Goal: Feedback & Contribution: Contribute content

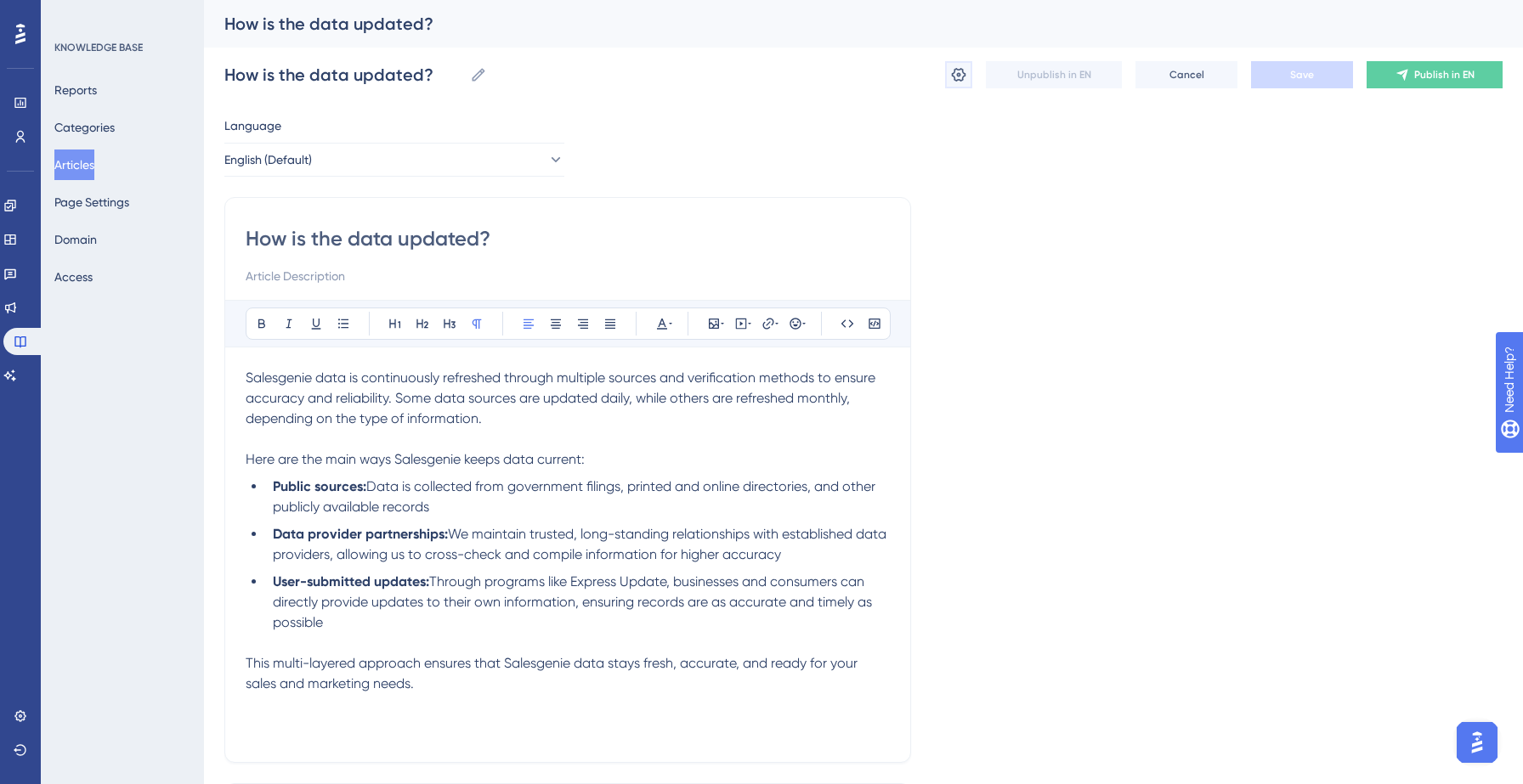
click at [958, 70] on icon at bounding box center [959, 75] width 17 height 17
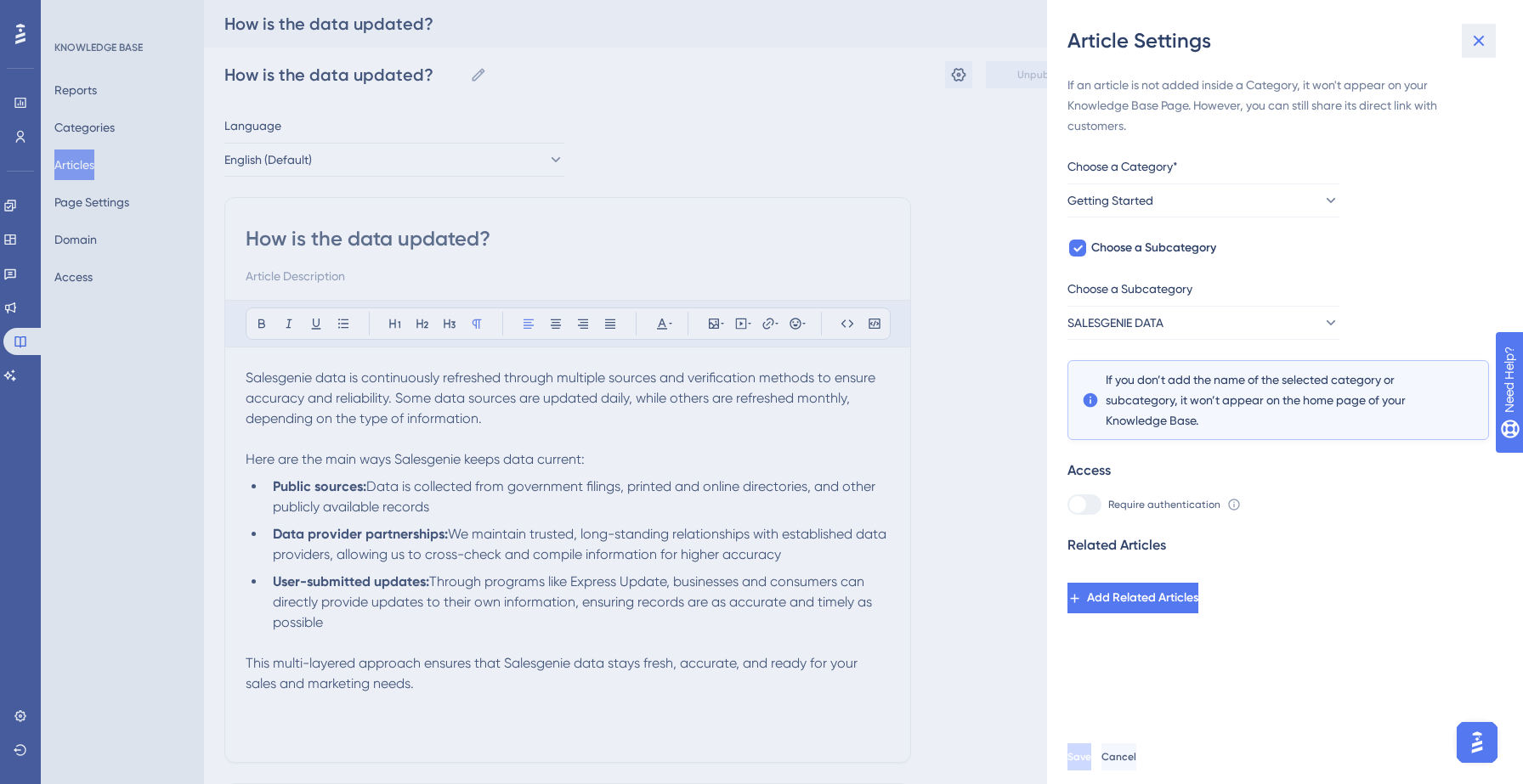
click at [1472, 43] on icon at bounding box center [1478, 40] width 20 height 20
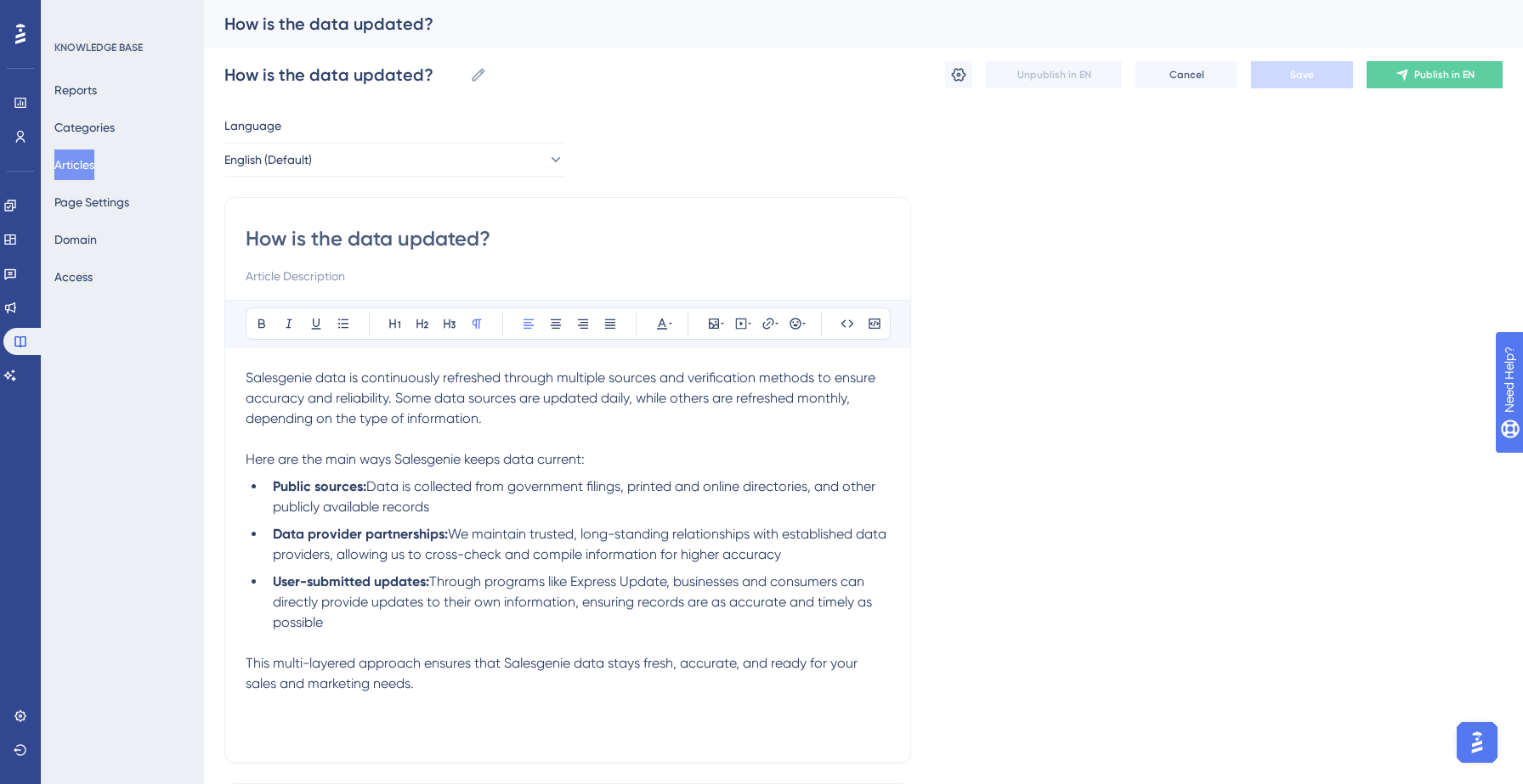
click at [91, 158] on button "Articles" at bounding box center [74, 165] width 40 height 30
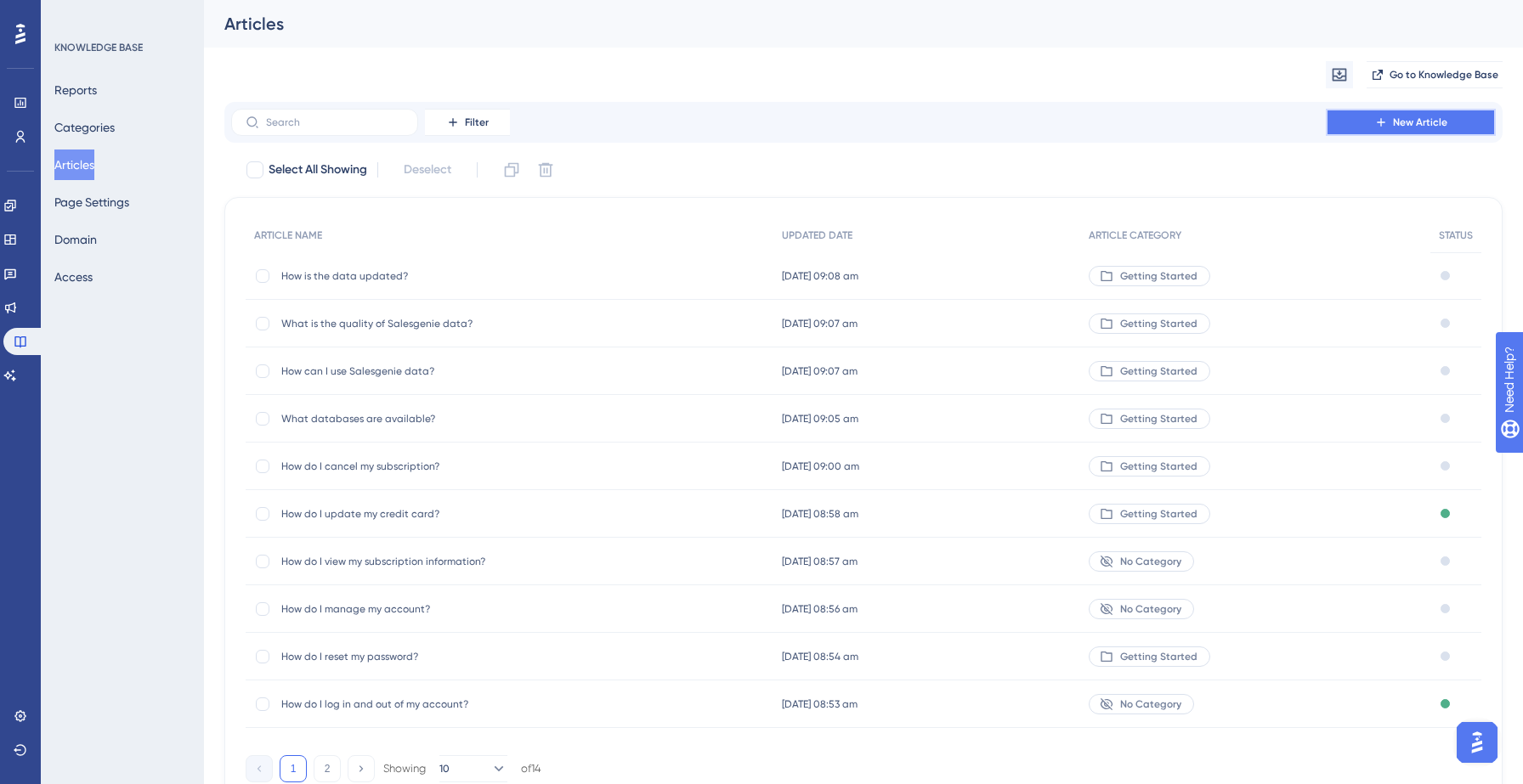
click at [1452, 118] on button "New Article" at bounding box center [1411, 122] width 170 height 28
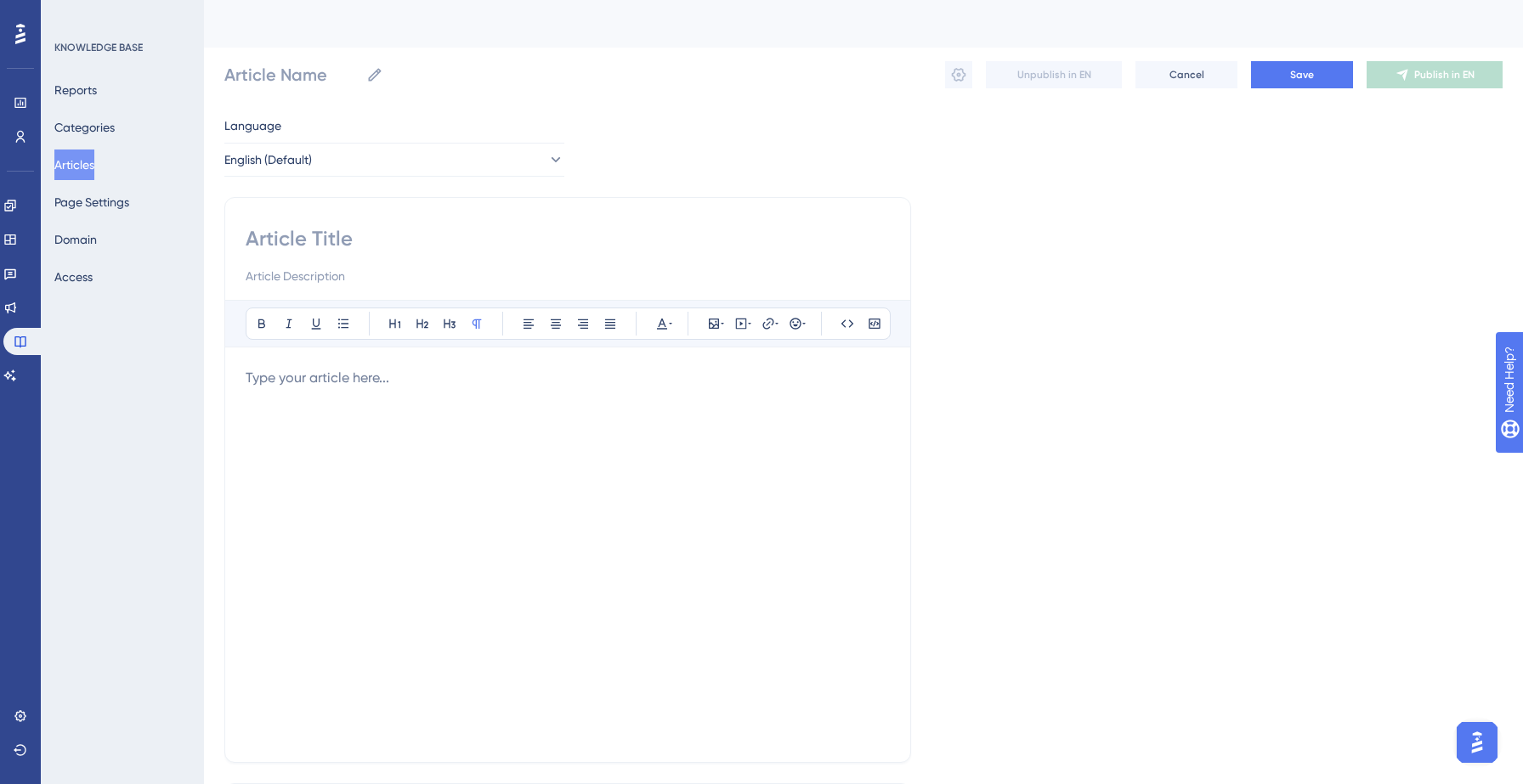
click at [340, 230] on input at bounding box center [568, 238] width 644 height 28
paste input "Why are some companies missing contacts, phones, or emails?"
type input "Why are some companies missing contacts, phones, or emails?"
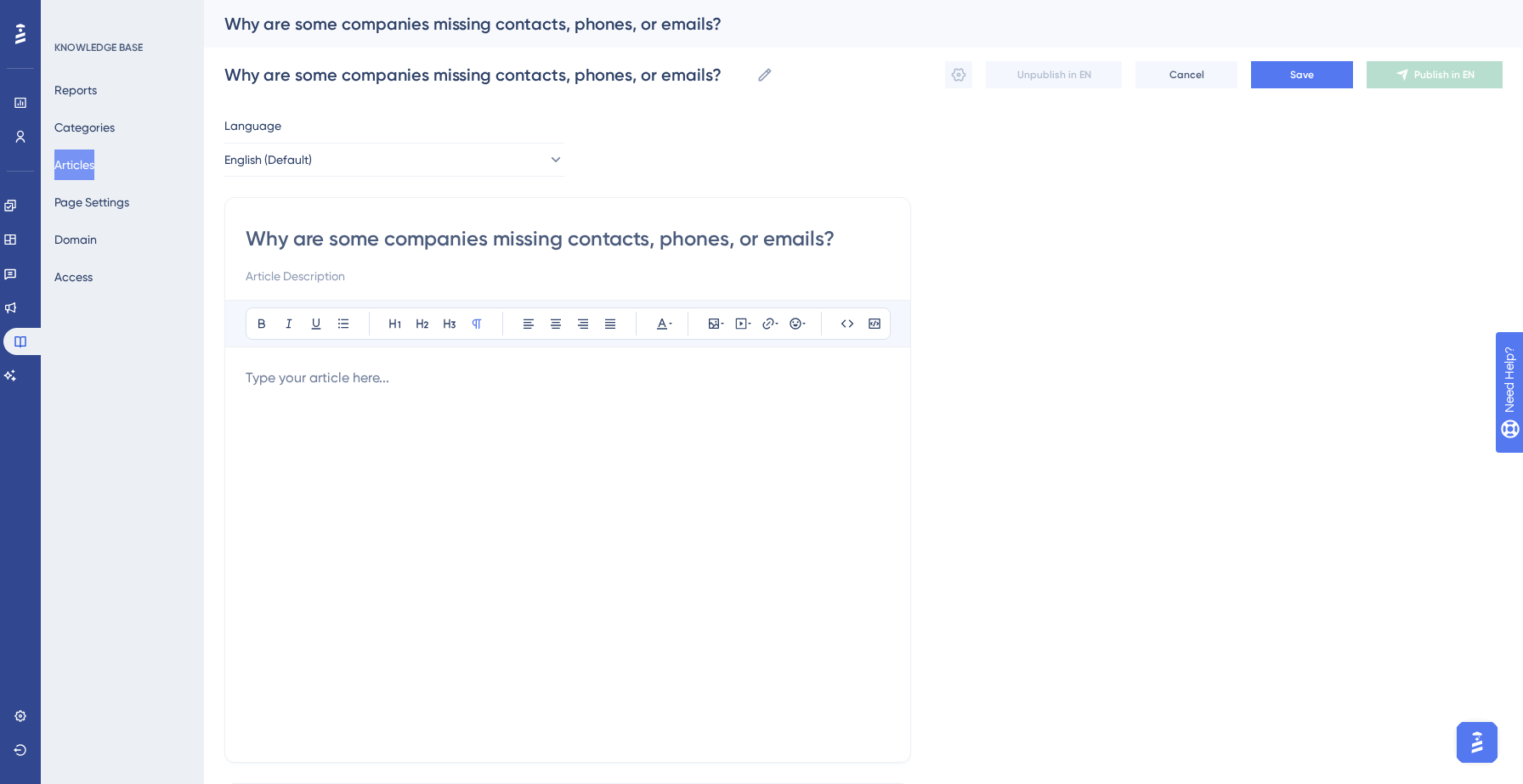
type input "Why are some companies missing contacts, phones, or emails?"
click at [280, 387] on p at bounding box center [568, 377] width 644 height 20
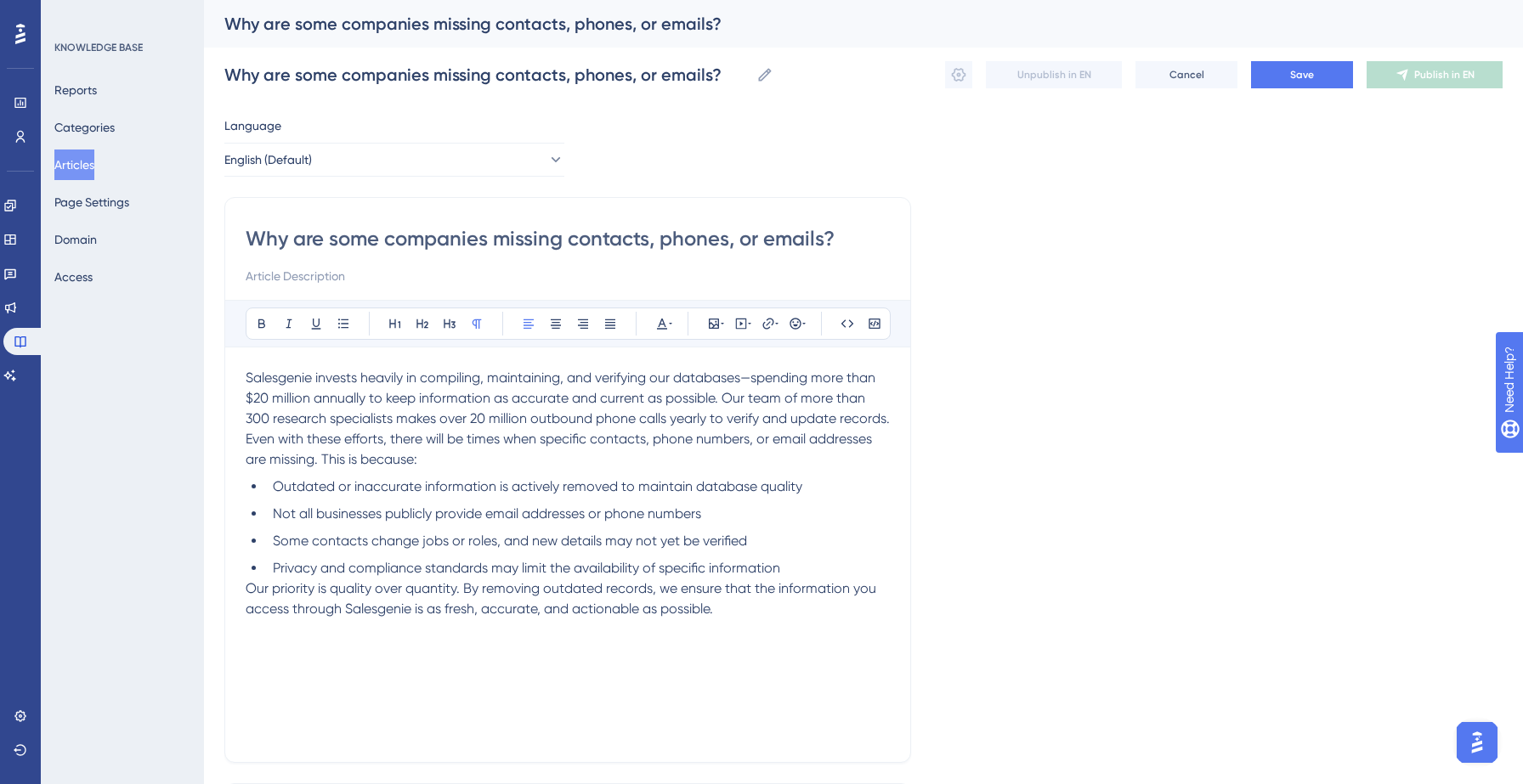
click at [435, 429] on p "Salesgenie invests heavily in compiling, maintaining, and verifying our databas…" at bounding box center [568, 398] width 644 height 61
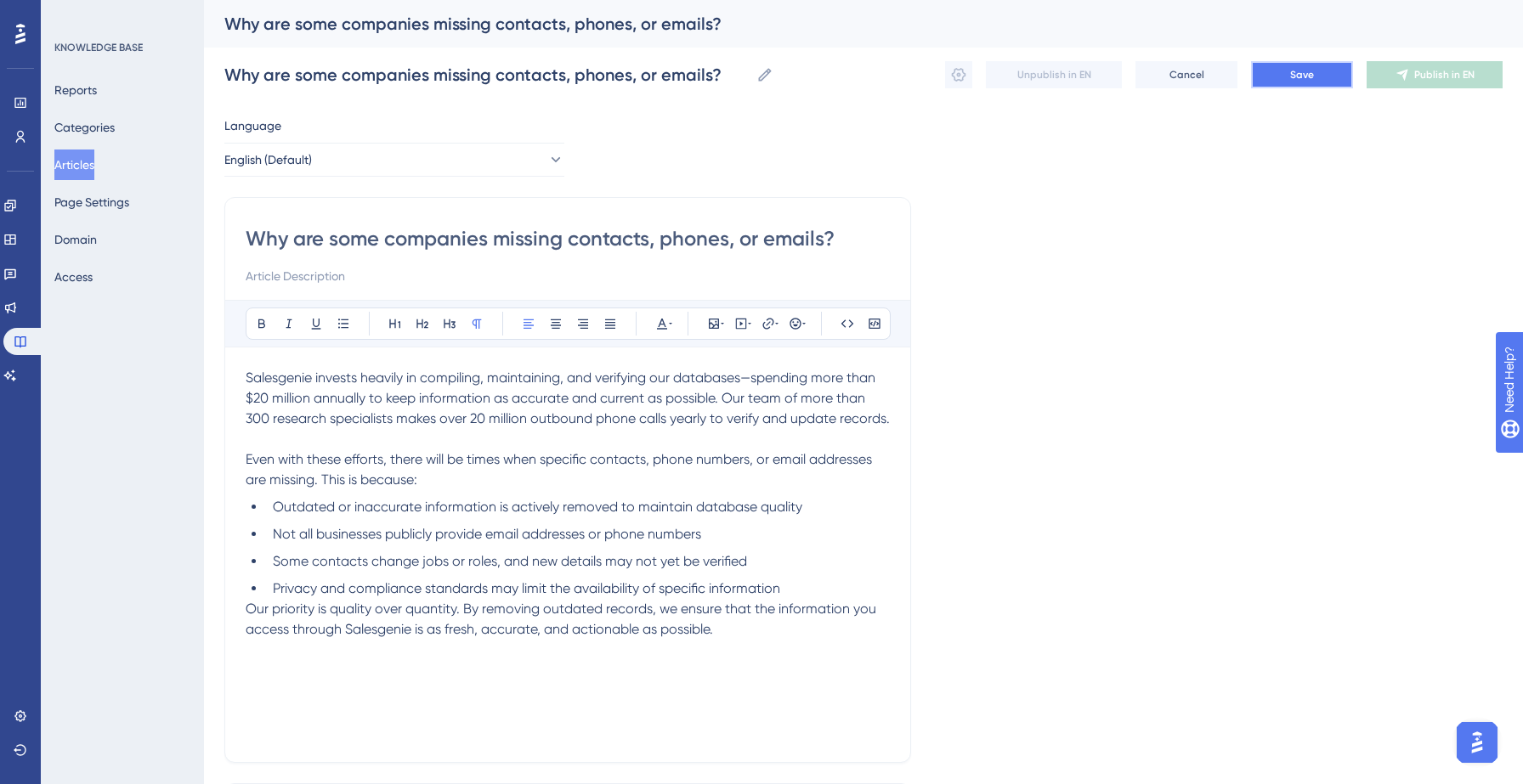
click at [1310, 70] on span "Save" at bounding box center [1302, 74] width 24 height 13
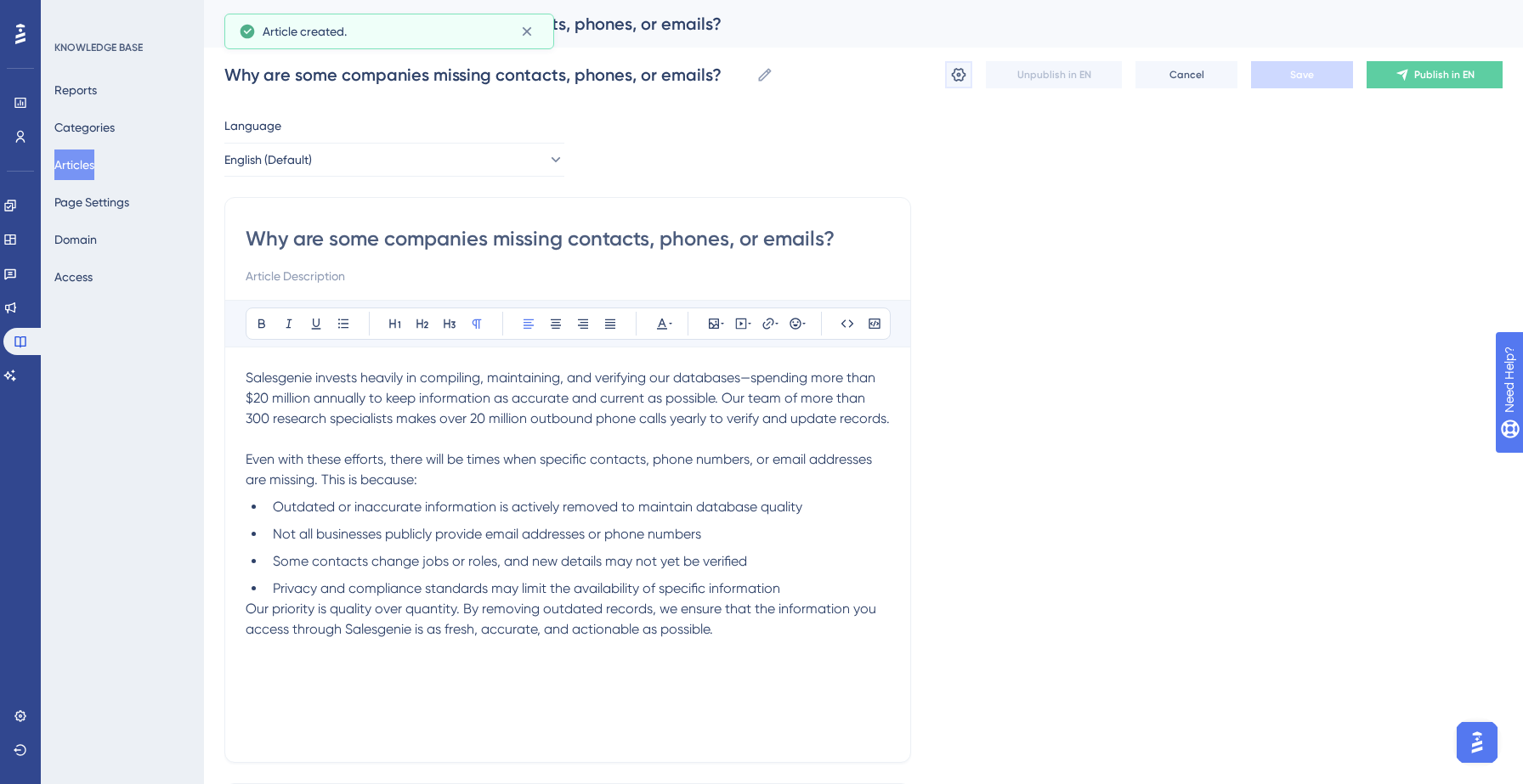
click at [946, 80] on button at bounding box center [959, 74] width 28 height 28
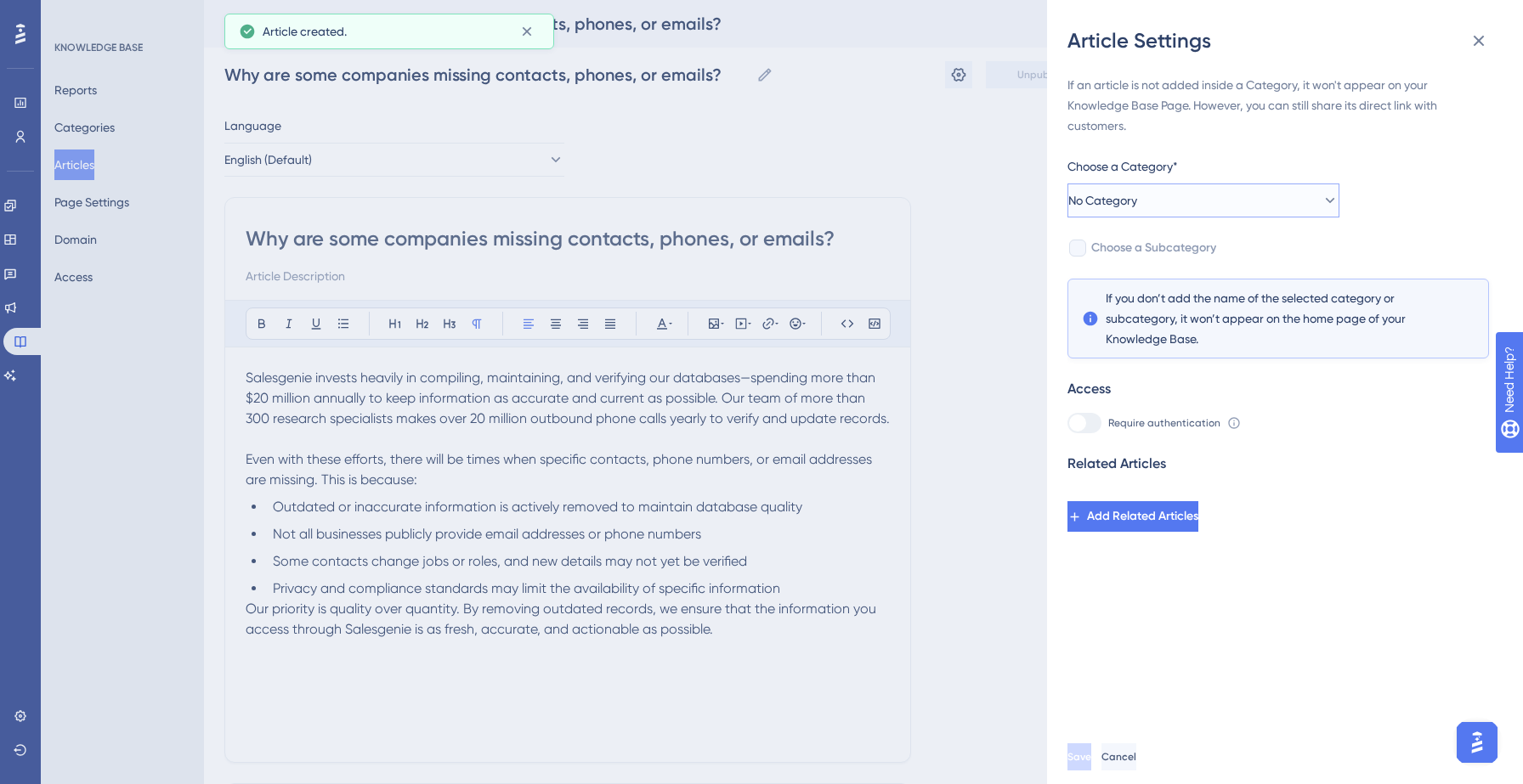
click at [1137, 197] on span "No Category" at bounding box center [1103, 200] width 69 height 20
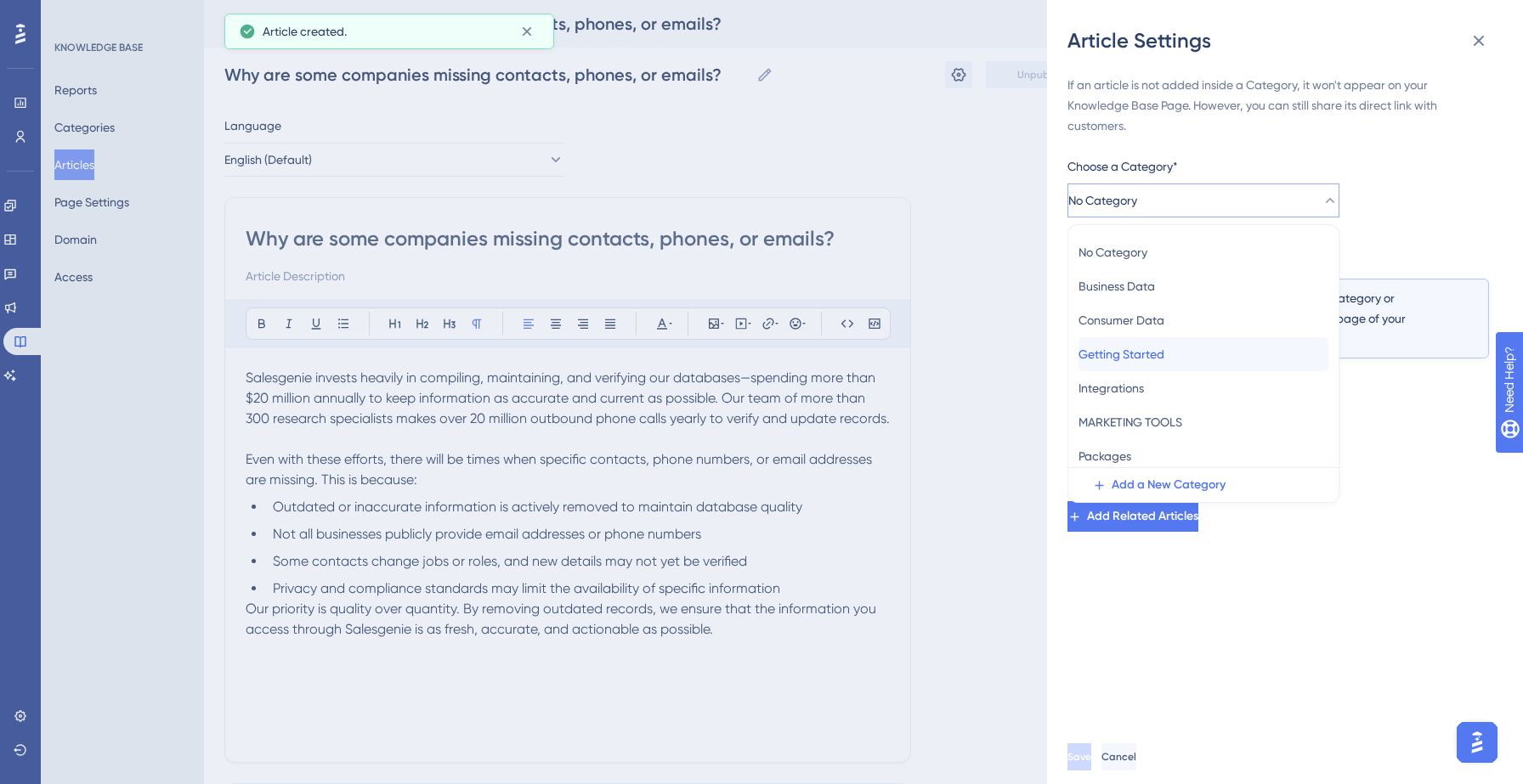
click at [1161, 361] on span "Getting Started" at bounding box center [1122, 353] width 86 height 20
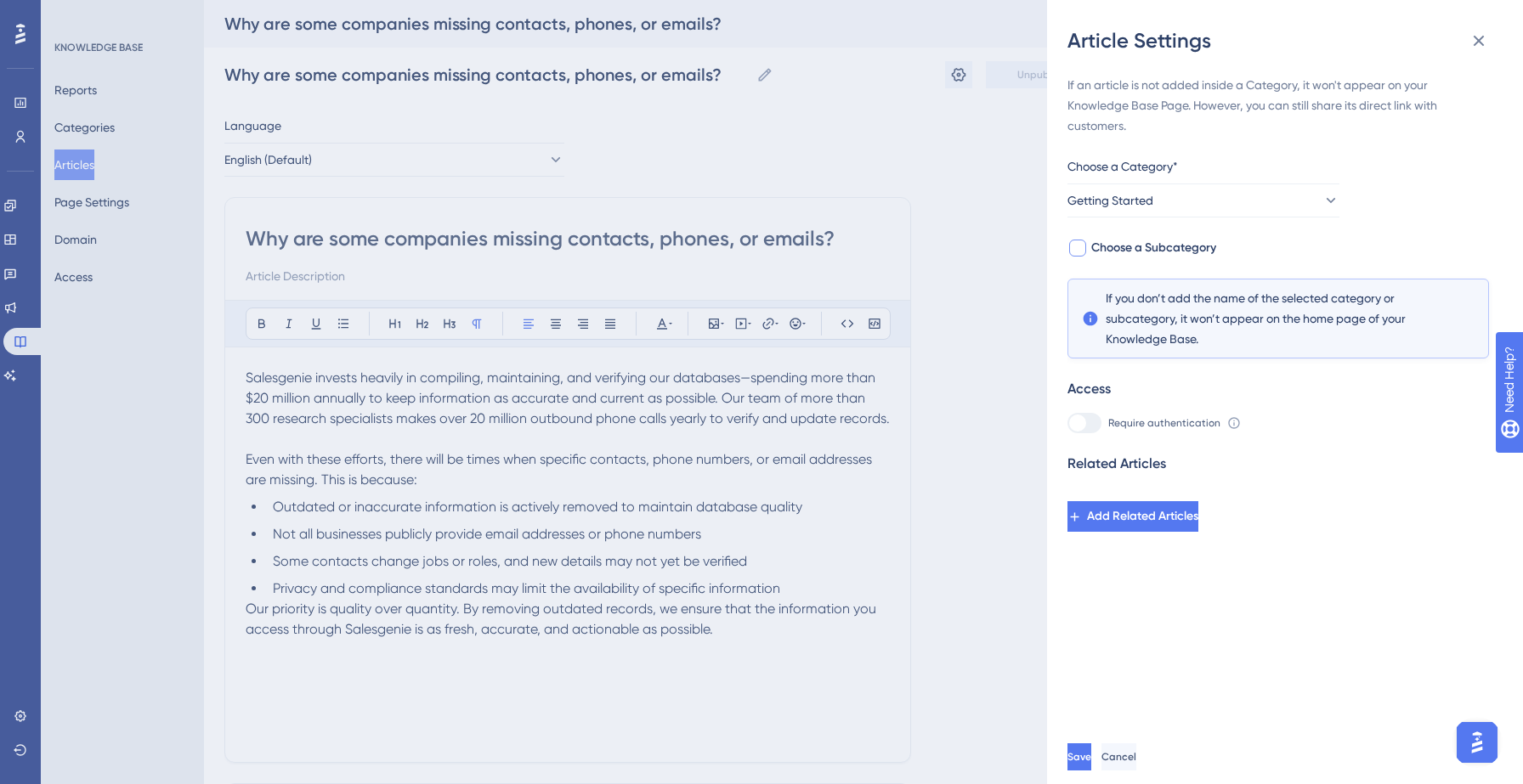
click at [1166, 242] on span "Choose a Subcategory" at bounding box center [1153, 248] width 125 height 20
checkbox input "true"
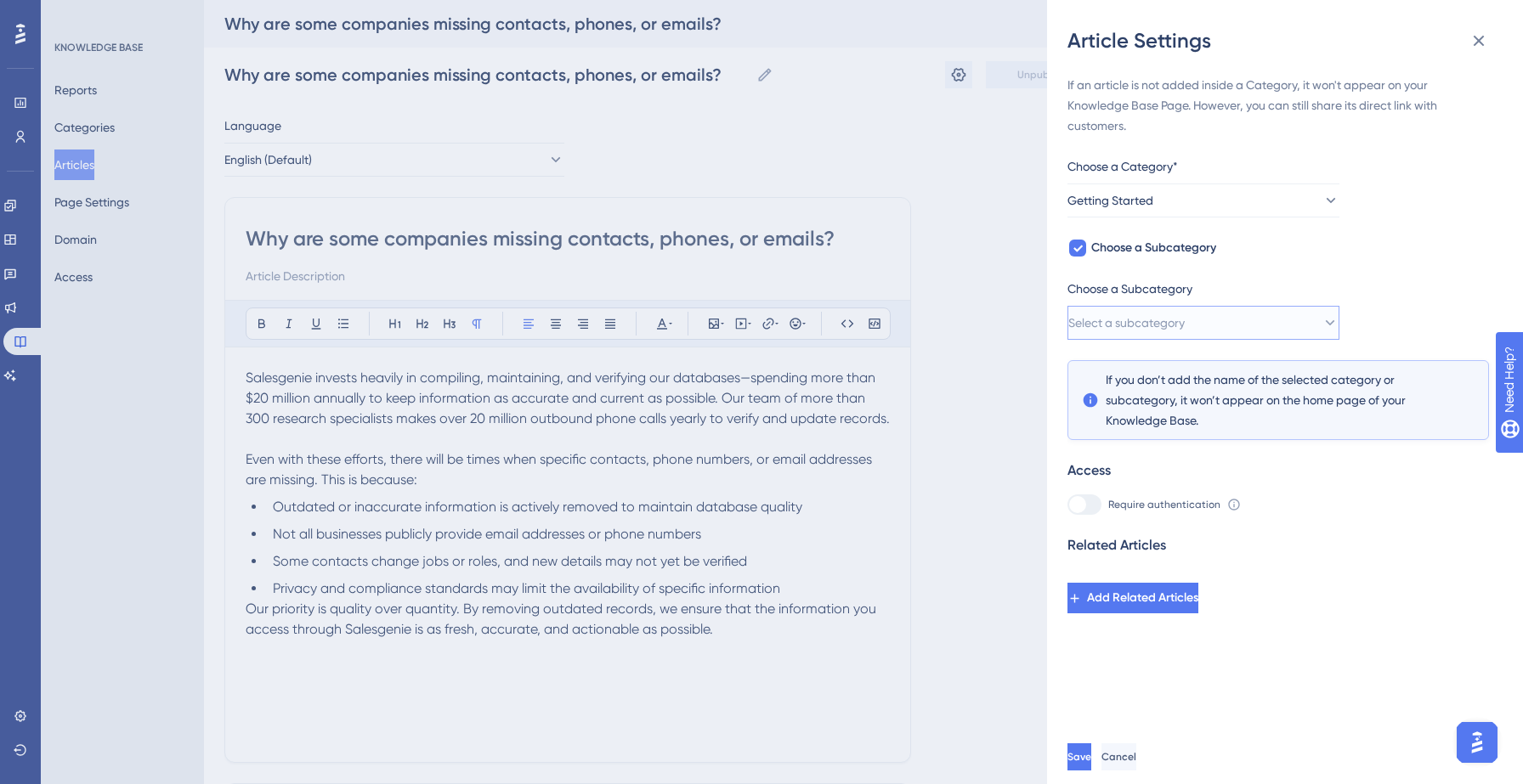
click at [1201, 331] on button "Select a subcategory" at bounding box center [1203, 323] width 272 height 34
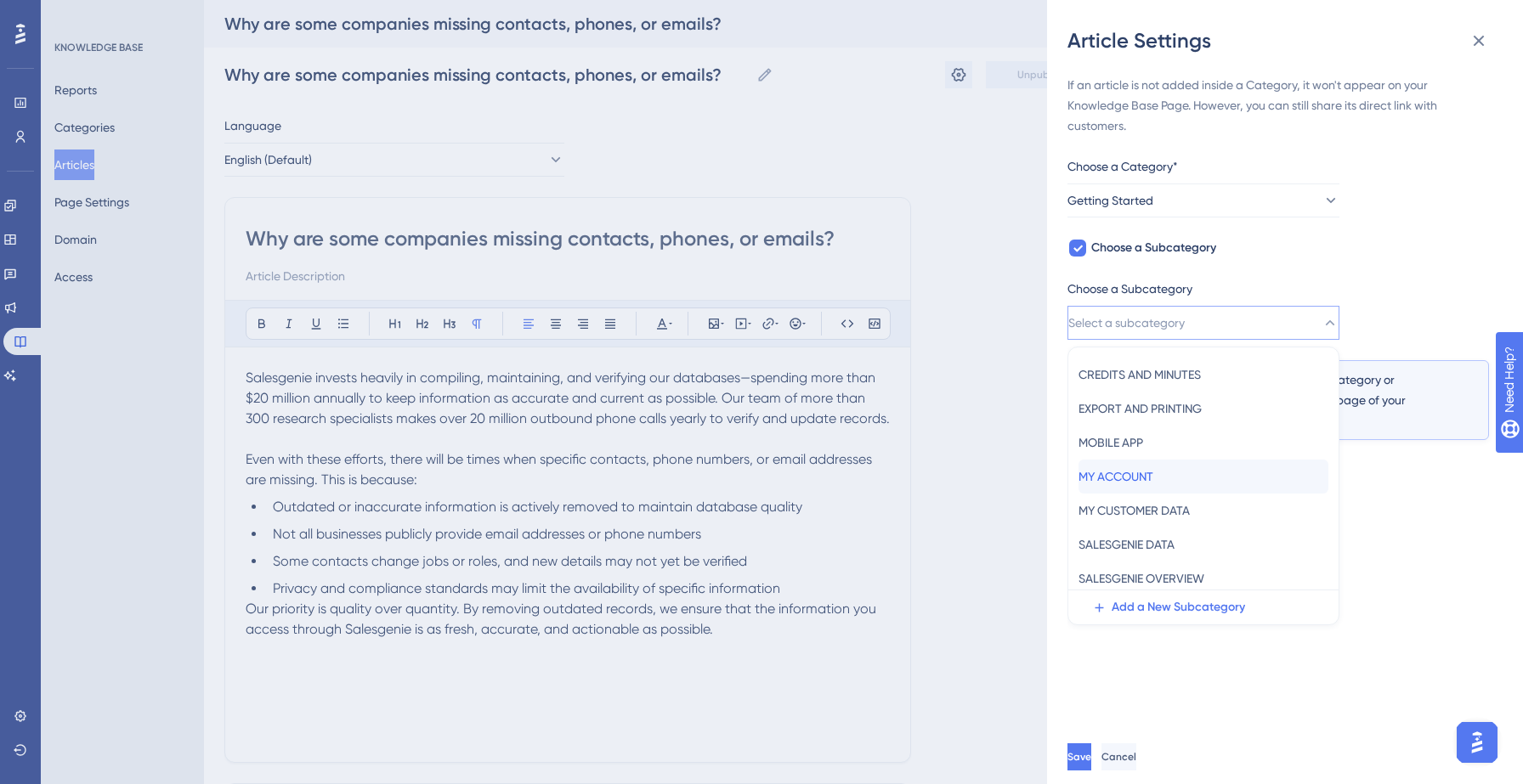
click at [1179, 472] on div "MY ACCOUNT MY ACCOUNT" at bounding box center [1204, 476] width 250 height 34
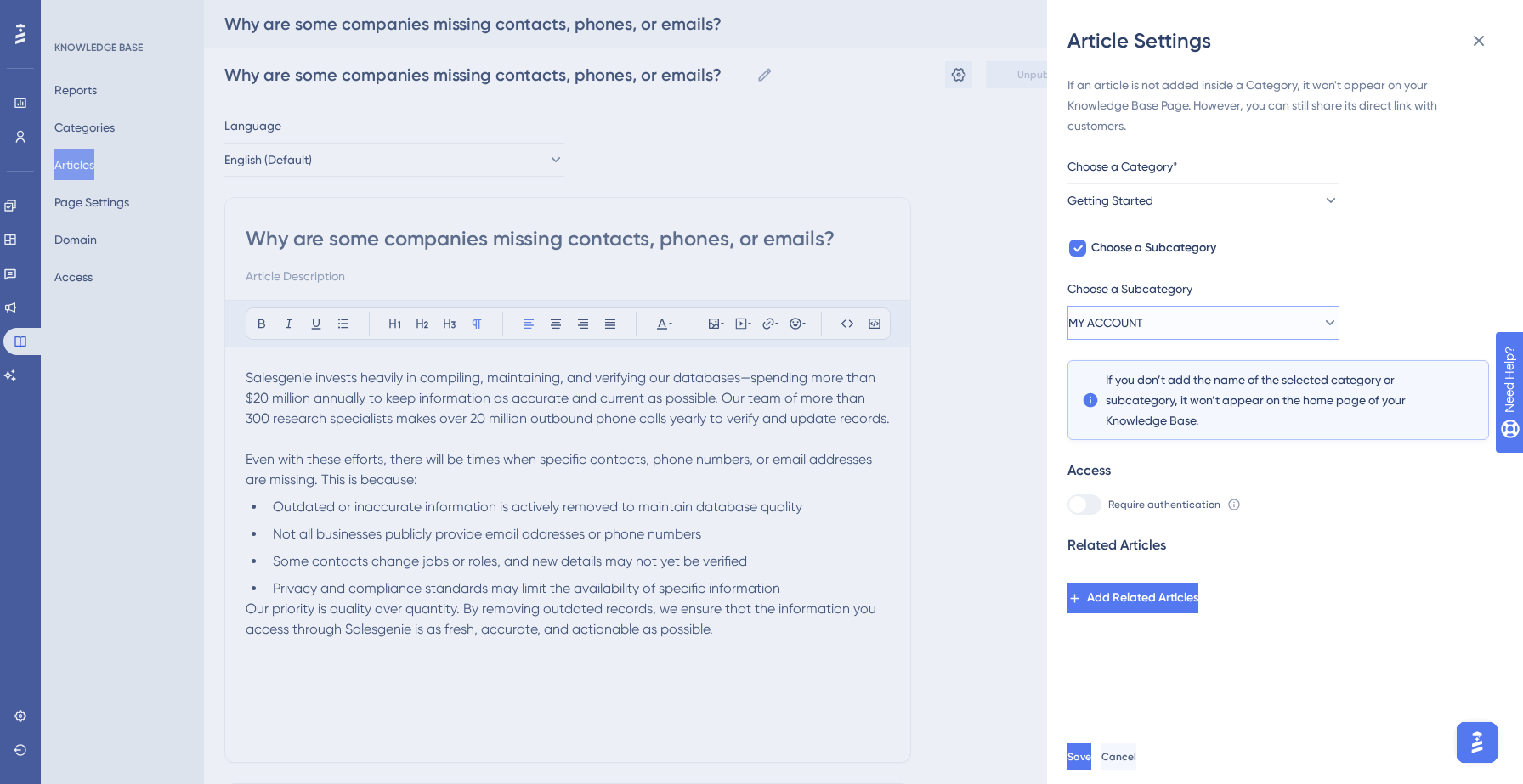
click at [1189, 337] on button "MY ACCOUNT" at bounding box center [1203, 323] width 272 height 34
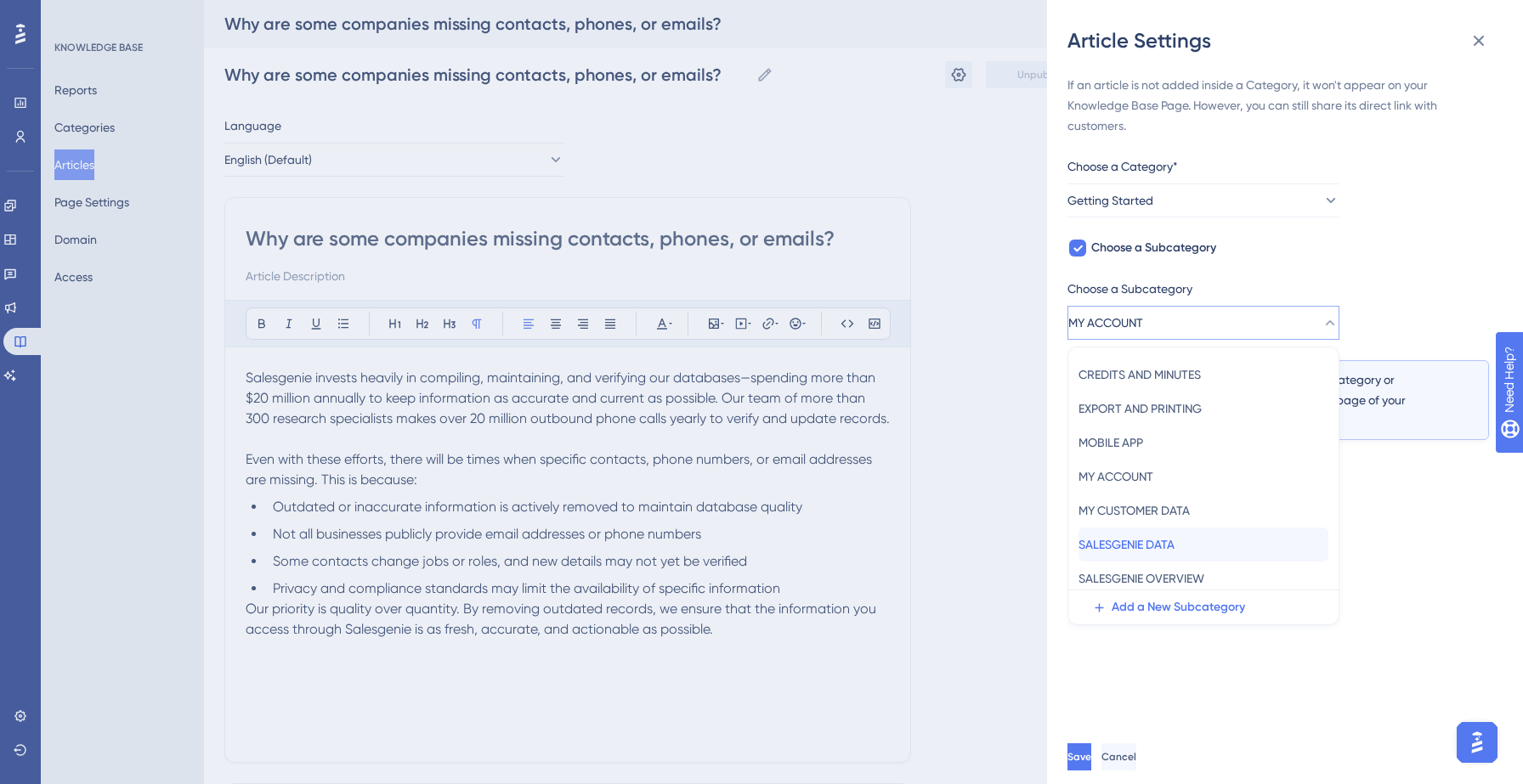
click at [1158, 539] on span "SALESGENIE DATA" at bounding box center [1127, 544] width 96 height 20
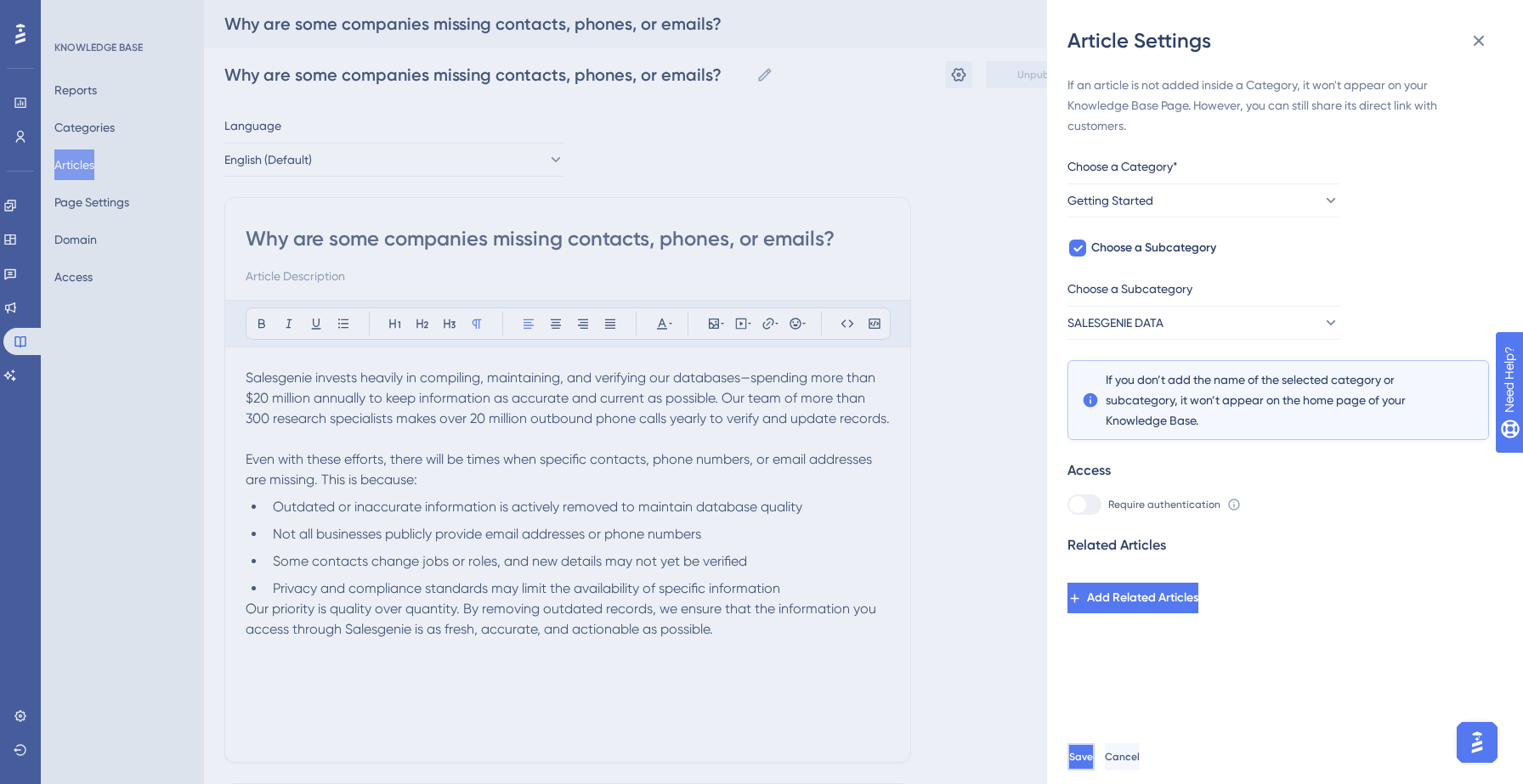
click at [1093, 755] on span "Save" at bounding box center [1081, 756] width 24 height 13
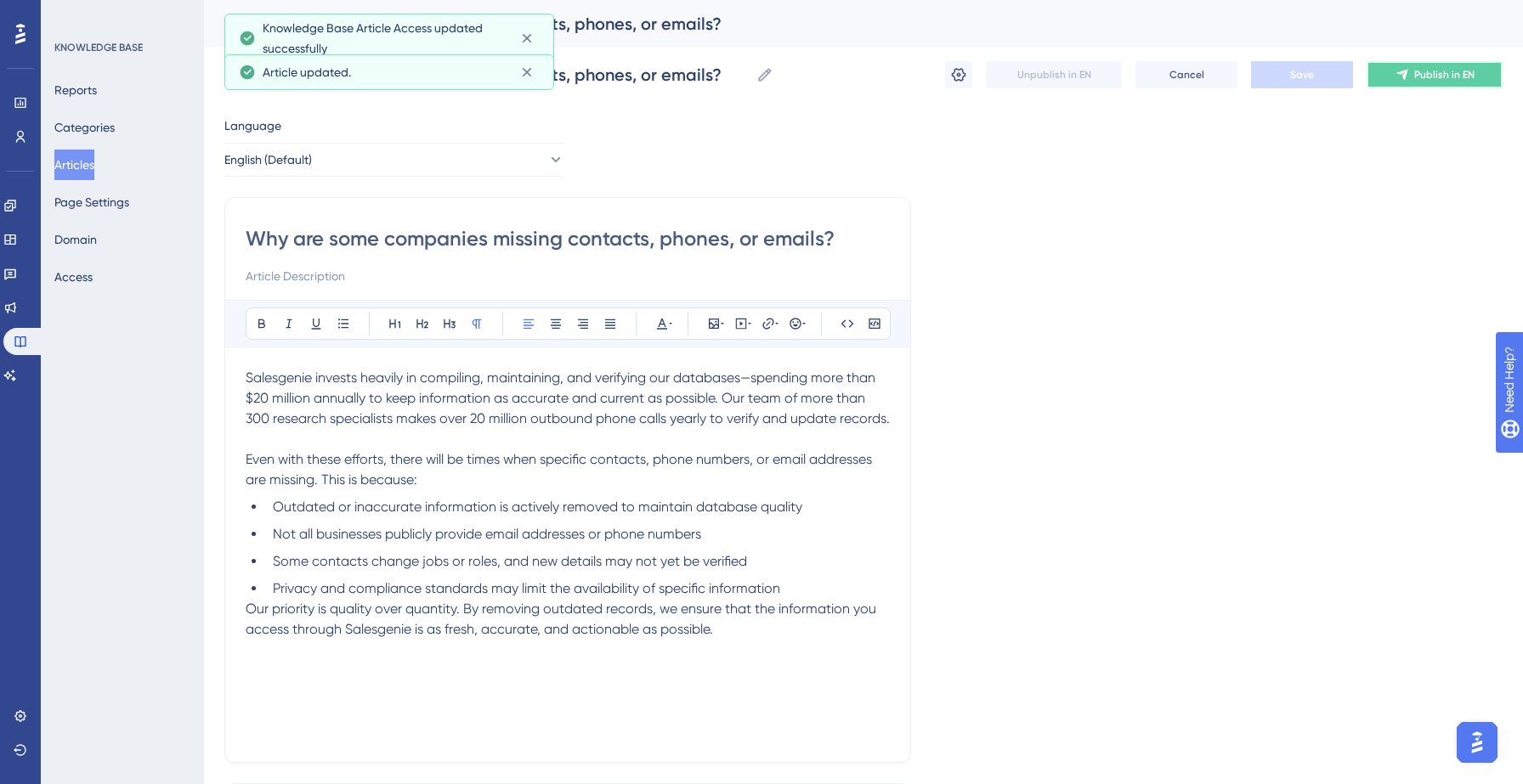
click at [1386, 63] on button "Publish in EN" at bounding box center [1434, 74] width 136 height 28
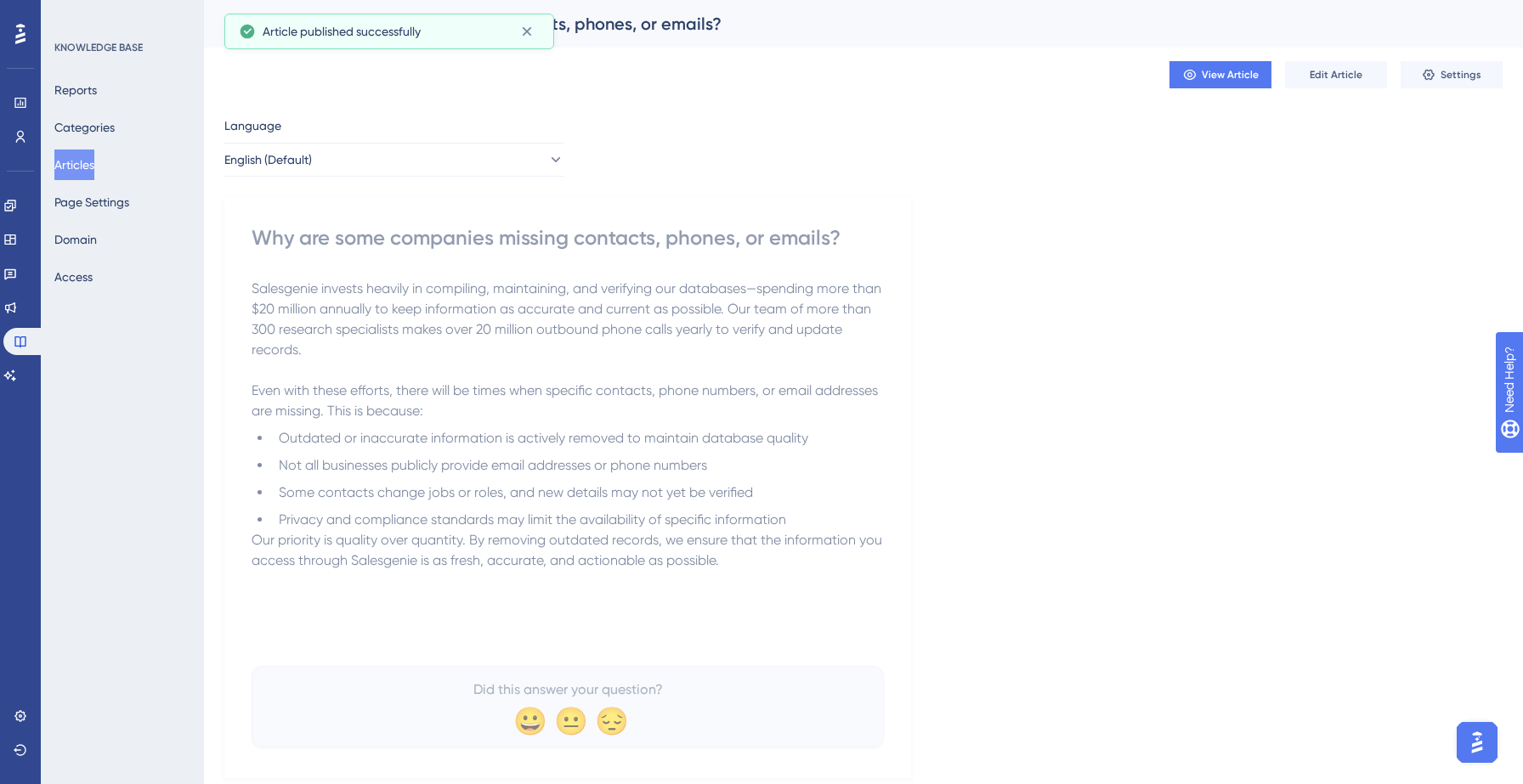
click at [82, 161] on button "Articles" at bounding box center [74, 165] width 40 height 30
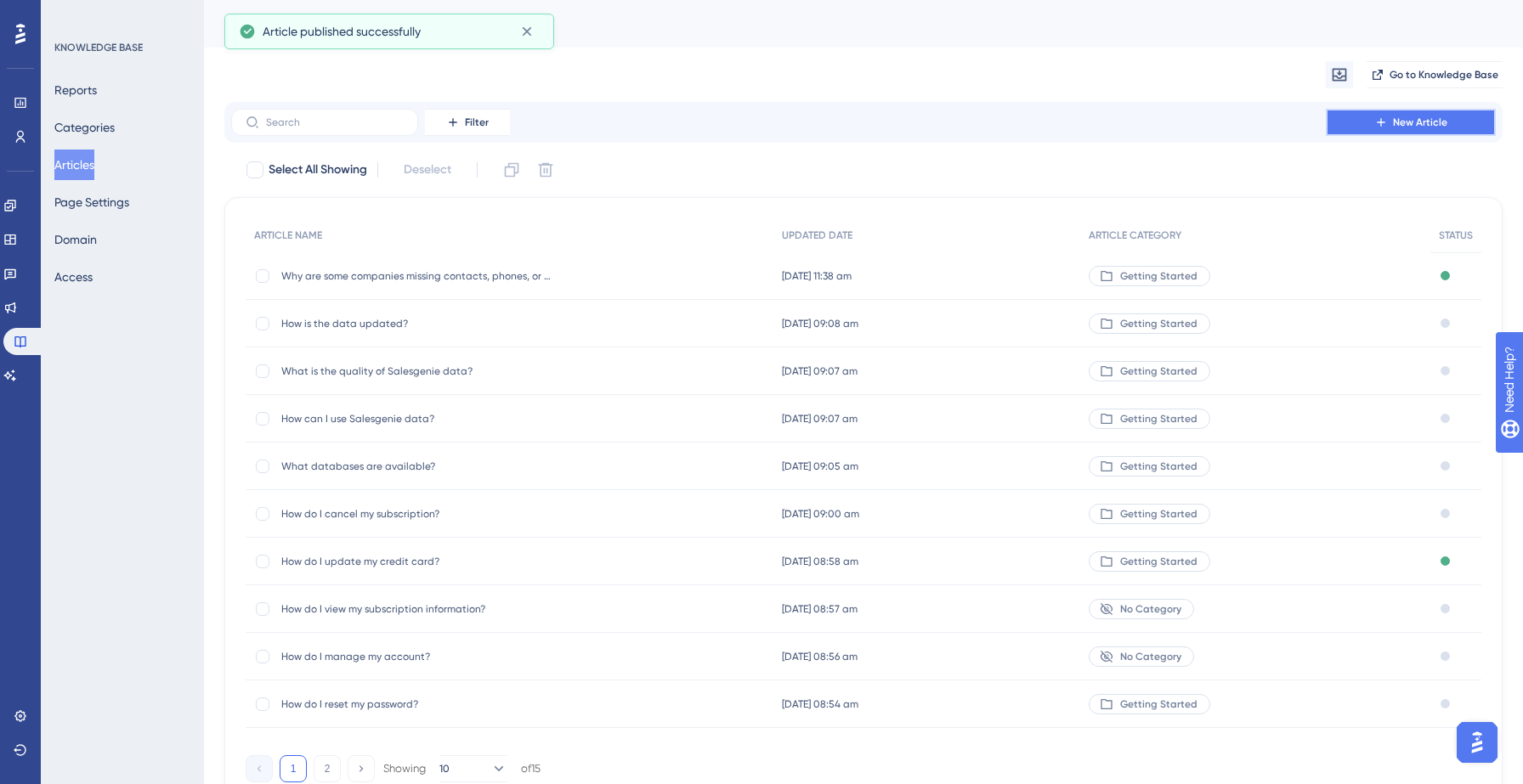
click at [1394, 129] on span "New Article" at bounding box center [1420, 122] width 54 height 13
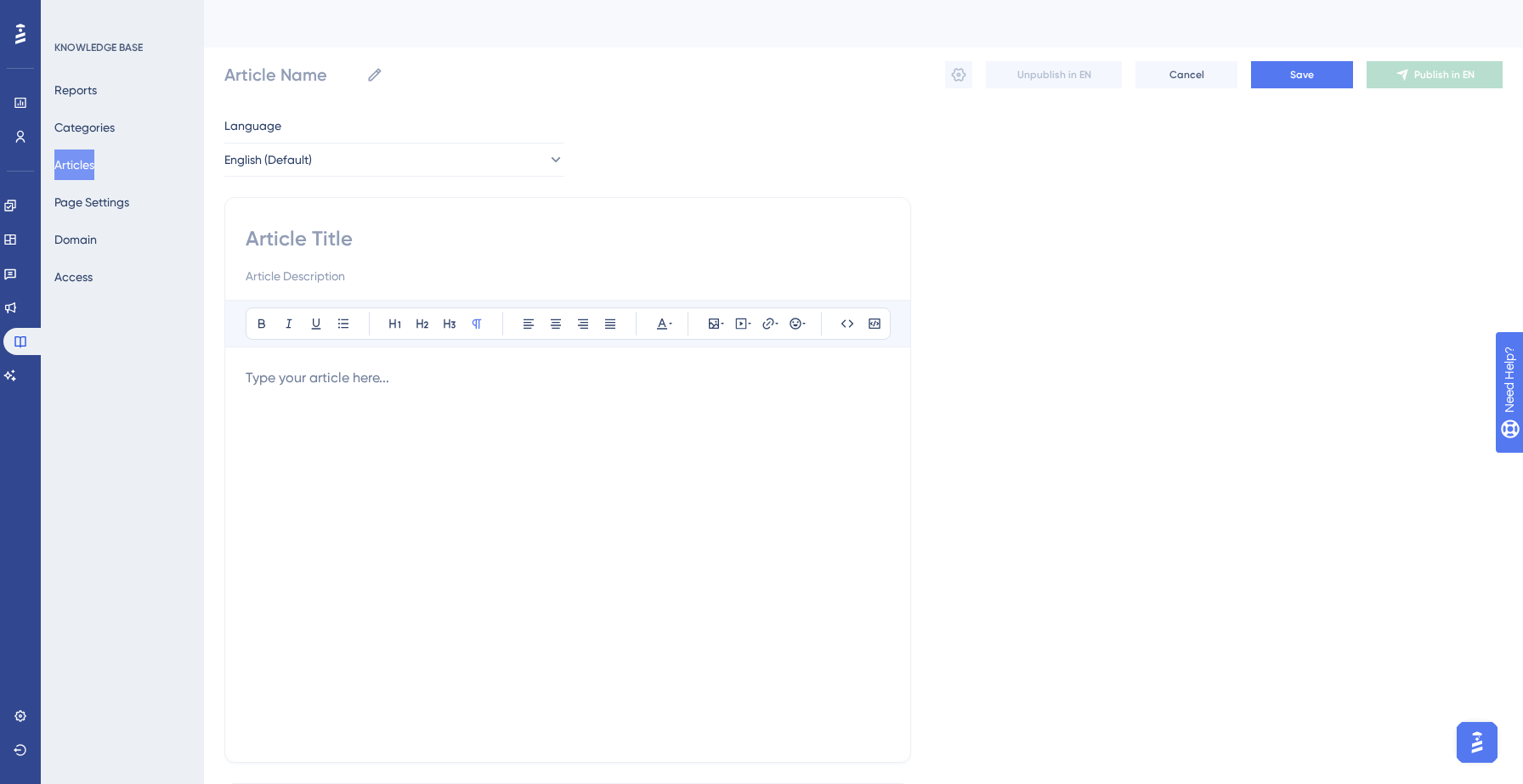
click at [349, 239] on input at bounding box center [568, 238] width 644 height 28
paste input "How do I register for a SAN number?"
type input "How do I register for a SAN number?"
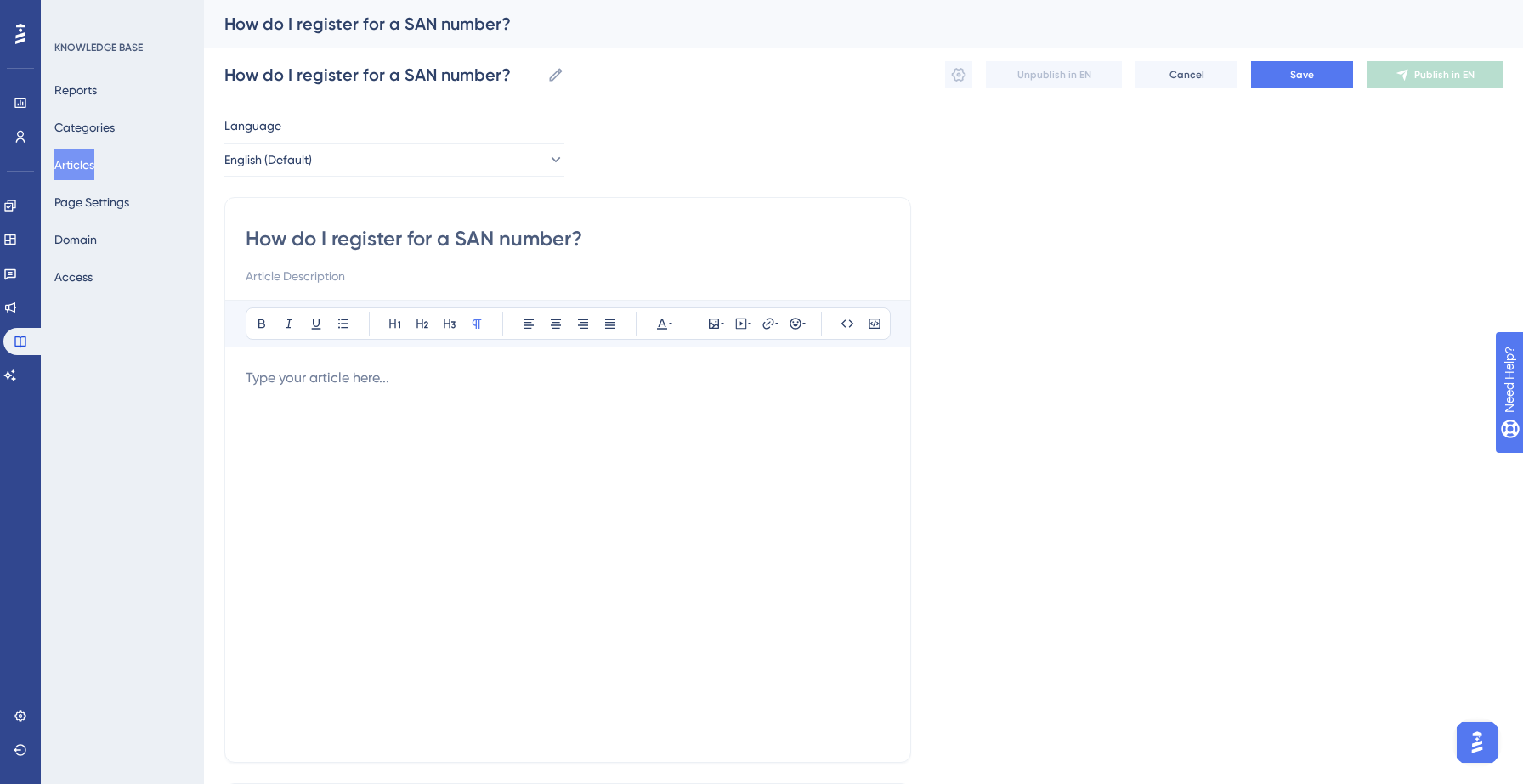
type input "How do I register for a SAN number?"
click at [380, 424] on div at bounding box center [568, 554] width 644 height 373
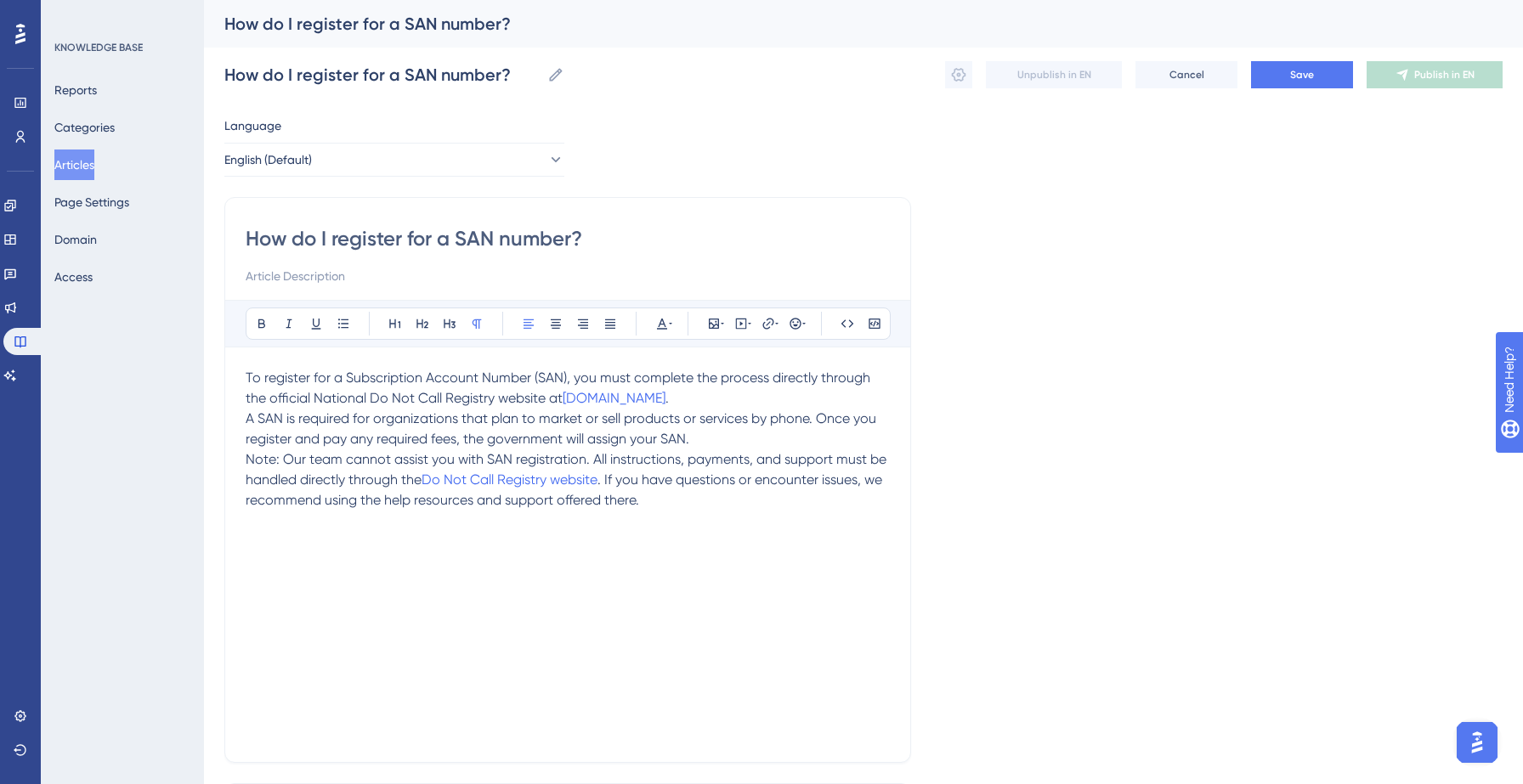
click at [722, 406] on p "To register for a Subscription Account Number (SAN), you must complete the proc…" at bounding box center [568, 388] width 644 height 41
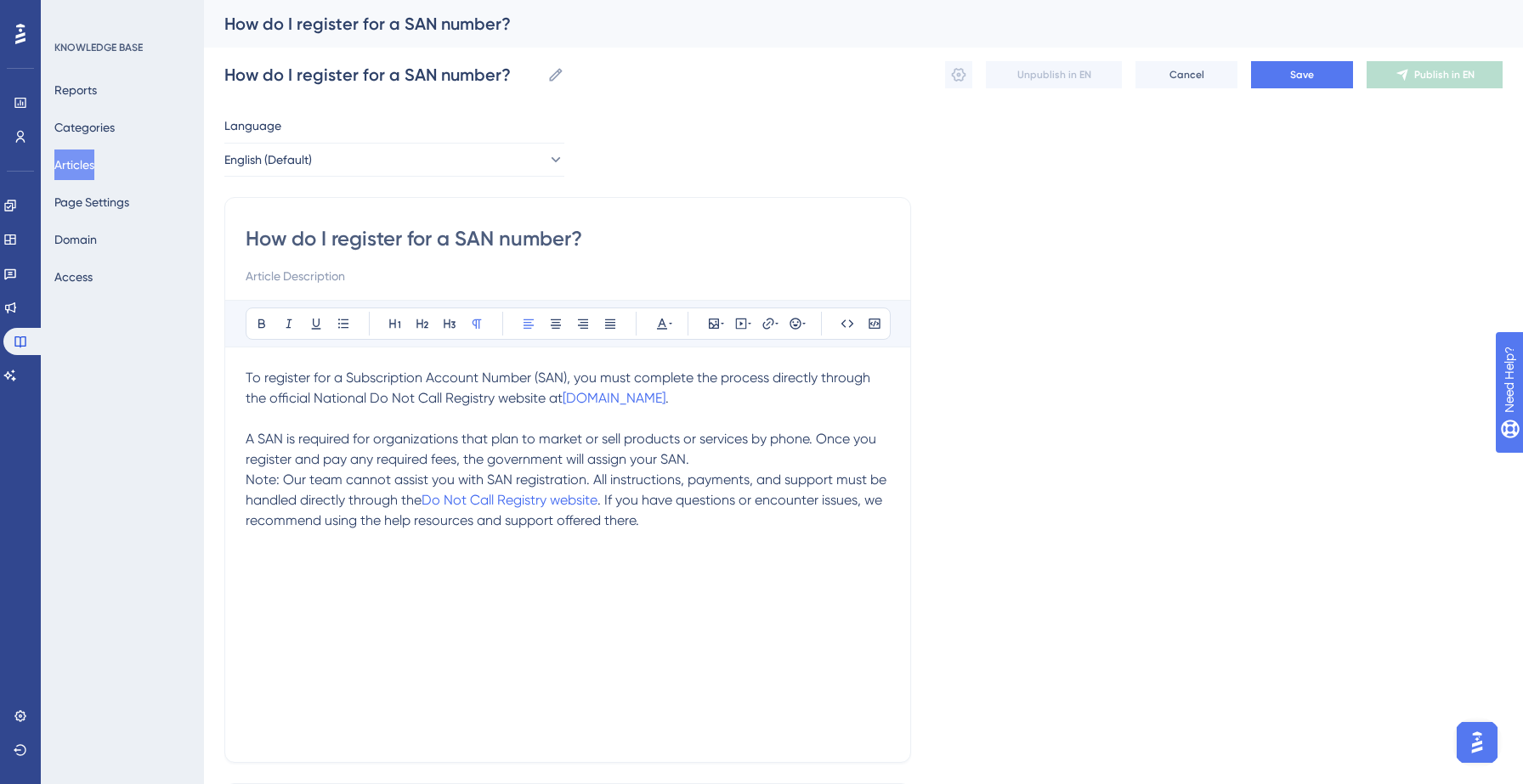
click at [764, 459] on p "A SAN is required for organizations that plan to market or sell products or ser…" at bounding box center [568, 449] width 644 height 41
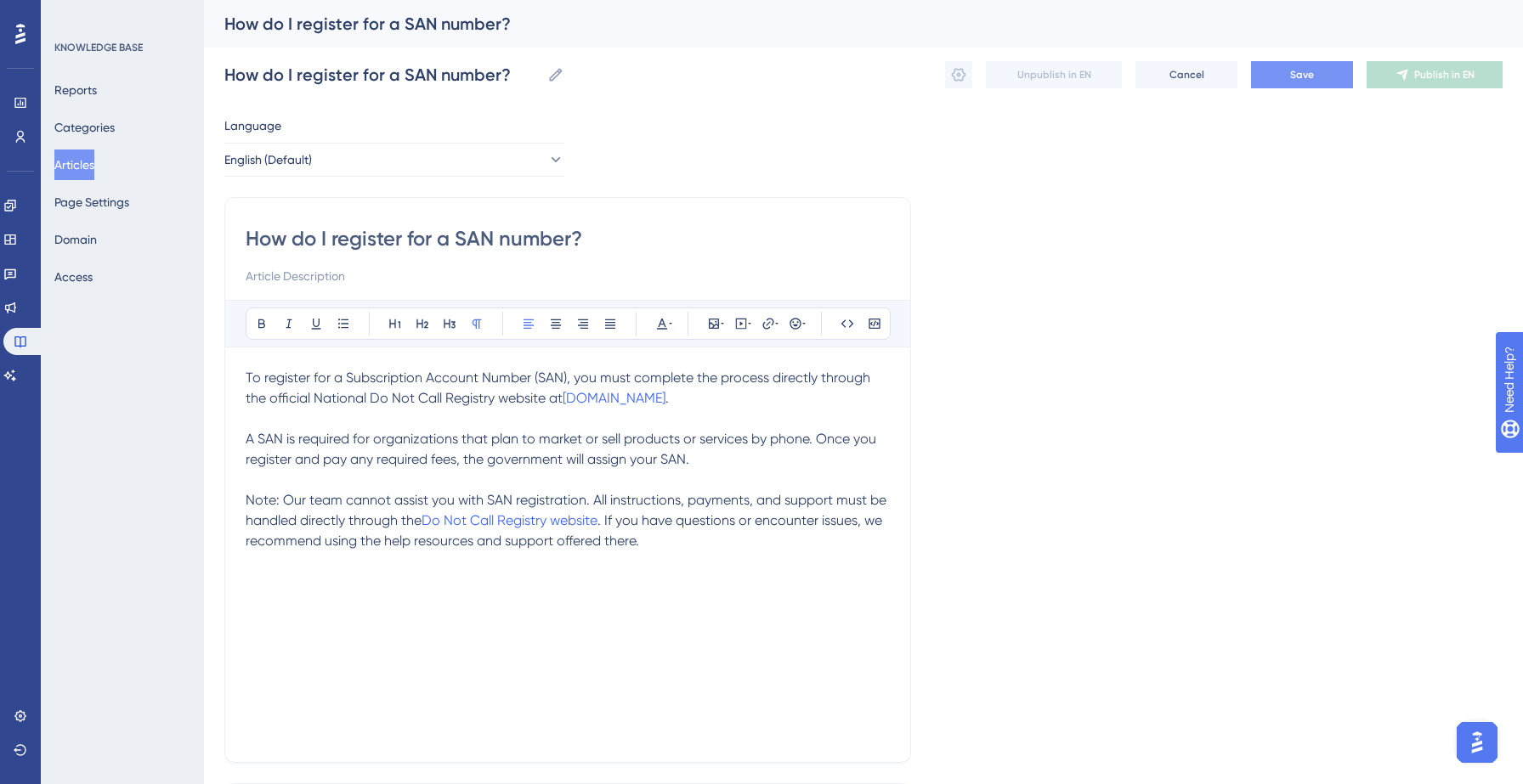
click at [1284, 66] on button "Save" at bounding box center [1302, 74] width 102 height 28
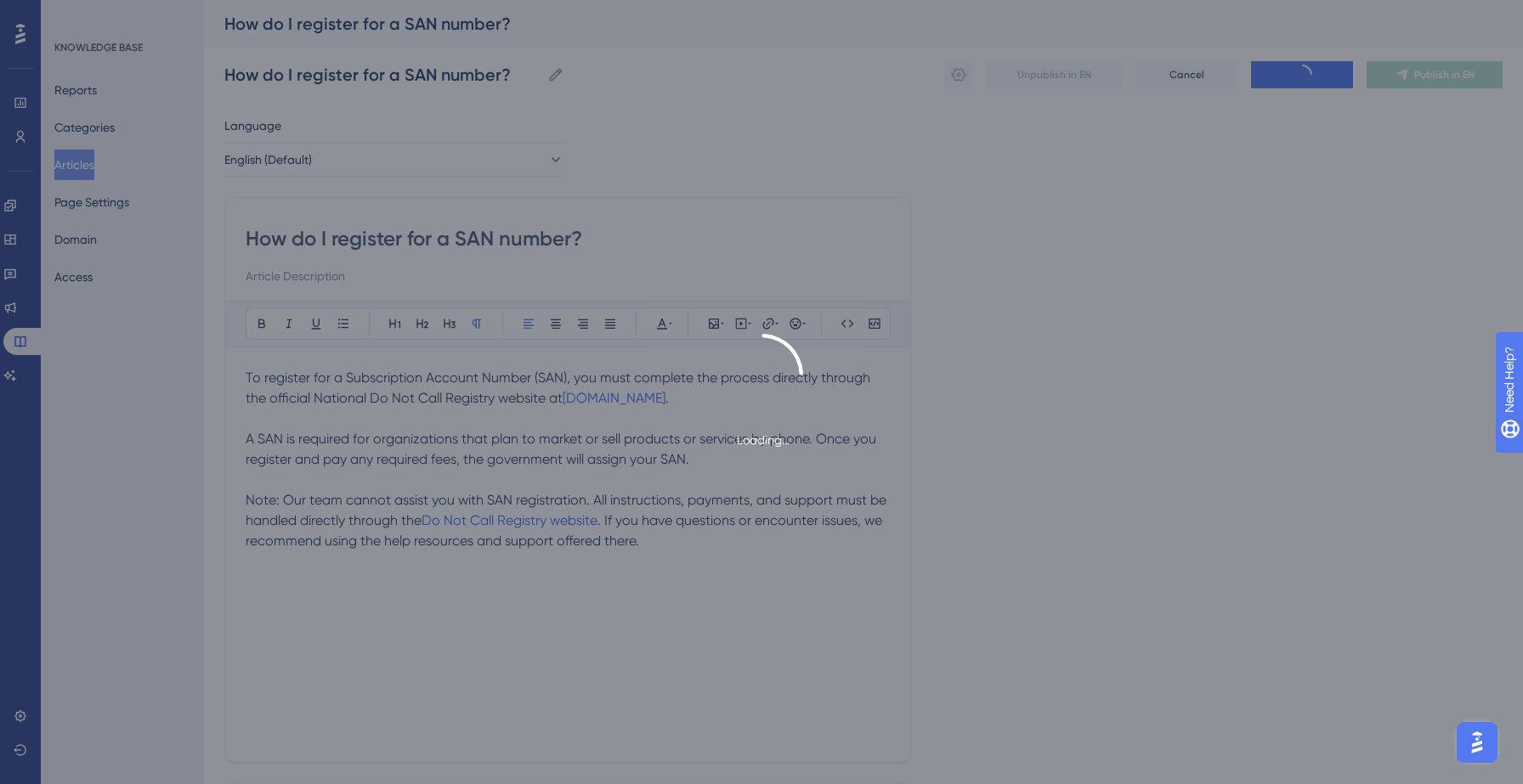
type input "How do I register for a SAN number?"
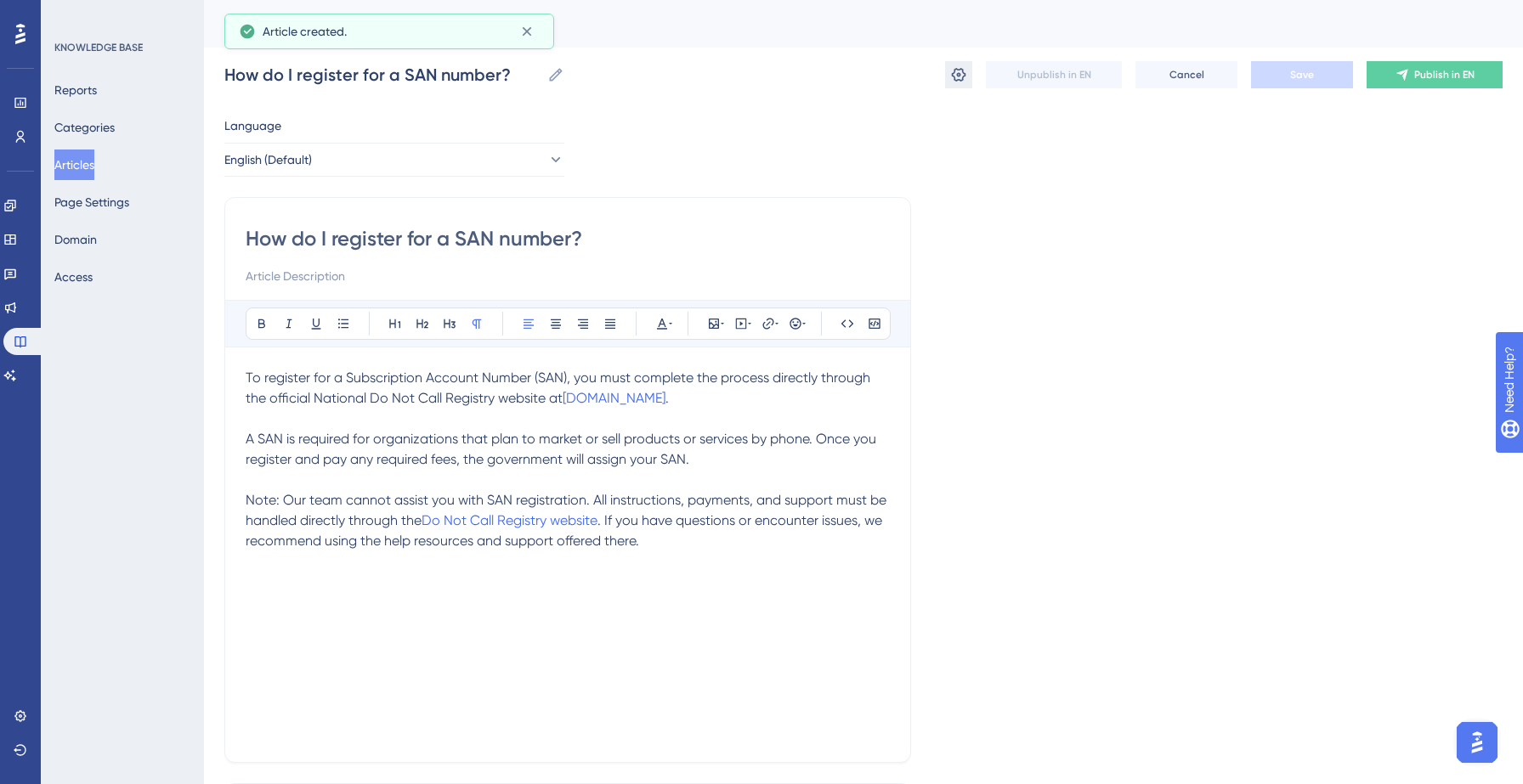
click at [966, 67] on icon at bounding box center [959, 75] width 17 height 17
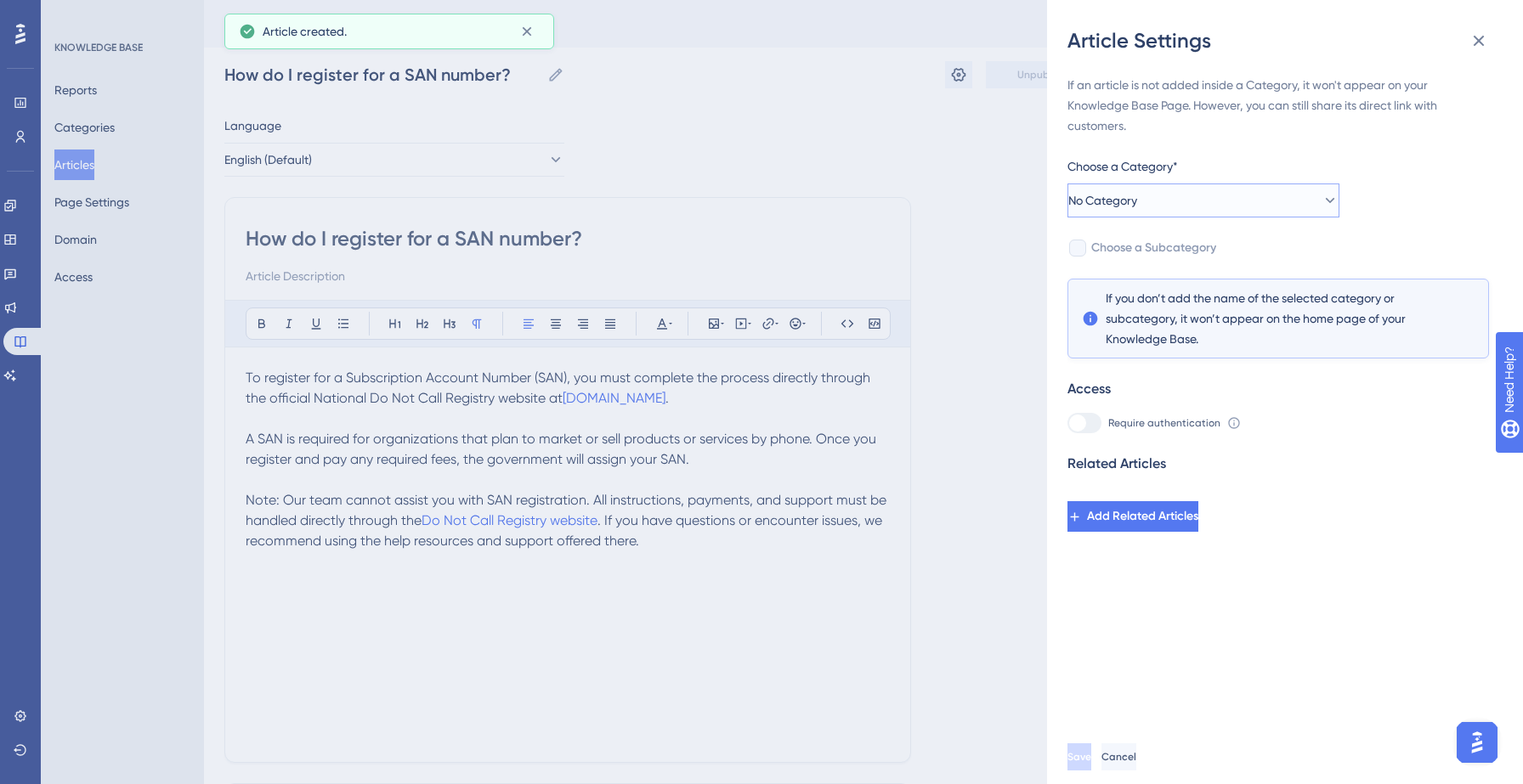
click at [1227, 191] on button "No Category" at bounding box center [1203, 201] width 272 height 34
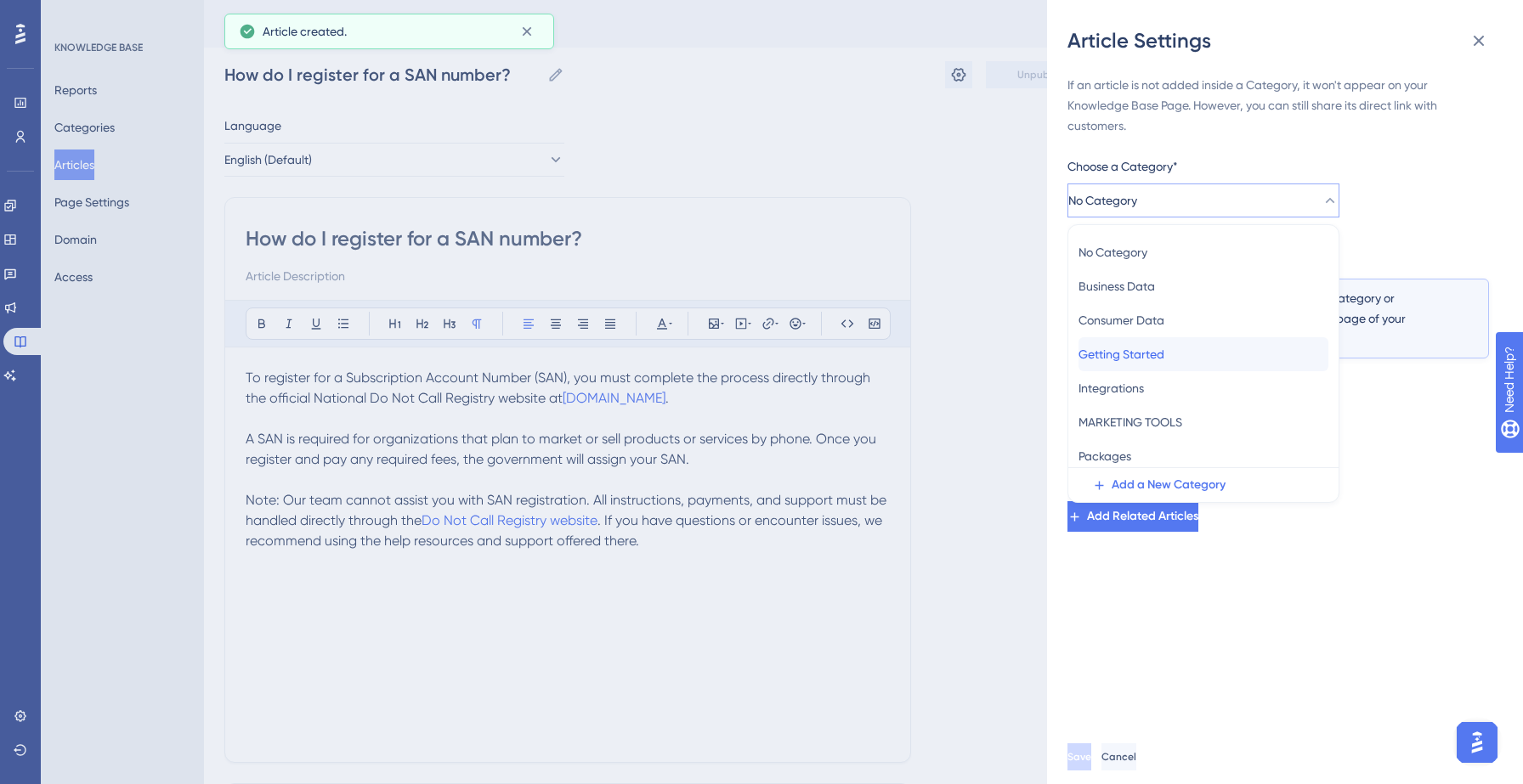
click at [1142, 366] on div "Getting Started Getting Started" at bounding box center [1204, 354] width 250 height 34
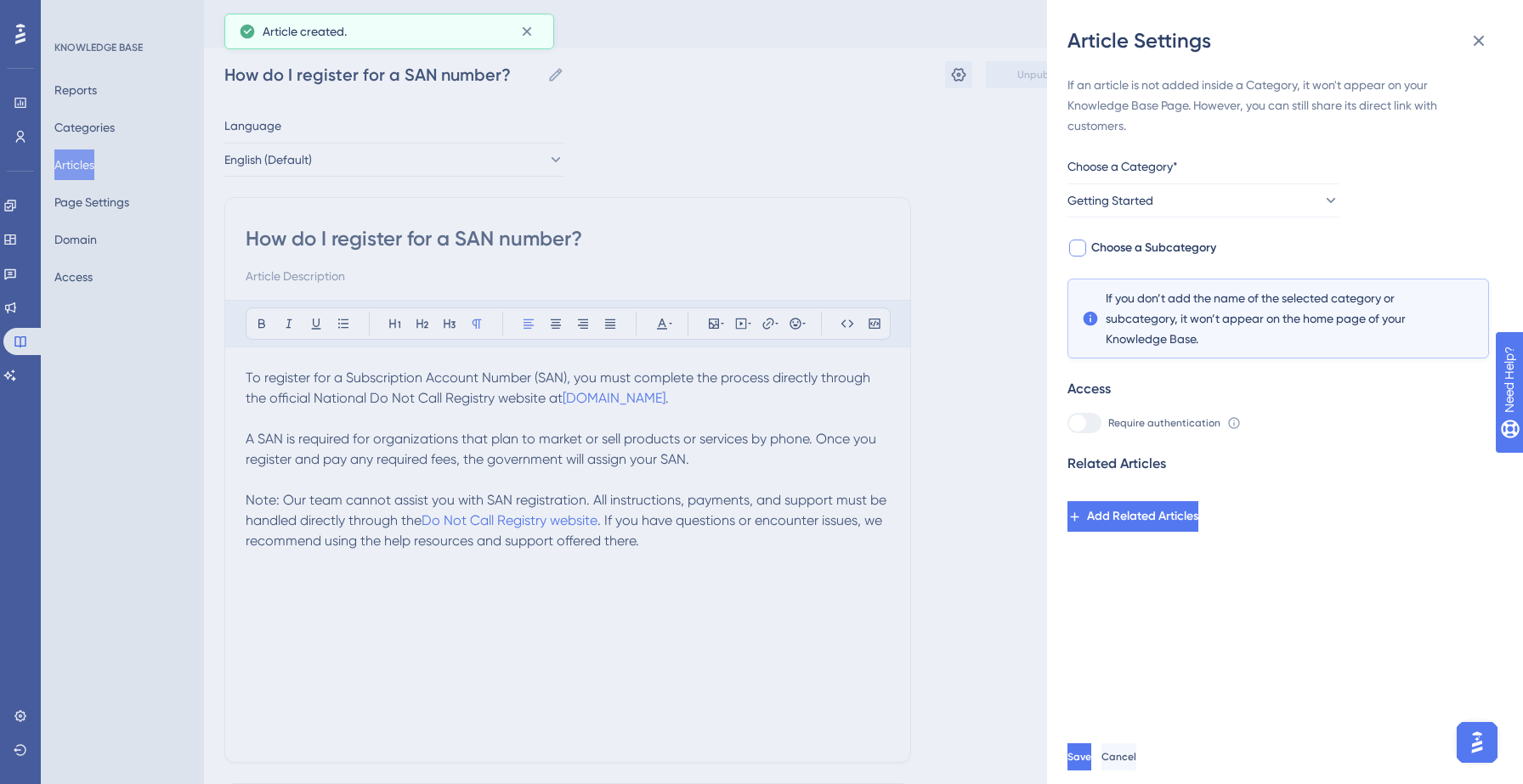
click at [1203, 248] on span "Choose a Subcategory" at bounding box center [1153, 248] width 125 height 20
checkbox input "true"
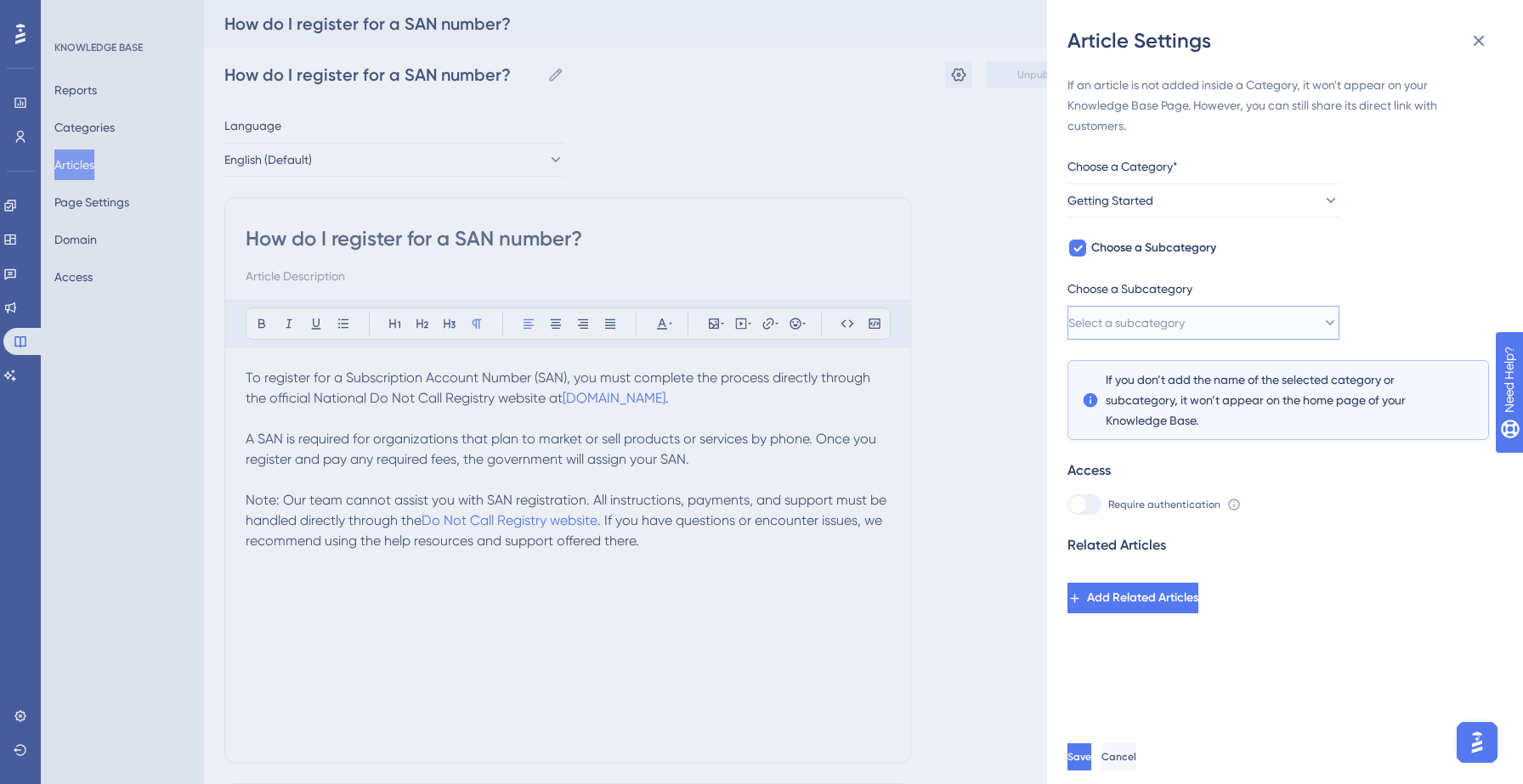
click at [1177, 329] on span "Select a subcategory" at bounding box center [1127, 322] width 116 height 20
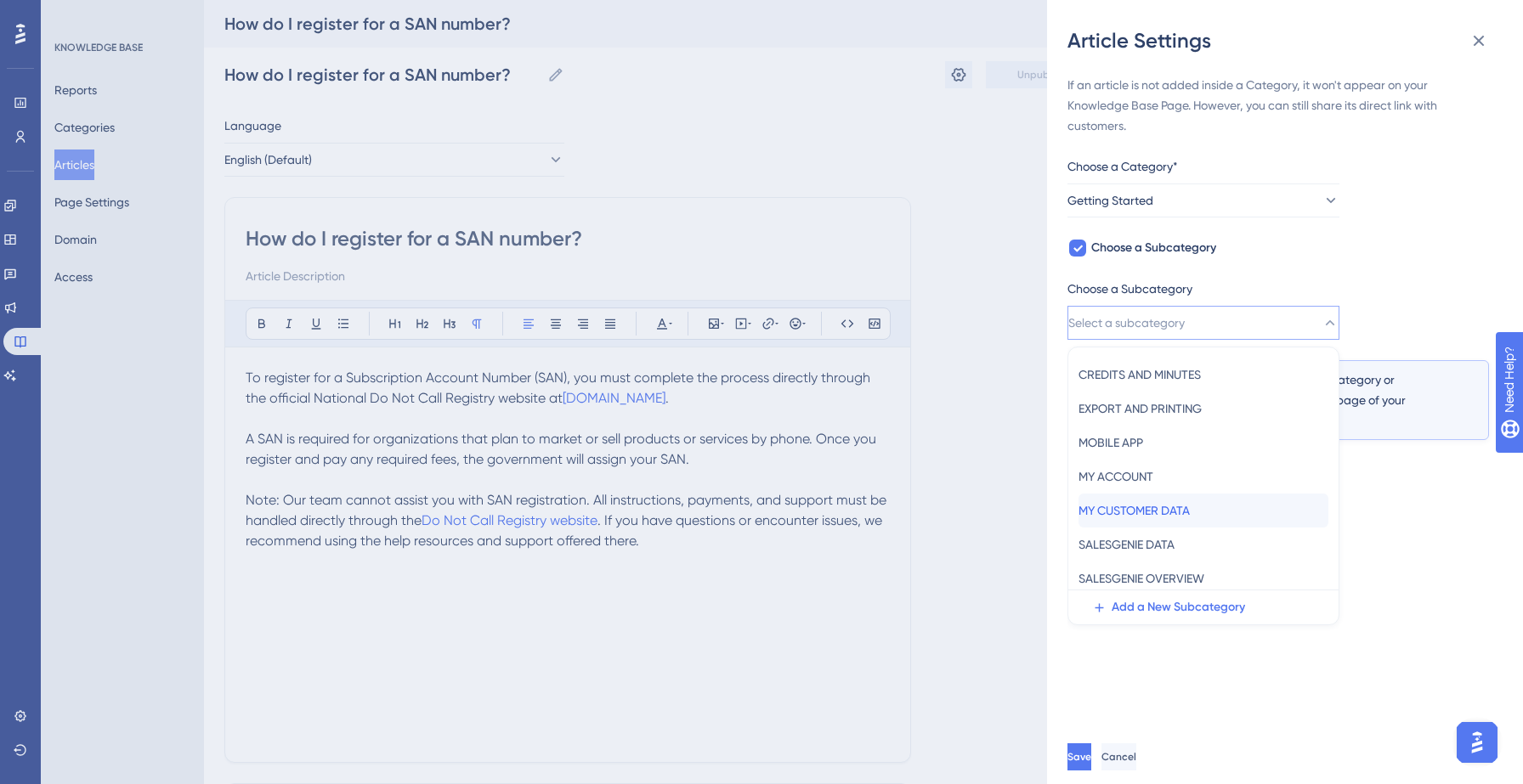
click at [1166, 516] on span "MY CUSTOMER DATA" at bounding box center [1134, 510] width 112 height 20
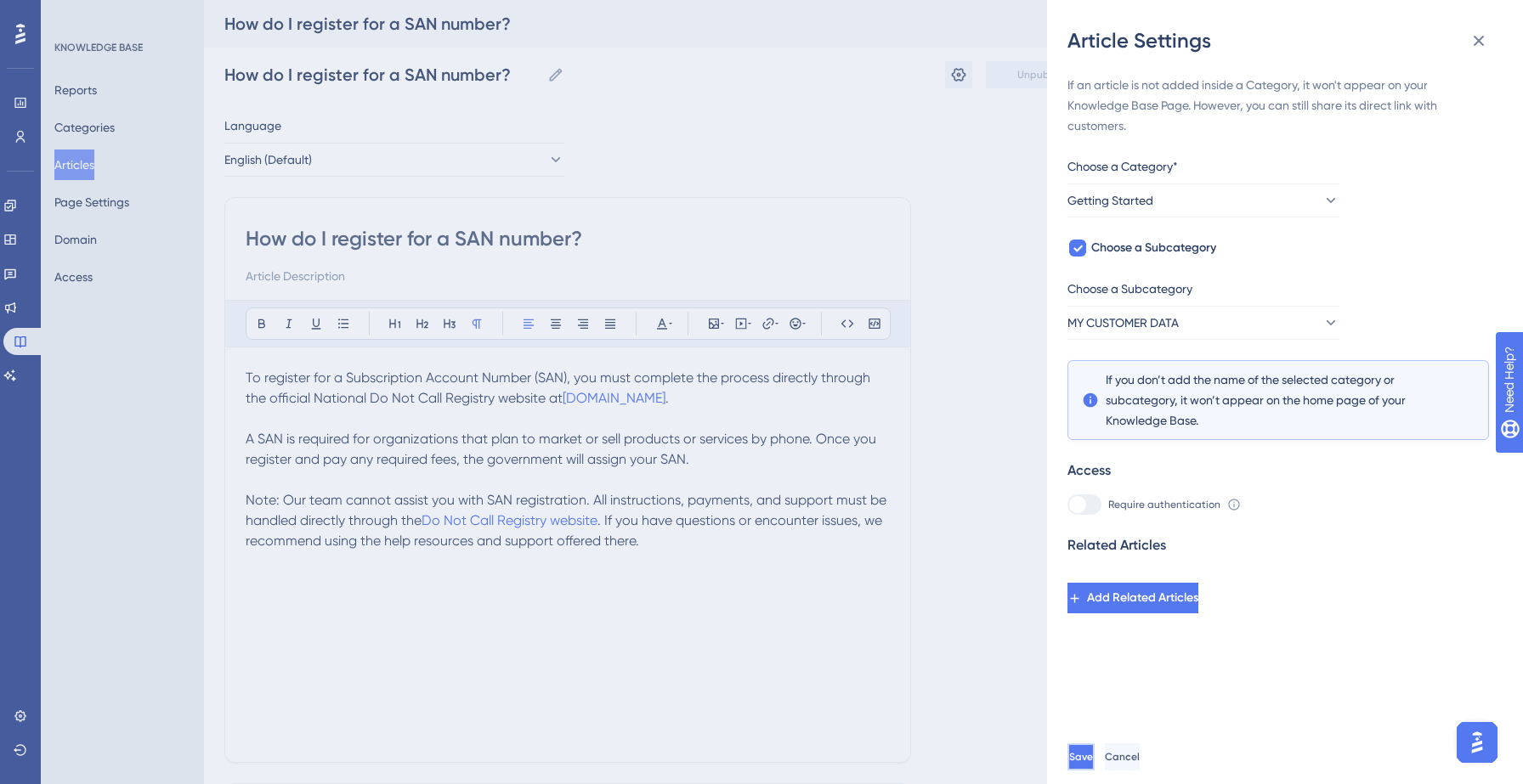
click at [1093, 755] on span "Save" at bounding box center [1081, 756] width 24 height 13
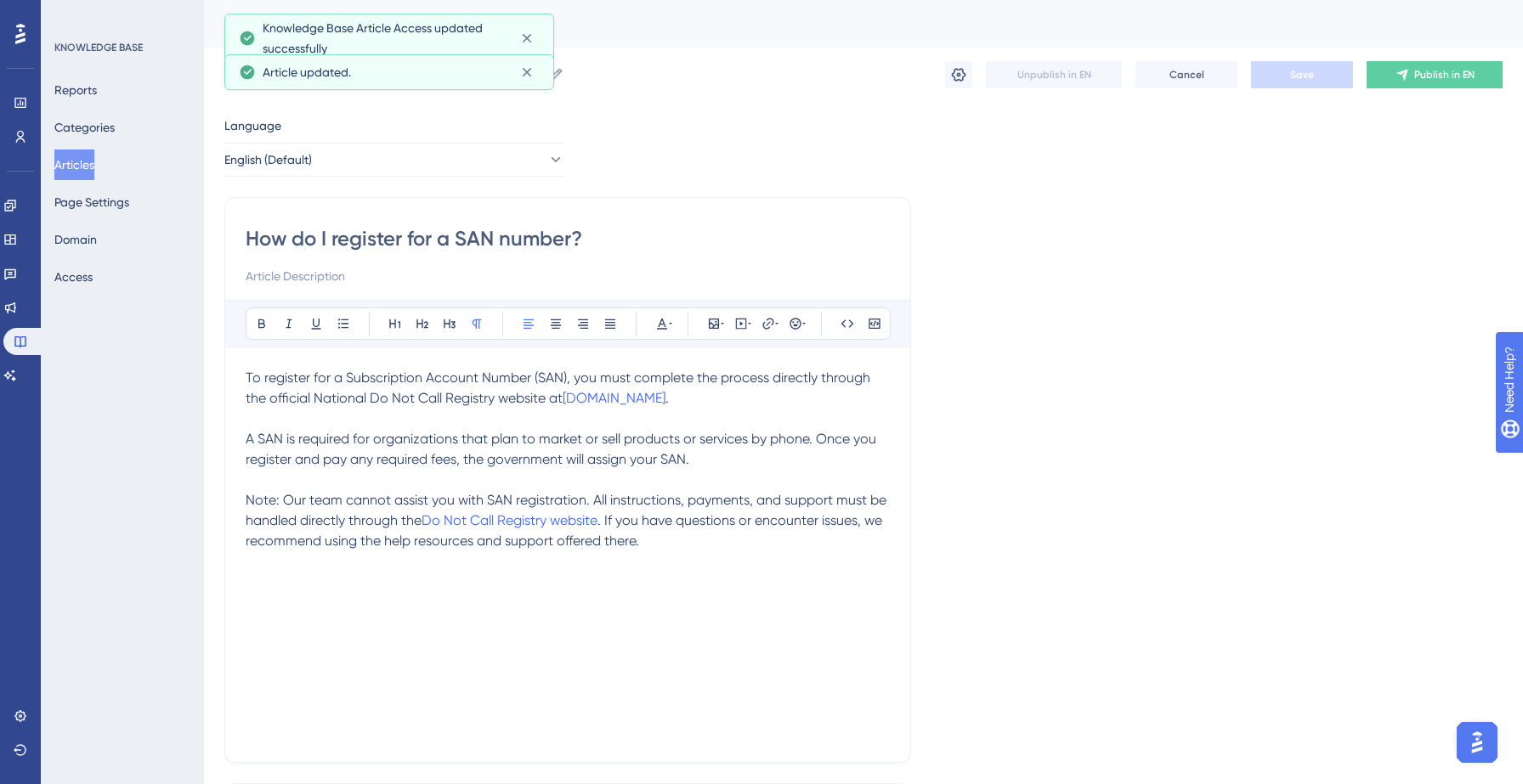
click at [88, 165] on button "Articles" at bounding box center [74, 165] width 40 height 30
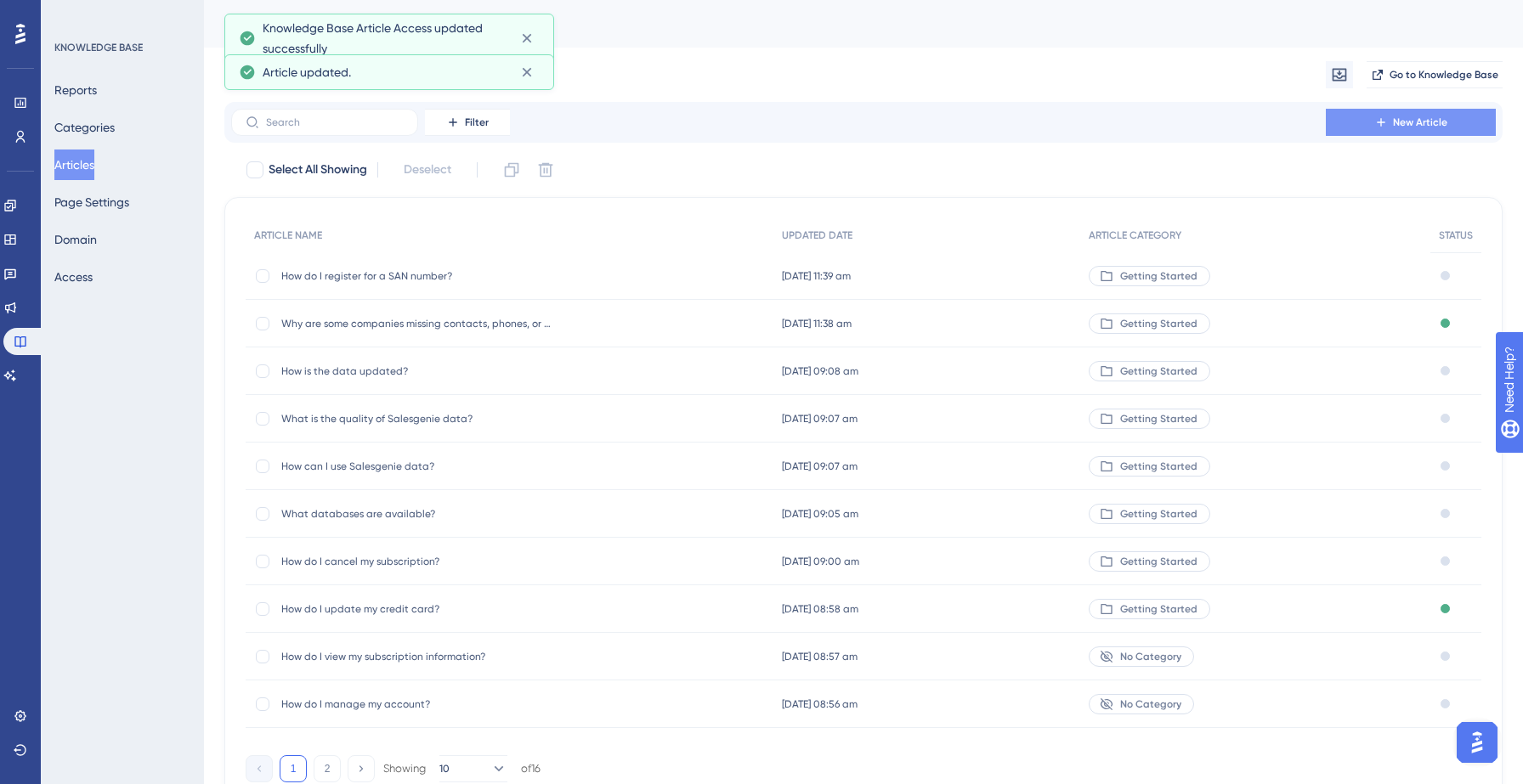
click at [1437, 127] on span "New Article" at bounding box center [1420, 122] width 54 height 13
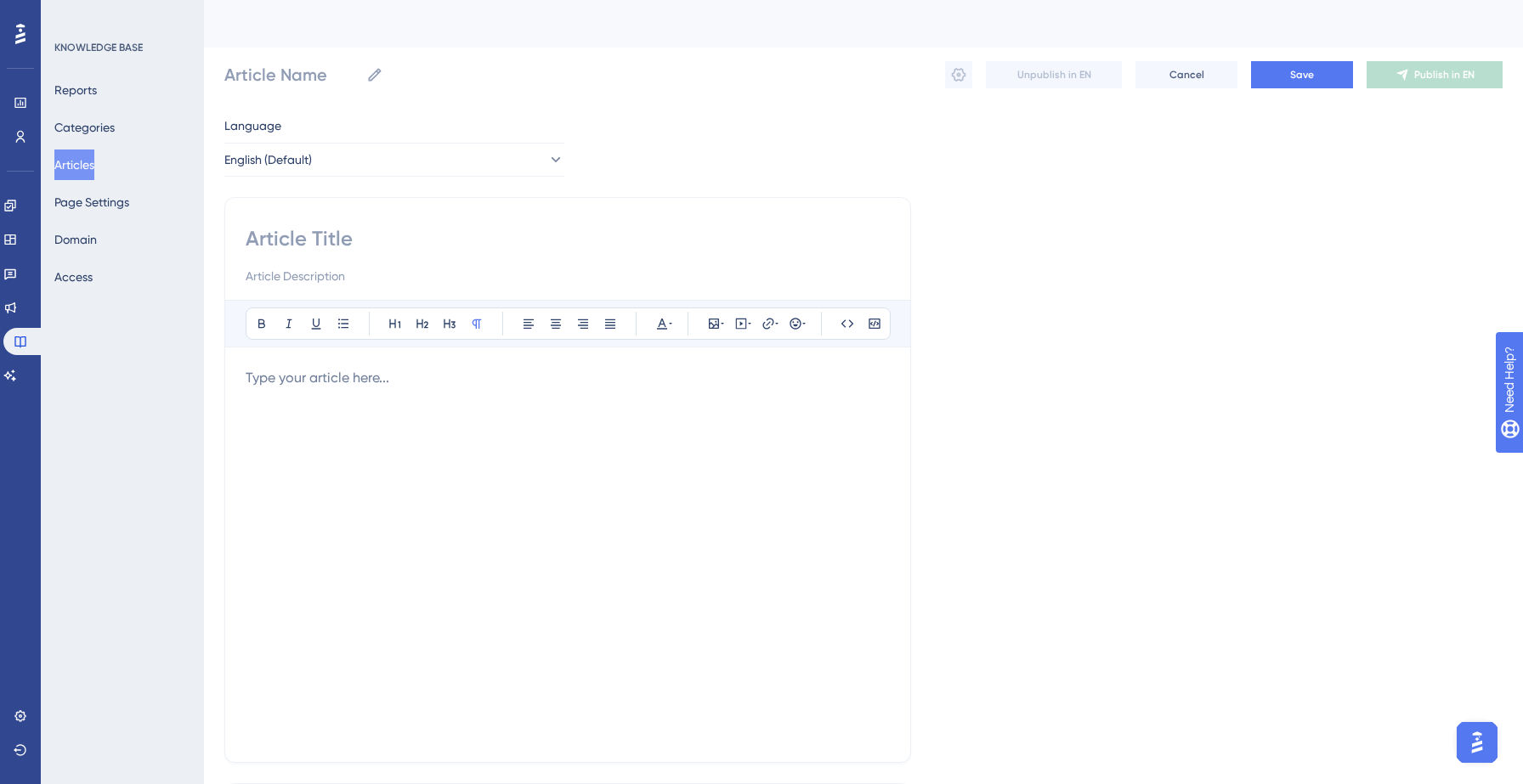
click at [287, 231] on input at bounding box center [568, 238] width 644 height 28
paste input "How do I upload/import my customer data?"
type input "How do I upload/import my customer data?"
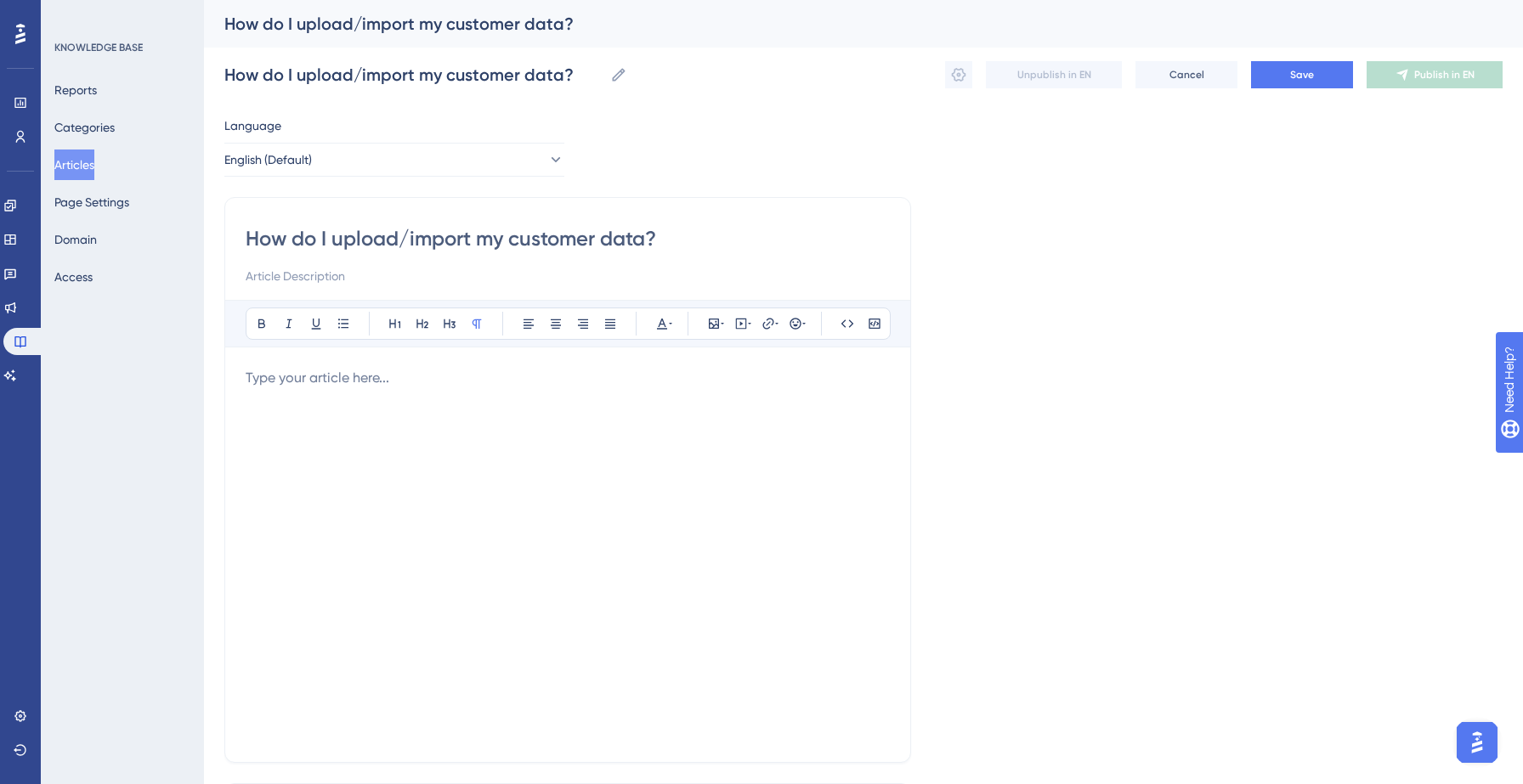
type input "How do I upload/import my customer data?"
click at [310, 365] on div "Bold Italic Underline Bullet Point Heading 1 Heading 2 Heading 3 Normal Align L…" at bounding box center [568, 521] width 644 height 442
click at [310, 377] on p at bounding box center [568, 377] width 644 height 20
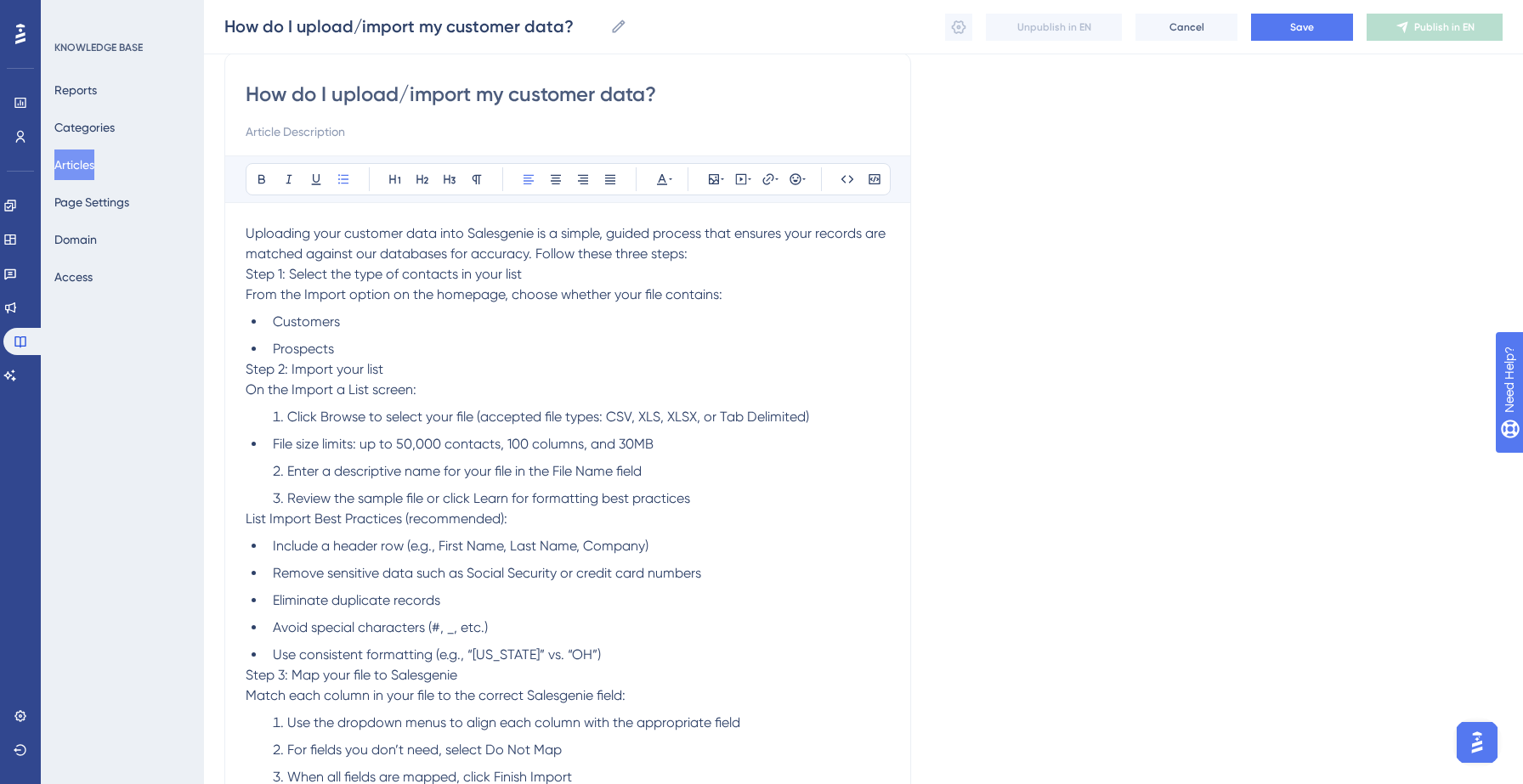
scroll to position [136, 0]
click at [728, 266] on p "Step 1: Select the type of contacts in your list From the Import option on the …" at bounding box center [568, 286] width 644 height 41
click at [325, 271] on span "Step 1: Select the type of contacts in your list" at bounding box center [384, 275] width 276 height 16
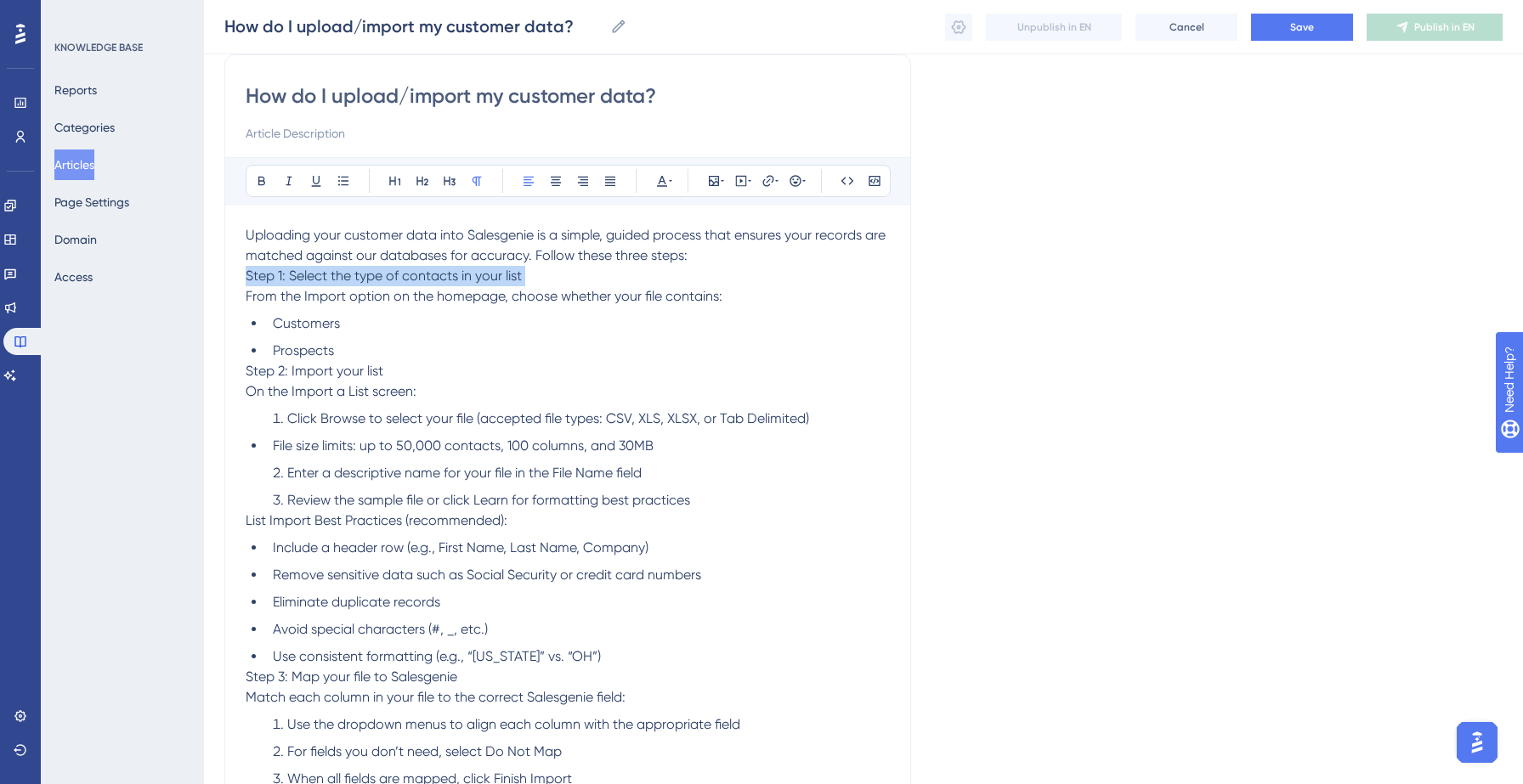
click at [325, 271] on span "Step 1: Select the type of contacts in your list" at bounding box center [384, 275] width 276 height 16
drag, startPoint x: 247, startPoint y: 273, endPoint x: 538, endPoint y: 278, distance: 291.0
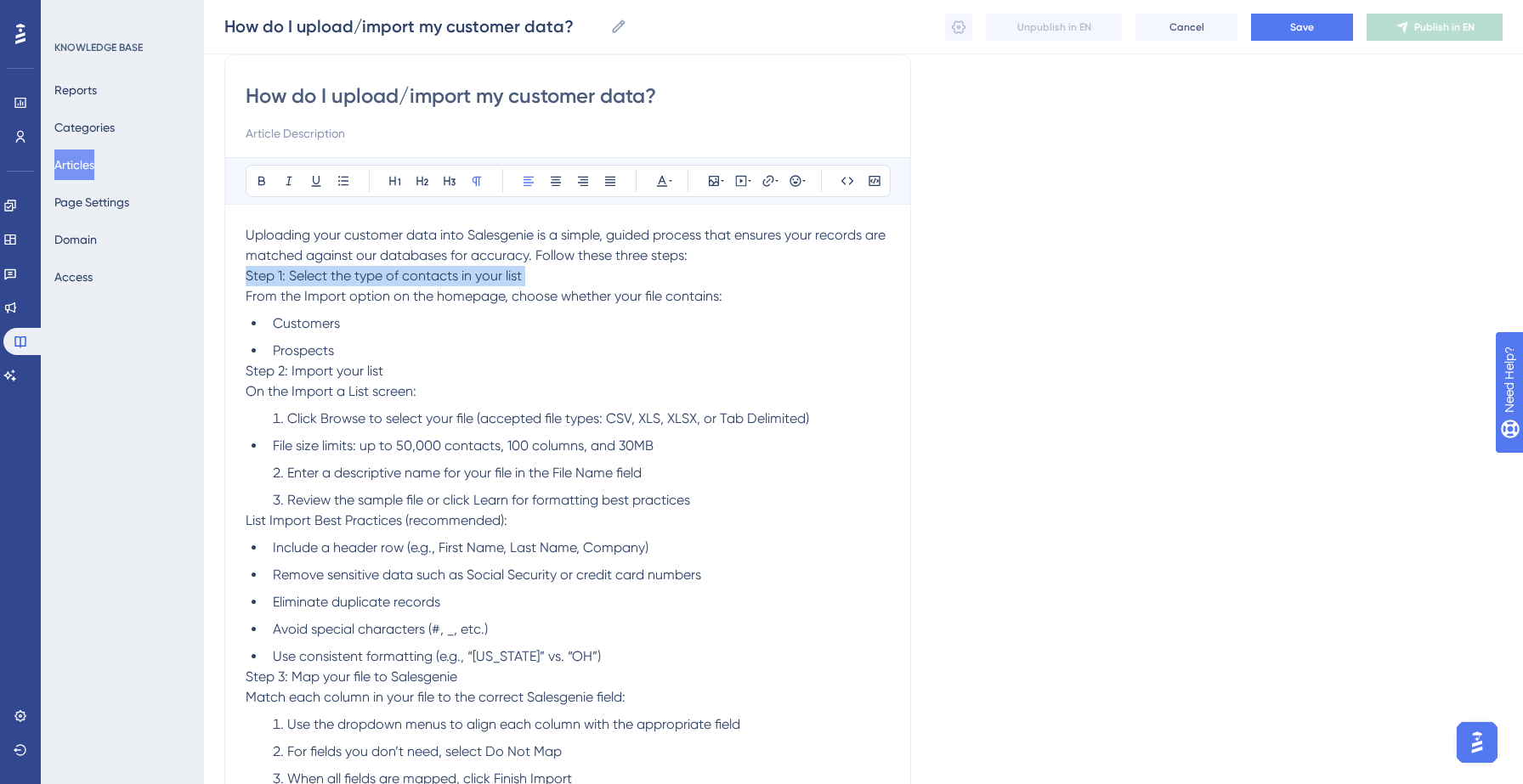
click at [538, 278] on p "Step 1: Select the type of contacts in your list From the Import option on the …" at bounding box center [568, 286] width 644 height 41
drag, startPoint x: 306, startPoint y: 297, endPoint x: 319, endPoint y: 295, distance: 13.2
click at [319, 295] on span "From the Import option on the homepage, choose whether your file contains:" at bounding box center [484, 295] width 477 height 16
drag, startPoint x: 304, startPoint y: 294, endPoint x: 344, endPoint y: 297, distance: 40.1
click at [344, 297] on span "From the Import option on the homepage, choose whether your file contains:" at bounding box center [484, 295] width 477 height 16
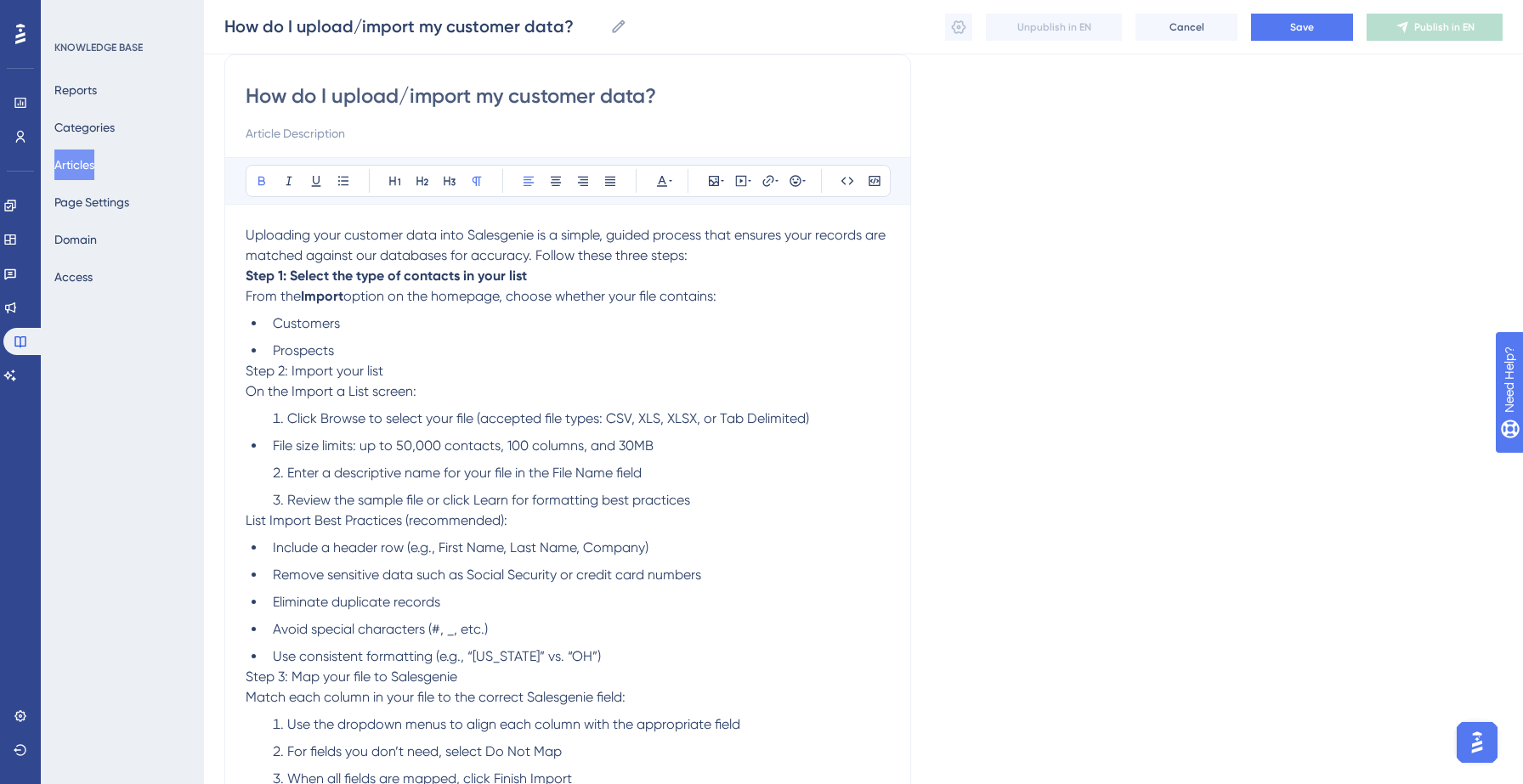
click at [274, 326] on span "Customers" at bounding box center [306, 323] width 67 height 16
click at [293, 352] on span "Prospects" at bounding box center [303, 350] width 61 height 16
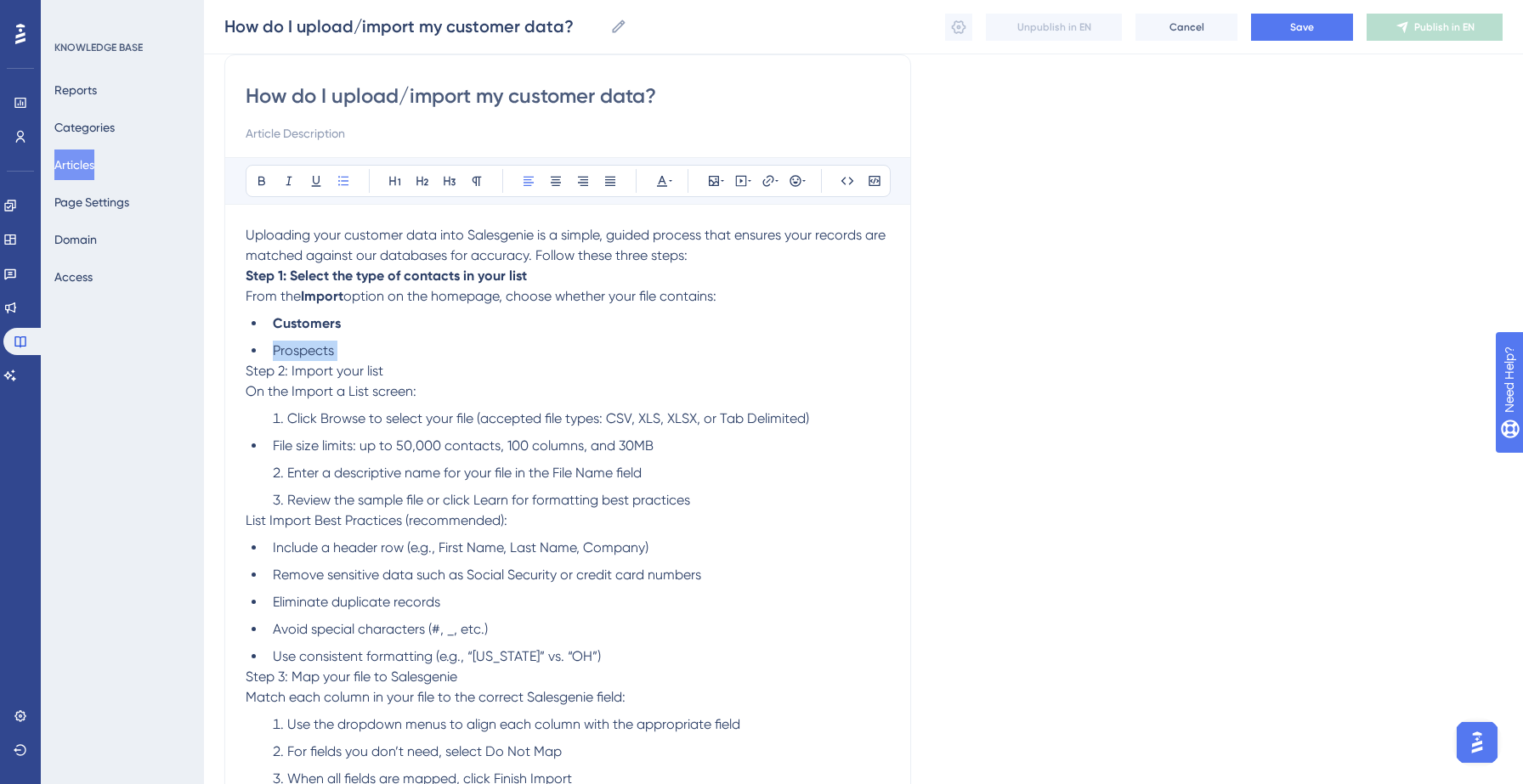
click at [293, 352] on span "Prospects" at bounding box center [303, 350] width 61 height 16
click at [536, 255] on span "Uploading your customer data into Salesgenie is a simple, guided process that e…" at bounding box center [567, 245] width 643 height 36
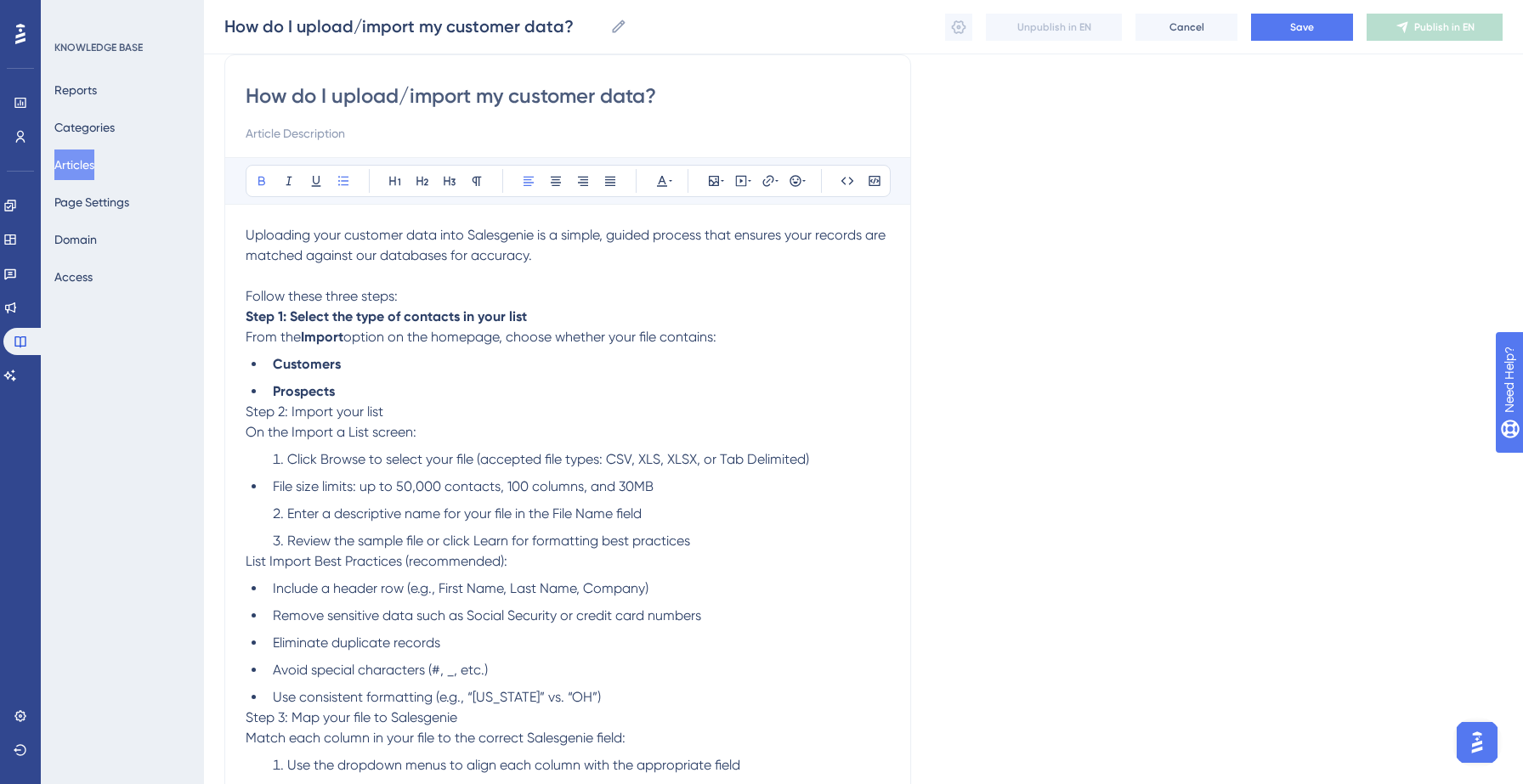
click at [390, 396] on li "Prospects" at bounding box center [578, 391] width 624 height 20
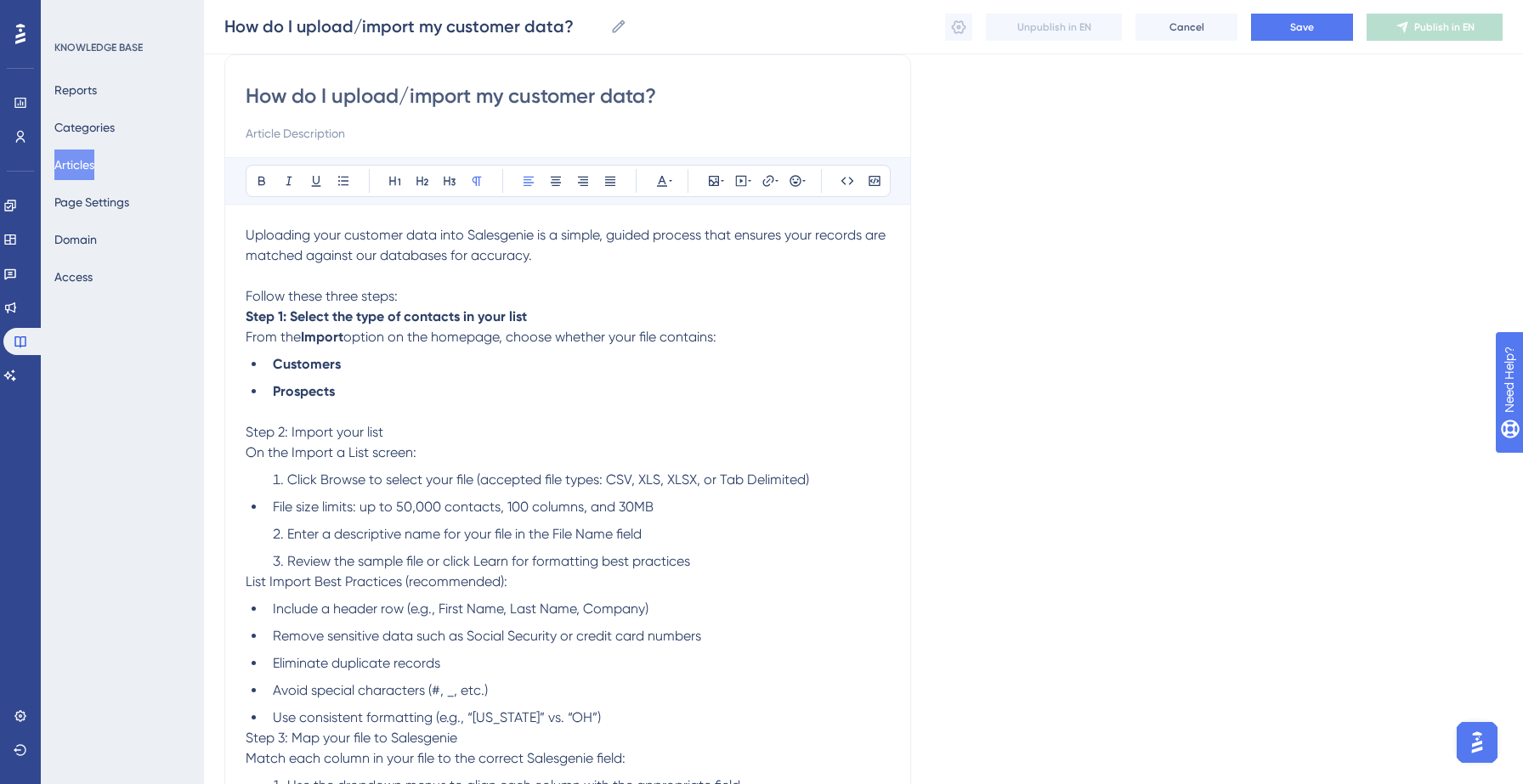
click at [304, 440] on span "Step 2: Import your list" at bounding box center [315, 432] width 137 height 16
click at [459, 460] on p "Step 2: Import your list On the Import a List screen:" at bounding box center [568, 442] width 644 height 41
click at [297, 456] on strong "On the Import a List screen:" at bounding box center [333, 452] width 173 height 16
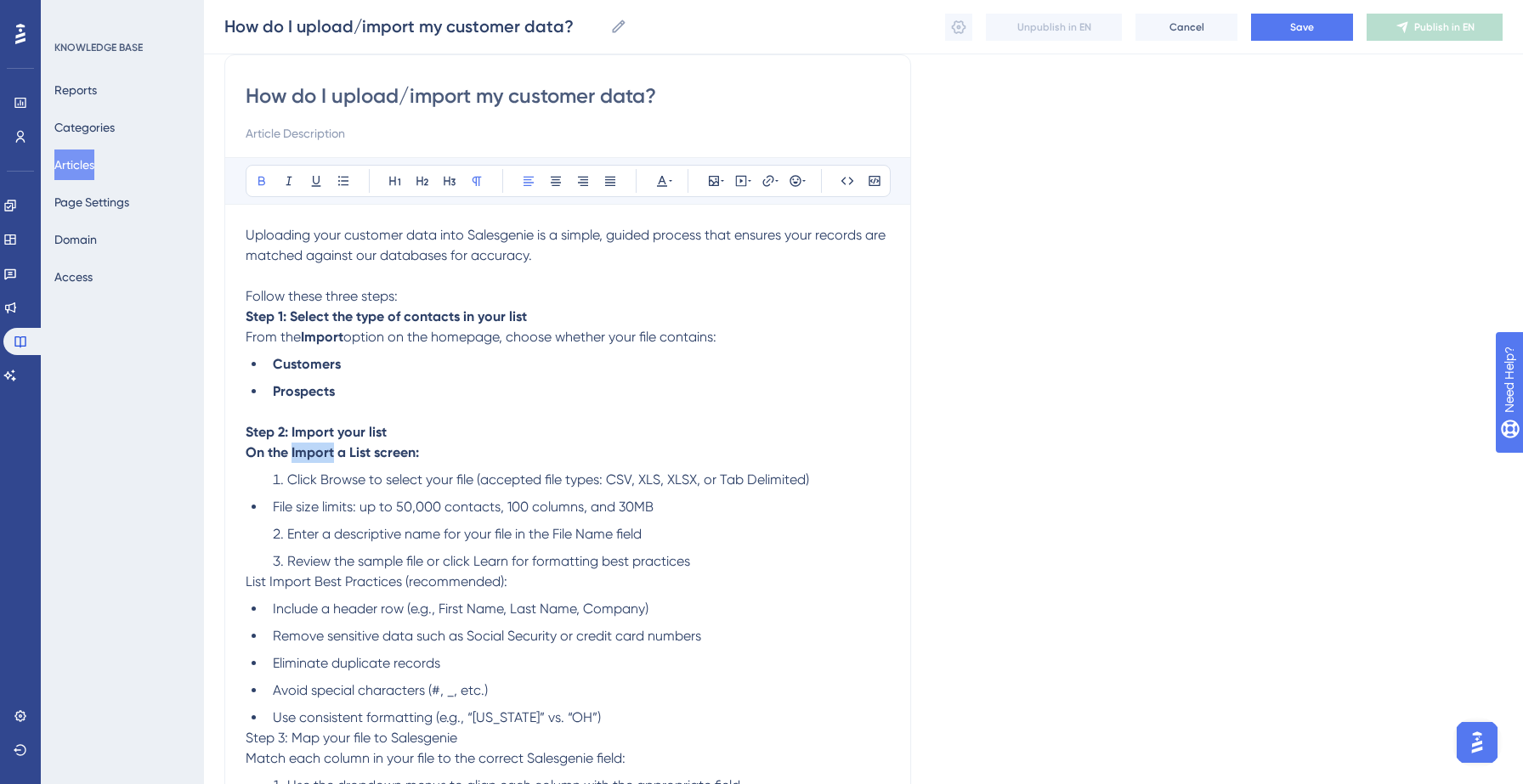
click at [297, 456] on strong "On the Import a List screen:" at bounding box center [333, 452] width 173 height 16
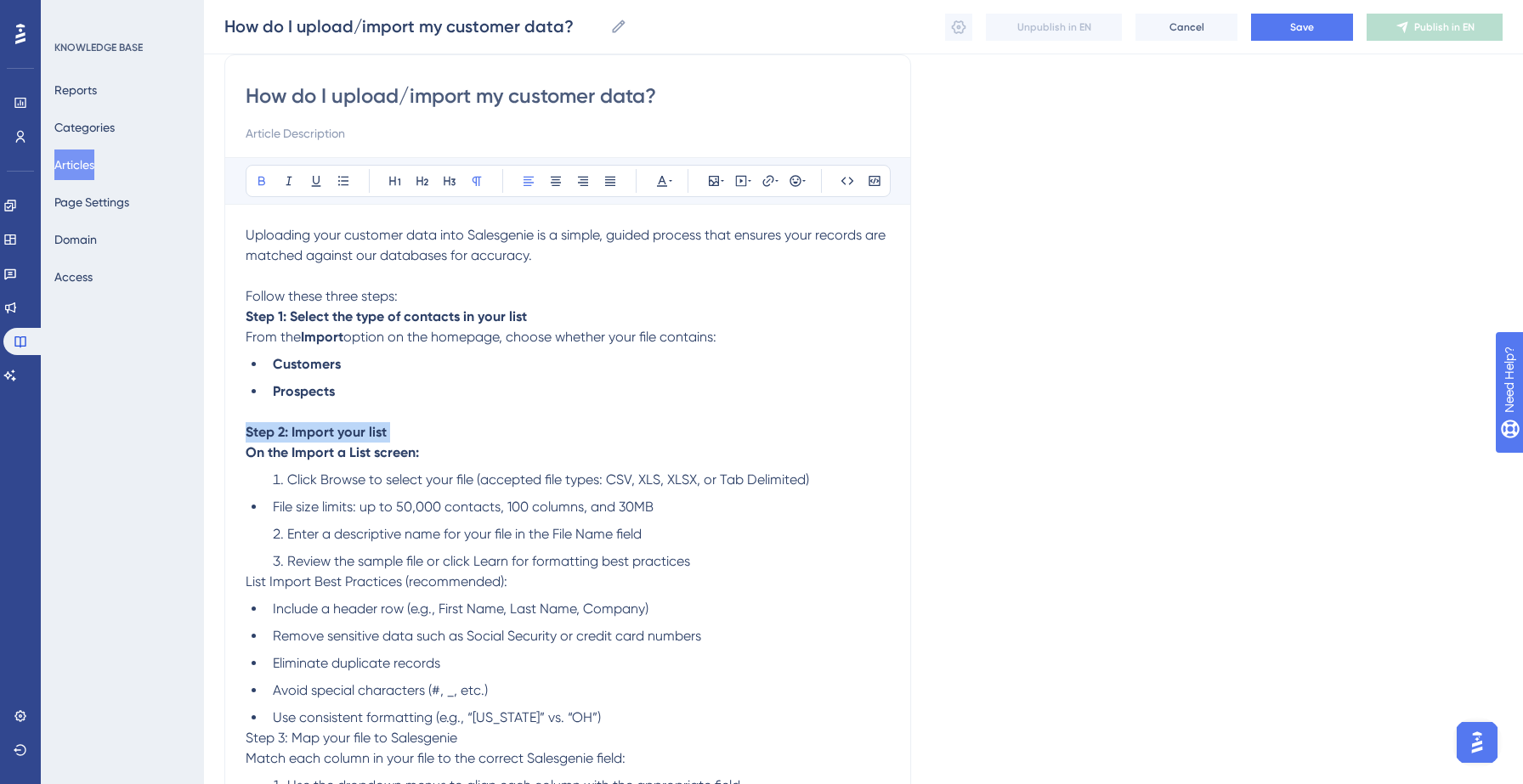
click at [297, 456] on strong "On the Import a List screen:" at bounding box center [333, 452] width 173 height 16
click at [293, 452] on span "On the Import a List screen:" at bounding box center [331, 452] width 171 height 16
click at [471, 452] on p "Step 2: Import your list On the Import a List screen:" at bounding box center [568, 442] width 644 height 41
drag, startPoint x: 322, startPoint y: 482, endPoint x: 365, endPoint y: 483, distance: 43.0
click at [365, 483] on span "Click Browse to select your file (accepted file types: CSV, XLS, XLSX, or Tab D…" at bounding box center [548, 479] width 522 height 16
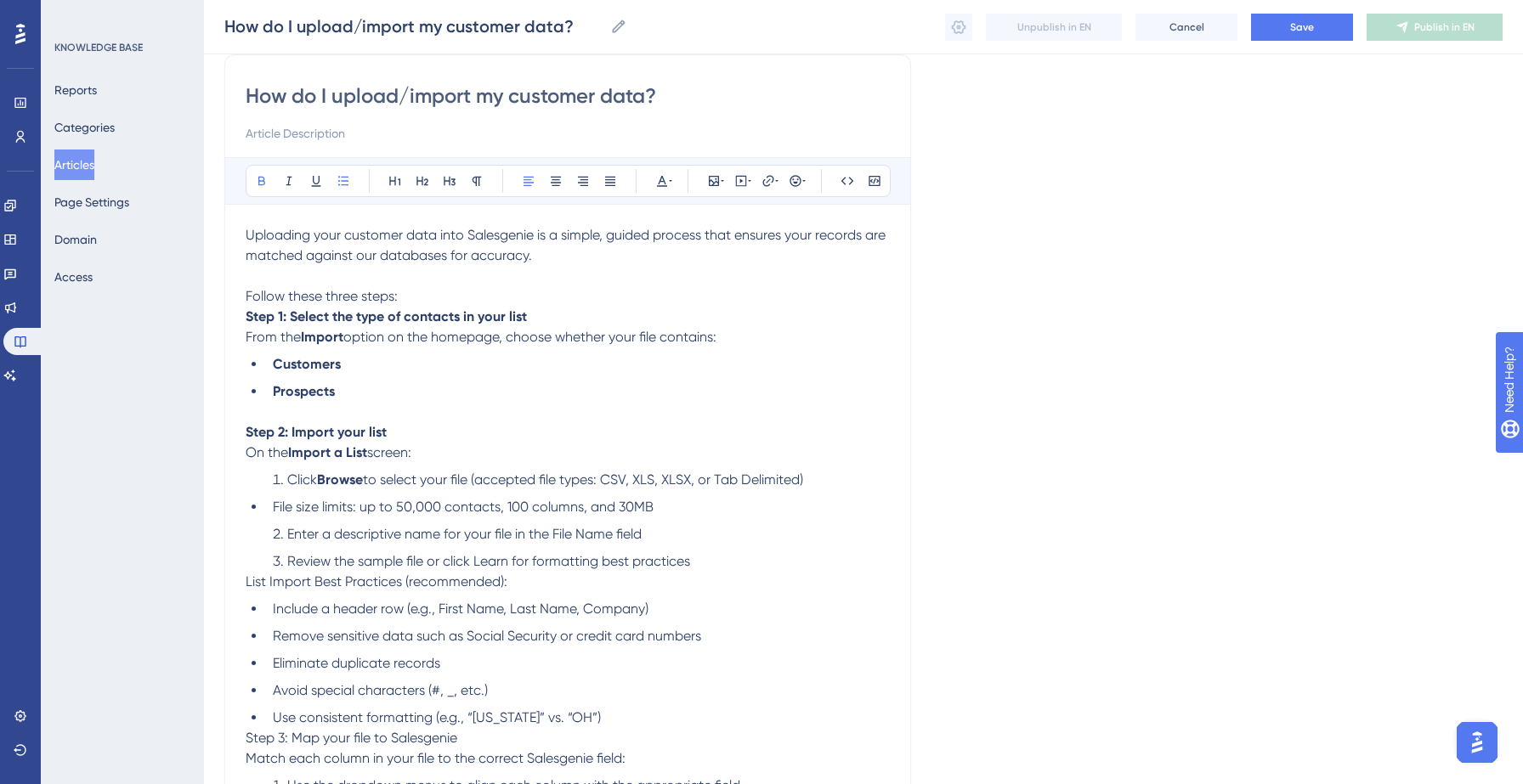
click at [448, 514] on span "File size limits: up to 50,000 contacts, 100 columns, and 30MB" at bounding box center [462, 506] width 380 height 16
drag, startPoint x: 396, startPoint y: 508, endPoint x: 439, endPoint y: 513, distance: 43.3
click at [439, 513] on span "File size limits: up to 50,000 contacts, 100 columns, and 30MB" at bounding box center [462, 506] width 380 height 16
drag, startPoint x: 507, startPoint y: 511, endPoint x: 526, endPoint y: 510, distance: 19.0
click at [526, 510] on span "contacts, 100 columns, and 30MB" at bounding box center [541, 506] width 209 height 16
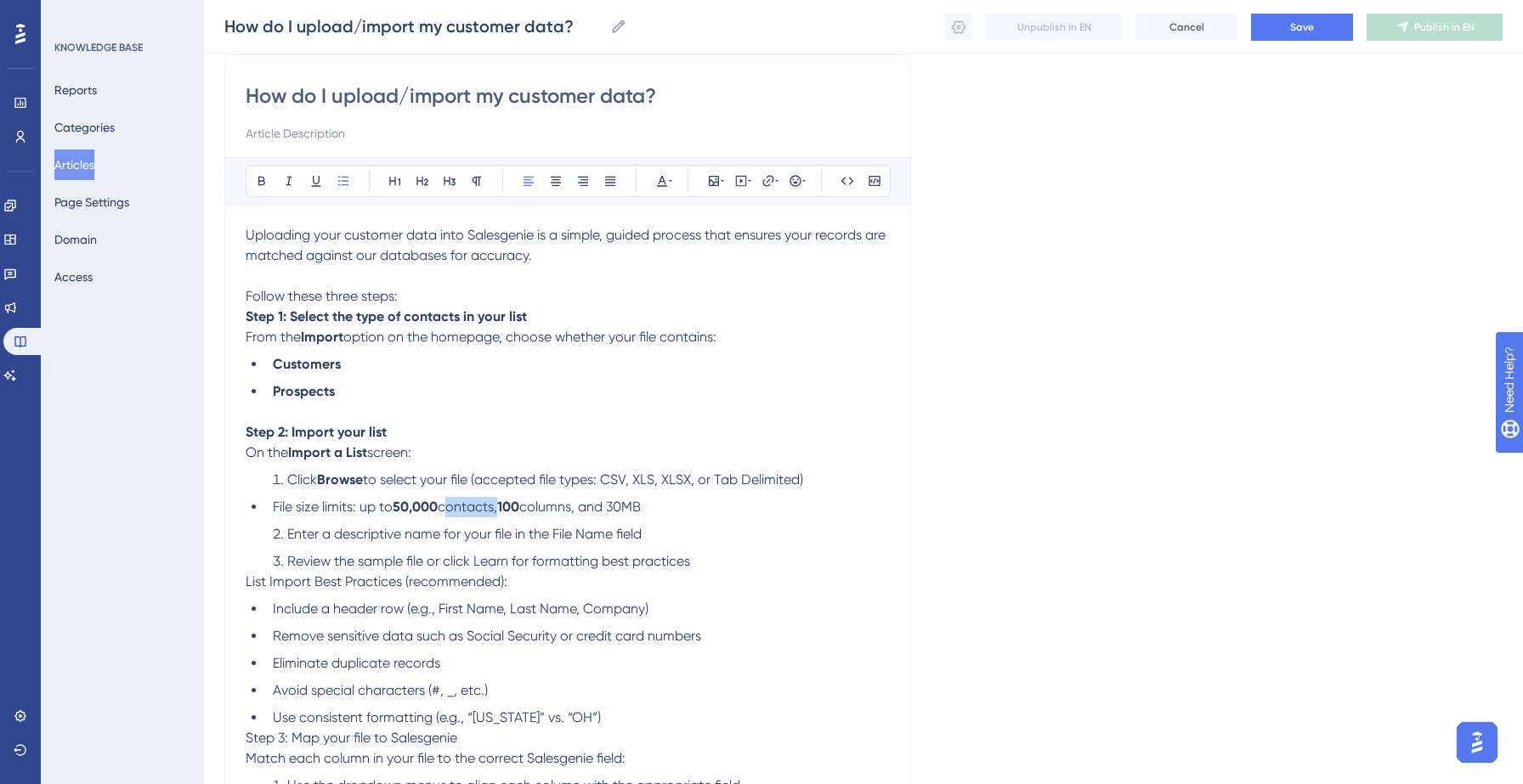
drag, startPoint x: 443, startPoint y: 506, endPoint x: 498, endPoint y: 510, distance: 55.1
click at [498, 510] on span "contacts," at bounding box center [467, 506] width 59 height 16
drag, startPoint x: 532, startPoint y: 510, endPoint x: 582, endPoint y: 511, distance: 50.0
click at [582, 511] on span "columns, and 30MB" at bounding box center [583, 506] width 122 height 16
drag, startPoint x: 619, startPoint y: 513, endPoint x: 662, endPoint y: 513, distance: 43.0
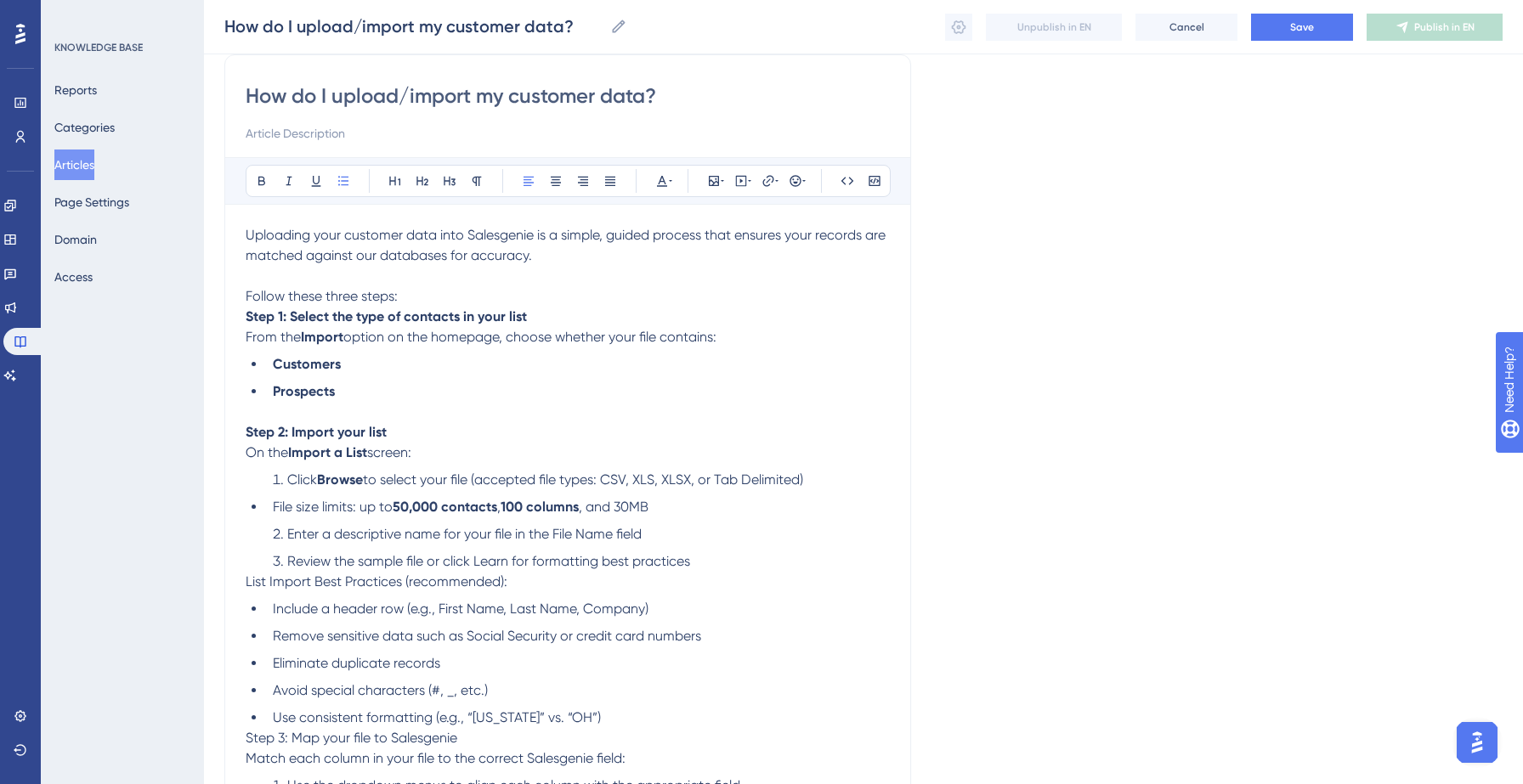
click at [662, 513] on li "File size limits: up to 50,000 contacts , 100 columns , and 30MB" at bounding box center [578, 507] width 624 height 20
drag, startPoint x: 552, startPoint y: 536, endPoint x: 614, endPoint y: 541, distance: 62.2
click at [614, 541] on span "Enter a descriptive name for your file in the File Name field" at bounding box center [464, 533] width 355 height 16
drag, startPoint x: 358, startPoint y: 566, endPoint x: 423, endPoint y: 567, distance: 65.0
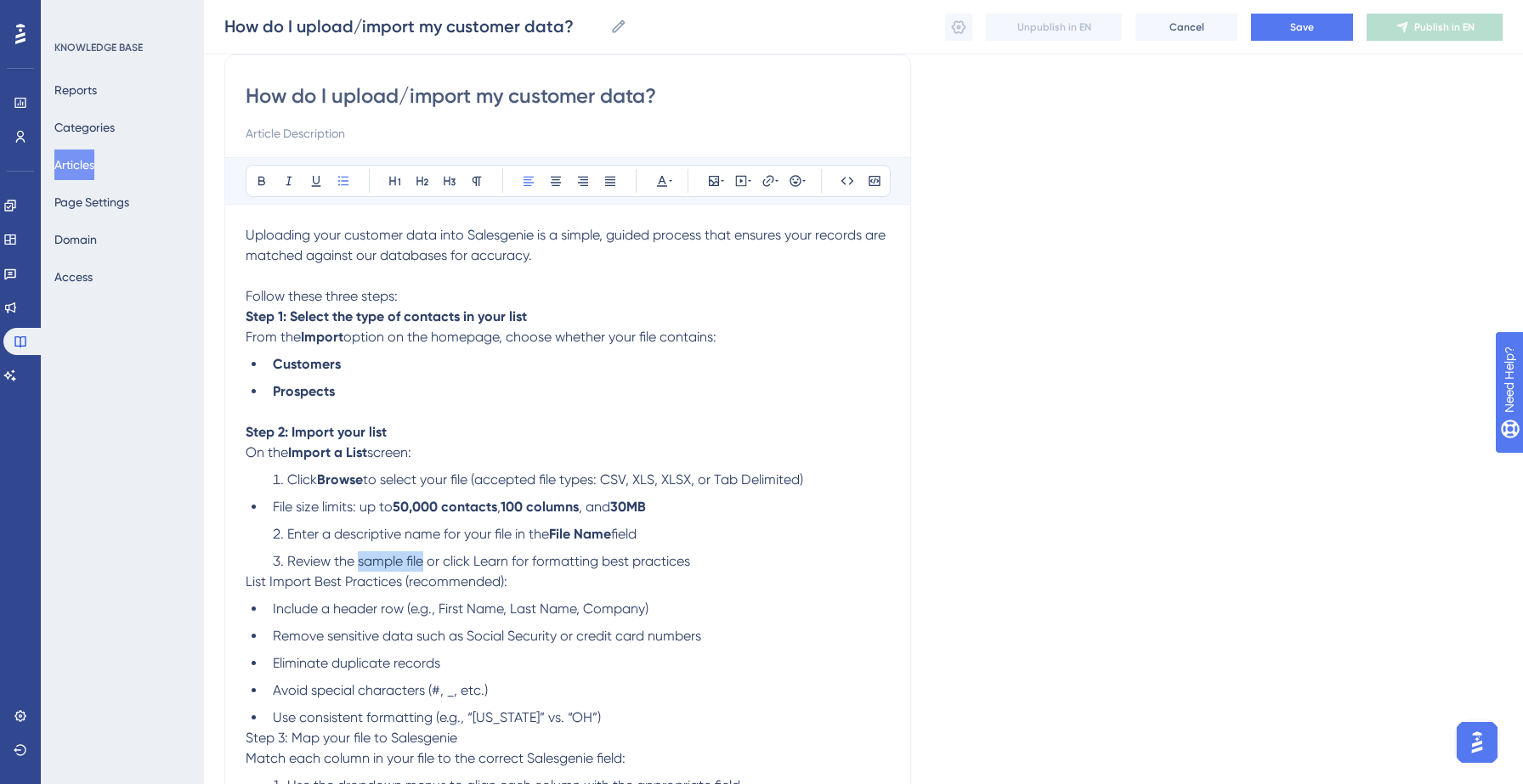
click at [423, 567] on span "Review the sample file or click Learn for formatting best practices" at bounding box center [488, 561] width 403 height 16
drag, startPoint x: 477, startPoint y: 564, endPoint x: 508, endPoint y: 568, distance: 31.3
click at [508, 568] on span "or click Learn for formatting best practices" at bounding box center [554, 561] width 263 height 16
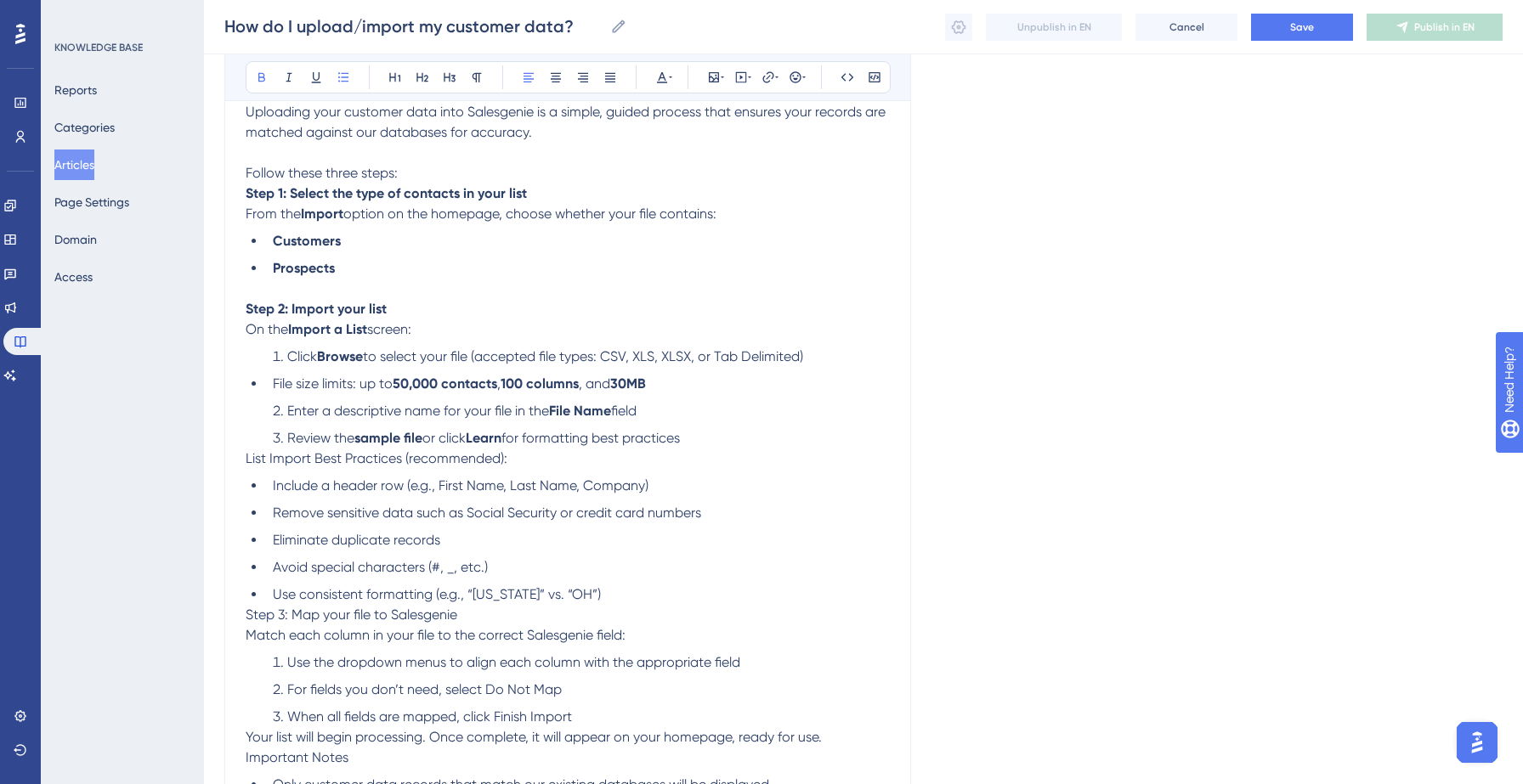
scroll to position [263, 0]
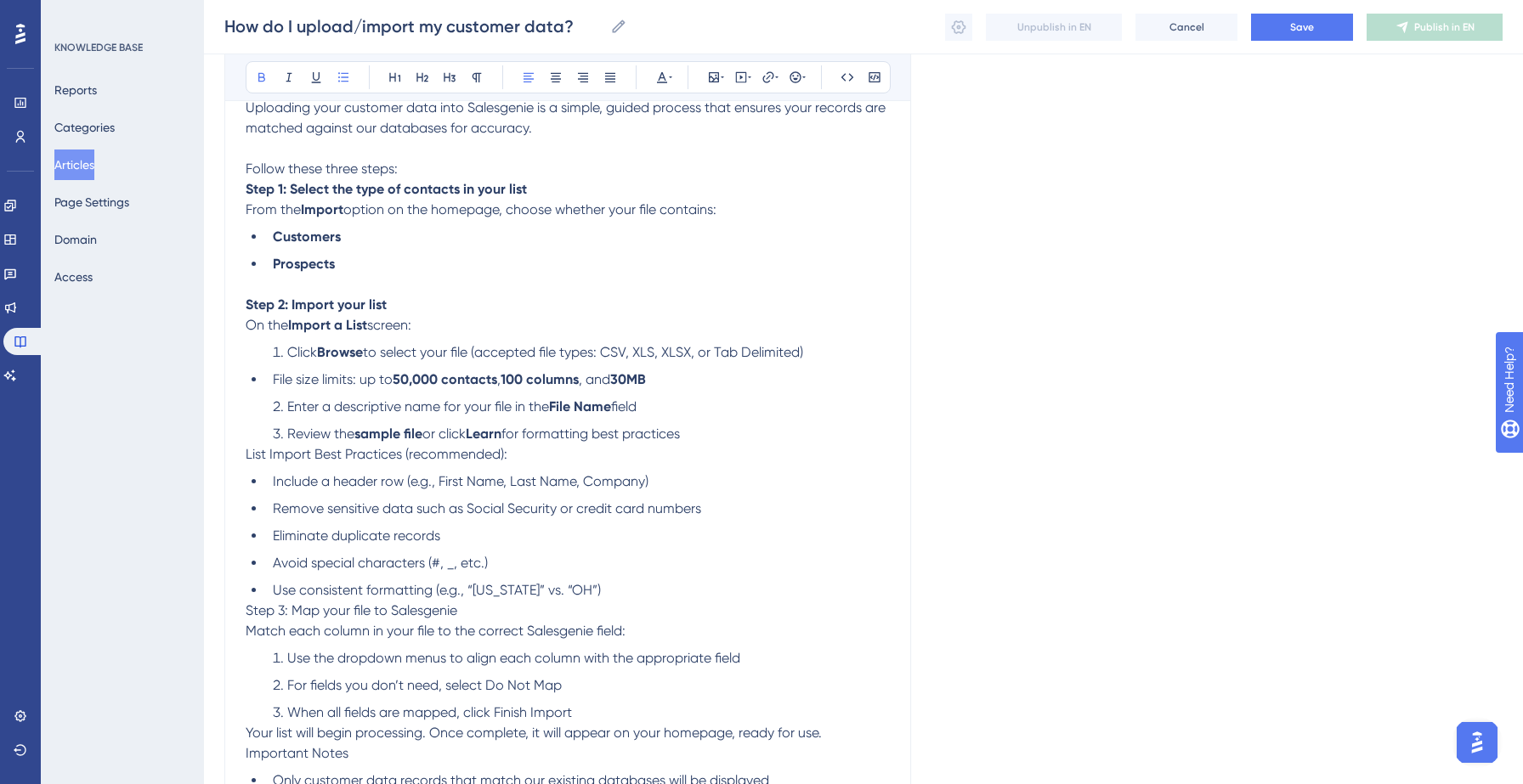
click at [315, 456] on span "List Import Best Practices (recommended):" at bounding box center [376, 453] width 262 height 16
click at [308, 613] on span "Step 3: Map your file to Salesgenie" at bounding box center [352, 610] width 212 height 16
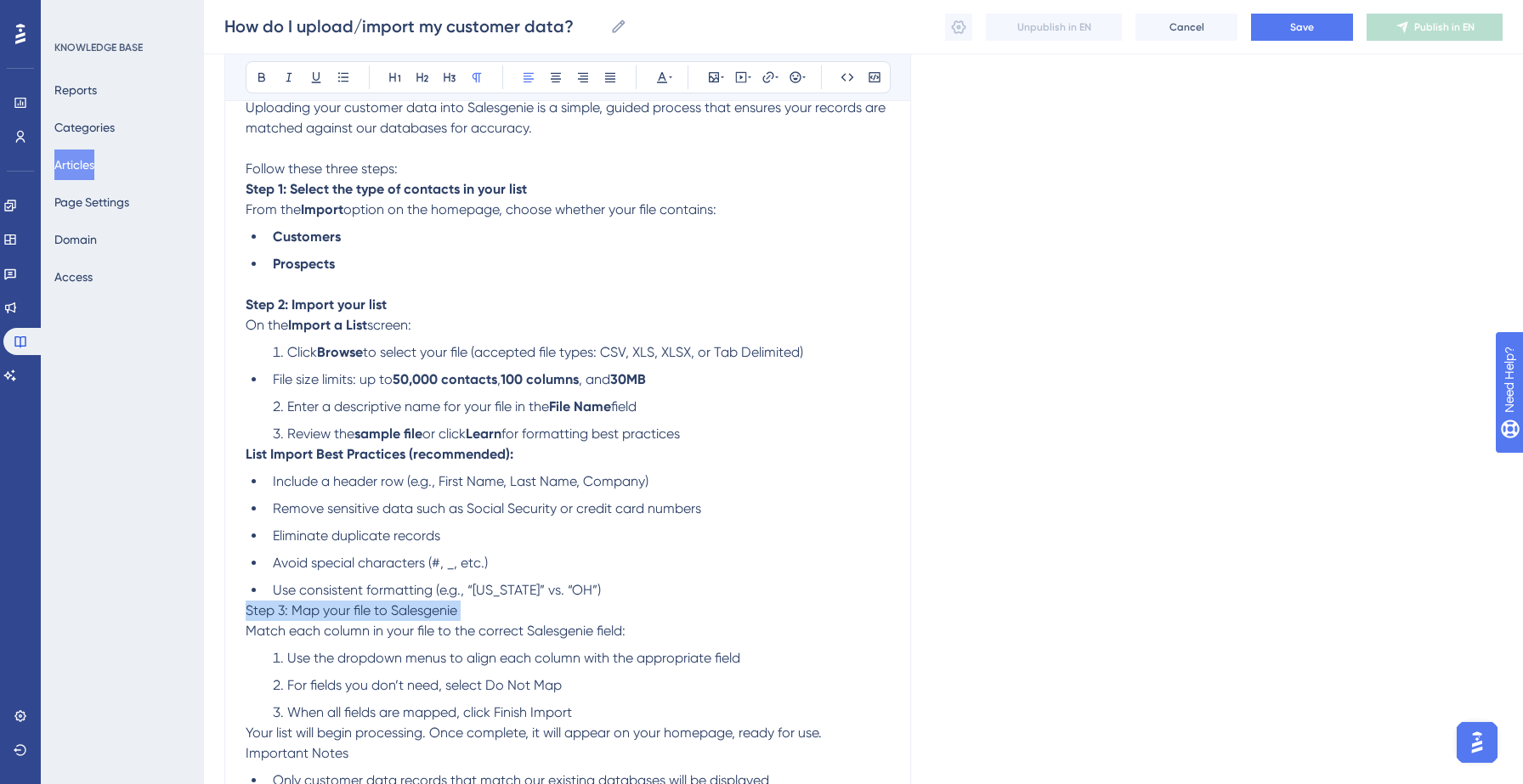
click at [308, 613] on span "Step 3: Map your file to Salesgenie" at bounding box center [352, 610] width 212 height 16
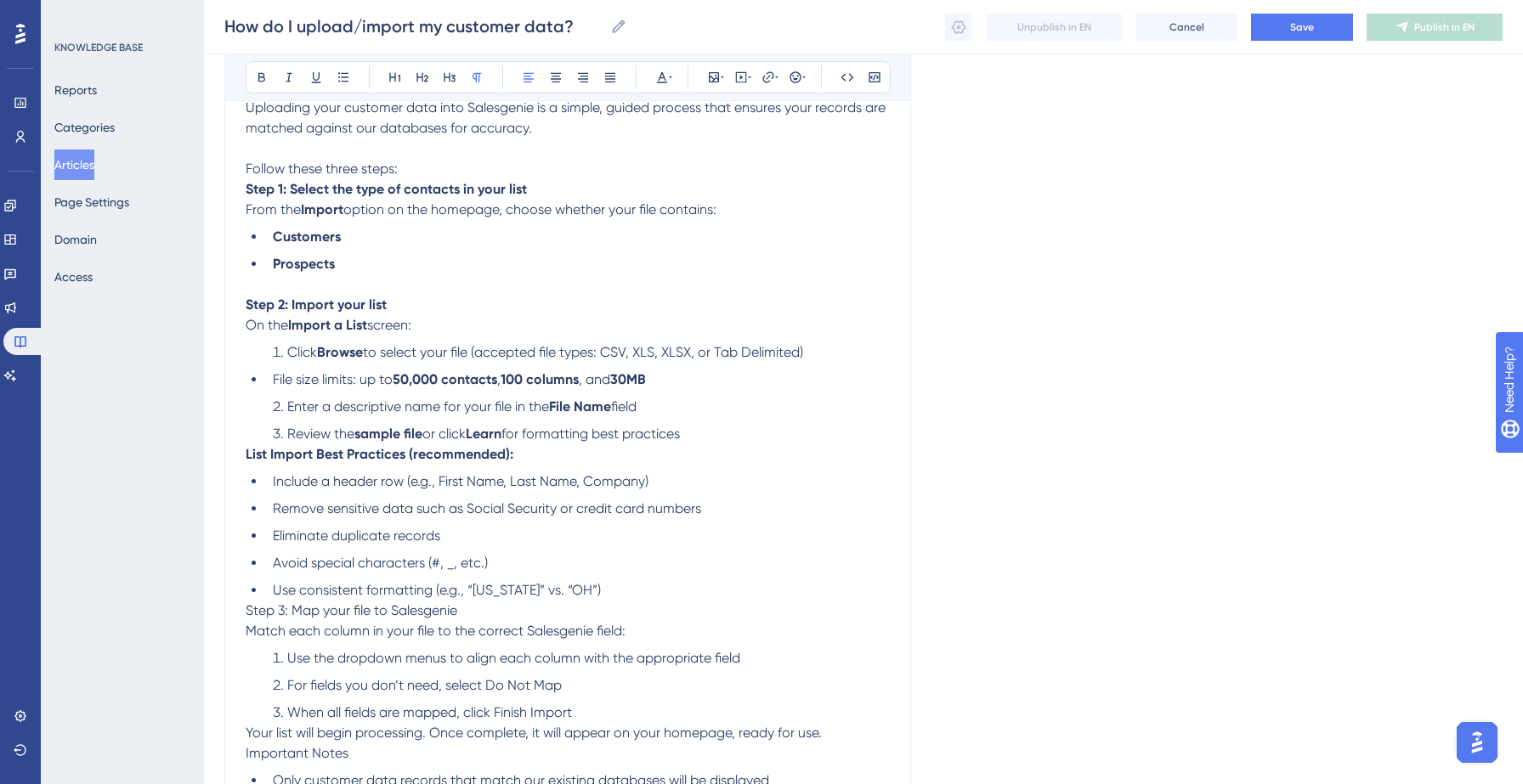
click at [308, 613] on span "Step 3: Map your file to Salesgenie" at bounding box center [352, 610] width 212 height 16
drag, startPoint x: 245, startPoint y: 617, endPoint x: 458, endPoint y: 616, distance: 213.0
click at [457, 616] on span "Step 3: Map your file to Salesgenie" at bounding box center [352, 610] width 212 height 16
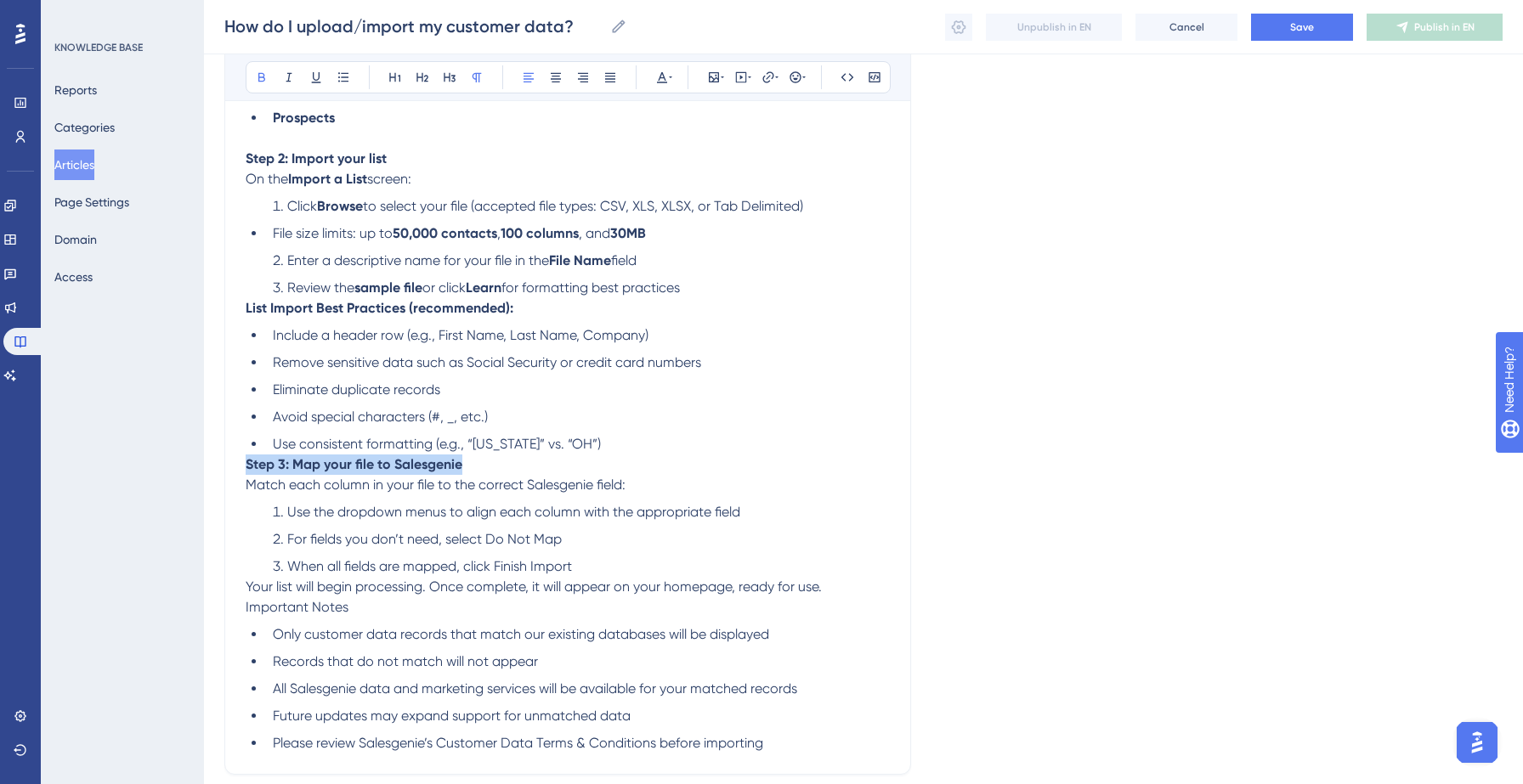
scroll to position [418, 0]
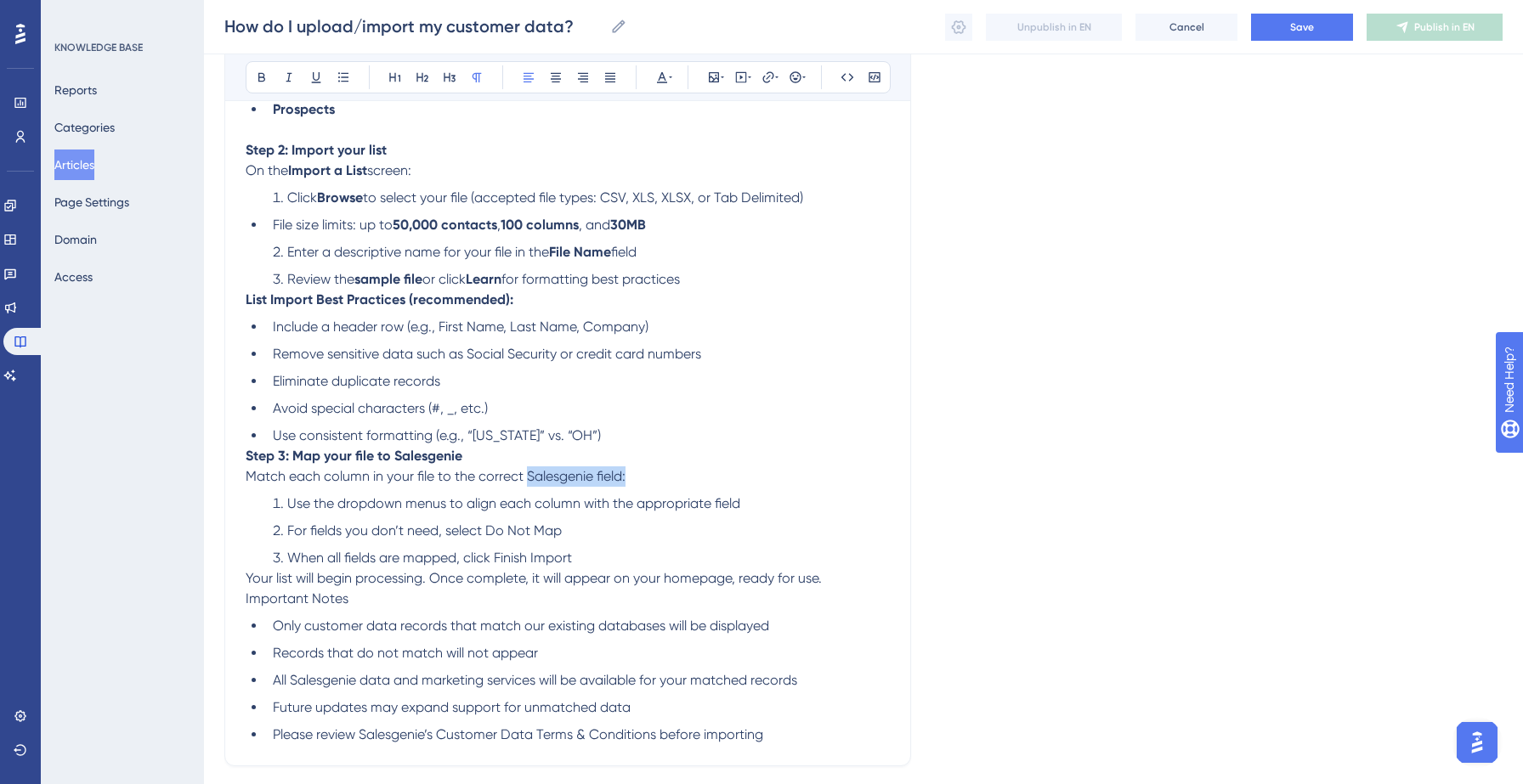
drag, startPoint x: 525, startPoint y: 477, endPoint x: 625, endPoint y: 480, distance: 100.0
click at [625, 480] on span "Match each column in your file to the correct Salesgenie field:" at bounding box center [436, 475] width 380 height 16
drag, startPoint x: 486, startPoint y: 537, endPoint x: 605, endPoint y: 537, distance: 119.0
click at [605, 537] on li "For fields you don’t need, select Do Not Map" at bounding box center [578, 531] width 624 height 20
drag, startPoint x: 497, startPoint y: 563, endPoint x: 581, endPoint y: 564, distance: 84.0
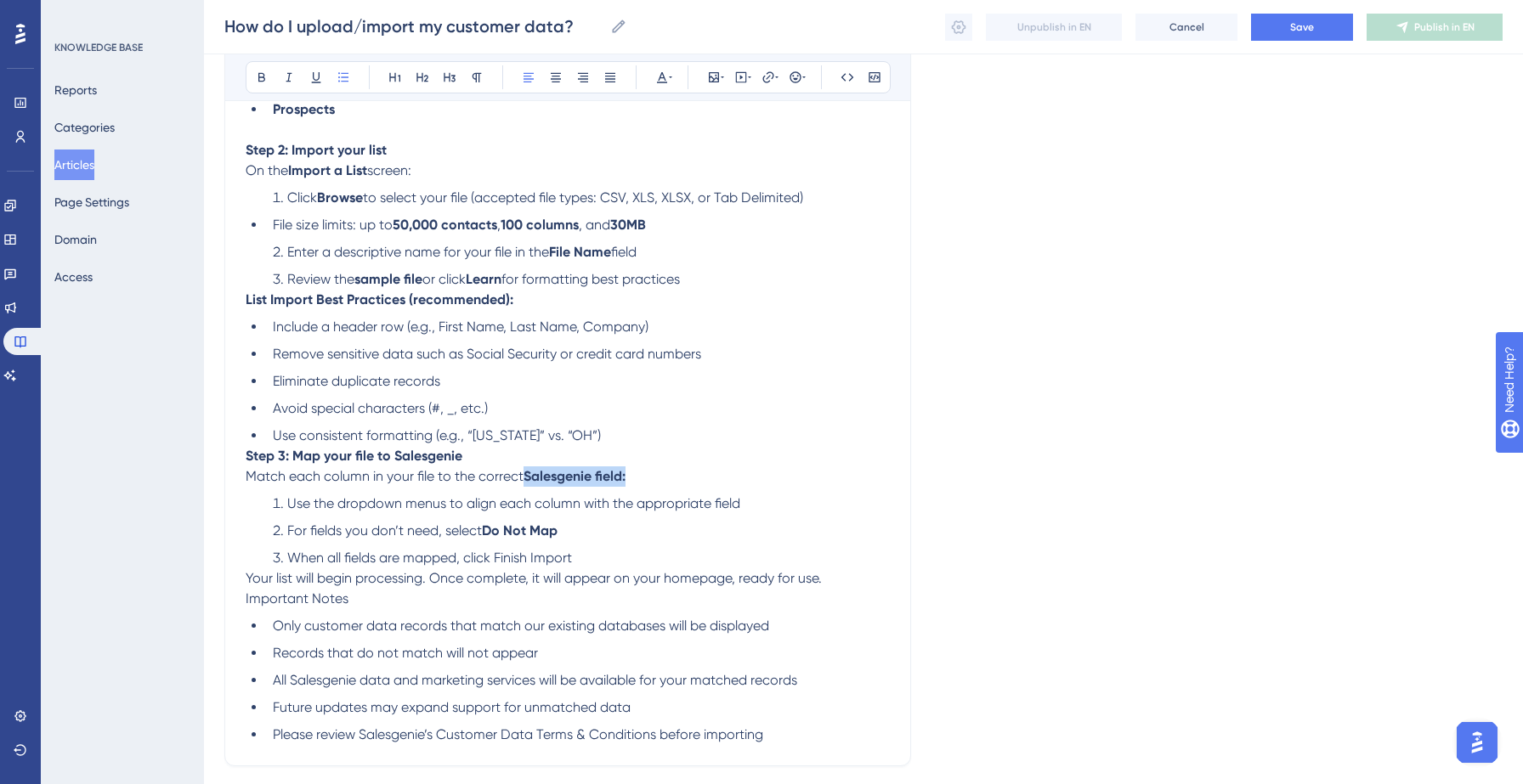
click at [581, 564] on li "When all fields are mapped, click Finish Import" at bounding box center [578, 557] width 624 height 20
click at [303, 604] on span "Important Notes" at bounding box center [297, 598] width 103 height 16
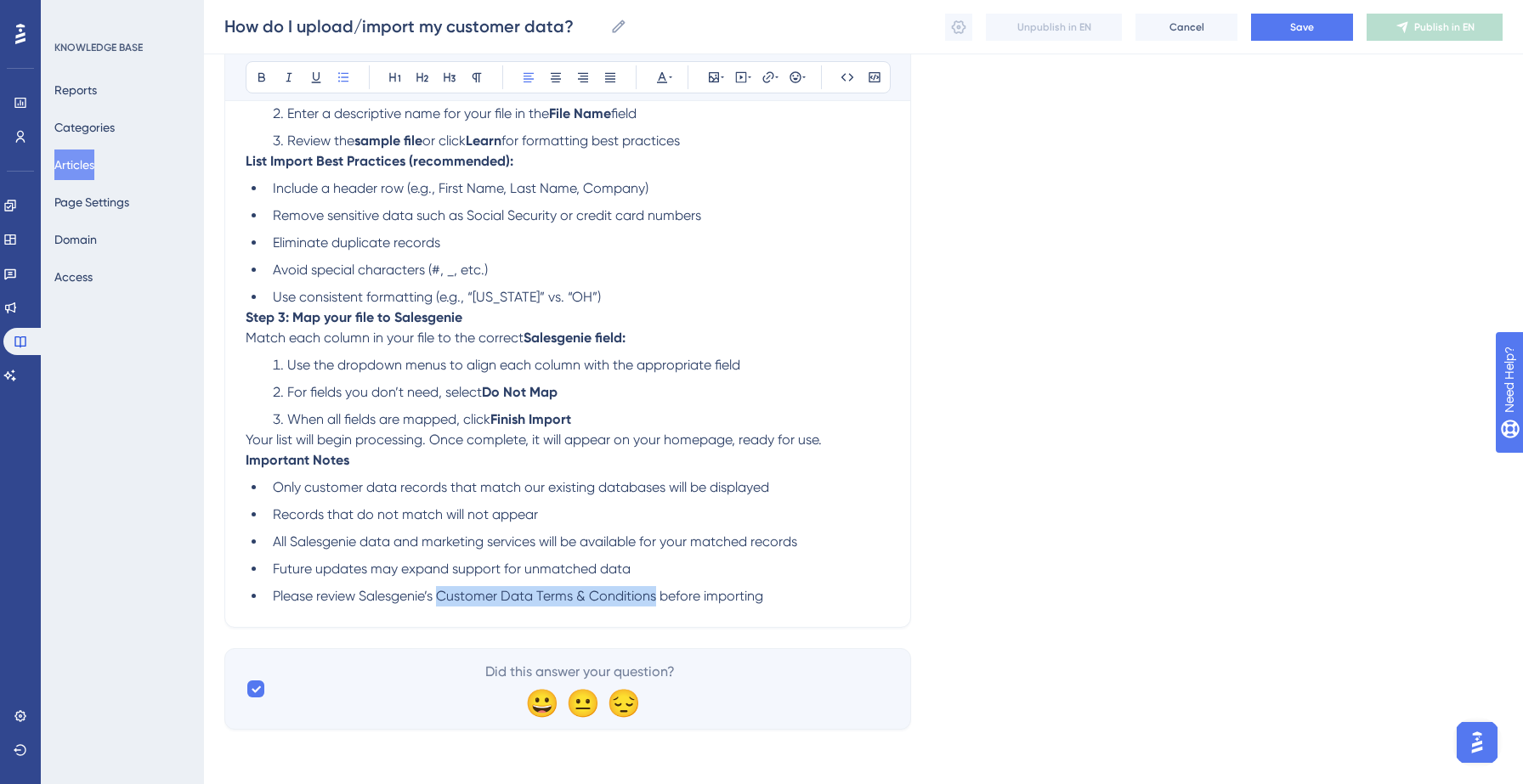
drag, startPoint x: 441, startPoint y: 595, endPoint x: 655, endPoint y: 604, distance: 214.2
click at [655, 604] on li "Please review Salesgenie’s Customer Data Terms & Conditions before importing" at bounding box center [578, 595] width 624 height 20
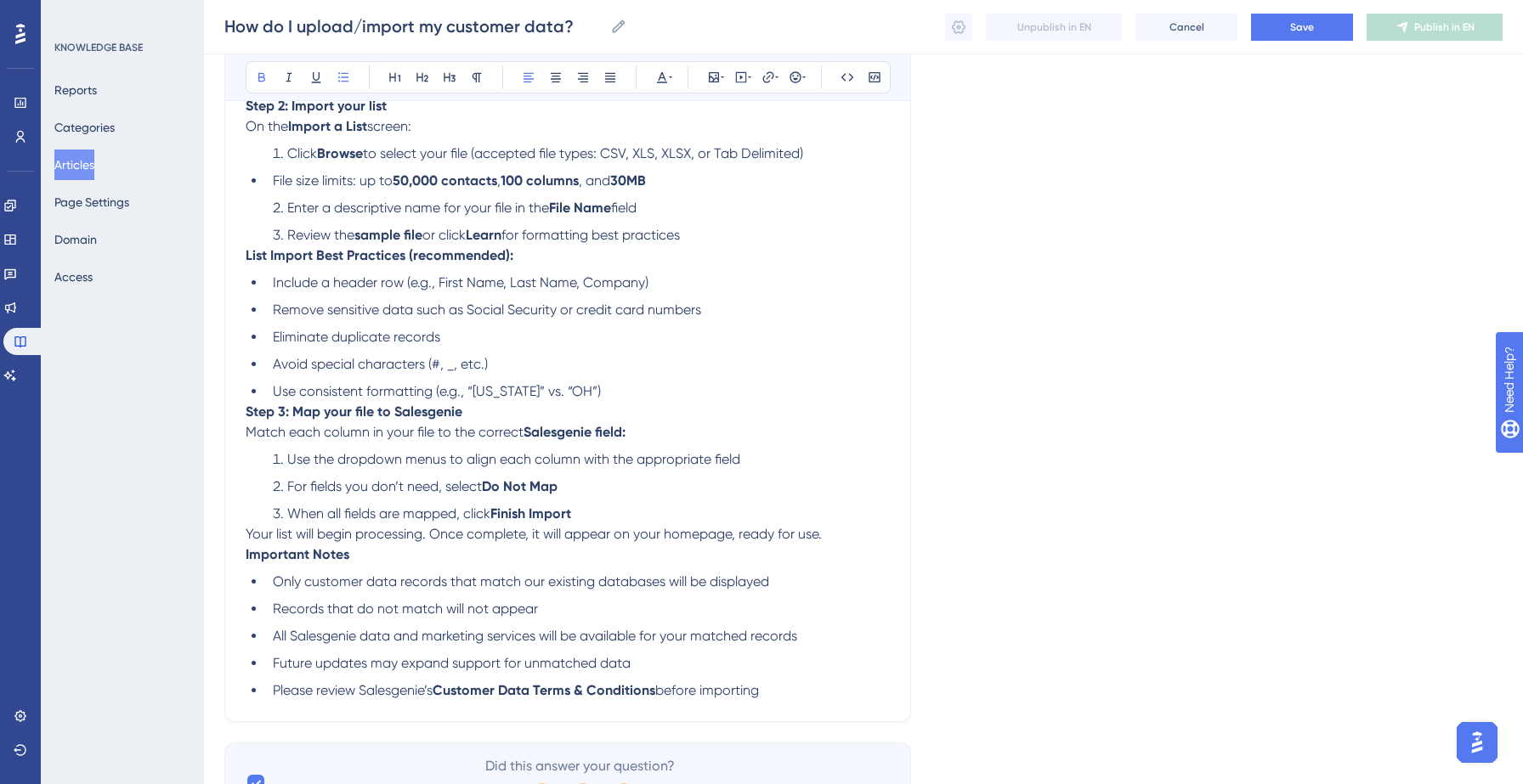
scroll to position [459, 0]
click at [619, 394] on li "Use consistent formatting (e.g., “[US_STATE]” vs. “OH”)" at bounding box center [578, 393] width 624 height 20
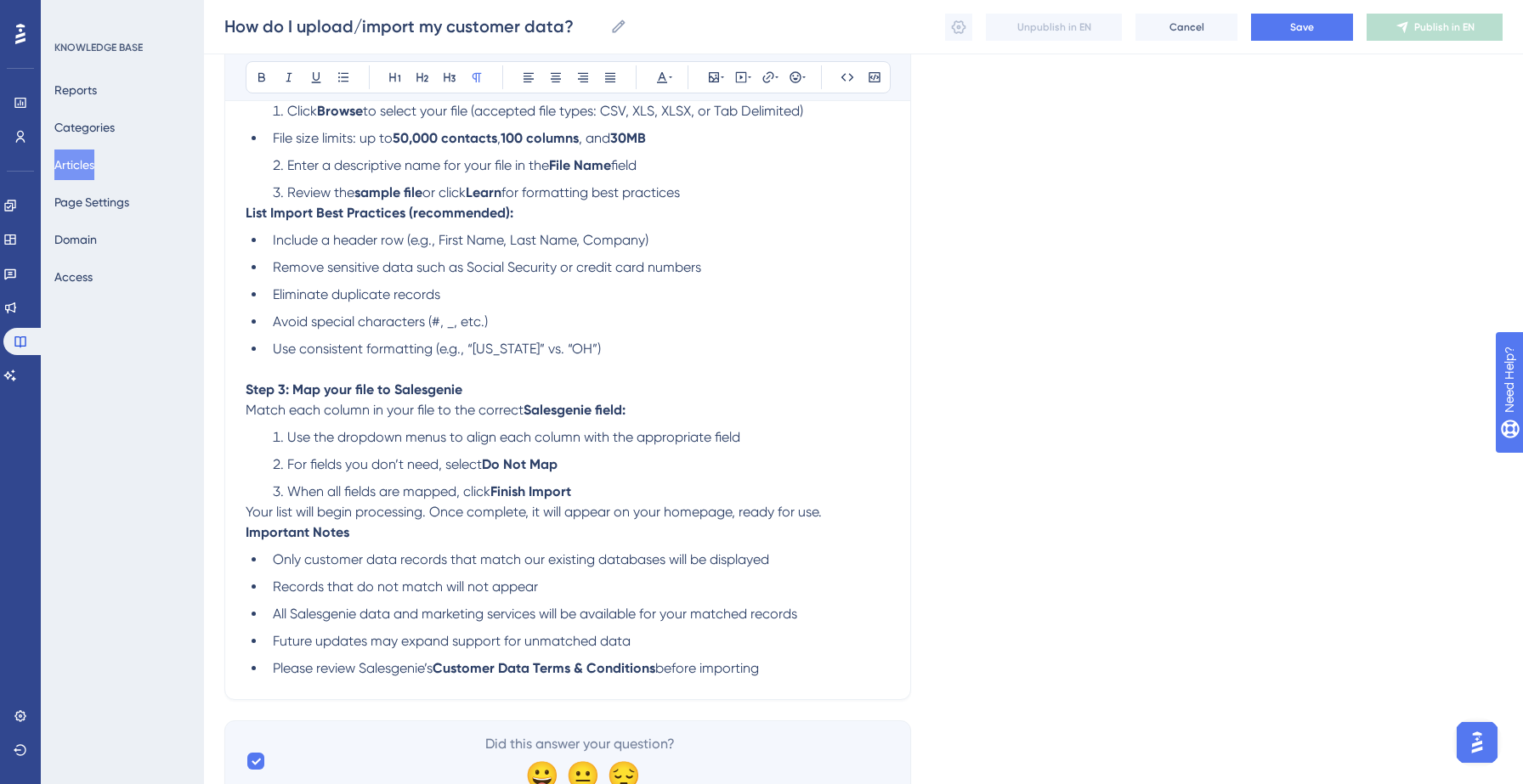
scroll to position [510, 0]
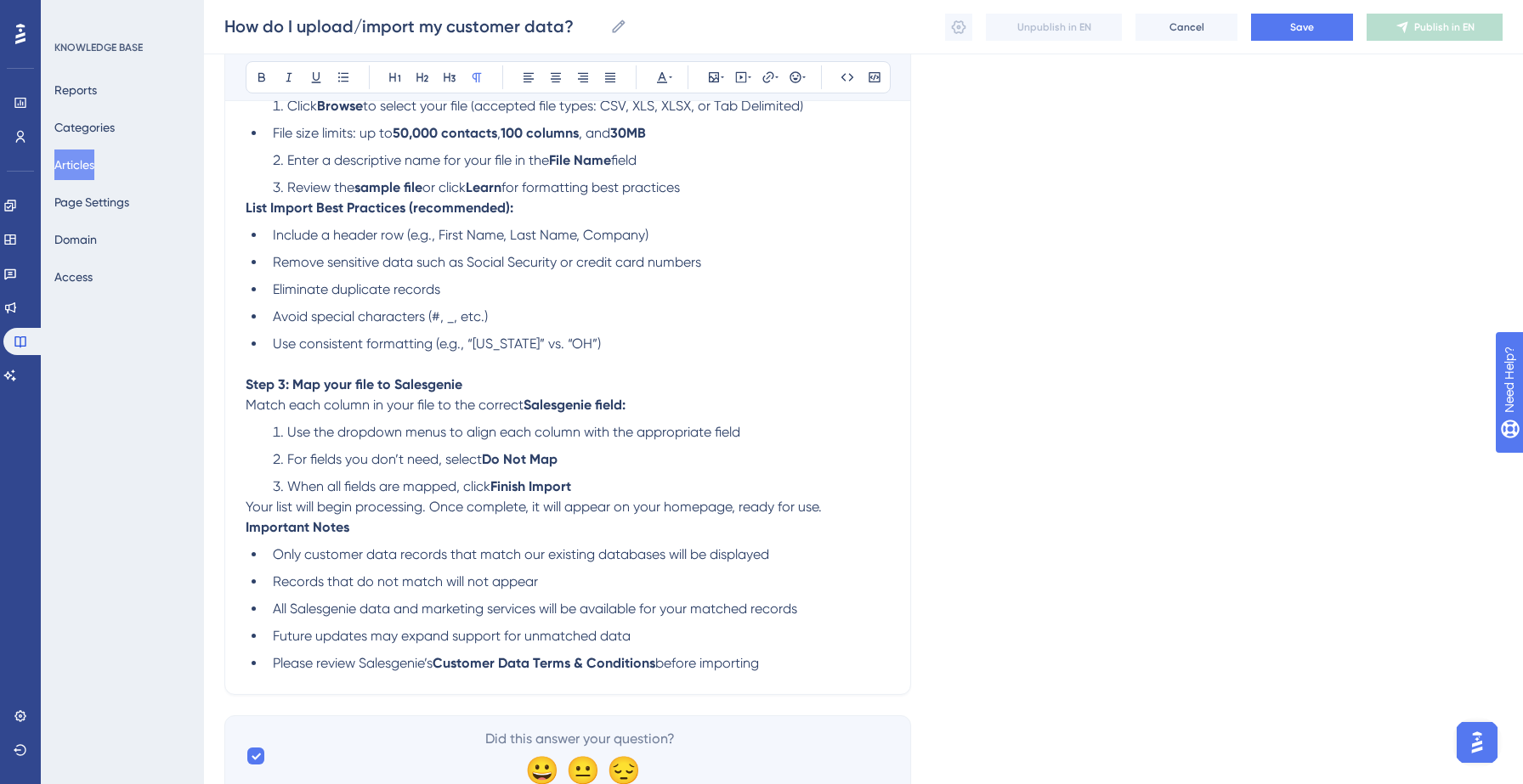
click at [858, 514] on p "Your list will begin processing. Once complete, it will appear on your homepage…" at bounding box center [568, 507] width 644 height 20
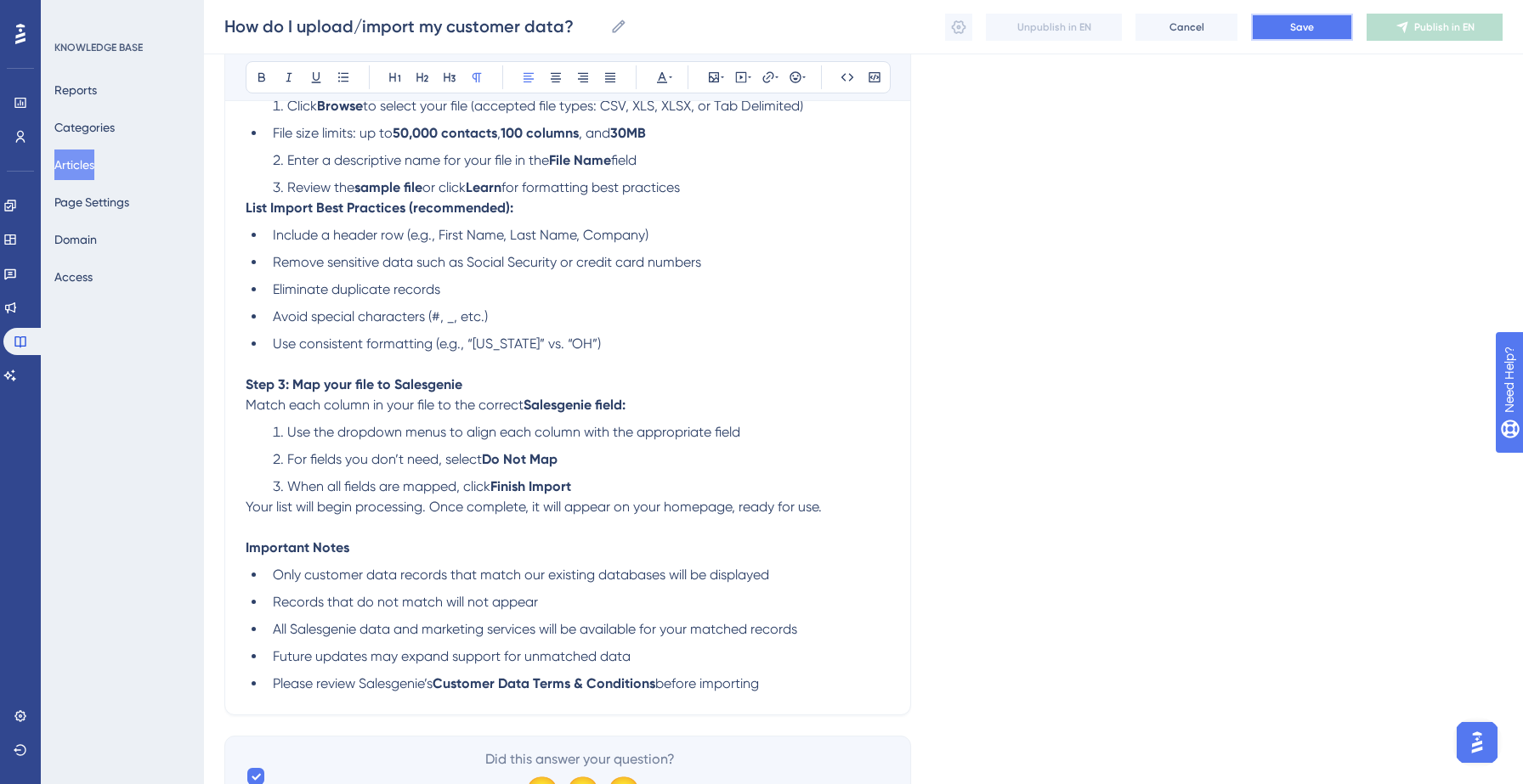
click at [1312, 23] on span "Save" at bounding box center [1302, 27] width 24 height 13
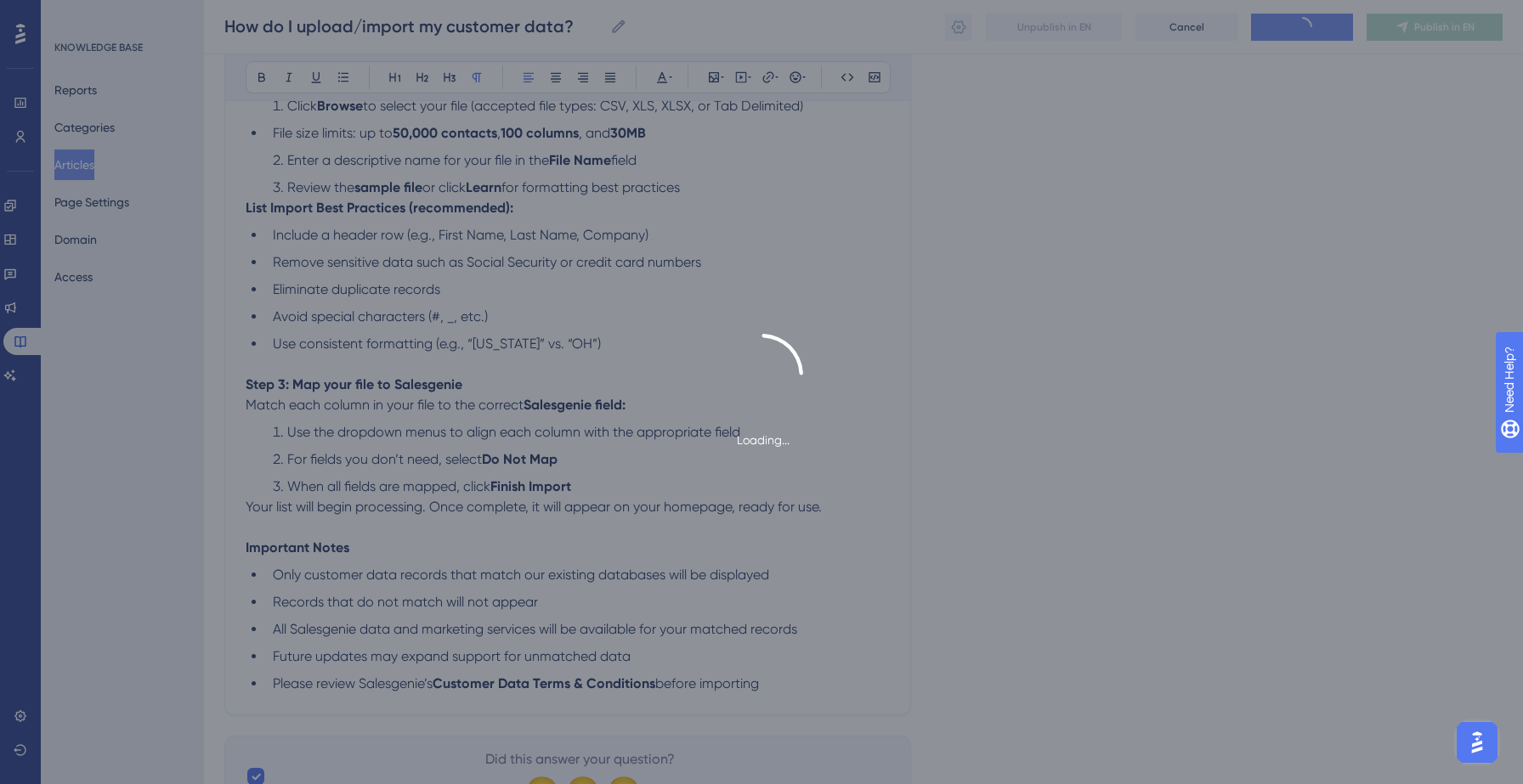
scroll to position [0, 0]
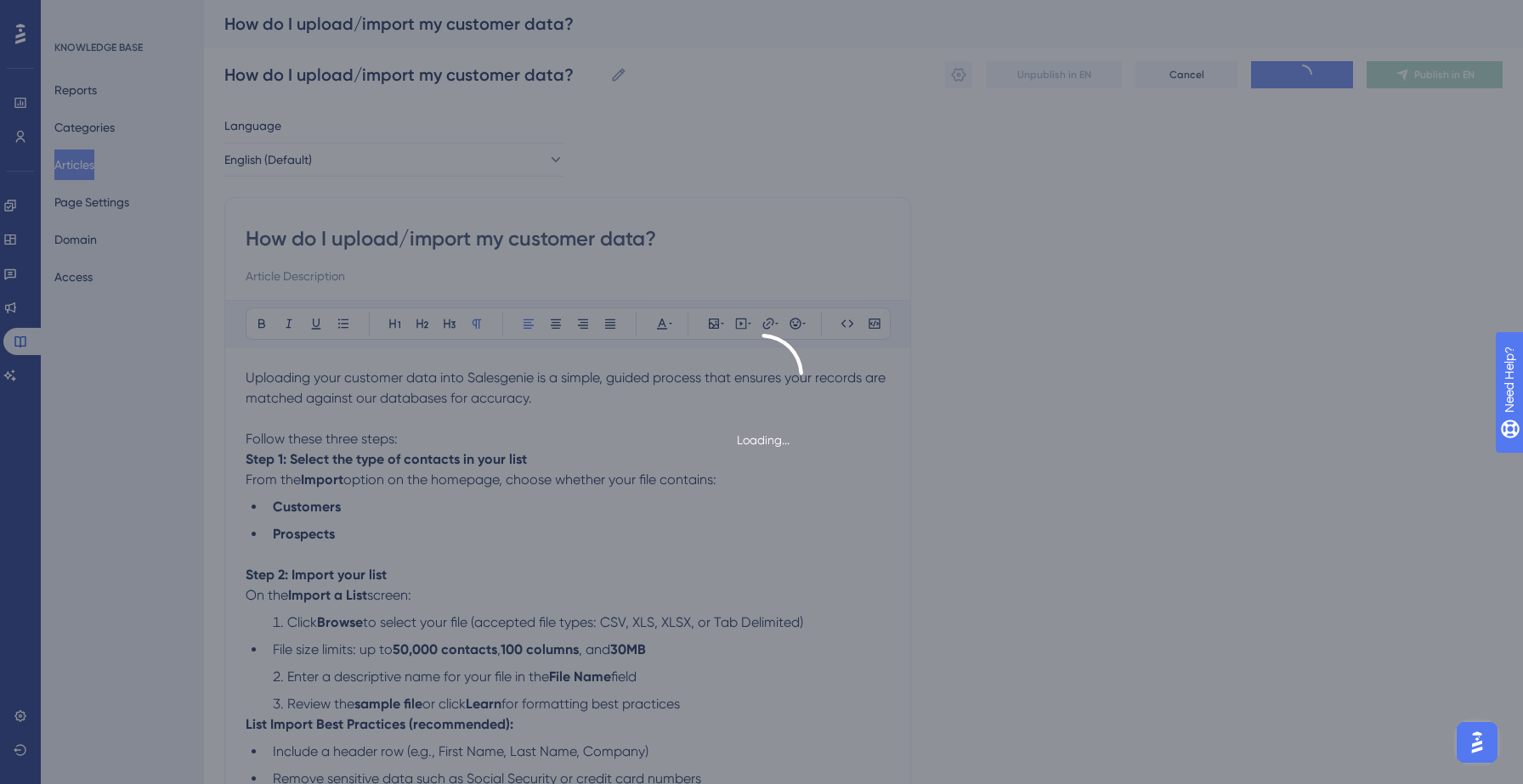
click at [498, 489] on div "Loading..." at bounding box center [762, 392] width 1523 height 784
type input "How do I upload/import my customer data?"
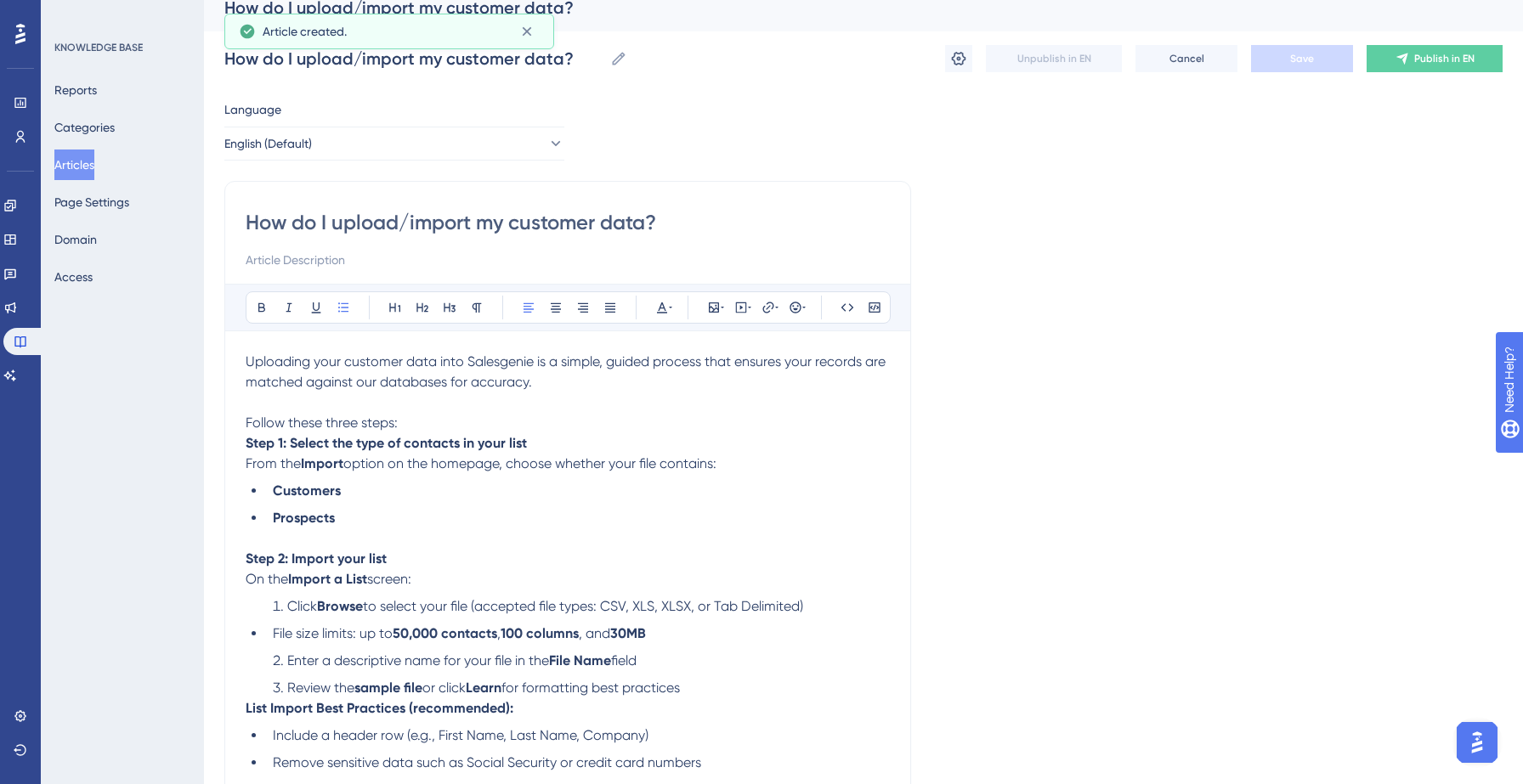
scroll to position [12, 0]
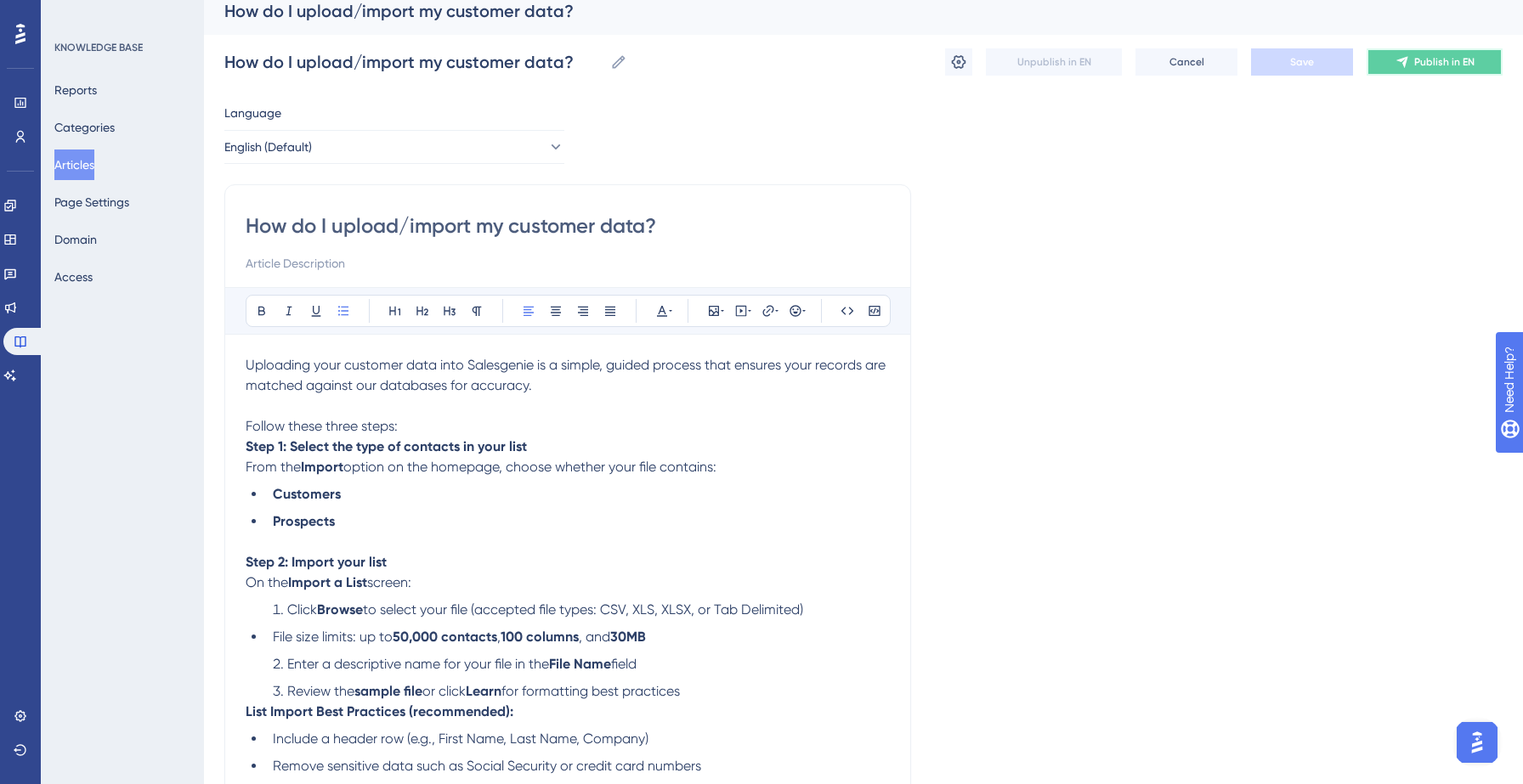
click at [1416, 51] on button "Publish in EN" at bounding box center [1434, 62] width 136 height 28
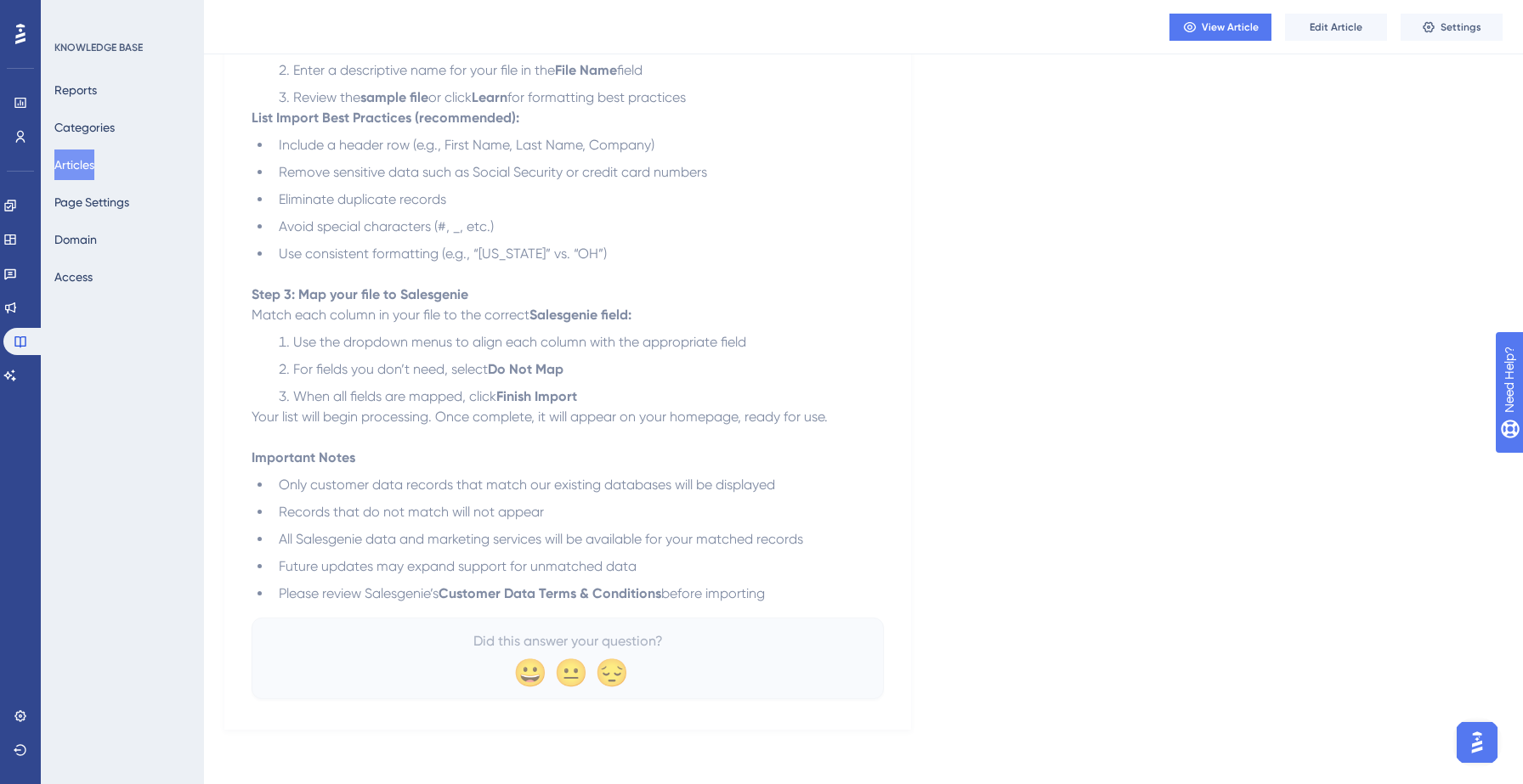
scroll to position [0, 0]
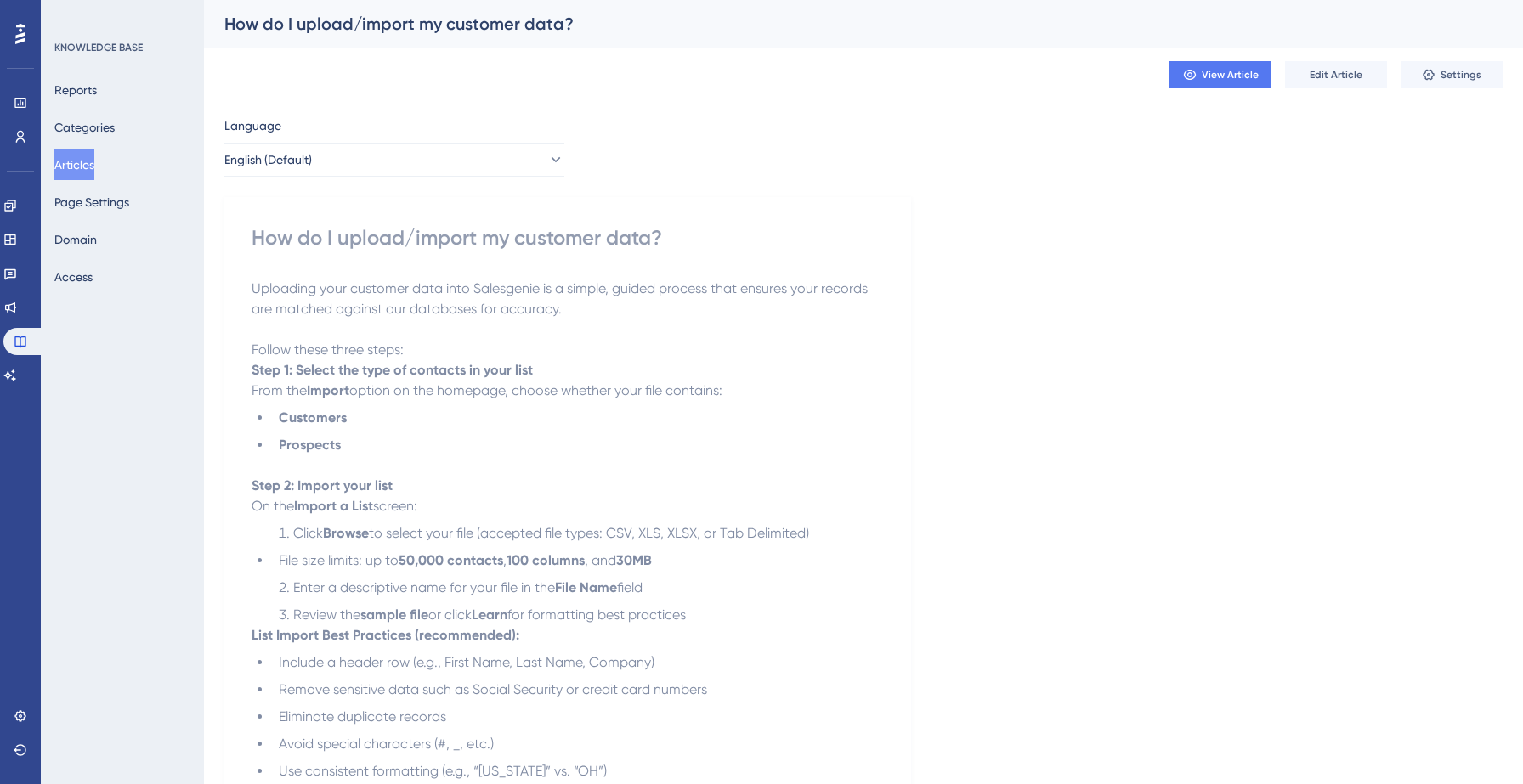
click at [92, 161] on button "Articles" at bounding box center [74, 165] width 40 height 30
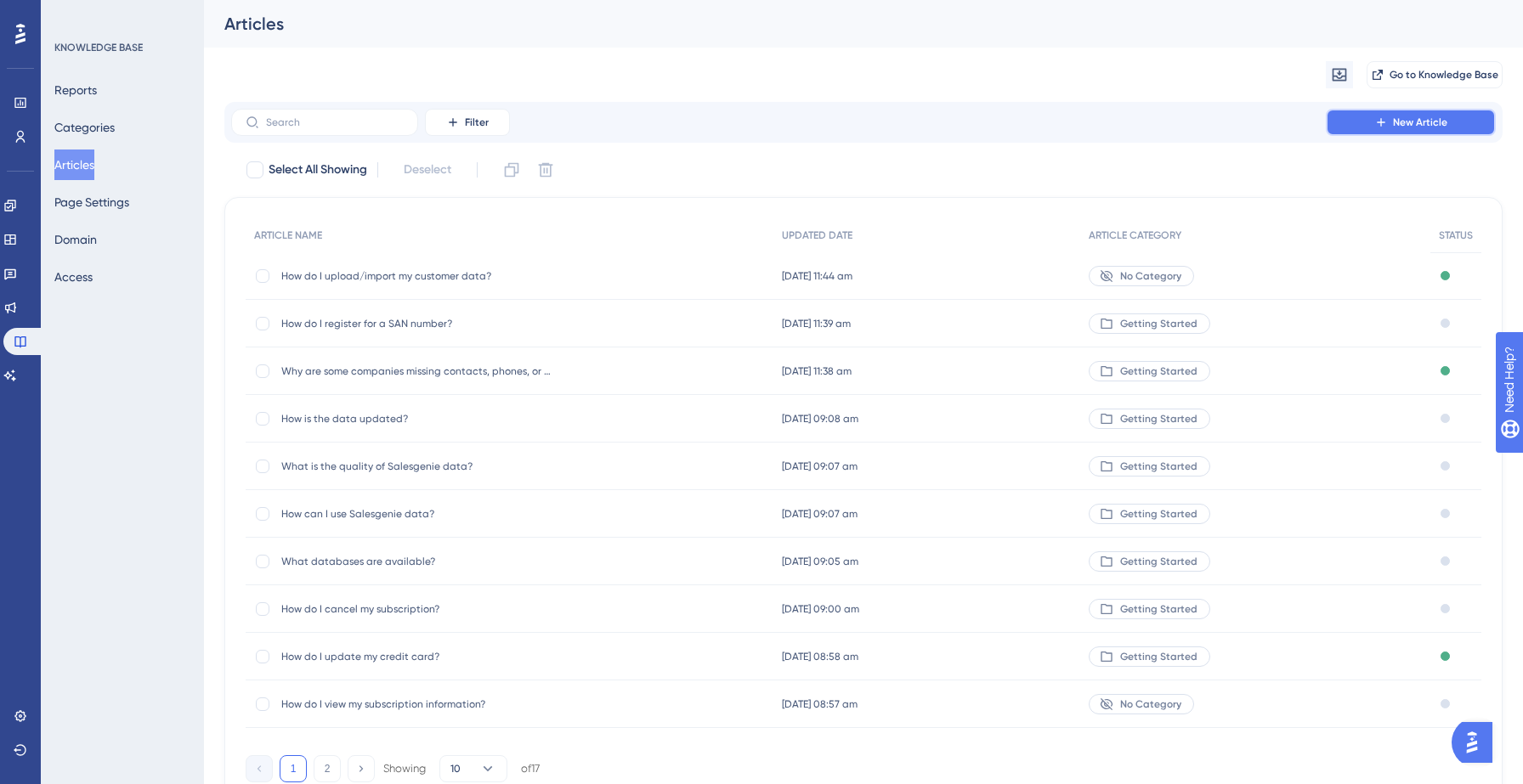
click at [1367, 120] on button "New Article" at bounding box center [1411, 122] width 170 height 28
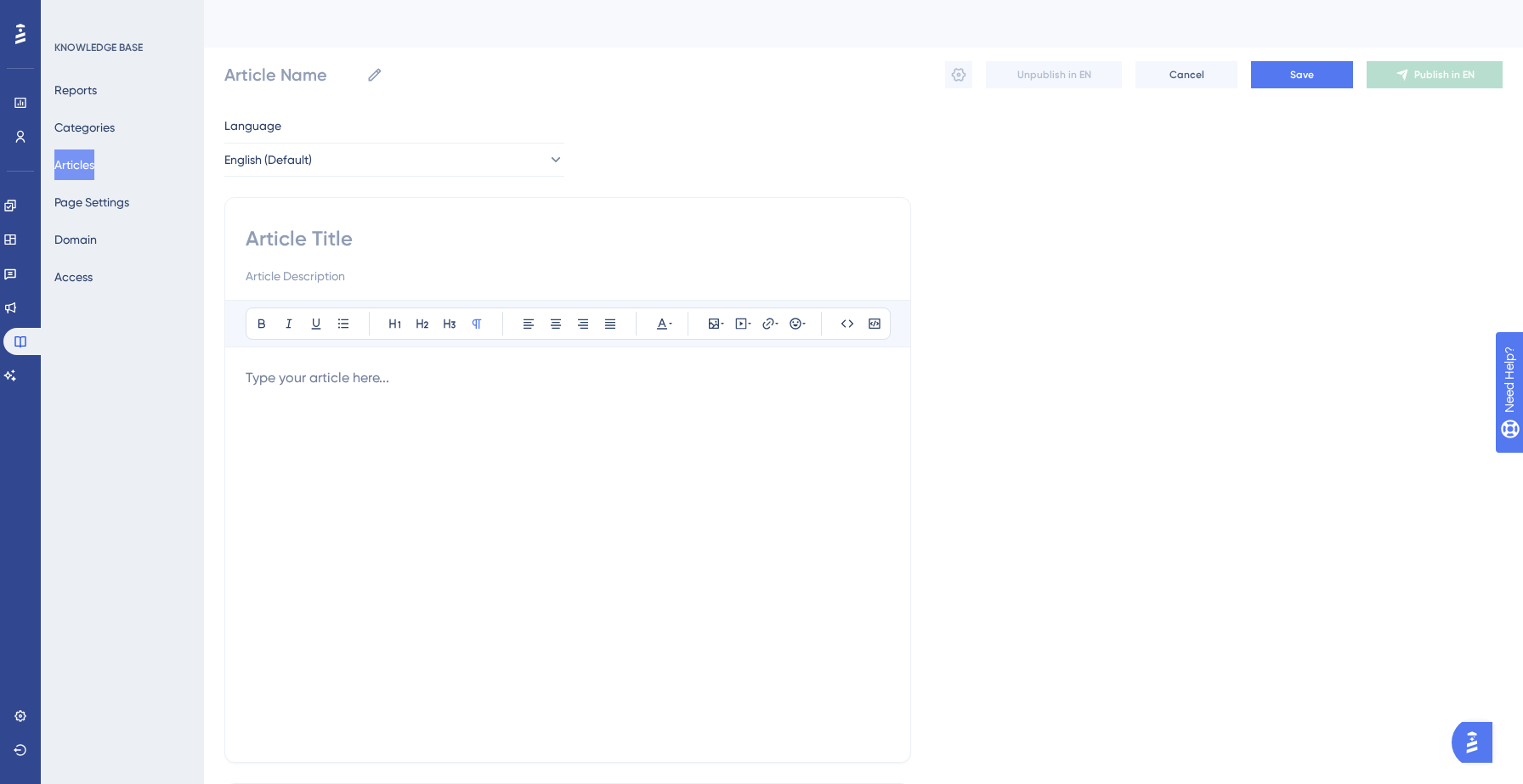
click at [494, 239] on input at bounding box center [568, 238] width 644 height 28
paste input "Why should I upload my customer data?"
type input "Why should I upload my customer data?"
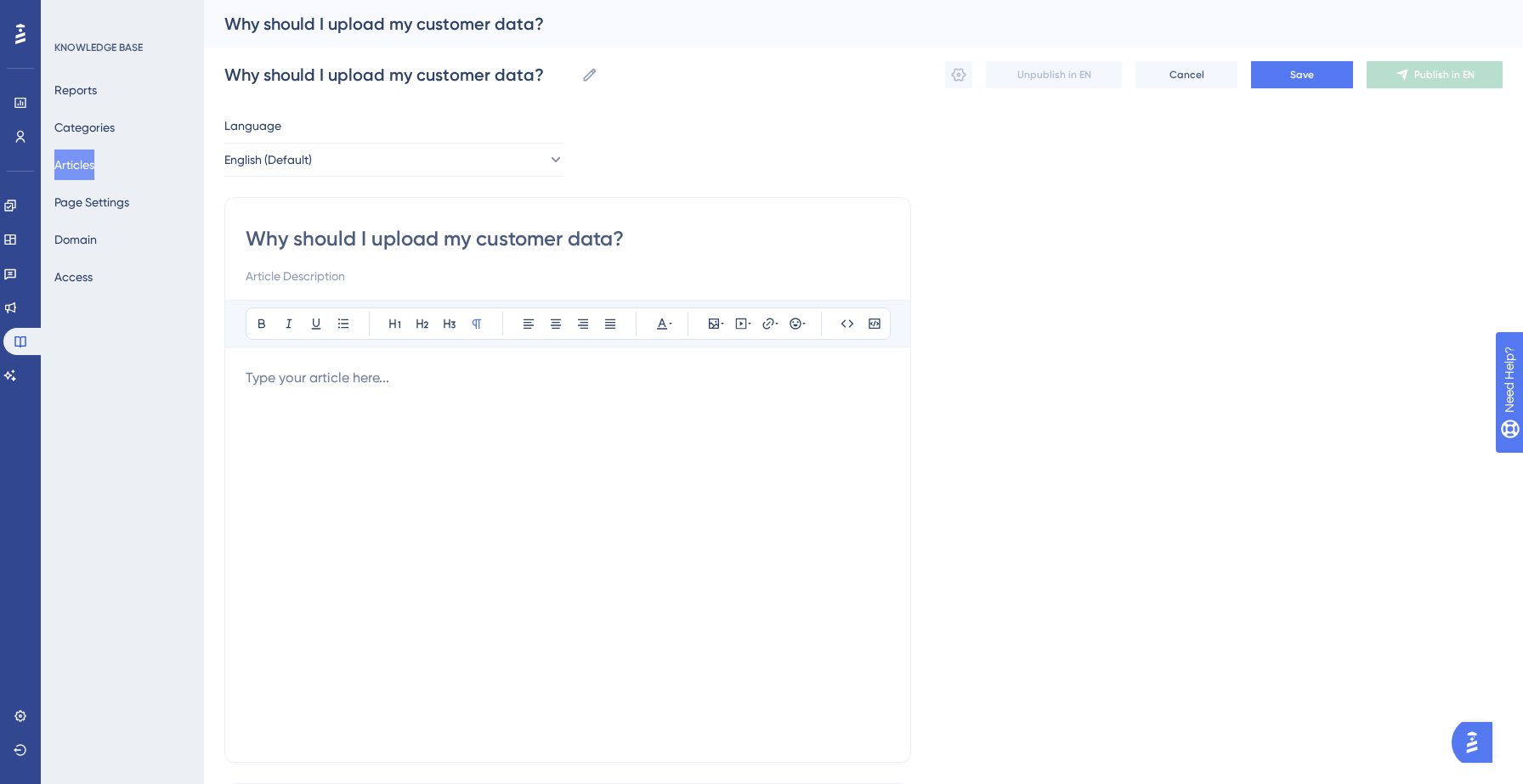
type input "Why should I upload my customer data?"
click at [337, 393] on div at bounding box center [568, 554] width 644 height 373
click at [265, 382] on p at bounding box center [568, 377] width 644 height 20
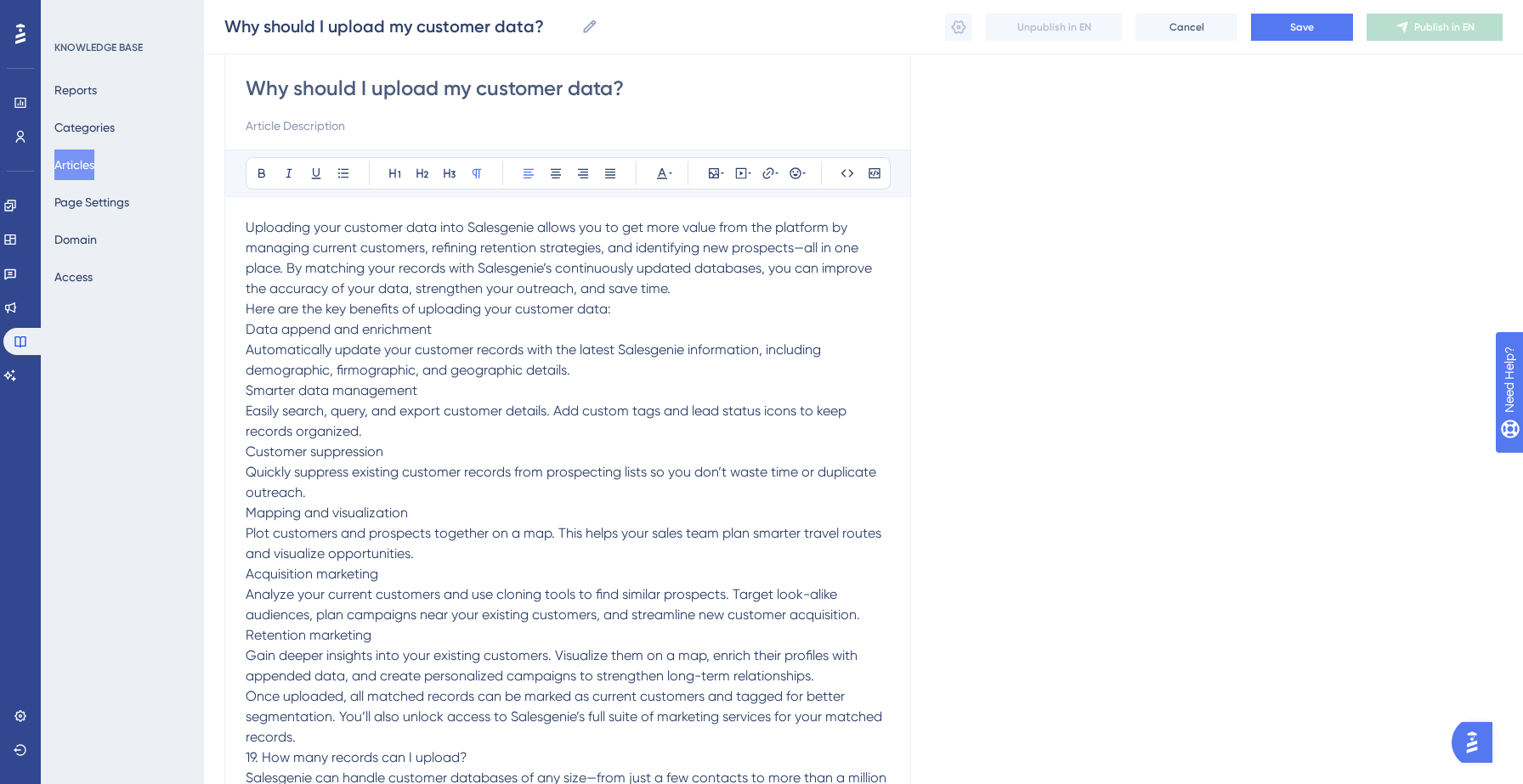
scroll to position [145, 0]
click at [464, 461] on p "Customer suppression Quickly suppress existing customer records from prospectin…" at bounding box center [568, 471] width 644 height 61
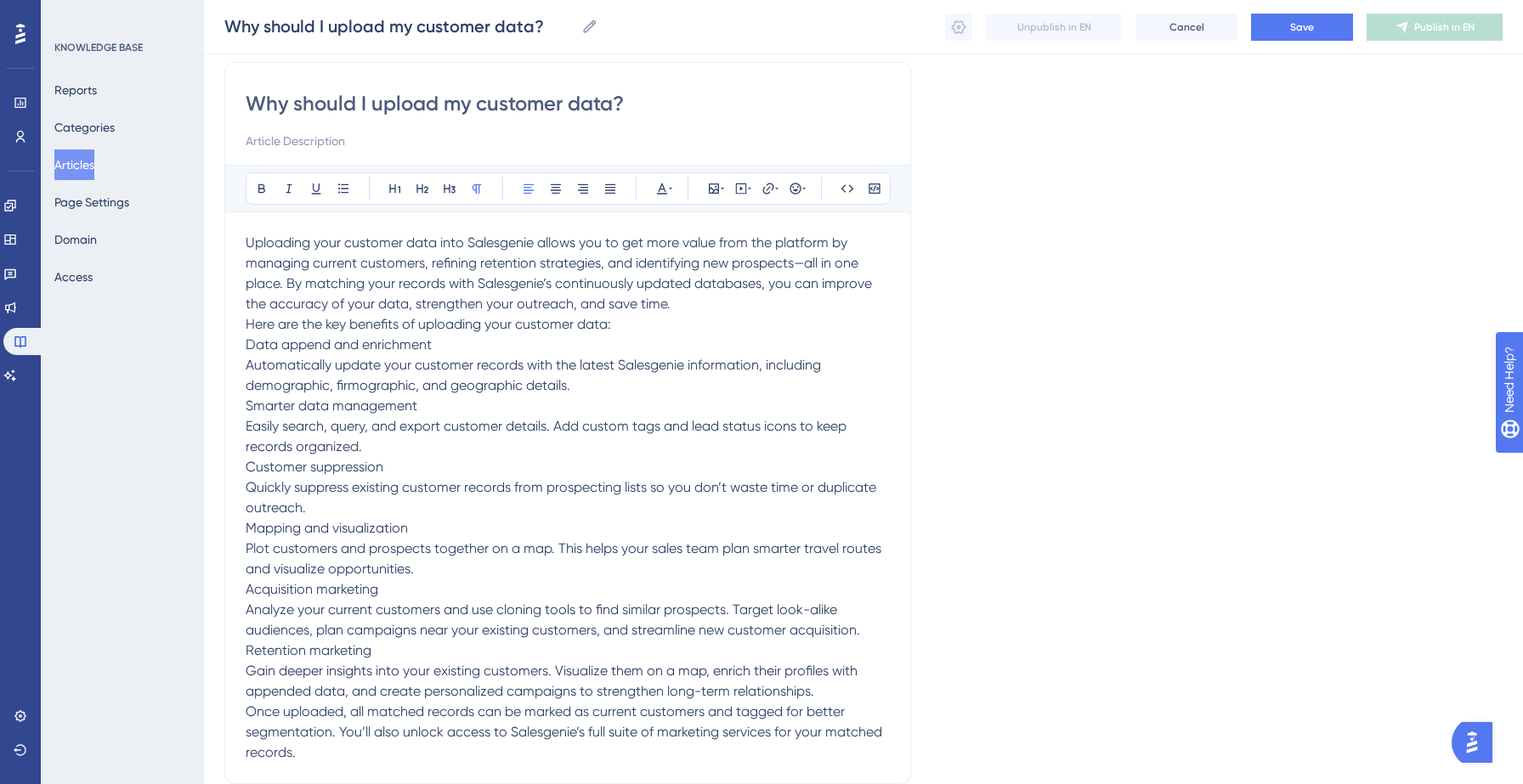
click at [680, 306] on p "Uploading your customer data into Salesgenie allows you to get more value from …" at bounding box center [568, 273] width 644 height 82
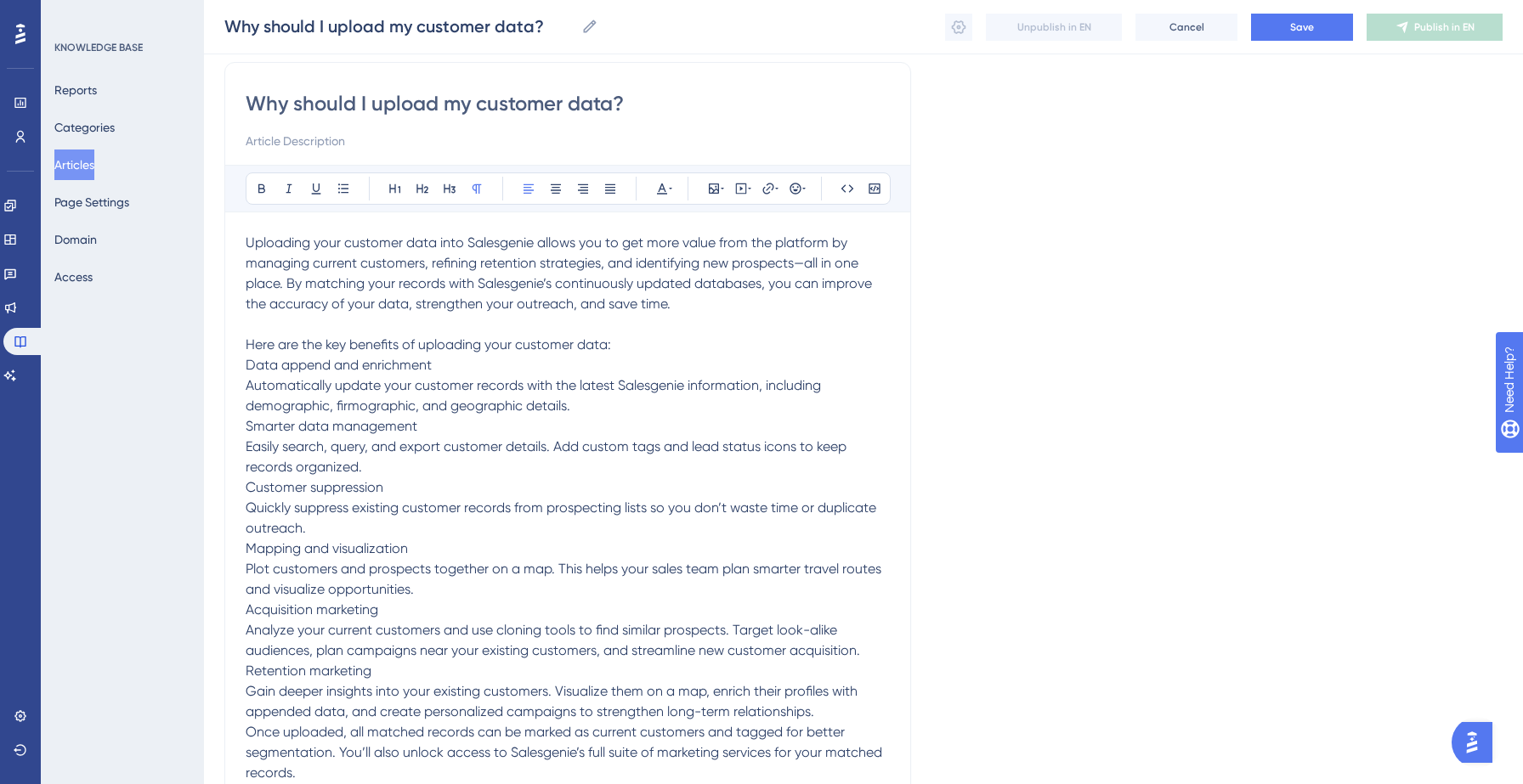
click at [374, 368] on span "Data append and enrichment" at bounding box center [338, 365] width 186 height 16
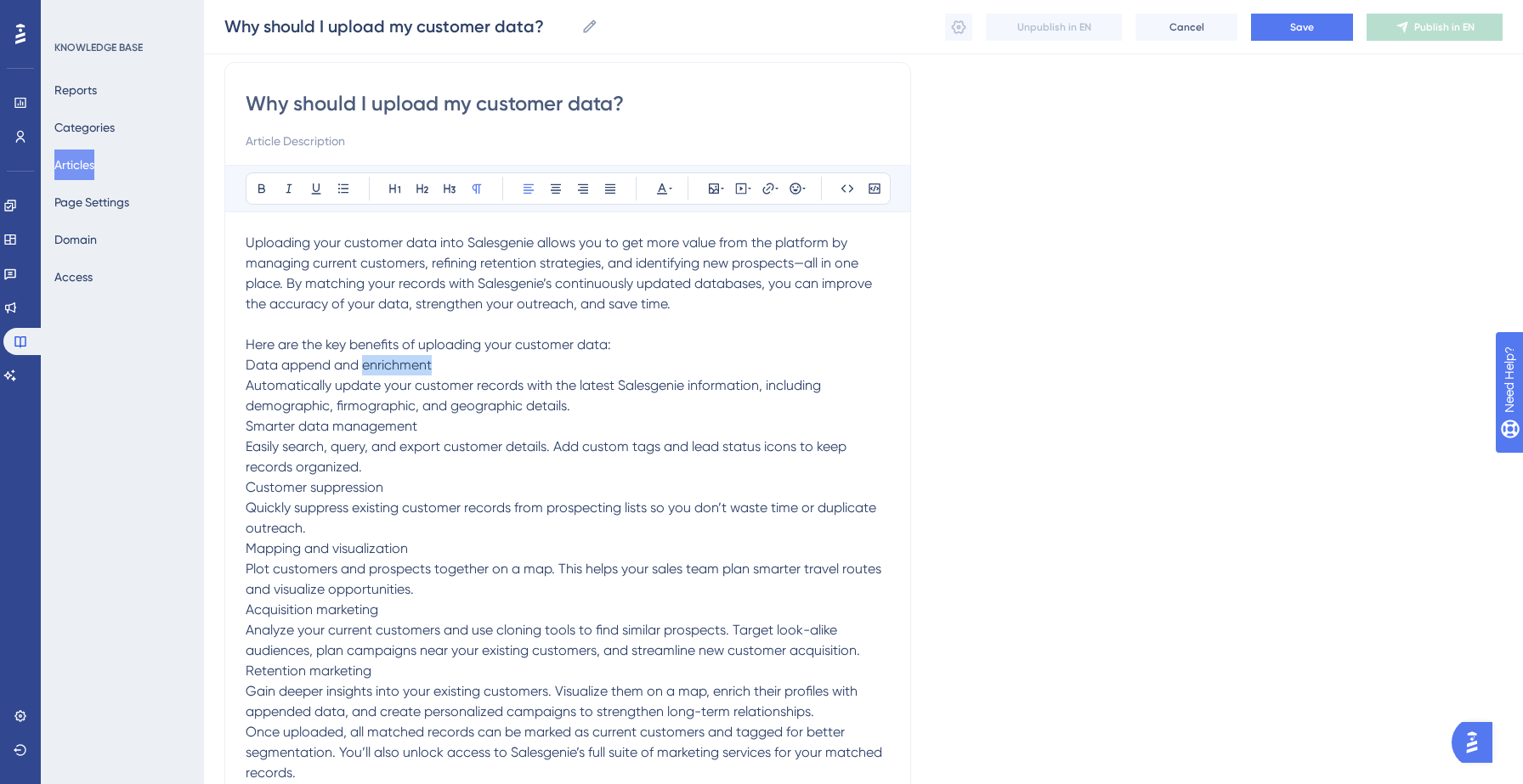
click at [374, 368] on span "Data append and enrichment" at bounding box center [338, 365] width 186 height 16
drag, startPoint x: 437, startPoint y: 363, endPoint x: 245, endPoint y: 361, distance: 192.0
click at [245, 361] on div "Why should I upload my customer data? Bold Italic Underline Bullet Point Headin…" at bounding box center [567, 432] width 687 height 742
drag, startPoint x: 247, startPoint y: 423, endPoint x: 425, endPoint y: 420, distance: 178.0
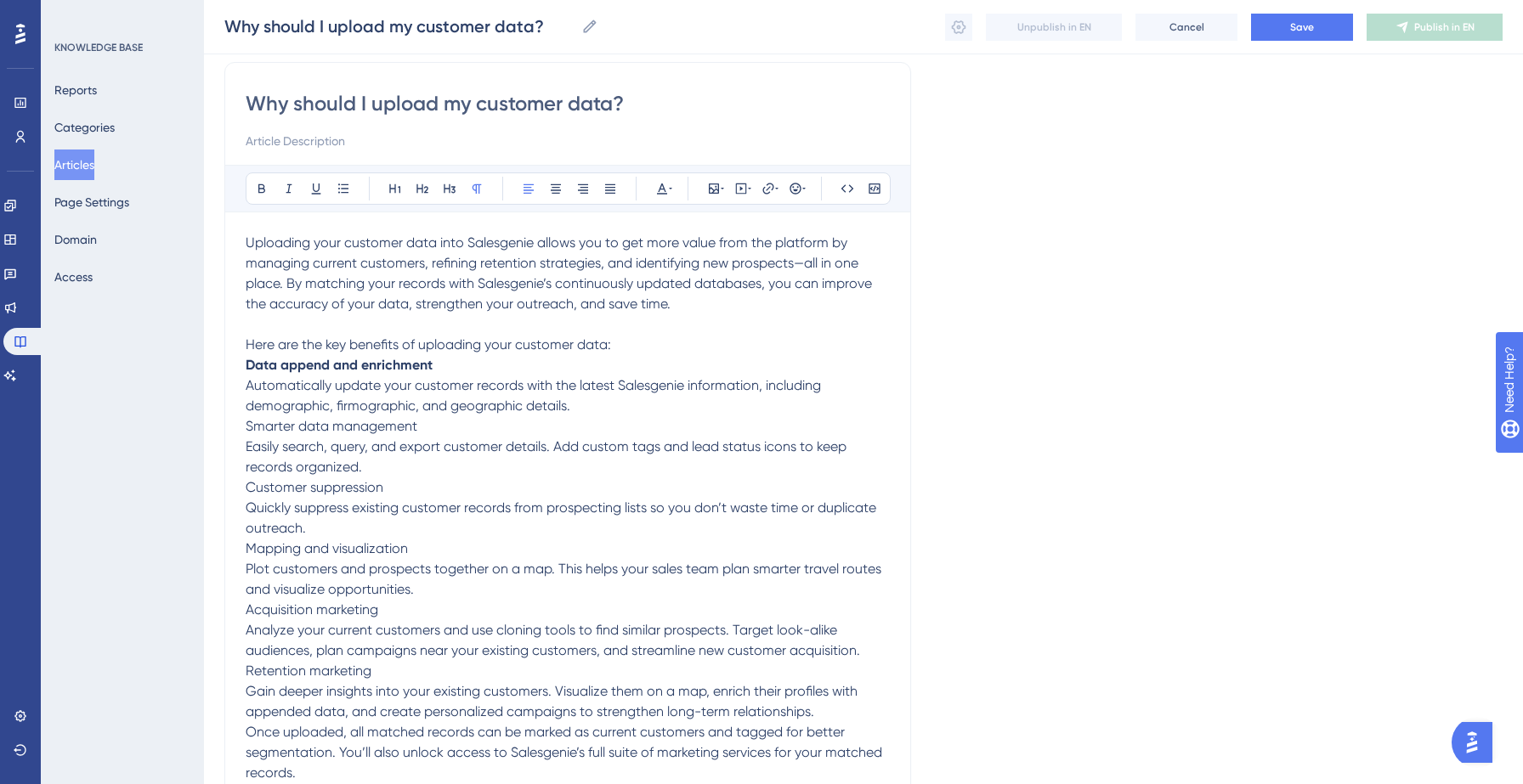
click at [425, 420] on p "Smarter data management Easily search, query, and export customer details. Add …" at bounding box center [568, 447] width 644 height 61
drag, startPoint x: 247, startPoint y: 488, endPoint x: 449, endPoint y: 492, distance: 202.0
click at [449, 492] on p "Customer suppression Quickly suppress existing customer records from prospectin…" at bounding box center [568, 508] width 644 height 61
drag, startPoint x: 247, startPoint y: 550, endPoint x: 459, endPoint y: 558, distance: 212.2
click at [459, 558] on p "Mapping and visualization Plot customers and prospects together on a map. This …" at bounding box center [568, 569] width 644 height 61
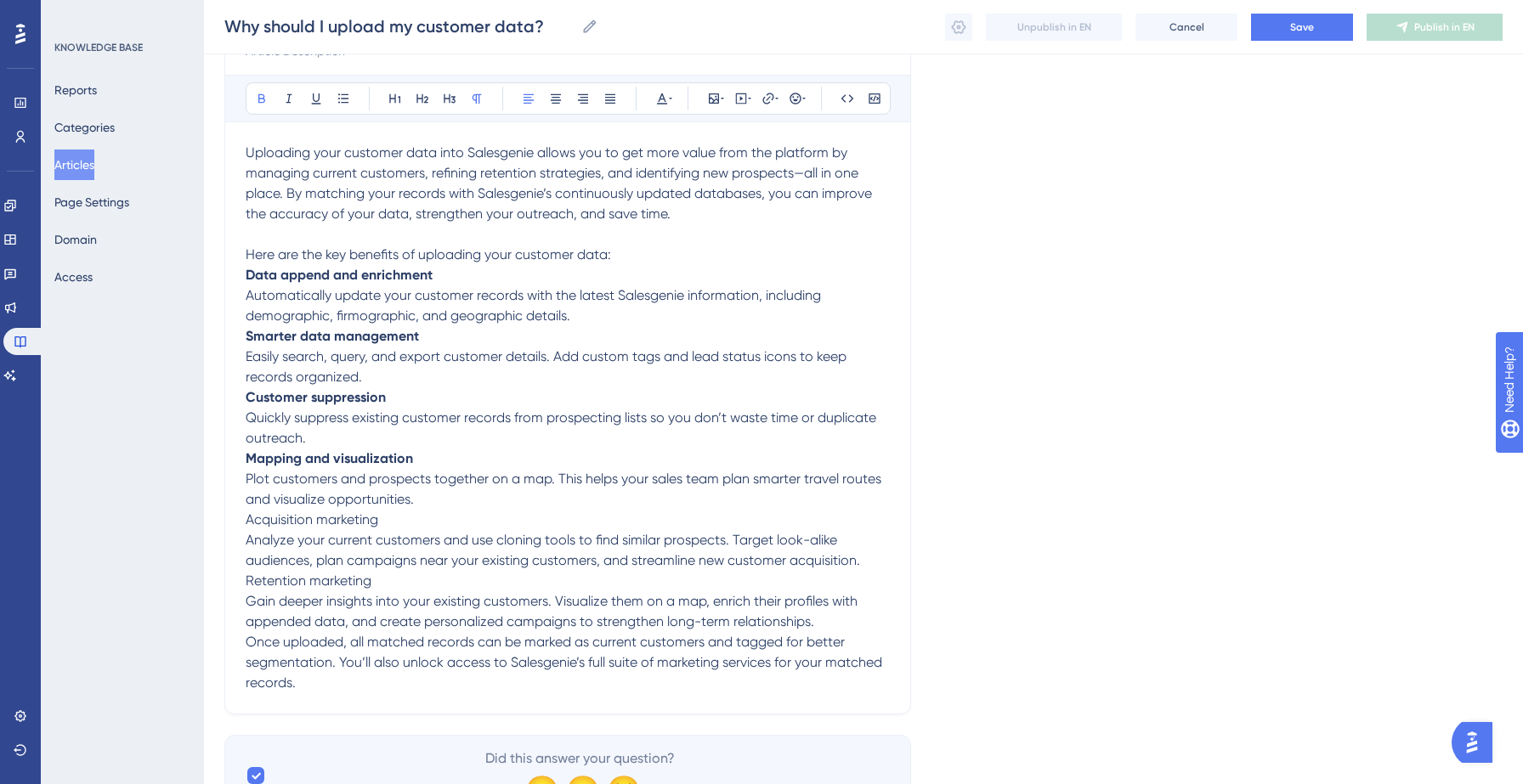
scroll to position [224, 0]
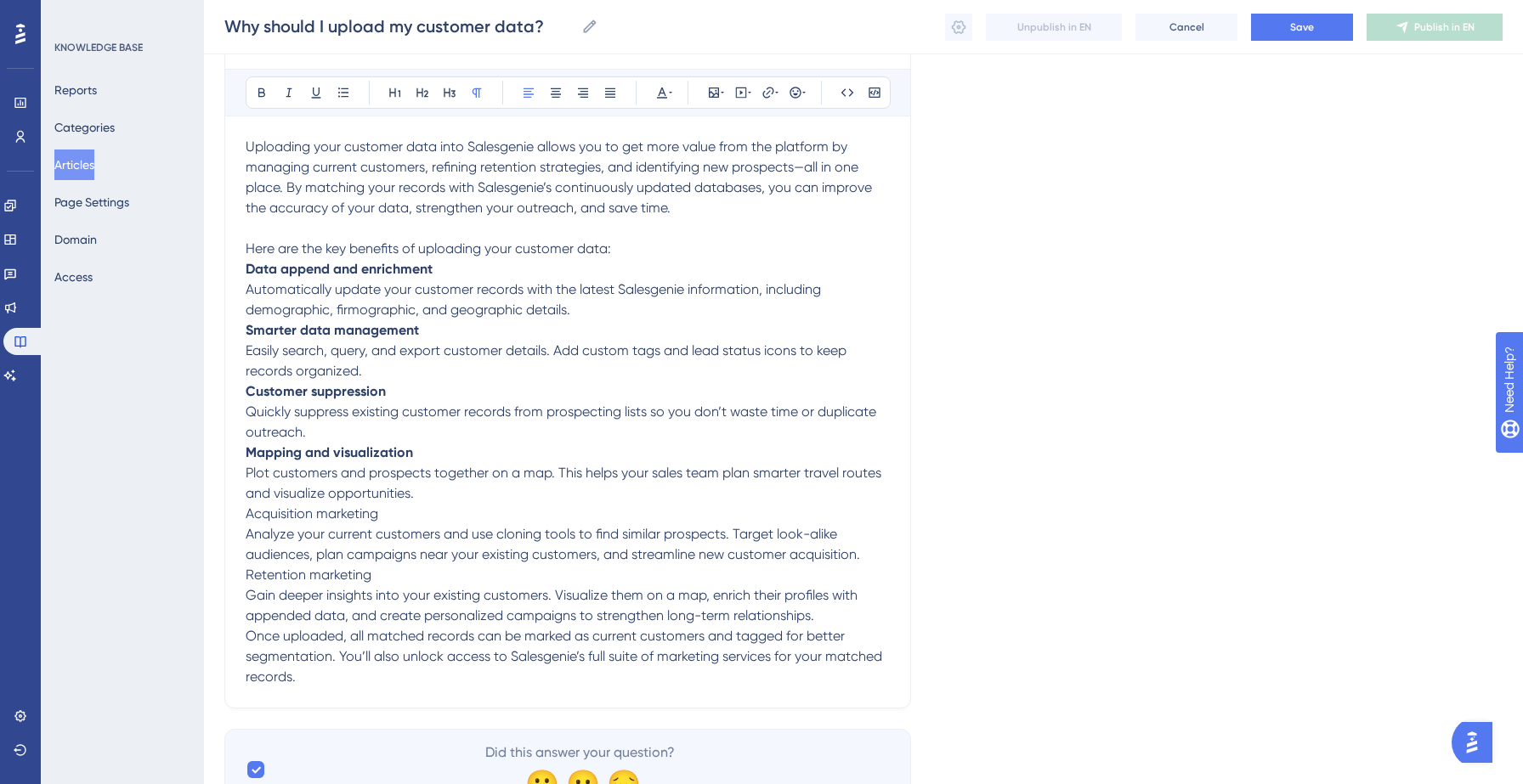
drag, startPoint x: 247, startPoint y: 513, endPoint x: 419, endPoint y: 510, distance: 172.0
click at [419, 510] on p "Acquisition marketing Analyze your current customers and use cloning tools to f…" at bounding box center [568, 534] width 644 height 61
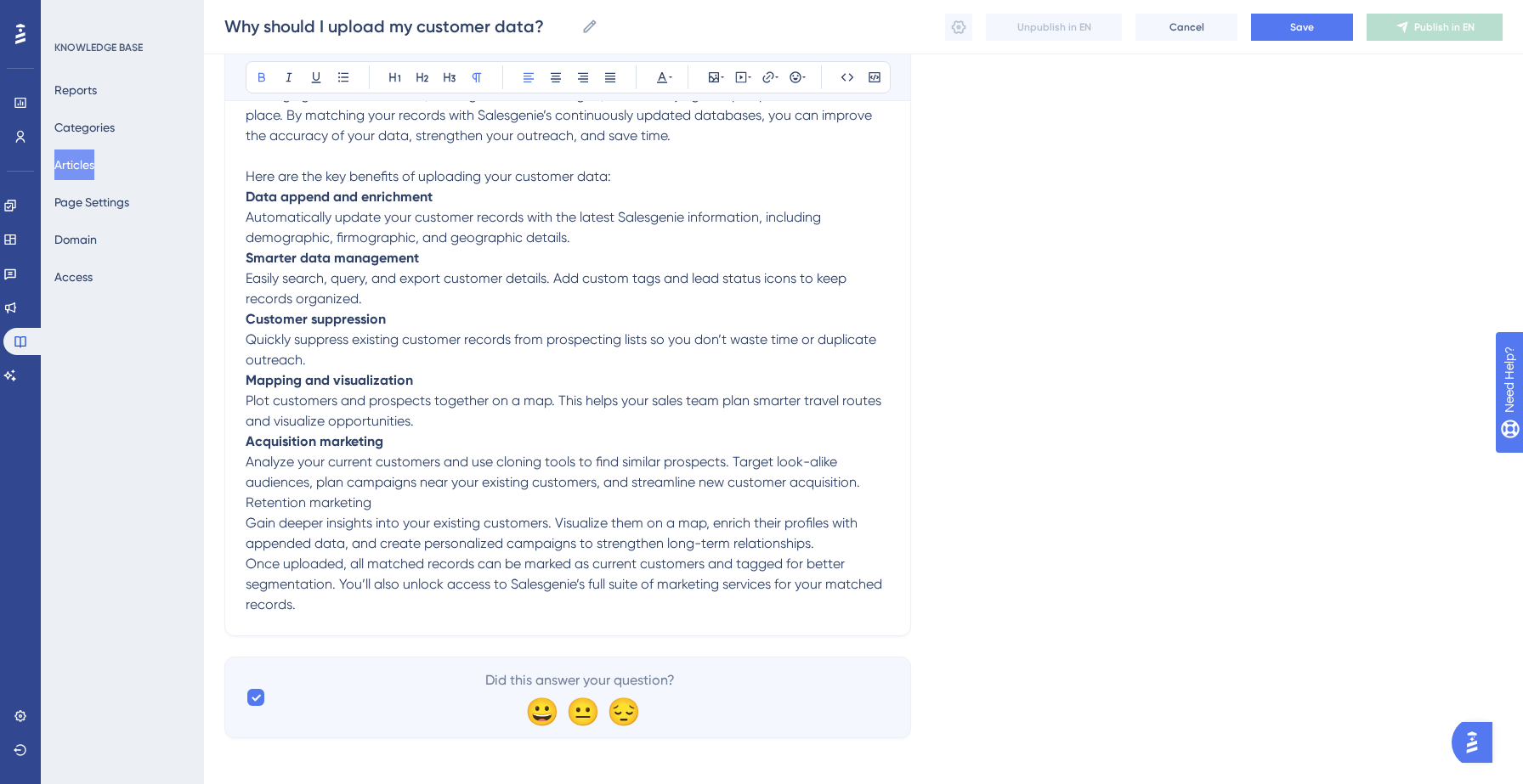
scroll to position [301, 0]
drag, startPoint x: 246, startPoint y: 499, endPoint x: 396, endPoint y: 510, distance: 150.4
click at [396, 510] on p "Retention marketing Gain deeper insights into your existing customers. Visualiz…" at bounding box center [568, 519] width 644 height 61
click at [455, 364] on p "Customer suppression Quickly suppress existing customer records from prospectin…" at bounding box center [568, 335] width 644 height 61
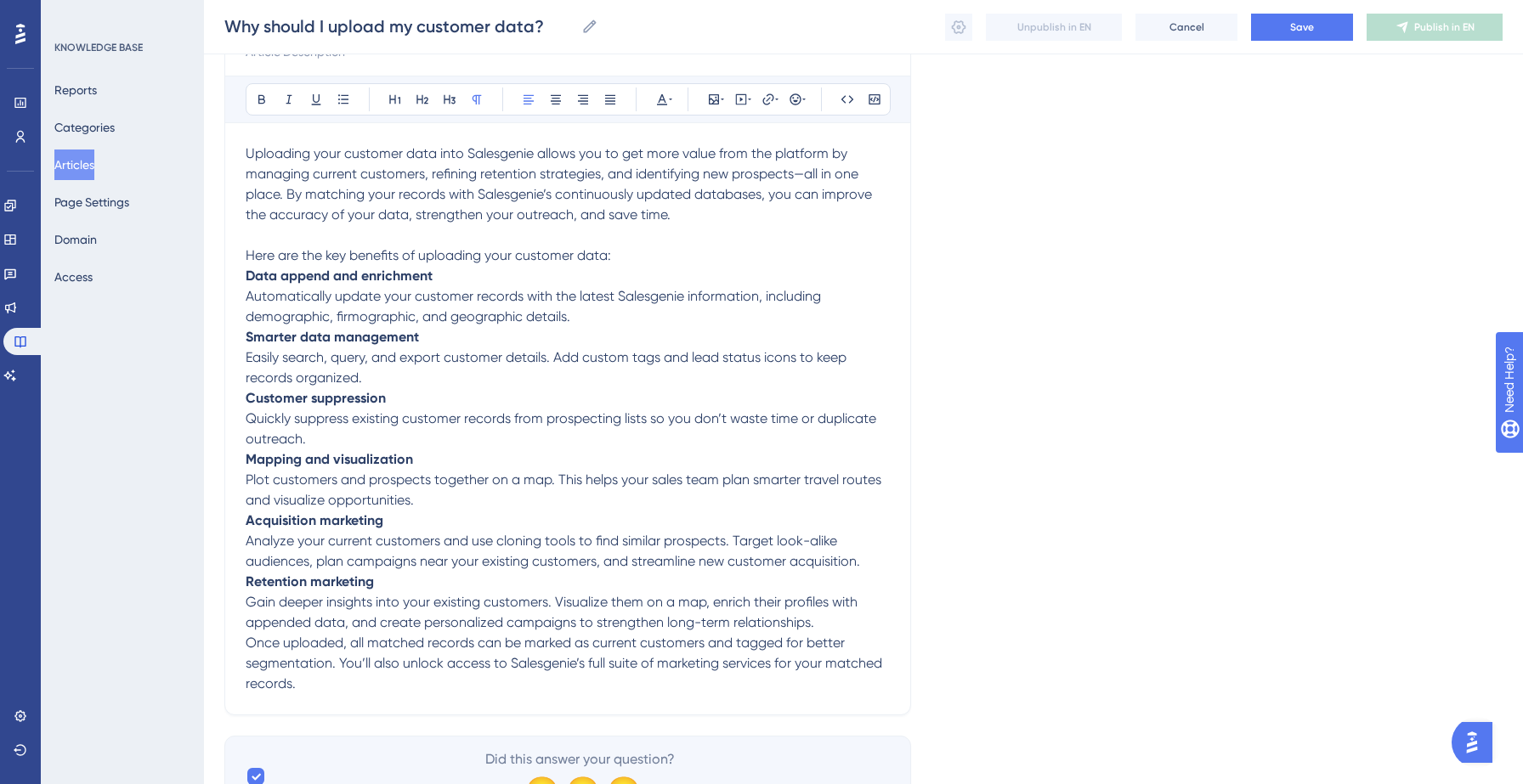
scroll to position [222, 0]
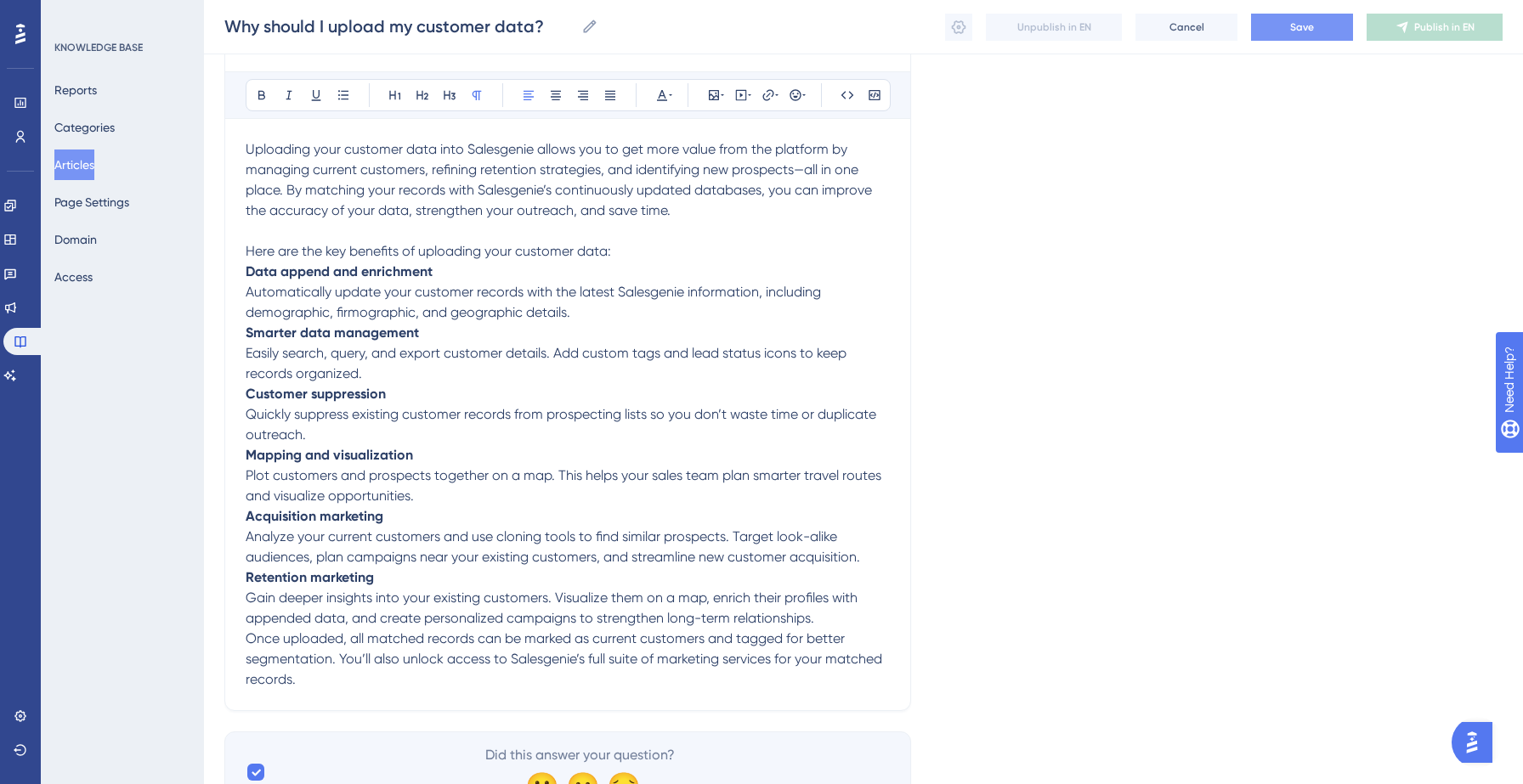
click at [1299, 36] on button "Save" at bounding box center [1302, 27] width 102 height 28
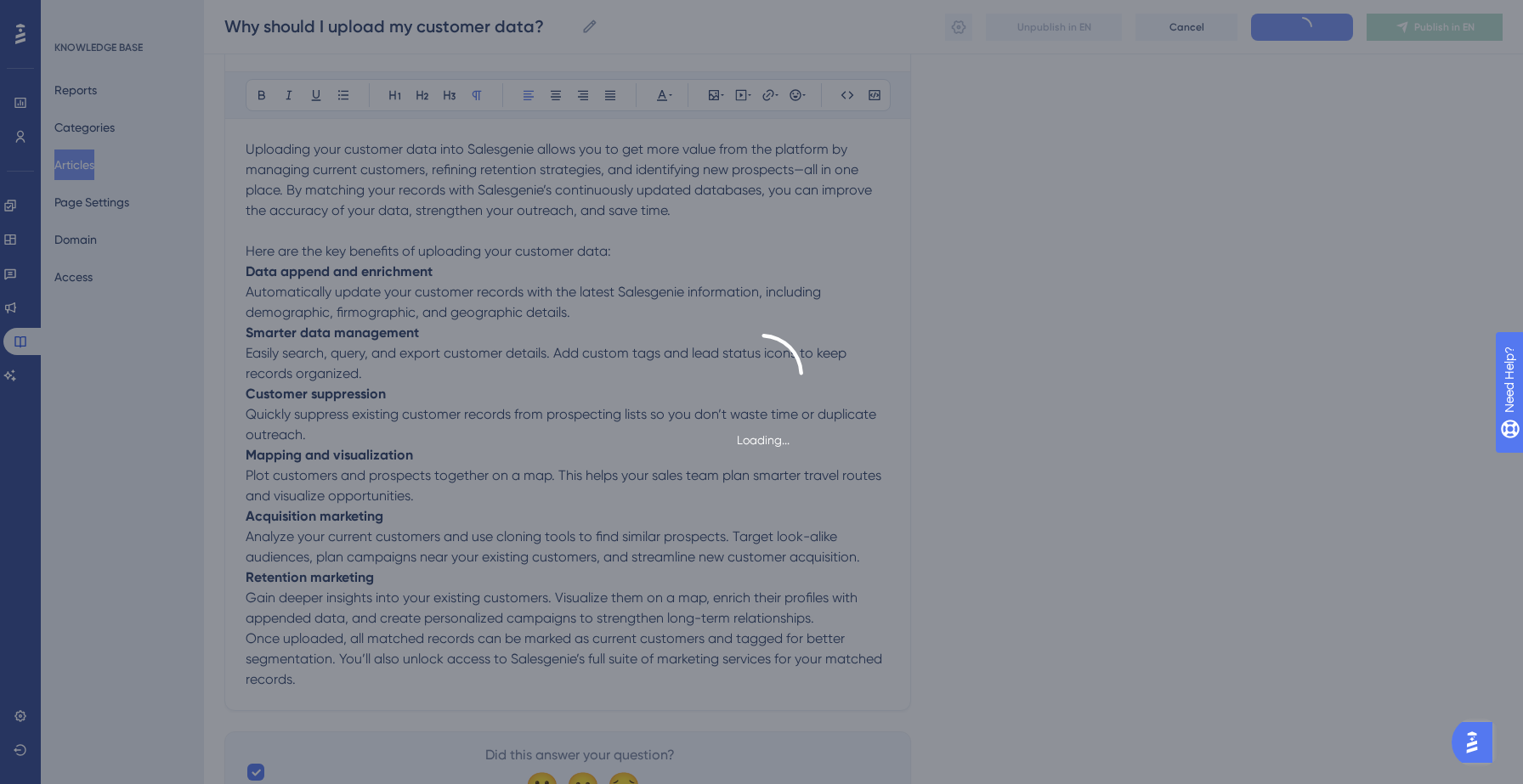
type input "Why should I upload my customer data?"
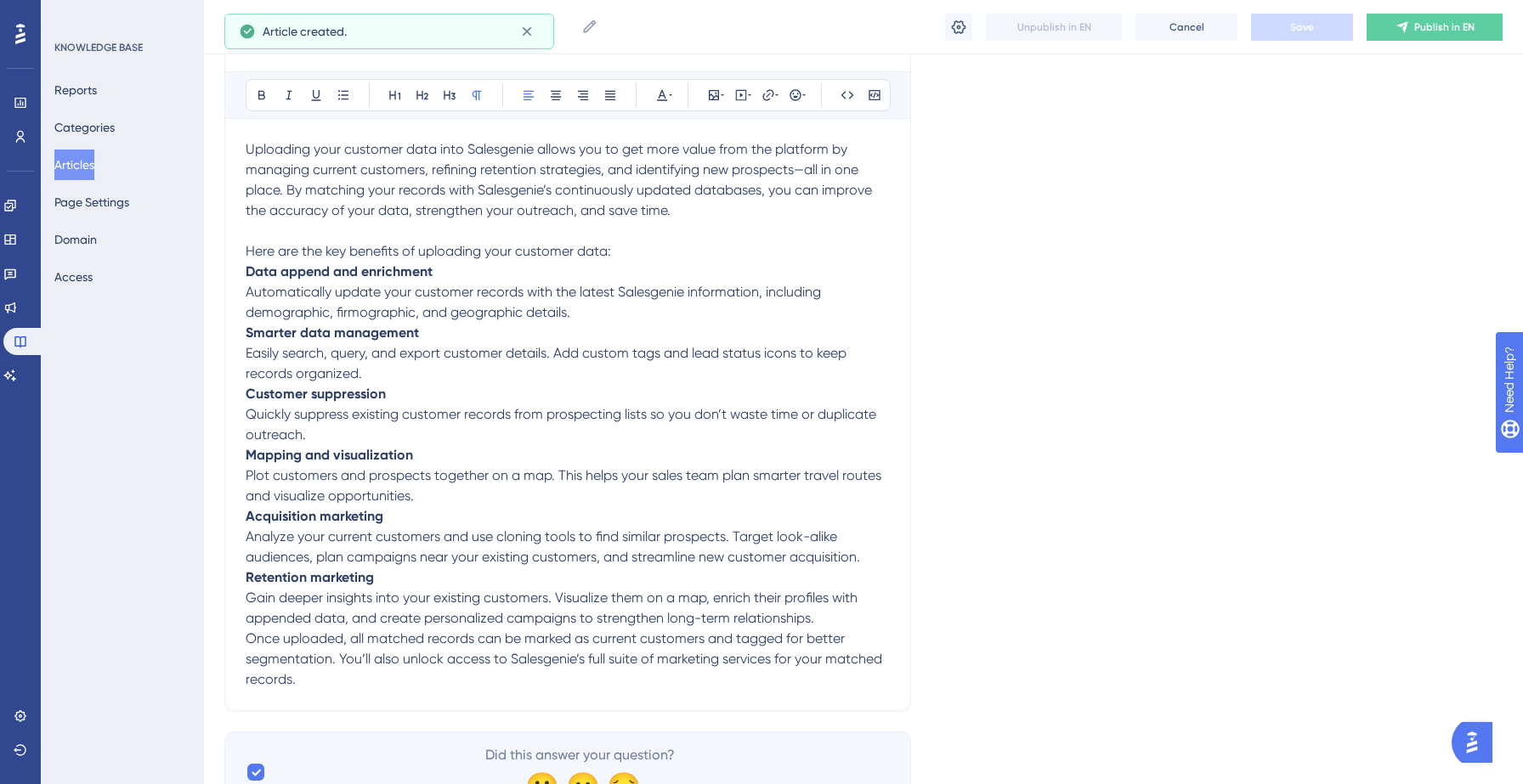
scroll to position [128, 0]
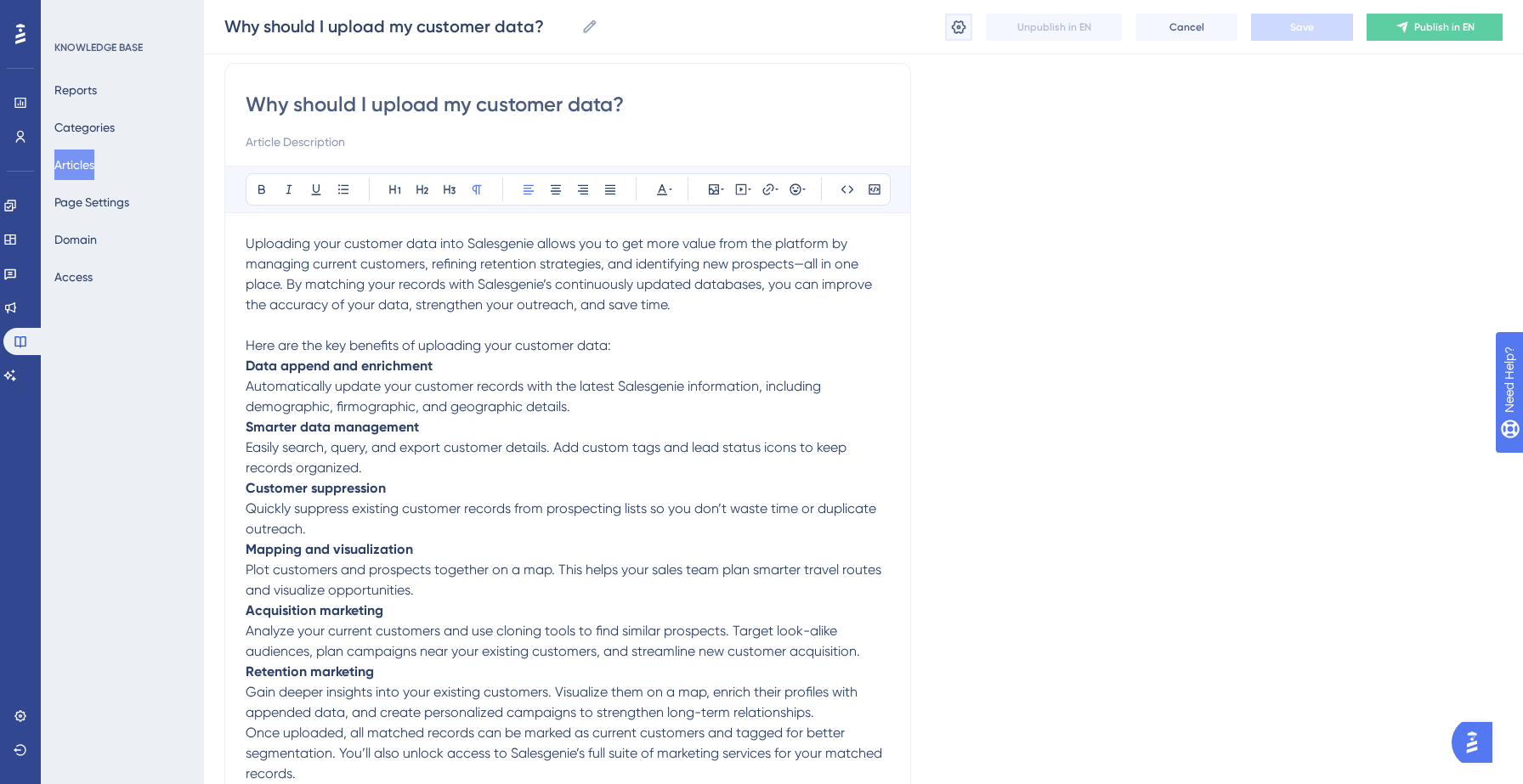
click at [954, 36] on button at bounding box center [959, 27] width 28 height 28
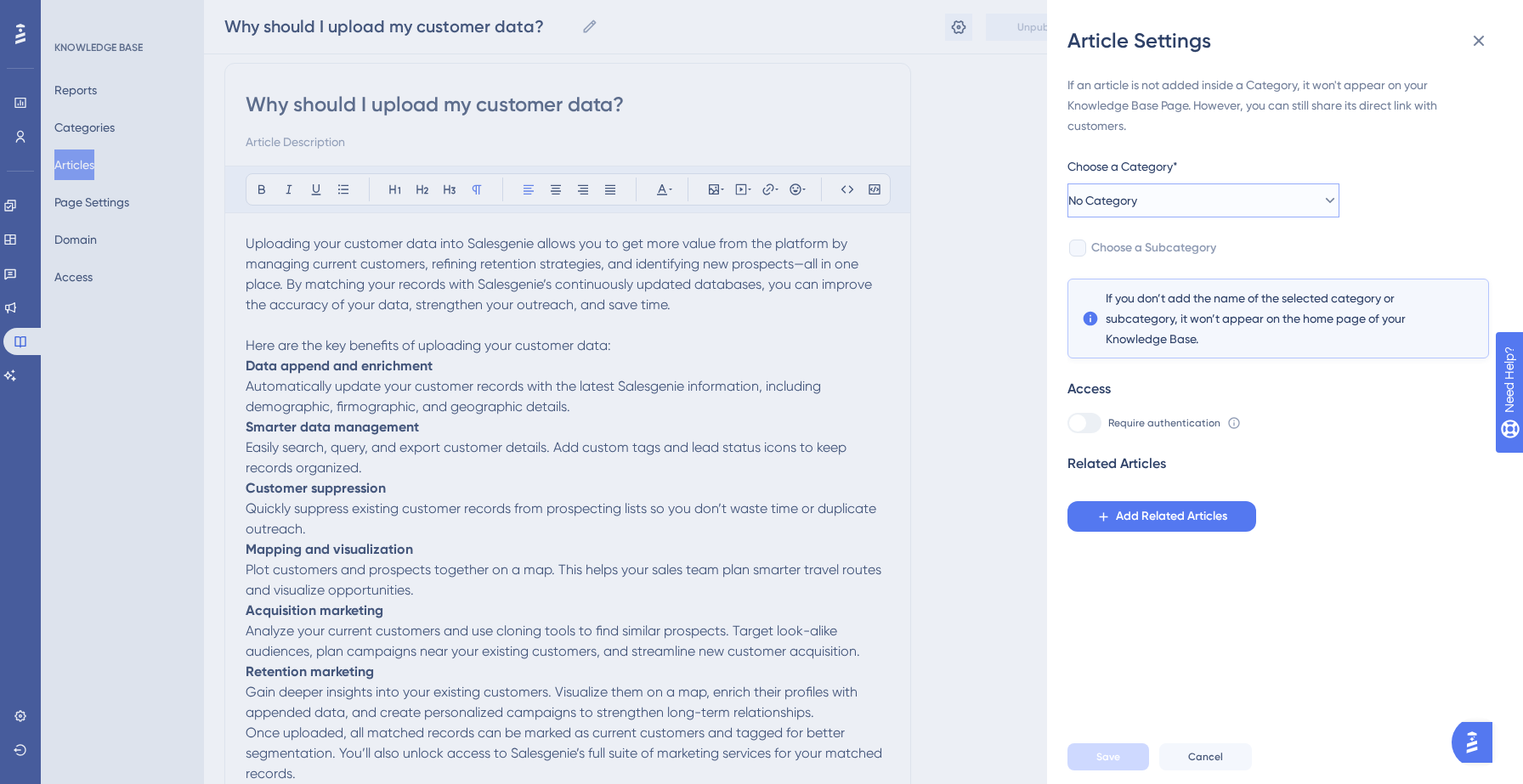
click at [1179, 195] on button "No Category" at bounding box center [1203, 201] width 272 height 34
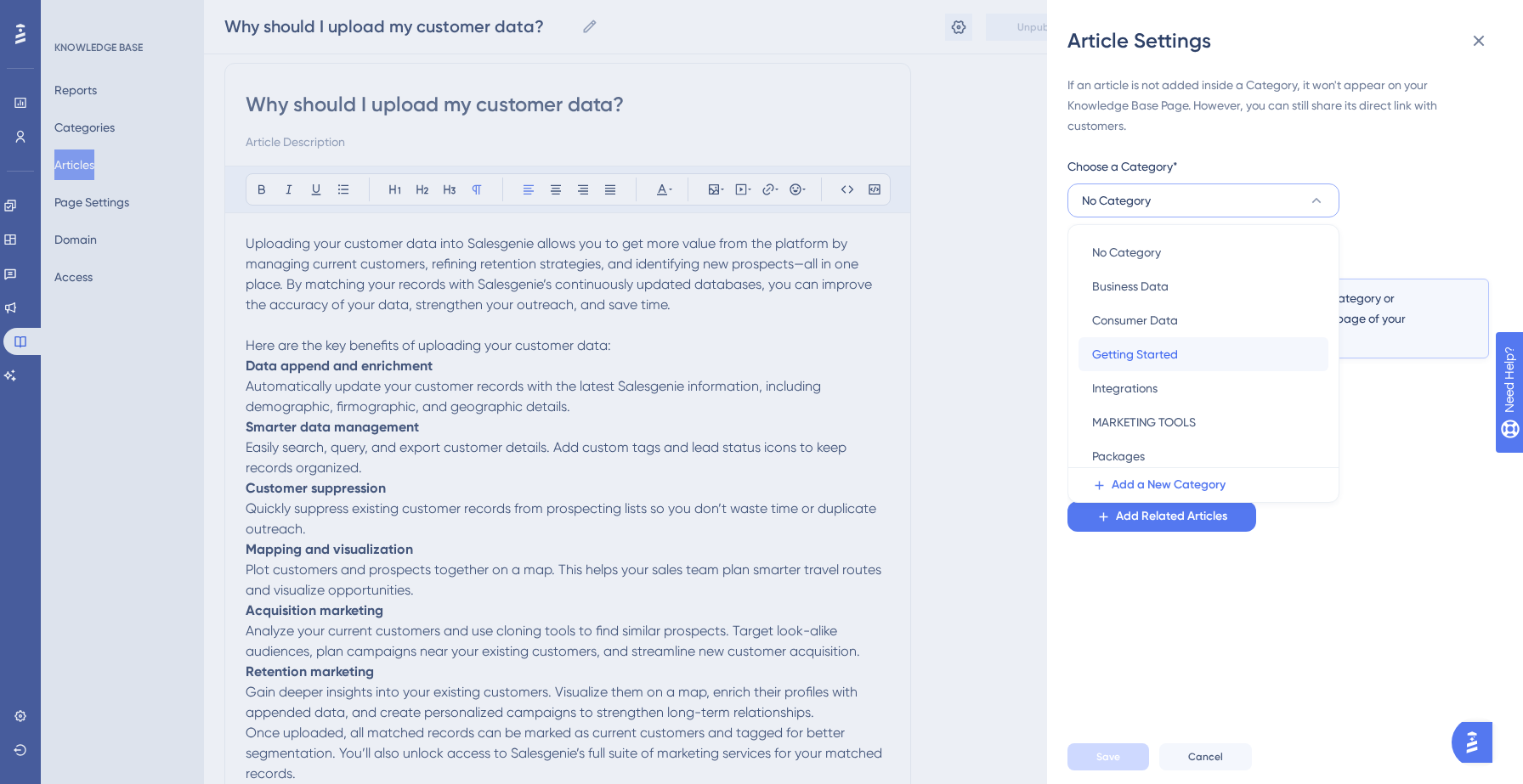
click at [1140, 349] on span "Getting Started" at bounding box center [1135, 353] width 86 height 20
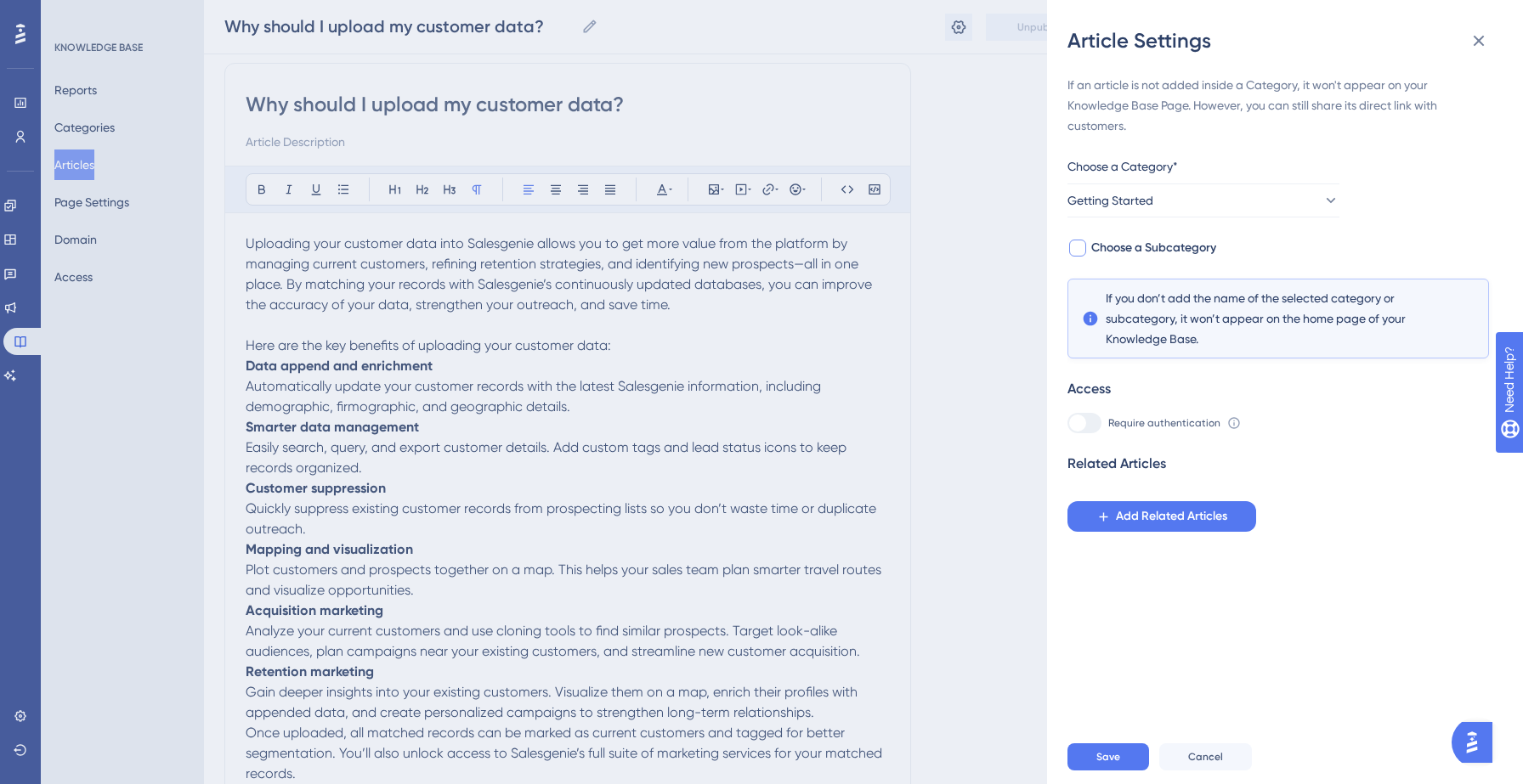
click at [1083, 250] on div at bounding box center [1078, 248] width 17 height 17
checkbox input "true"
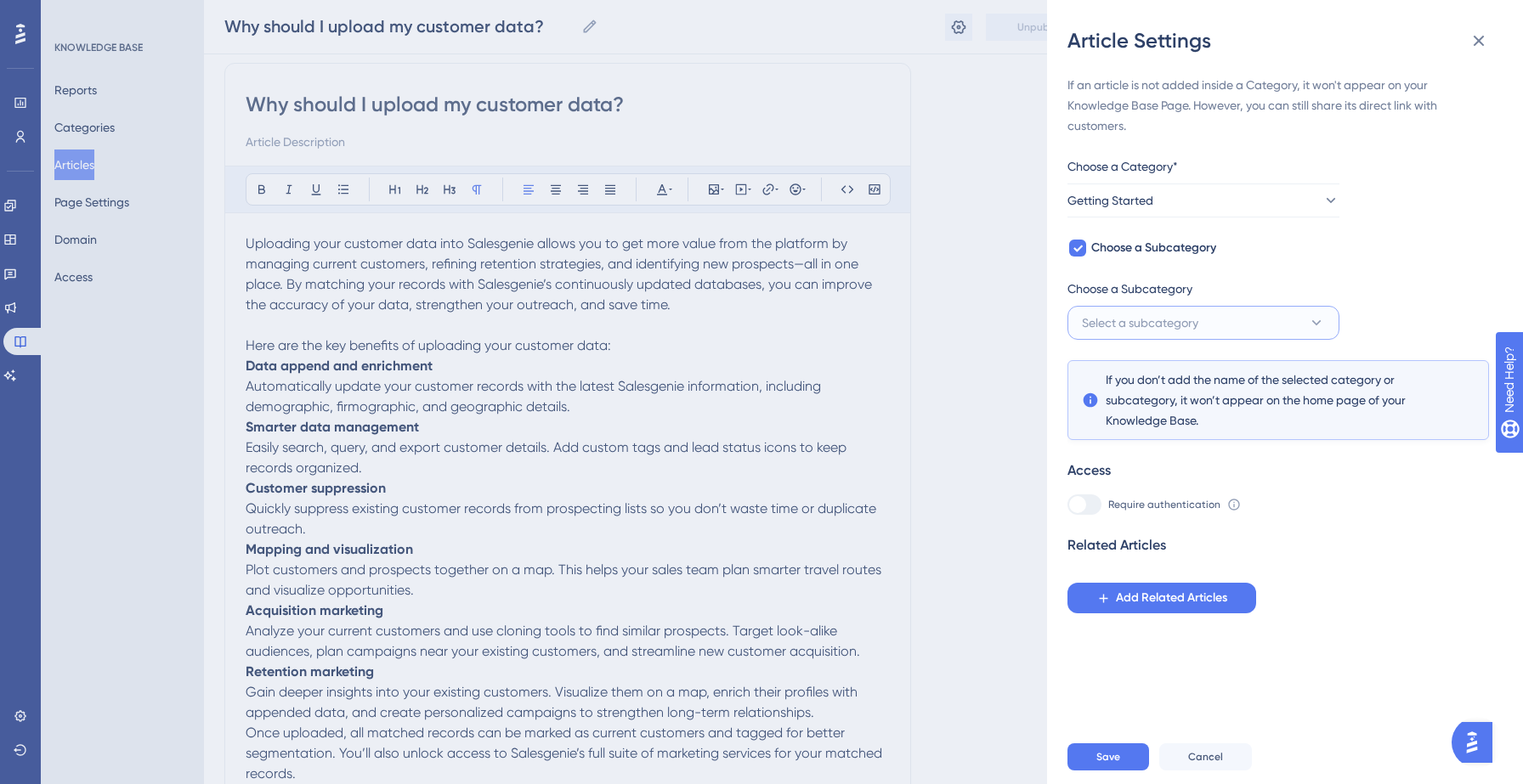
click at [1201, 310] on button "Select a subcategory" at bounding box center [1203, 323] width 272 height 34
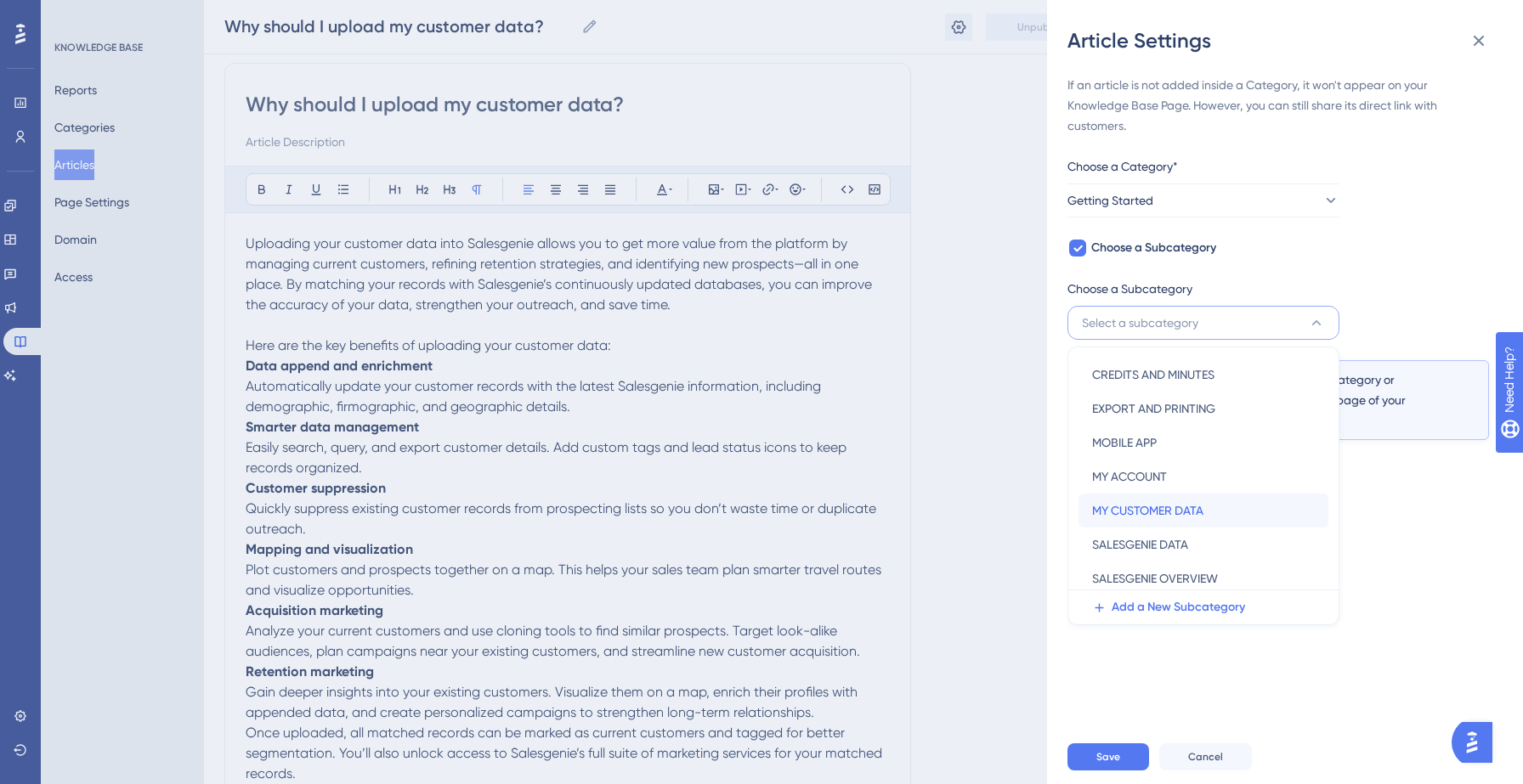
click at [1175, 514] on span "MY CUSTOMER DATA" at bounding box center [1147, 510] width 112 height 20
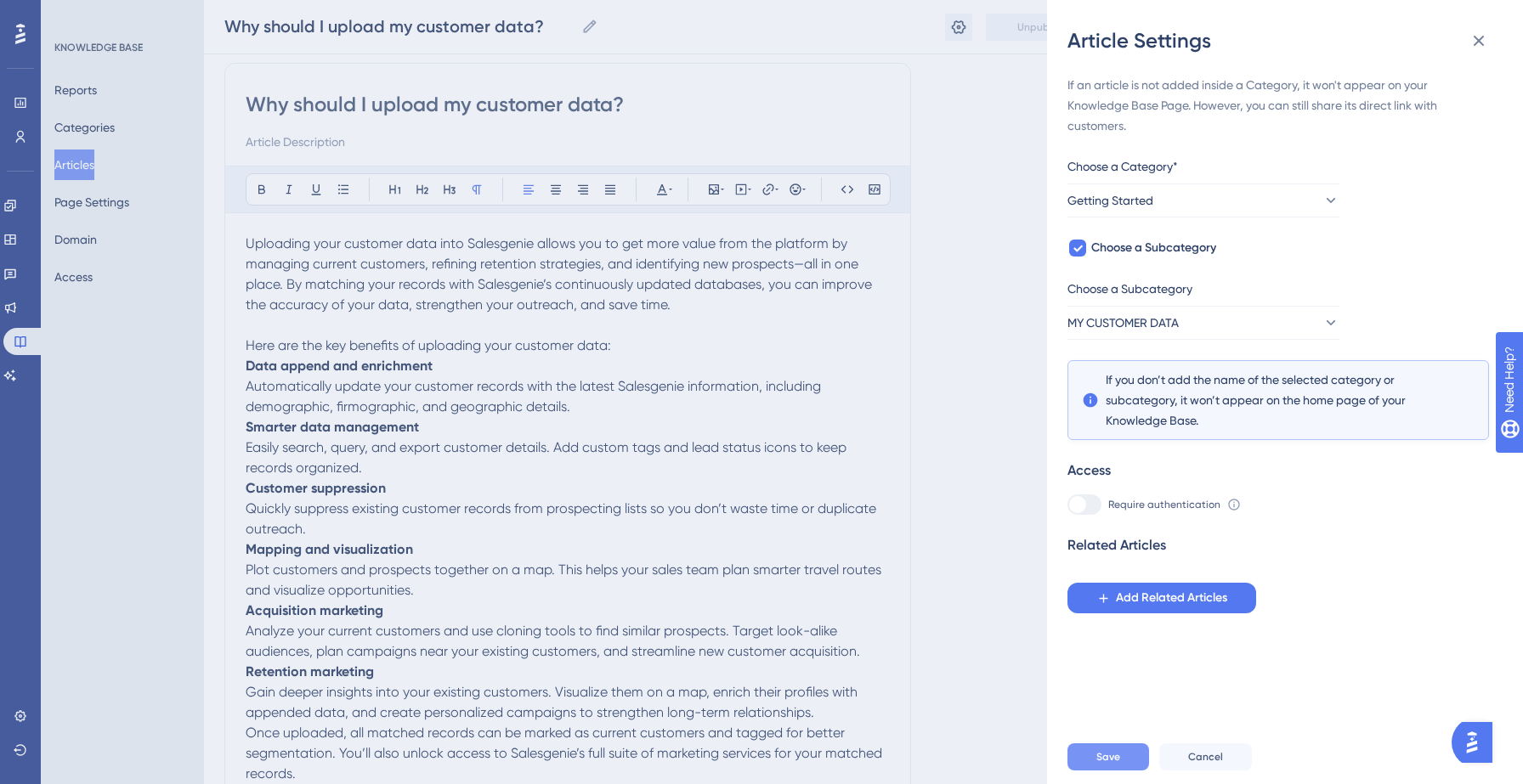
click at [1119, 751] on span "Save" at bounding box center [1107, 756] width 24 height 13
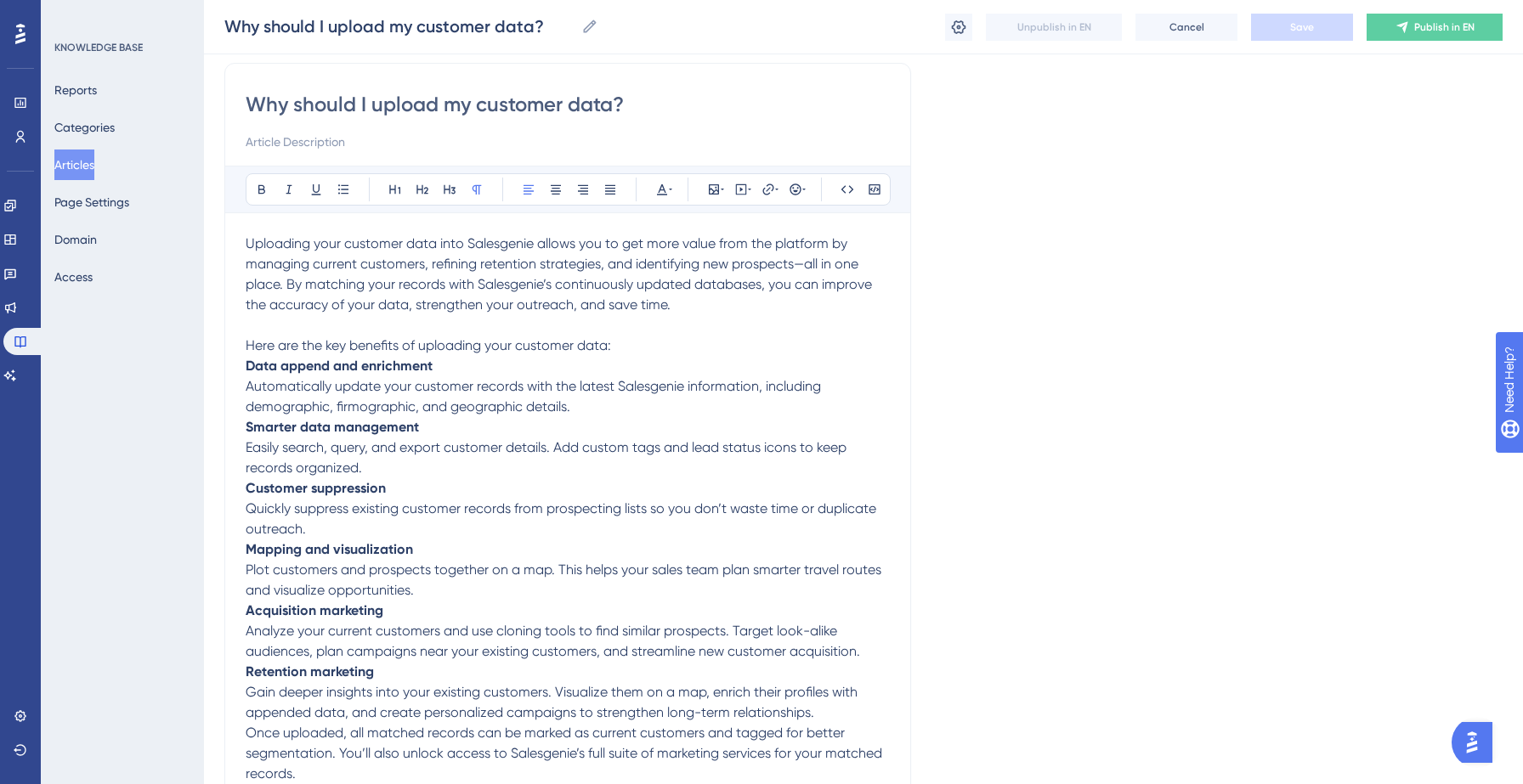
click at [79, 169] on button "Articles" at bounding box center [74, 165] width 40 height 30
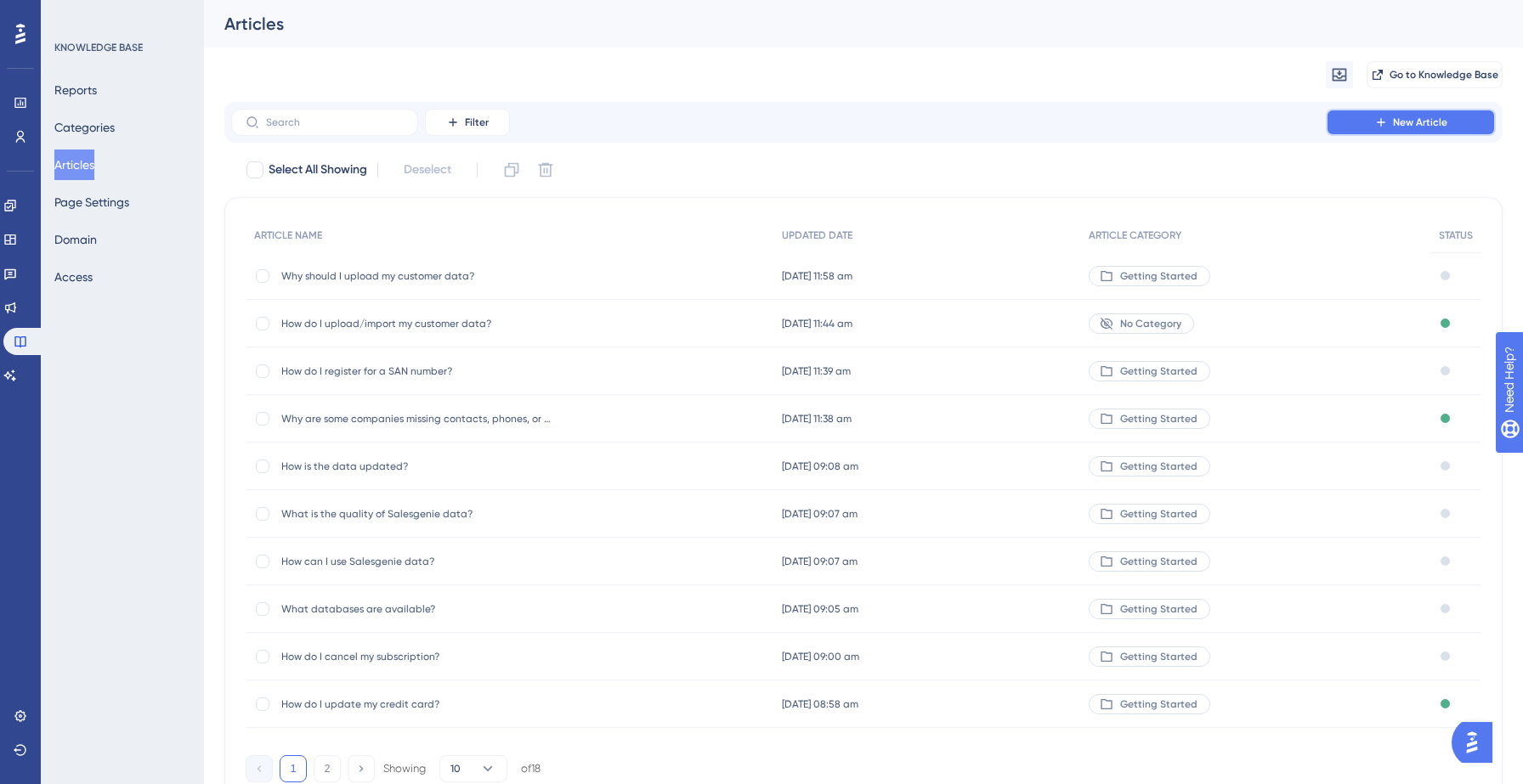
click at [1375, 126] on icon at bounding box center [1381, 122] width 13 height 13
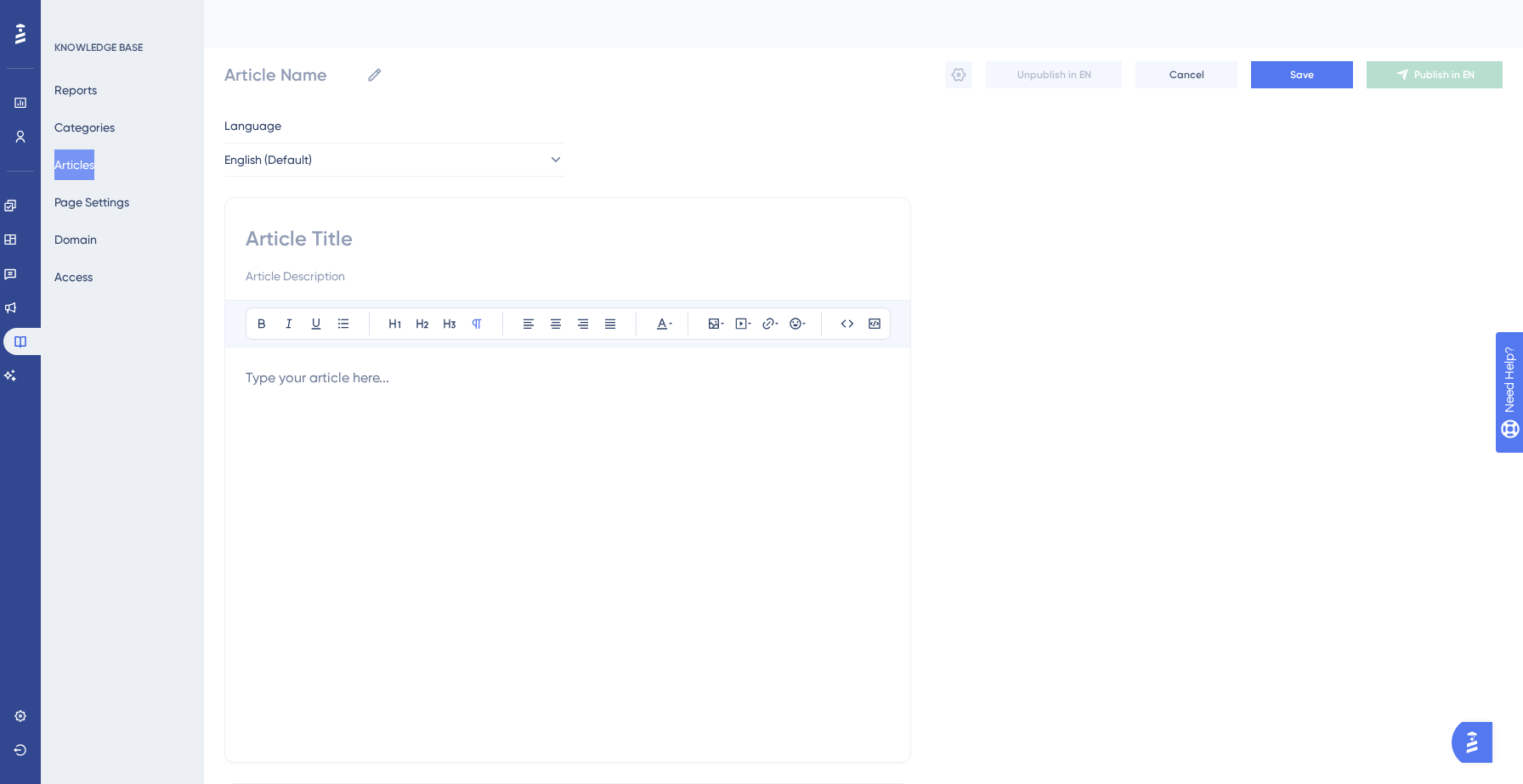
click at [361, 242] on input at bounding box center [568, 238] width 644 height 28
paste input "How many records can I upload?"
type input "How many records can I upload?"
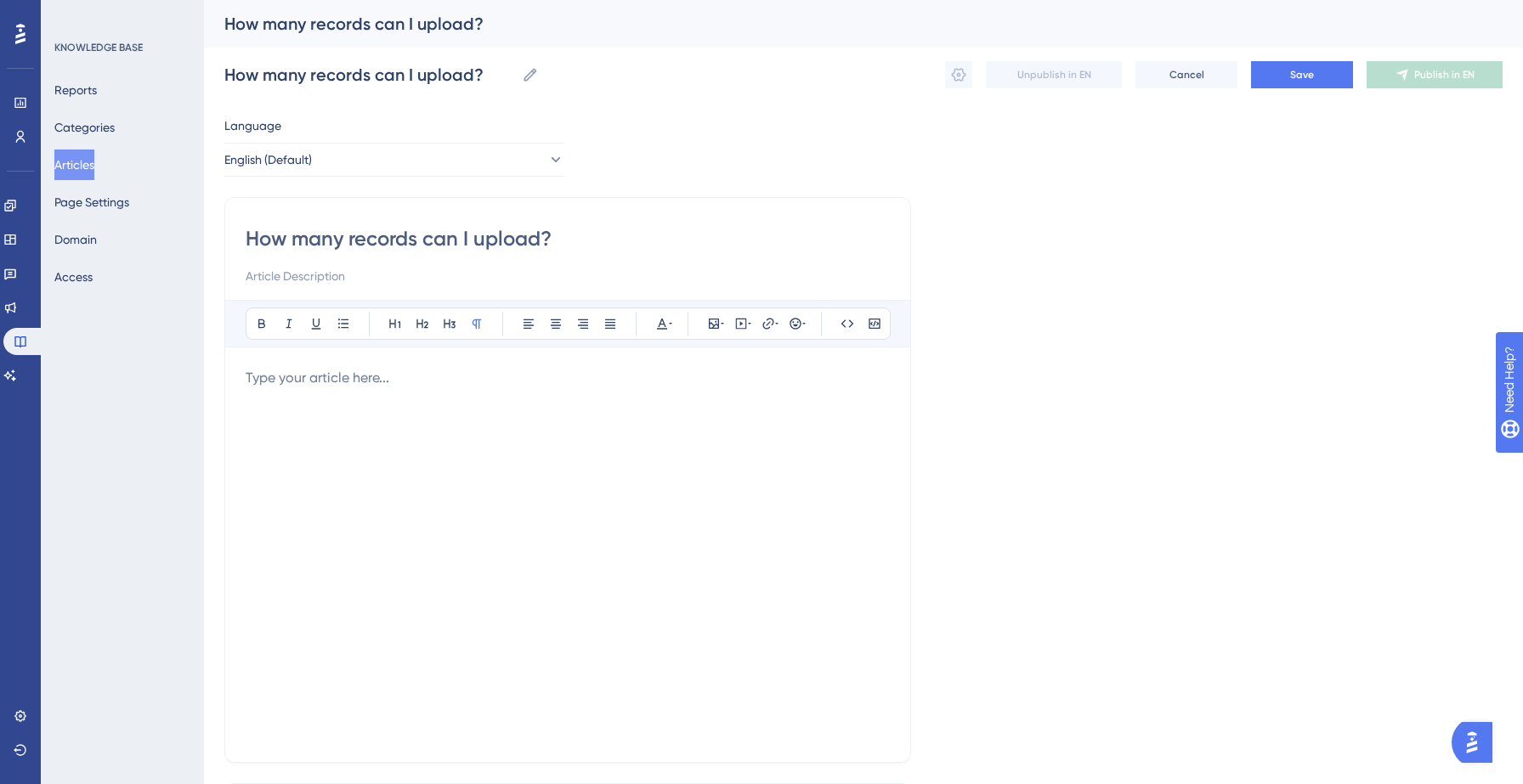
type input "How many records can I upload?"
click at [339, 385] on p at bounding box center [568, 377] width 644 height 20
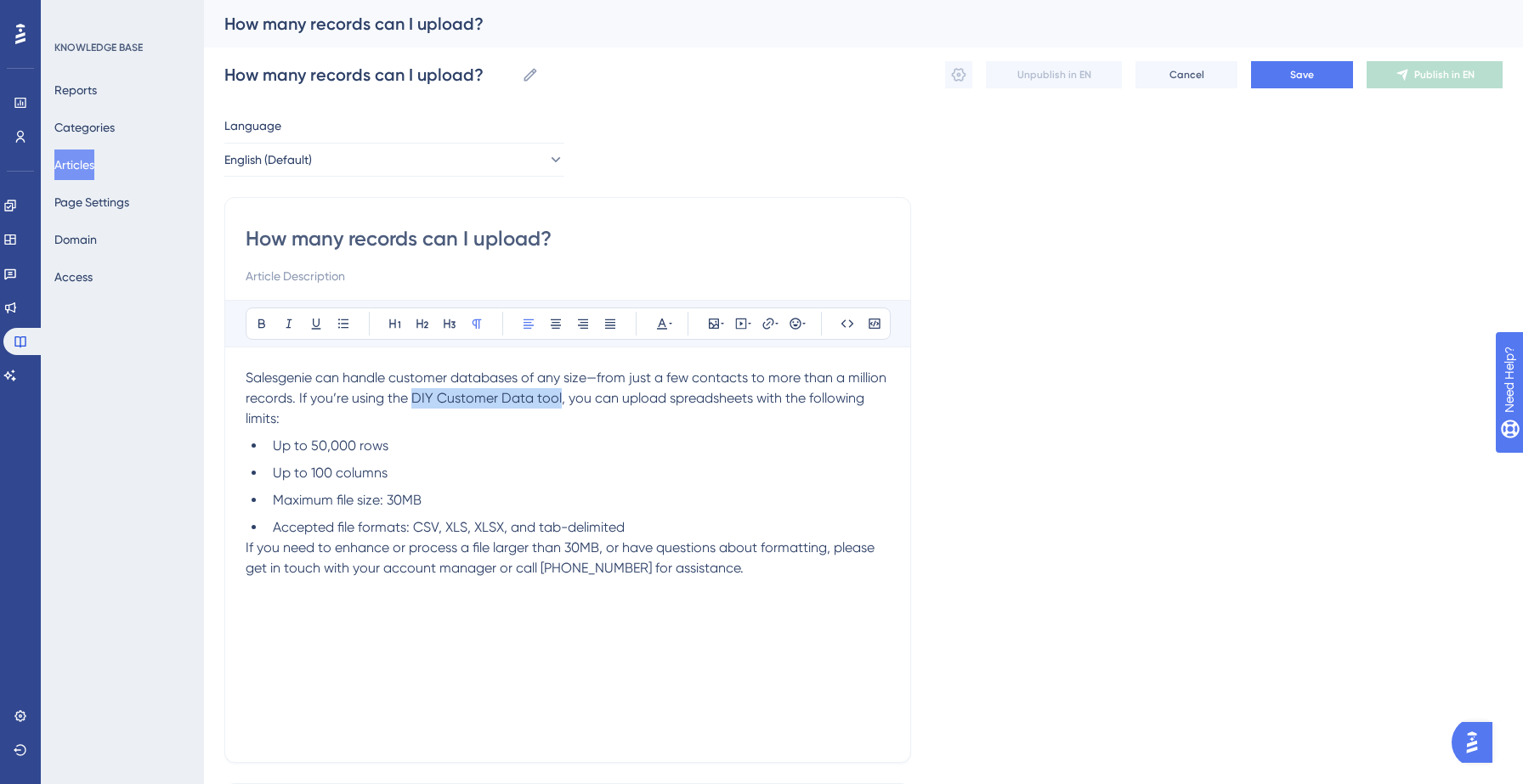
drag, startPoint x: 412, startPoint y: 399, endPoint x: 558, endPoint y: 404, distance: 146.1
click at [558, 404] on span "Salesgenie can handle customer databases of any size—from just a few contacts t…" at bounding box center [568, 398] width 644 height 57
drag, startPoint x: 310, startPoint y: 446, endPoint x: 394, endPoint y: 447, distance: 84.0
click at [394, 447] on li "Up to 50,000 rows" at bounding box center [578, 445] width 624 height 20
drag, startPoint x: 311, startPoint y: 471, endPoint x: 427, endPoint y: 466, distance: 116.1
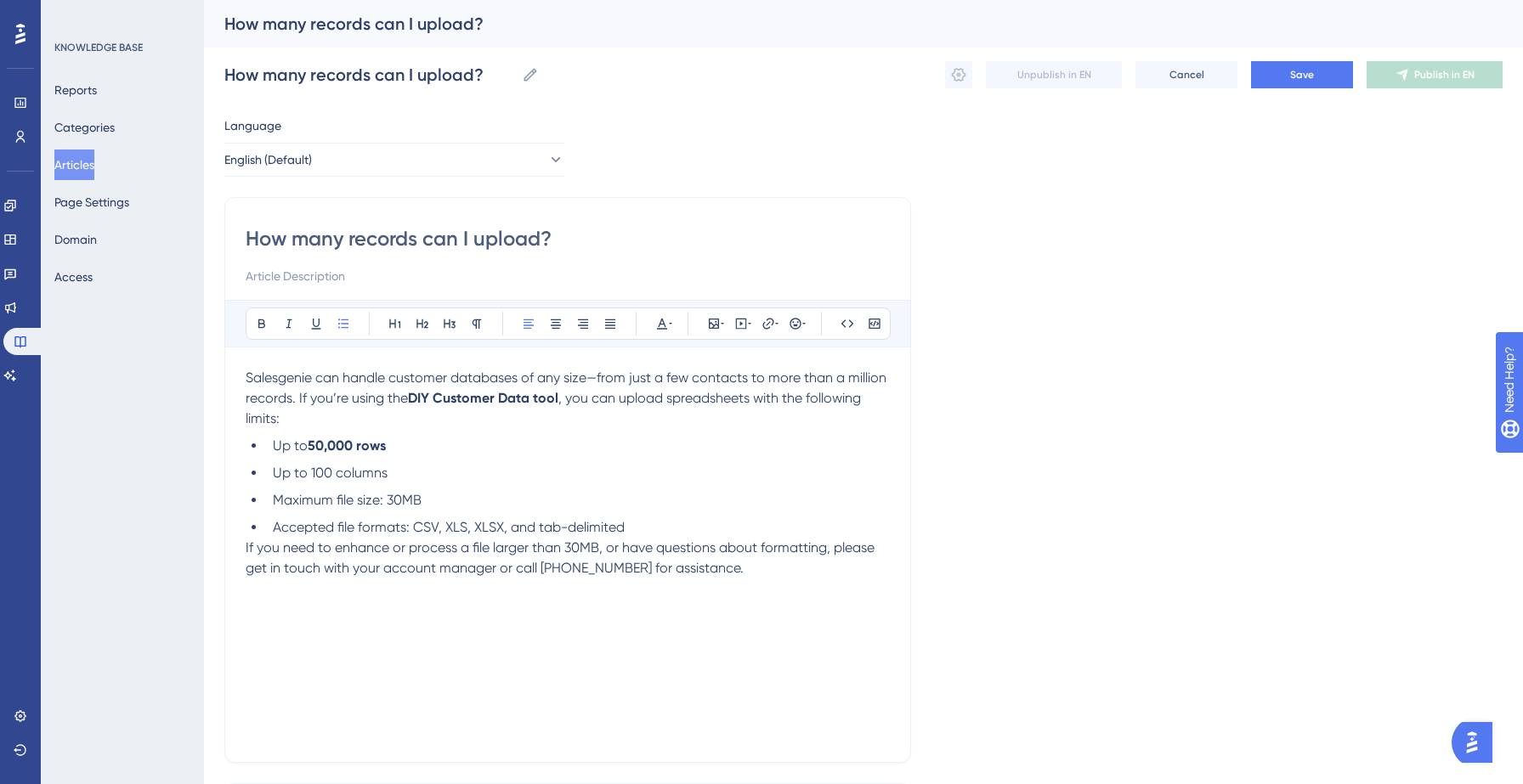
click at [427, 466] on li "Up to 100 columns" at bounding box center [578, 472] width 624 height 20
drag, startPoint x: 385, startPoint y: 501, endPoint x: 477, endPoint y: 501, distance: 92.0
click at [477, 501] on li "Maximum file size: 30MB" at bounding box center [578, 500] width 624 height 20
drag, startPoint x: 414, startPoint y: 523, endPoint x: 710, endPoint y: 522, distance: 296.0
click at [710, 522] on li "Accepted file formats: CSV, XLS, XLSX, and tab-delimited" at bounding box center [578, 527] width 624 height 20
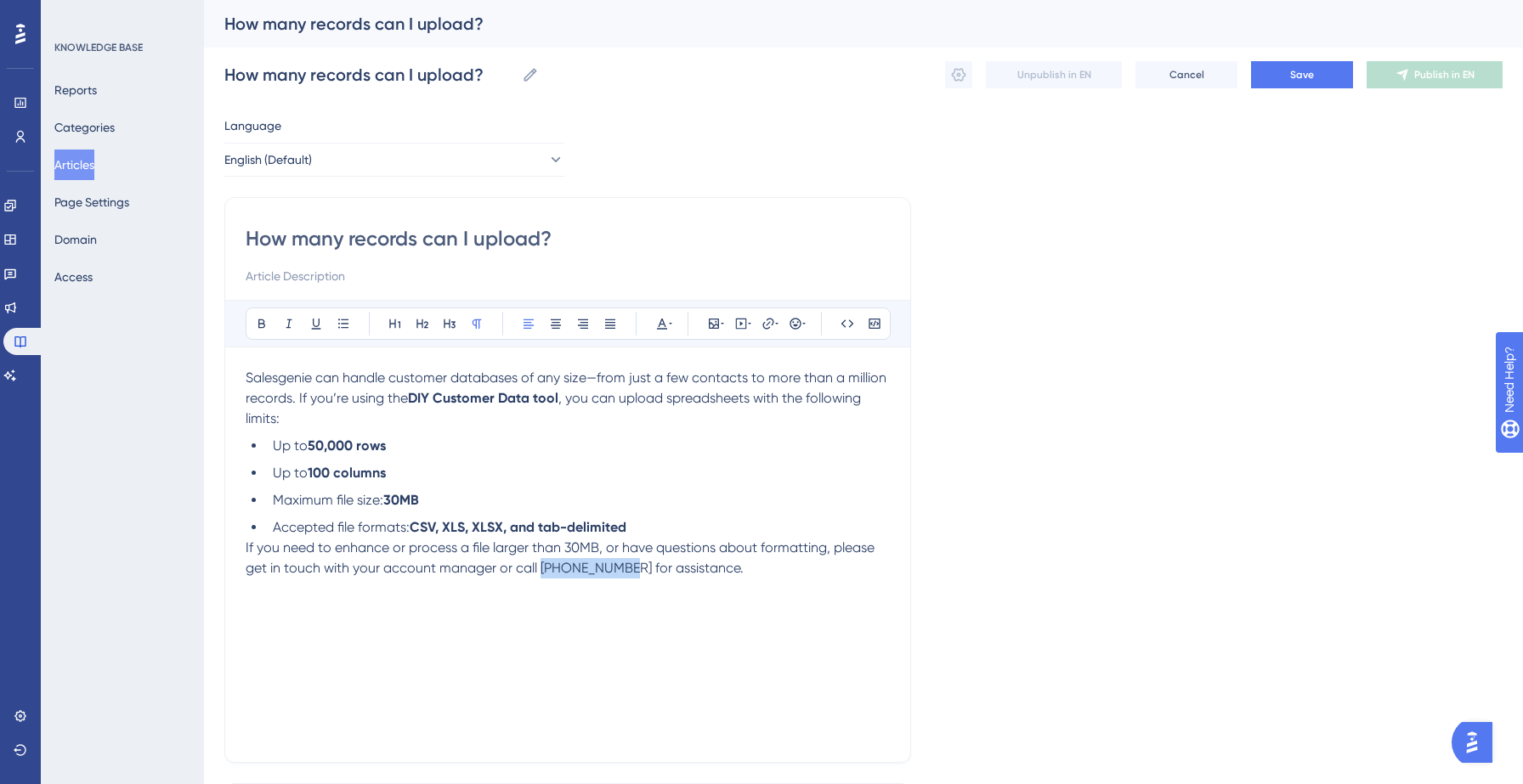
drag, startPoint x: 538, startPoint y: 569, endPoint x: 614, endPoint y: 569, distance: 76.0
click at [614, 569] on span "If you need to enhance or process a file larger than 30MB, or have questions ab…" at bounding box center [561, 557] width 632 height 36
click at [1297, 72] on span "Save" at bounding box center [1302, 74] width 24 height 13
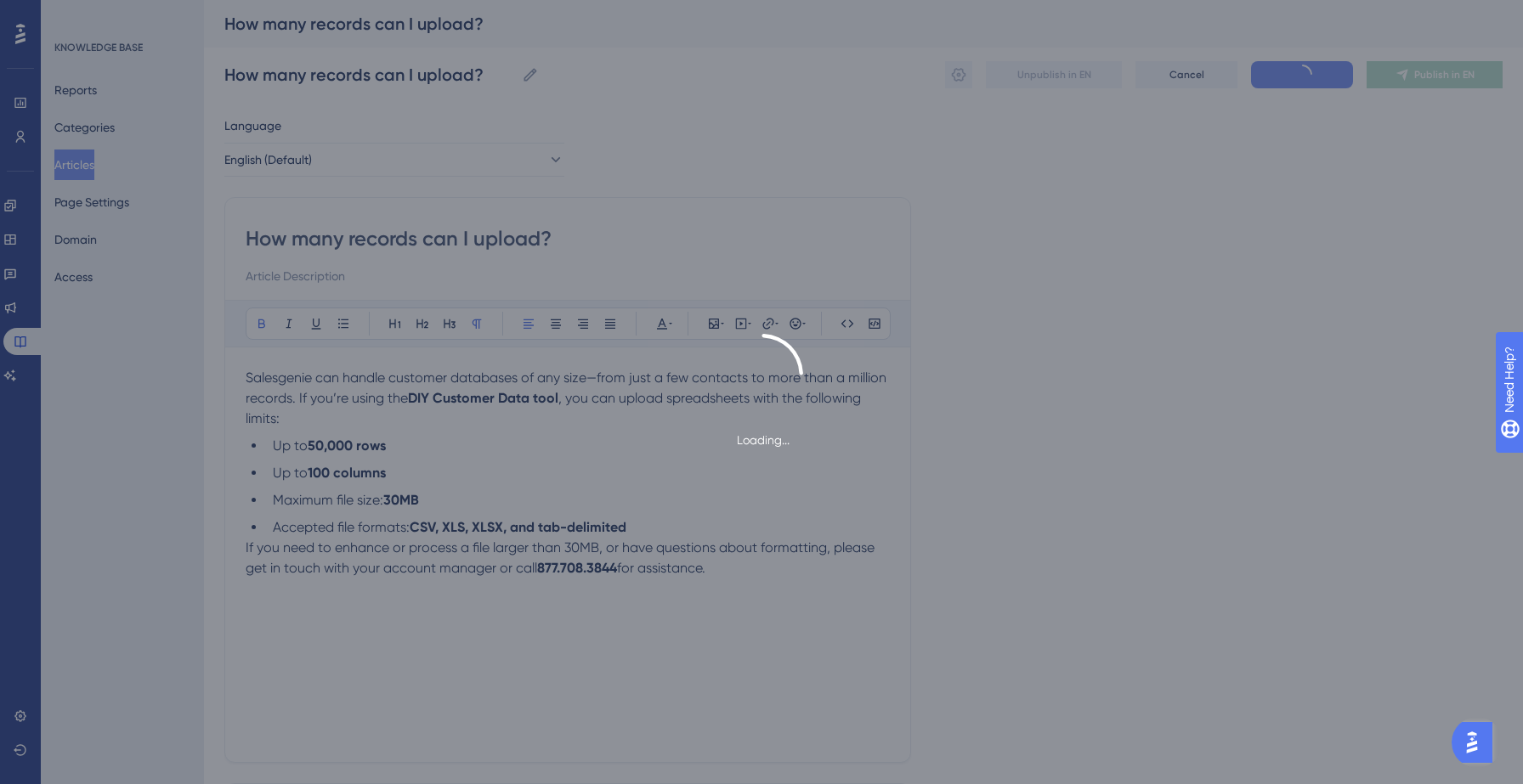
type input "How many records can I upload?"
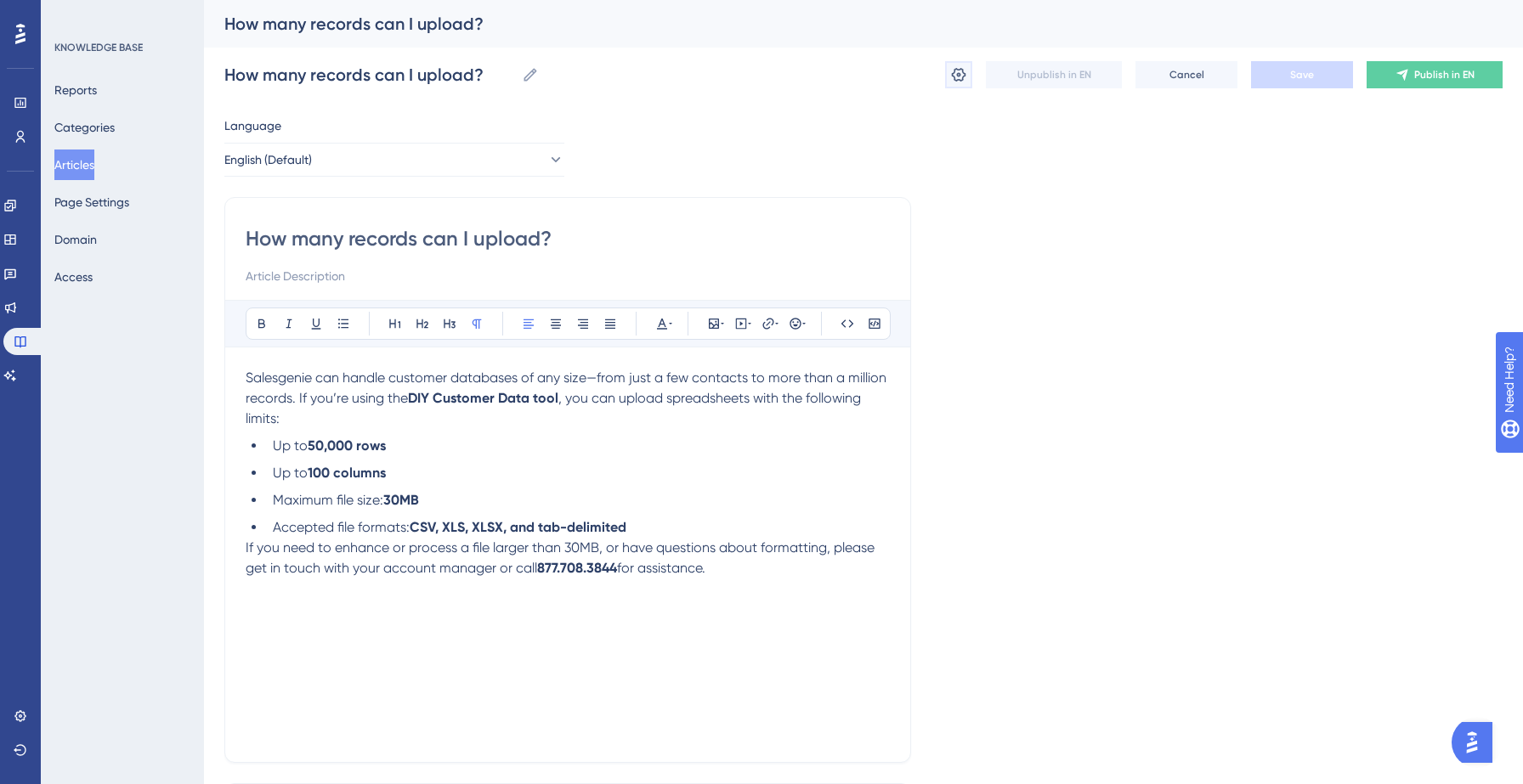
click at [958, 70] on icon at bounding box center [959, 75] width 17 height 17
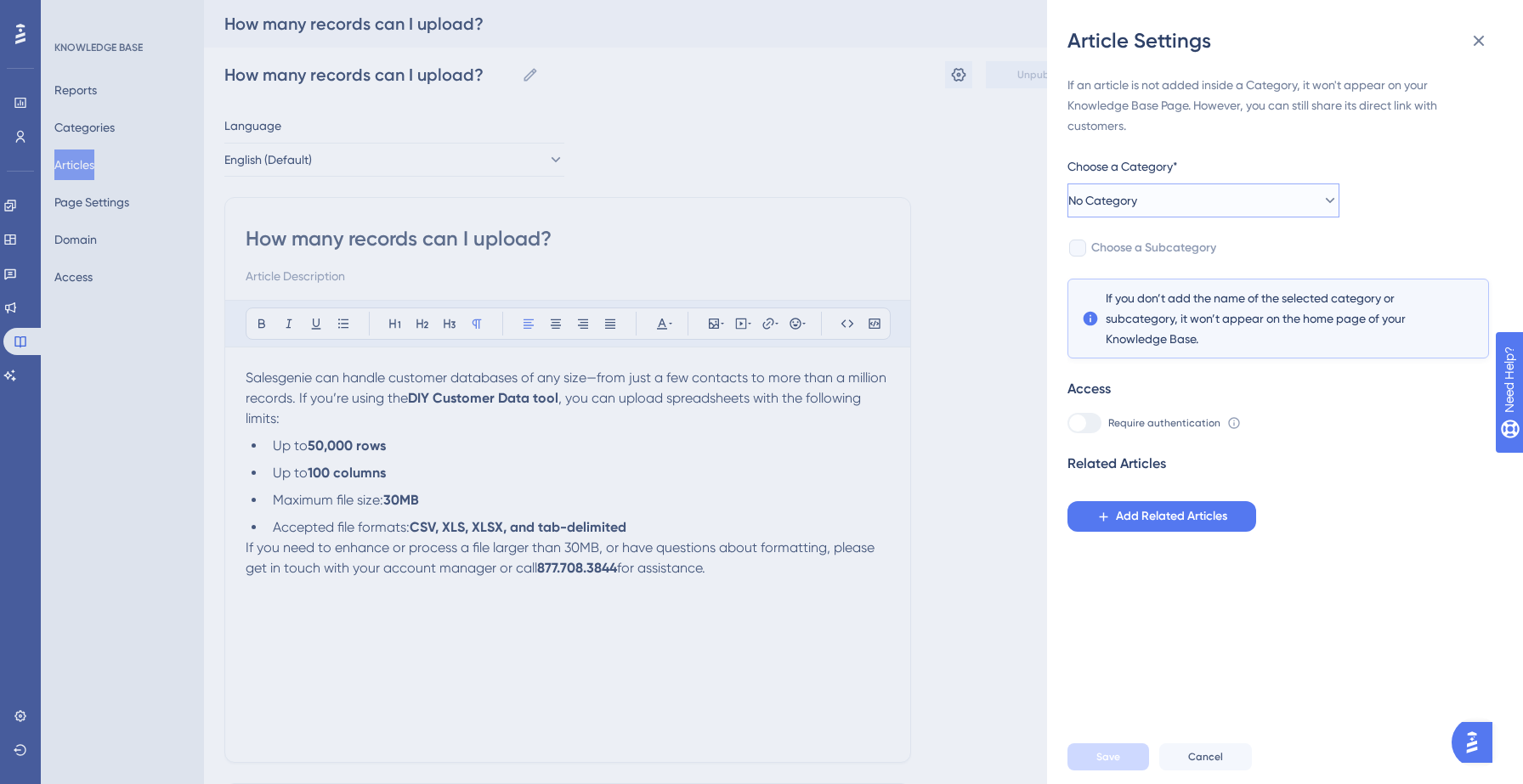
click at [1219, 203] on button "No Category" at bounding box center [1203, 201] width 272 height 34
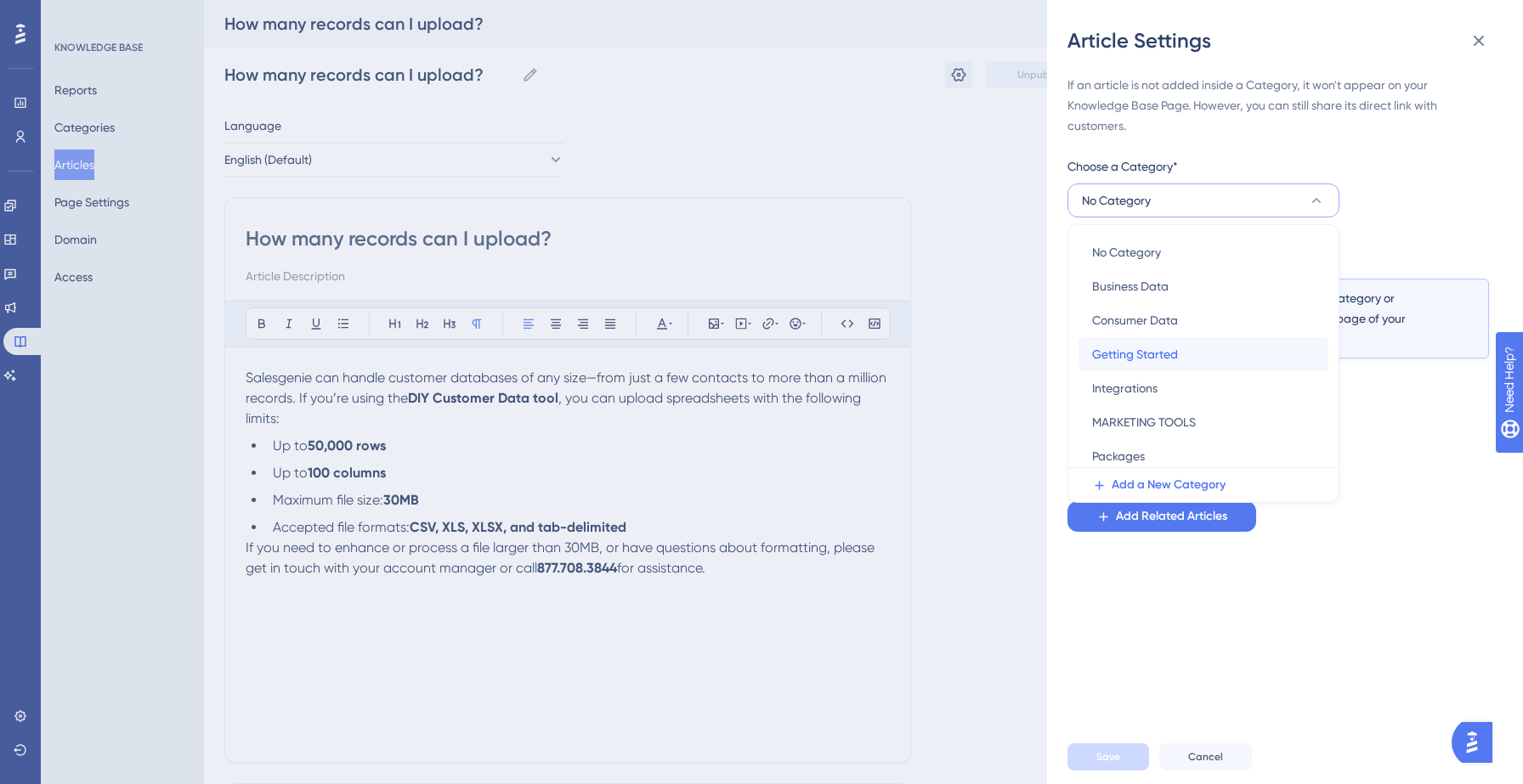
click at [1162, 352] on span "Getting Started" at bounding box center [1135, 353] width 86 height 20
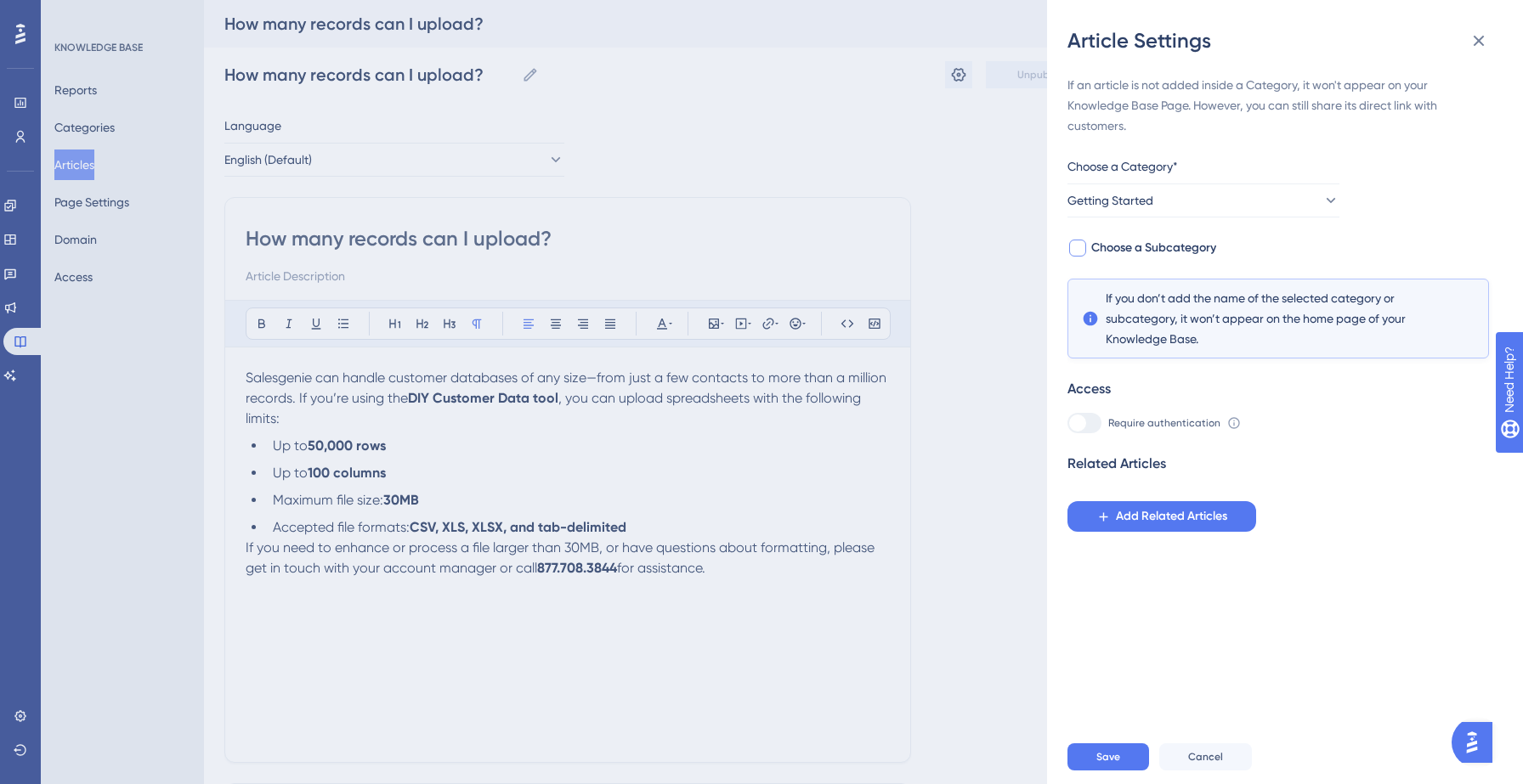
click at [1142, 252] on span "Choose a Subcategory" at bounding box center [1153, 248] width 125 height 20
checkbox input "true"
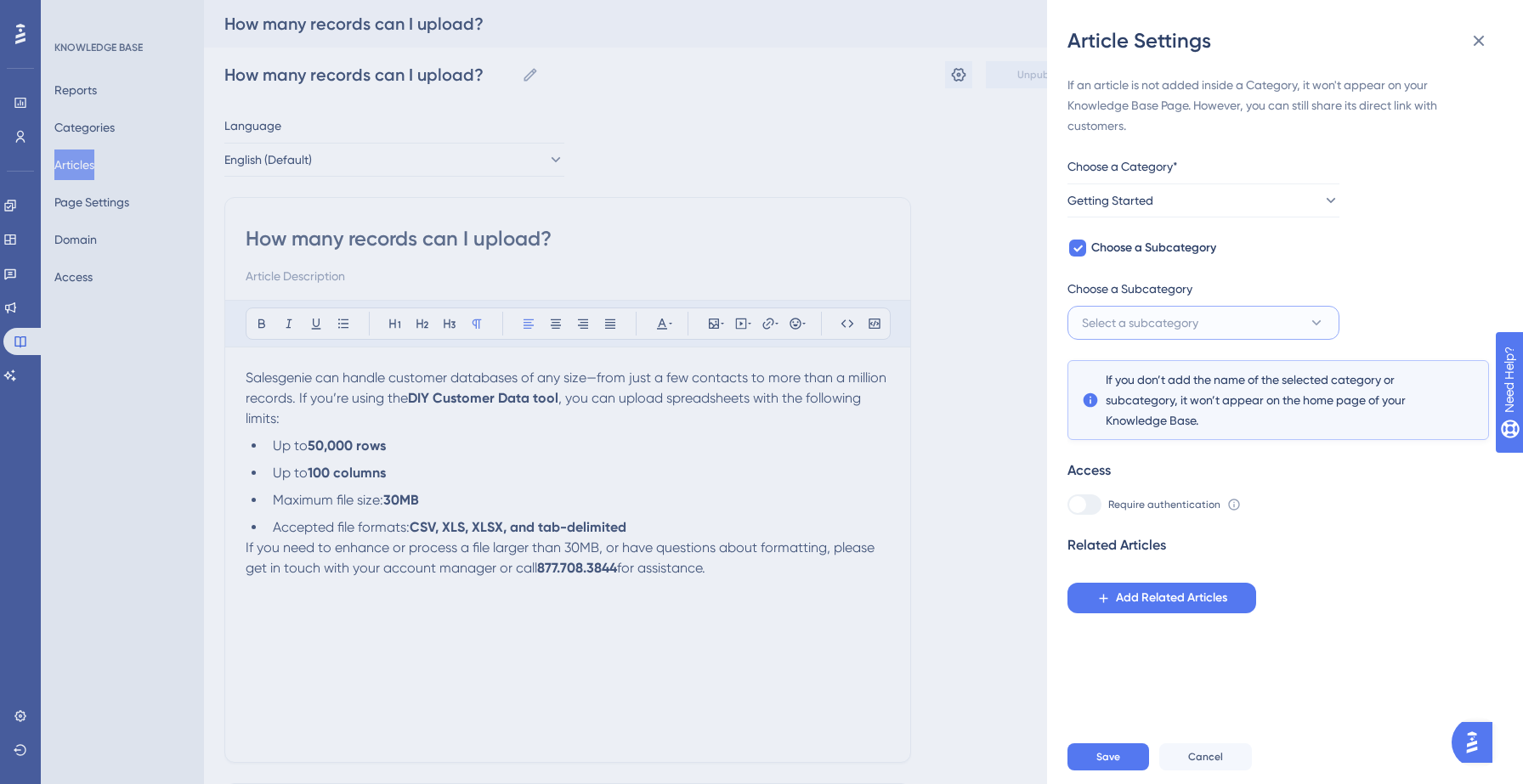
click at [1192, 312] on button "Select a subcategory" at bounding box center [1203, 323] width 272 height 34
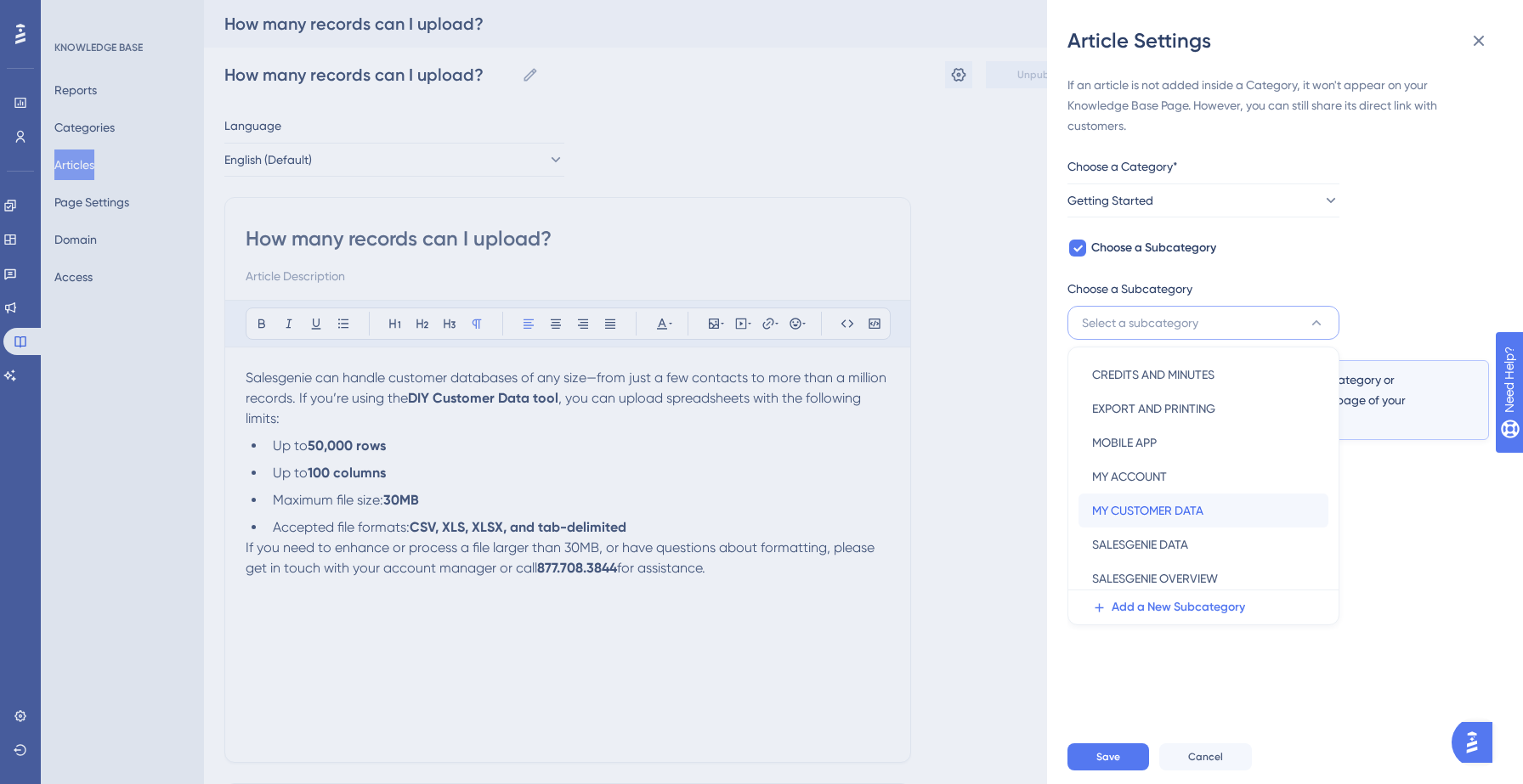
click at [1170, 507] on span "MY CUSTOMER DATA" at bounding box center [1147, 510] width 112 height 20
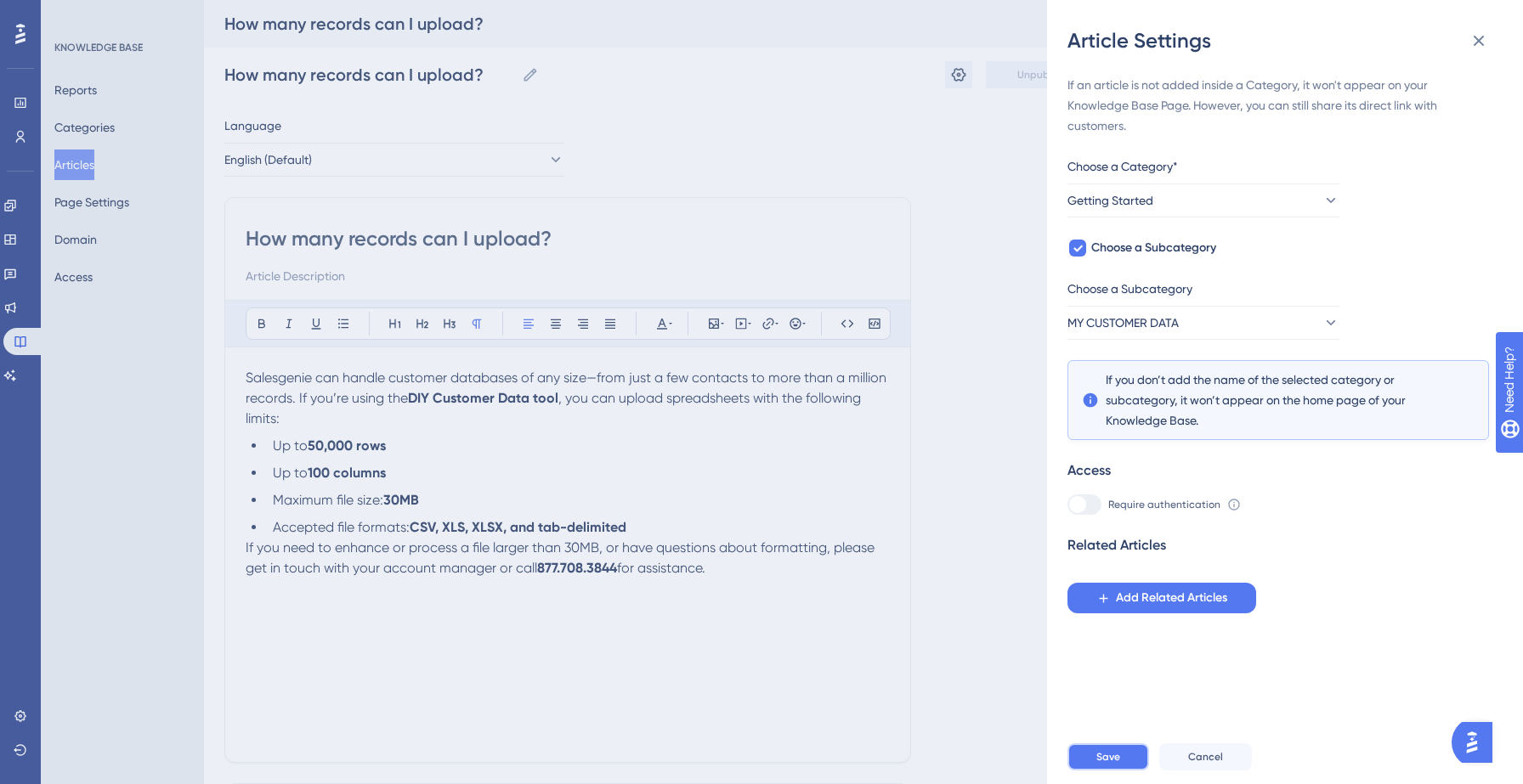
click at [1121, 757] on button "Save" at bounding box center [1108, 756] width 82 height 28
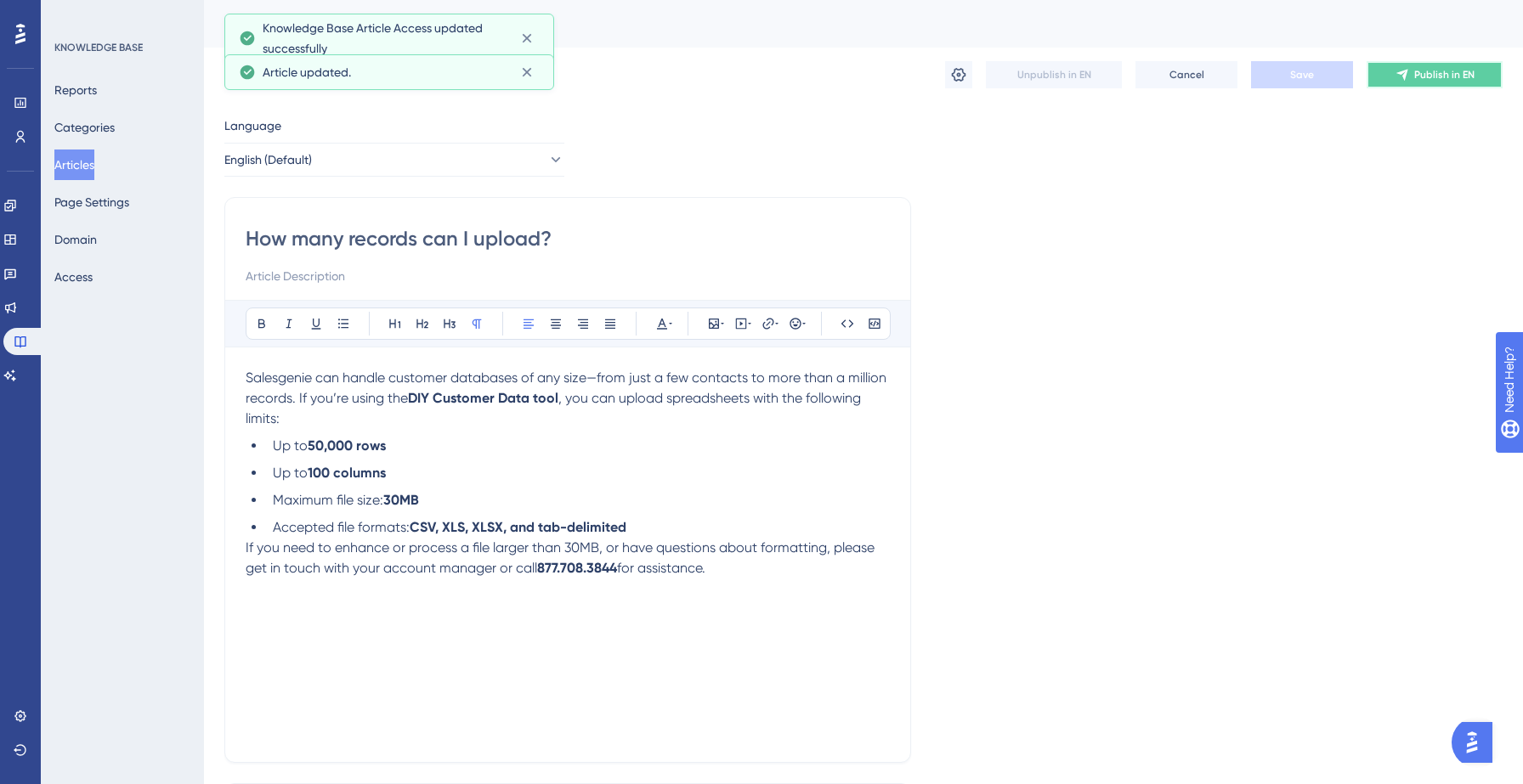
click at [1455, 73] on span "Publish in EN" at bounding box center [1444, 74] width 60 height 13
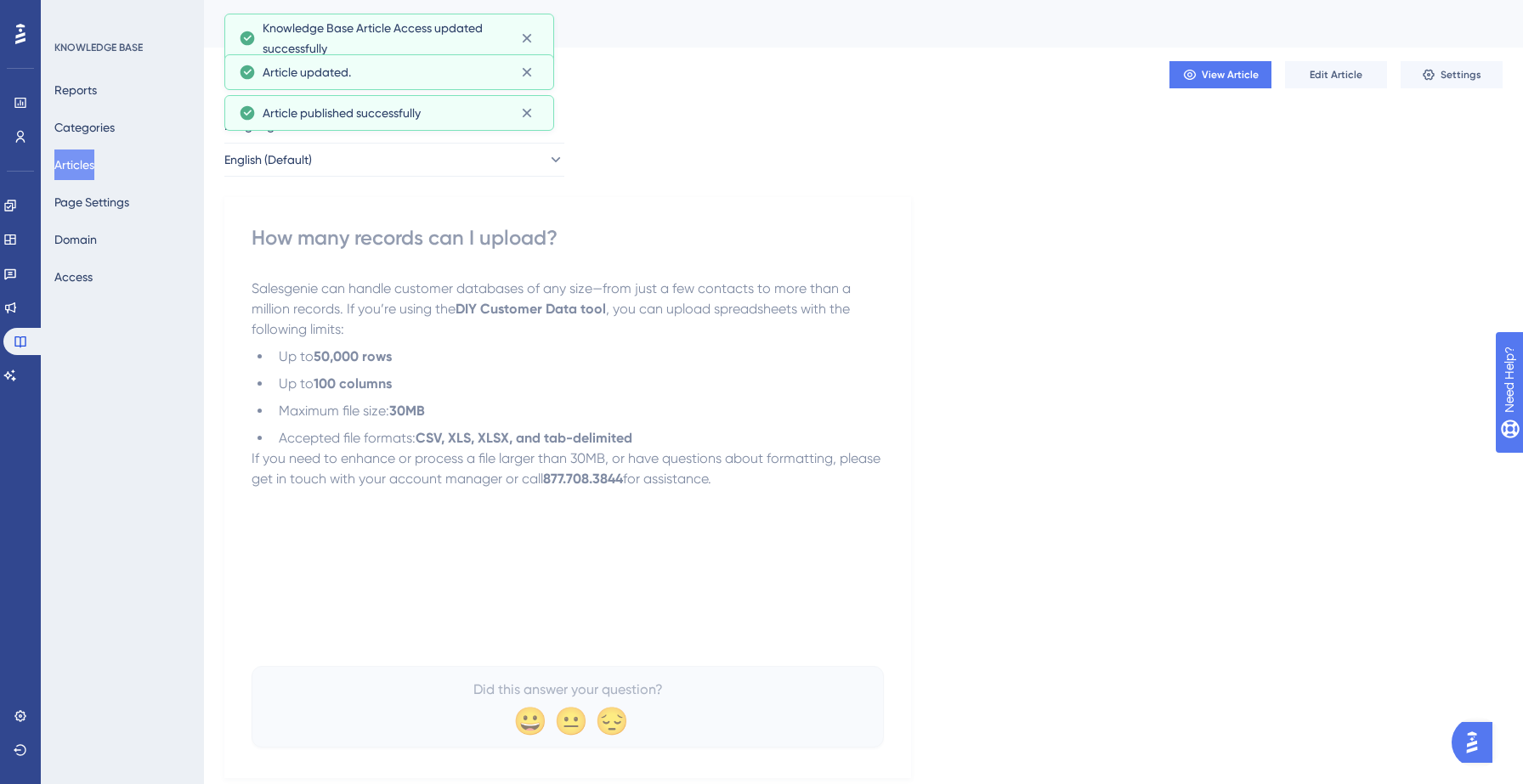
click at [82, 168] on button "Articles" at bounding box center [74, 165] width 40 height 30
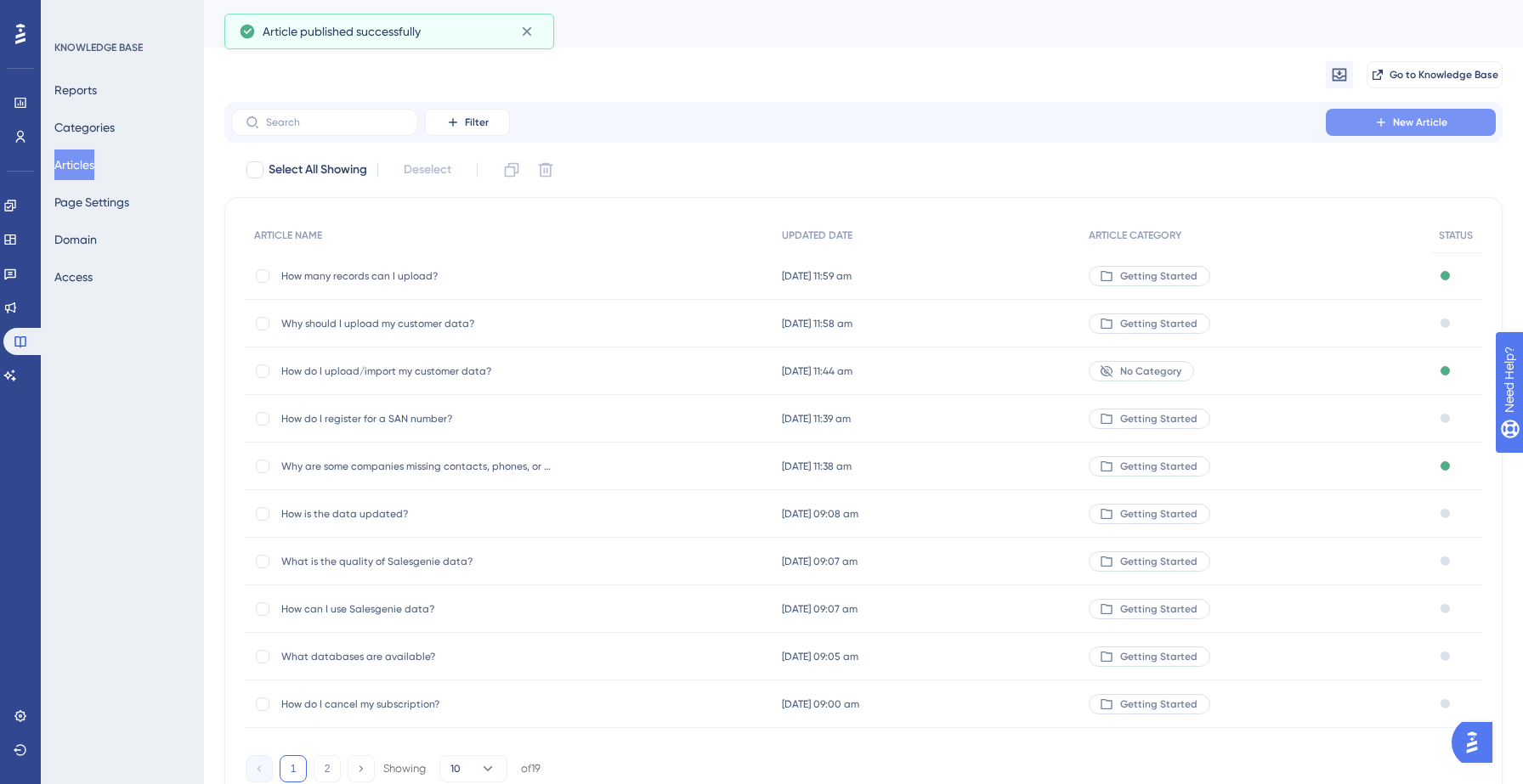
click at [1350, 116] on button "New Article" at bounding box center [1411, 122] width 170 height 28
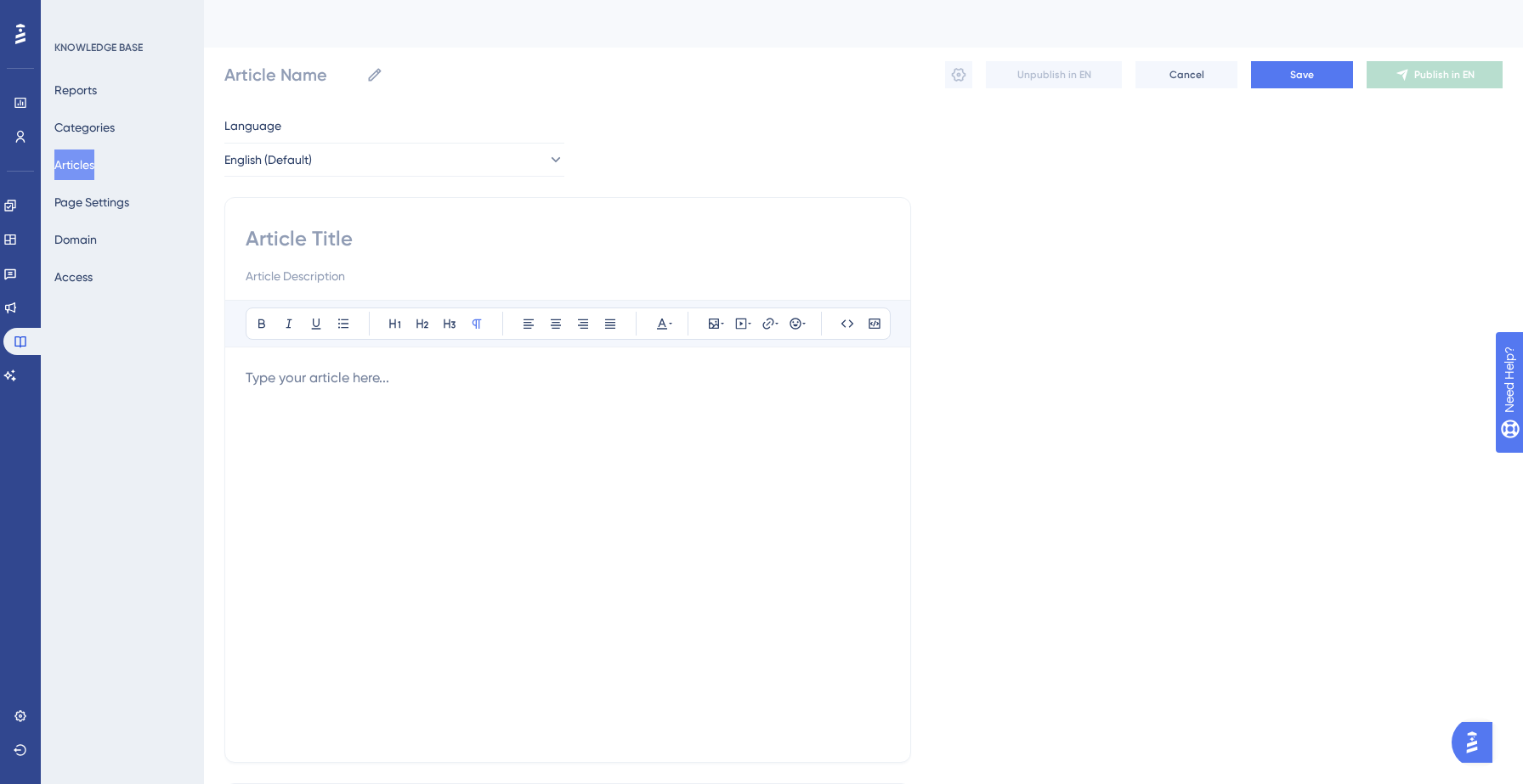
click at [340, 231] on input at bounding box center [568, 238] width 644 height 28
paste input "How do I download, print, or export my customer data?"
type input "How do I download, print, or export my customer data?"
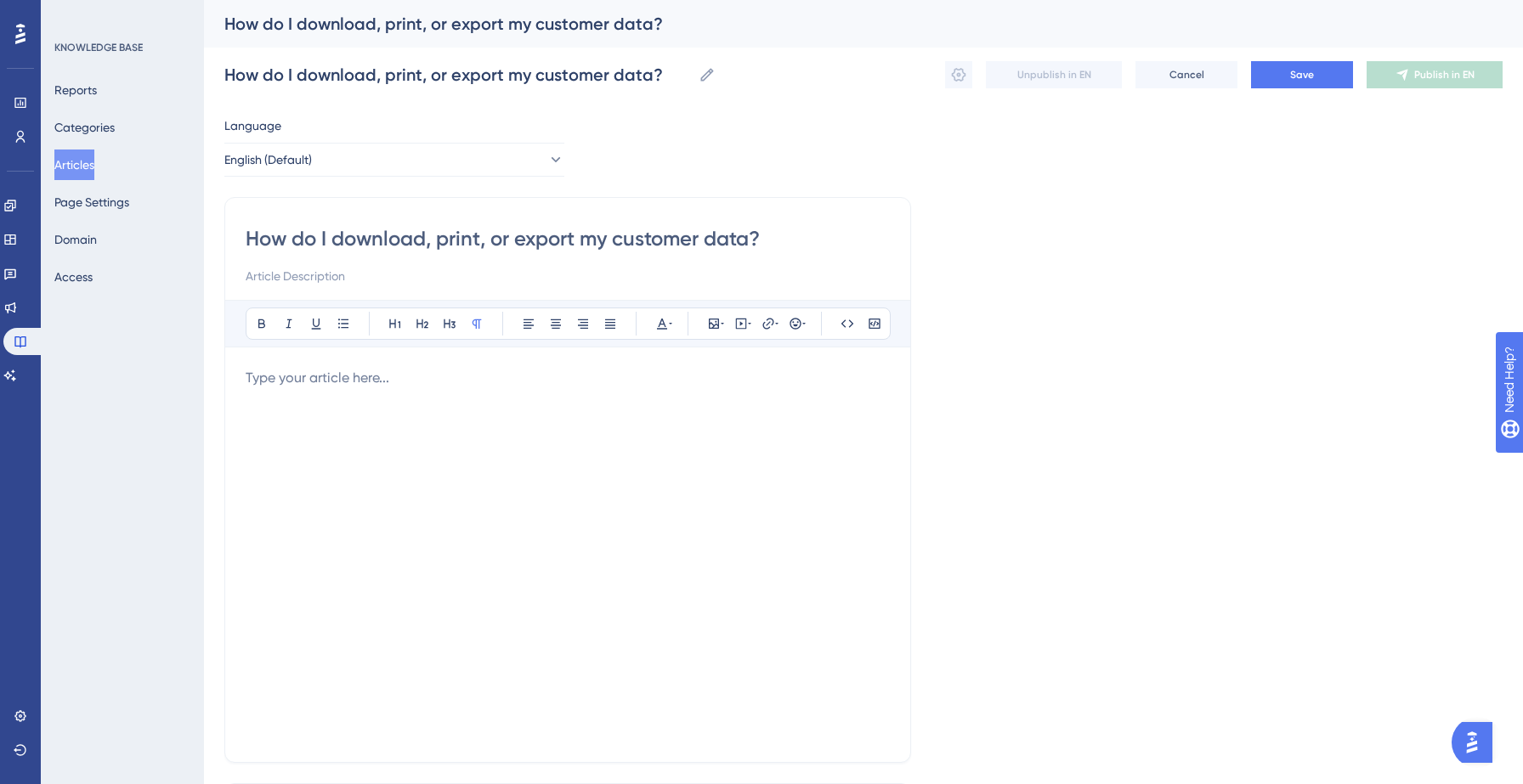
type input "How do I download, print, or export my customer data?"
click at [305, 390] on div at bounding box center [568, 554] width 644 height 373
click at [357, 398] on div at bounding box center [568, 554] width 644 height 373
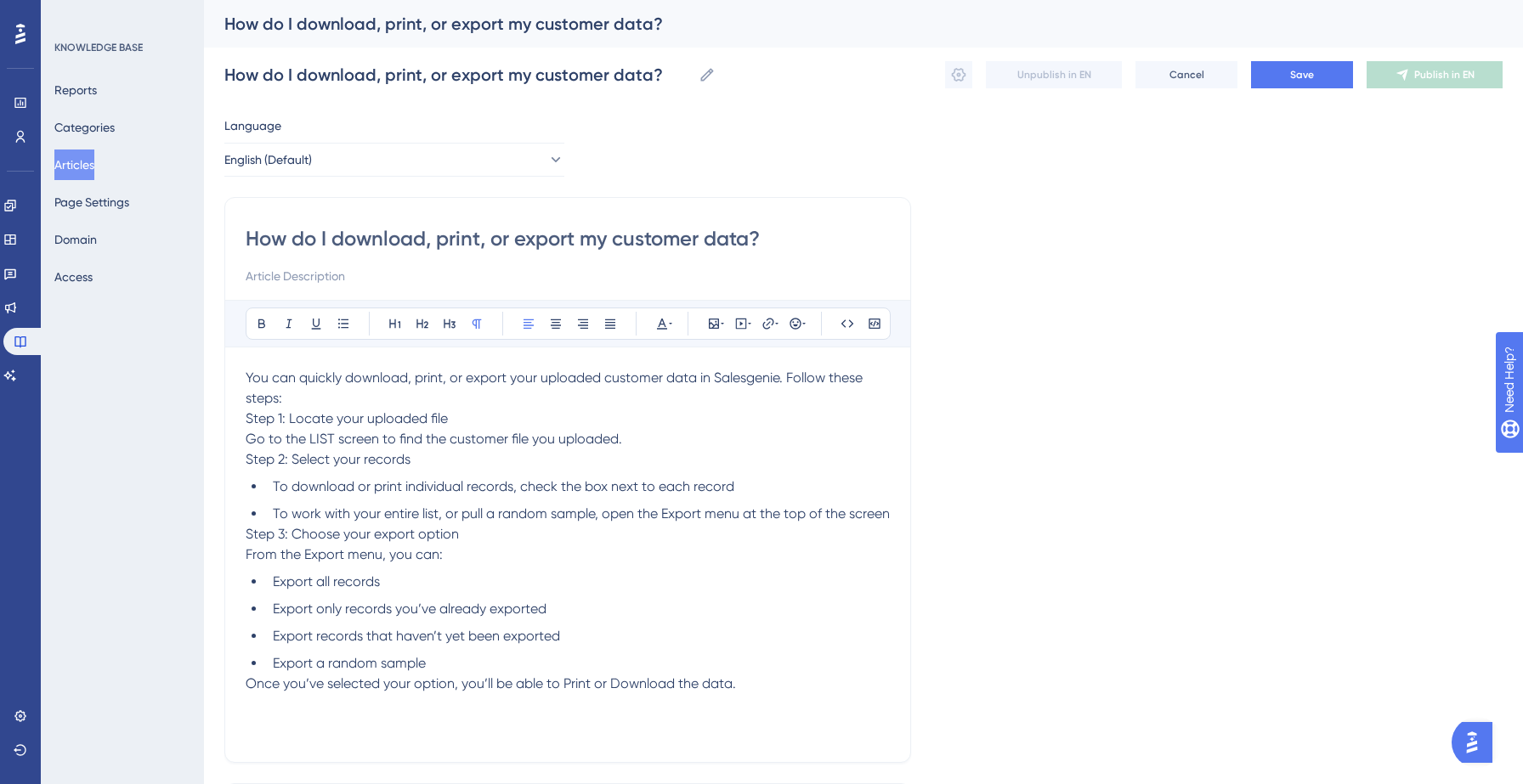
drag, startPoint x: 248, startPoint y: 420, endPoint x: 484, endPoint y: 412, distance: 236.1
click at [484, 412] on p "Step 1: Locate your uploaded file Go to the LIST screen to find the customer fi…" at bounding box center [568, 429] width 644 height 41
drag, startPoint x: 246, startPoint y: 459, endPoint x: 447, endPoint y: 461, distance: 201.0
click at [447, 461] on p "Step 2: Select your records" at bounding box center [568, 459] width 644 height 20
click at [239, 554] on div "How do I download, print, or export my customer data? Bold Italic Underline Bul…" at bounding box center [567, 480] width 687 height 566
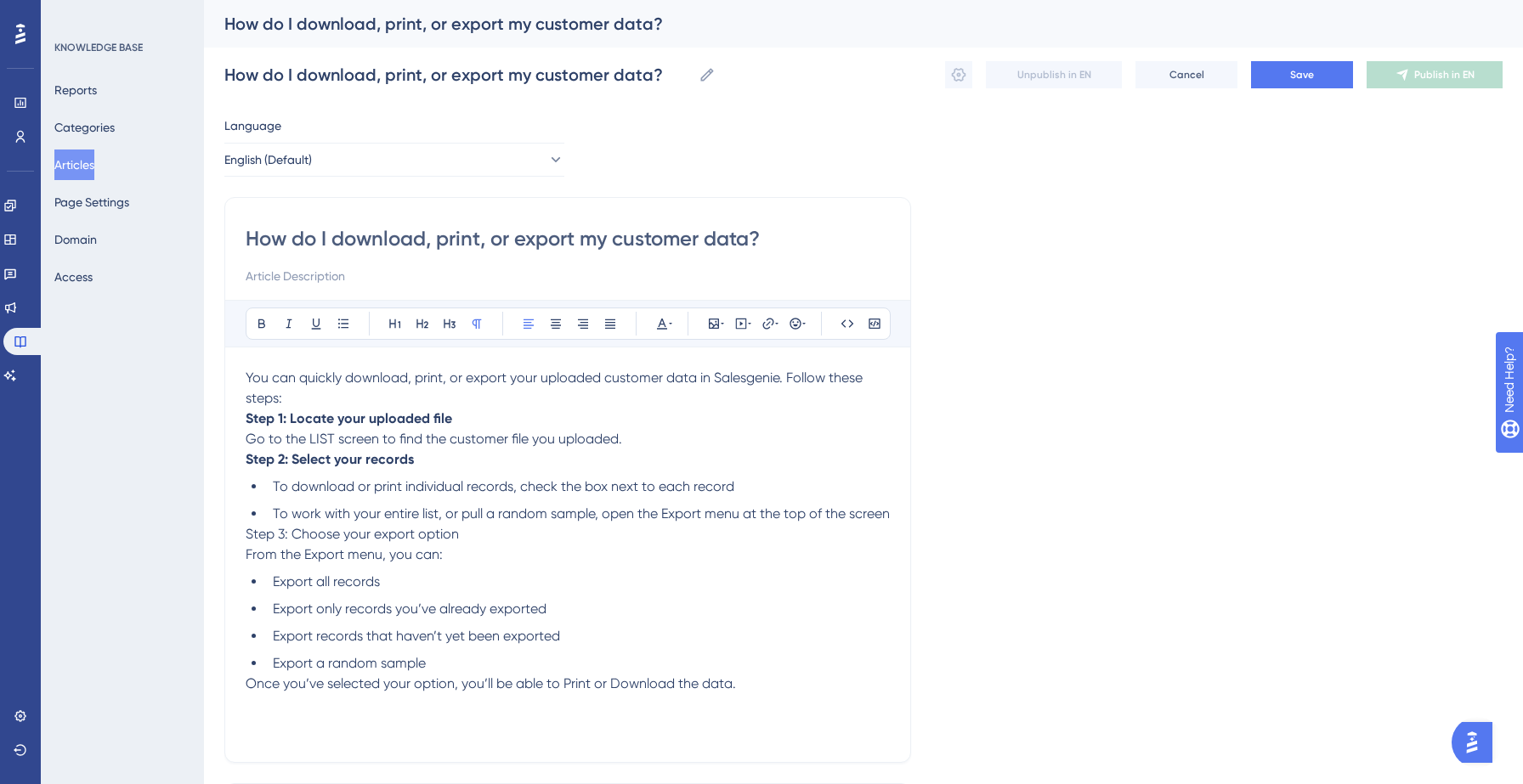
drag, startPoint x: 247, startPoint y: 555, endPoint x: 476, endPoint y: 553, distance: 229.0
click at [476, 553] on p "Step 3: Choose your export option From the Export menu, you can:" at bounding box center [568, 544] width 644 height 41
drag, startPoint x: 305, startPoint y: 574, endPoint x: 379, endPoint y: 574, distance: 74.0
click at [379, 562] on span "From the Export menu, you can:" at bounding box center [344, 553] width 197 height 16
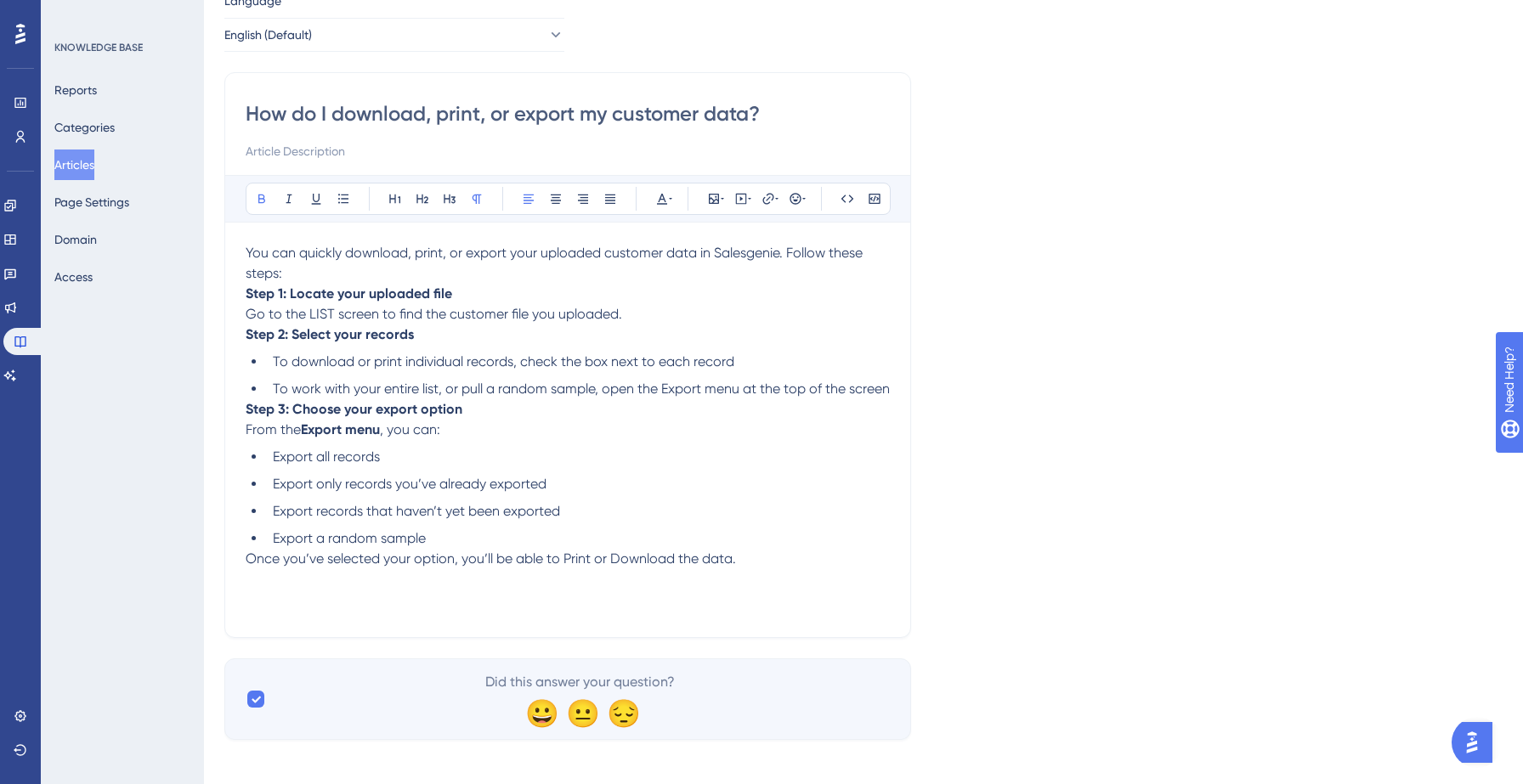
scroll to position [126, 0]
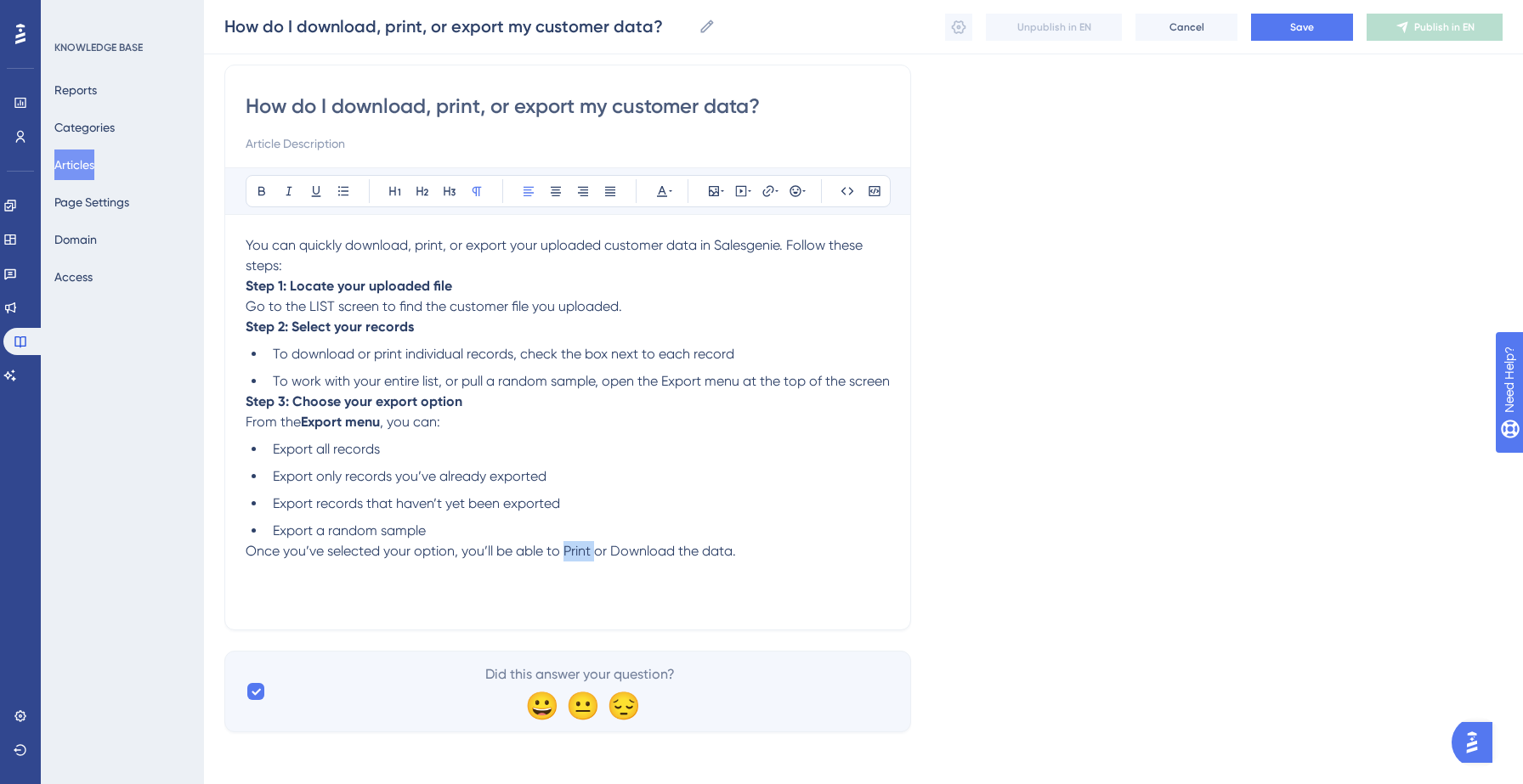
drag, startPoint x: 561, startPoint y: 571, endPoint x: 593, endPoint y: 570, distance: 32.0
click at [593, 559] on span "Once you’ve selected your option, you’ll be able to Print or Download the data." at bounding box center [491, 551] width 491 height 16
drag, startPoint x: 611, startPoint y: 570, endPoint x: 674, endPoint y: 570, distance: 63.0
click at [674, 559] on span "or Download the data." at bounding box center [660, 551] width 142 height 16
click at [518, 392] on li "To work with your entire list, or pull a random sample, open the Export menu at…" at bounding box center [578, 381] width 624 height 20
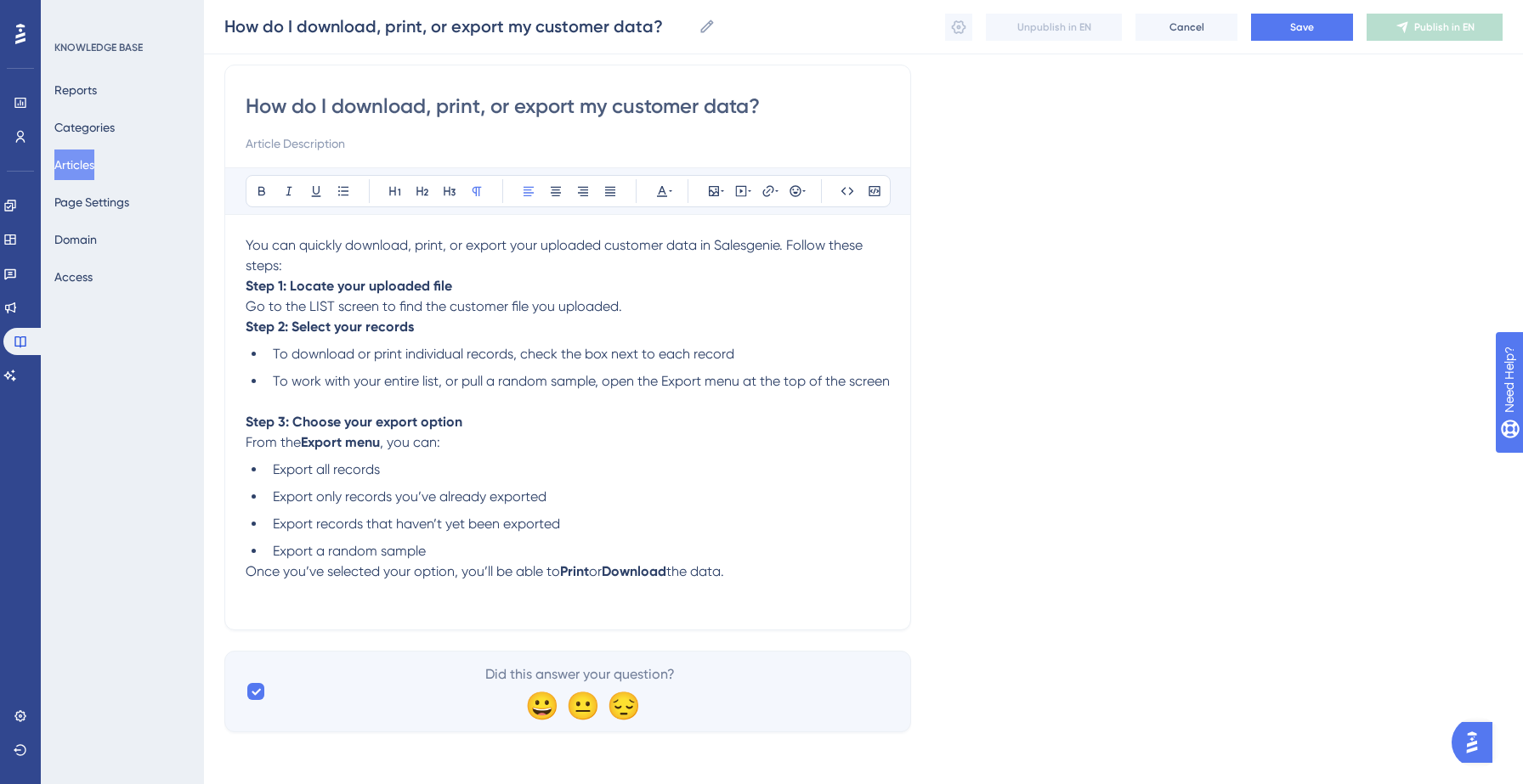
click at [660, 297] on p "Step 1: Locate your uploaded file Go to the LIST screen to find the customer fi…" at bounding box center [568, 296] width 644 height 41
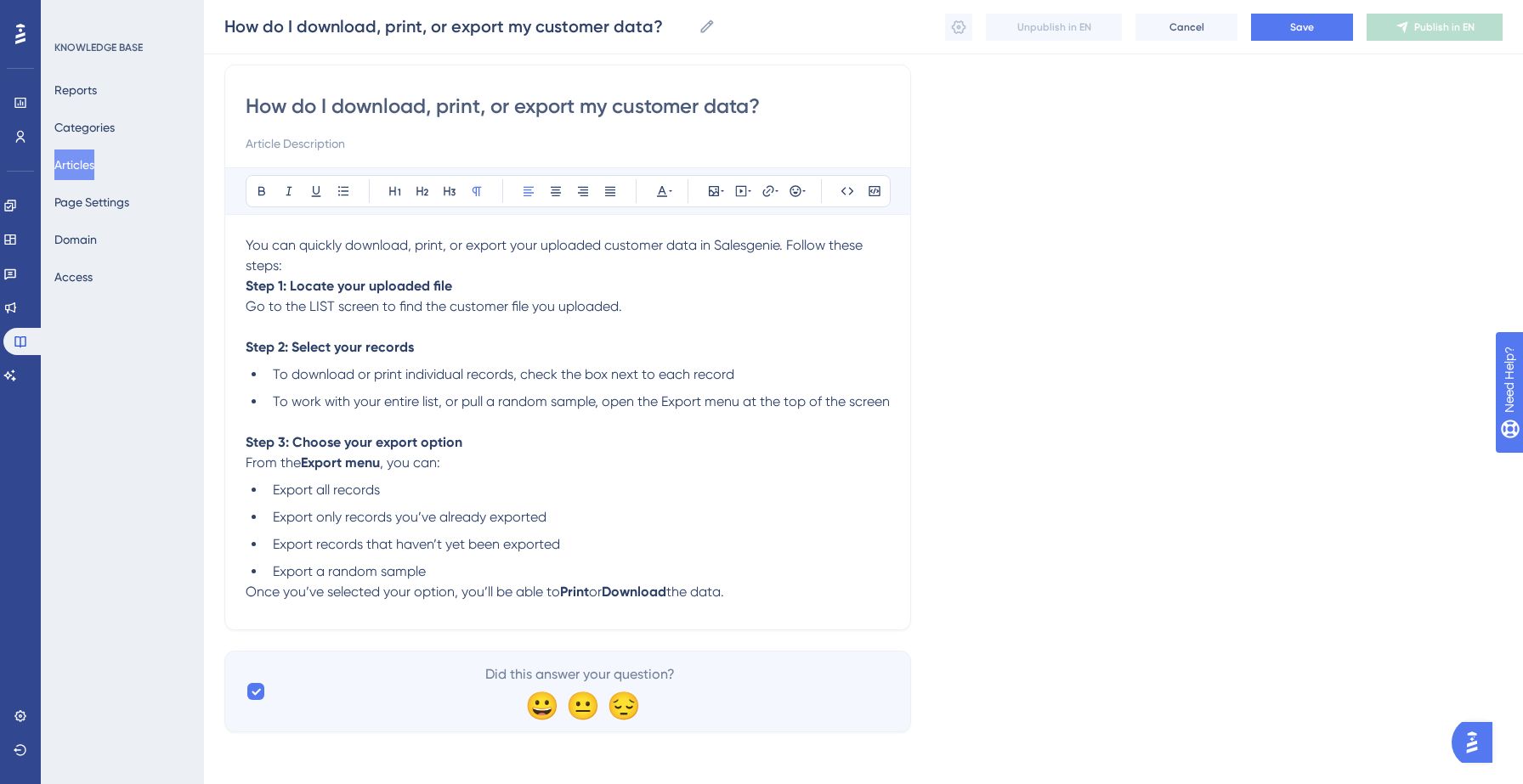
click at [503, 582] on li "Export a random sample" at bounding box center [578, 571] width 624 height 20
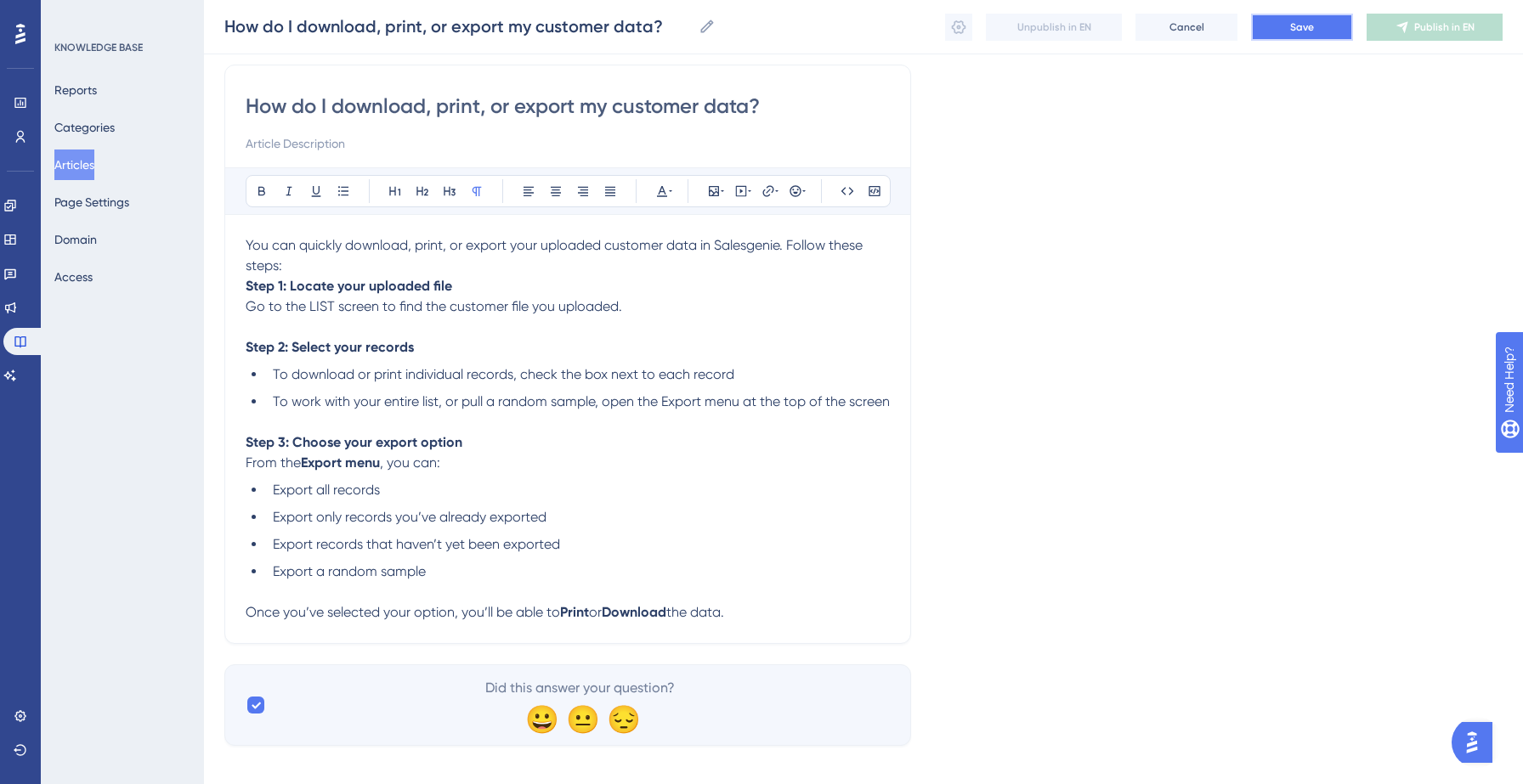
click at [1301, 27] on span "Save" at bounding box center [1302, 27] width 24 height 13
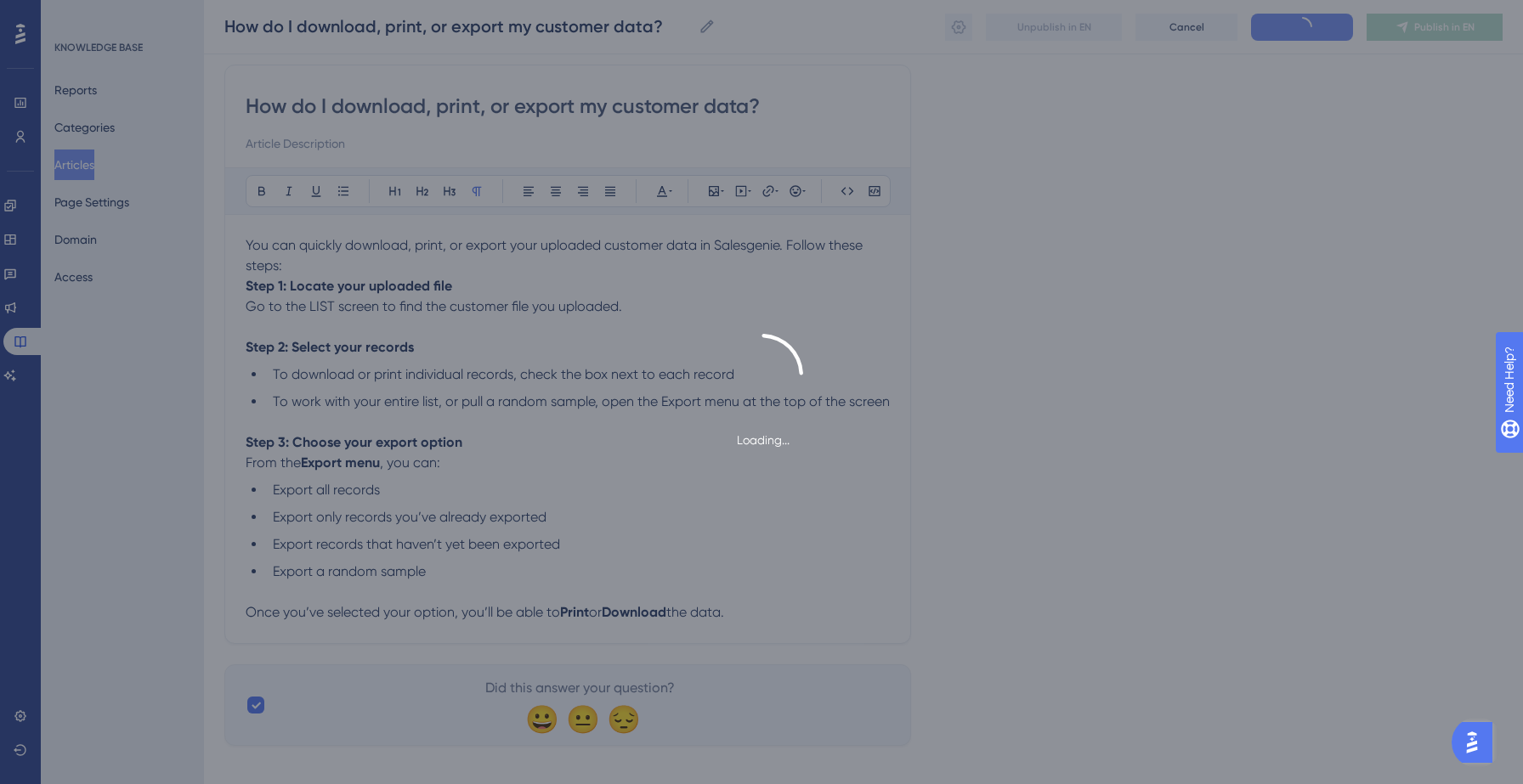
type input "How do I download, print, or export my customer data?"
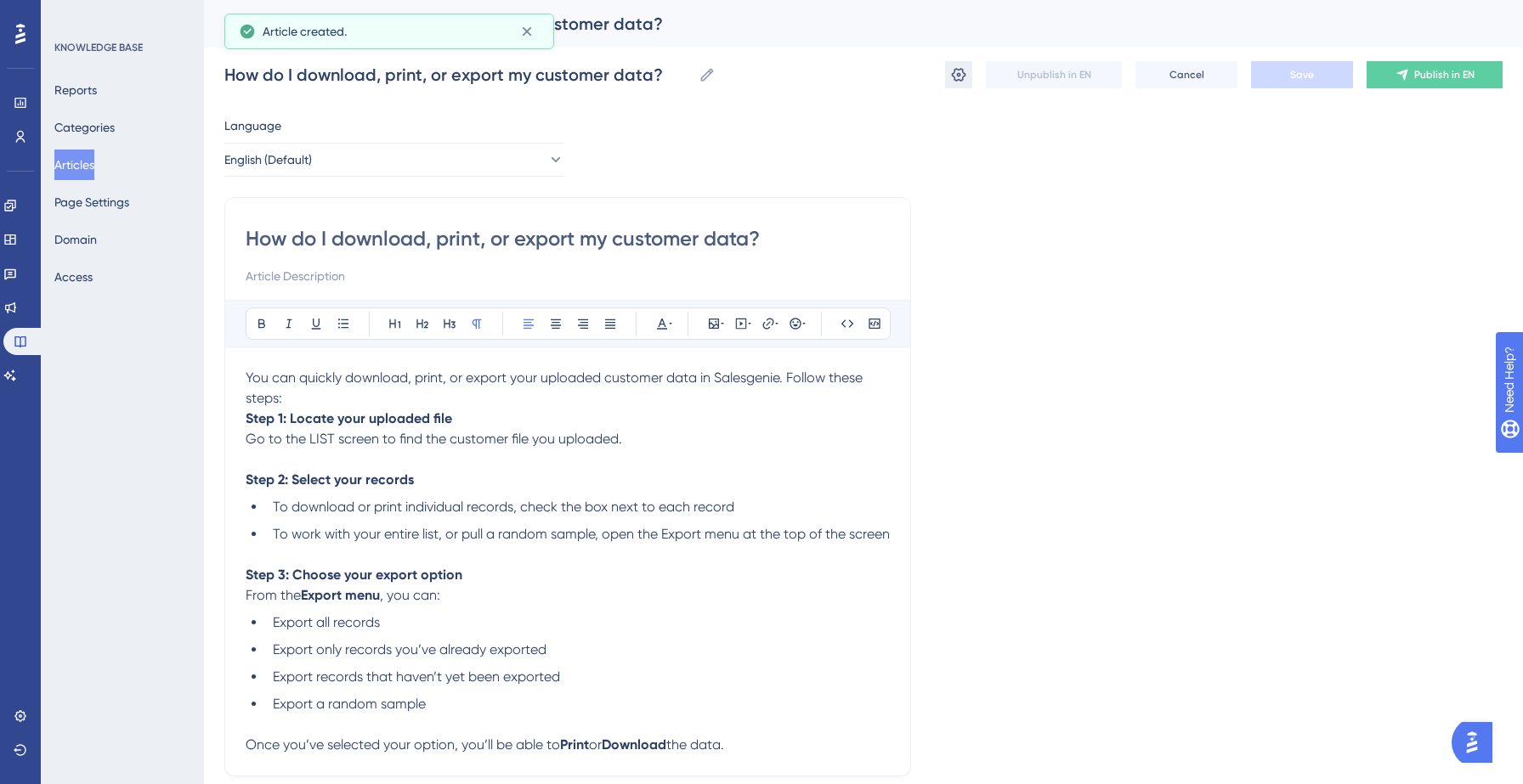
click at [956, 74] on icon at bounding box center [959, 75] width 17 height 17
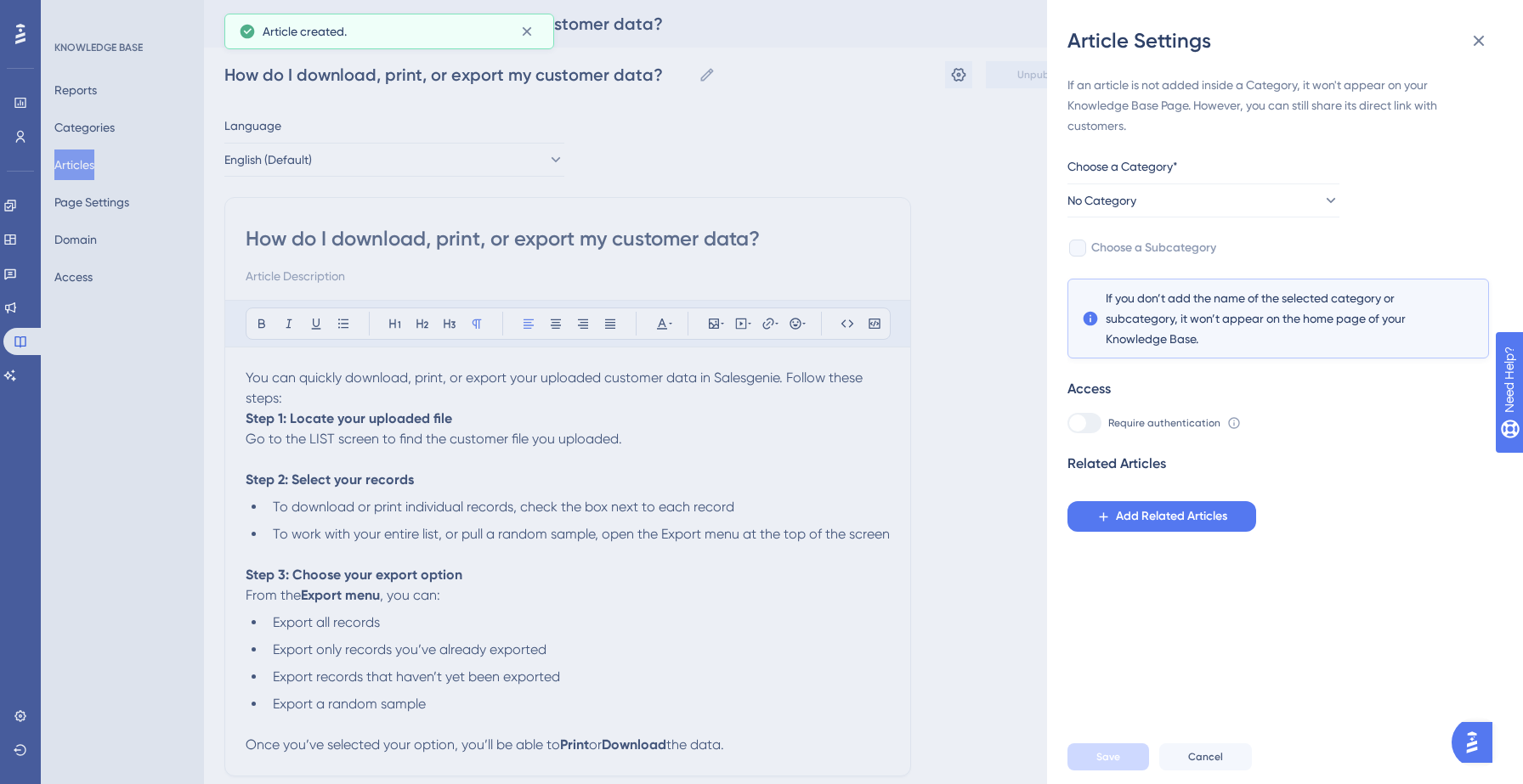
click at [1208, 173] on div "Choose a Category*" at bounding box center [1203, 170] width 272 height 28
click at [1208, 185] on button "No Category" at bounding box center [1203, 201] width 272 height 34
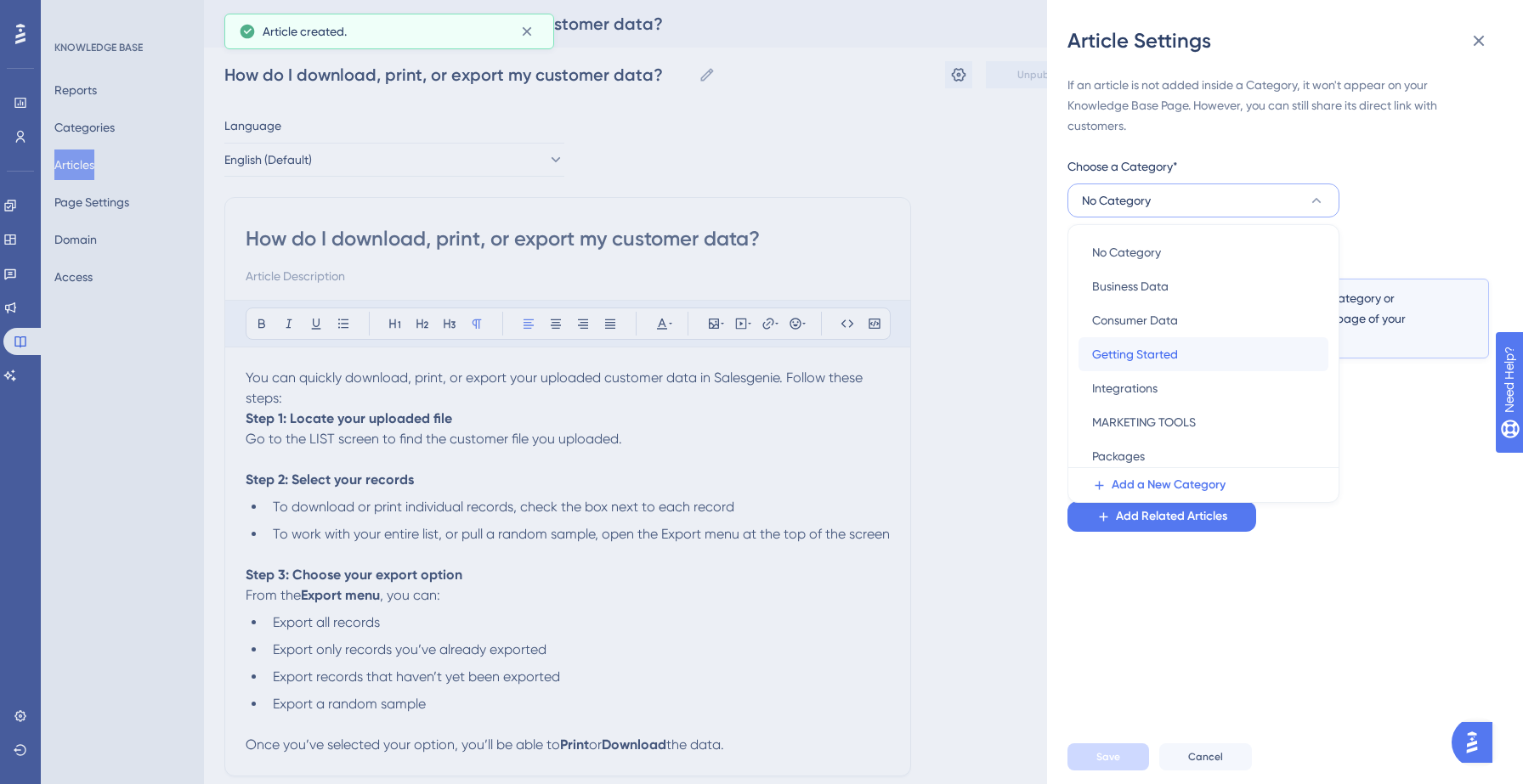
click at [1141, 359] on span "Getting Started" at bounding box center [1135, 353] width 86 height 20
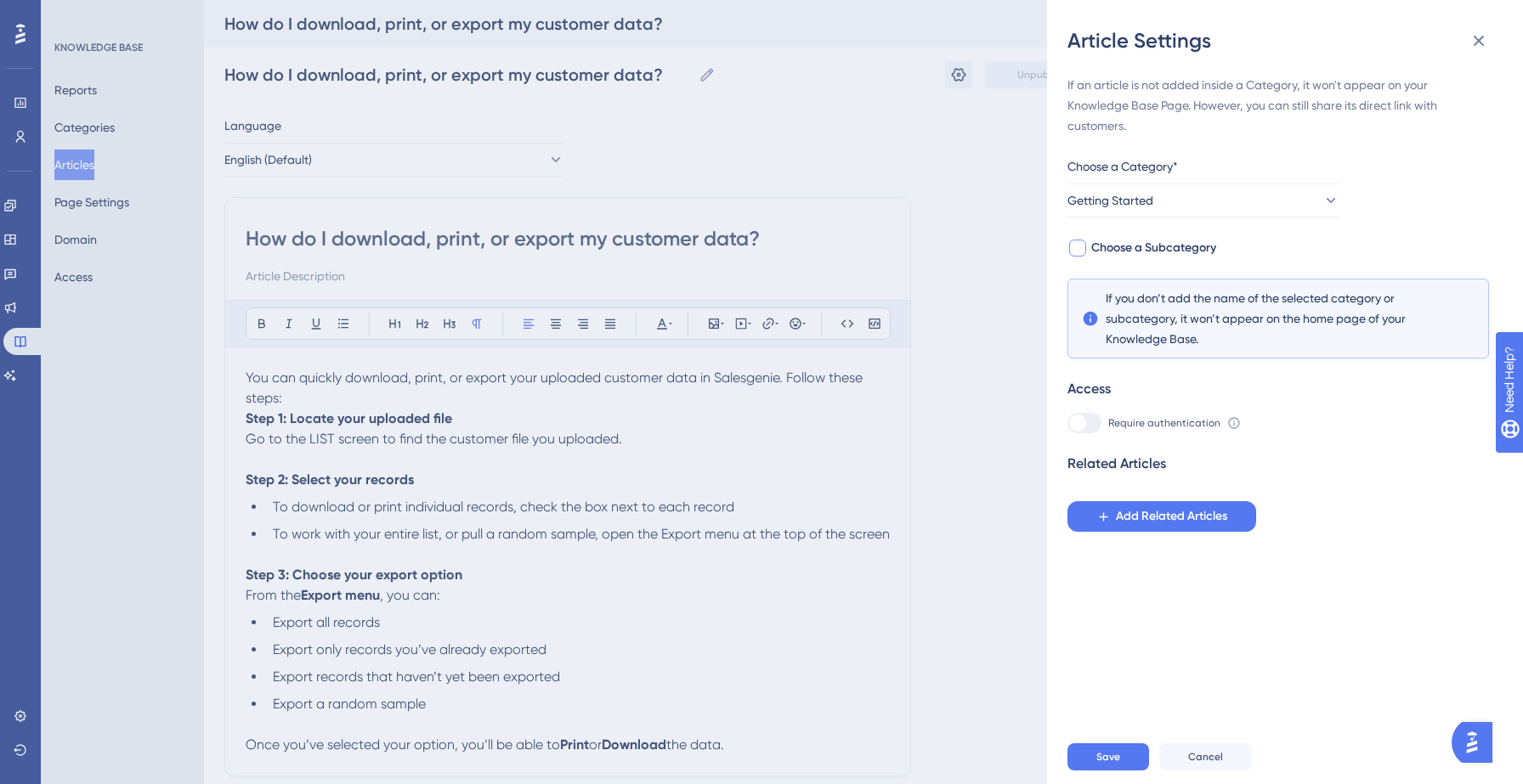
click at [1161, 247] on span "Choose a Subcategory" at bounding box center [1153, 248] width 125 height 20
checkbox input "true"
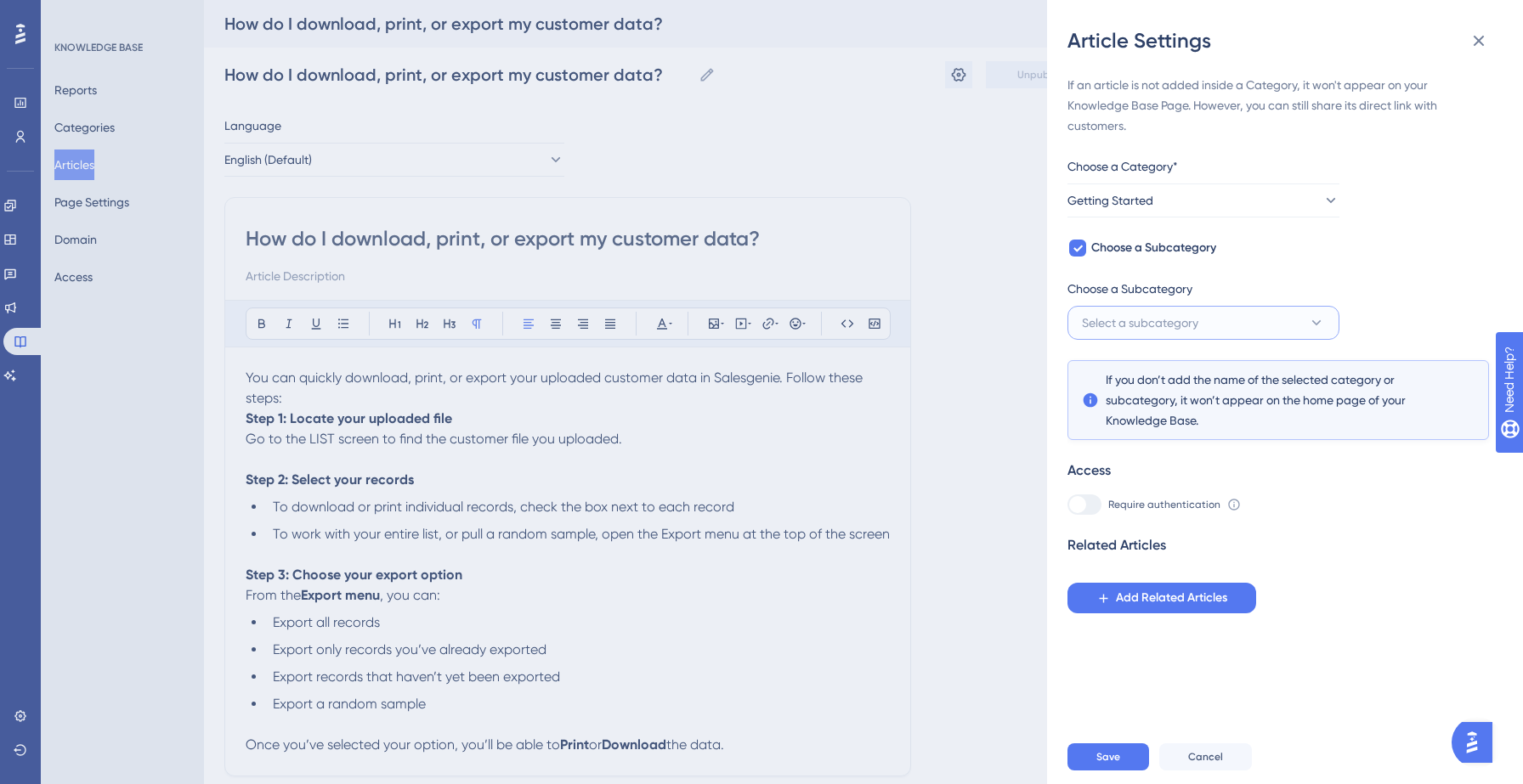
click at [1180, 338] on button "Select a subcategory" at bounding box center [1203, 323] width 272 height 34
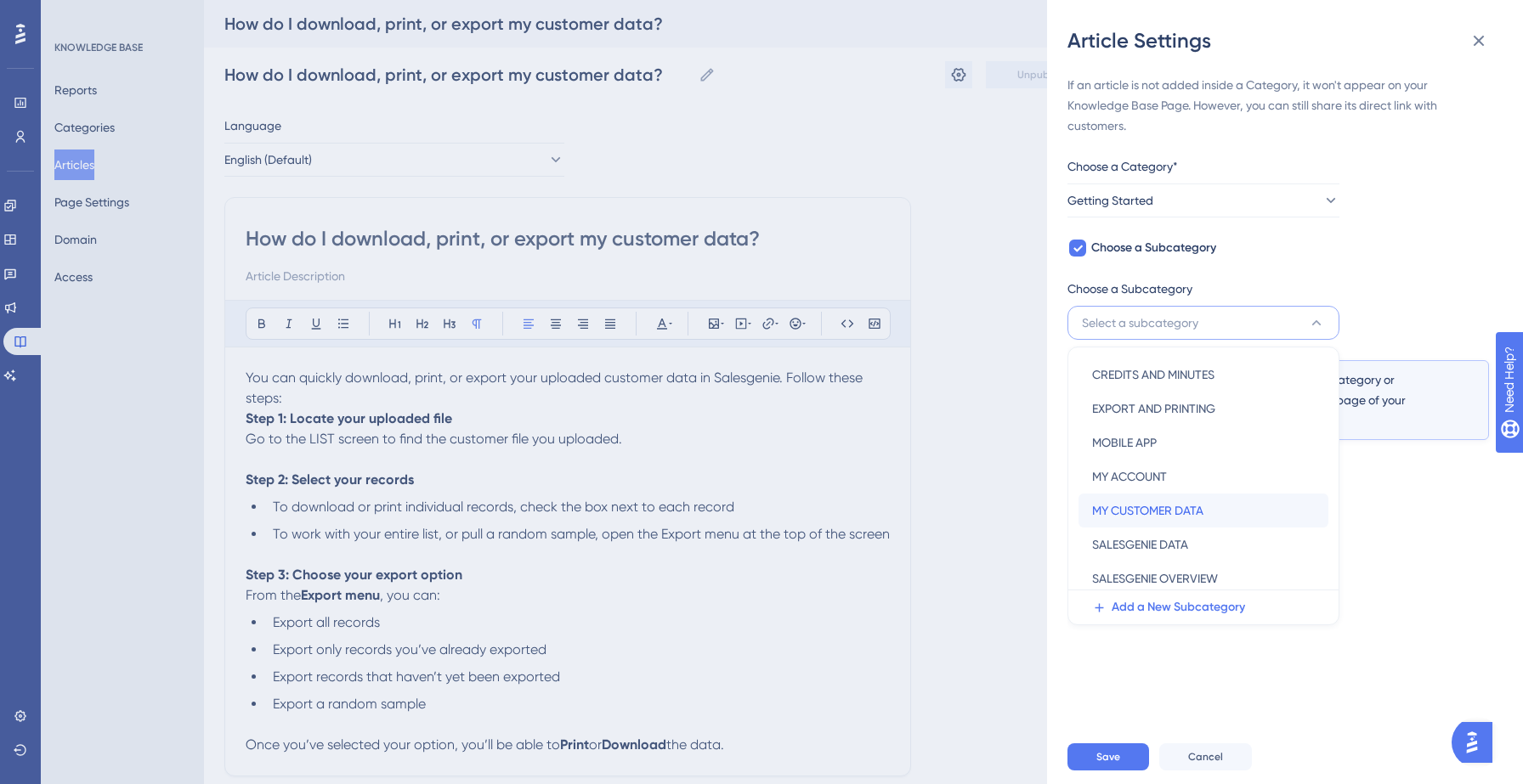
click at [1173, 514] on span "MY CUSTOMER DATA" at bounding box center [1147, 510] width 112 height 20
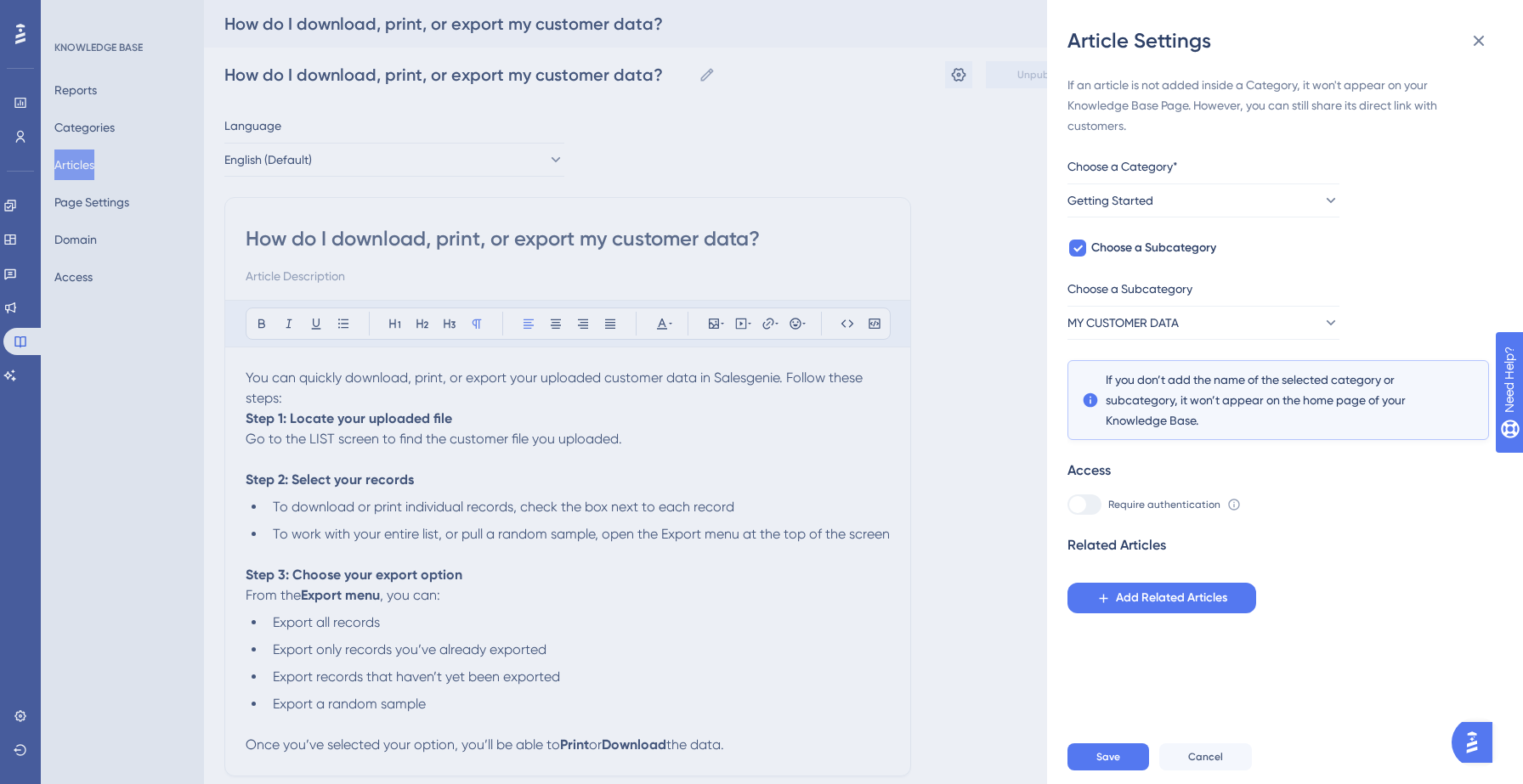
click at [1173, 694] on div "If an article is not added inside a Category, it won't appear on your Knowledge…" at bounding box center [1291, 392] width 449 height 675
click at [1112, 768] on button "Save" at bounding box center [1108, 756] width 82 height 28
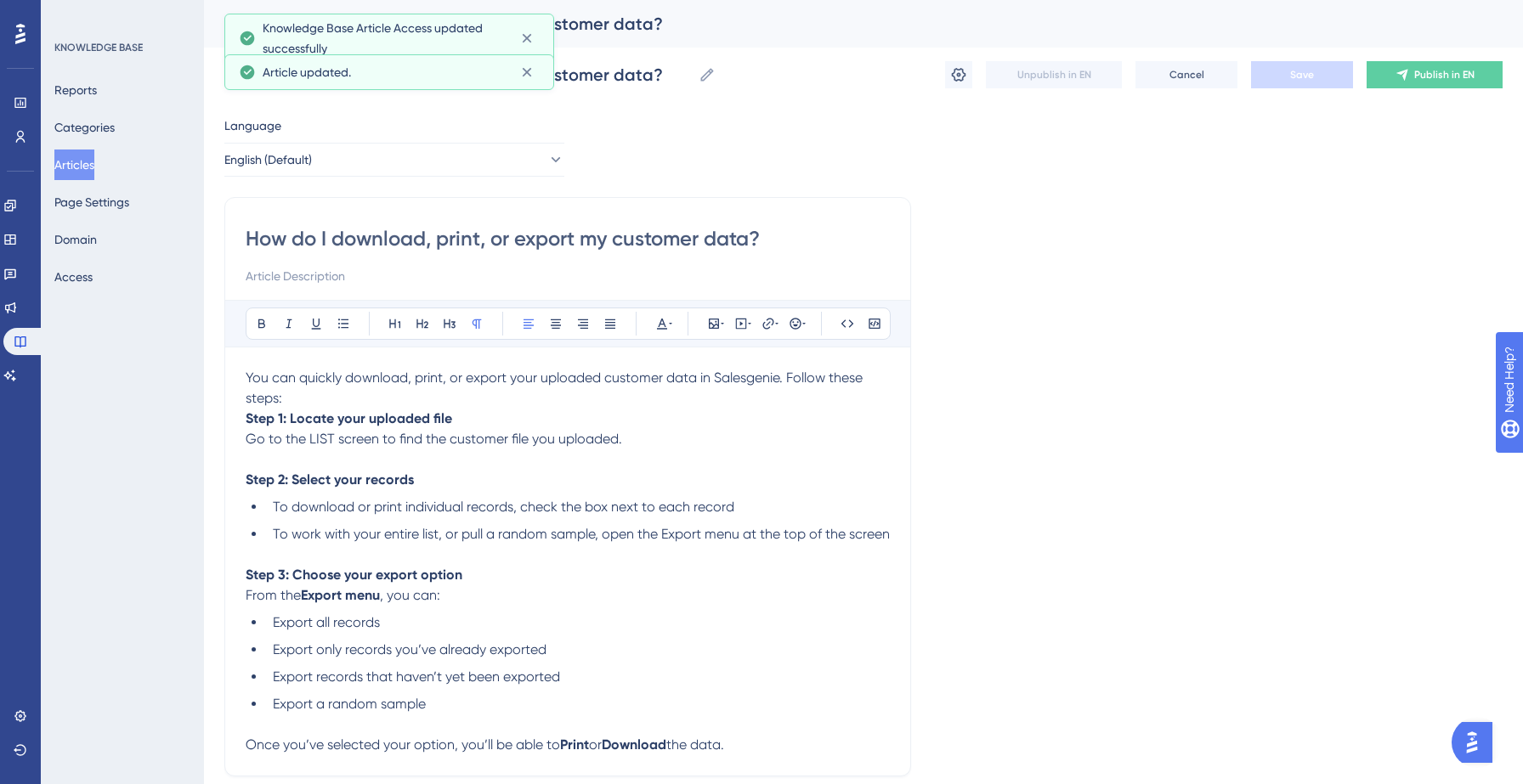
click at [74, 167] on button "Articles" at bounding box center [74, 165] width 40 height 30
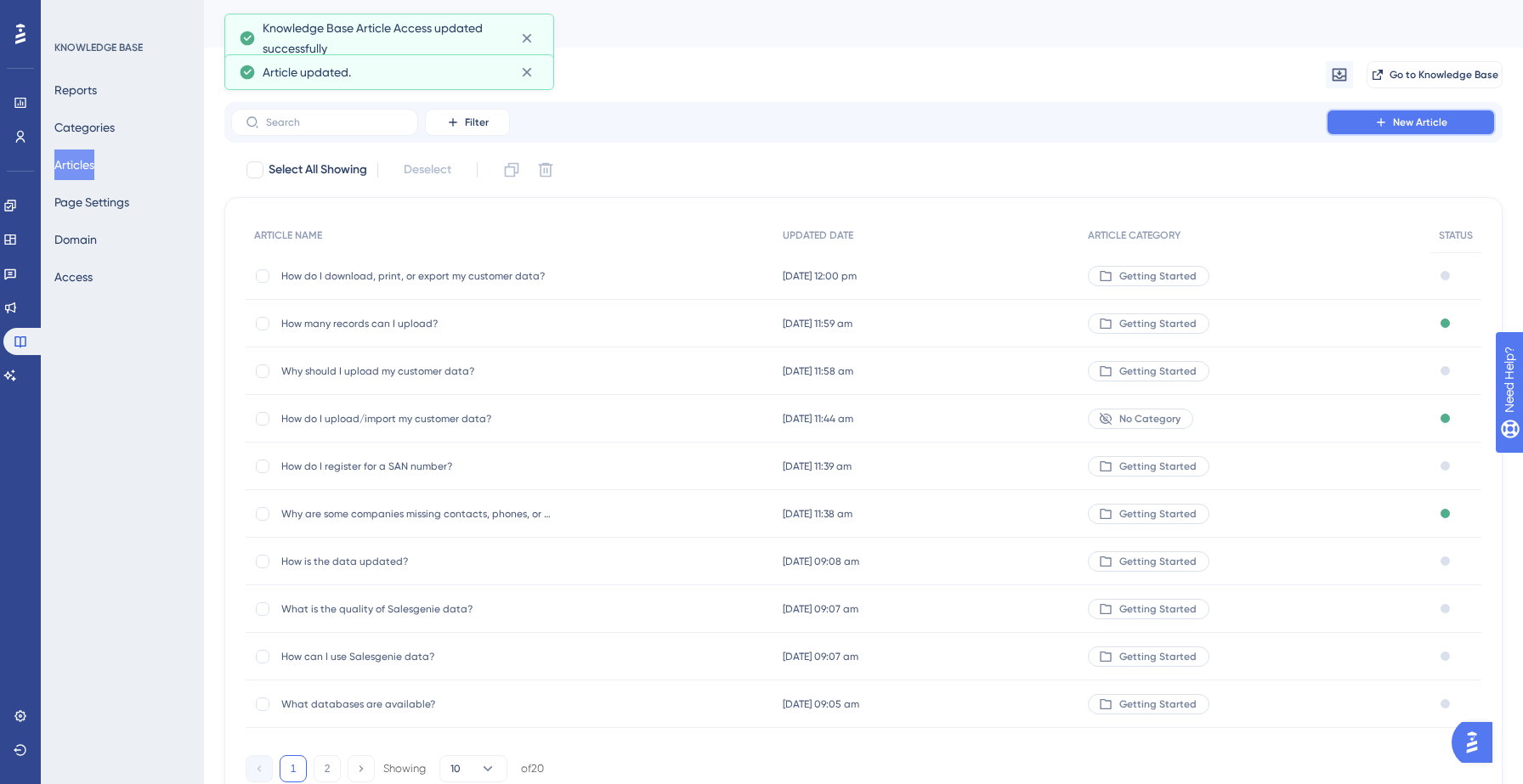
click at [1361, 120] on button "New Article" at bounding box center [1411, 122] width 170 height 28
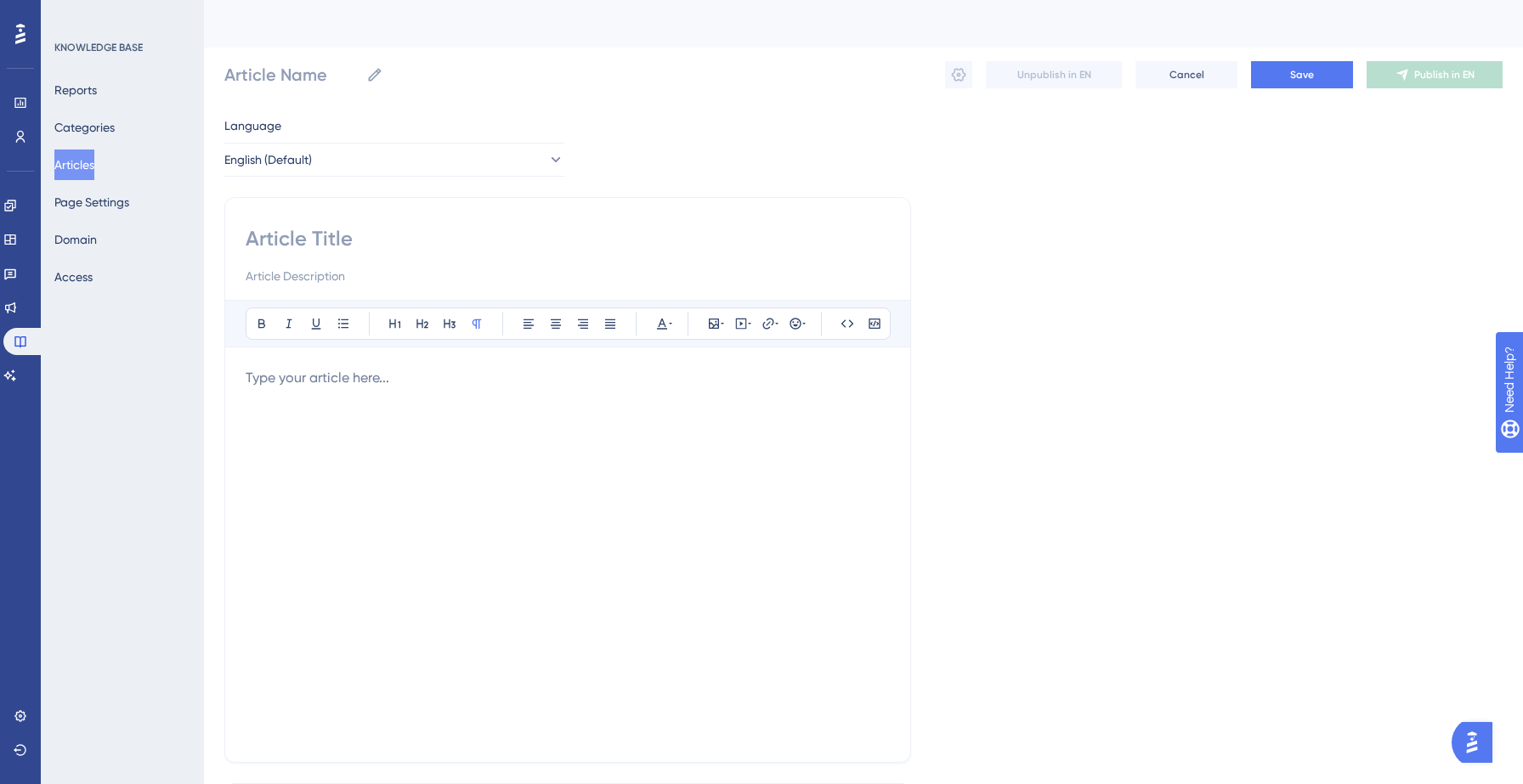
click at [382, 208] on div "Bold Italic Underline Bullet Point Heading 1 Heading 2 Heading 3 Normal Align L…" at bounding box center [567, 480] width 687 height 566
click at [335, 241] on input at bounding box center [568, 238] width 644 height 28
paste input "What appended elements can I download after uploading my customers?"
type input "What appended elements can I download after uploading my customers?"
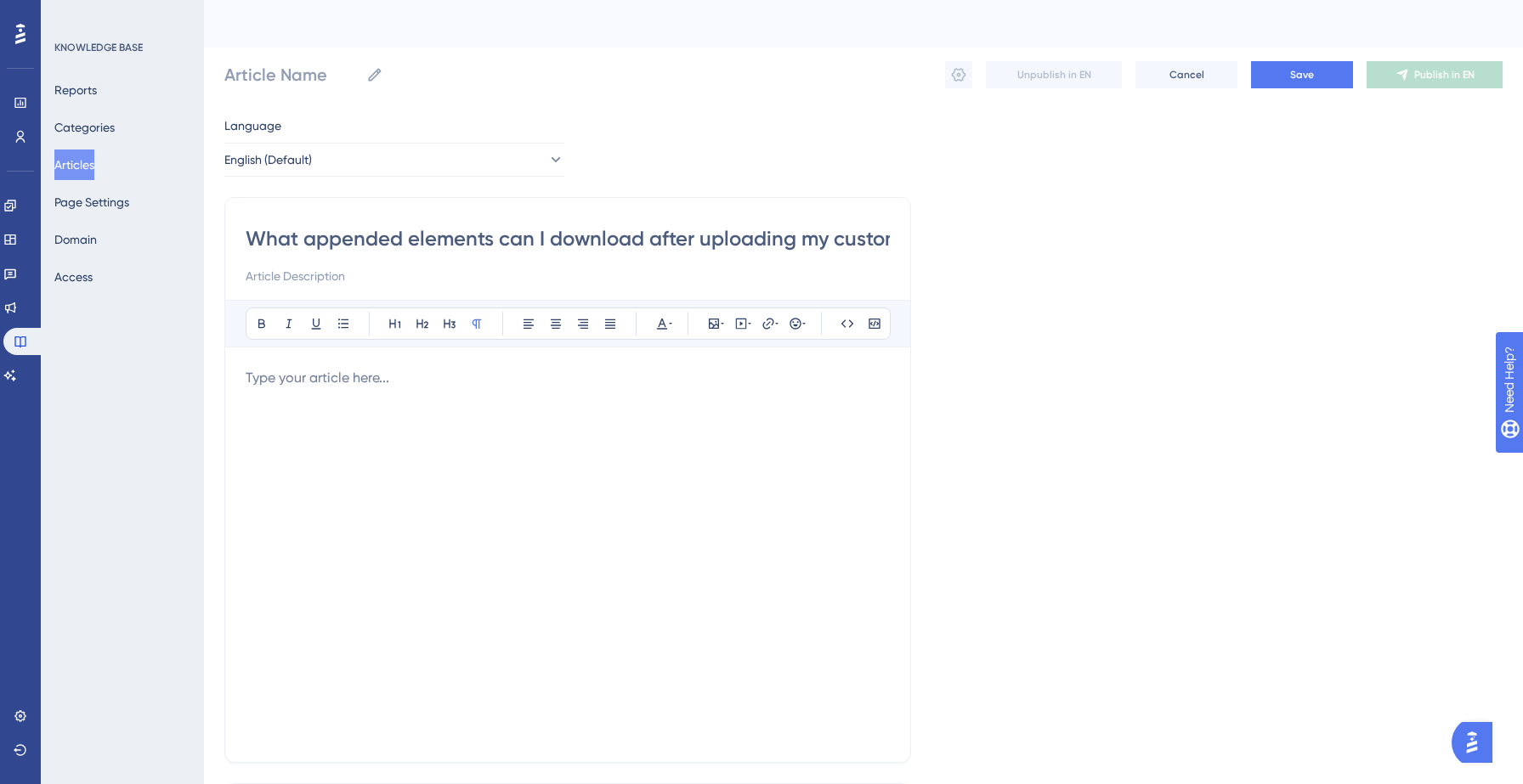
scroll to position [0, 56]
type input "What appended elements can I download after uploading my customers?"
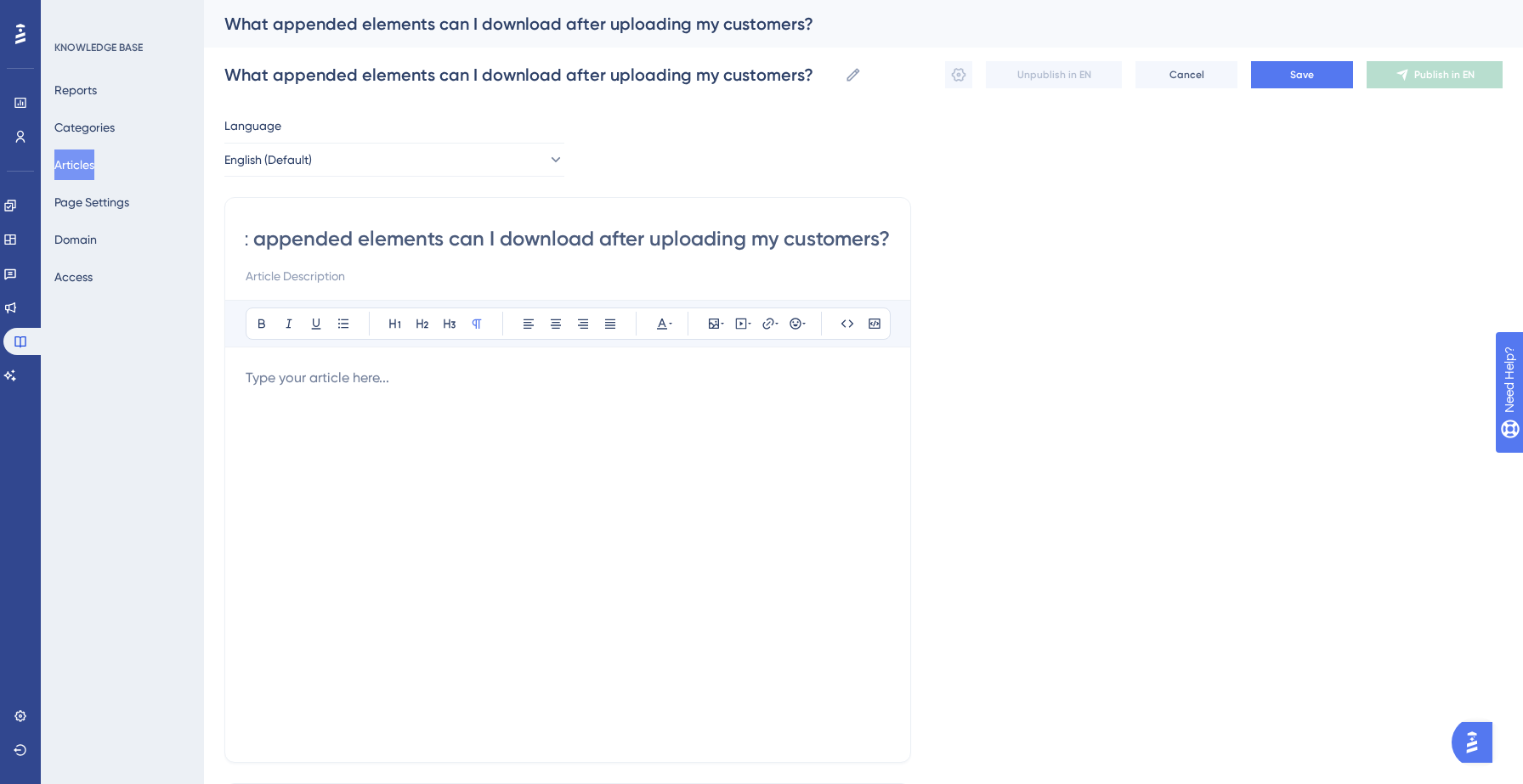
type input "What appended elements can I download after uploading my customers?"
click at [317, 408] on div at bounding box center [568, 554] width 644 height 373
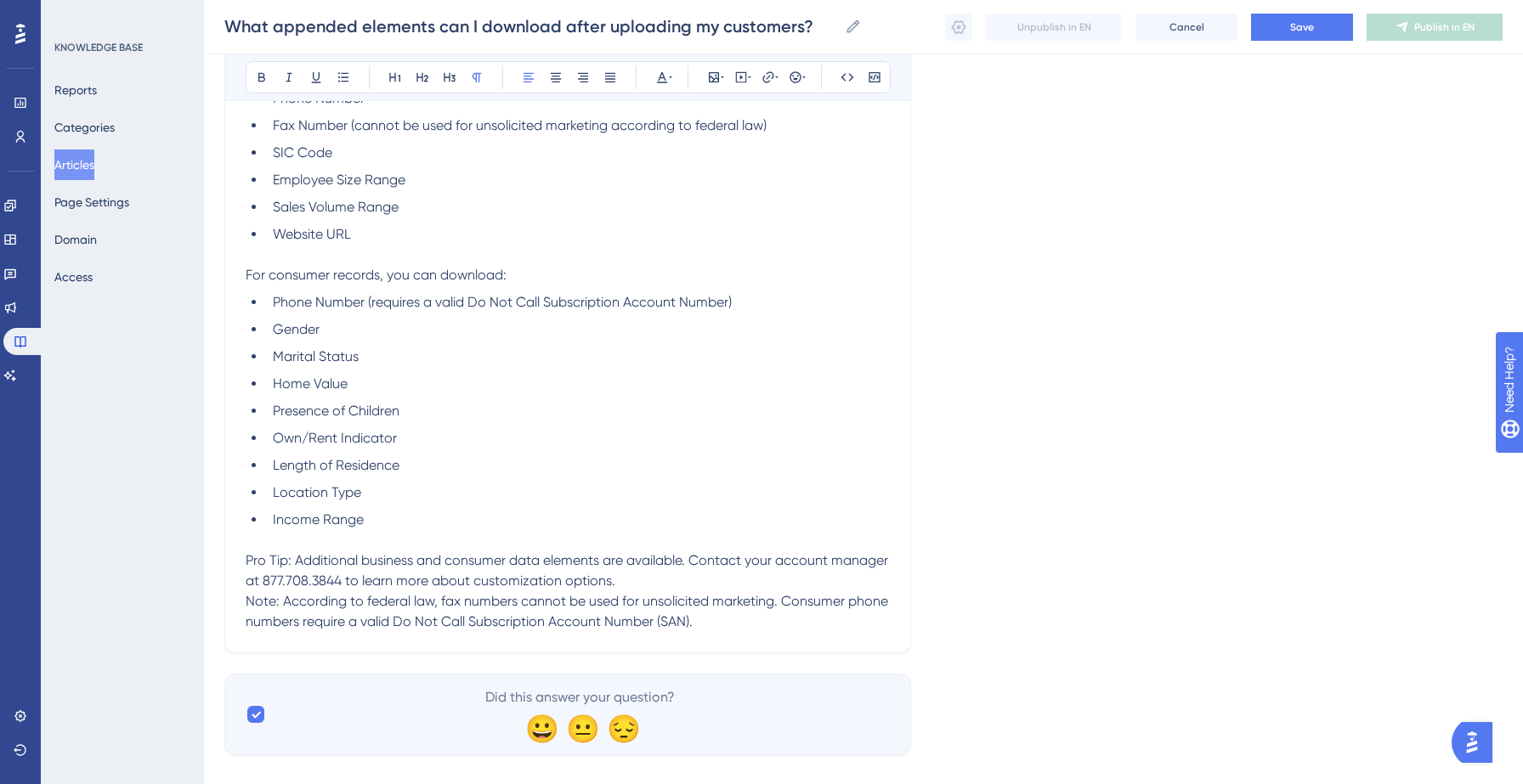
scroll to position [604, 0]
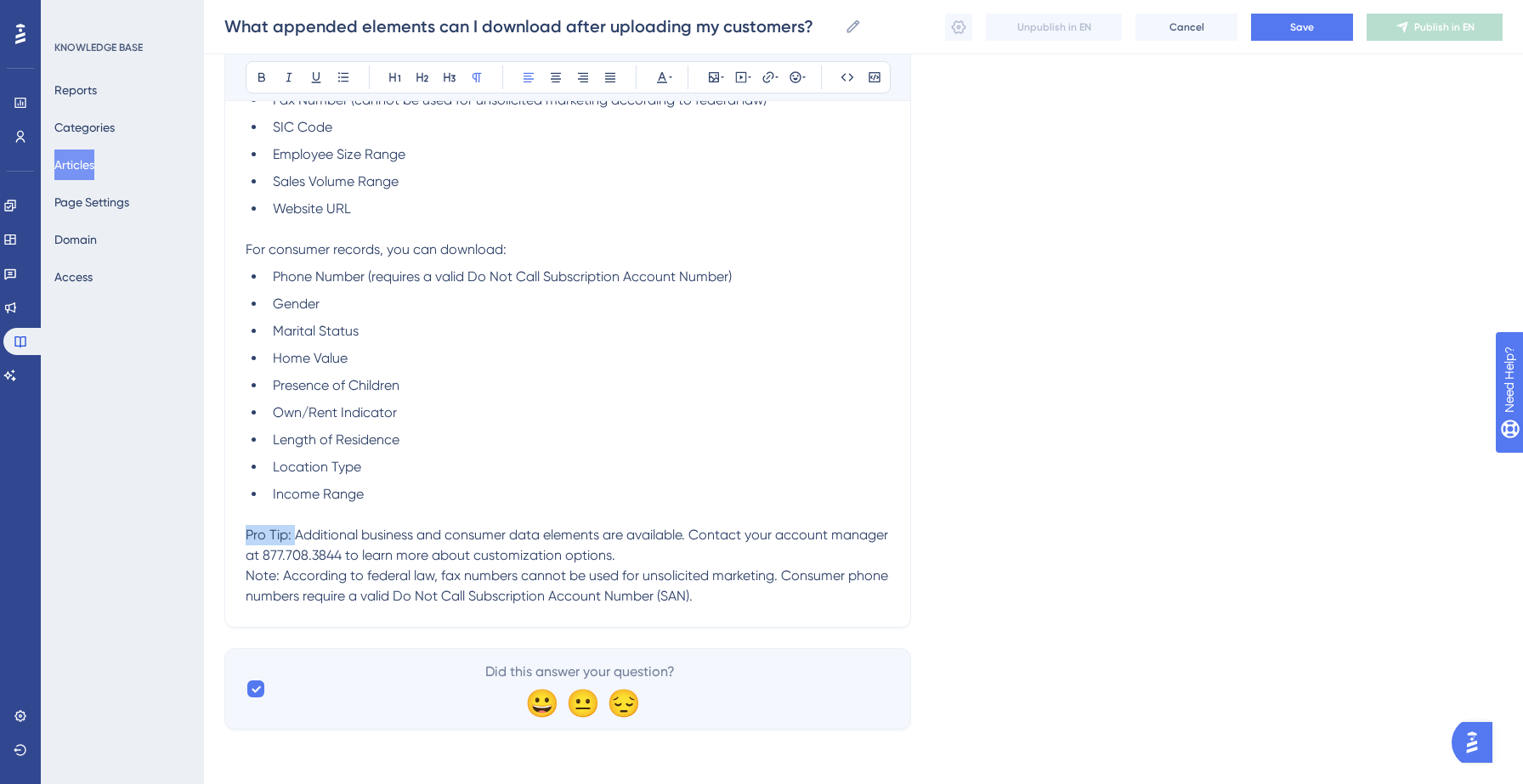
drag, startPoint x: 293, startPoint y: 535, endPoint x: 236, endPoint y: 534, distance: 57.0
click at [236, 534] on div "What appended elements can I download after uploading my customers? Bold Italic…" at bounding box center [567, 107] width 687 height 1041
drag, startPoint x: 401, startPoint y: 559, endPoint x: 325, endPoint y: 553, distance: 76.2
click at [325, 553] on span "Additional business and consumer data elements are available. Contact your acco…" at bounding box center [568, 545] width 644 height 36
drag, startPoint x: 279, startPoint y: 577, endPoint x: 224, endPoint y: 577, distance: 55.0
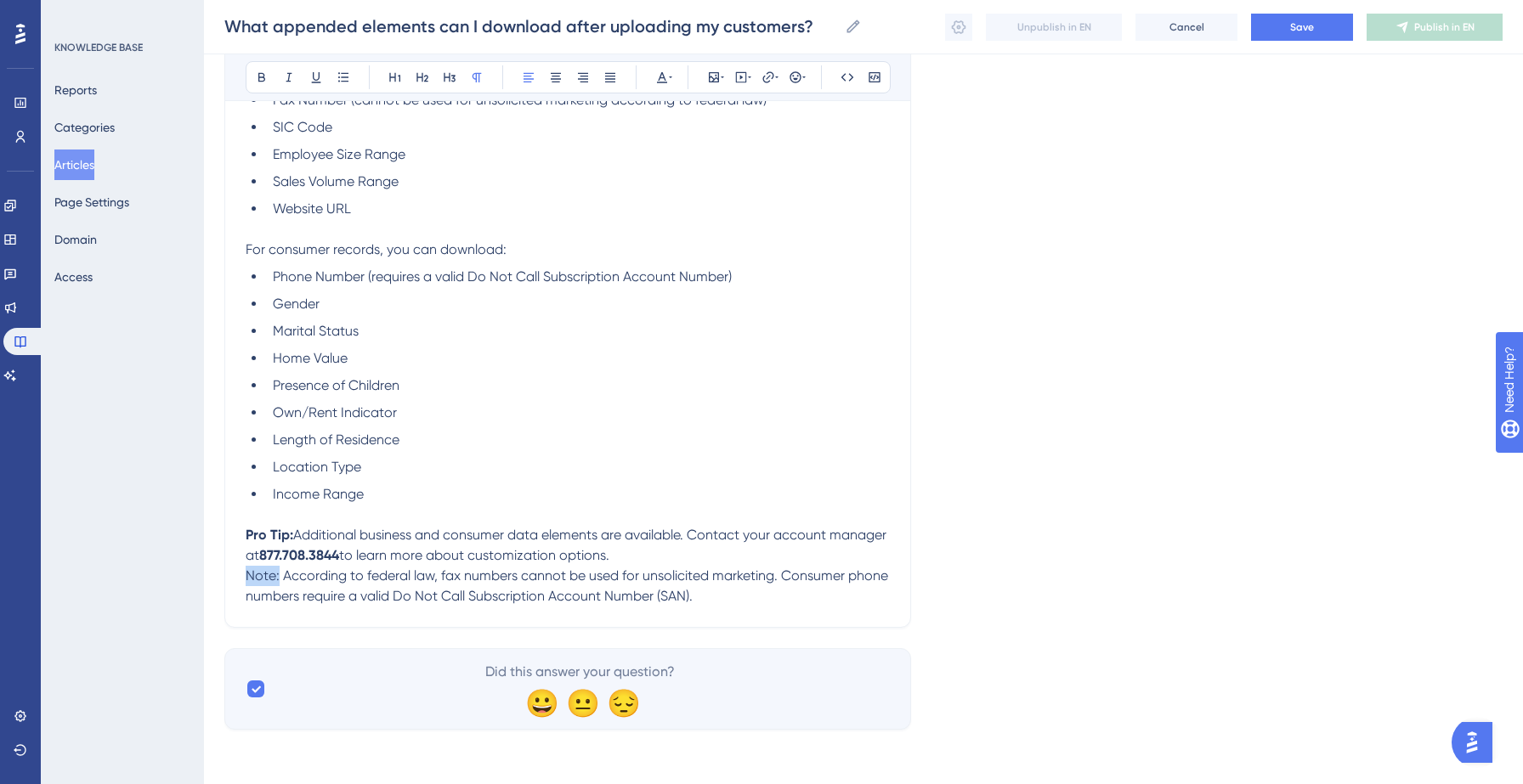
click at [224, 577] on div "What appended elements can I download after uploading my customers? Bold Italic…" at bounding box center [567, 107] width 687 height 1041
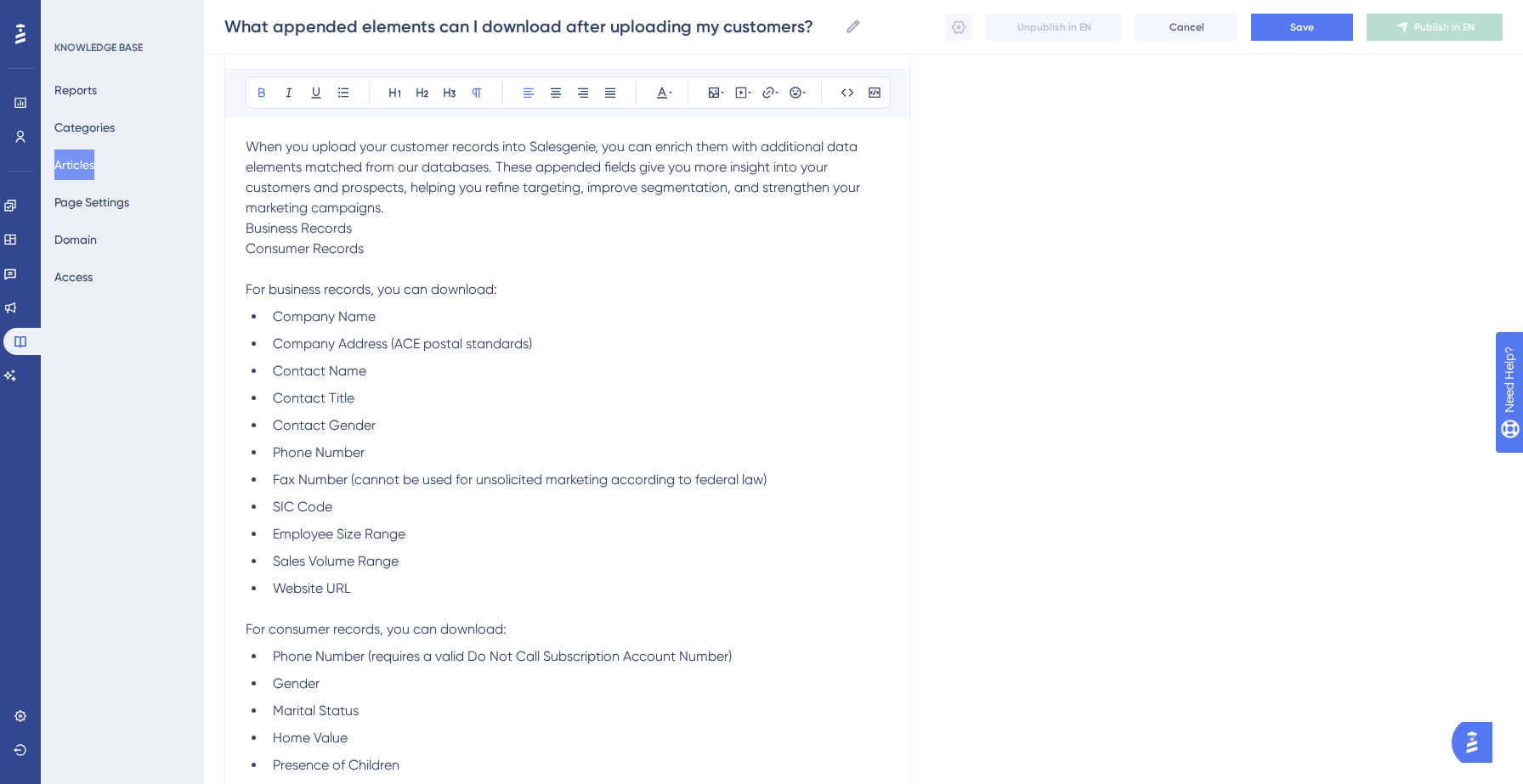
scroll to position [206, 0]
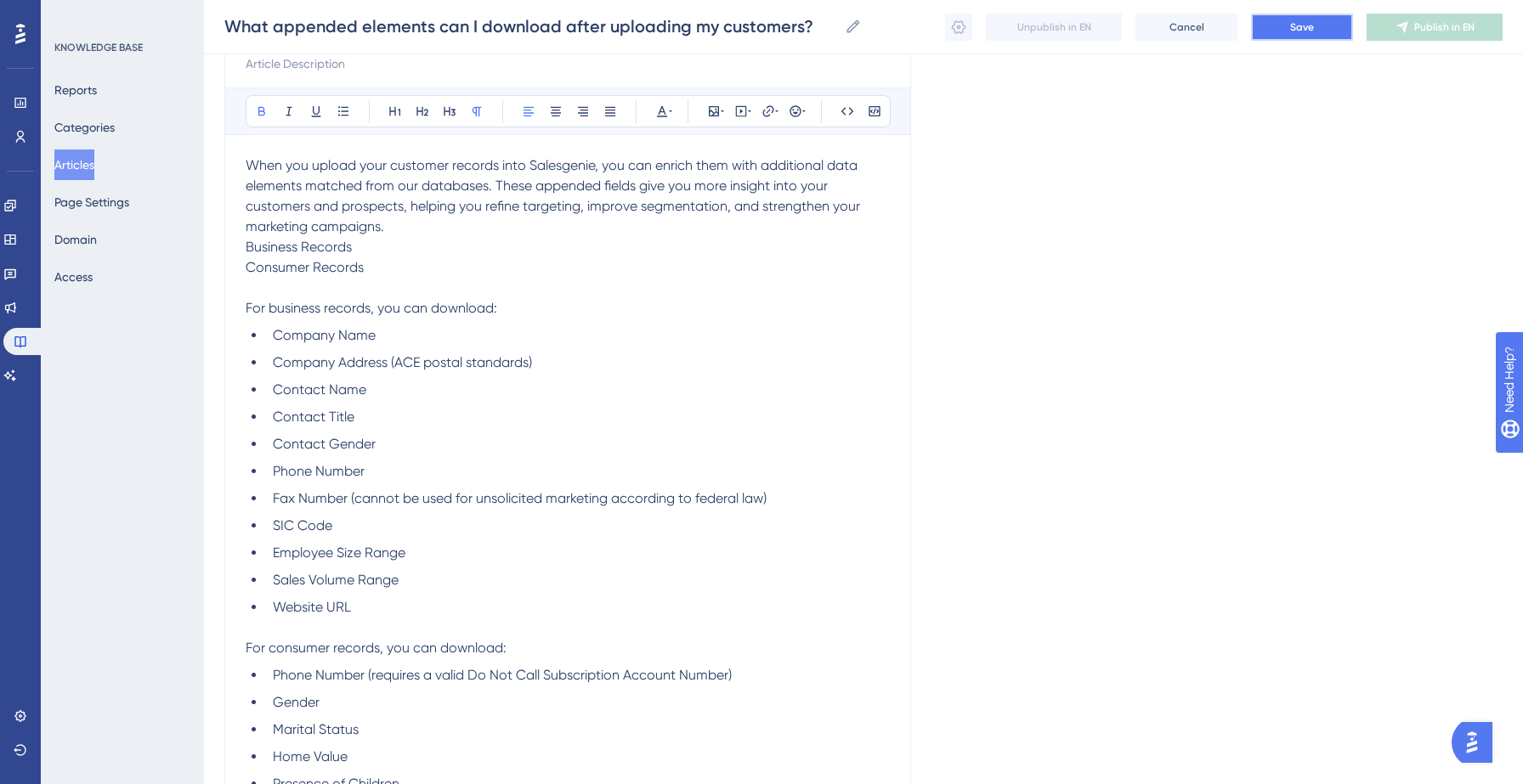
click at [1322, 33] on button "Save" at bounding box center [1302, 27] width 102 height 28
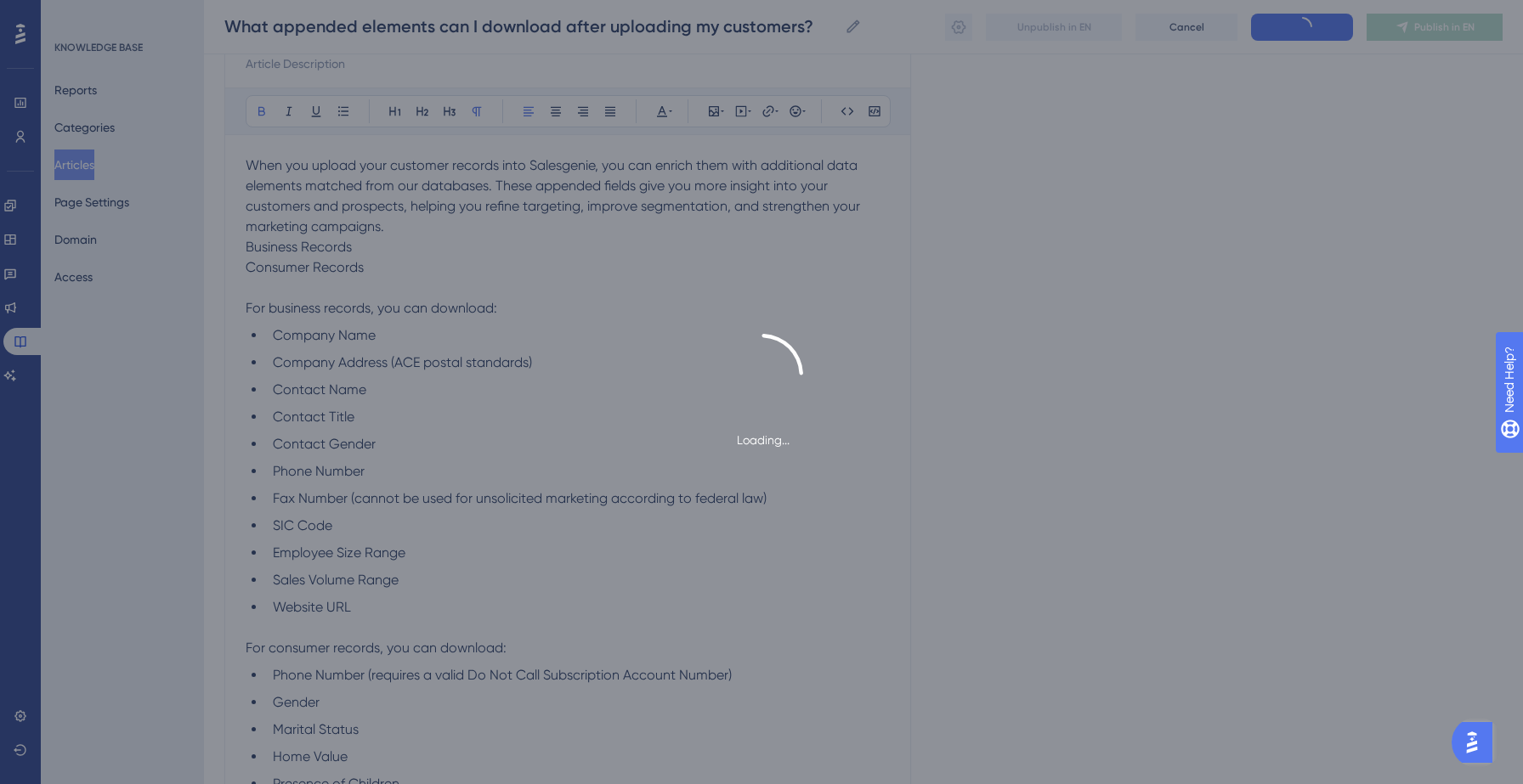
type input "What appended elements can I download after uploading my customers?"
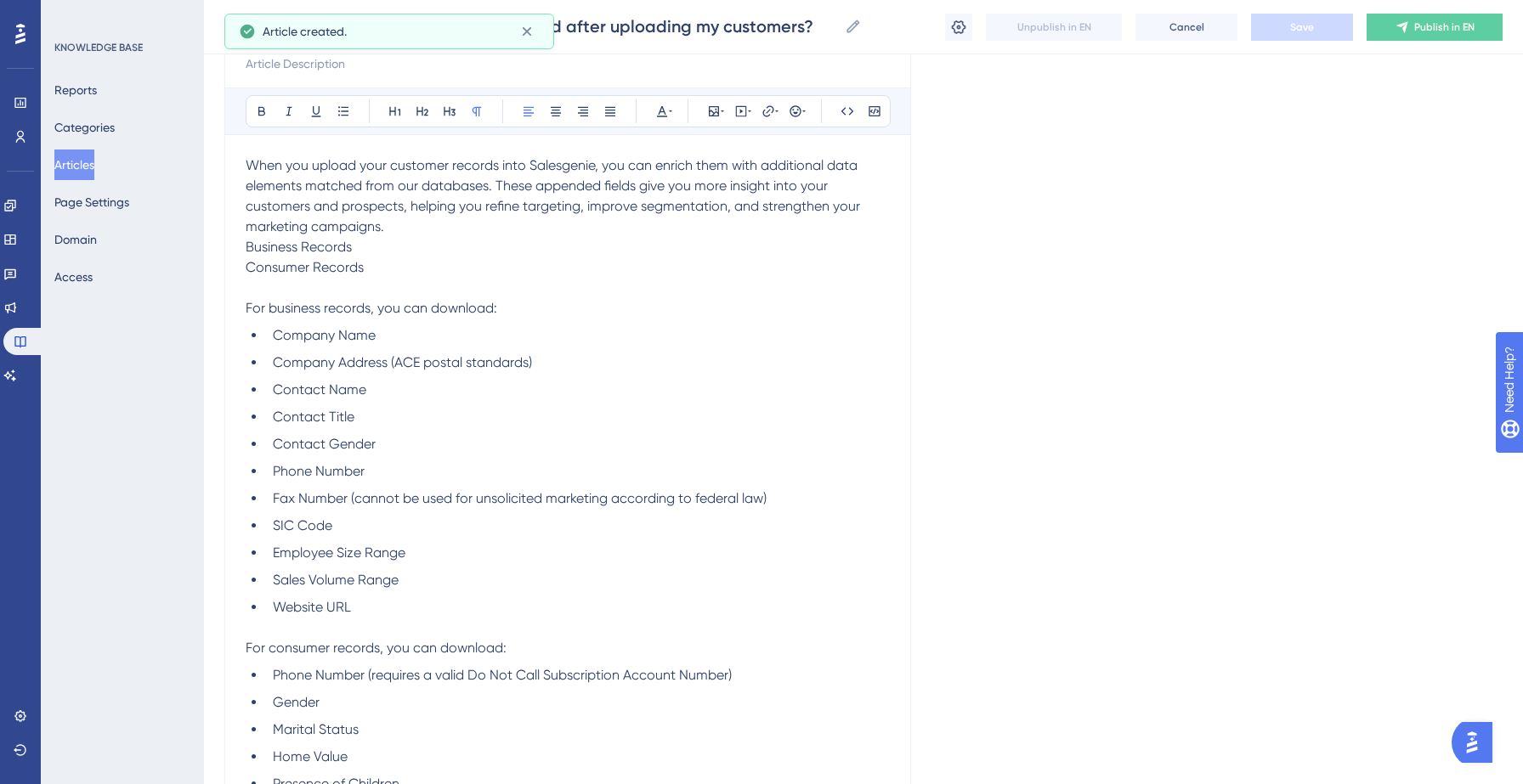
scroll to position [425, 0]
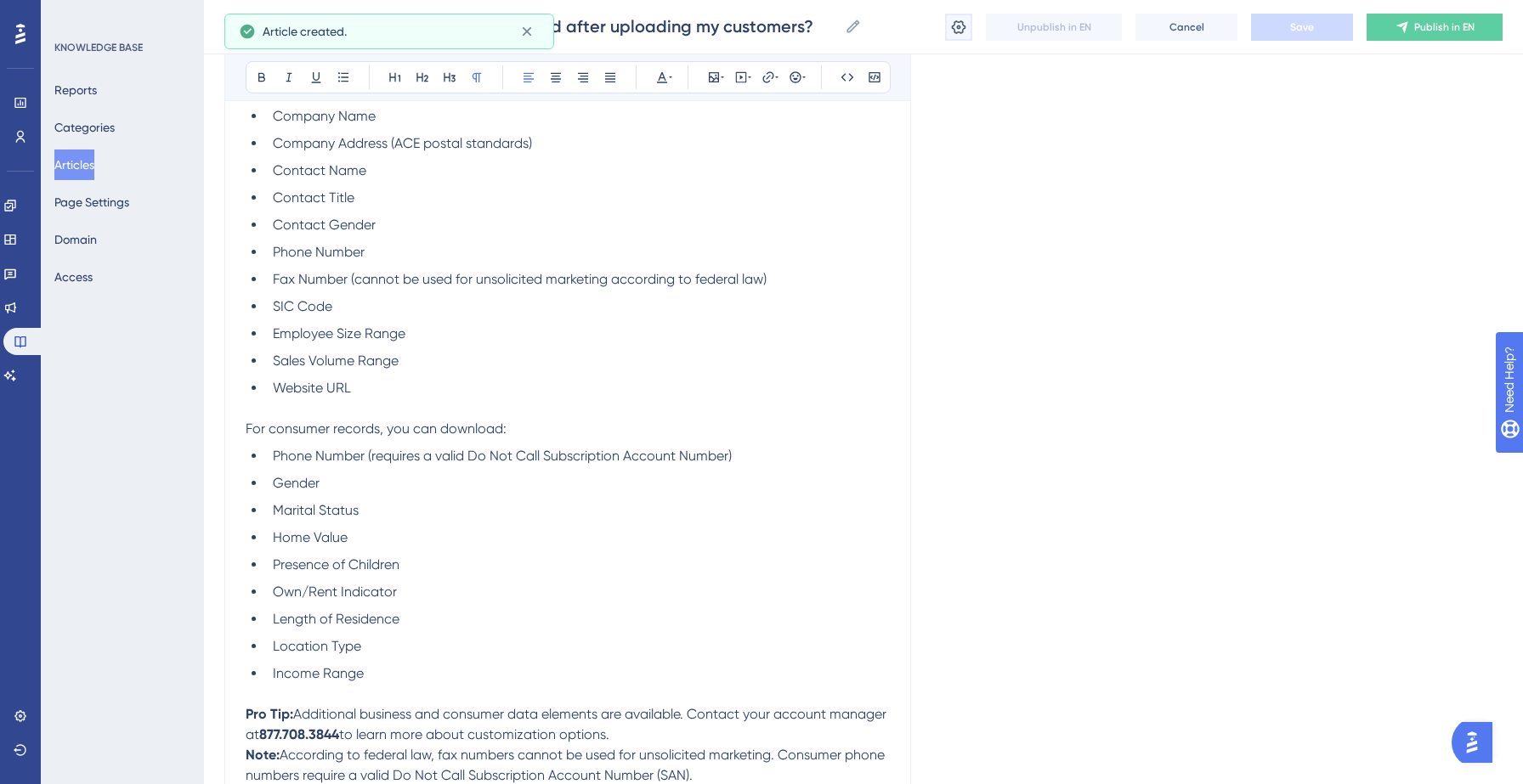
click at [956, 30] on icon at bounding box center [959, 28] width 17 height 17
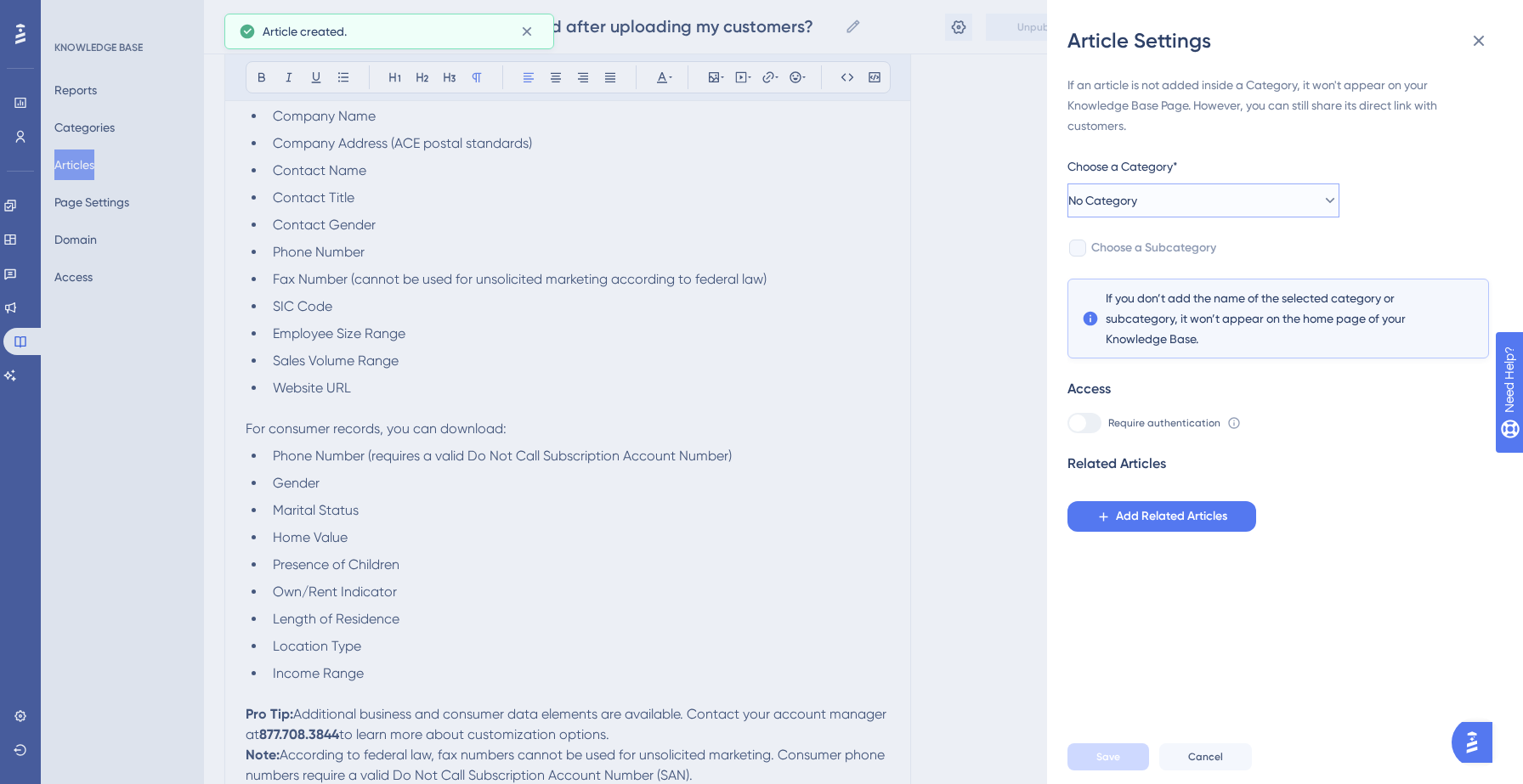
click at [1226, 211] on button "No Category" at bounding box center [1203, 201] width 272 height 34
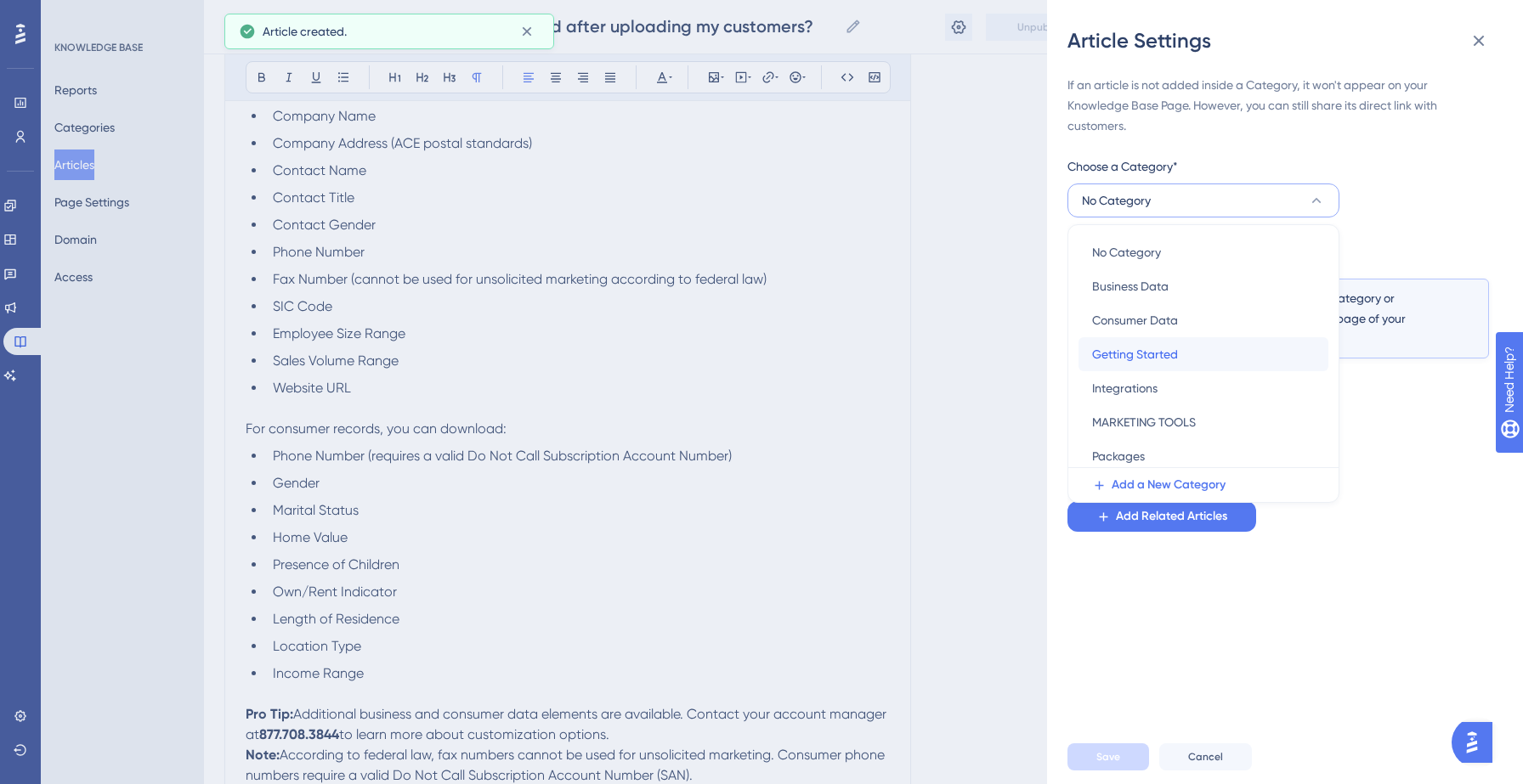
click at [1165, 357] on span "Getting Started" at bounding box center [1135, 353] width 86 height 20
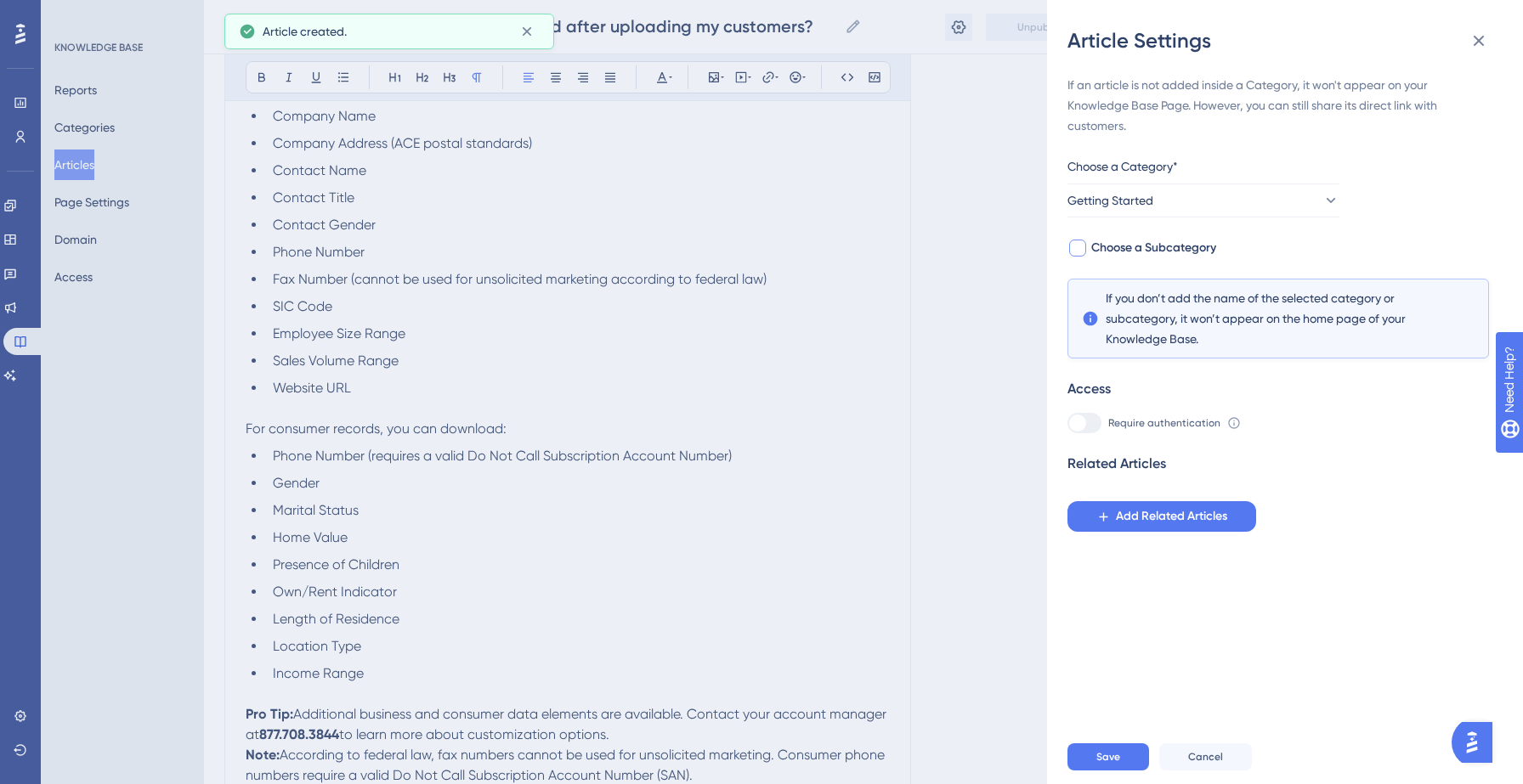
click at [1188, 253] on span "Choose a Subcategory" at bounding box center [1153, 248] width 125 height 20
checkbox input "true"
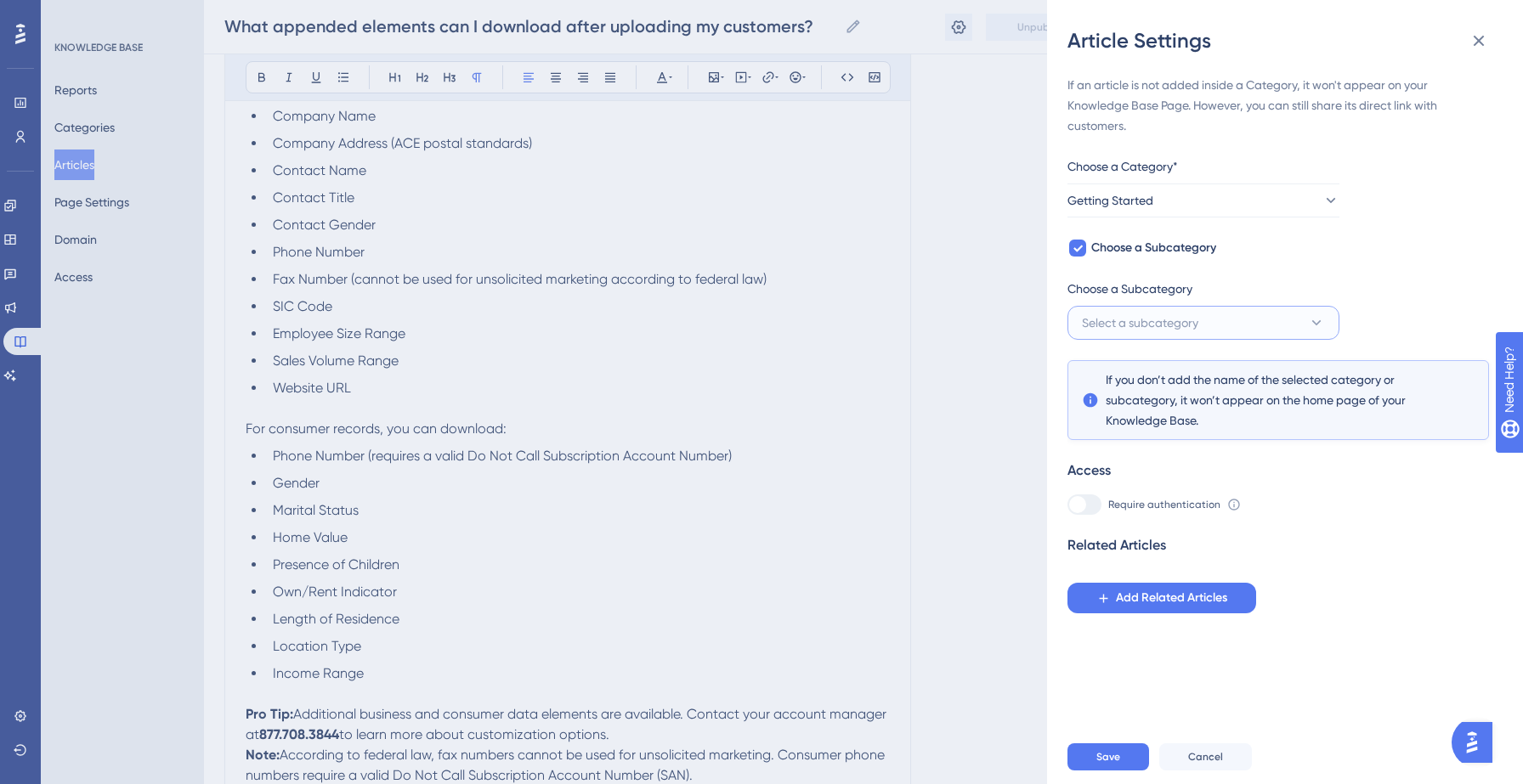
click at [1222, 326] on button "Select a subcategory" at bounding box center [1203, 323] width 272 height 34
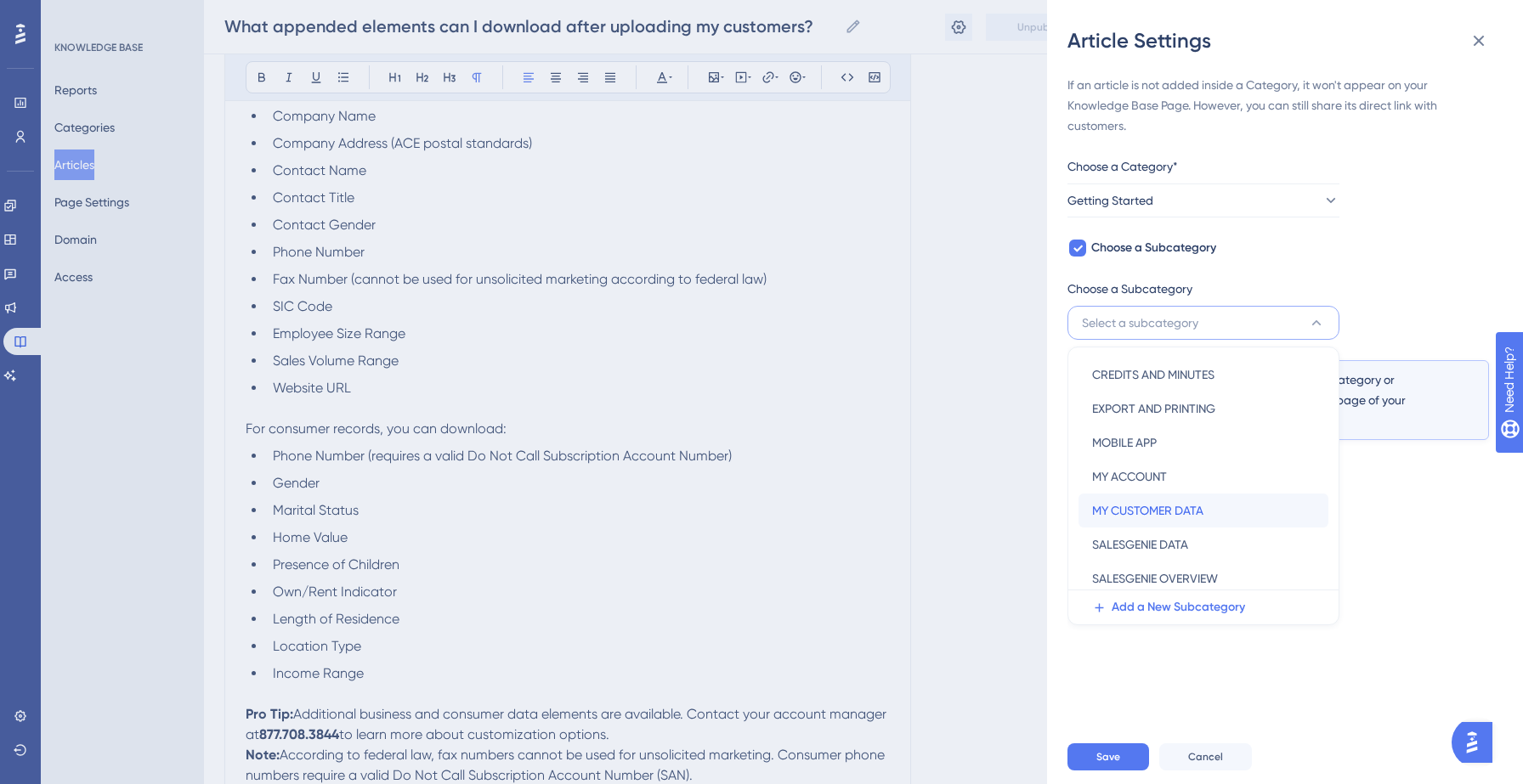
click at [1197, 513] on span "MY CUSTOMER DATA" at bounding box center [1147, 510] width 112 height 20
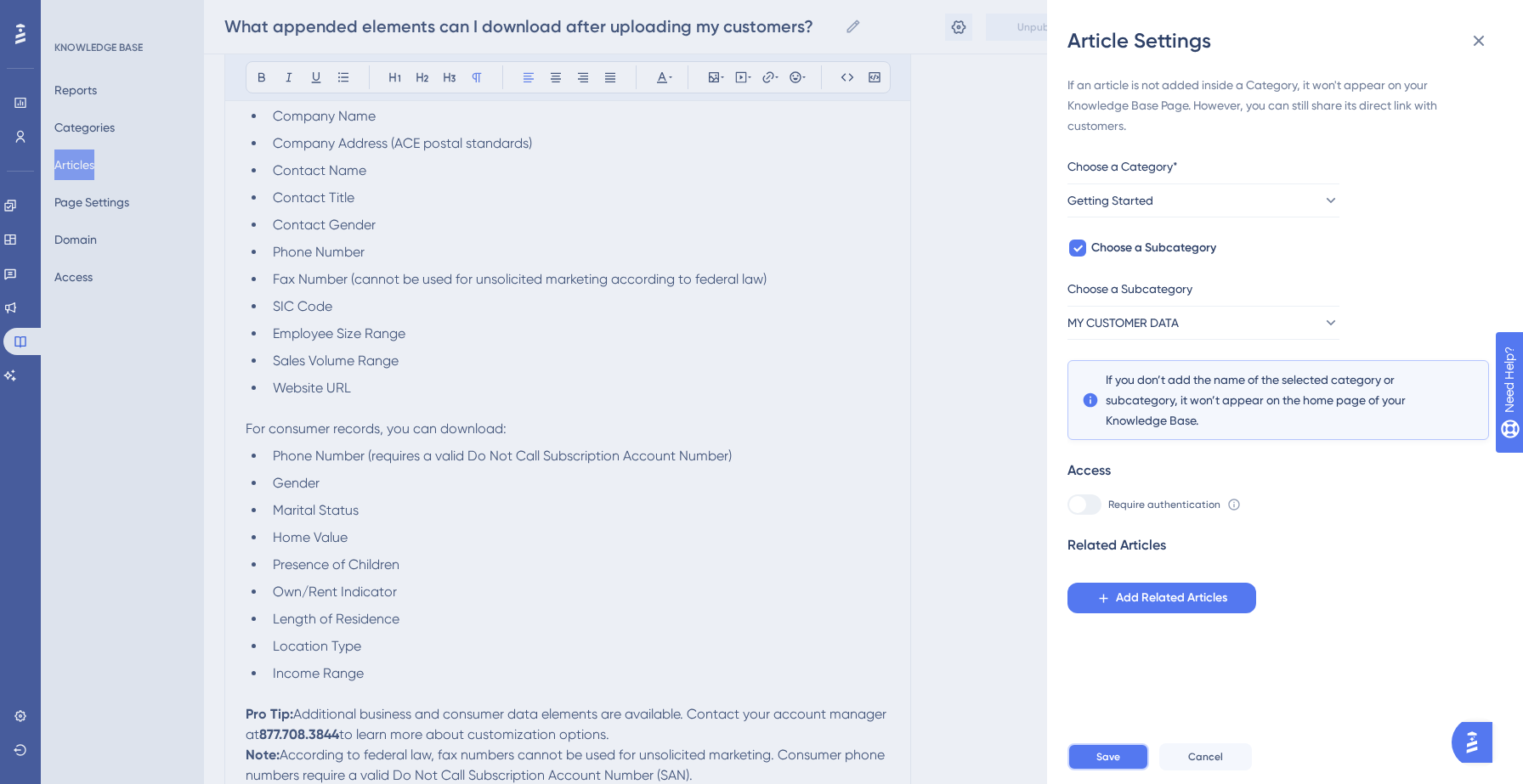
click at [1121, 754] on button "Save" at bounding box center [1108, 756] width 82 height 28
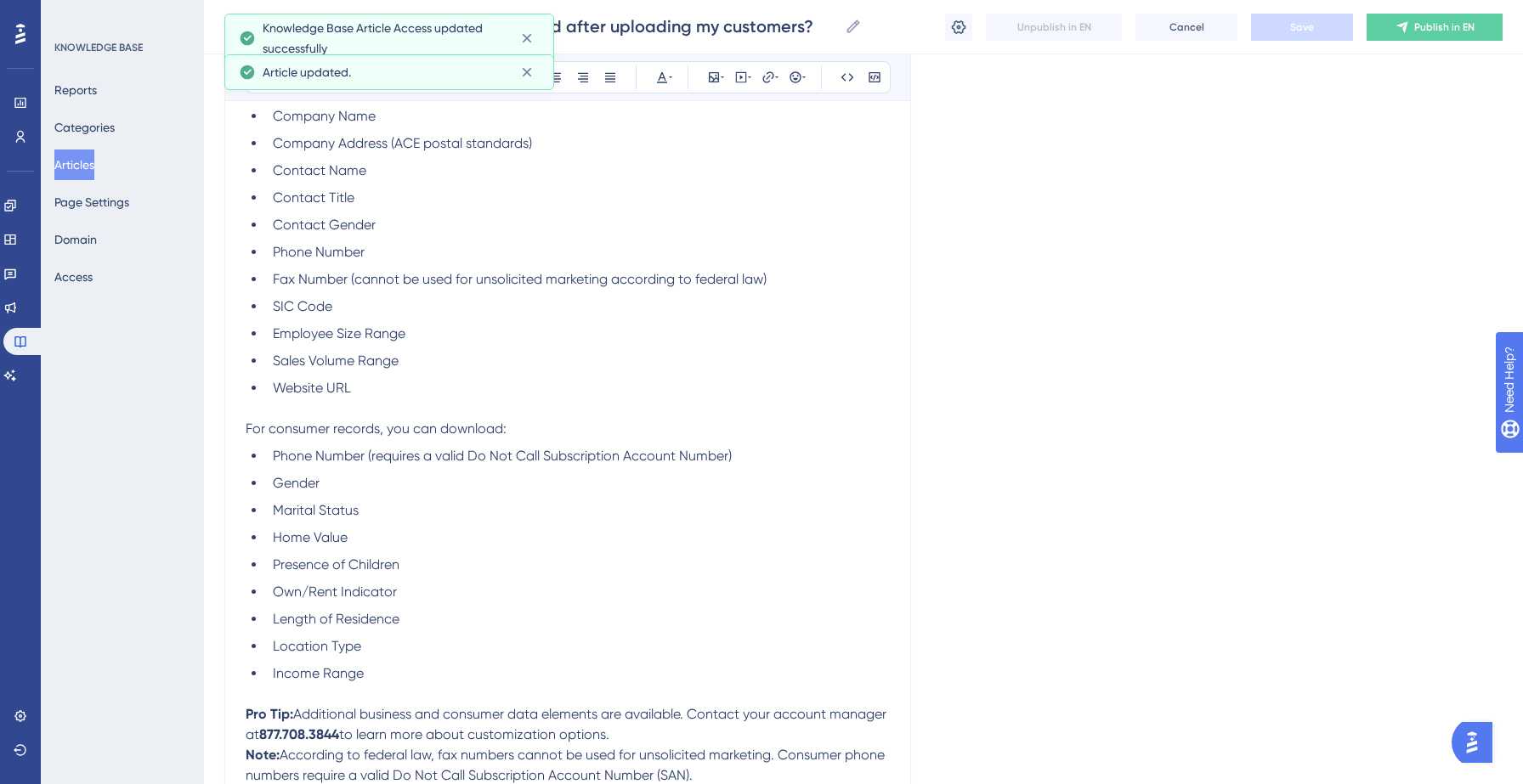
click at [84, 162] on button "Articles" at bounding box center [74, 165] width 40 height 30
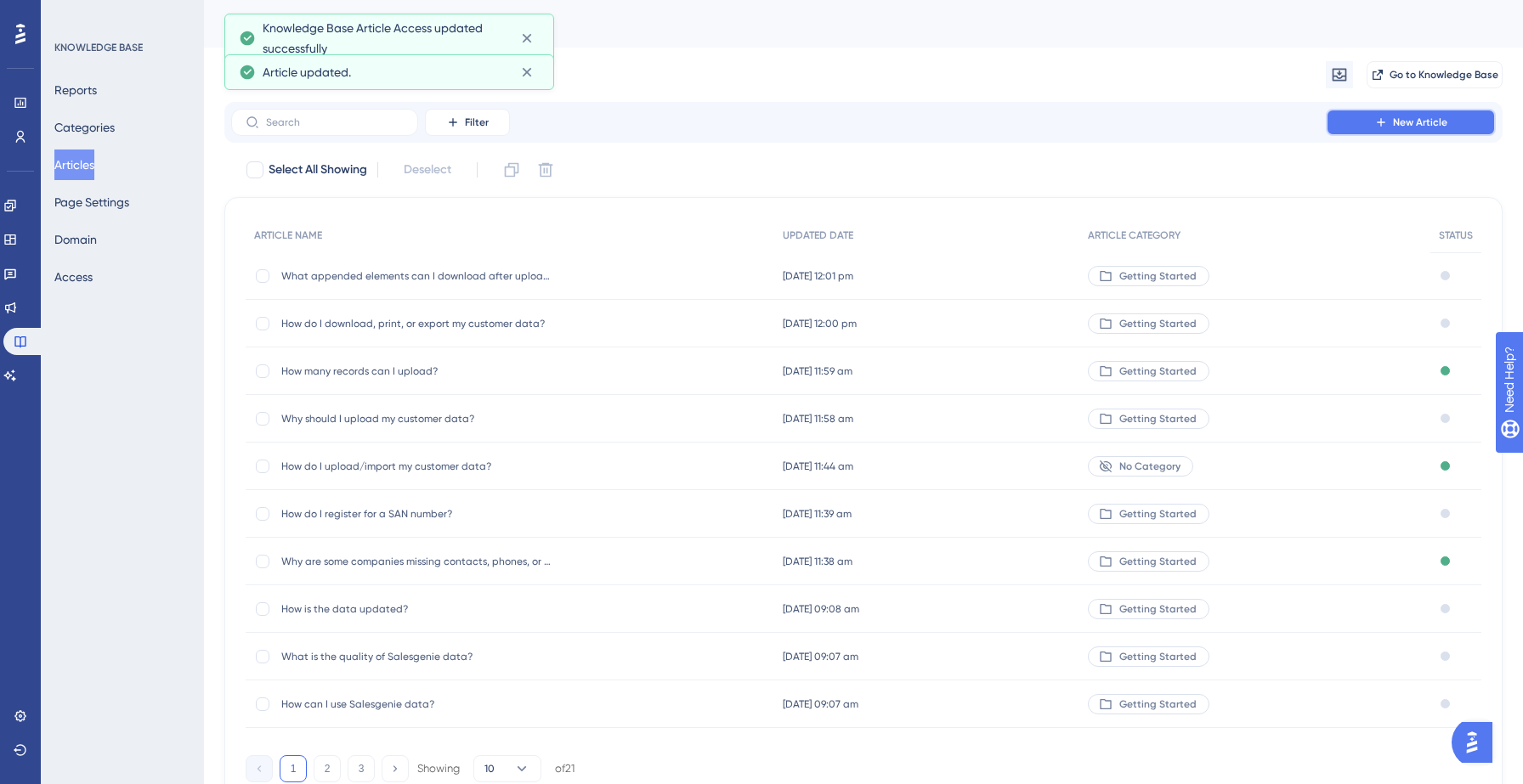
click at [1367, 131] on button "New Article" at bounding box center [1411, 122] width 170 height 28
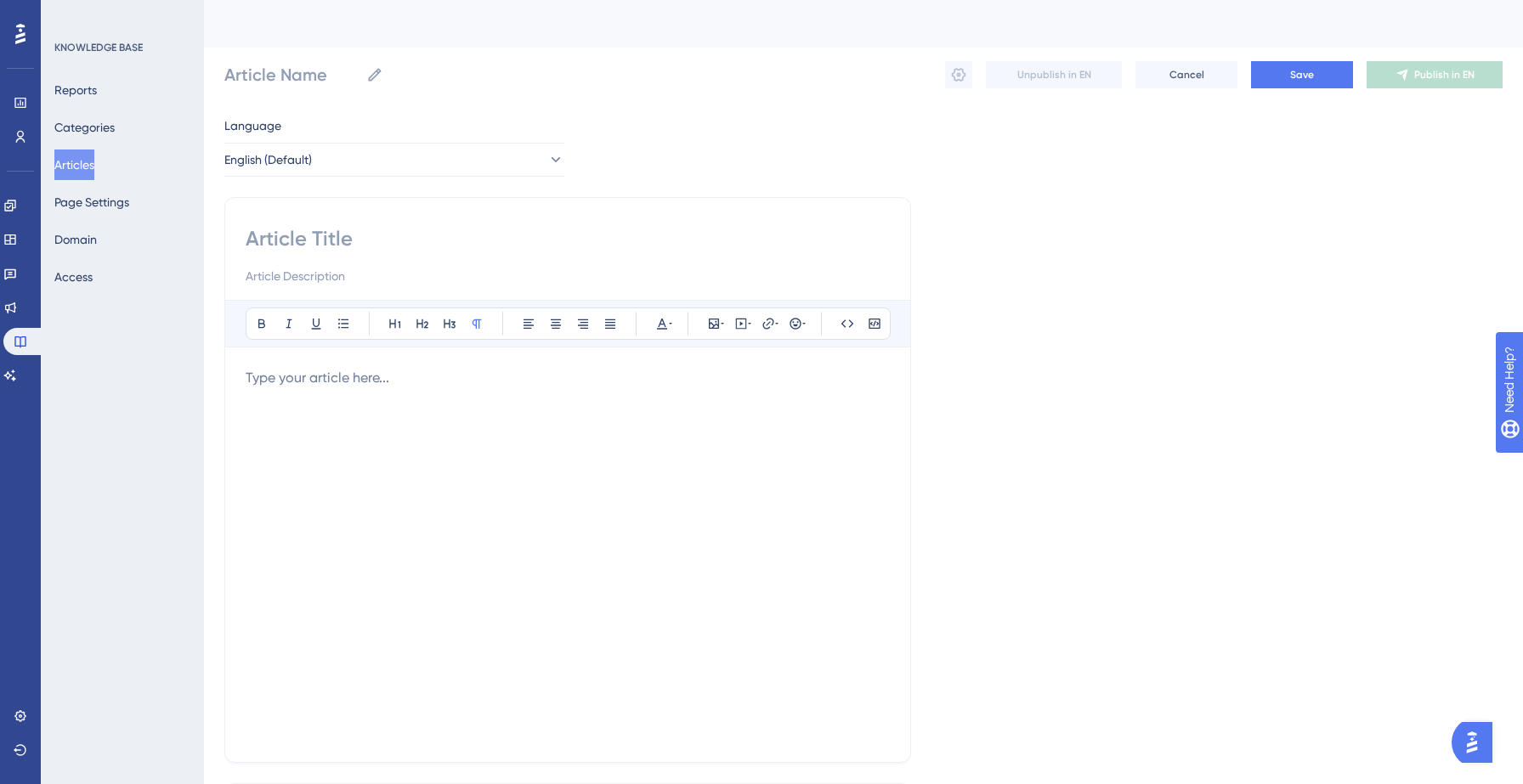
click at [94, 163] on button "Articles" at bounding box center [74, 165] width 40 height 30
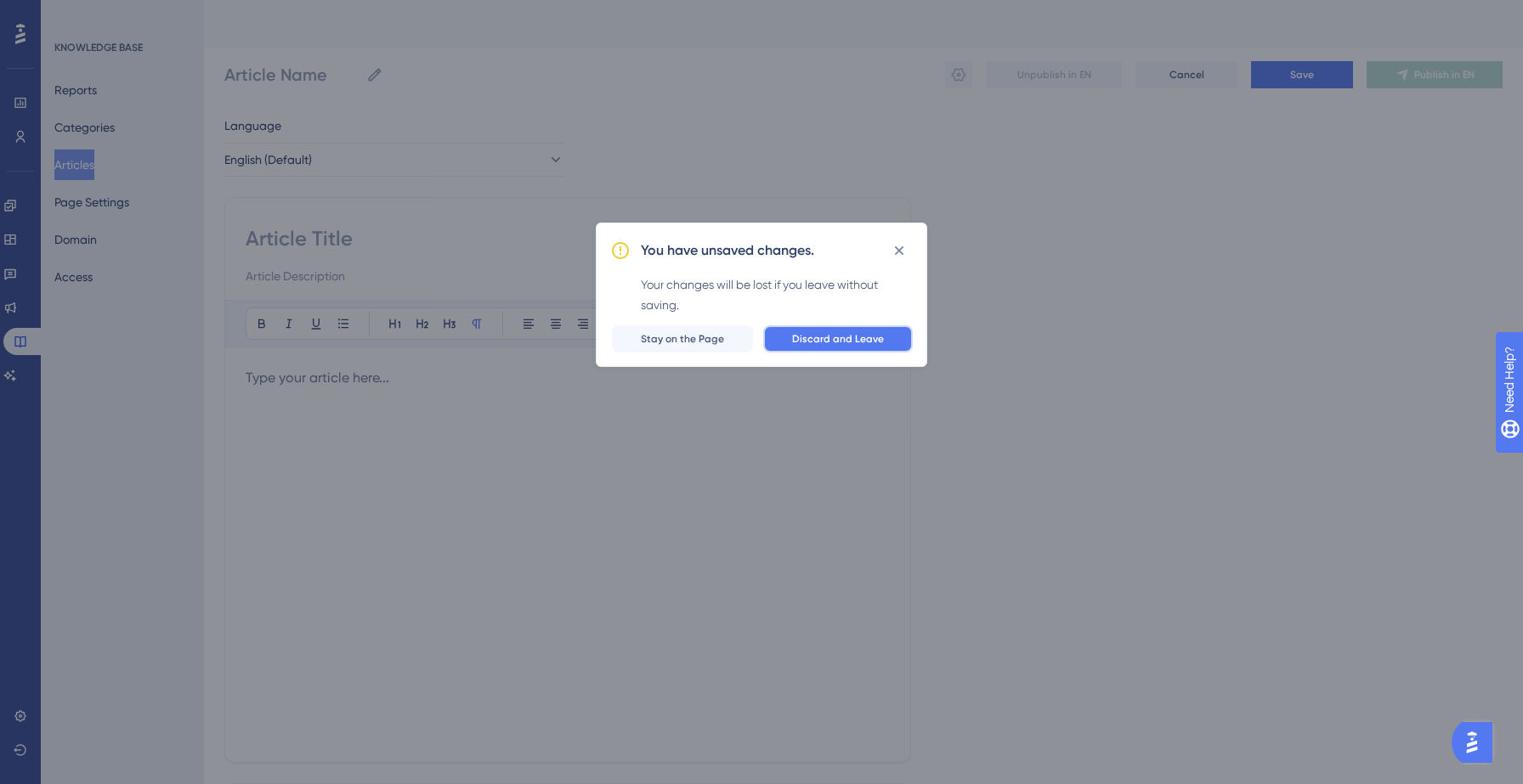
click at [789, 343] on button "Discard and Leave" at bounding box center [838, 339] width 150 height 28
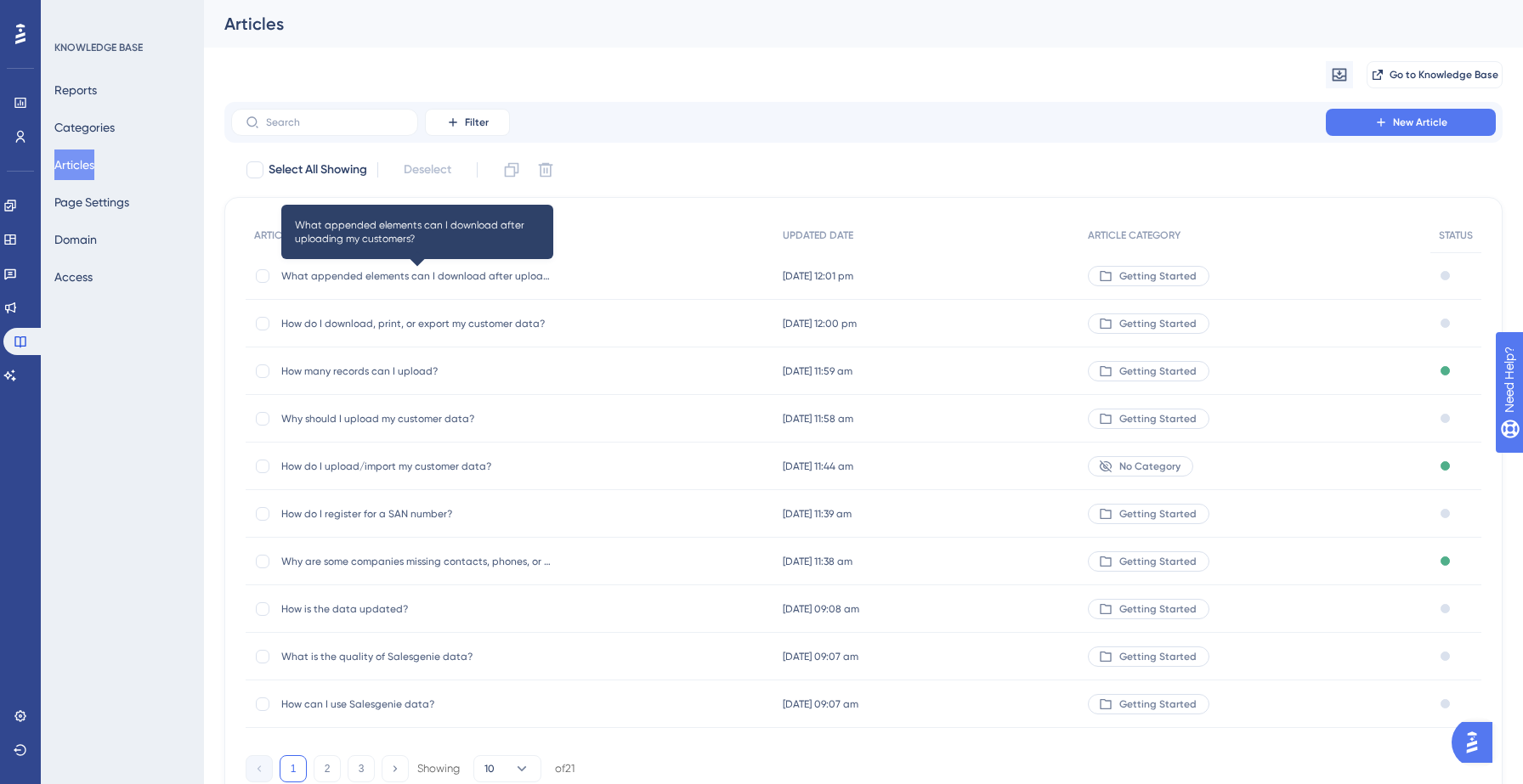
click at [440, 276] on span "What appended elements can I download after uploading my customers?" at bounding box center [416, 276] width 272 height 13
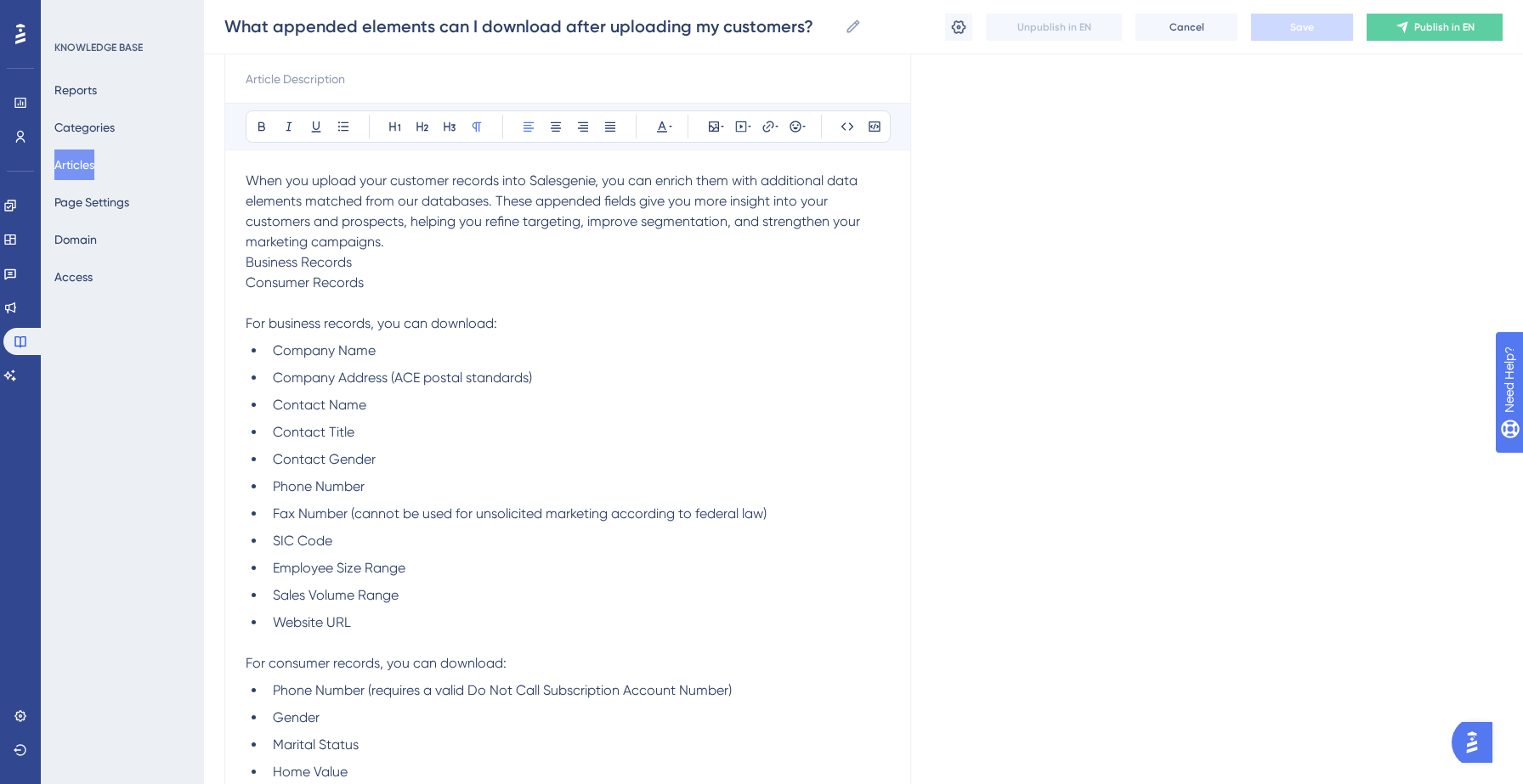
scroll to position [185, 0]
click at [434, 420] on ul "Company Name Company Address (ACE postal standards) Contact Name Contact Title …" at bounding box center [568, 492] width 644 height 292
drag, startPoint x: 243, startPoint y: 327, endPoint x: 352, endPoint y: 395, distance: 128.5
click at [352, 395] on div "What appended elements can I download after uploading my customers? Bold Italic…" at bounding box center [567, 525] width 687 height 1041
click at [352, 395] on ul "Company Name Company Address (ACE postal standards) Contact Name Contact Title …" at bounding box center [568, 492] width 644 height 292
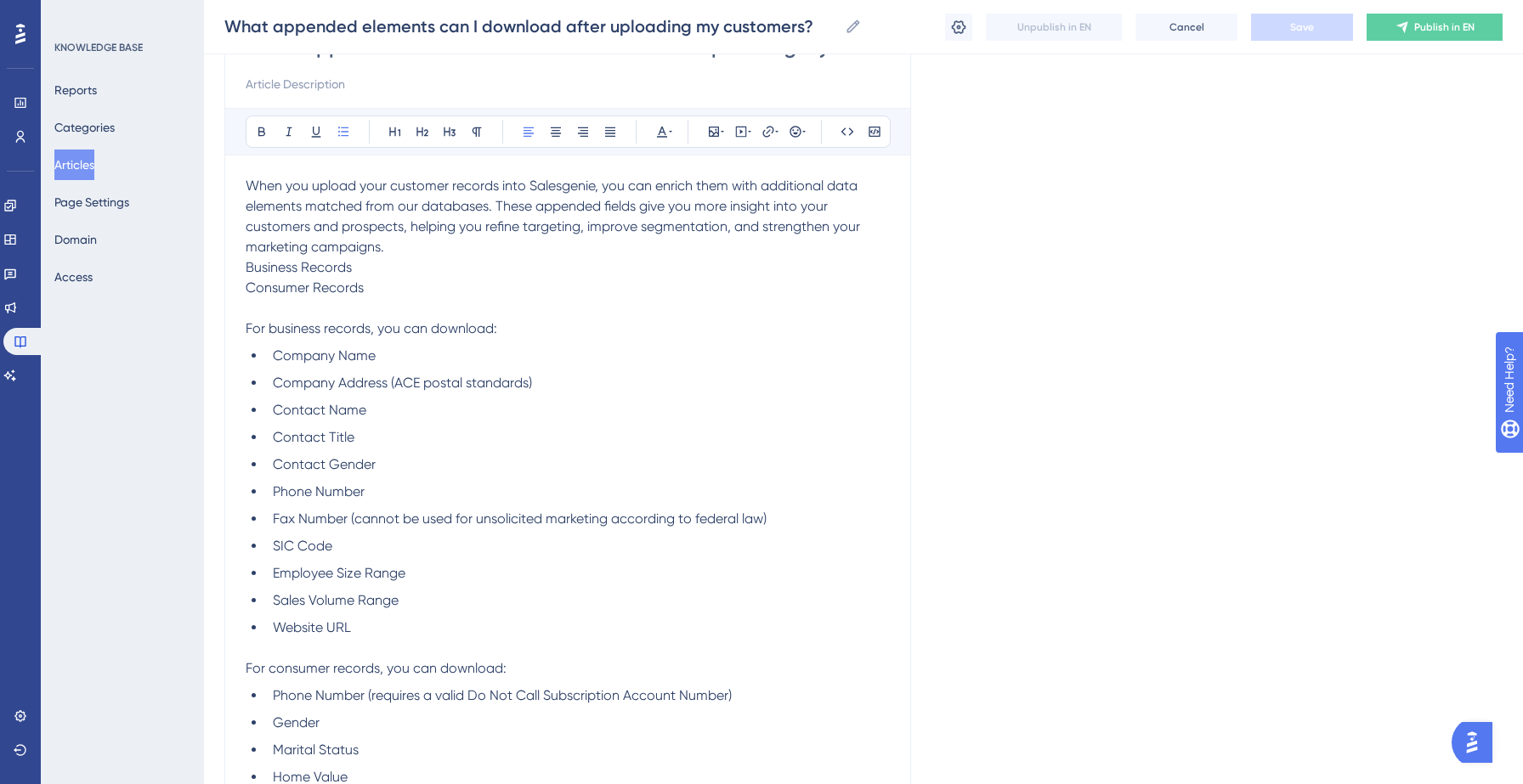
click at [469, 349] on li "Company Name" at bounding box center [578, 355] width 624 height 20
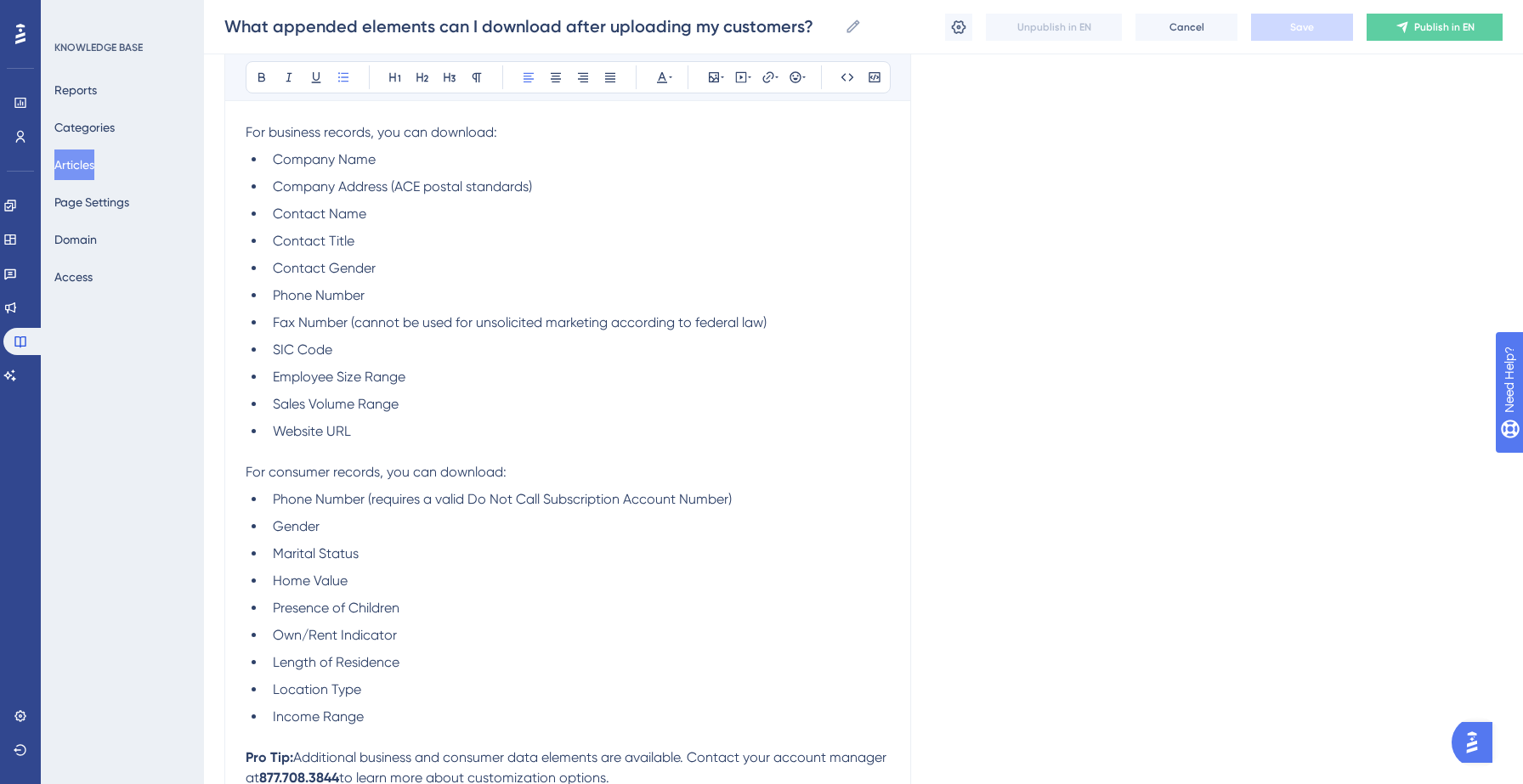
scroll to position [388, 0]
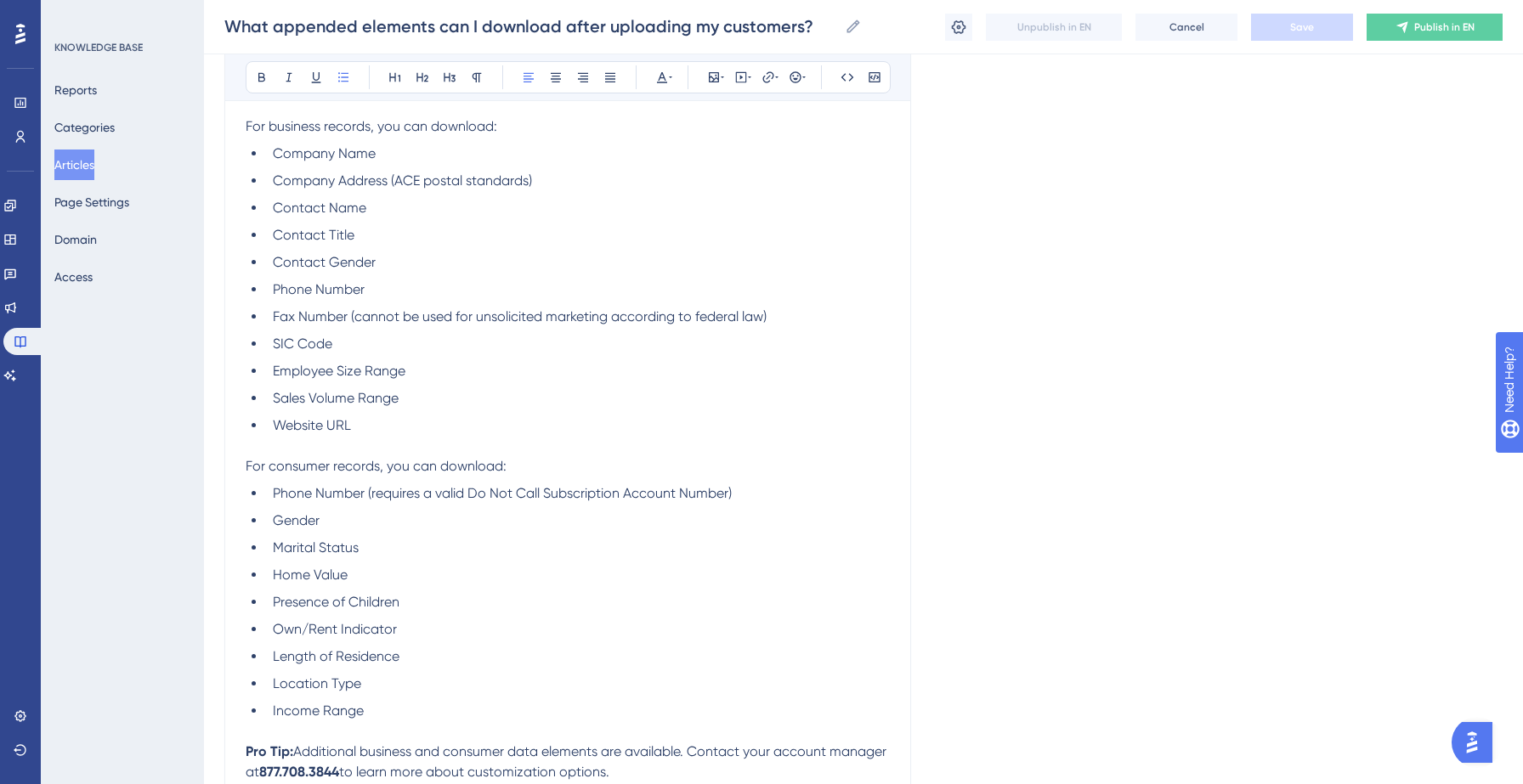
click at [243, 127] on div "What appended elements can I download after uploading my customers? Bold Italic…" at bounding box center [567, 323] width 687 height 1041
drag, startPoint x: 247, startPoint y: 125, endPoint x: 467, endPoint y: 710, distance: 625.0
click at [467, 710] on div "When you upload your customer records into Salesgenie, you can enrich them with…" at bounding box center [568, 398] width 644 height 850
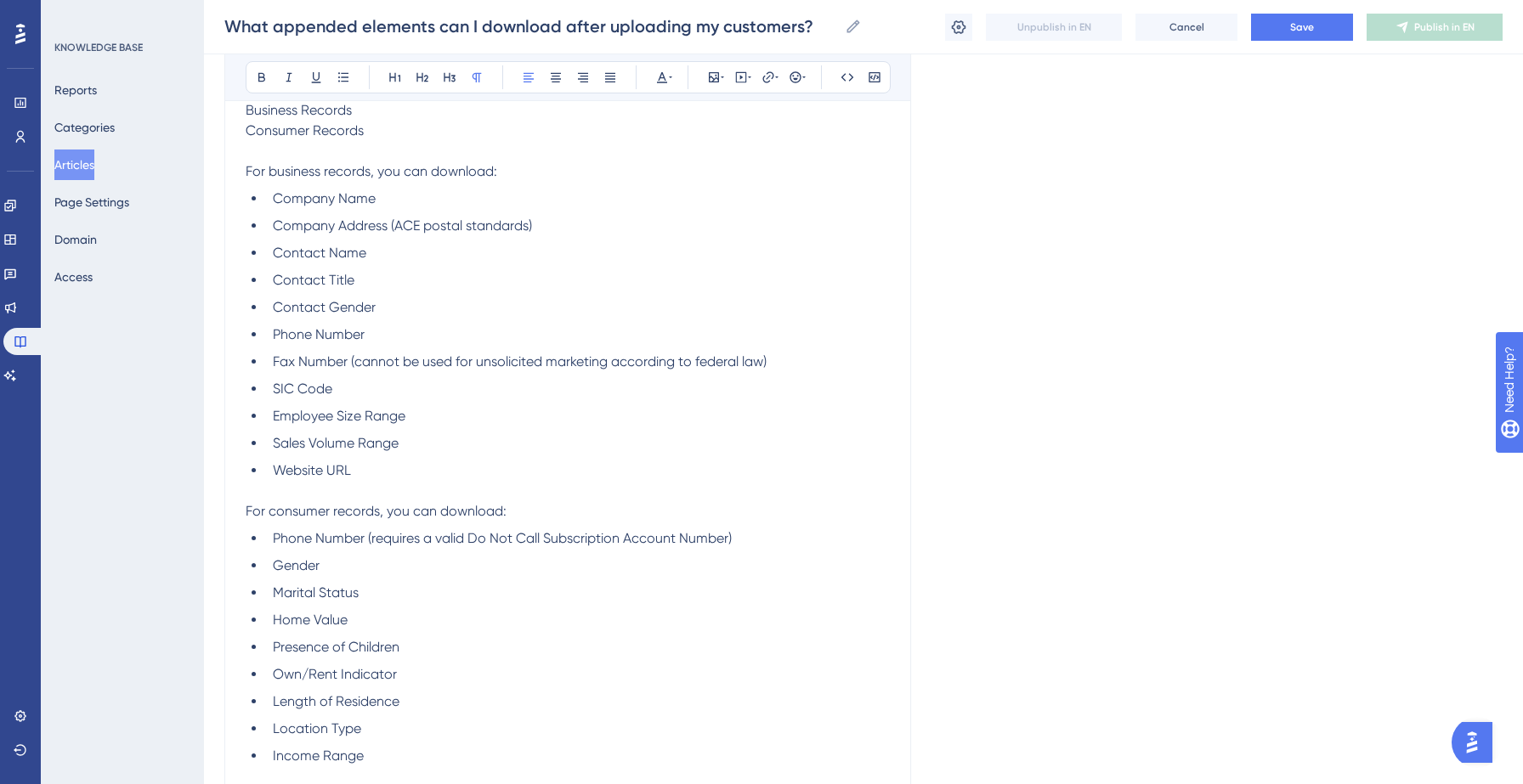
scroll to position [129, 0]
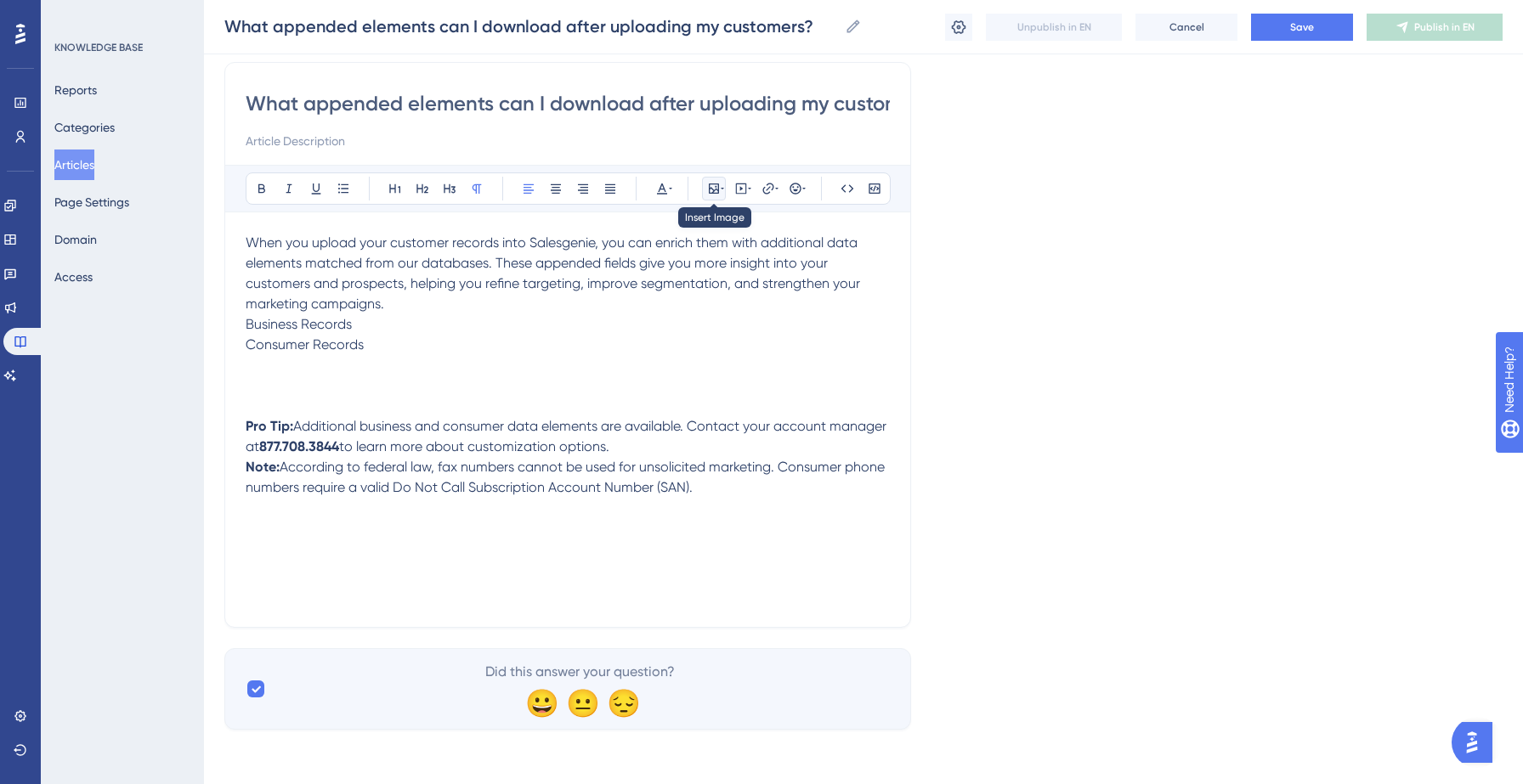
click at [710, 185] on icon at bounding box center [714, 189] width 13 height 13
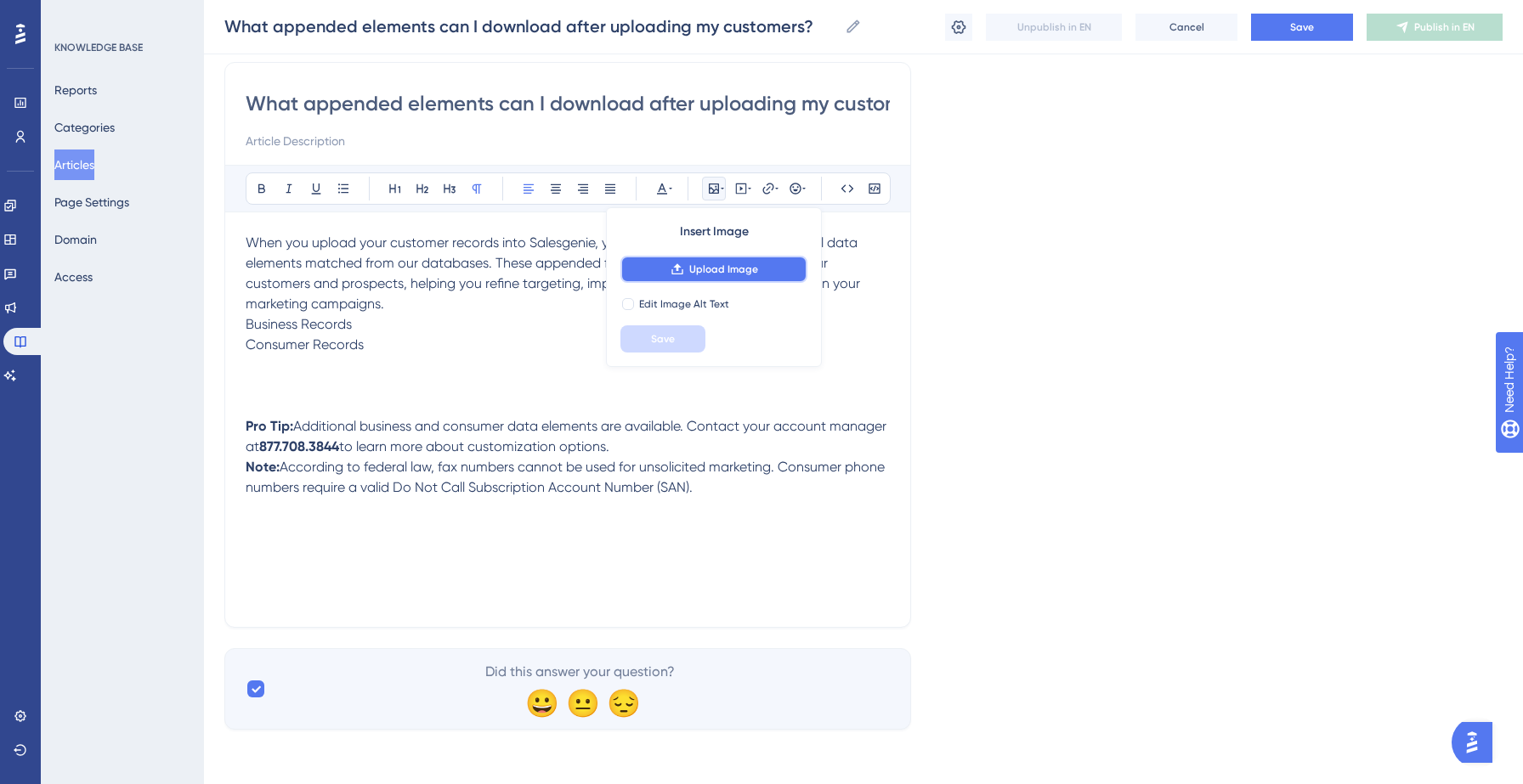
click at [709, 266] on span "Upload Image" at bounding box center [723, 270] width 69 height 13
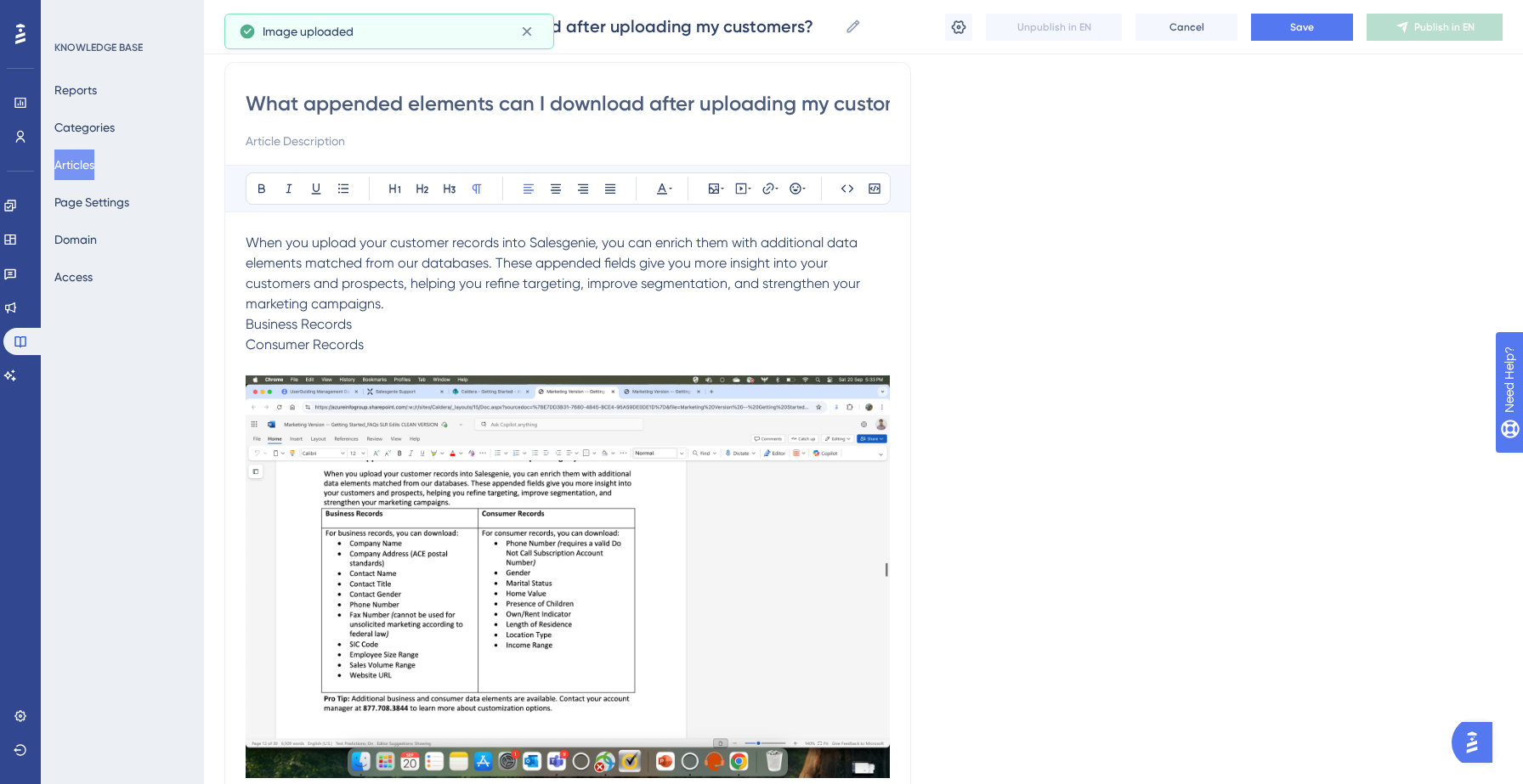
click at [558, 416] on img at bounding box center [568, 576] width 644 height 403
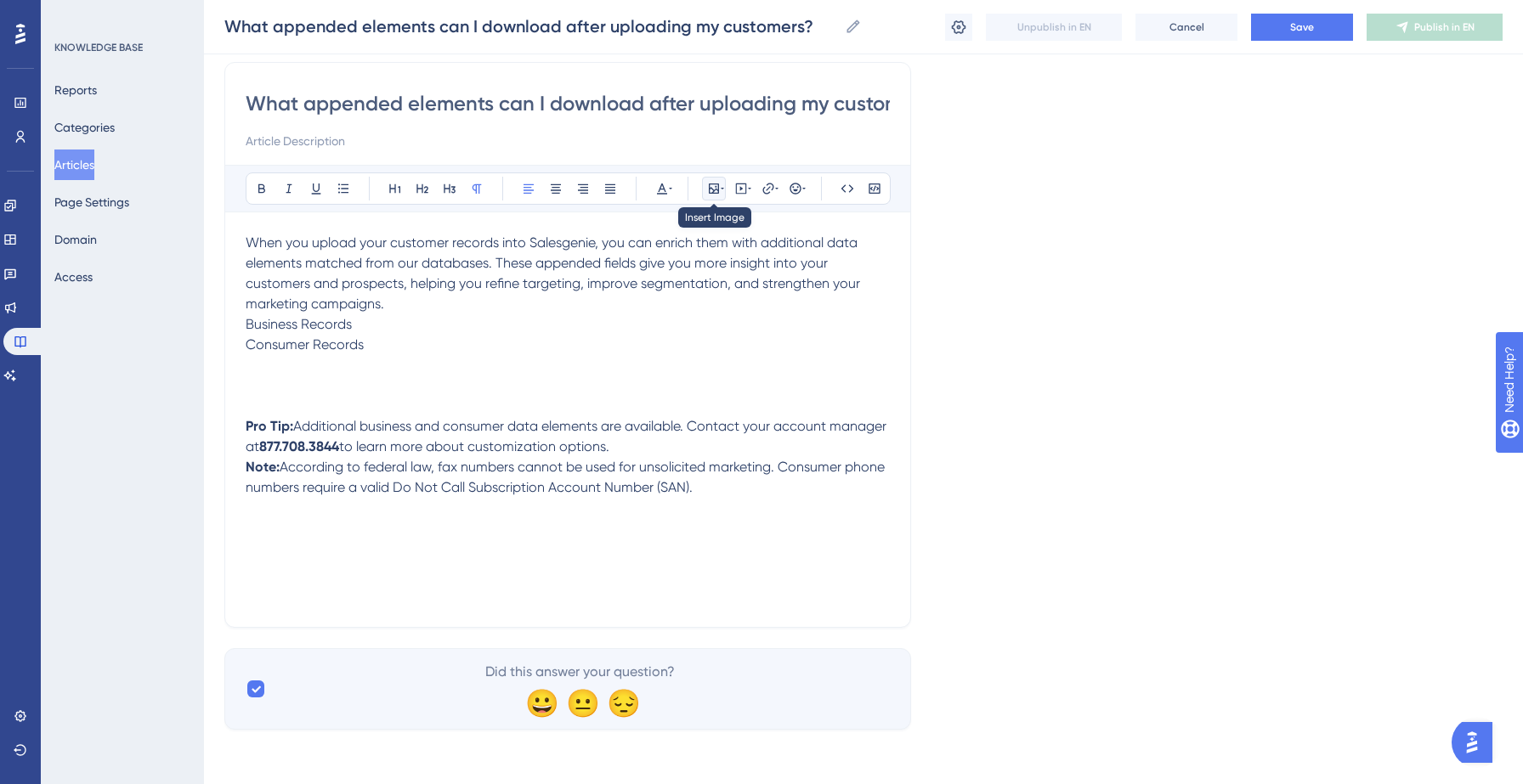
click at [718, 188] on icon at bounding box center [714, 189] width 13 height 13
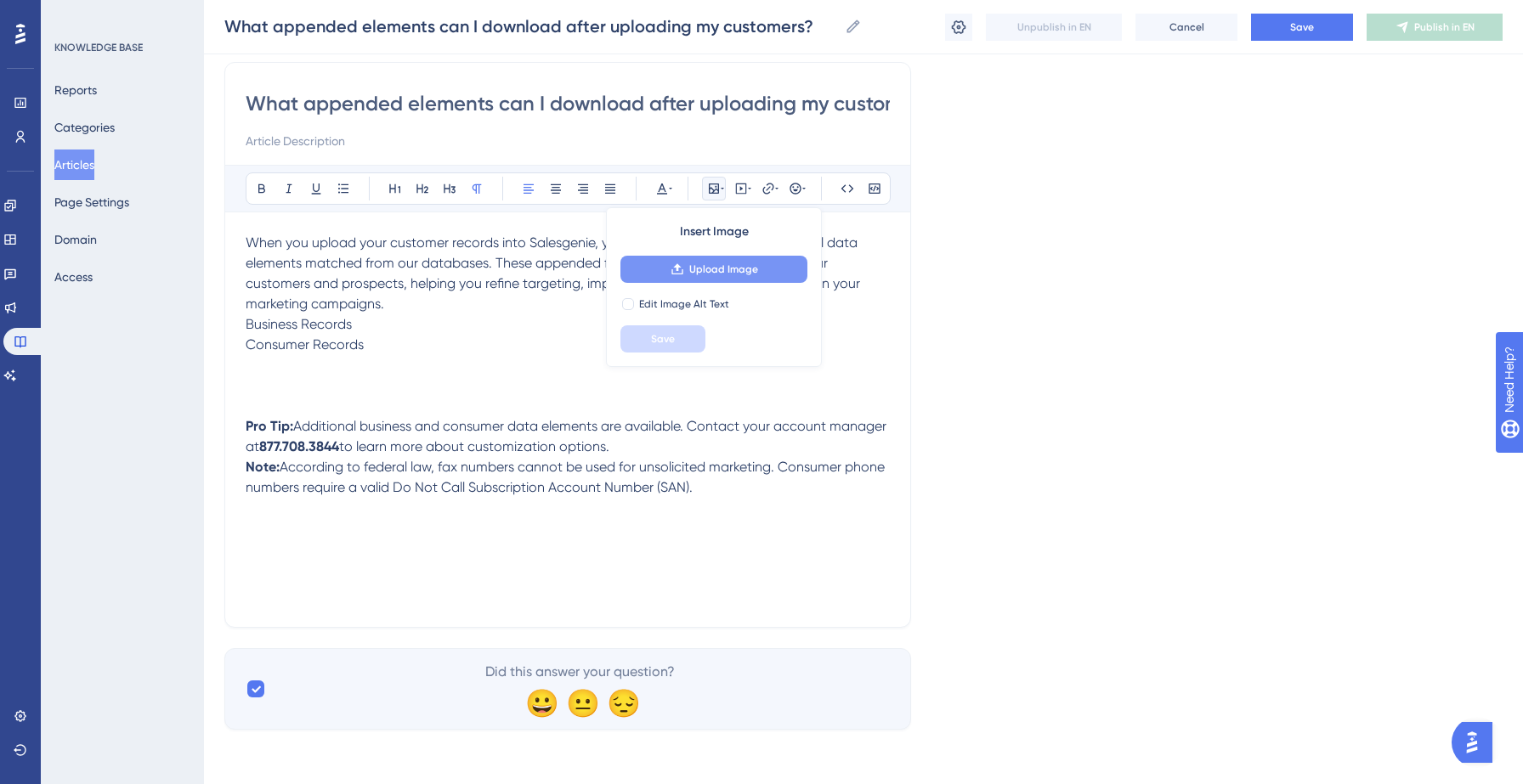
click at [727, 263] on span "Upload Image" at bounding box center [723, 270] width 69 height 13
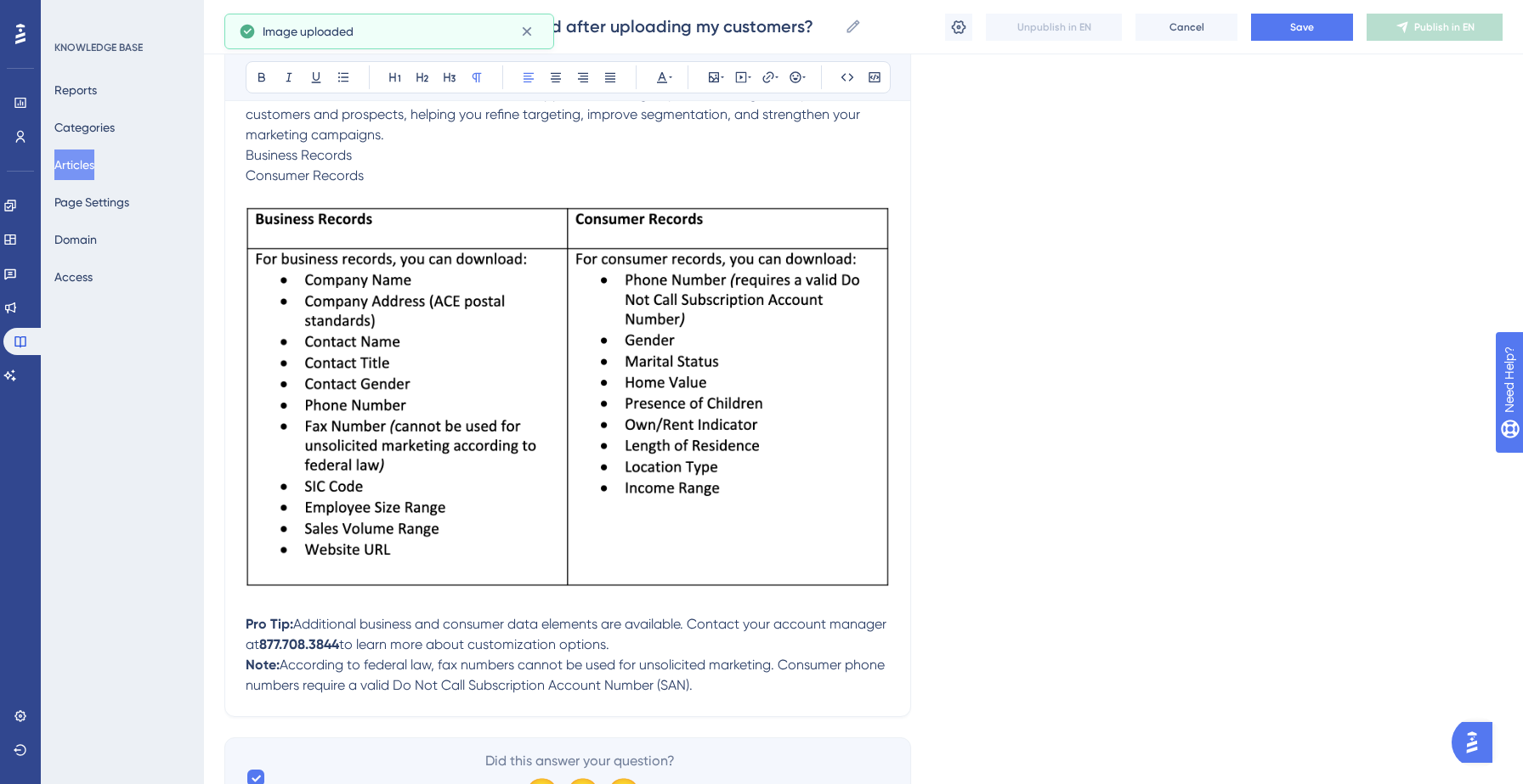
scroll to position [298, 0]
click at [582, 132] on p "When you upload your customer records into Salesgenie, you can enrich them with…" at bounding box center [568, 104] width 644 height 82
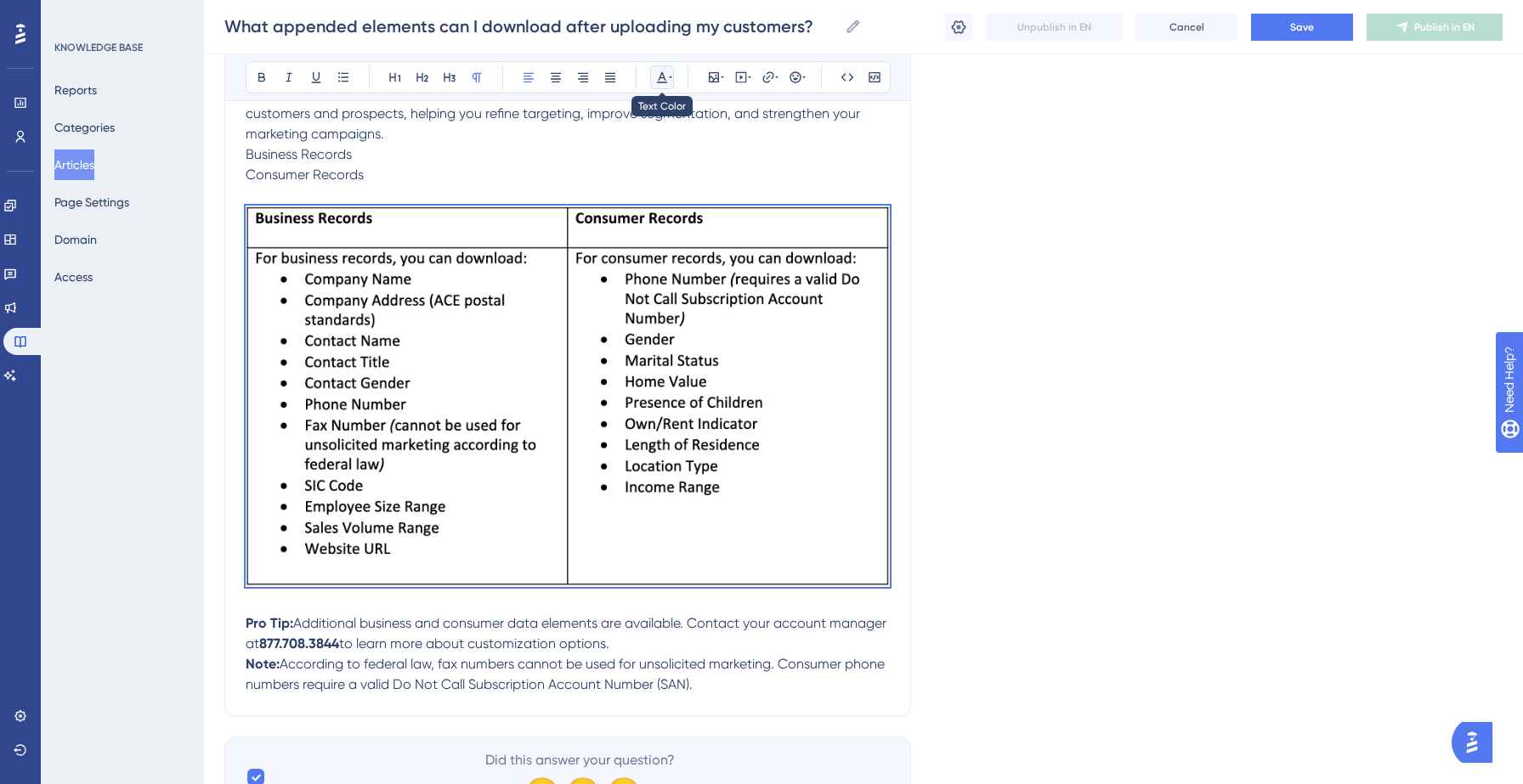
click at [669, 74] on icon at bounding box center [671, 77] width 4 height 13
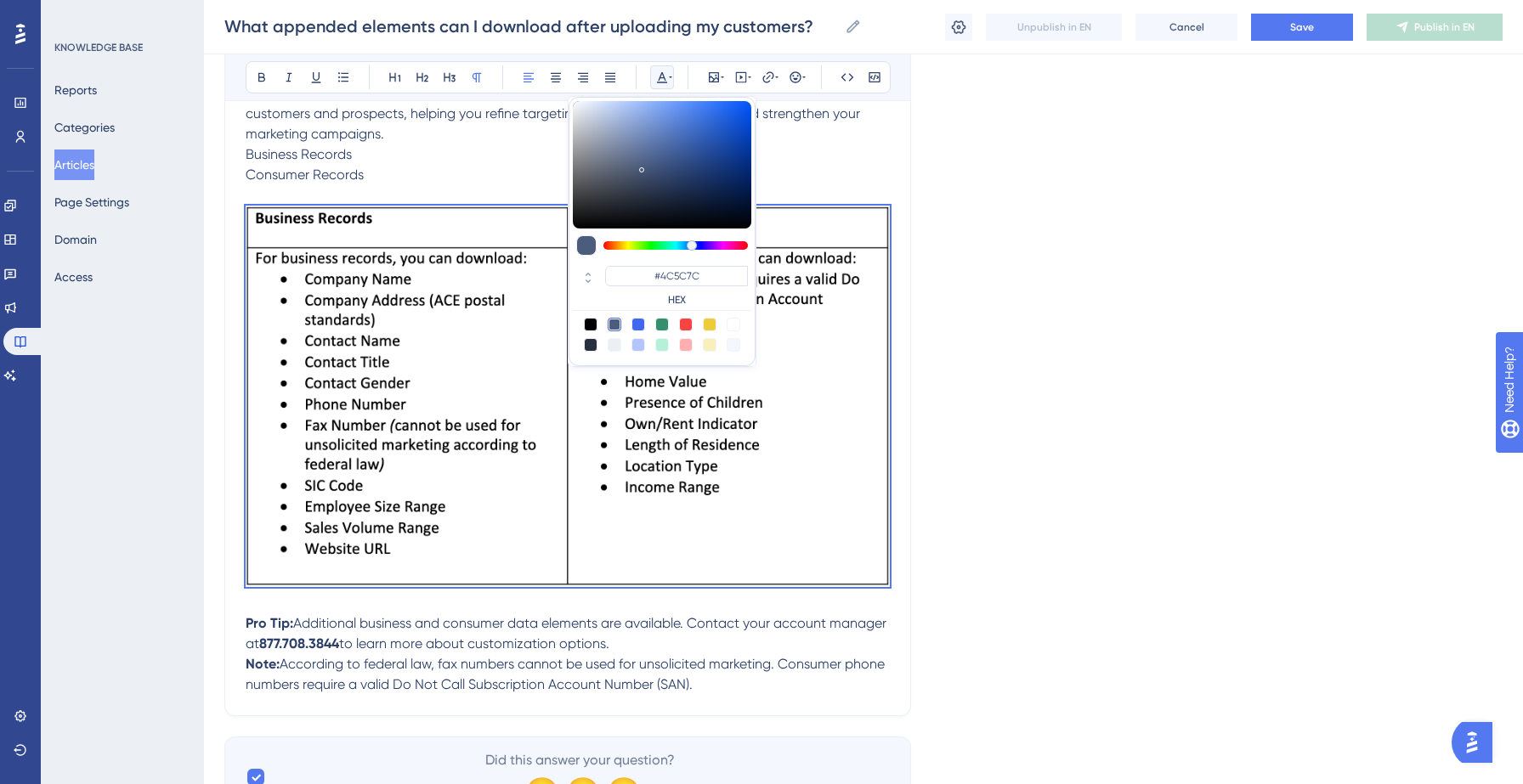
click at [587, 323] on div at bounding box center [591, 325] width 13 height 13
type input "#000000"
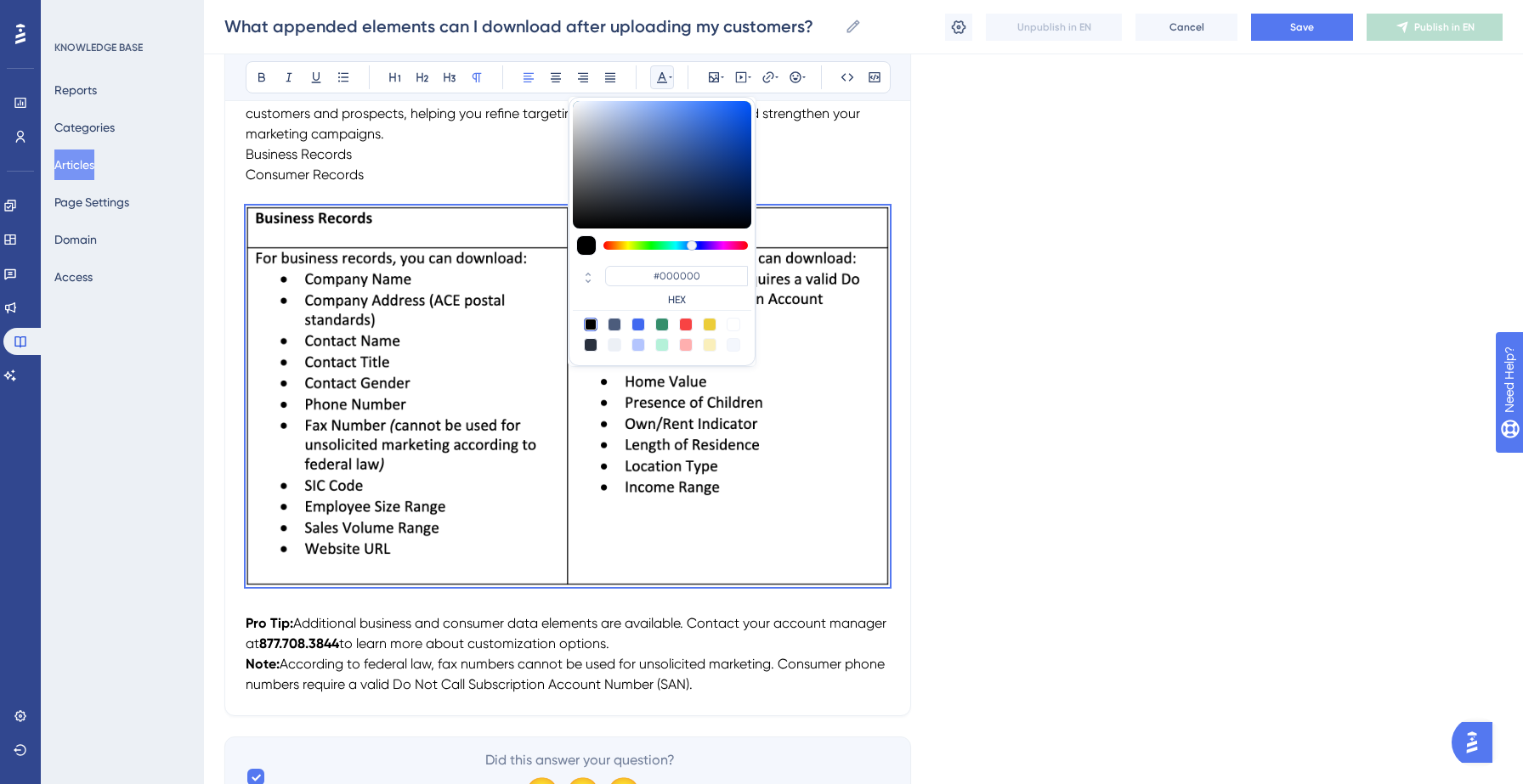
click at [473, 187] on p at bounding box center [568, 194] width 644 height 20
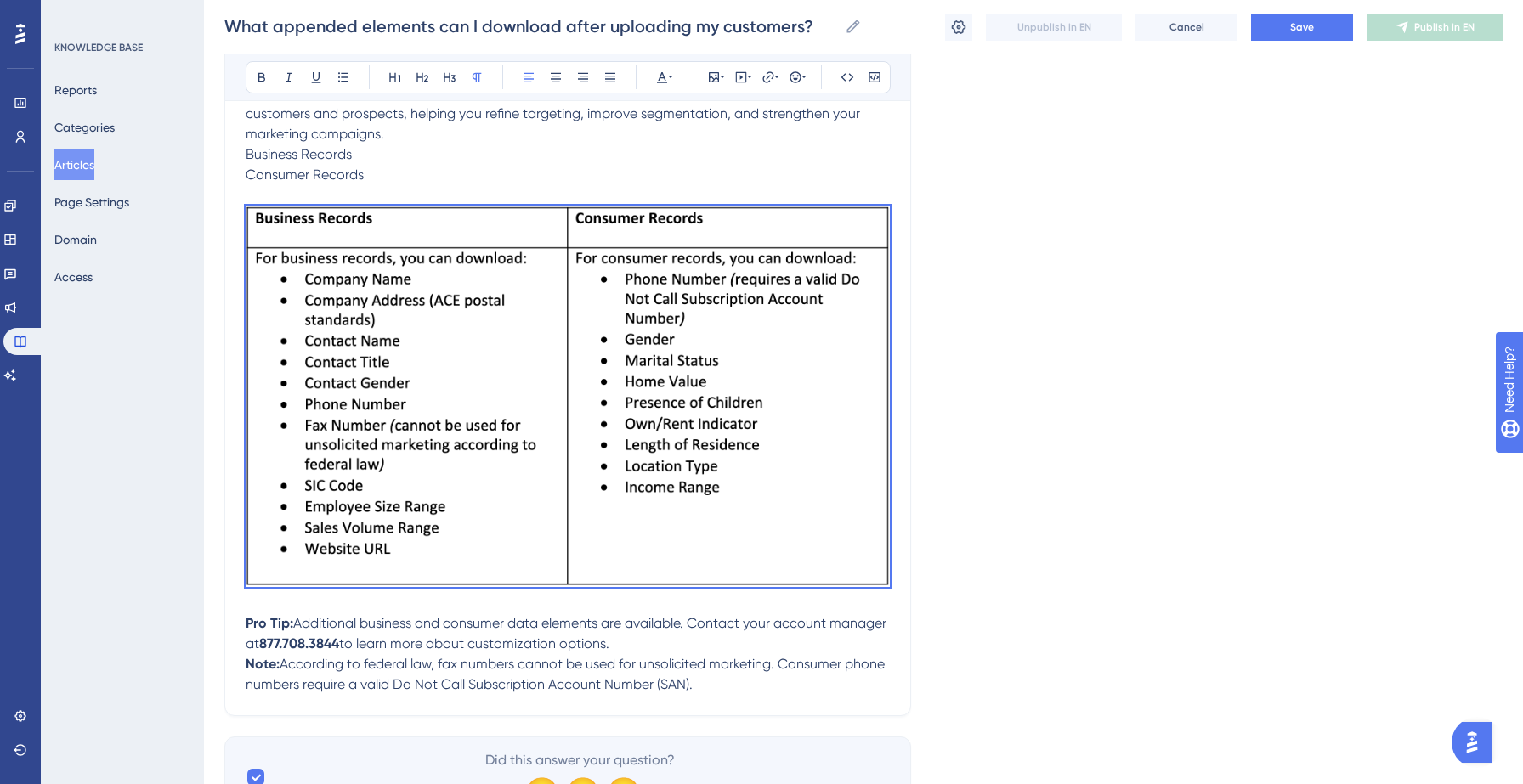
click at [493, 192] on p at bounding box center [568, 194] width 644 height 20
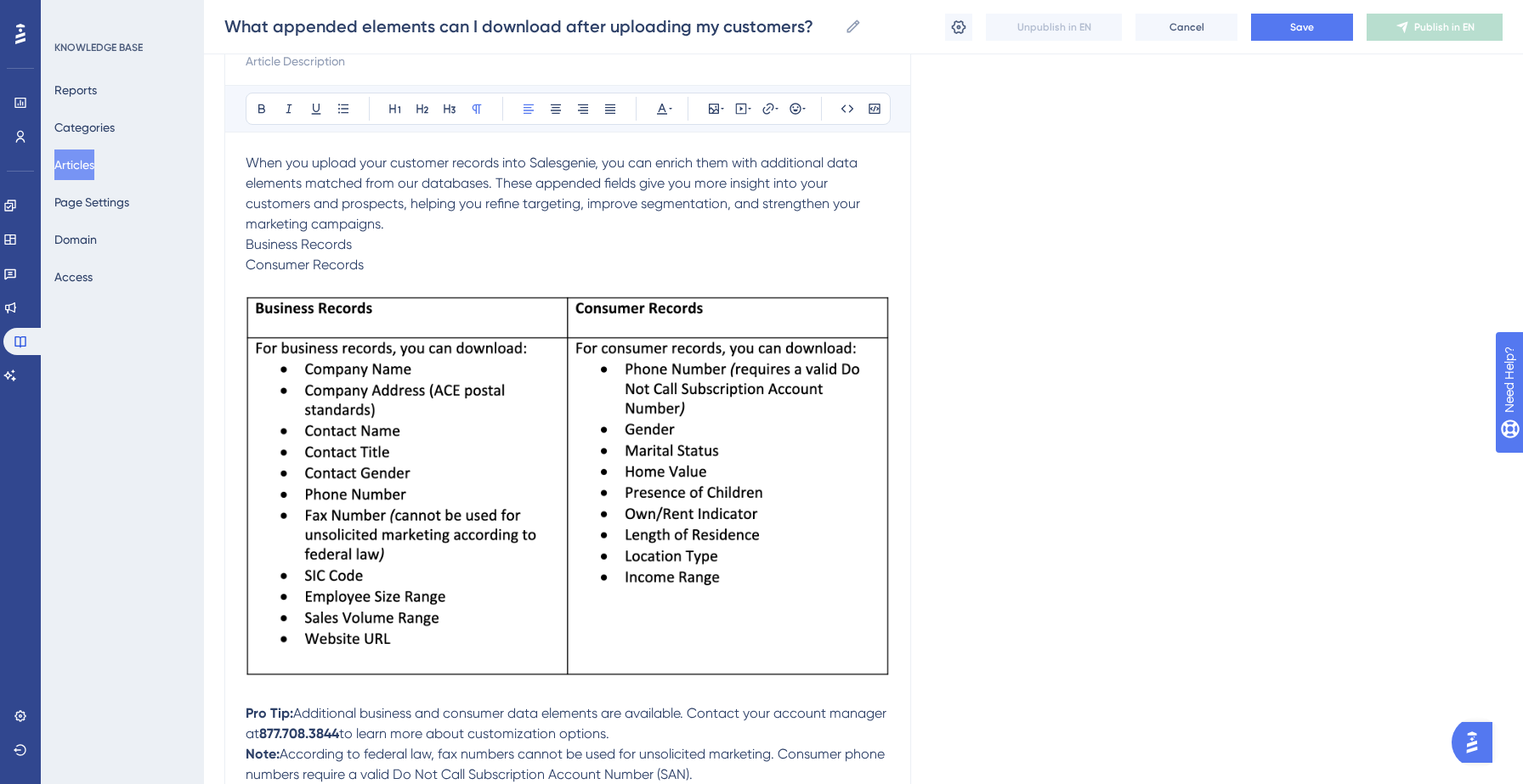
scroll to position [207, 0]
click at [1301, 34] on button "Save" at bounding box center [1302, 27] width 102 height 28
click at [1403, 31] on icon at bounding box center [1402, 27] width 13 height 13
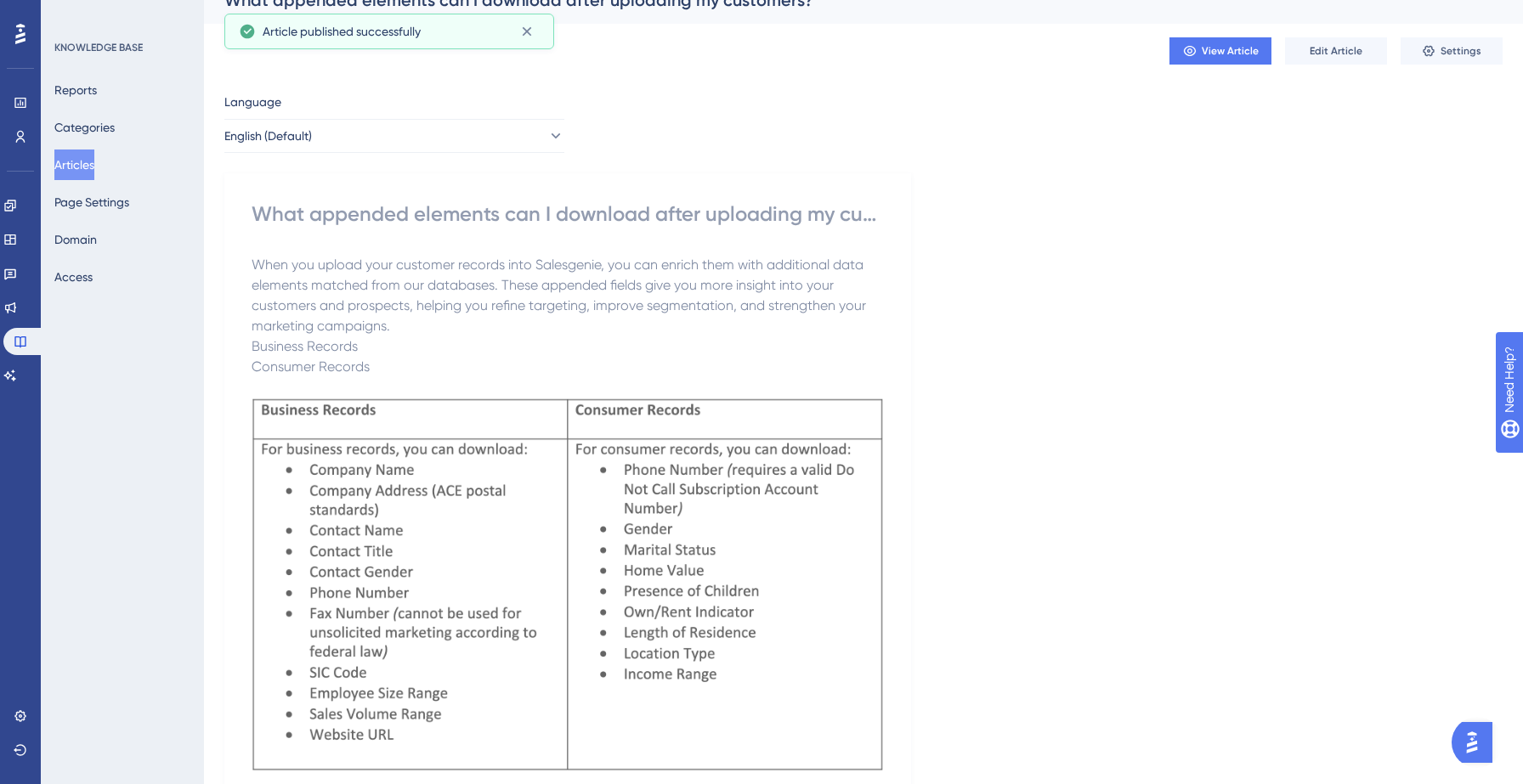
scroll to position [0, 0]
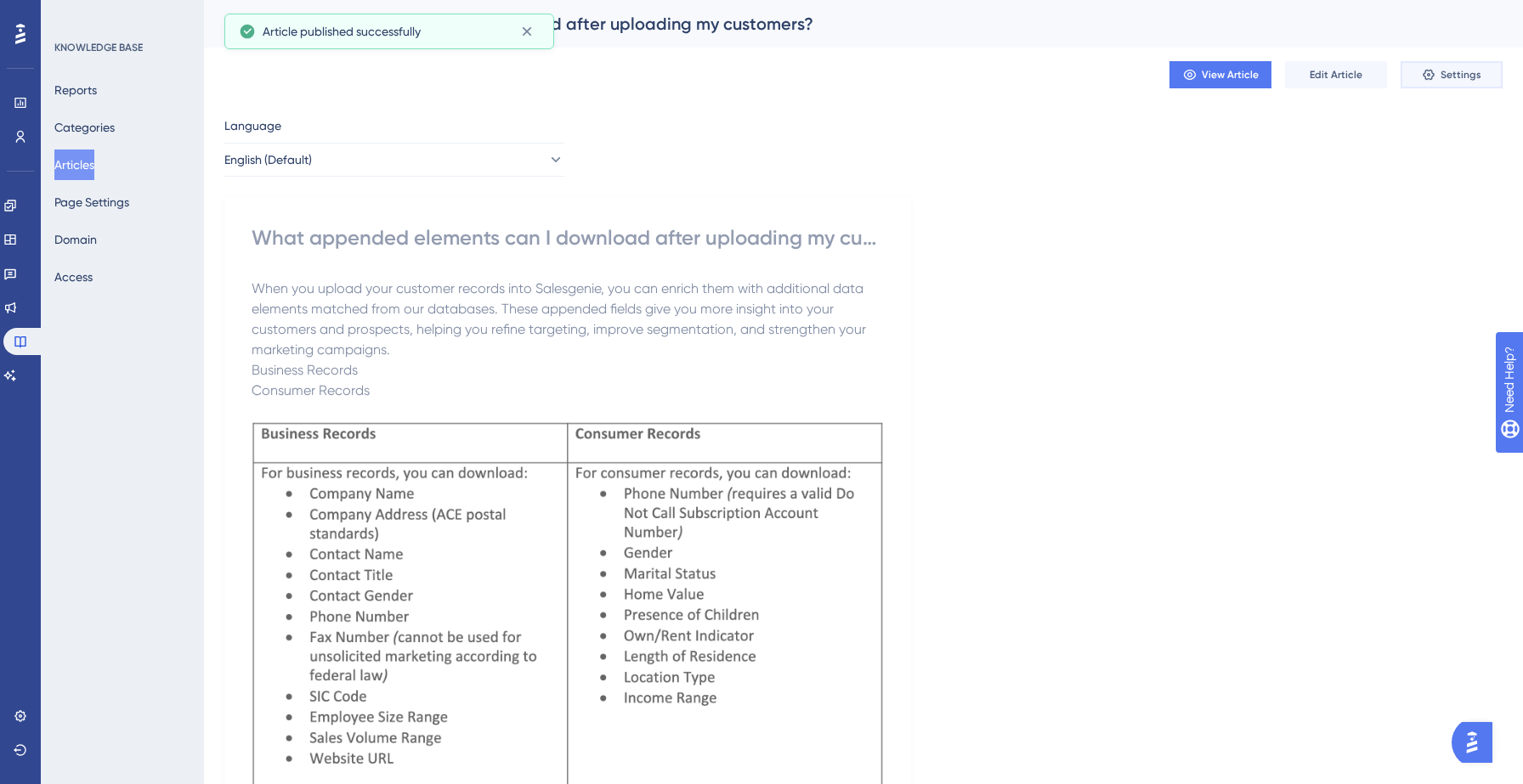
click at [1434, 68] on icon at bounding box center [1429, 74] width 13 height 13
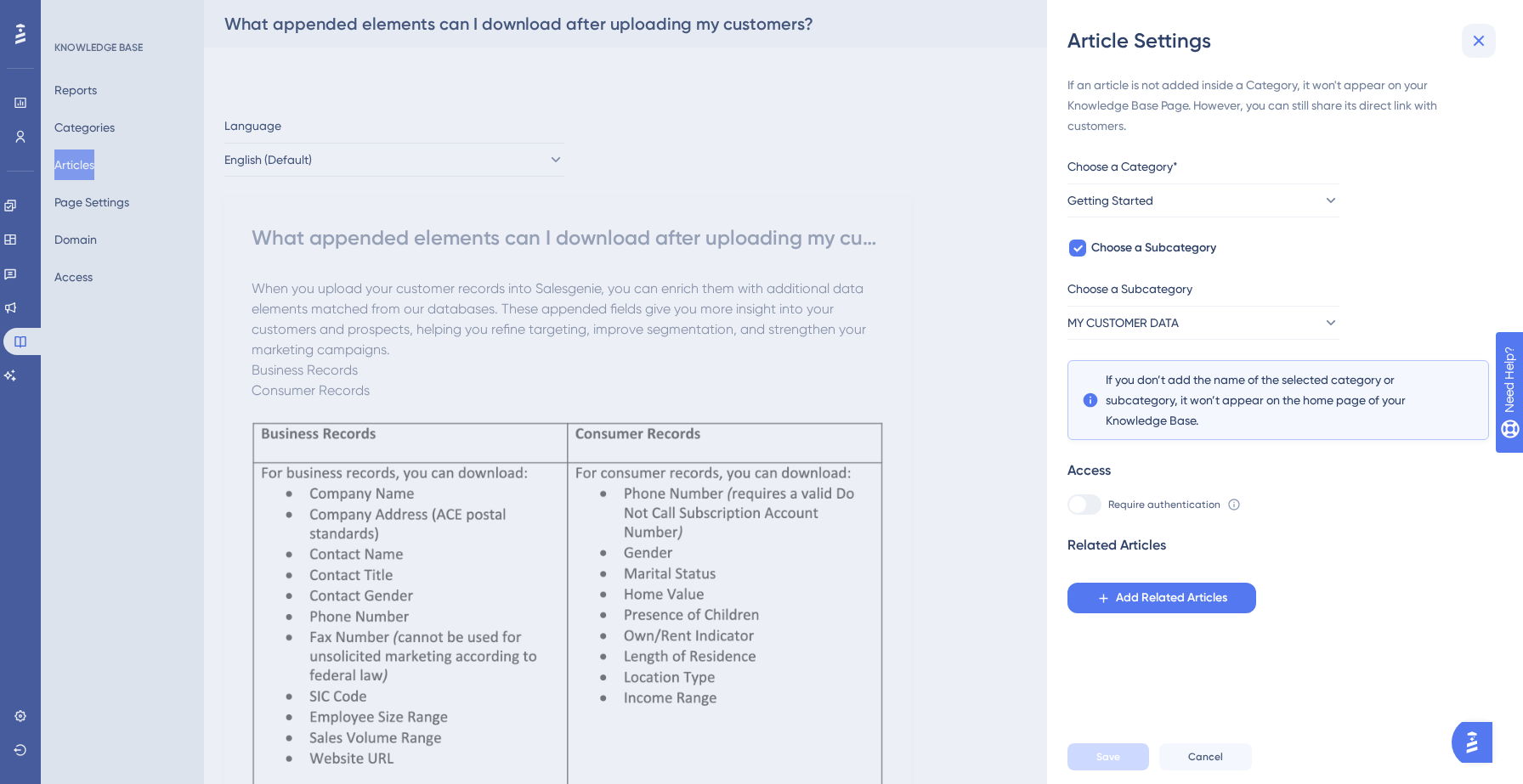
click at [1483, 46] on icon at bounding box center [1478, 40] width 20 height 20
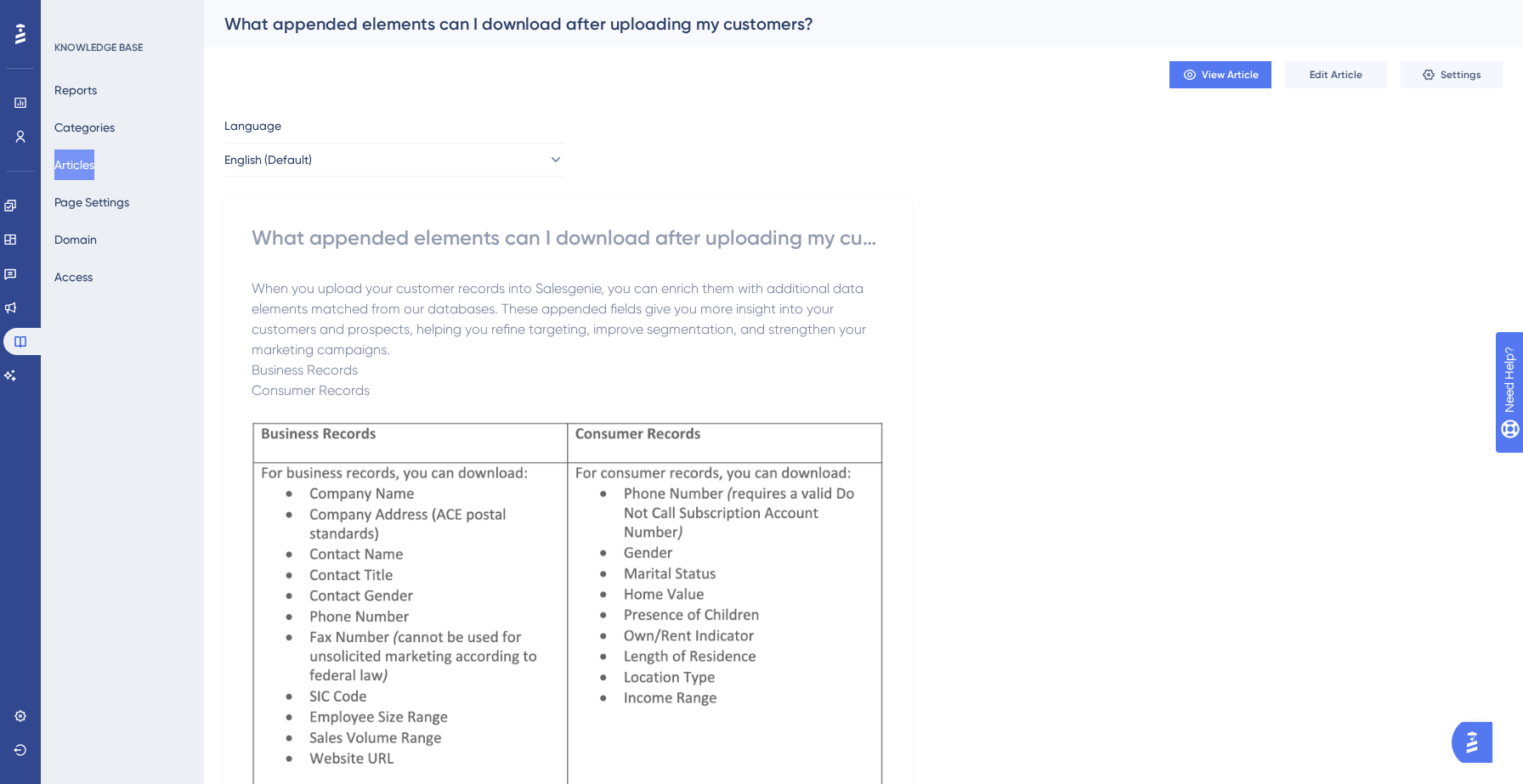
click at [94, 169] on button "Articles" at bounding box center [74, 165] width 40 height 30
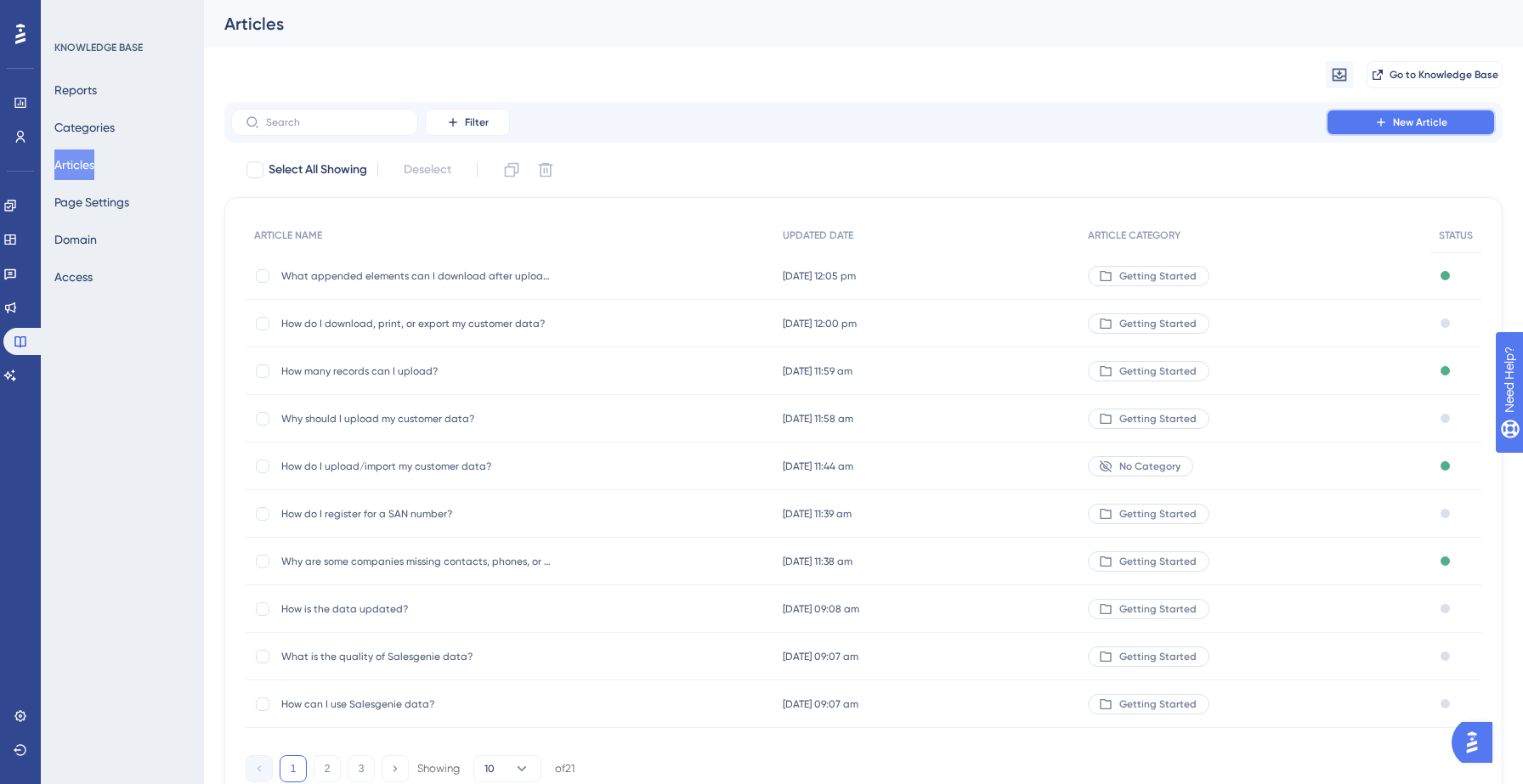
click at [1361, 127] on button "New Article" at bounding box center [1411, 122] width 170 height 28
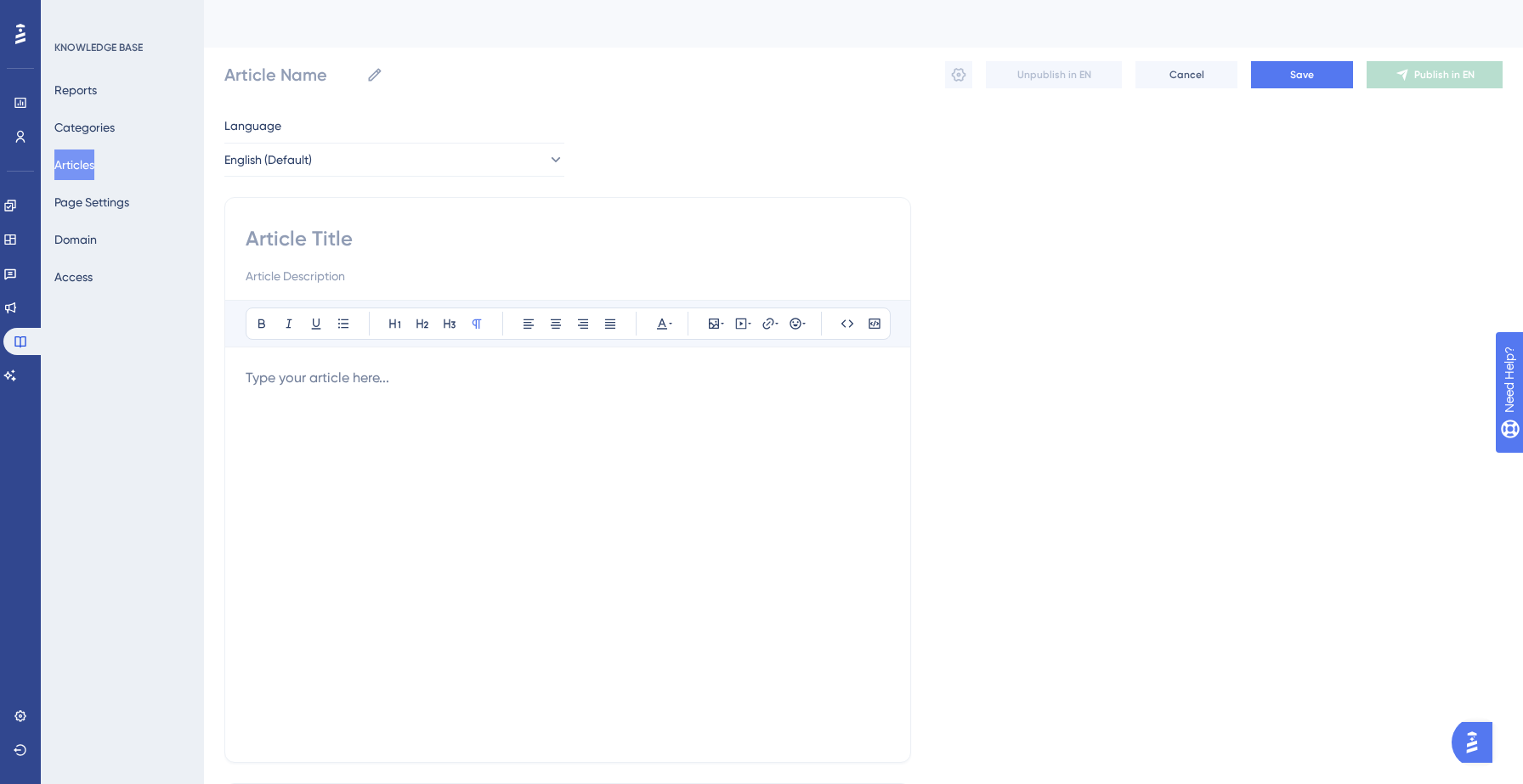
click at [591, 236] on input at bounding box center [568, 238] width 644 height 28
click at [94, 167] on button "Articles" at bounding box center [74, 165] width 40 height 30
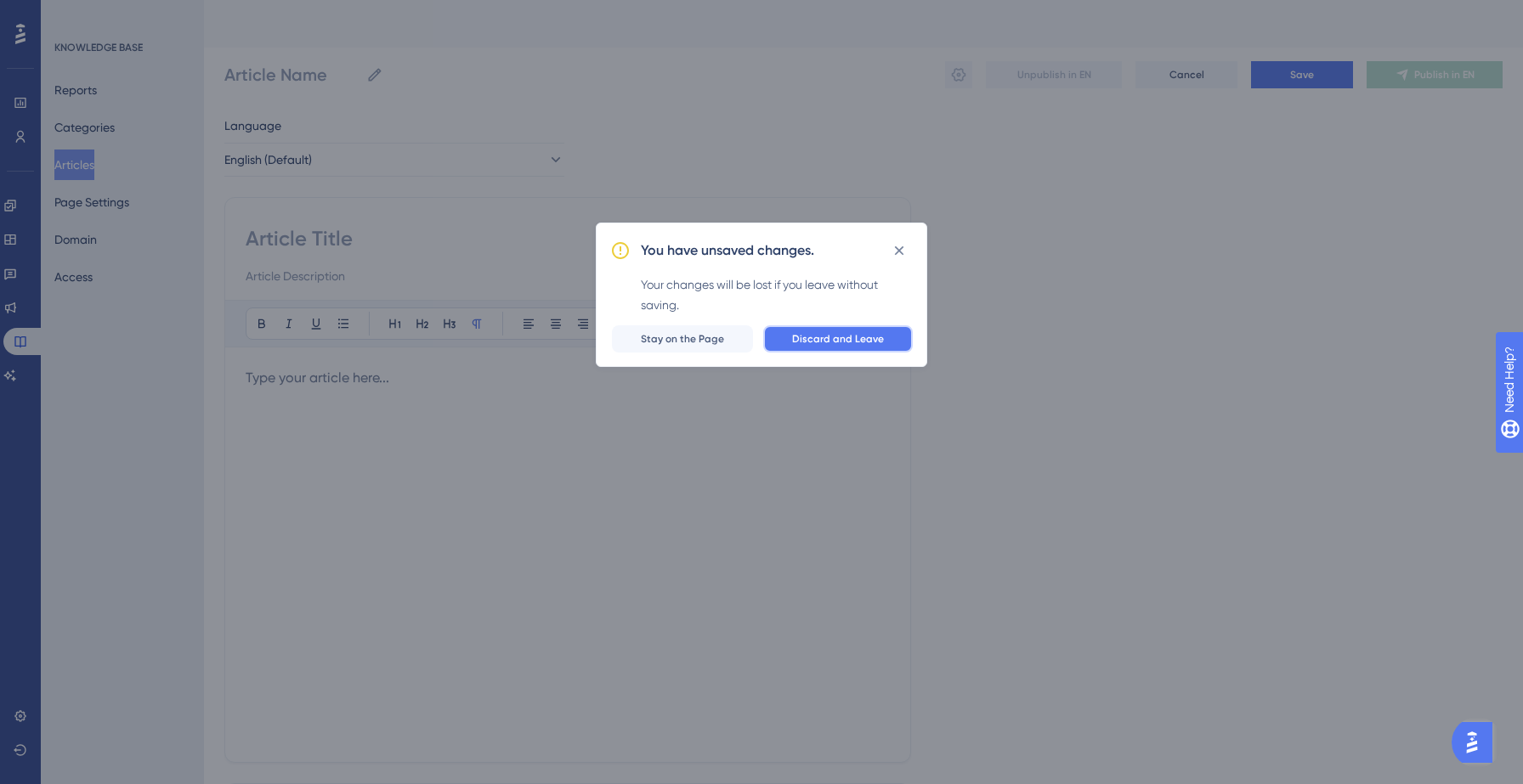
click at [801, 335] on span "Discard and Leave" at bounding box center [838, 339] width 91 height 13
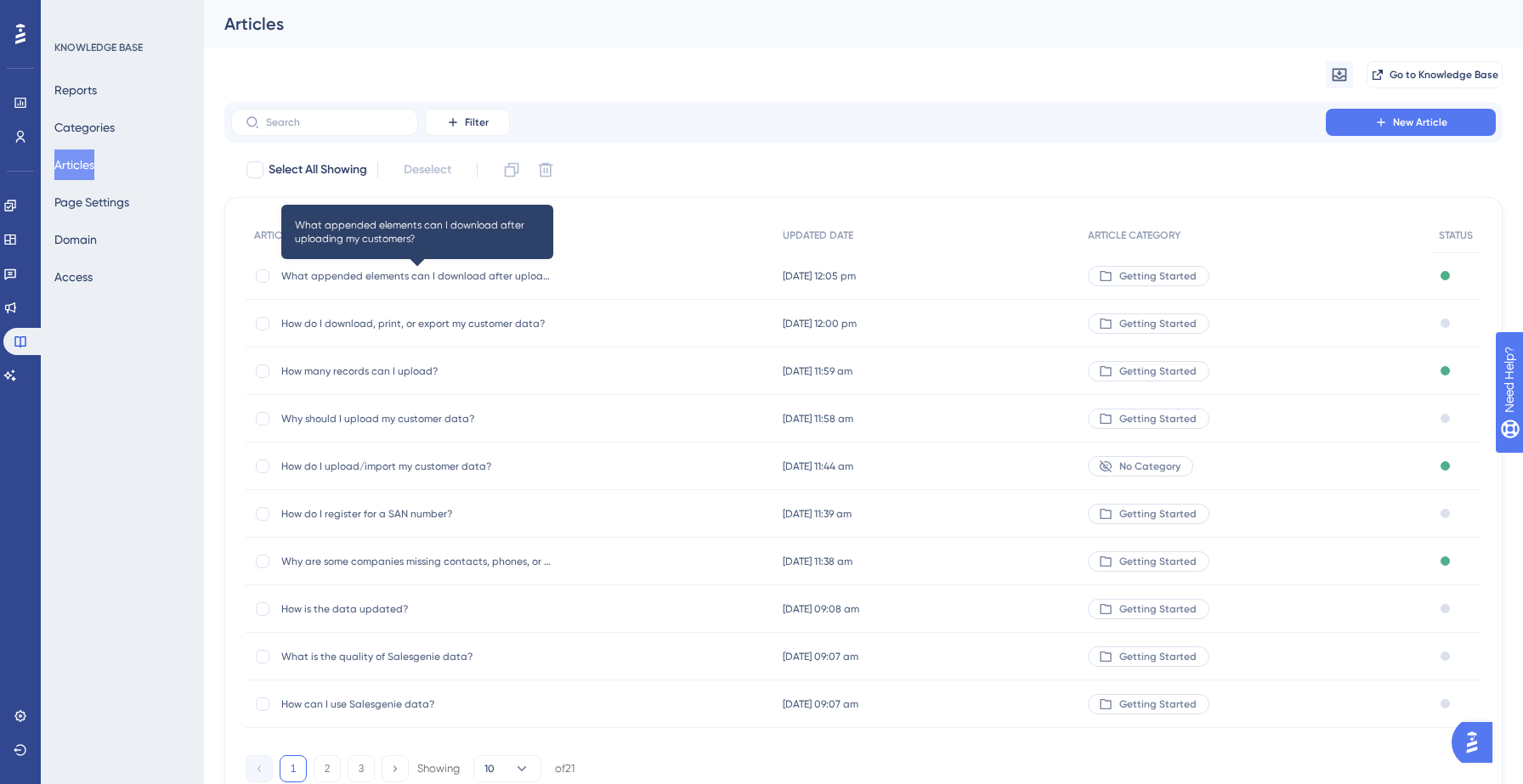
click at [526, 277] on span "What appended elements can I download after uploading my customers?" at bounding box center [416, 276] width 272 height 13
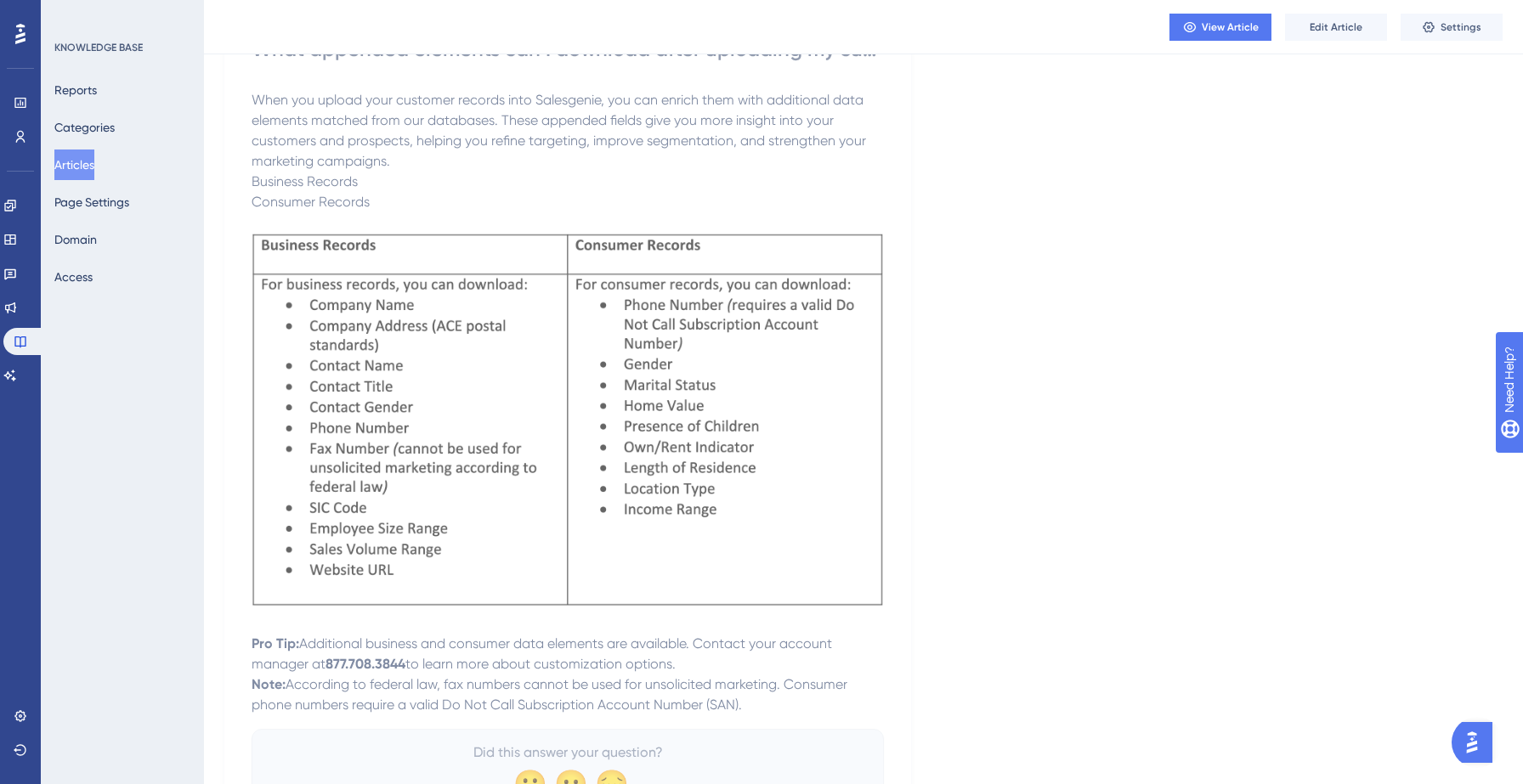
scroll to position [294, 0]
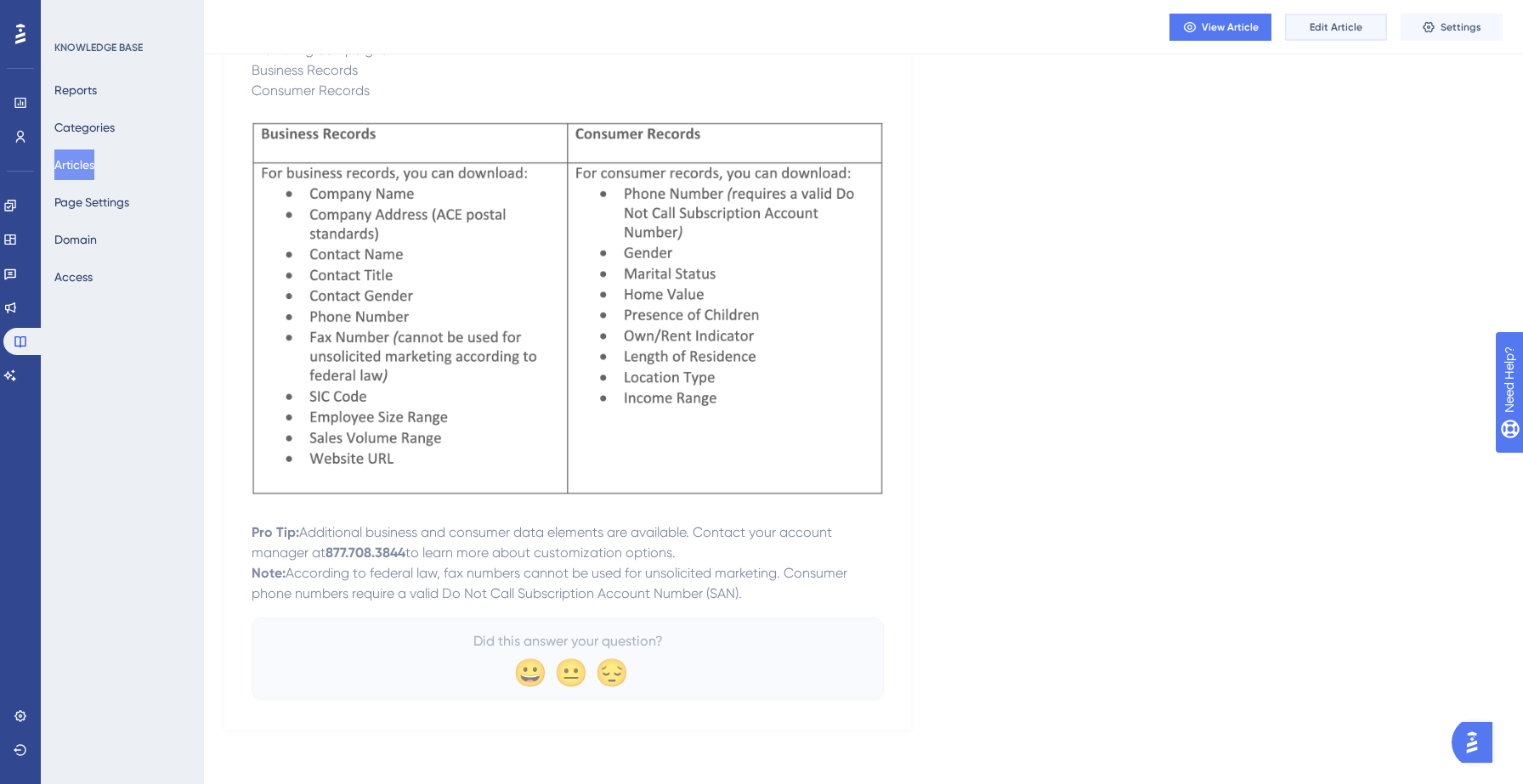
click at [1358, 30] on span "Edit Article" at bounding box center [1335, 27] width 52 height 13
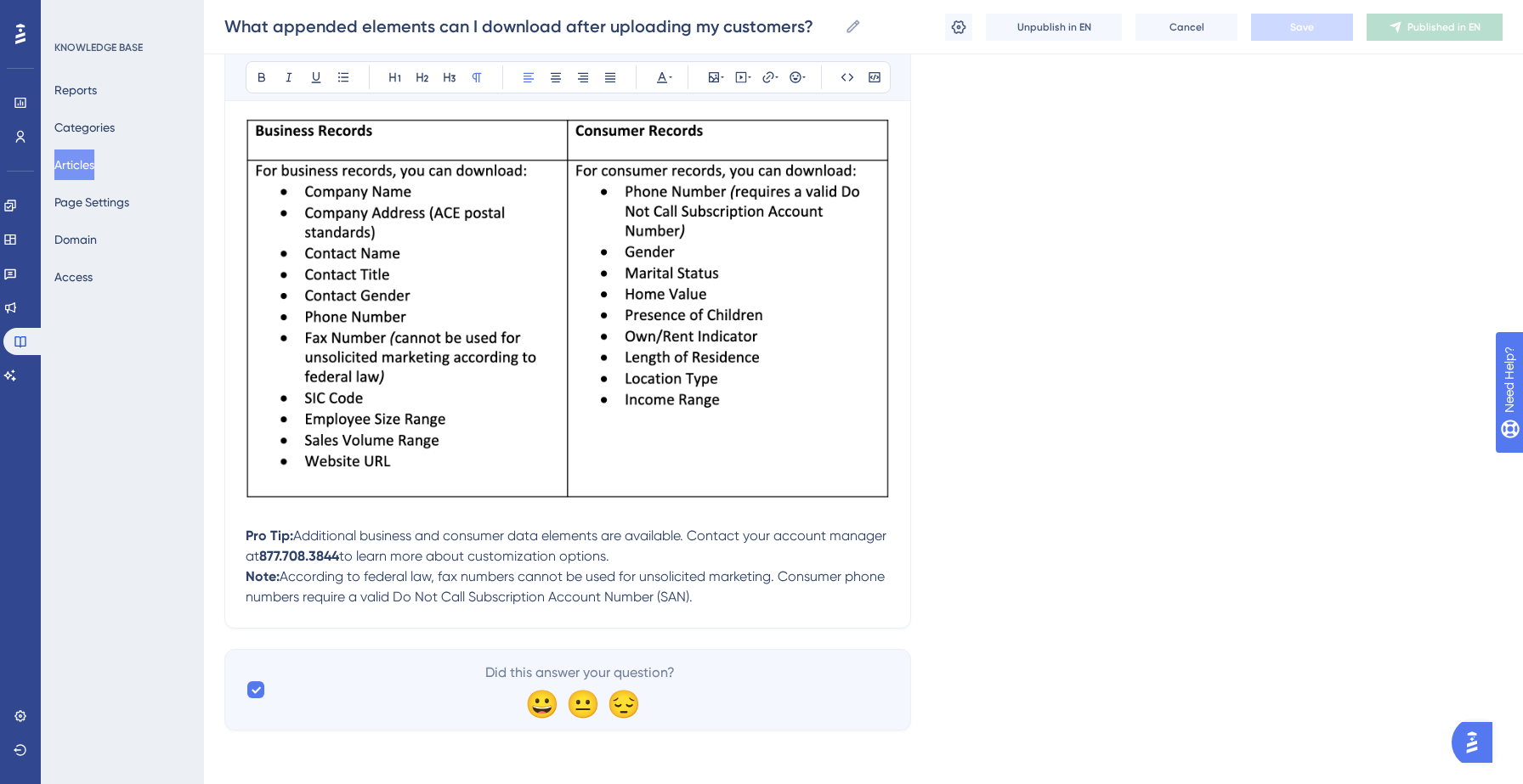
scroll to position [388, 0]
click at [758, 557] on p "Pro Tip: Additional business and consumer data elements are available. Contact …" at bounding box center [568, 545] width 644 height 41
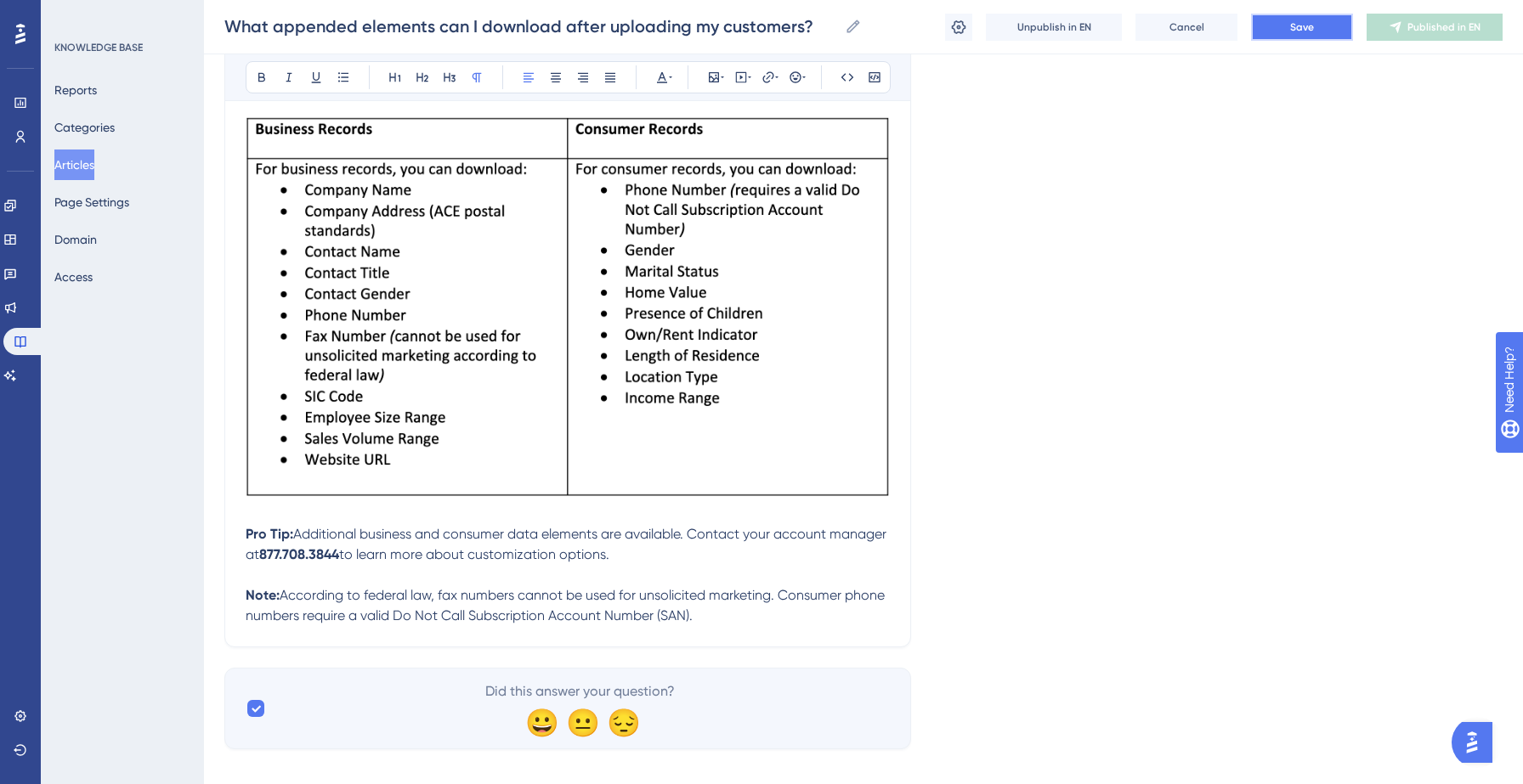
click at [1301, 13] on button "Save" at bounding box center [1302, 27] width 102 height 28
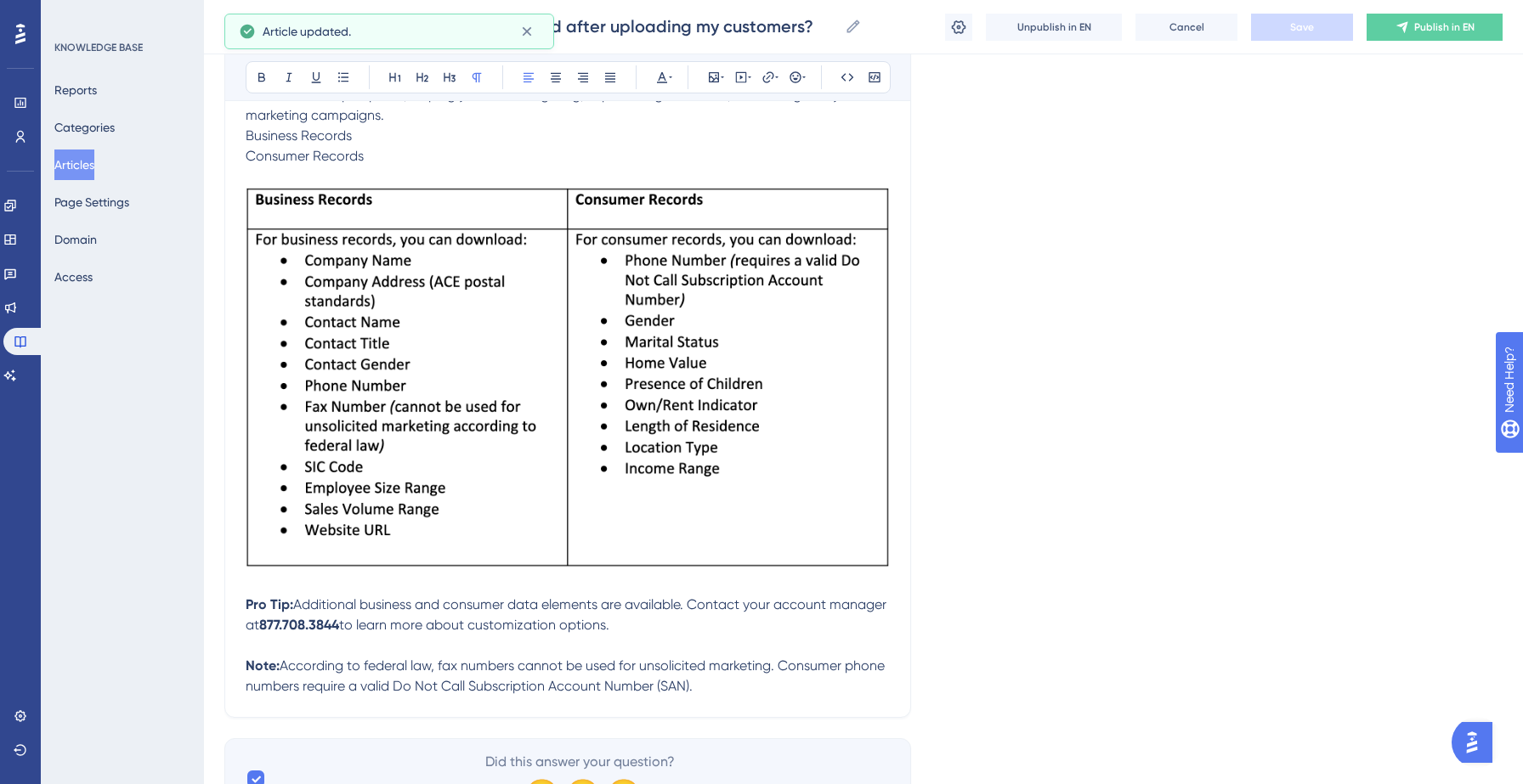
scroll to position [308, 0]
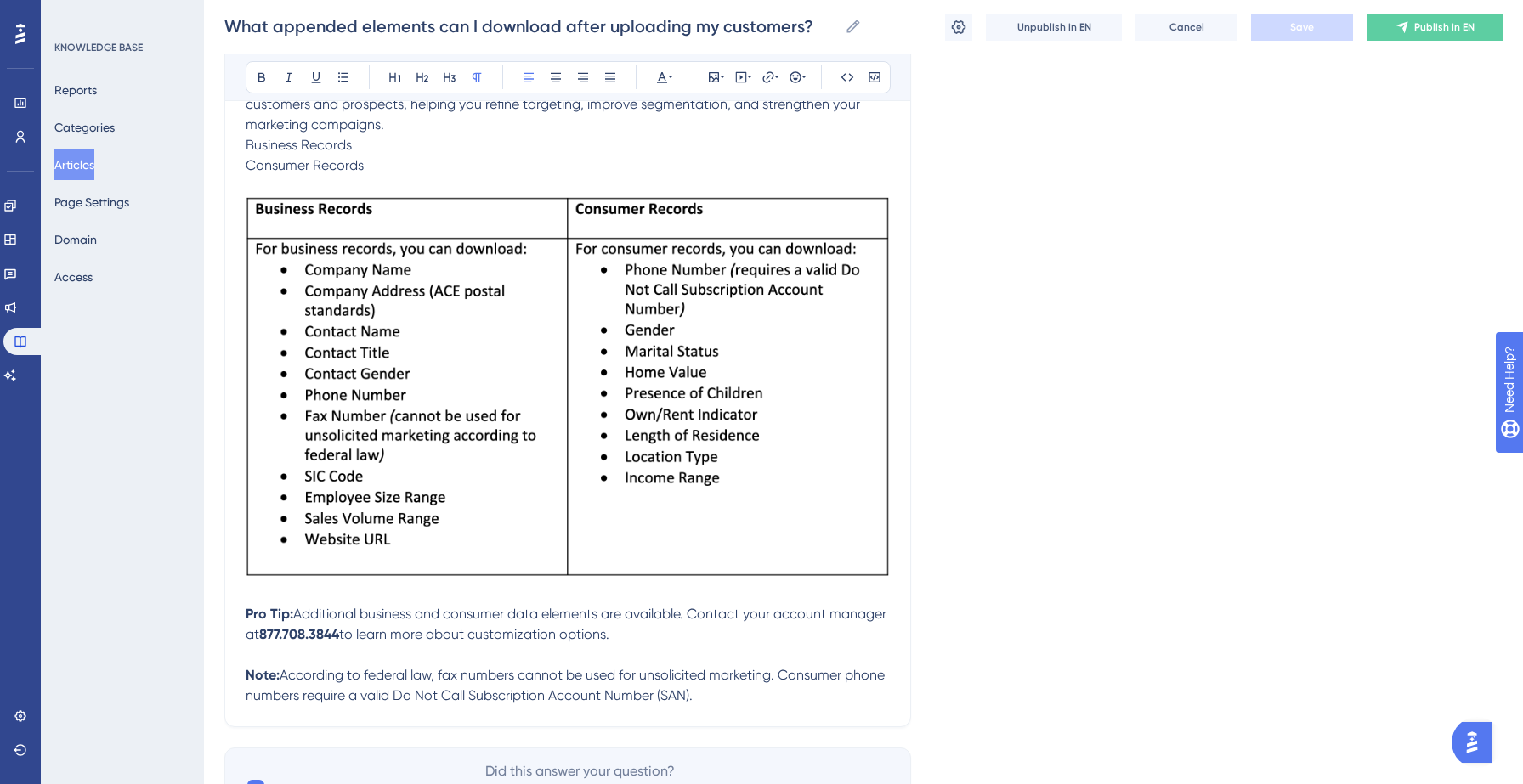
click at [72, 164] on button "Articles" at bounding box center [74, 165] width 40 height 30
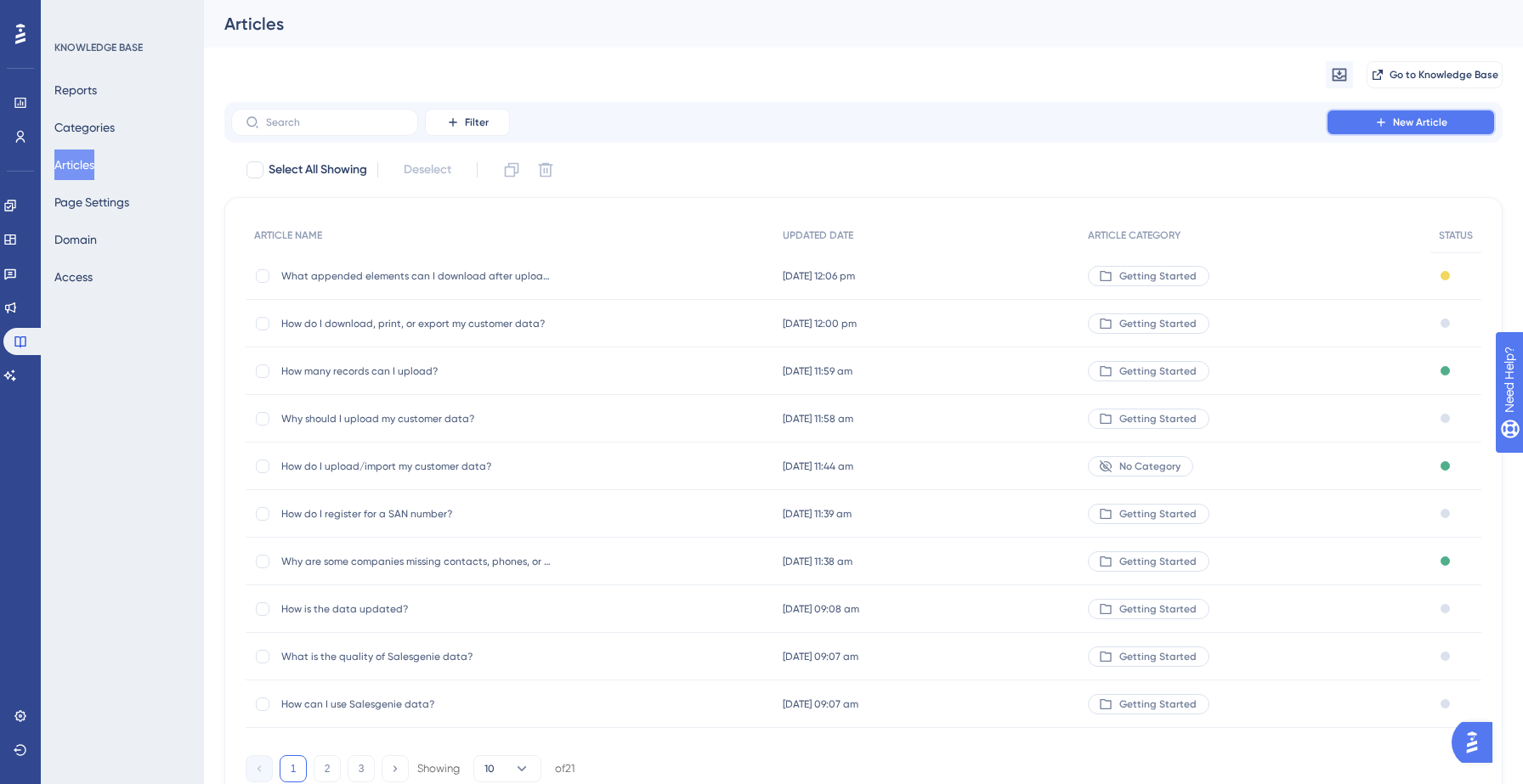
click at [1392, 127] on button "New Article" at bounding box center [1411, 122] width 170 height 28
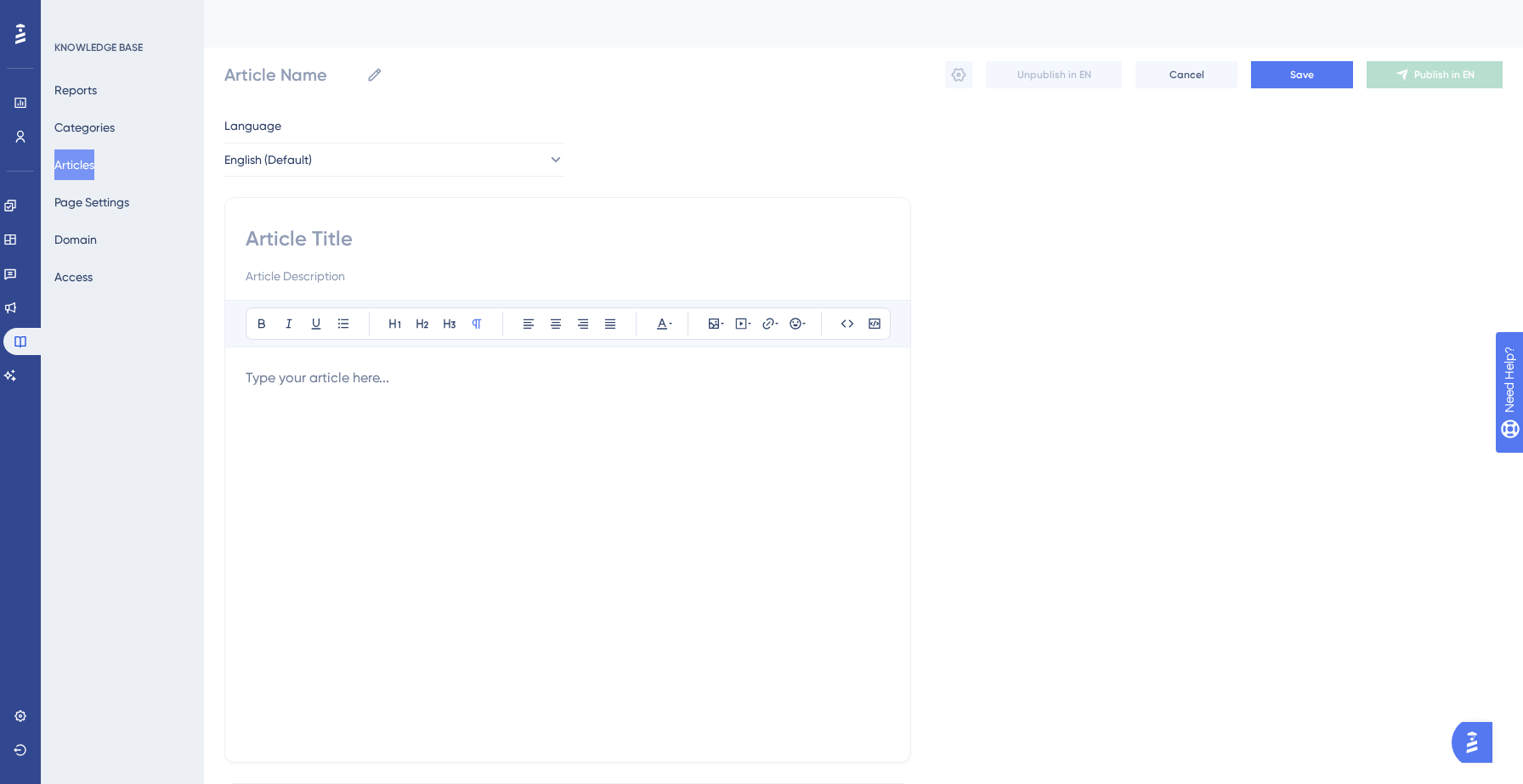
click at [458, 248] on input at bounding box center [568, 238] width 644 height 28
paste input "How do I find similar records (clone) or search for nearby businesses?"
type input "How do I find similar records (clone) or search for nearby businesses?"
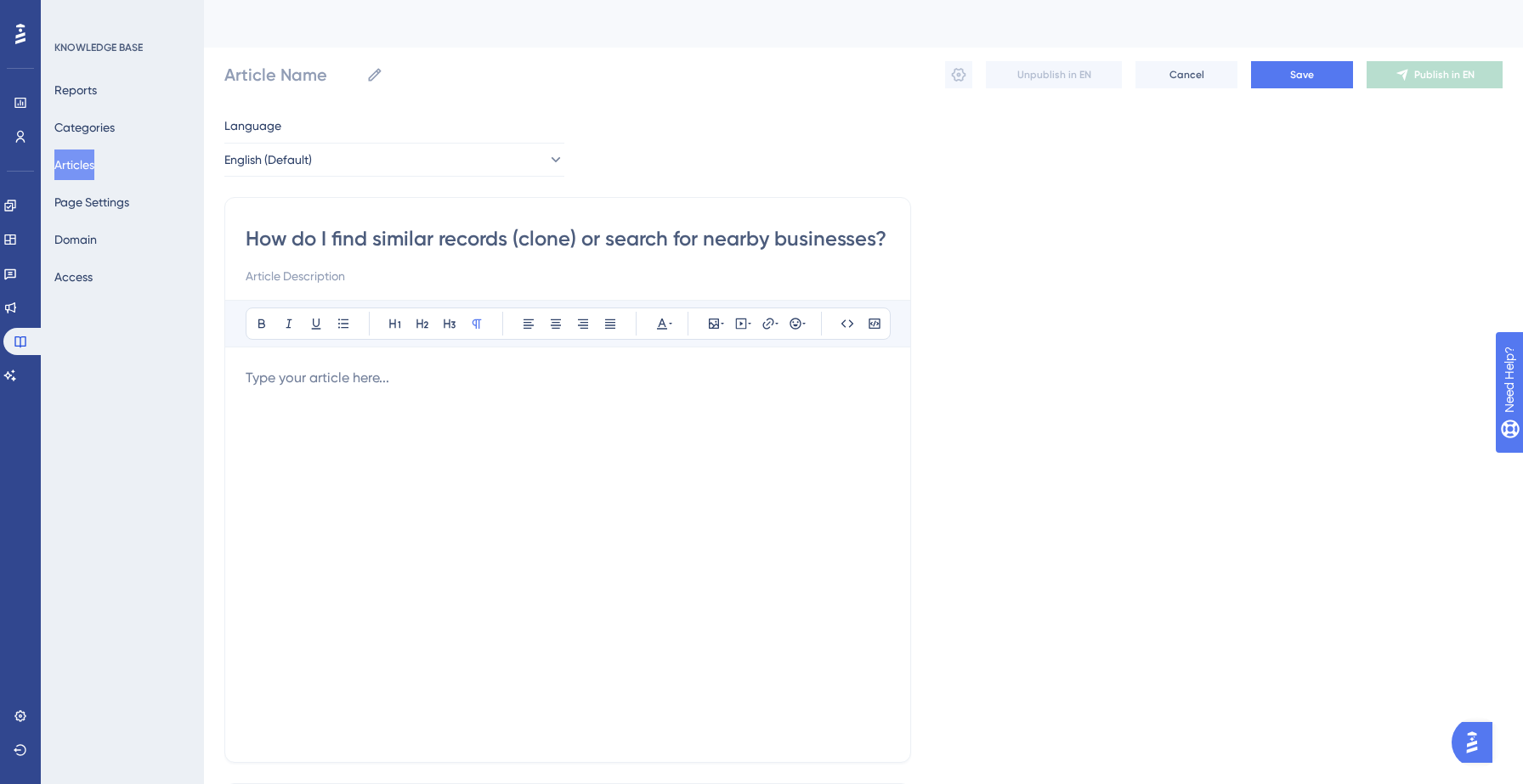
scroll to position [0, 2]
type input "How do I find similar records (clone) or search for nearby businesses?"
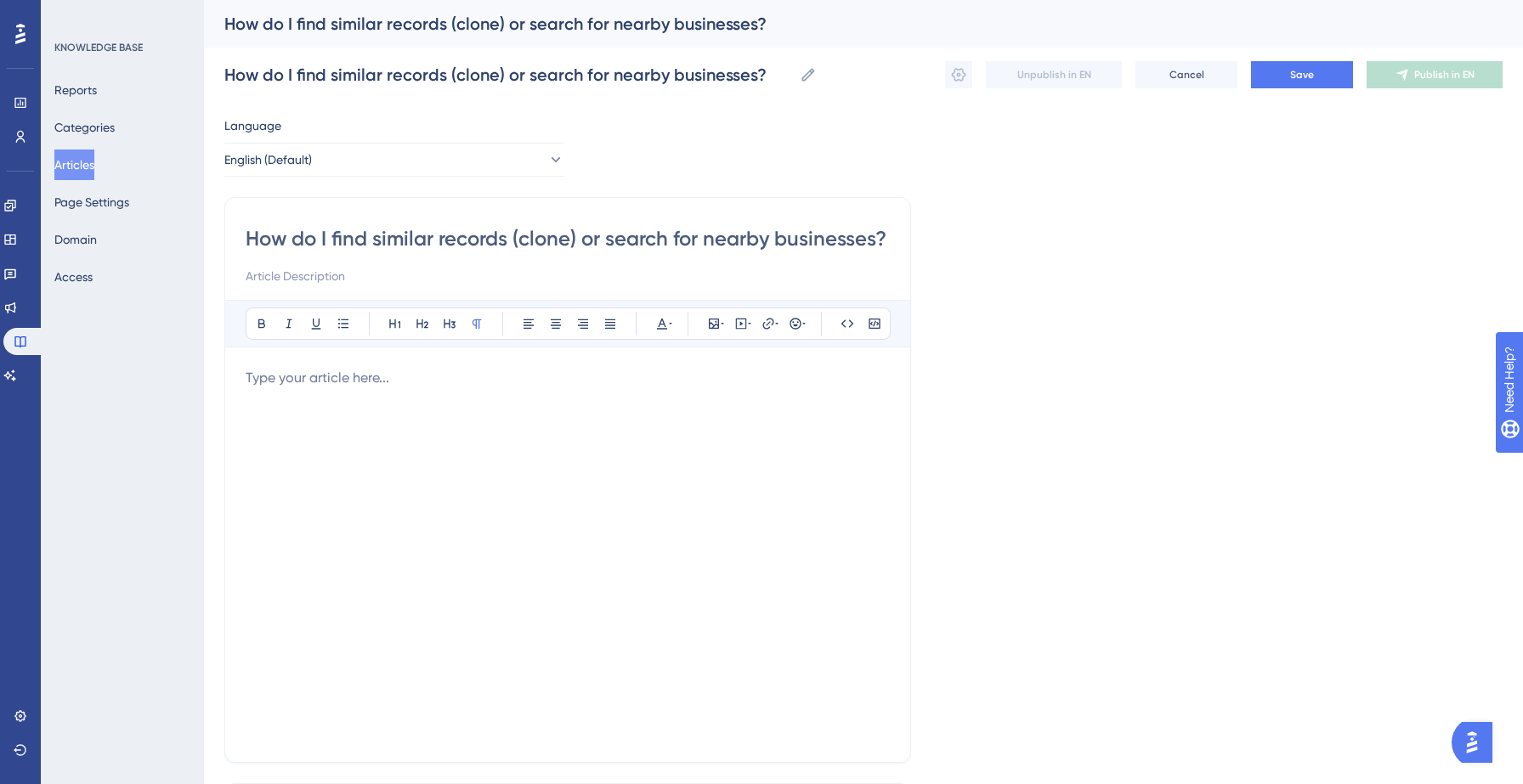
type input "How do I find similar records (clone) or search for nearby businesses?"
click at [327, 383] on p at bounding box center [568, 377] width 644 height 20
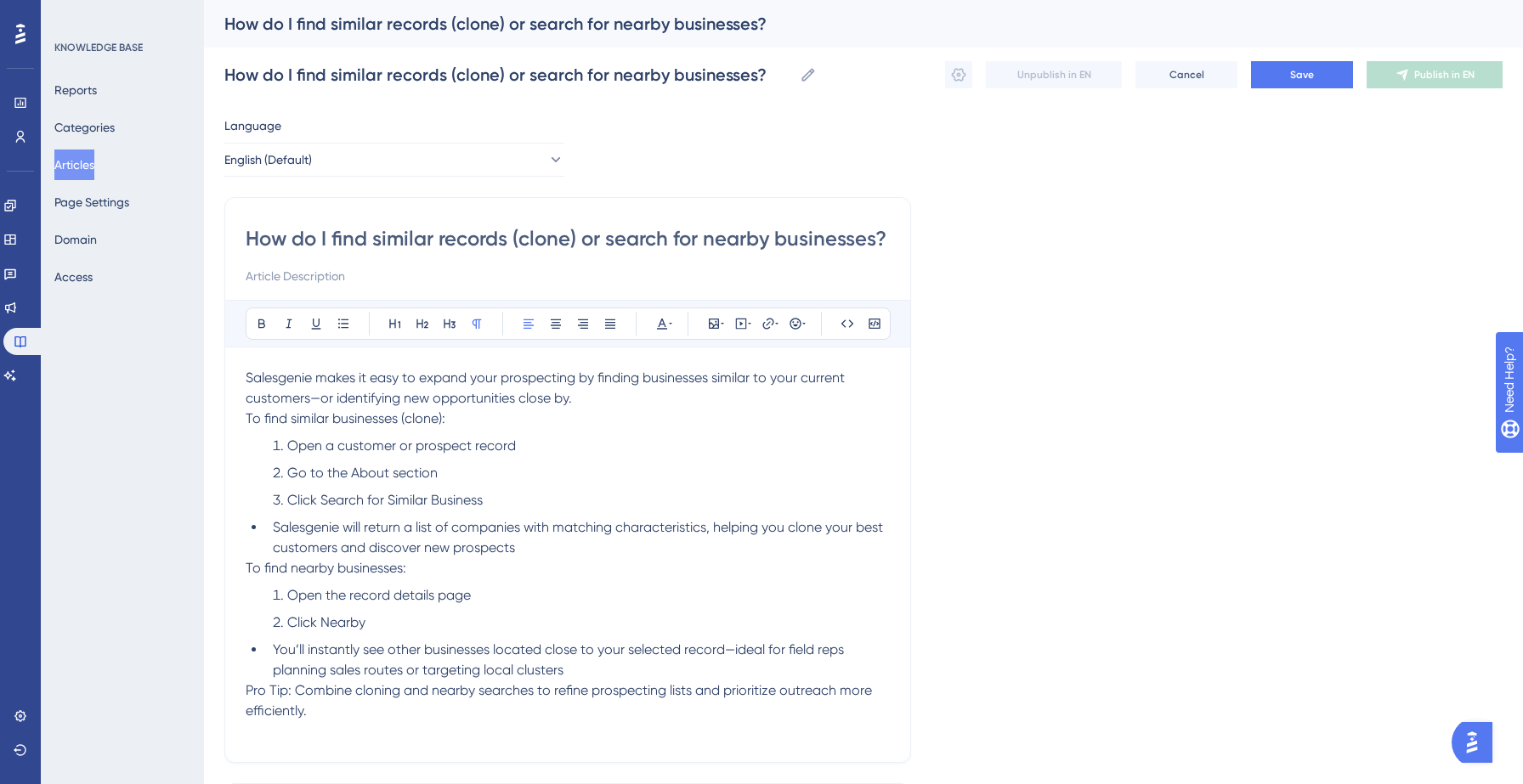
drag, startPoint x: 246, startPoint y: 419, endPoint x: 476, endPoint y: 427, distance: 230.1
click at [476, 427] on p "To find similar businesses (clone):" at bounding box center [568, 418] width 644 height 20
click at [600, 393] on p "Salesgenie makes it easy to expand your prospecting by finding businesses simil…" at bounding box center [568, 388] width 644 height 41
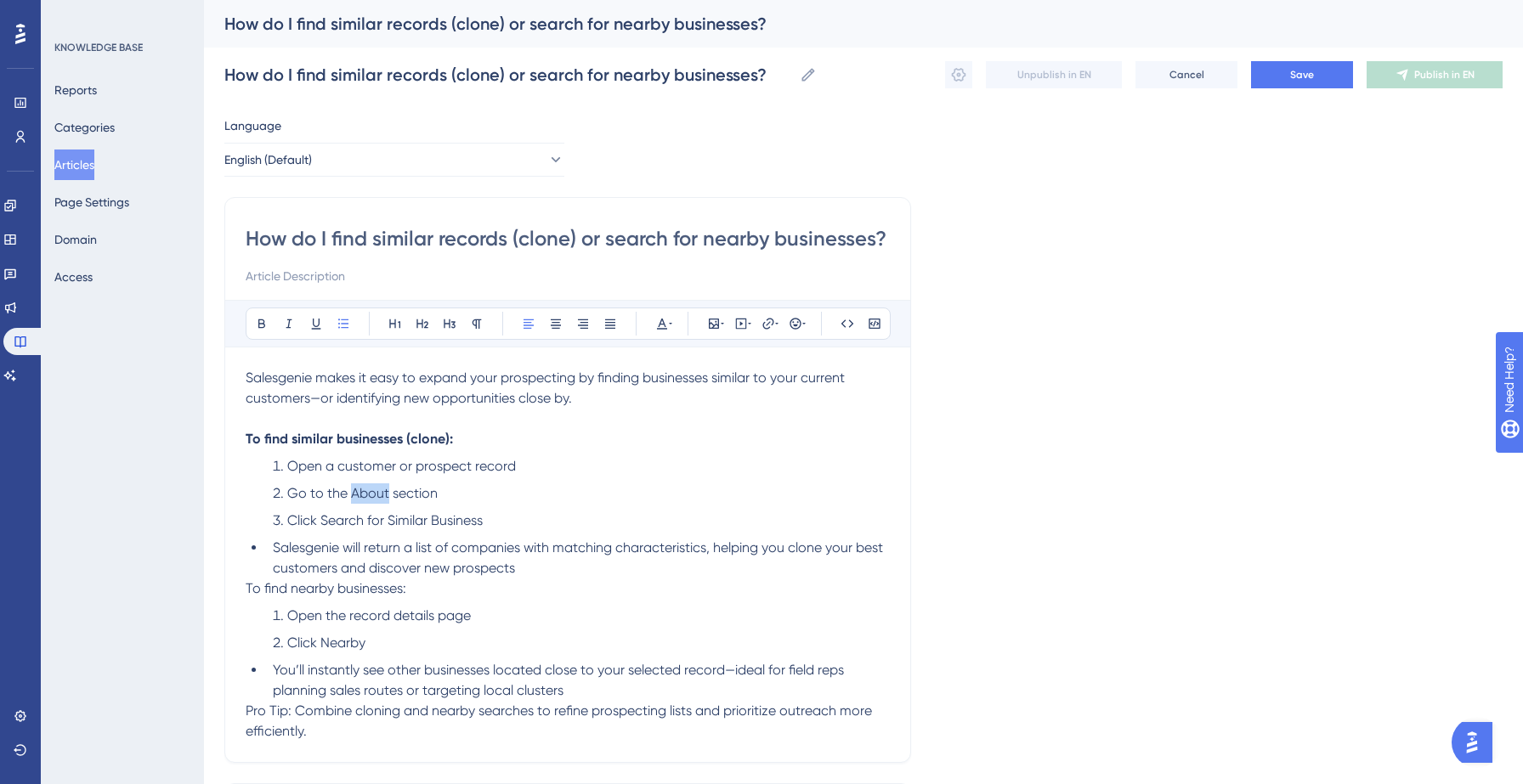
drag, startPoint x: 350, startPoint y: 492, endPoint x: 386, endPoint y: 491, distance: 36.0
click at [386, 491] on span "Go to the About section" at bounding box center [362, 493] width 151 height 16
drag, startPoint x: 319, startPoint y: 522, endPoint x: 547, endPoint y: 522, distance: 228.0
click at [547, 522] on li "Click Search for Similar Business" at bounding box center [578, 520] width 624 height 20
drag, startPoint x: 247, startPoint y: 585, endPoint x: 419, endPoint y: 586, distance: 172.0
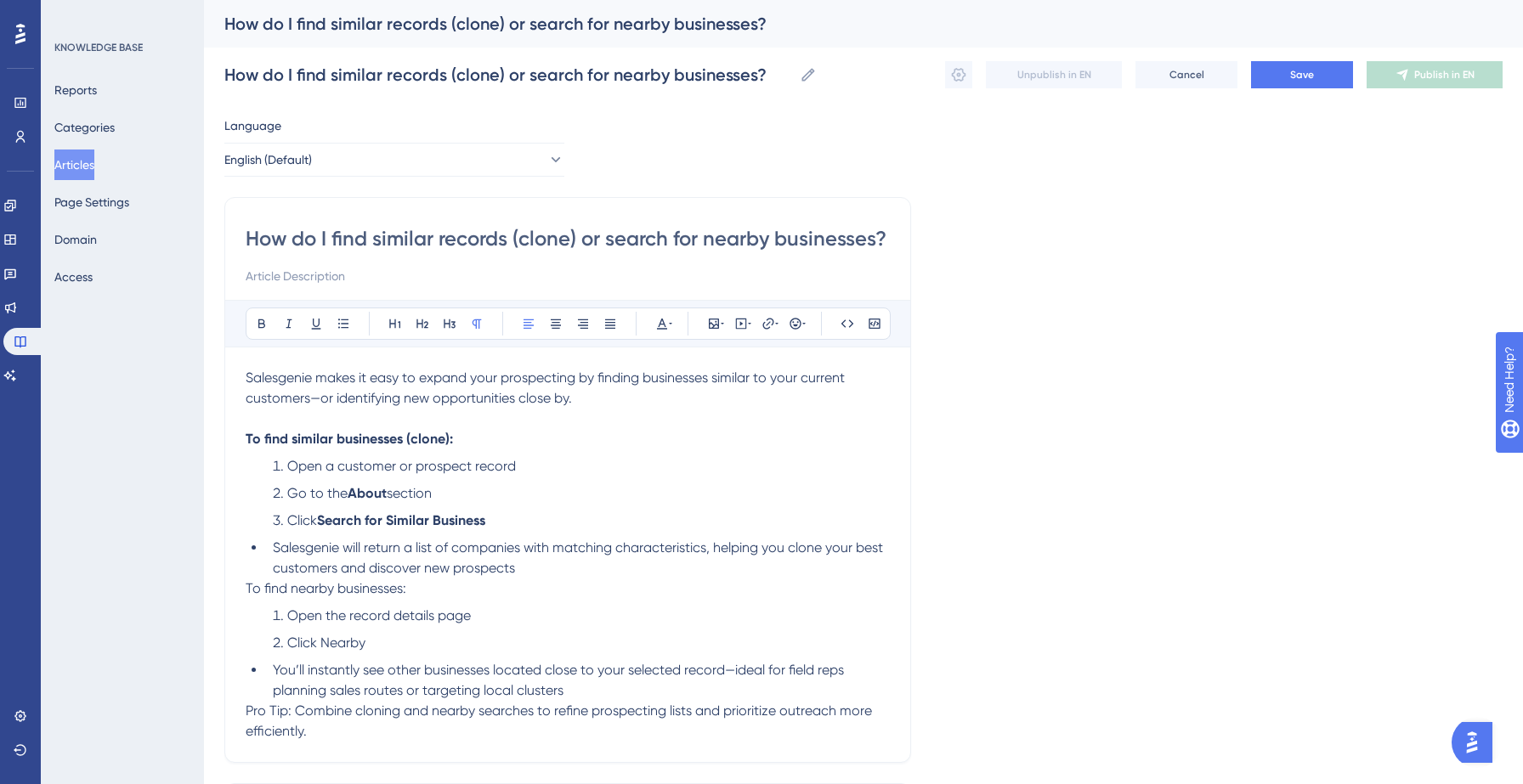
click at [419, 586] on p "To find nearby businesses:" at bounding box center [568, 588] width 644 height 20
drag, startPoint x: 319, startPoint y: 642, endPoint x: 412, endPoint y: 640, distance: 93.0
click at [412, 640] on li "Click Nearby" at bounding box center [578, 642] width 624 height 20
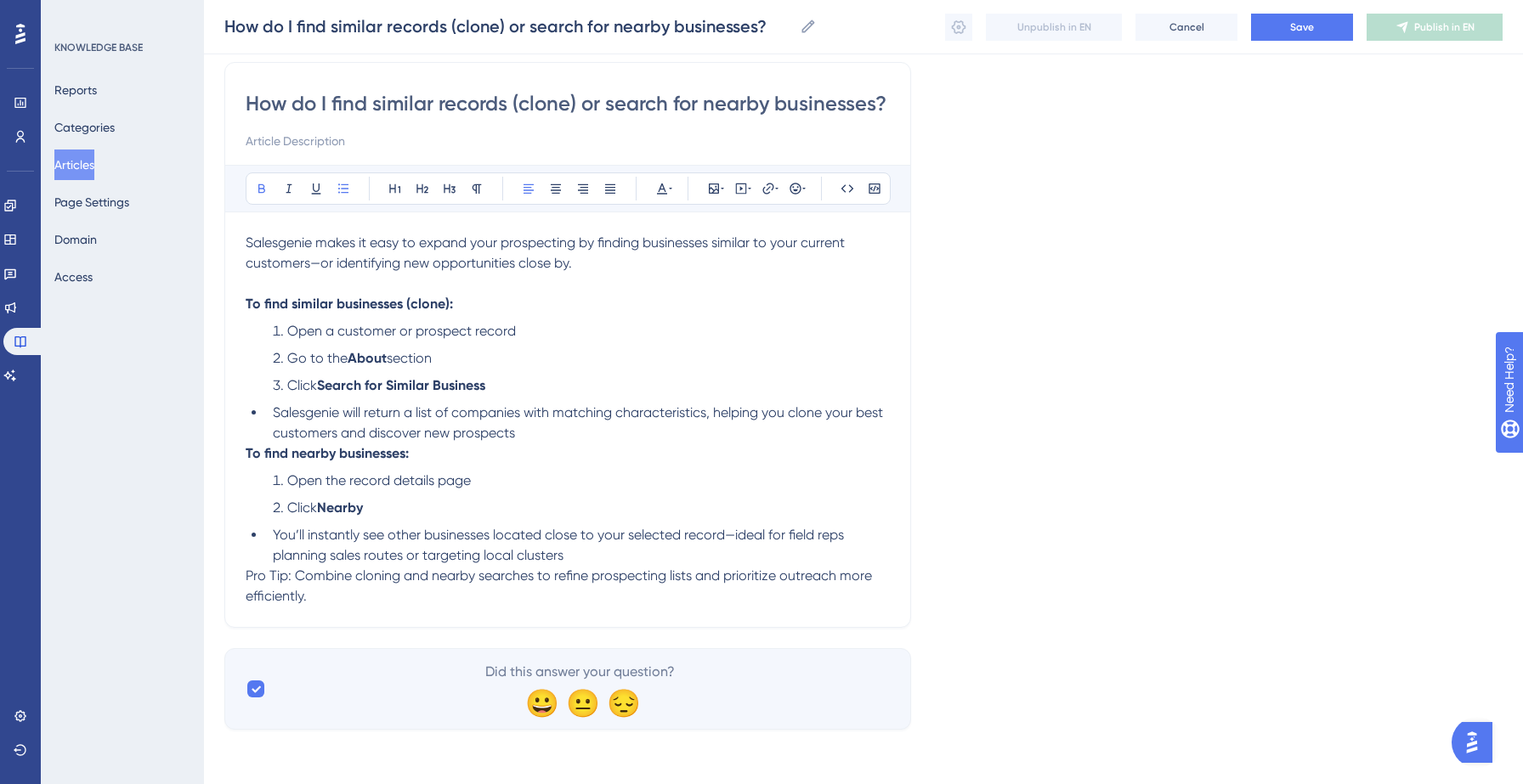
scroll to position [130, 0]
drag, startPoint x: 247, startPoint y: 579, endPoint x: 289, endPoint y: 579, distance: 42.0
click at [289, 579] on span "Pro Tip: Combine cloning and nearby searches to refine prospecting lists and pr…" at bounding box center [560, 586] width 630 height 36
click at [618, 553] on li "You’ll instantly see other businesses located close to your selected record—ide…" at bounding box center [578, 545] width 624 height 41
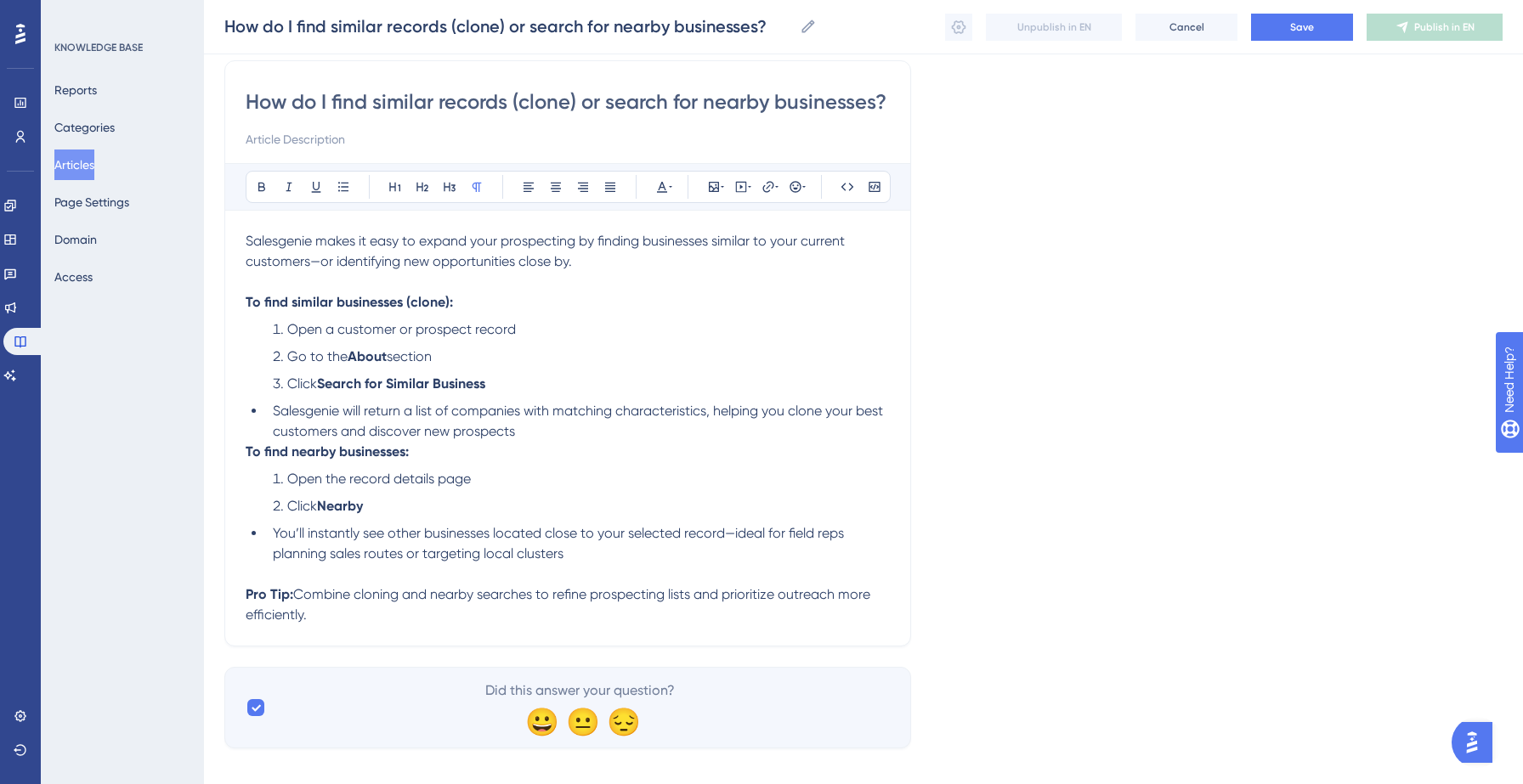
click at [562, 431] on li "Salesgenie will return a list of companies with matching characteristics, helpi…" at bounding box center [578, 421] width 624 height 41
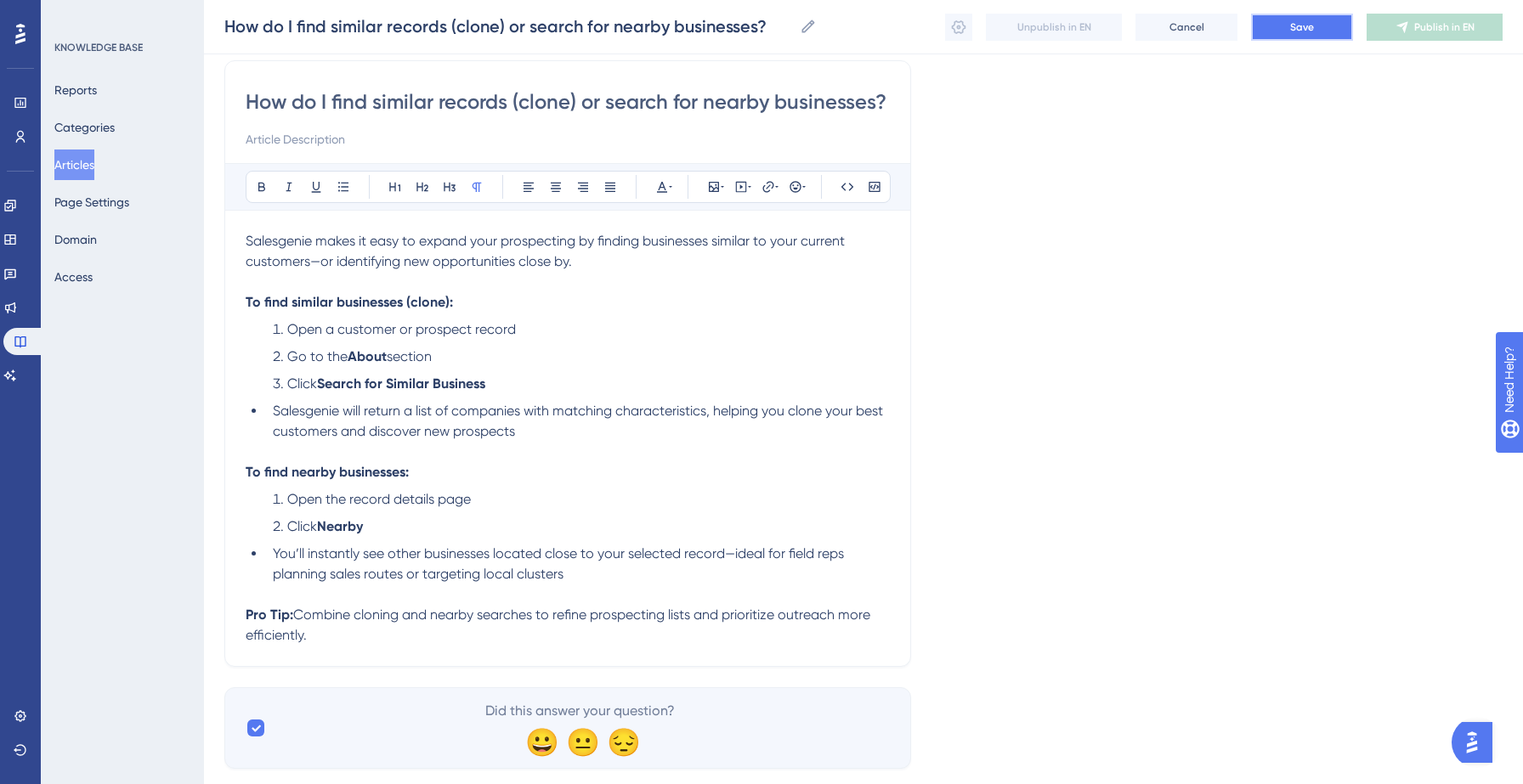
click at [1327, 25] on button "Save" at bounding box center [1302, 27] width 102 height 28
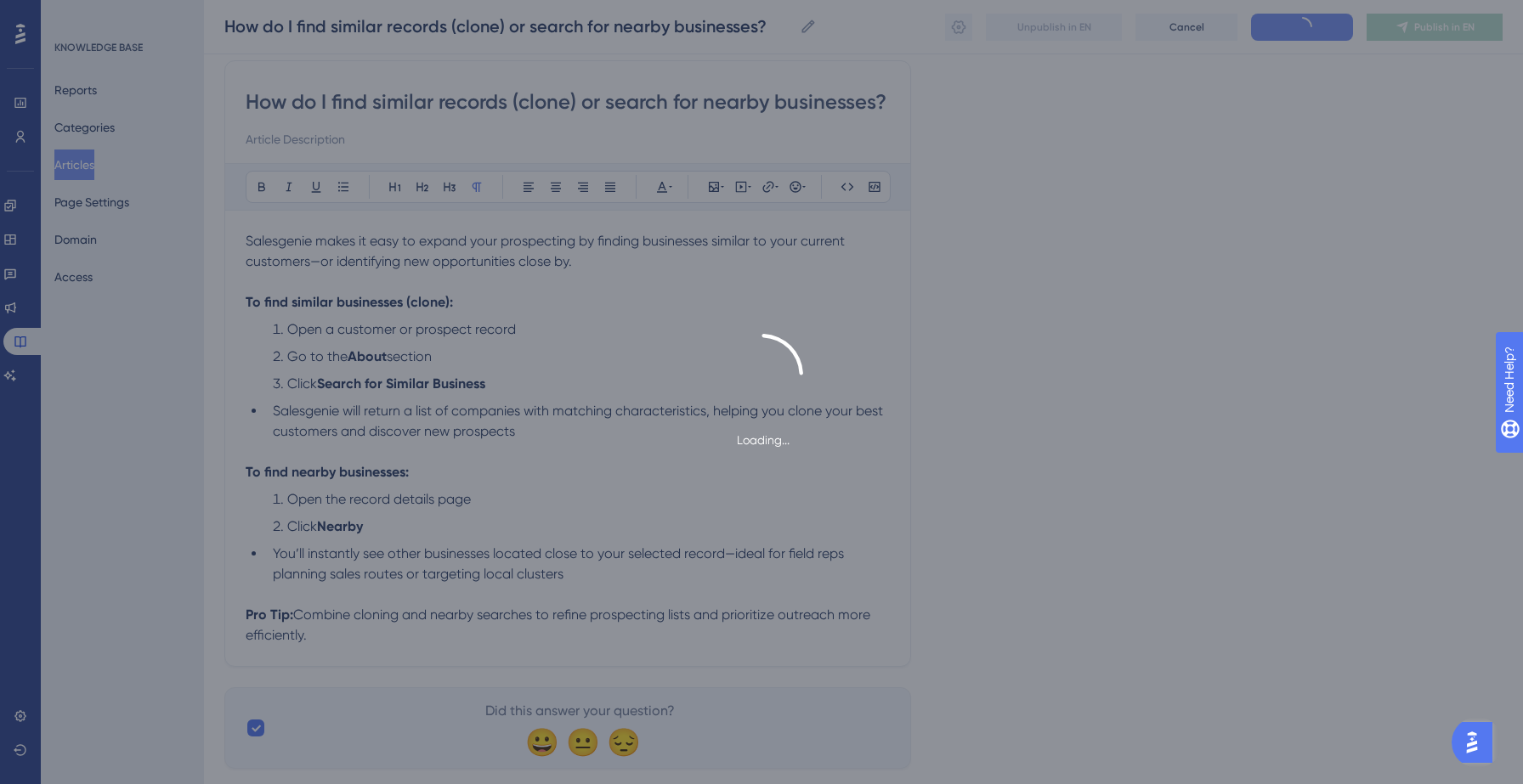
type input "How do I find similar records (clone) or search for nearby businesses?"
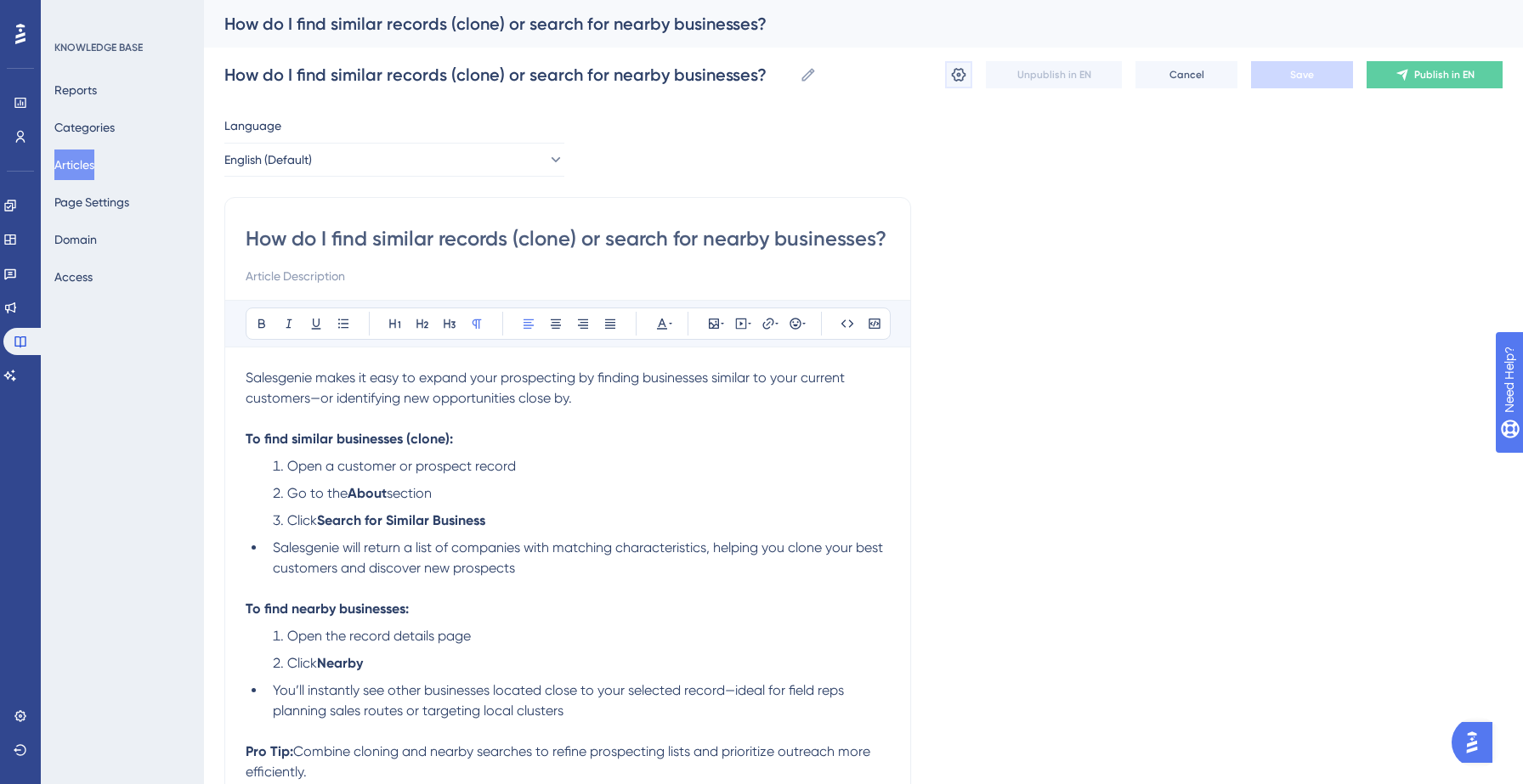
click at [958, 73] on icon at bounding box center [959, 74] width 14 height 13
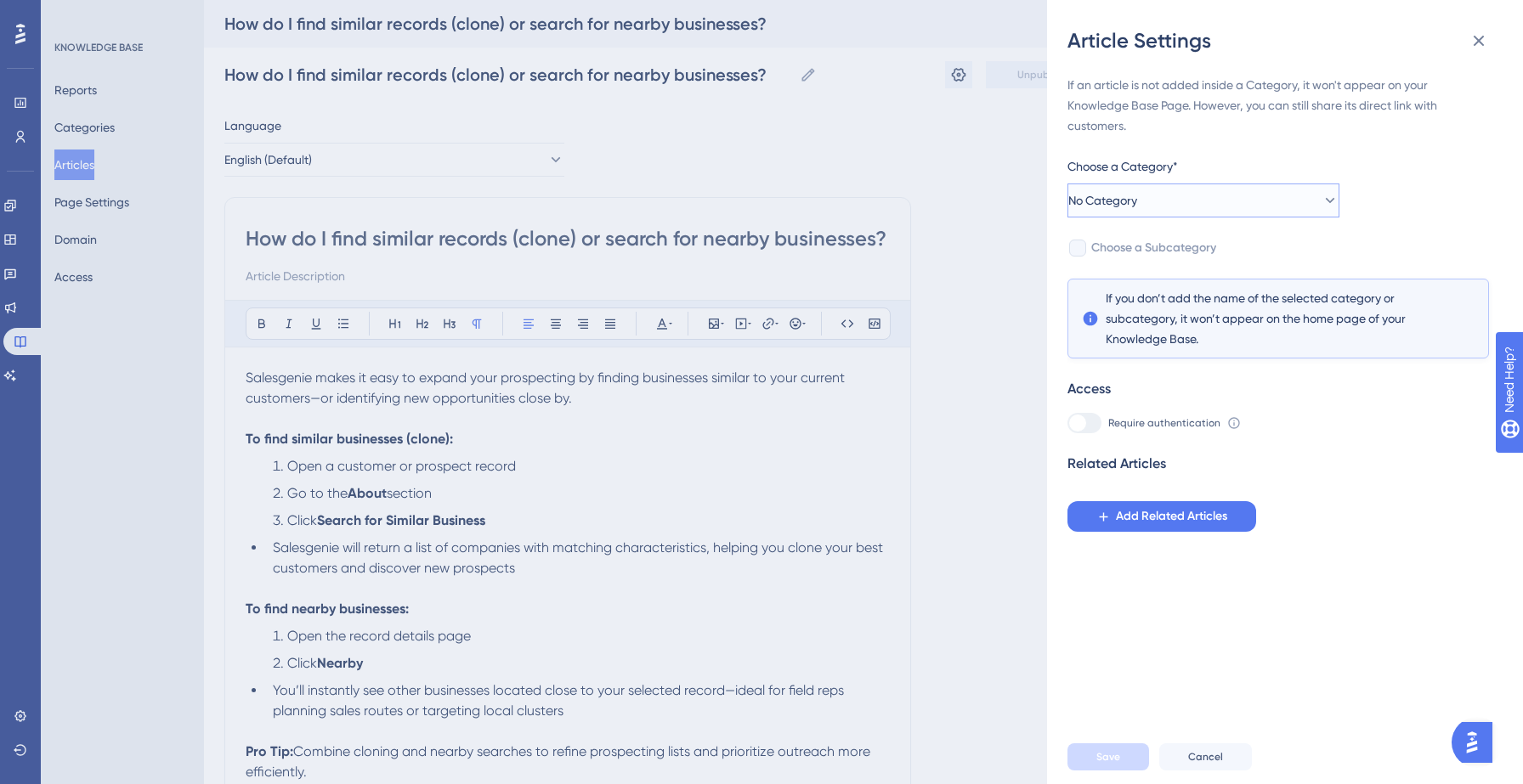
click at [1258, 203] on button "No Category" at bounding box center [1203, 201] width 272 height 34
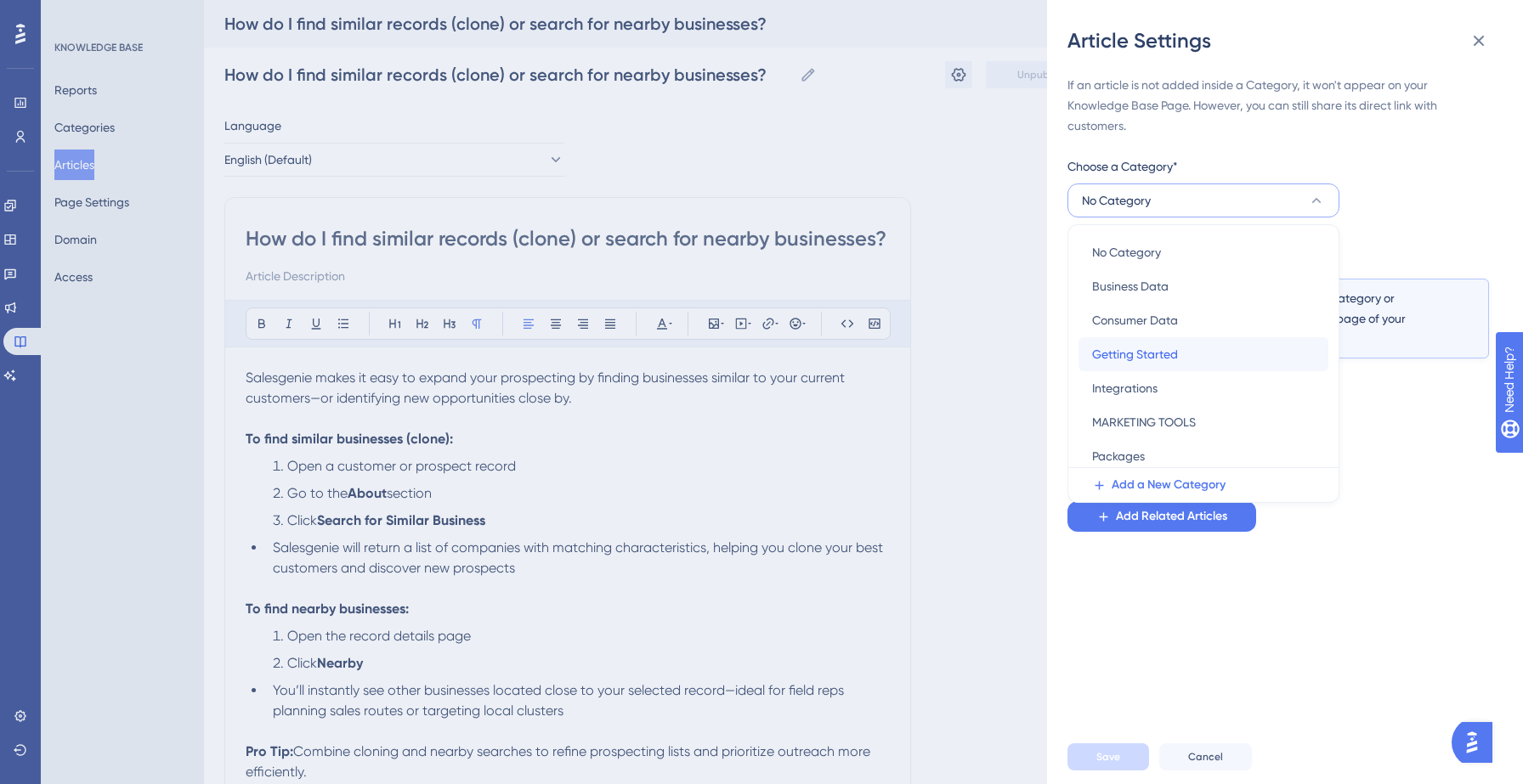
click at [1156, 355] on span "Getting Started" at bounding box center [1135, 353] width 86 height 20
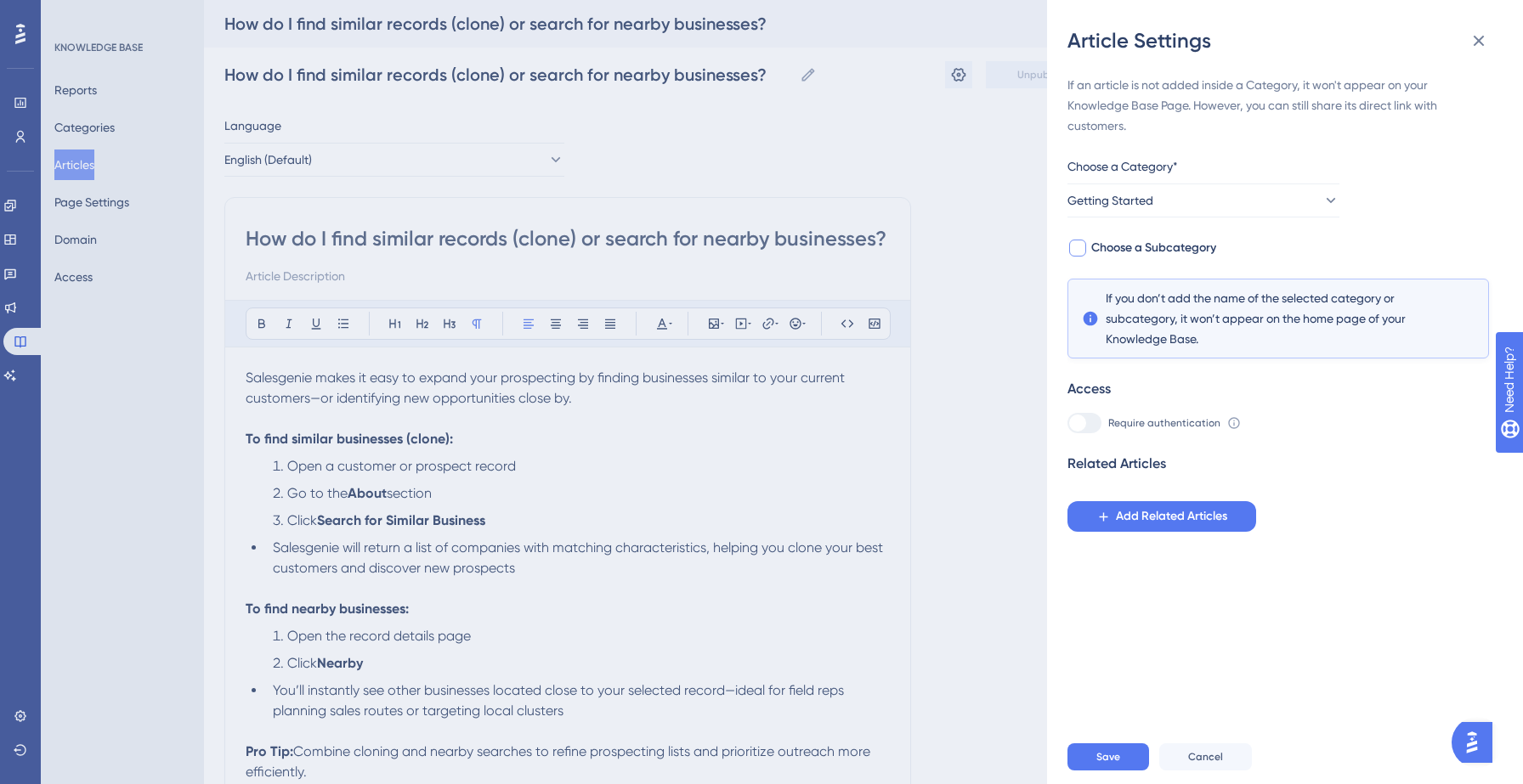
click at [1147, 254] on span "Choose a Subcategory" at bounding box center [1153, 248] width 125 height 20
checkbox input "true"
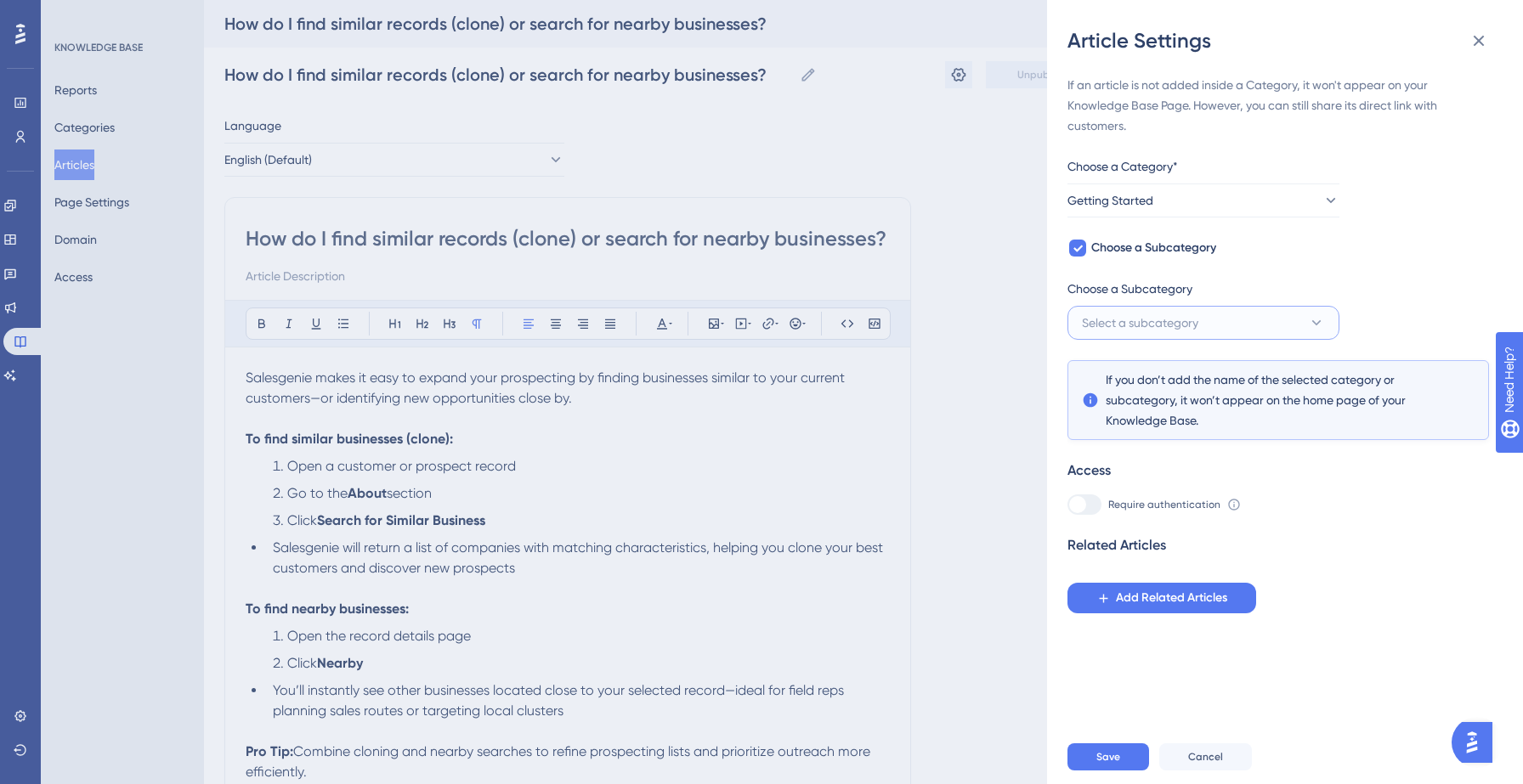
click at [1163, 331] on span "Select a subcategory" at bounding box center [1140, 322] width 116 height 20
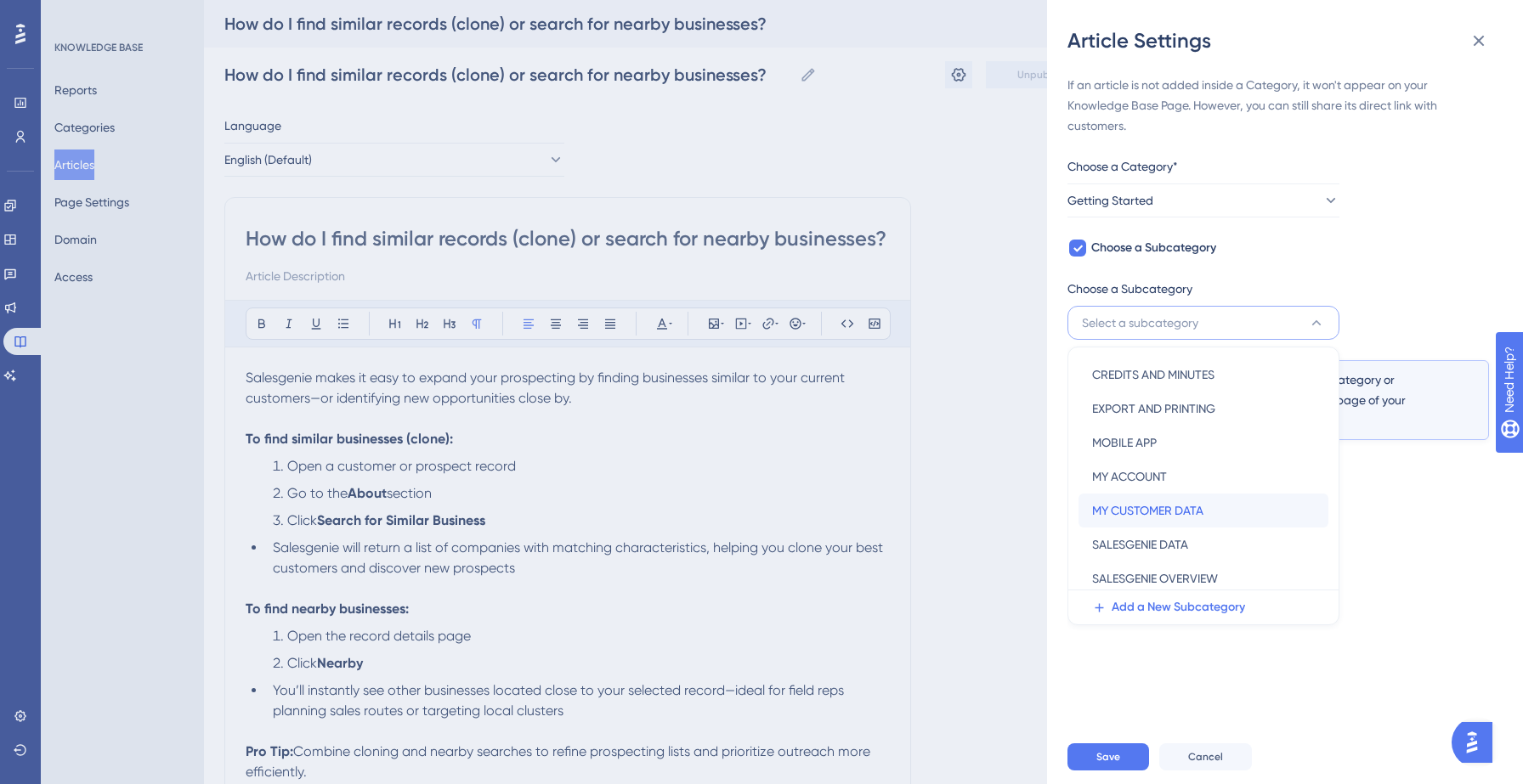
click at [1155, 510] on span "MY CUSTOMER DATA" at bounding box center [1147, 510] width 112 height 20
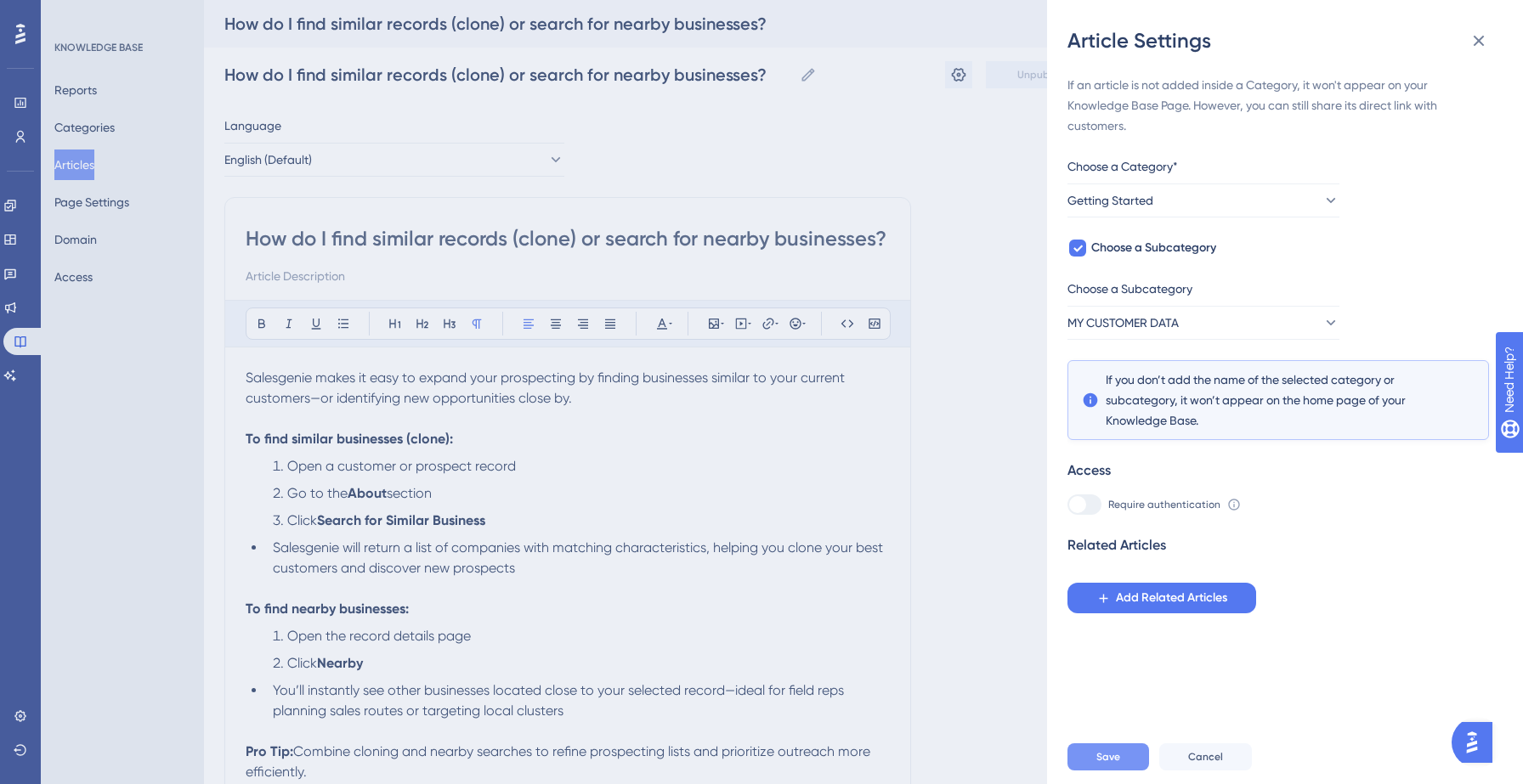
click at [1112, 759] on span "Save" at bounding box center [1107, 756] width 24 height 13
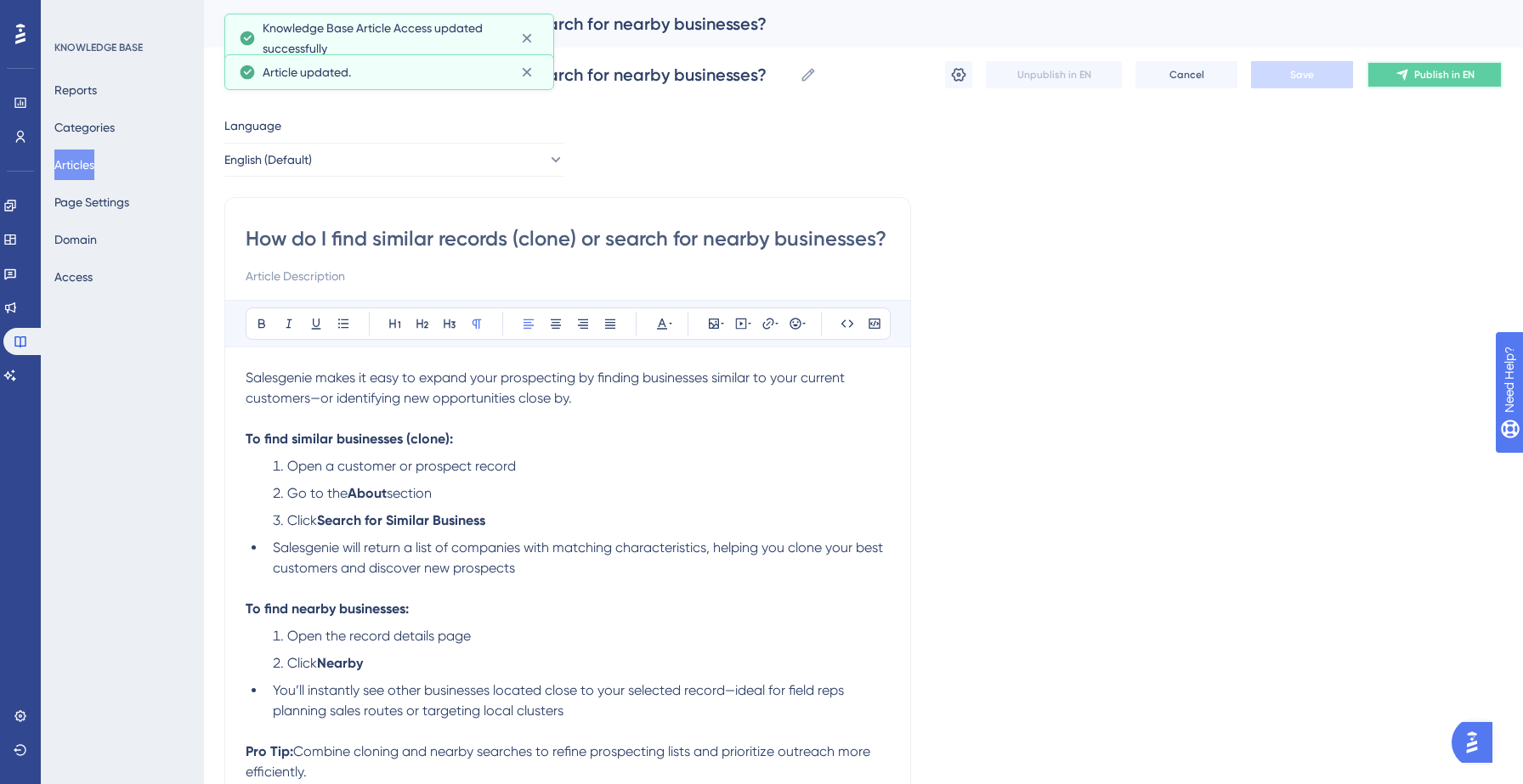
click at [1416, 80] on span "Publish in EN" at bounding box center [1444, 74] width 60 height 13
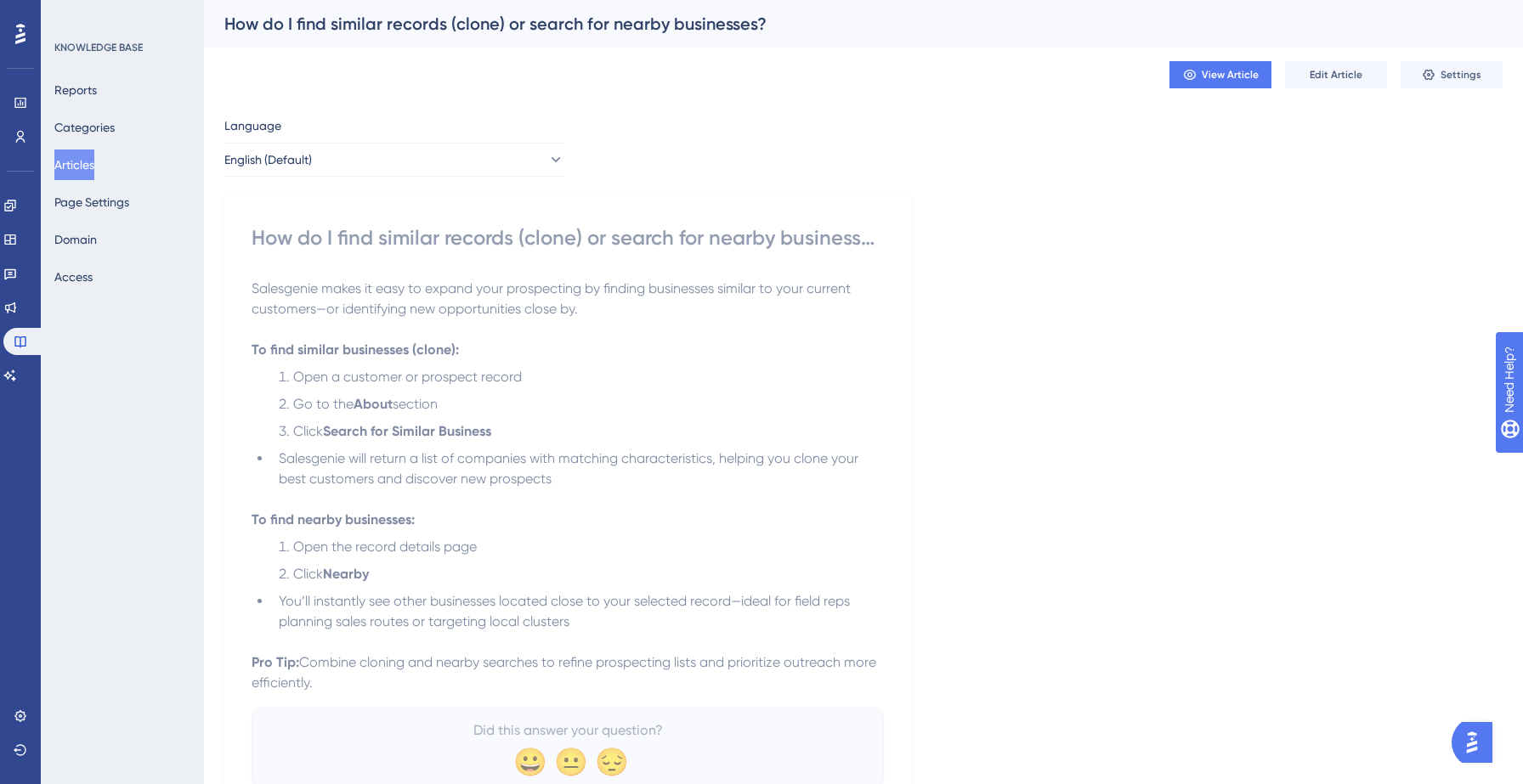
click at [91, 160] on button "Articles" at bounding box center [74, 165] width 40 height 30
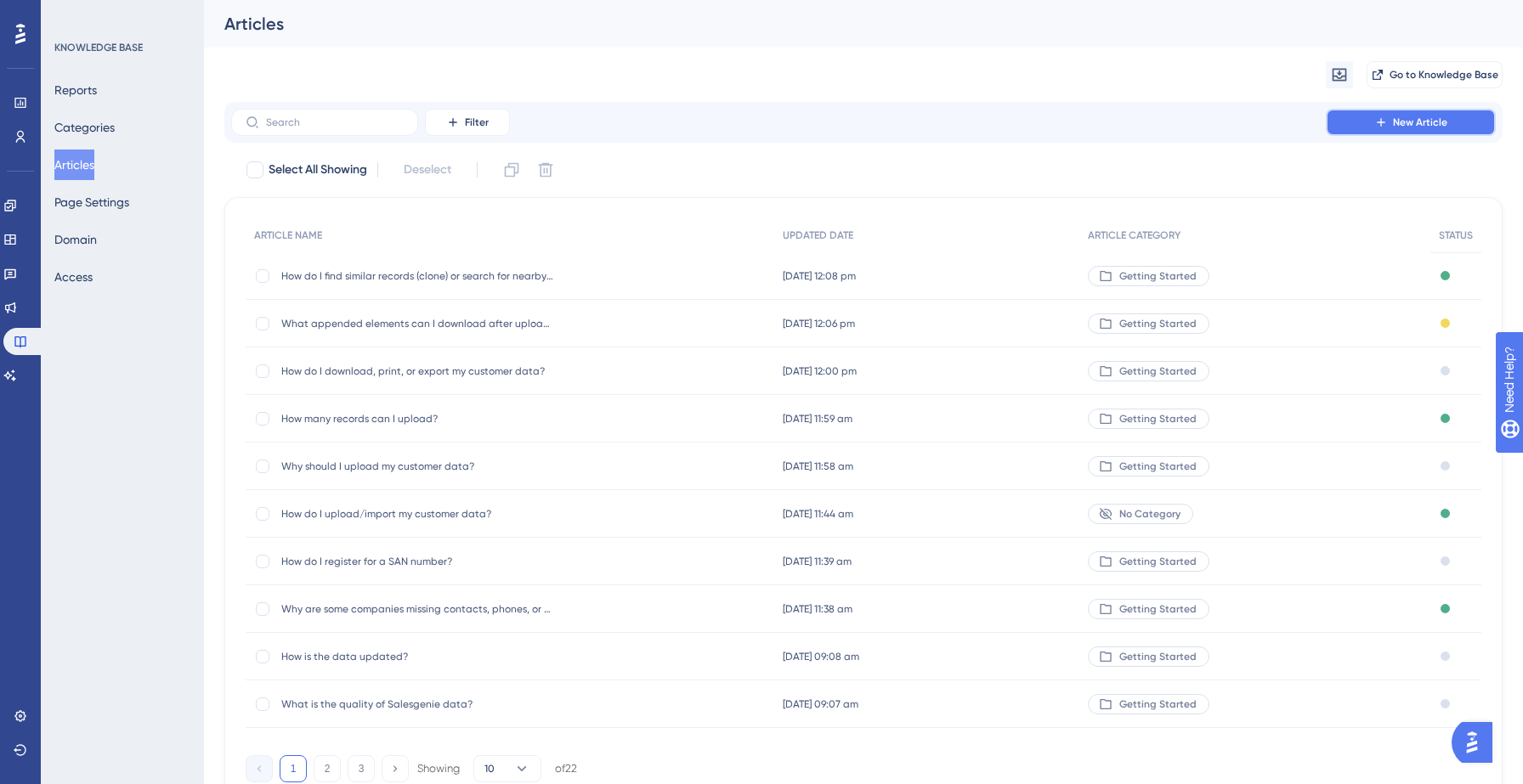
click at [1394, 121] on span "New Article" at bounding box center [1420, 122] width 54 height 13
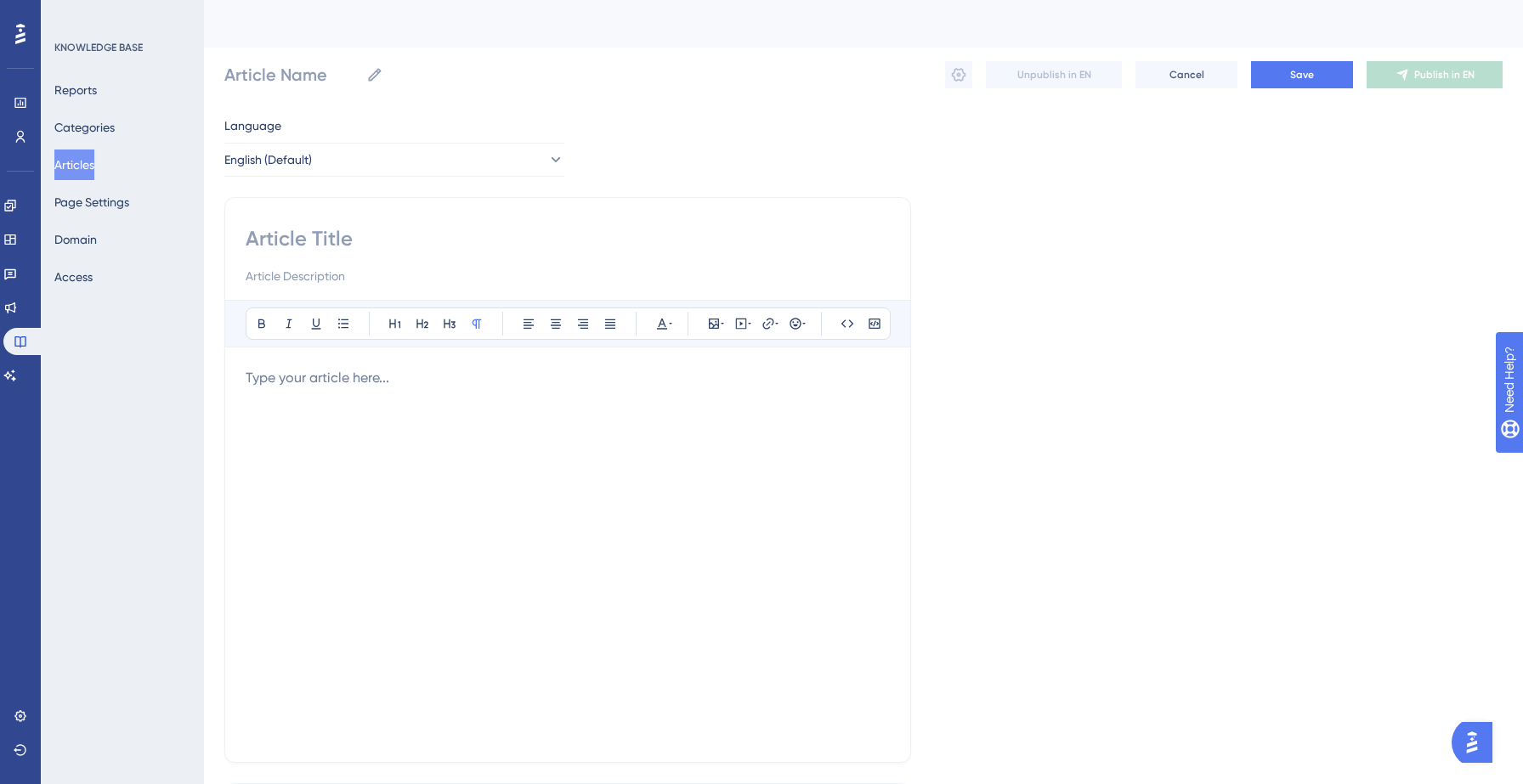
click at [486, 251] on input at bounding box center [568, 238] width 644 height 28
paste input "How do I know if my customer email addresses are valid?"
type input "How do I know if my customer email addresses are valid?"
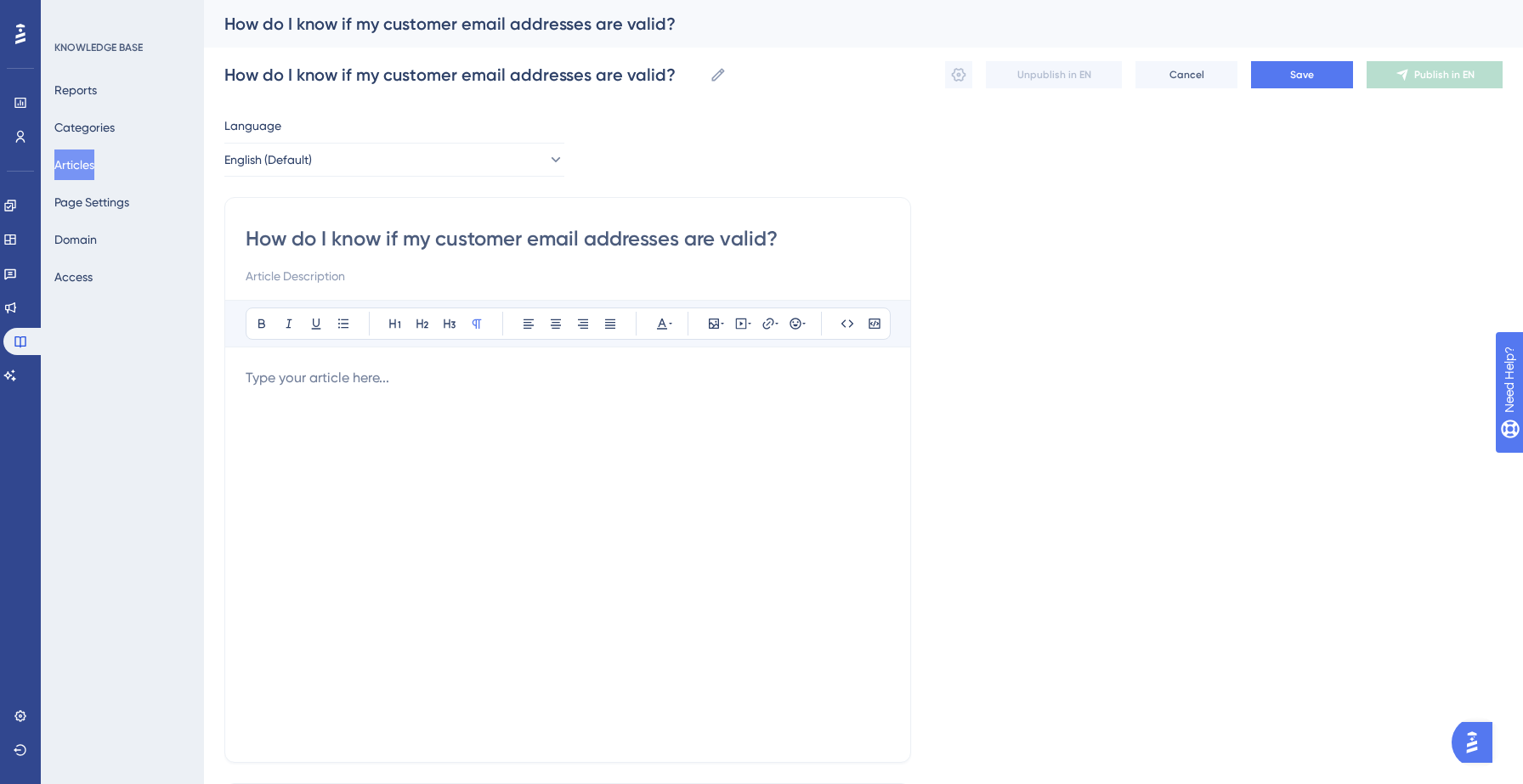
type input "How do I know if my customer email addresses are valid?"
click at [379, 378] on p at bounding box center [568, 377] width 644 height 20
click at [359, 385] on p at bounding box center [568, 377] width 644 height 20
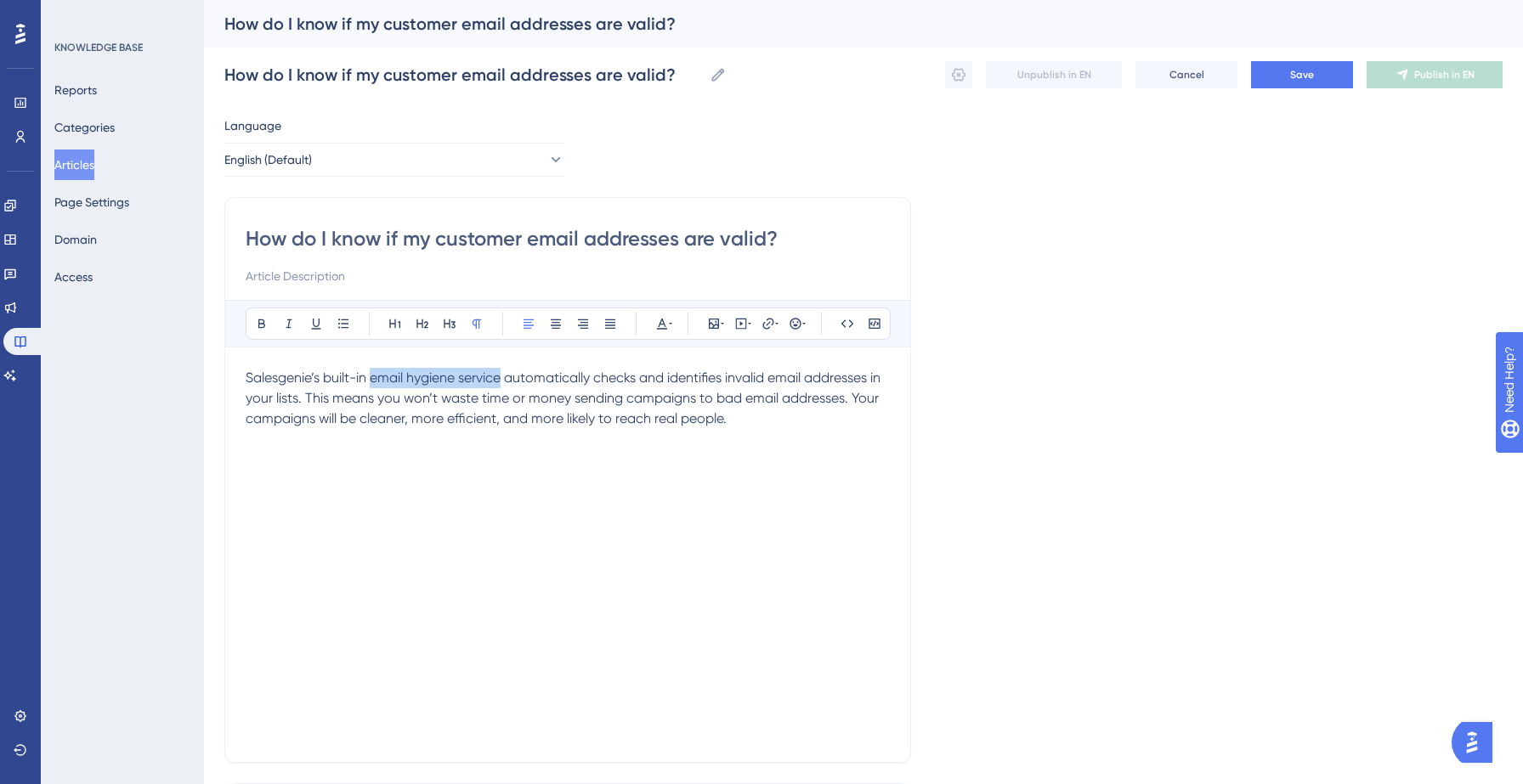
drag, startPoint x: 373, startPoint y: 377, endPoint x: 505, endPoint y: 374, distance: 132.0
click at [505, 374] on span "Salesgenie’s built-in email hygiene service automatically checks and identifies…" at bounding box center [565, 398] width 639 height 57
click at [656, 371] on span "automatically checks and identifies invalid email addresses in your lists. This…" at bounding box center [564, 398] width 637 height 57
click at [1322, 83] on button "Save" at bounding box center [1302, 74] width 102 height 28
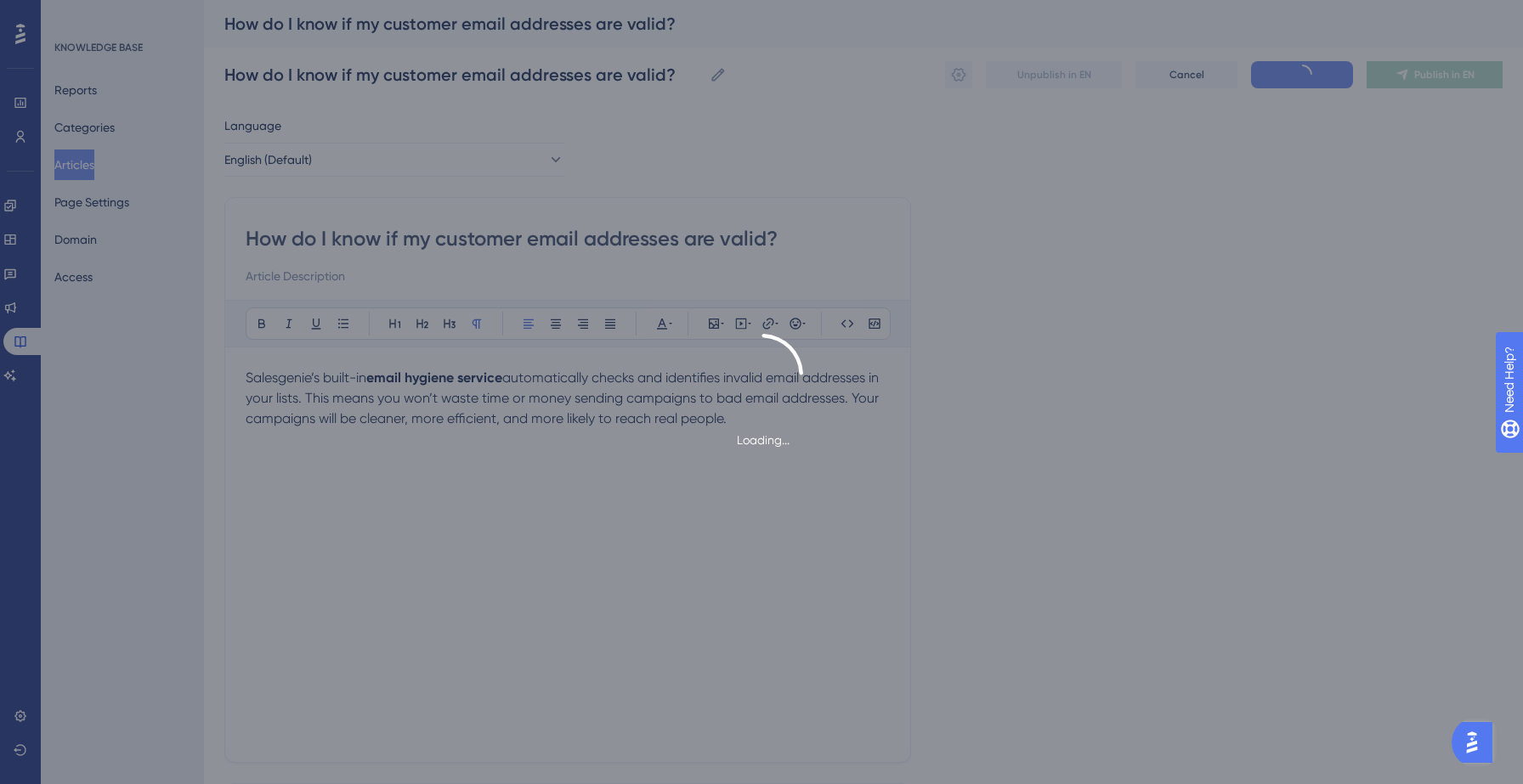
type input "How do I know if my customer email addresses are valid?"
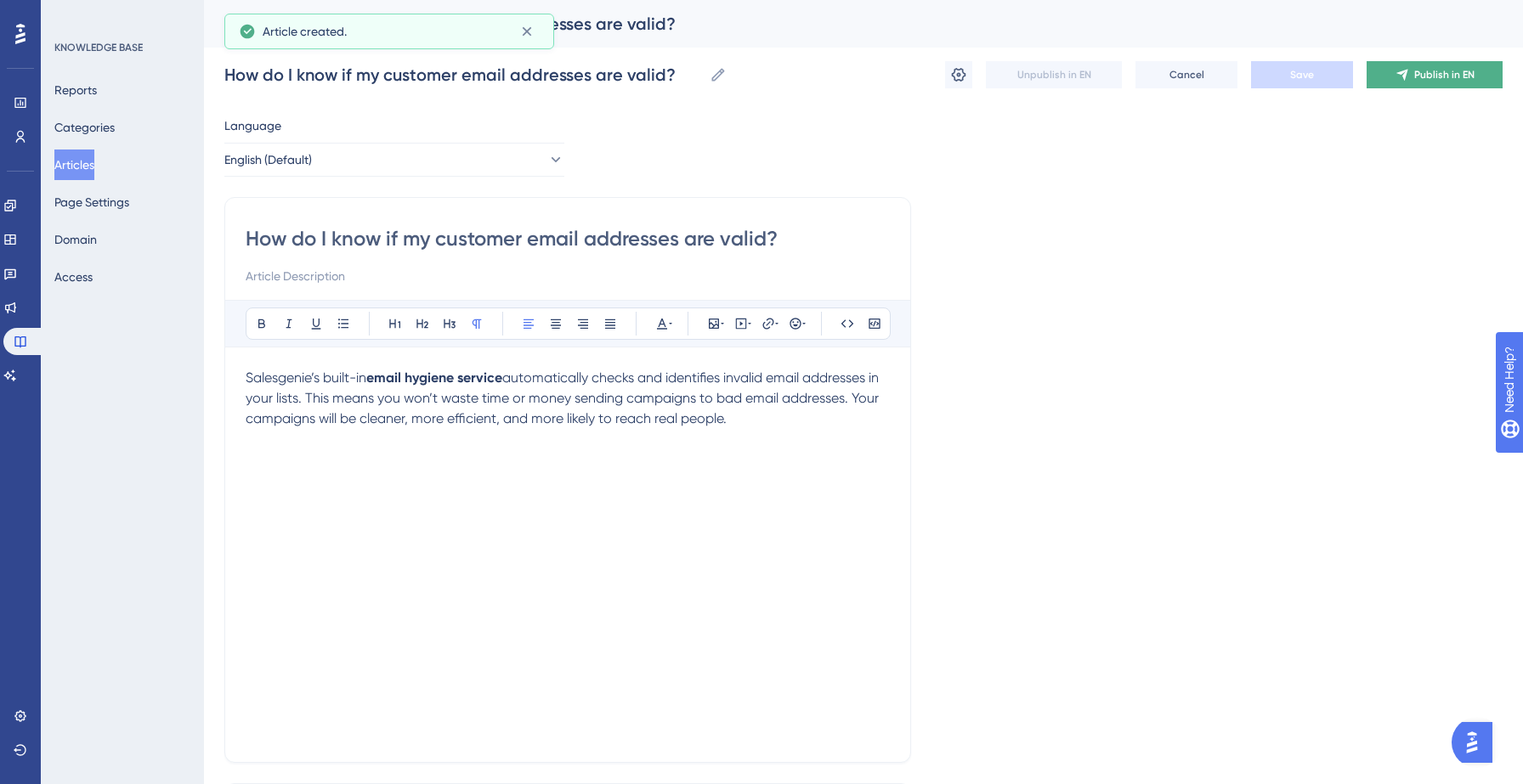
click at [1425, 81] on span "Publish in EN" at bounding box center [1444, 74] width 60 height 13
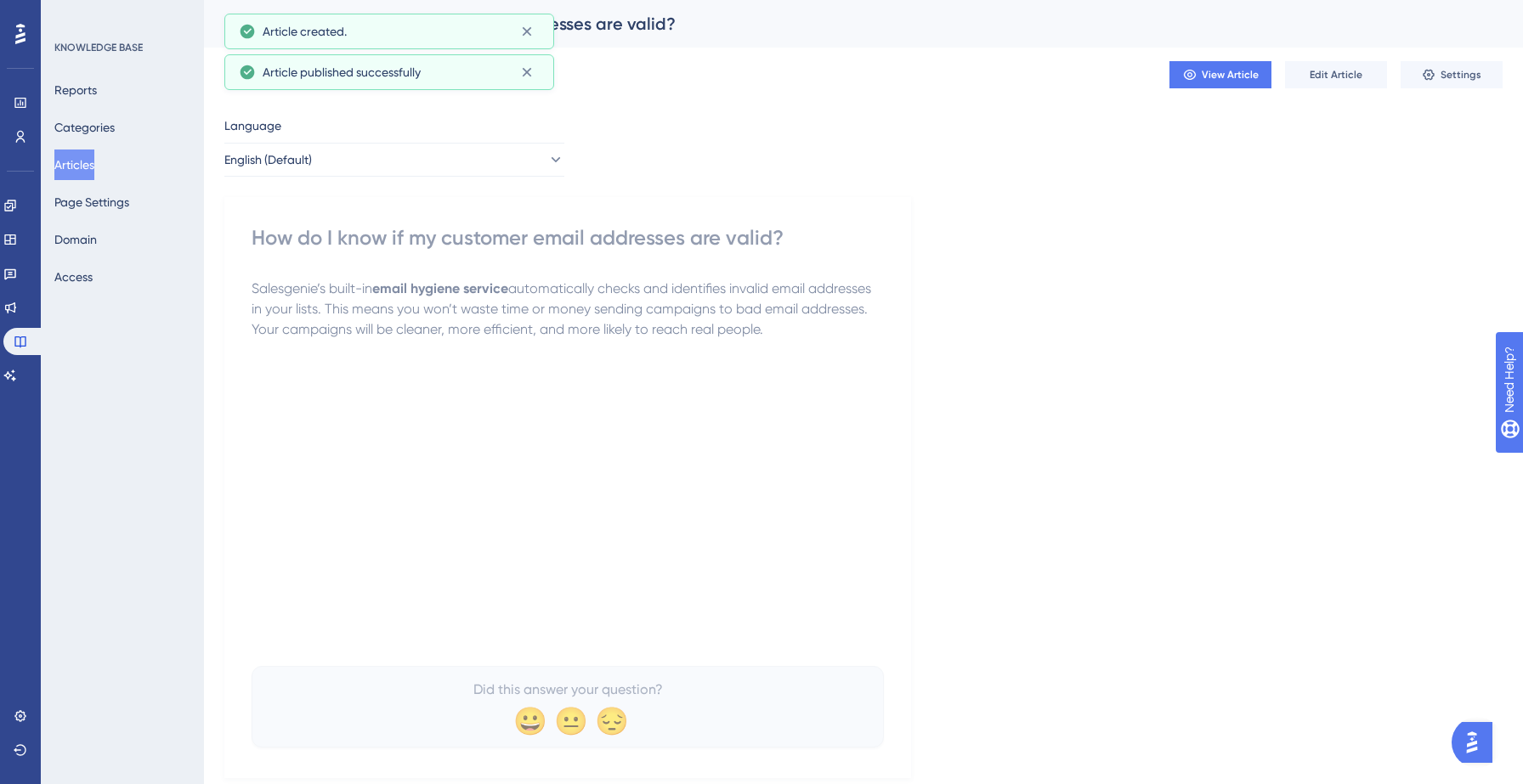
click at [88, 162] on button "Articles" at bounding box center [74, 165] width 40 height 30
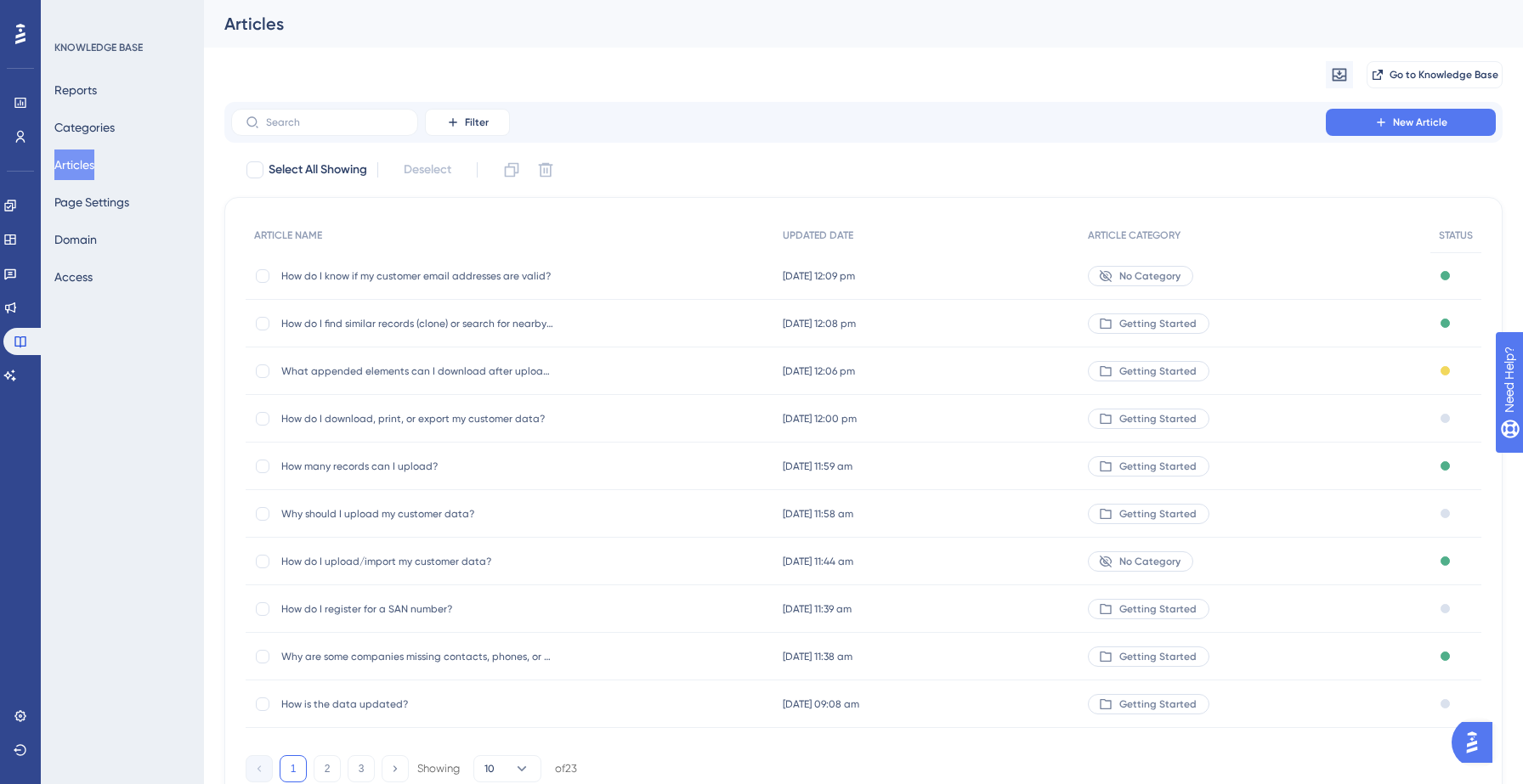
click at [624, 270] on div "How do I know if my customer email addresses are valid? How do I know if my cus…" at bounding box center [510, 276] width 529 height 48
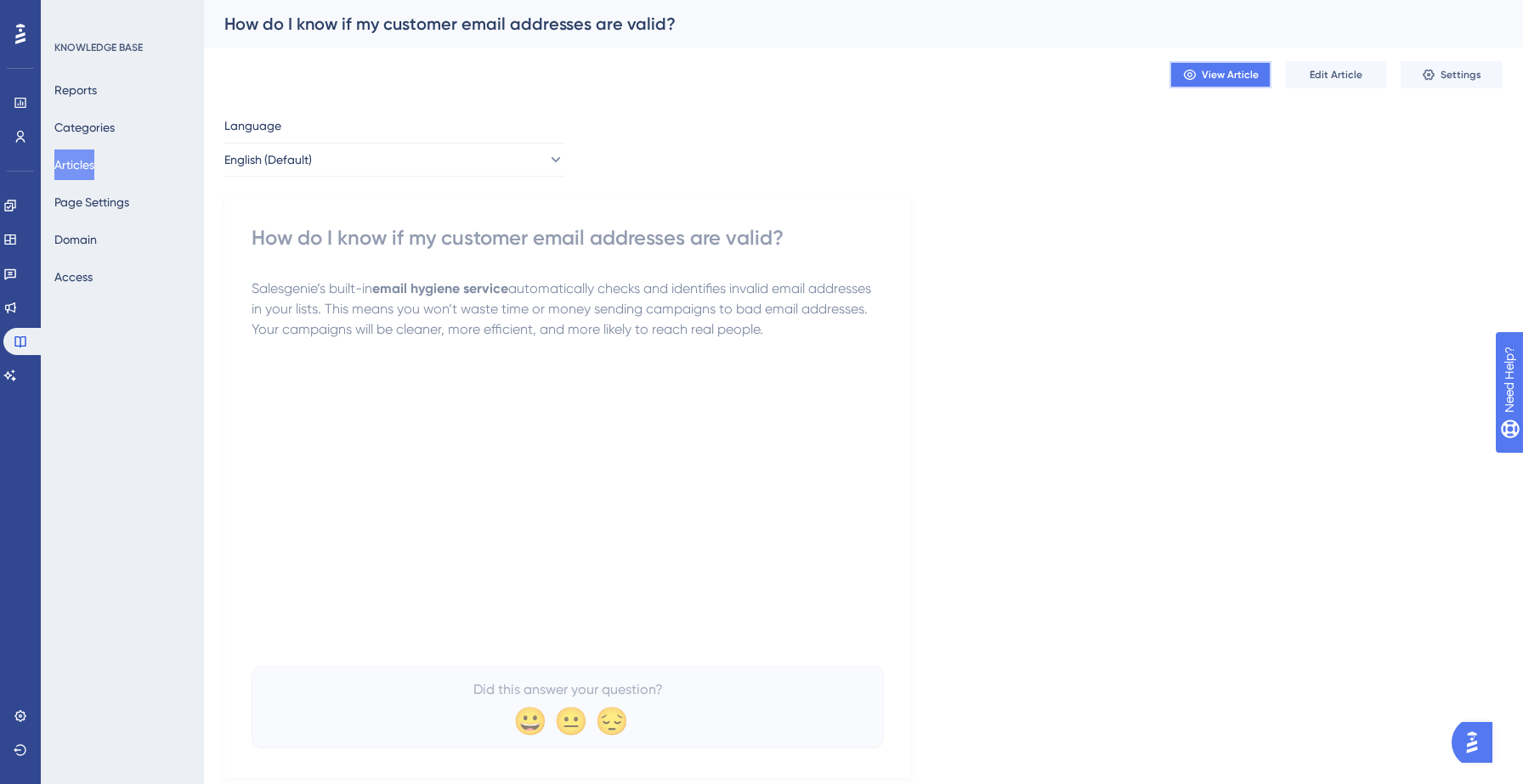
click at [1230, 68] on span "View Article" at bounding box center [1230, 74] width 57 height 13
click at [1452, 75] on span "Settings" at bounding box center [1460, 74] width 41 height 13
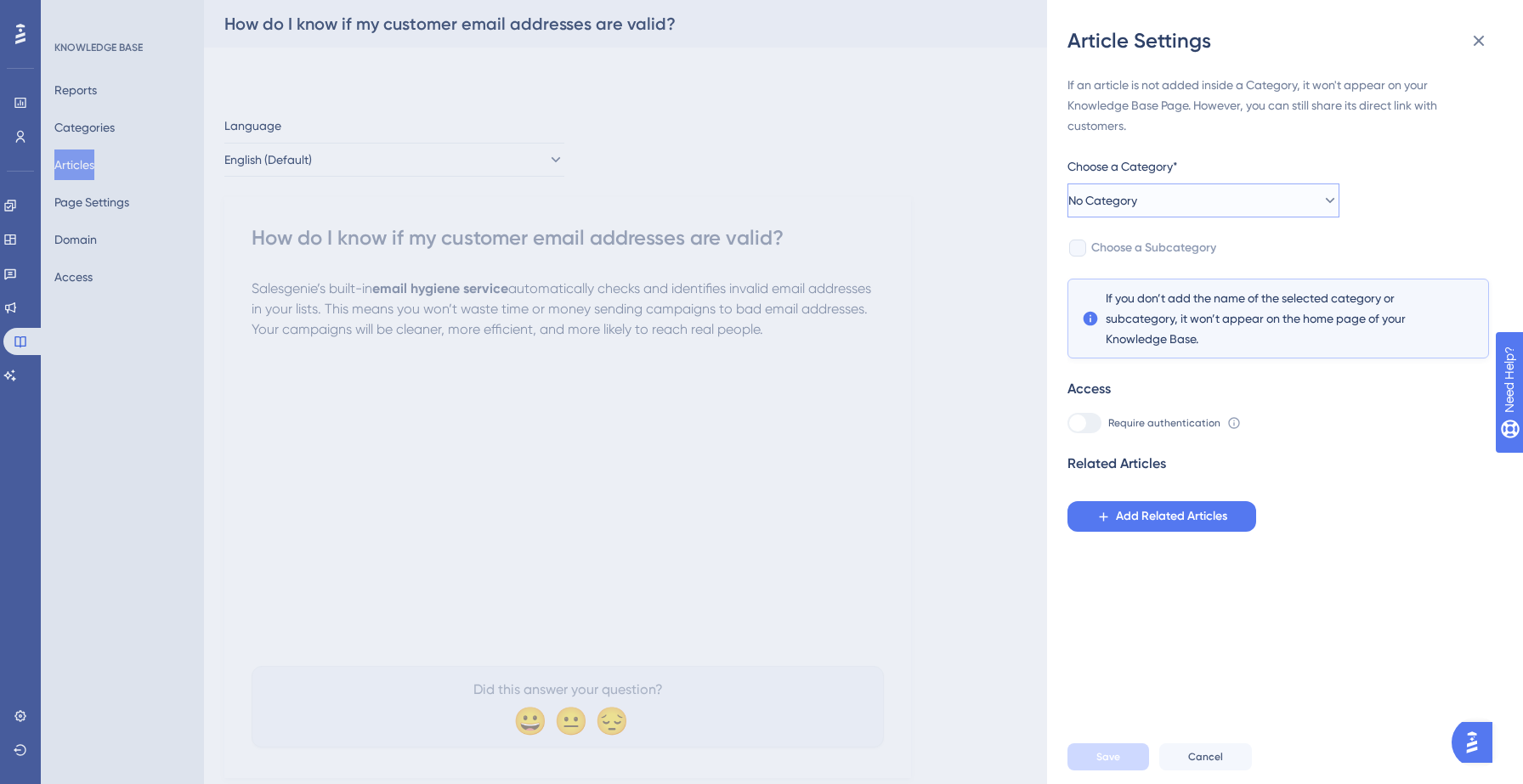
click at [1276, 202] on button "No Category" at bounding box center [1203, 201] width 272 height 34
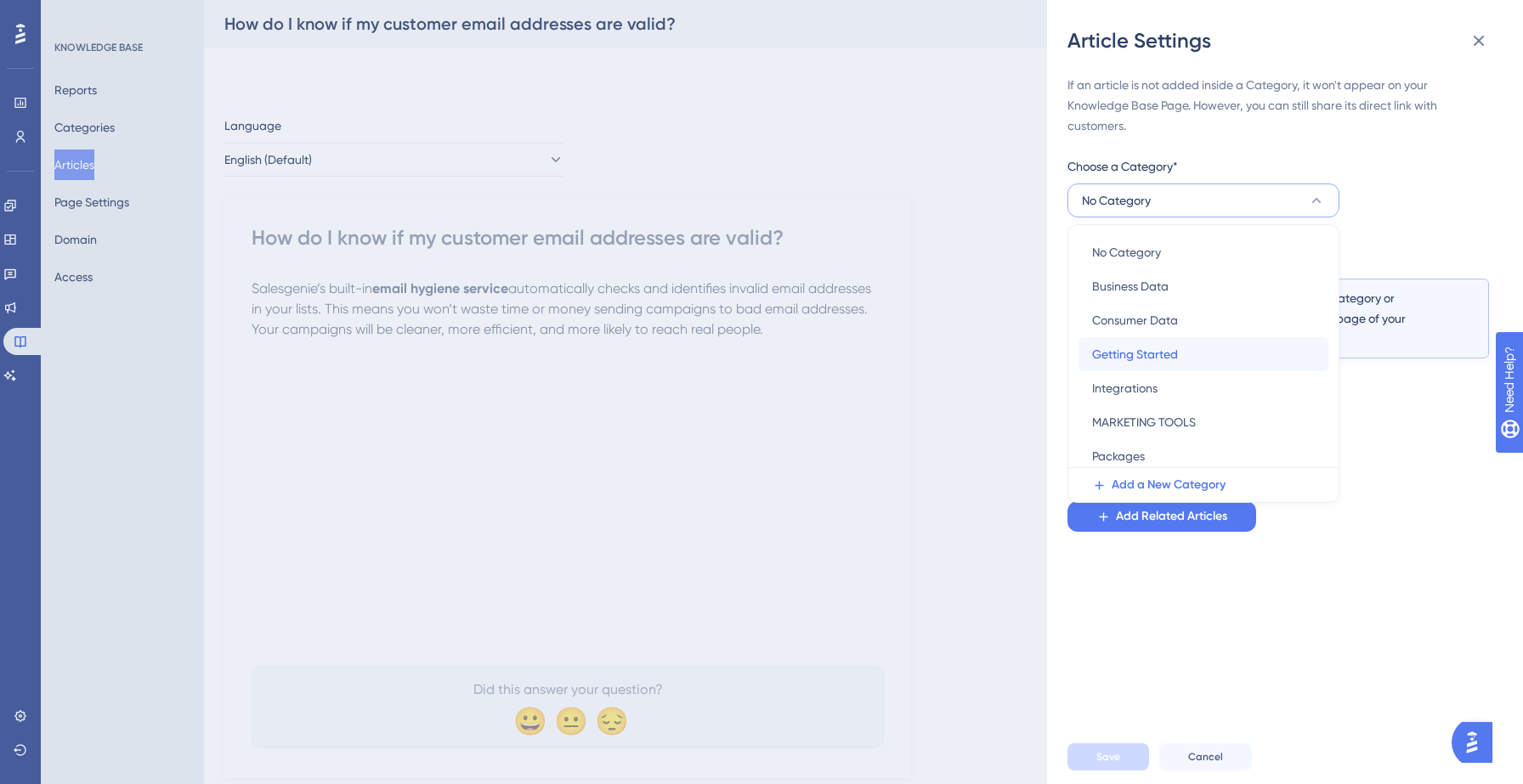
click at [1171, 349] on span "Getting Started" at bounding box center [1135, 353] width 86 height 20
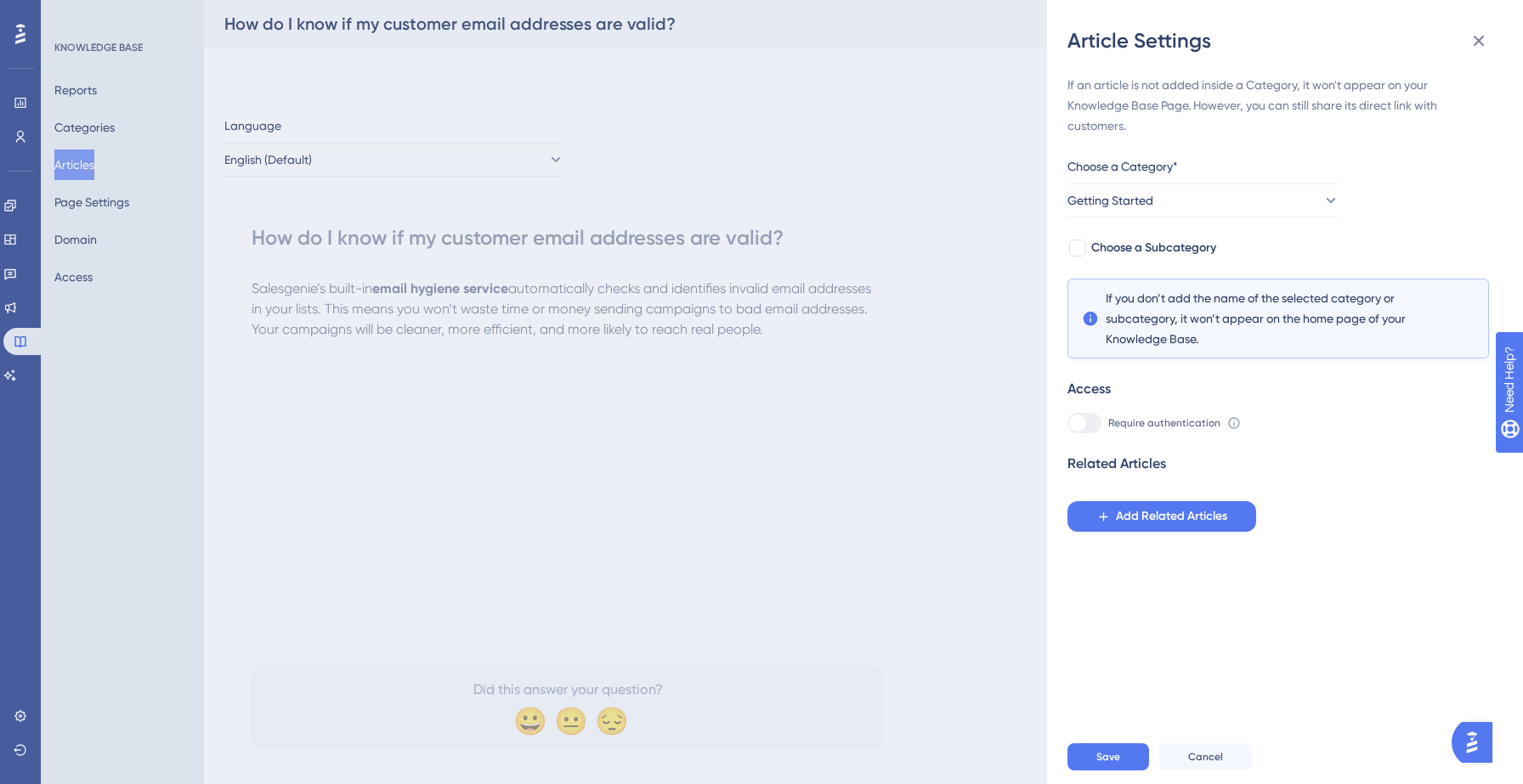
click at [1168, 263] on div "If an article is not added inside a Category, it won't appear on your Knowledge…" at bounding box center [1278, 303] width 421 height 457
click at [1171, 256] on span "Choose a Subcategory" at bounding box center [1153, 248] width 125 height 20
checkbox input "true"
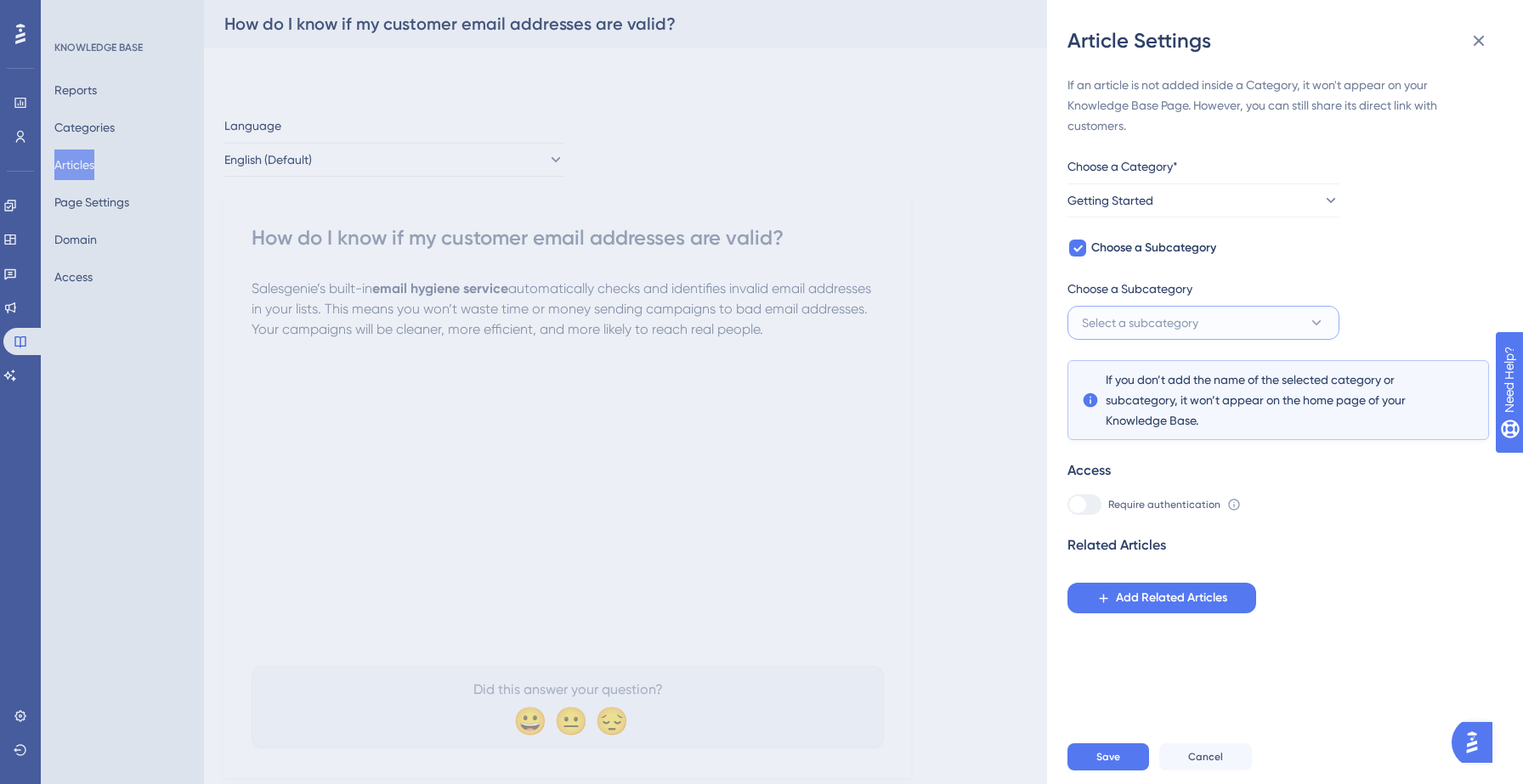
click at [1179, 316] on span "Select a subcategory" at bounding box center [1140, 322] width 116 height 20
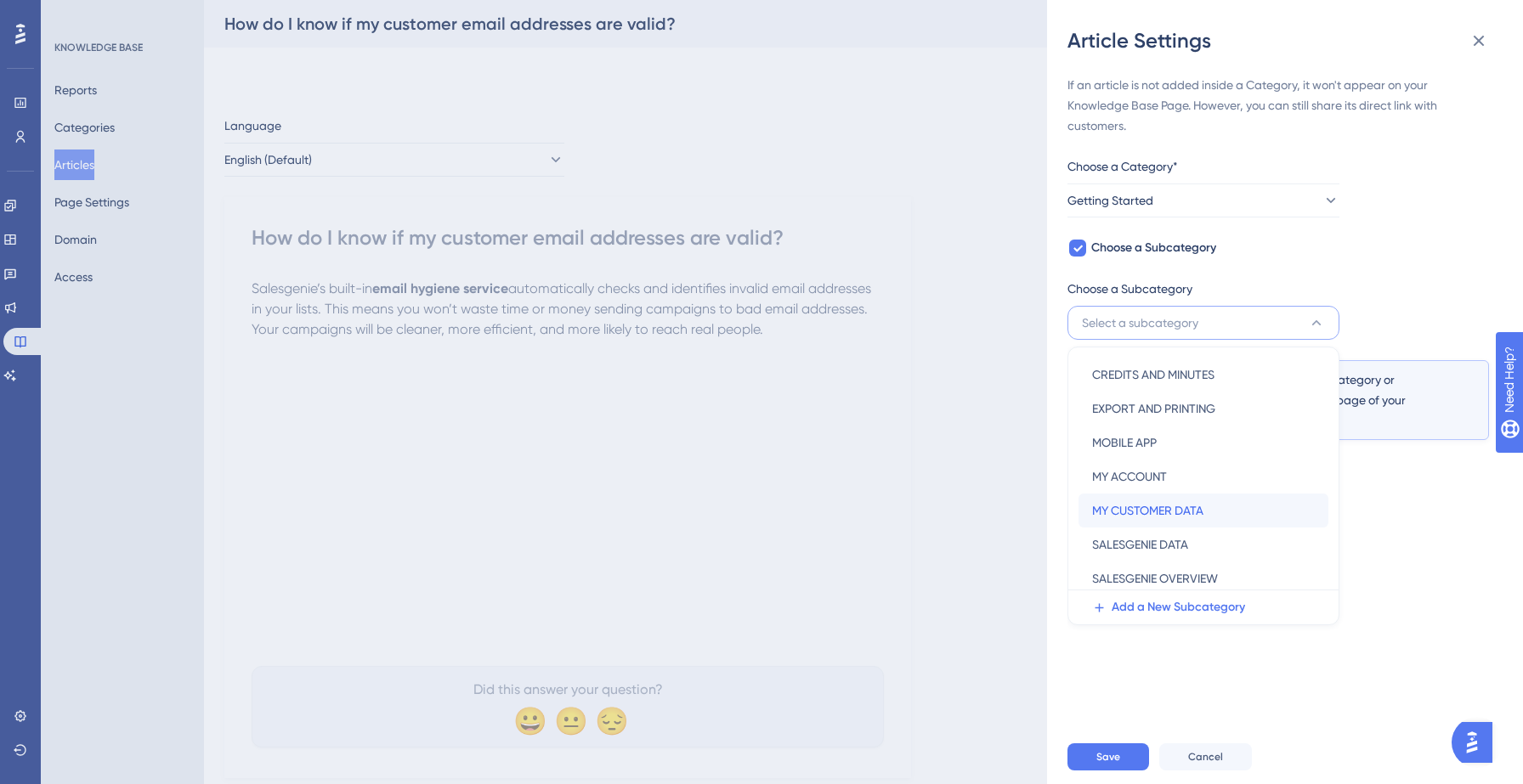
click at [1176, 502] on span "MY CUSTOMER DATA" at bounding box center [1147, 510] width 112 height 20
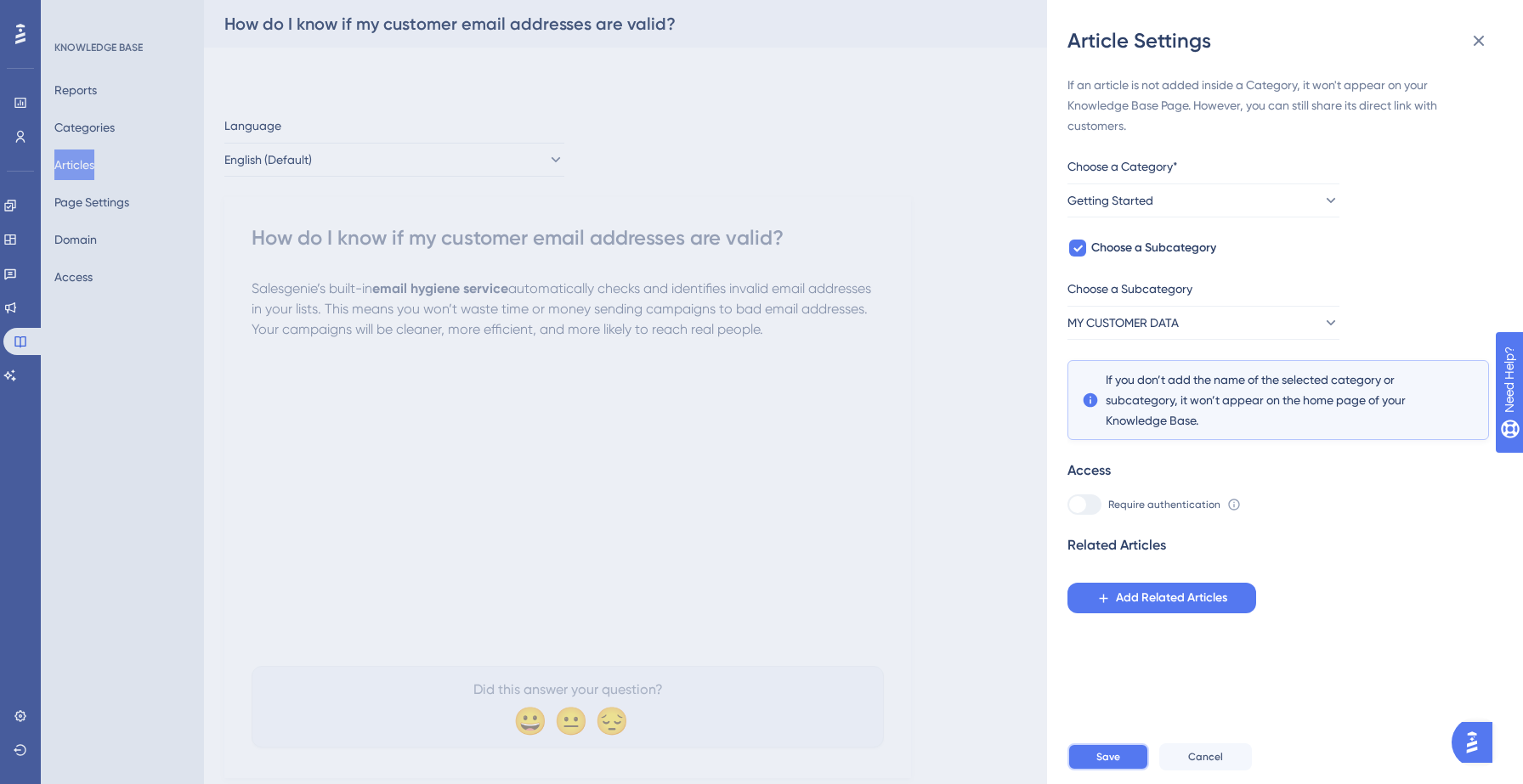
click at [1114, 750] on button "Save" at bounding box center [1108, 756] width 82 height 28
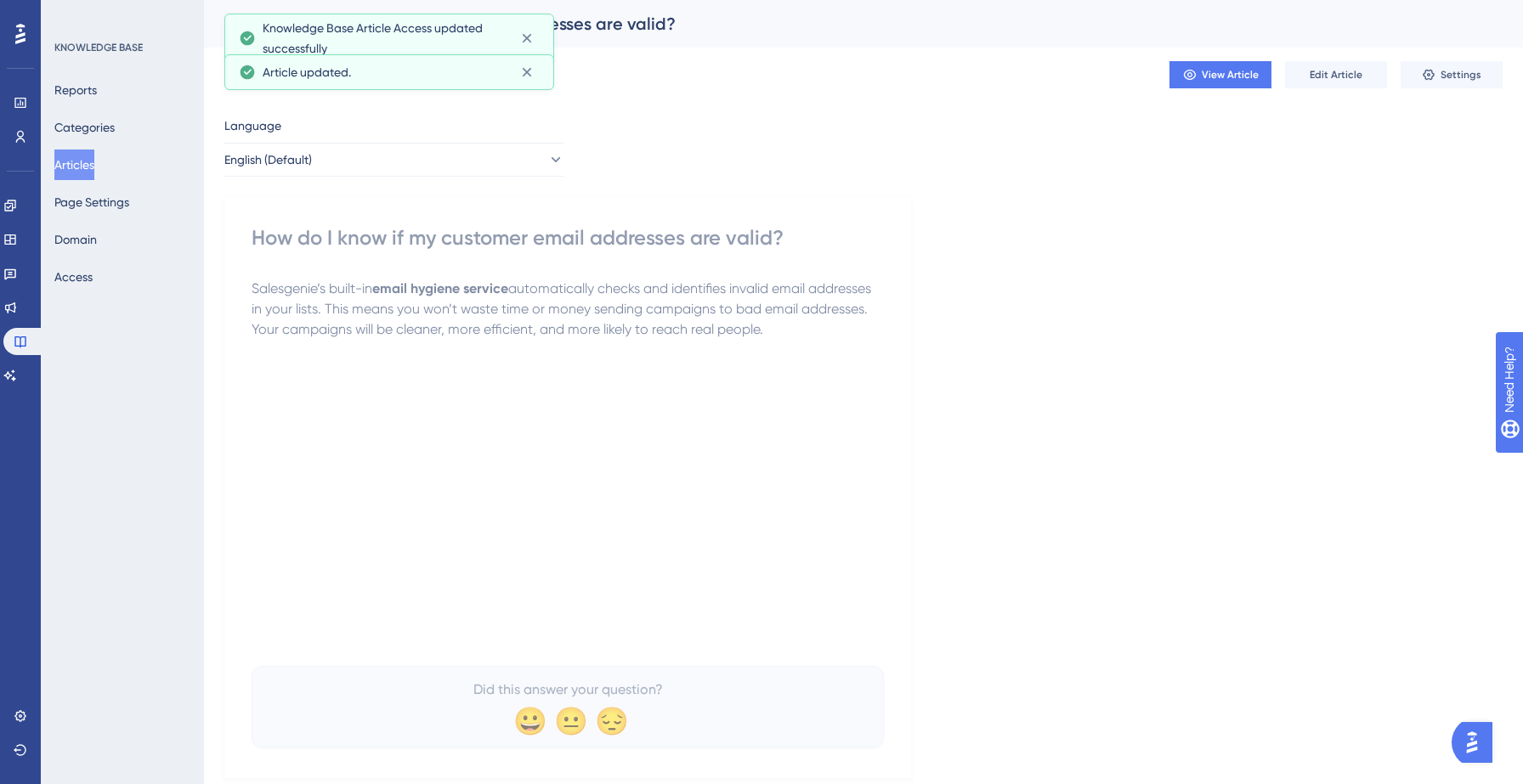
click at [94, 167] on button "Articles" at bounding box center [74, 165] width 40 height 30
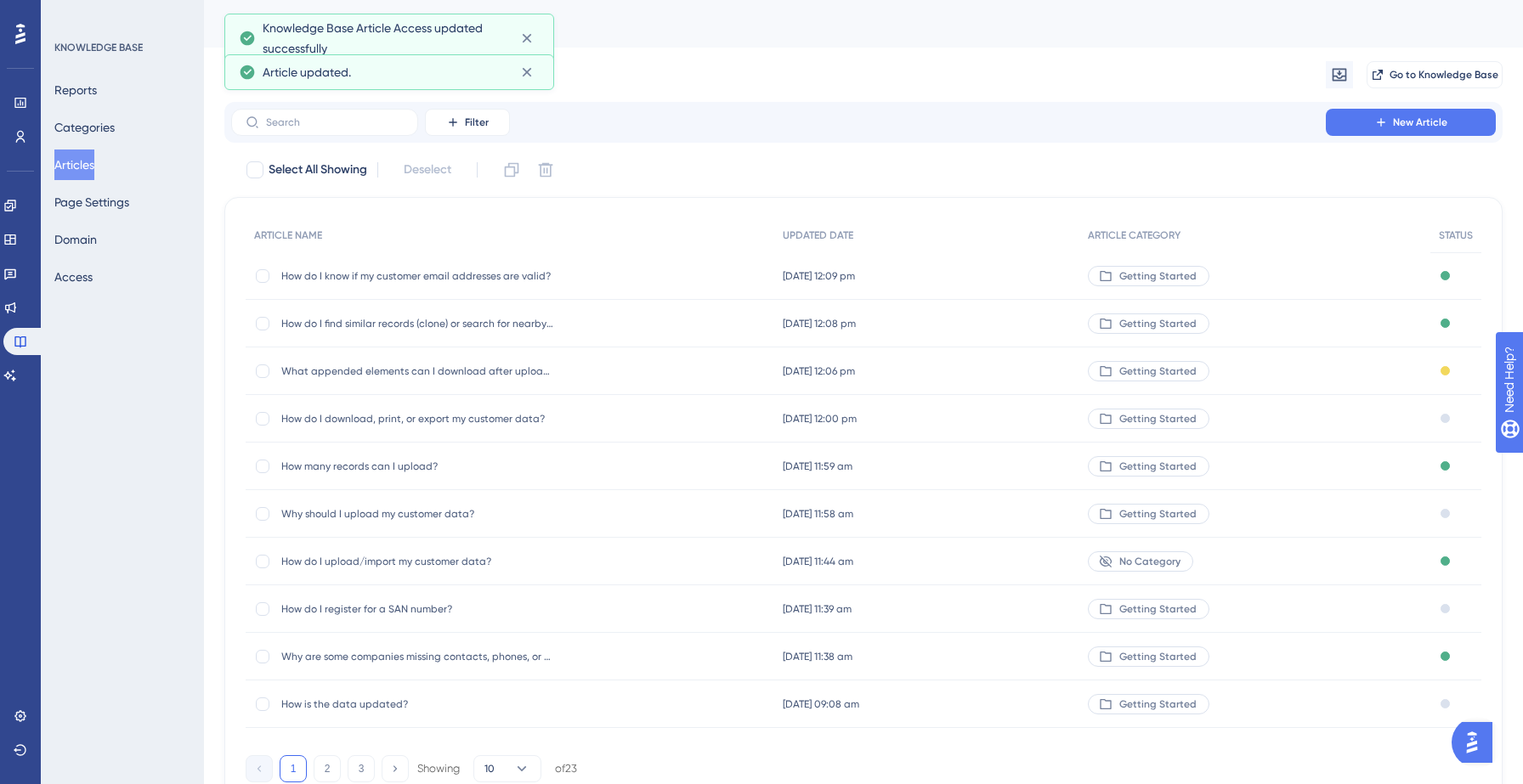
click at [633, 385] on div "What appended elements can I download after uploading my customers? What append…" at bounding box center [510, 372] width 529 height 48
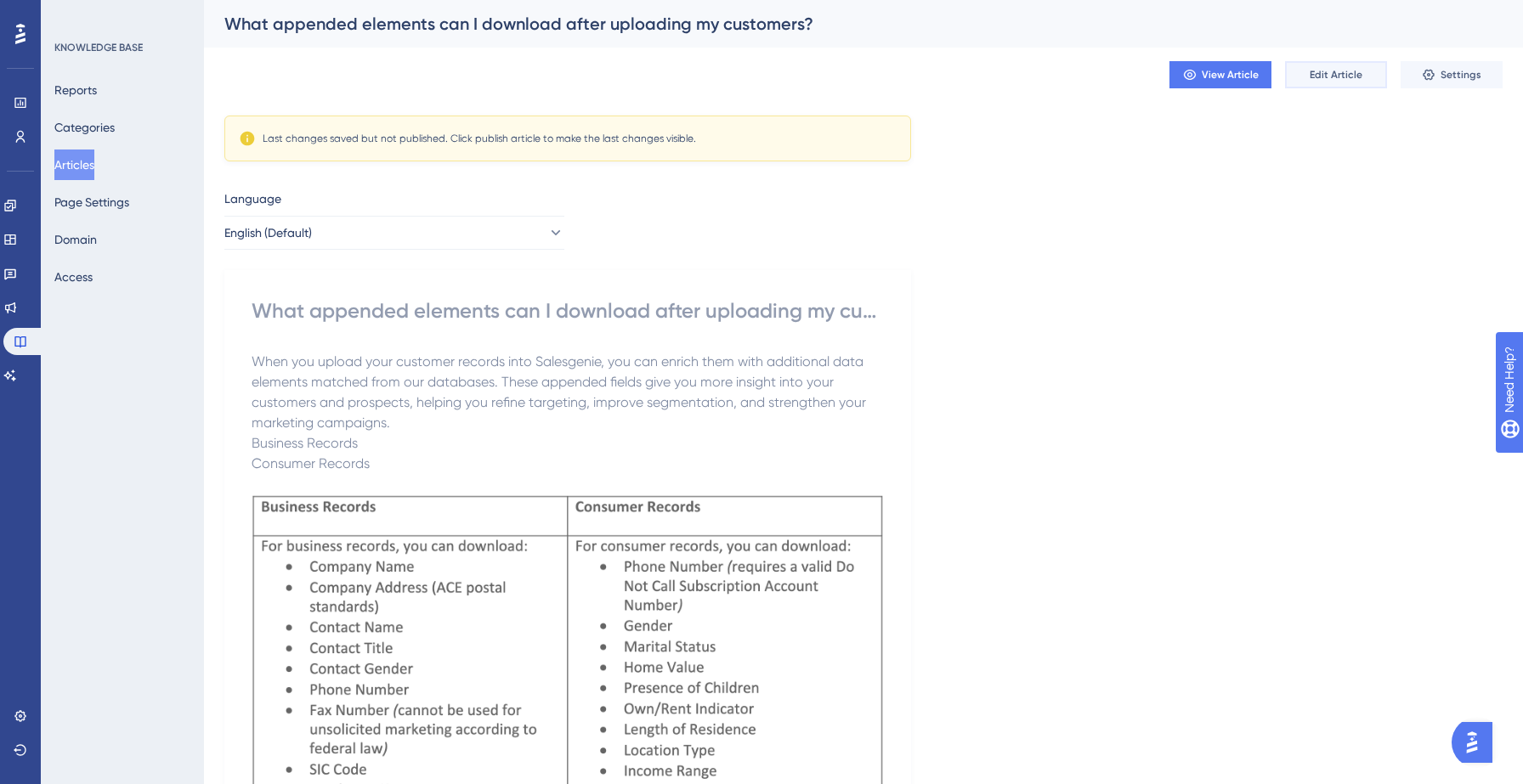
click at [1346, 67] on button "Edit Article" at bounding box center [1335, 74] width 102 height 28
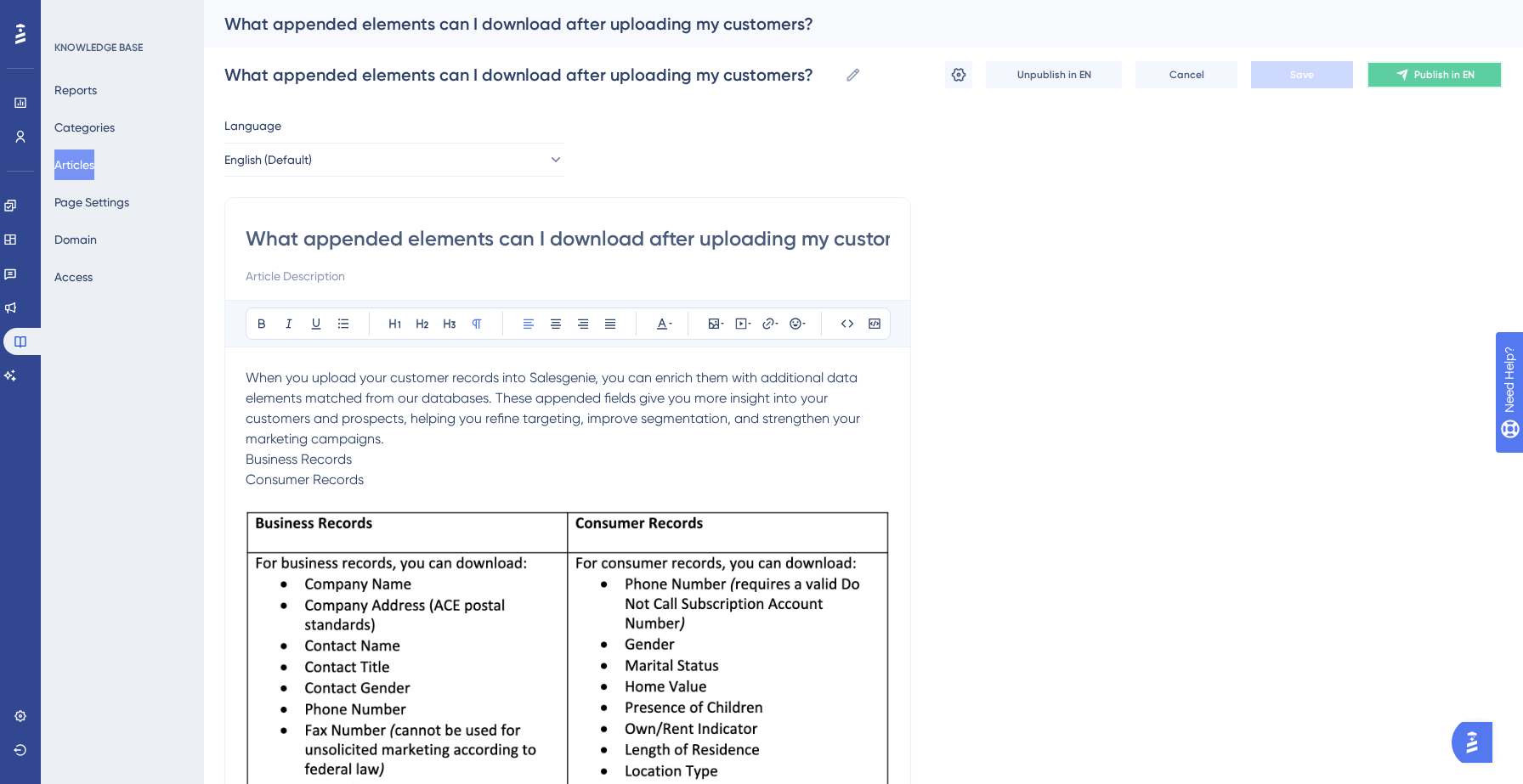
click at [1419, 86] on button "Publish in EN" at bounding box center [1434, 74] width 136 height 28
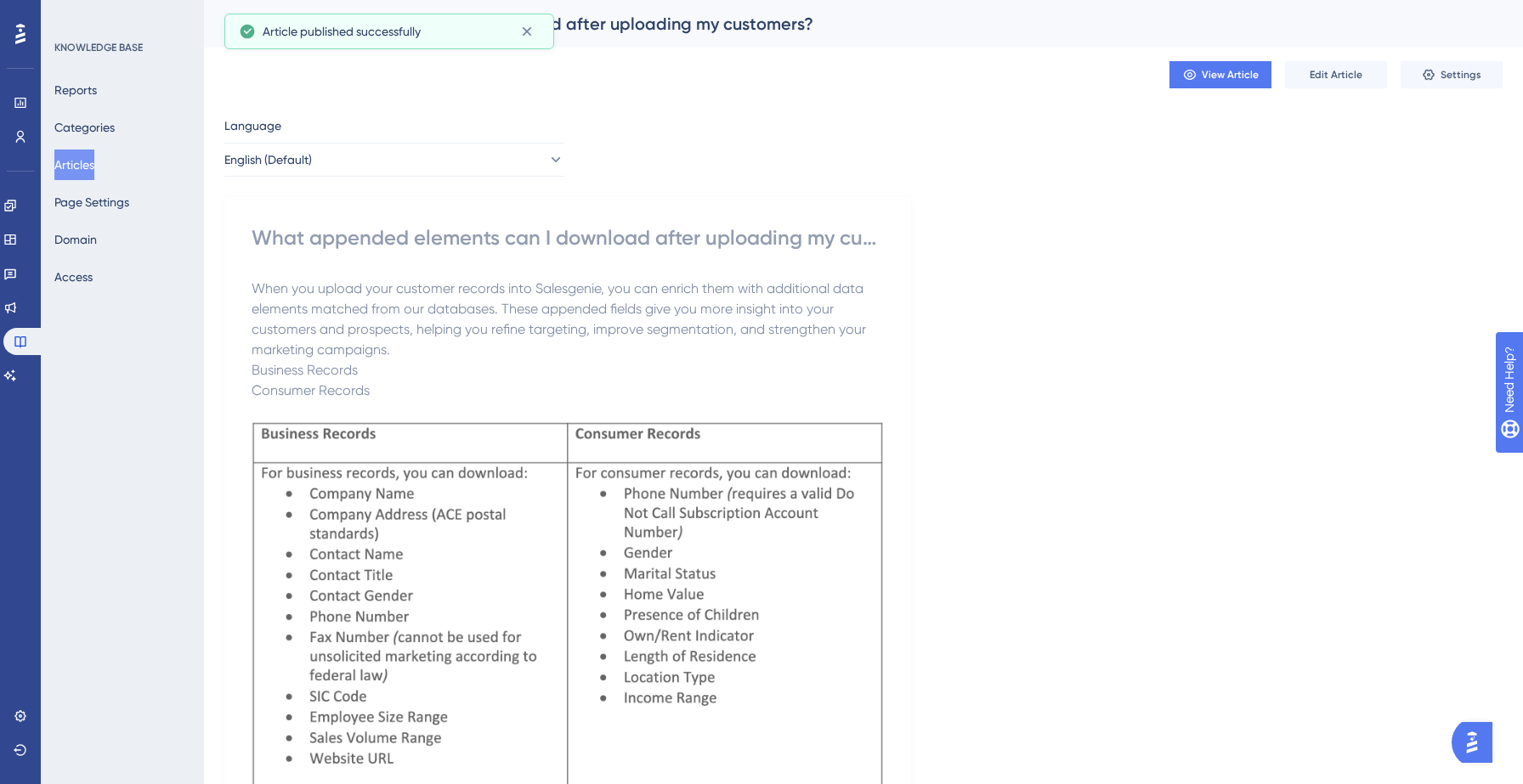
click at [92, 171] on button "Articles" at bounding box center [74, 165] width 40 height 30
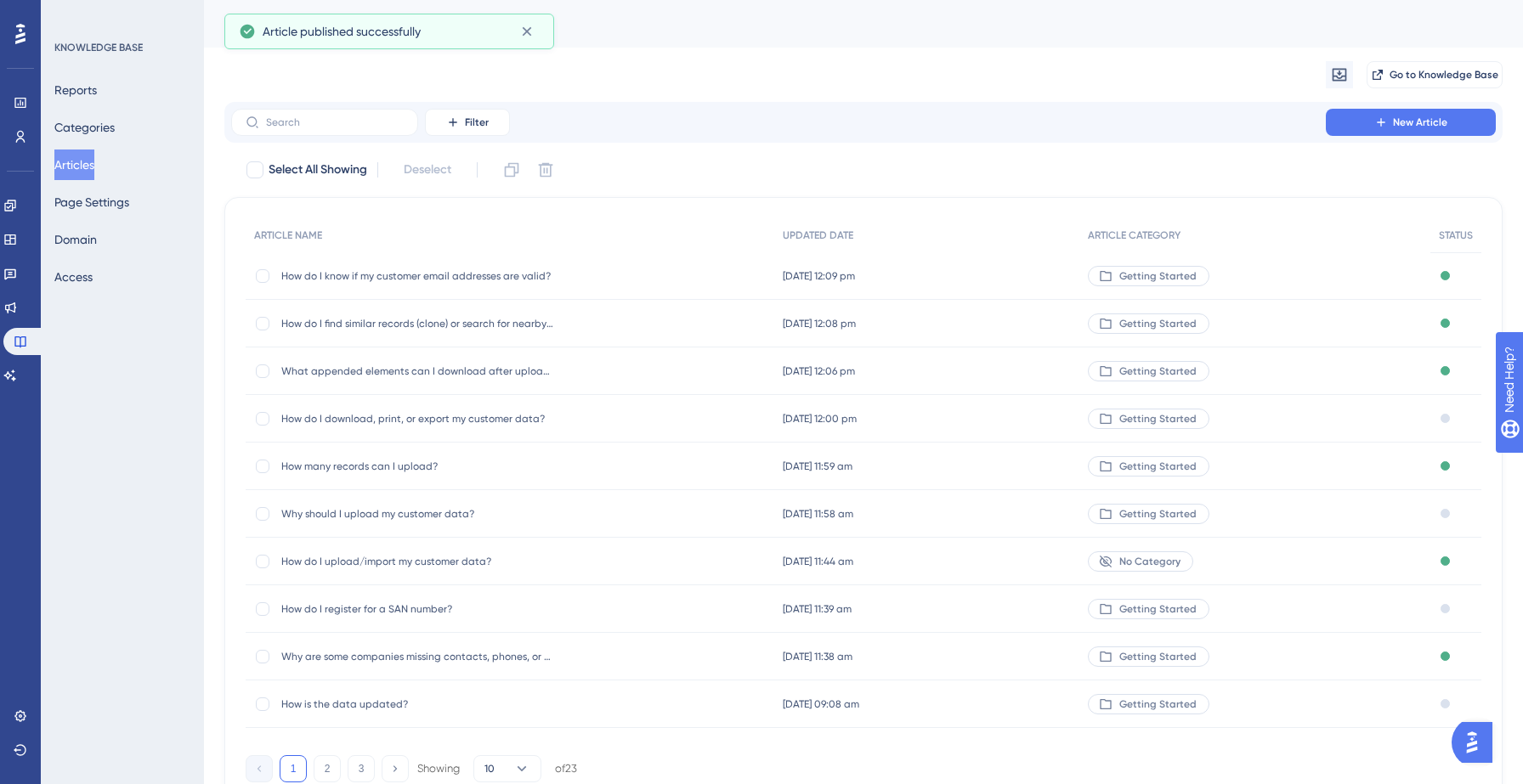
scroll to position [81, 0]
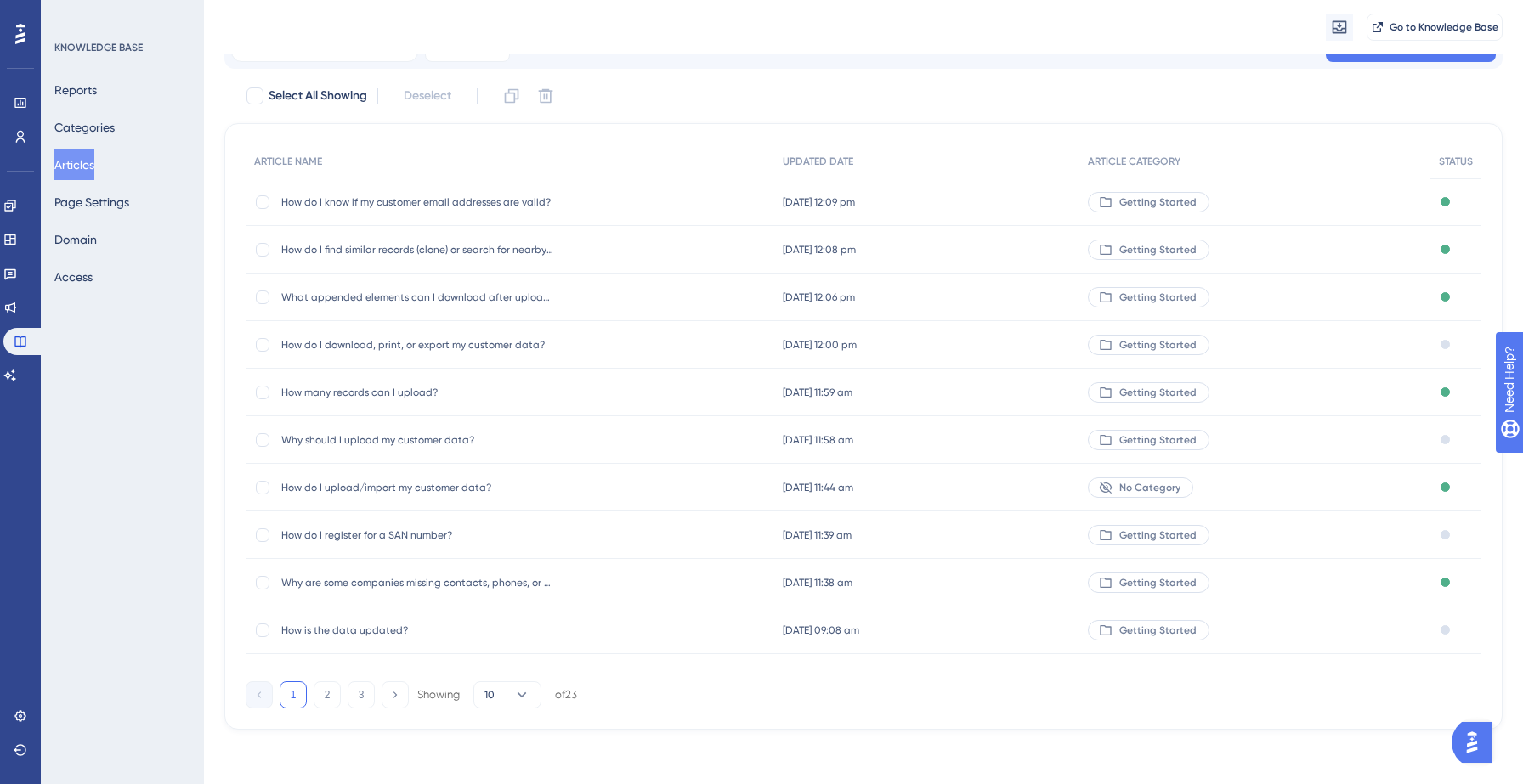
click at [1003, 349] on div "20 Sept 2025 12:00 pm 20 Sept 2025 12:00 pm" at bounding box center [926, 345] width 306 height 48
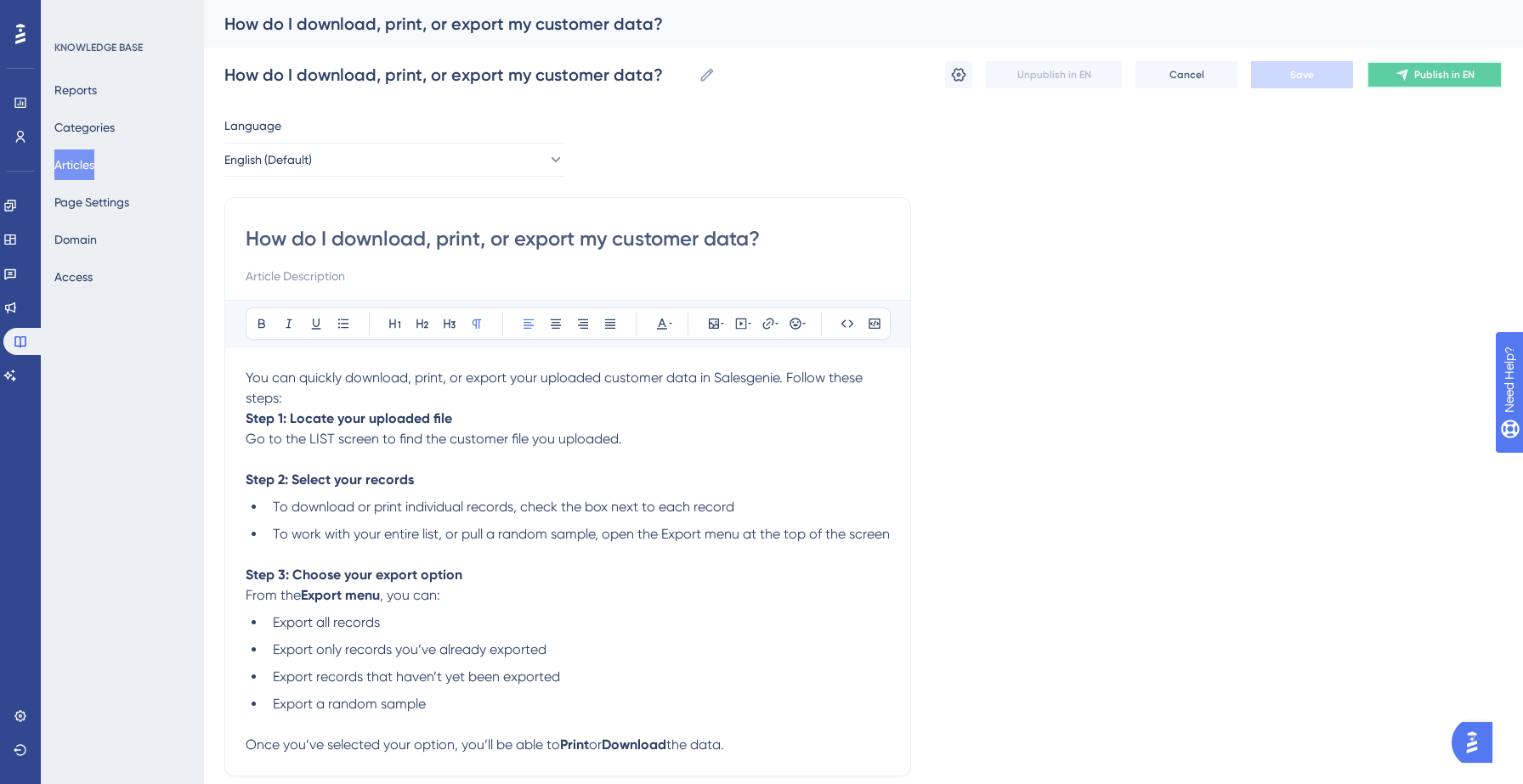
click at [1394, 70] on button "Publish in EN" at bounding box center [1434, 74] width 136 height 28
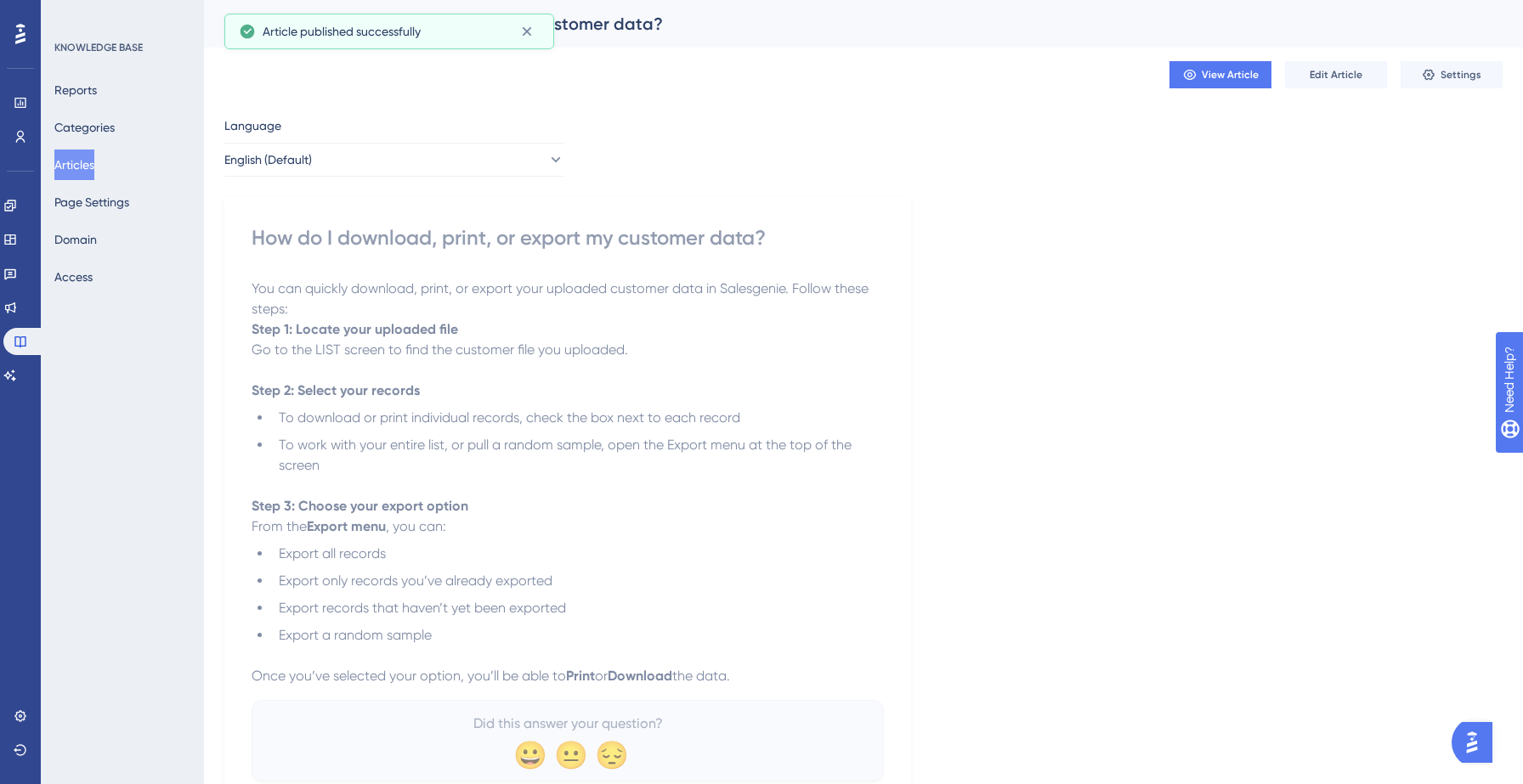
click at [85, 175] on button "Articles" at bounding box center [74, 165] width 40 height 30
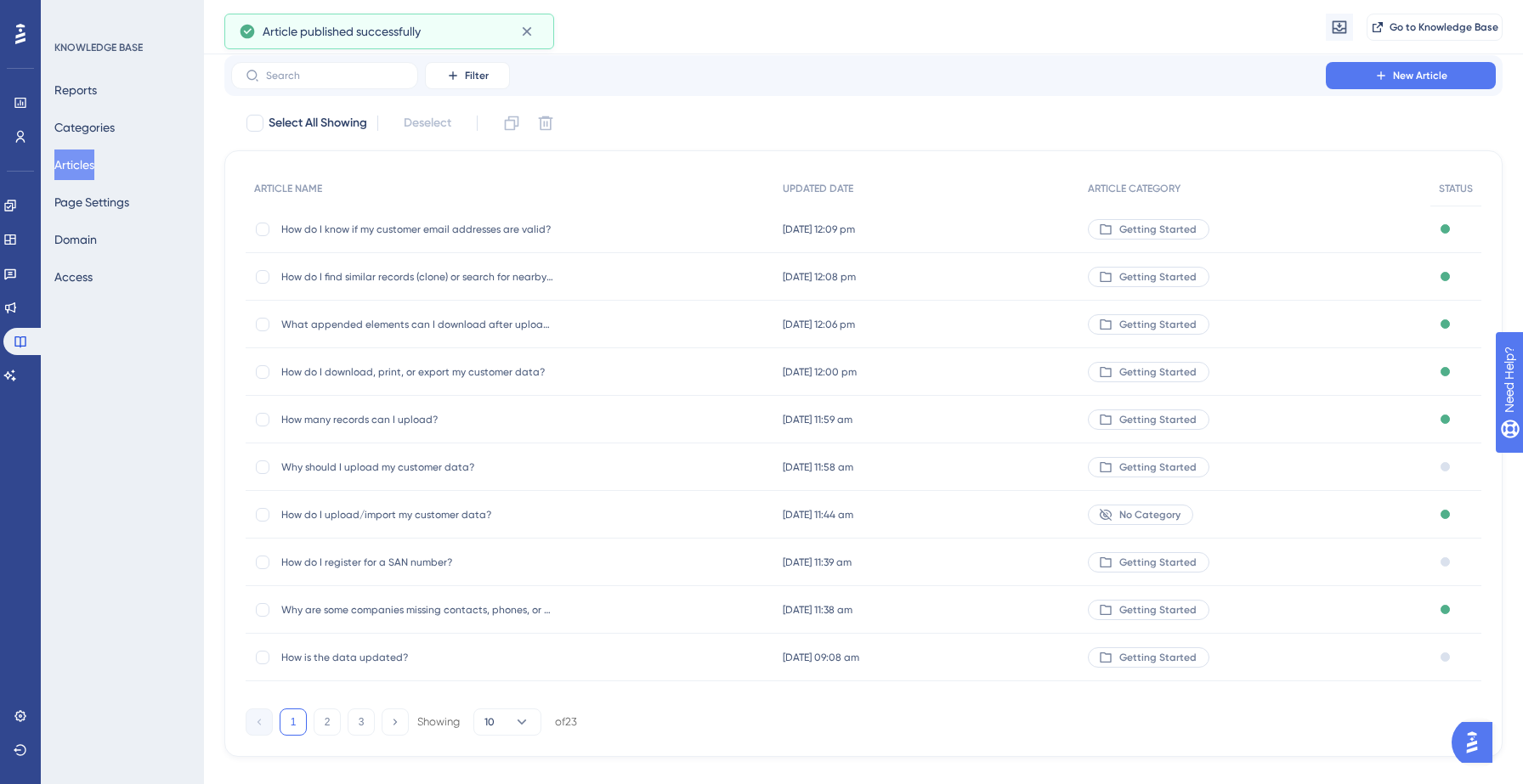
scroll to position [81, 0]
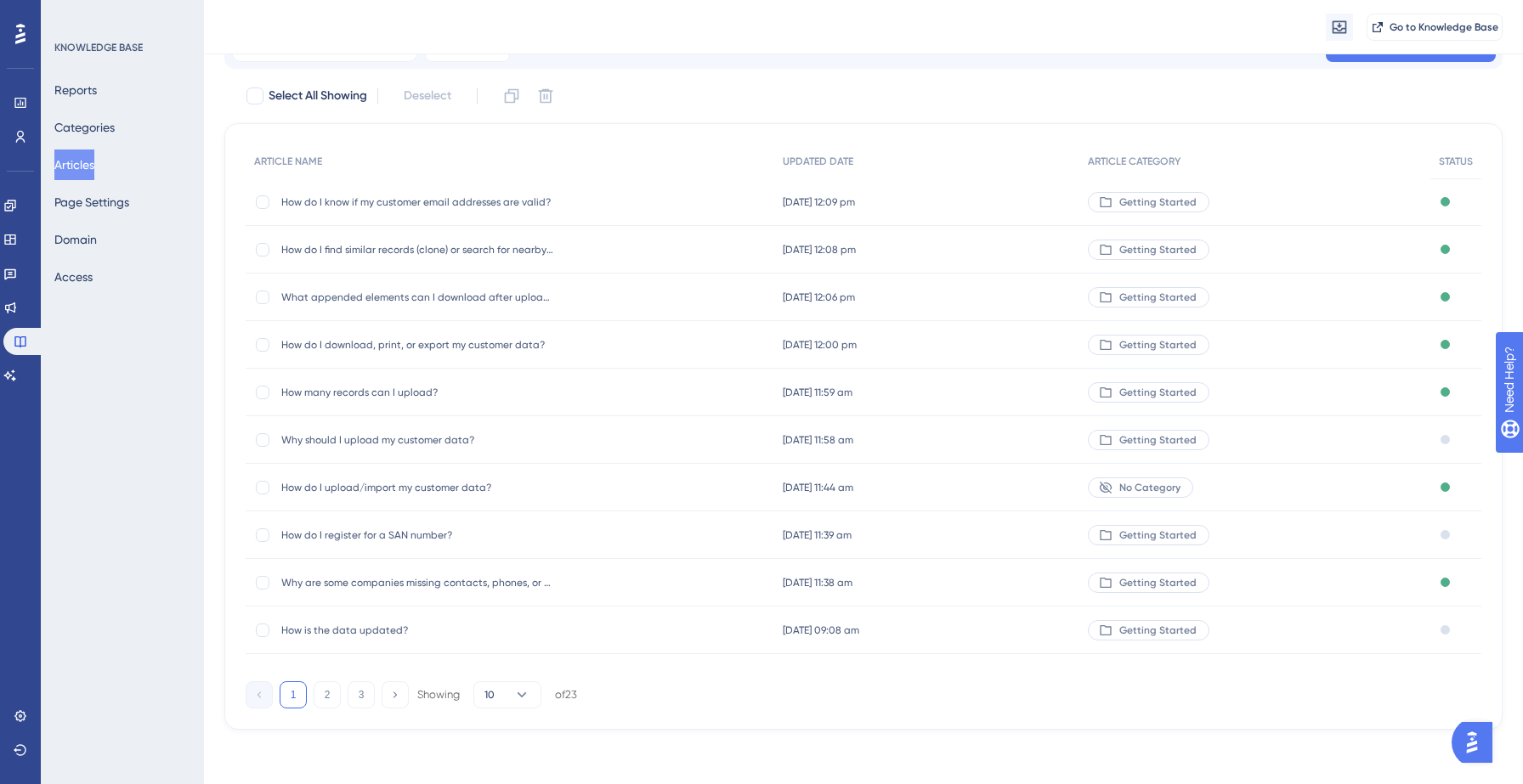
click at [719, 439] on div "Why should I upload my customer data? Why should I upload my customer data?" at bounding box center [510, 440] width 529 height 48
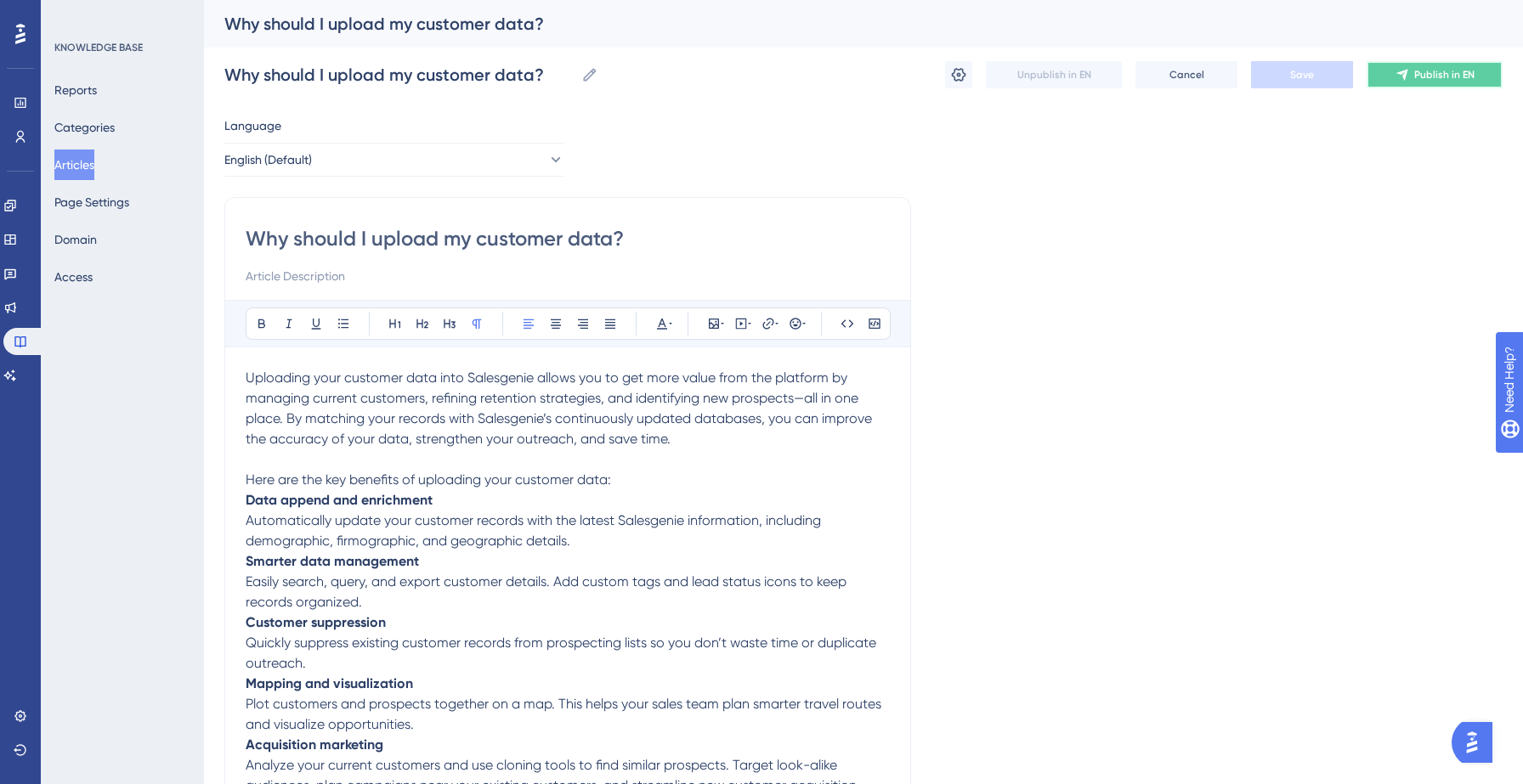
click at [1454, 76] on span "Publish in EN" at bounding box center [1444, 74] width 60 height 13
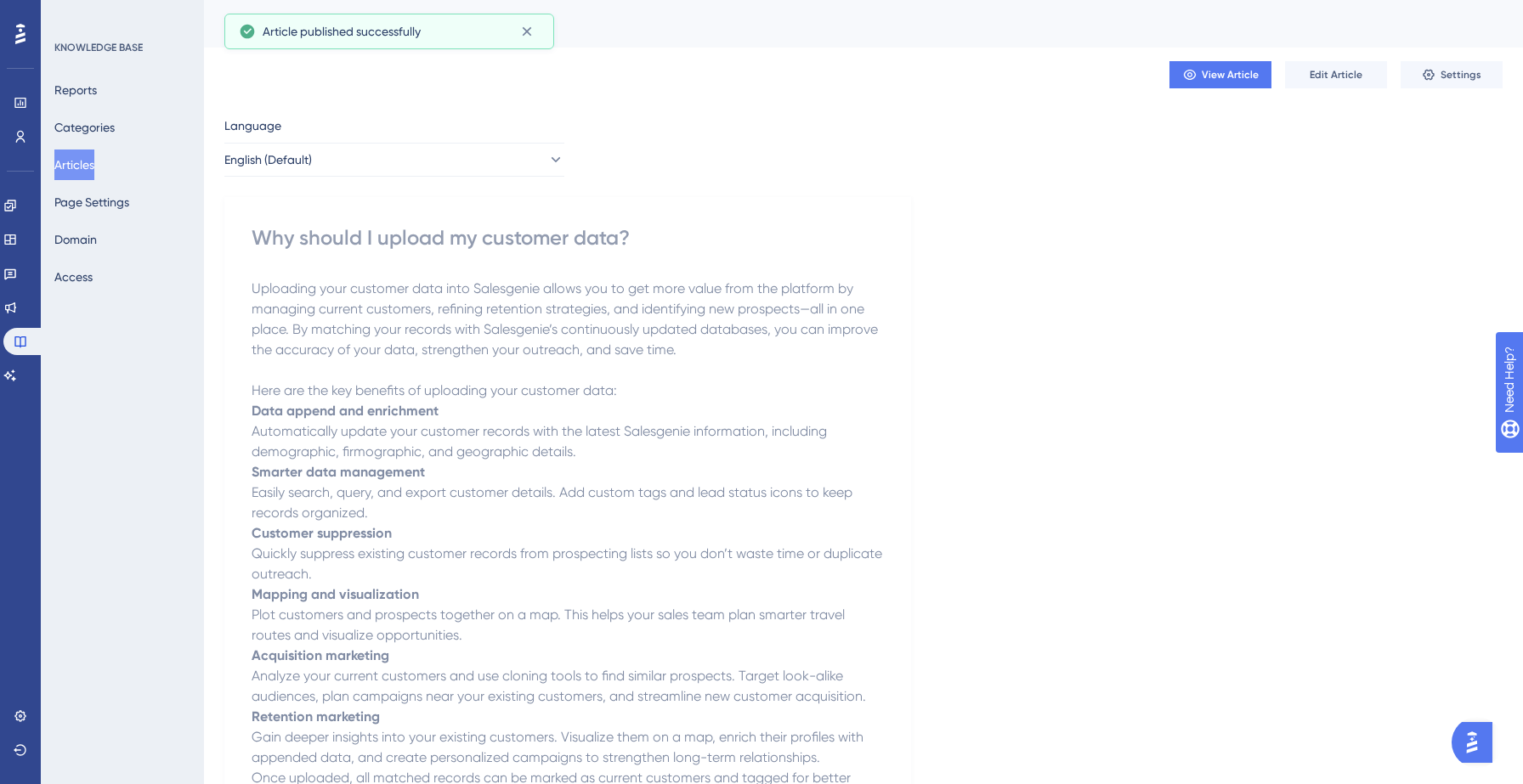
click at [94, 168] on button "Articles" at bounding box center [74, 165] width 40 height 30
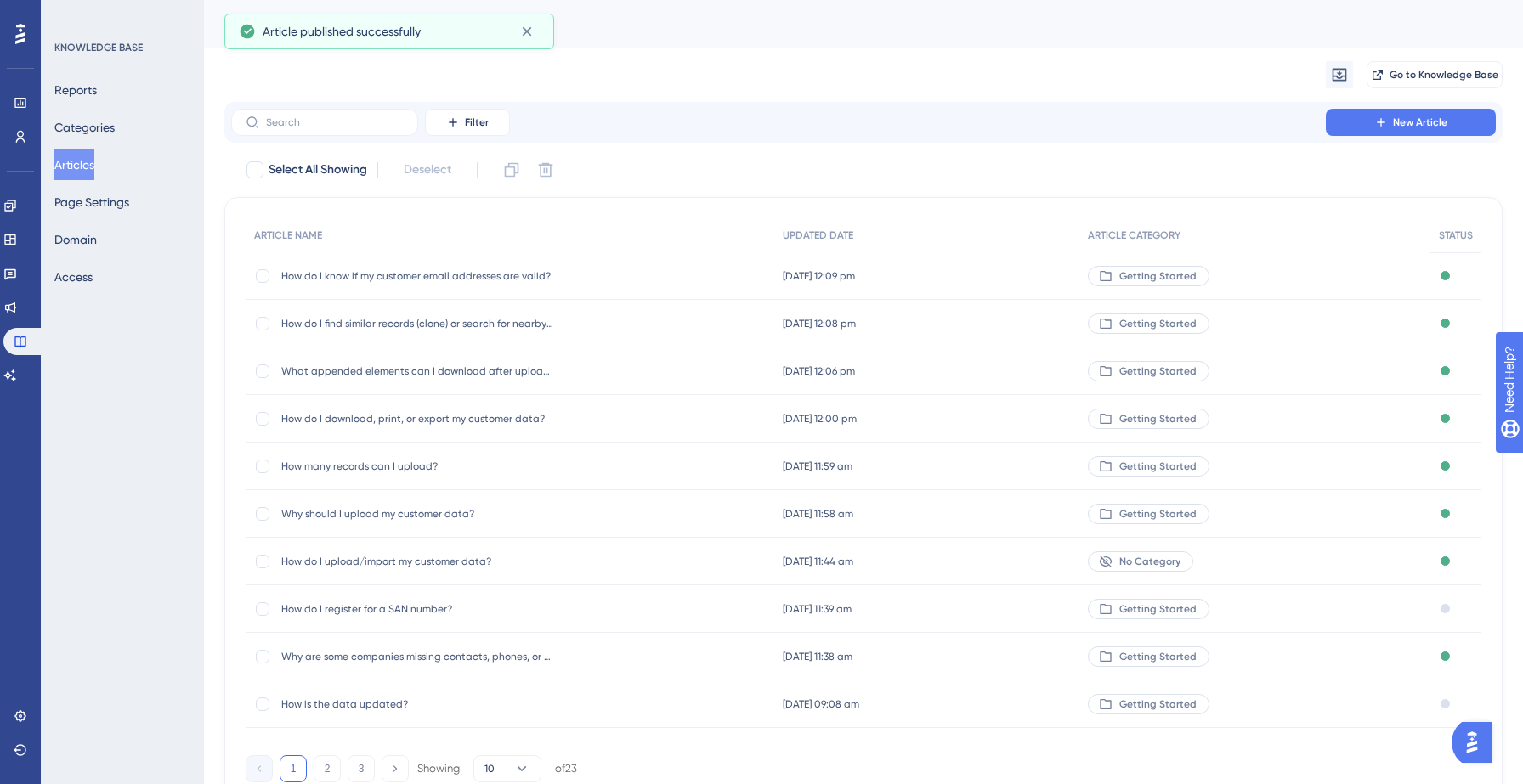
scroll to position [81, 0]
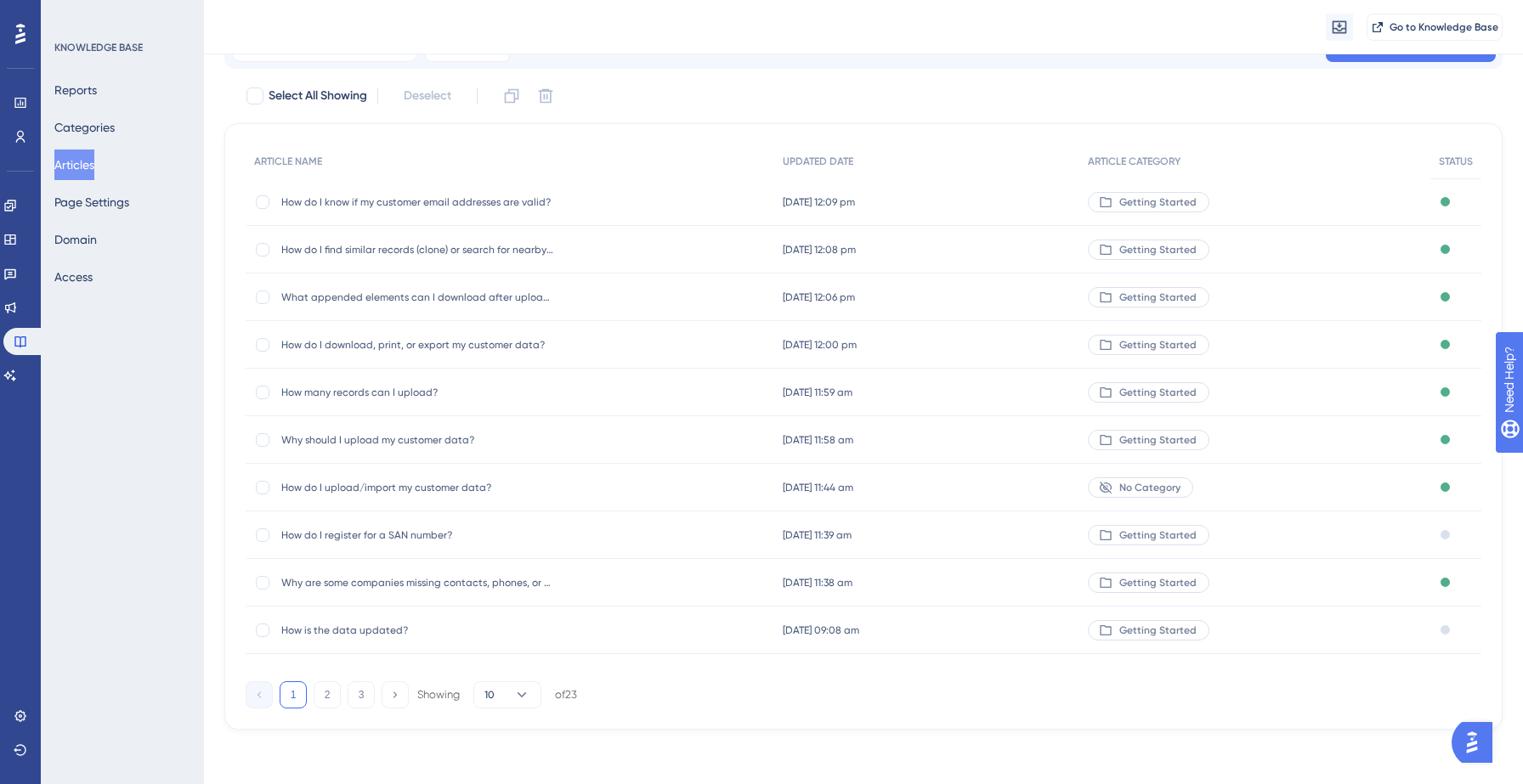
click at [681, 556] on div "How do I register for a SAN number? How do I register for a SAN number?" at bounding box center [510, 535] width 529 height 48
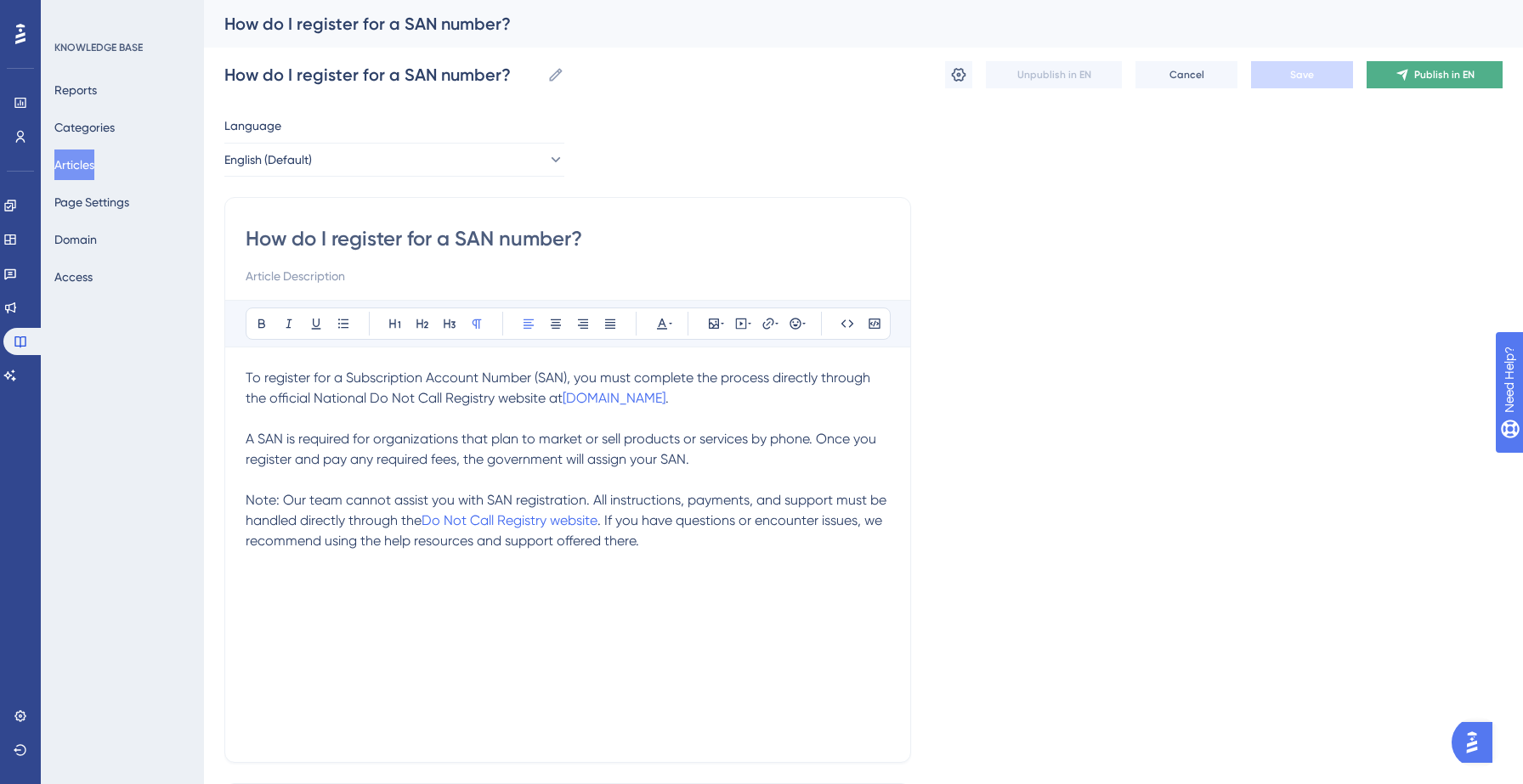
click at [1404, 74] on icon at bounding box center [1402, 75] width 11 height 11
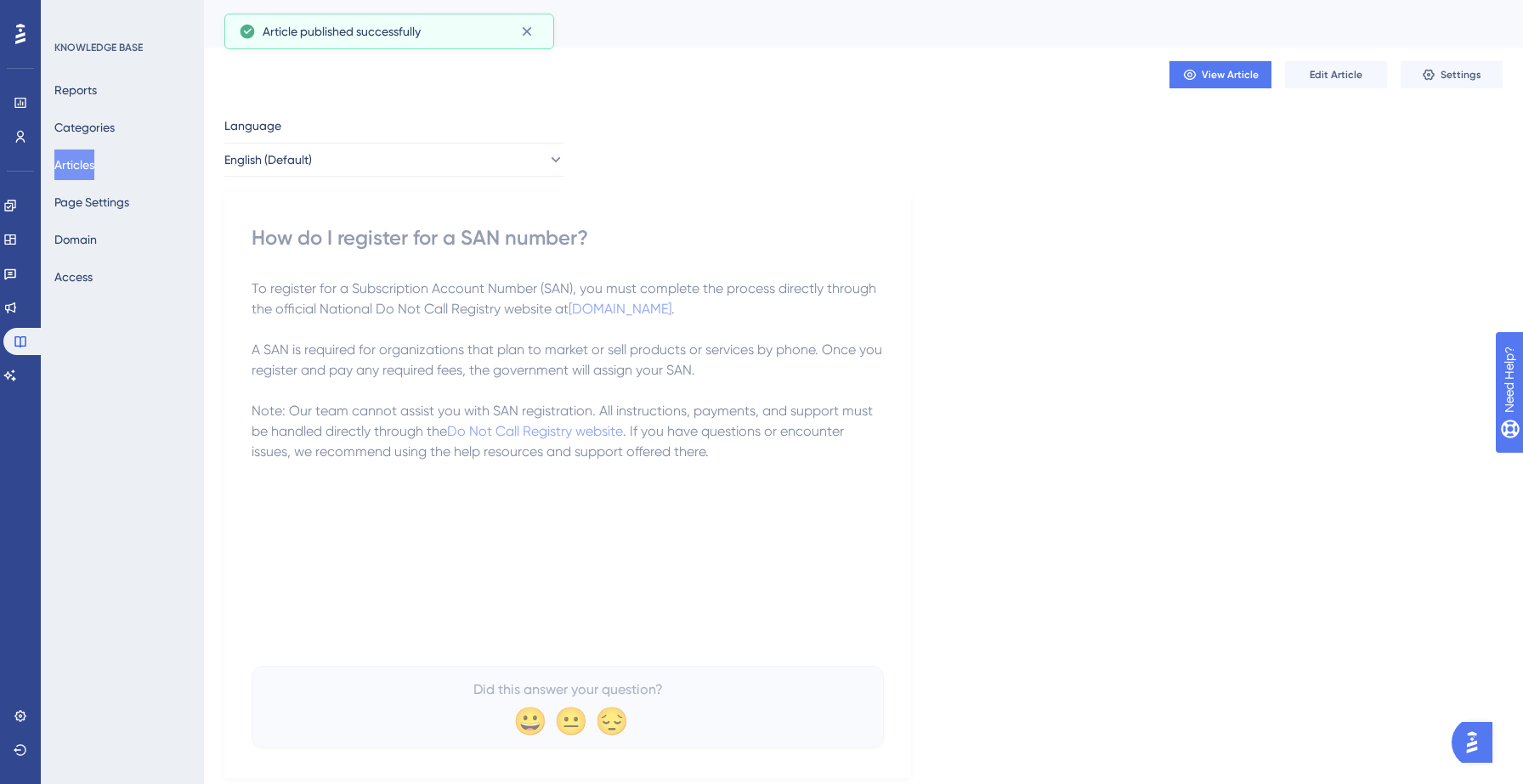
click at [87, 153] on button "Articles" at bounding box center [74, 165] width 40 height 30
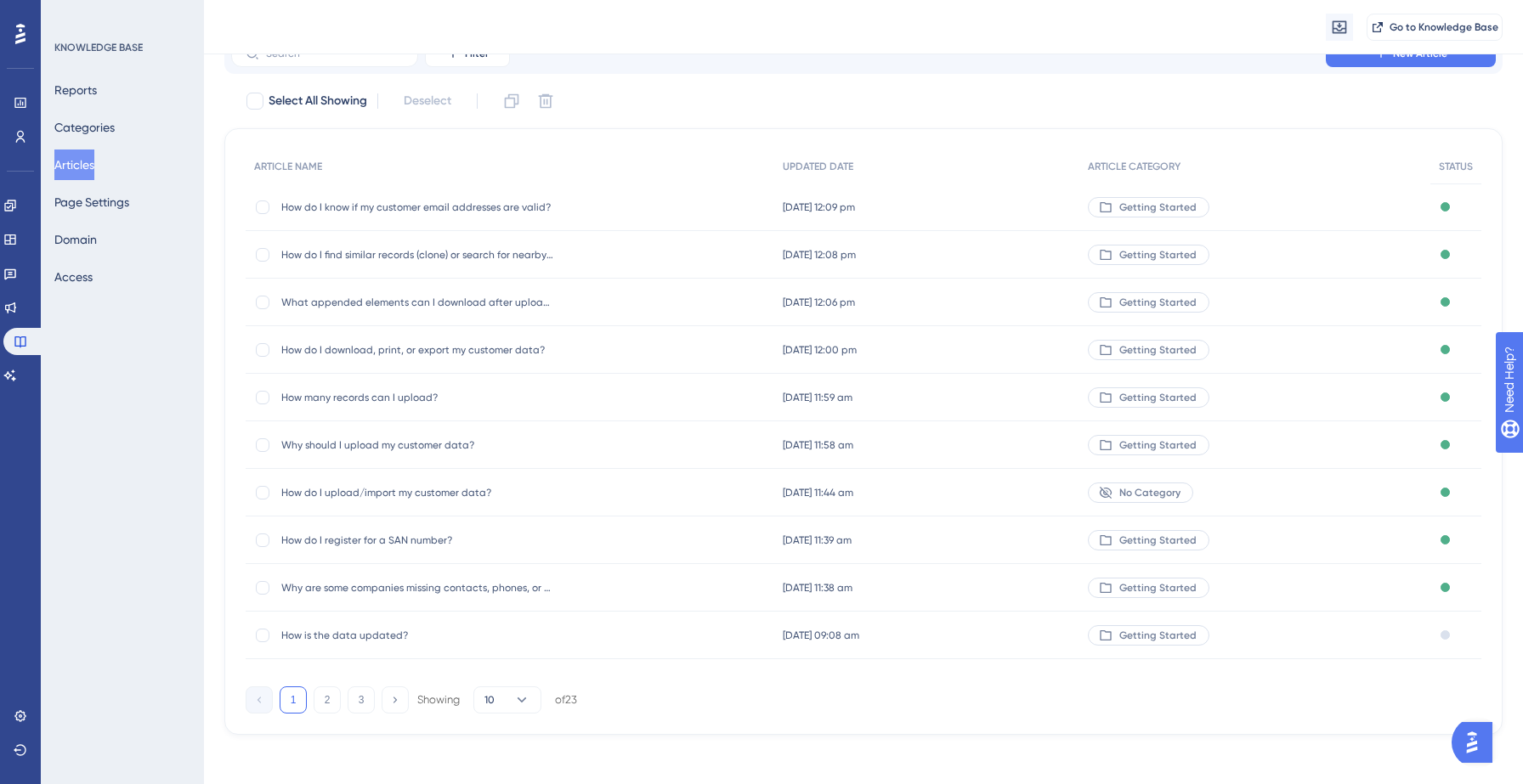
scroll to position [81, 0]
click at [680, 641] on div "How is the data updated? How is the data updated?" at bounding box center [510, 631] width 529 height 48
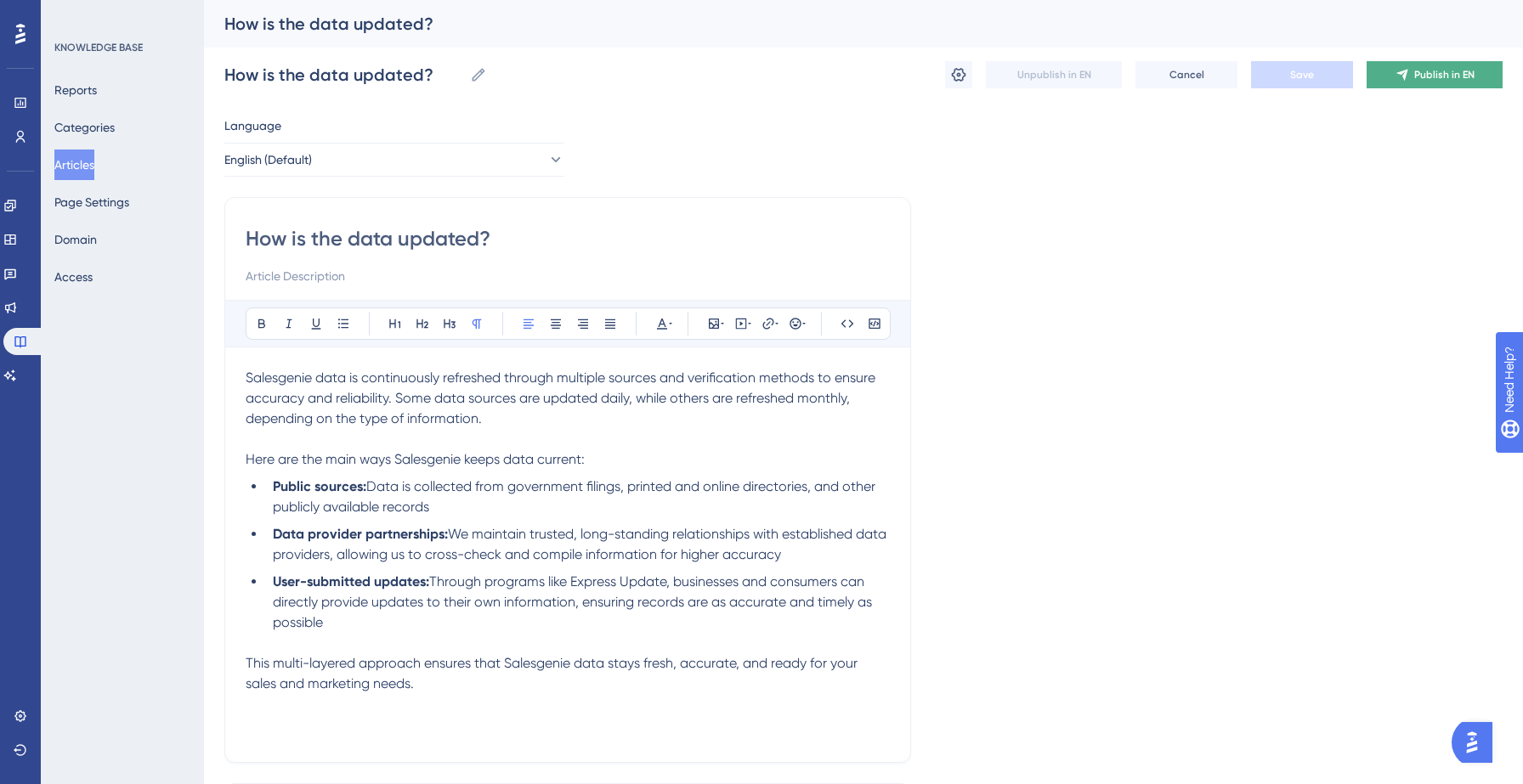
click at [1403, 67] on button "Publish in EN" at bounding box center [1434, 74] width 136 height 28
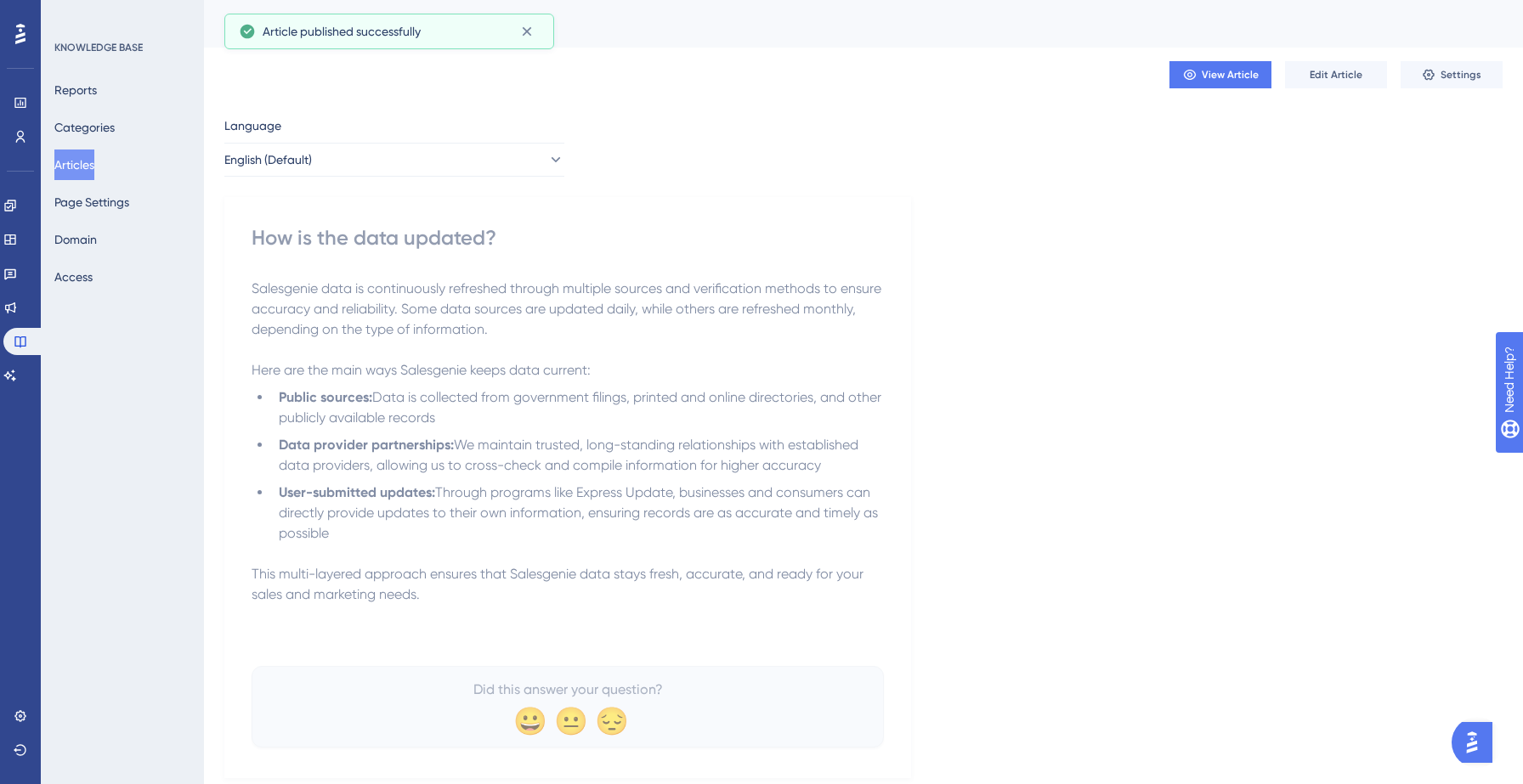
click at [87, 171] on button "Articles" at bounding box center [74, 165] width 40 height 30
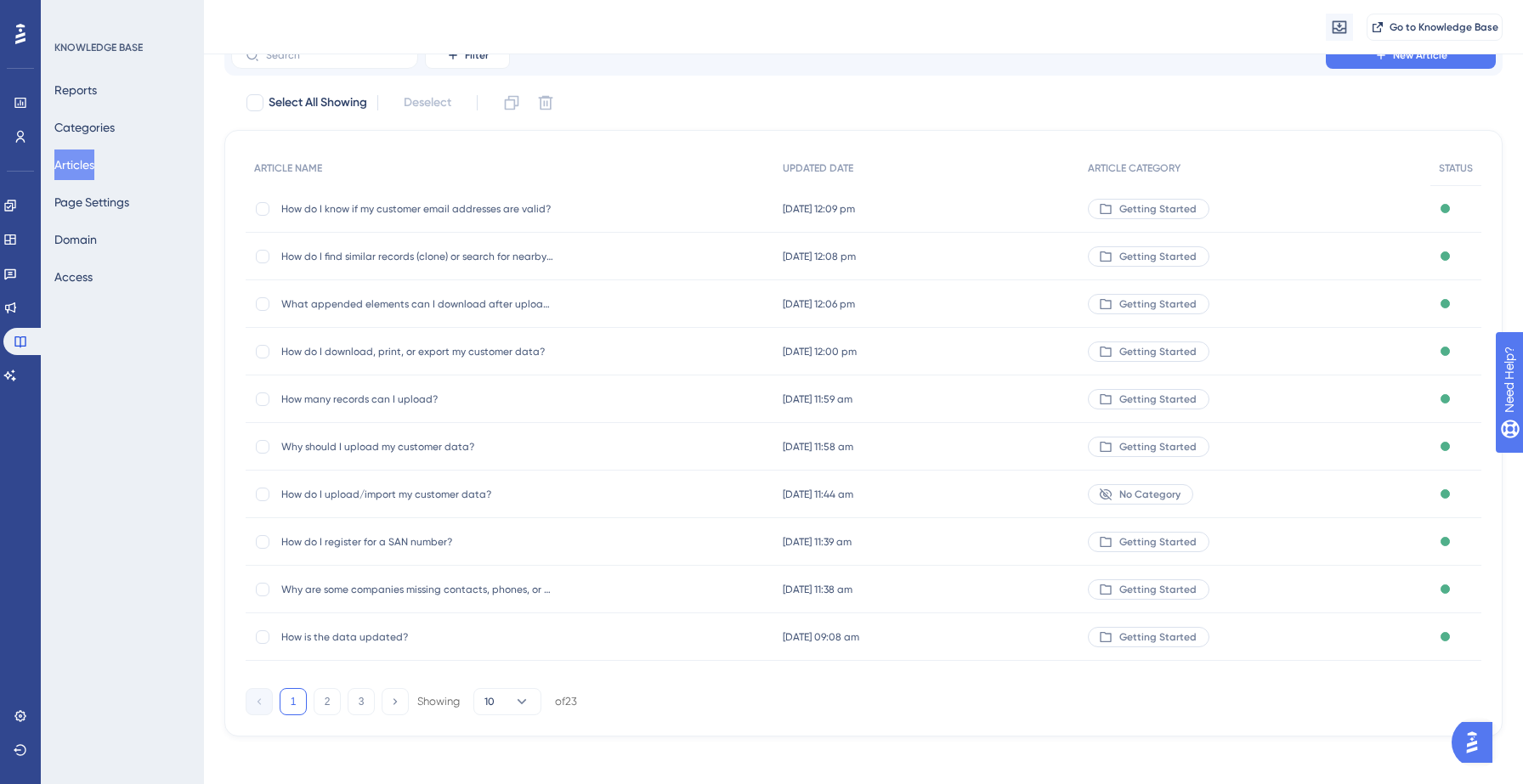
scroll to position [81, 0]
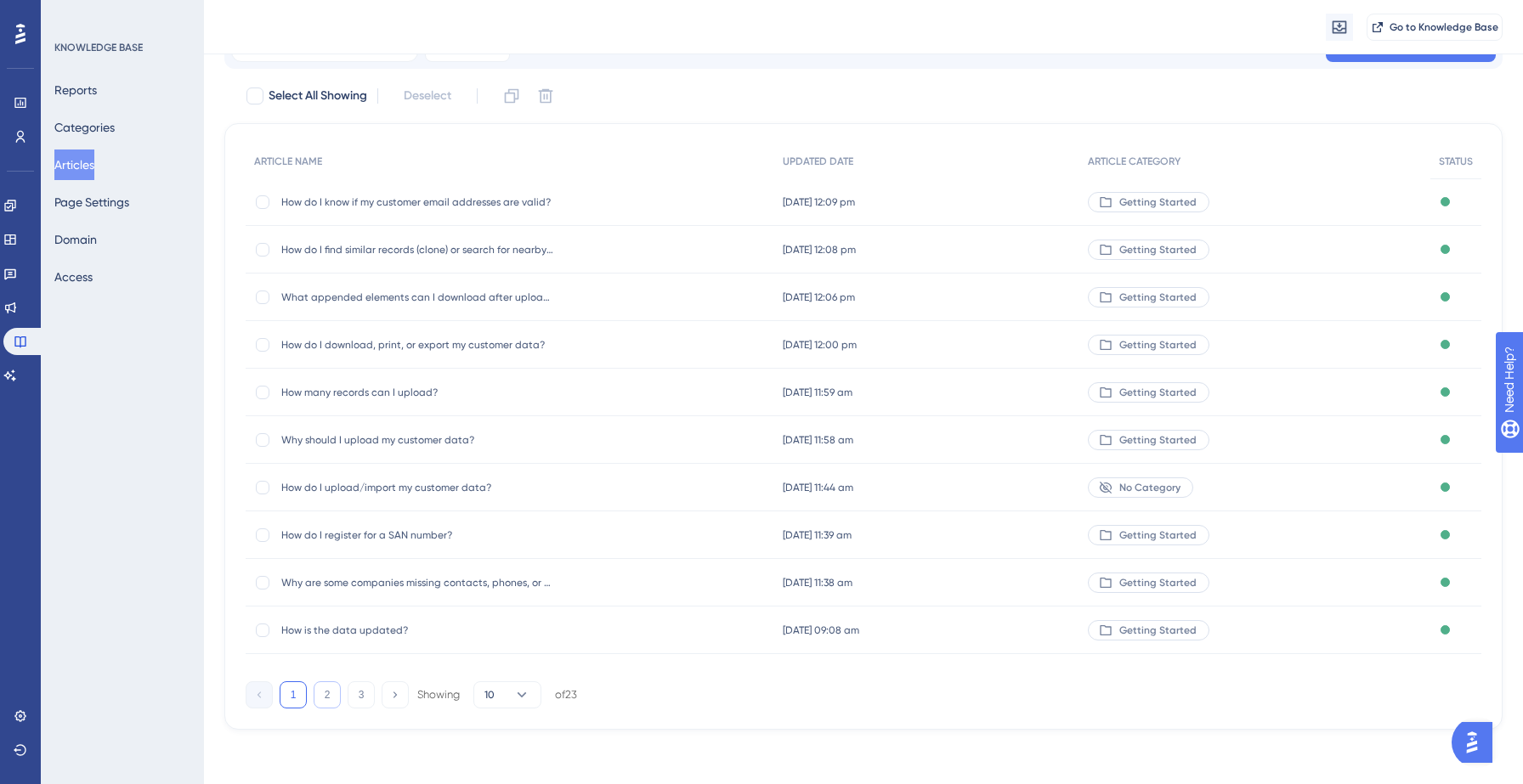
click at [321, 693] on button "2" at bounding box center [327, 694] width 28 height 28
click at [629, 206] on div "What is the quality of Salesgenie data? What is the quality of Salesgenie data?" at bounding box center [510, 202] width 528 height 48
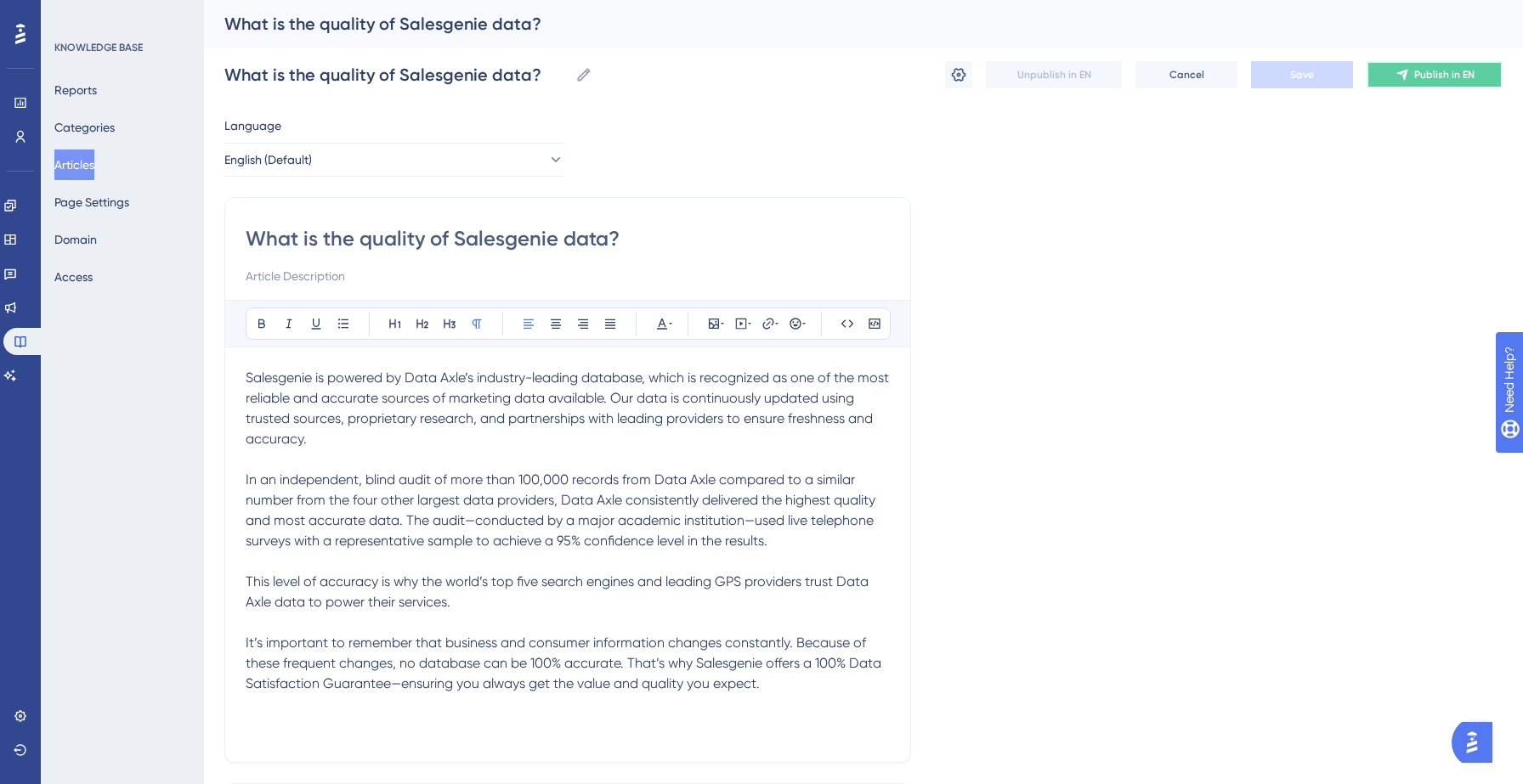
click at [1440, 67] on button "Publish in EN" at bounding box center [1434, 74] width 136 height 28
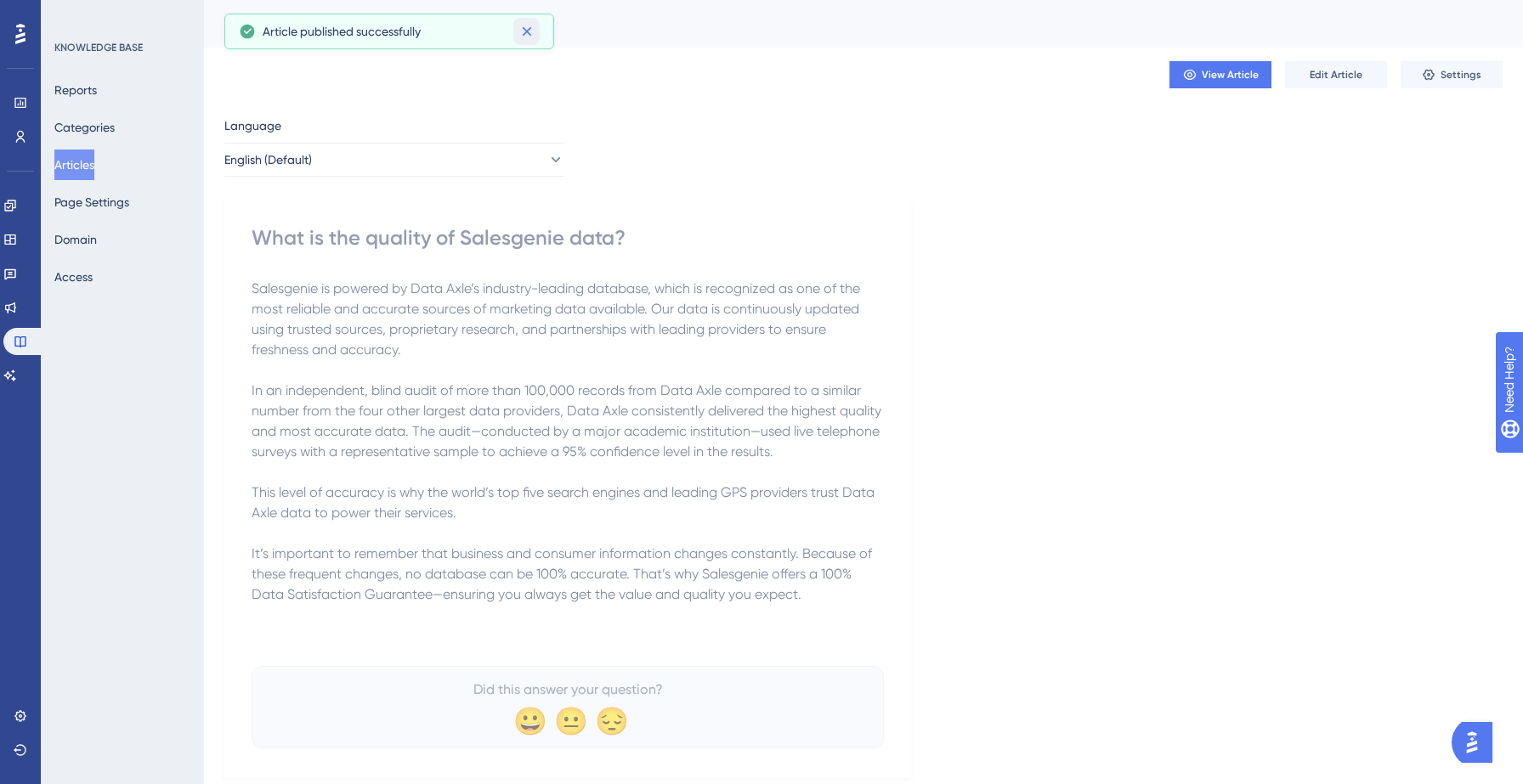
click at [523, 34] on icon at bounding box center [527, 32] width 10 height 10
click at [94, 169] on button "Articles" at bounding box center [74, 165] width 40 height 30
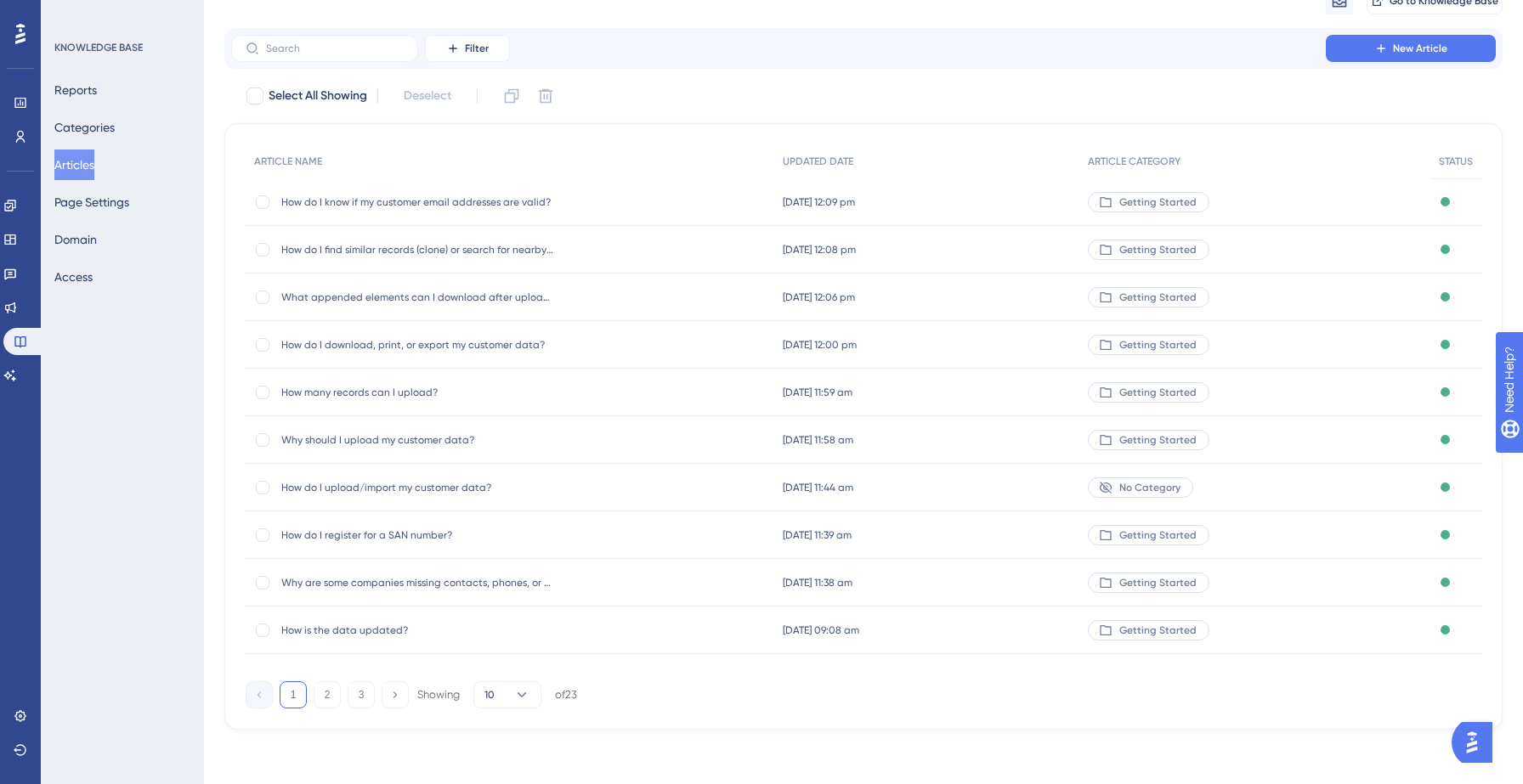
scroll to position [81, 0]
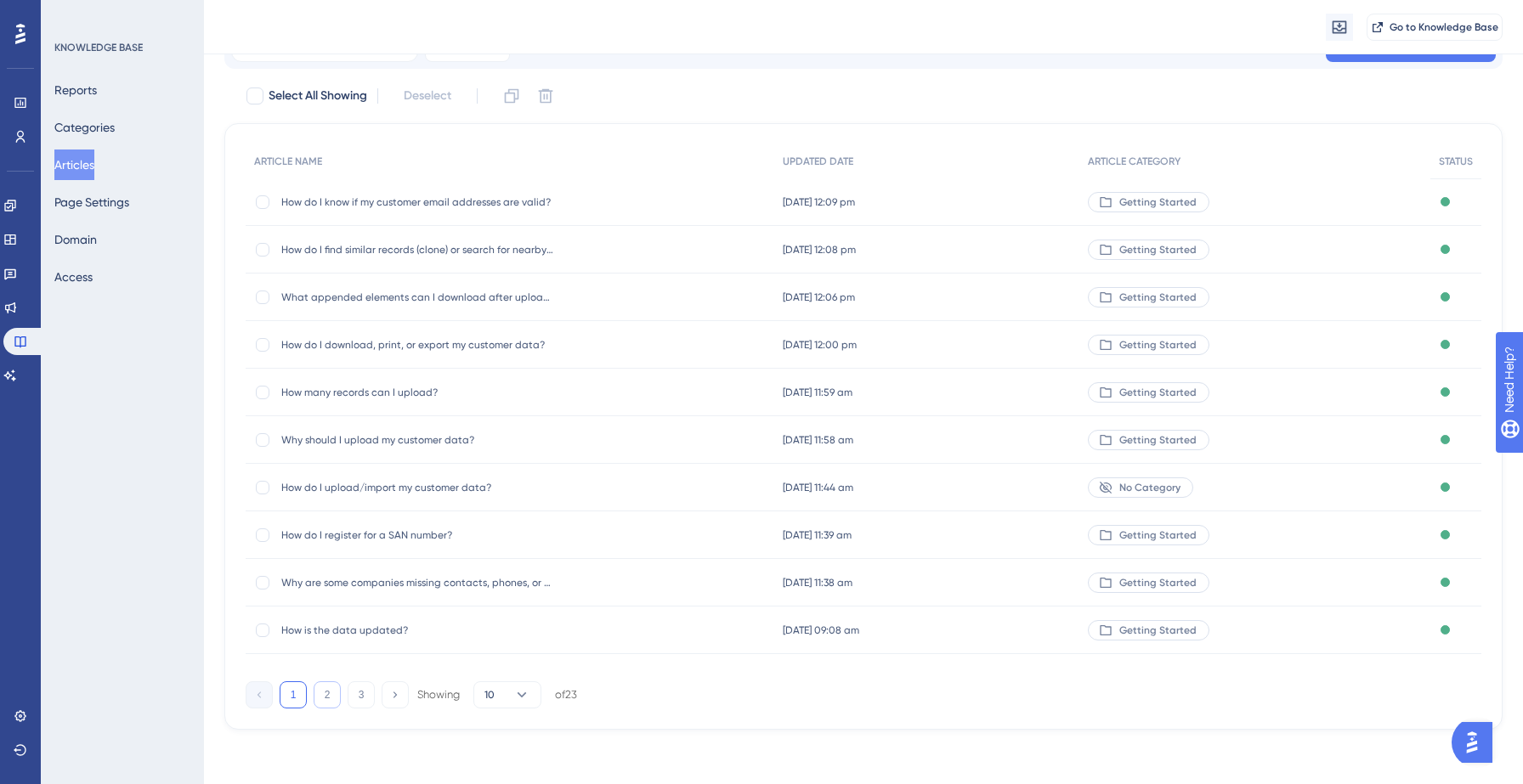
click at [320, 698] on button "2" at bounding box center [327, 694] width 28 height 28
click at [645, 234] on div "How can I use Salesgenie data? How can I use Salesgenie data?" at bounding box center [510, 250] width 528 height 48
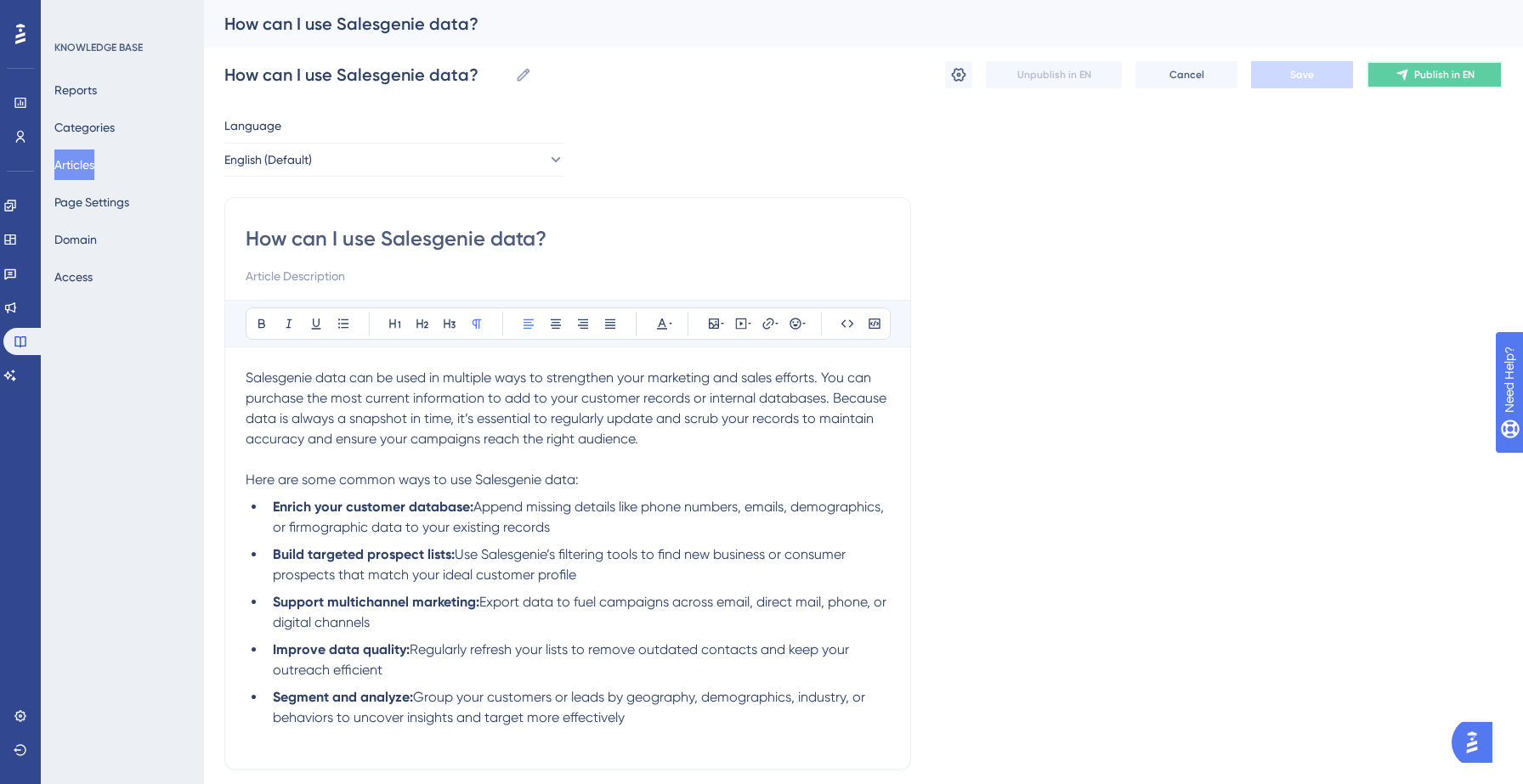
click at [1390, 63] on button "Publish in EN" at bounding box center [1434, 74] width 136 height 28
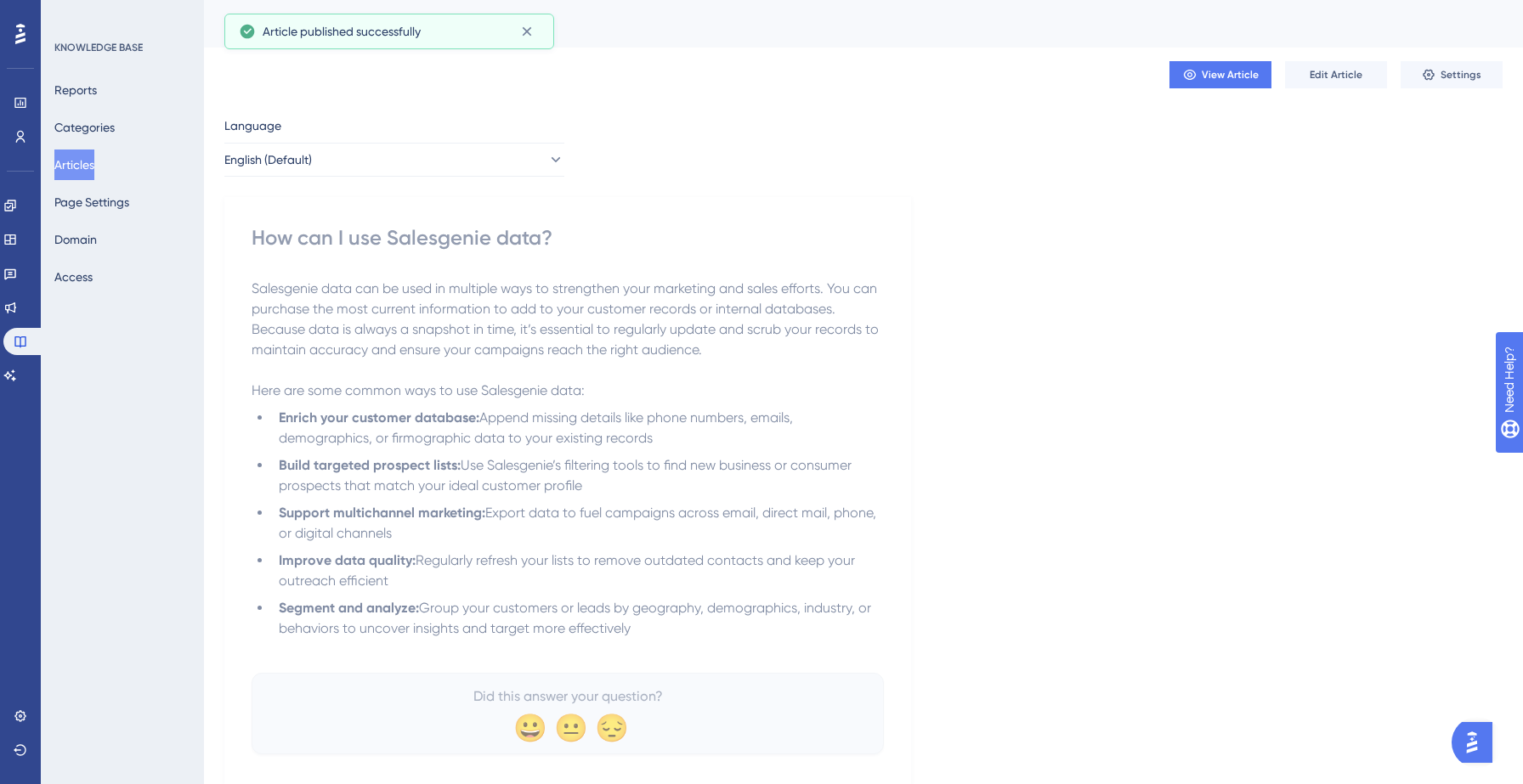
click at [94, 164] on button "Articles" at bounding box center [74, 165] width 40 height 30
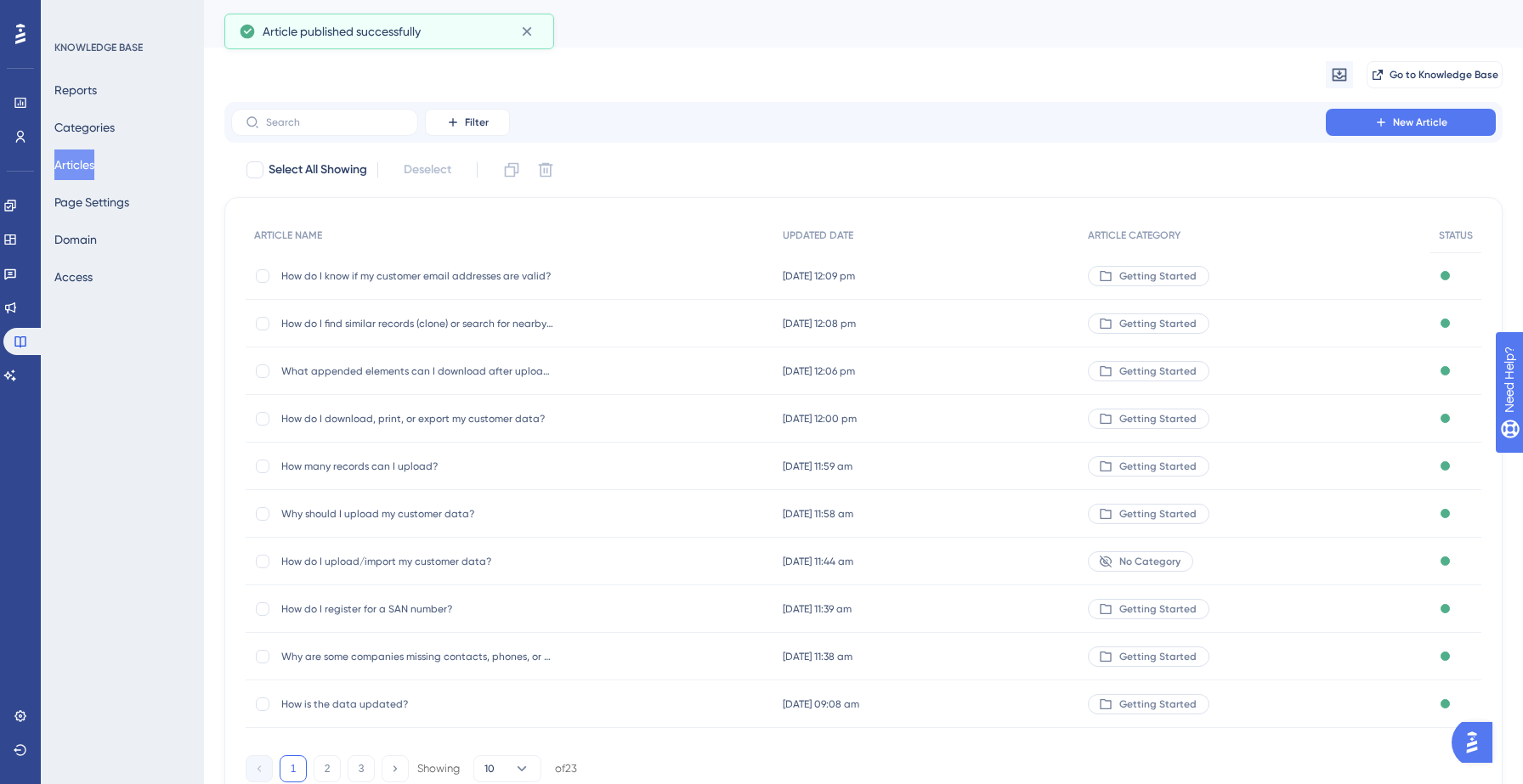
click at [313, 778] on div "1 2 3 Showing 10 of 23" at bounding box center [412, 769] width 332 height 28
click at [315, 771] on button "2" at bounding box center [327, 769] width 28 height 28
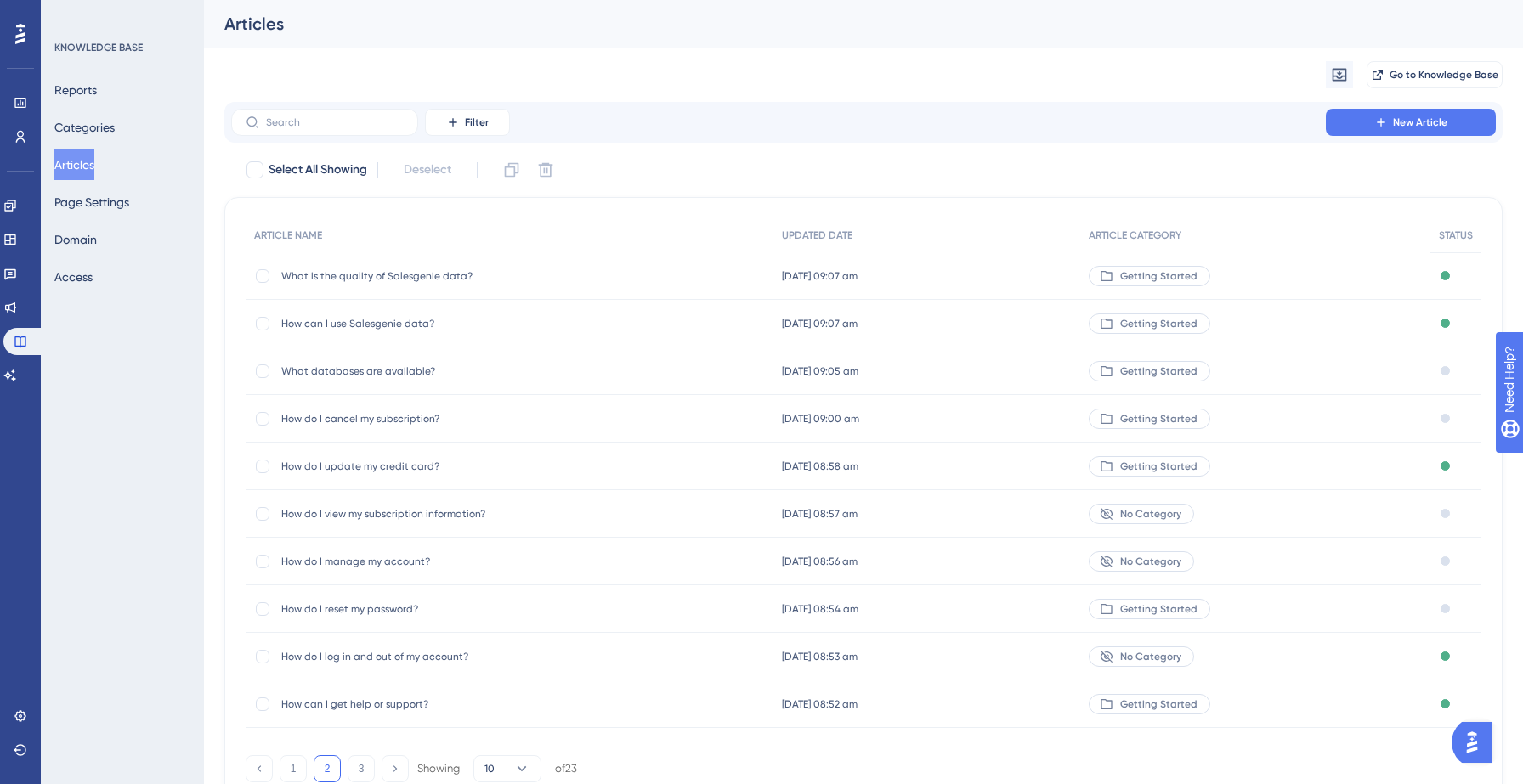
click at [809, 373] on span "[DATE] 09:05 am" at bounding box center [820, 372] width 76 height 13
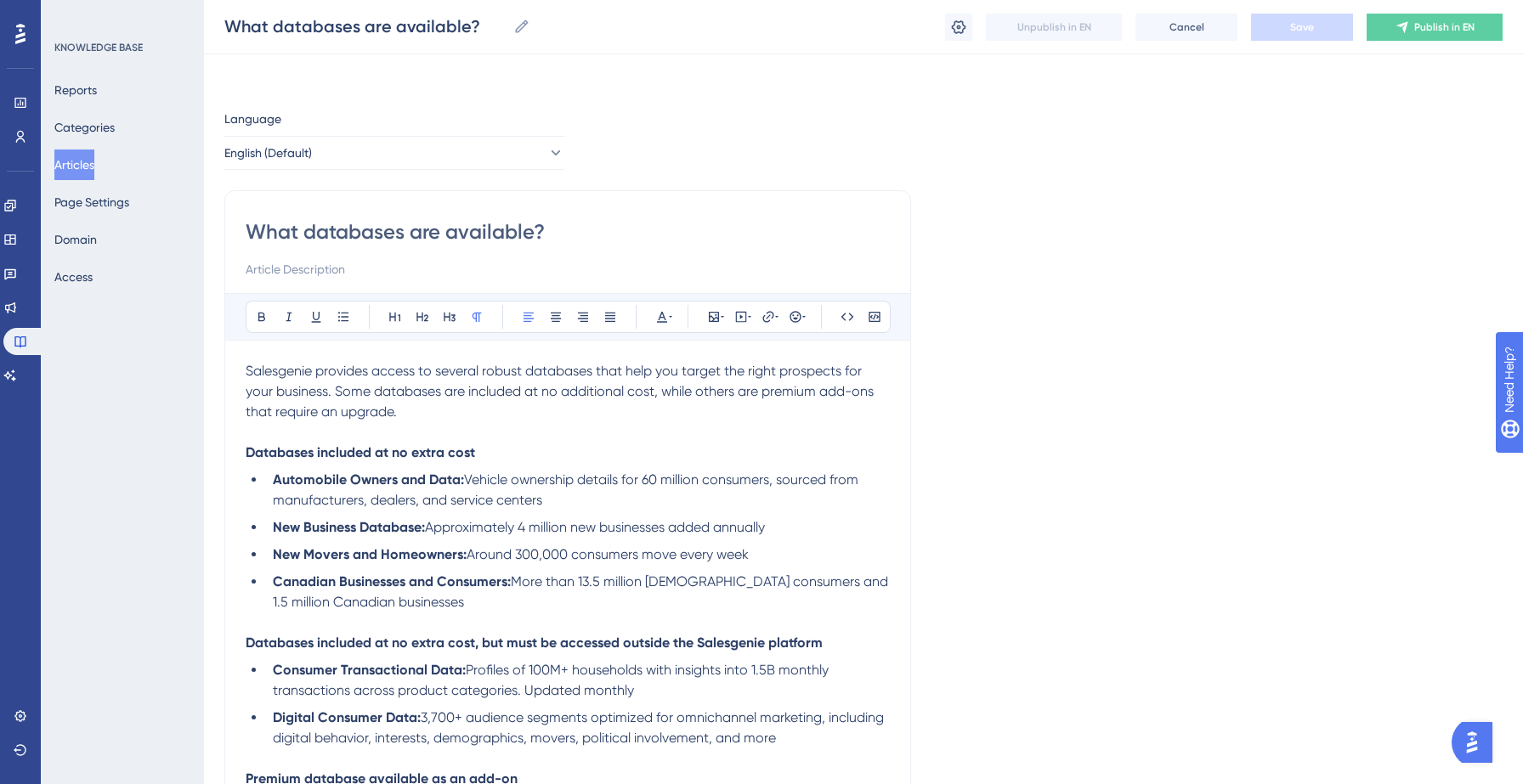
scroll to position [122, 0]
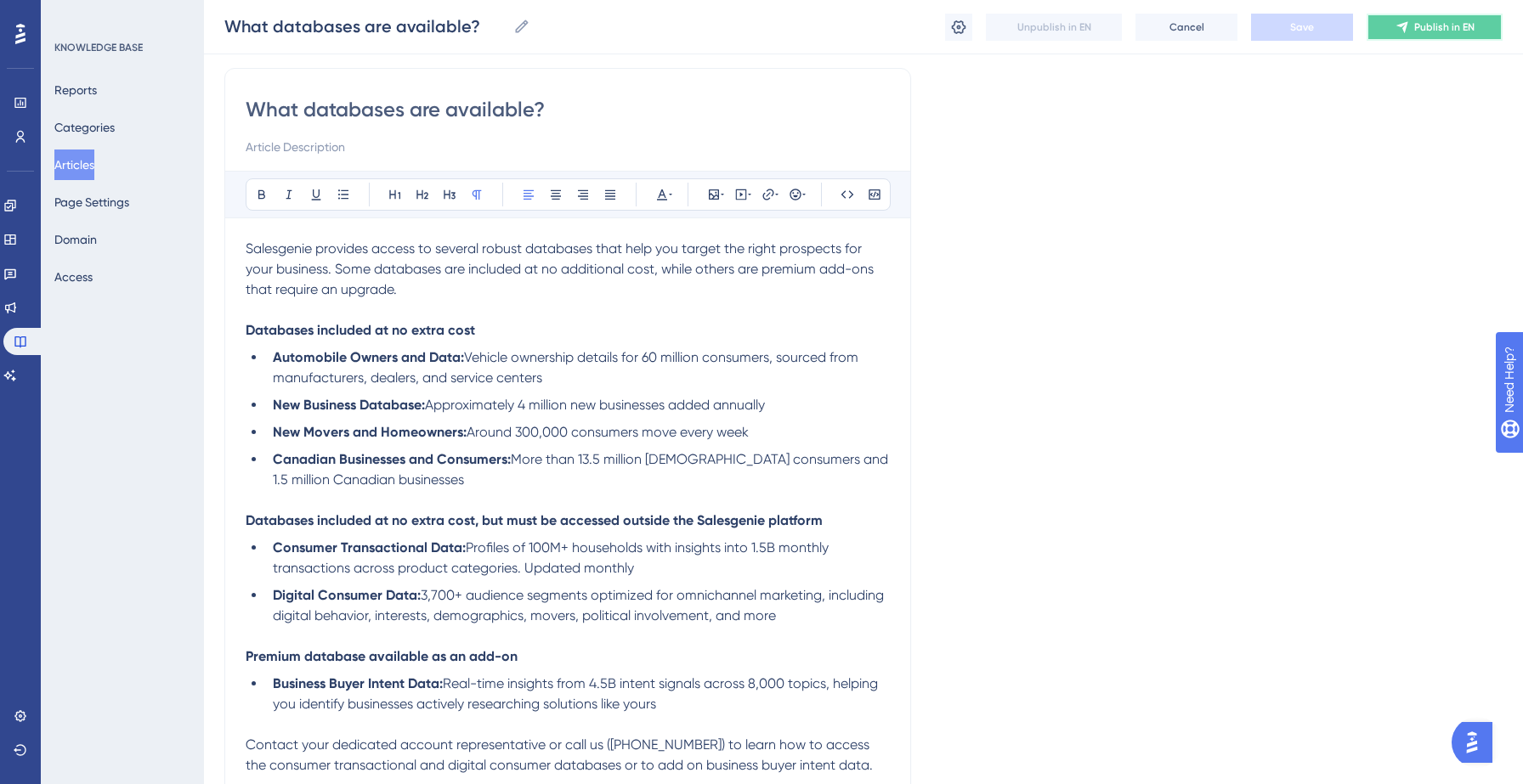
click at [1458, 27] on span "Publish in EN" at bounding box center [1444, 27] width 60 height 13
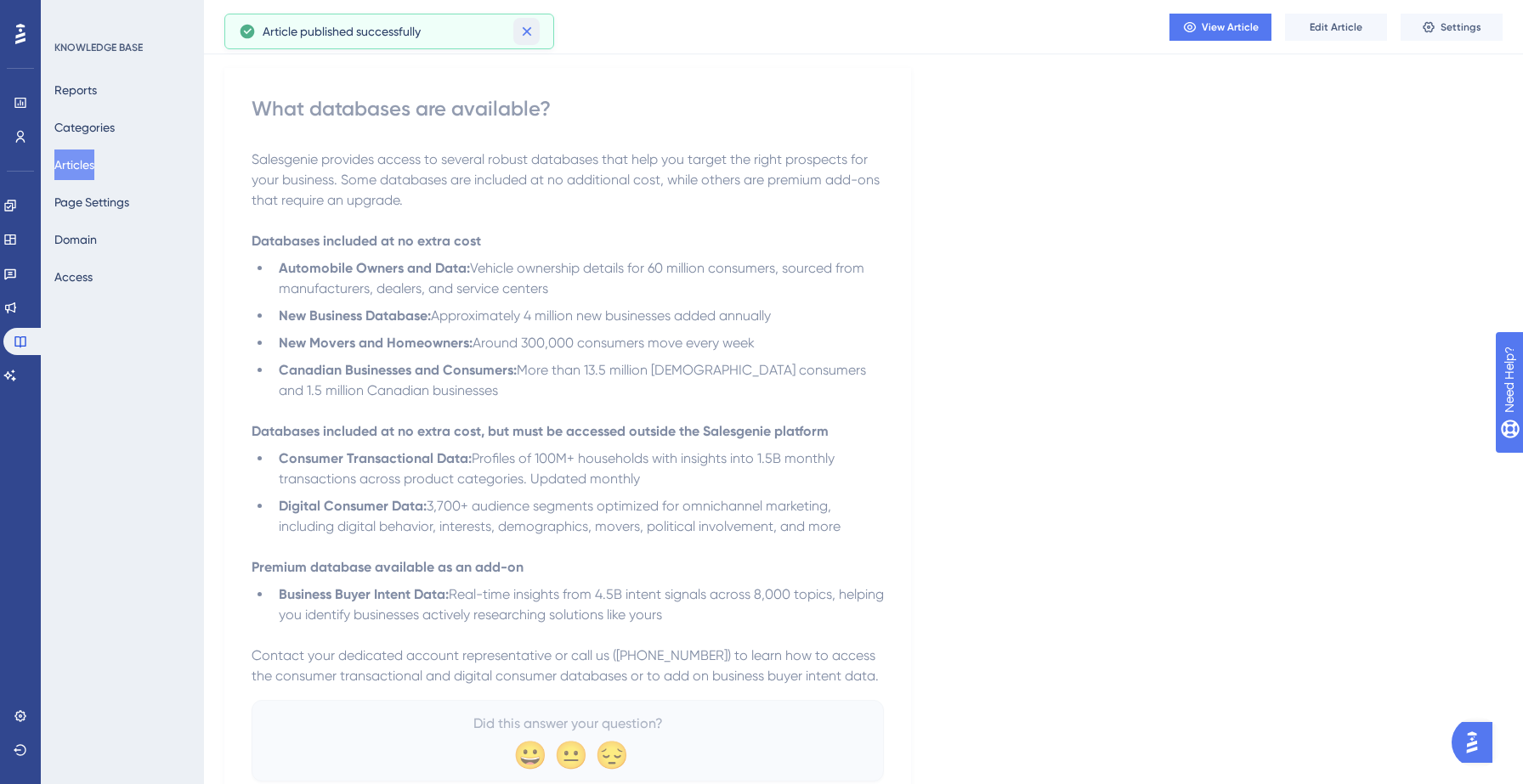
click at [536, 18] on button at bounding box center [527, 31] width 27 height 28
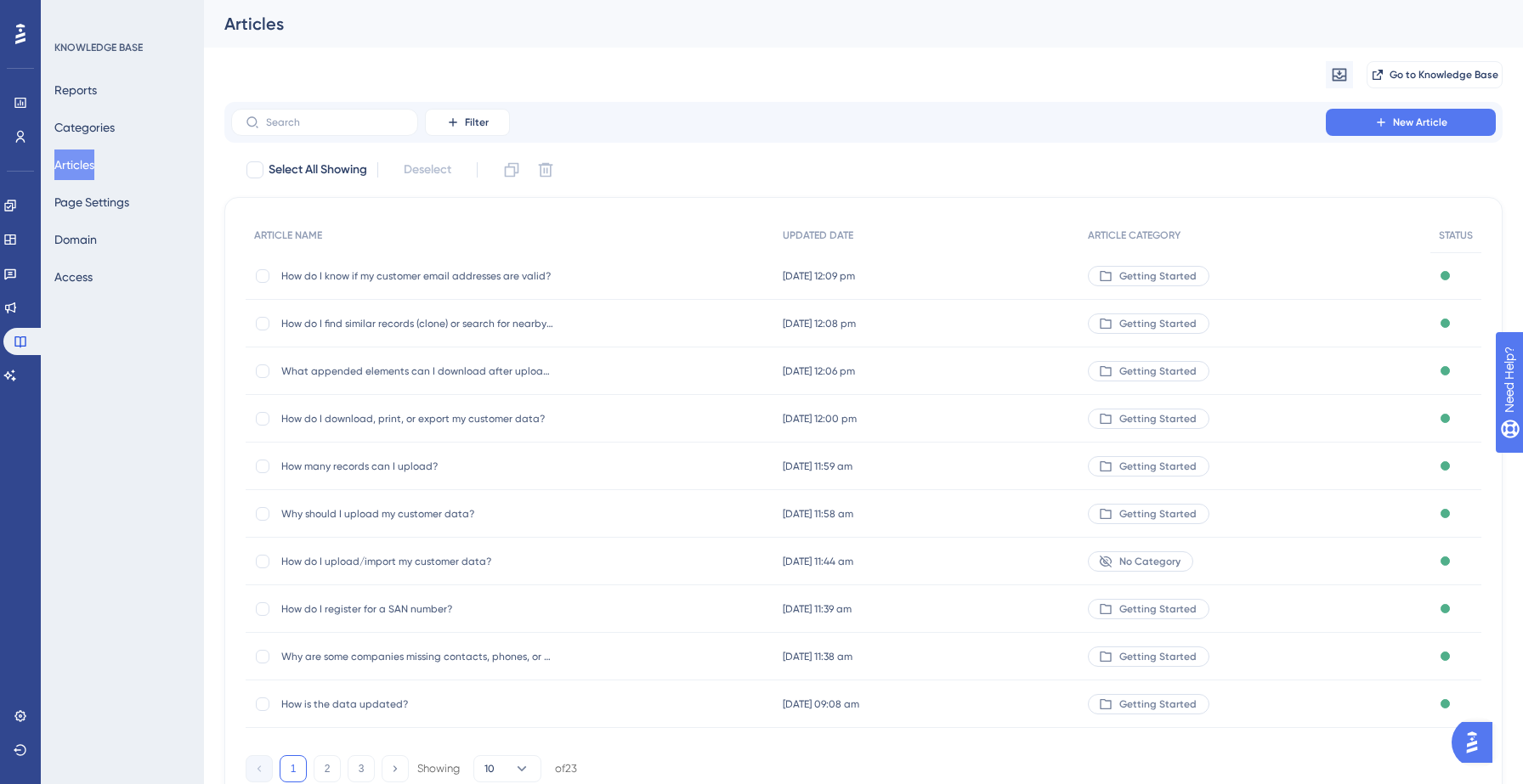
scroll to position [81, 0]
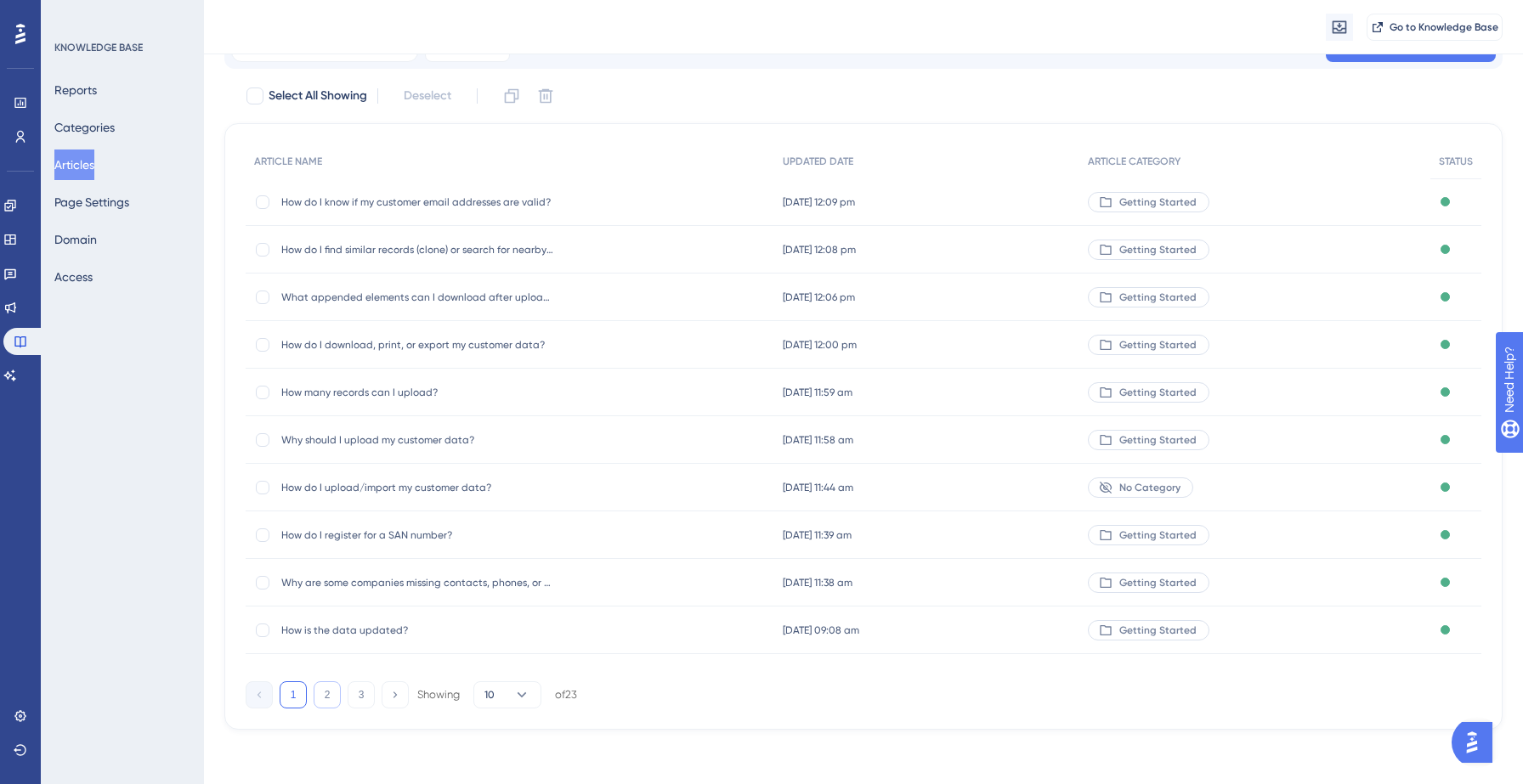
click at [330, 690] on button "2" at bounding box center [327, 694] width 28 height 28
click at [635, 341] on div "How do I cancel my subscription? How do I cancel my subscription?" at bounding box center [510, 345] width 528 height 48
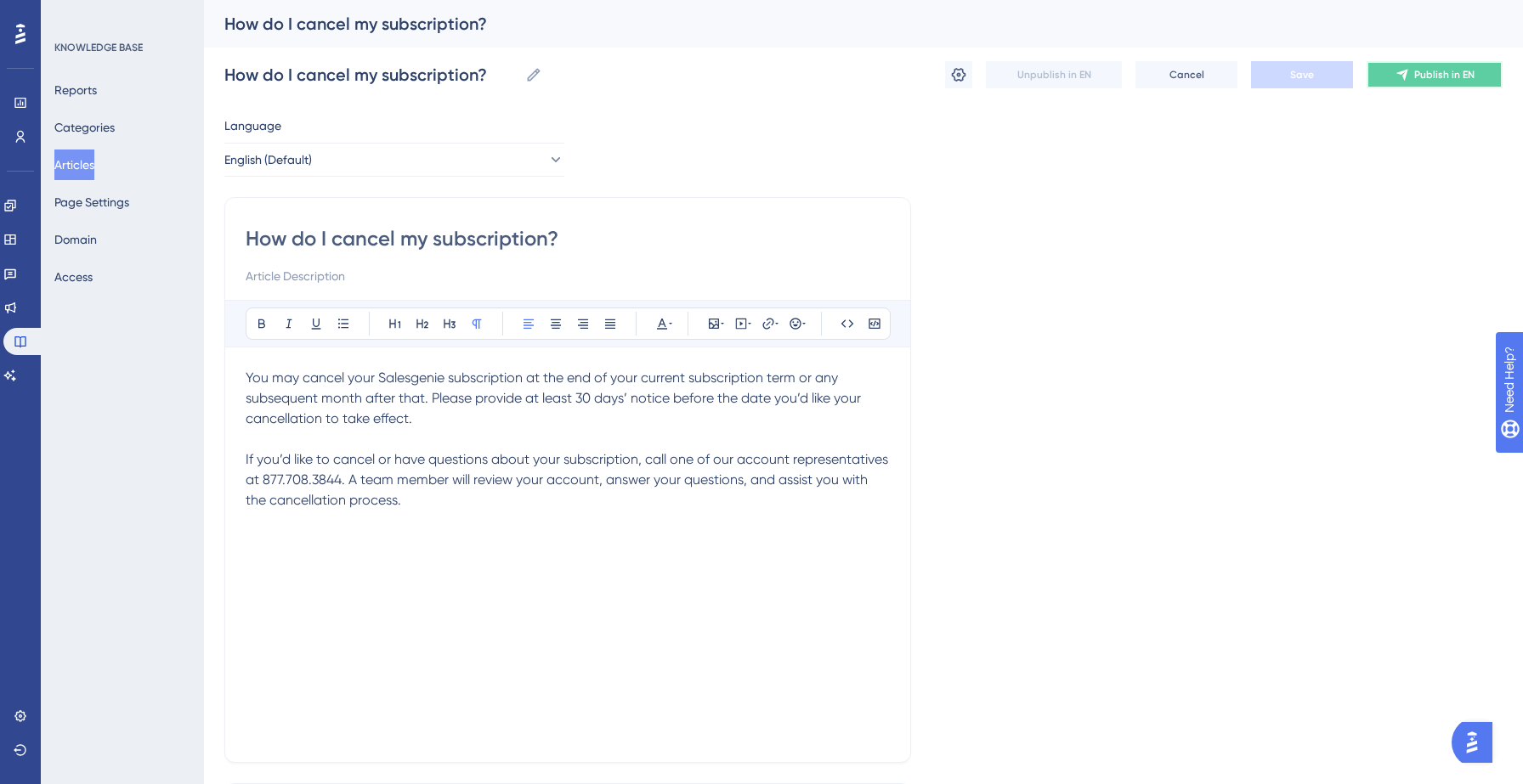
click at [1447, 68] on span "Publish in EN" at bounding box center [1444, 74] width 60 height 13
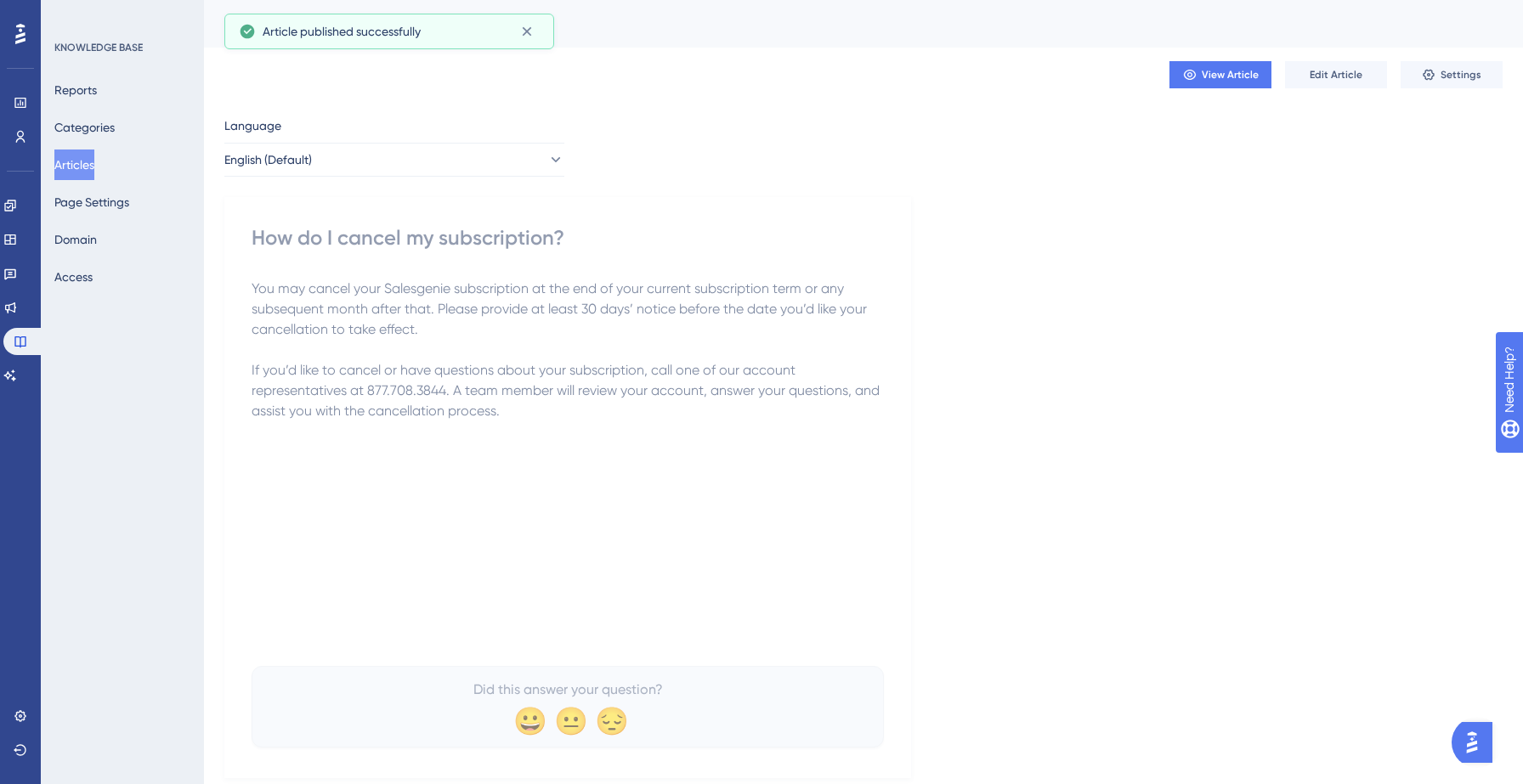
click at [92, 160] on button "Articles" at bounding box center [74, 165] width 40 height 30
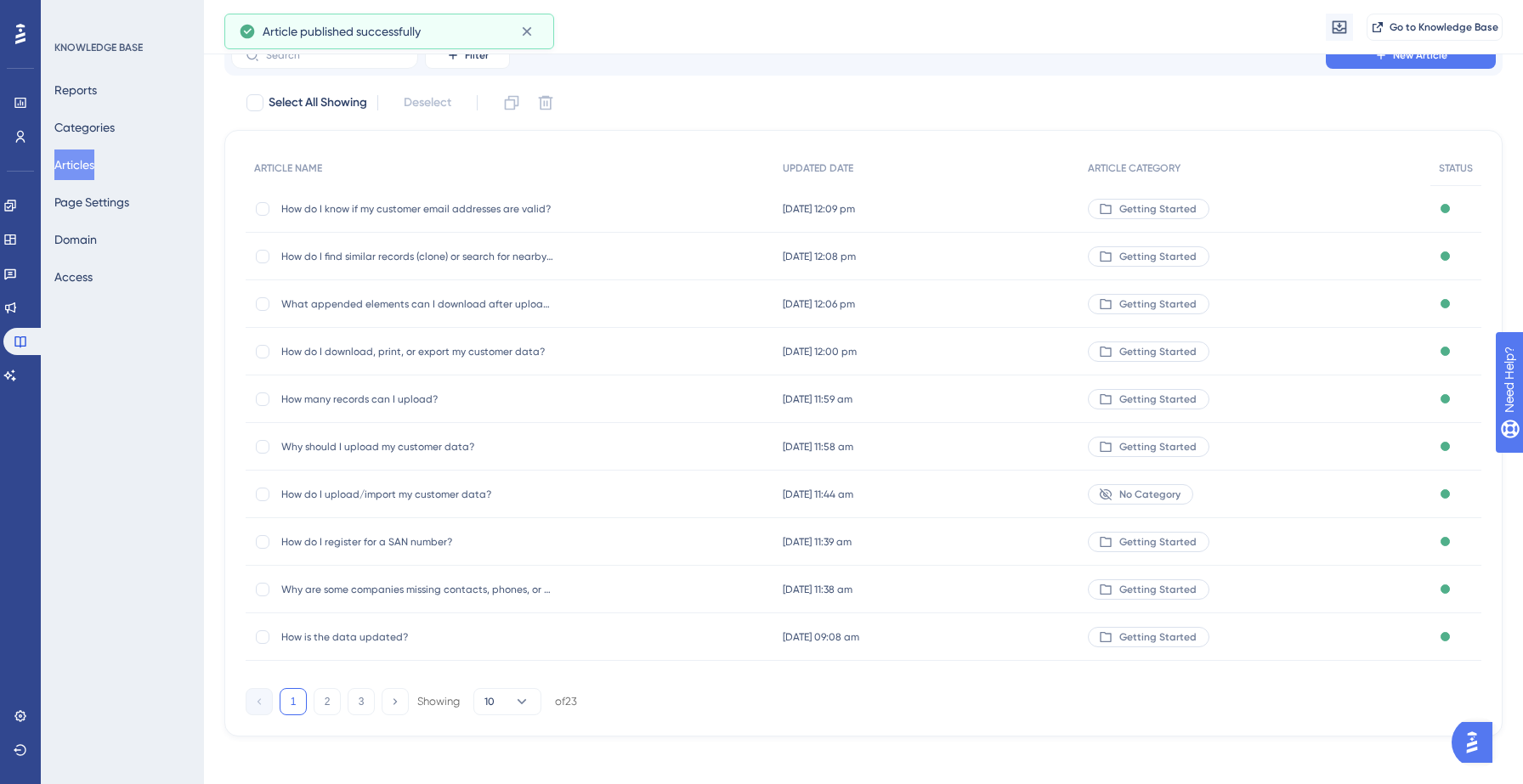
scroll to position [81, 0]
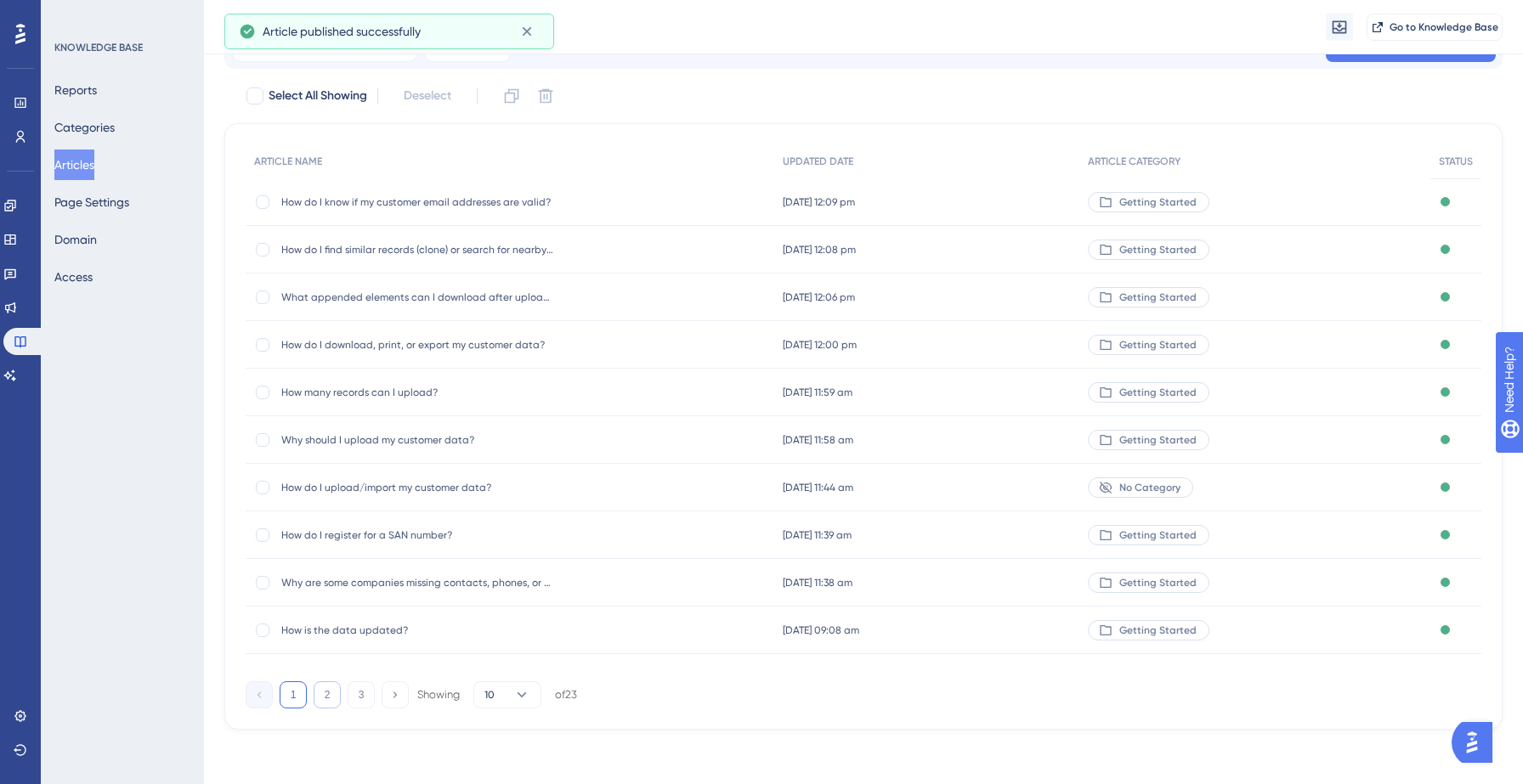
click at [321, 696] on button "2" at bounding box center [327, 694] width 28 height 28
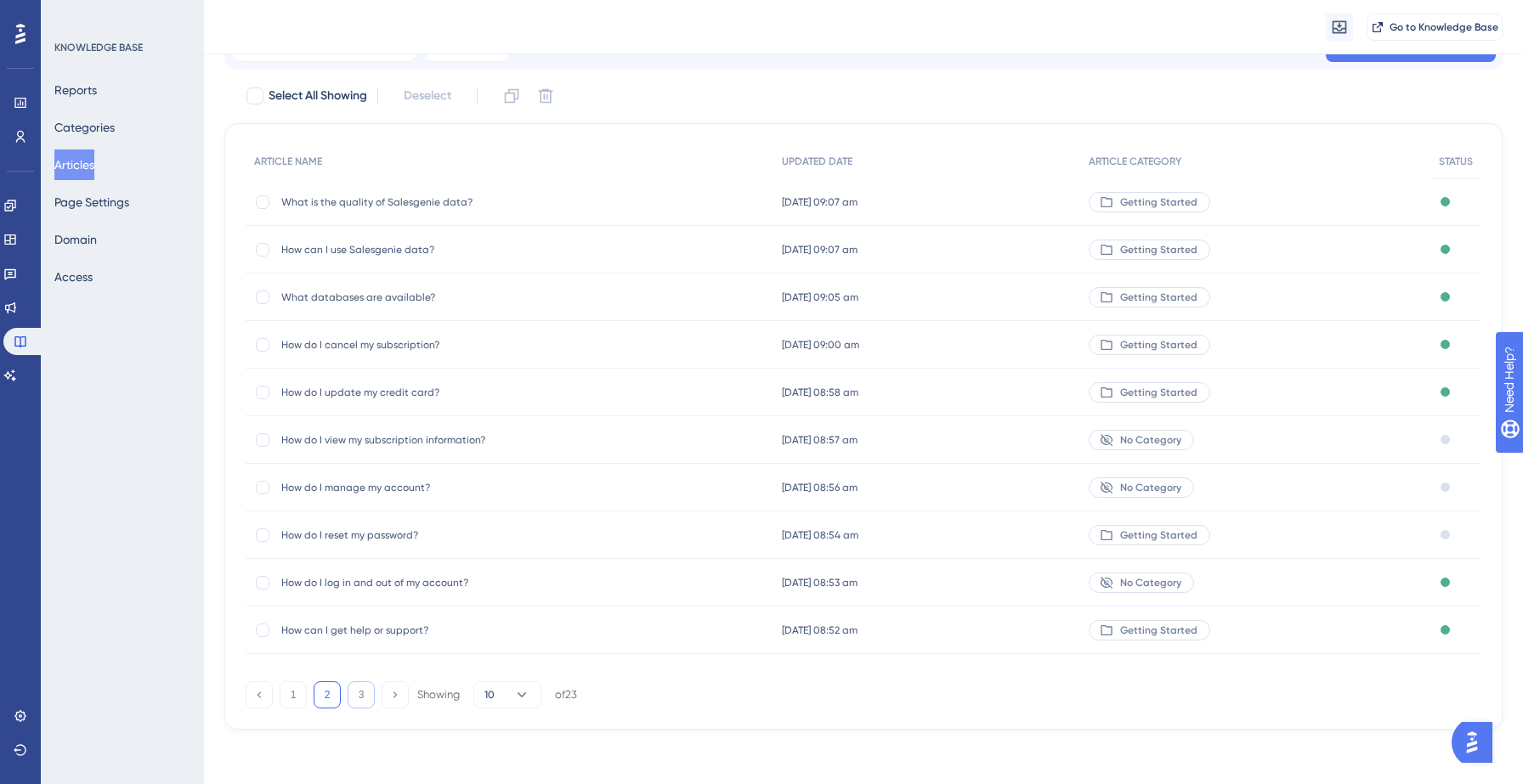
click at [362, 702] on button "3" at bounding box center [361, 694] width 28 height 28
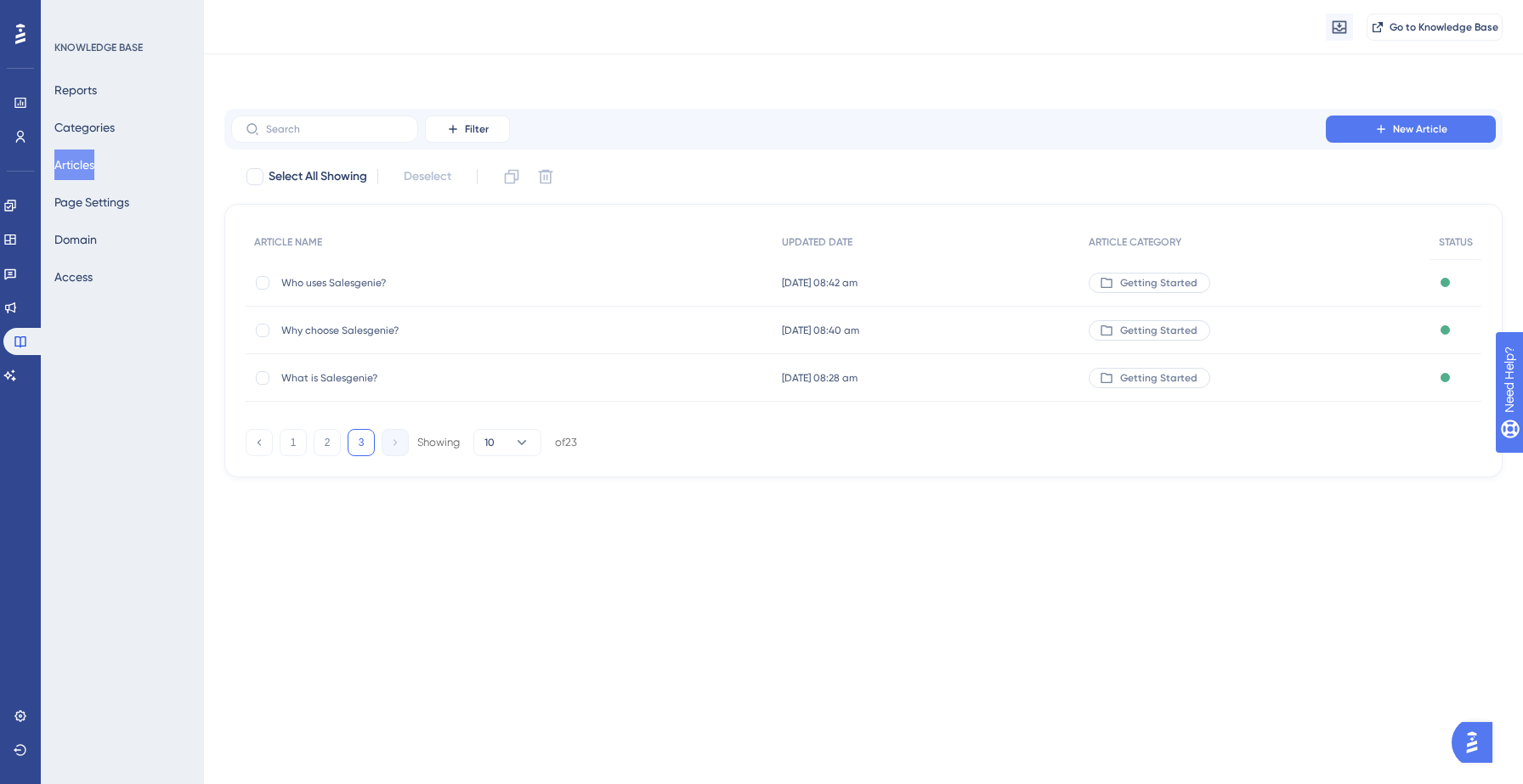
scroll to position [0, 0]
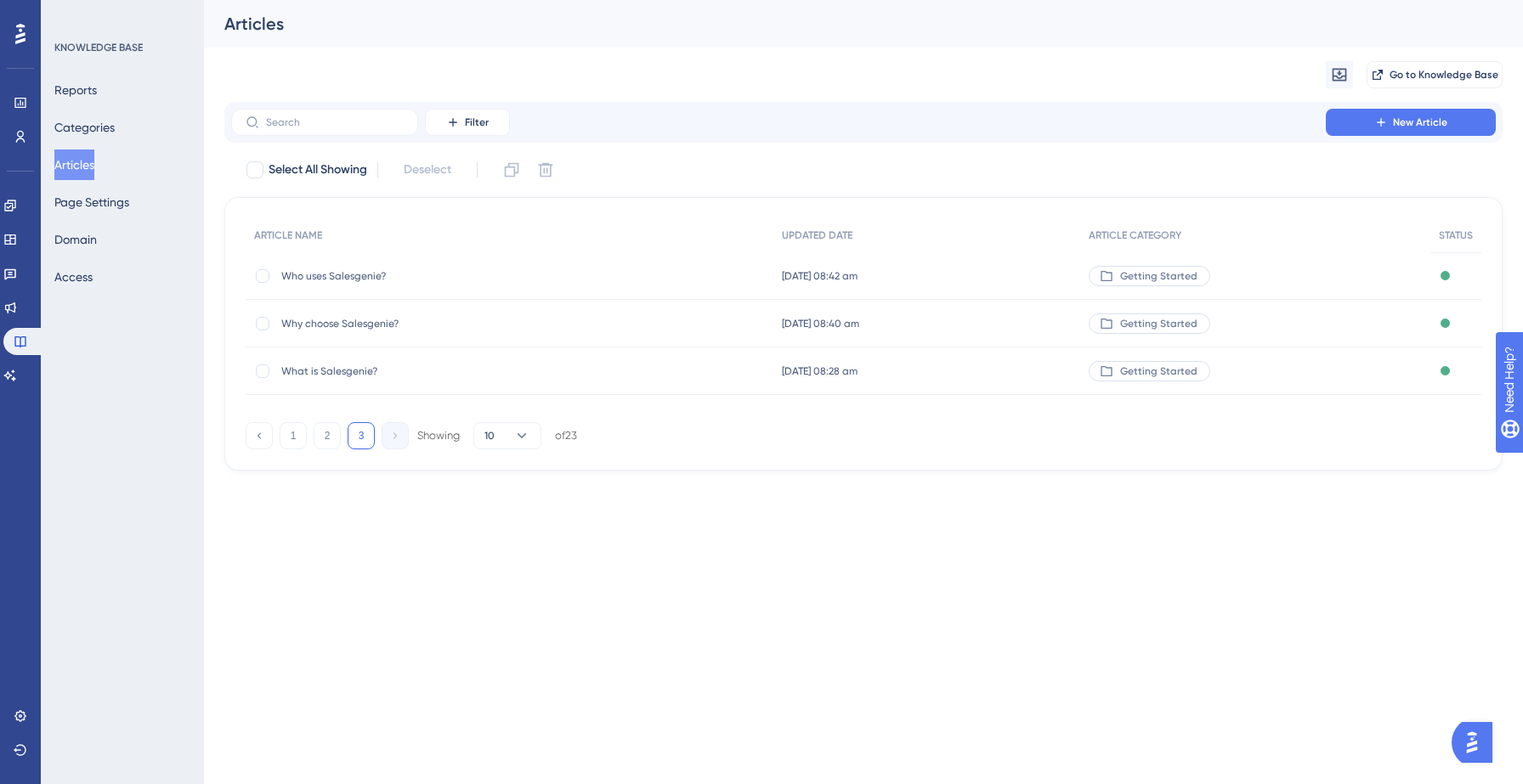
click at [94, 165] on button "Articles" at bounding box center [74, 165] width 40 height 30
click at [80, 165] on button "Articles" at bounding box center [74, 165] width 40 height 30
click at [328, 444] on button "2" at bounding box center [327, 435] width 28 height 28
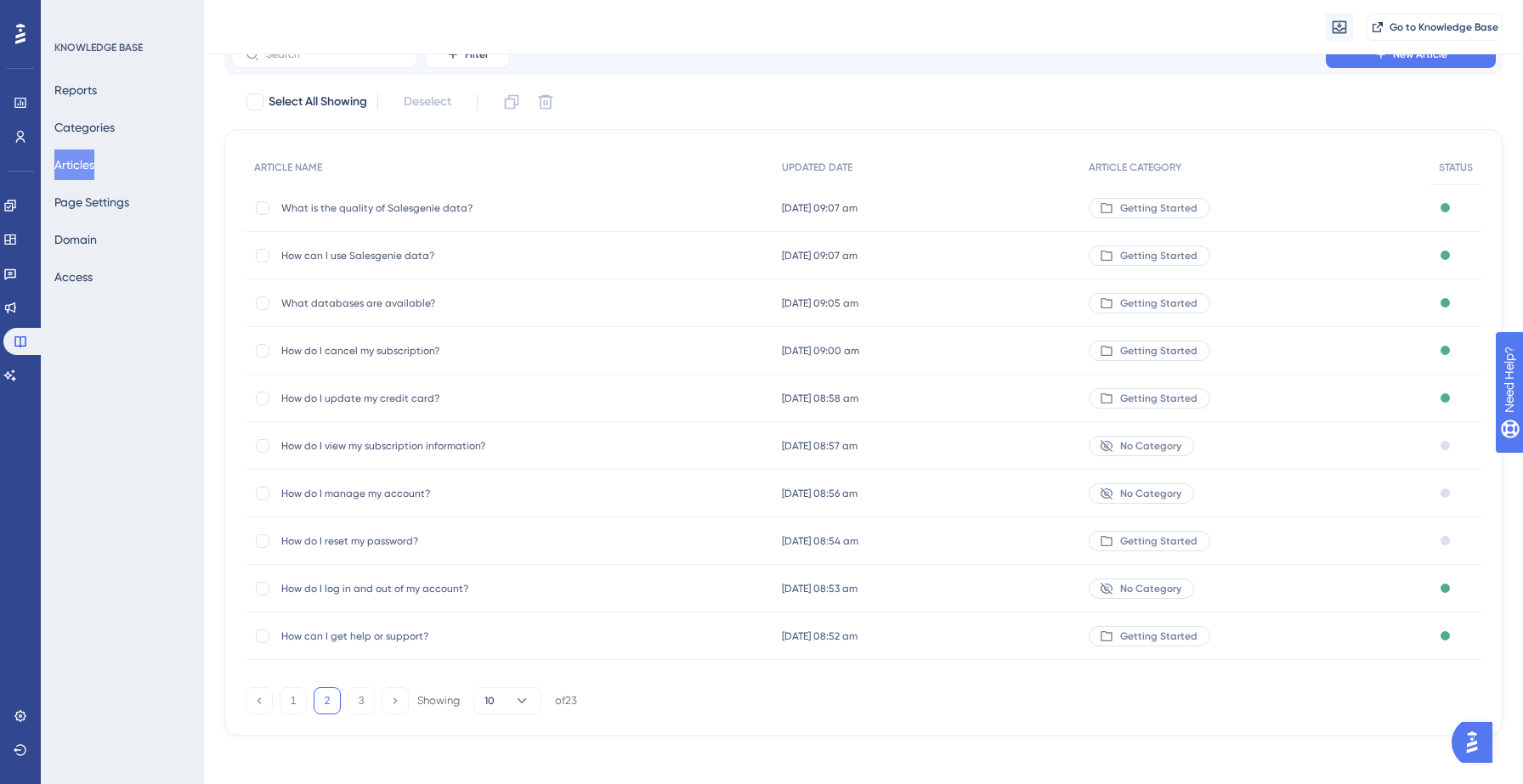
scroll to position [81, 0]
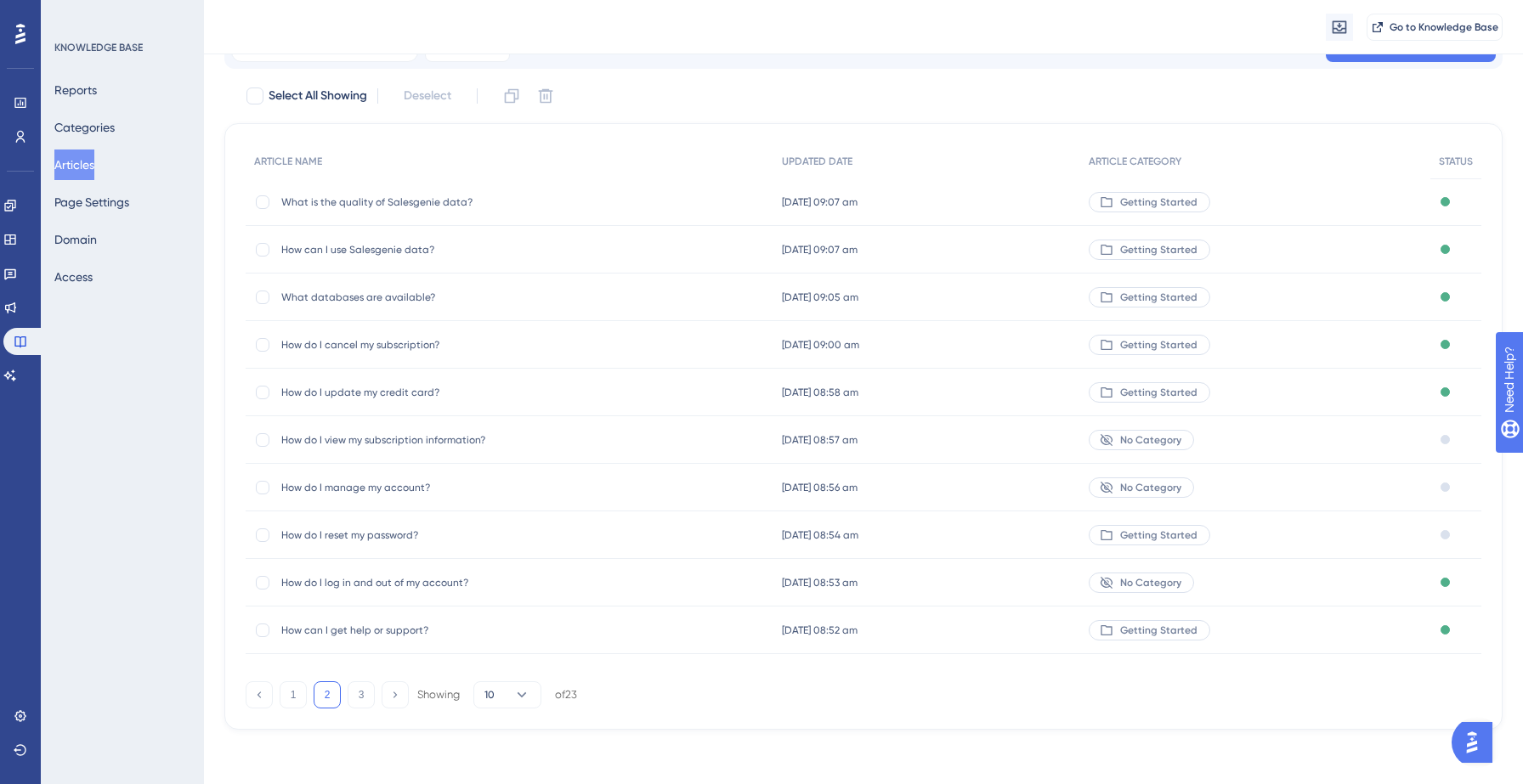
click at [92, 166] on button "Articles" at bounding box center [74, 165] width 40 height 30
click at [89, 169] on button "Articles" at bounding box center [74, 165] width 40 height 30
click at [297, 702] on button "1" at bounding box center [293, 694] width 28 height 28
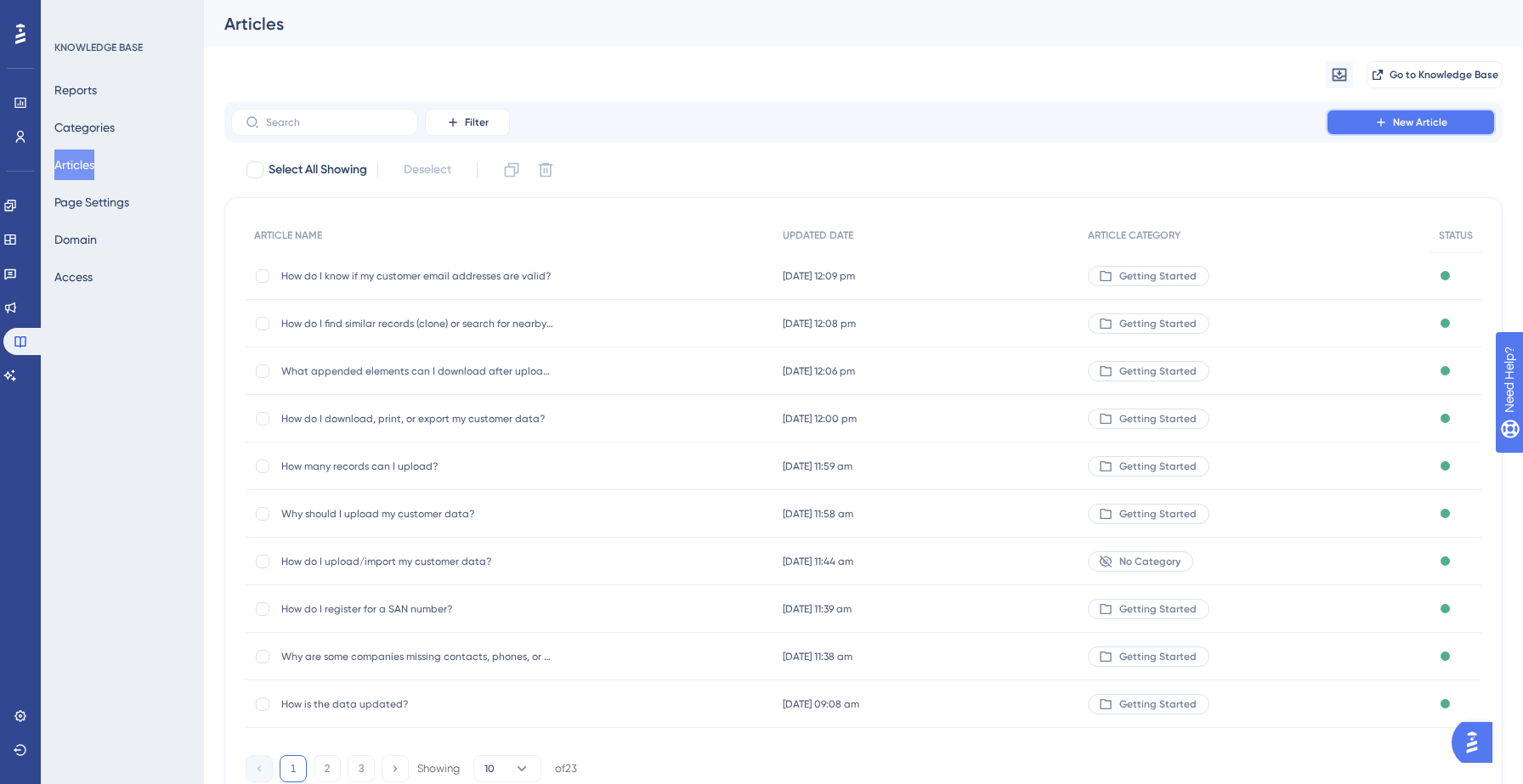
click at [1401, 115] on span "New Article" at bounding box center [1420, 122] width 54 height 13
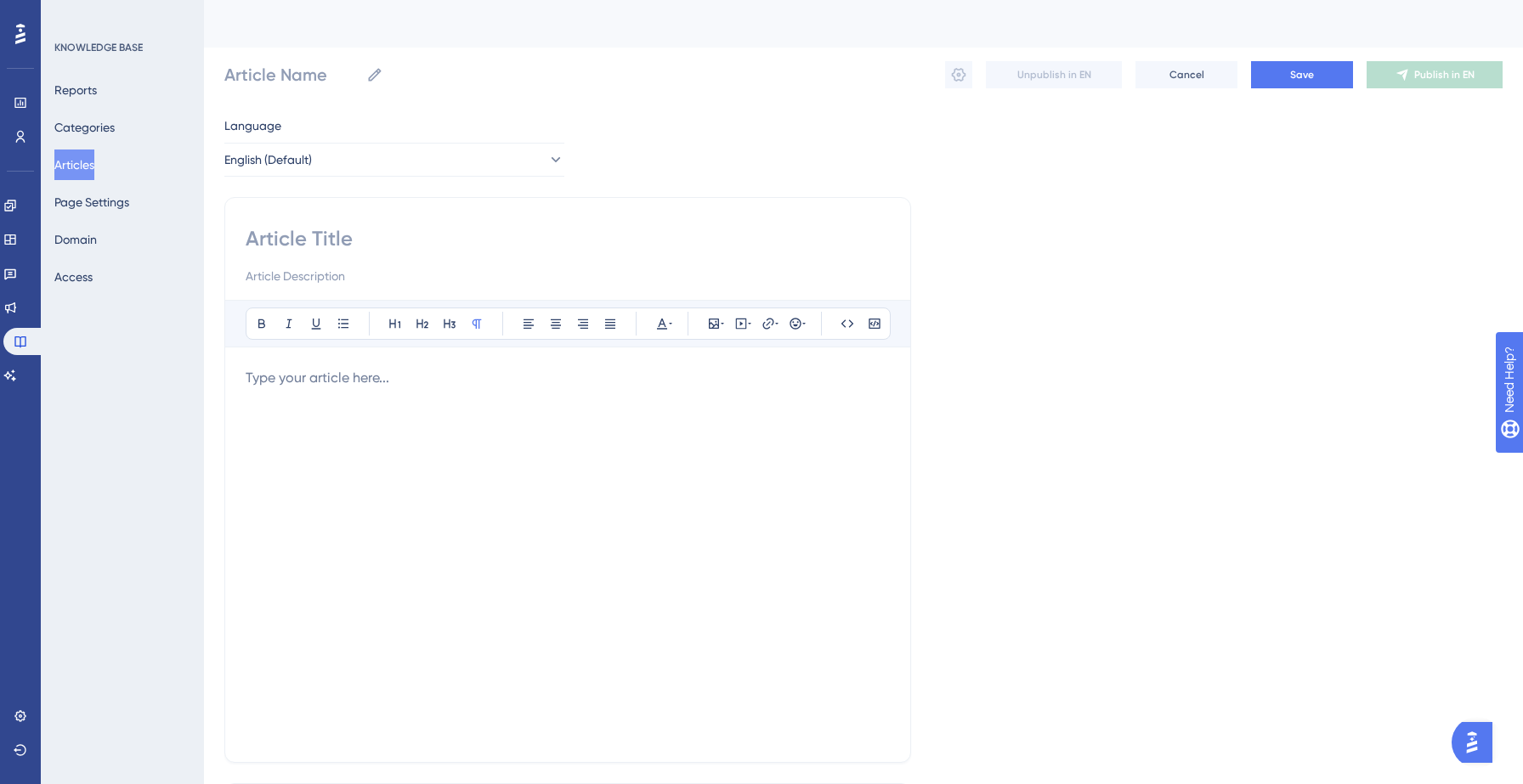
click at [353, 234] on input at bounding box center [568, 238] width 644 height 28
paste input "How do Salesgenie credits work?"
type input "How do Salesgenie credits work?"
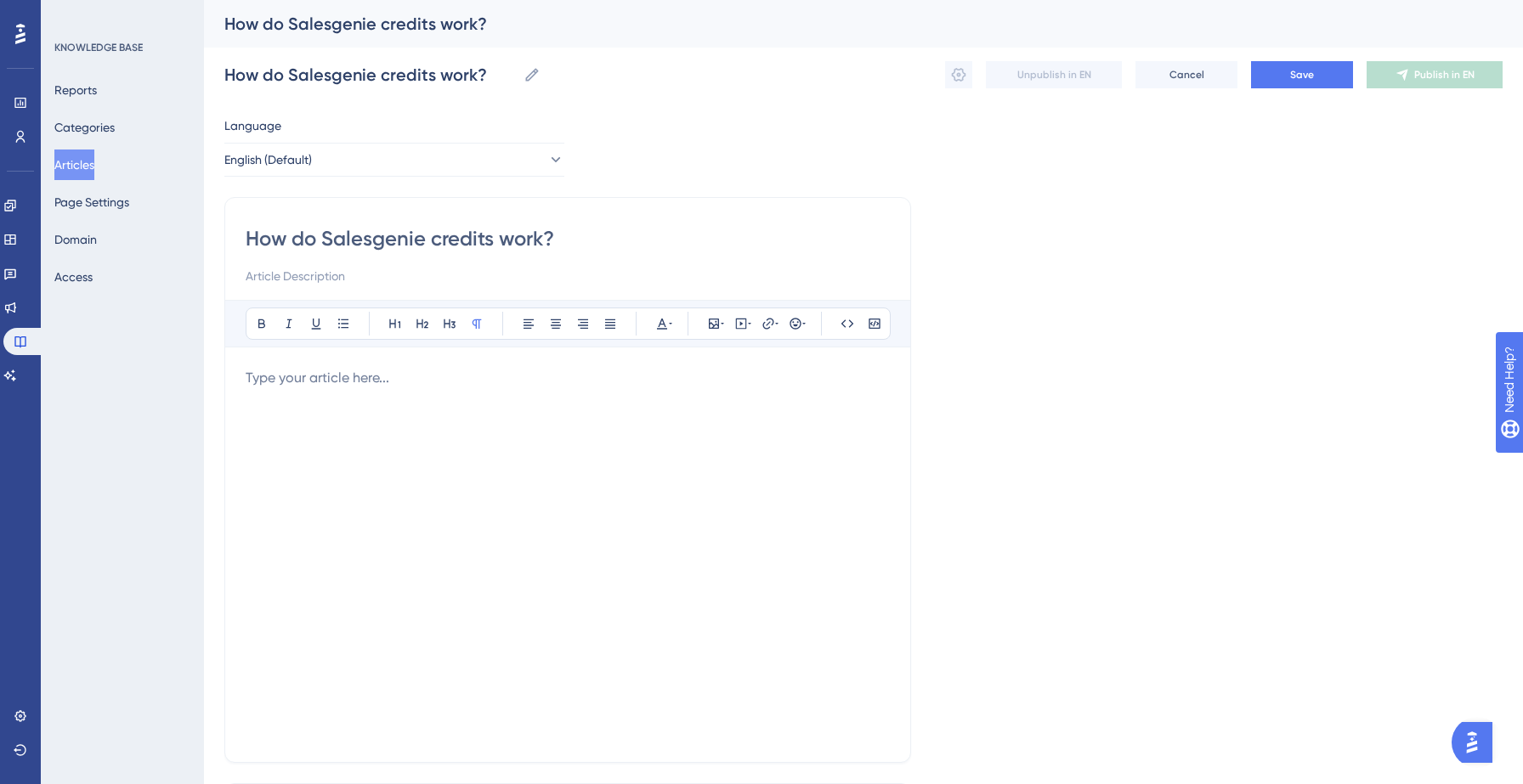
type input "How do Salesgenie credits work?"
click at [414, 385] on p at bounding box center [568, 377] width 644 height 20
click at [374, 399] on div at bounding box center [568, 554] width 644 height 373
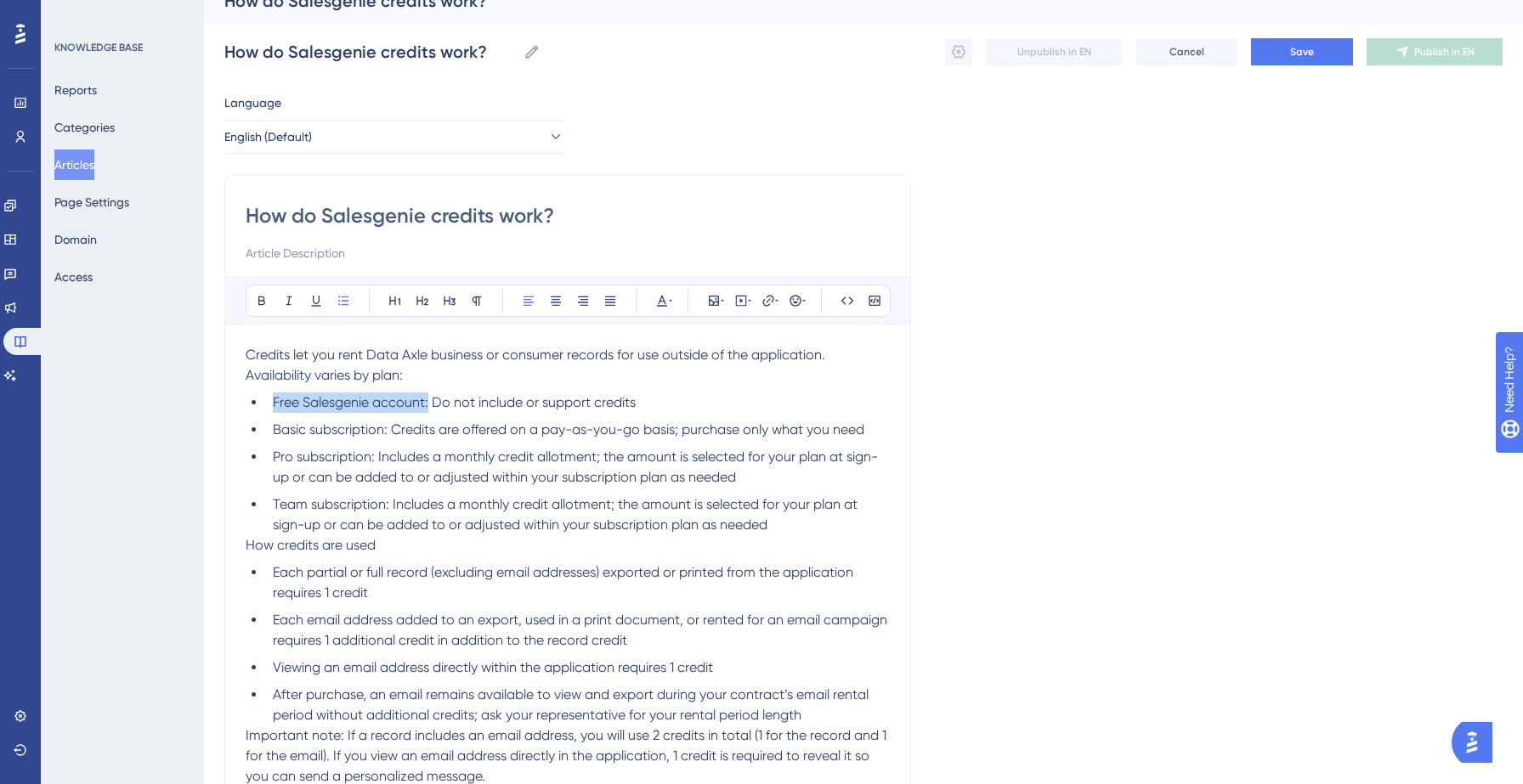
drag, startPoint x: 275, startPoint y: 402, endPoint x: 428, endPoint y: 408, distance: 153.1
click at [428, 408] on span "Free Salesgenie account: Do not include or support credits" at bounding box center [454, 402] width 363 height 16
drag, startPoint x: 274, startPoint y: 430, endPoint x: 389, endPoint y: 432, distance: 115.0
click at [389, 432] on span "Basic subscription: Credits are offered on a pay-as-you-go basis; purchase only…" at bounding box center [568, 429] width 592 height 16
drag, startPoint x: 274, startPoint y: 458, endPoint x: 375, endPoint y: 460, distance: 101.0
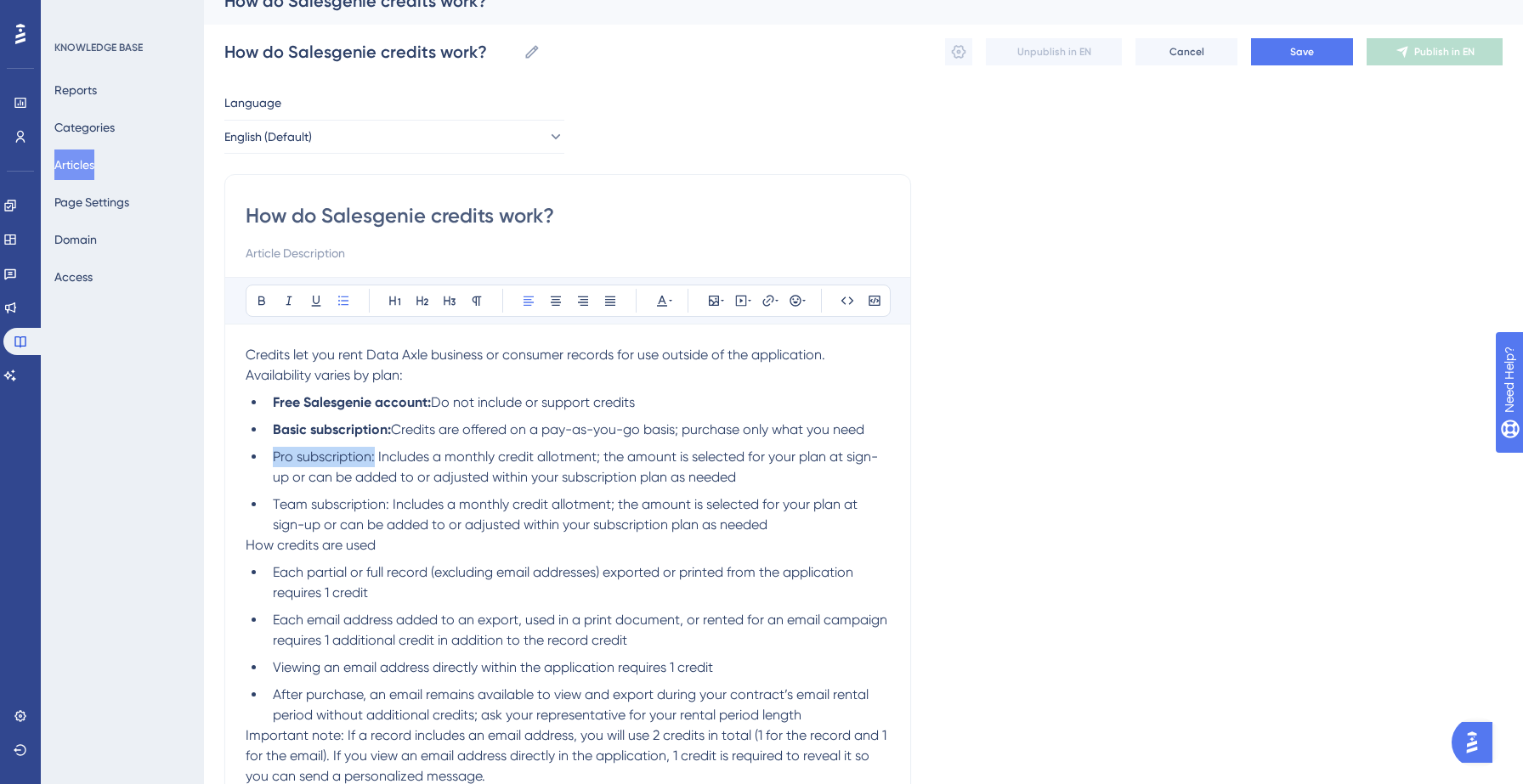
click at [375, 460] on span "Pro subscription: Includes a monthly credit allotment; the amount is selected f…" at bounding box center [575, 467] width 605 height 36
drag, startPoint x: 272, startPoint y: 504, endPoint x: 389, endPoint y: 505, distance: 117.0
click at [389, 505] on li "Team subscription: Includes a monthly credit allotment; the amount is selected …" at bounding box center [578, 514] width 624 height 41
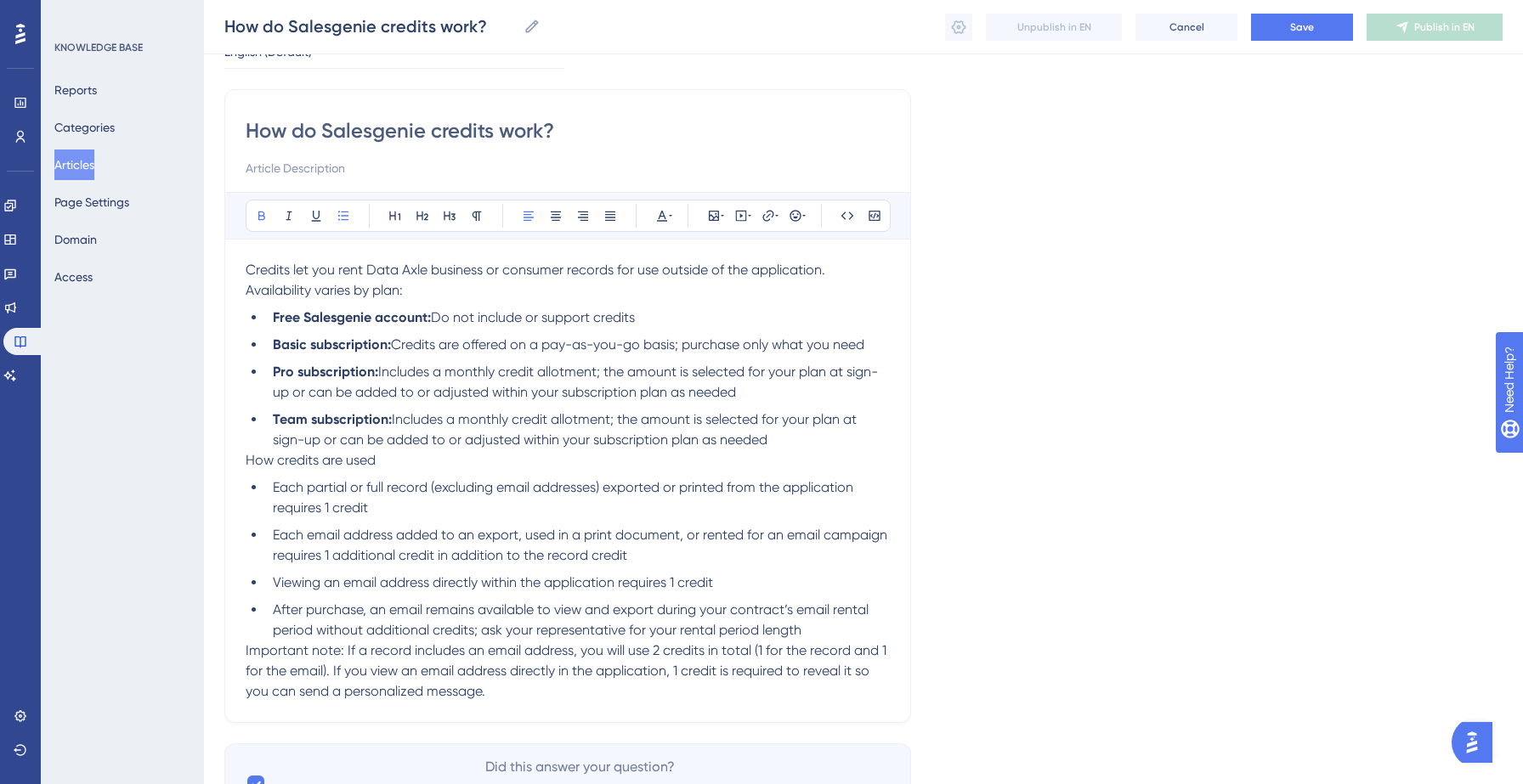
scroll to position [102, 0]
click at [281, 459] on span "How credits are used" at bounding box center [311, 459] width 130 height 16
click at [244, 650] on div "How do Salesgenie credits work? Bold Italic Underline Bullet Point Heading 1 He…" at bounding box center [567, 405] width 687 height 633
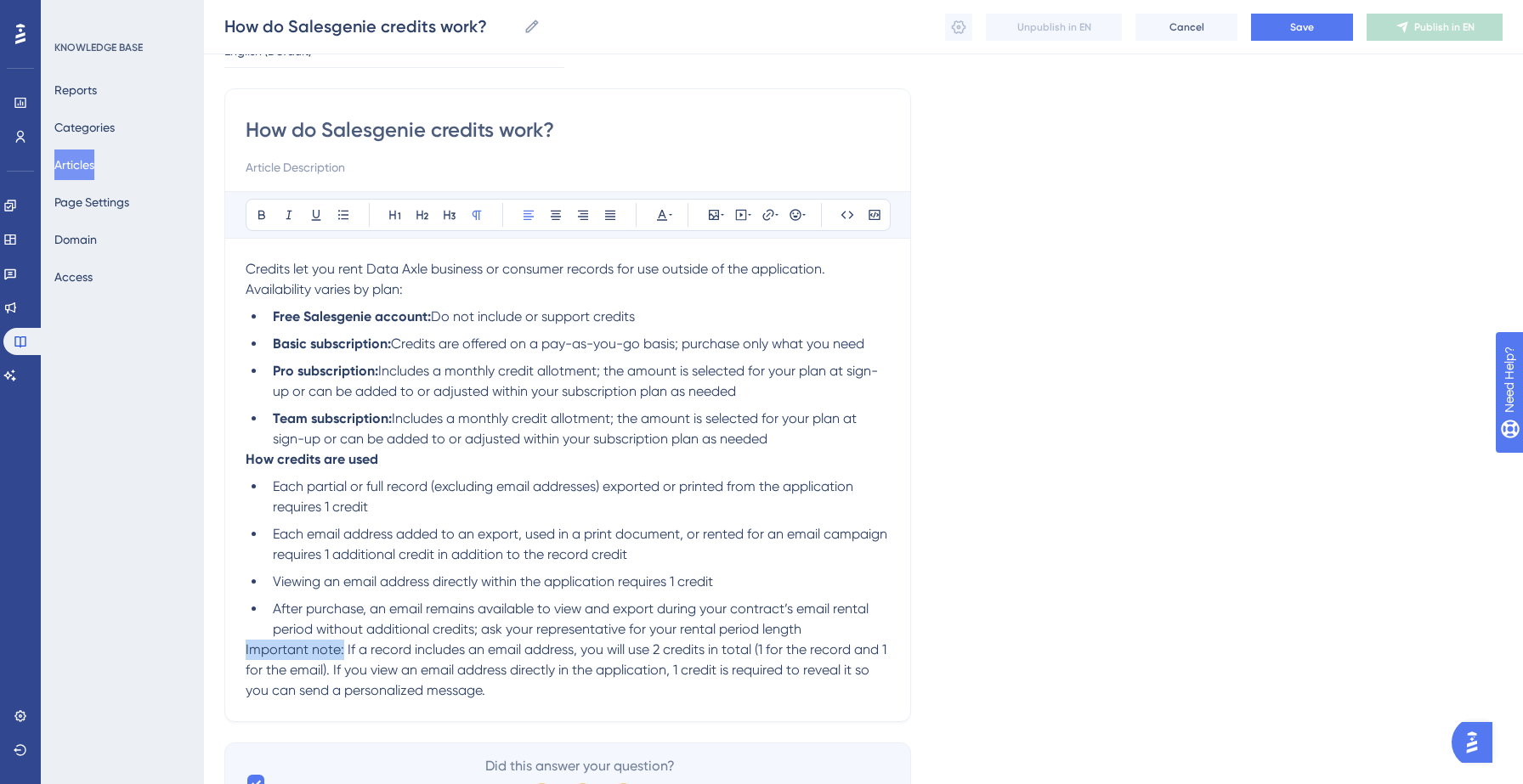
drag, startPoint x: 247, startPoint y: 650, endPoint x: 341, endPoint y: 648, distance: 94.0
click at [341, 648] on span "Important note: If a record includes an email address, you will use 2 credits i…" at bounding box center [568, 670] width 644 height 57
click at [812, 634] on li "After purchase, an email remains available to view and export during your contr…" at bounding box center [578, 619] width 624 height 41
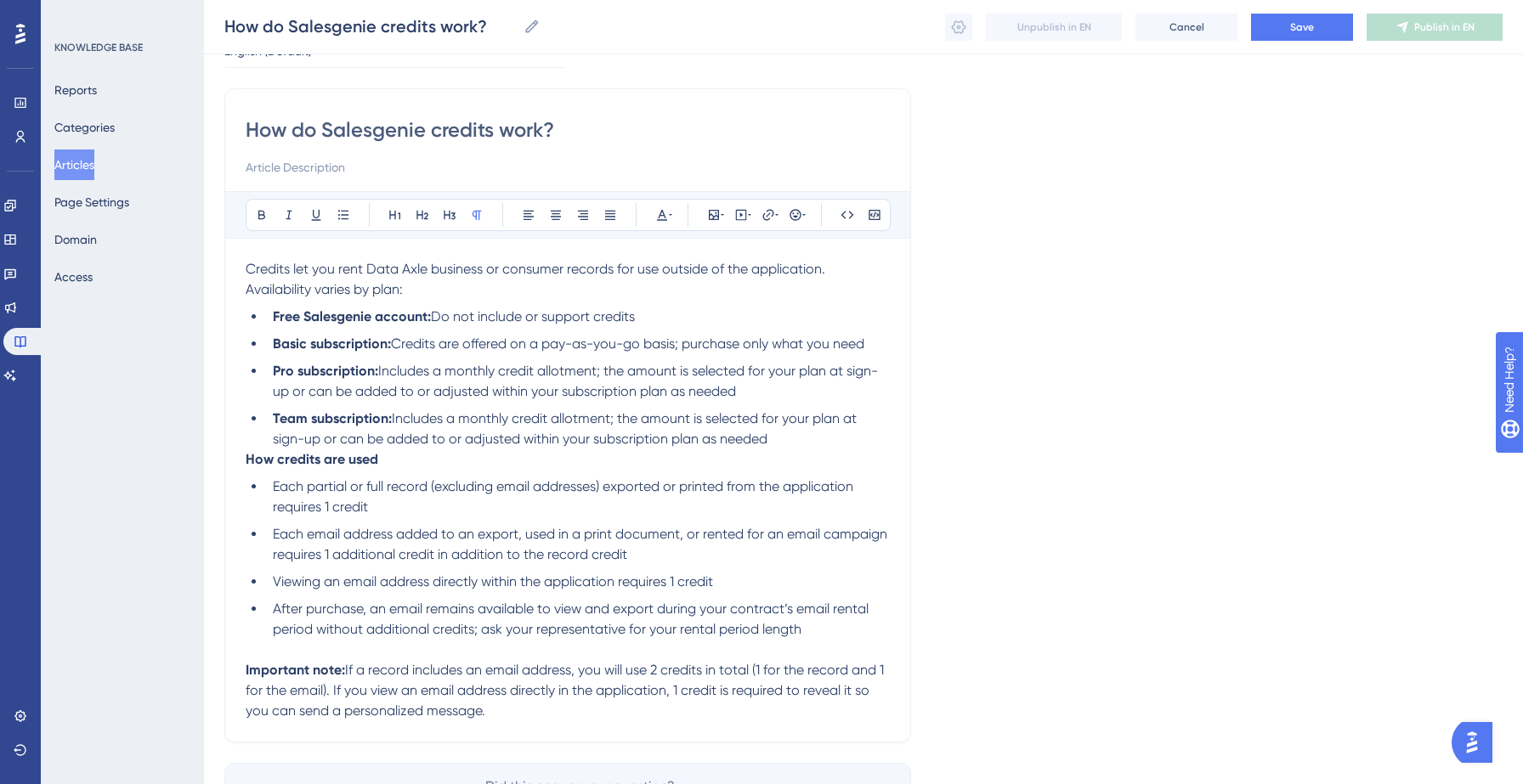
click at [826, 440] on li "Team subscription: Includes a monthly credit allotment; the amount is selected …" at bounding box center [578, 429] width 624 height 41
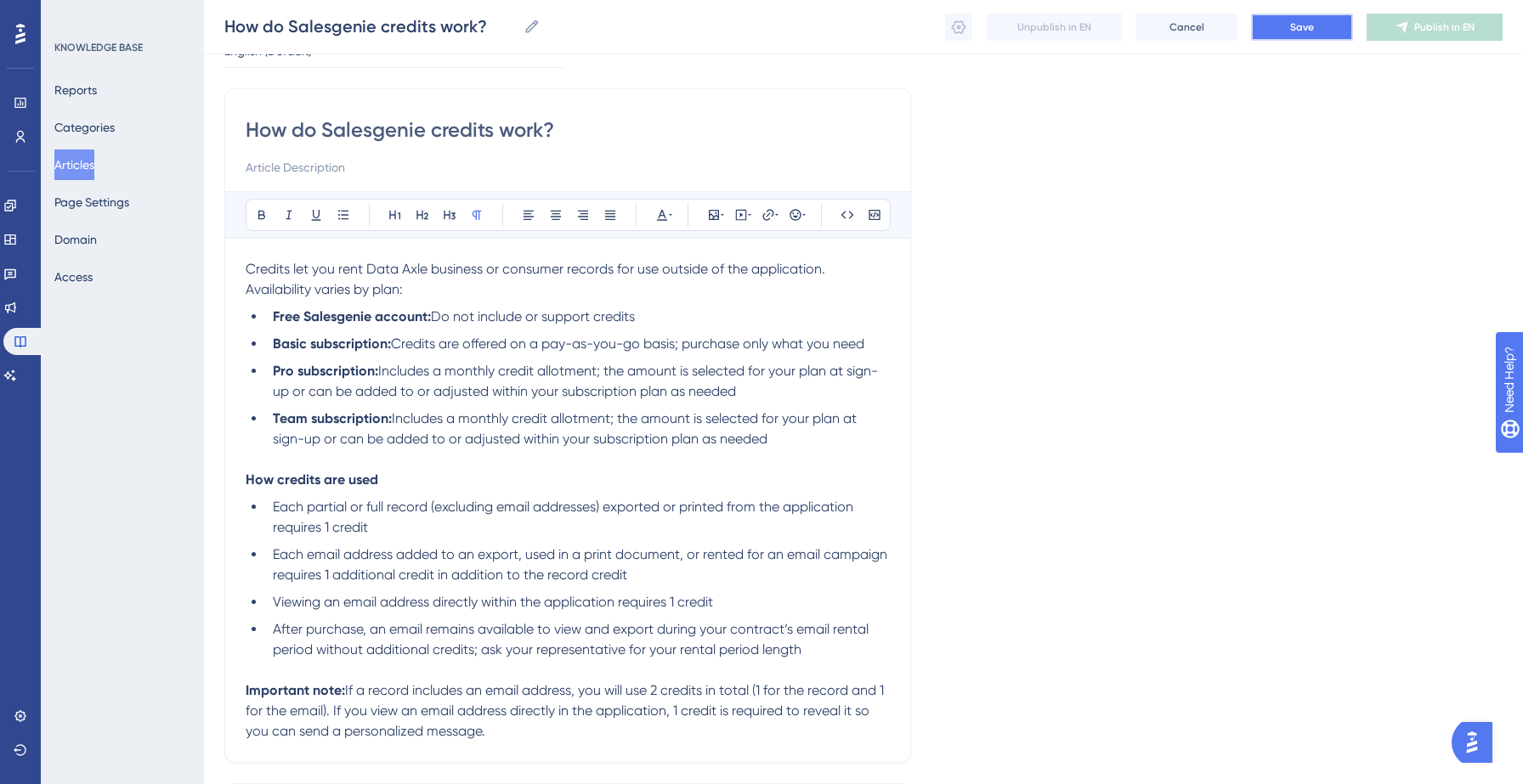
click at [1305, 33] on button "Save" at bounding box center [1302, 27] width 102 height 28
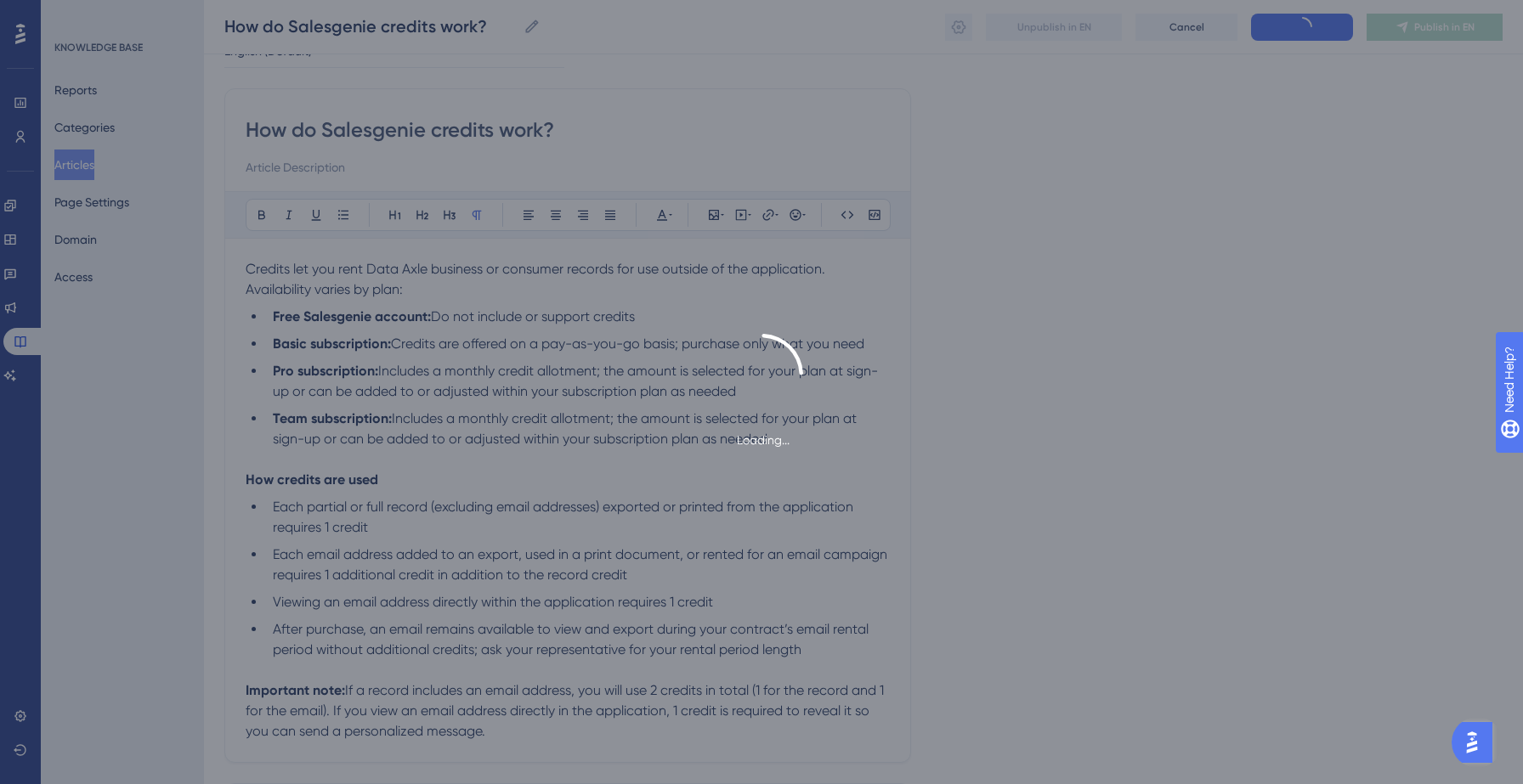
type input "How do Salesgenie credits work?"
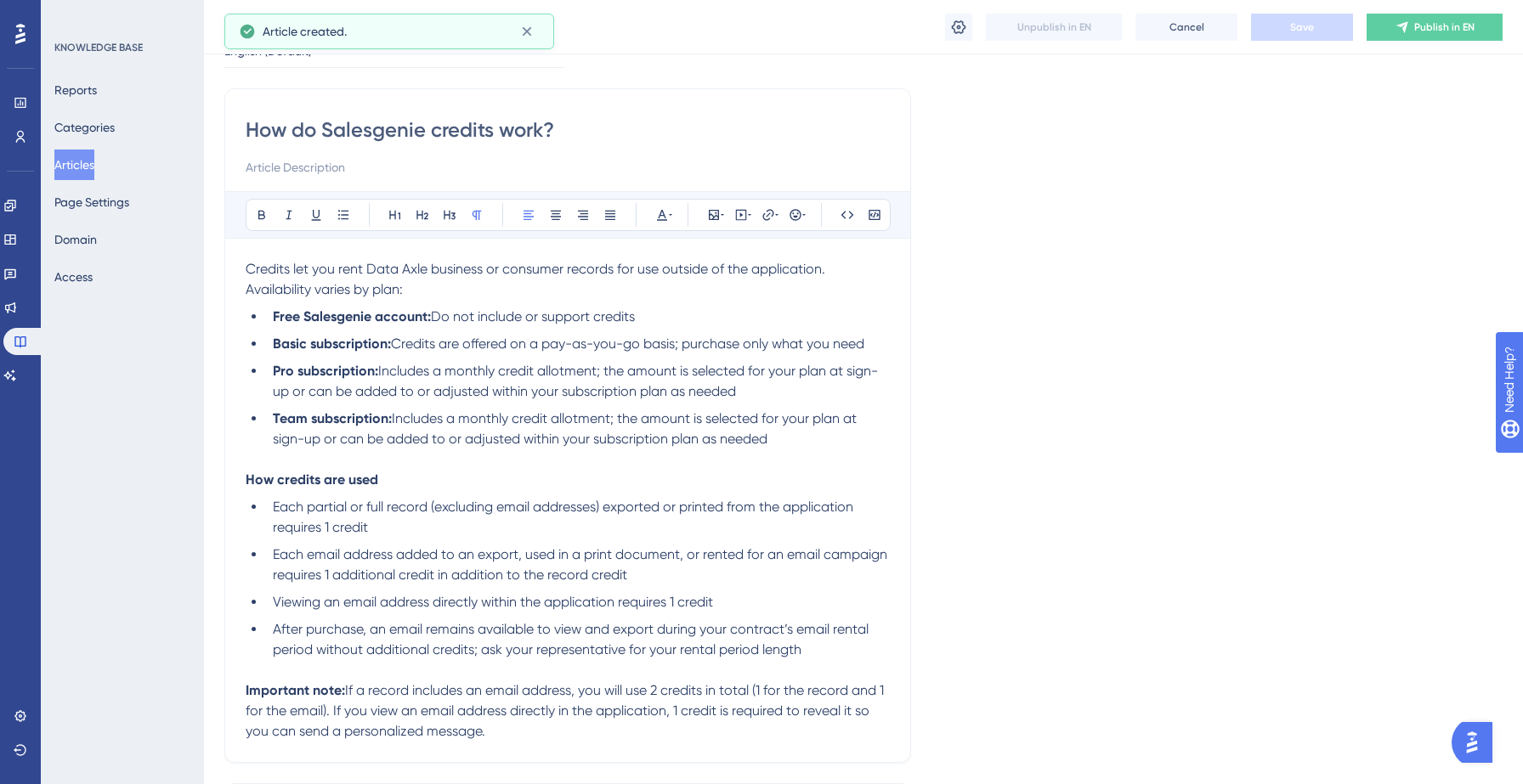
scroll to position [59, 0]
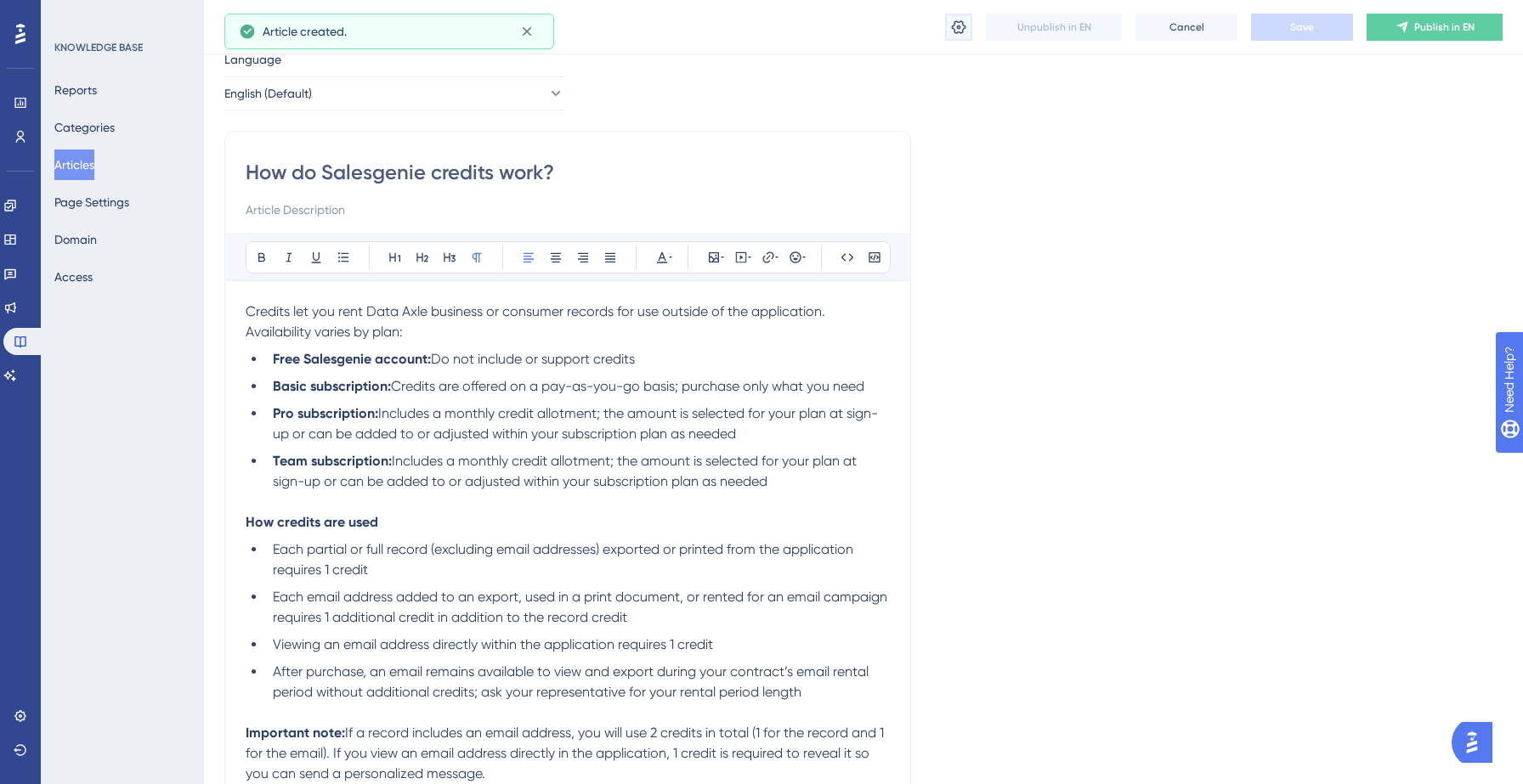
click at [950, 29] on icon at bounding box center [959, 28] width 17 height 17
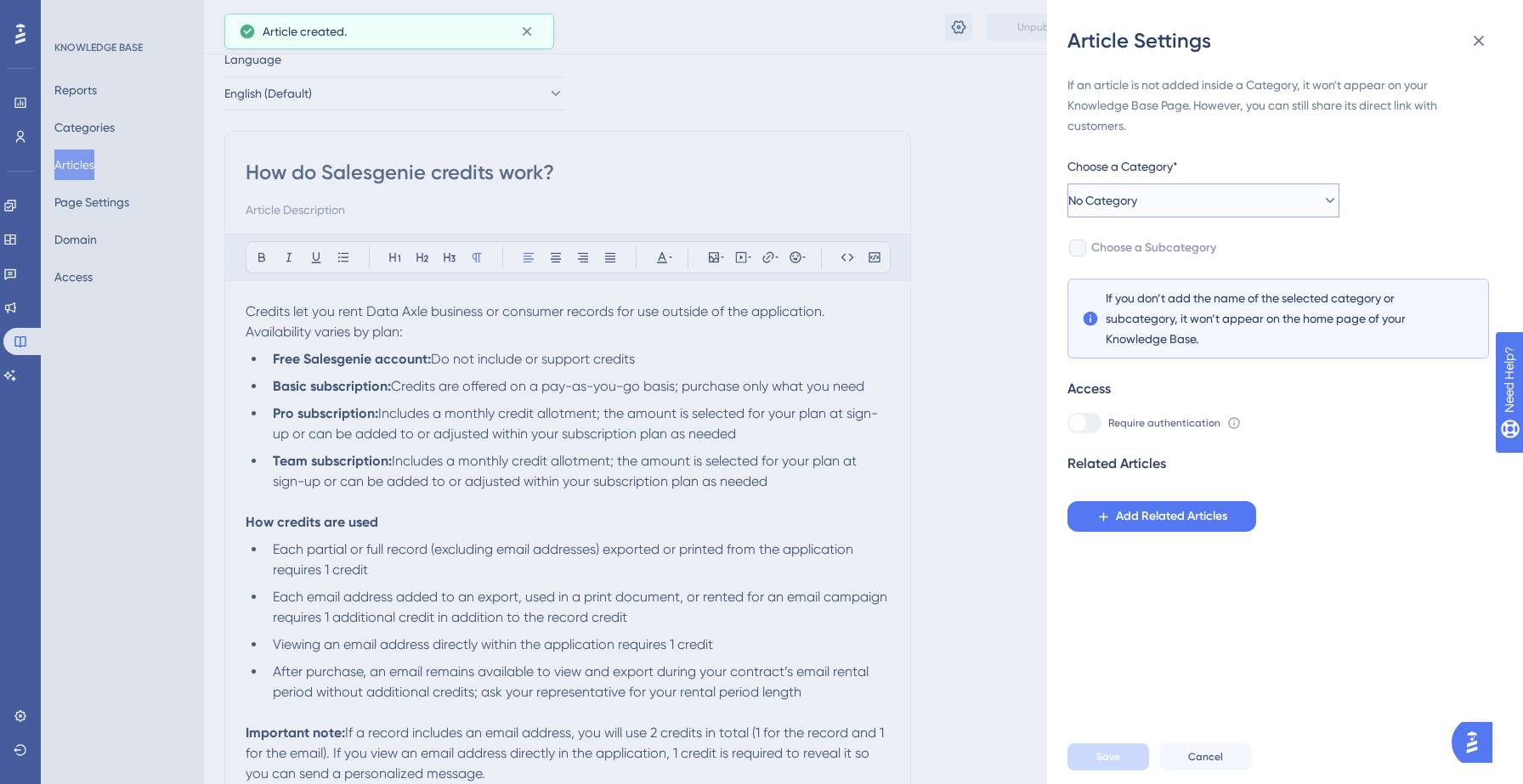
click at [1226, 201] on button "No Category" at bounding box center [1203, 201] width 272 height 34
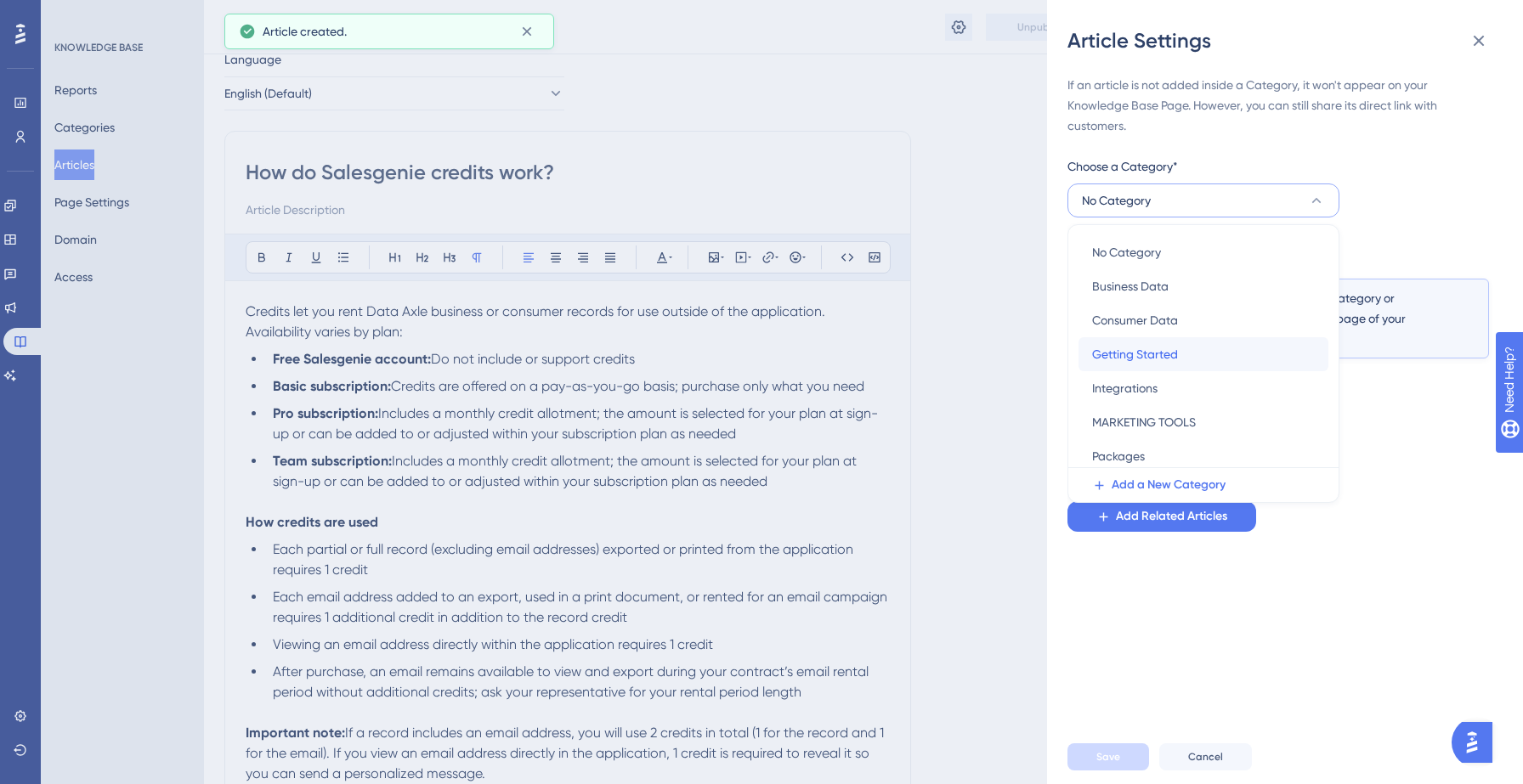
click at [1161, 357] on span "Getting Started" at bounding box center [1135, 353] width 86 height 20
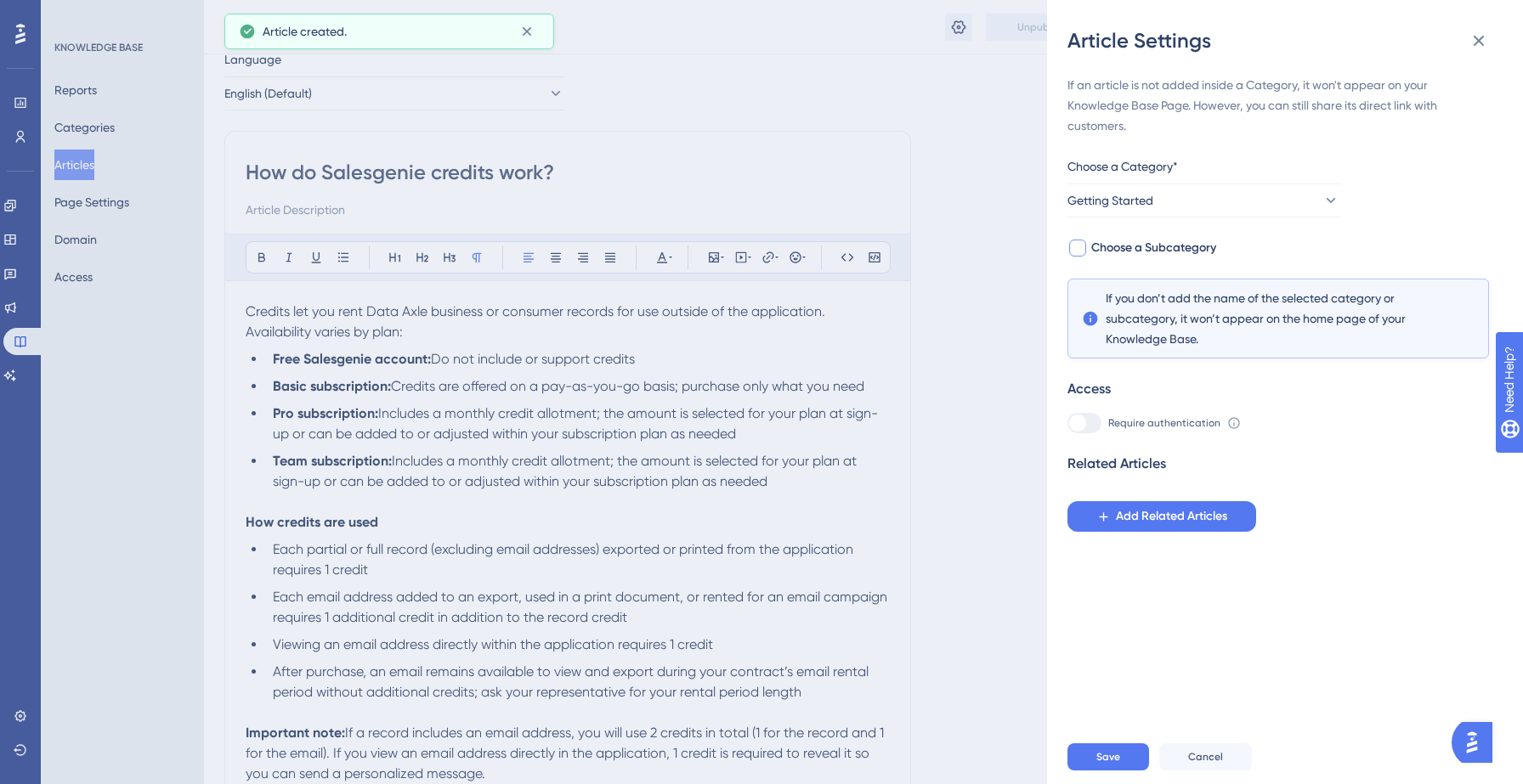
click at [1128, 254] on span "Choose a Subcategory" at bounding box center [1153, 248] width 125 height 20
checkbox input "true"
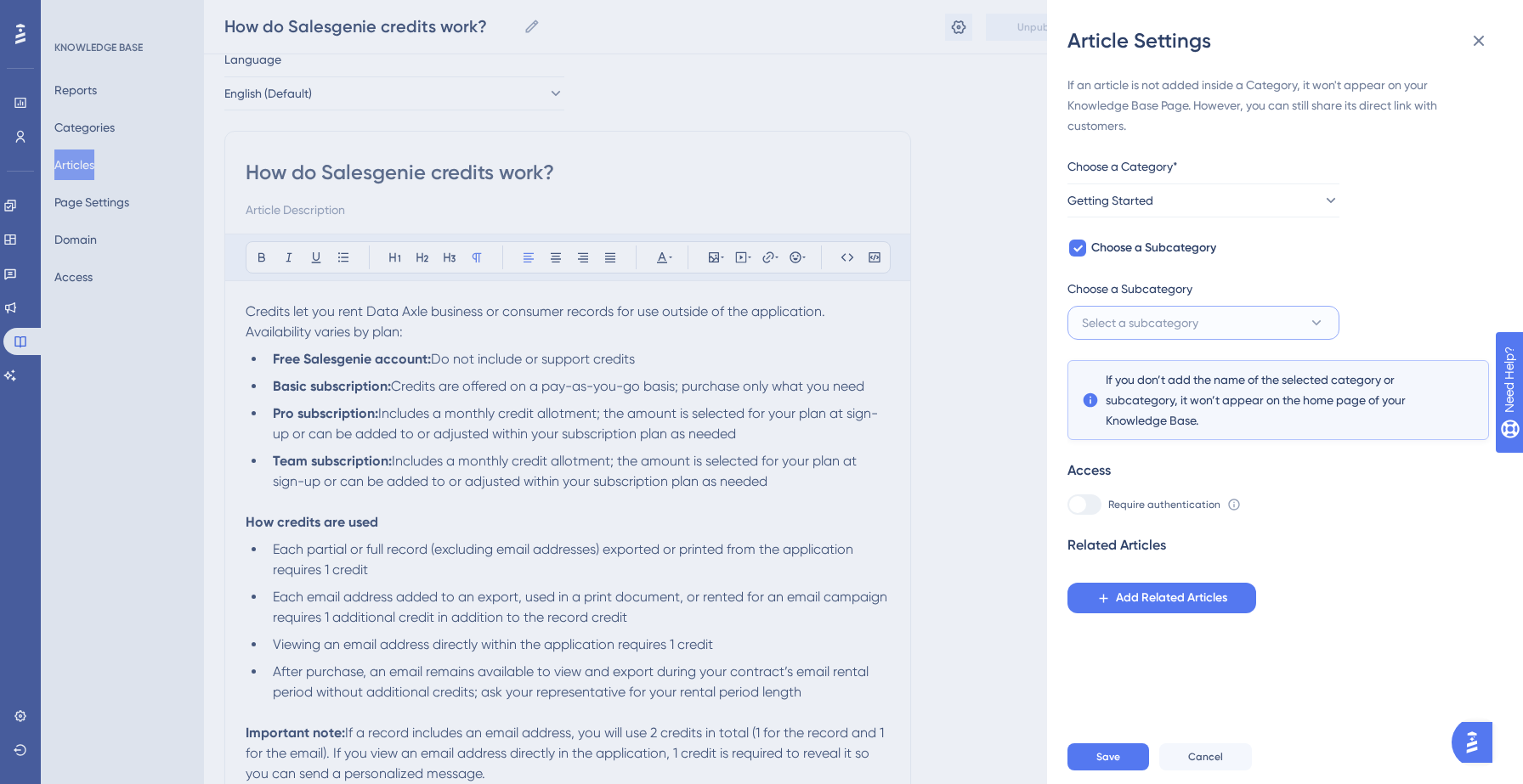
click at [1208, 318] on button "Select a subcategory" at bounding box center [1203, 323] width 272 height 34
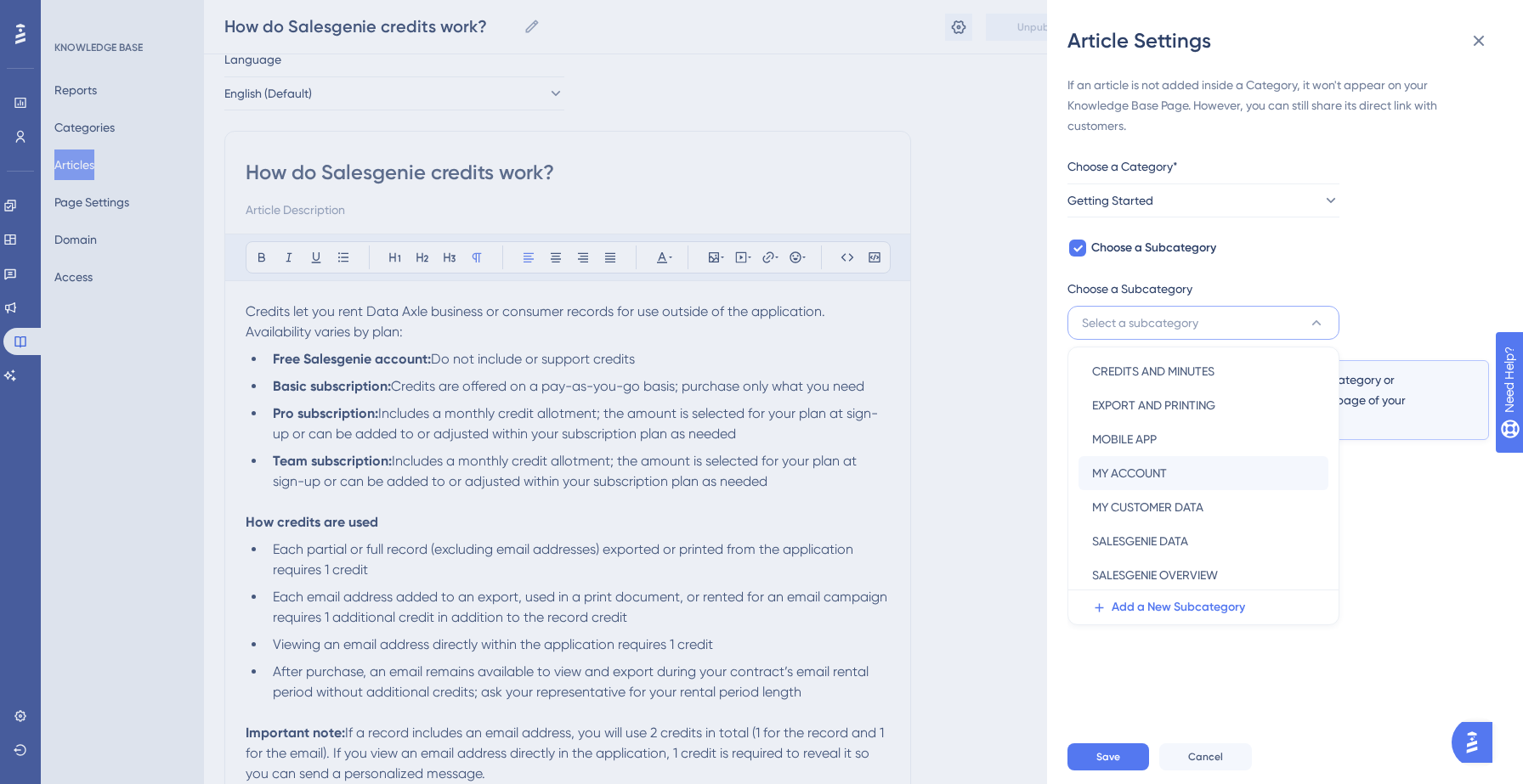
scroll to position [0, 0]
click at [1179, 378] on span "CREDITS AND MINUTES" at bounding box center [1153, 374] width 122 height 20
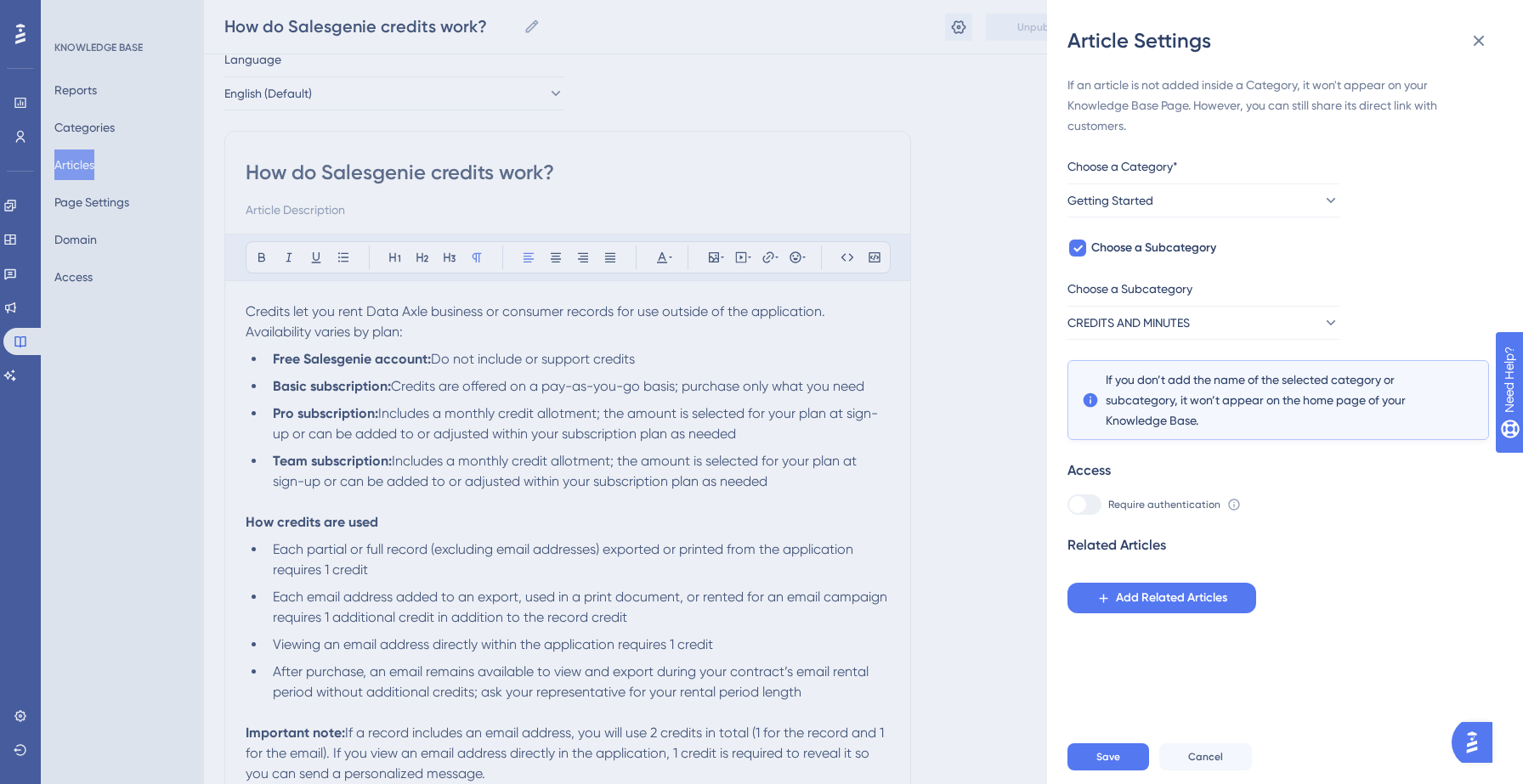
click at [1193, 647] on div "If an article is not added inside a Category, it won't appear on your Knowledge…" at bounding box center [1291, 392] width 449 height 675
click at [1103, 754] on span "Save" at bounding box center [1107, 756] width 24 height 13
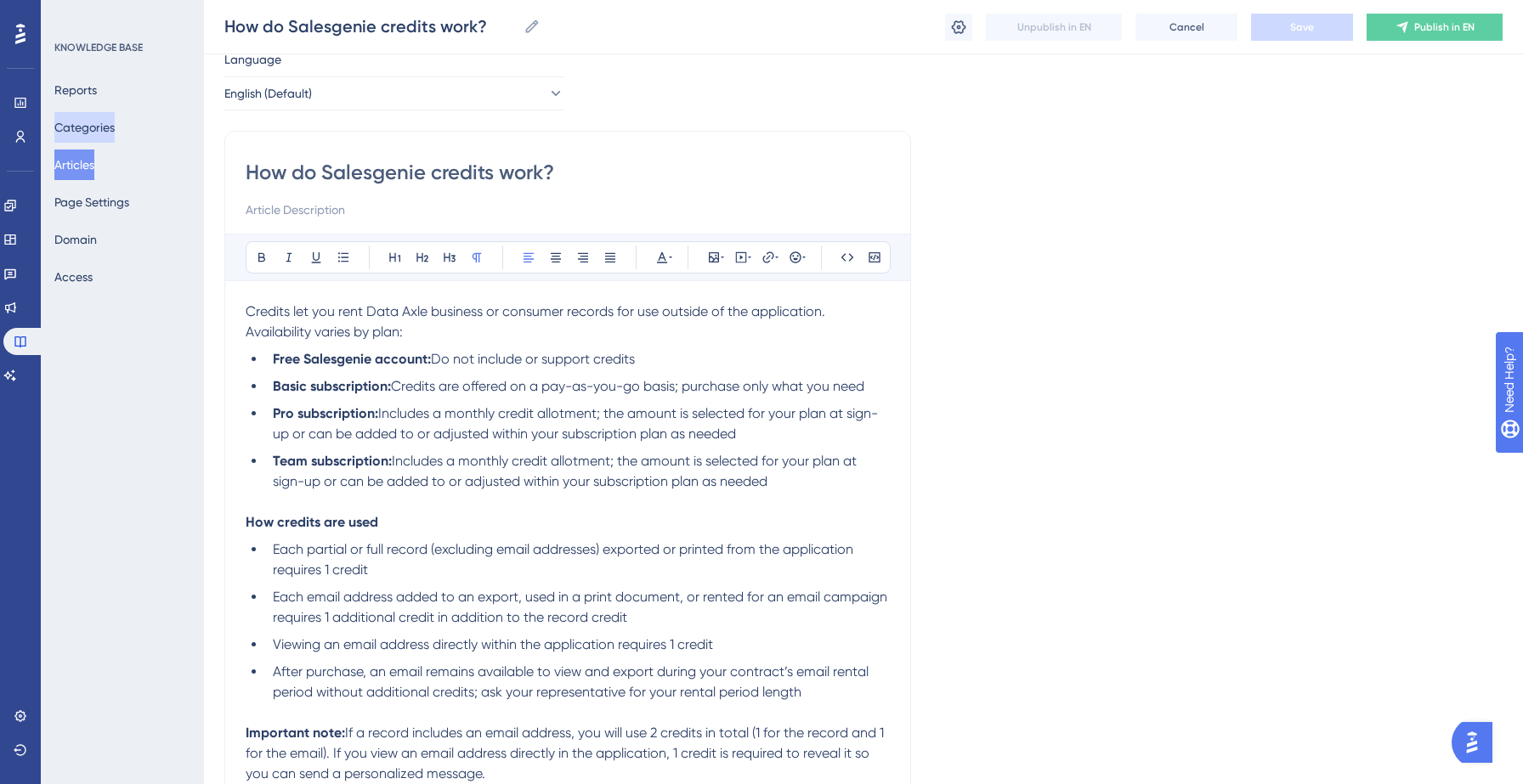
click at [103, 128] on button "Categories" at bounding box center [84, 128] width 60 height 30
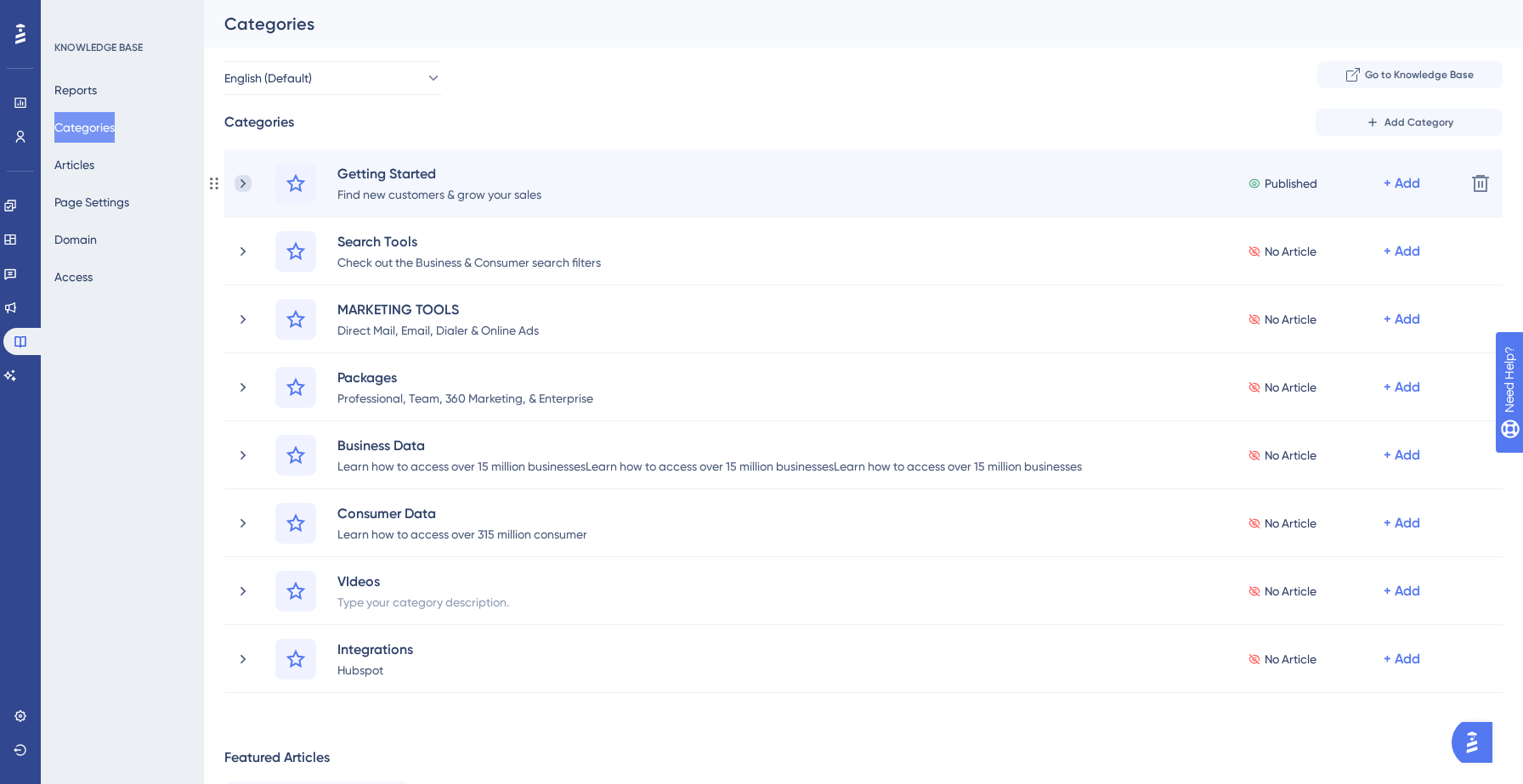
click at [245, 181] on icon at bounding box center [243, 184] width 17 height 17
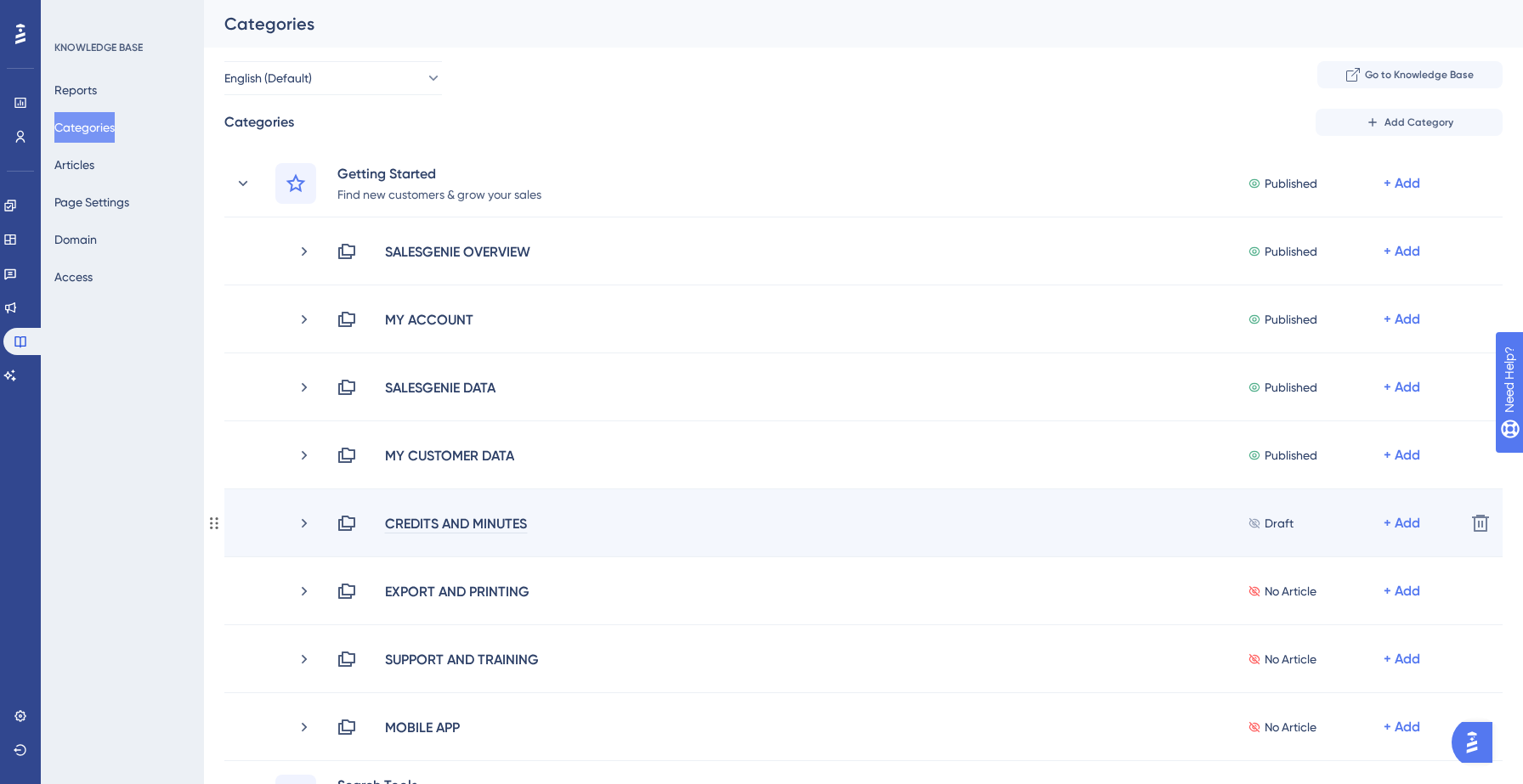
scroll to position [10, 0]
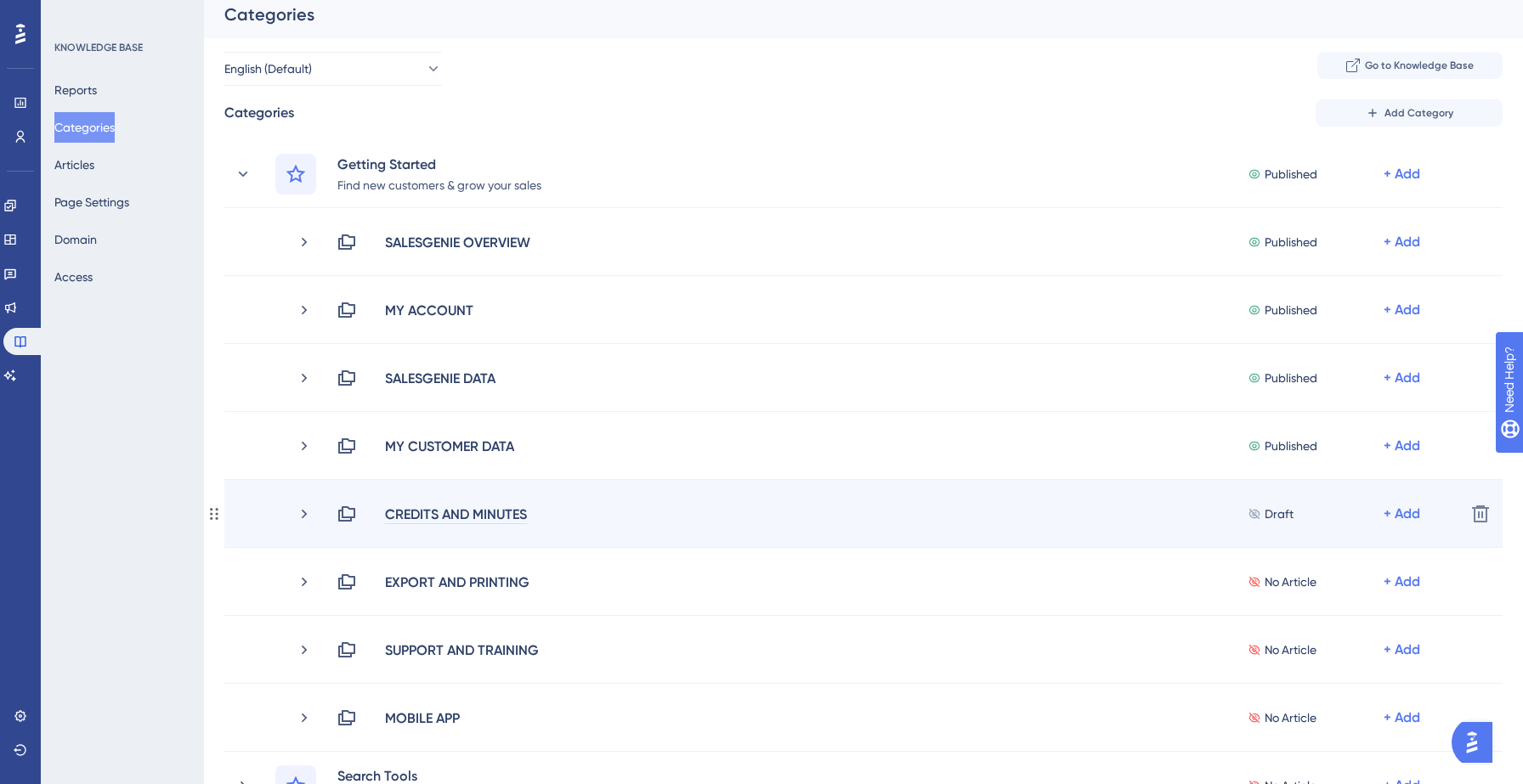
click at [454, 512] on div "CREDITS AND MINUTES" at bounding box center [456, 513] width 144 height 20
click at [491, 507] on div "CREDITS AND MINUTES" at bounding box center [456, 513] width 144 height 20
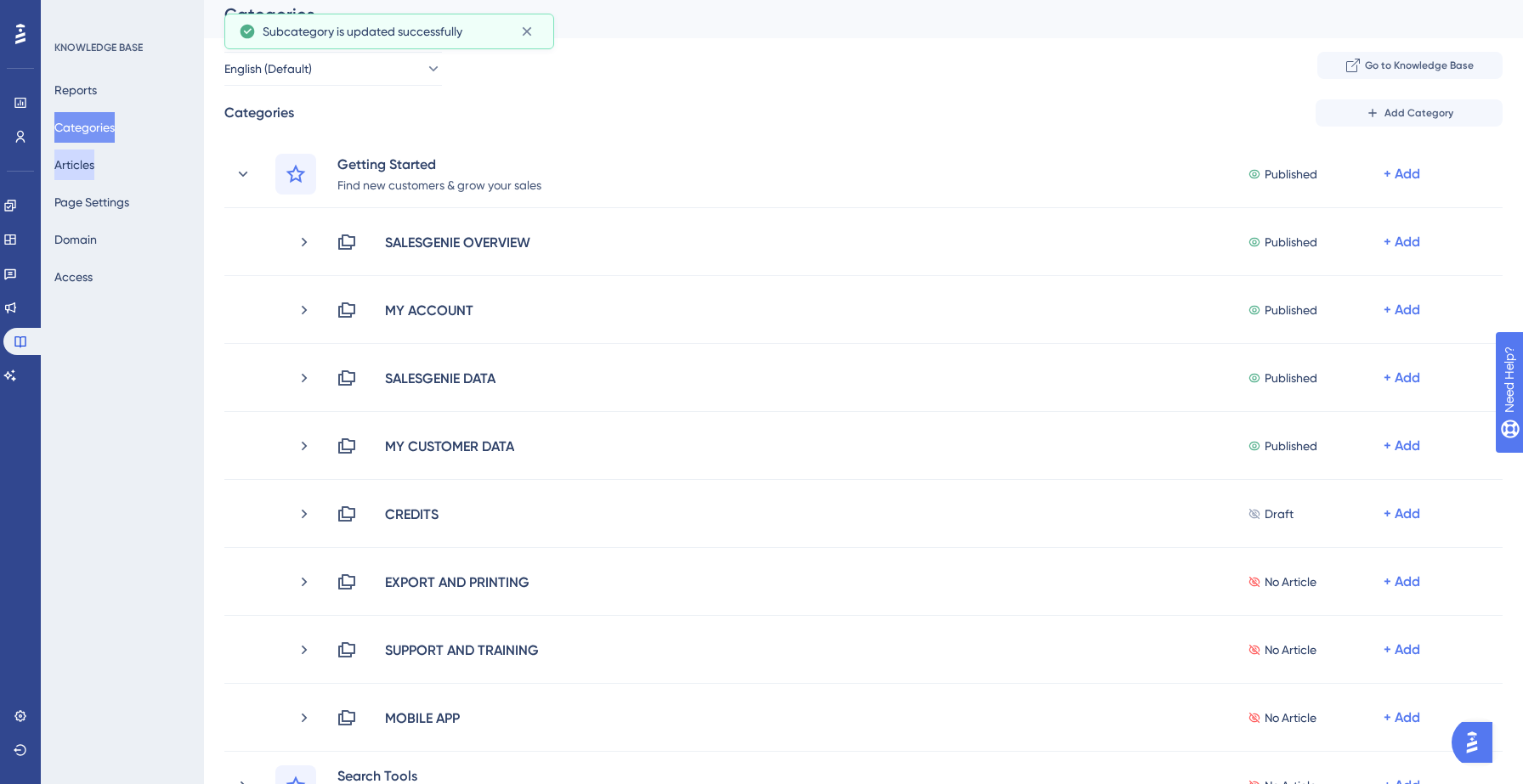
click at [87, 173] on button "Articles" at bounding box center [74, 165] width 40 height 30
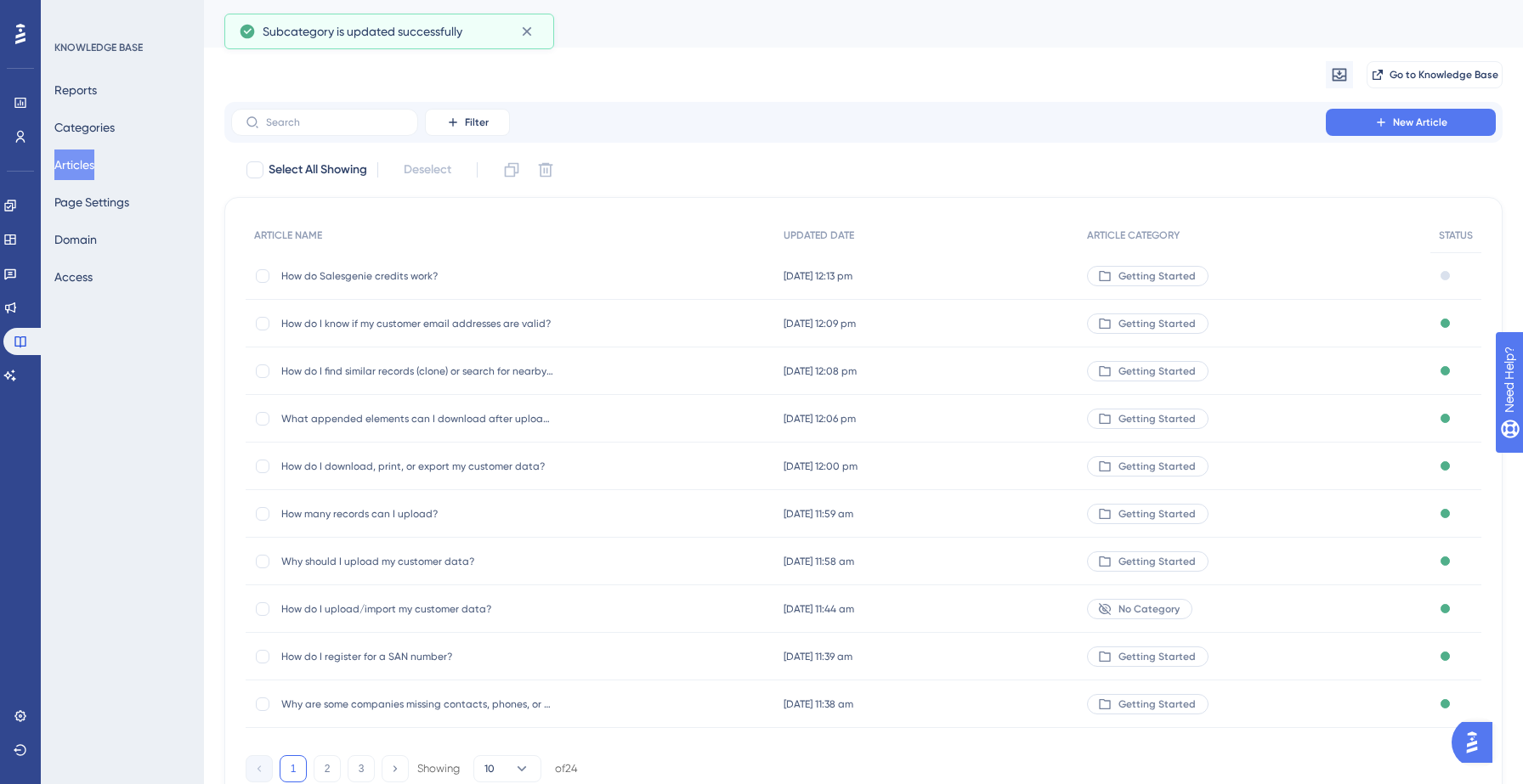
click at [407, 277] on span "How do Salesgenie credits work?" at bounding box center [416, 276] width 272 height 13
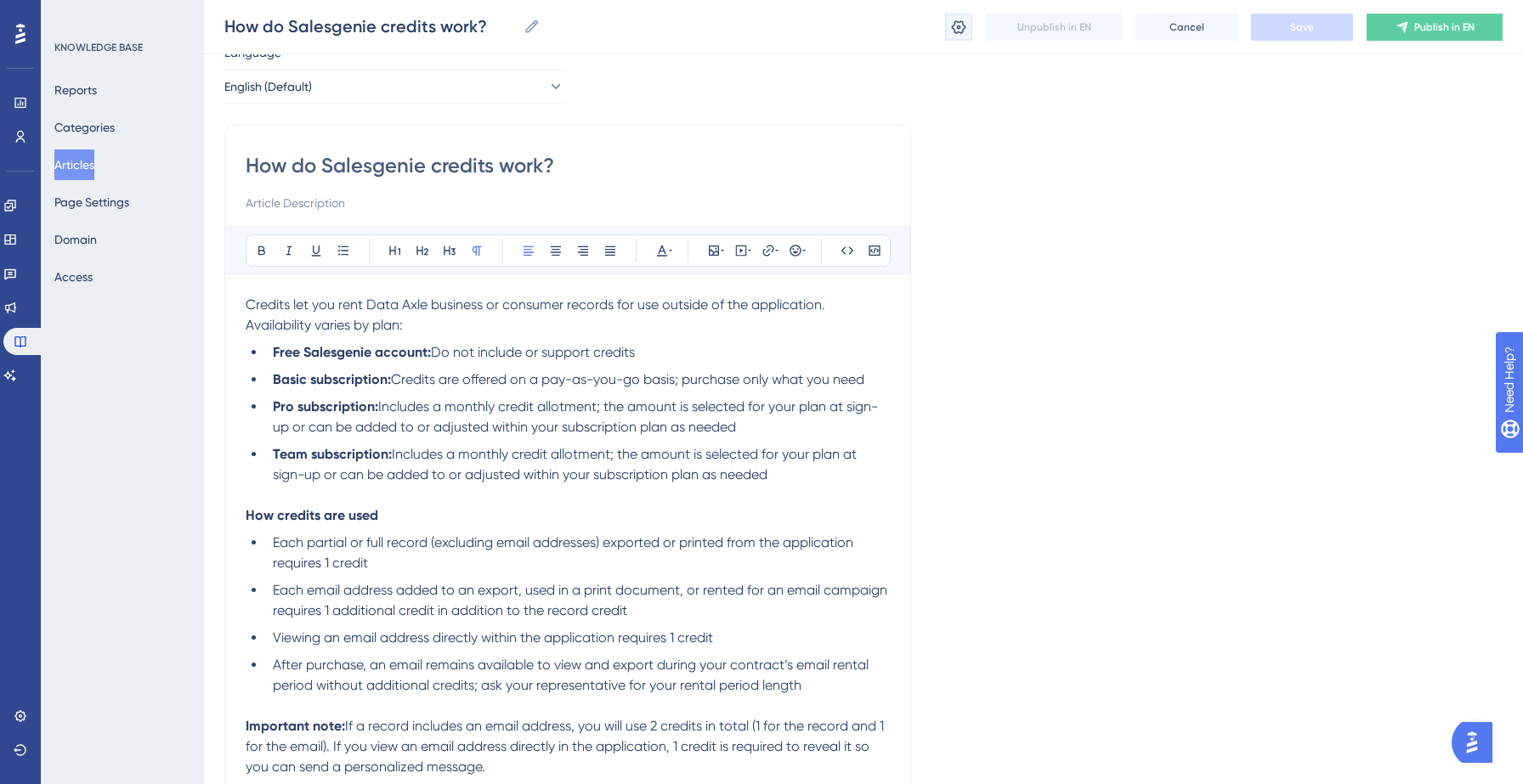
click at [954, 28] on icon at bounding box center [959, 28] width 17 height 17
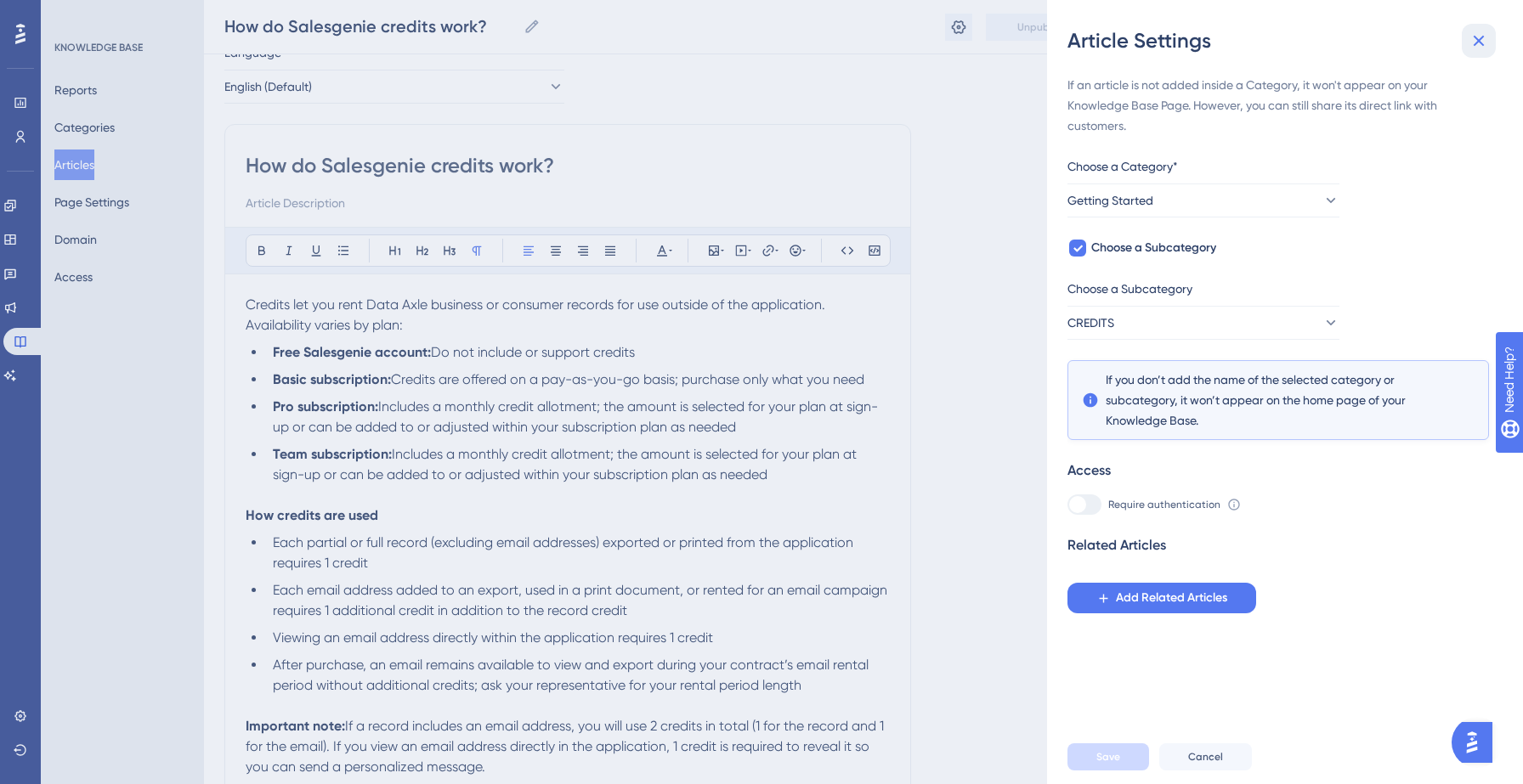
click at [1488, 42] on icon at bounding box center [1478, 40] width 20 height 20
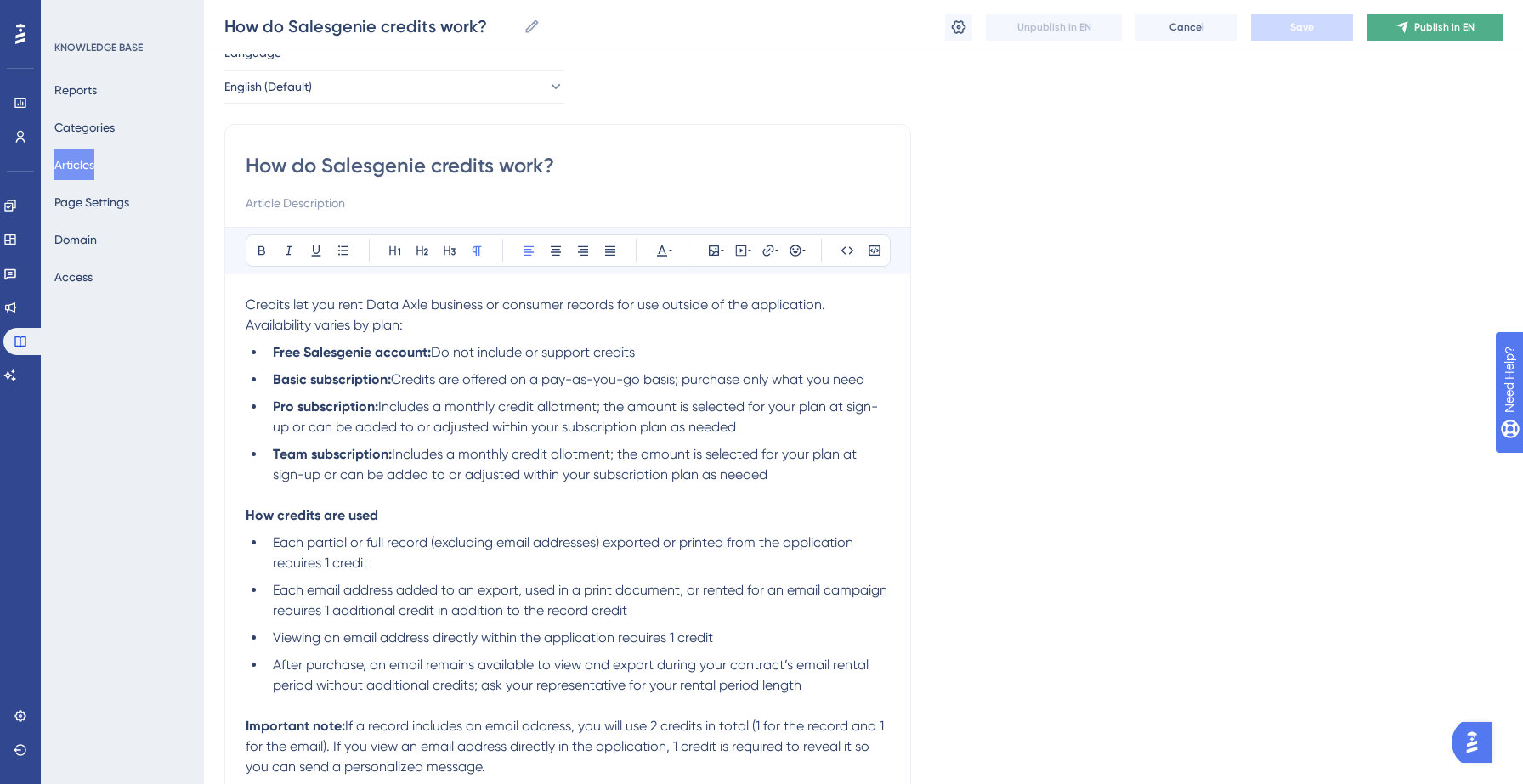
click at [1410, 20] on button "Publish in EN" at bounding box center [1434, 27] width 136 height 28
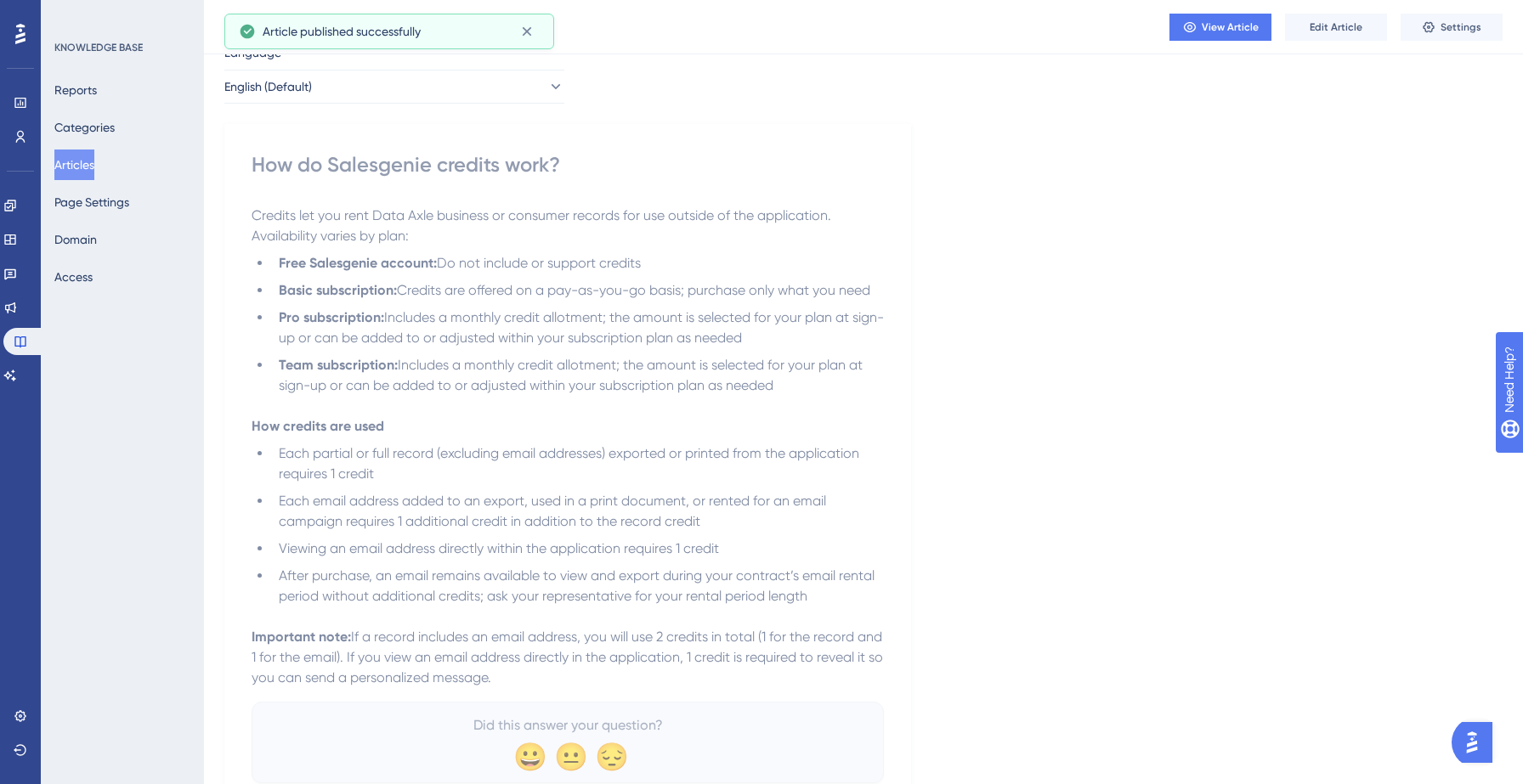
click at [91, 164] on button "Articles" at bounding box center [74, 165] width 40 height 30
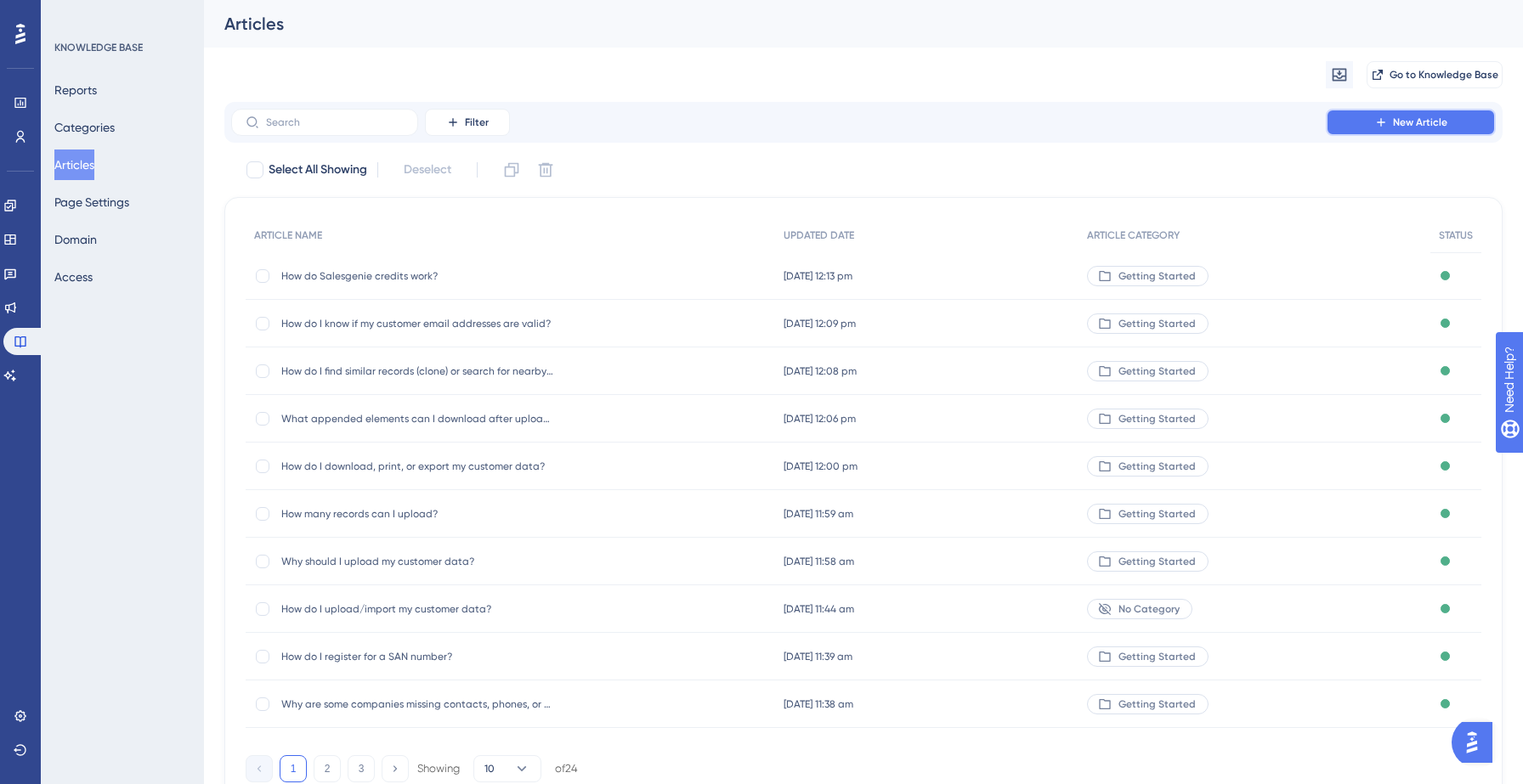
click at [1366, 116] on button "New Article" at bounding box center [1411, 122] width 170 height 28
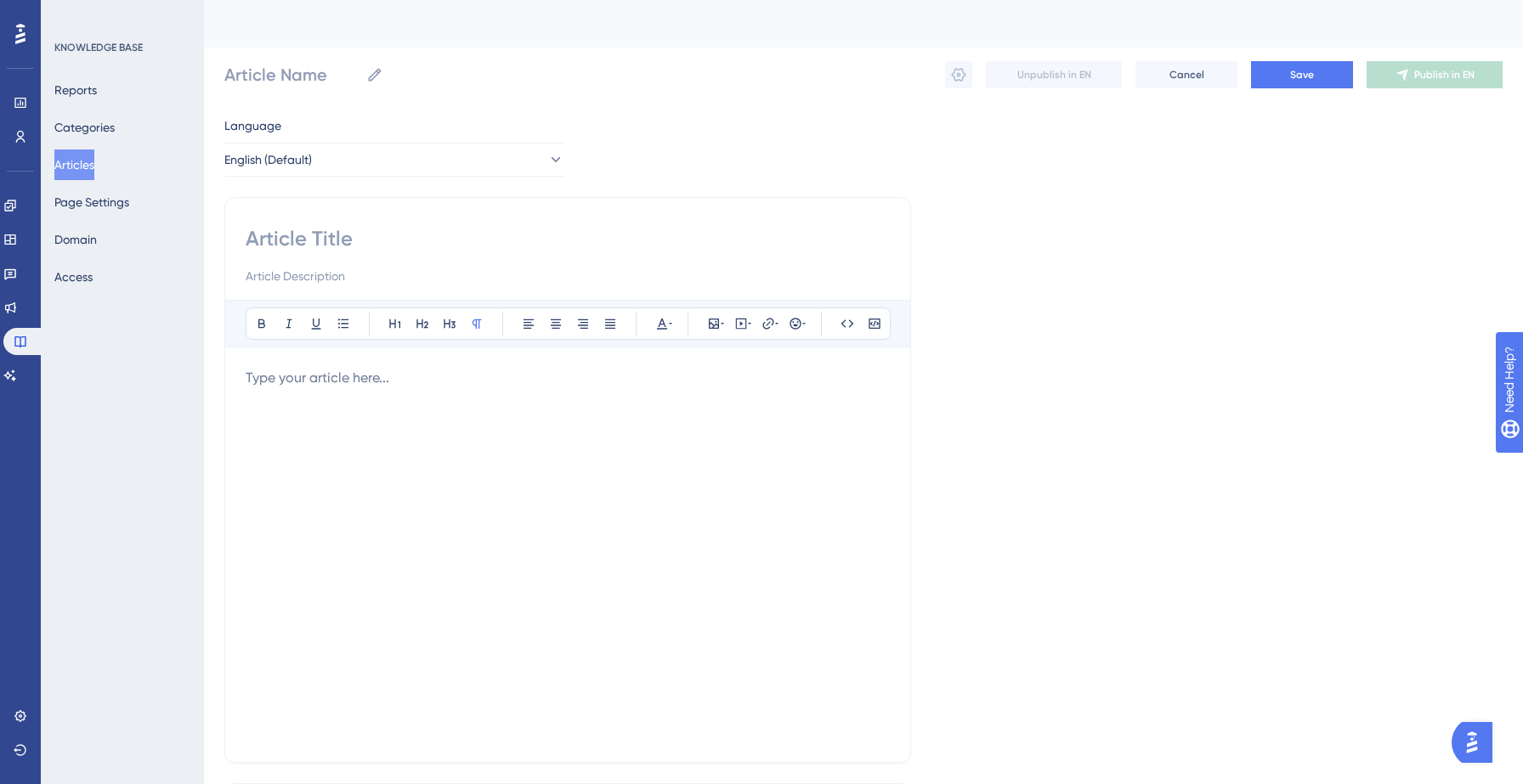
click at [376, 243] on input at bounding box center [568, 238] width 644 height 28
paste input "How do I obtain credits?"
type input "How do I obtain credits?"
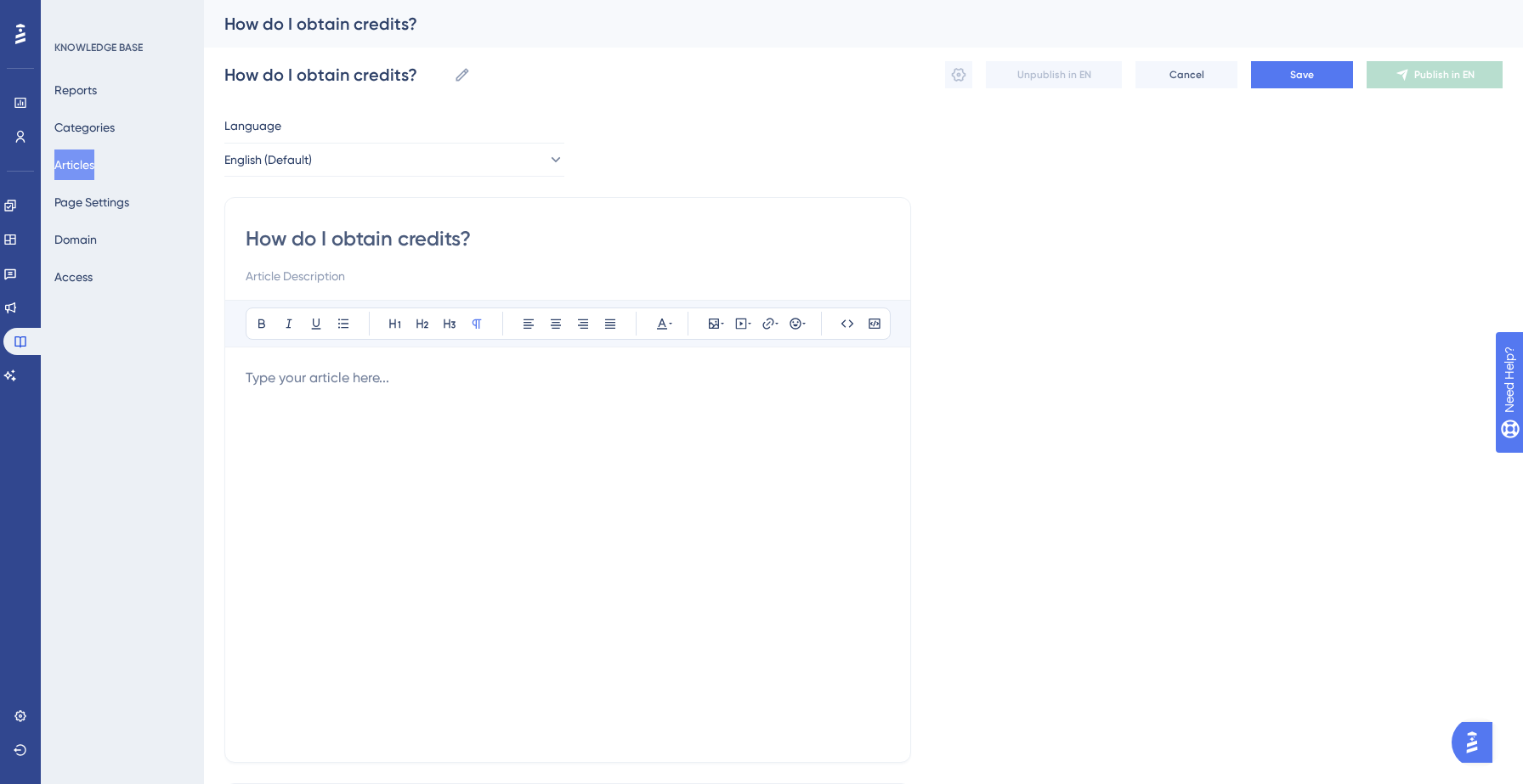
click at [334, 406] on div at bounding box center [568, 554] width 644 height 373
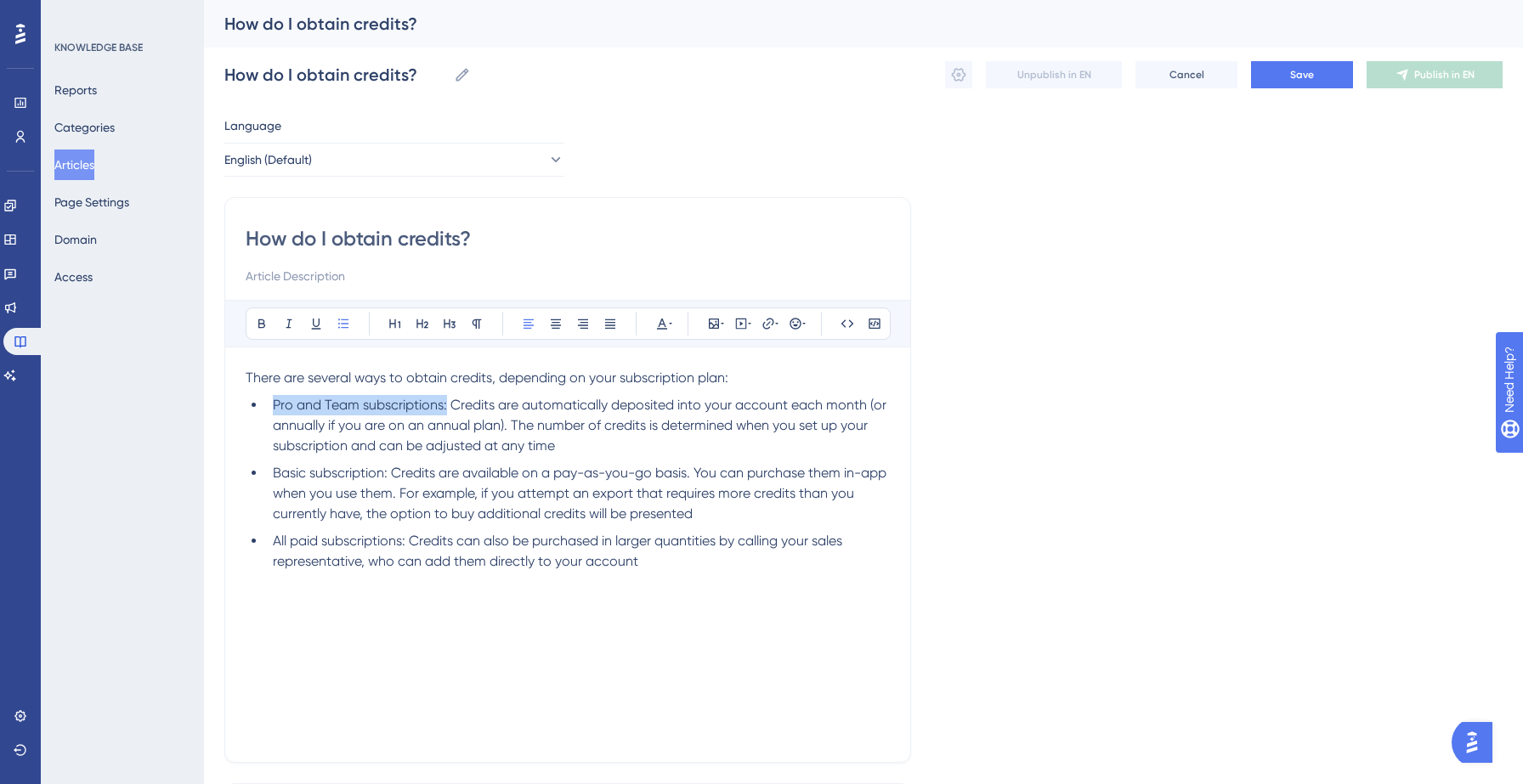
drag, startPoint x: 274, startPoint y: 407, endPoint x: 446, endPoint y: 407, distance: 172.0
click at [446, 407] on span "Pro and Team subscriptions: Credits are automatically deposited into your accou…" at bounding box center [580, 425] width 617 height 57
click at [632, 453] on li "Pro and Team subscriptions: Credits are automatically deposited into your accou…" at bounding box center [578, 426] width 624 height 61
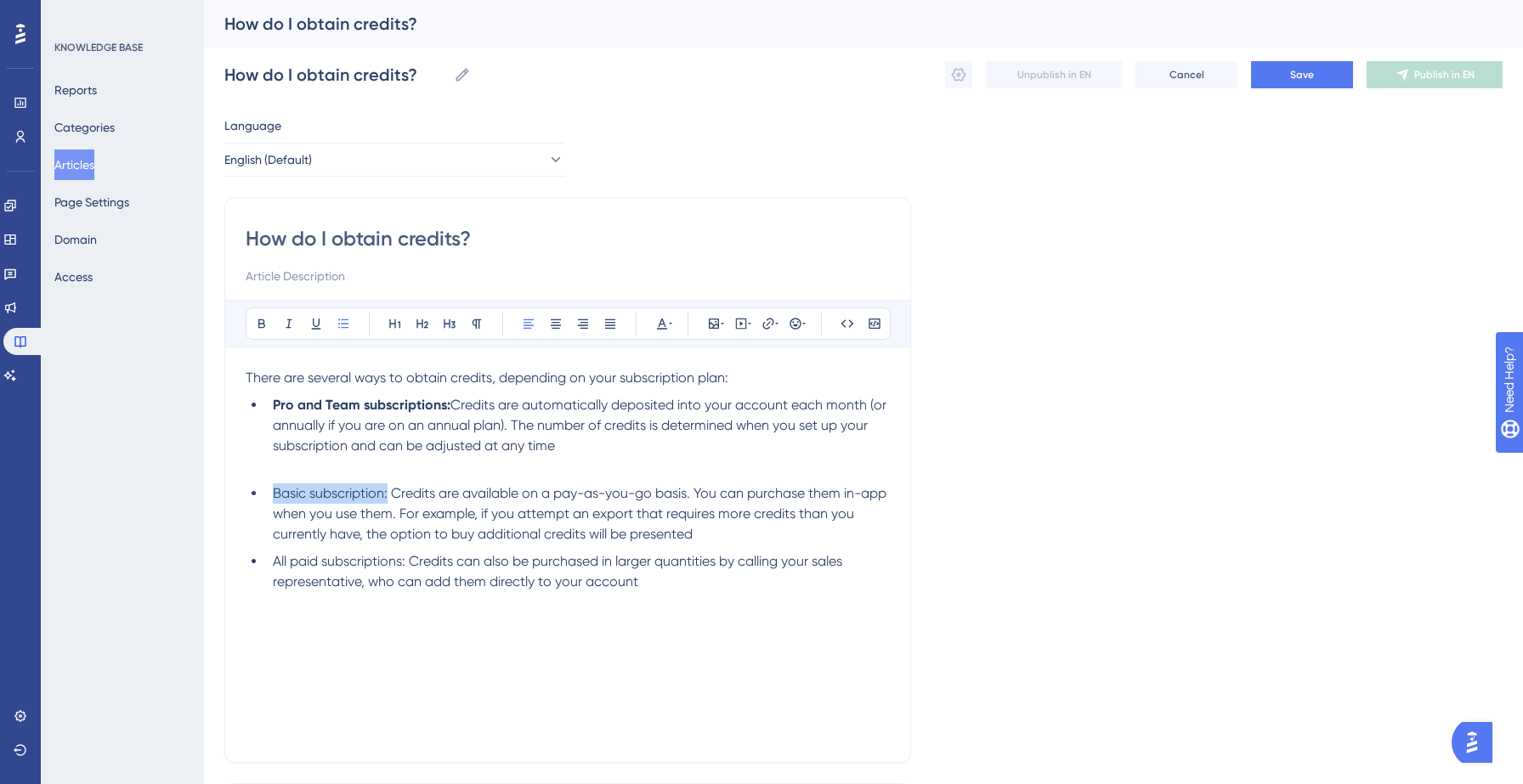
drag, startPoint x: 274, startPoint y: 494, endPoint x: 389, endPoint y: 495, distance: 115.0
click at [389, 495] on span "Basic subscription: Credits are available on a pay-as-you-go basis. You can pur…" at bounding box center [580, 513] width 617 height 57
click at [711, 547] on ul "Basic subscription: Credits are available on a pay-as-you-go basis. You can pur…" at bounding box center [568, 537] width 644 height 109
click at [719, 538] on li "Basic subscription: Credits are available on a pay-as-you-go basis. You can pur…" at bounding box center [578, 513] width 624 height 61
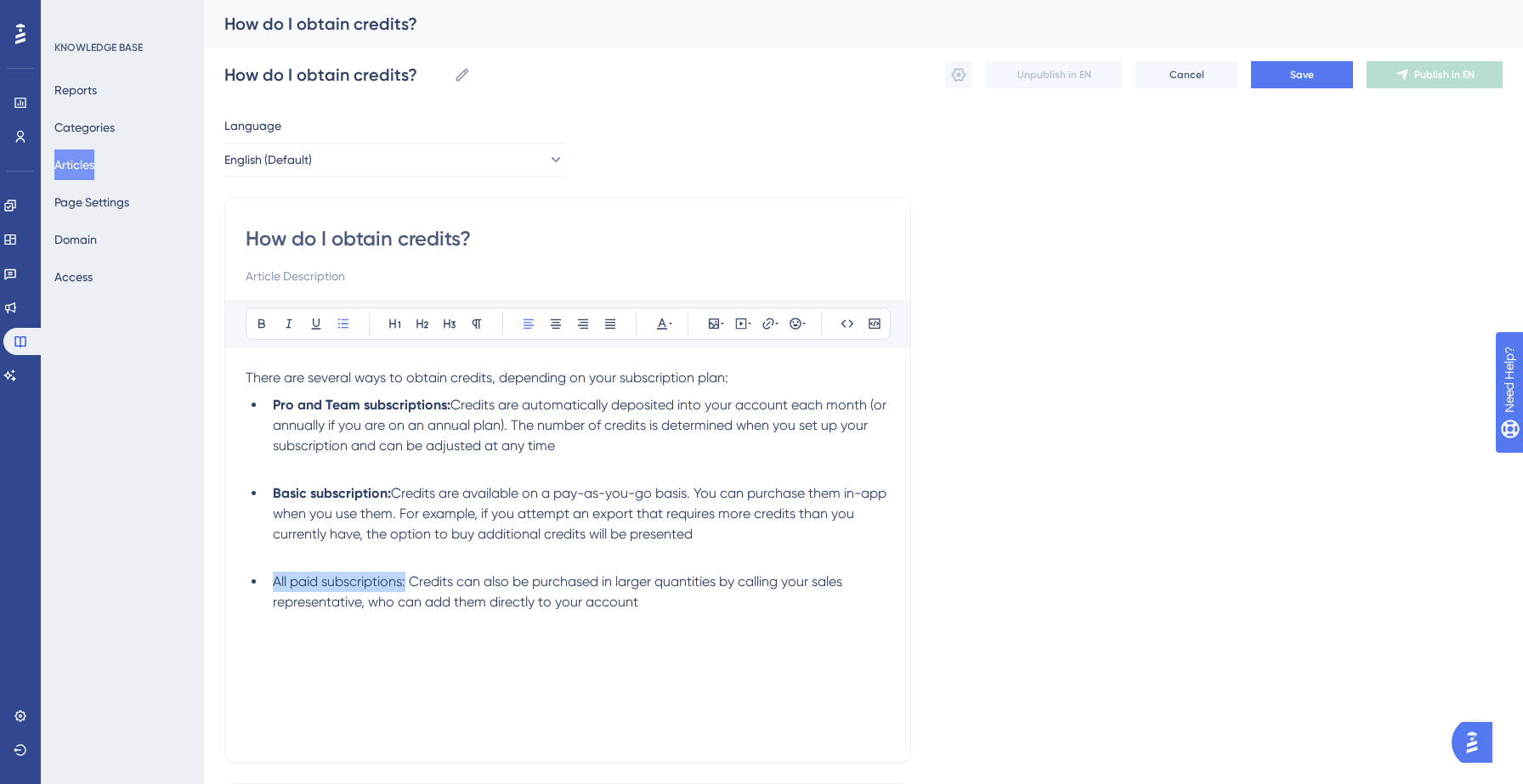
drag, startPoint x: 273, startPoint y: 582, endPoint x: 405, endPoint y: 575, distance: 132.2
click at [405, 575] on span "All paid subscriptions: Credits can also be purchased in larger quantities by c…" at bounding box center [558, 592] width 573 height 36
click at [1275, 67] on button "Save" at bounding box center [1302, 74] width 102 height 28
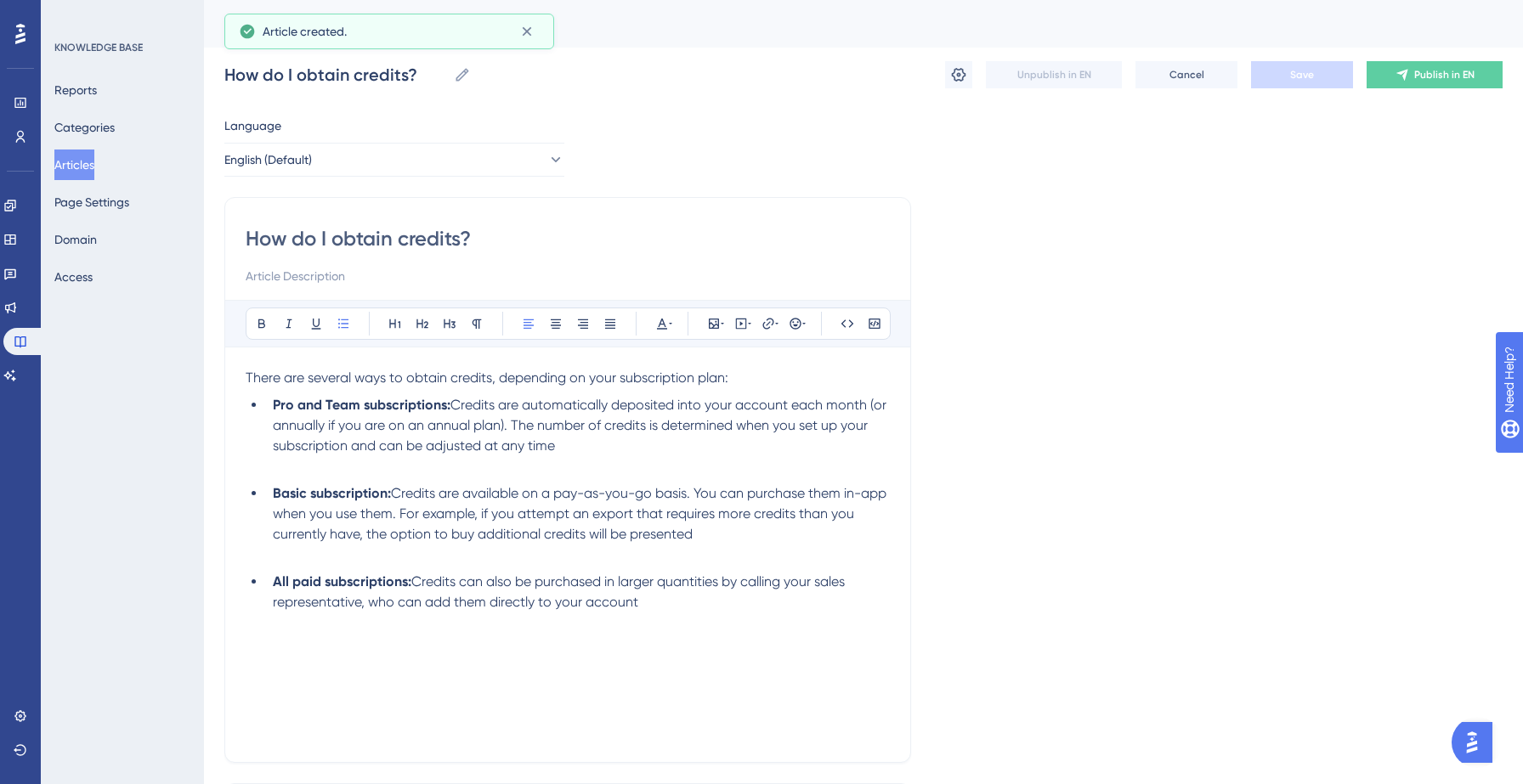
click at [1450, 90] on div "How do I obtain credits? How do I obtain credits? Unpublish in EN Cancel Save P…" at bounding box center [863, 74] width 1278 height 54
click at [1449, 81] on span "Publish in EN" at bounding box center [1444, 74] width 60 height 13
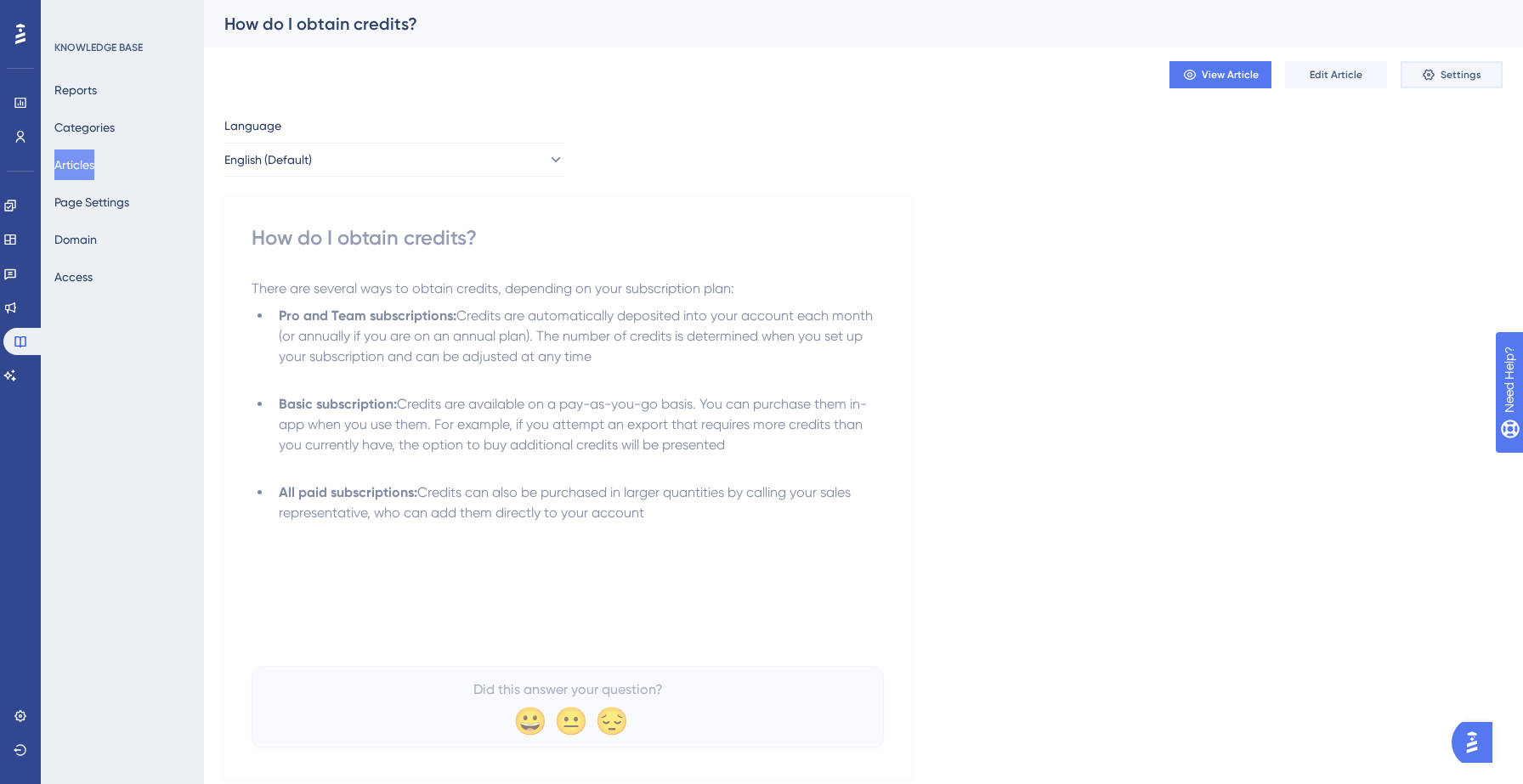
click at [1445, 84] on button "Settings" at bounding box center [1452, 74] width 102 height 28
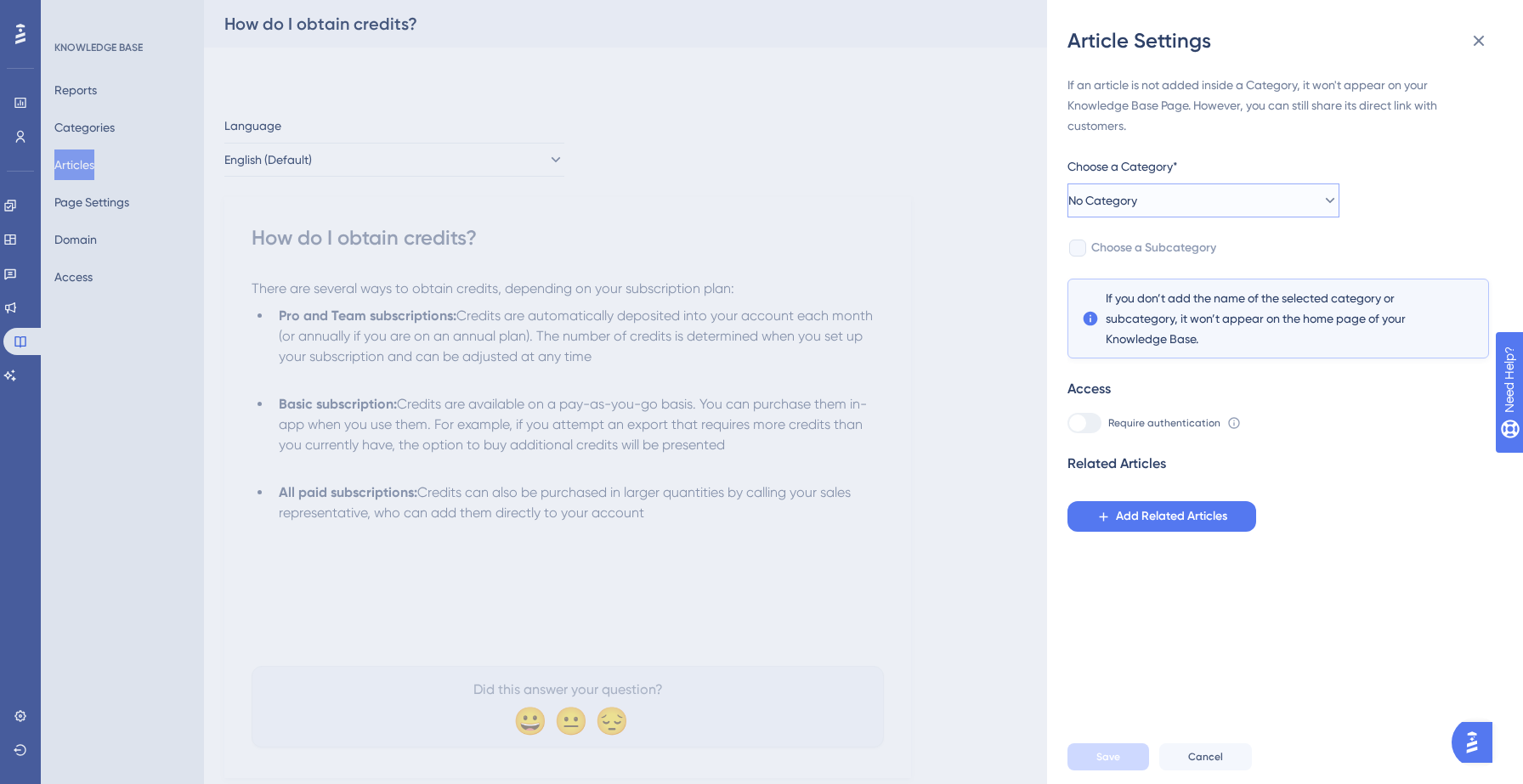
click at [1219, 185] on button "No Category" at bounding box center [1203, 201] width 272 height 34
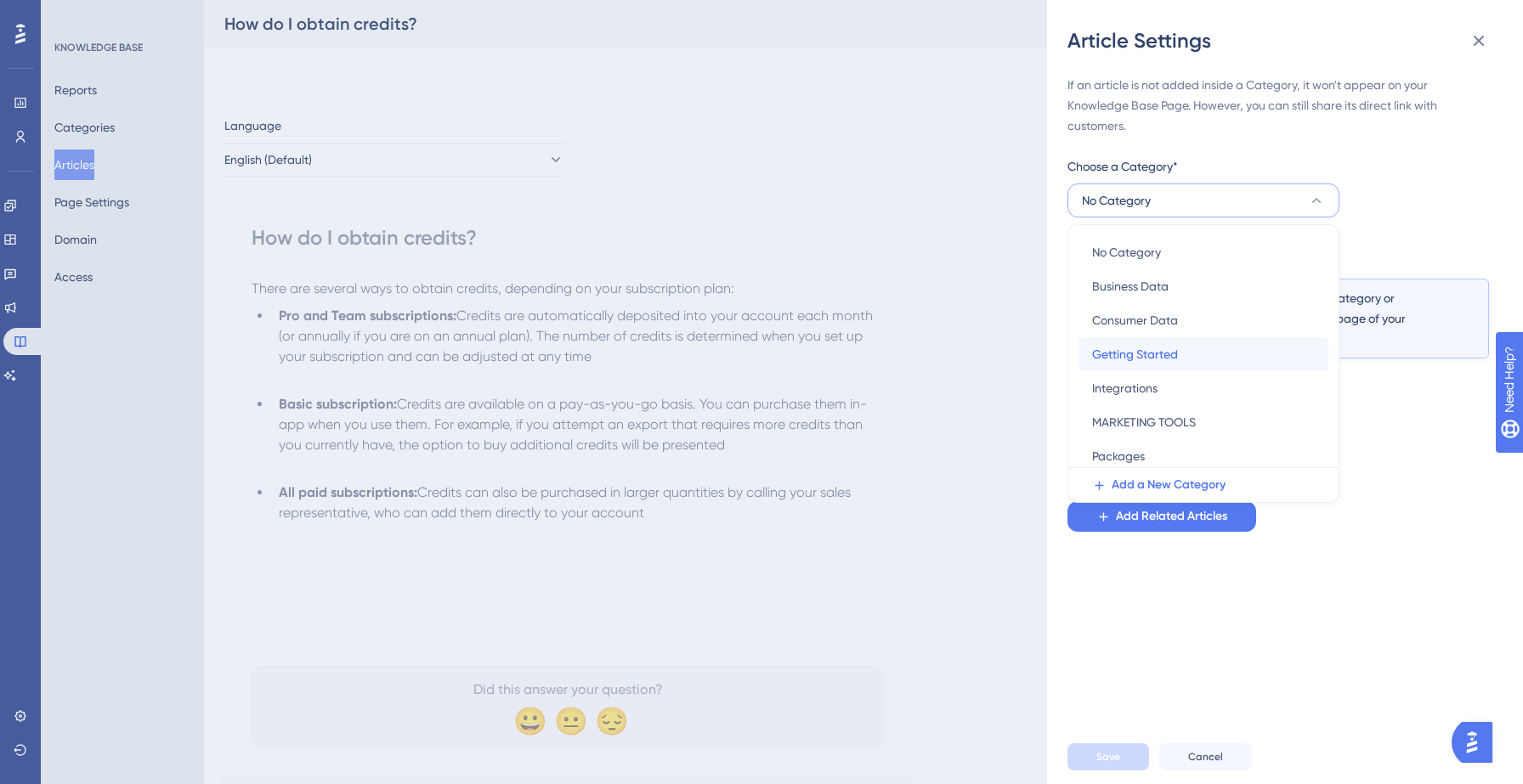
click at [1123, 352] on span "Getting Started" at bounding box center [1135, 353] width 86 height 20
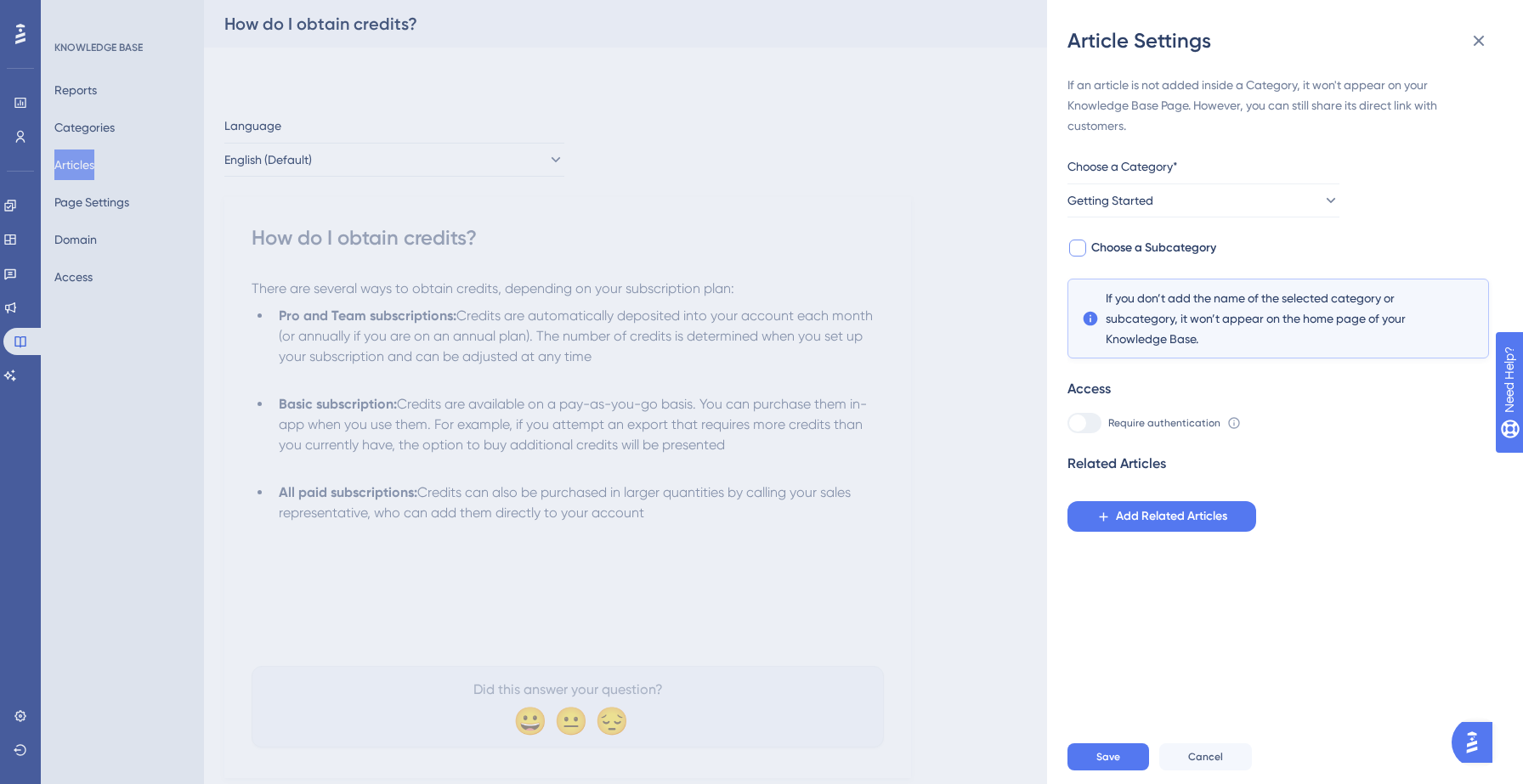
click at [1180, 248] on span "Choose a Subcategory" at bounding box center [1153, 248] width 125 height 20
checkbox input "true"
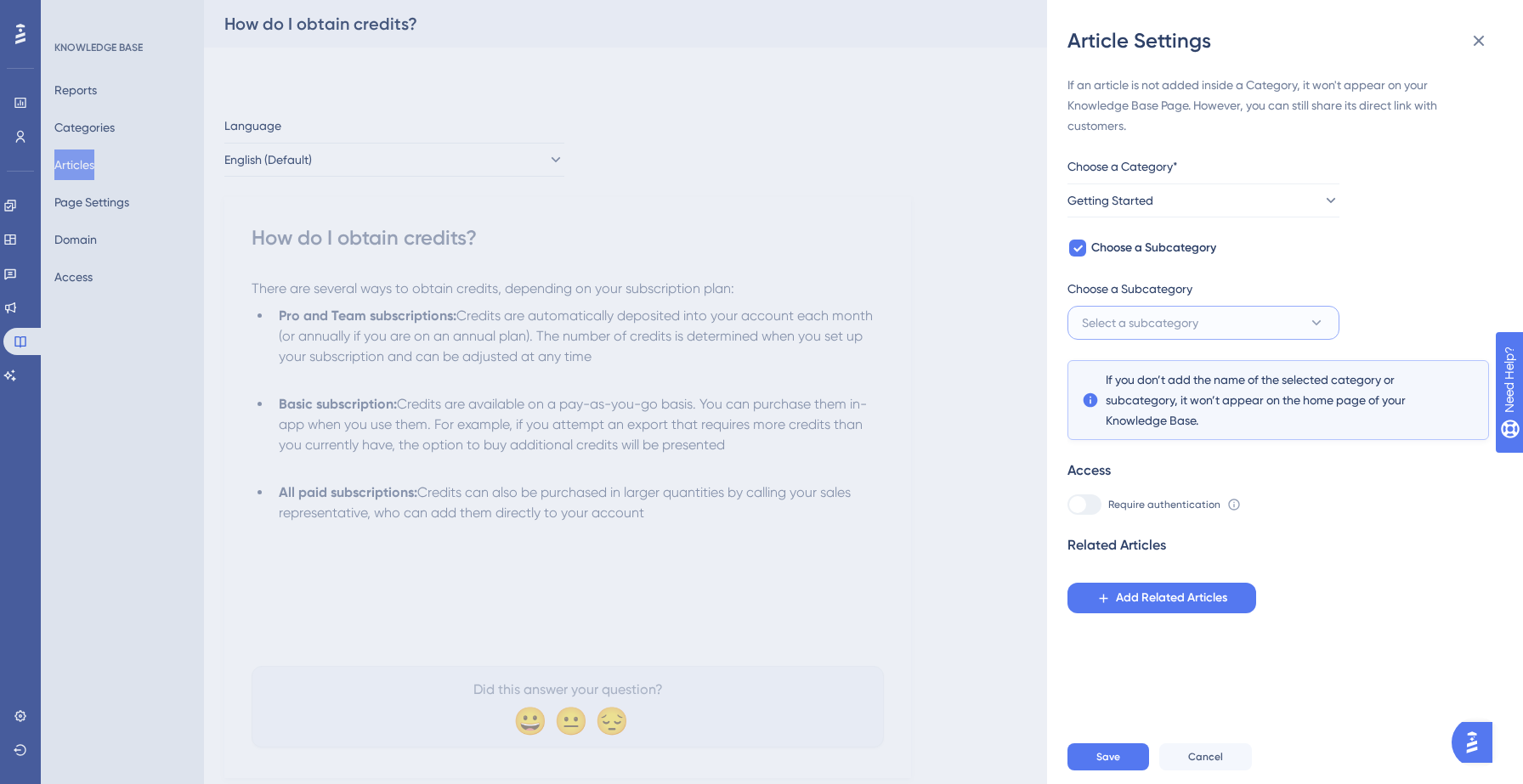
click at [1195, 310] on button "Select a subcategory" at bounding box center [1203, 323] width 272 height 34
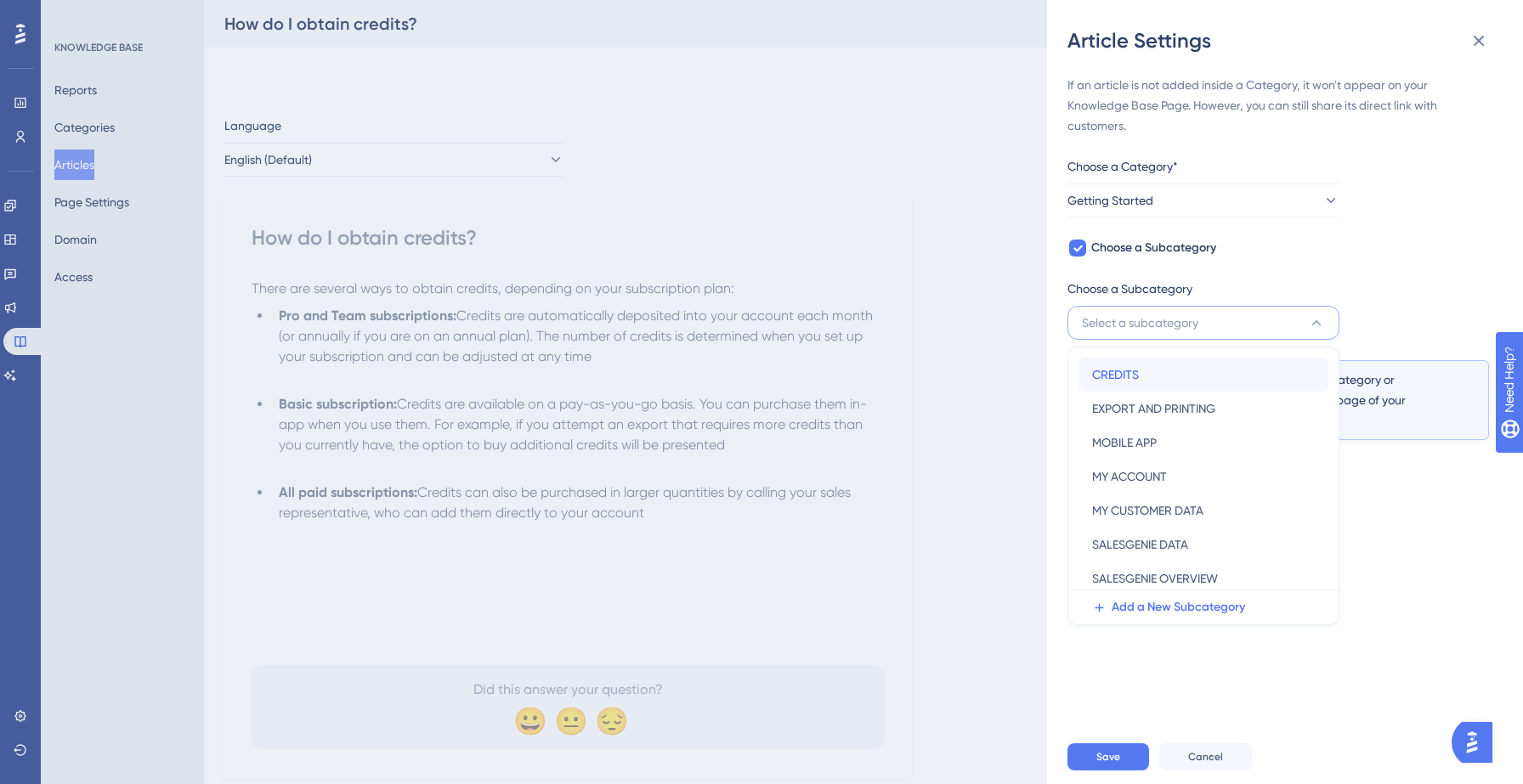
click at [1150, 366] on div "CREDITS CREDITS" at bounding box center [1204, 374] width 223 height 34
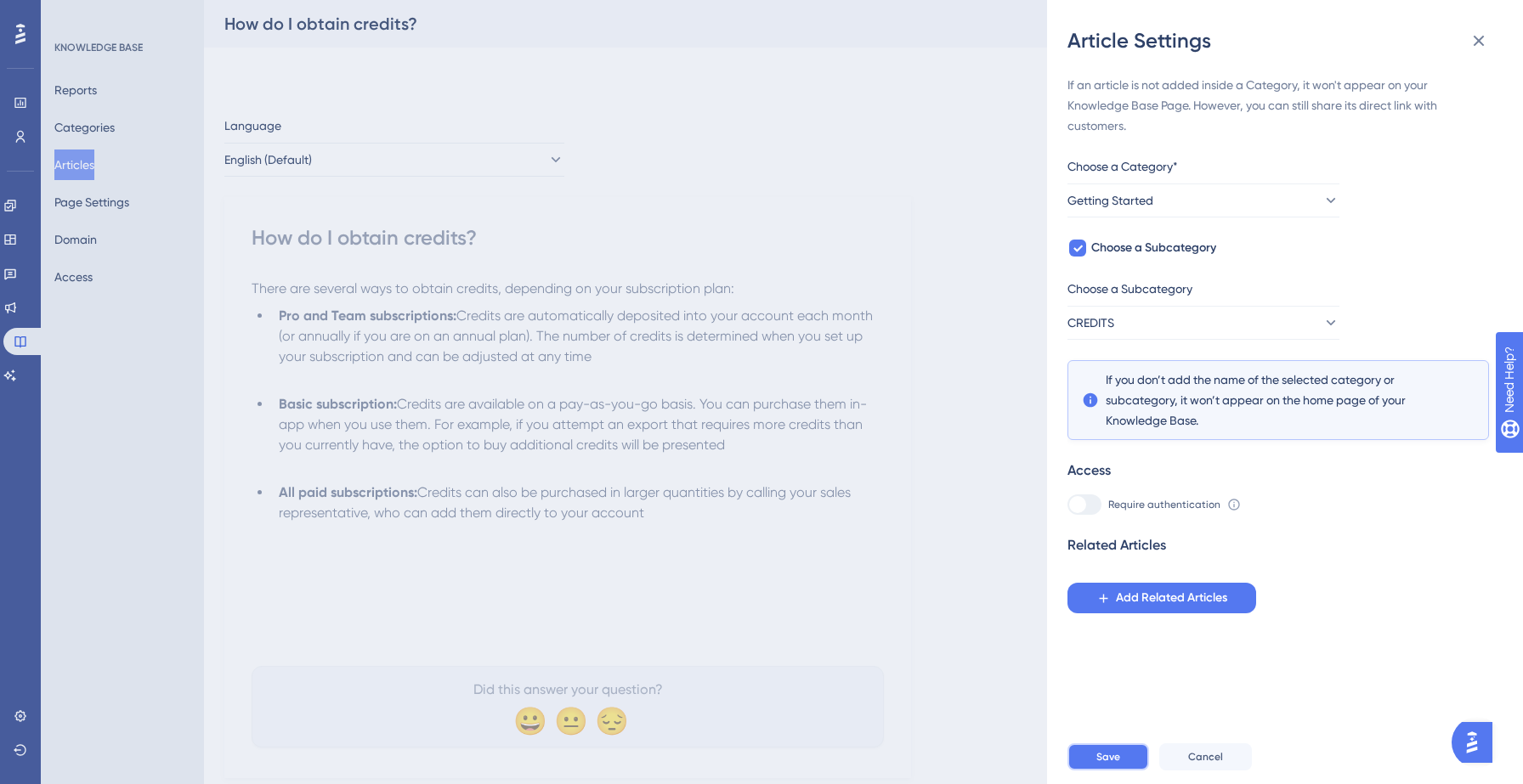
click at [1120, 754] on button "Save" at bounding box center [1108, 756] width 82 height 28
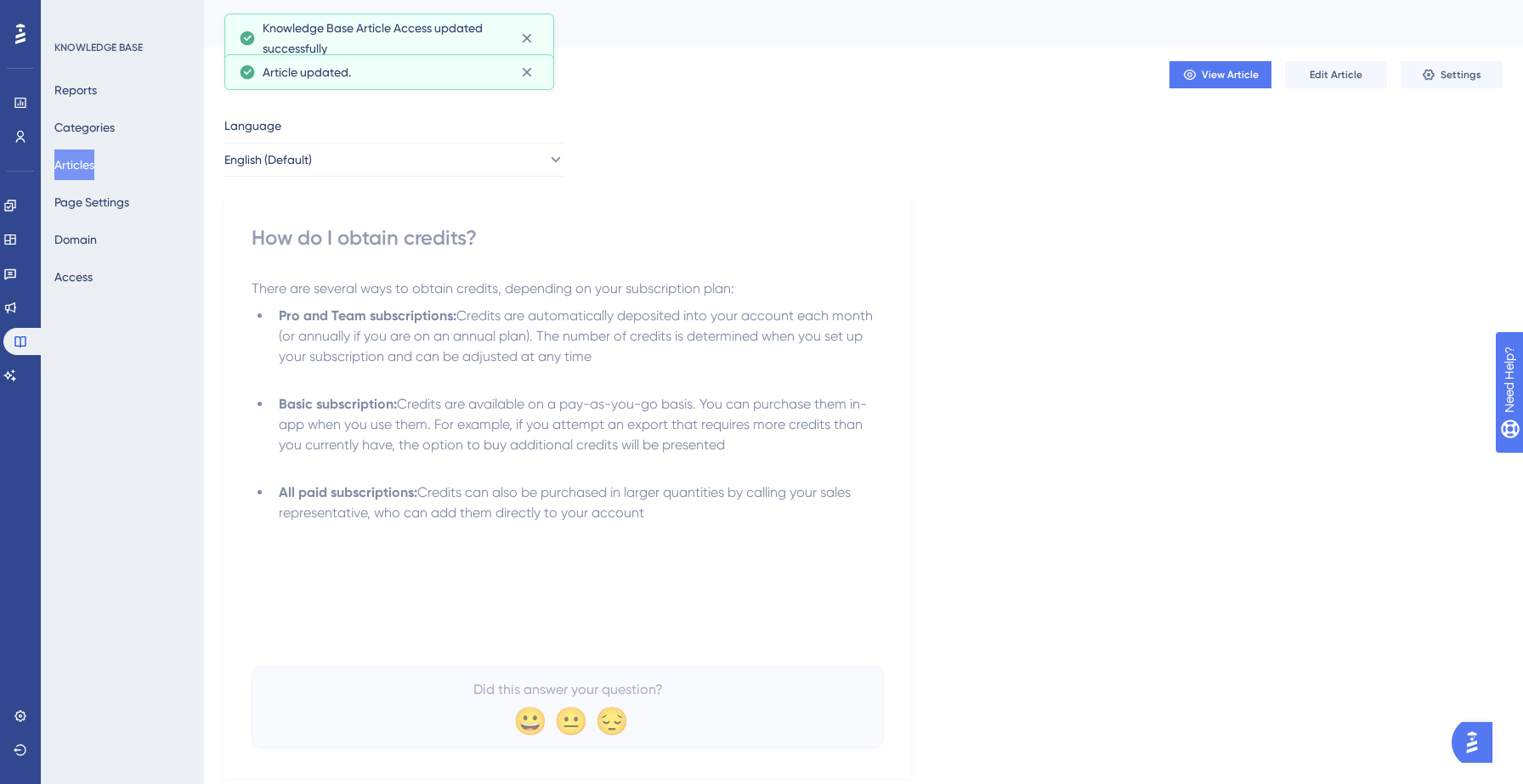
click at [94, 161] on button "Articles" at bounding box center [74, 165] width 40 height 30
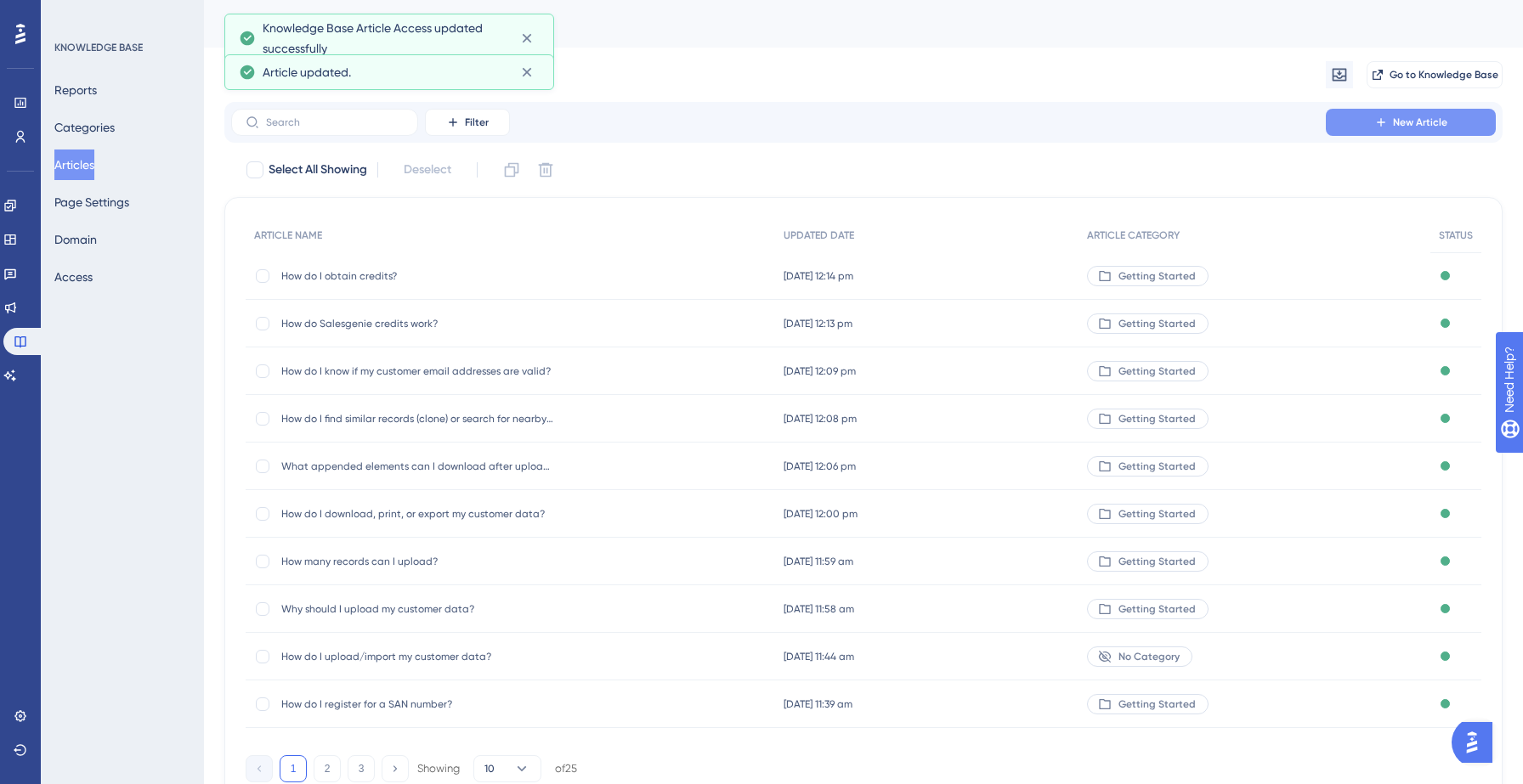
click at [1374, 113] on button "New Article" at bounding box center [1411, 122] width 170 height 28
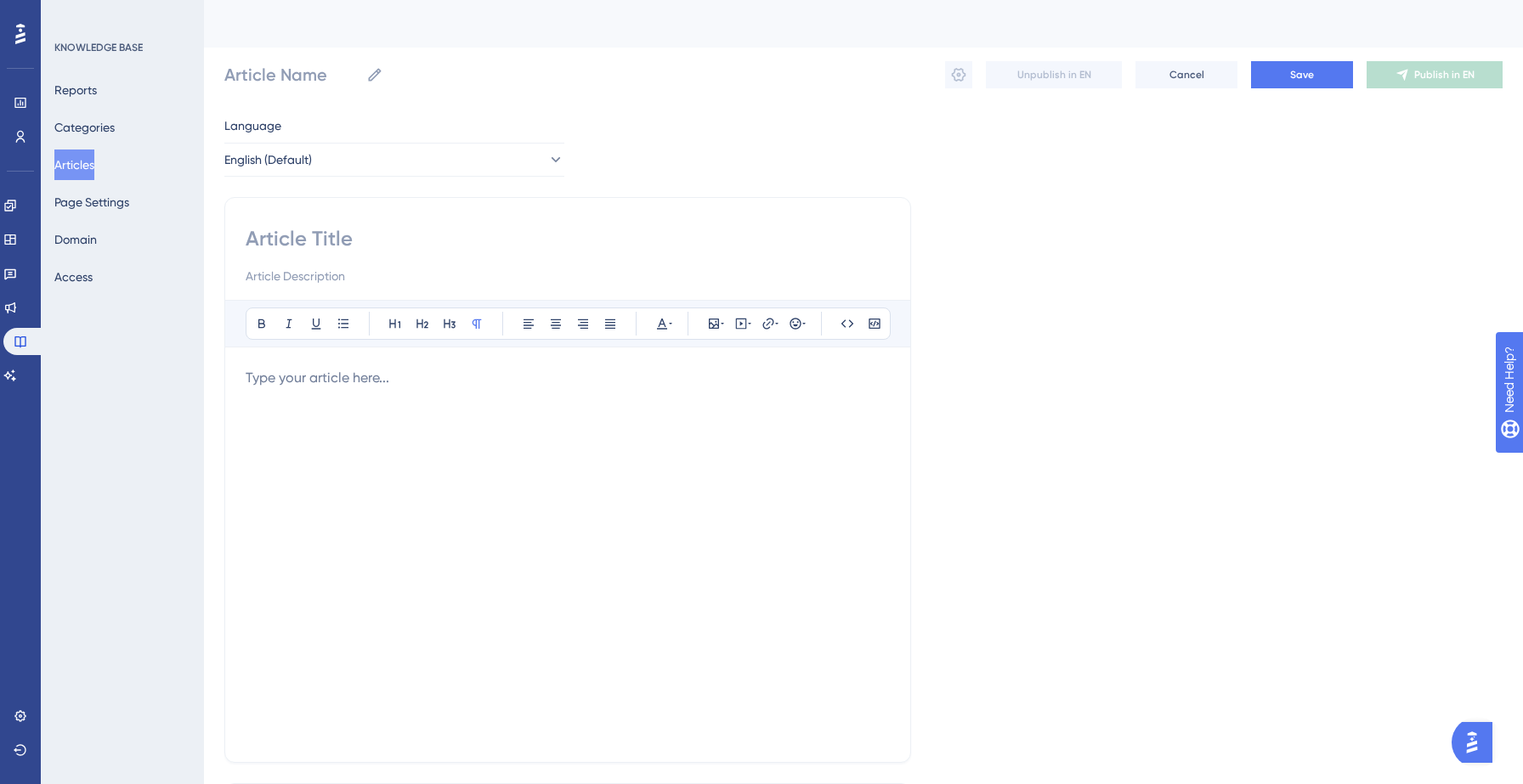
click at [323, 238] on input at bounding box center [568, 238] width 644 height 28
paste input "How are subscription credits applied?"
type input "How are subscription credits applied?"
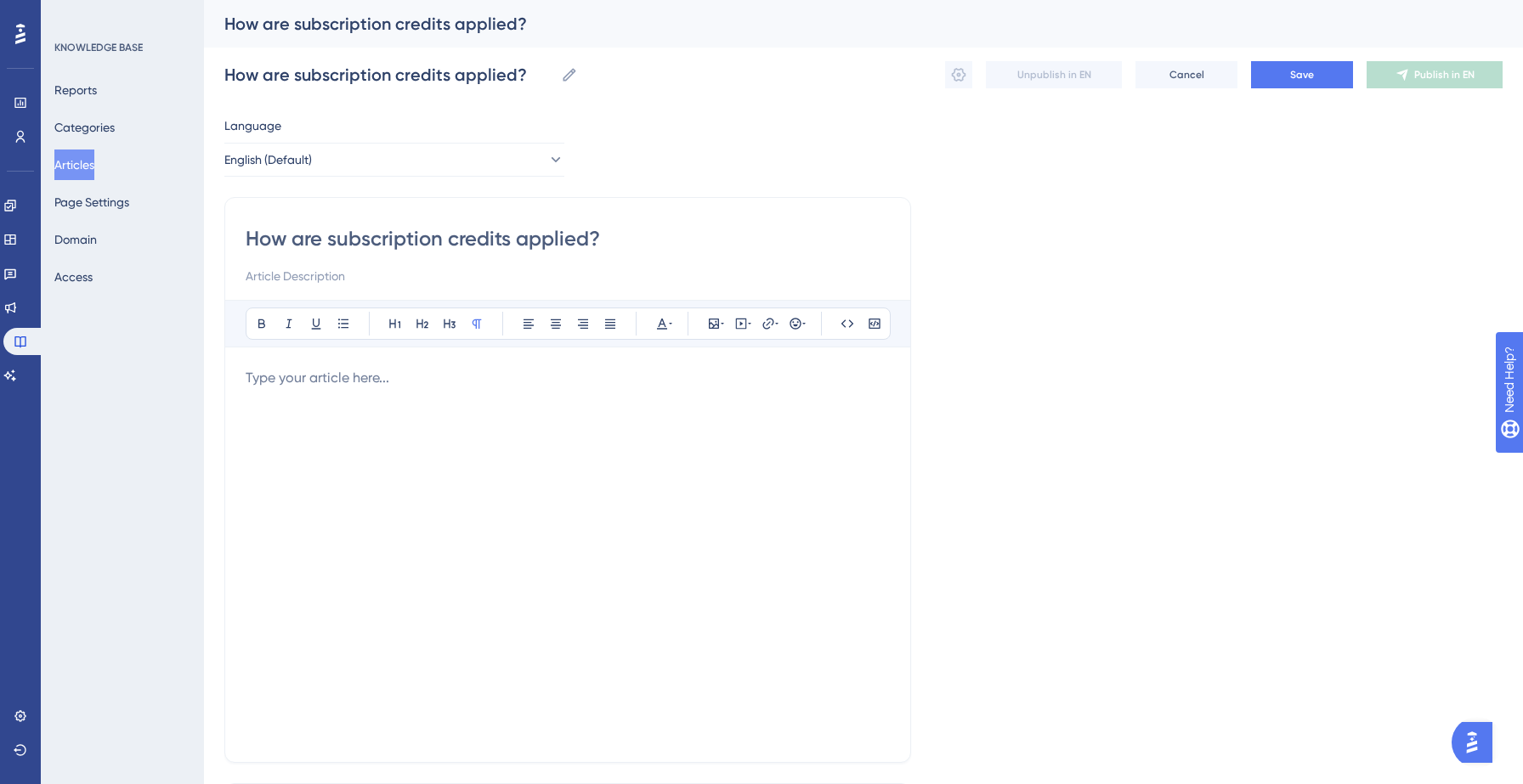
type input "How are subscription credits applied?"
click at [304, 378] on p at bounding box center [568, 377] width 644 height 20
click at [346, 403] on div at bounding box center [568, 554] width 644 height 373
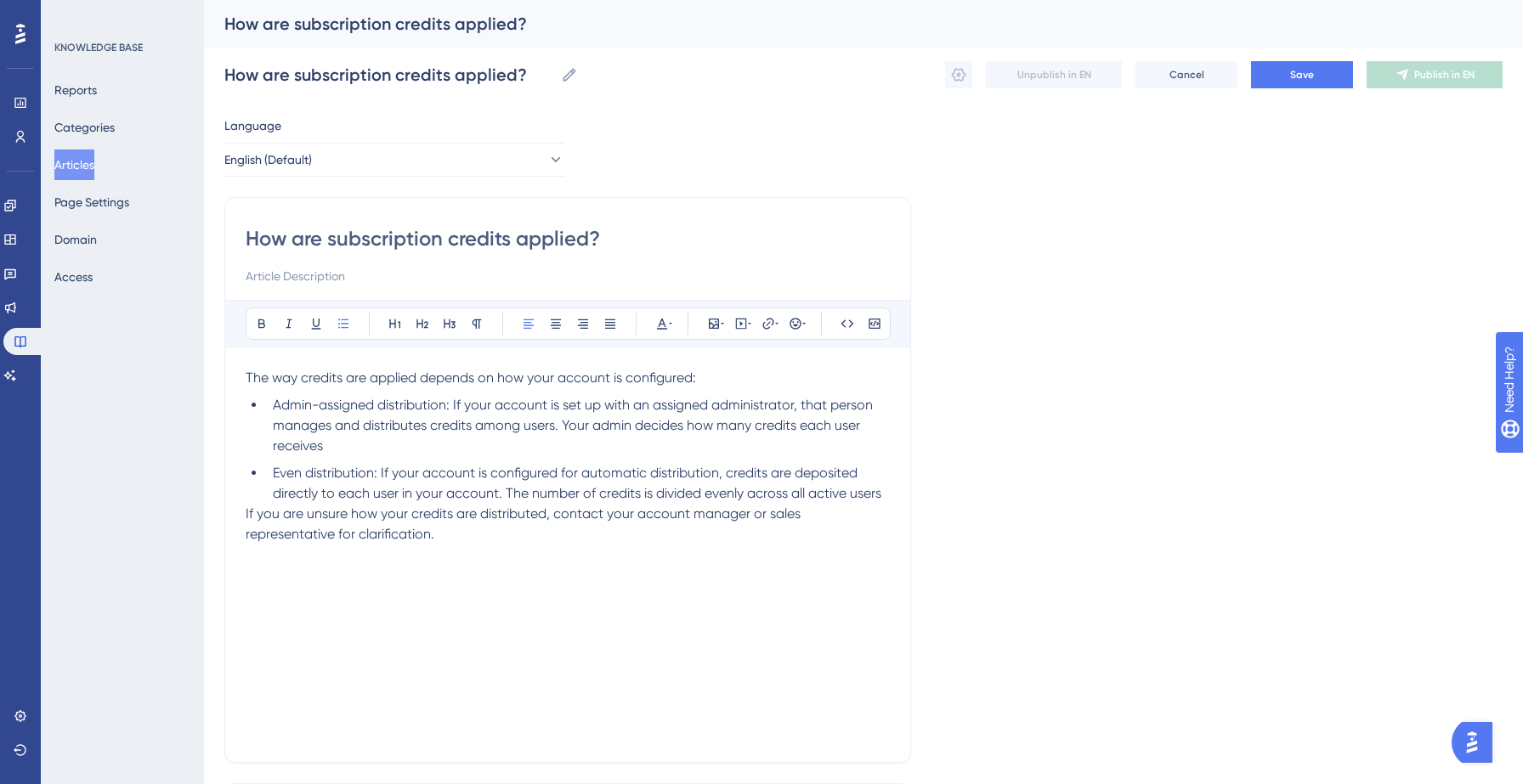
click at [351, 403] on span "Admin-assigned distribution: If your account is set up with an assigned adminis…" at bounding box center [574, 425] width 603 height 57
drag, startPoint x: 452, startPoint y: 405, endPoint x: 267, endPoint y: 402, distance: 185.0
click at [267, 402] on li "Admin-assigned distribution: If your account is set up with an assigned adminis…" at bounding box center [578, 426] width 624 height 61
drag, startPoint x: 379, startPoint y: 475, endPoint x: 254, endPoint y: 461, distance: 125.8
click at [254, 461] on ul "Admin-assigned distribution: If your account is set up with an assigned adminis…" at bounding box center [568, 450] width 644 height 109
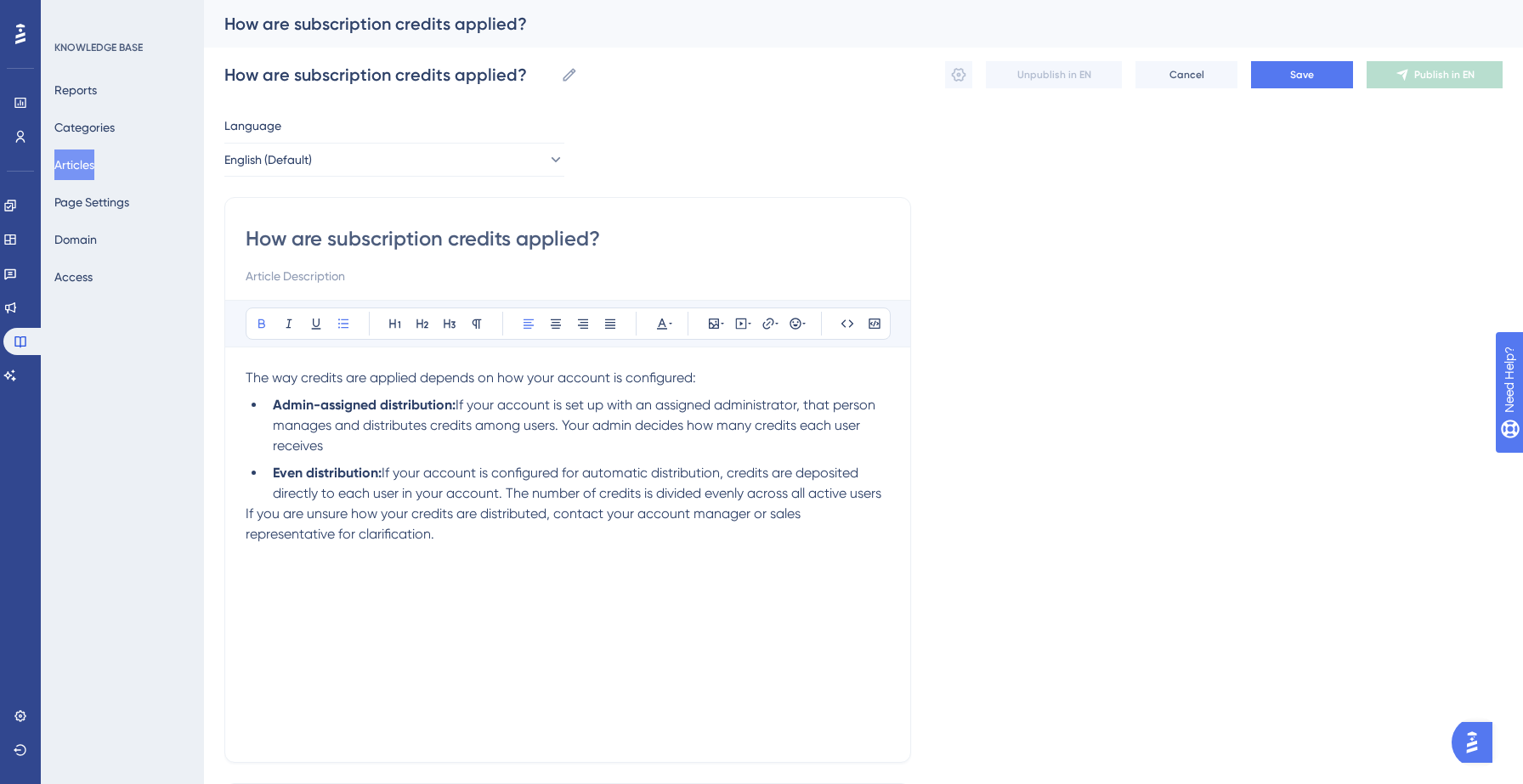
click at [888, 496] on li "Even distribution: If your account is configured for automatic distribution, cr…" at bounding box center [578, 483] width 624 height 41
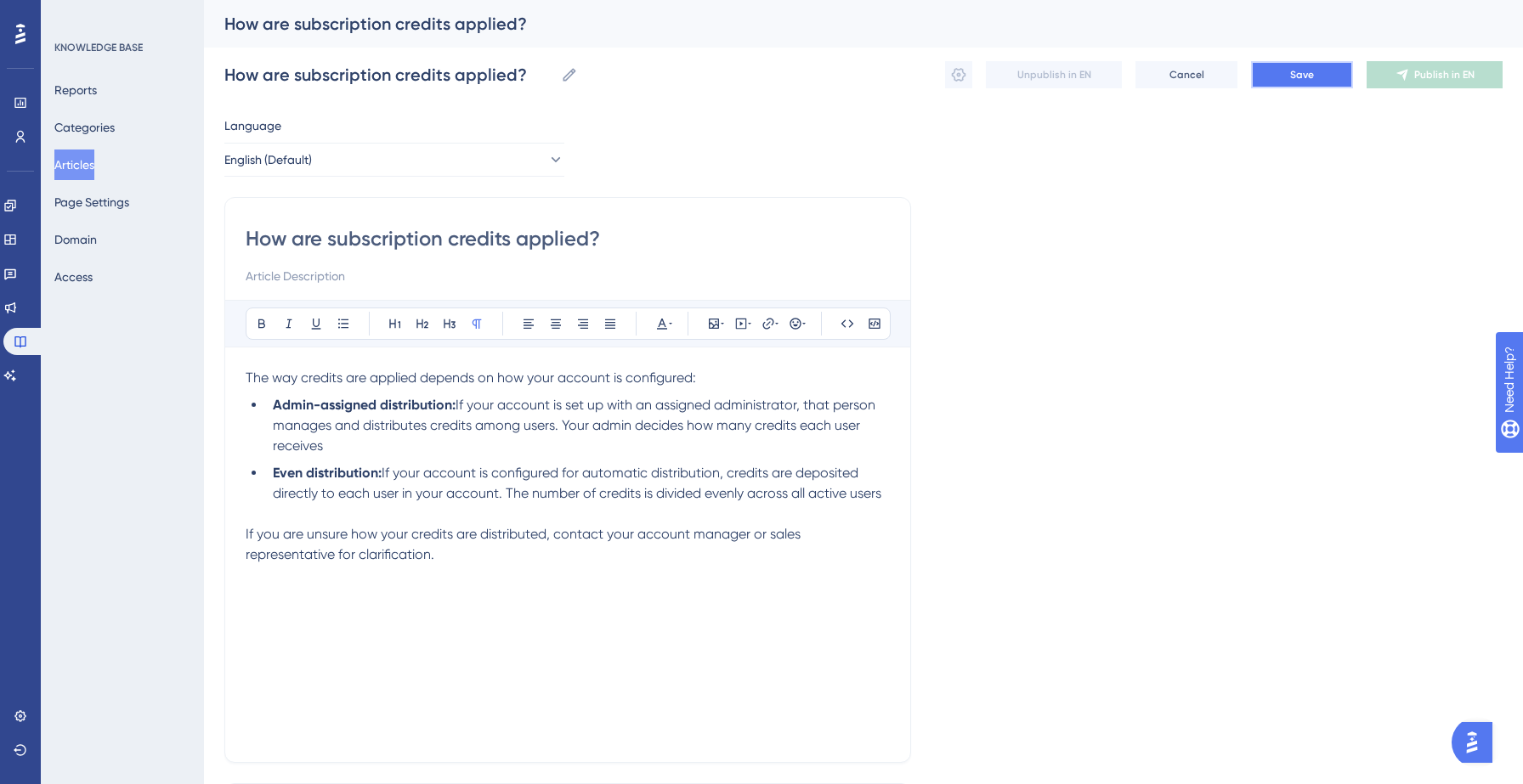
click at [1269, 81] on button "Save" at bounding box center [1302, 74] width 102 height 28
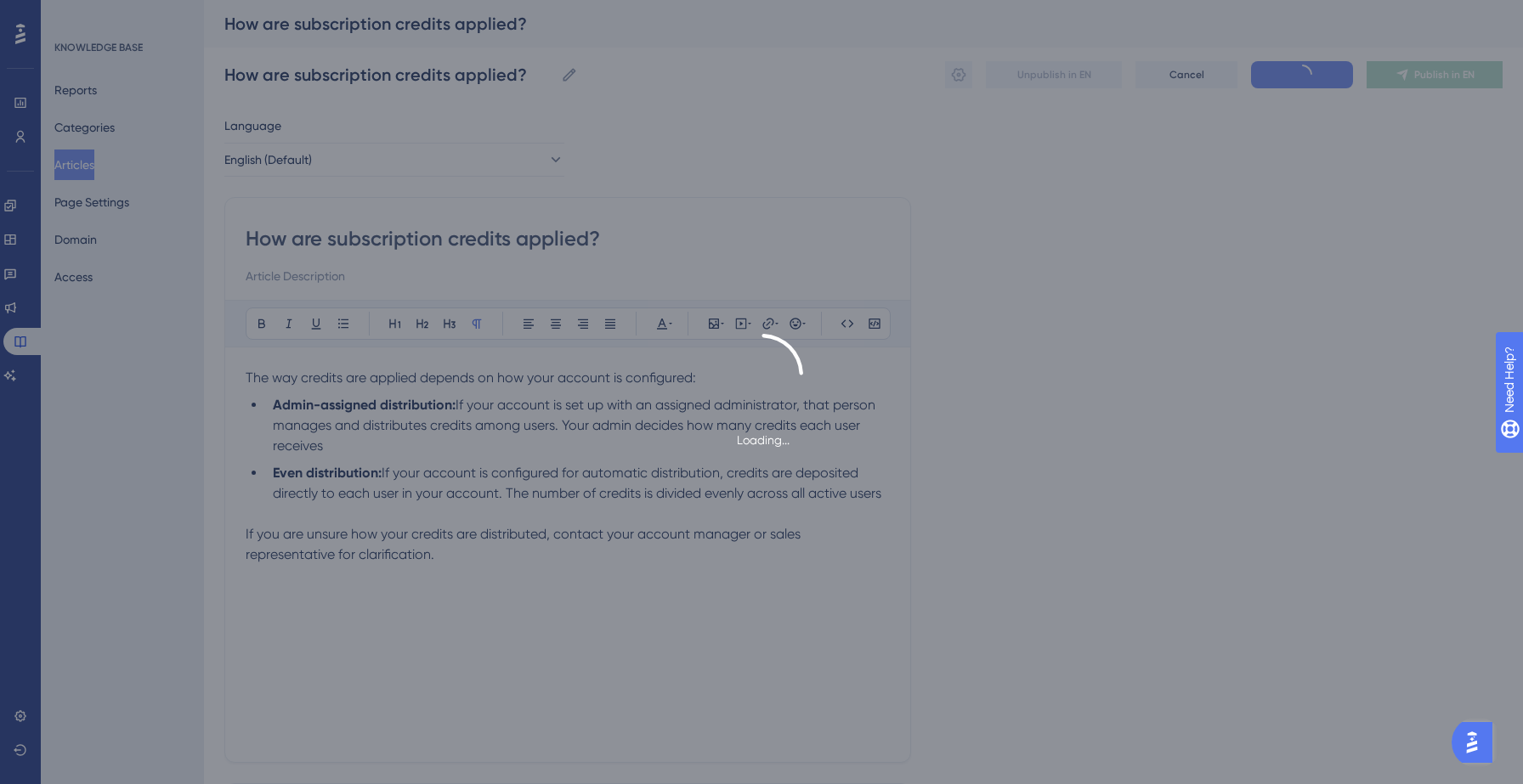
type input "How are subscription credits applied?"
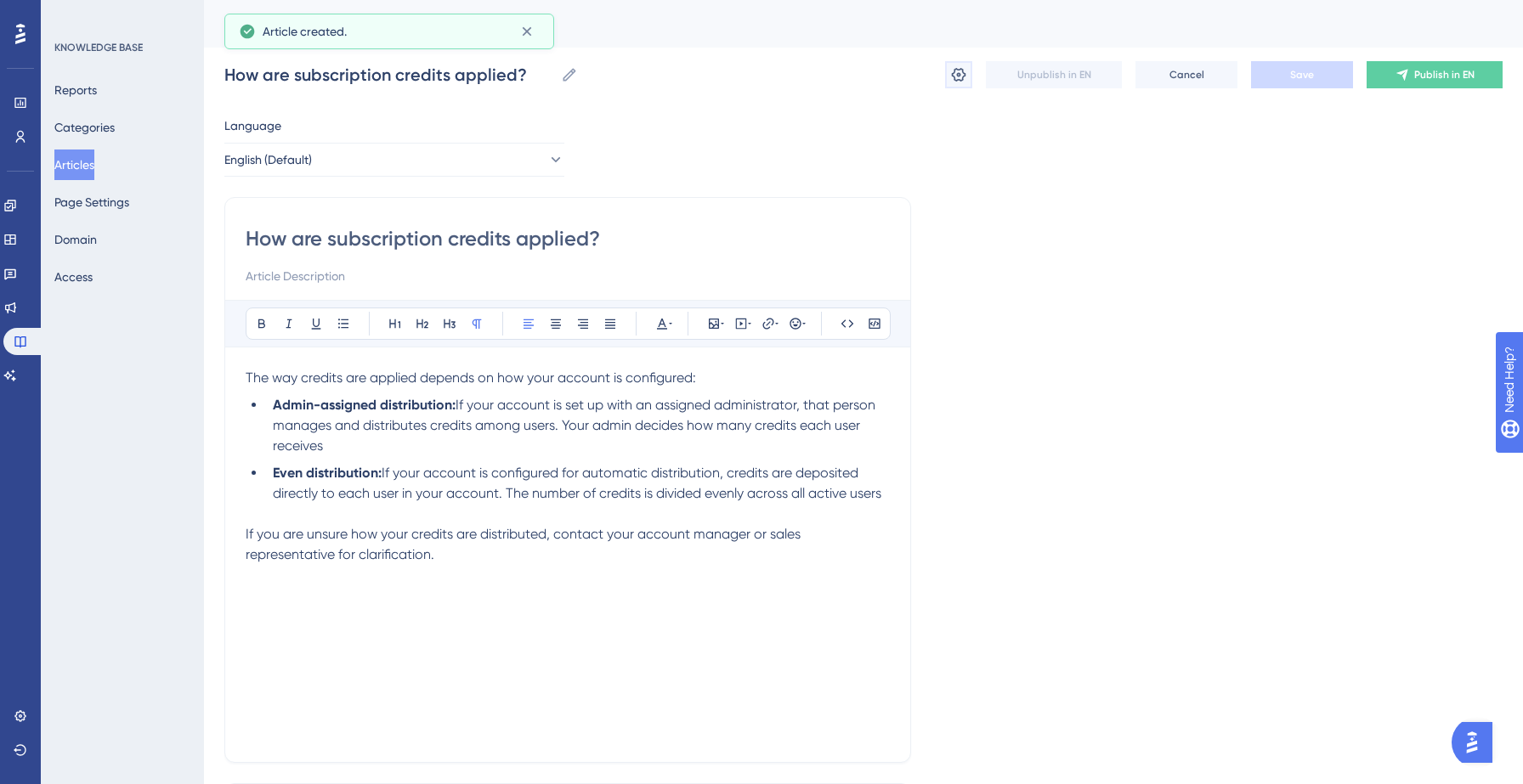
click at [954, 74] on icon at bounding box center [959, 75] width 17 height 17
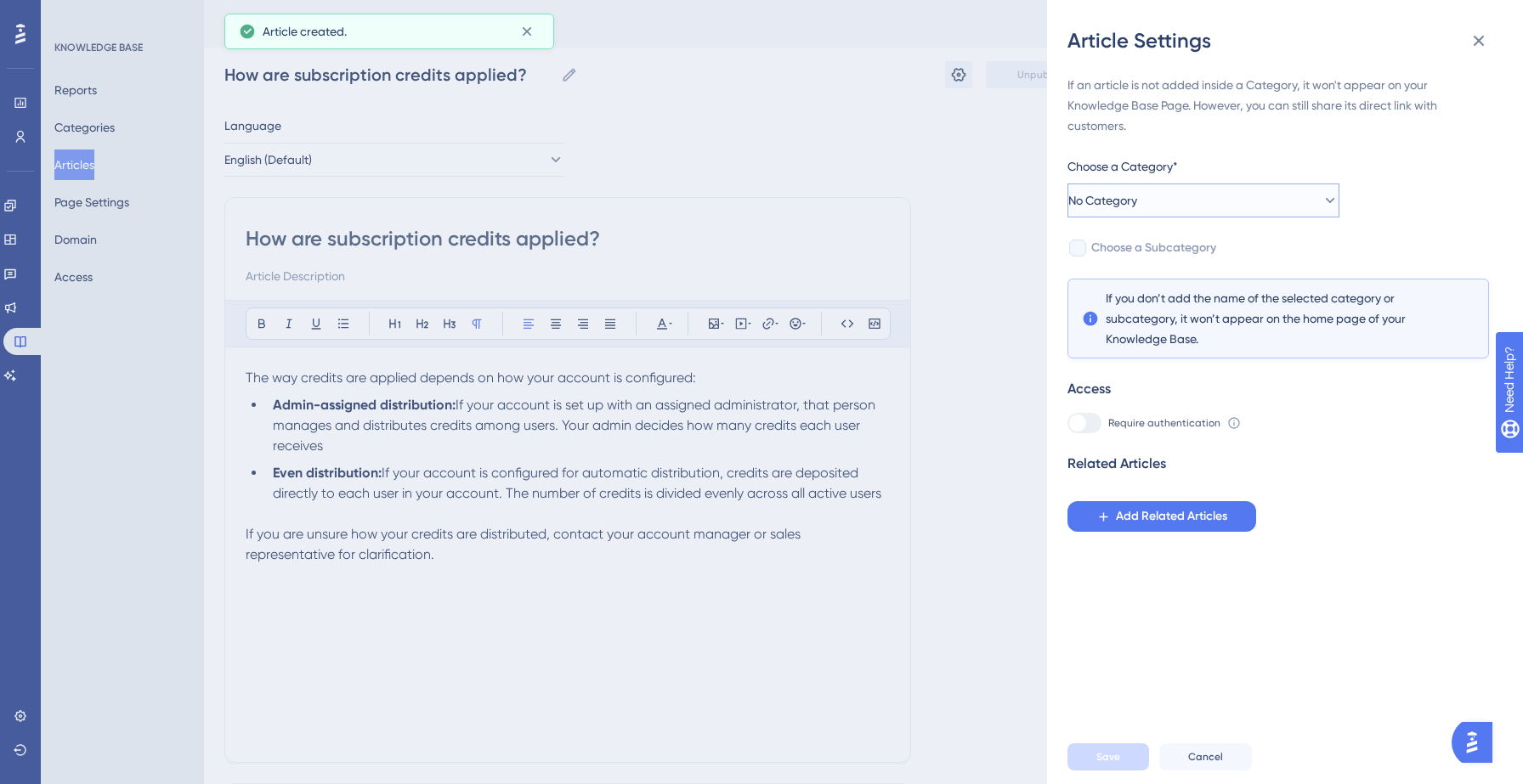
click at [1298, 207] on button "No Category" at bounding box center [1203, 201] width 272 height 34
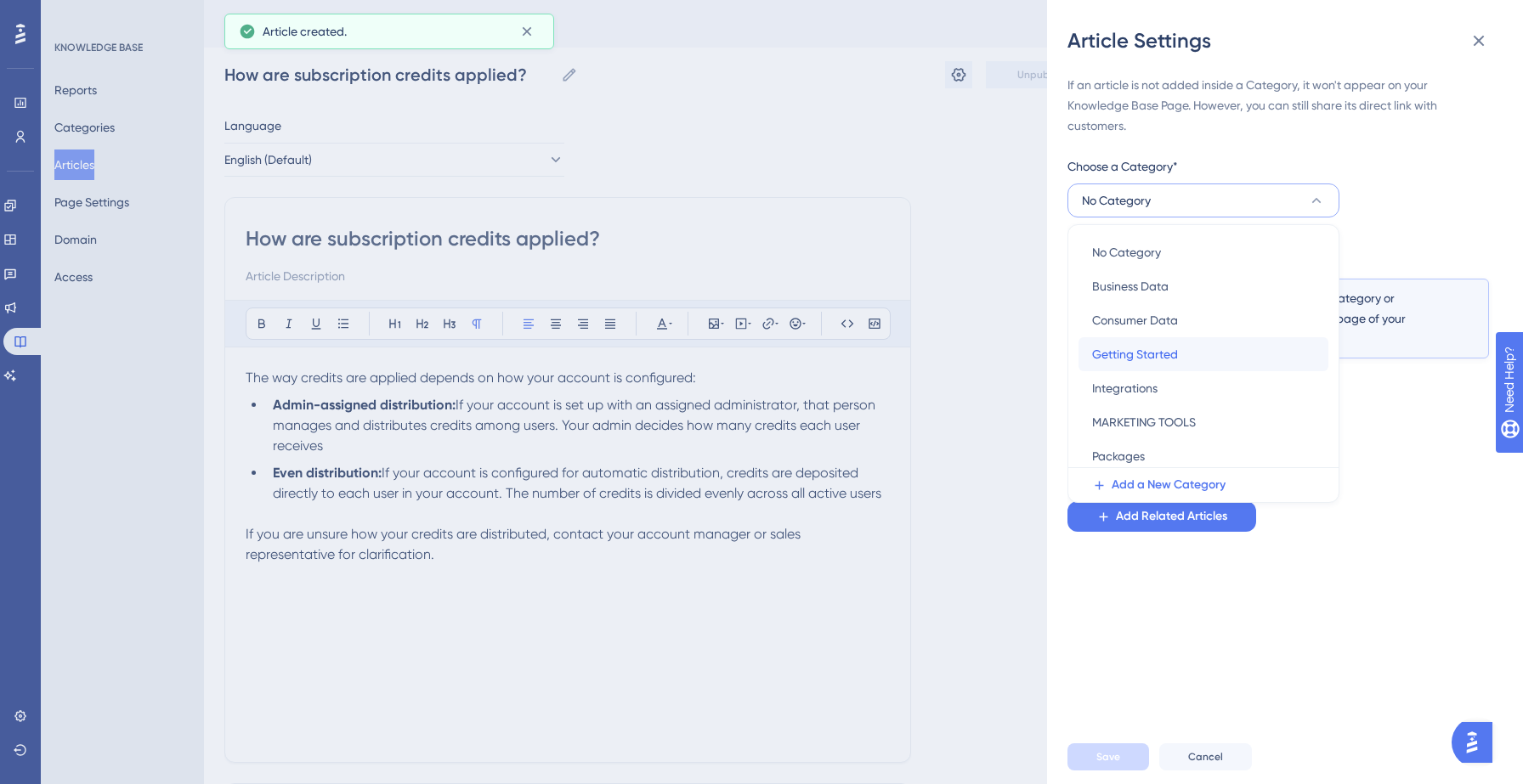
click at [1173, 353] on span "Getting Started" at bounding box center [1135, 353] width 86 height 20
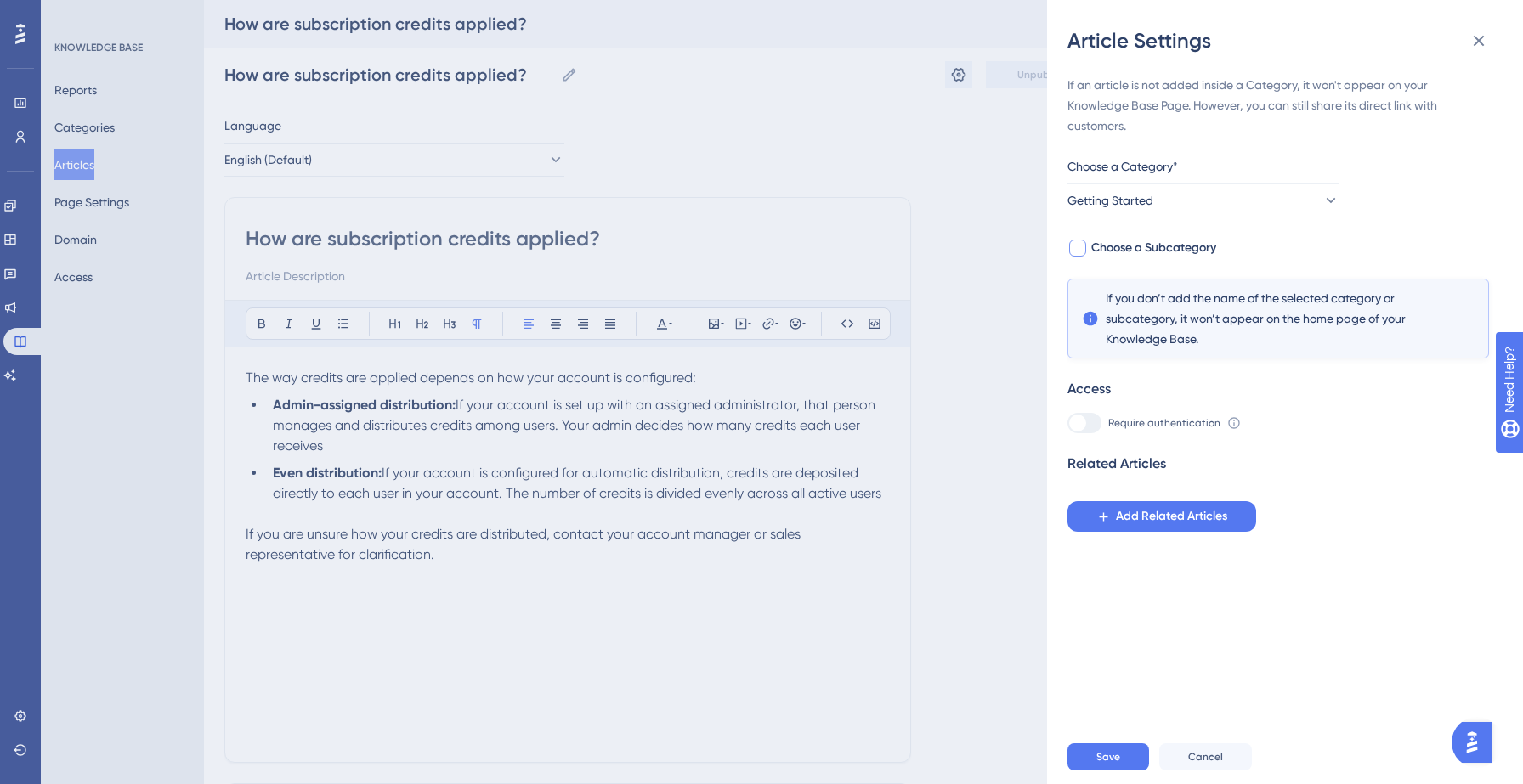
click at [1141, 256] on span "Choose a Subcategory" at bounding box center [1153, 248] width 125 height 20
checkbox input "true"
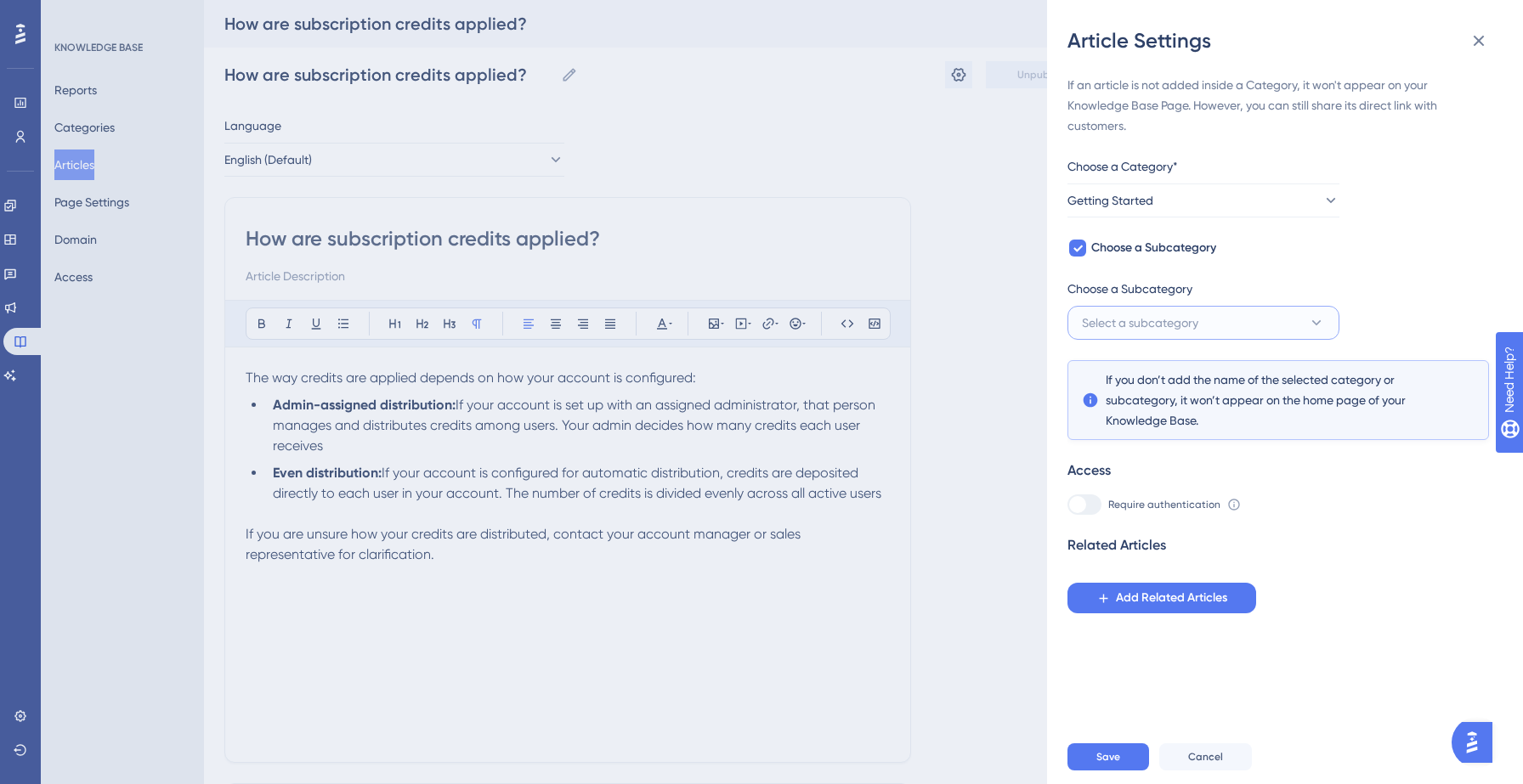
click at [1154, 316] on span "Select a subcategory" at bounding box center [1140, 322] width 116 height 20
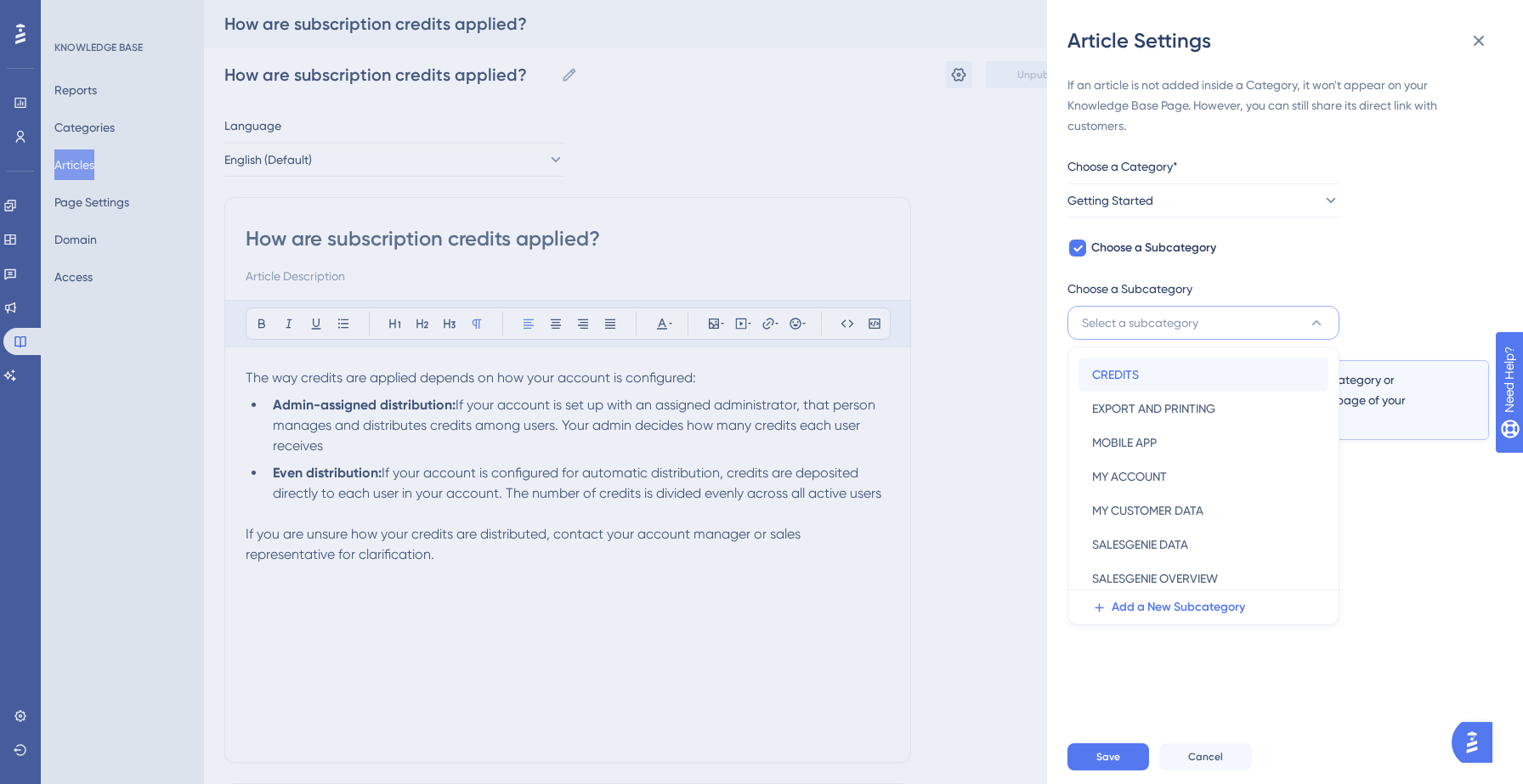
click at [1143, 379] on div "CREDITS CREDITS" at bounding box center [1204, 374] width 223 height 34
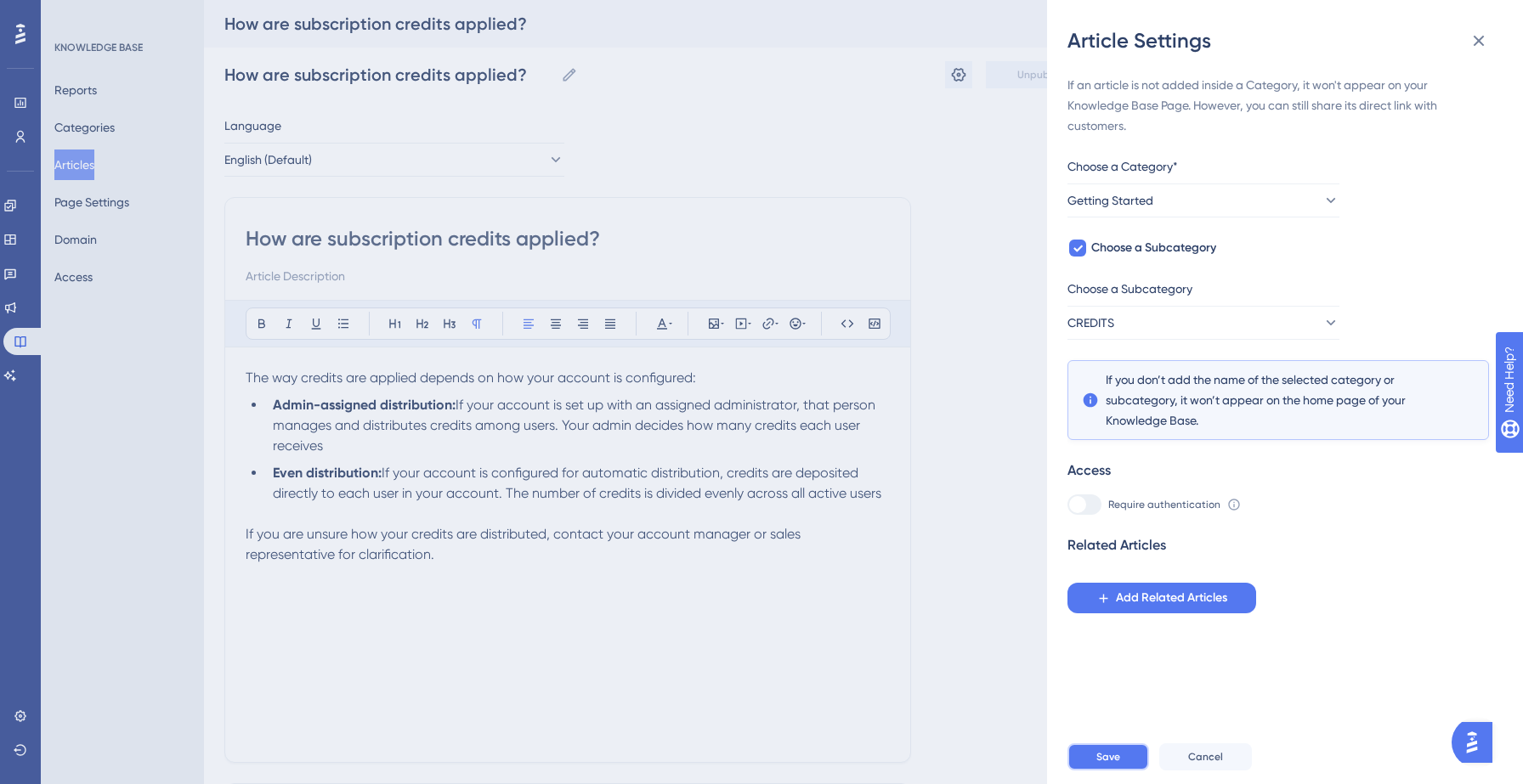
click at [1120, 755] on button "Save" at bounding box center [1108, 756] width 82 height 28
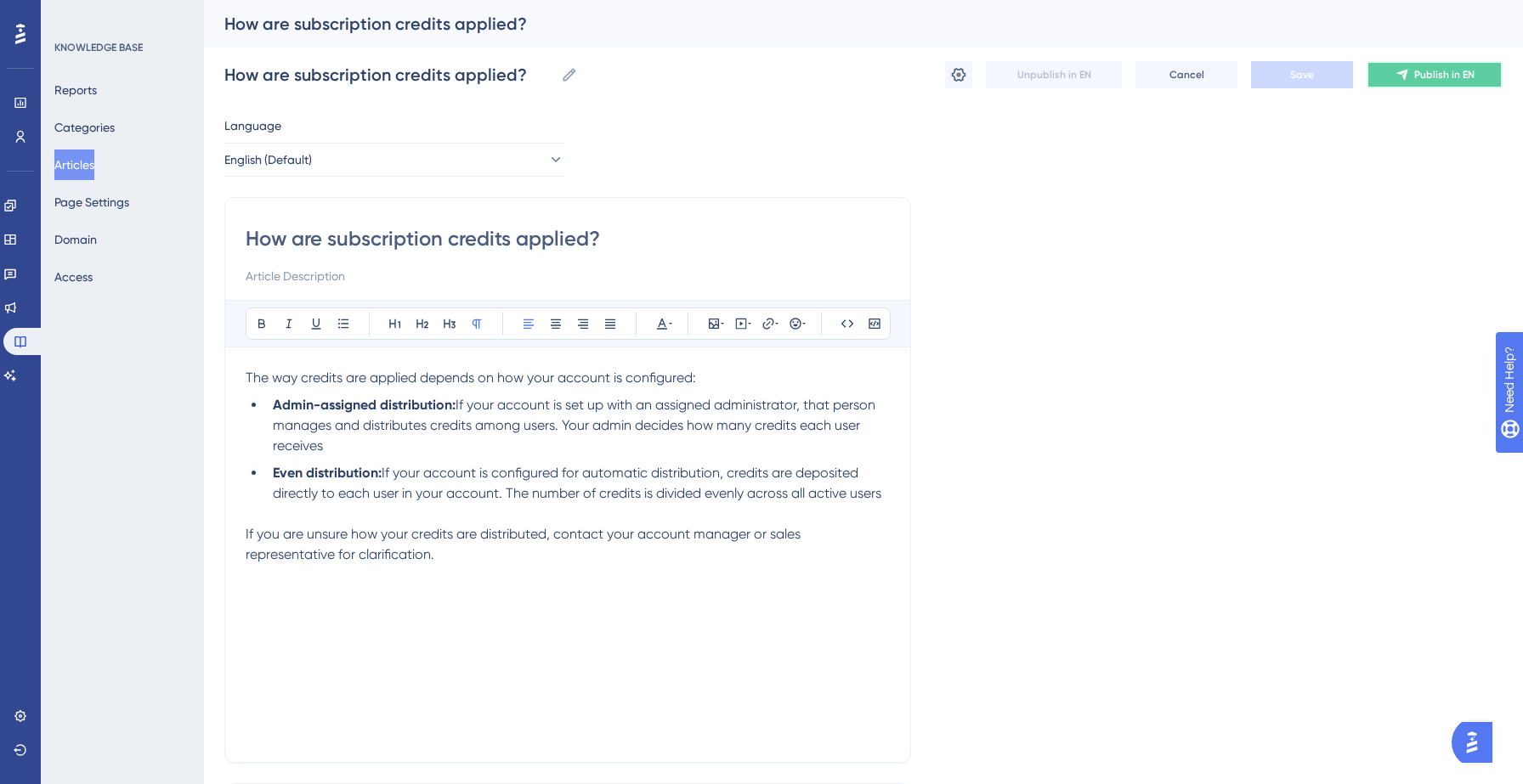
click at [1440, 79] on span "Publish in EN" at bounding box center [1444, 74] width 60 height 13
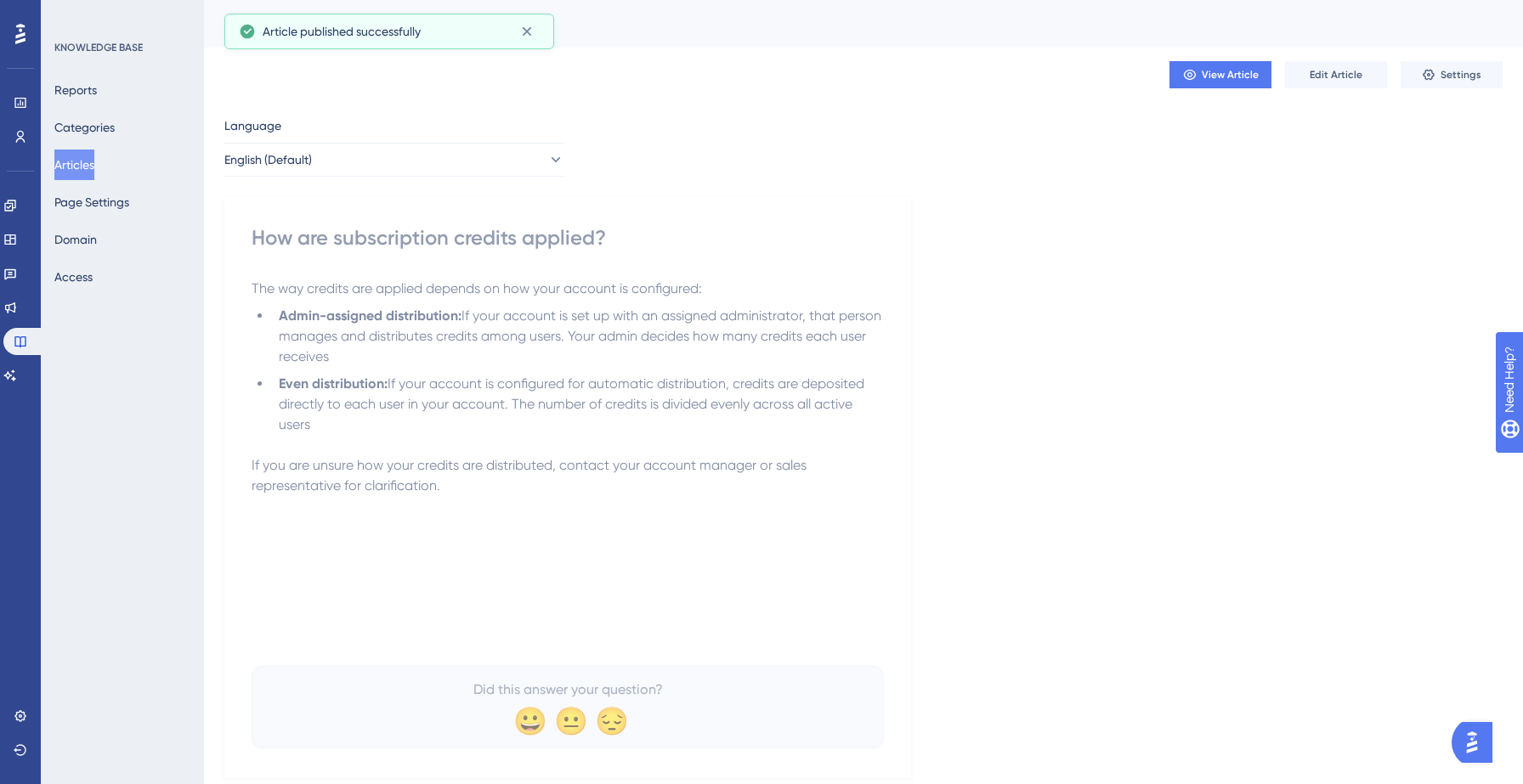
click at [87, 171] on button "Articles" at bounding box center [74, 165] width 40 height 30
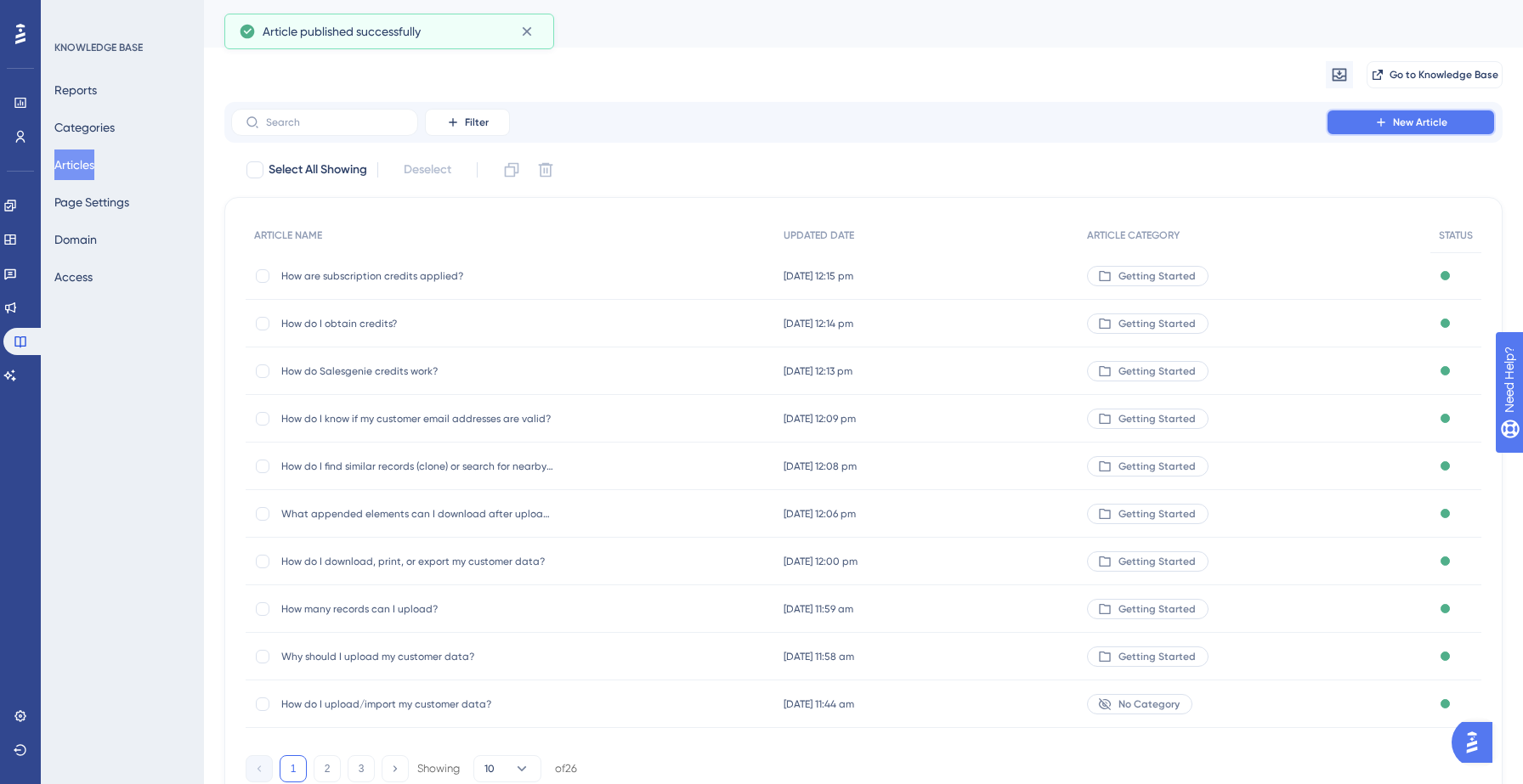
click at [1361, 127] on button "New Article" at bounding box center [1411, 122] width 170 height 28
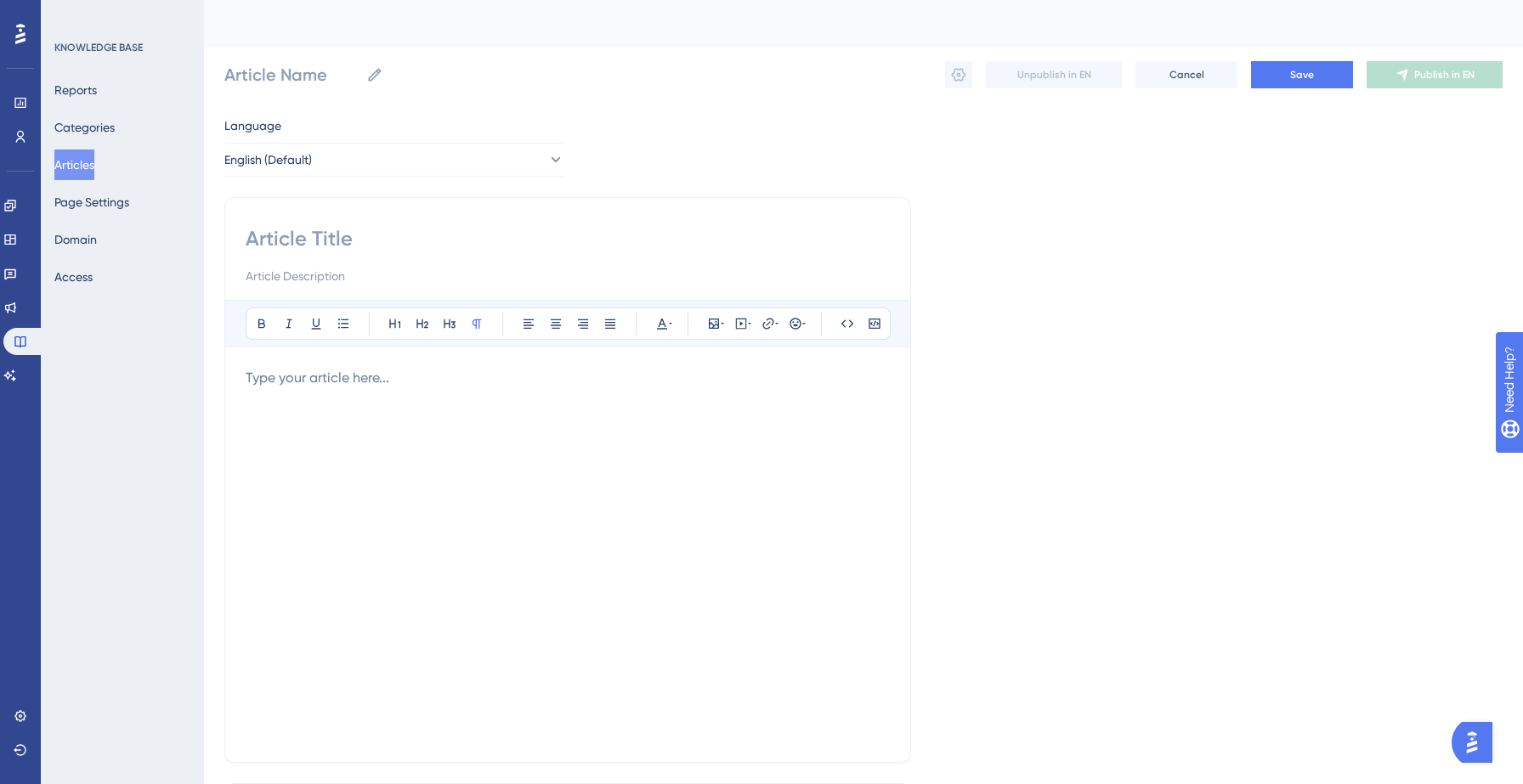
click at [368, 242] on input at bounding box center [568, 238] width 644 height 28
paste input "Where can I view my export history?"
type input "Where can I view my export history?"
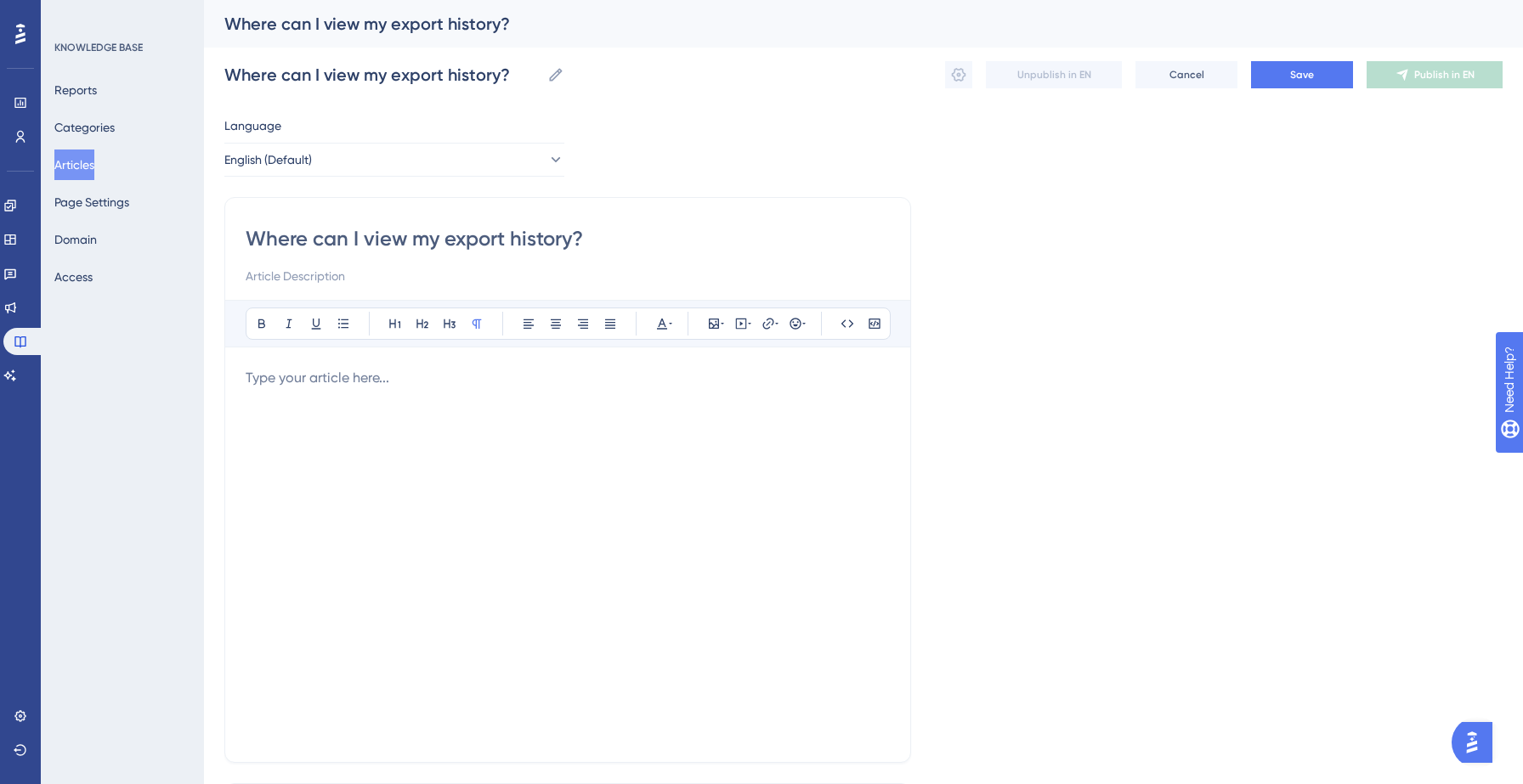
type input "Where can I view my export history?"
click at [362, 417] on div at bounding box center [568, 554] width 644 height 373
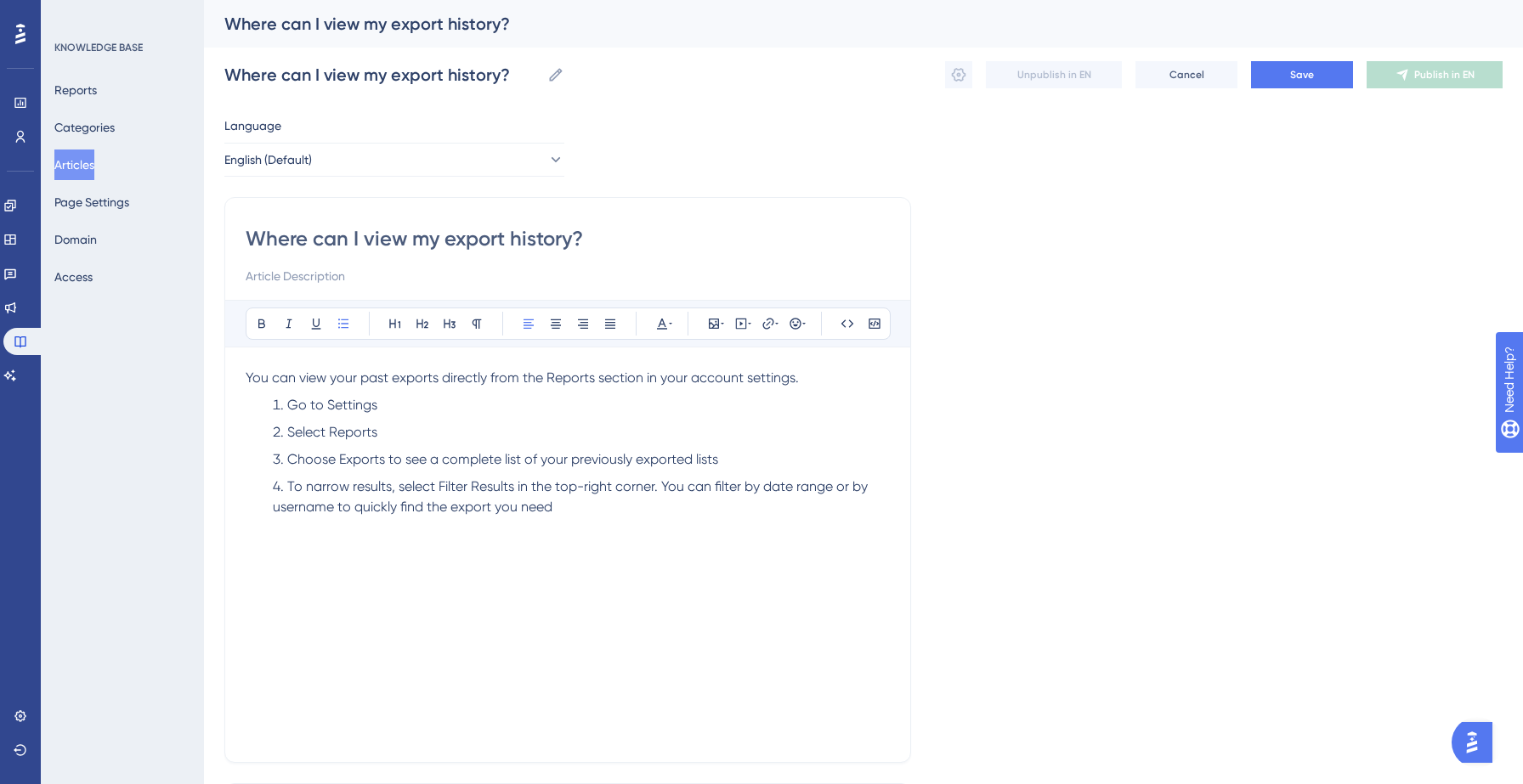
click at [392, 552] on div "You can view your past exports directly from the Reports section in your accoun…" at bounding box center [568, 554] width 644 height 373
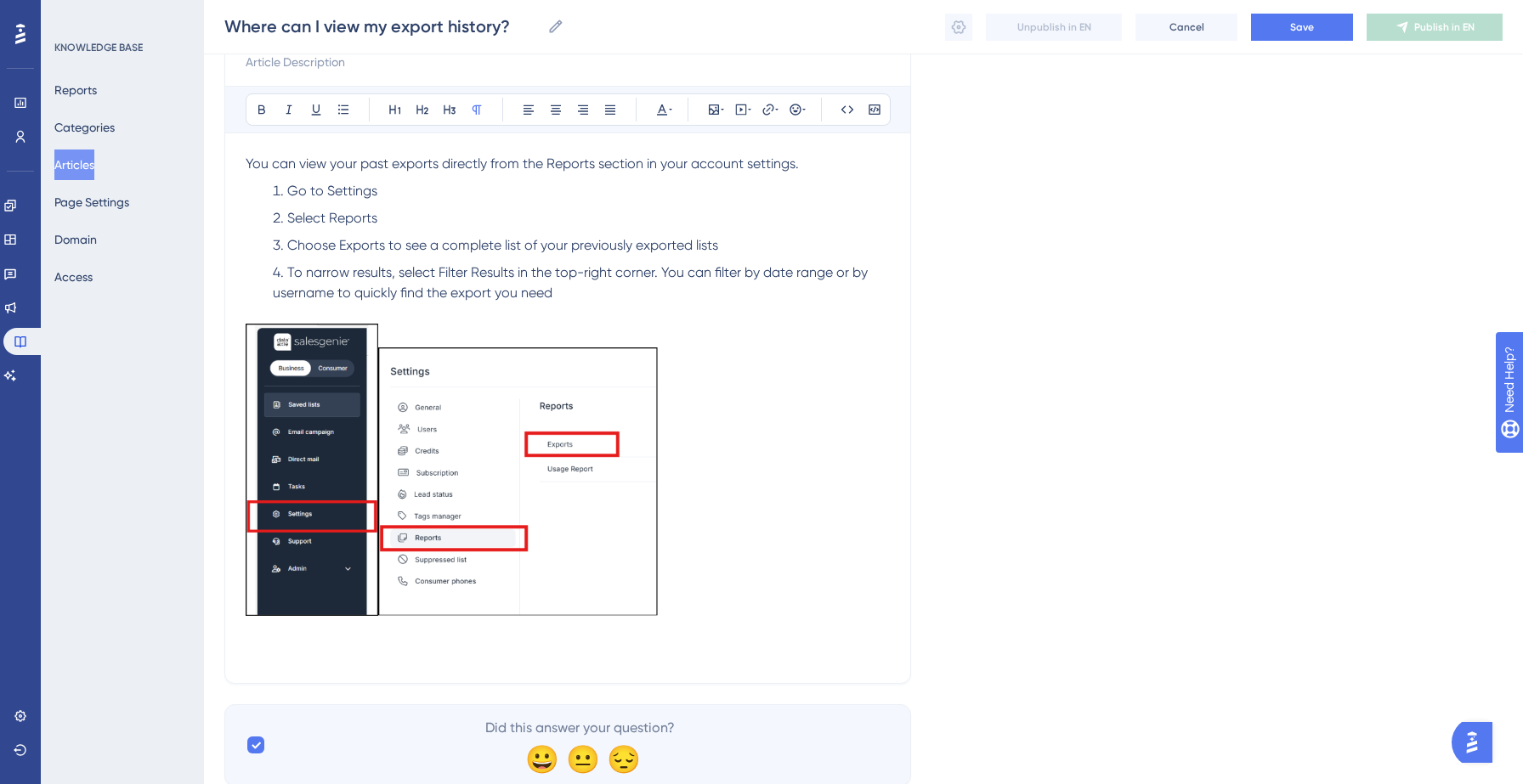
scroll to position [263, 0]
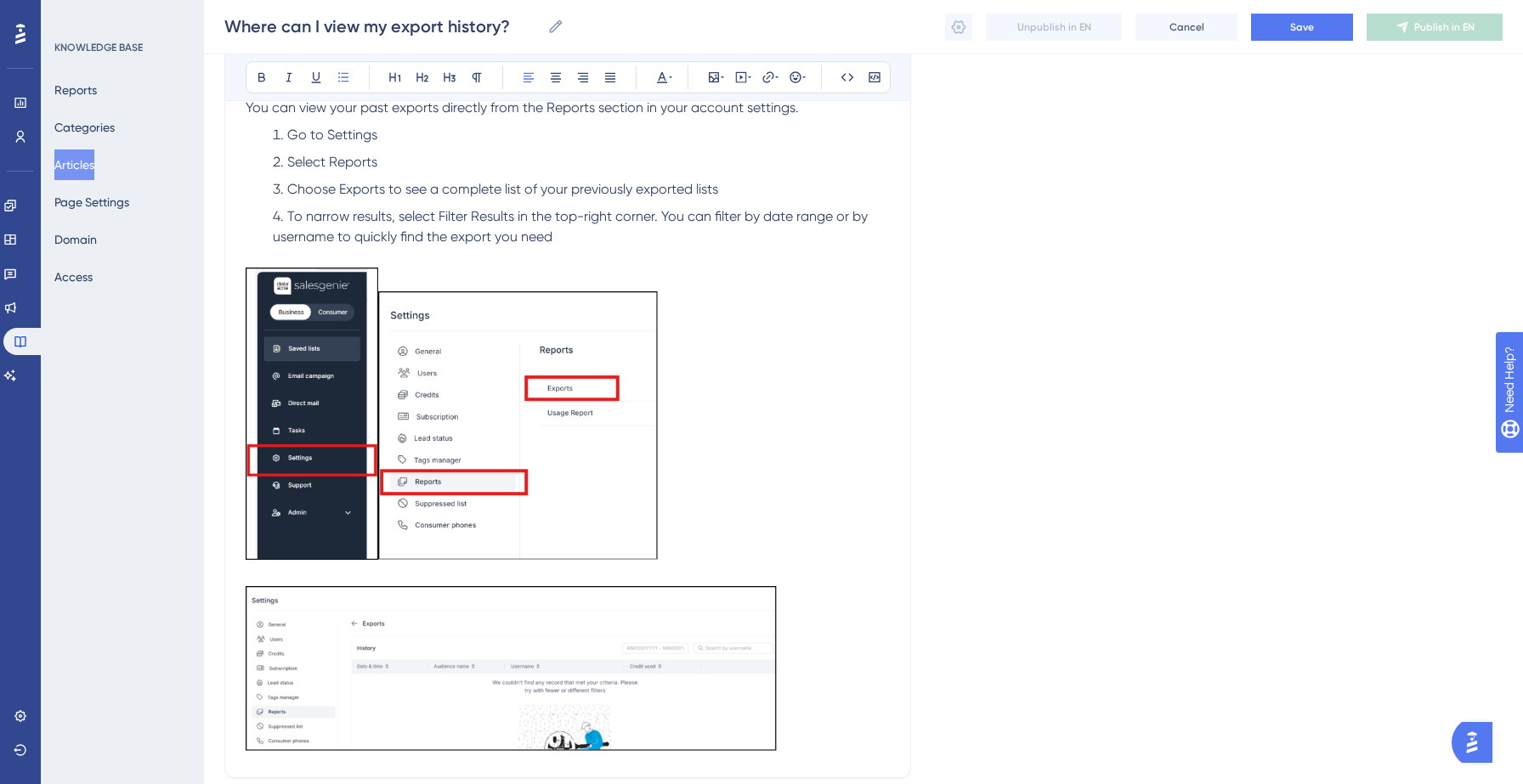
drag, startPoint x: 327, startPoint y: 137, endPoint x: 397, endPoint y: 139, distance: 70.0
click at [397, 139] on li "Go to Settings" at bounding box center [578, 134] width 624 height 20
drag, startPoint x: 332, startPoint y: 162, endPoint x: 424, endPoint y: 162, distance: 92.0
click at [424, 162] on li "Select Reports" at bounding box center [578, 162] width 624 height 20
drag, startPoint x: 339, startPoint y: 190, endPoint x: 385, endPoint y: 187, distance: 46.1
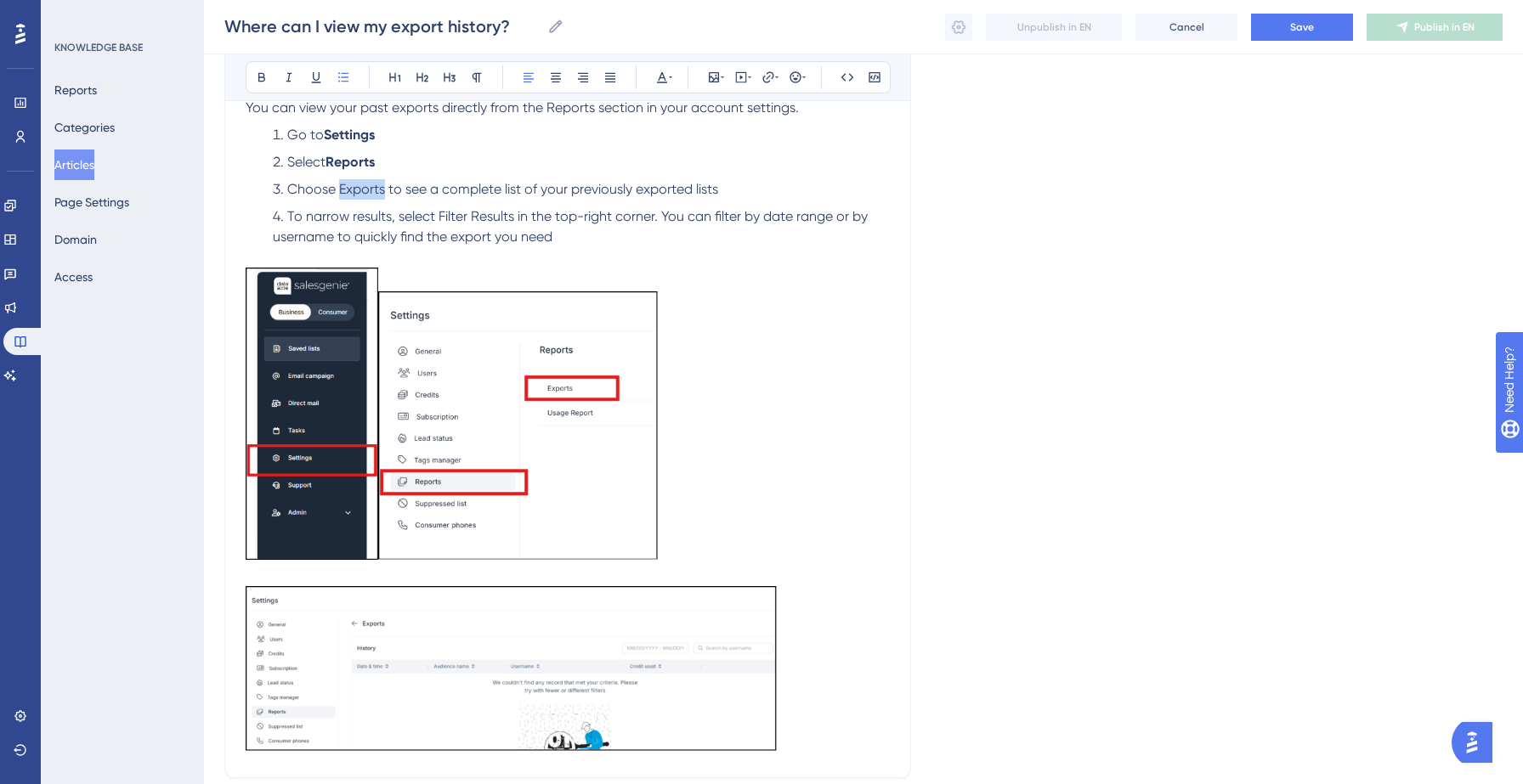
click at [385, 187] on span "Choose Exports to see a complete list of your previously exported lists" at bounding box center [502, 189] width 431 height 16
drag, startPoint x: 438, startPoint y: 213, endPoint x: 511, endPoint y: 218, distance: 73.2
click at [511, 218] on span "To narrow results, select Filter Results in the top-right corner. You can filte…" at bounding box center [572, 226] width 599 height 36
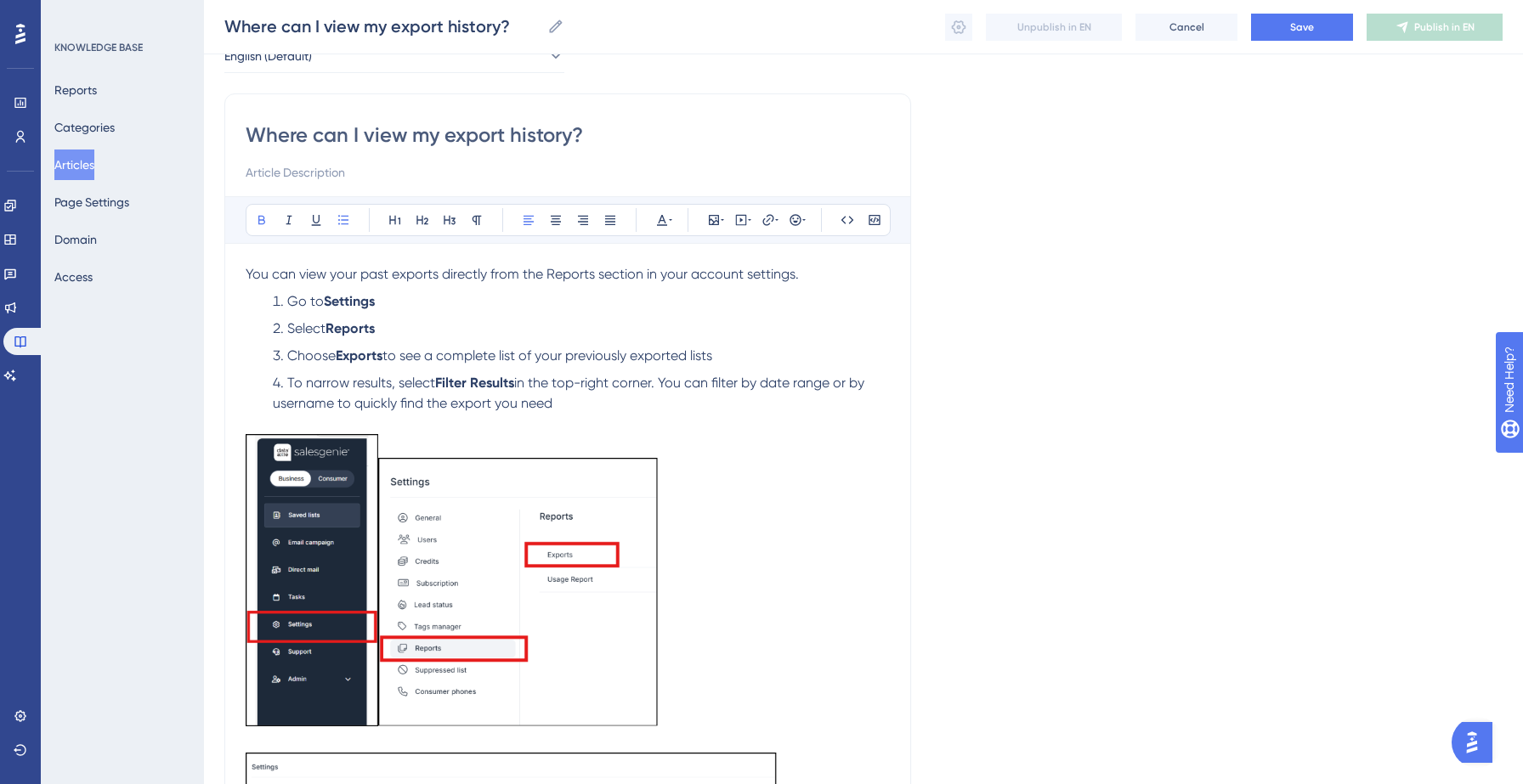
scroll to position [75, 0]
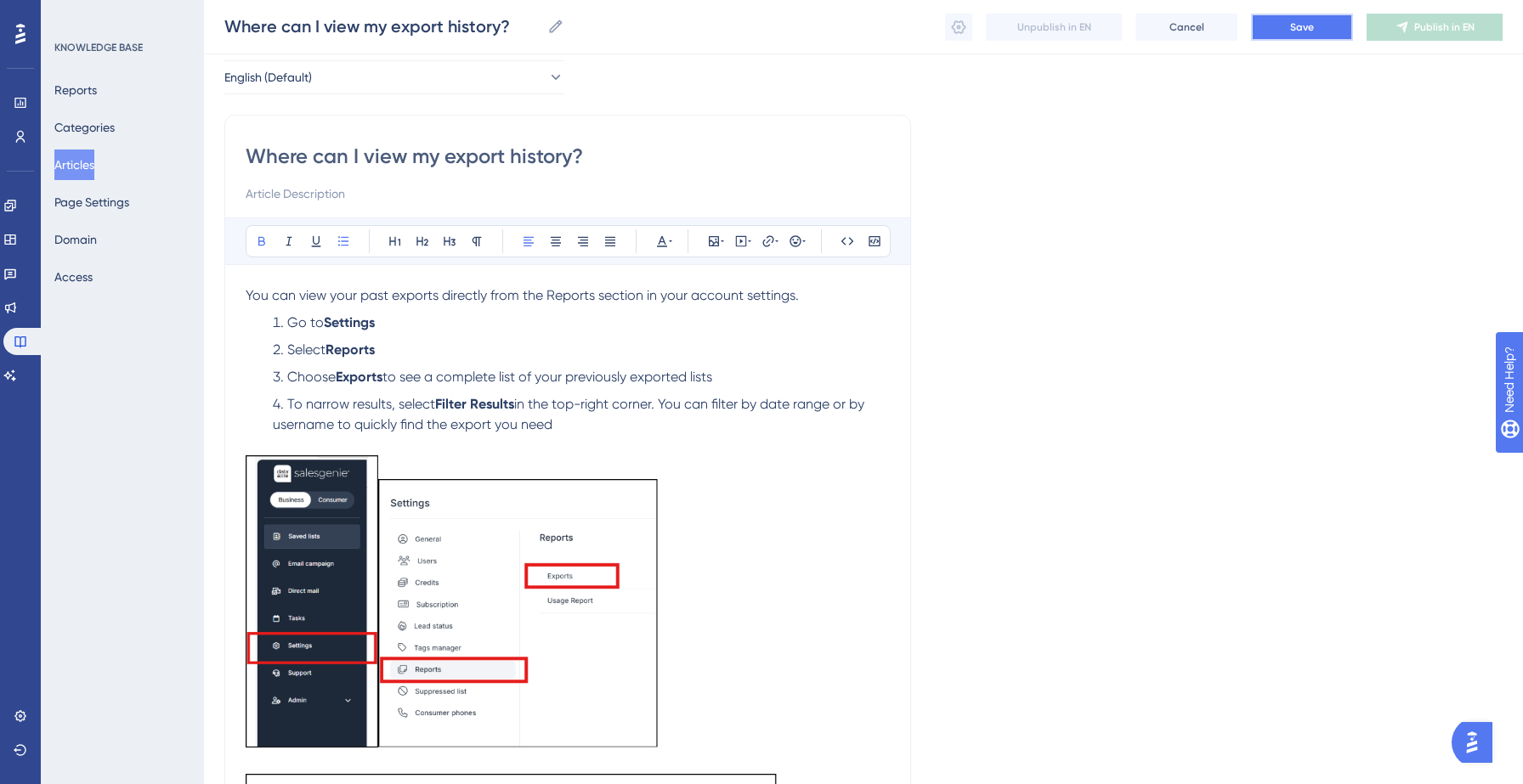
click at [1331, 25] on button "Save" at bounding box center [1302, 27] width 102 height 28
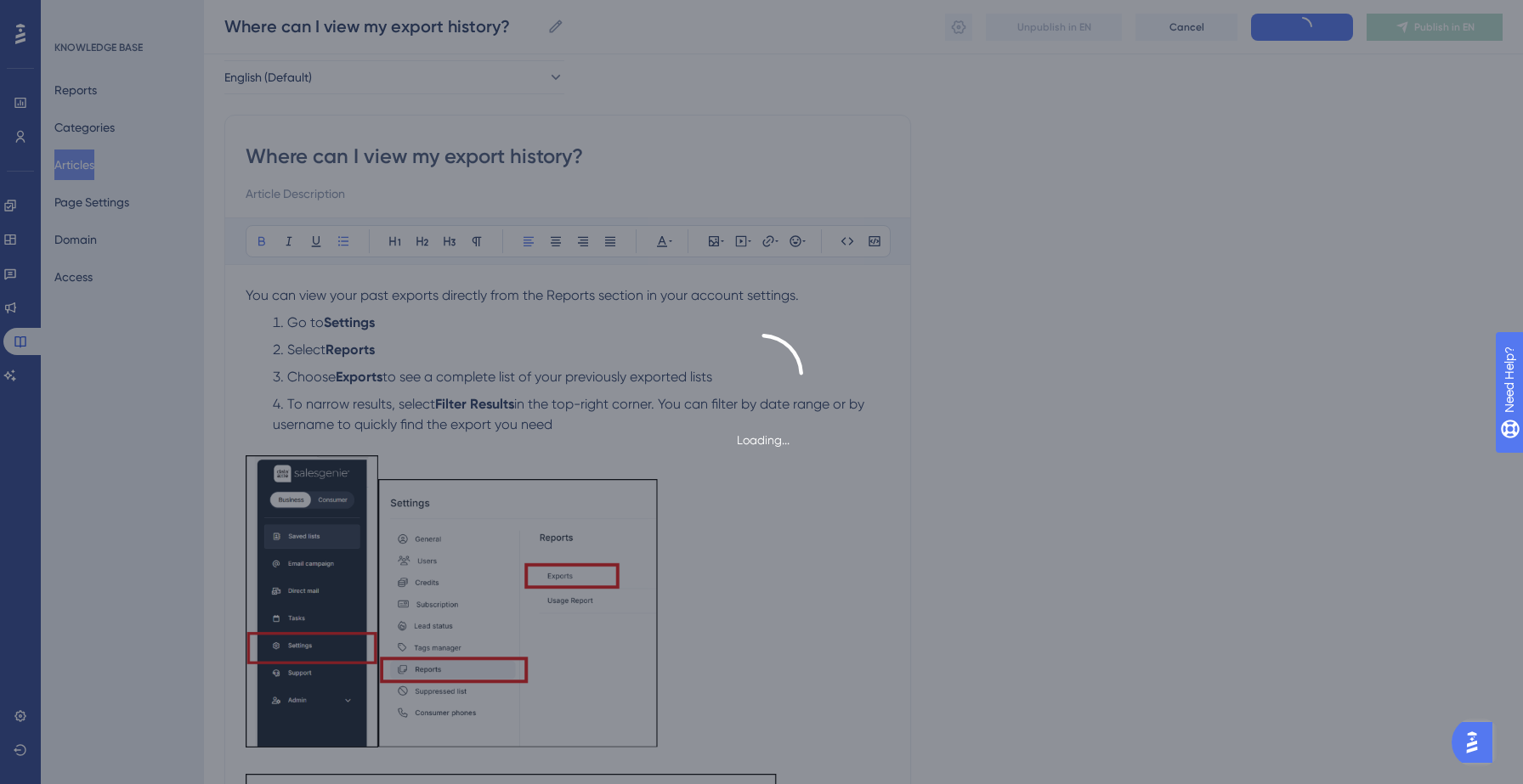
type input "Where can I view my export history?"
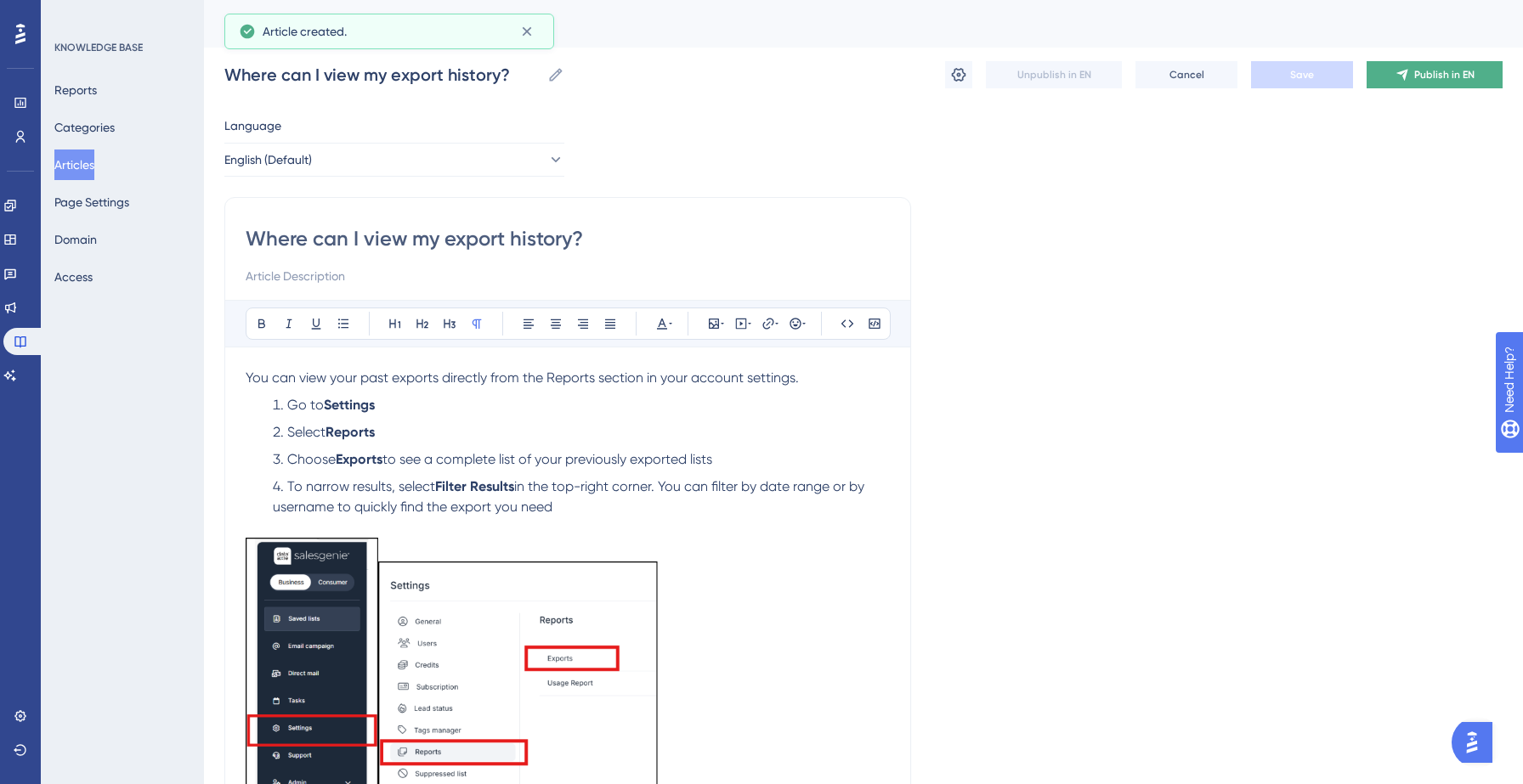
click at [1451, 77] on span "Publish in EN" at bounding box center [1444, 74] width 60 height 13
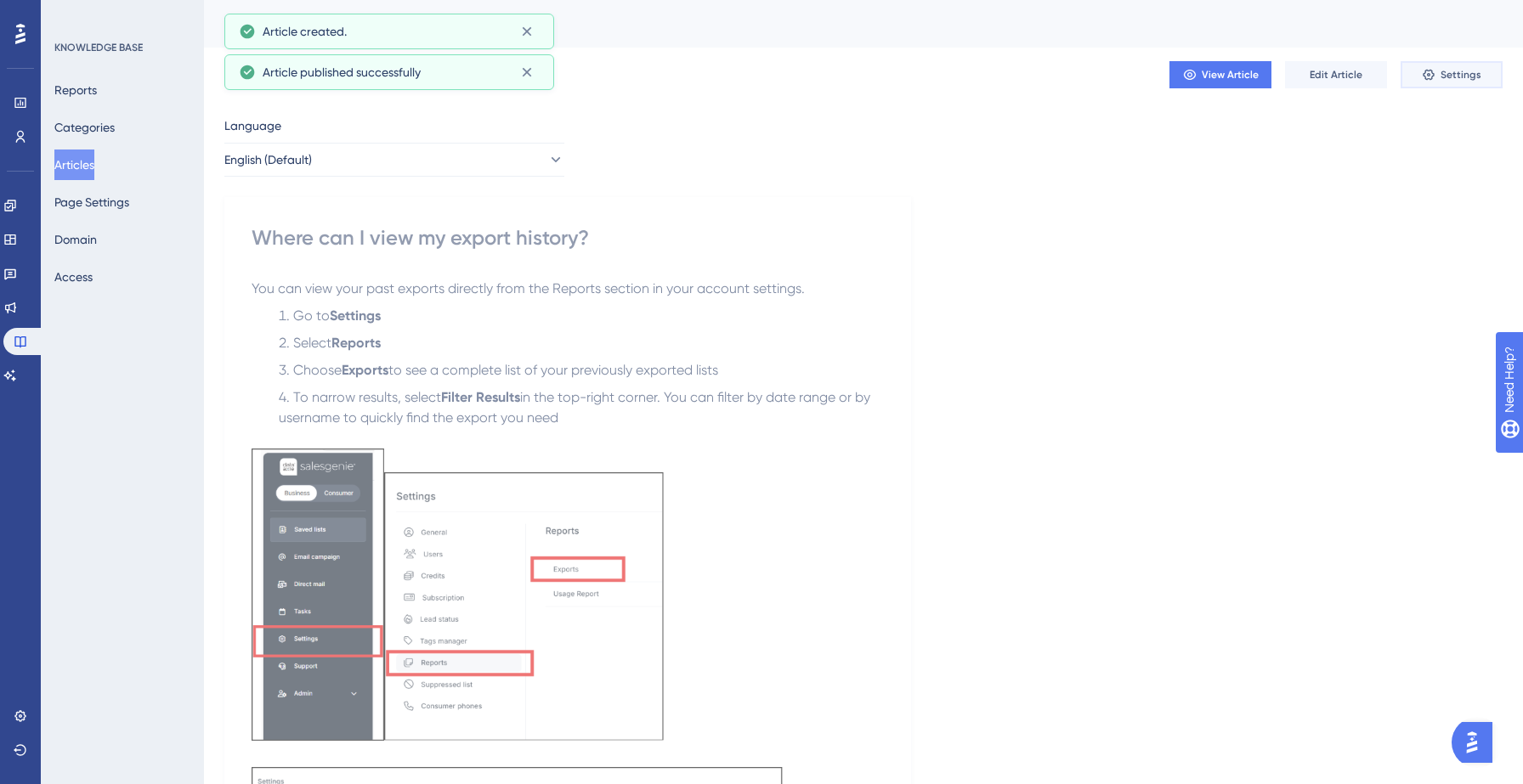
click at [1441, 74] on span "Settings" at bounding box center [1460, 74] width 41 height 13
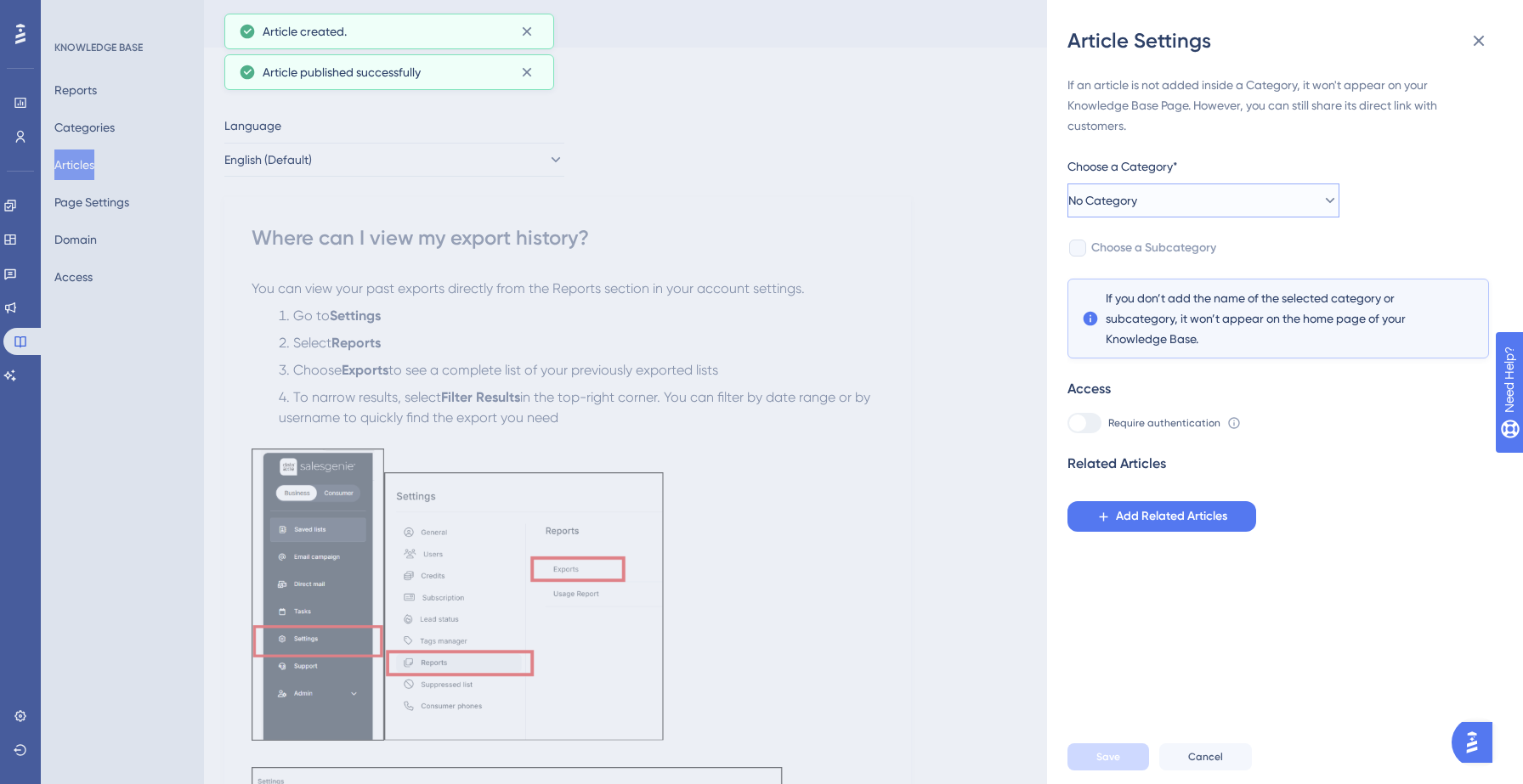
click at [1263, 198] on button "No Category" at bounding box center [1203, 201] width 272 height 34
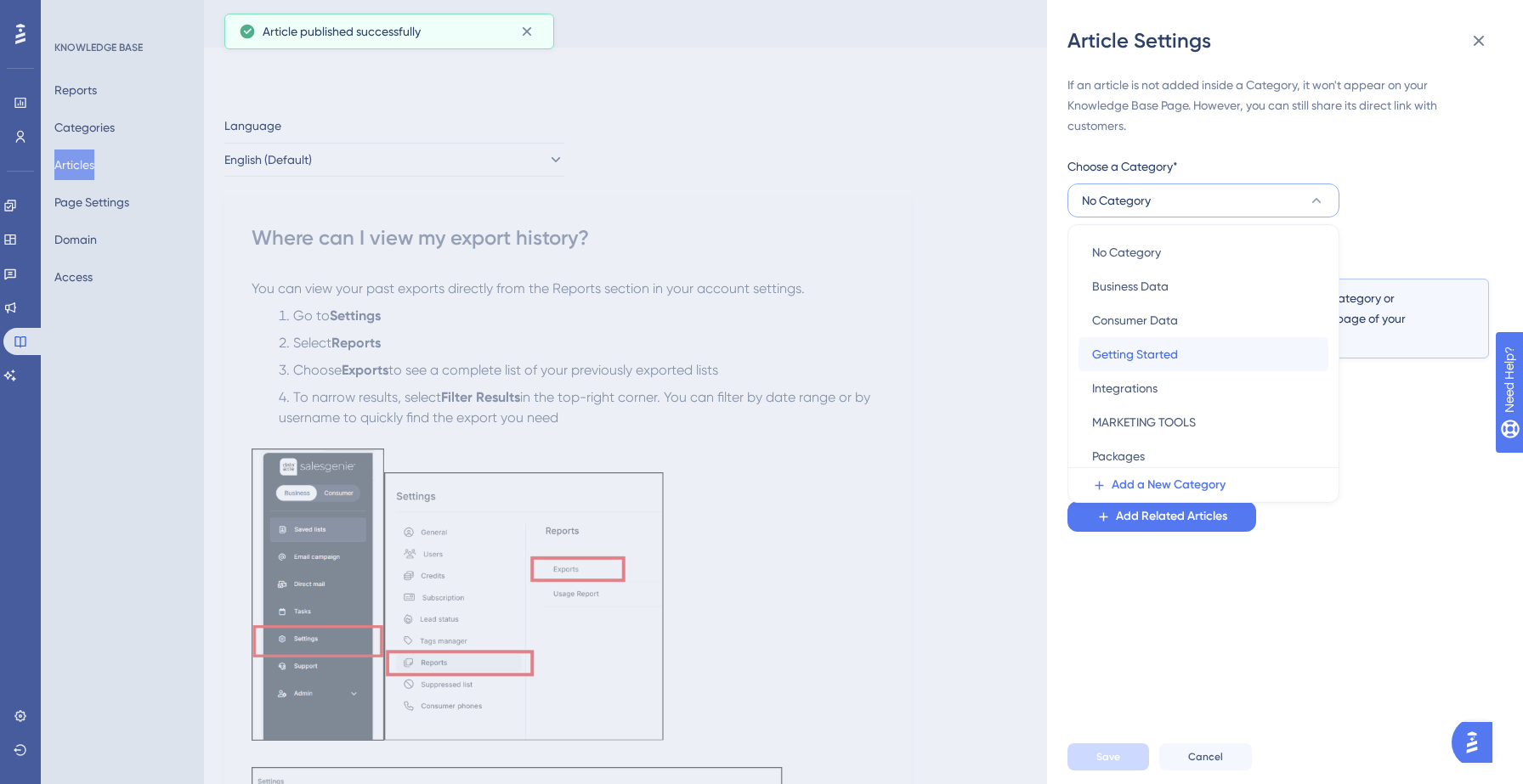
click at [1157, 349] on span "Getting Started" at bounding box center [1135, 353] width 86 height 20
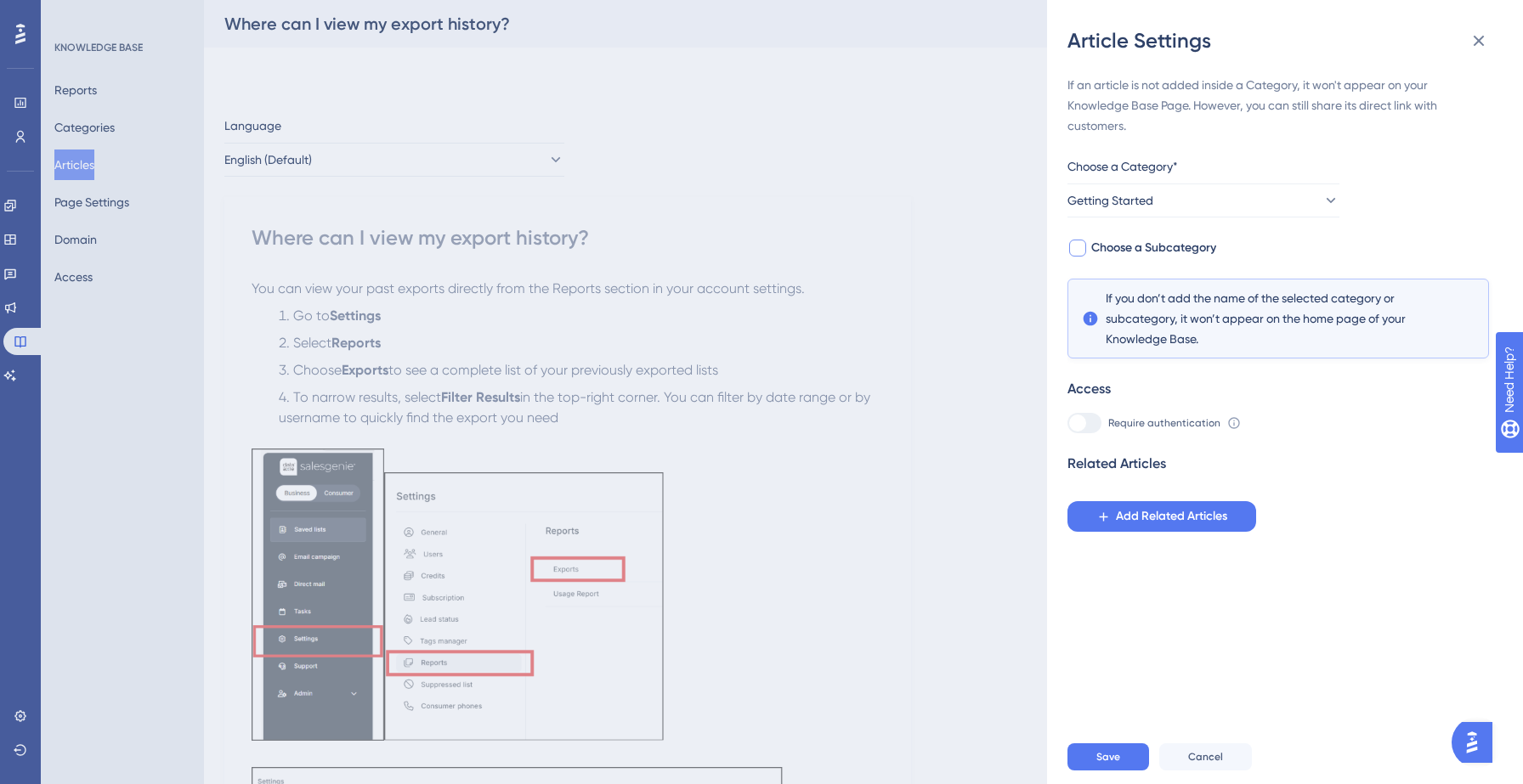
click at [1147, 250] on span "Choose a Subcategory" at bounding box center [1153, 248] width 125 height 20
checkbox input "true"
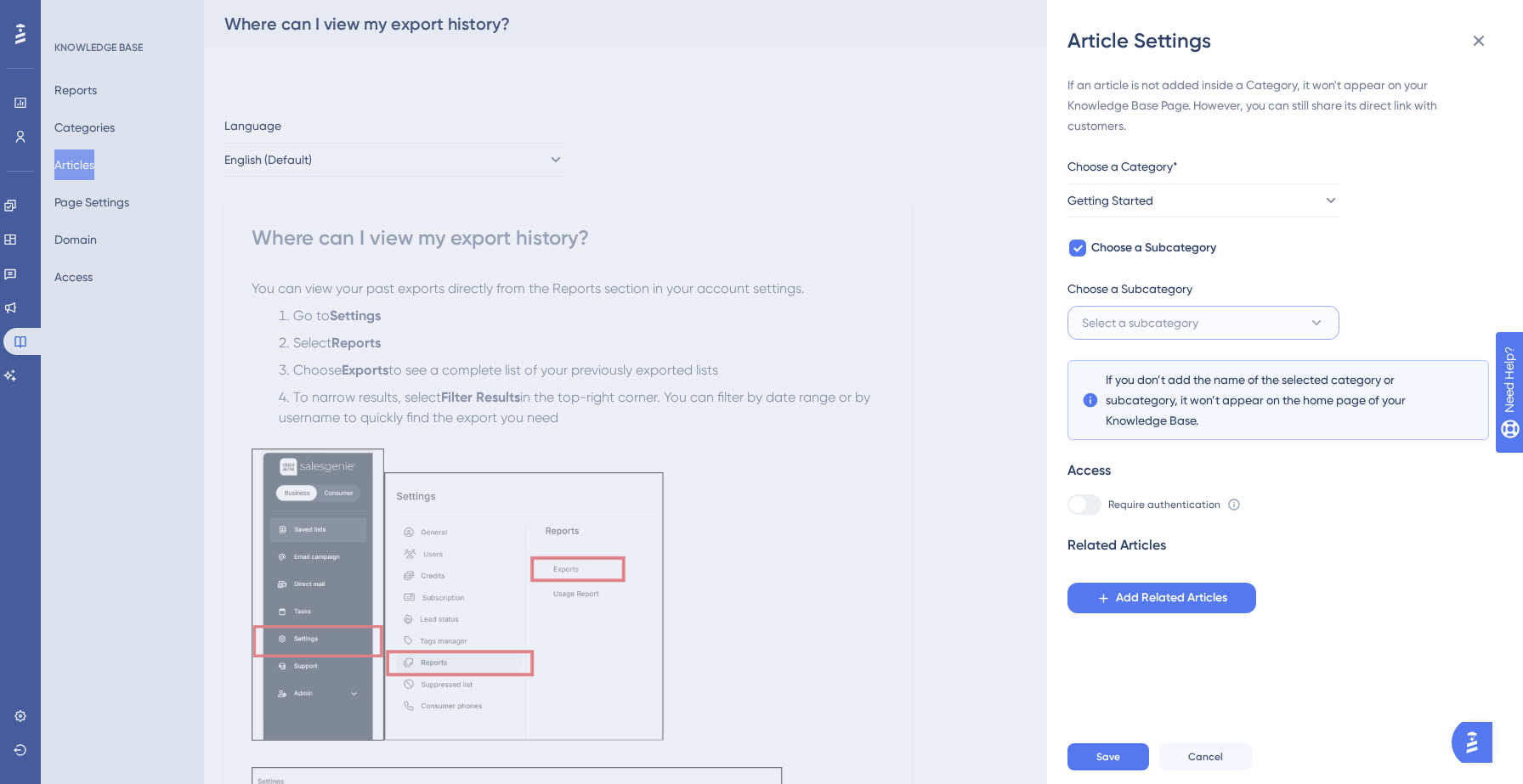
click at [1205, 312] on button "Select a subcategory" at bounding box center [1203, 323] width 272 height 34
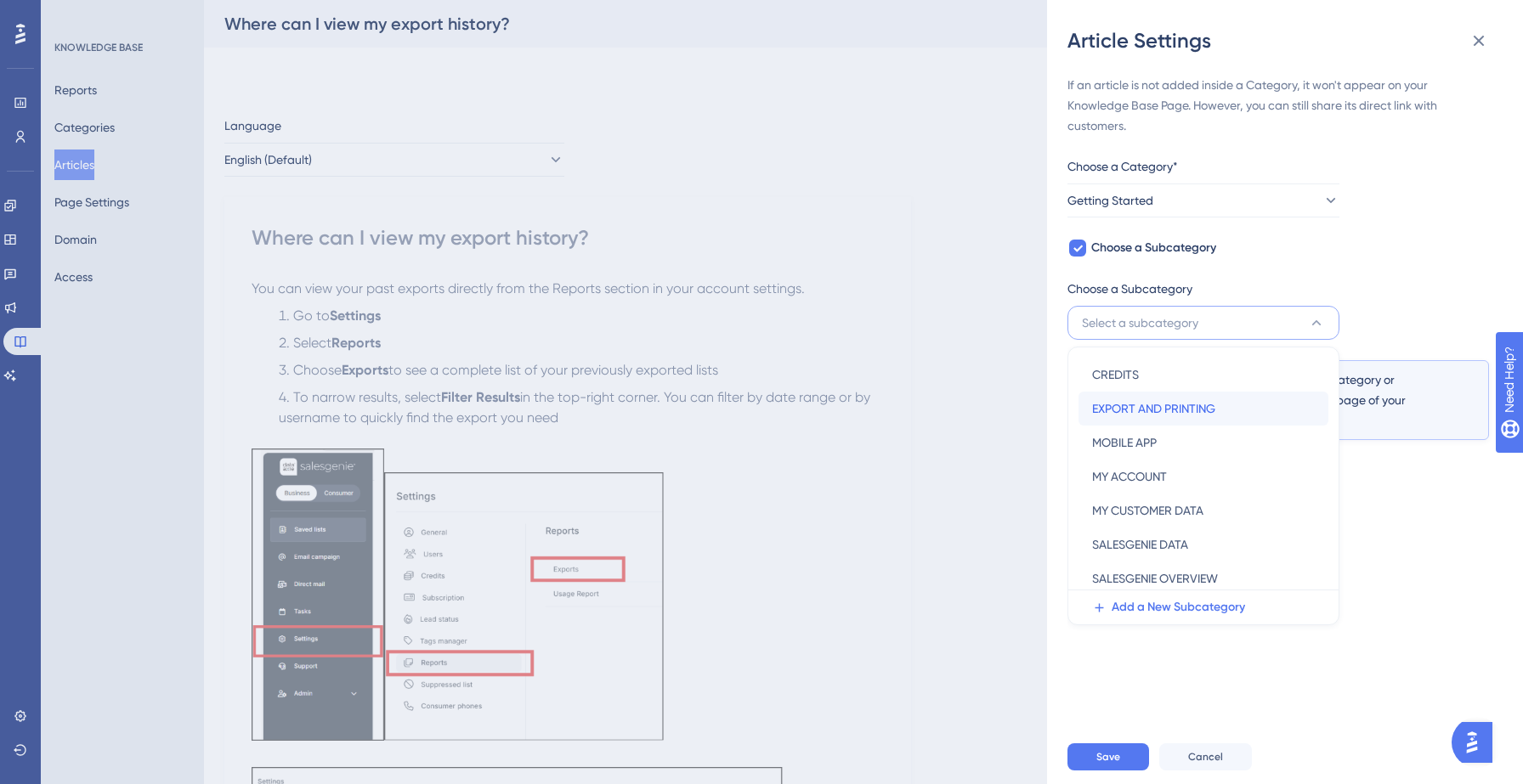
click at [1158, 408] on span "EXPORT AND PRINTING" at bounding box center [1153, 408] width 123 height 20
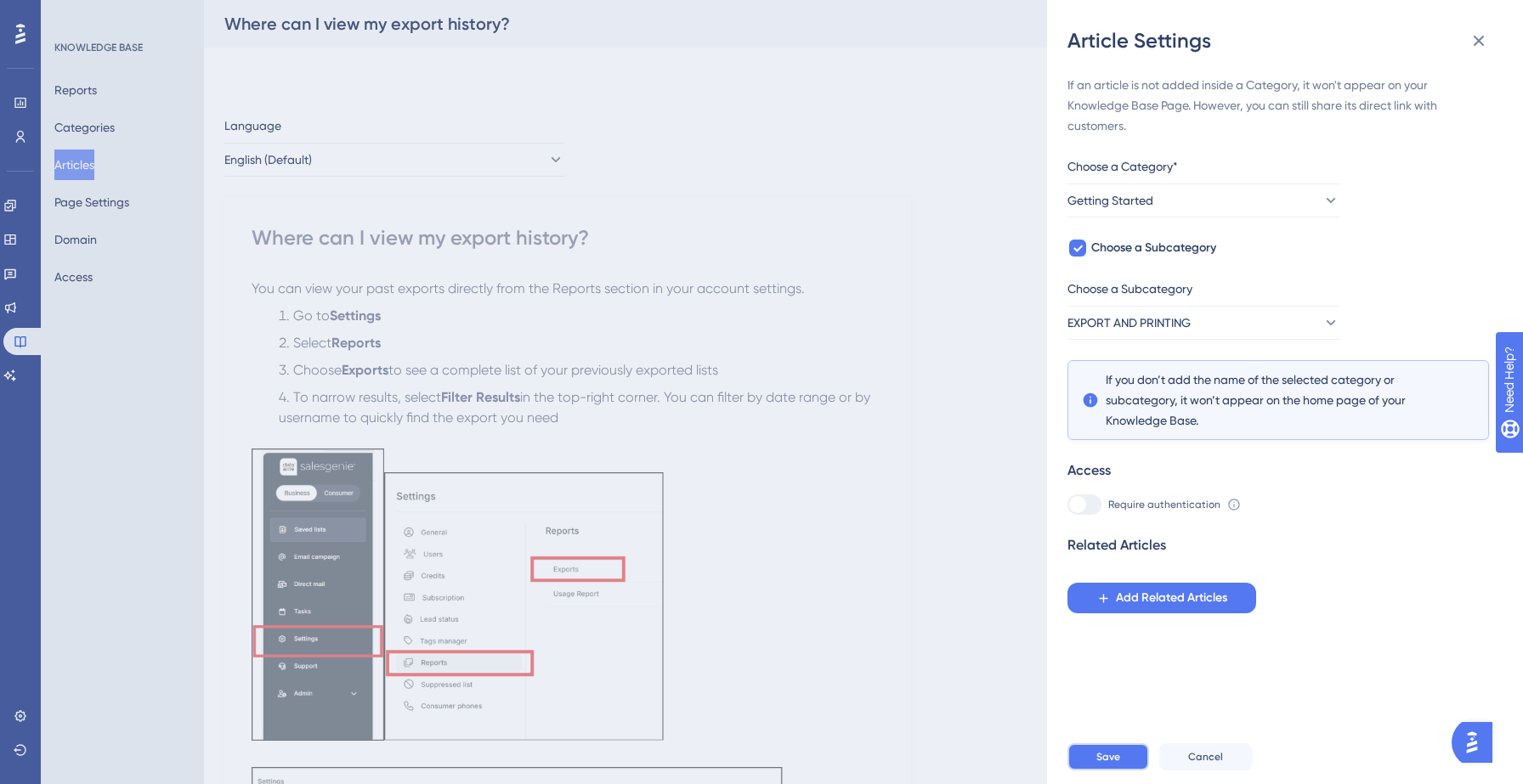
click at [1116, 746] on button "Save" at bounding box center [1108, 756] width 82 height 28
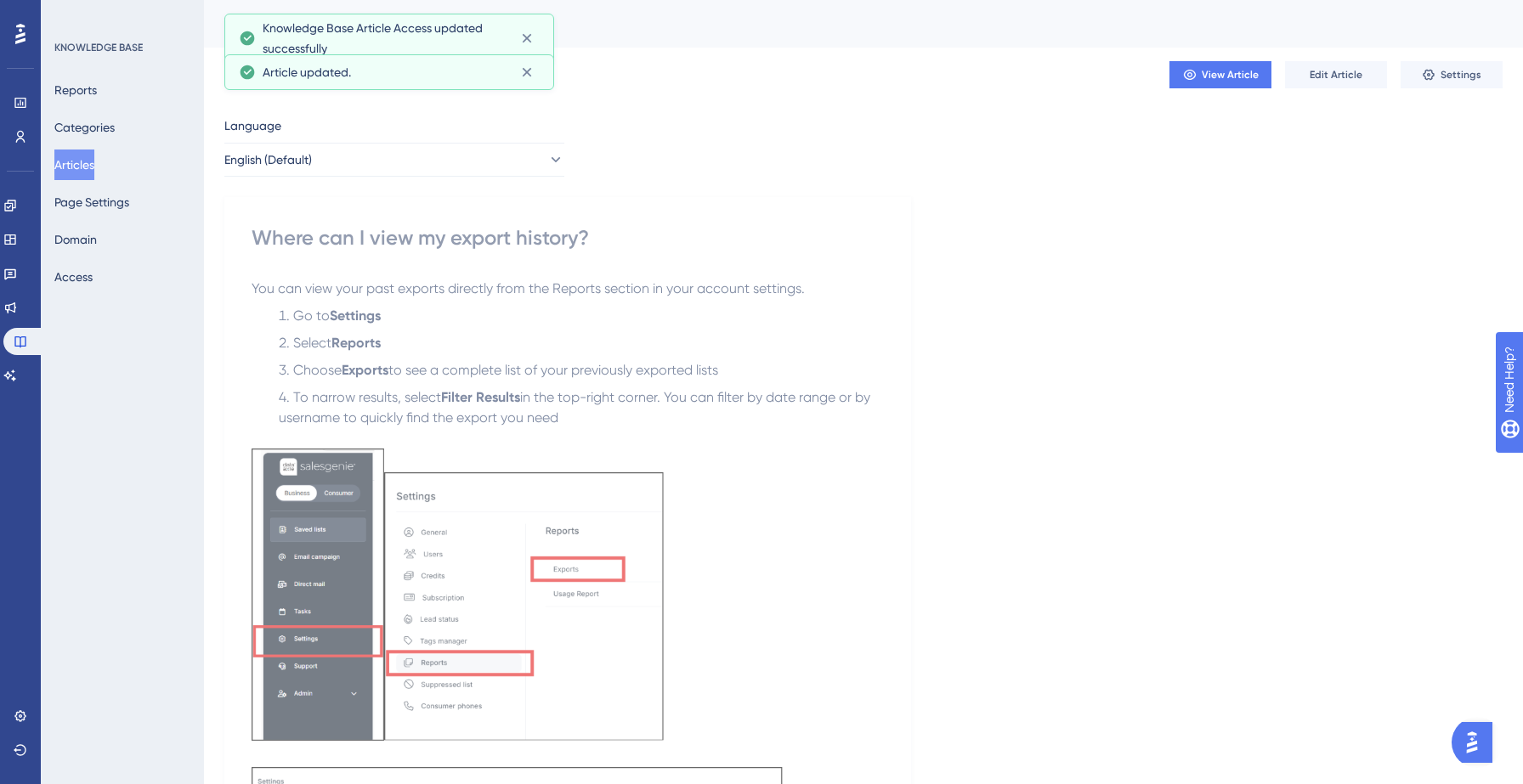
click at [94, 165] on button "Articles" at bounding box center [74, 165] width 40 height 30
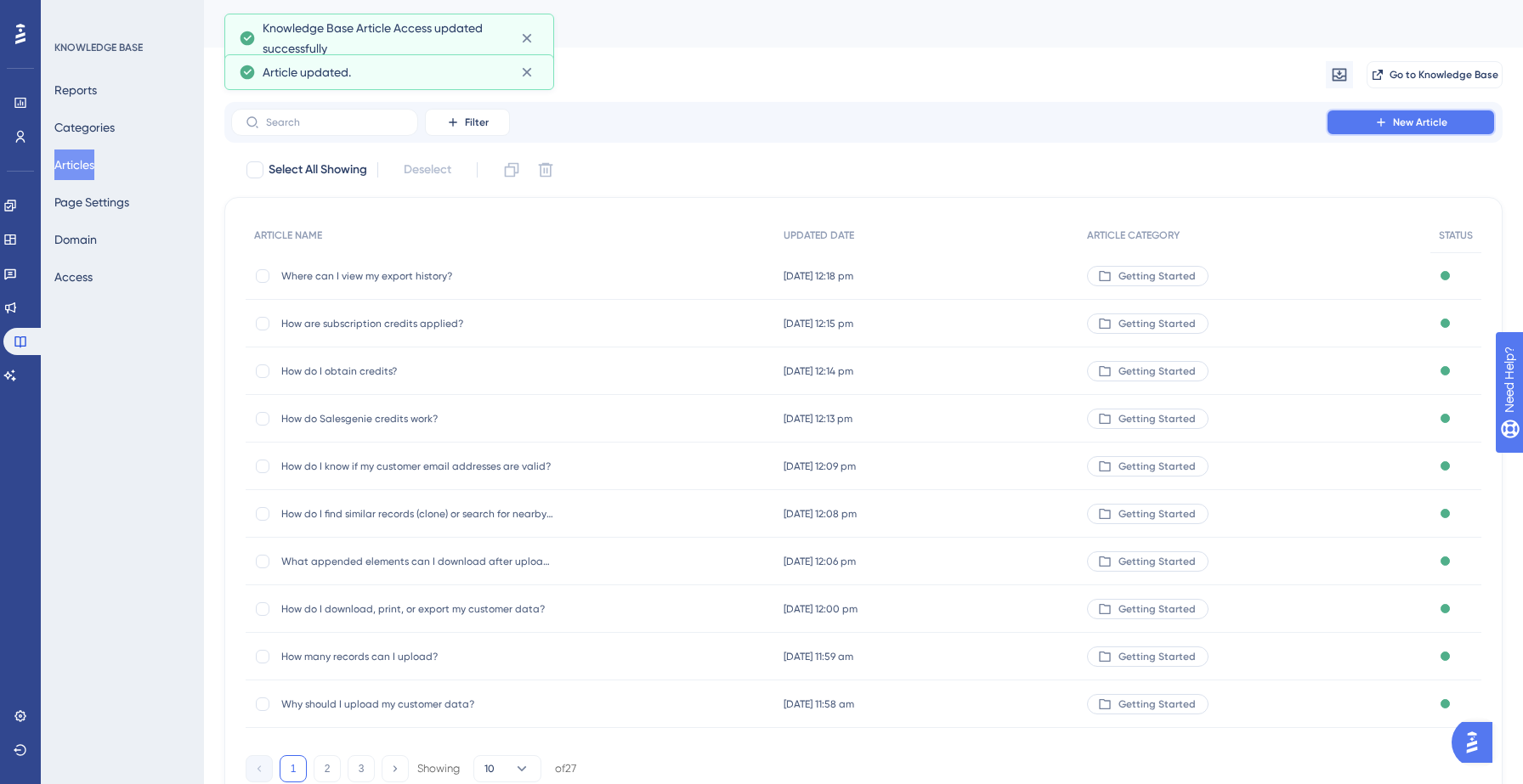
click at [1424, 131] on button "New Article" at bounding box center [1411, 122] width 170 height 28
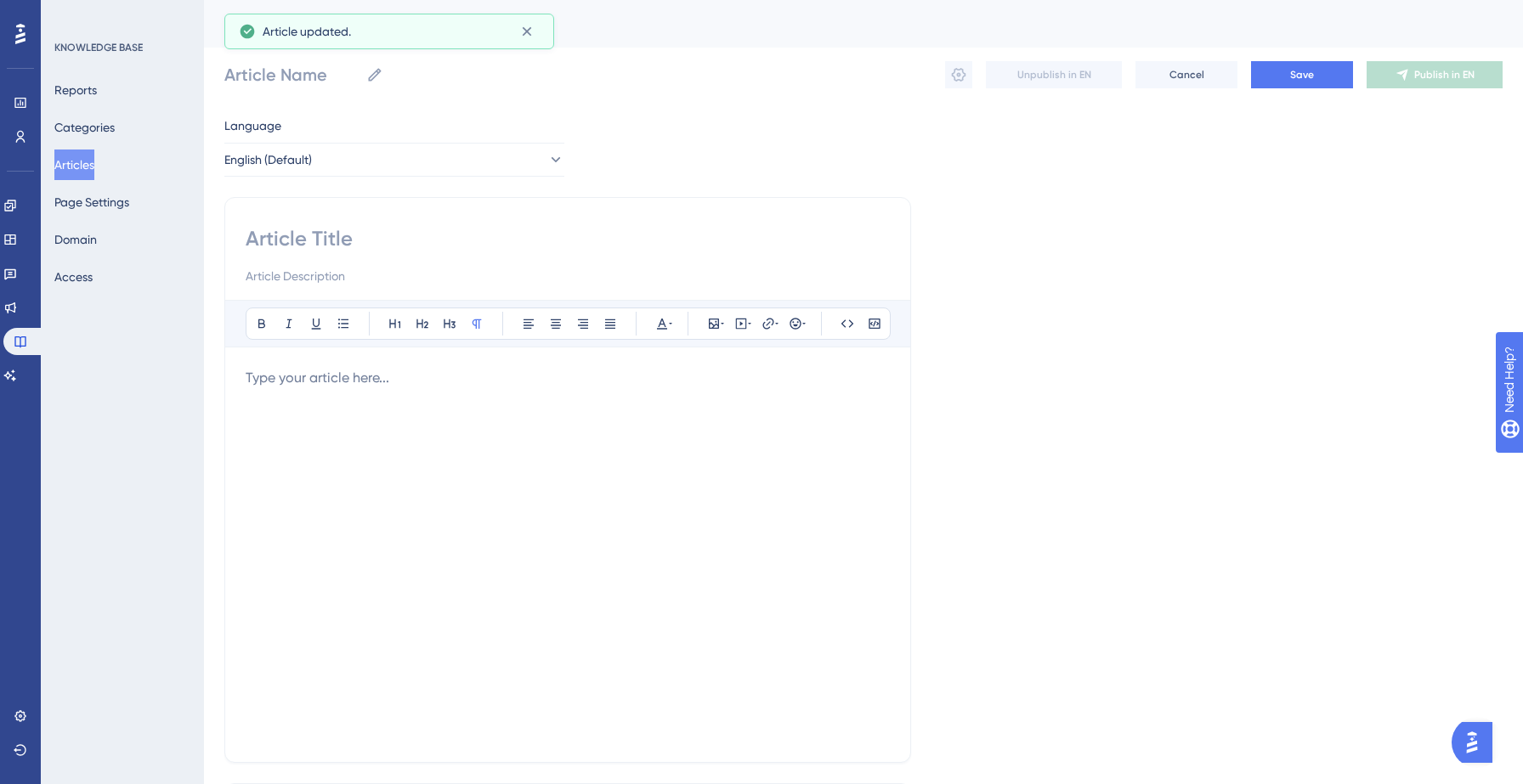
click at [395, 229] on input at bounding box center [568, 238] width 644 height 28
click at [82, 164] on button "Articles" at bounding box center [74, 165] width 40 height 30
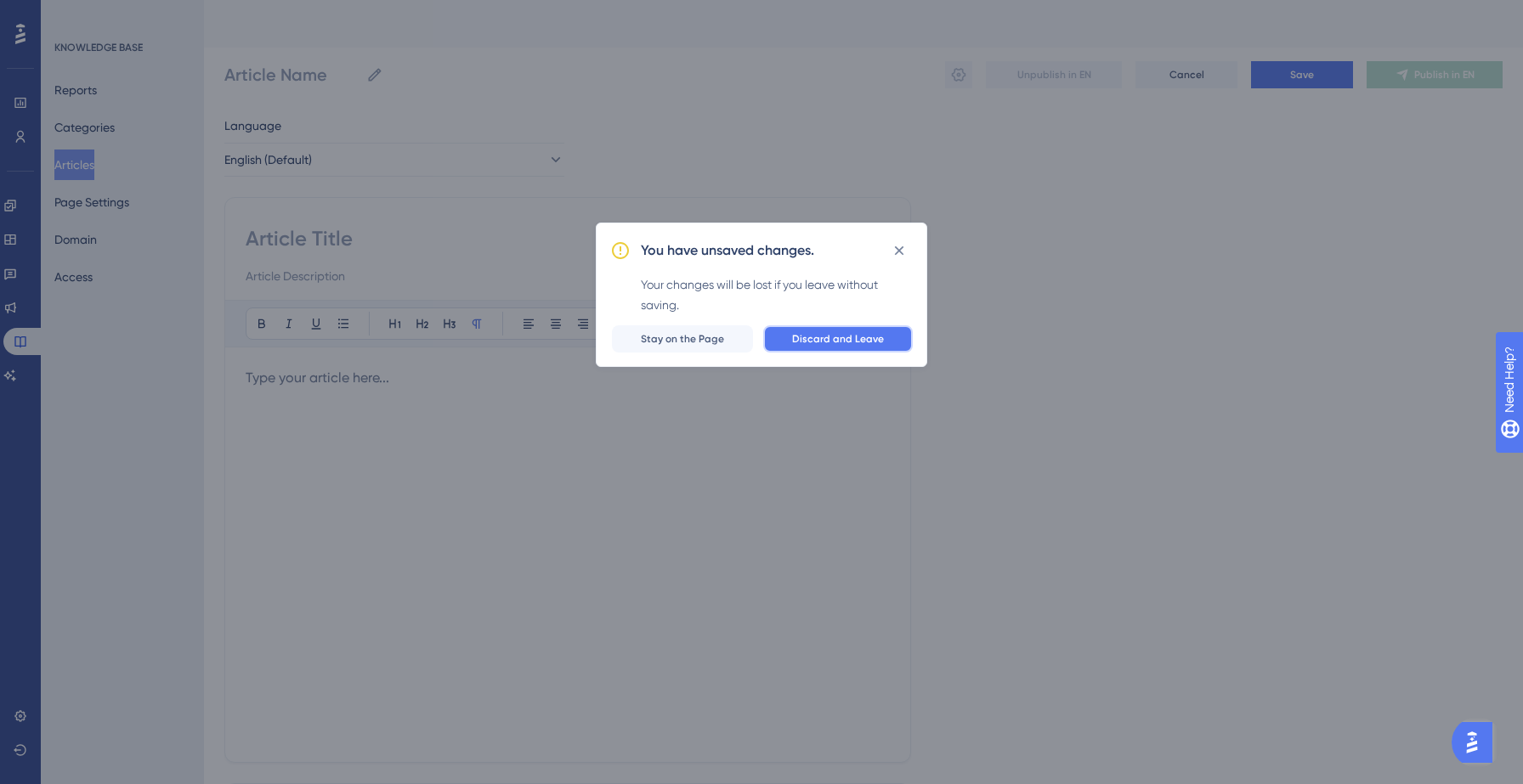
click at [817, 341] on span "Discard and Leave" at bounding box center [838, 339] width 91 height 13
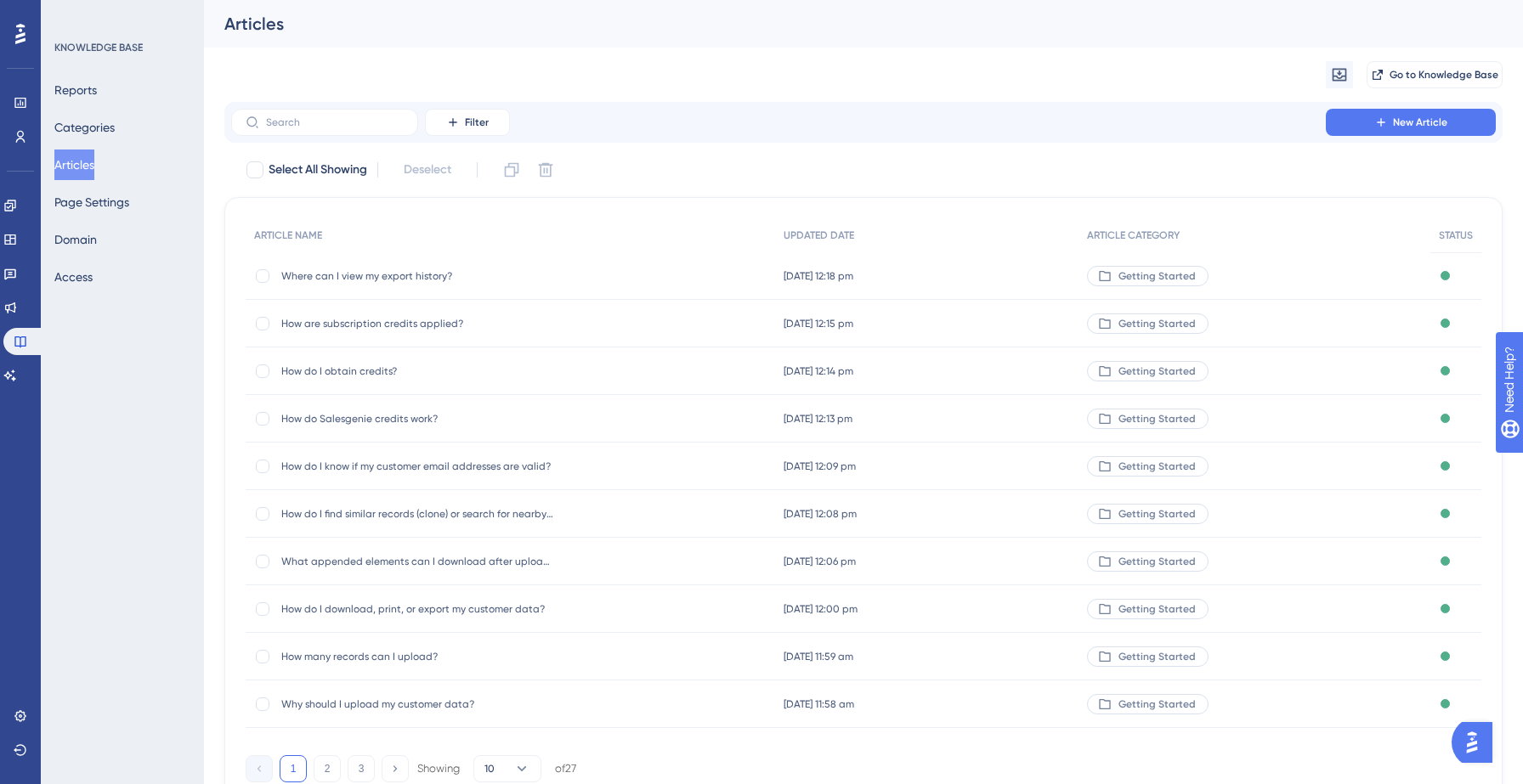
click at [454, 270] on span "Where can I view my export history?" at bounding box center [416, 276] width 272 height 13
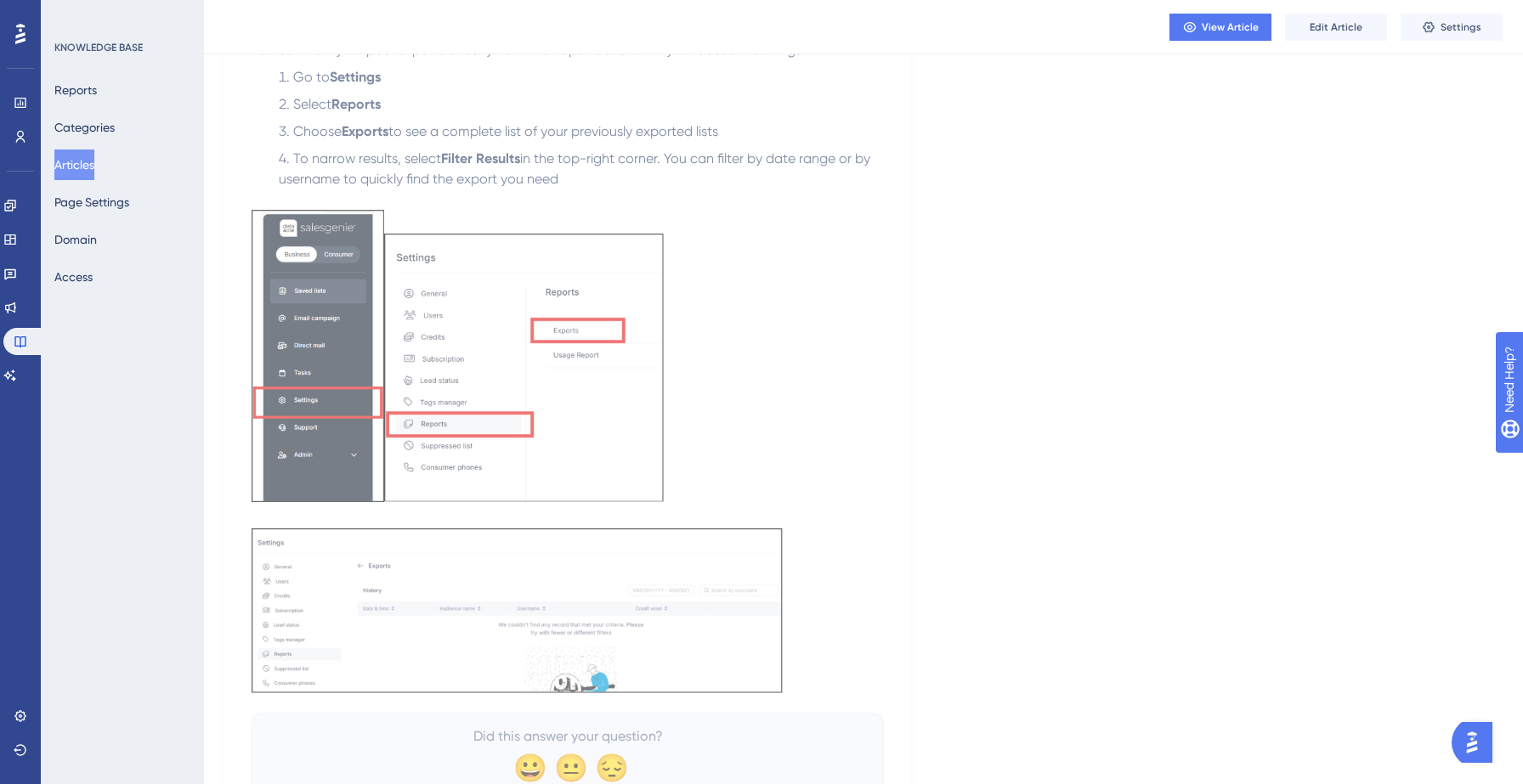
scroll to position [260, 0]
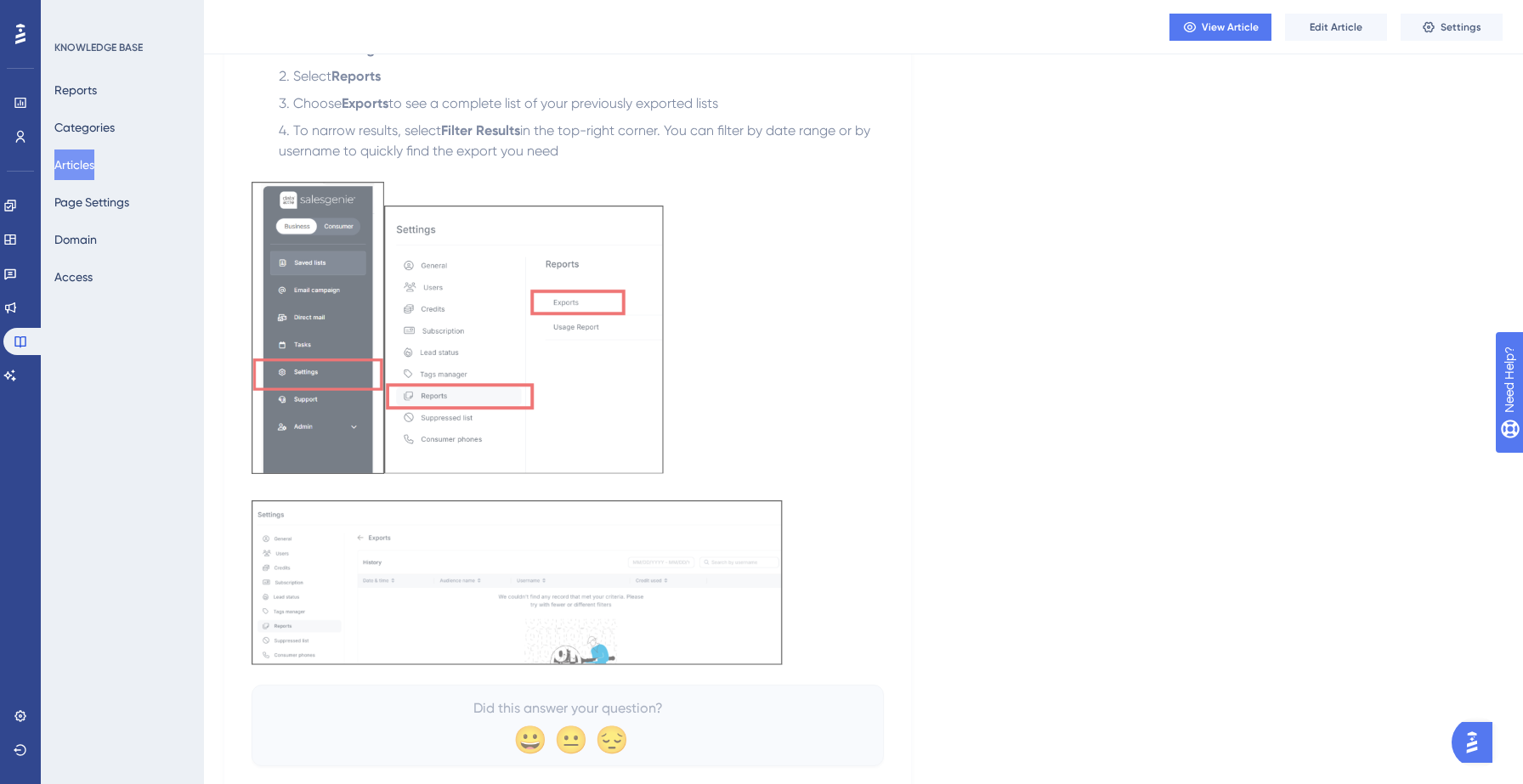
click at [82, 160] on button "Articles" at bounding box center [74, 165] width 40 height 30
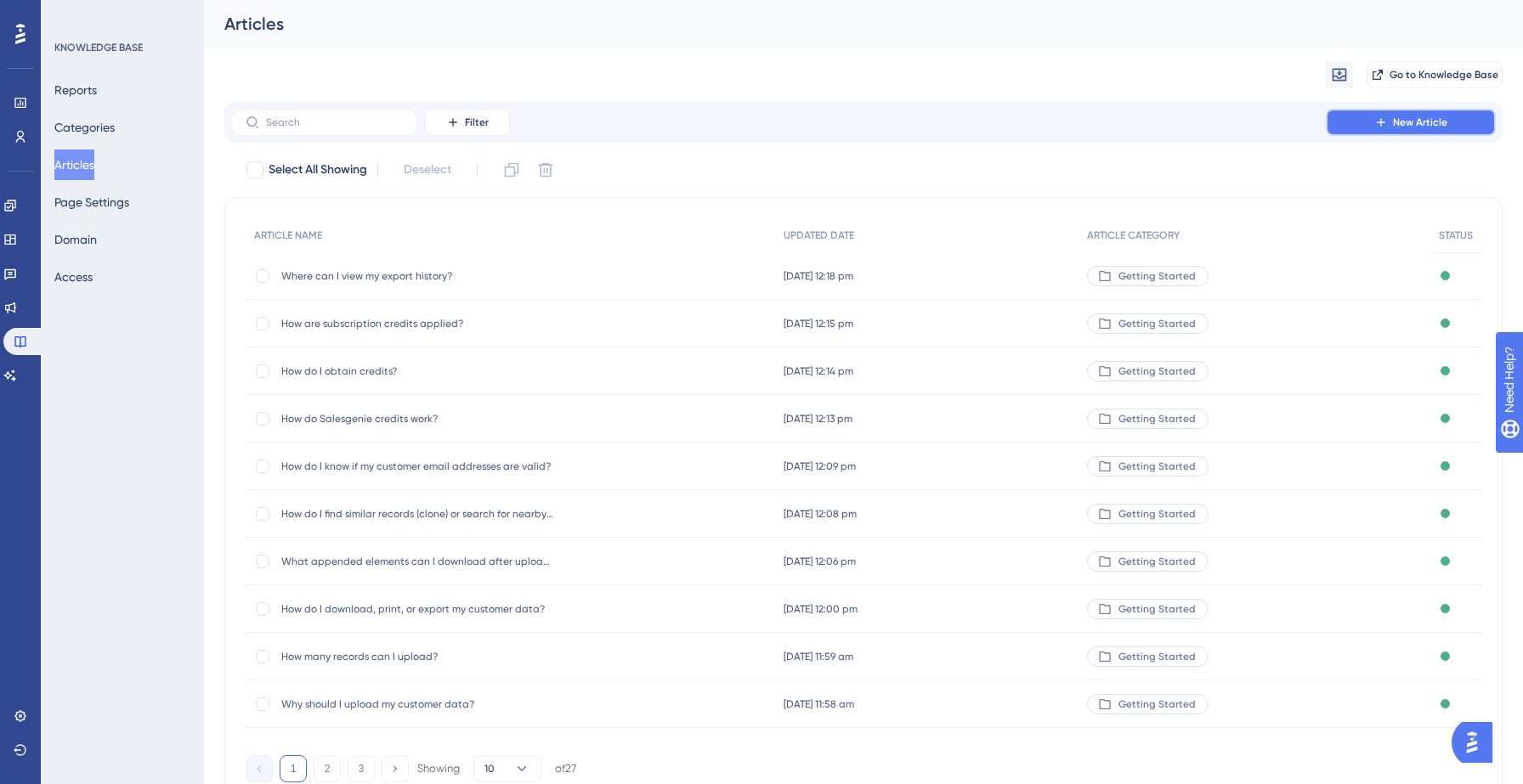
click at [1342, 117] on button "New Article" at bounding box center [1411, 122] width 170 height 28
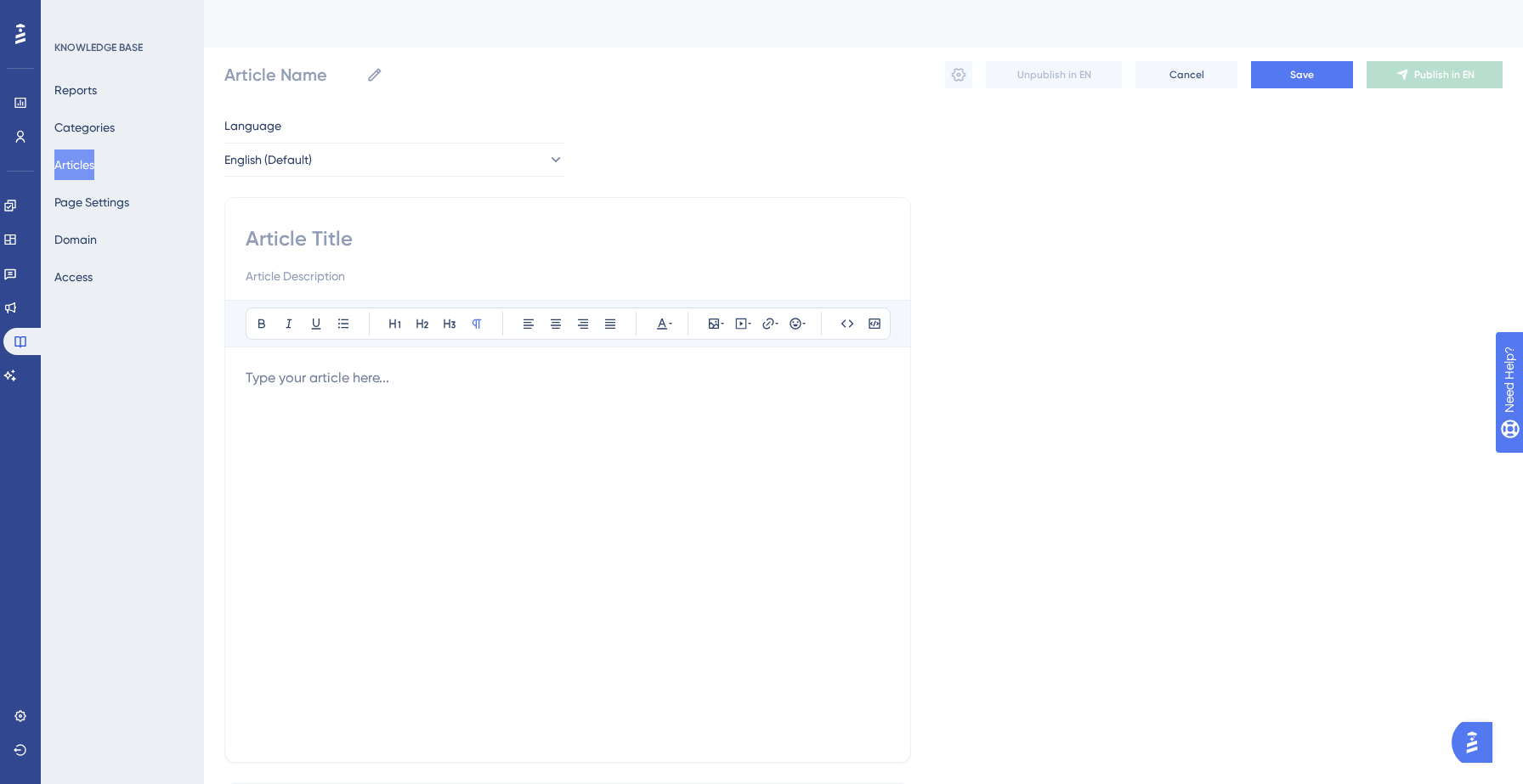
click at [331, 239] on input at bounding box center [568, 238] width 644 height 28
paste input "What if I export the same record twice?"
type input "What if I export the same record twice?"
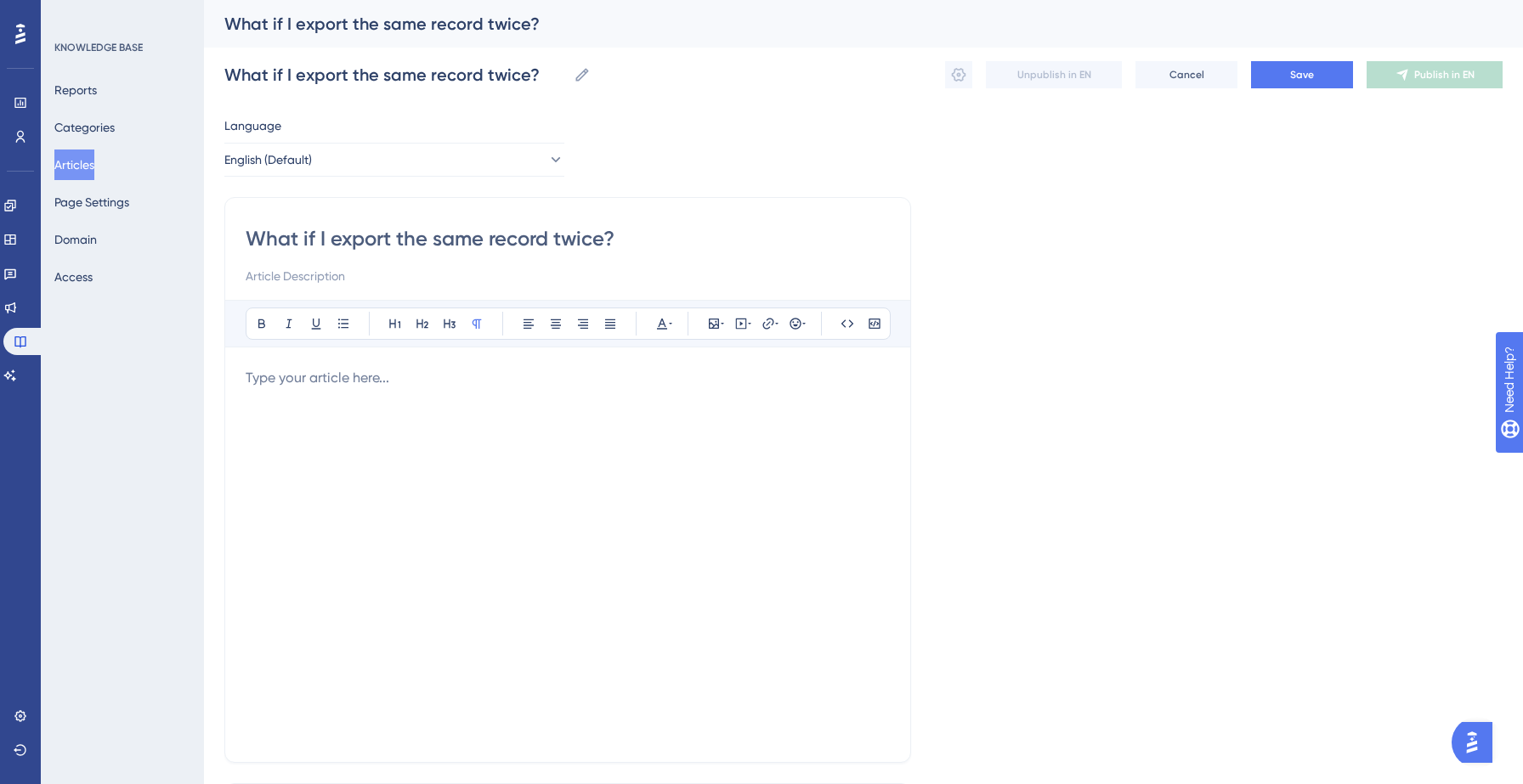
type input "What if I export the same record twice?"
click at [322, 386] on p at bounding box center [568, 377] width 644 height 20
click at [323, 385] on p at bounding box center [568, 377] width 644 height 20
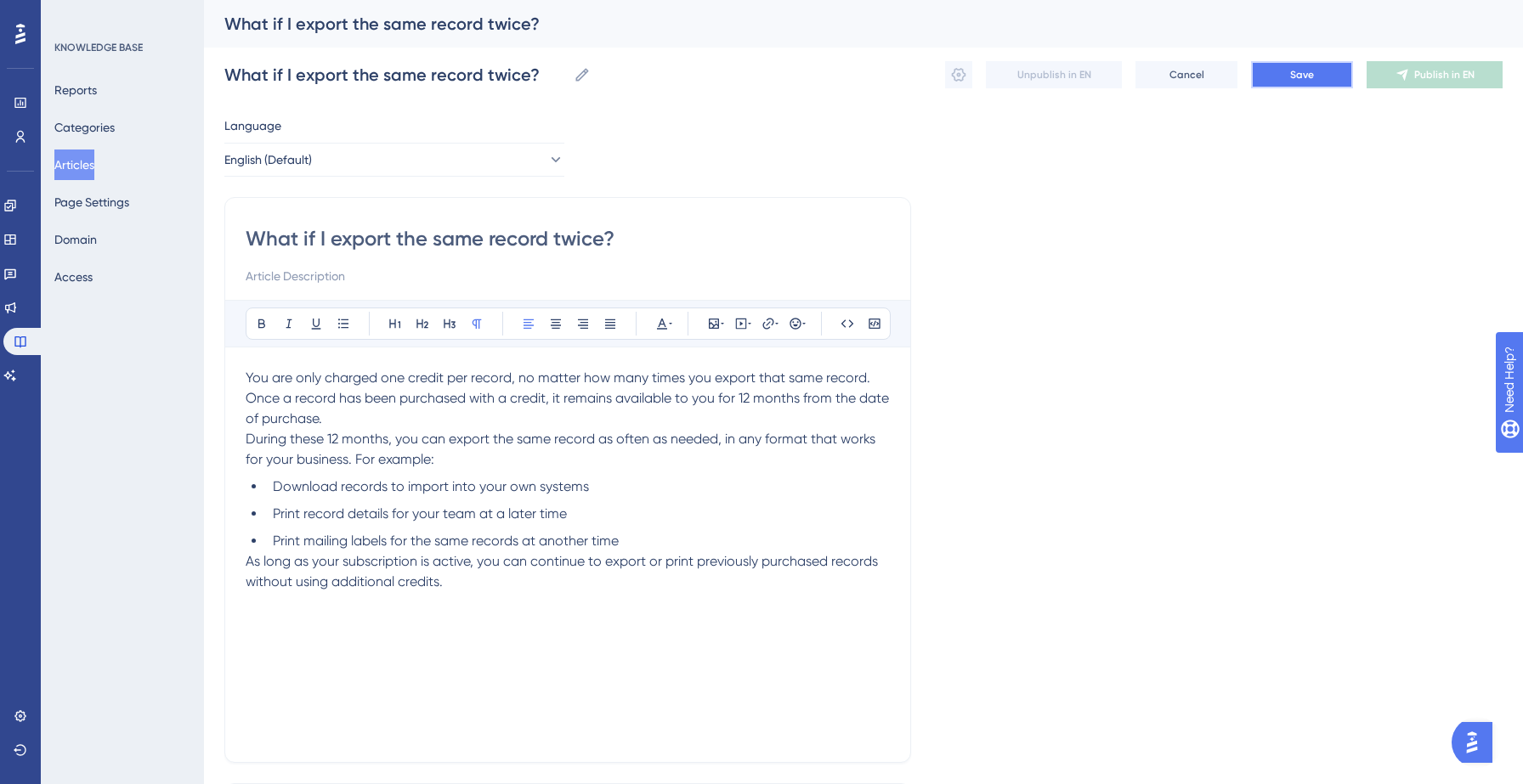
click at [1275, 81] on button "Save" at bounding box center [1302, 74] width 102 height 28
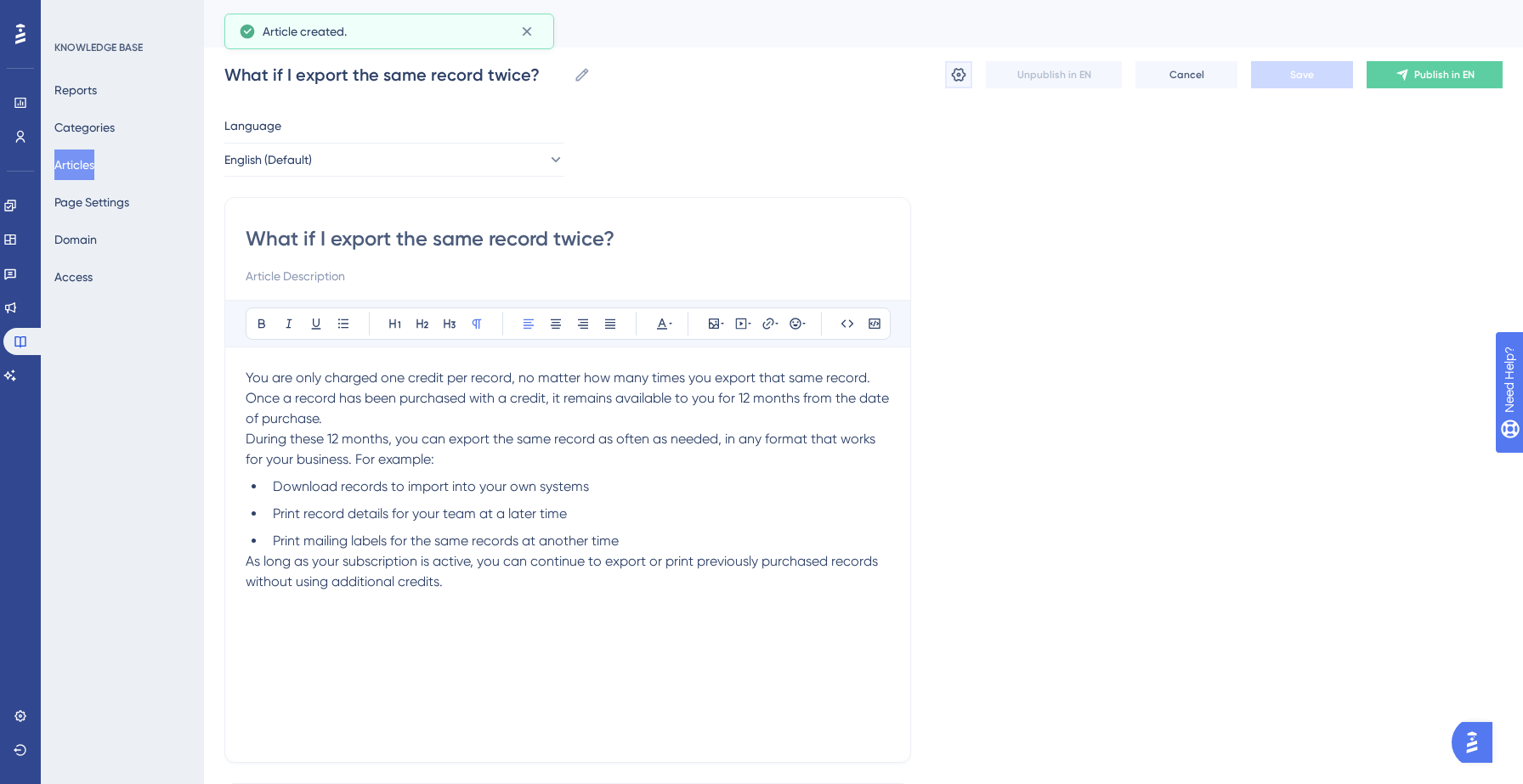
click at [962, 78] on icon at bounding box center [959, 74] width 14 height 13
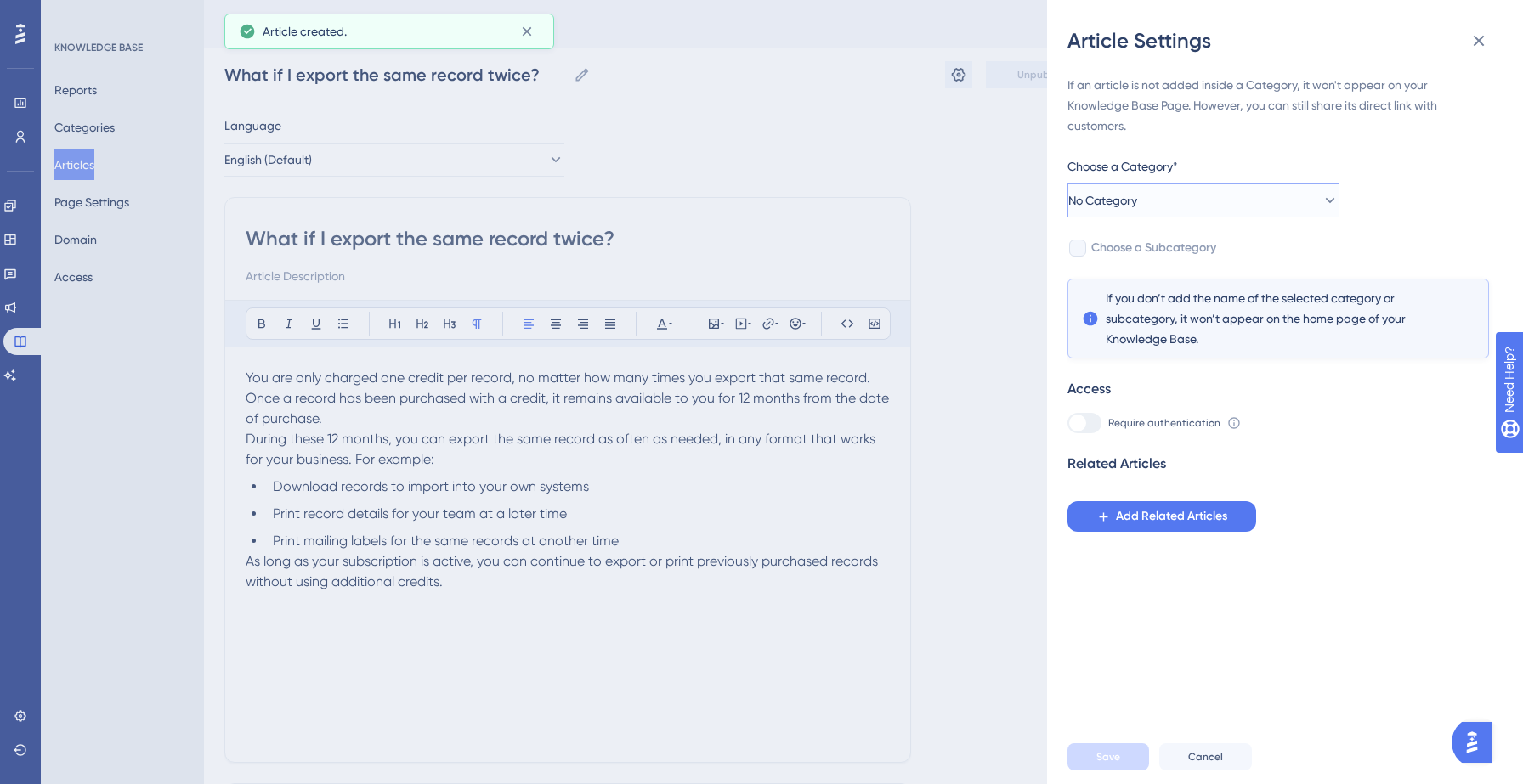
click at [1251, 206] on button "No Category" at bounding box center [1203, 201] width 272 height 34
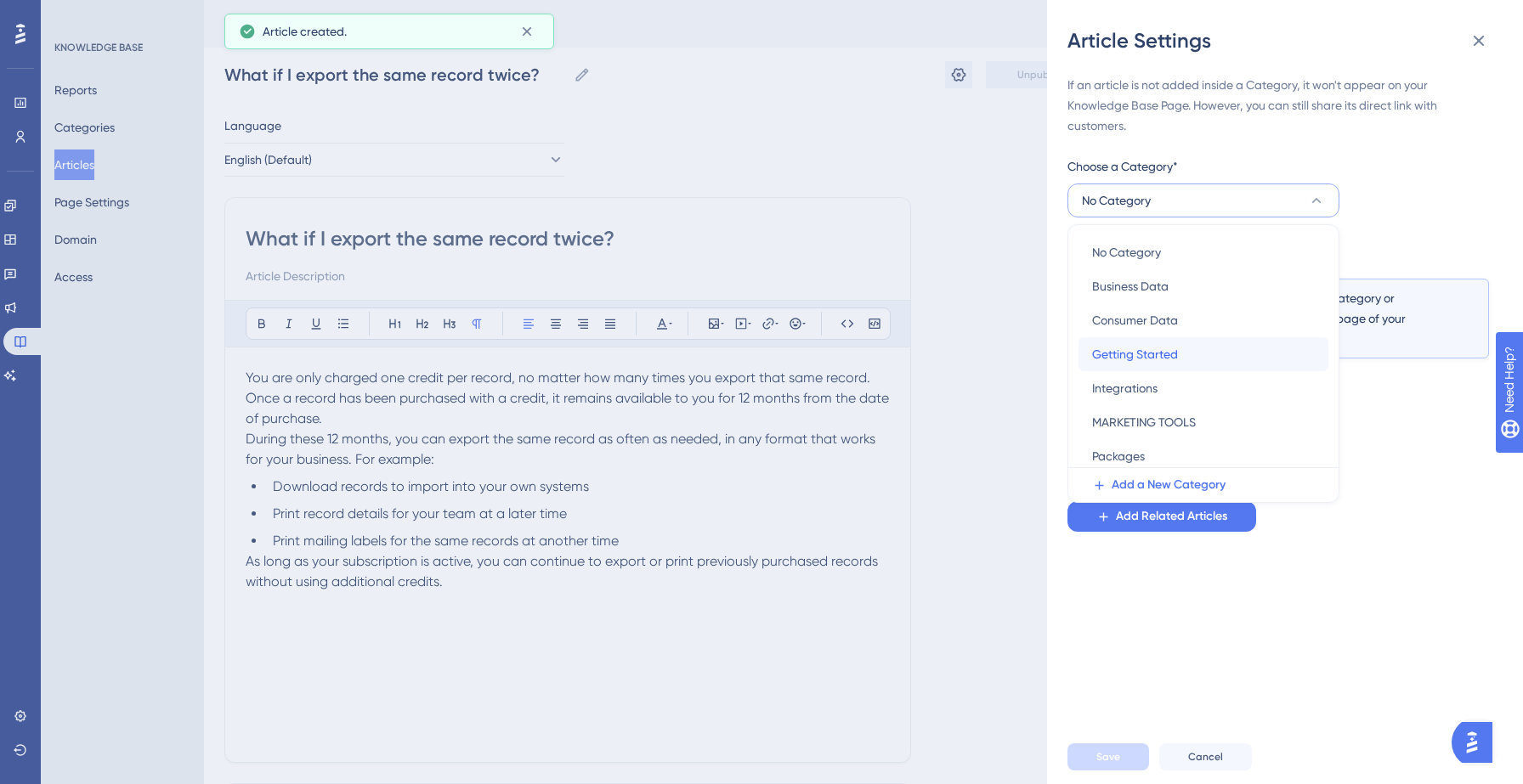
click at [1150, 365] on div "Getting Started Getting Started" at bounding box center [1204, 354] width 223 height 34
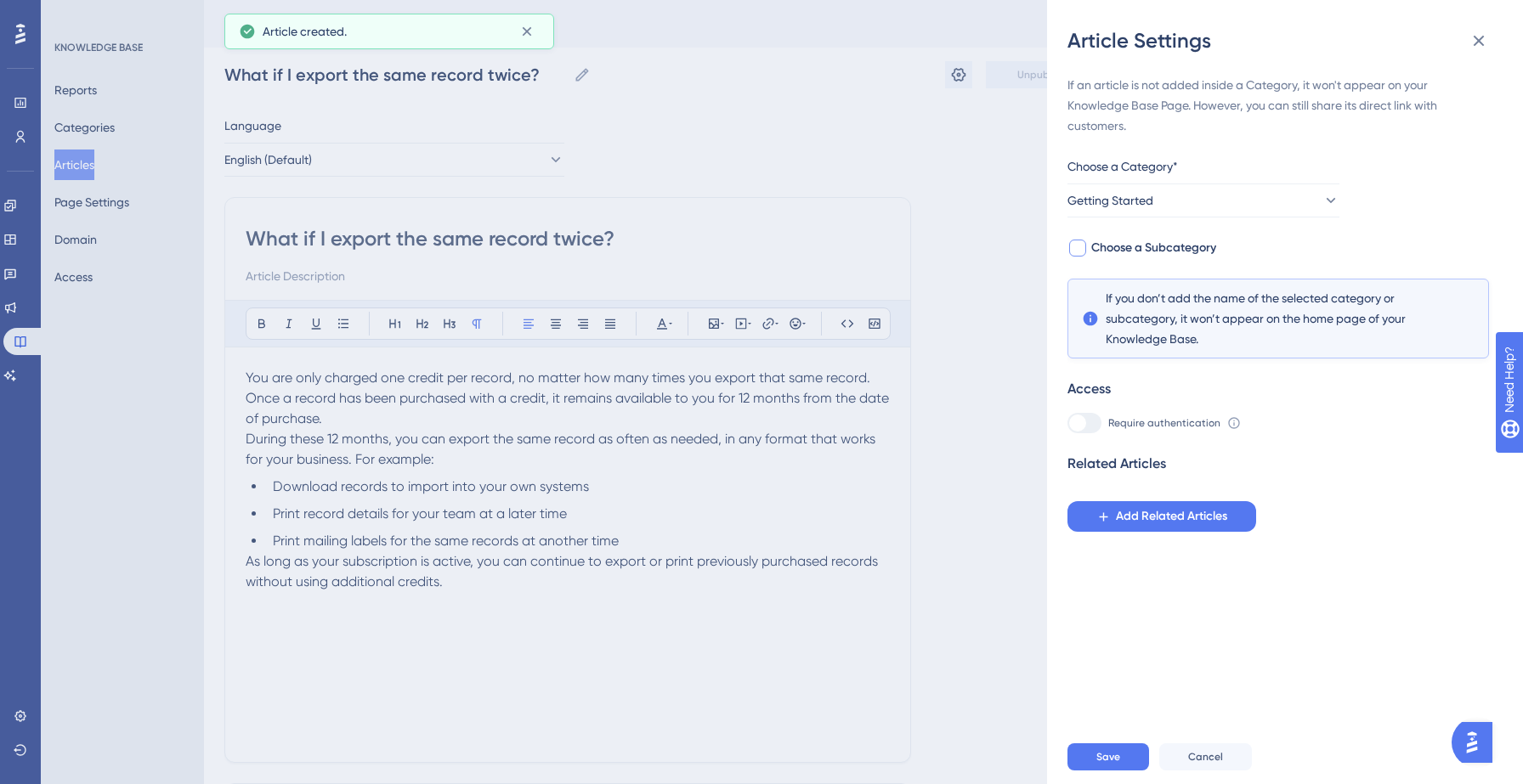
click at [1185, 245] on span "Choose a Subcategory" at bounding box center [1153, 248] width 125 height 20
checkbox input "true"
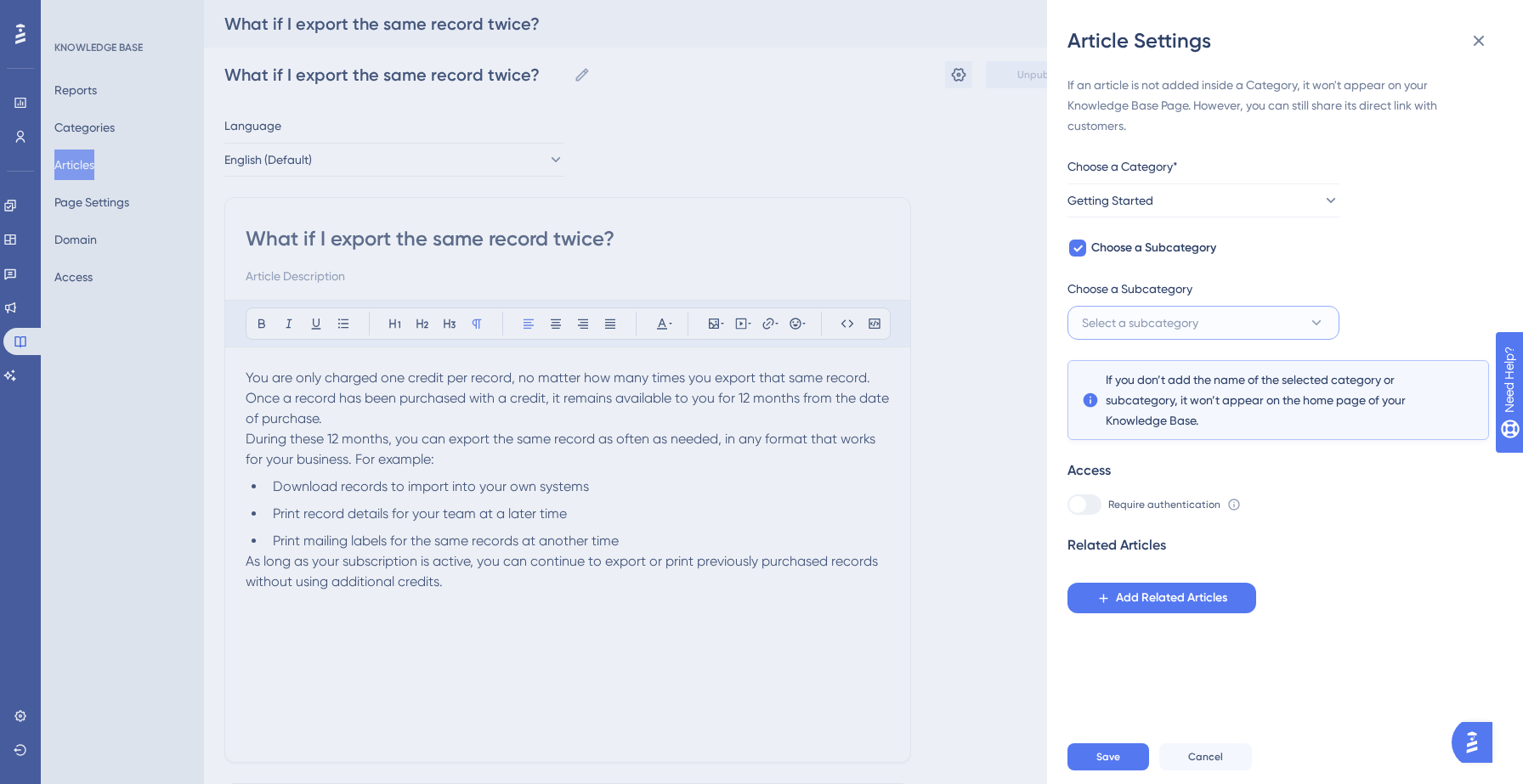
click at [1173, 315] on span "Select a subcategory" at bounding box center [1140, 322] width 116 height 20
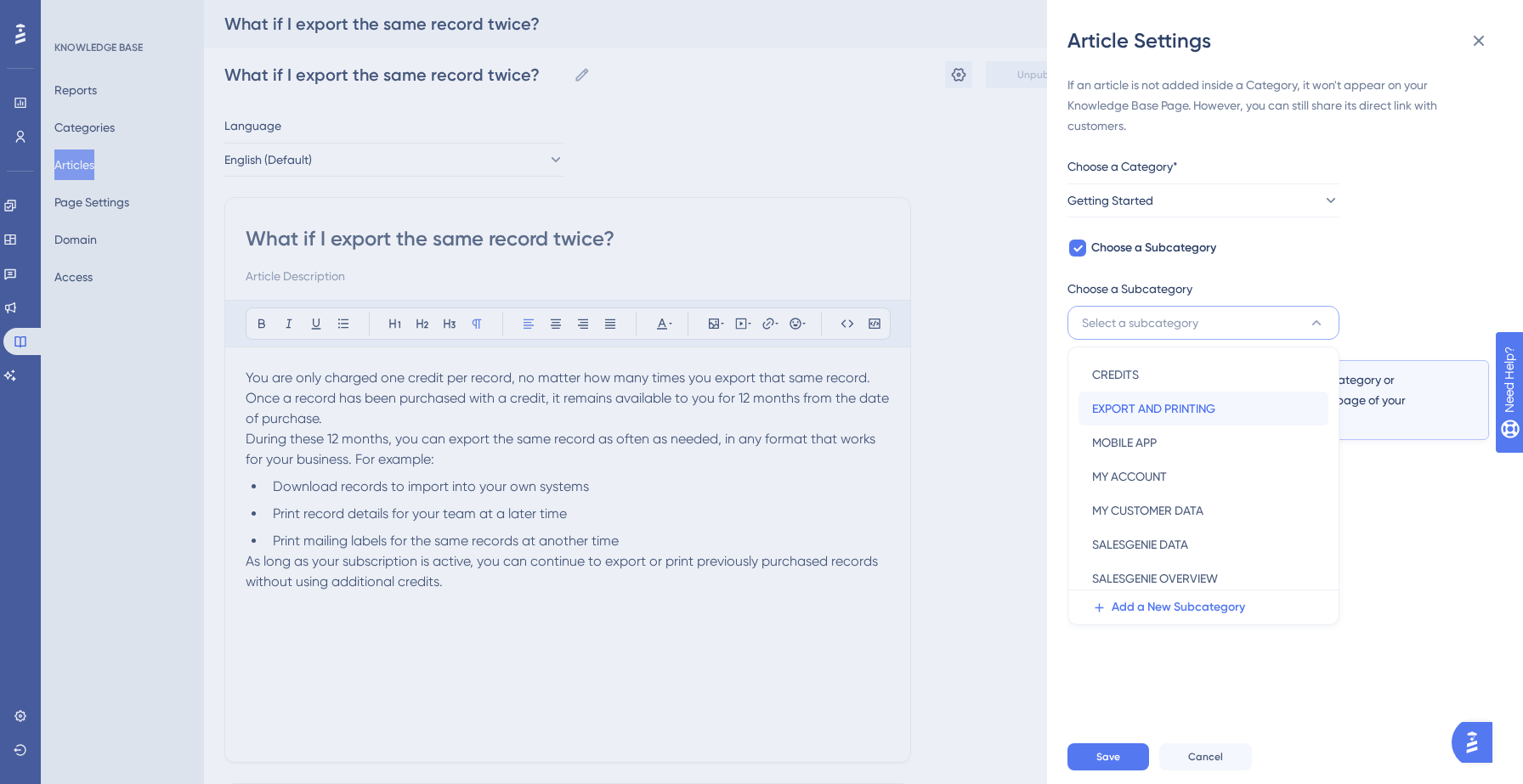
click at [1150, 408] on span "EXPORT AND PRINTING" at bounding box center [1153, 408] width 123 height 20
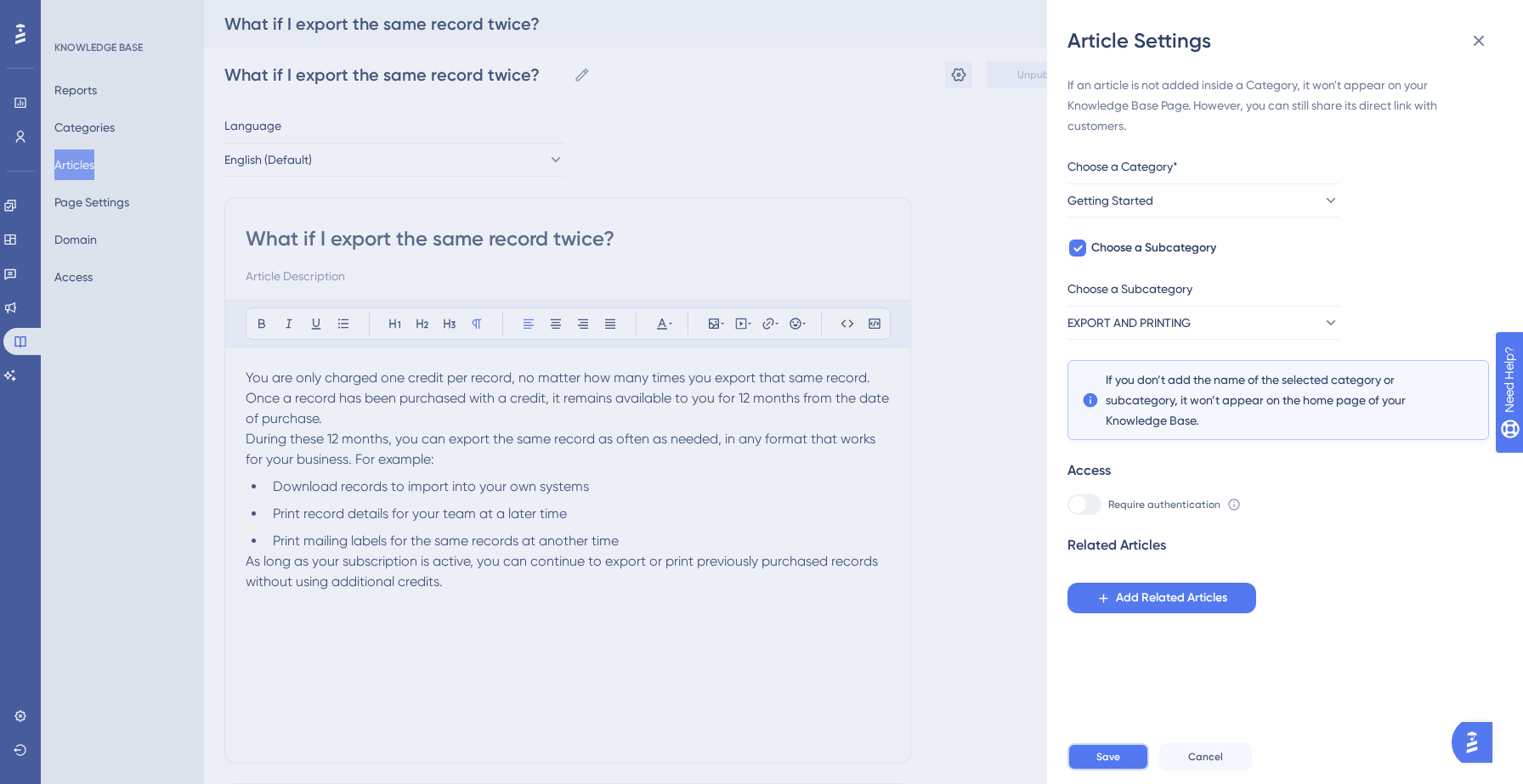
click at [1086, 755] on button "Save" at bounding box center [1108, 756] width 82 height 28
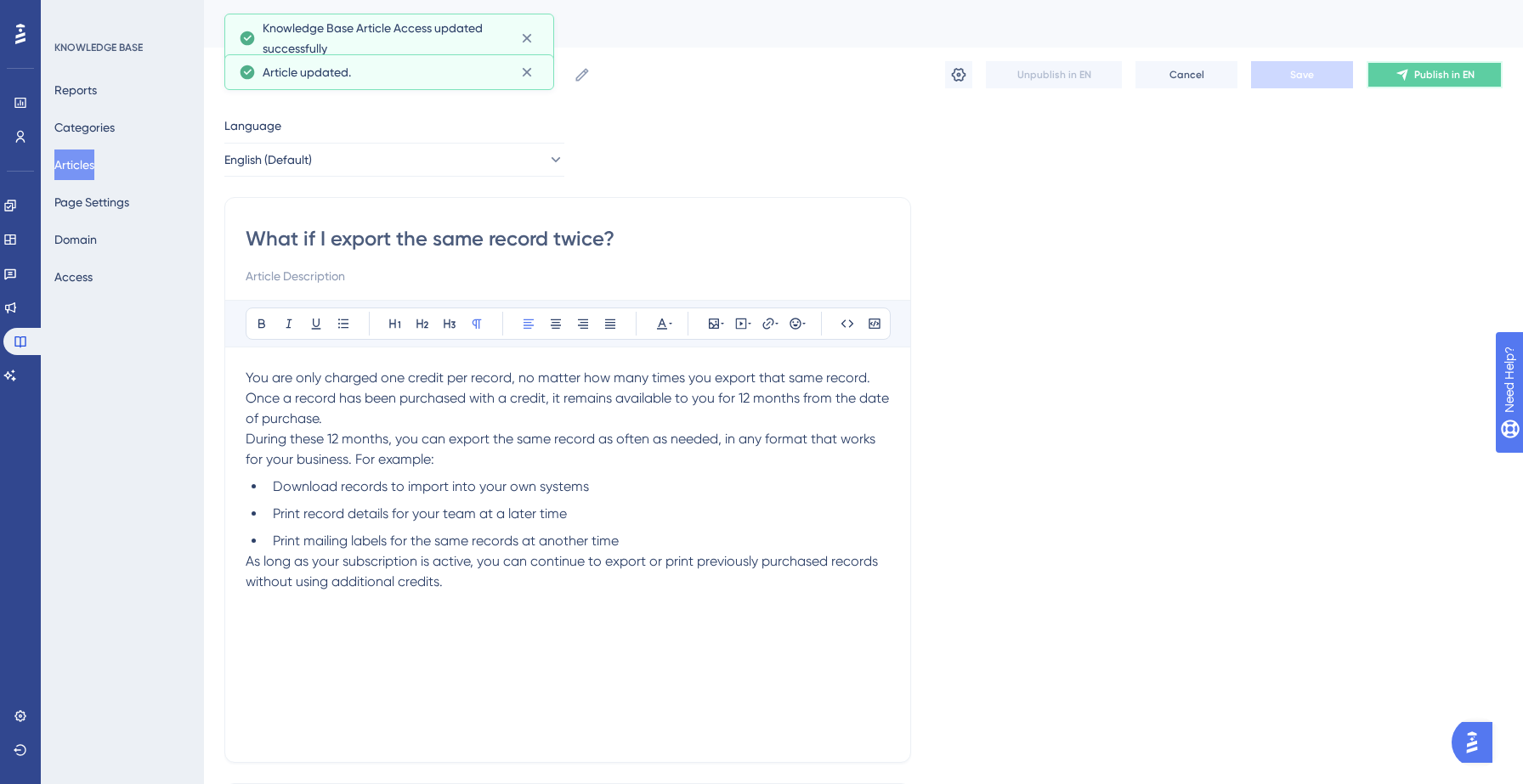
click at [1425, 77] on span "Publish in EN" at bounding box center [1444, 74] width 60 height 13
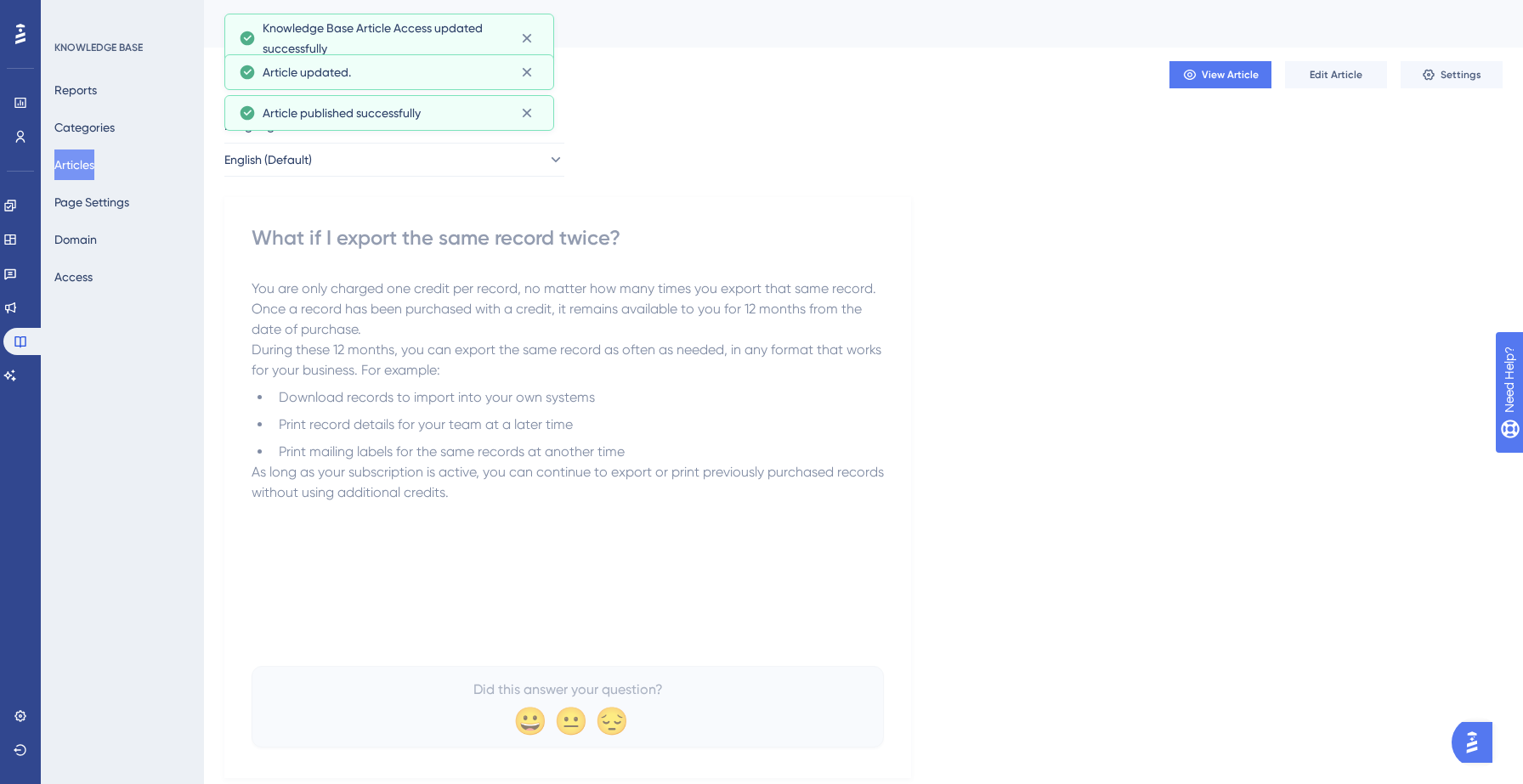
click at [88, 172] on button "Articles" at bounding box center [74, 165] width 40 height 30
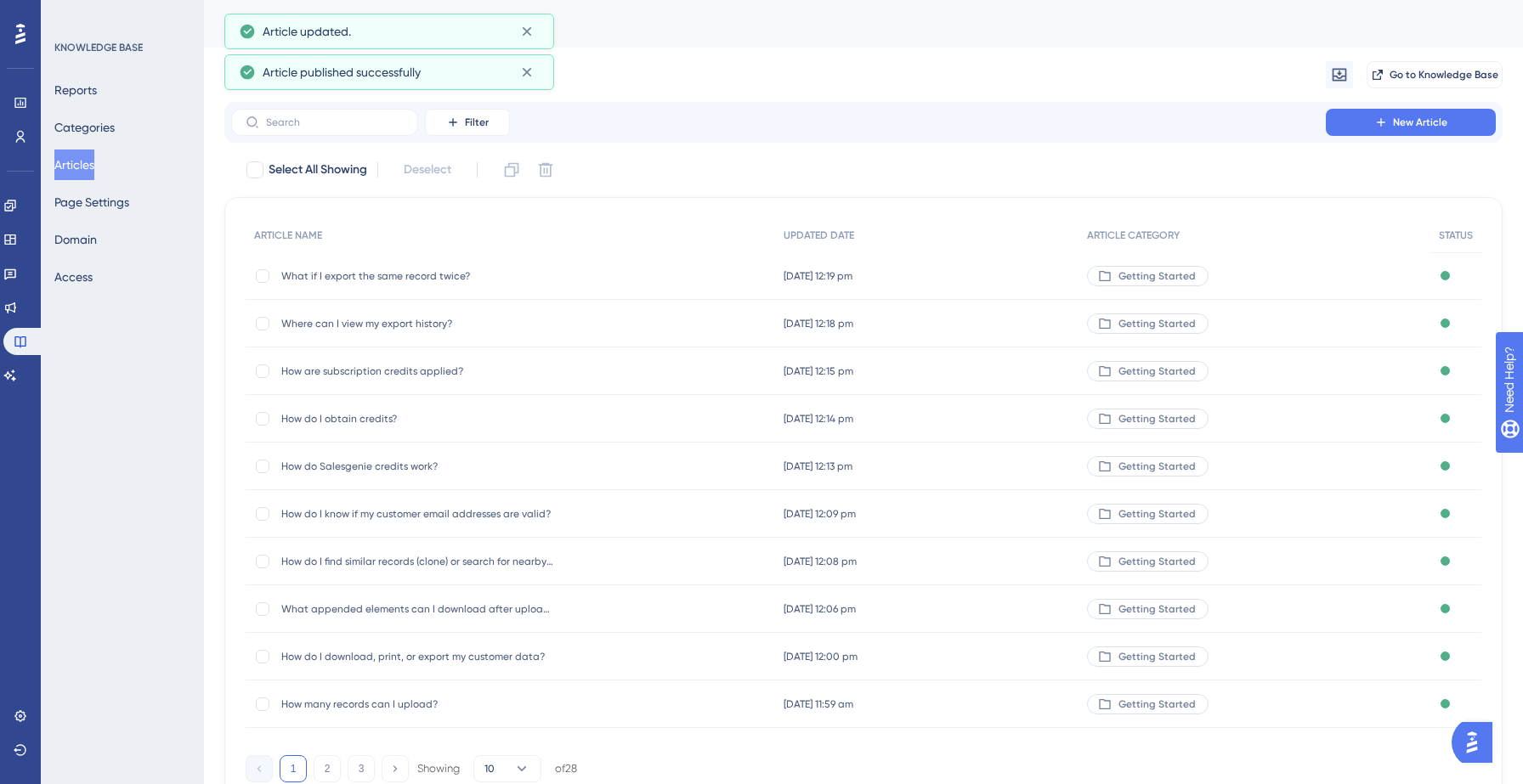
click at [1374, 107] on div "Filter New Article" at bounding box center [863, 122] width 1278 height 41
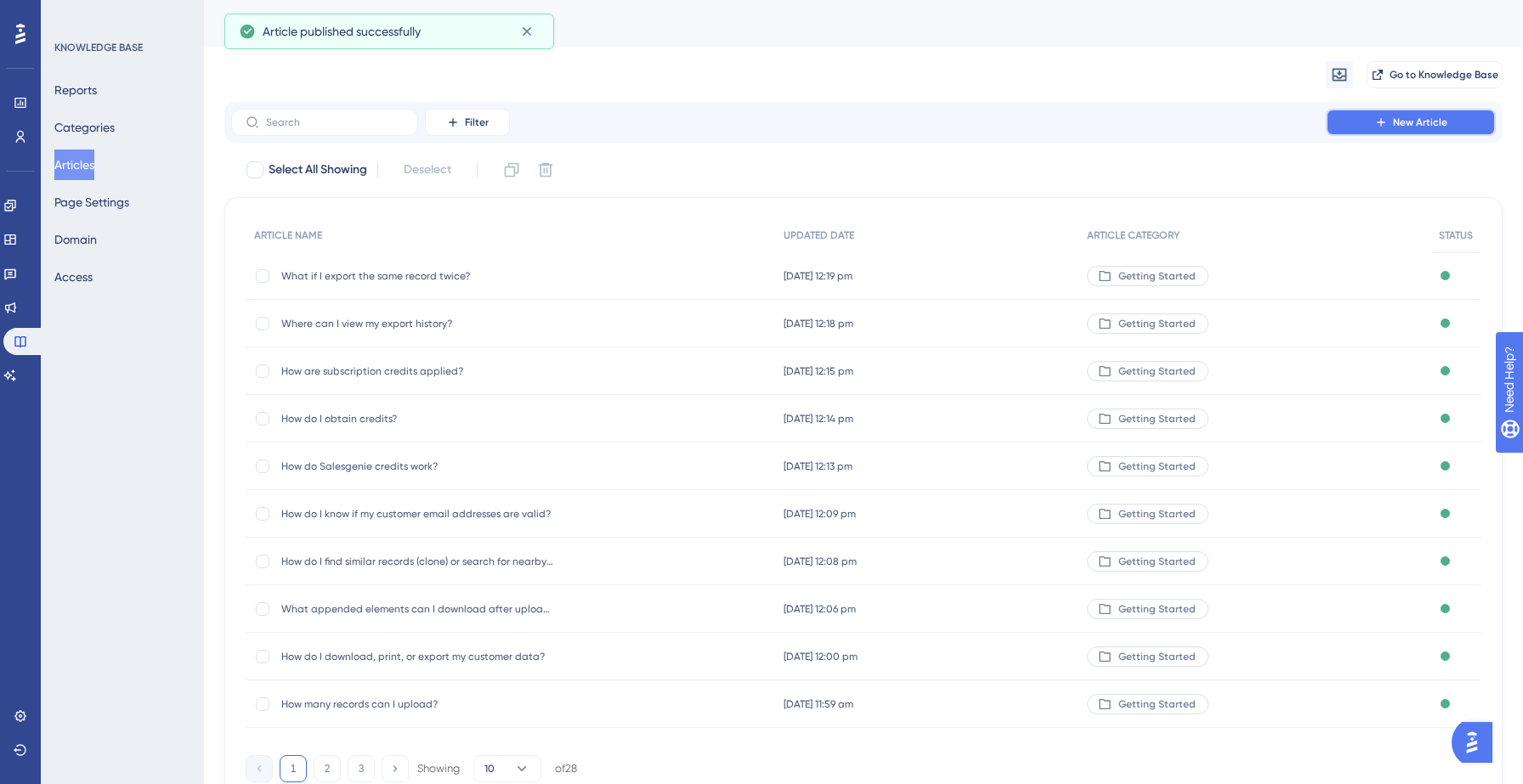
click at [1354, 112] on button "New Article" at bounding box center [1411, 122] width 170 height 28
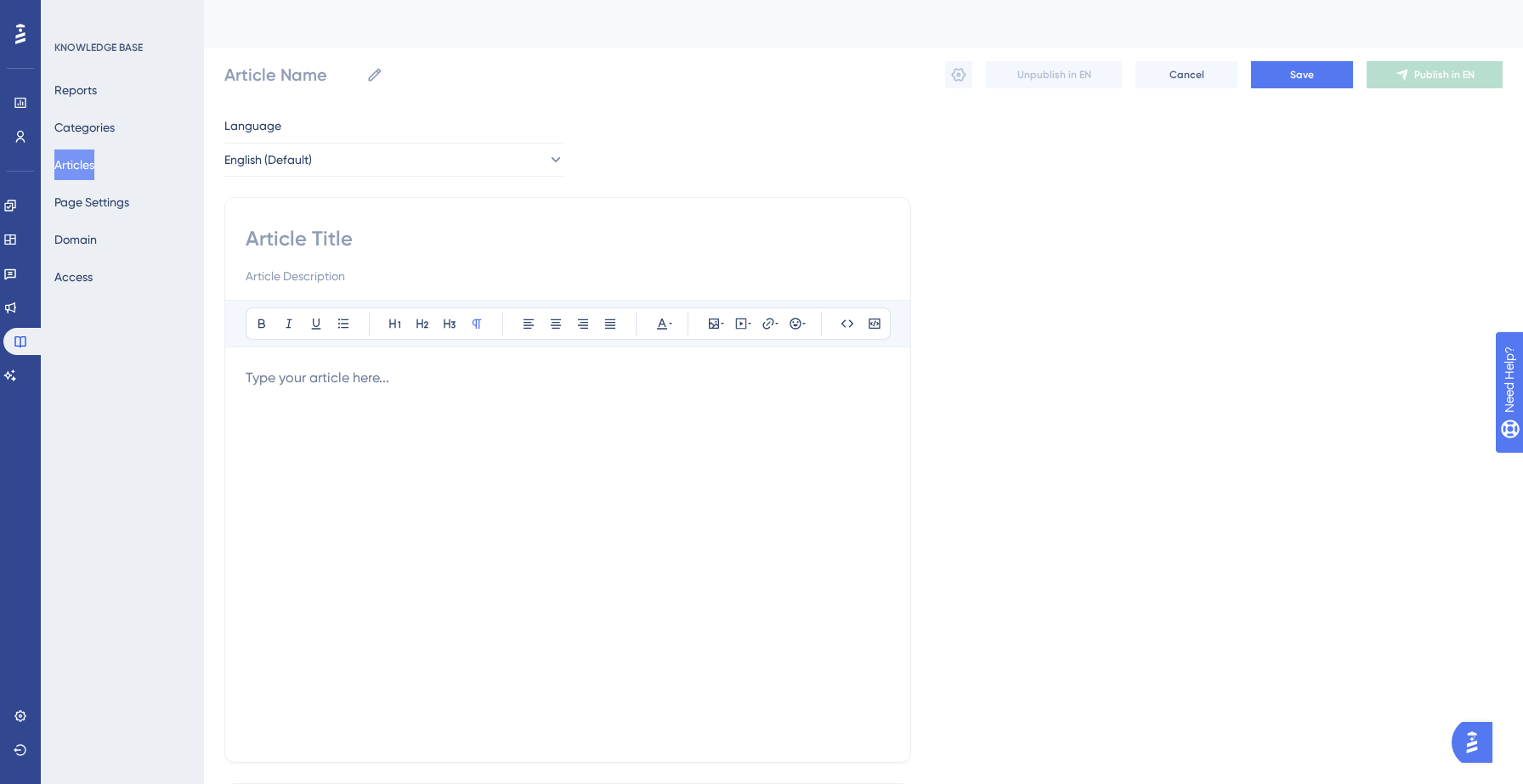
click at [349, 247] on input at bounding box center [568, 238] width 644 height 28
paste input "What options are available for printing records?"
type input "What options are available for printing records?"
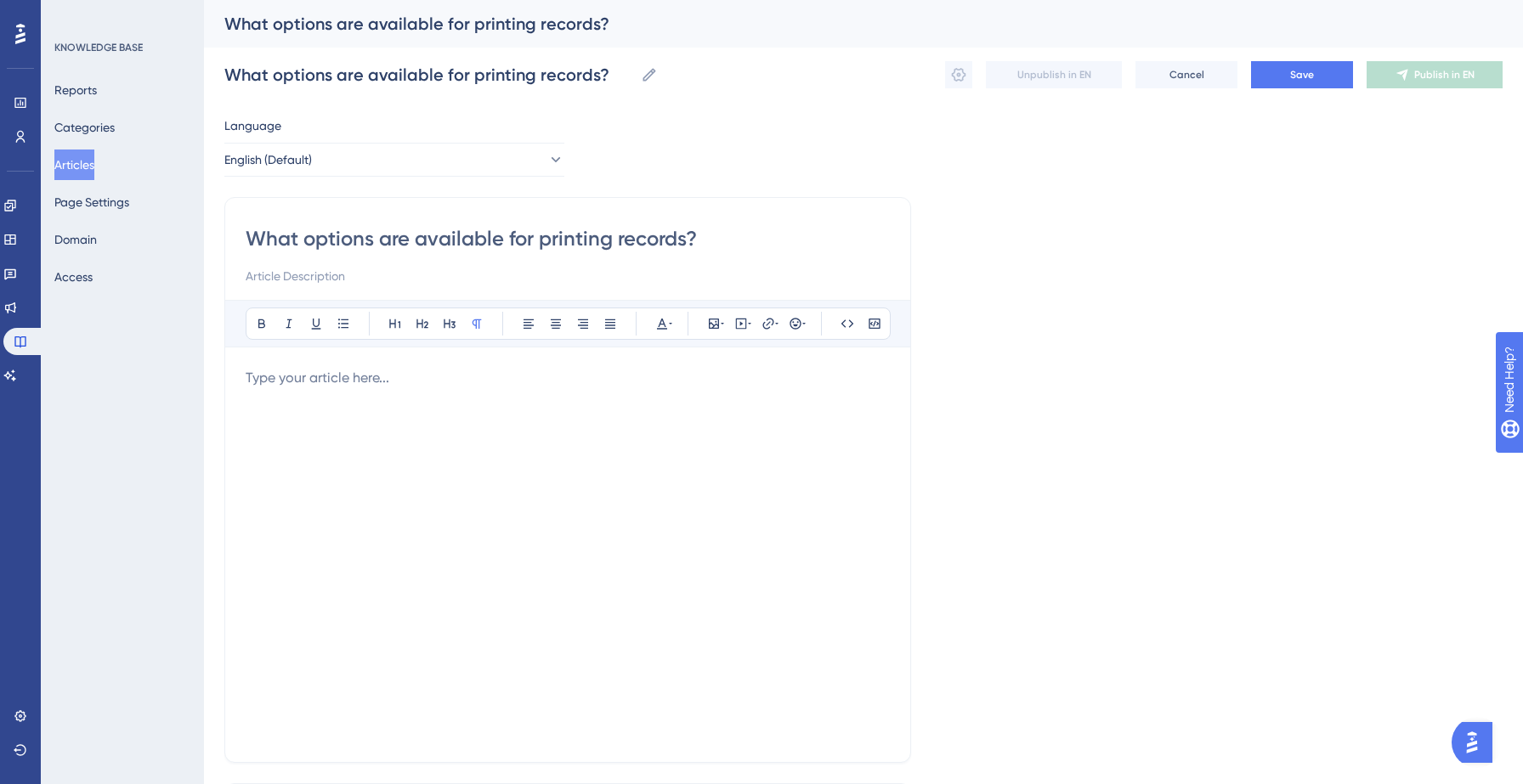
type input "What options are available for printing records?"
click at [312, 440] on div at bounding box center [568, 554] width 644 height 373
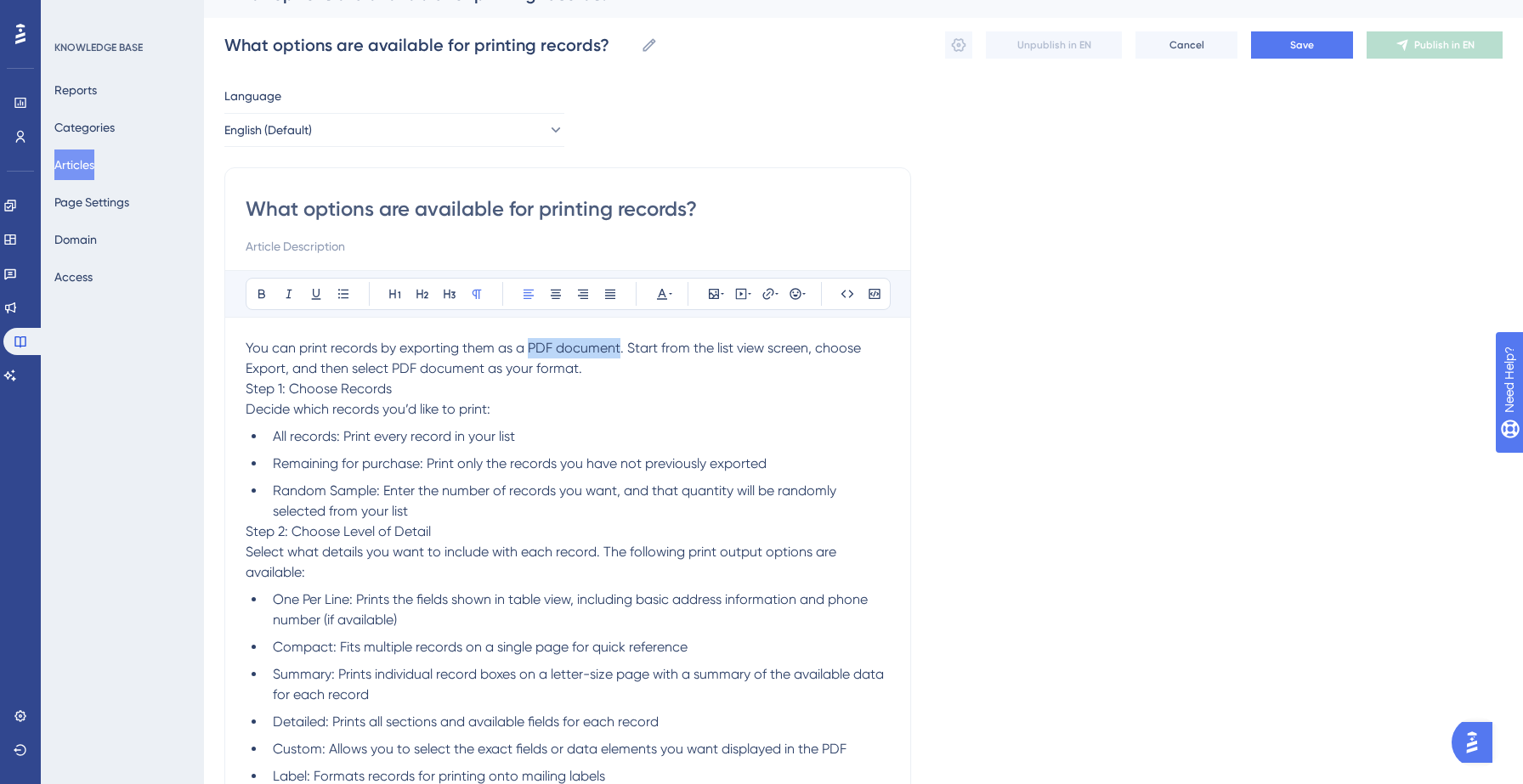
drag, startPoint x: 529, startPoint y: 349, endPoint x: 620, endPoint y: 352, distance: 91.0
click at [620, 352] on span "You can print records by exporting them as a PDF document. Start from the list …" at bounding box center [555, 358] width 619 height 36
drag, startPoint x: 247, startPoint y: 369, endPoint x: 284, endPoint y: 369, distance: 37.0
click at [284, 369] on span ". Start from the list view screen, choose Export, and then select PDF document …" at bounding box center [553, 358] width 615 height 36
drag, startPoint x: 396, startPoint y: 369, endPoint x: 483, endPoint y: 371, distance: 87.0
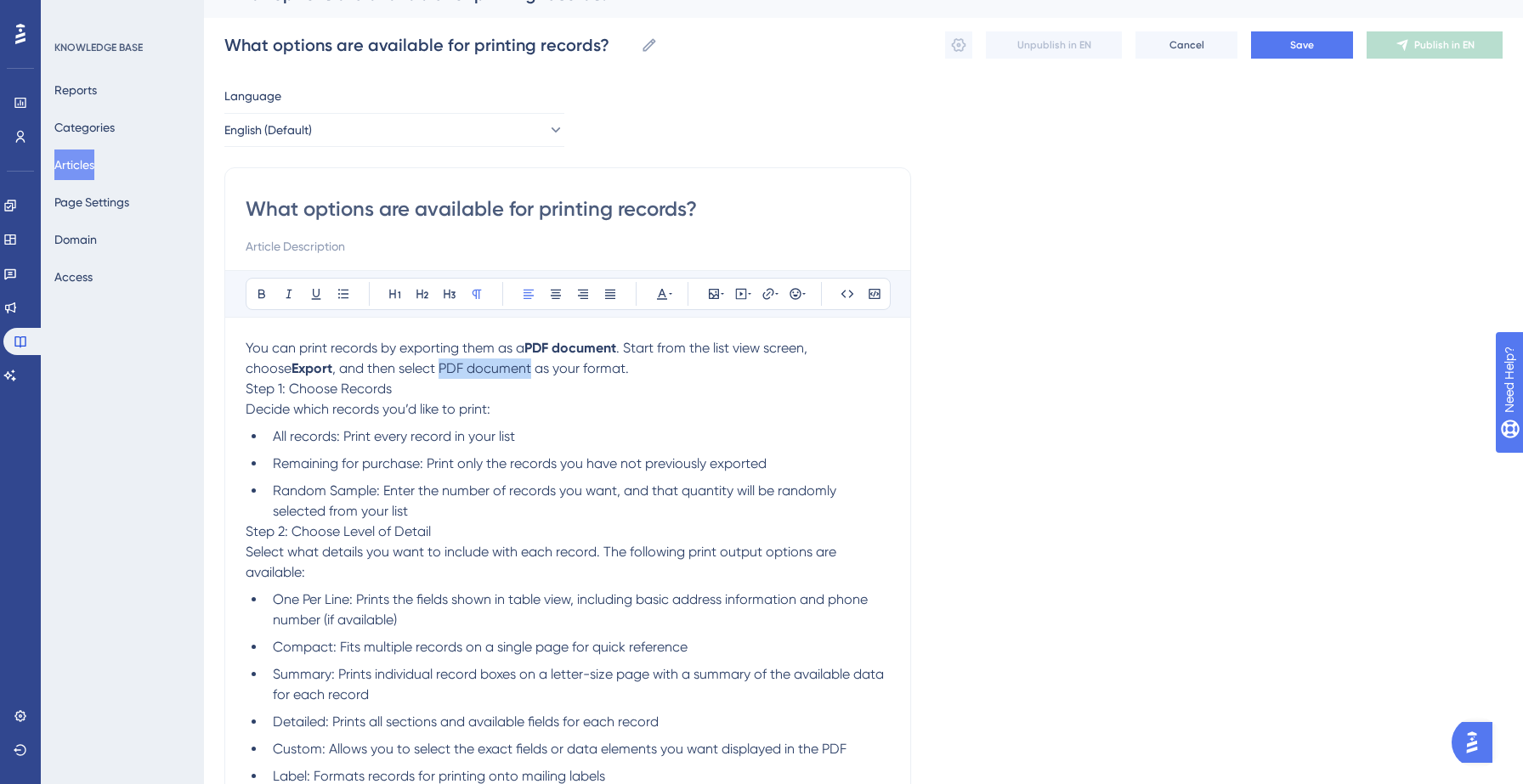
click at [483, 371] on span ", and then select PDF document as your format." at bounding box center [480, 368] width 296 height 16
click at [609, 368] on p "You can print records by exporting them as a PDF document . Start from the list…" at bounding box center [568, 358] width 644 height 41
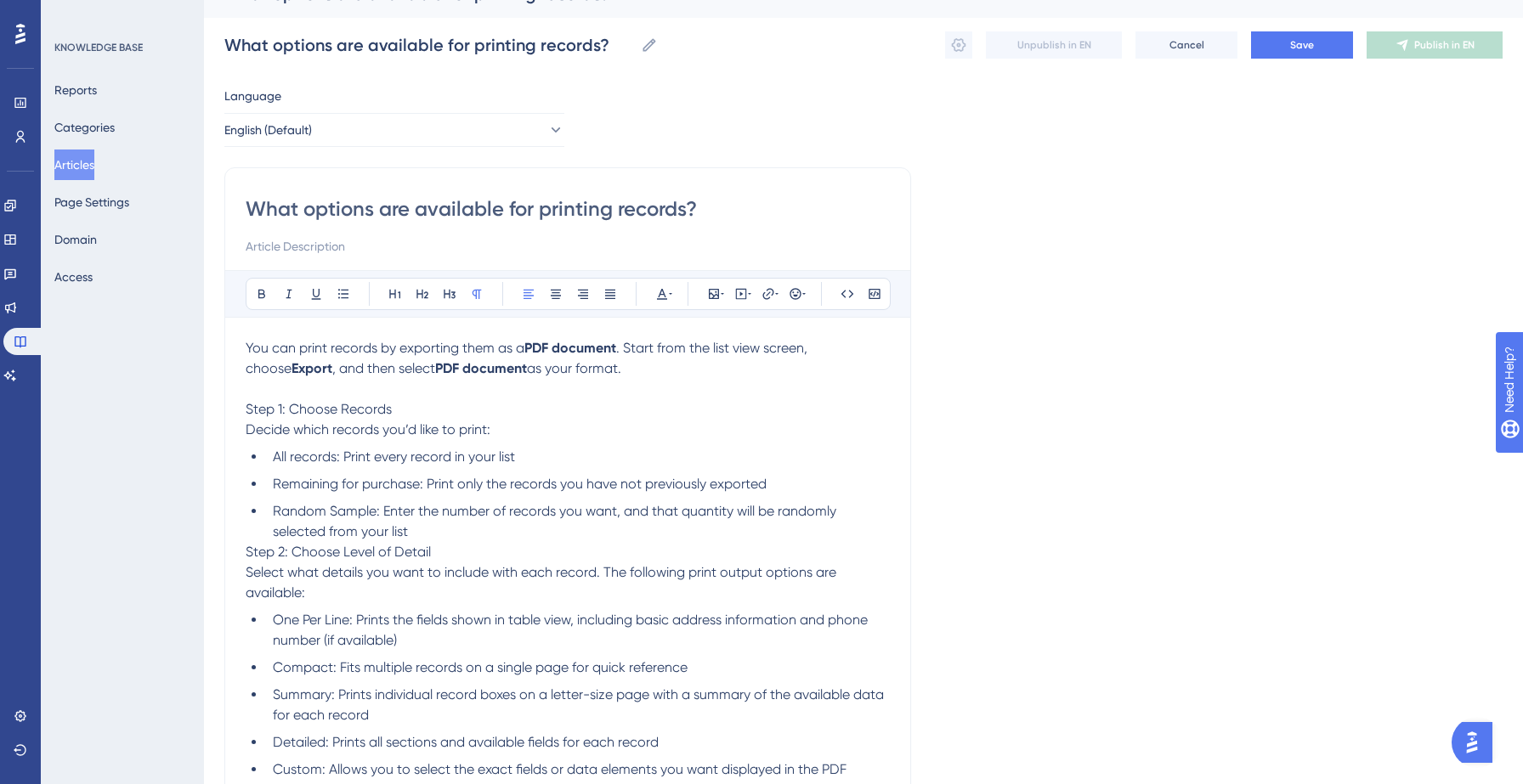
click at [268, 410] on span "Step 1: Choose Records" at bounding box center [318, 409] width 146 height 16
drag, startPoint x: 338, startPoint y: 461, endPoint x: 274, endPoint y: 459, distance: 64.0
click at [274, 459] on span "All records: Print every record in your list" at bounding box center [394, 456] width 242 height 16
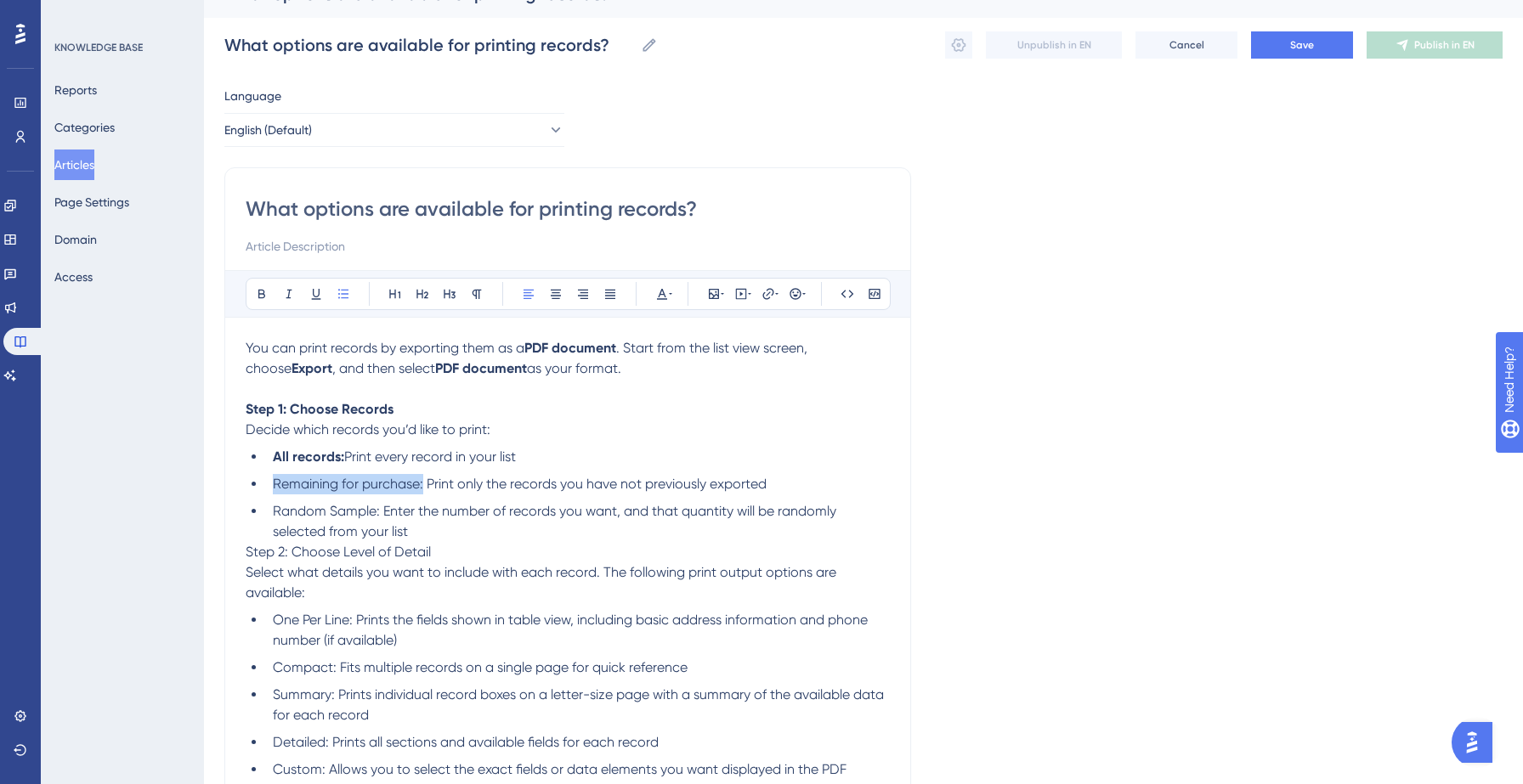
drag, startPoint x: 422, startPoint y: 486, endPoint x: 274, endPoint y: 495, distance: 148.3
click at [274, 494] on li "Remaining for purchase: Print only the records you have not previously exported" at bounding box center [578, 484] width 624 height 20
drag, startPoint x: 380, startPoint y: 514, endPoint x: 270, endPoint y: 506, distance: 110.3
click at [270, 506] on li "Random Sample: Enter the number of records you want, and that quantity will be …" at bounding box center [578, 521] width 624 height 41
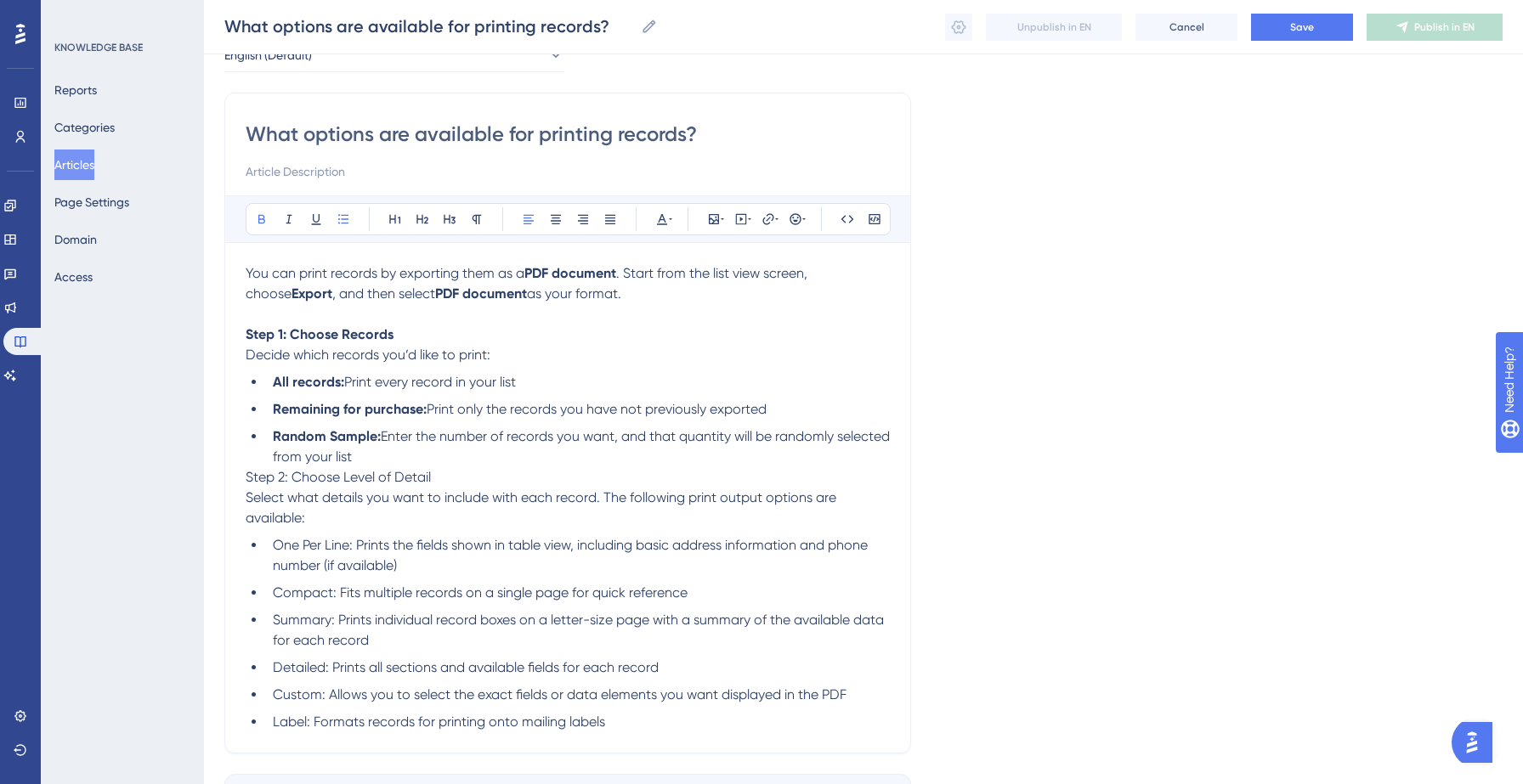
scroll to position [99, 0]
click at [453, 456] on li "Random Sample: Enter the number of records you want, and that quantity will be …" at bounding box center [578, 445] width 624 height 41
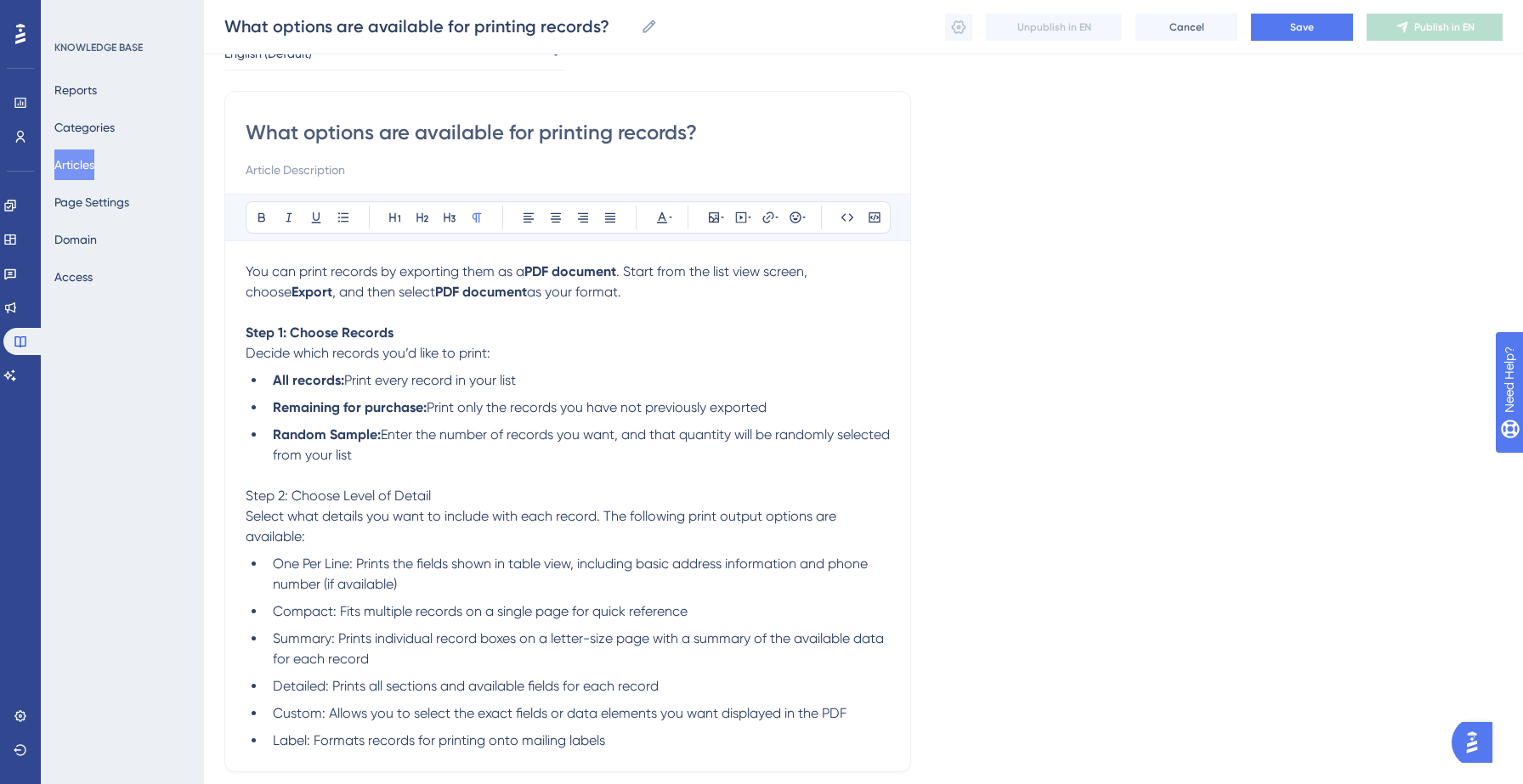
click at [358, 494] on span "Step 2: Choose Level of Detail" at bounding box center [338, 495] width 185 height 16
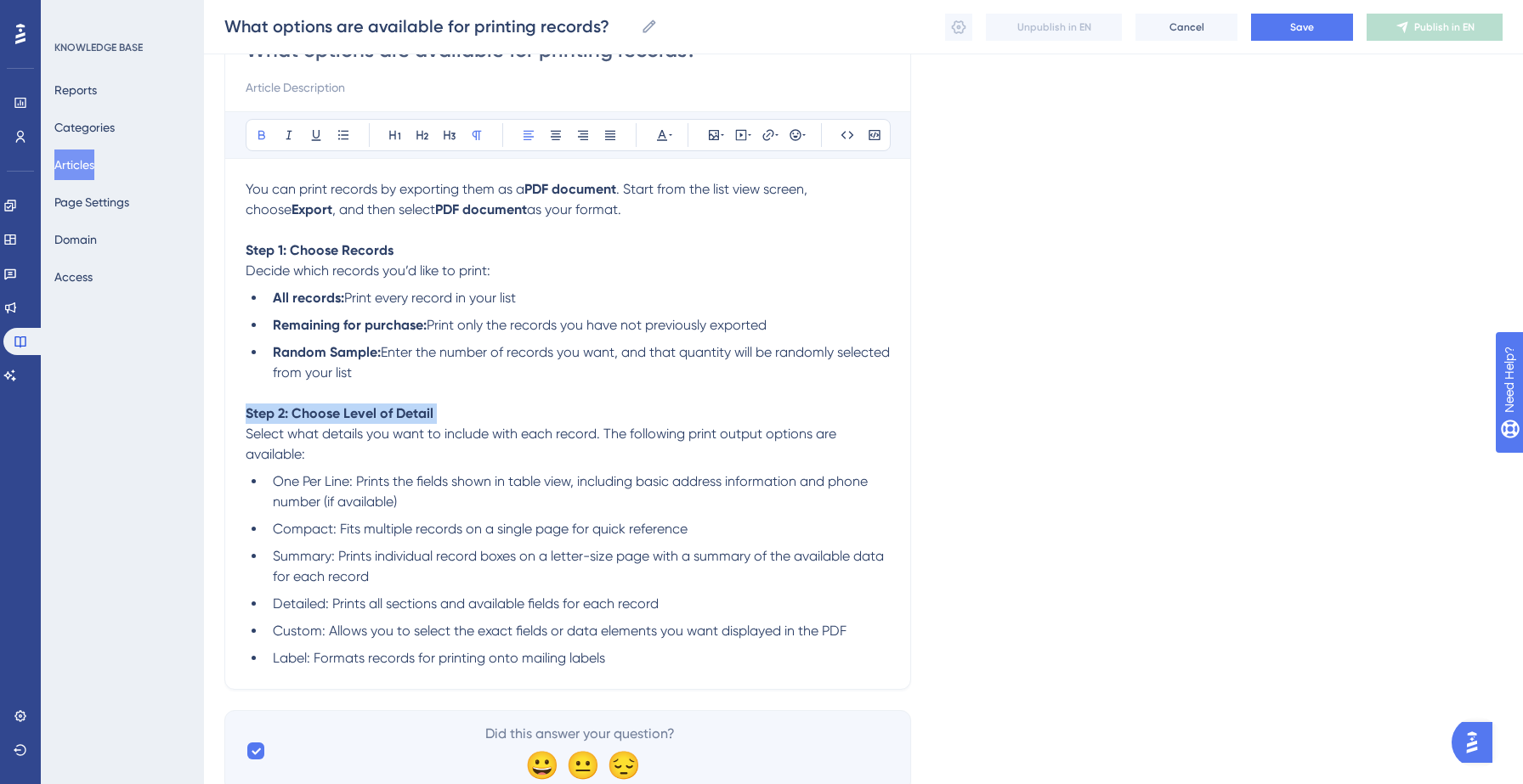
scroll to position [184, 0]
drag, startPoint x: 356, startPoint y: 483, endPoint x: 277, endPoint y: 483, distance: 79.0
click at [277, 483] on span "One Per Line: Prints the fields shown in table view, including basic address in…" at bounding box center [572, 490] width 599 height 36
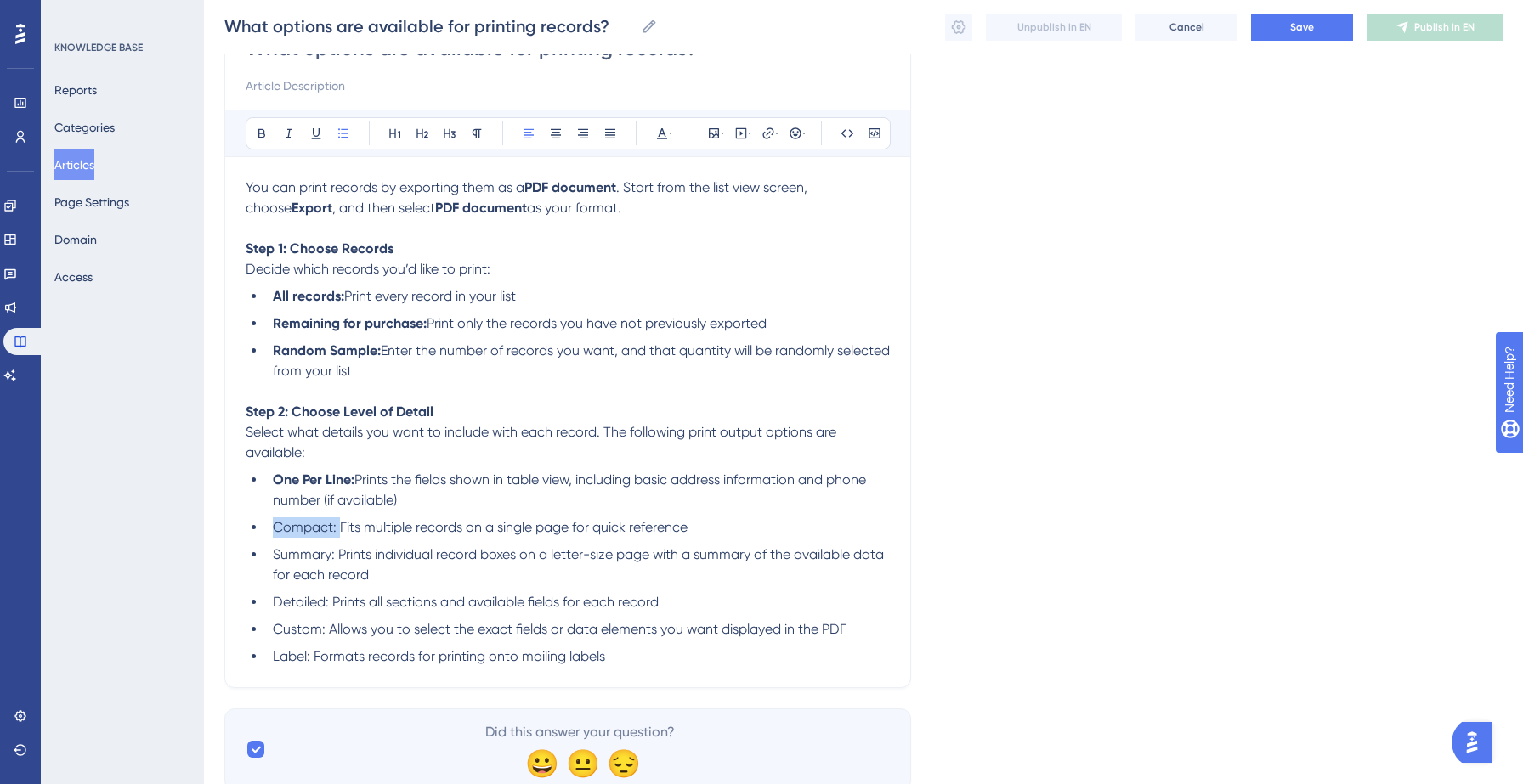
drag, startPoint x: 337, startPoint y: 528, endPoint x: 272, endPoint y: 526, distance: 65.0
click at [272, 526] on li "Compact: Fits multiple records on a single page for quick reference" at bounding box center [578, 527] width 624 height 20
drag, startPoint x: 330, startPoint y: 609, endPoint x: 273, endPoint y: 601, distance: 57.6
click at [273, 601] on span "Detailed: Prints all sections and available fields for each record" at bounding box center [465, 601] width 386 height 16
drag, startPoint x: 326, startPoint y: 633, endPoint x: 229, endPoint y: 633, distance: 97.0
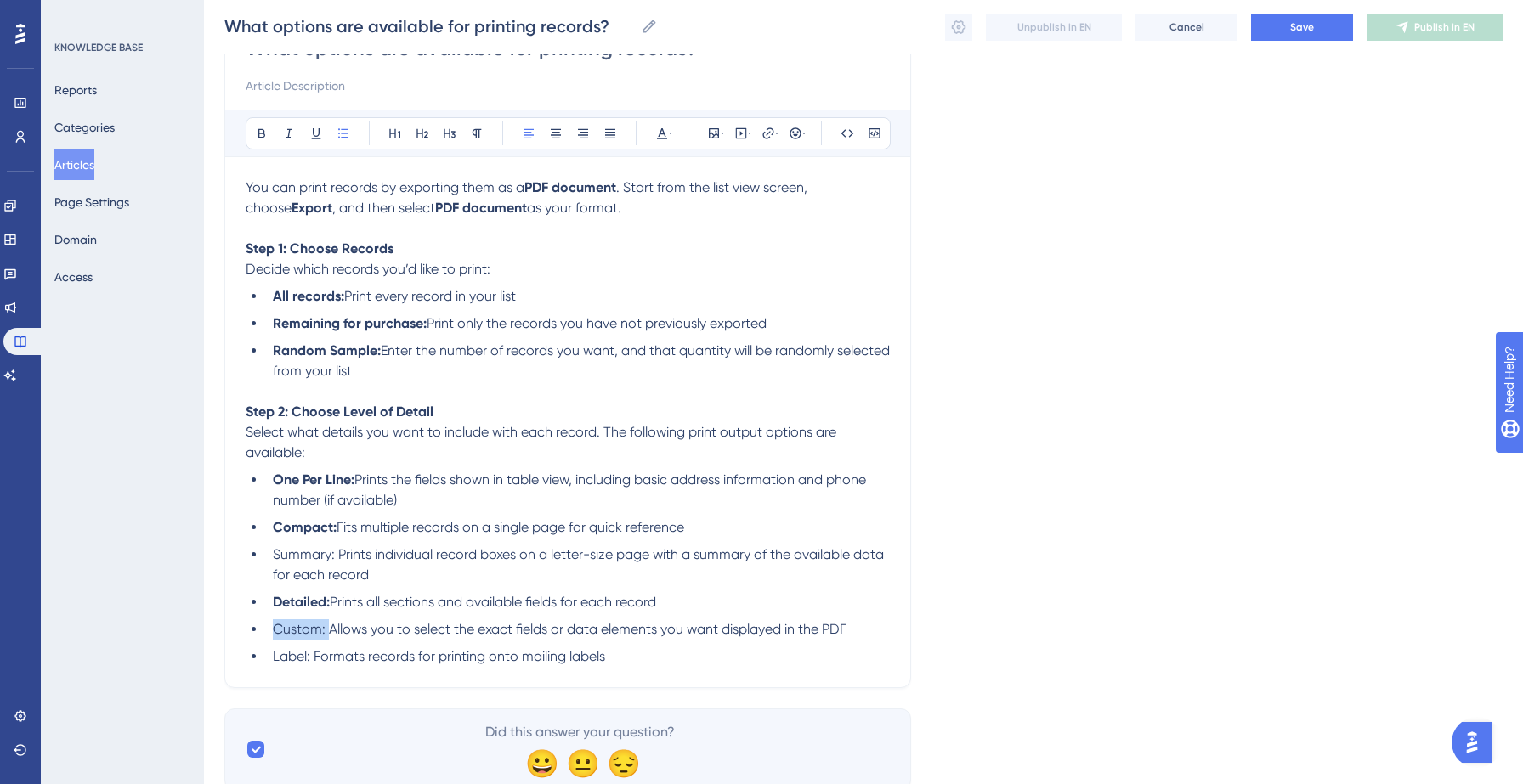
click at [229, 633] on div "What options are available for printing records? Bold Italic Underline Bullet P…" at bounding box center [567, 347] width 687 height 681
drag, startPoint x: 314, startPoint y: 662, endPoint x: 259, endPoint y: 663, distance: 55.0
click at [259, 663] on ul "One Per Line: Prints the fields shown in table view, including basic address in…" at bounding box center [568, 568] width 644 height 197
click at [1328, 28] on button "Save" at bounding box center [1302, 27] width 102 height 28
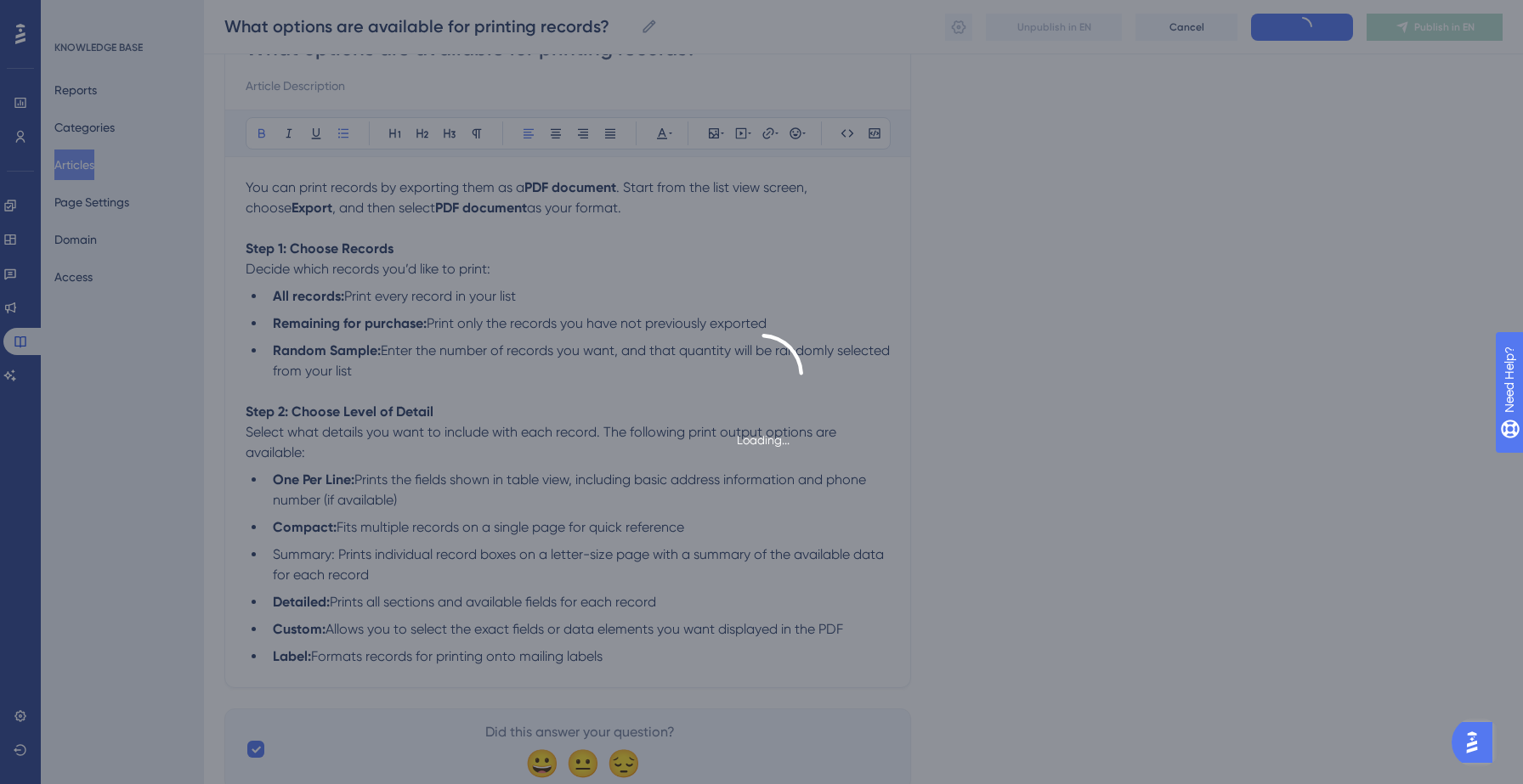
type input "What options are available for printing records?"
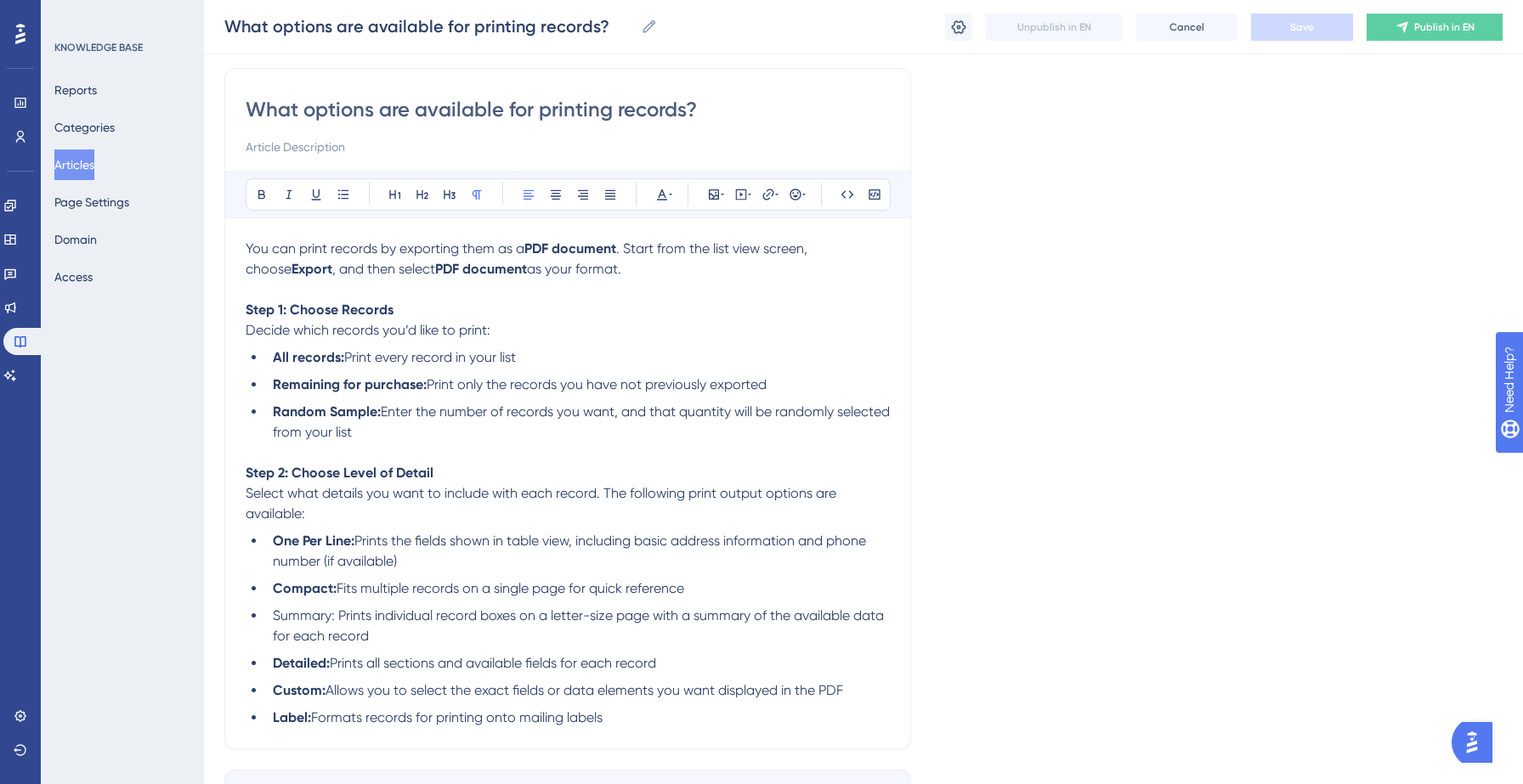
scroll to position [249, 0]
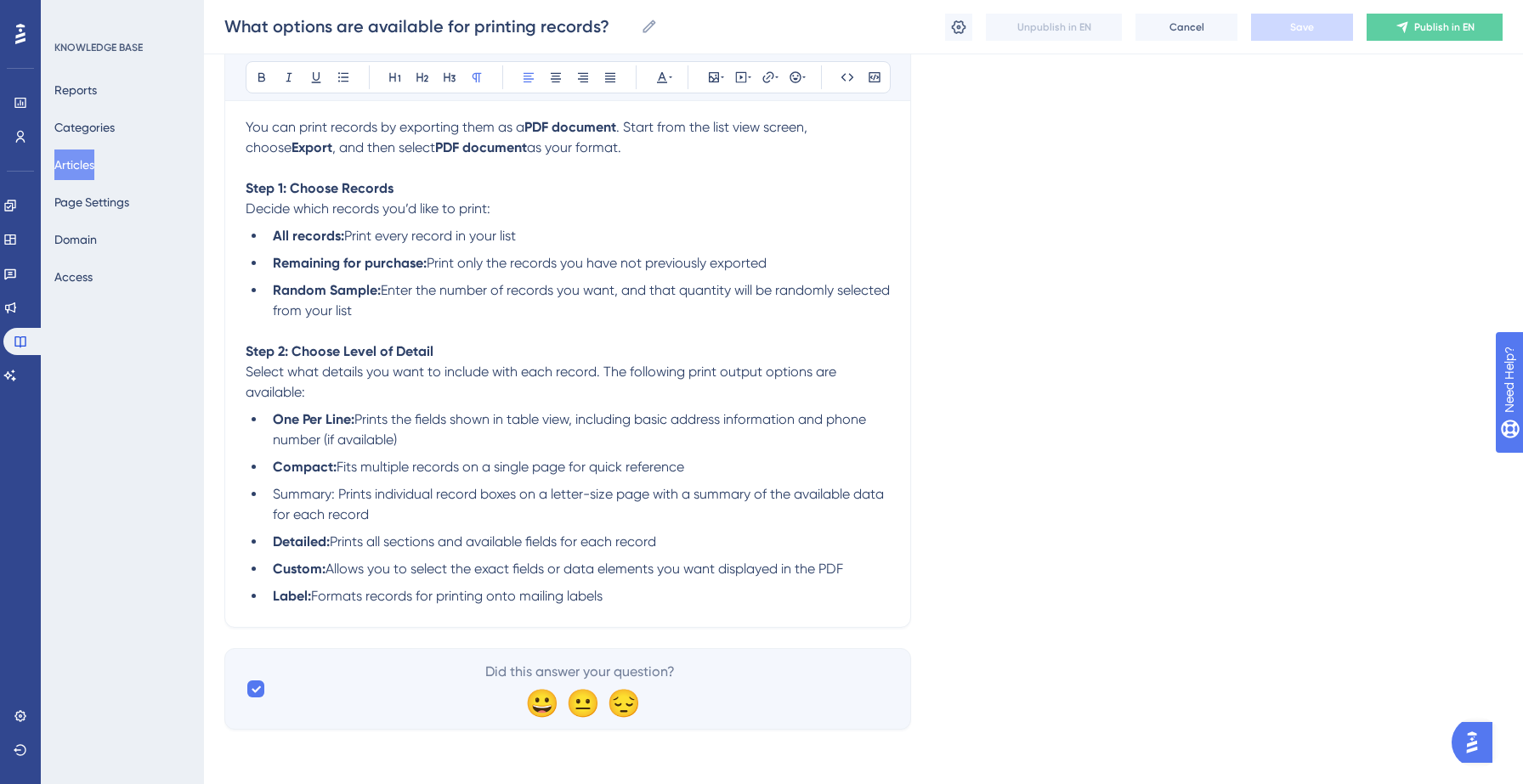
click at [657, 592] on li "Label: Formats records for printing onto mailing labels" at bounding box center [578, 595] width 624 height 20
click at [962, 35] on icon at bounding box center [959, 28] width 17 height 17
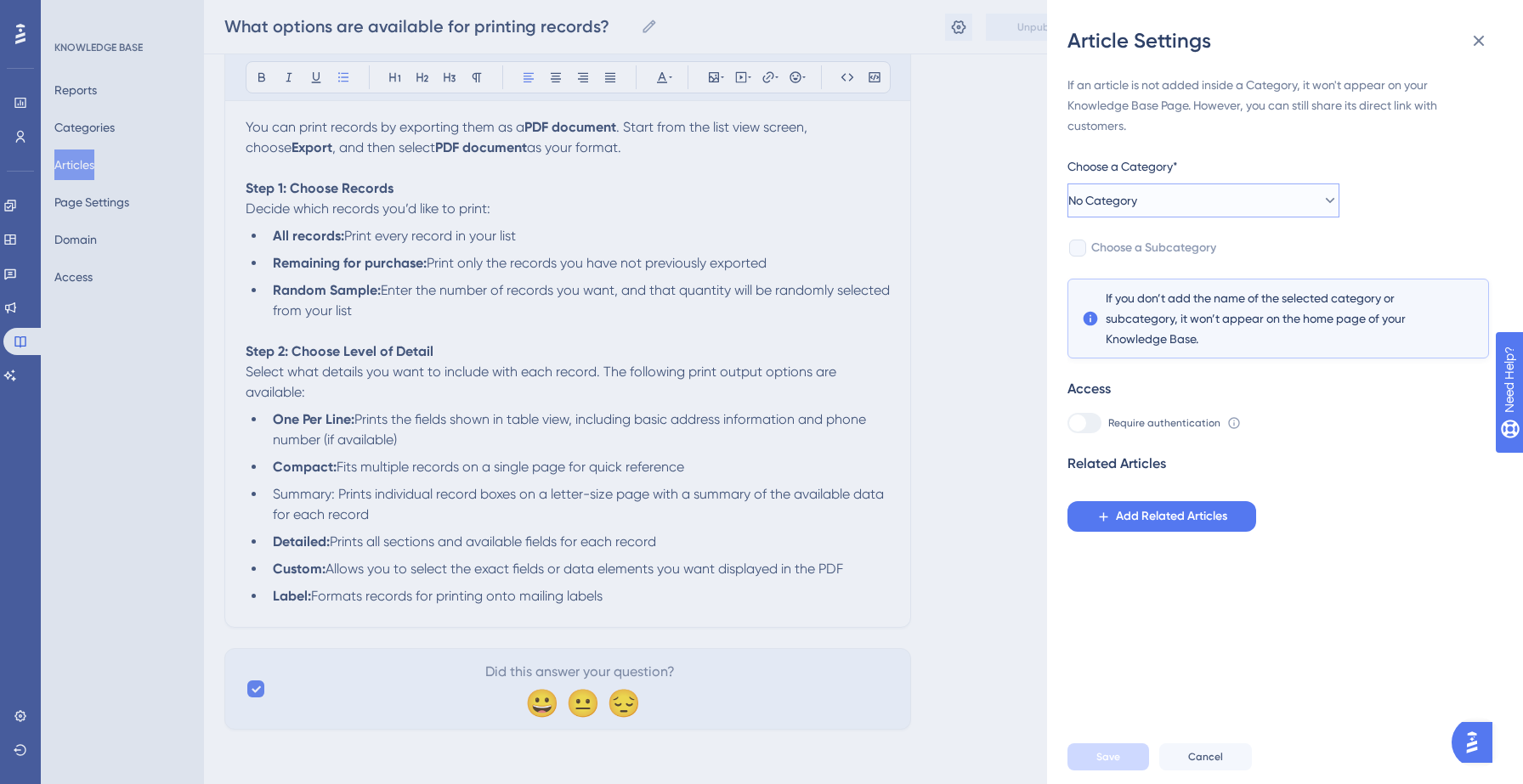
click at [1244, 200] on button "No Category" at bounding box center [1203, 201] width 272 height 34
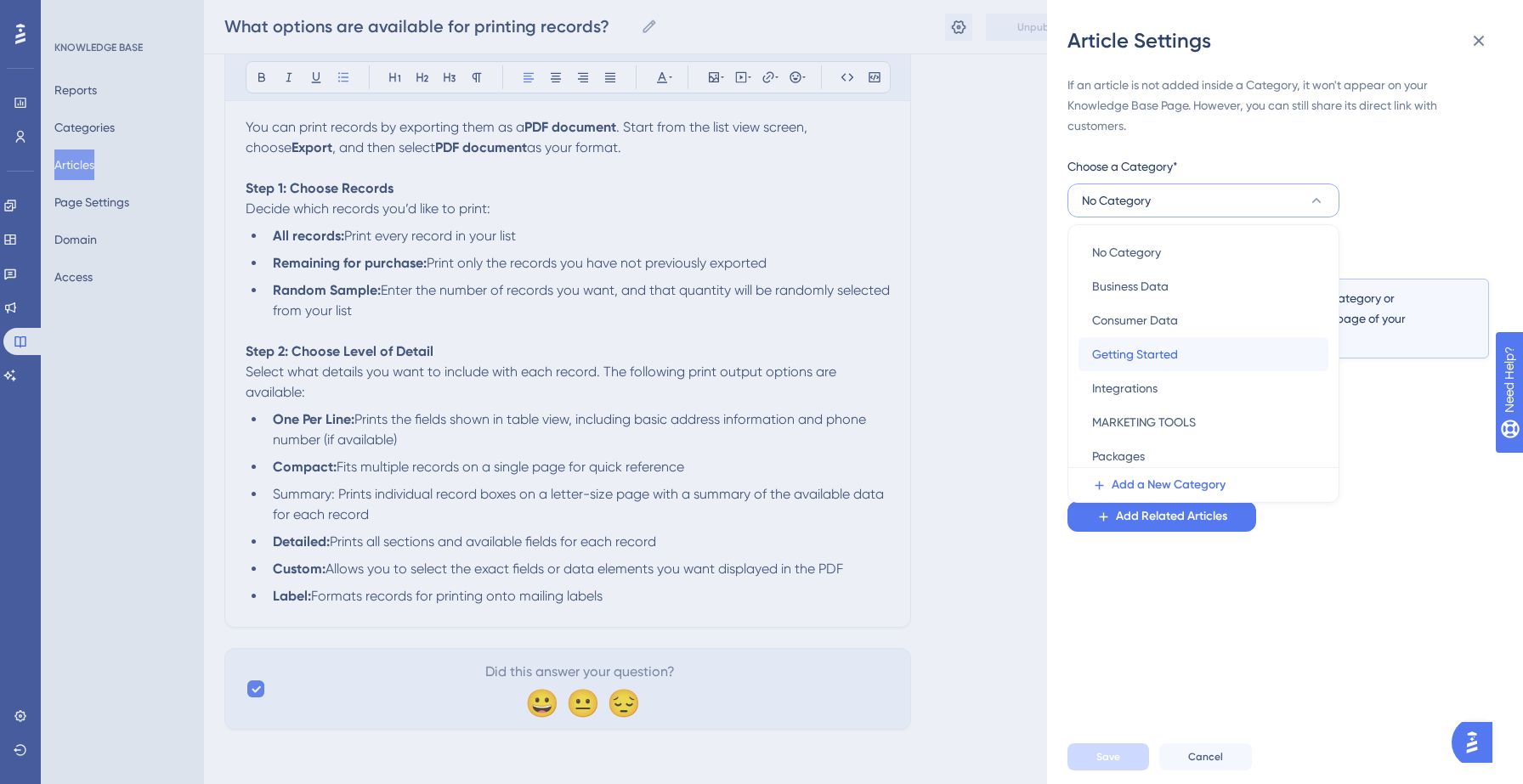
click at [1158, 350] on span "Getting Started" at bounding box center [1135, 353] width 86 height 20
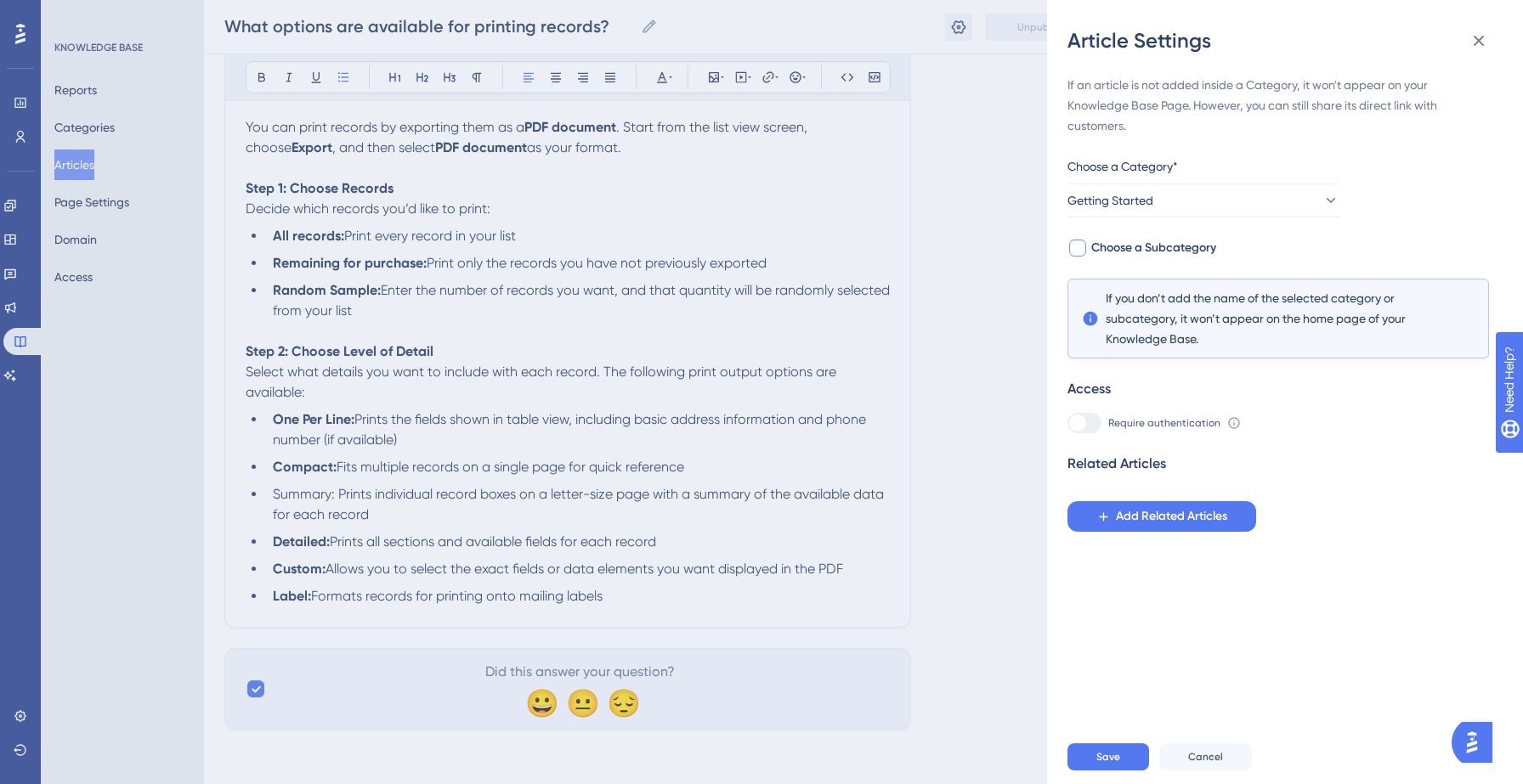
click at [1148, 257] on span "Choose a Subcategory" at bounding box center [1153, 248] width 125 height 20
checkbox input "true"
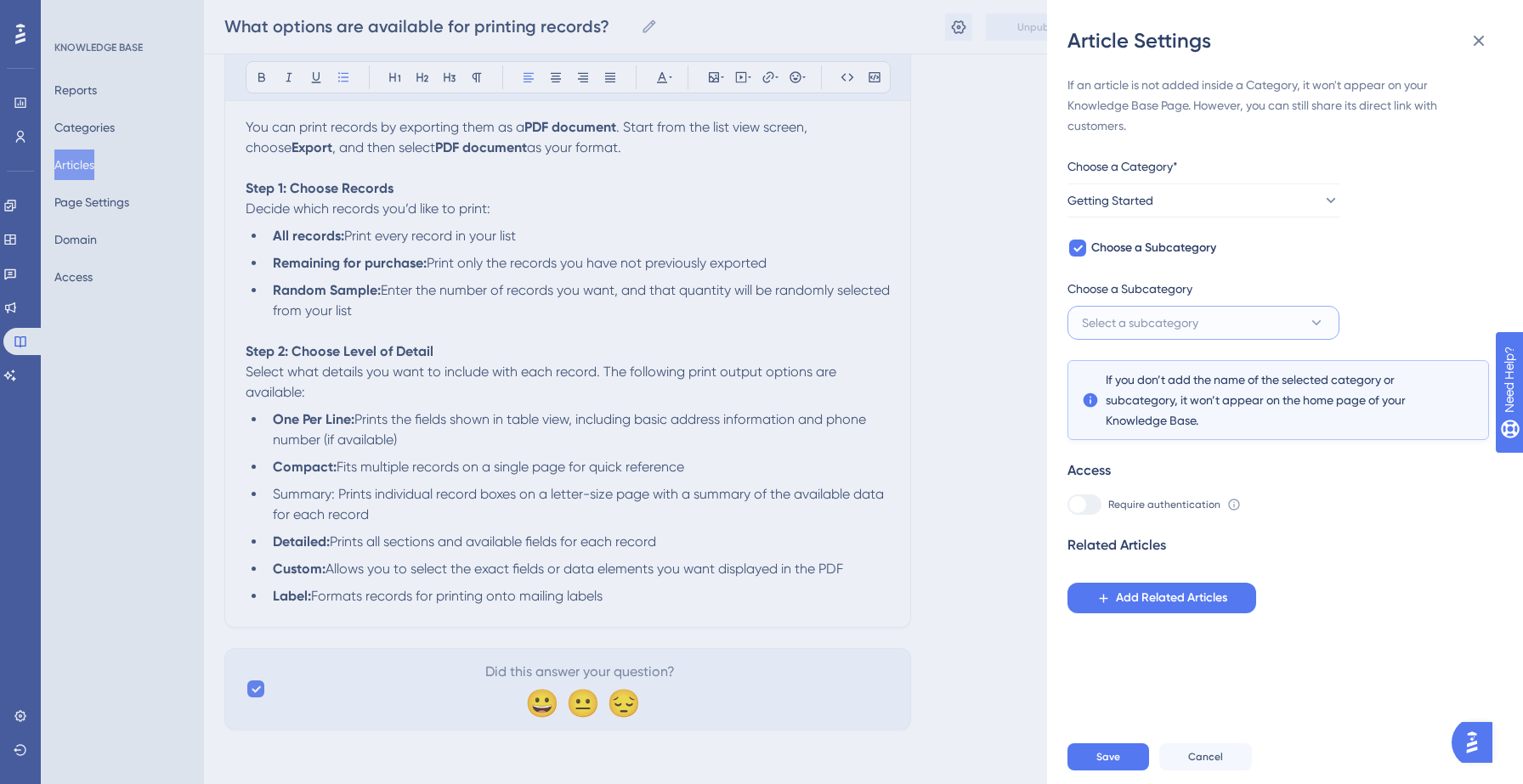
click at [1165, 331] on span "Select a subcategory" at bounding box center [1140, 322] width 116 height 20
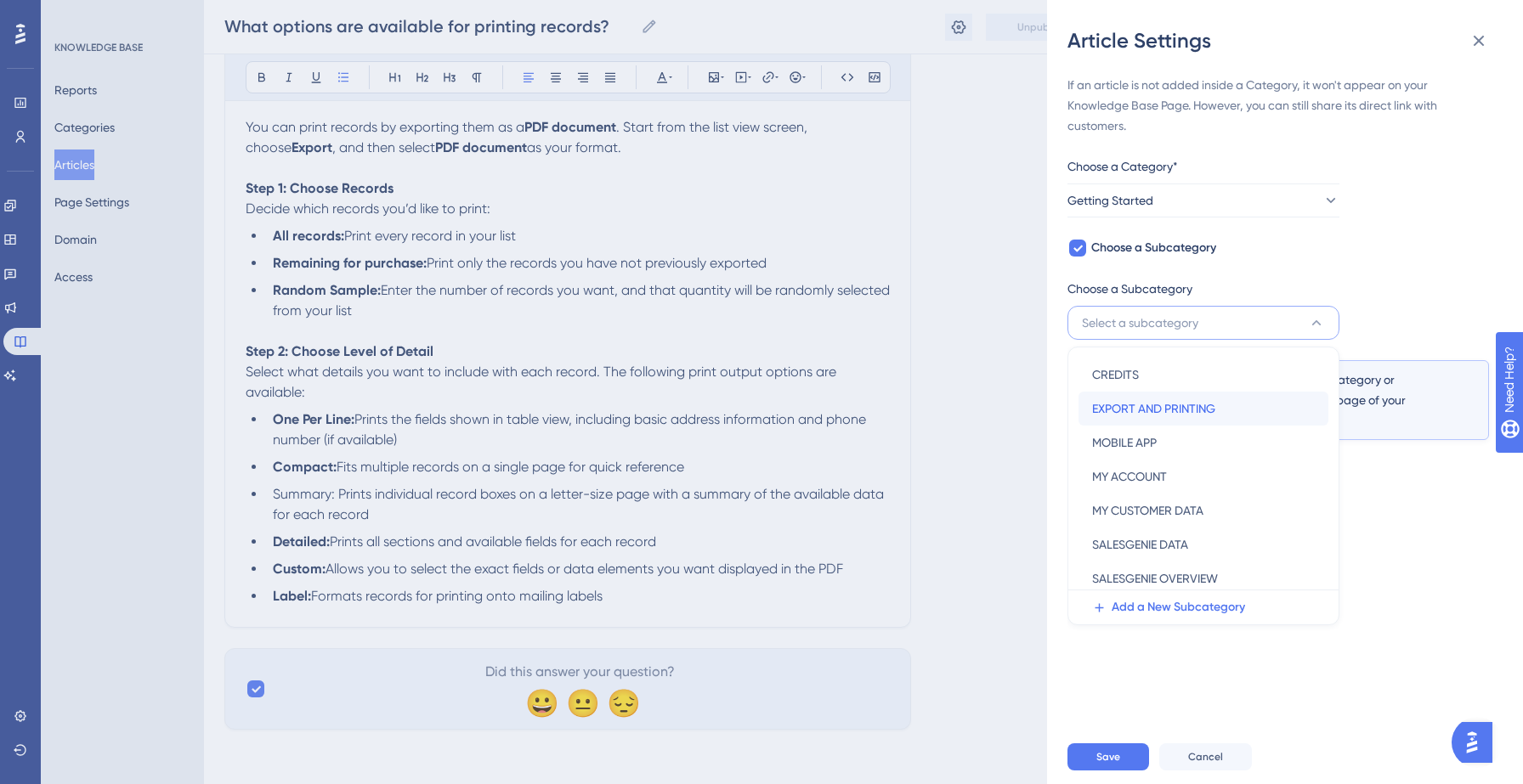
click at [1157, 415] on span "EXPORT AND PRINTING" at bounding box center [1153, 408] width 123 height 20
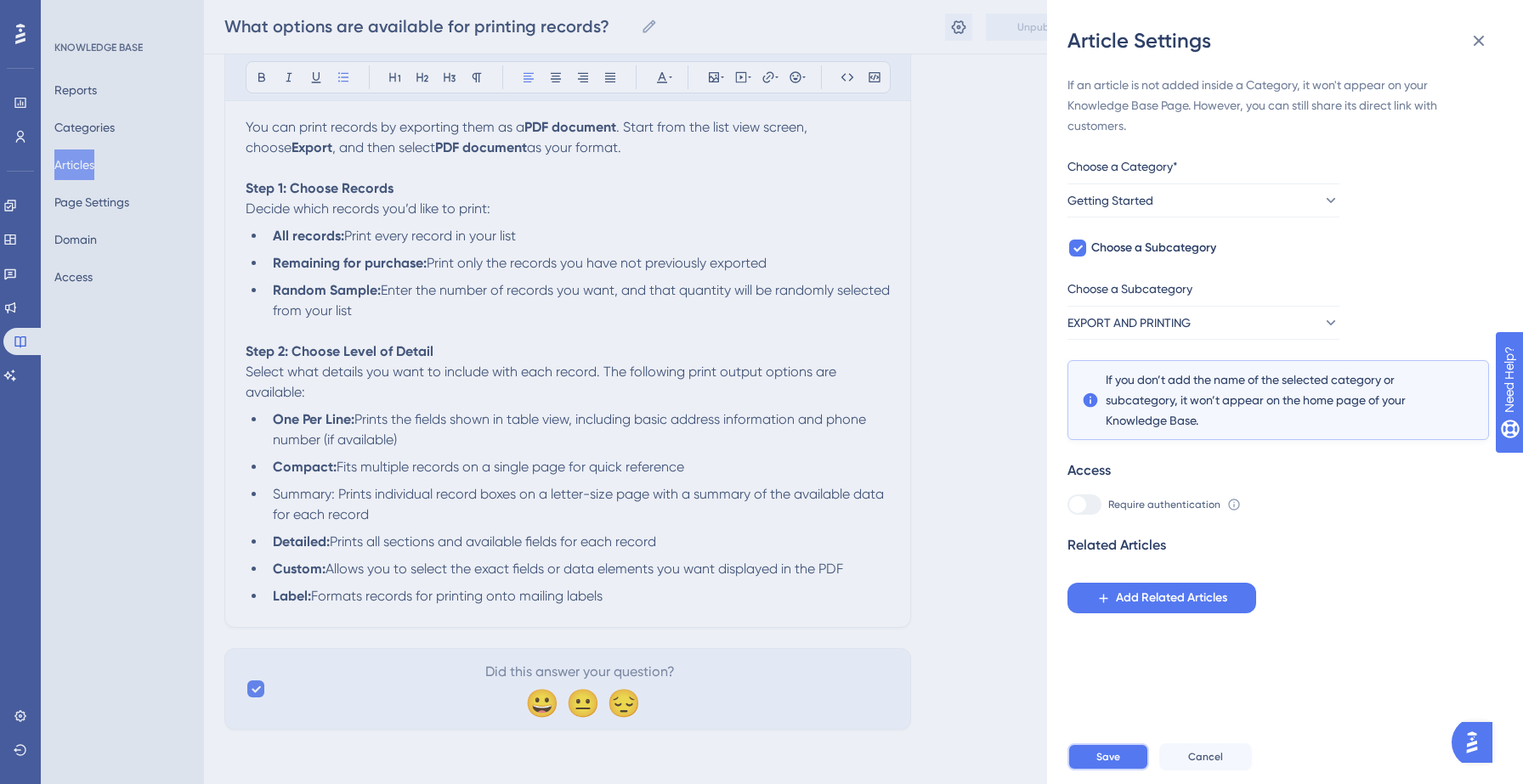
click at [1118, 764] on button "Save" at bounding box center [1108, 756] width 82 height 28
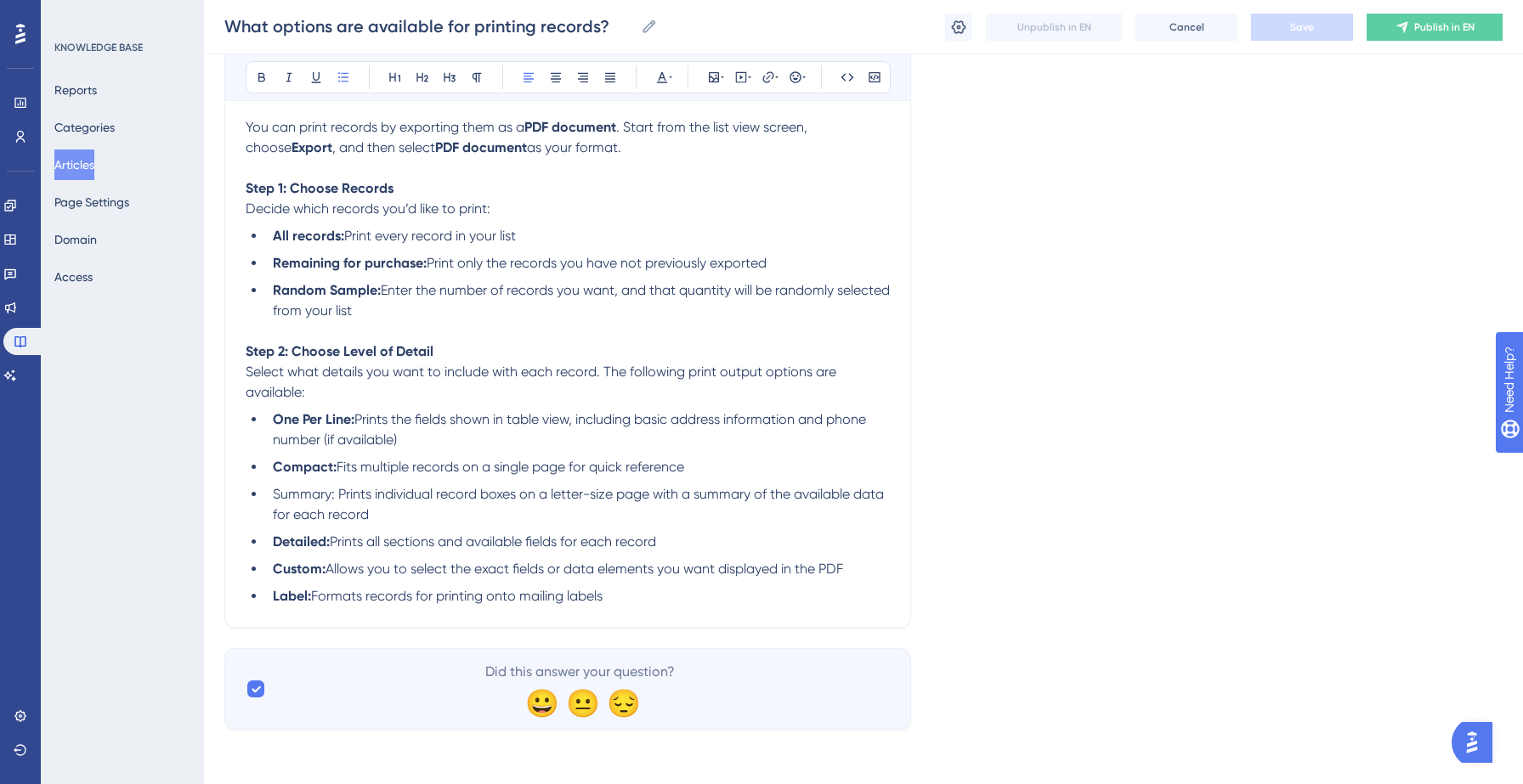
scroll to position [0, 0]
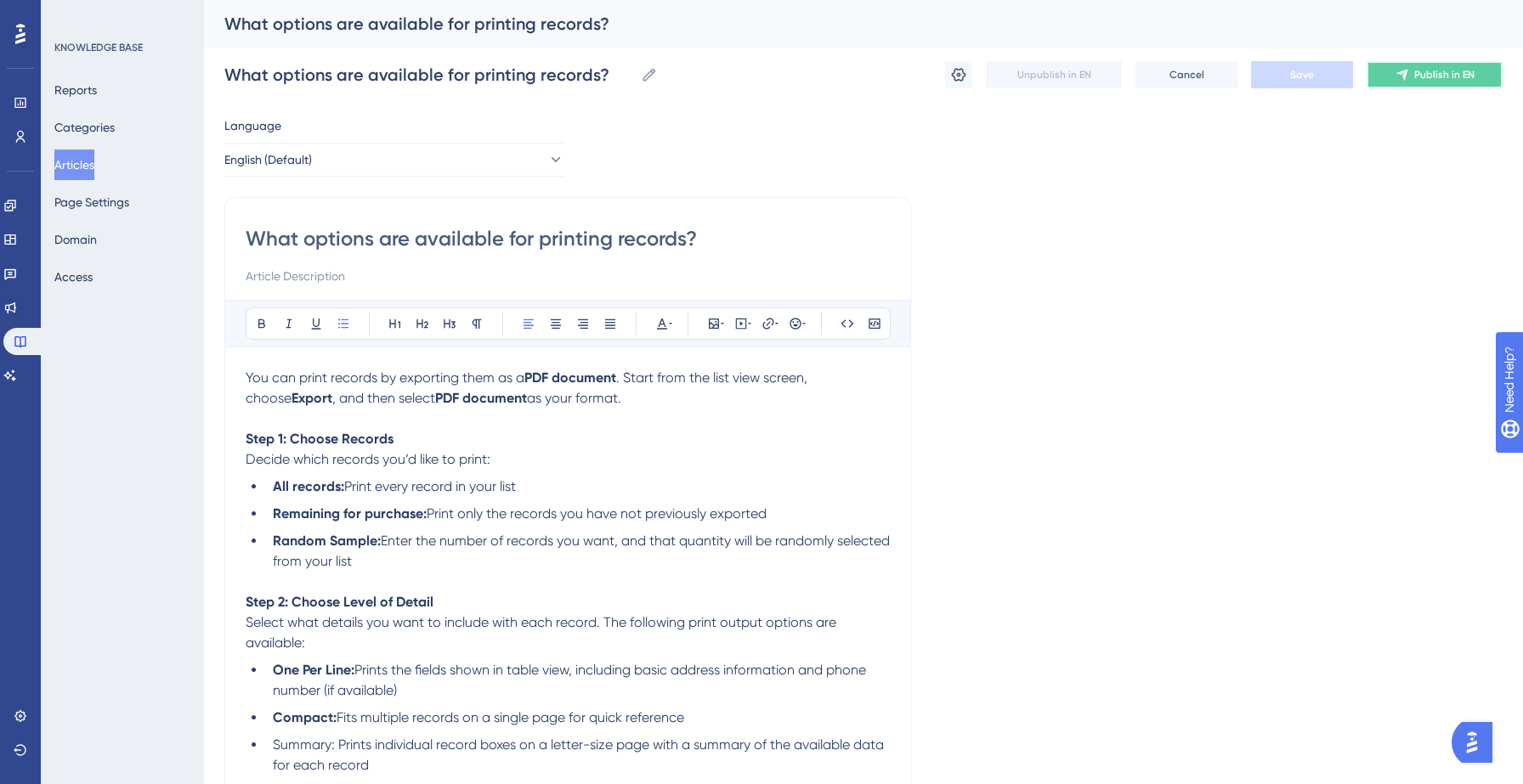
click at [1468, 84] on button "Publish in EN" at bounding box center [1434, 74] width 136 height 28
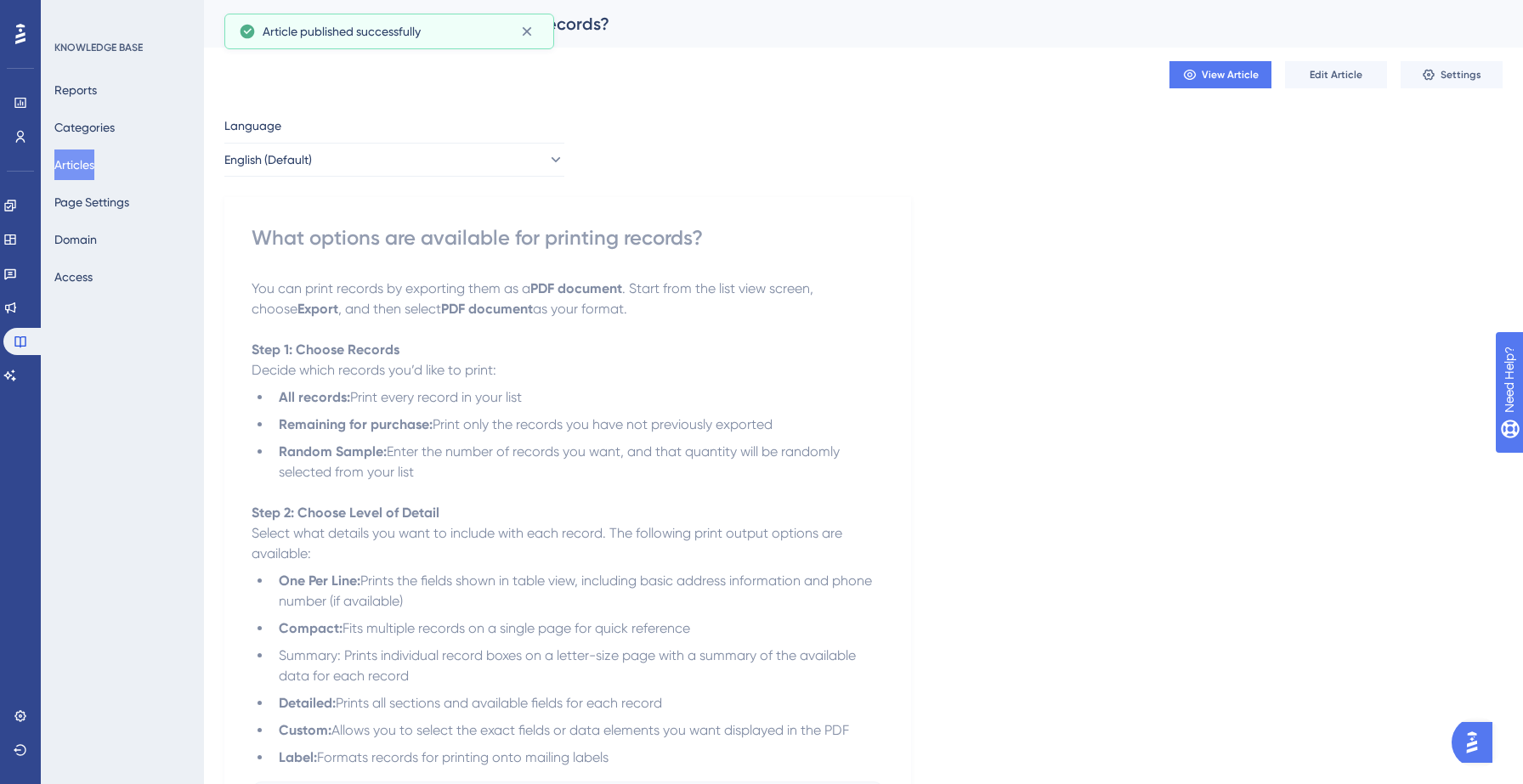
click at [91, 162] on button "Articles" at bounding box center [74, 165] width 40 height 30
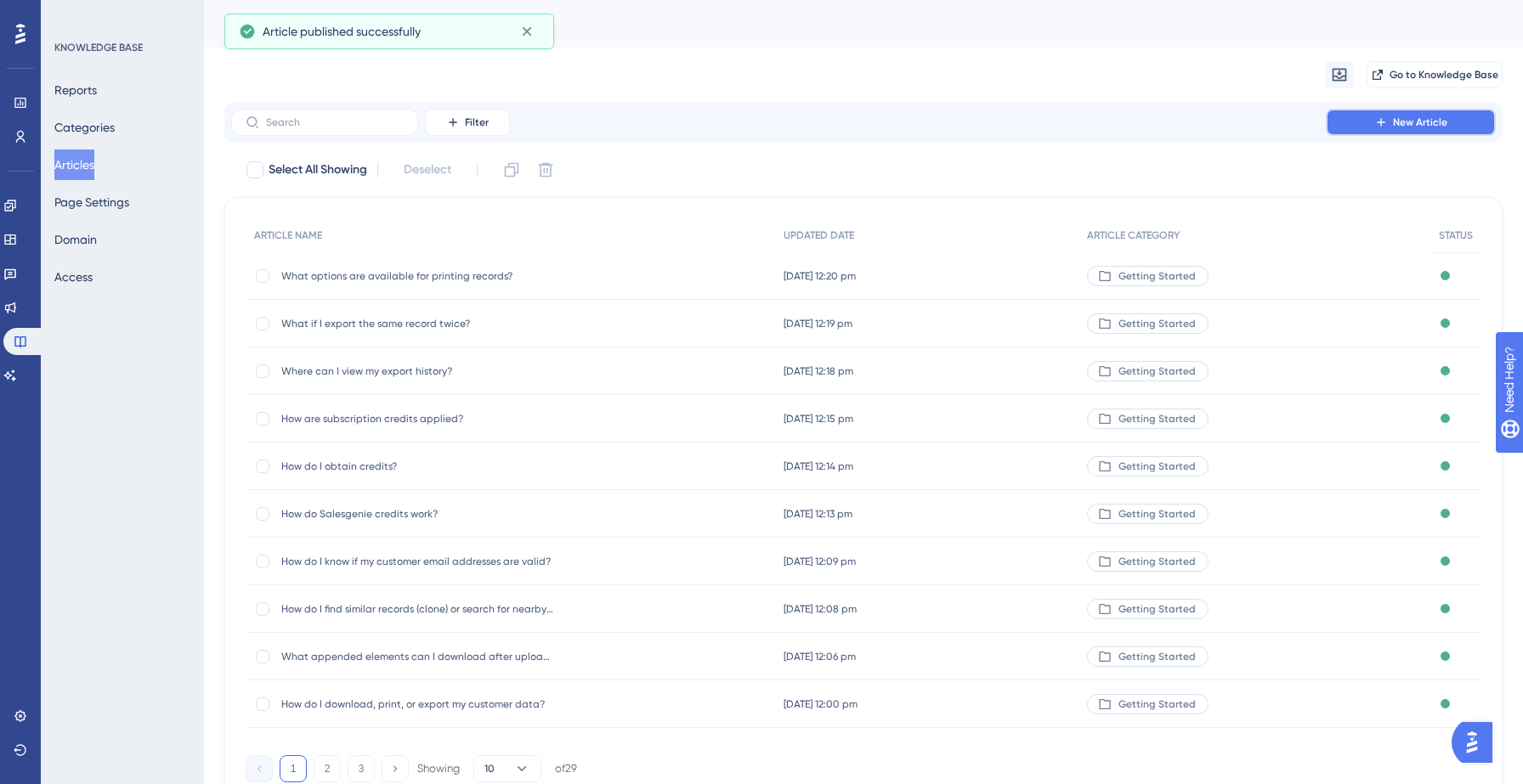
click at [1421, 122] on span "New Article" at bounding box center [1420, 122] width 54 height 13
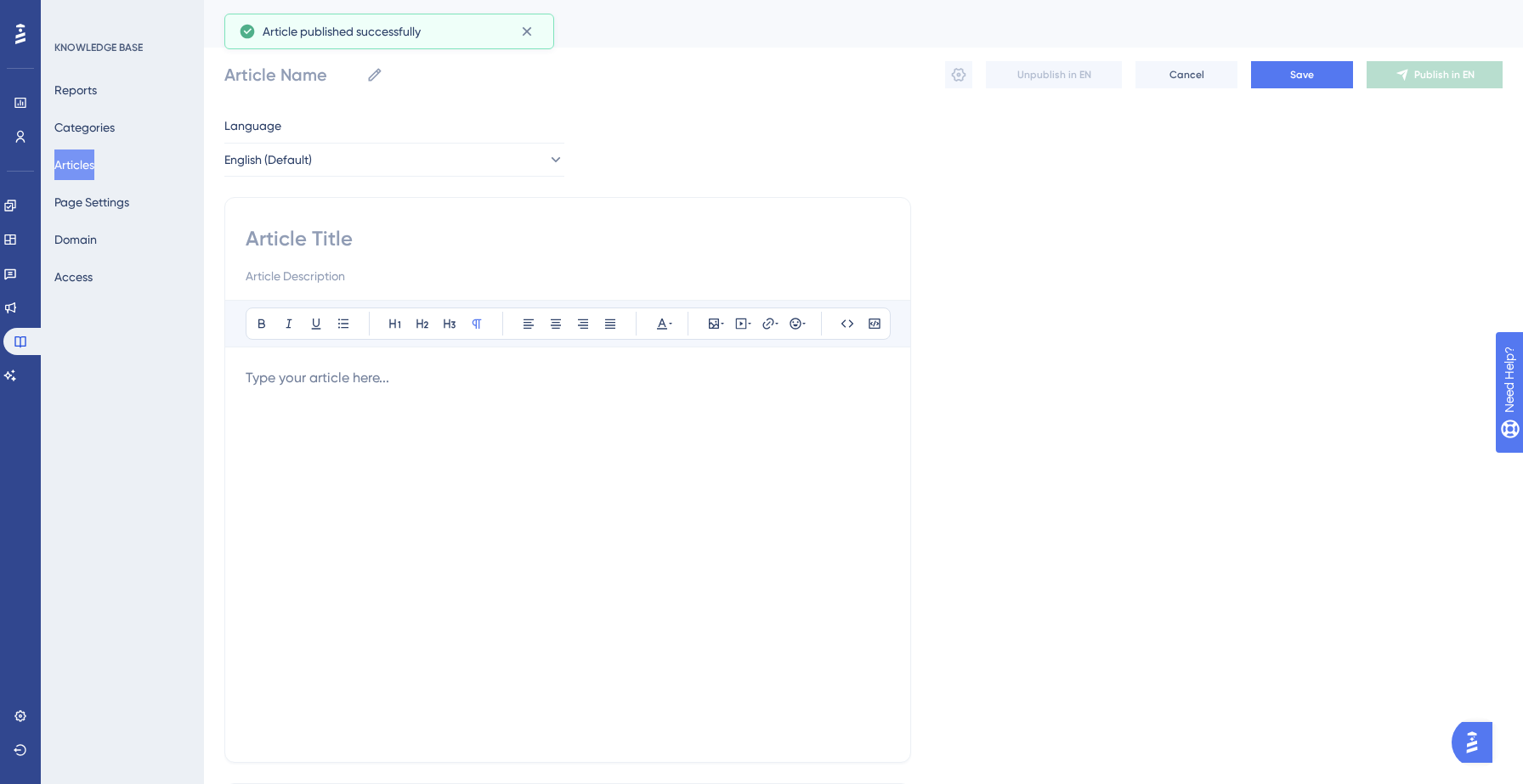
click at [482, 227] on input at bounding box center [568, 238] width 644 height 28
paste input "How do I format my list for printing labels?"
type input "How do I format my list for printing labels?"
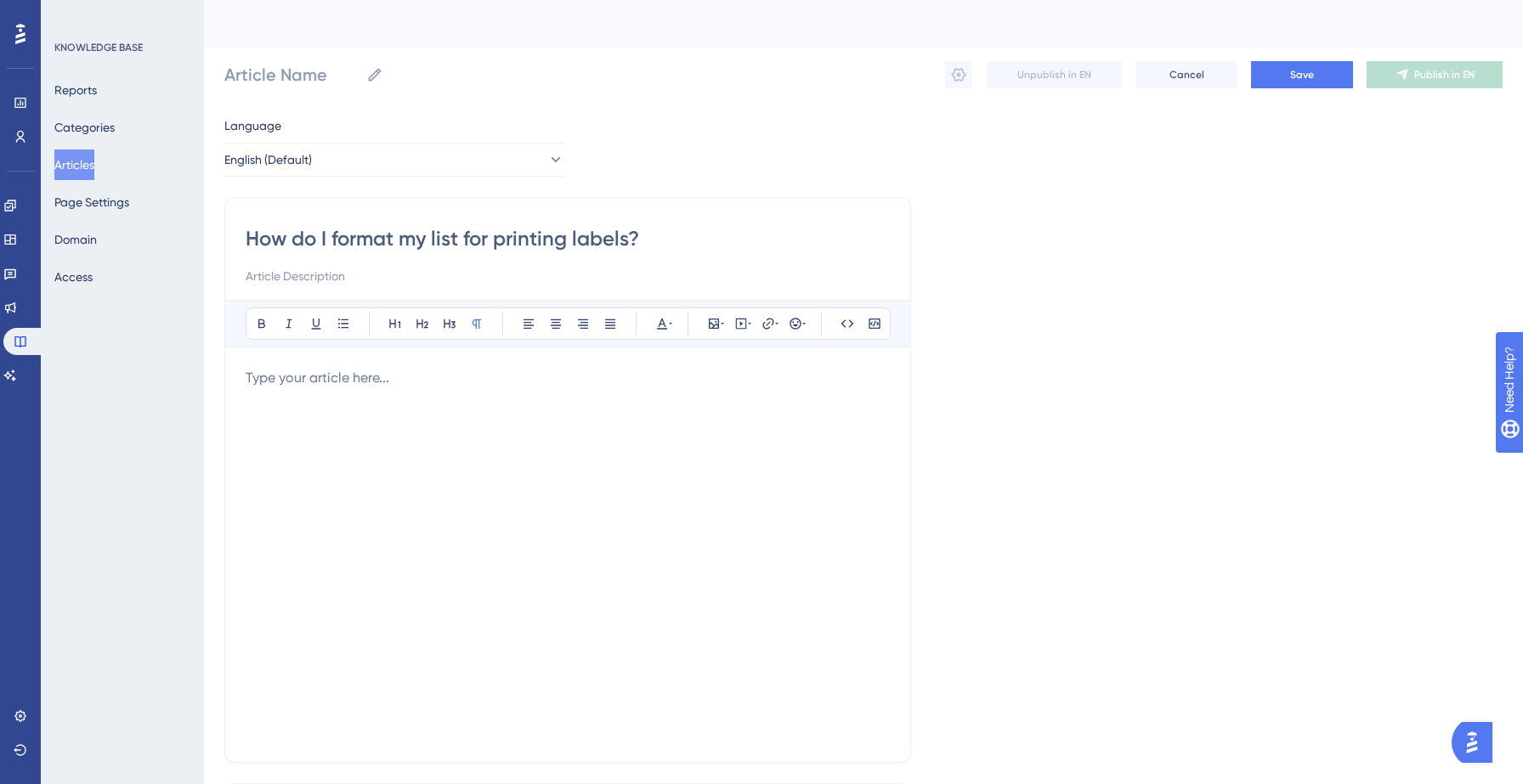
type input "How do I format my list for printing labels?"
click at [352, 397] on div at bounding box center [568, 554] width 644 height 373
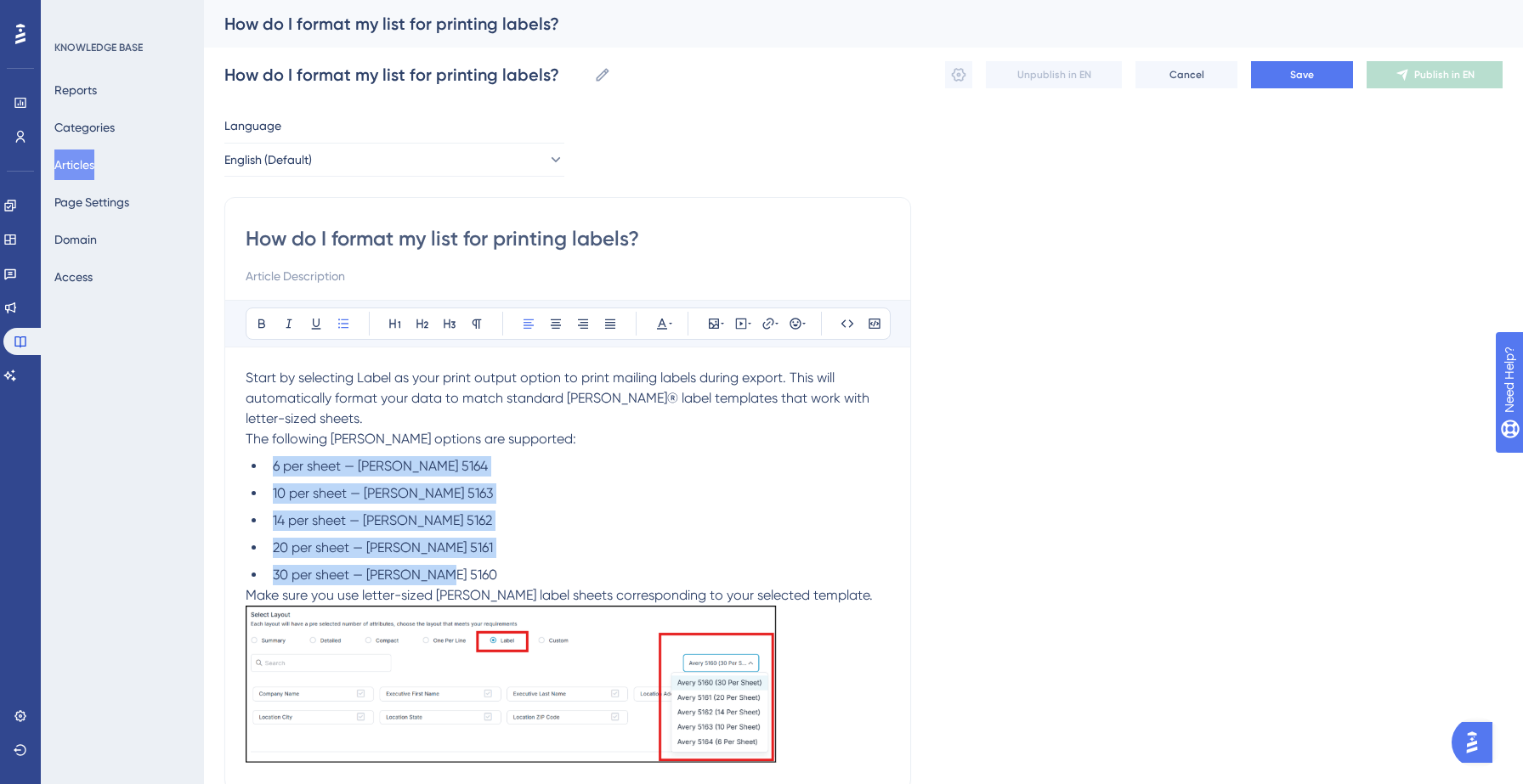
drag, startPoint x: 272, startPoint y: 466, endPoint x: 445, endPoint y: 569, distance: 201.3
click at [445, 569] on ul "6 per sheet — Avery 5164 10 per sheet — Avery 5163 14 per sheet — Avery 5162 20…" at bounding box center [568, 521] width 644 height 130
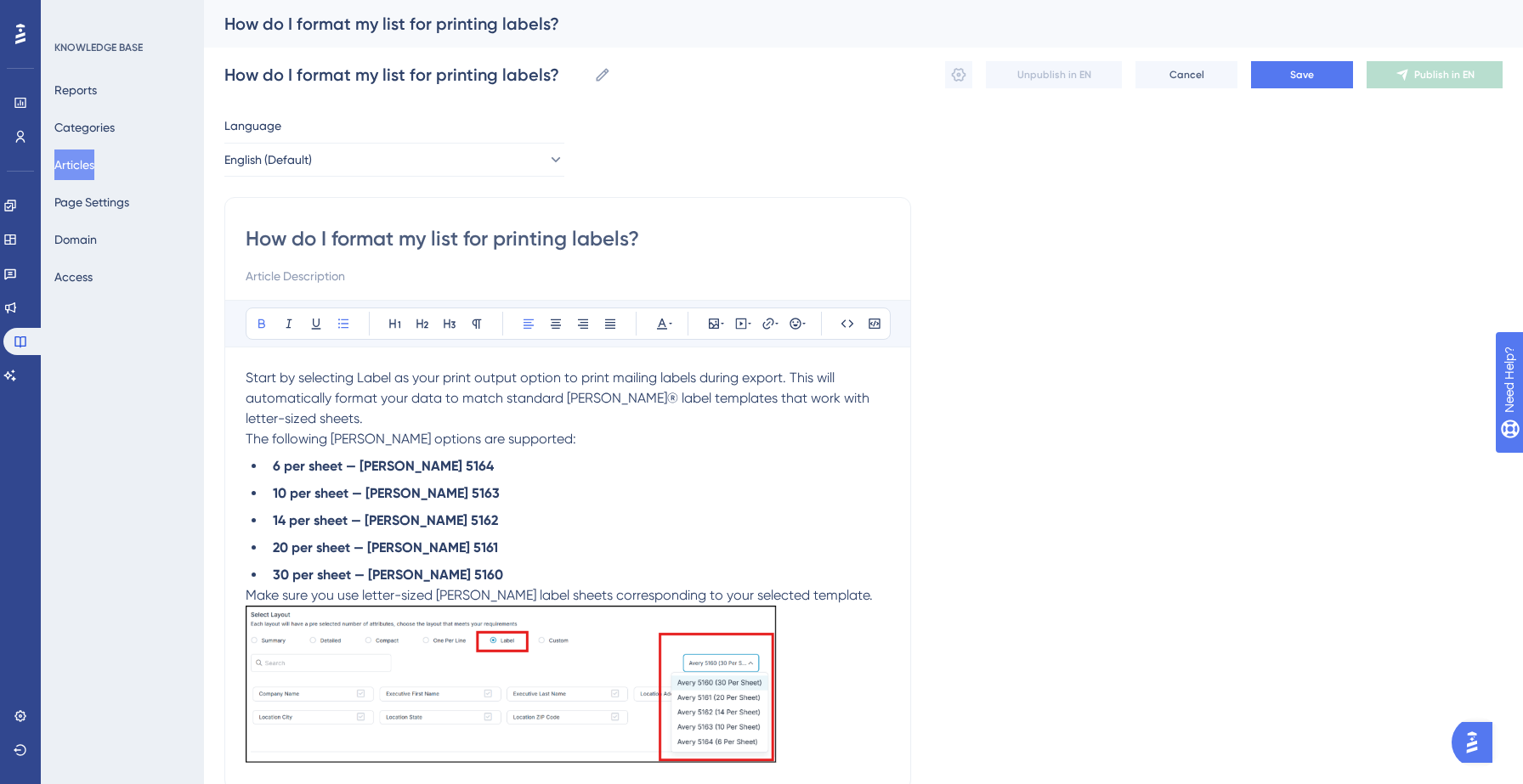
click at [380, 412] on p "Start by selecting Label as your print output option to print mailing labels du…" at bounding box center [568, 398] width 644 height 61
drag, startPoint x: 357, startPoint y: 380, endPoint x: 393, endPoint y: 380, distance: 36.0
click at [393, 380] on span "Start by selecting Label as your print output option to print mailing labels du…" at bounding box center [559, 398] width 627 height 57
click at [344, 420] on p "Start by selecting Label as your print output option to print mailing labels du…" at bounding box center [568, 398] width 644 height 61
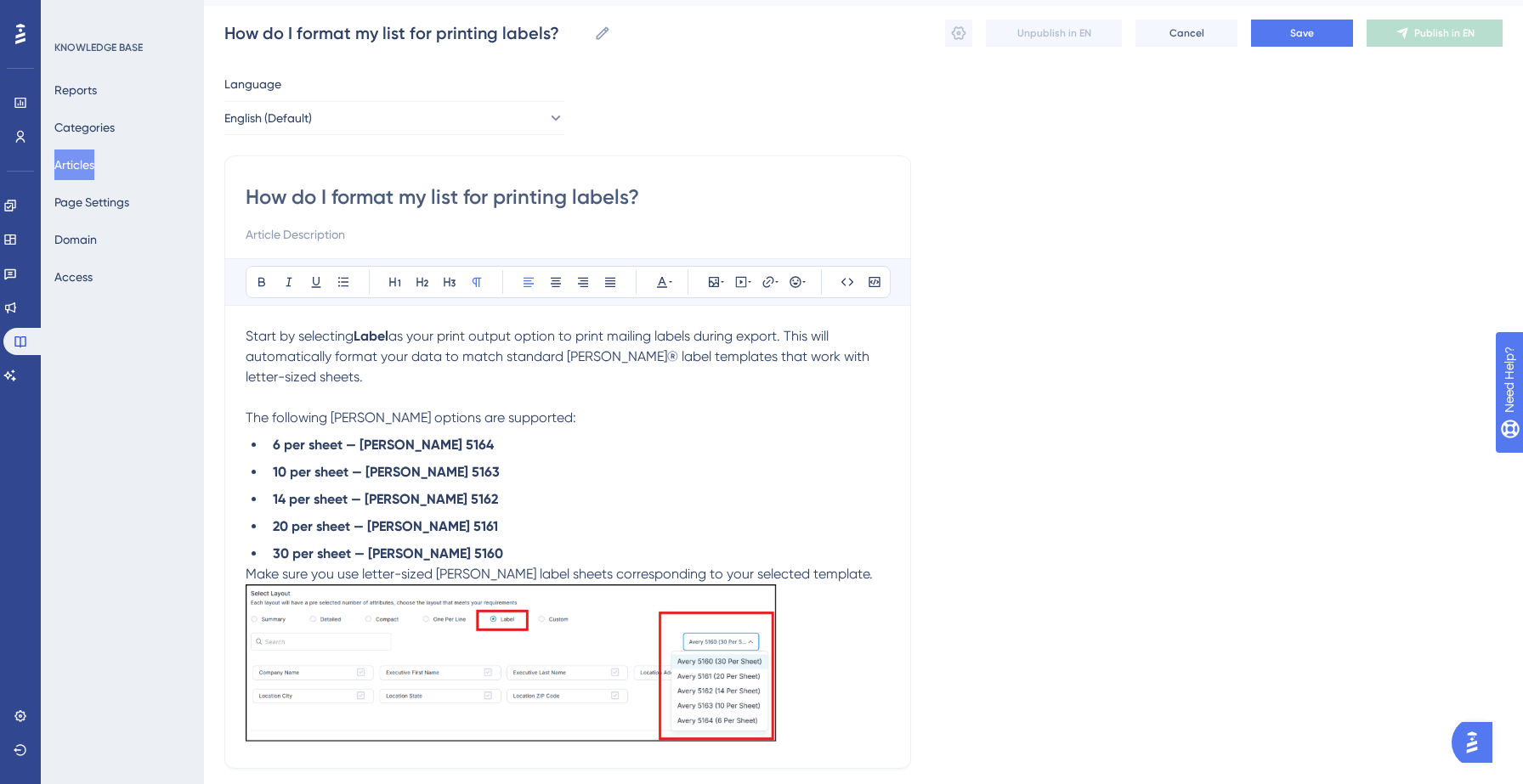
scroll to position [48, 0]
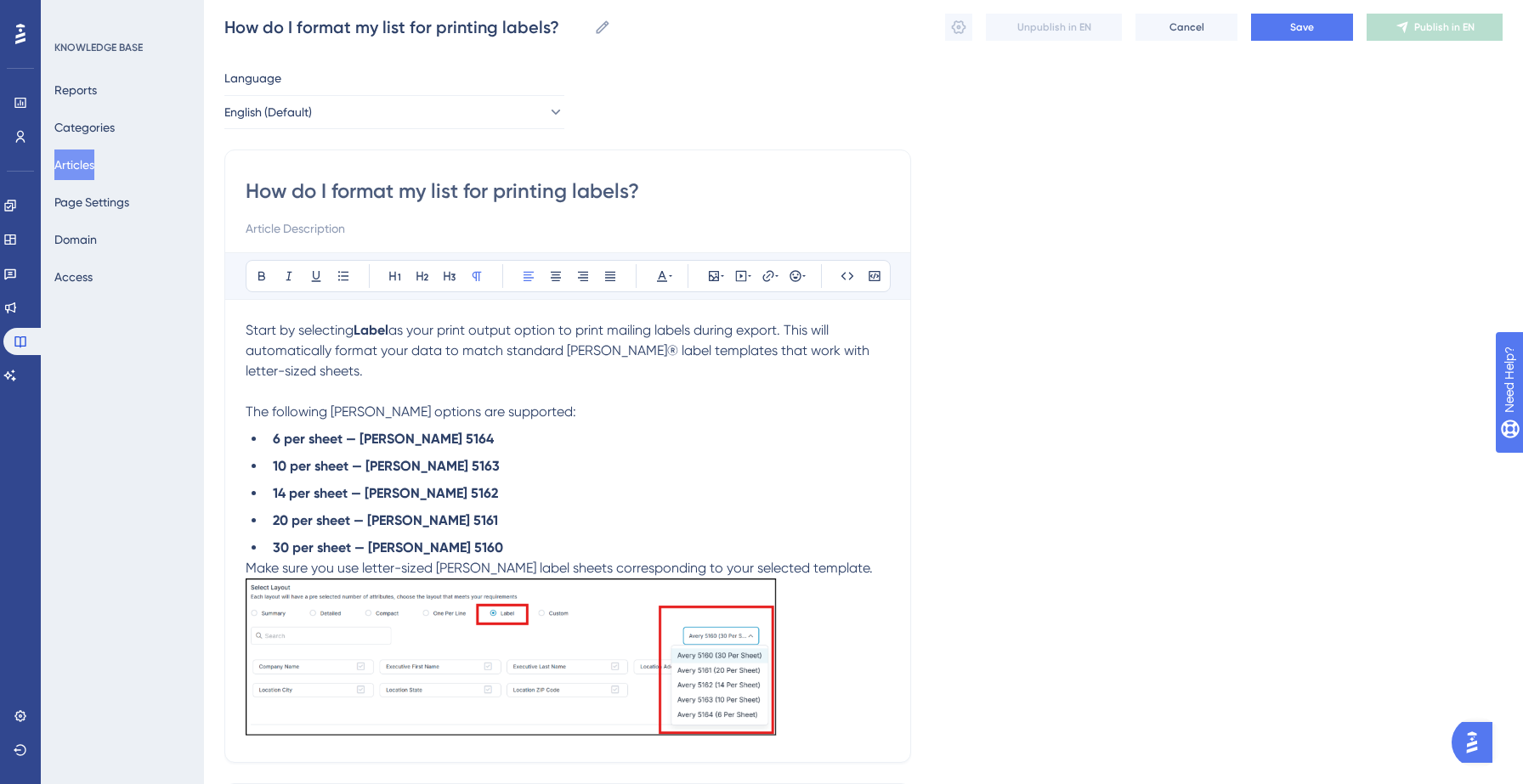
click at [457, 545] on li "30 per sheet — Avery 5160" at bounding box center [578, 547] width 624 height 20
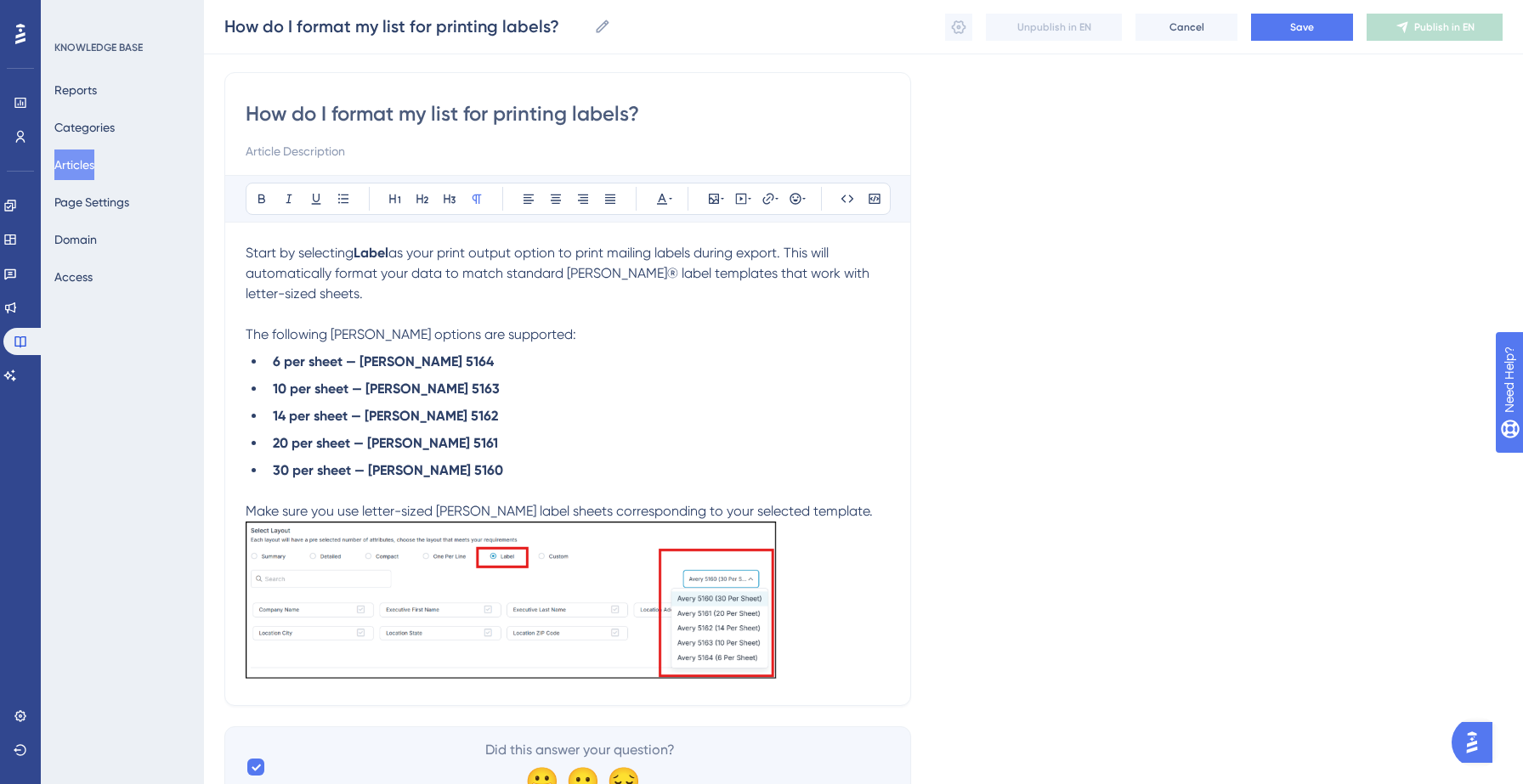
scroll to position [198, 0]
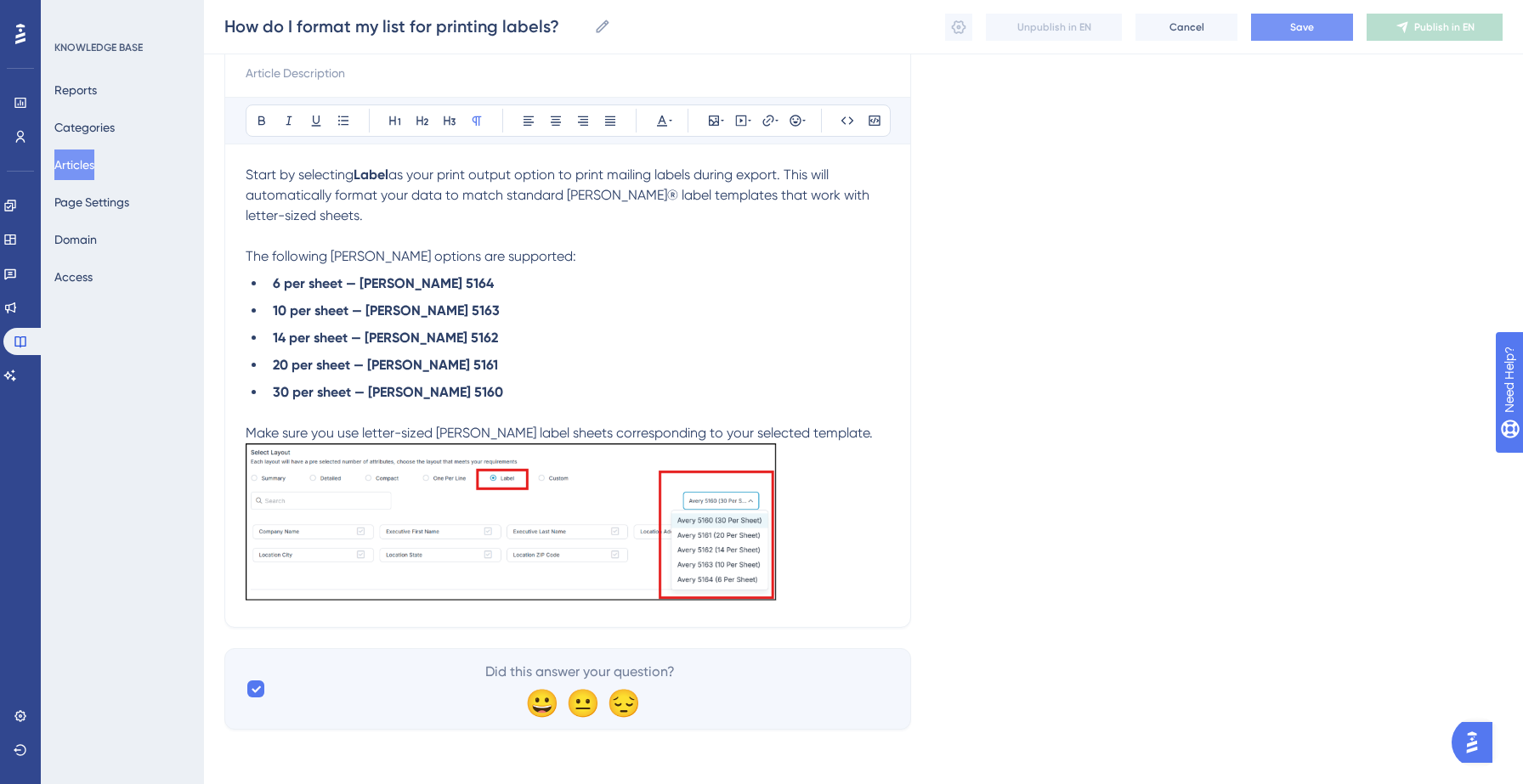
click at [1284, 19] on button "Save" at bounding box center [1302, 27] width 102 height 28
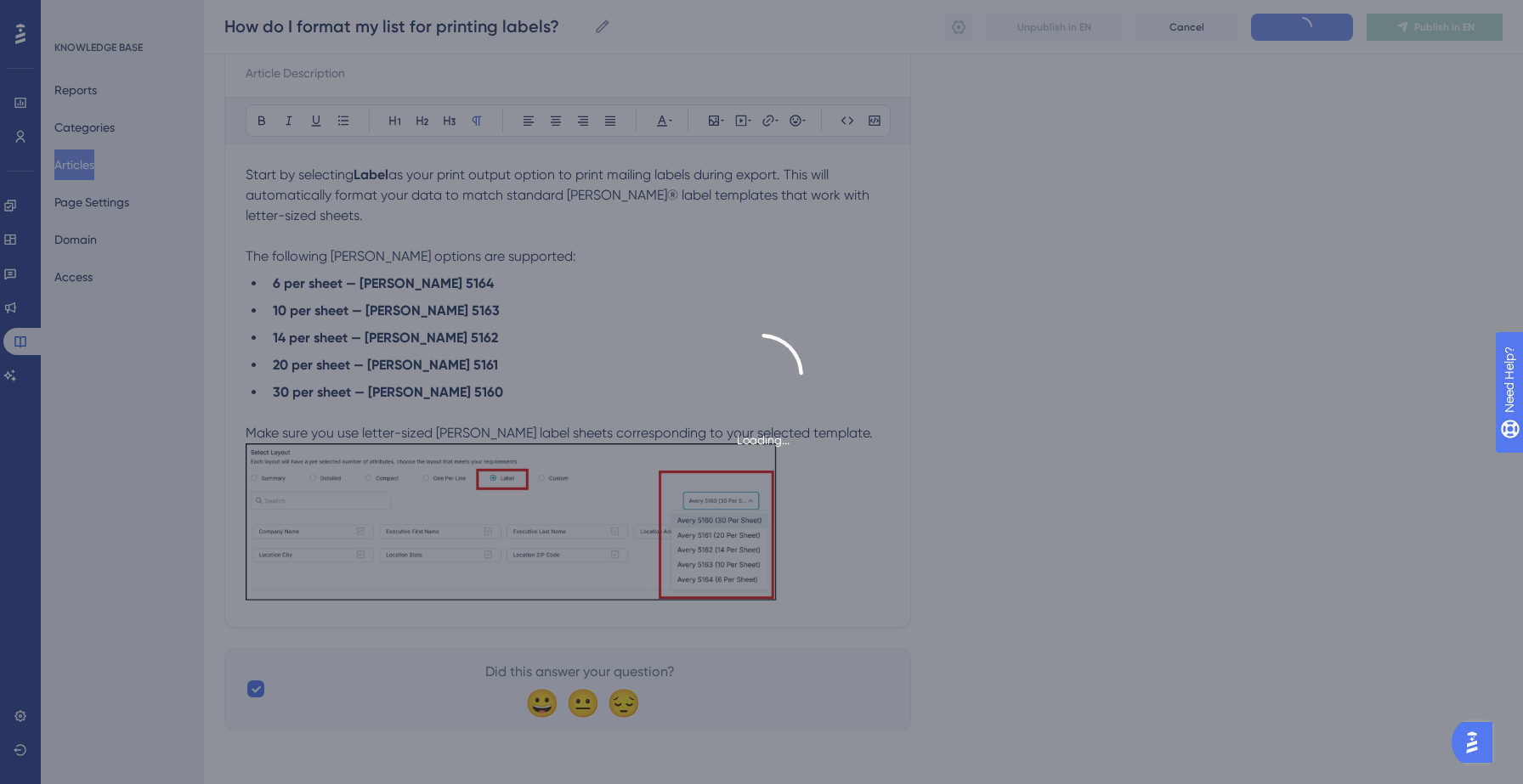
type input "How do I format my list for printing labels?"
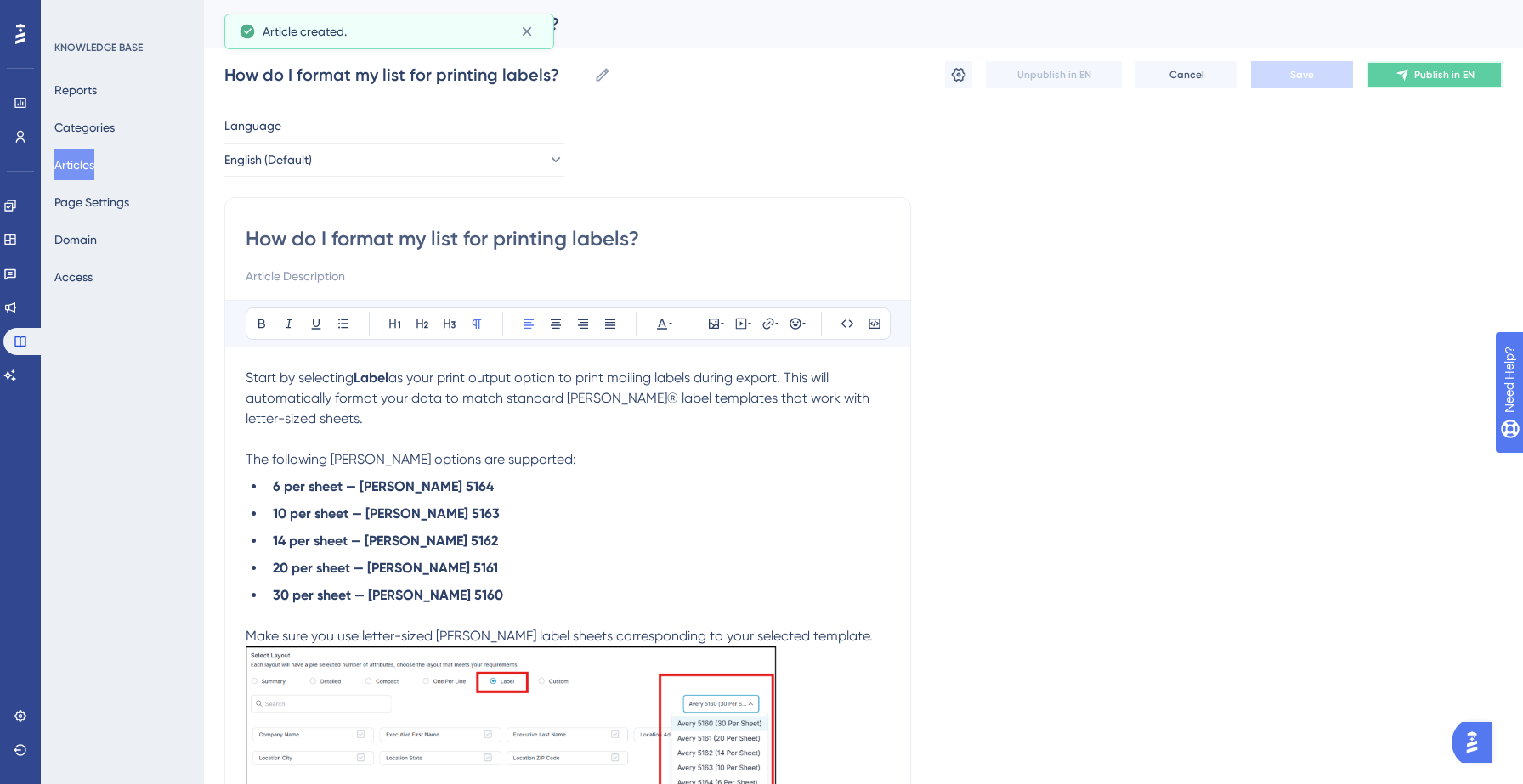
click at [1429, 84] on button "Publish in EN" at bounding box center [1434, 74] width 136 height 28
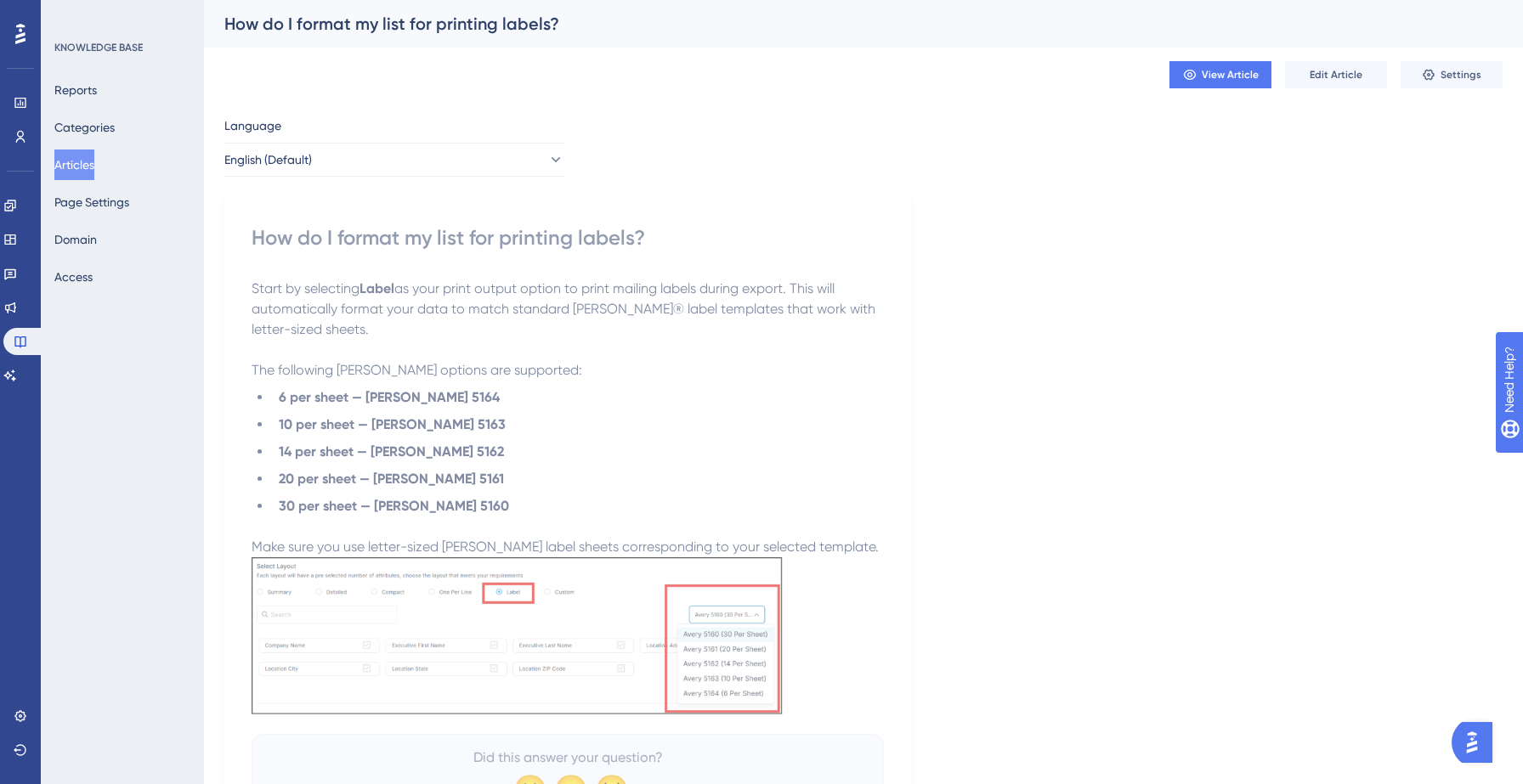
click at [94, 169] on button "Articles" at bounding box center [74, 165] width 40 height 30
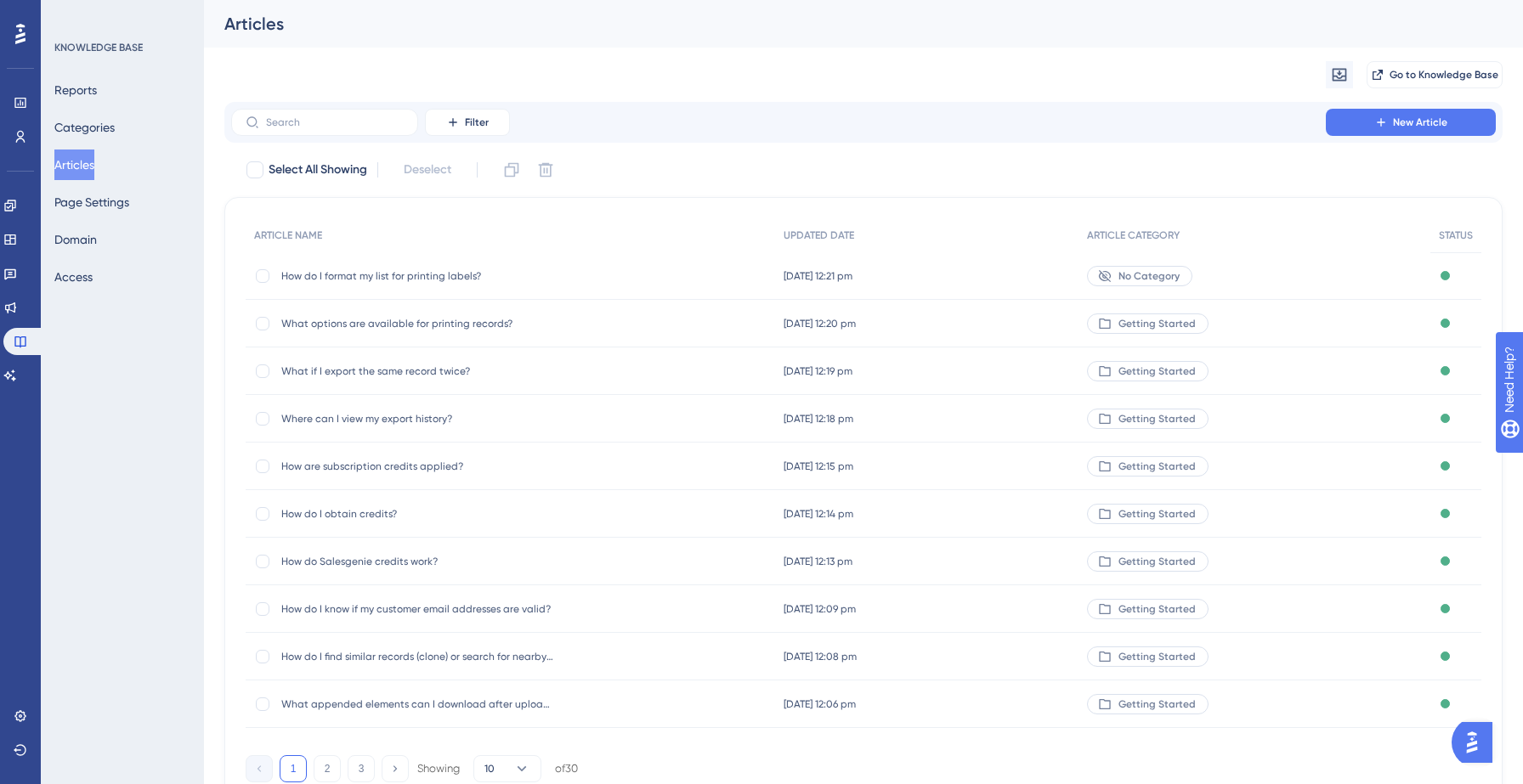
click at [593, 274] on div "How do I format my list for printing labels? How do I format my list for printi…" at bounding box center [511, 276] width 530 height 48
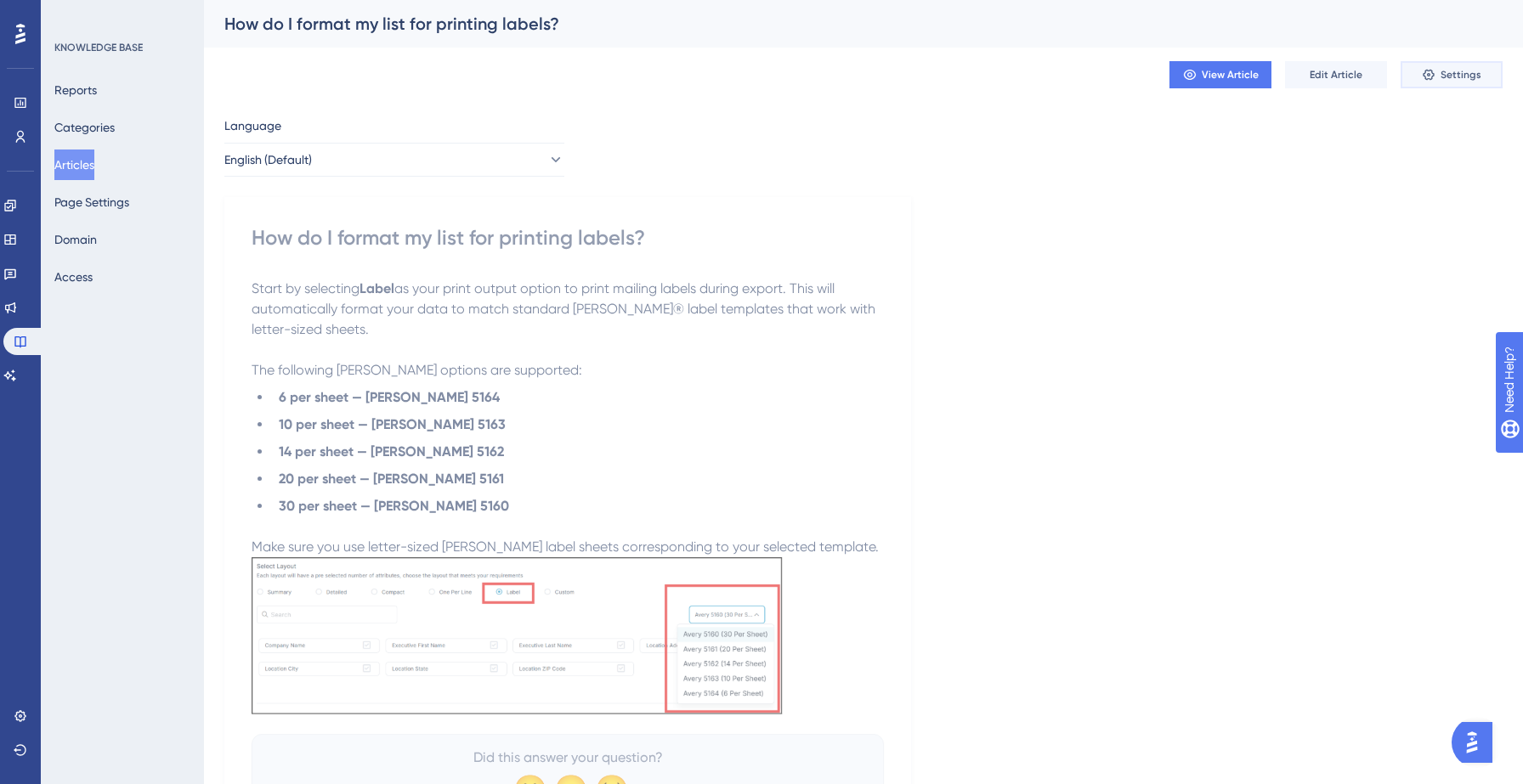
click at [1453, 79] on span "Settings" at bounding box center [1460, 74] width 41 height 13
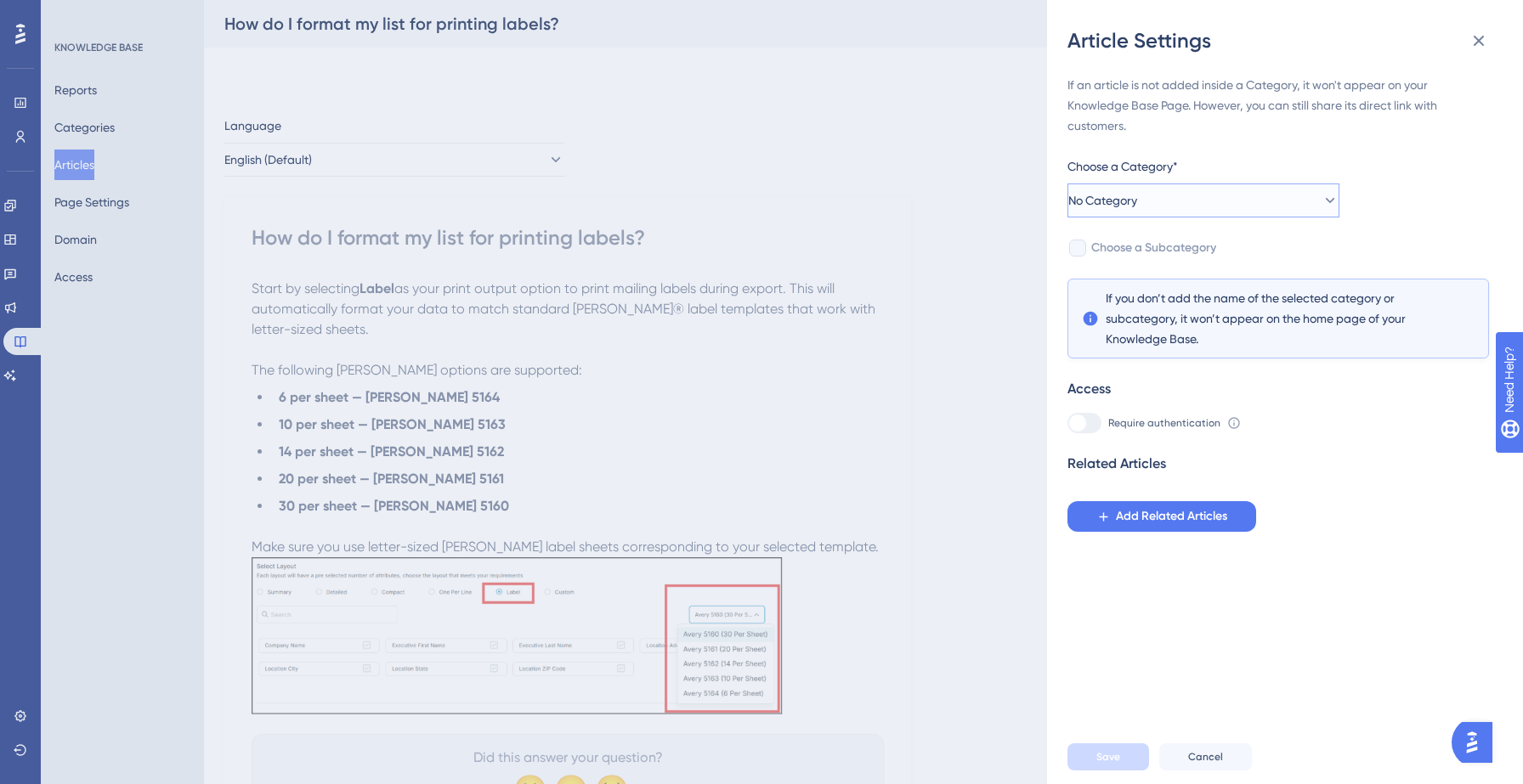
click at [1225, 208] on button "No Category" at bounding box center [1203, 201] width 272 height 34
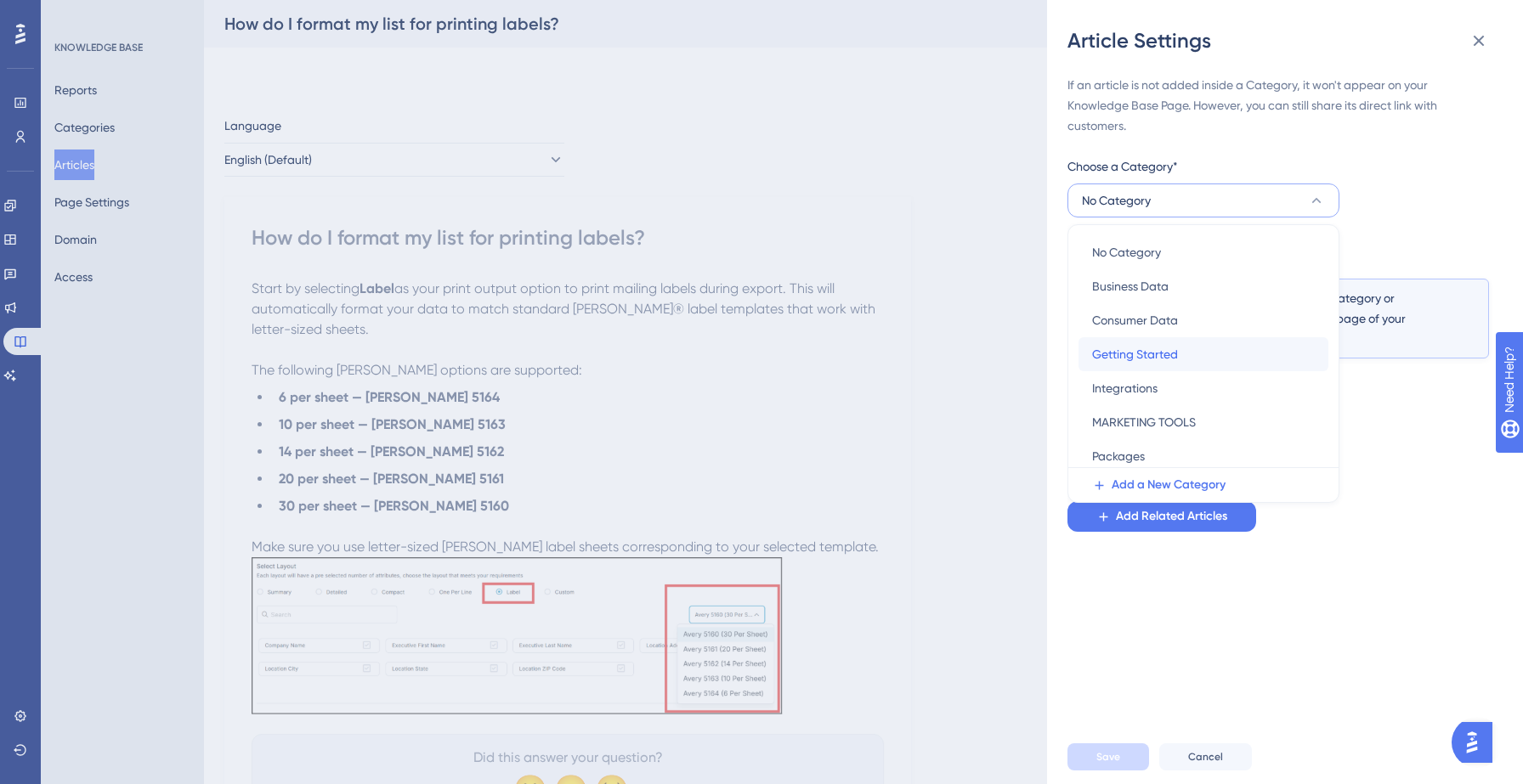
click at [1155, 347] on span "Getting Started" at bounding box center [1135, 353] width 86 height 20
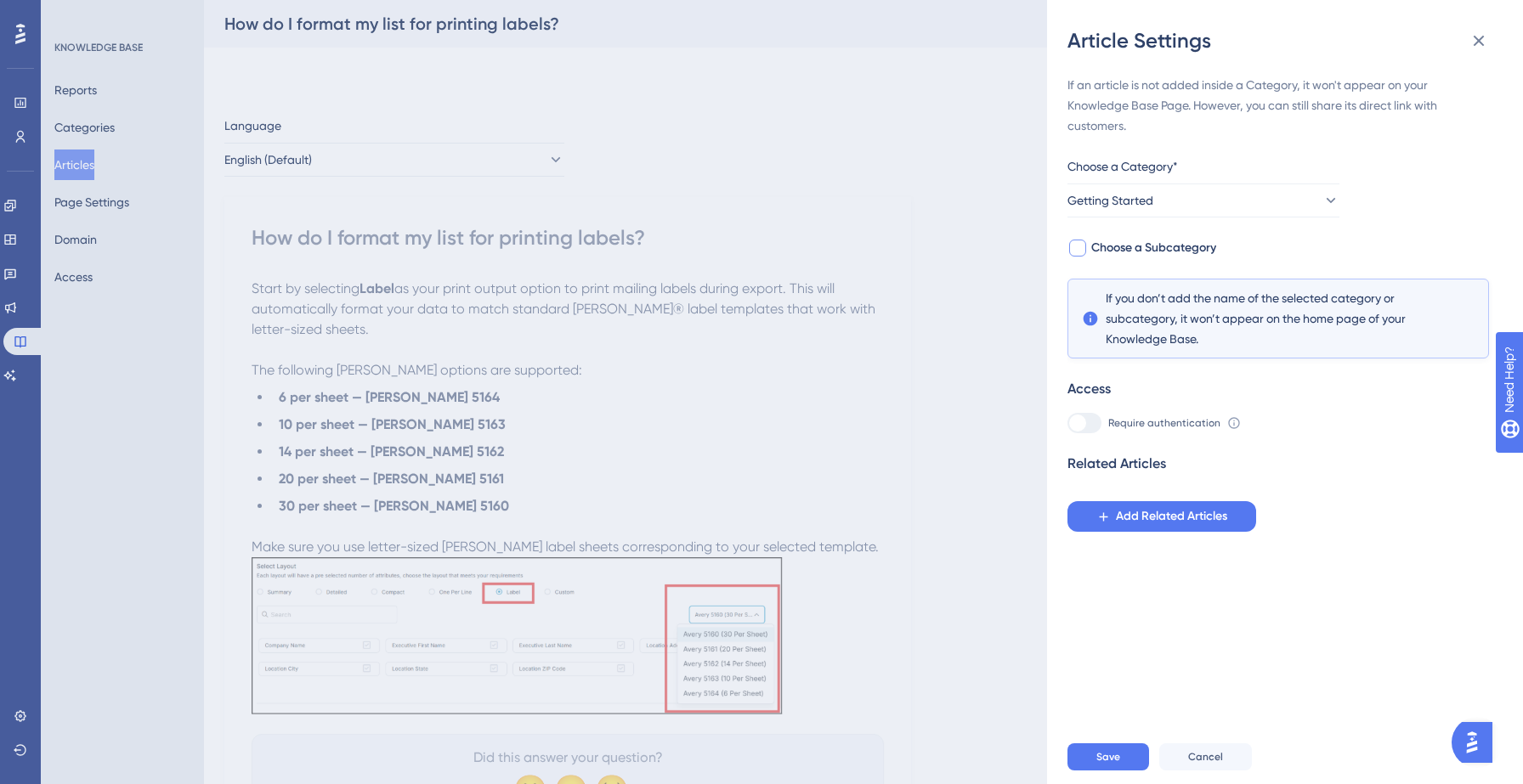
click at [1179, 243] on span "Choose a Subcategory" at bounding box center [1153, 248] width 125 height 20
checkbox input "true"
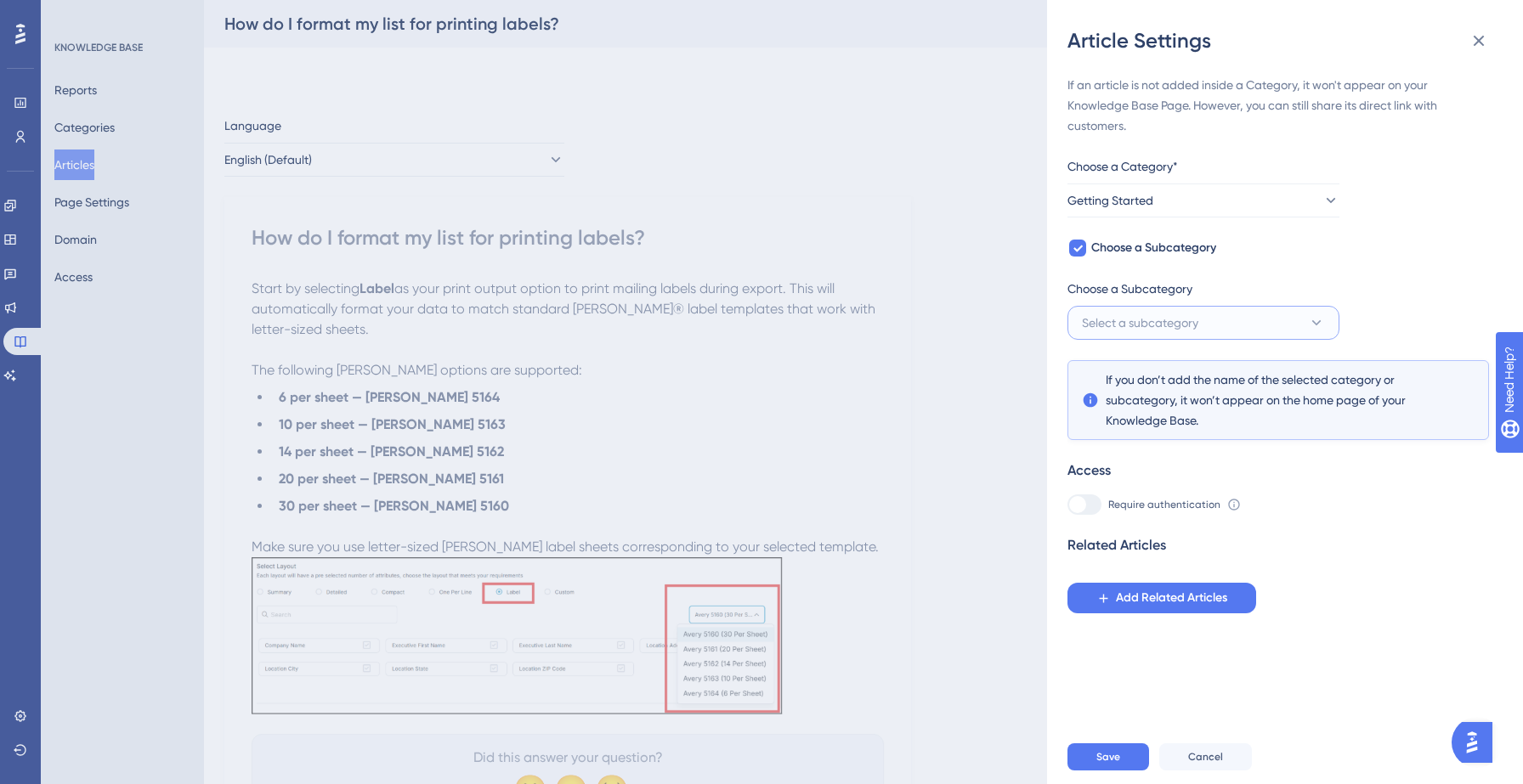
click at [1182, 326] on span "Select a subcategory" at bounding box center [1140, 322] width 116 height 20
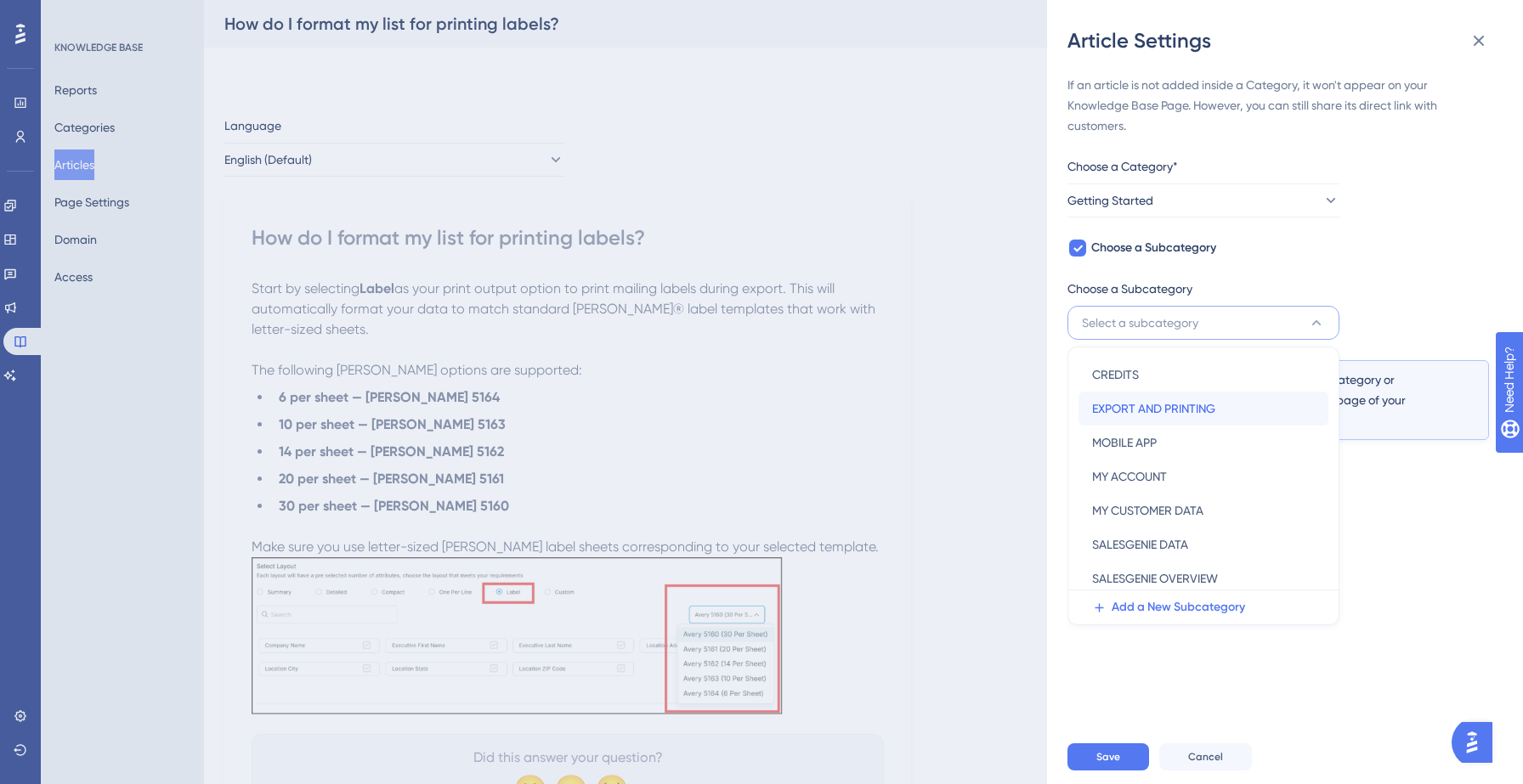
click at [1161, 404] on span "EXPORT AND PRINTING" at bounding box center [1153, 408] width 123 height 20
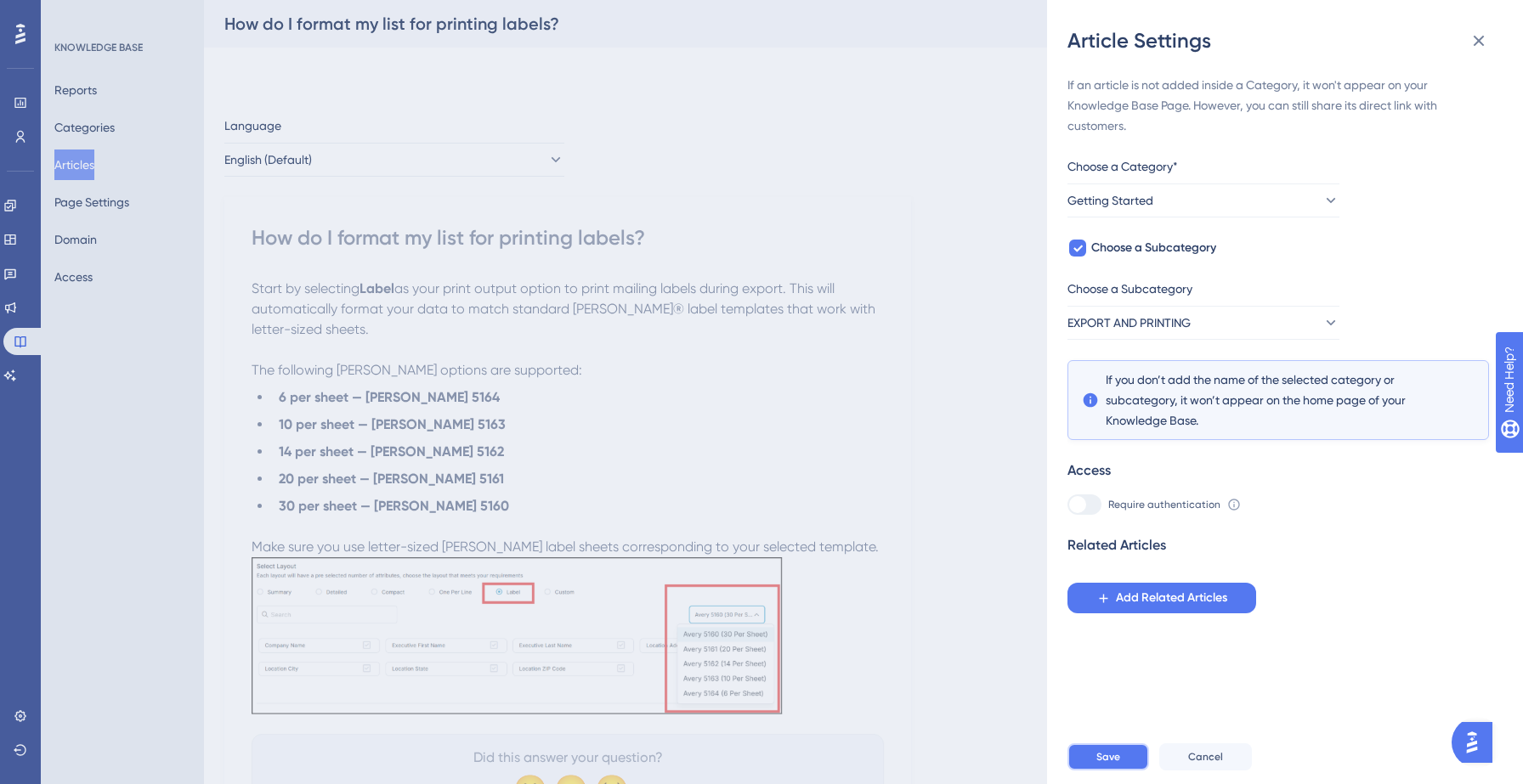
click at [1089, 751] on button "Save" at bounding box center [1108, 756] width 82 height 28
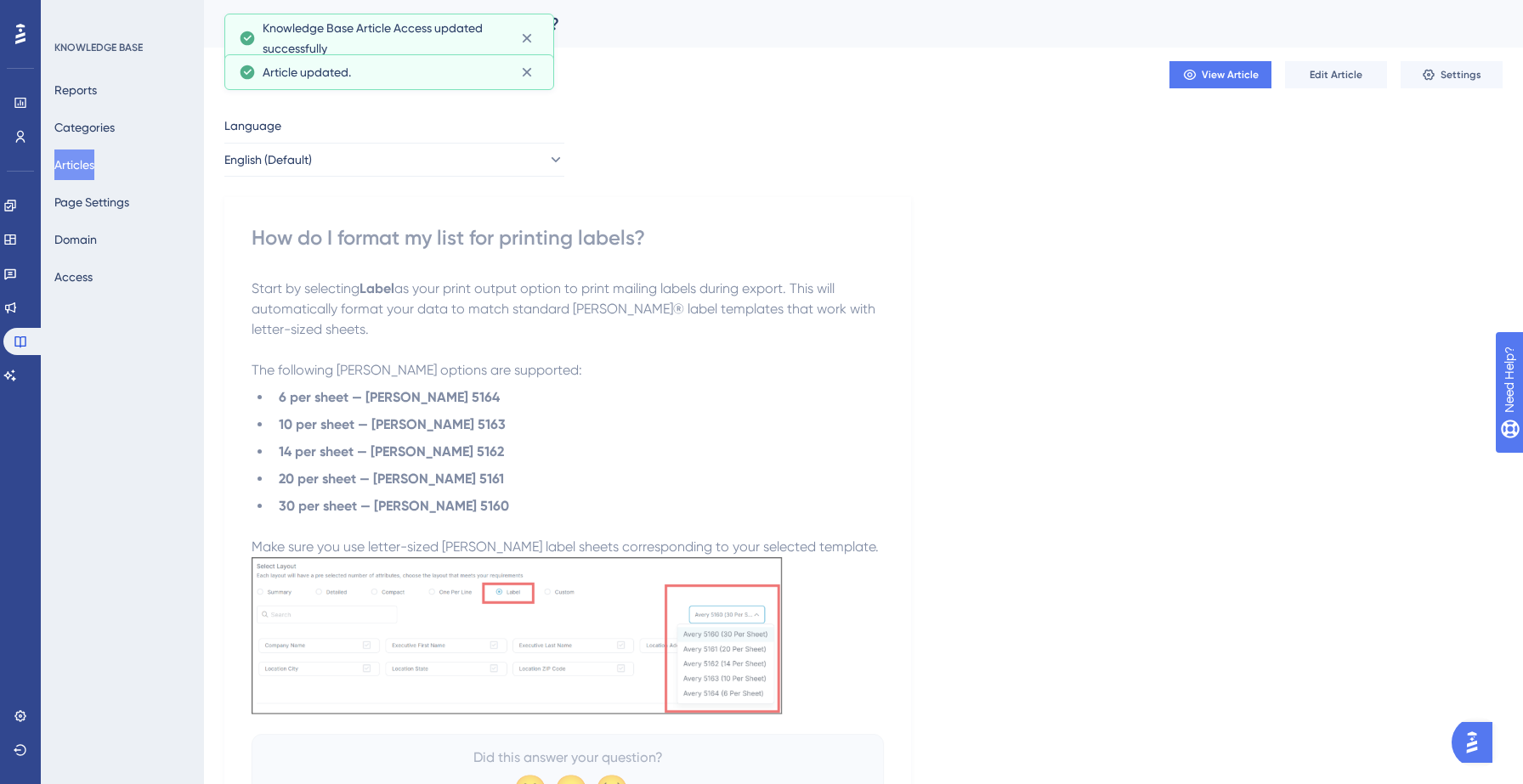
click at [91, 161] on button "Articles" at bounding box center [74, 165] width 40 height 30
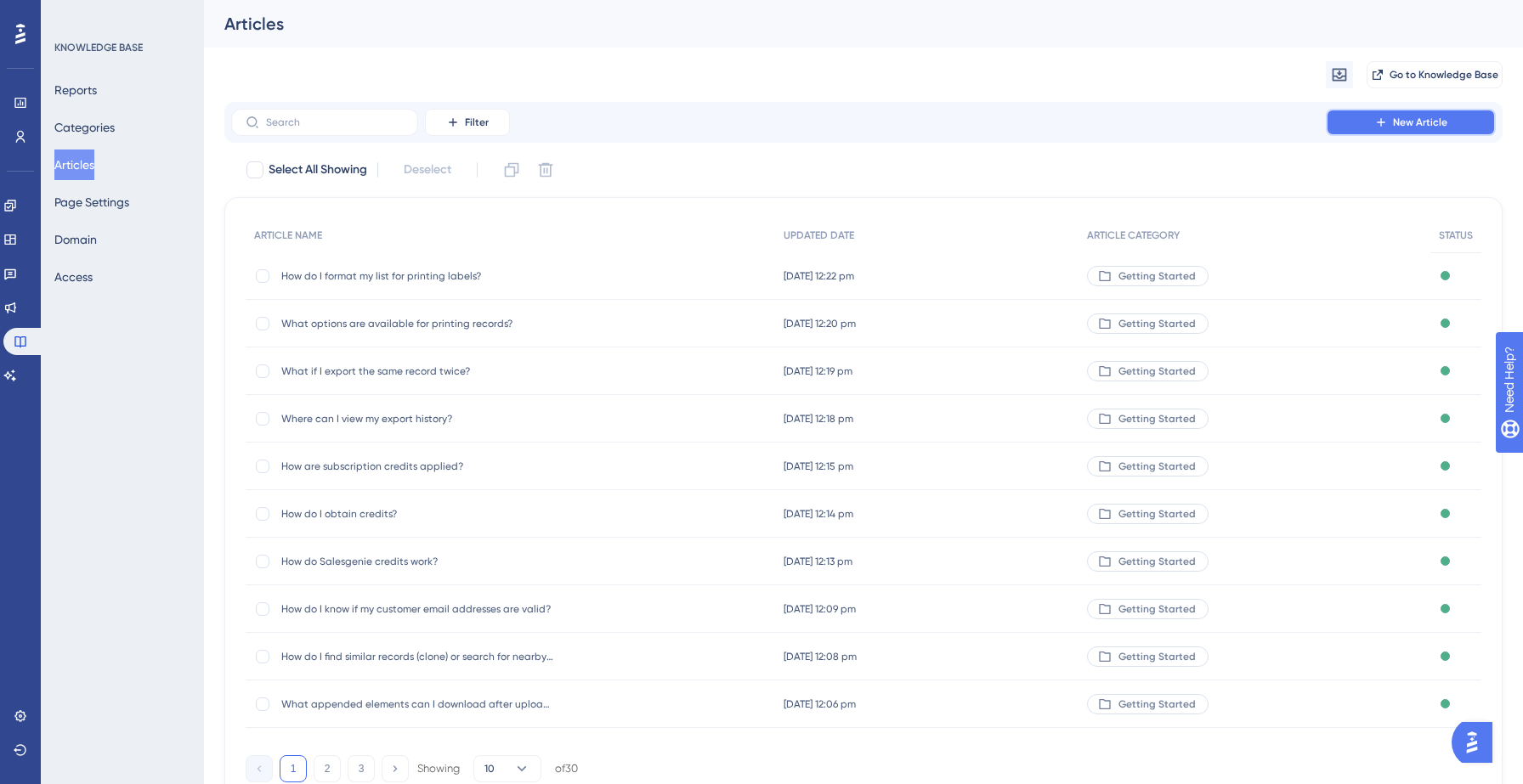
click at [1397, 119] on span "New Article" at bounding box center [1420, 122] width 54 height 13
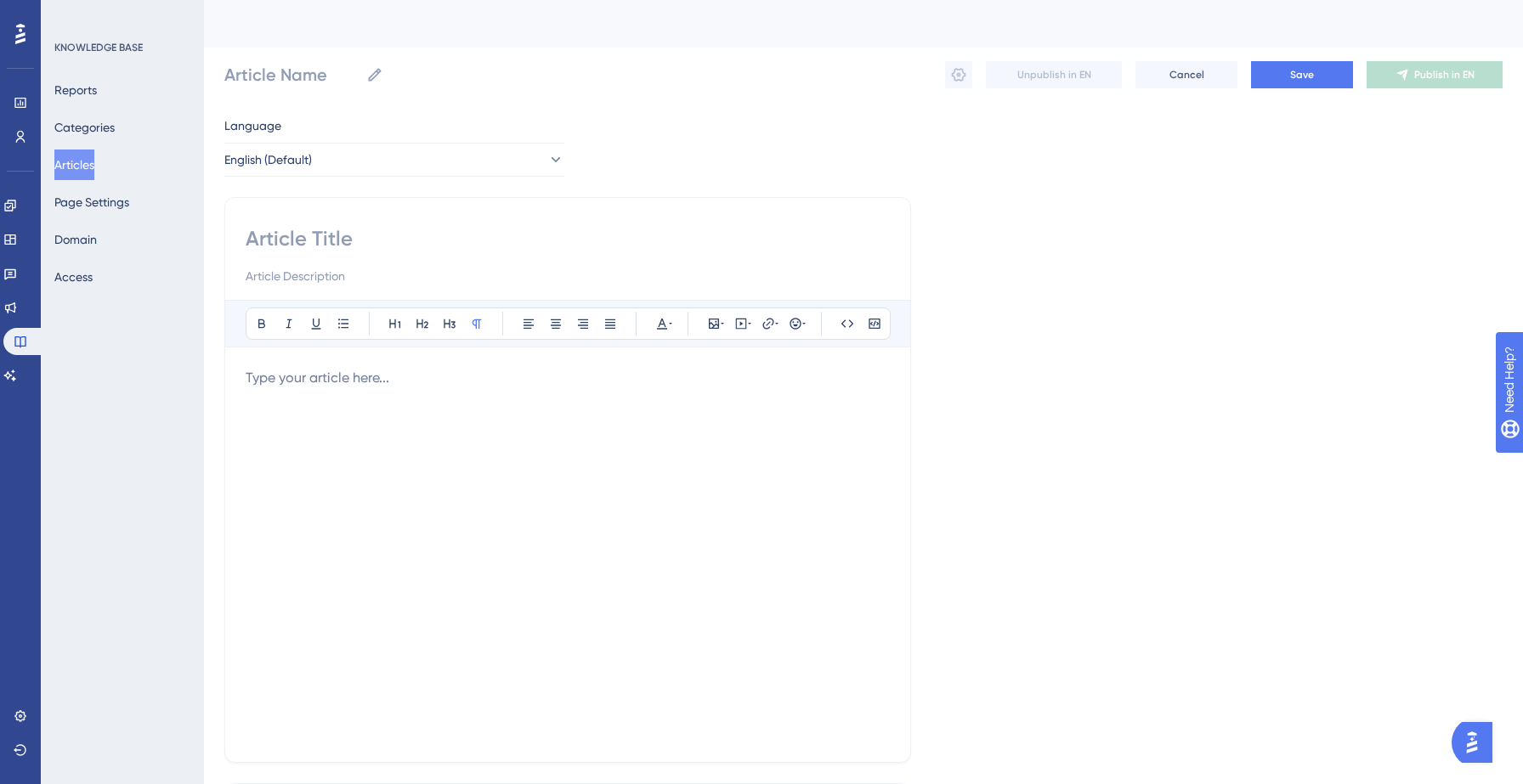
click at [372, 239] on input at bounding box center [568, 238] width 644 height 28
paste input "Does Salesgenie have a mobile app?"
type input "Does Salesgenie have a mobile app?"
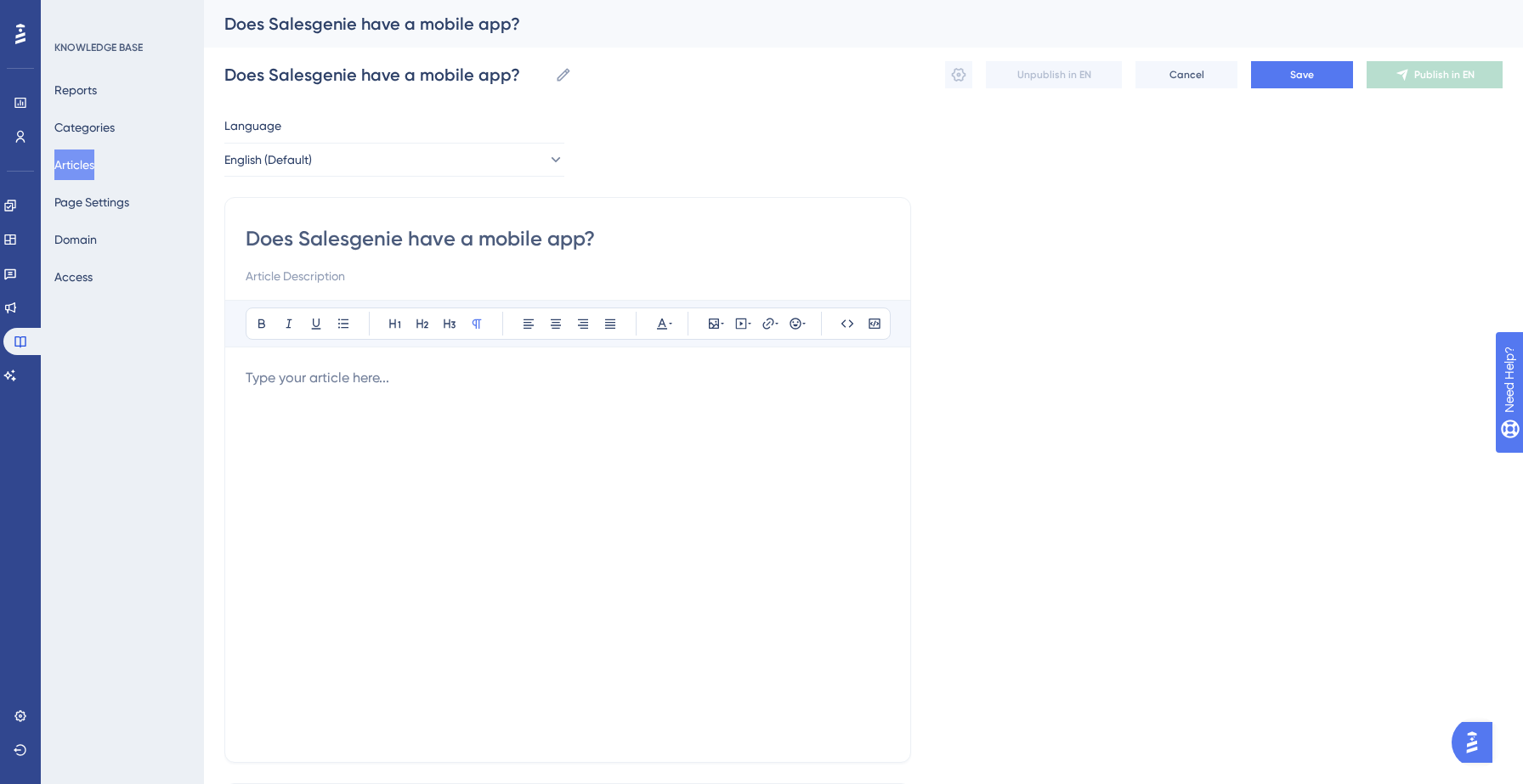
type input "Does Salesgenie have a mobile app?"
click at [339, 380] on p at bounding box center [568, 377] width 644 height 20
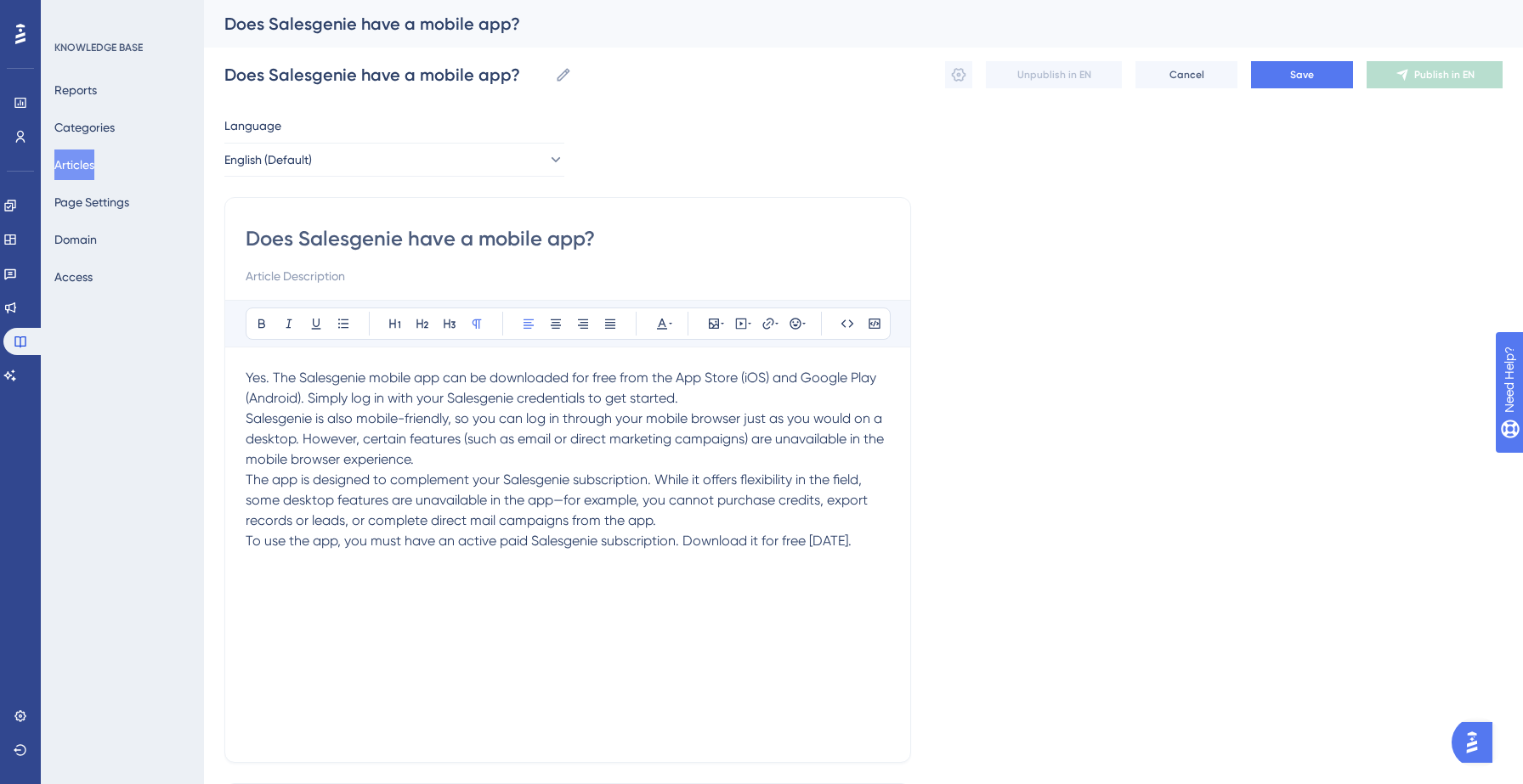
click at [453, 459] on p "Salesgenie is also mobile-friendly, so you can log in through your mobile brows…" at bounding box center [568, 439] width 644 height 61
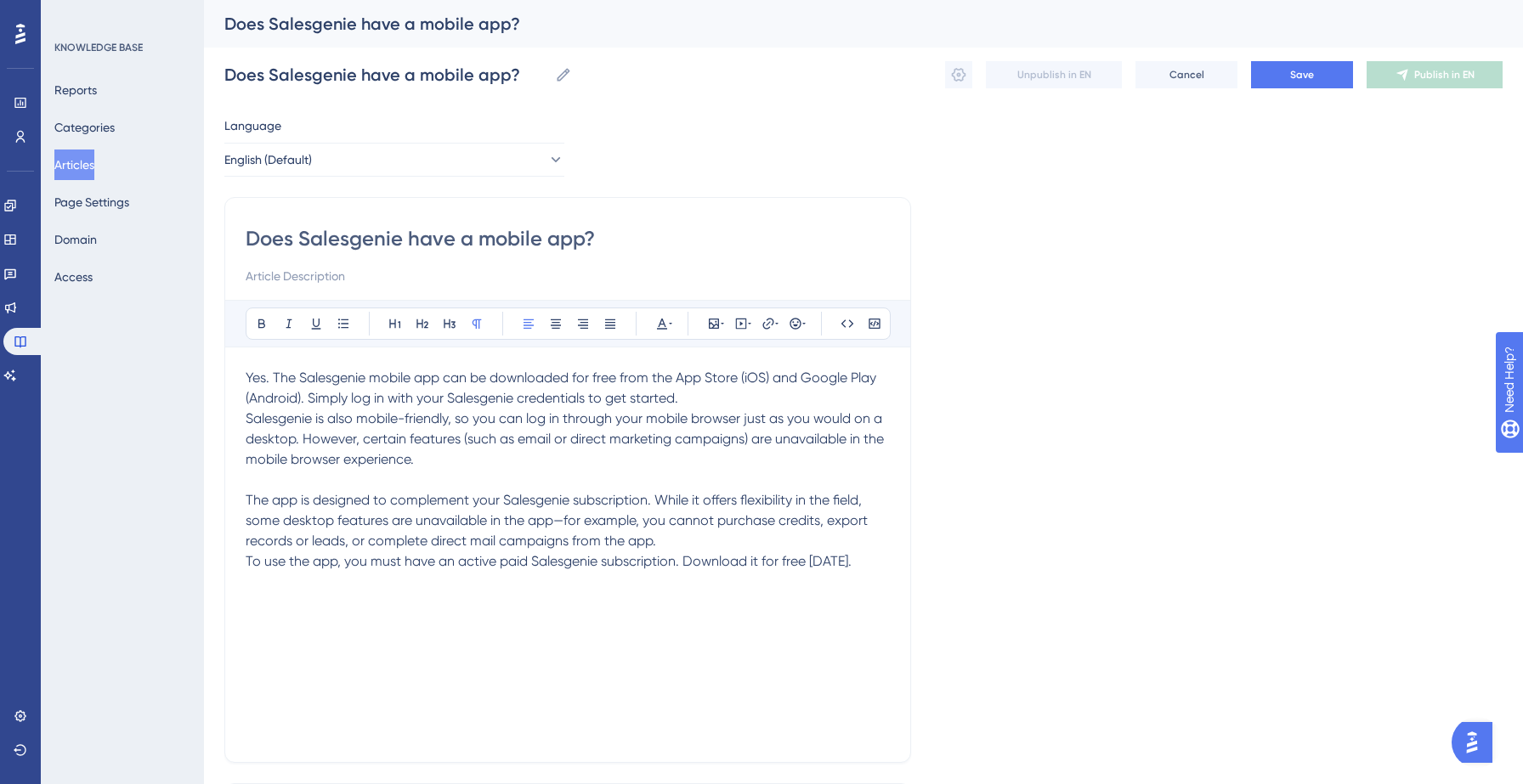
click at [679, 537] on p "The app is designed to complement your Salesgenie subscription. While it offers…" at bounding box center [568, 521] width 644 height 61
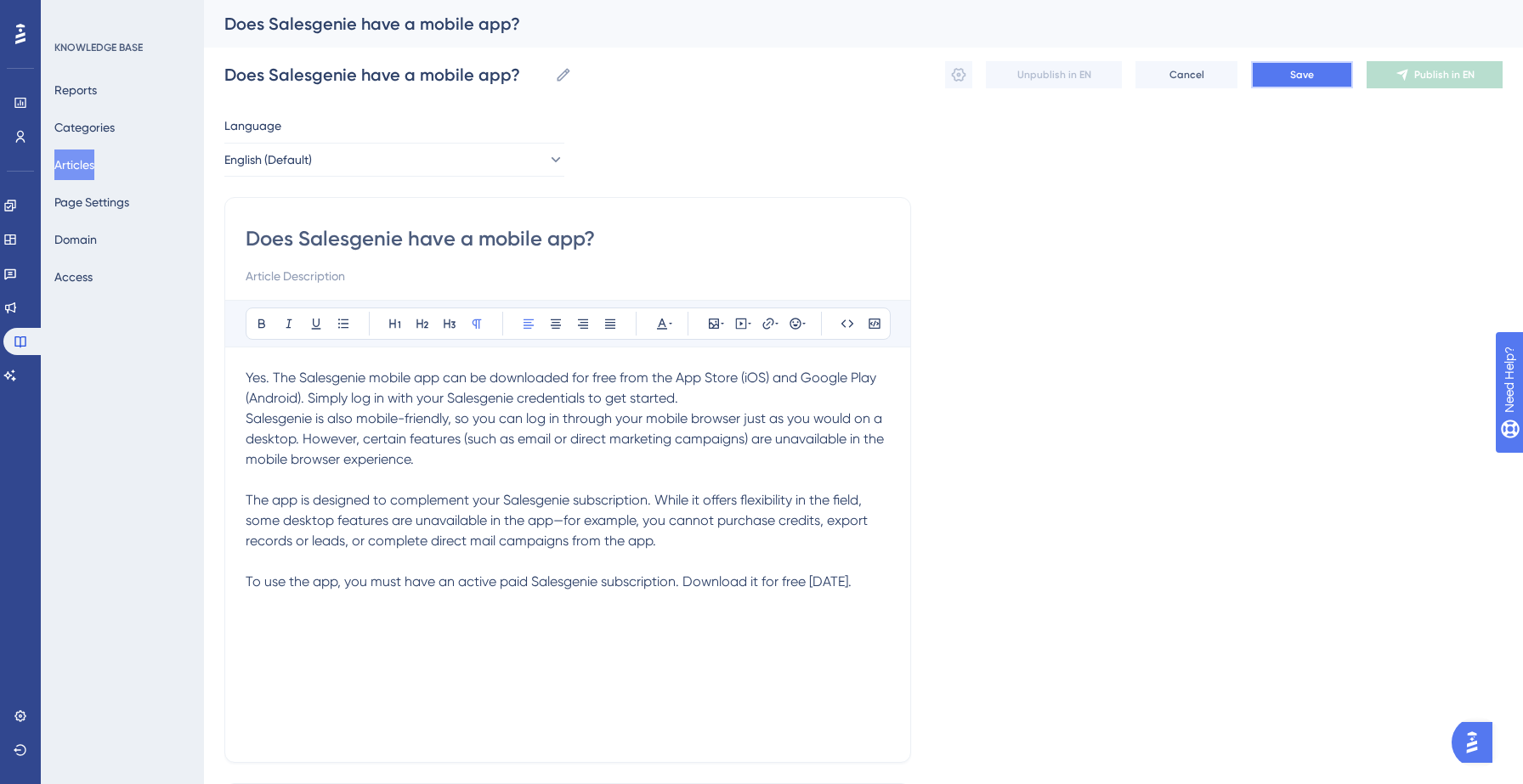
click at [1323, 75] on button "Save" at bounding box center [1302, 74] width 102 height 28
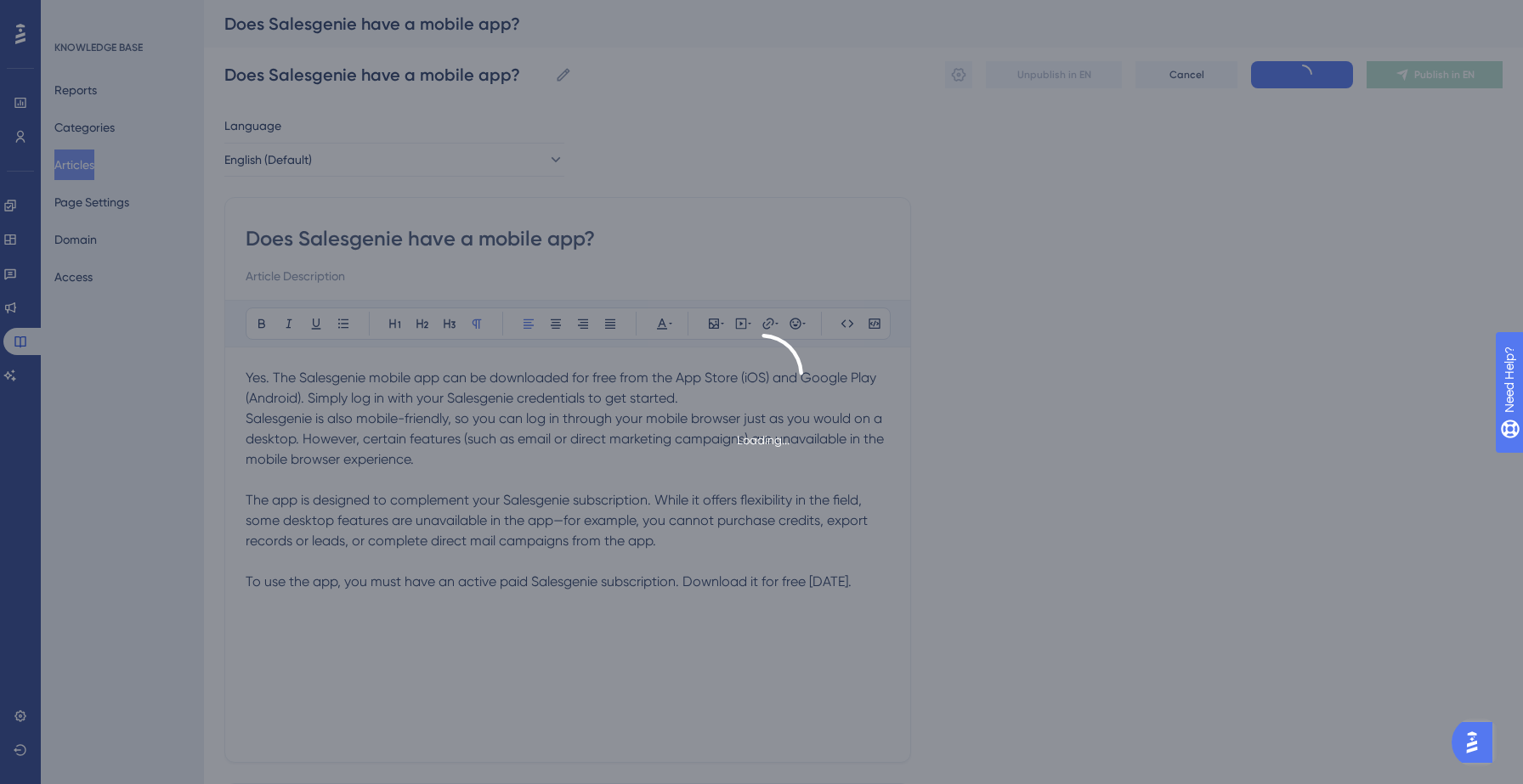
type input "Does Salesgenie have a mobile app?"
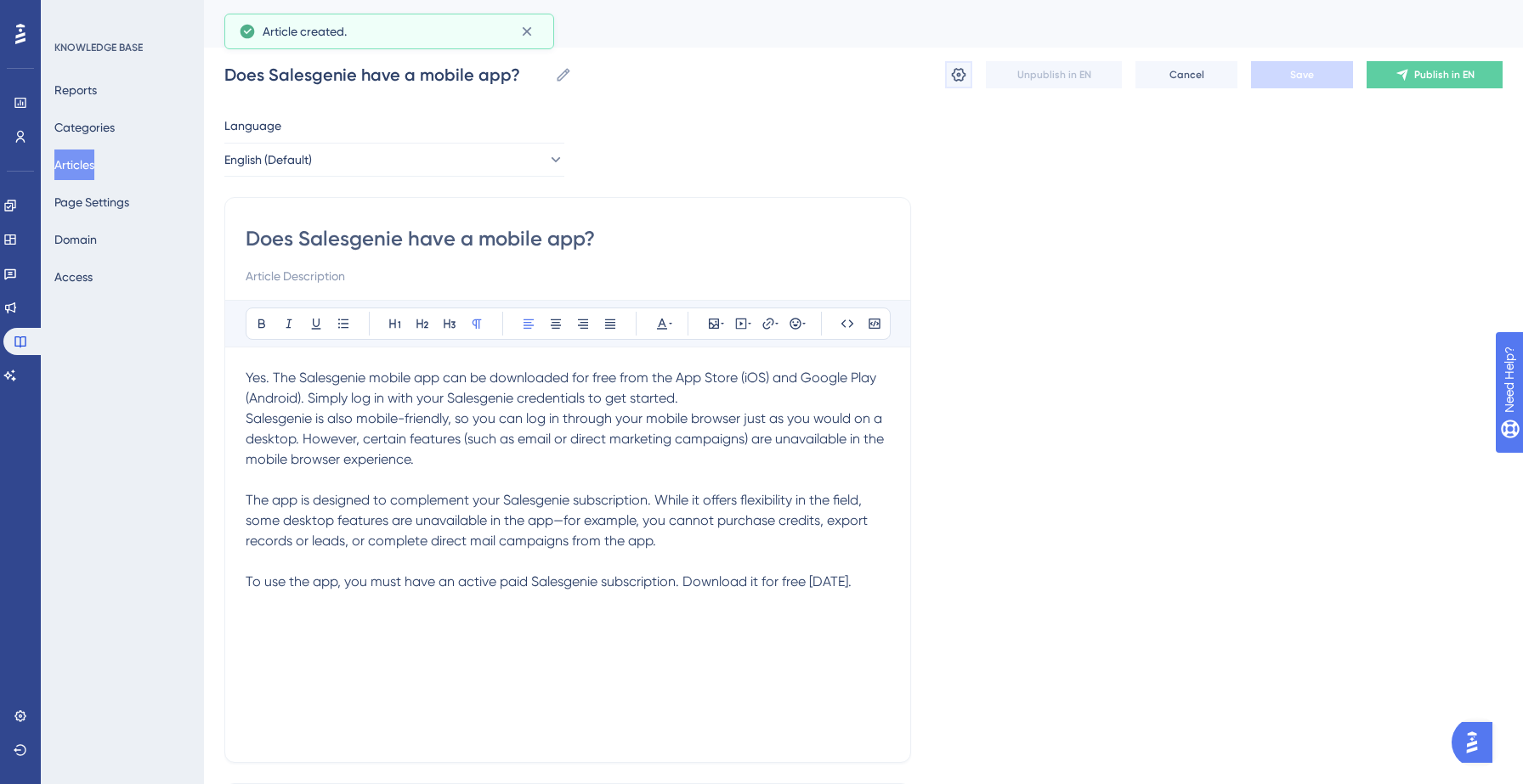
click at [954, 74] on icon at bounding box center [959, 75] width 17 height 17
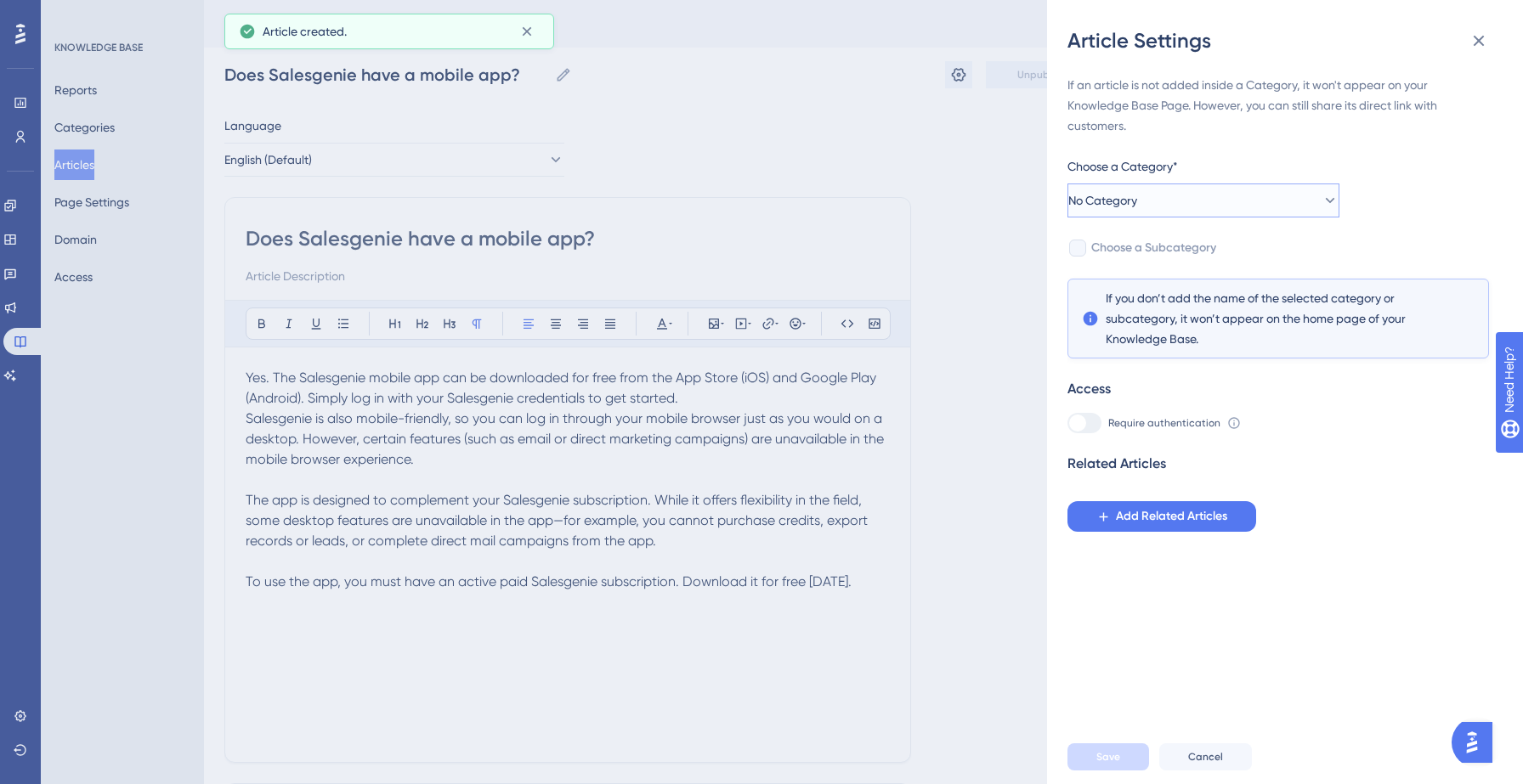
click at [1271, 192] on button "No Category" at bounding box center [1203, 201] width 272 height 34
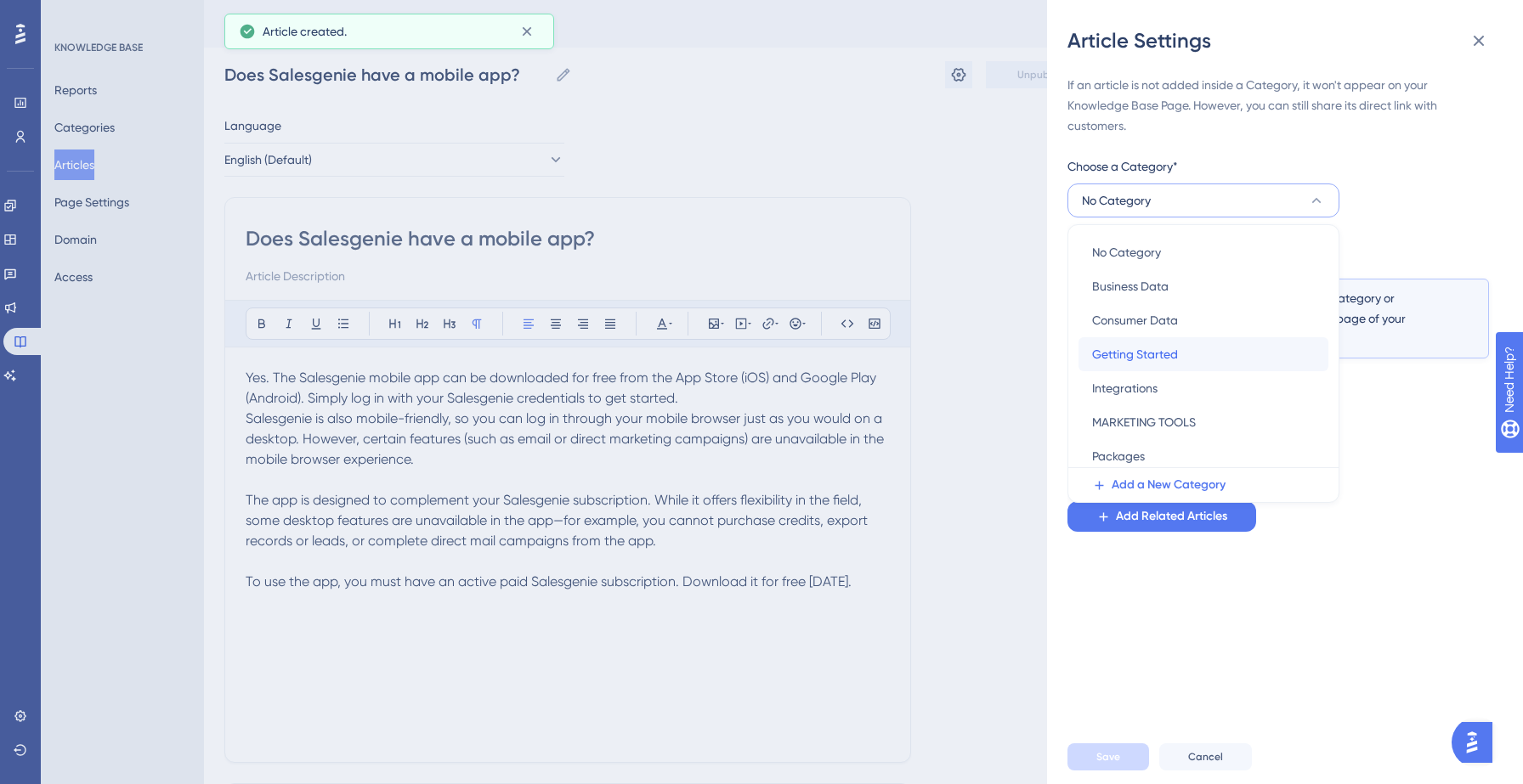
click at [1155, 362] on span "Getting Started" at bounding box center [1135, 353] width 86 height 20
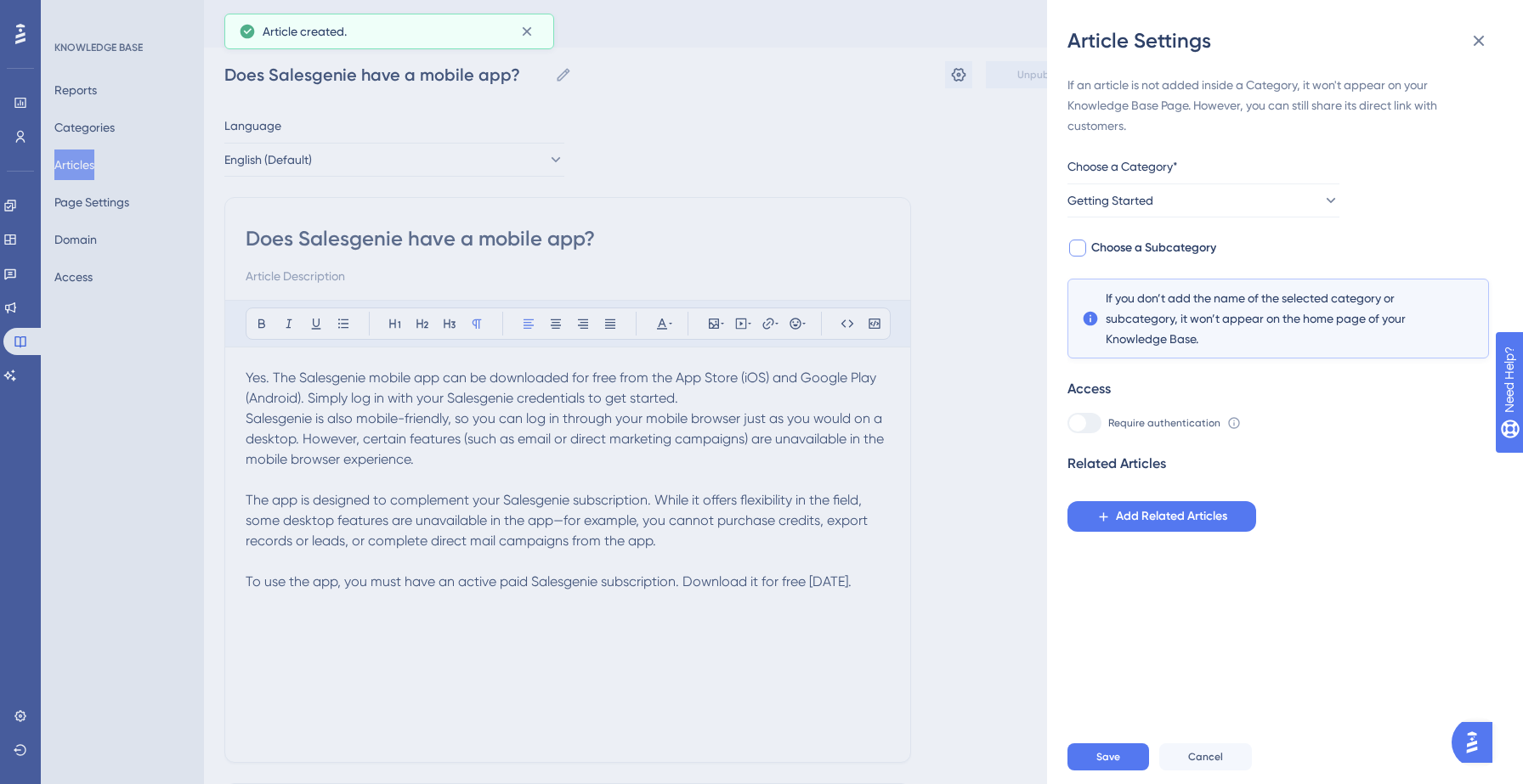
click at [1184, 245] on span "Choose a Subcategory" at bounding box center [1153, 248] width 125 height 20
checkbox input "true"
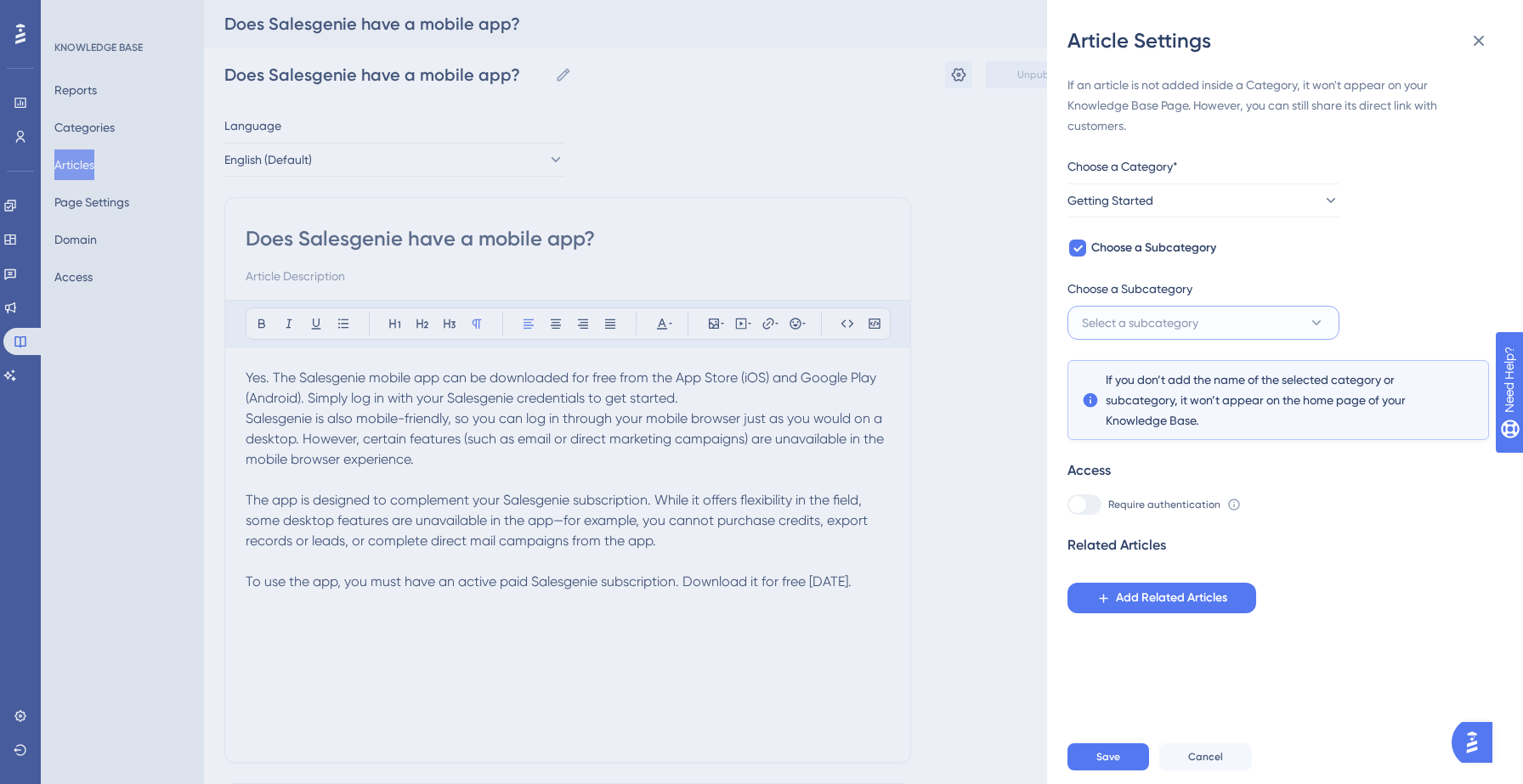
click at [1182, 310] on button "Select a subcategory" at bounding box center [1203, 323] width 272 height 34
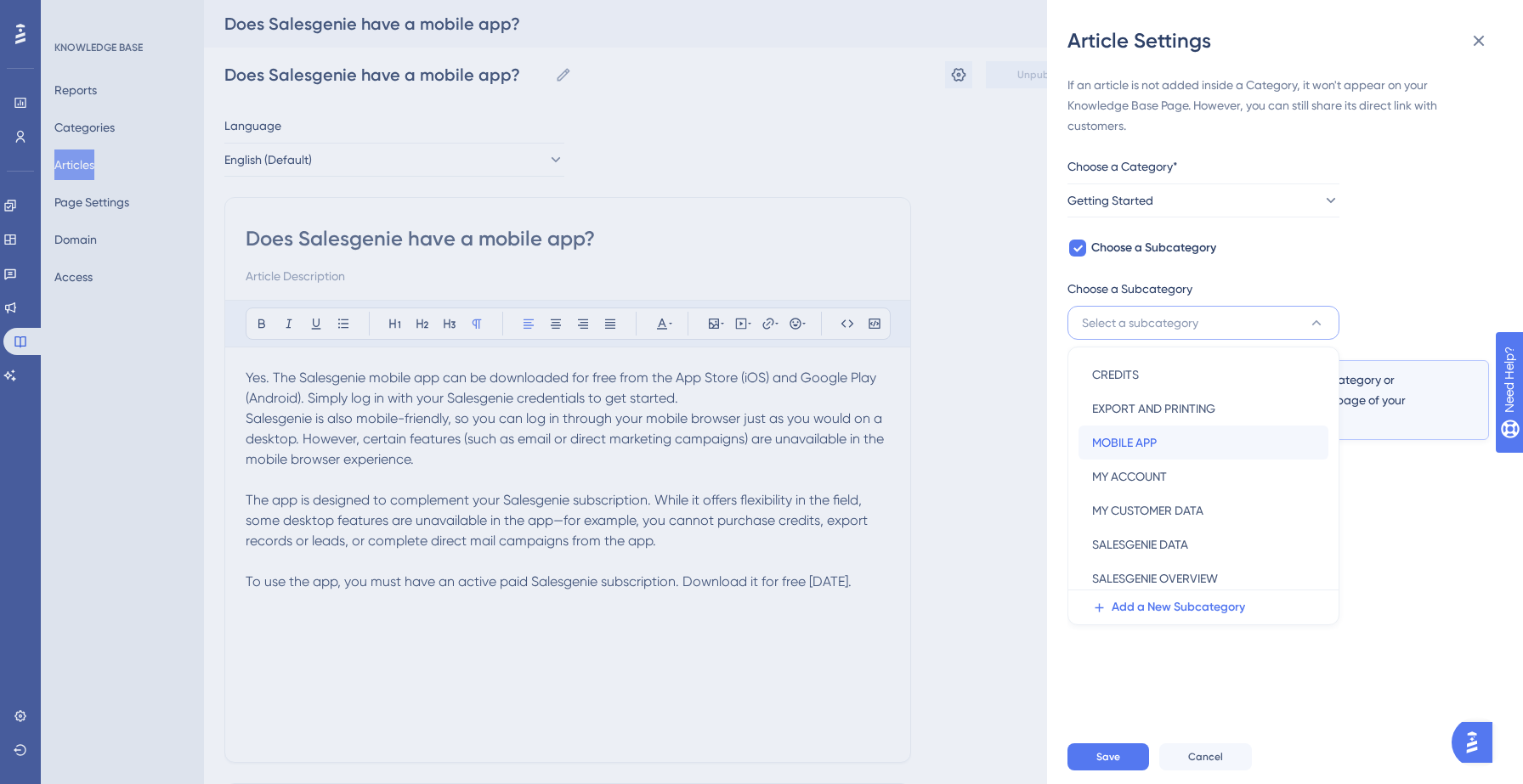
click at [1157, 438] on span "MOBILE APP" at bounding box center [1125, 442] width 65 height 20
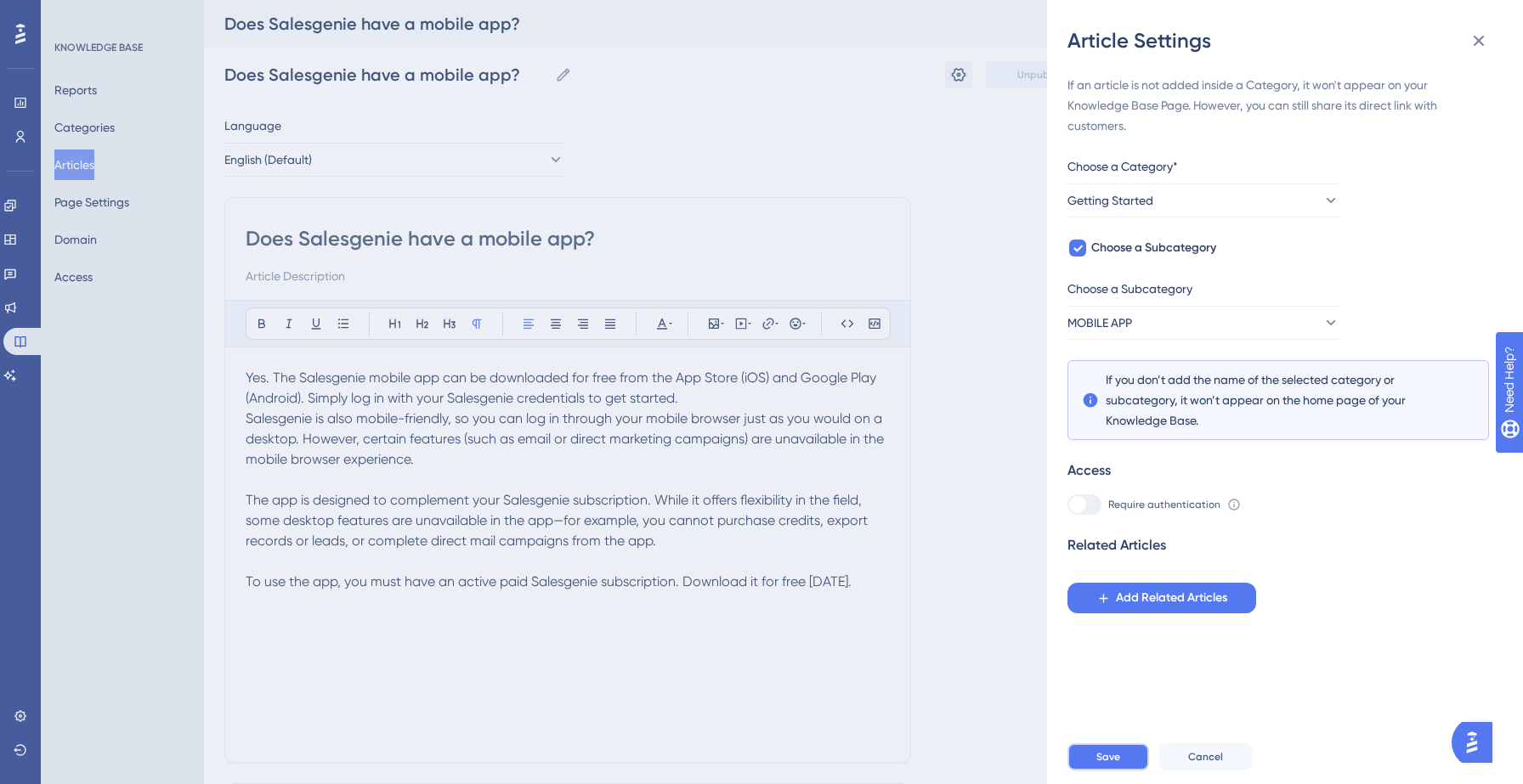
click at [1110, 747] on button "Save" at bounding box center [1108, 756] width 82 height 28
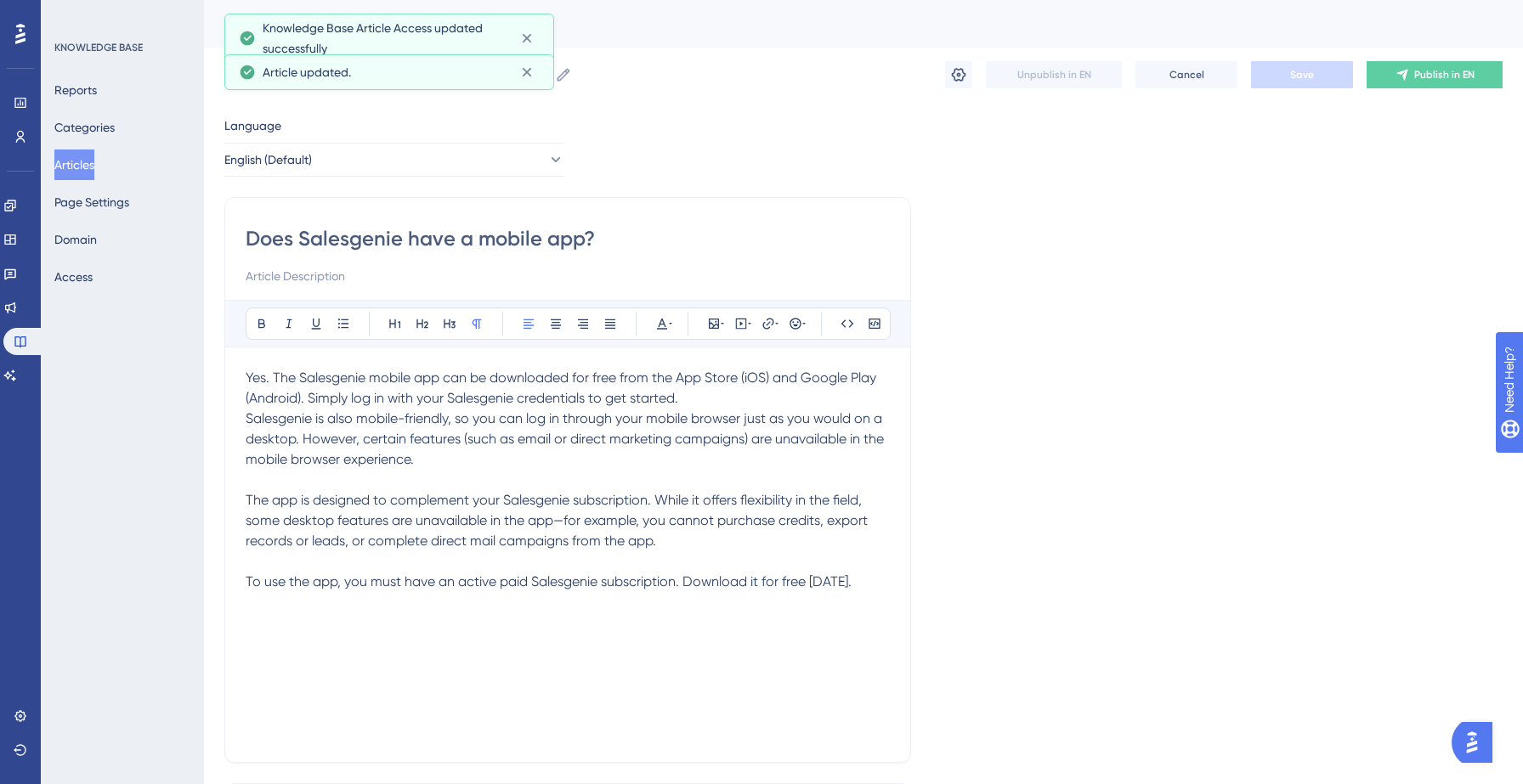
click at [94, 171] on button "Articles" at bounding box center [74, 165] width 40 height 30
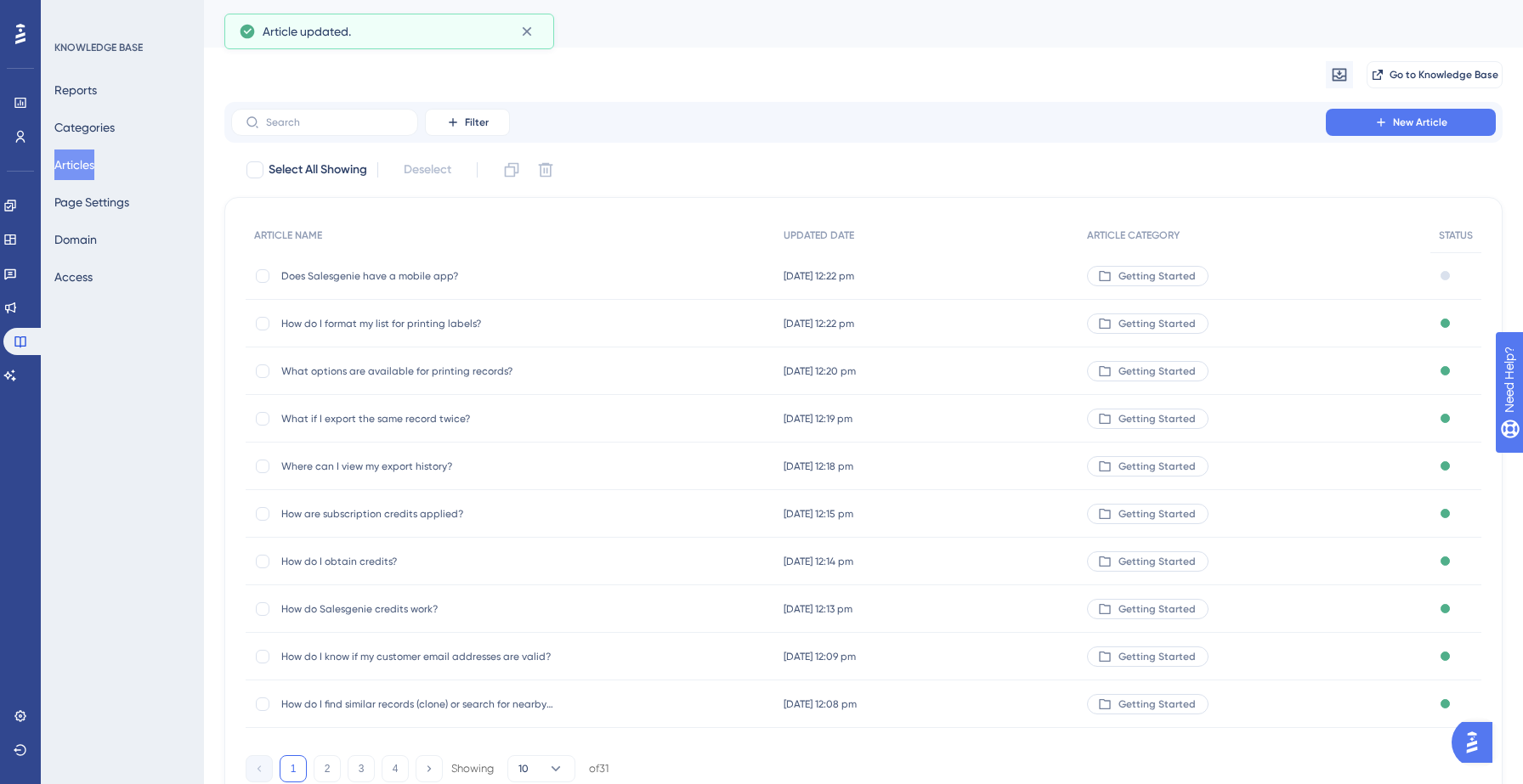
click at [660, 281] on div "Does Salesgenie have a mobile app? Does Salesgenie have a mobile app?" at bounding box center [511, 276] width 530 height 48
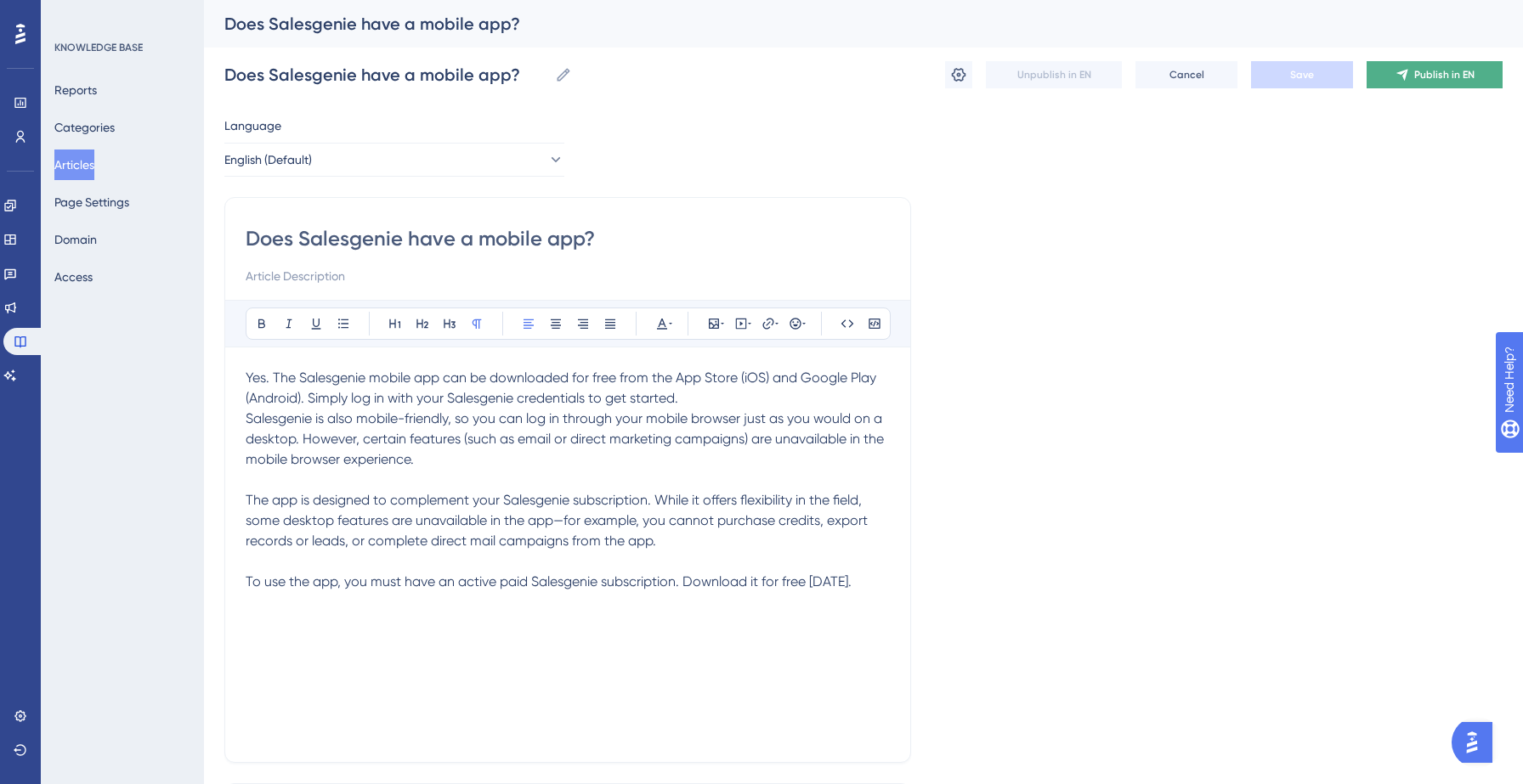
click at [1464, 82] on button "Publish in EN" at bounding box center [1434, 74] width 136 height 28
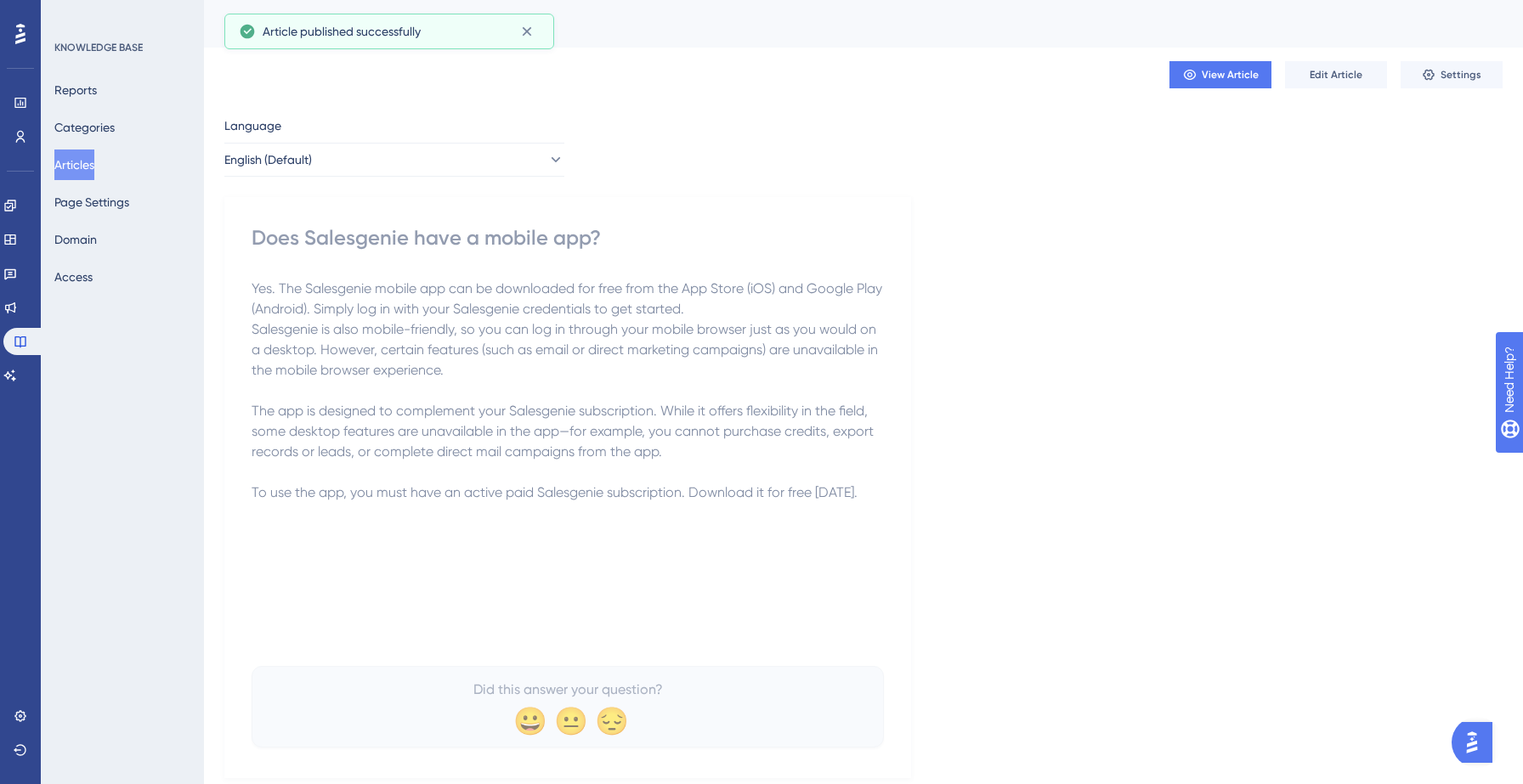
click at [94, 166] on button "Articles" at bounding box center [74, 165] width 40 height 30
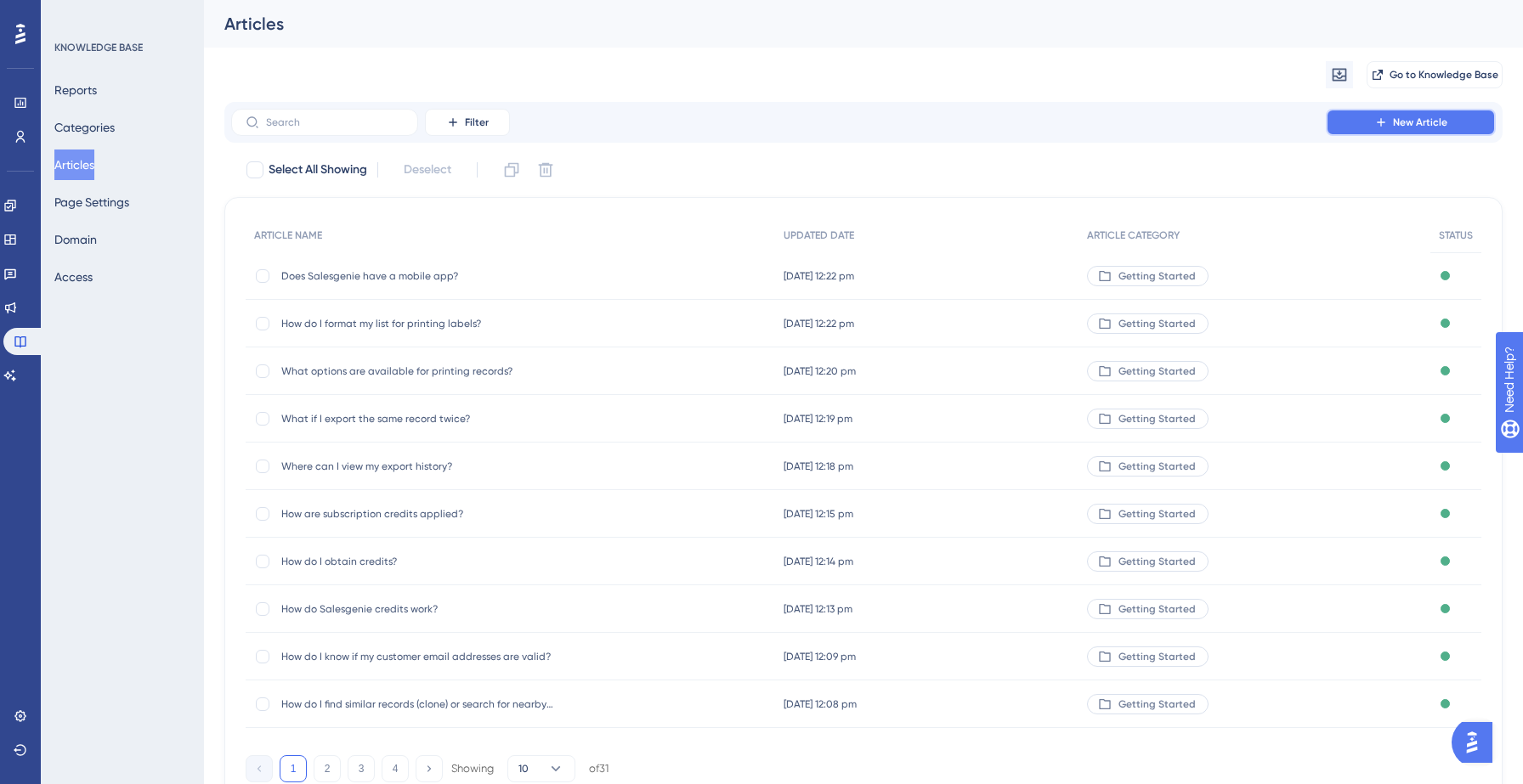
click at [1416, 121] on span "New Article" at bounding box center [1420, 122] width 54 height 13
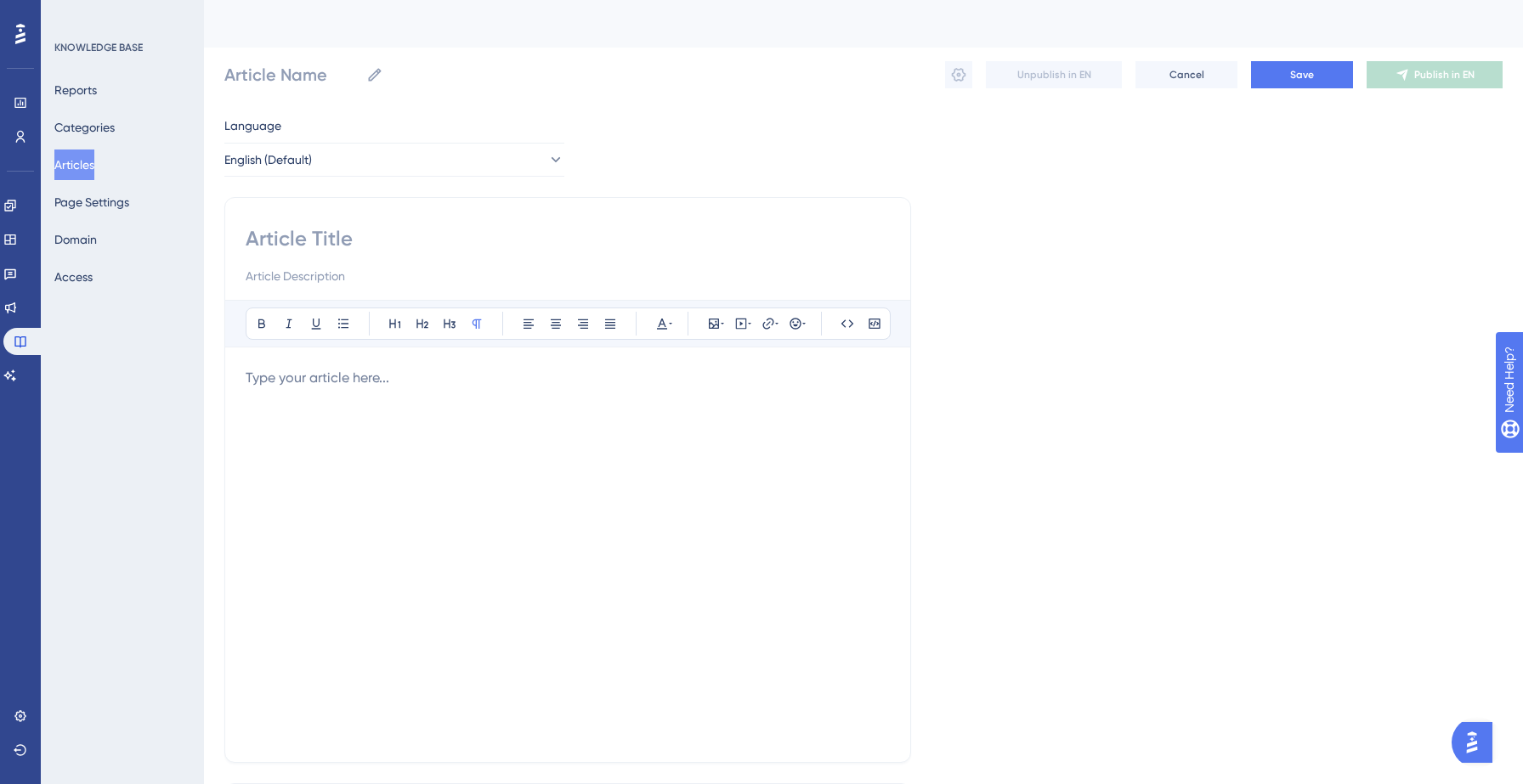
click at [352, 233] on input at bounding box center [568, 238] width 644 height 28
paste input "What features are available on the mobile app?"
type input "What features are available on the mobile app?"
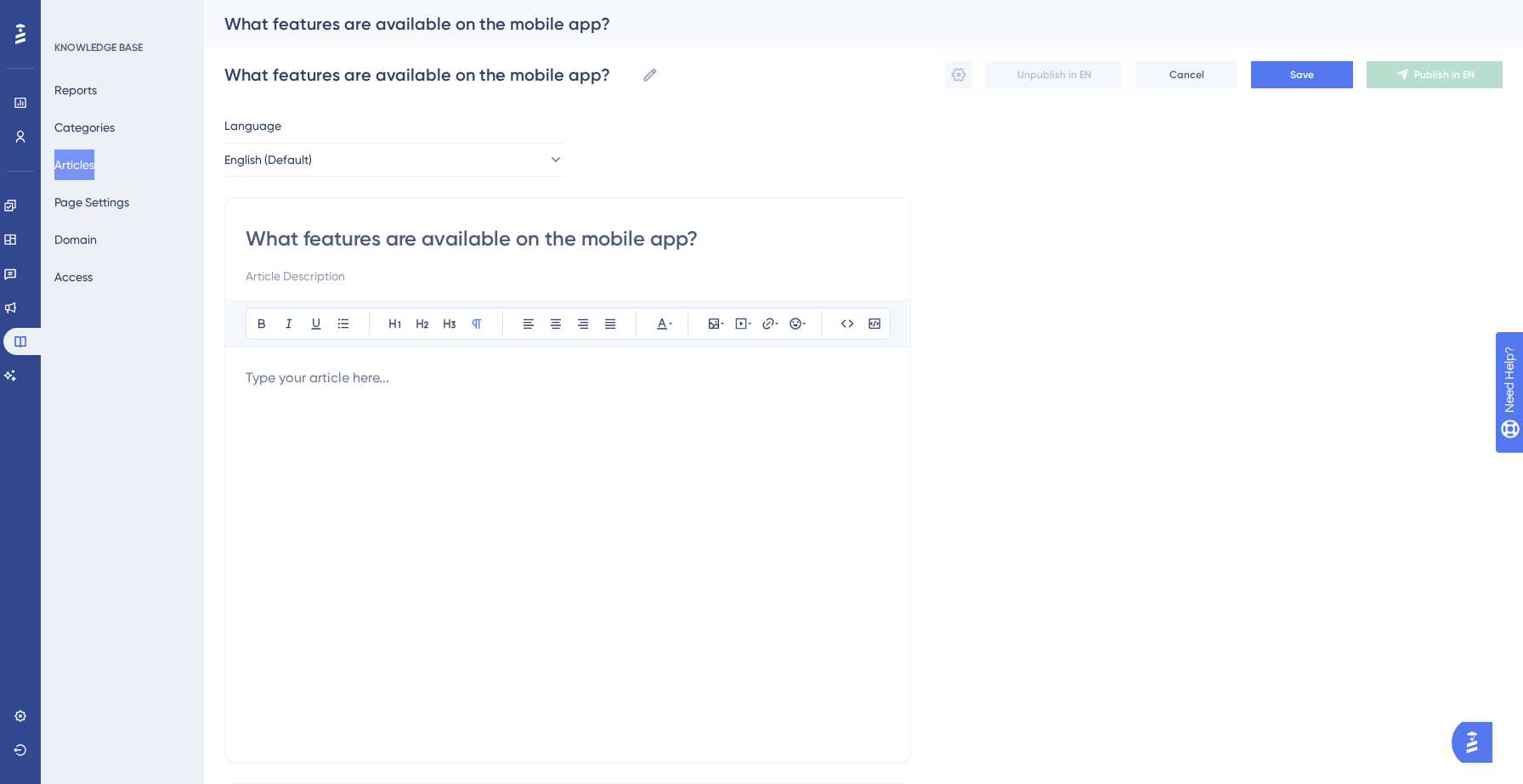
type input "What features are available on the mobile app?"
click at [266, 412] on div at bounding box center [568, 554] width 644 height 373
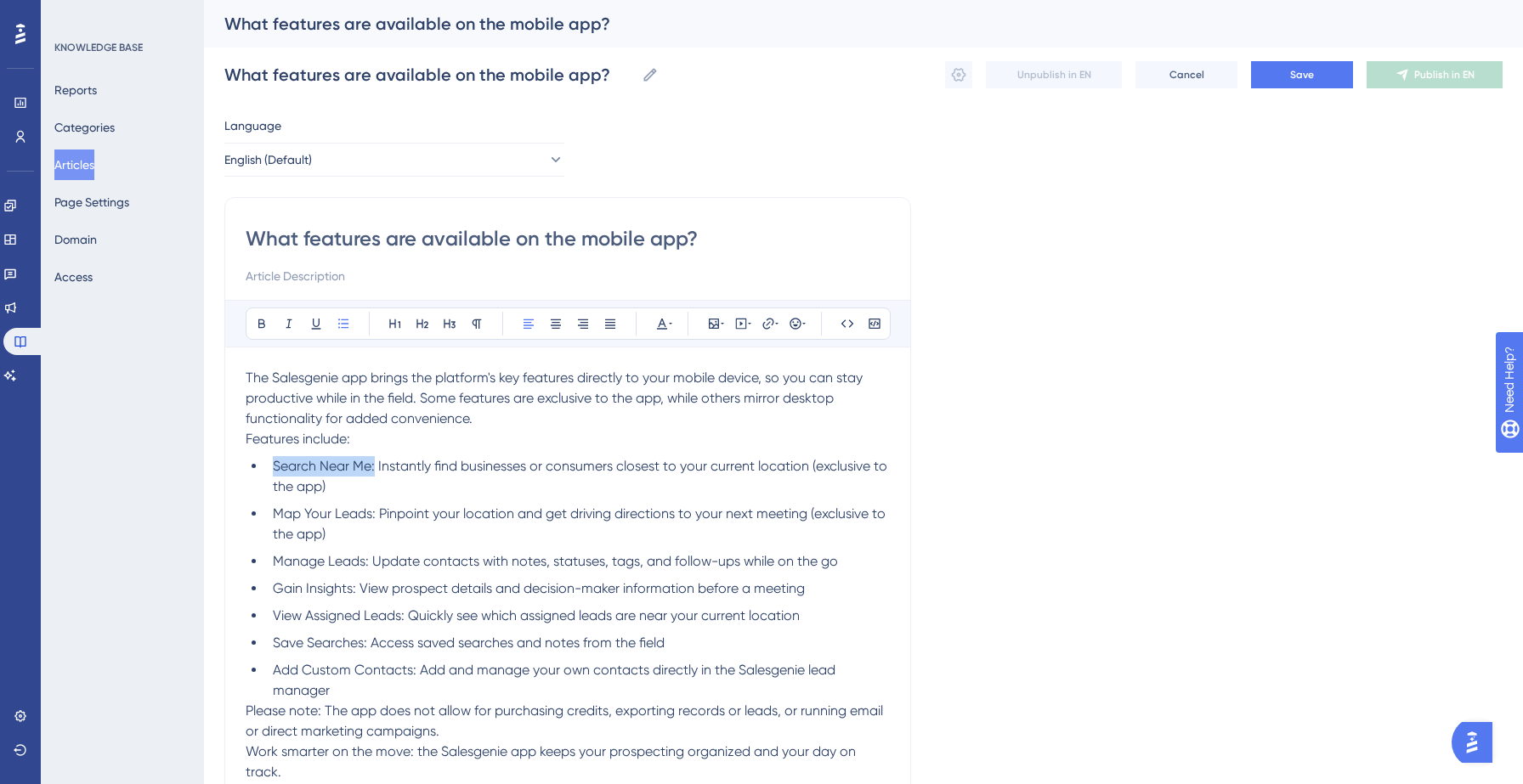
drag, startPoint x: 271, startPoint y: 466, endPoint x: 376, endPoint y: 459, distance: 105.2
click at [376, 459] on li "Search Near Me: Instantly find businesses or consumers closest to your current …" at bounding box center [578, 476] width 624 height 41
drag, startPoint x: 274, startPoint y: 560, endPoint x: 368, endPoint y: 562, distance: 94.0
click at [368, 562] on span "Manage Leads: Update contacts with notes, statuses, tags, and follow-ups while …" at bounding box center [555, 561] width 565 height 16
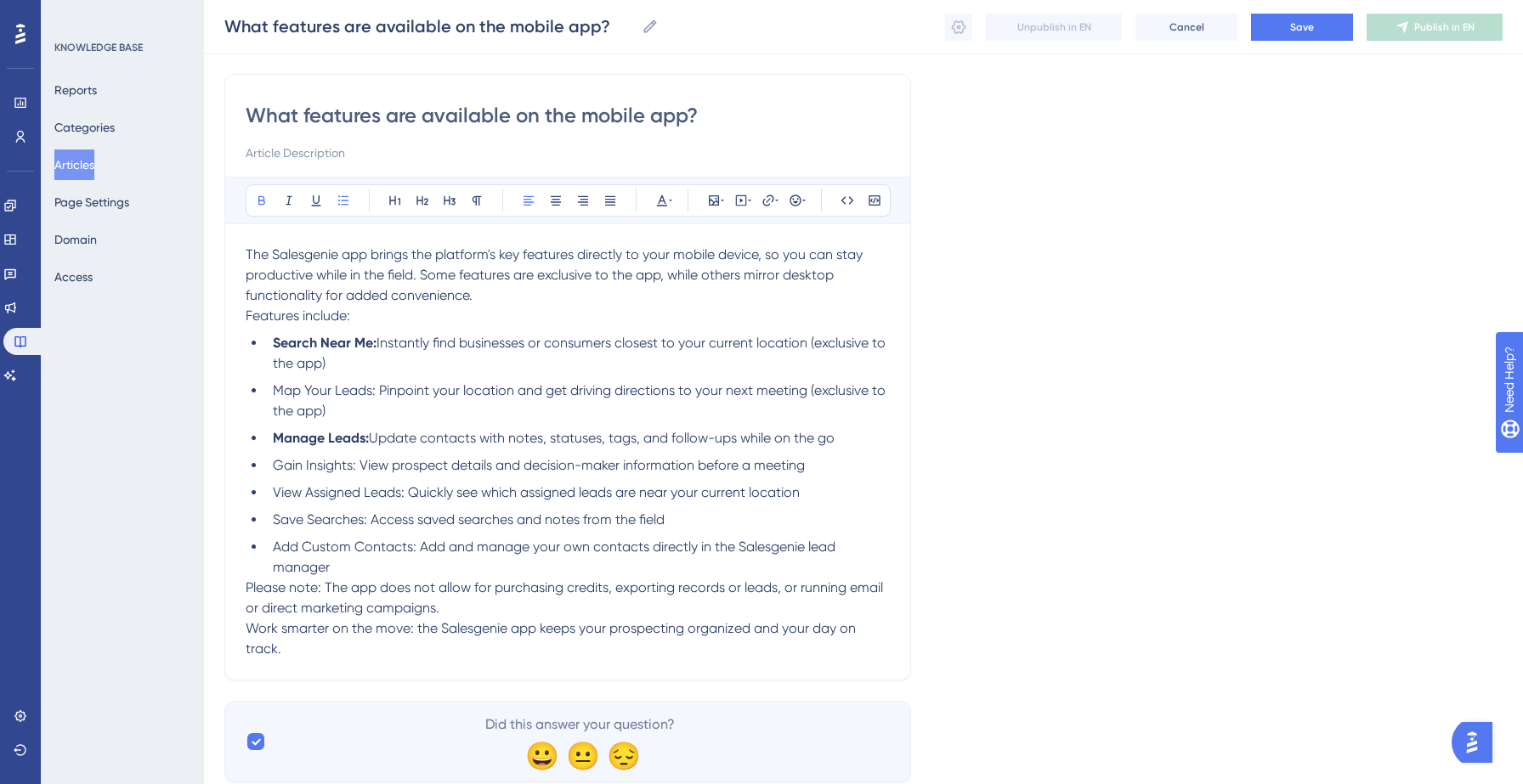
scroll to position [117, 0]
drag, startPoint x: 274, startPoint y: 463, endPoint x: 356, endPoint y: 464, distance: 82.0
click at [356, 464] on span "Gain Insights: View prospect details and decision-maker information before a me…" at bounding box center [538, 464] width 532 height 16
drag, startPoint x: 274, startPoint y: 493, endPoint x: 405, endPoint y: 493, distance: 131.0
click at [405, 493] on span "View Assigned Leads: Quickly see which assigned leads are near your current loc…" at bounding box center [536, 491] width 527 height 16
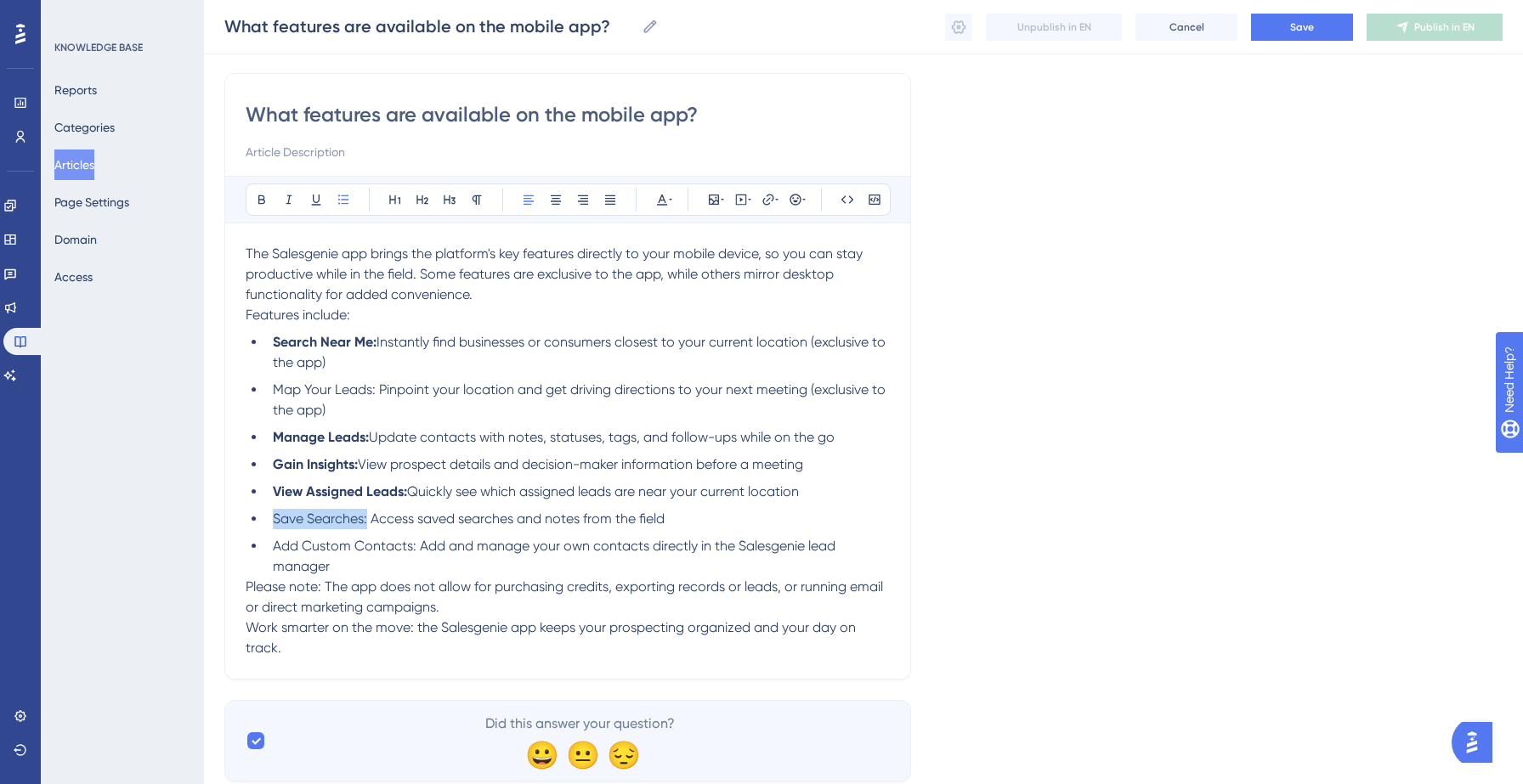
drag, startPoint x: 273, startPoint y: 518, endPoint x: 369, endPoint y: 518, distance: 96.0
click at [369, 518] on span "Save Searches: Access saved searches and notes from the field" at bounding box center [468, 518] width 392 height 16
drag, startPoint x: 272, startPoint y: 545, endPoint x: 415, endPoint y: 545, distance: 143.0
click at [415, 545] on span "Add Custom Contacts: Add and manage your own contacts directly in the Salesgeni…" at bounding box center [556, 555] width 566 height 36
click at [464, 552] on span "Add and manage your own contacts directly in the Salesgenie lead manager" at bounding box center [554, 555] width 563 height 36
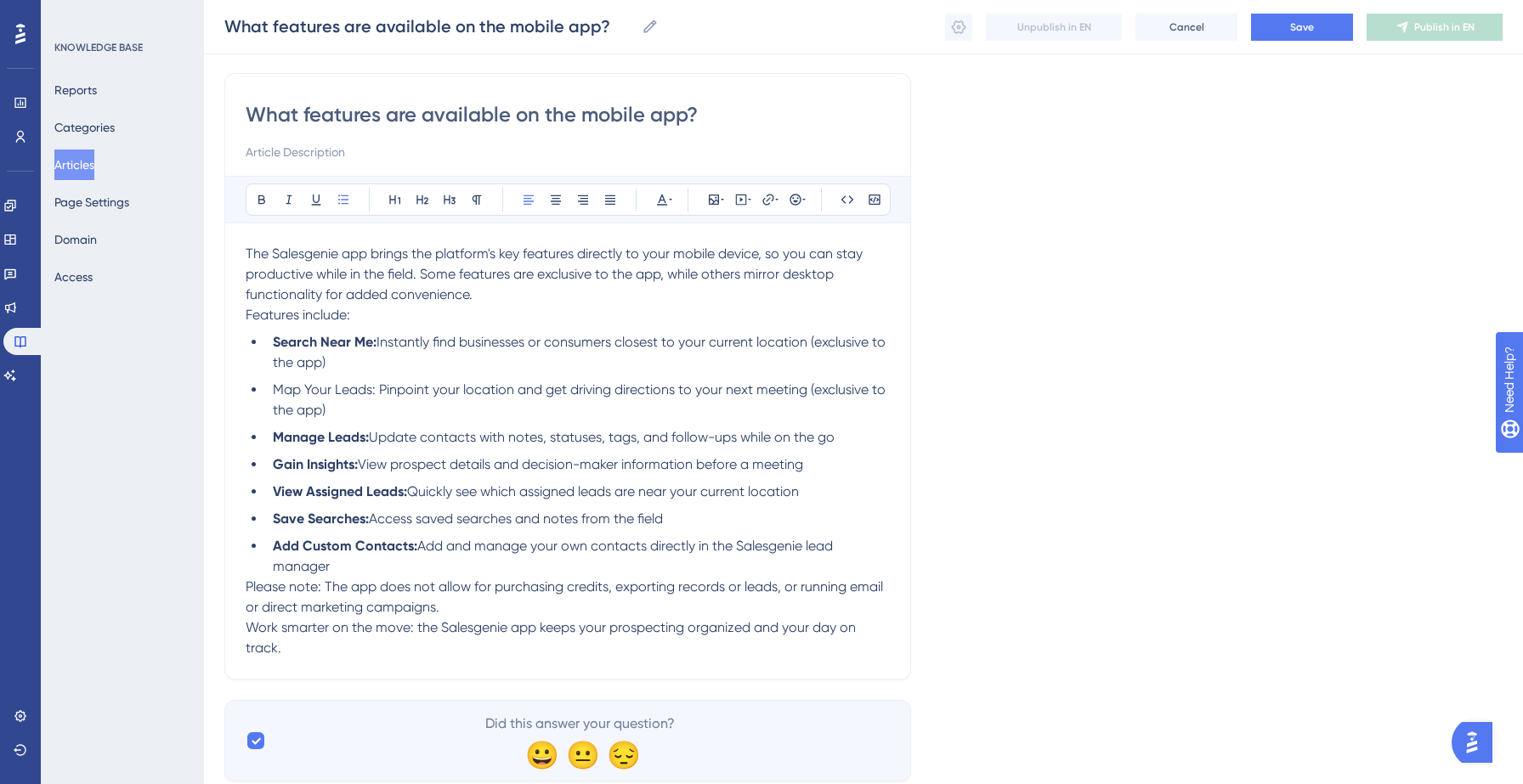
click at [373, 572] on li "Add Custom Contacts: Add and manage your own contacts directly in the Salesgeni…" at bounding box center [578, 556] width 624 height 41
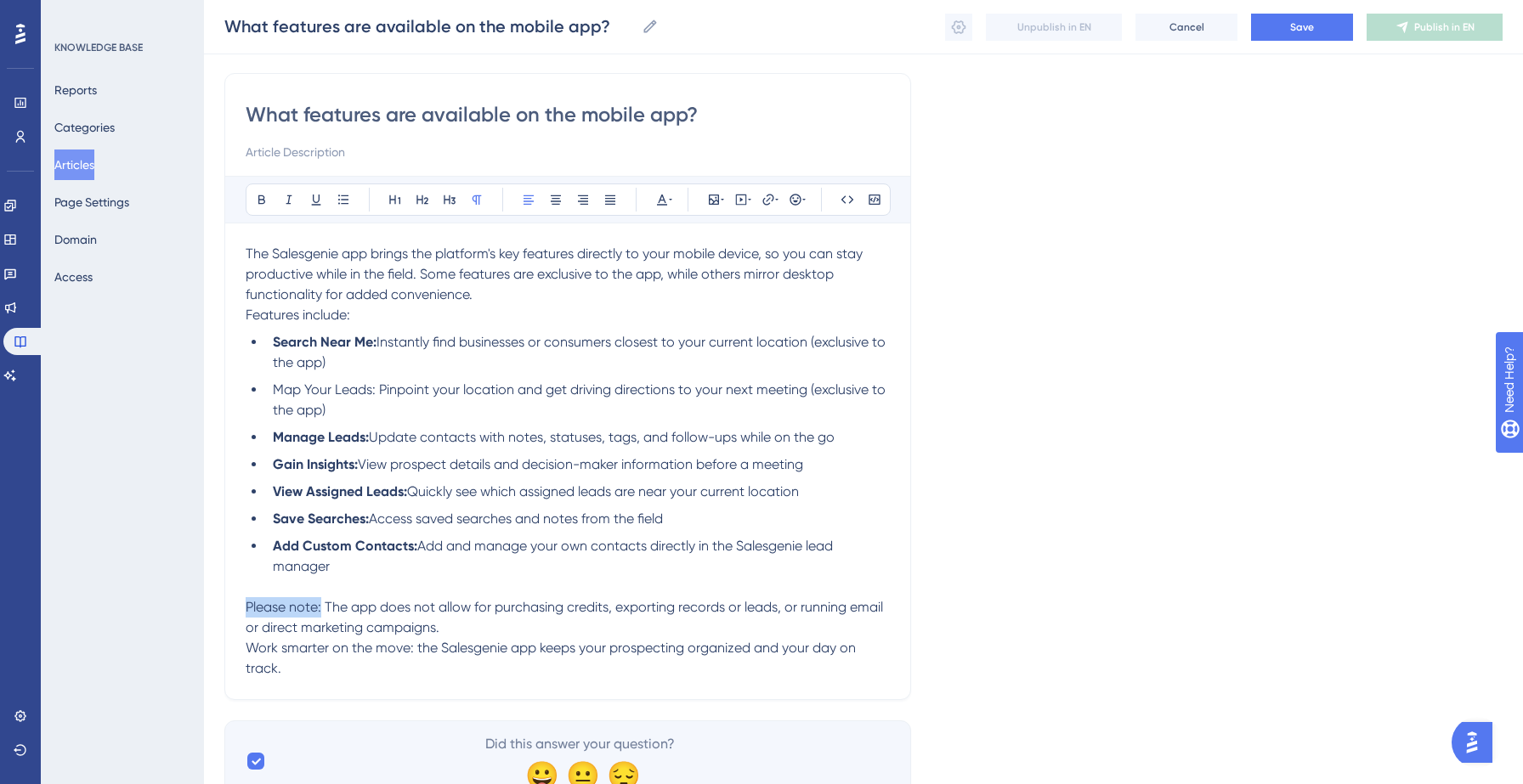
drag, startPoint x: 322, startPoint y: 608, endPoint x: 235, endPoint y: 607, distance: 87.0
click at [235, 607] on div "What features are available on the mobile app? Bold Italic Underline Bullet Poi…" at bounding box center [567, 387] width 687 height 627
click at [518, 299] on p "The Salesgenie app brings the platform's key features directly to your mobile d…" at bounding box center [568, 274] width 644 height 61
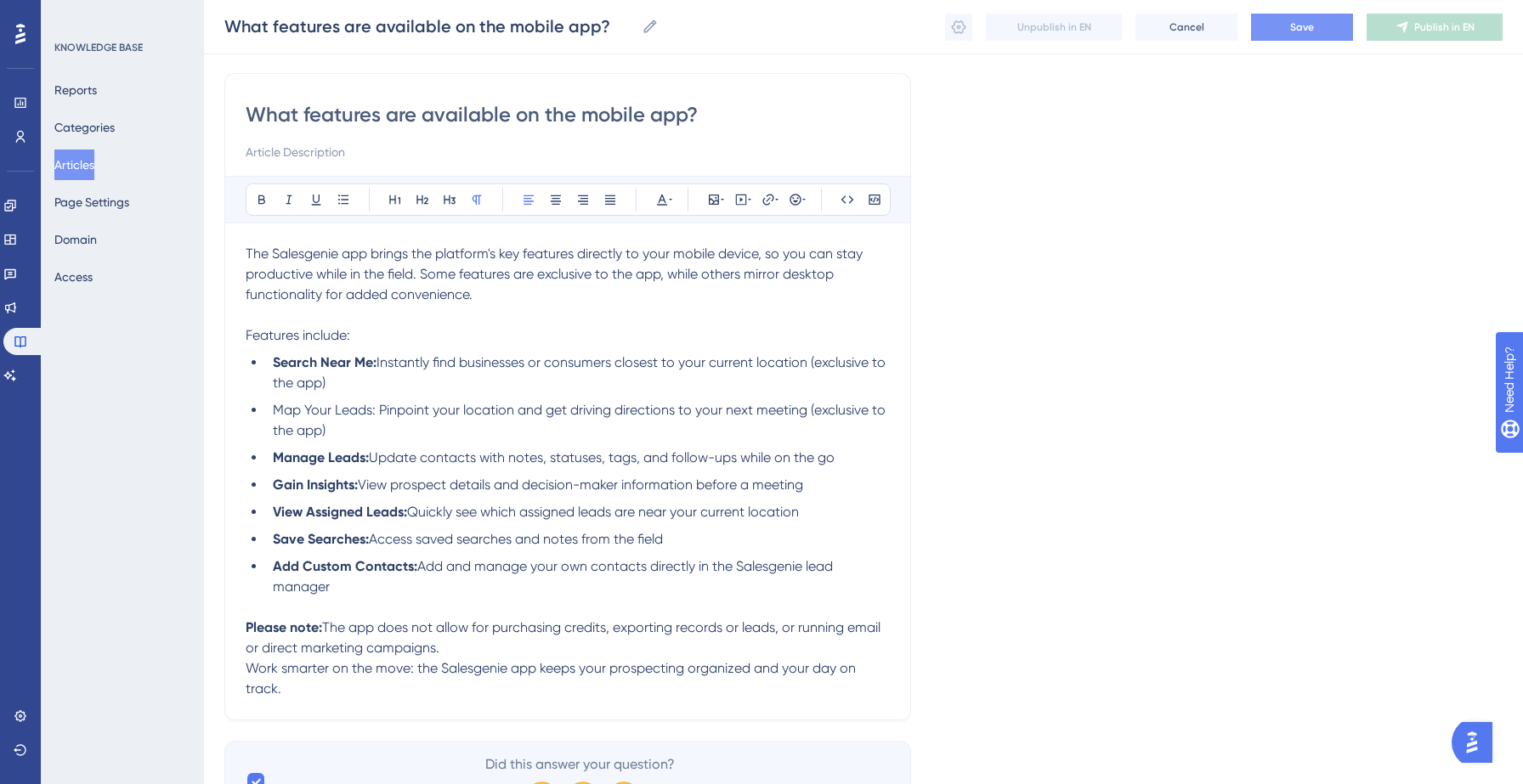
click at [1306, 24] on span "Save" at bounding box center [1302, 27] width 24 height 13
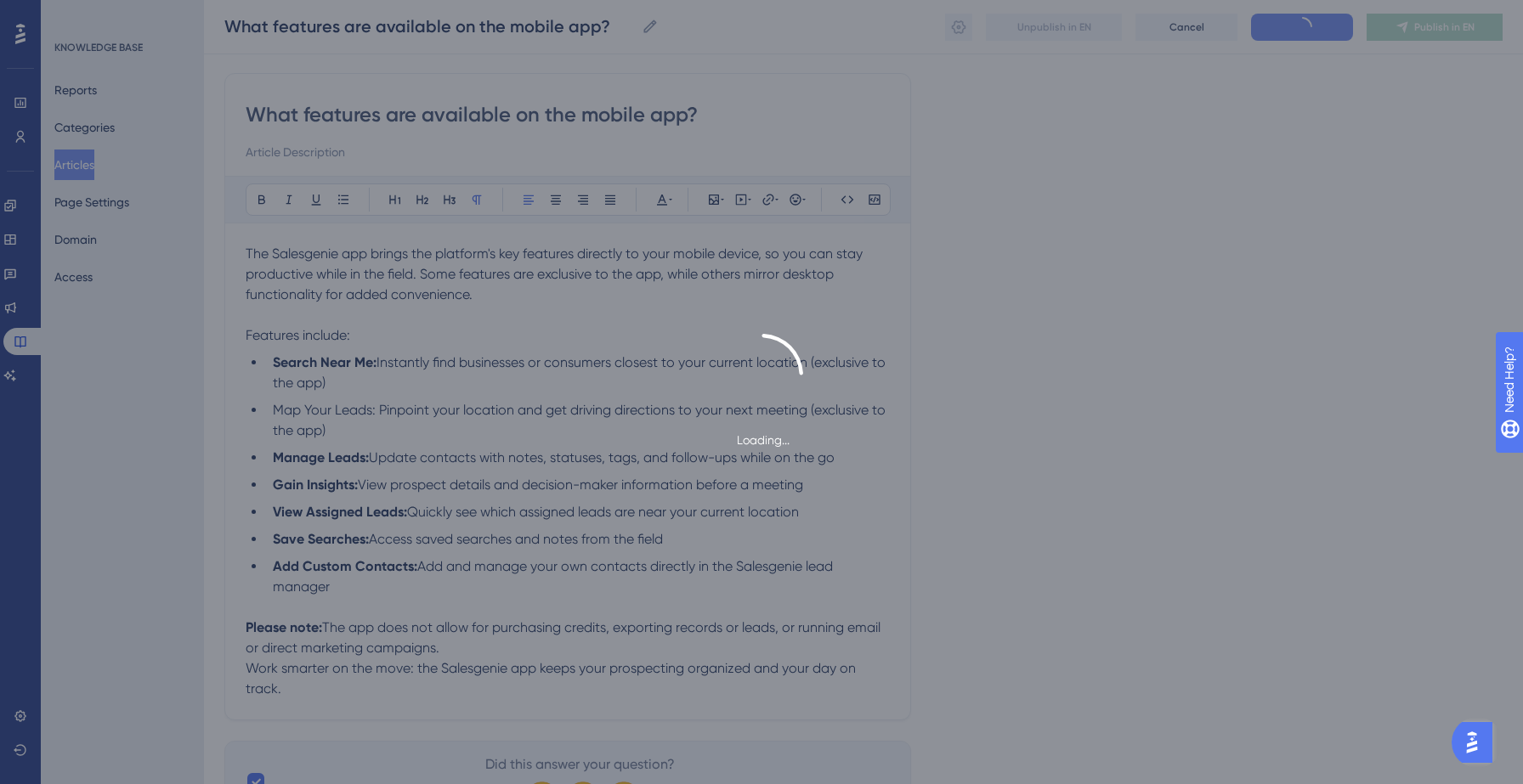
type input "What features are available on the mobile app?"
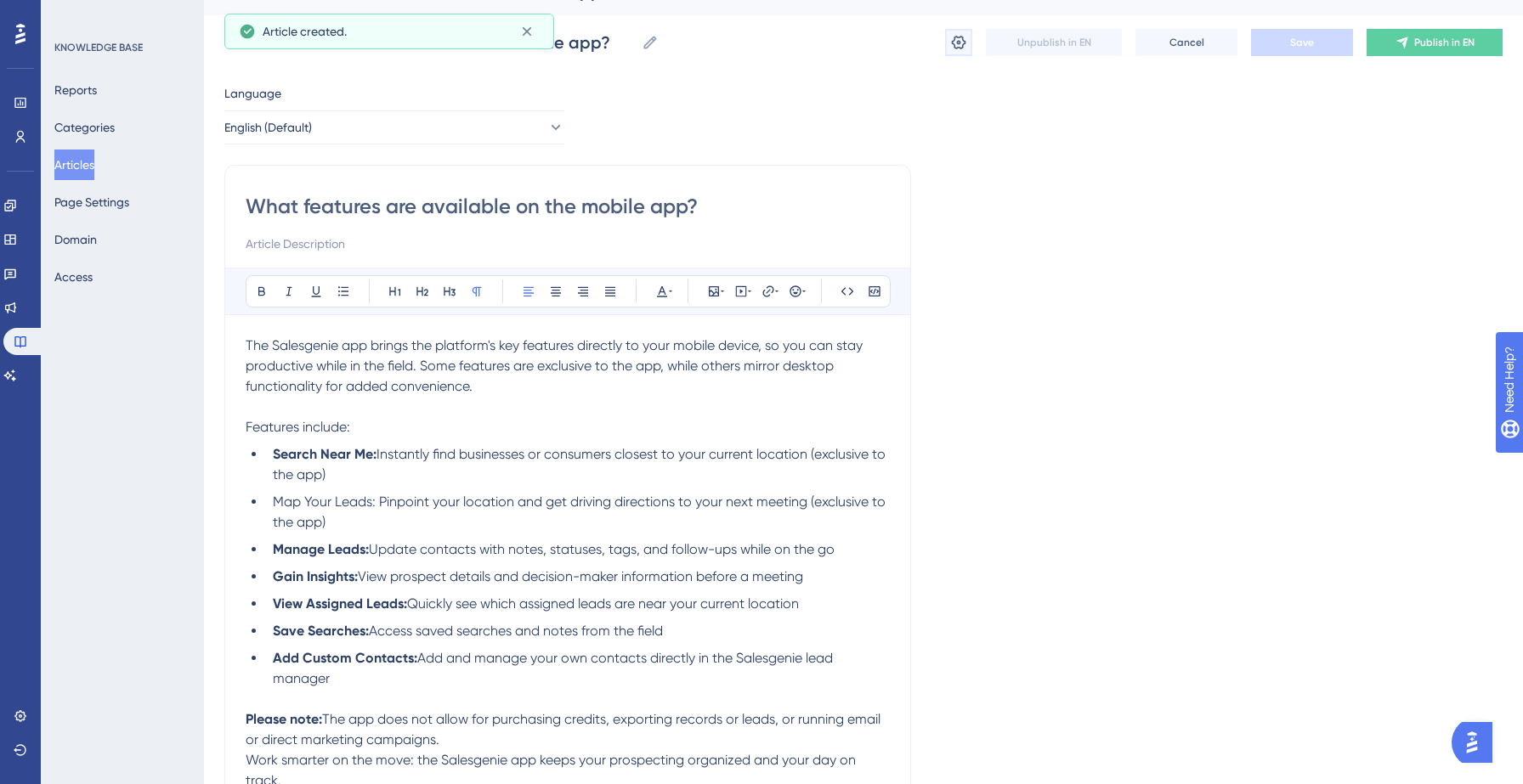
click at [967, 36] on button at bounding box center [959, 42] width 28 height 28
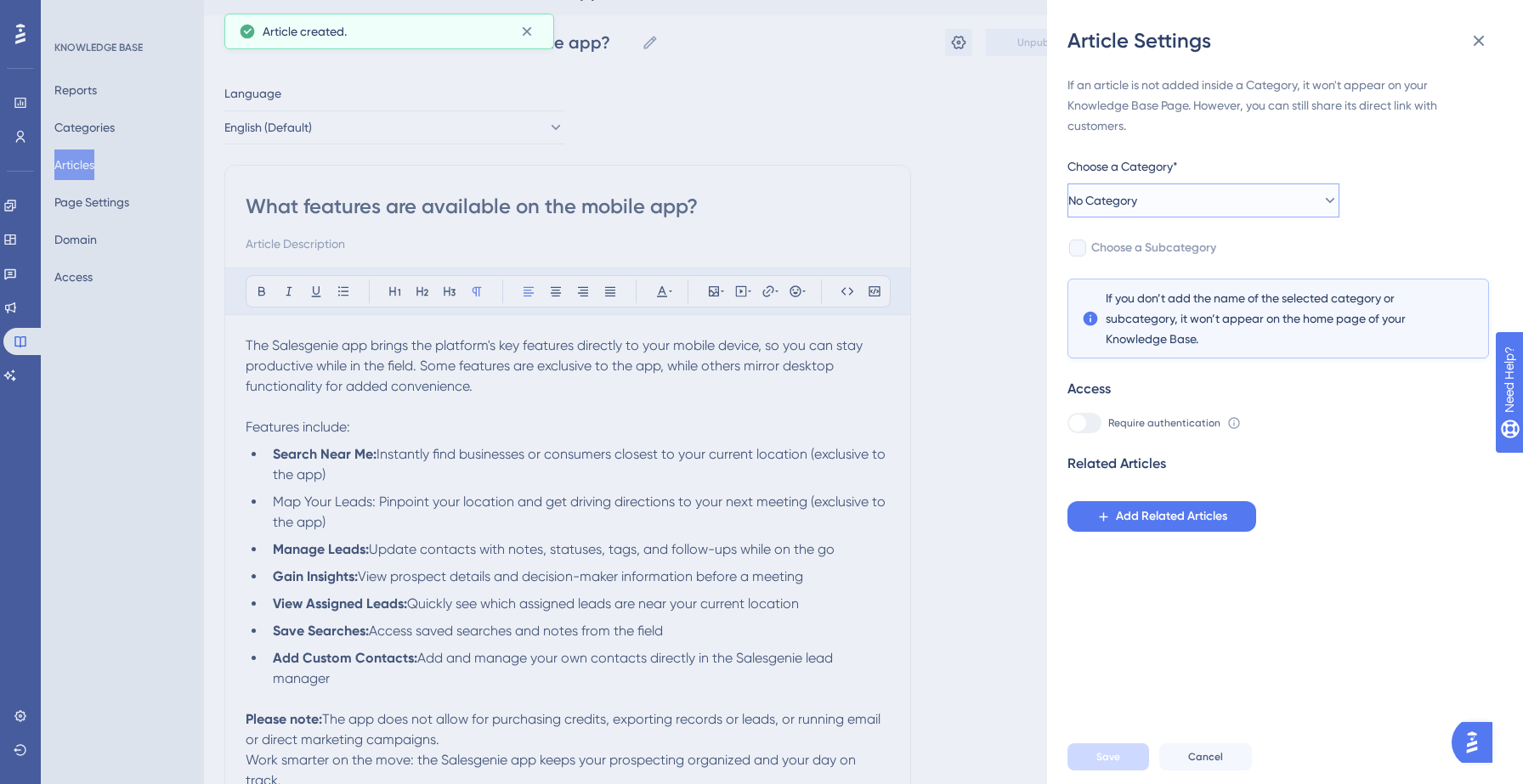
click at [1249, 205] on button "No Category" at bounding box center [1203, 201] width 272 height 34
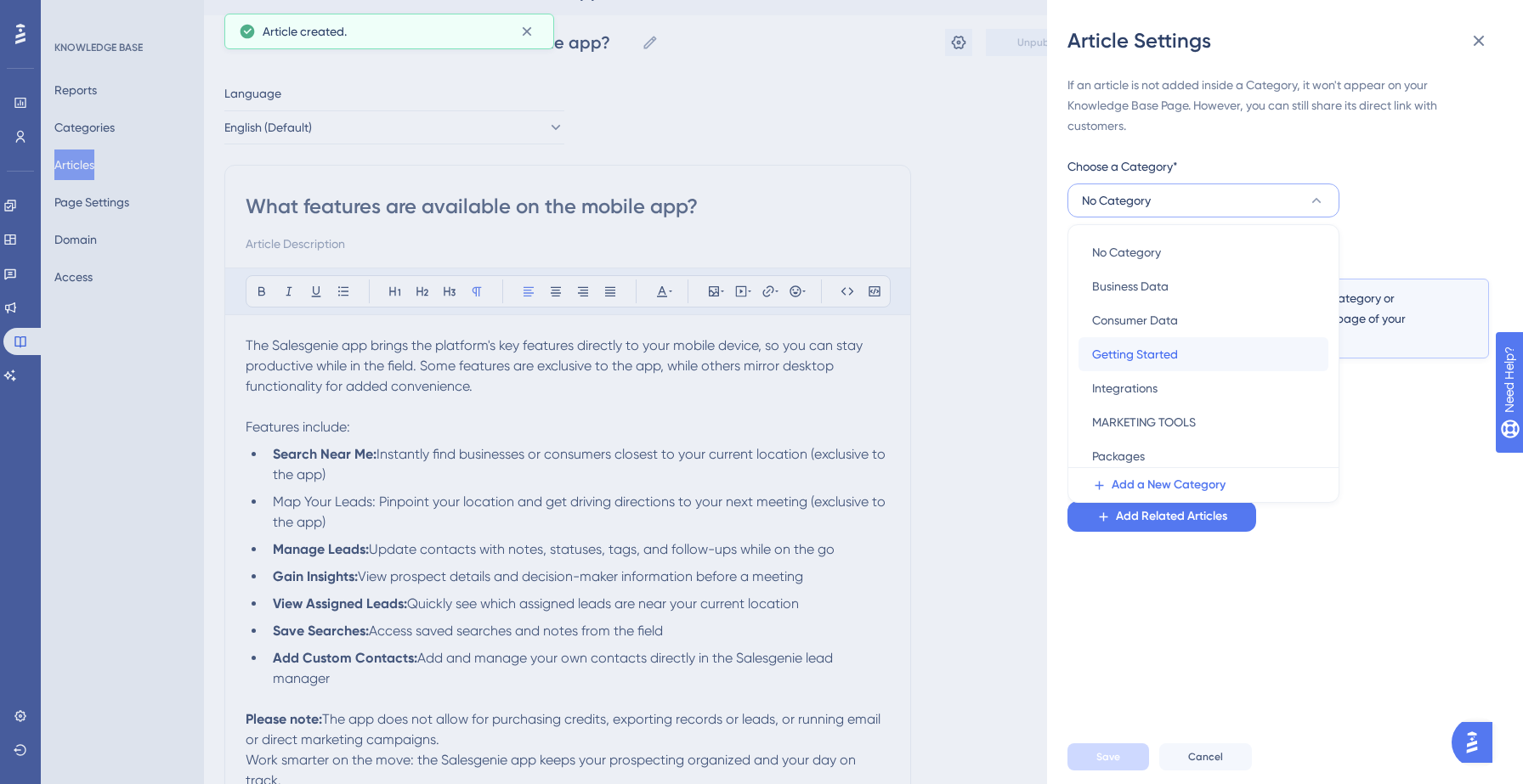
click at [1165, 361] on span "Getting Started" at bounding box center [1135, 353] width 86 height 20
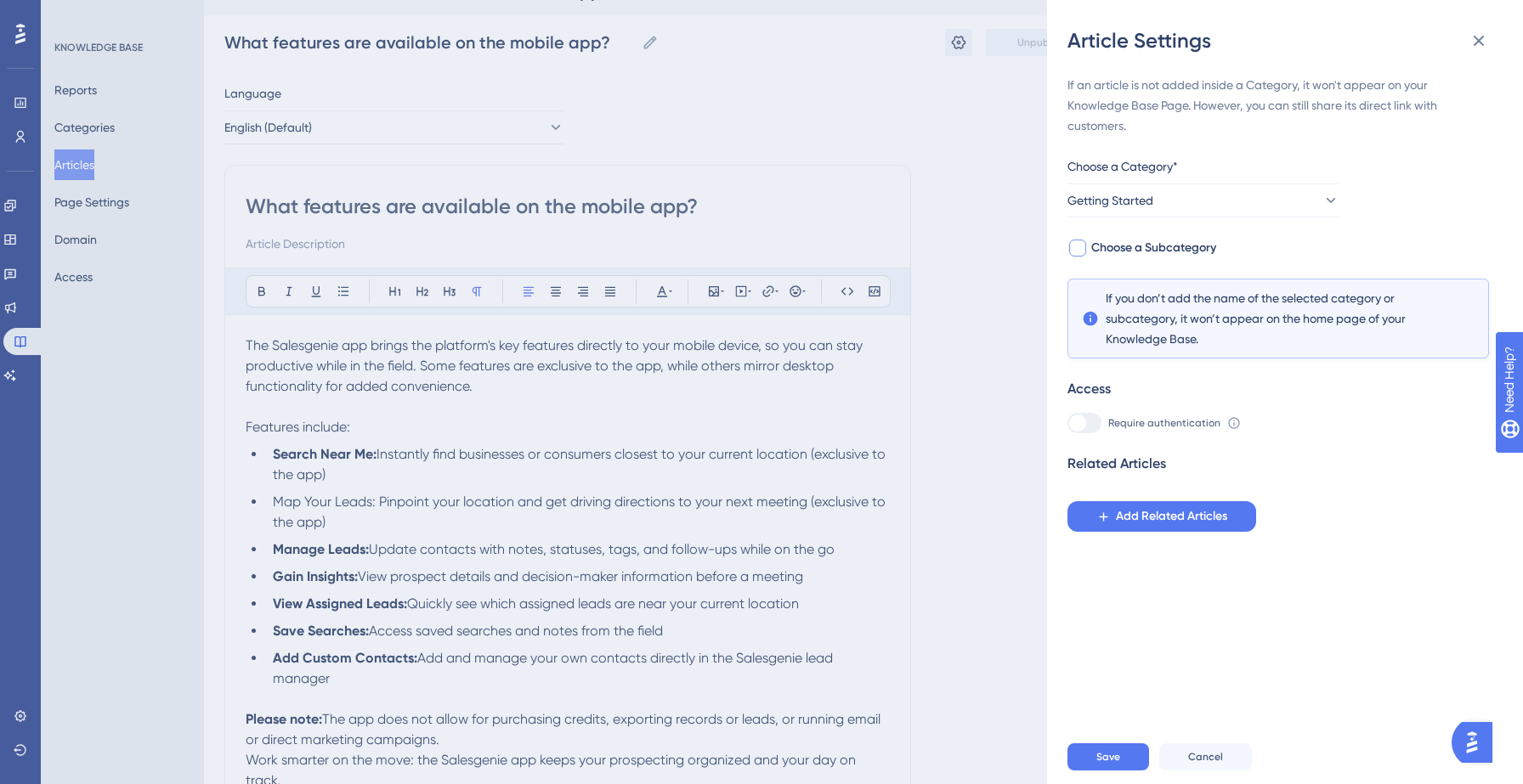
click at [1142, 244] on span "Choose a Subcategory" at bounding box center [1153, 248] width 125 height 20
checkbox input "true"
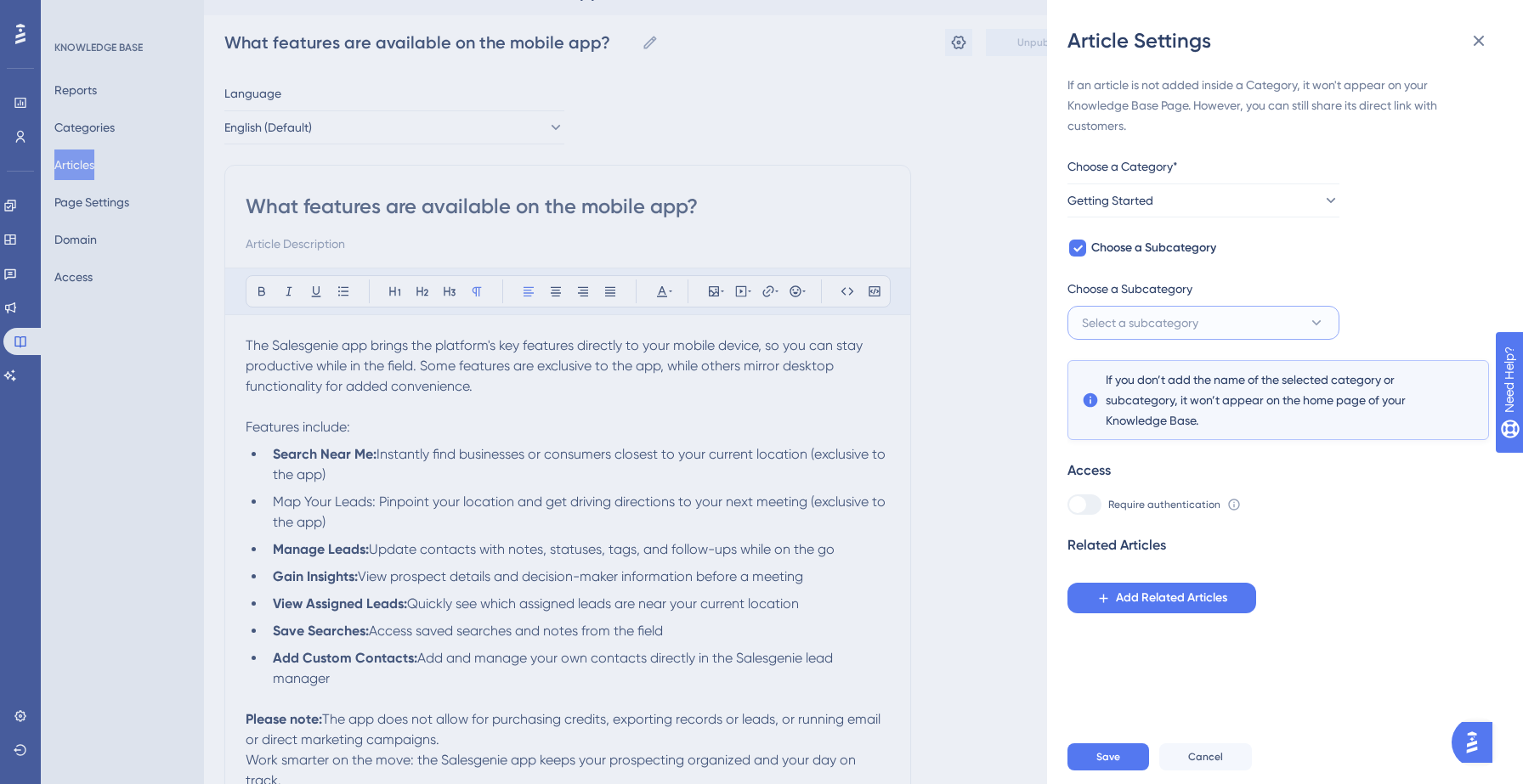
click at [1166, 306] on button "Select a subcategory" at bounding box center [1203, 323] width 272 height 34
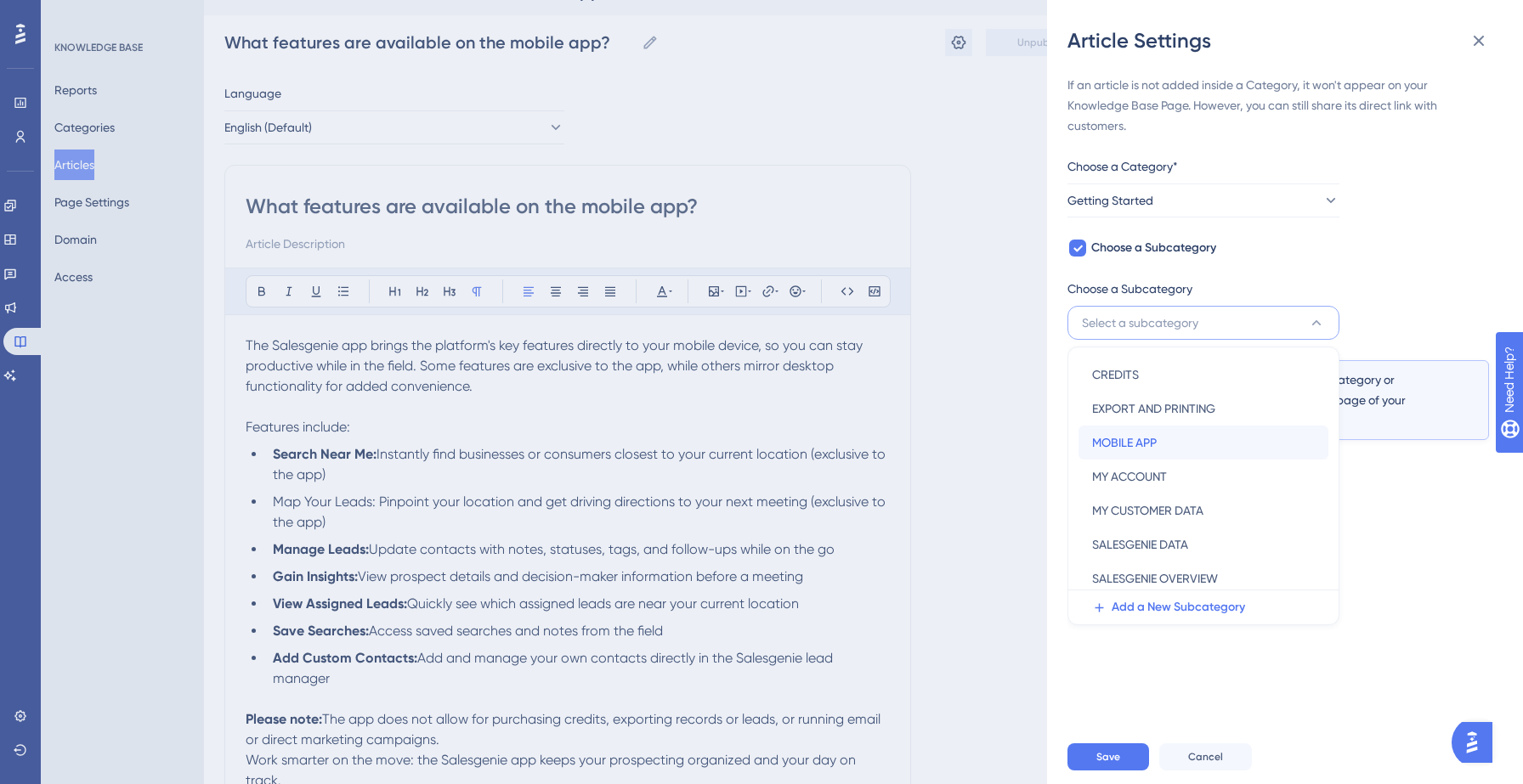
click at [1158, 440] on div "MOBILE APP MOBILE APP" at bounding box center [1204, 443] width 223 height 34
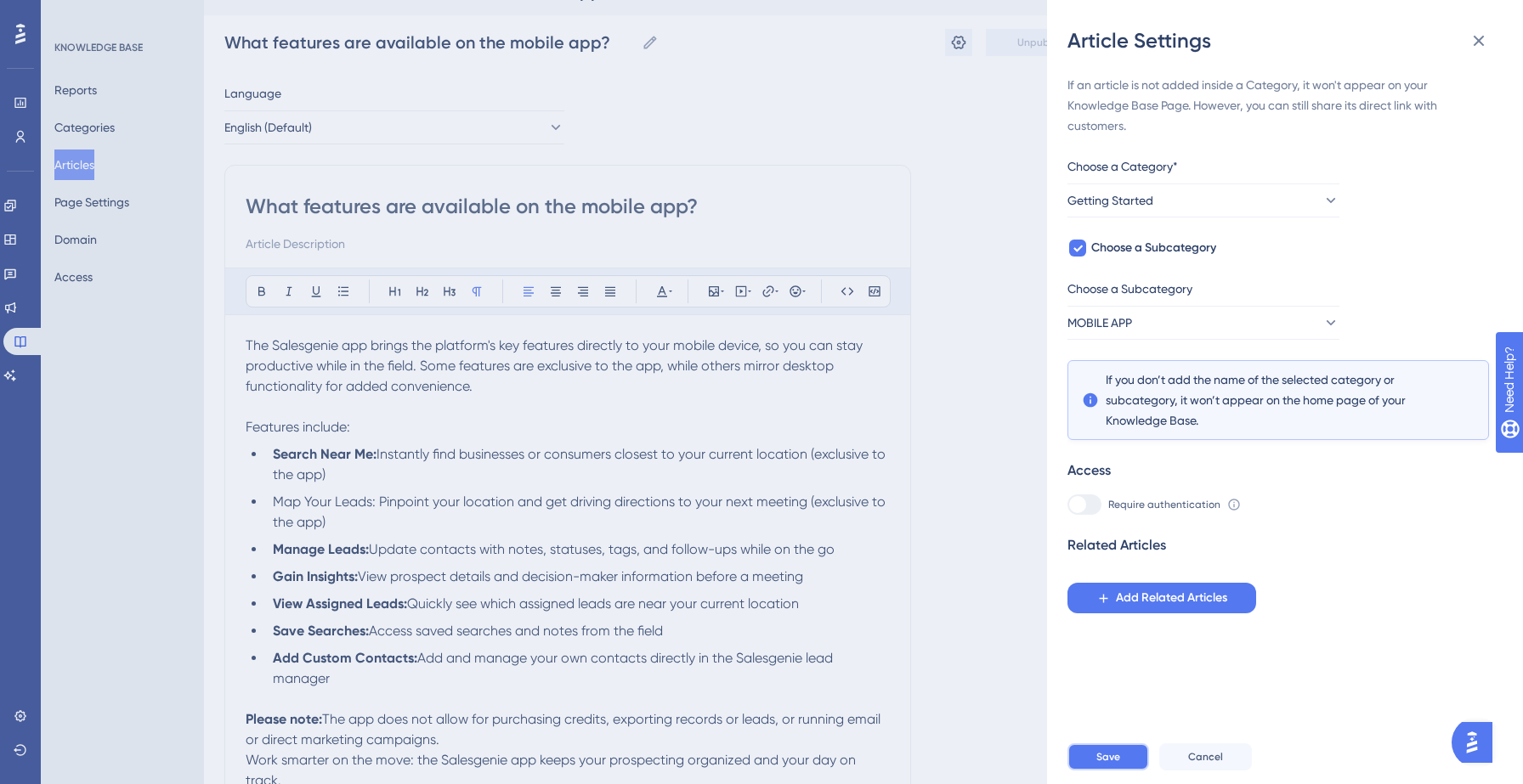
click at [1110, 757] on span "Save" at bounding box center [1107, 756] width 24 height 13
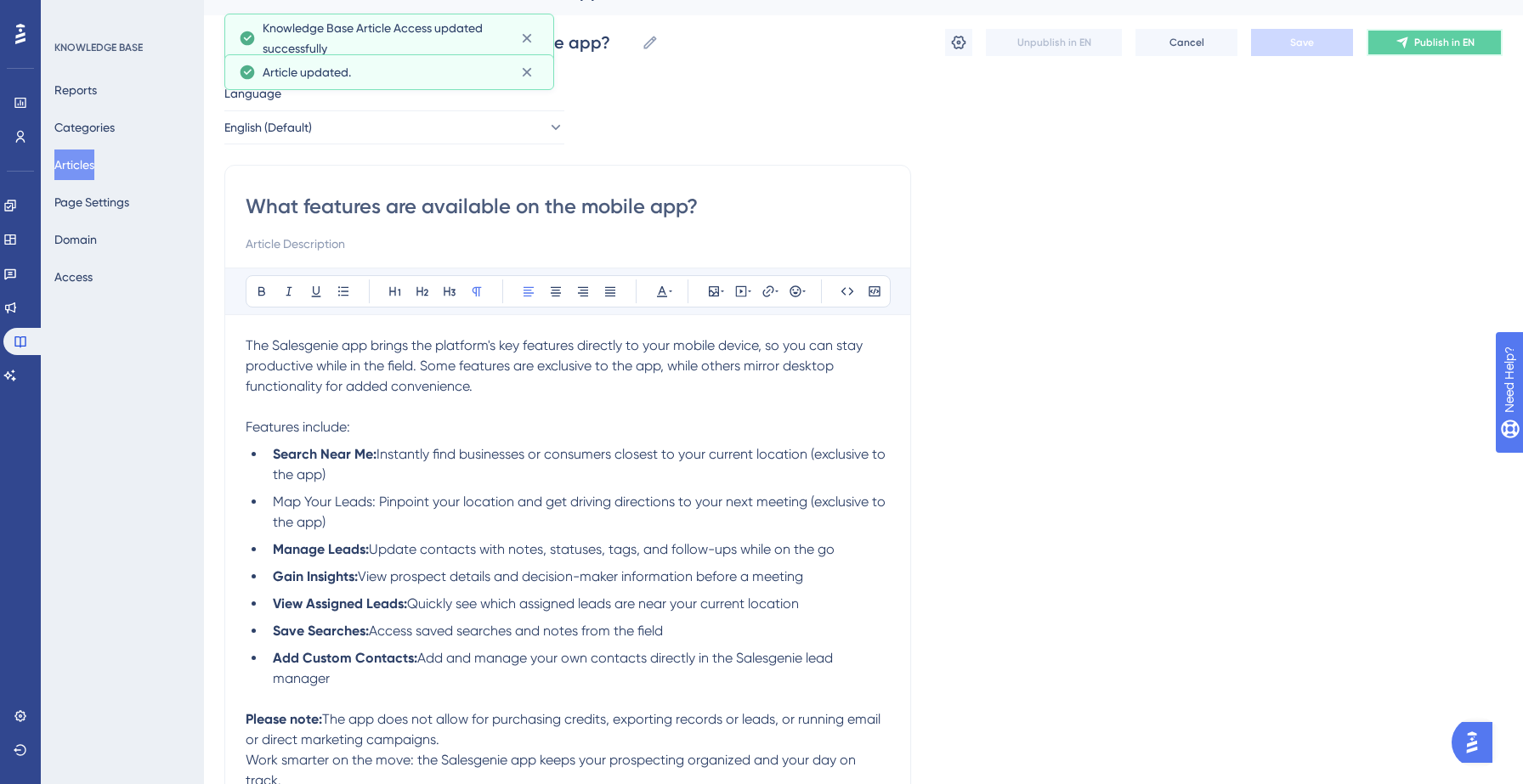
click at [1411, 44] on button "Publish in EN" at bounding box center [1434, 42] width 136 height 28
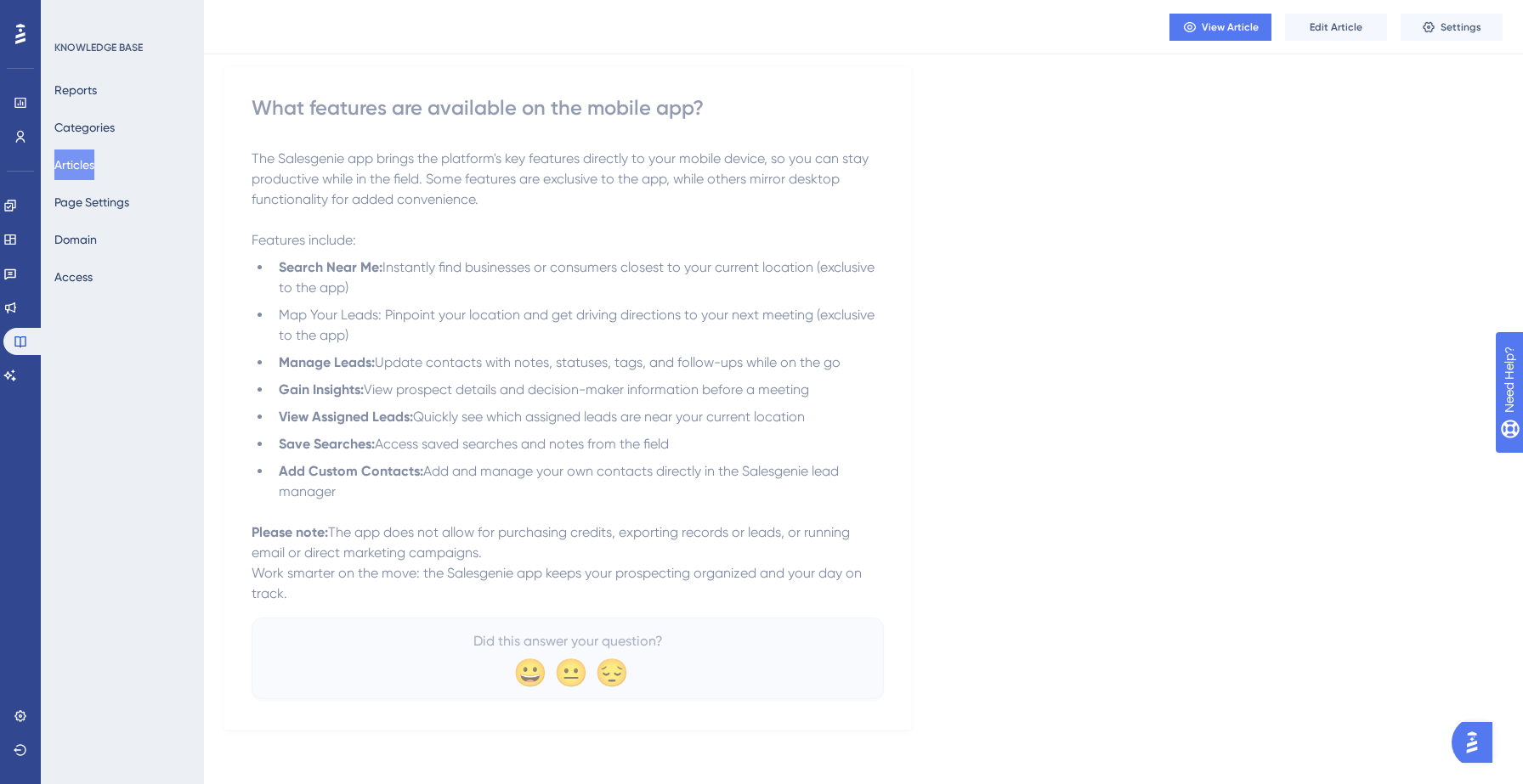
scroll to position [126, 0]
click at [93, 161] on button "Articles" at bounding box center [74, 165] width 40 height 30
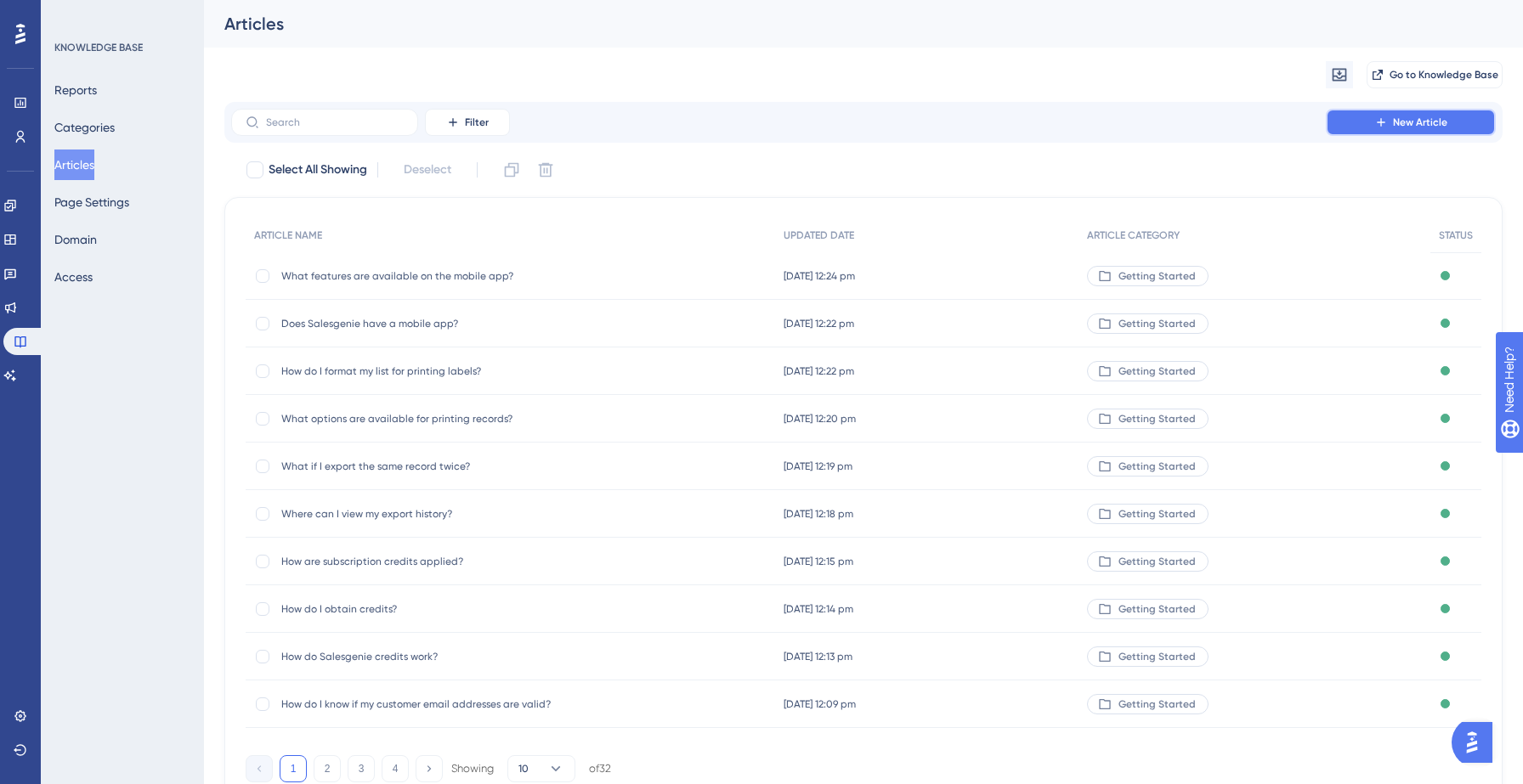
click at [1427, 125] on span "New Article" at bounding box center [1420, 122] width 54 height 13
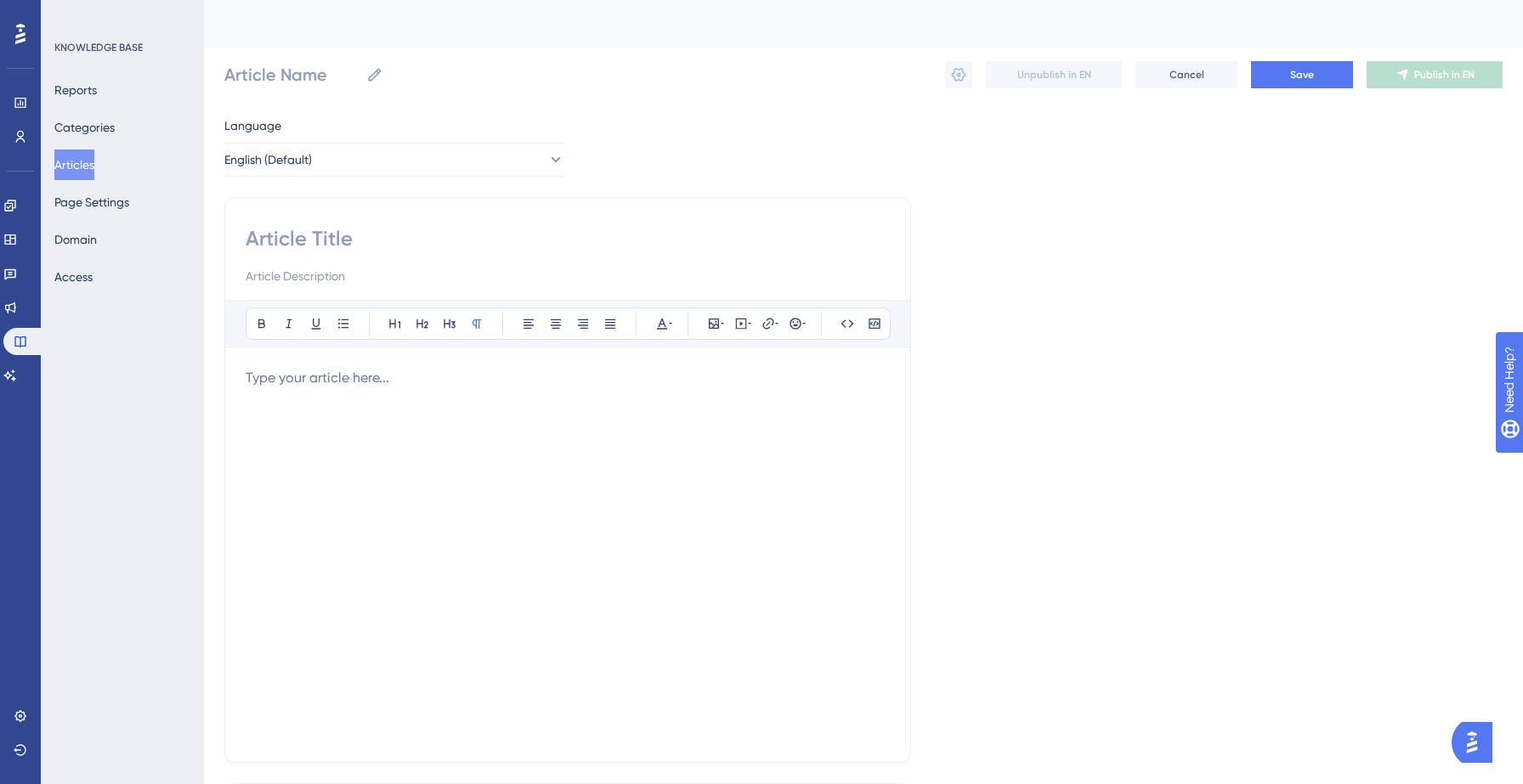
click at [345, 235] on input at bounding box center [568, 238] width 644 height 28
paste input "How do I search for businesses near me using the mobile app?"
type input "How do I search for businesses near me using the mobile app?"
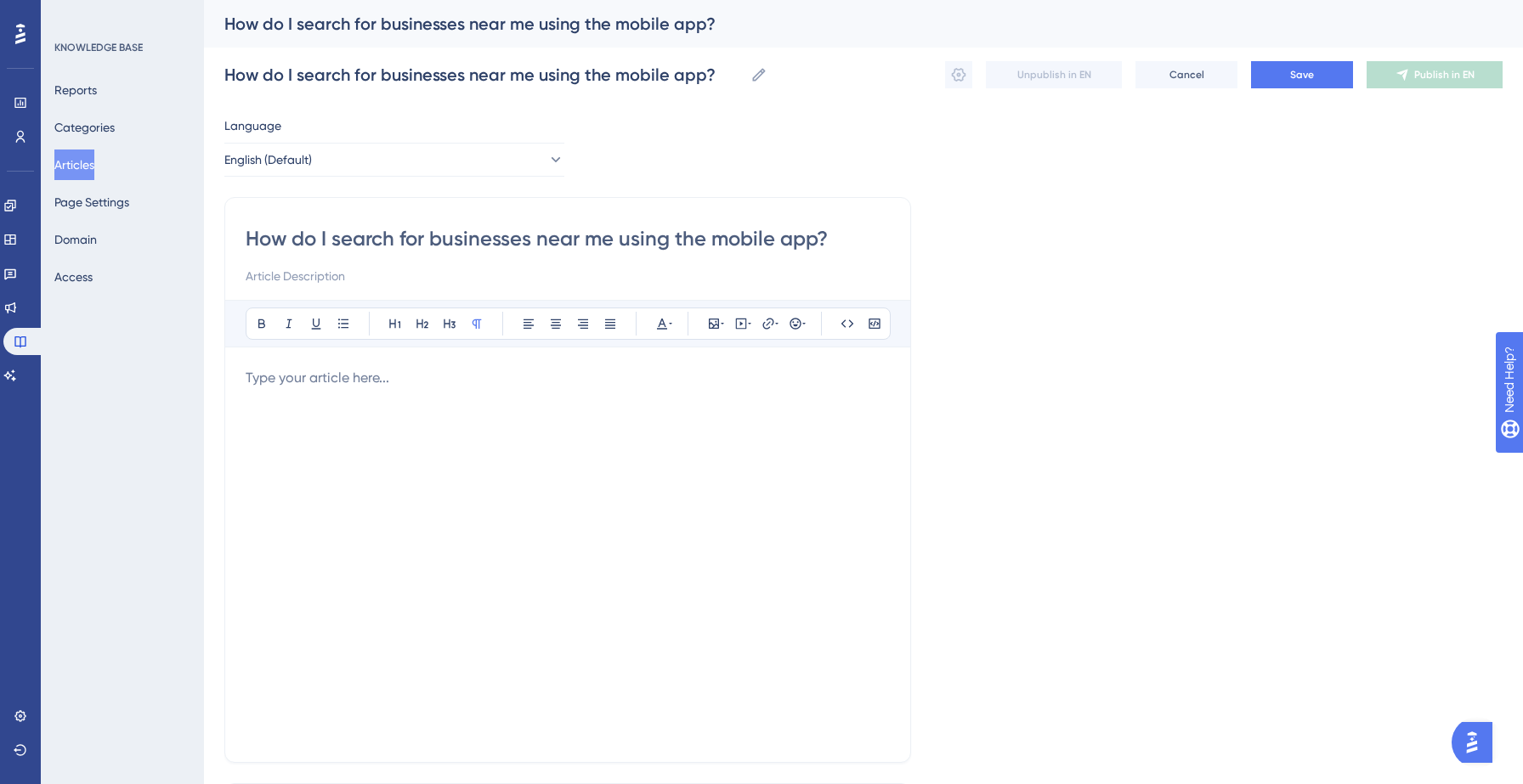
type input "How do I search for businesses near me using the mobile app?"
click at [309, 392] on div at bounding box center [568, 554] width 644 height 373
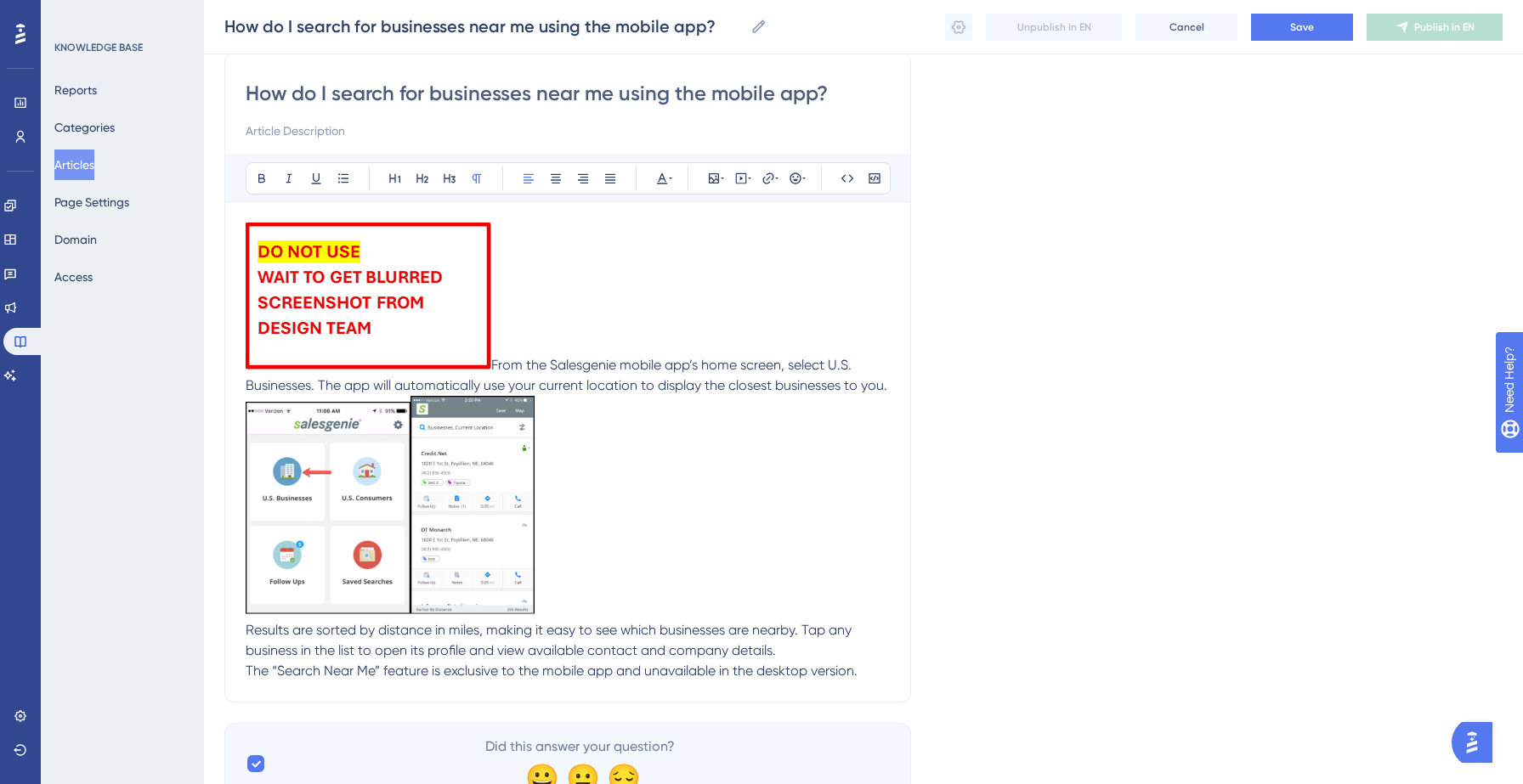
scroll to position [140, 0]
click at [412, 314] on img at bounding box center [369, 294] width 246 height 147
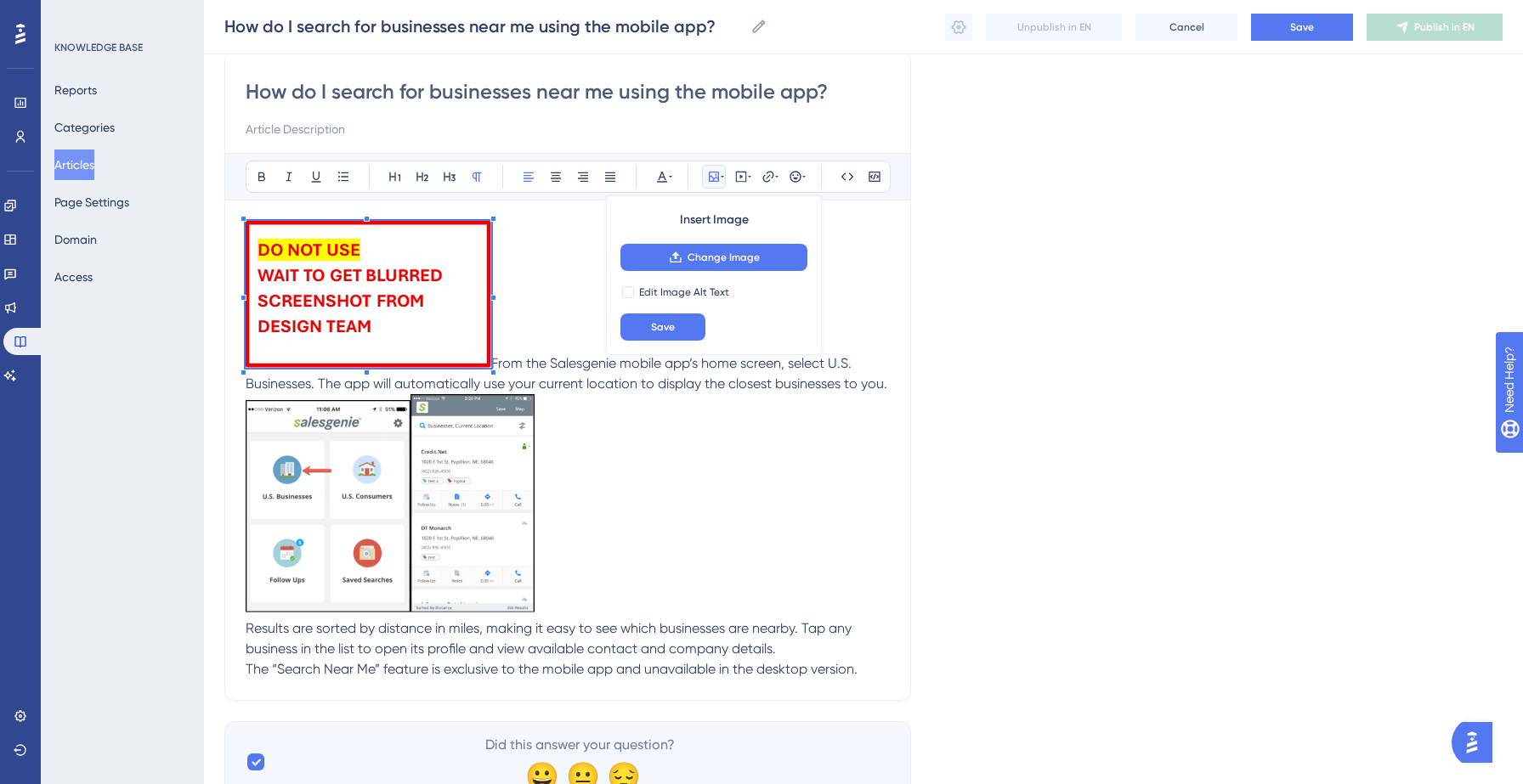
scroll to position [129, 0]
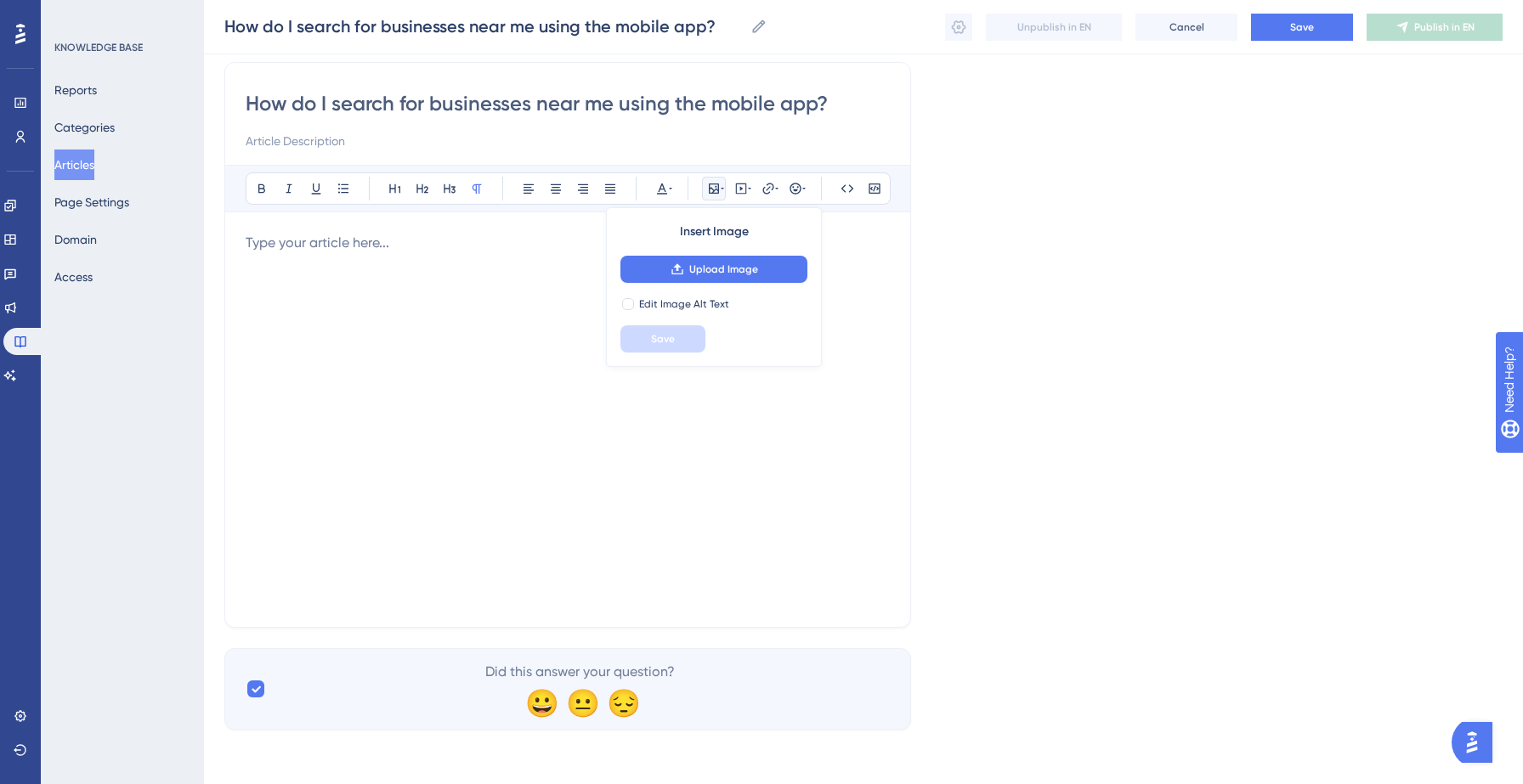
click at [285, 245] on p at bounding box center [568, 242] width 644 height 20
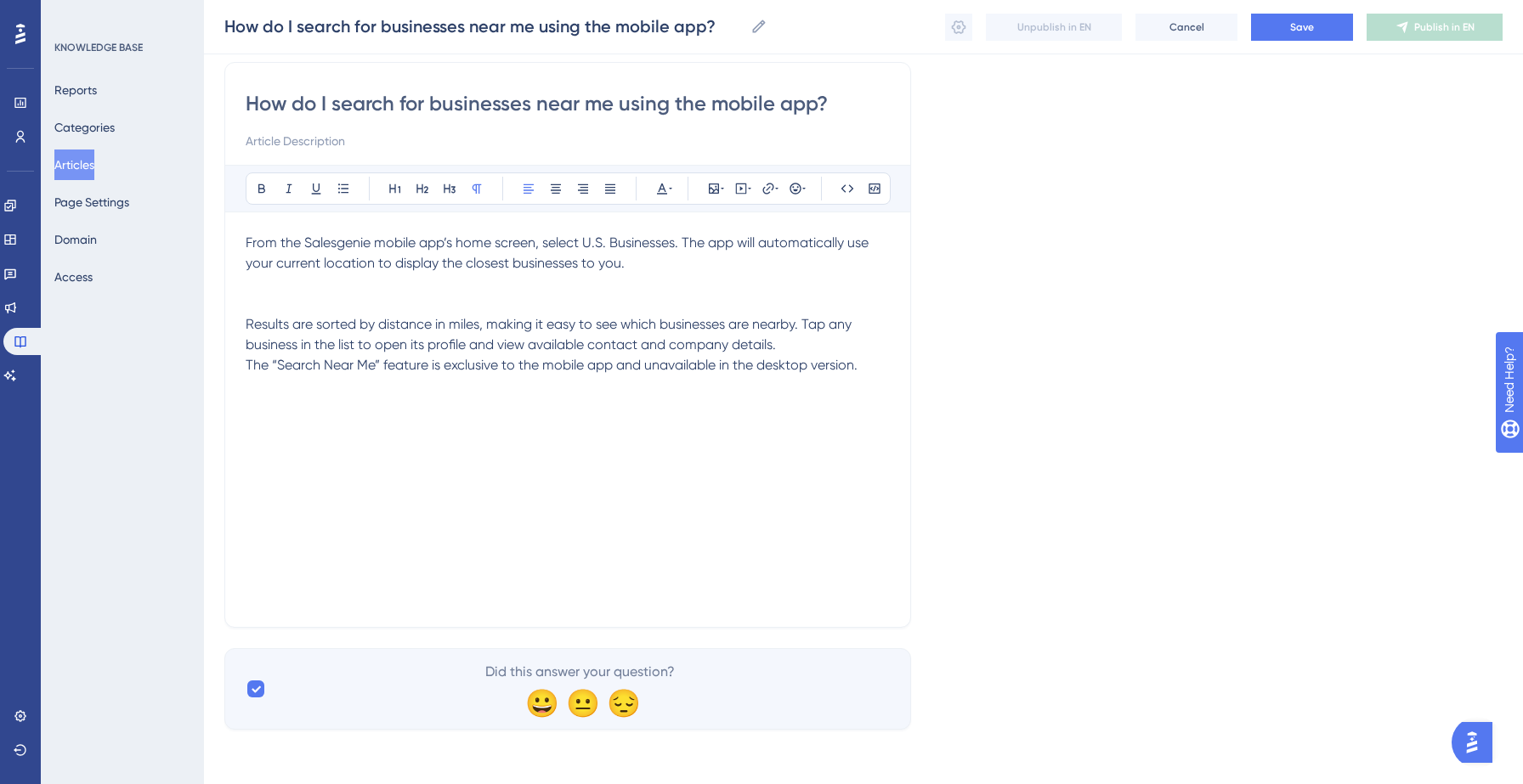
click at [243, 284] on div "How do I search for businesses near me using the mobile app? Bold Italic Underl…" at bounding box center [567, 345] width 687 height 566
click at [257, 292] on p "From the Salesgenie mobile app’s home screen, select U.S. Businesses. The app w…" at bounding box center [568, 263] width 644 height 61
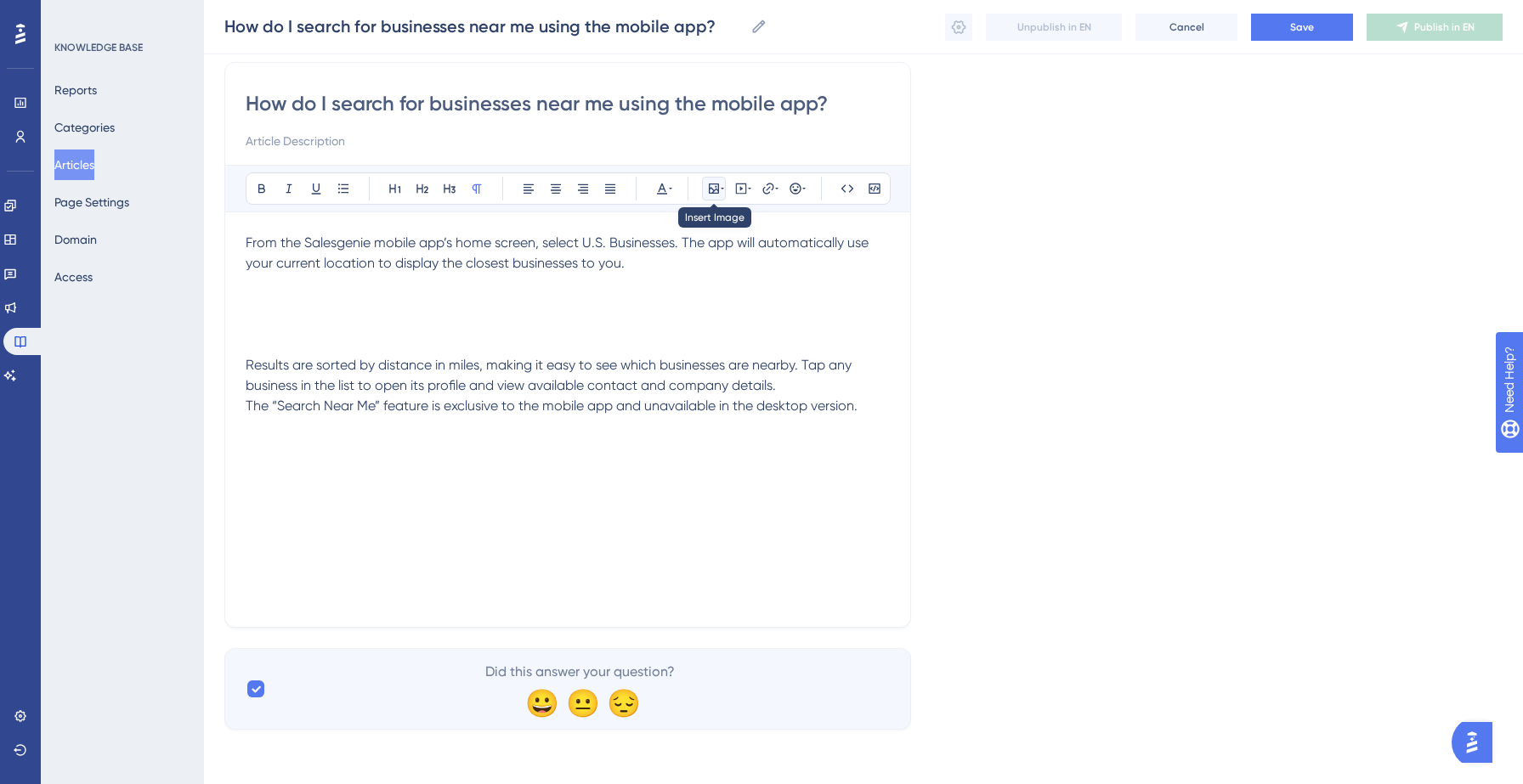
click at [719, 191] on icon at bounding box center [714, 189] width 13 height 13
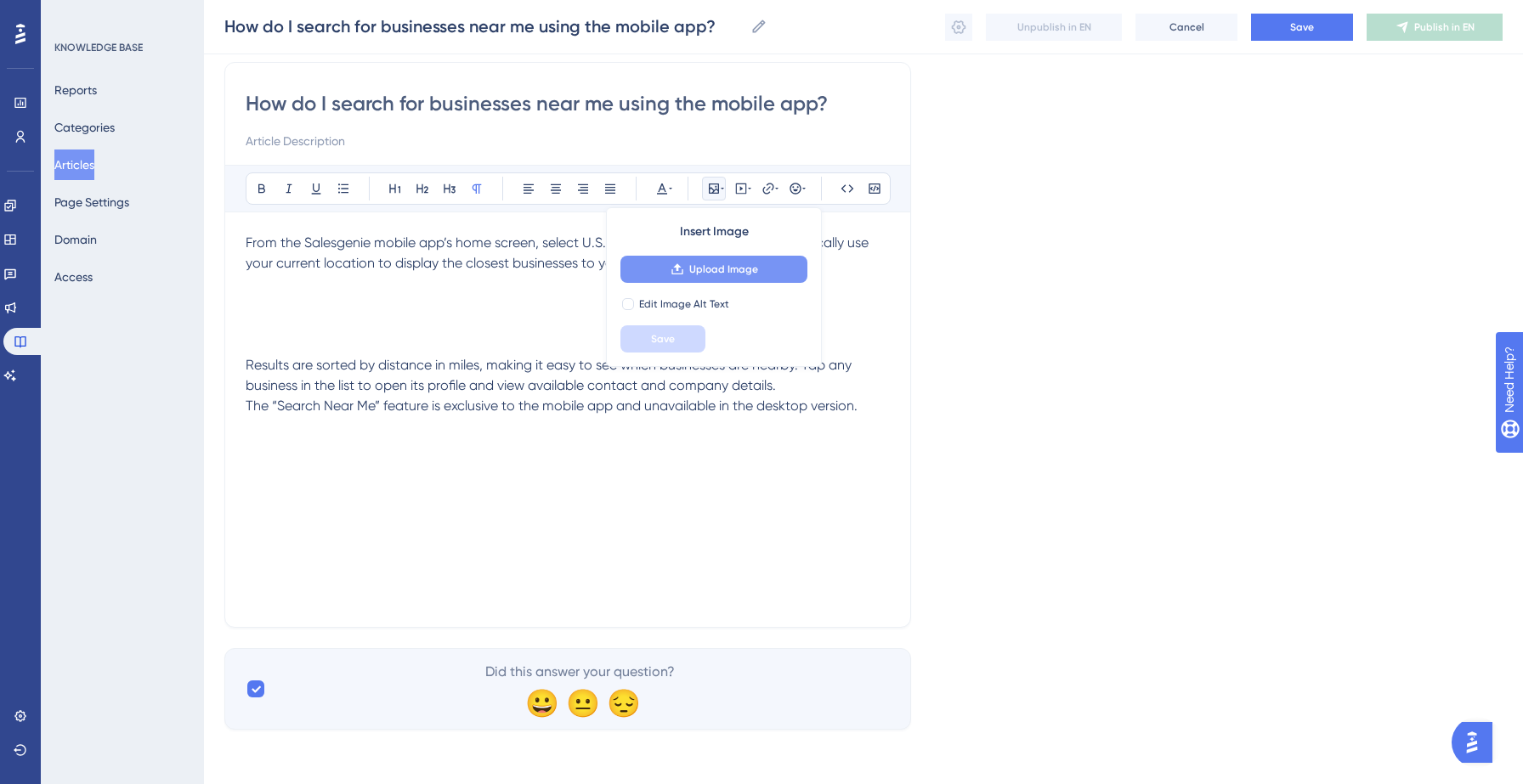
click at [721, 280] on button "Upload Image" at bounding box center [714, 269] width 187 height 28
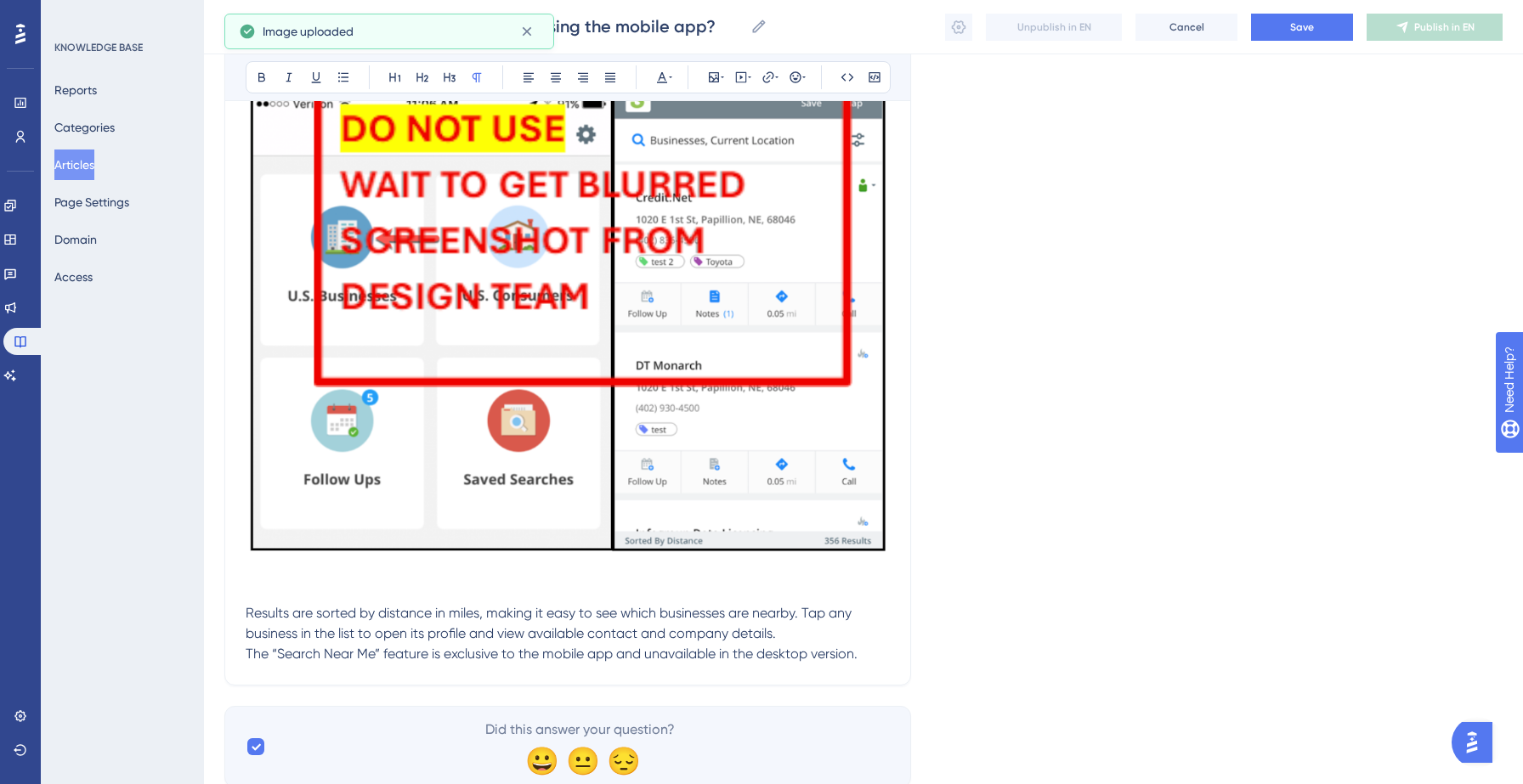
scroll to position [367, 0]
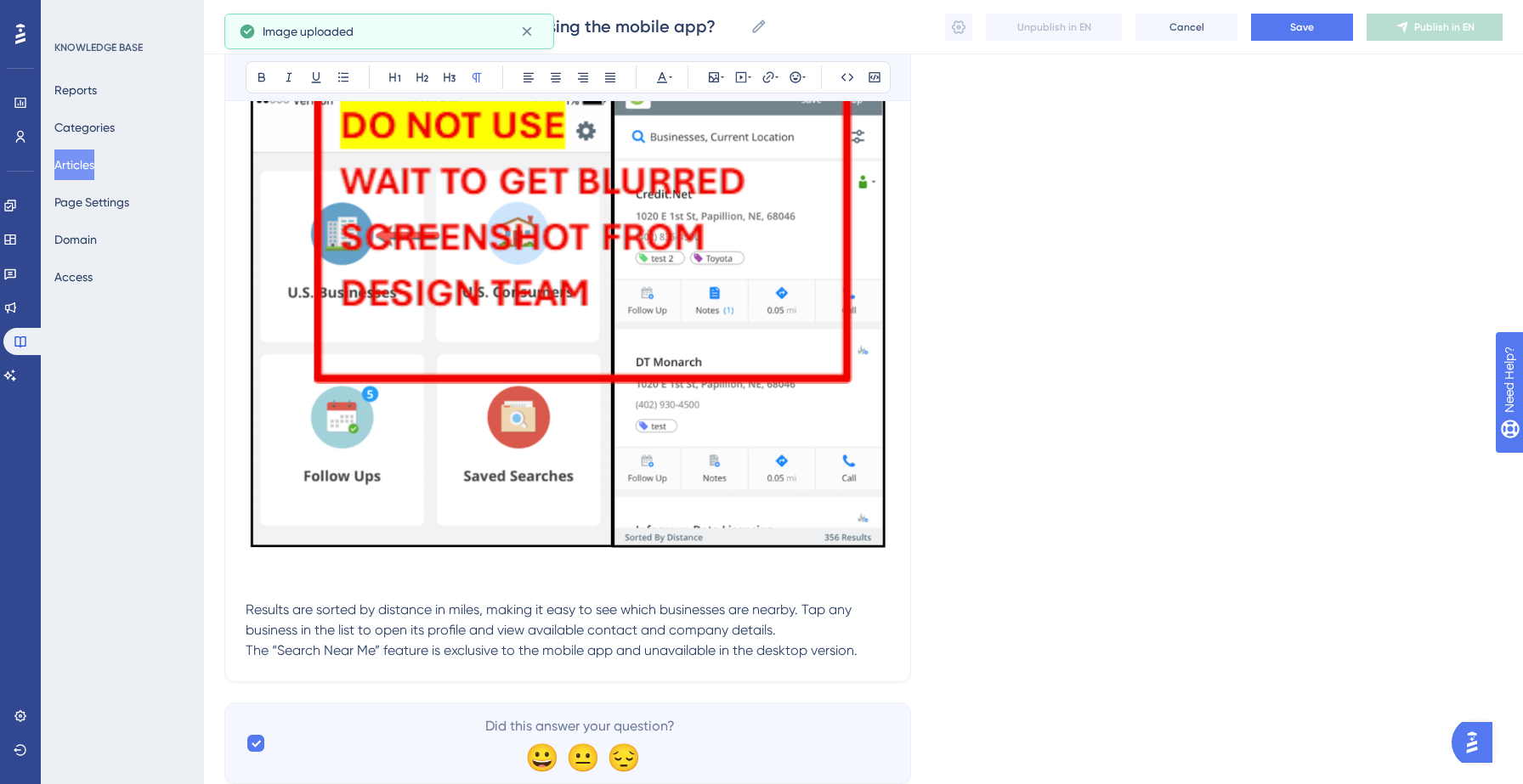
click at [350, 593] on p at bounding box center [568, 589] width 644 height 20
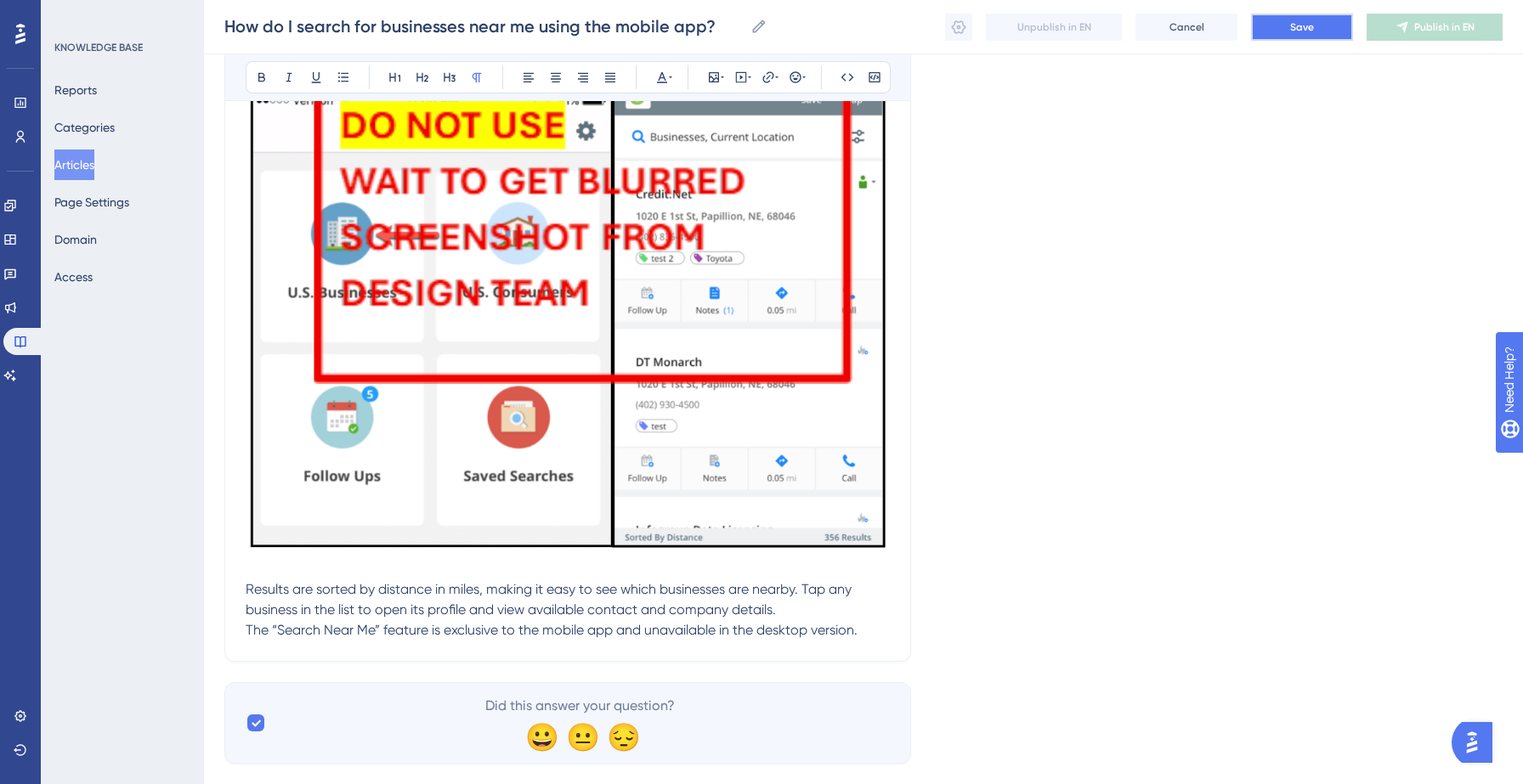
click at [1299, 24] on span "Save" at bounding box center [1302, 27] width 24 height 13
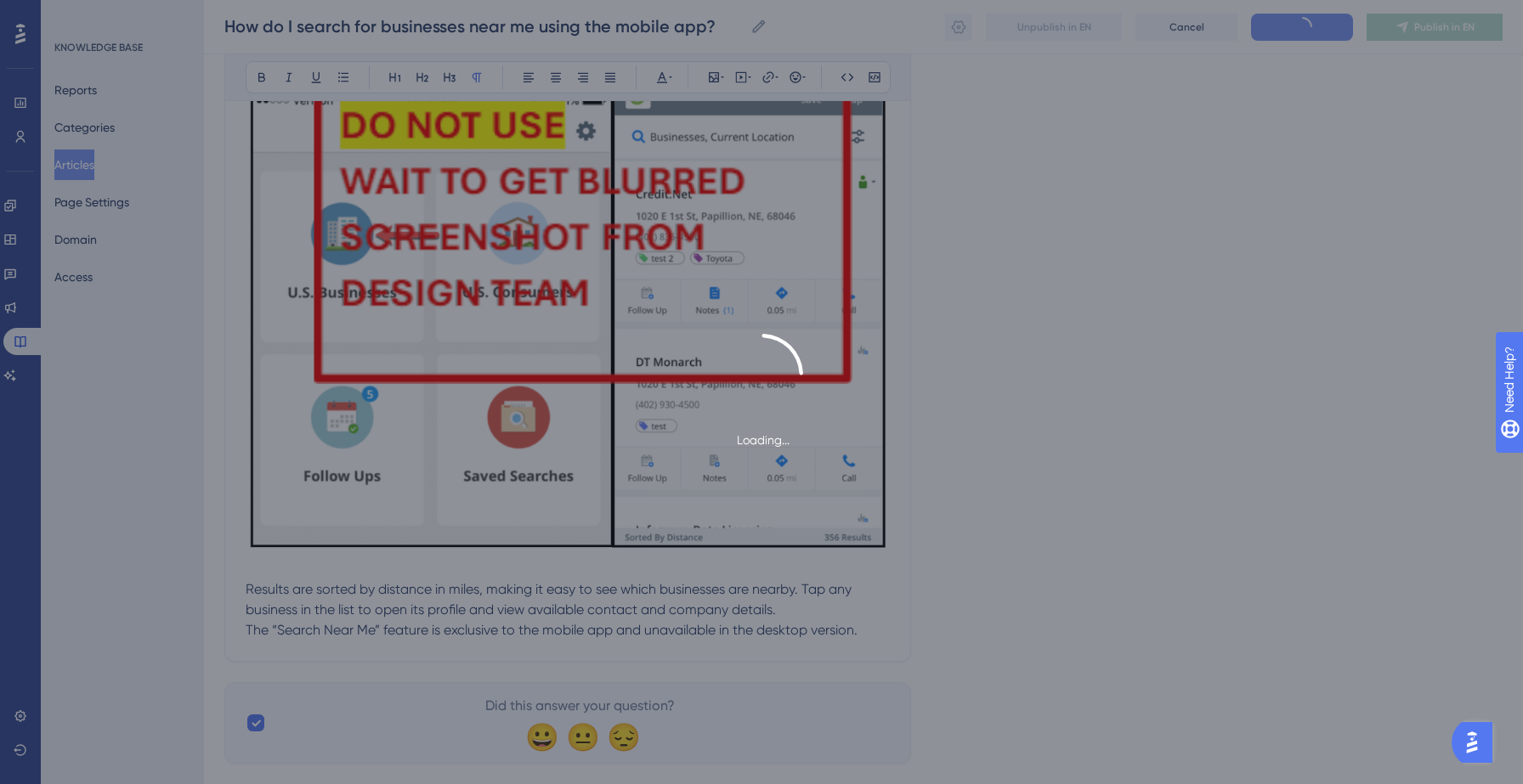
type input "How do I search for businesses near me using the mobile app?"
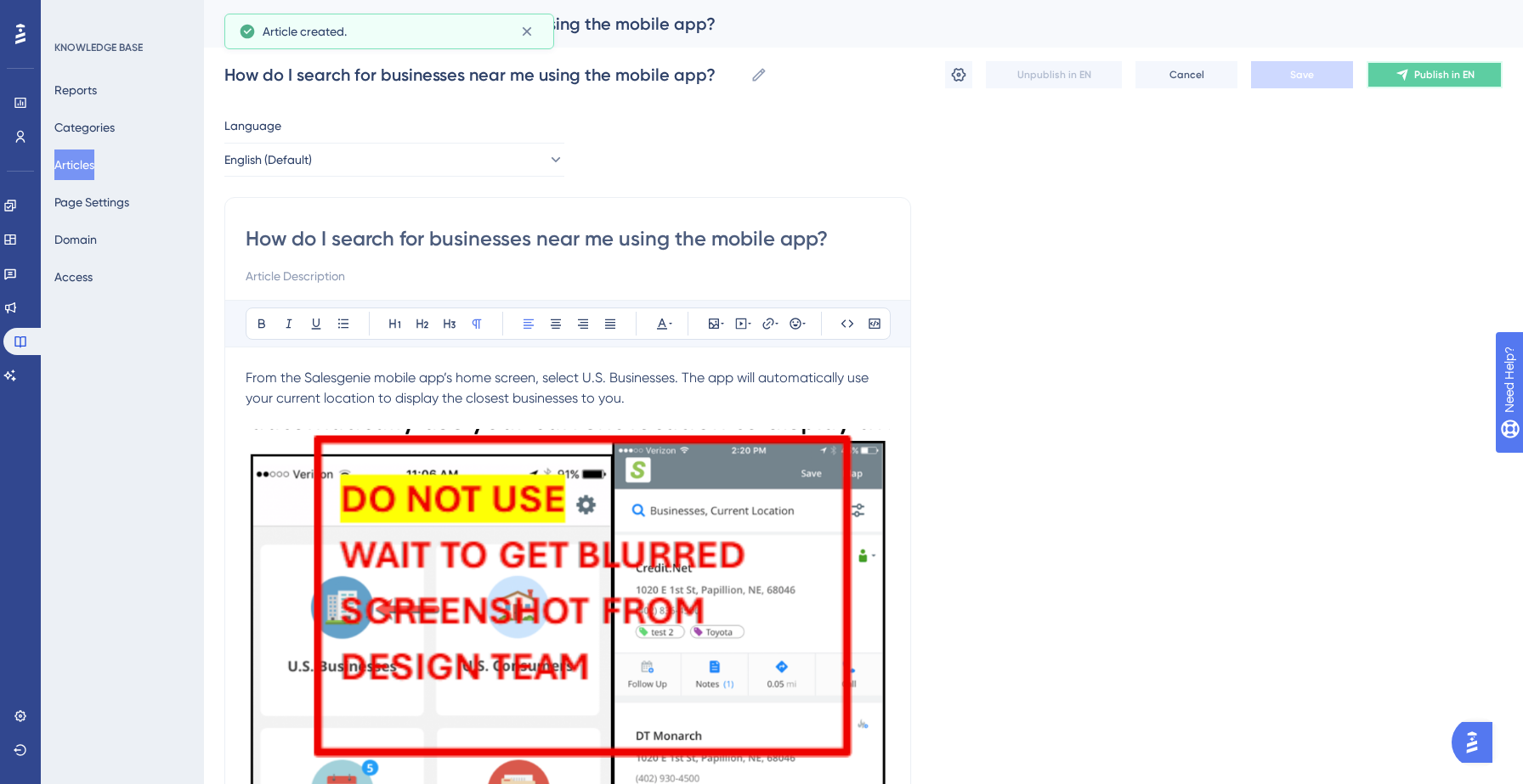
click at [1443, 75] on span "Publish in EN" at bounding box center [1444, 74] width 60 height 13
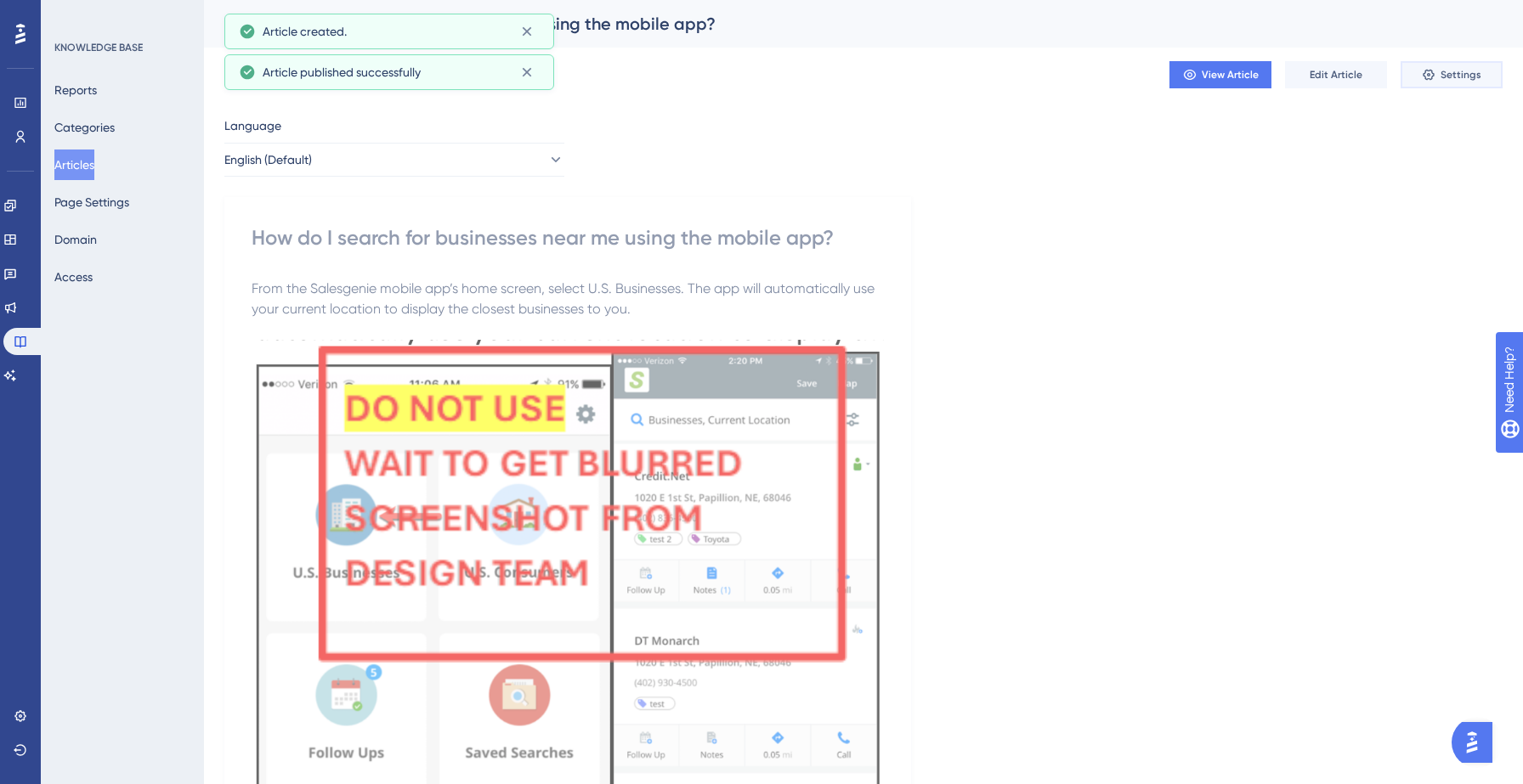
click at [1410, 78] on button "Settings" at bounding box center [1452, 74] width 102 height 28
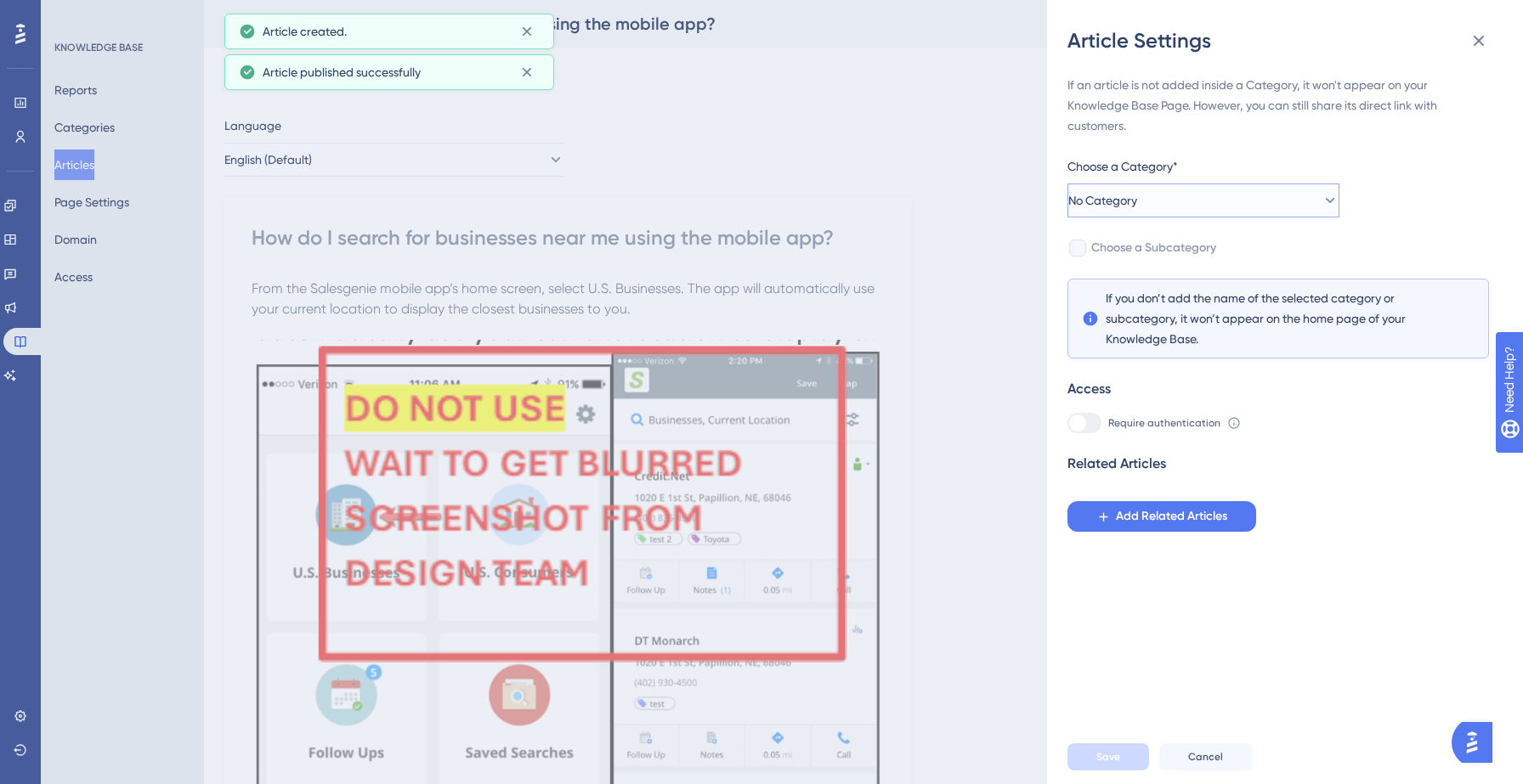
click at [1232, 201] on button "No Category" at bounding box center [1203, 201] width 272 height 34
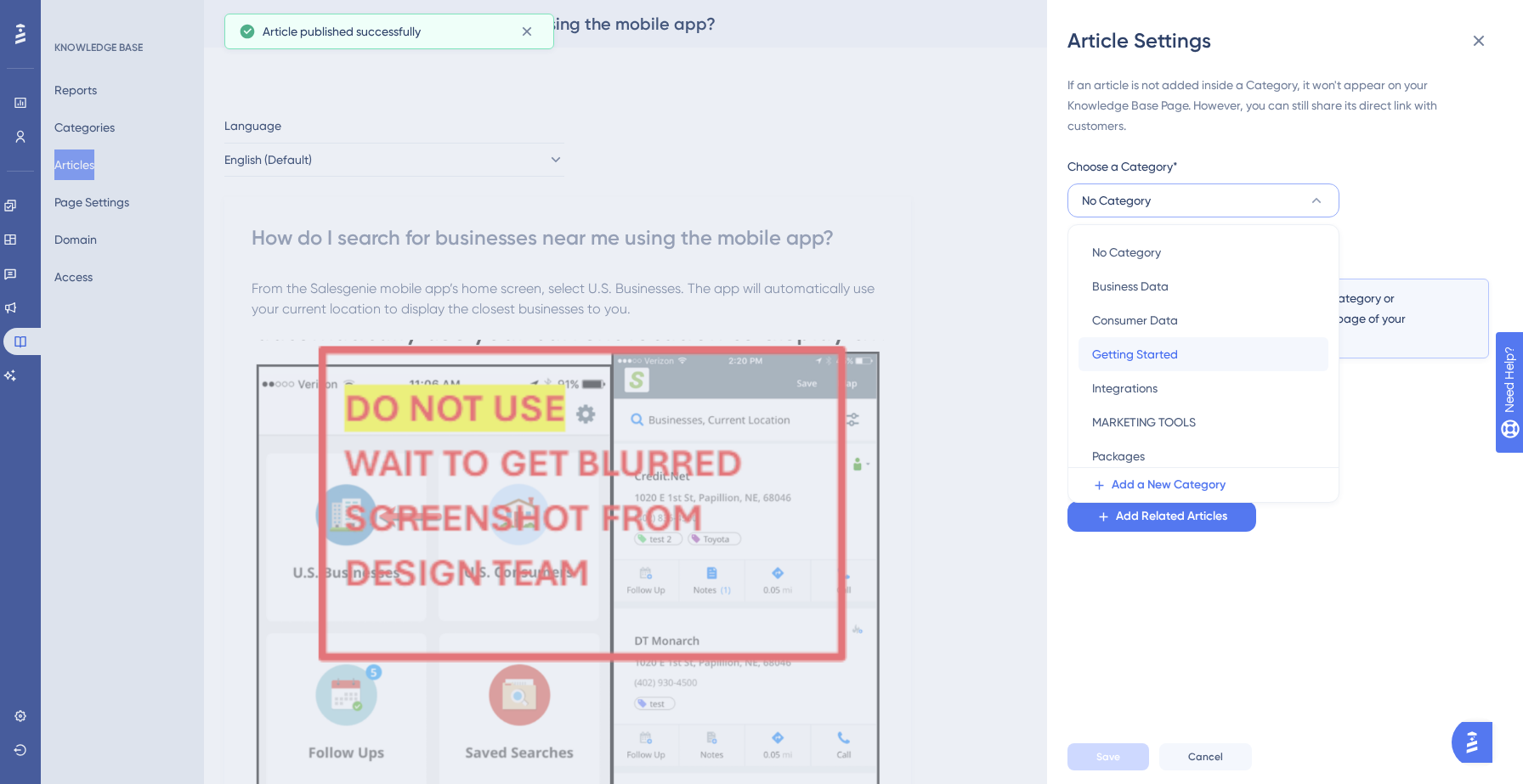
click at [1166, 357] on span "Getting Started" at bounding box center [1135, 353] width 86 height 20
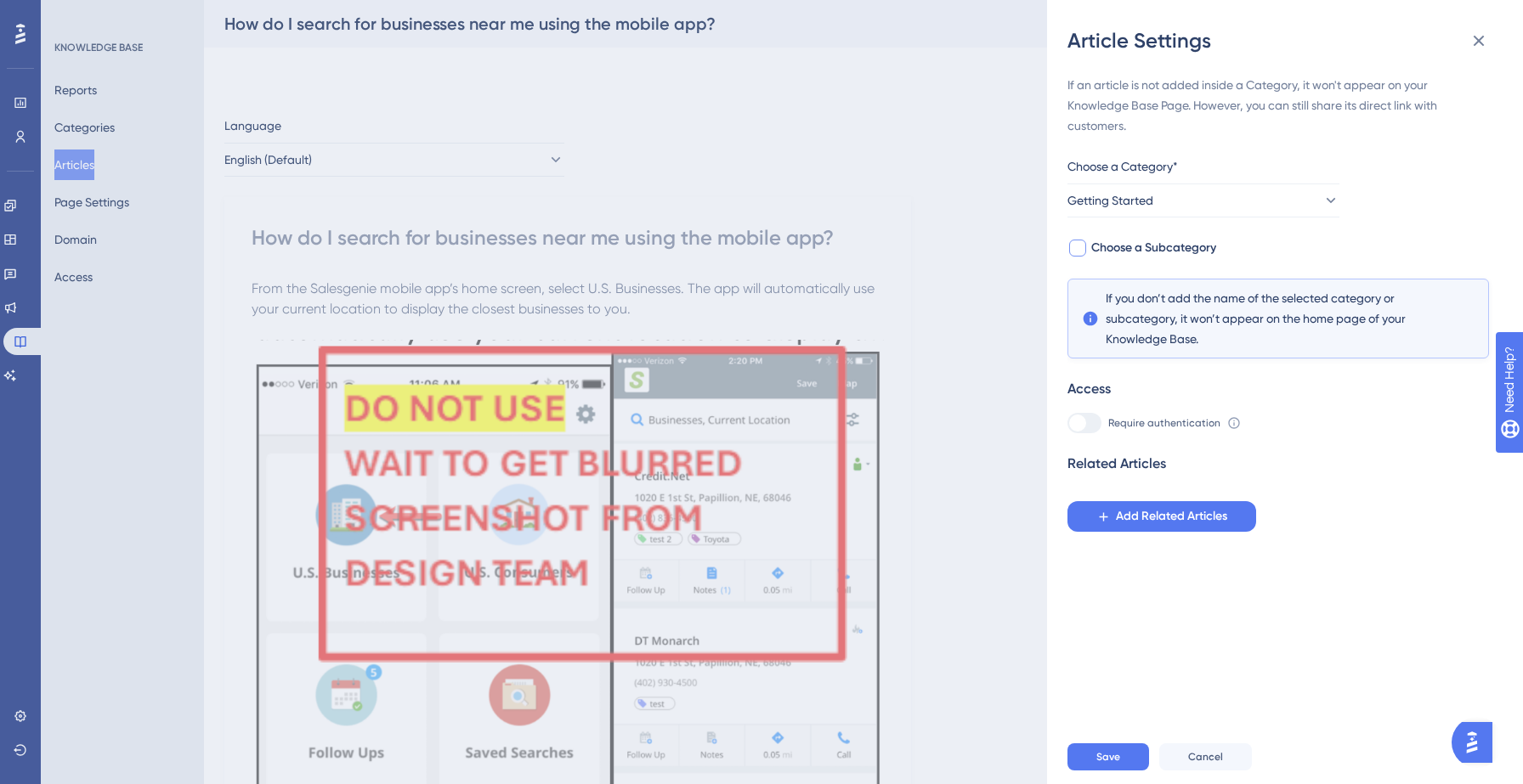
click at [1207, 249] on span "Choose a Subcategory" at bounding box center [1153, 248] width 125 height 20
checkbox input "true"
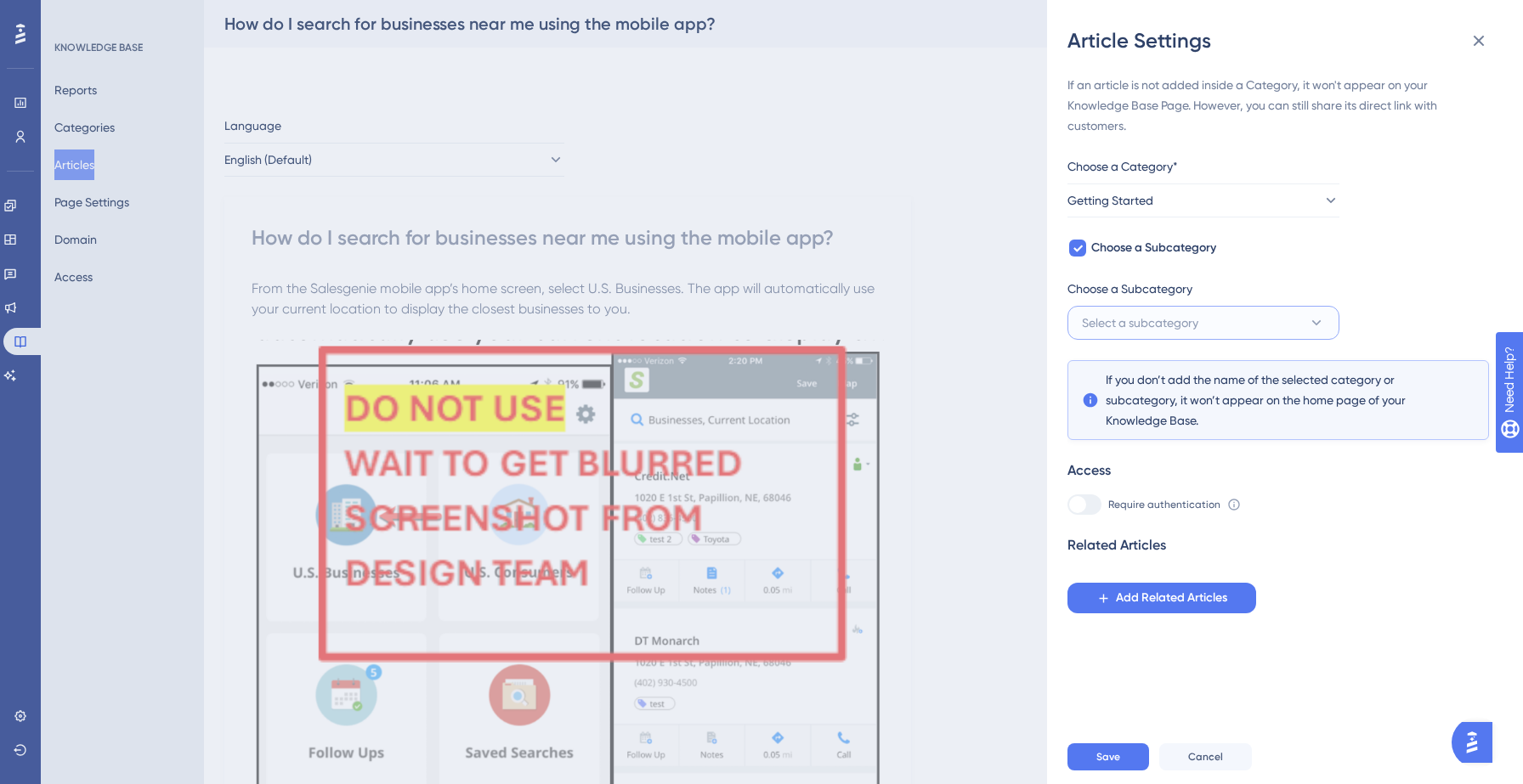
click at [1229, 314] on button "Select a subcategory" at bounding box center [1203, 323] width 272 height 34
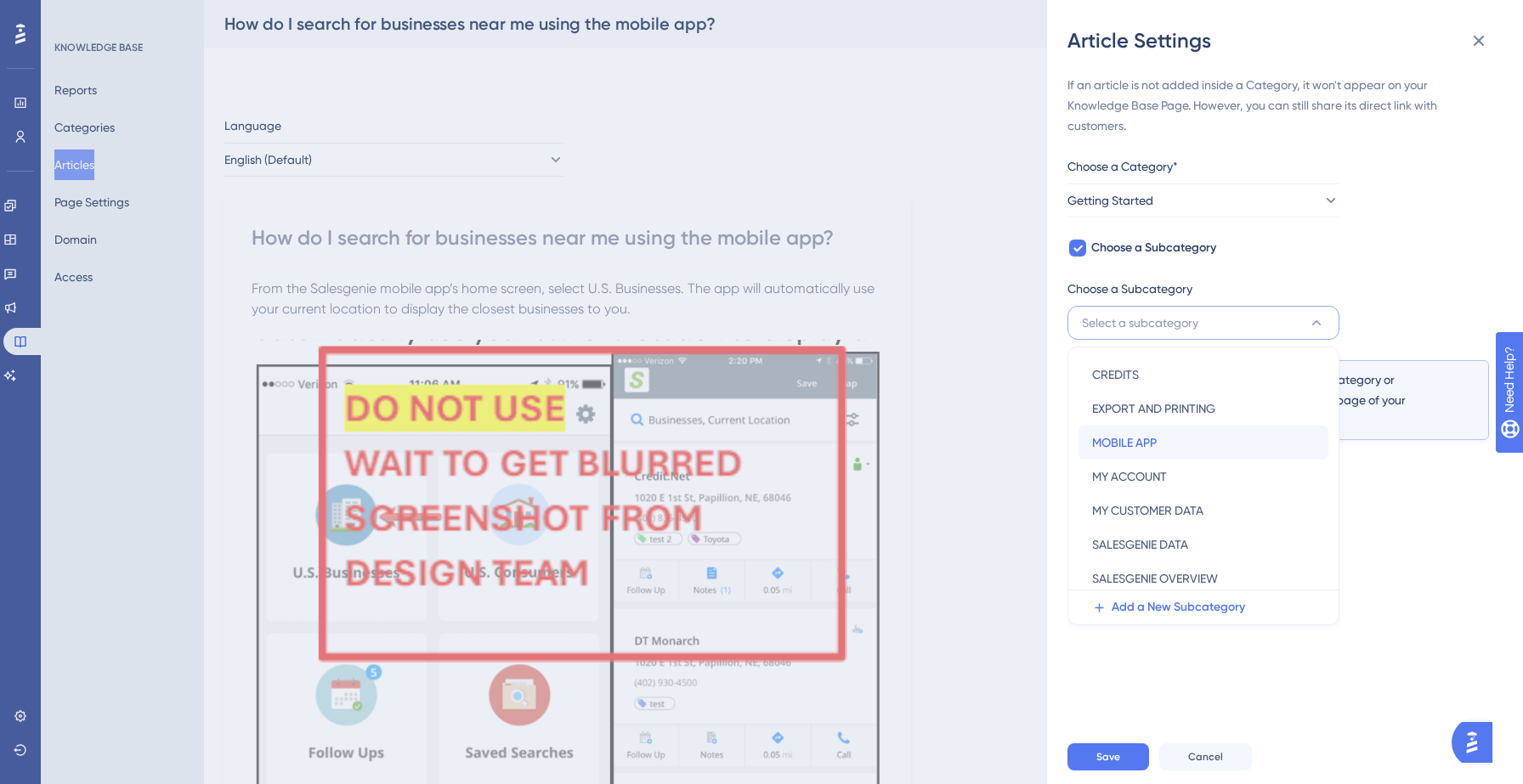
click at [1189, 431] on div "MOBILE APP MOBILE APP" at bounding box center [1204, 443] width 223 height 34
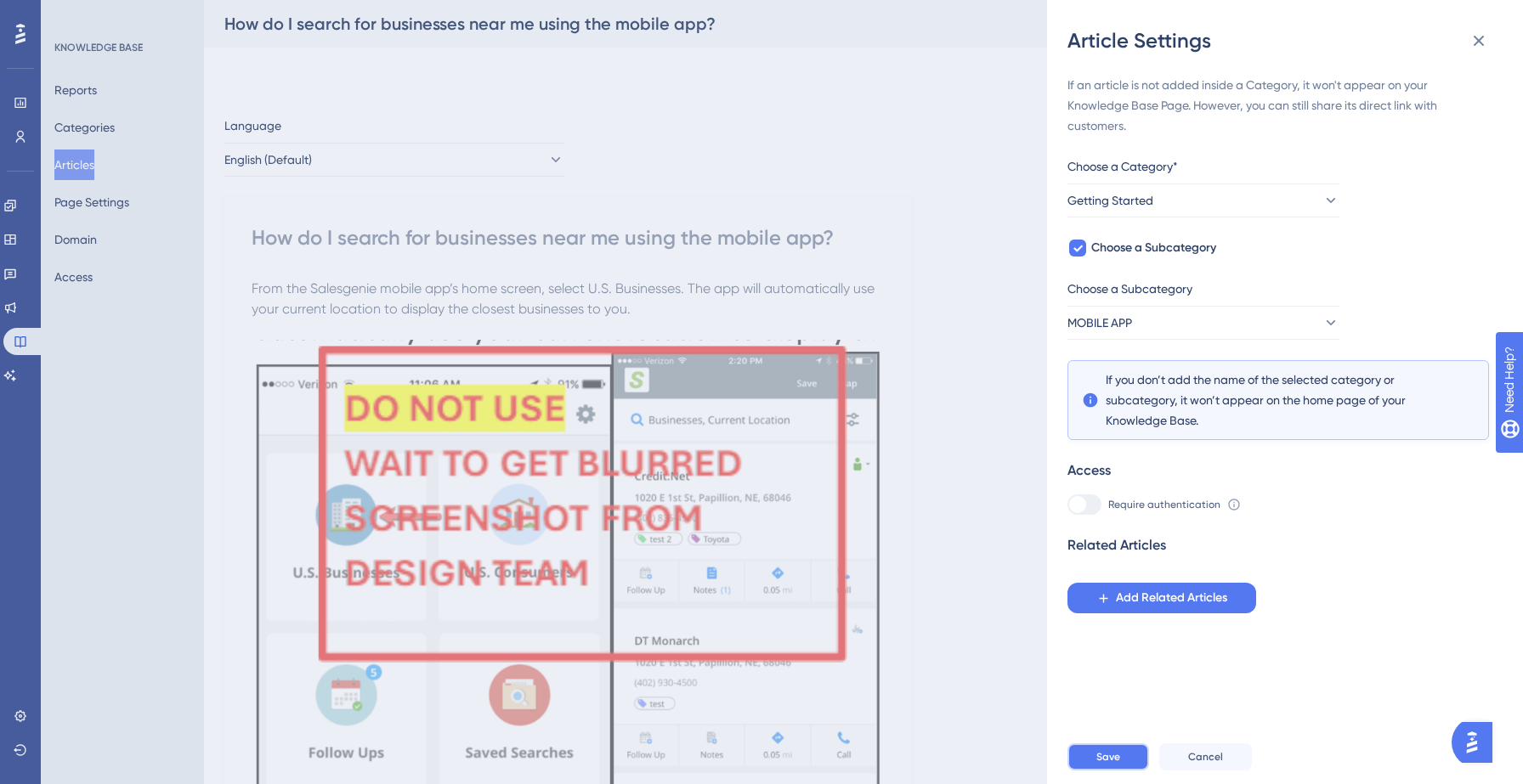
click at [1103, 752] on span "Save" at bounding box center [1107, 756] width 24 height 13
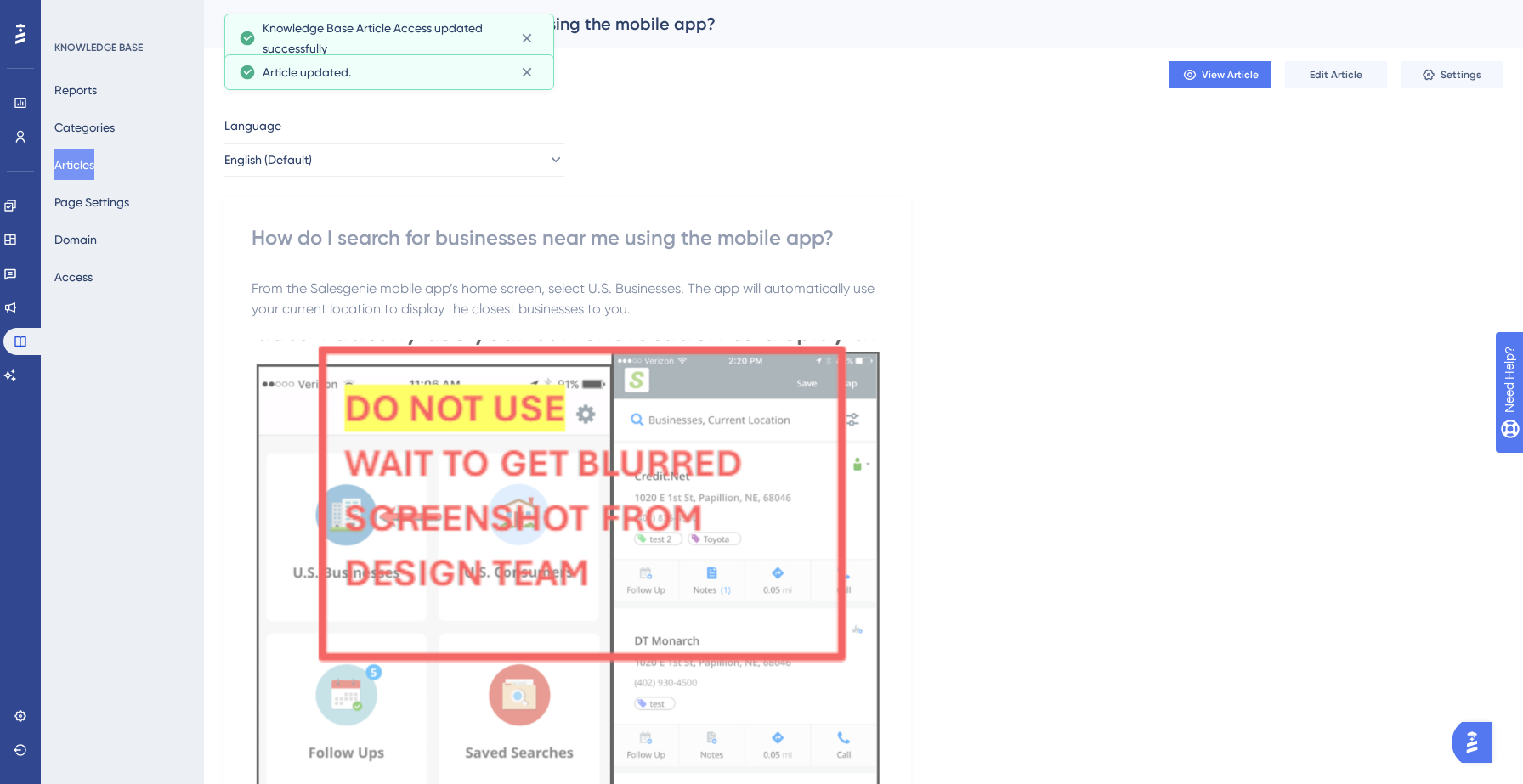
click at [90, 168] on button "Articles" at bounding box center [74, 165] width 40 height 30
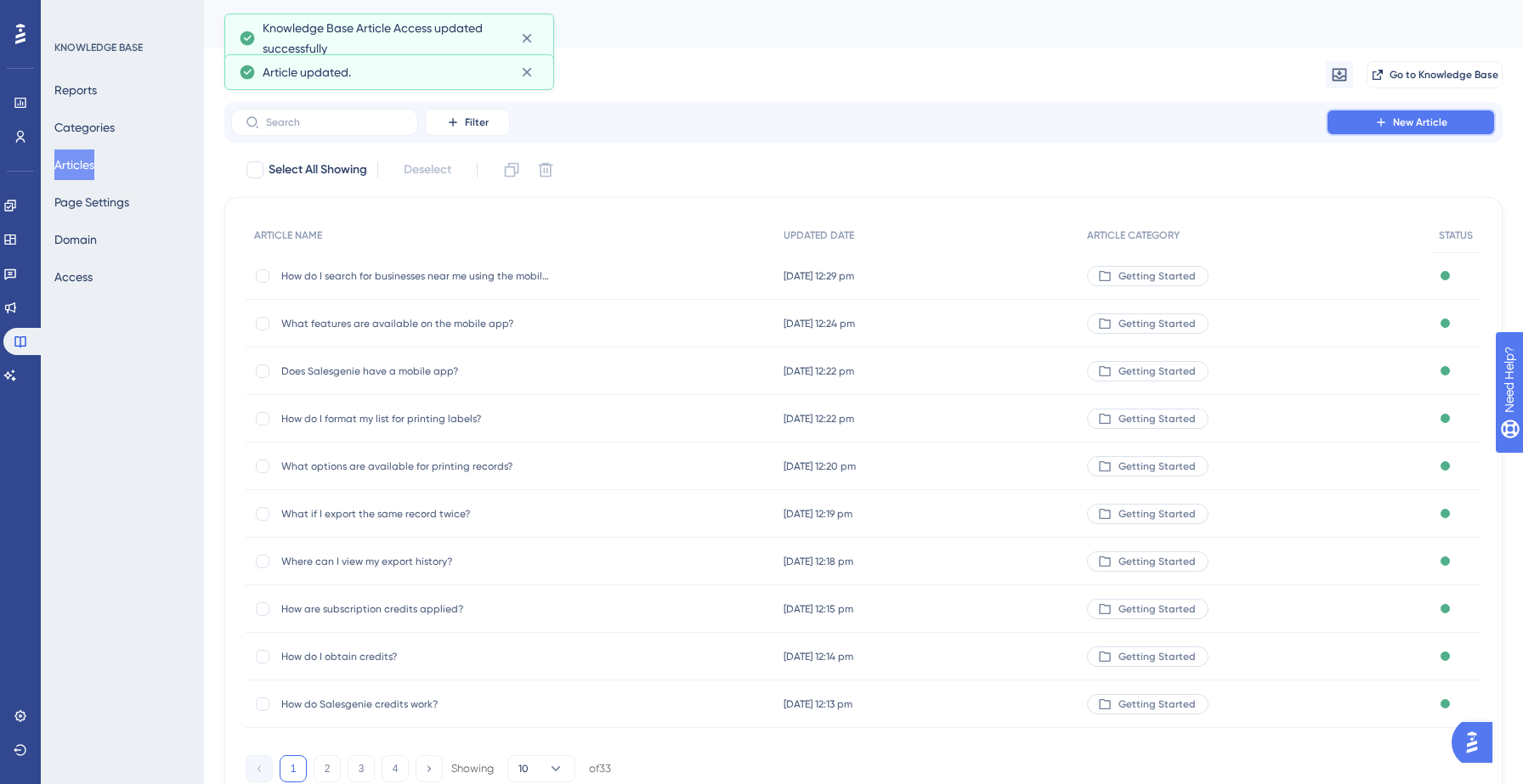
click at [1464, 116] on button "New Article" at bounding box center [1411, 122] width 170 height 28
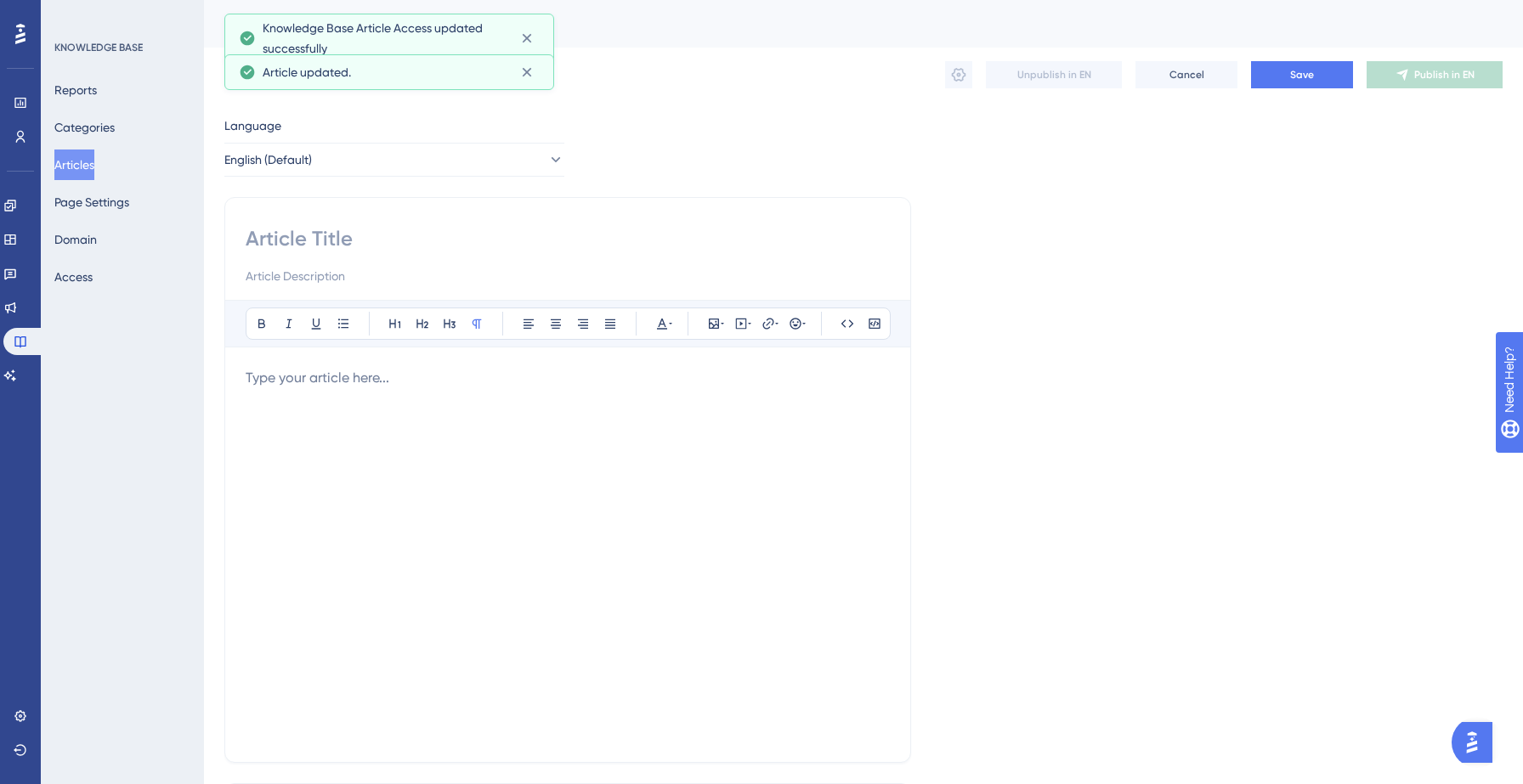
click at [365, 239] on input at bounding box center [568, 238] width 644 height 28
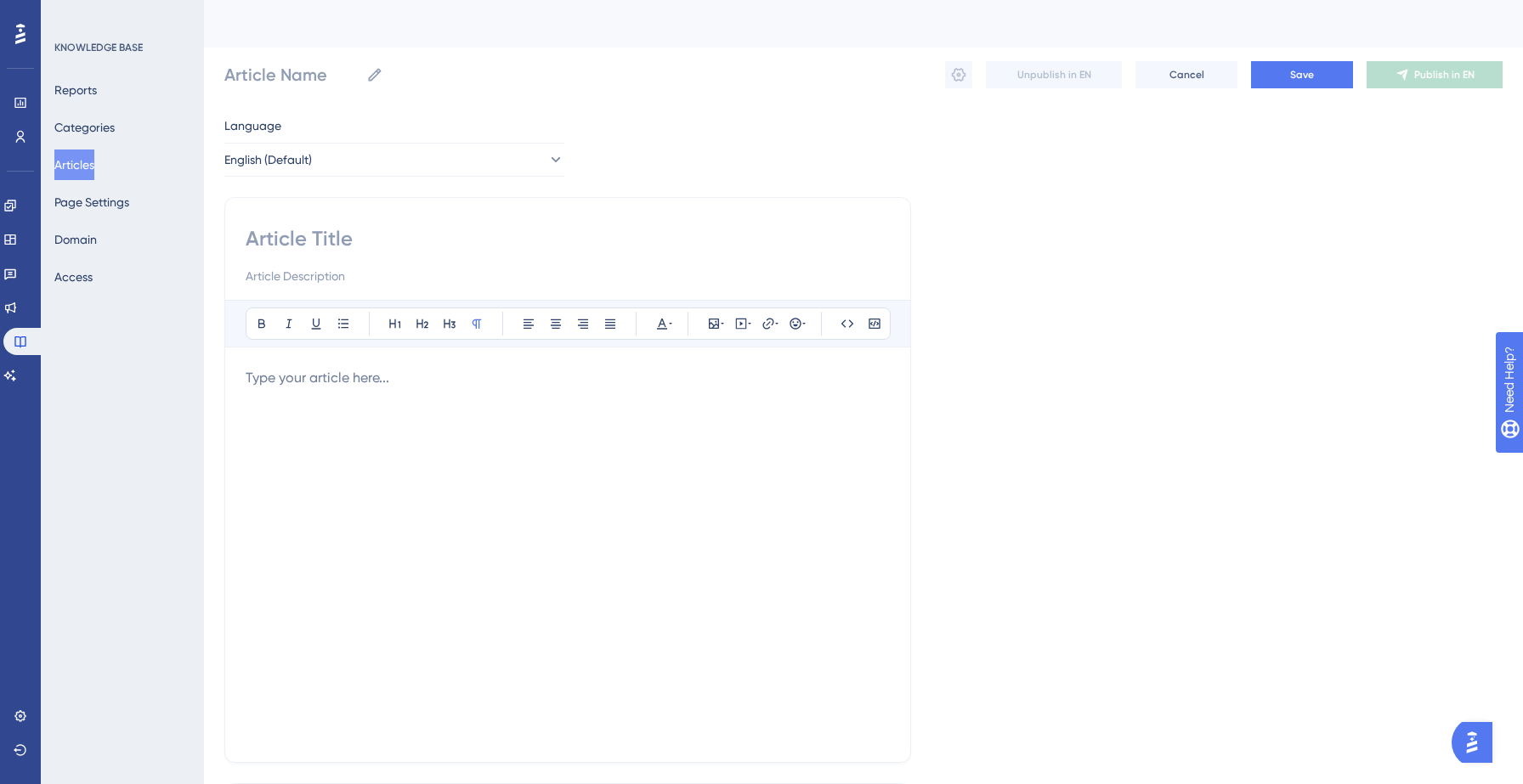
click at [74, 169] on button "Articles" at bounding box center [74, 165] width 40 height 30
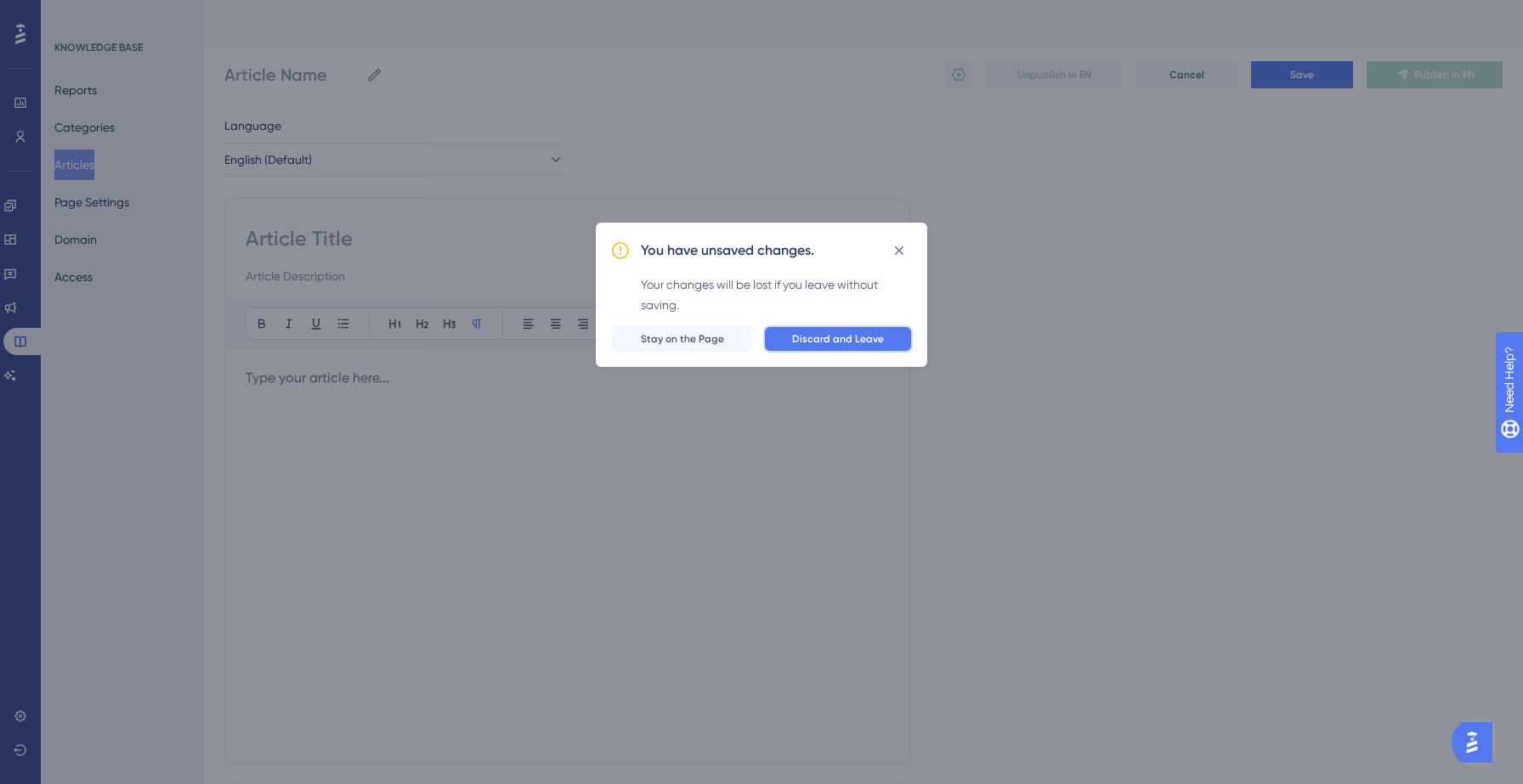
click at [824, 343] on span "Discard and Leave" at bounding box center [838, 339] width 91 height 13
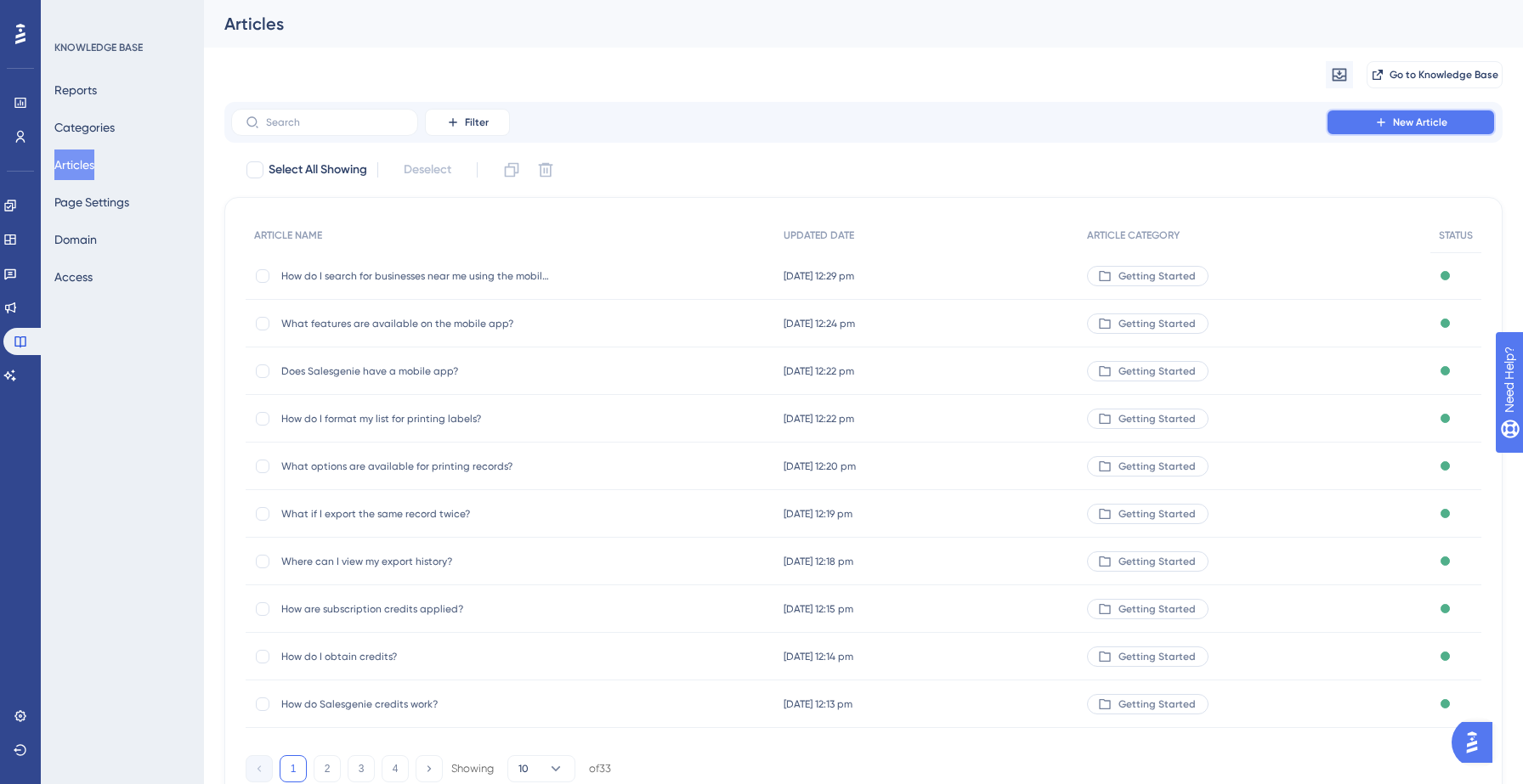
click at [1383, 126] on icon at bounding box center [1381, 122] width 13 height 13
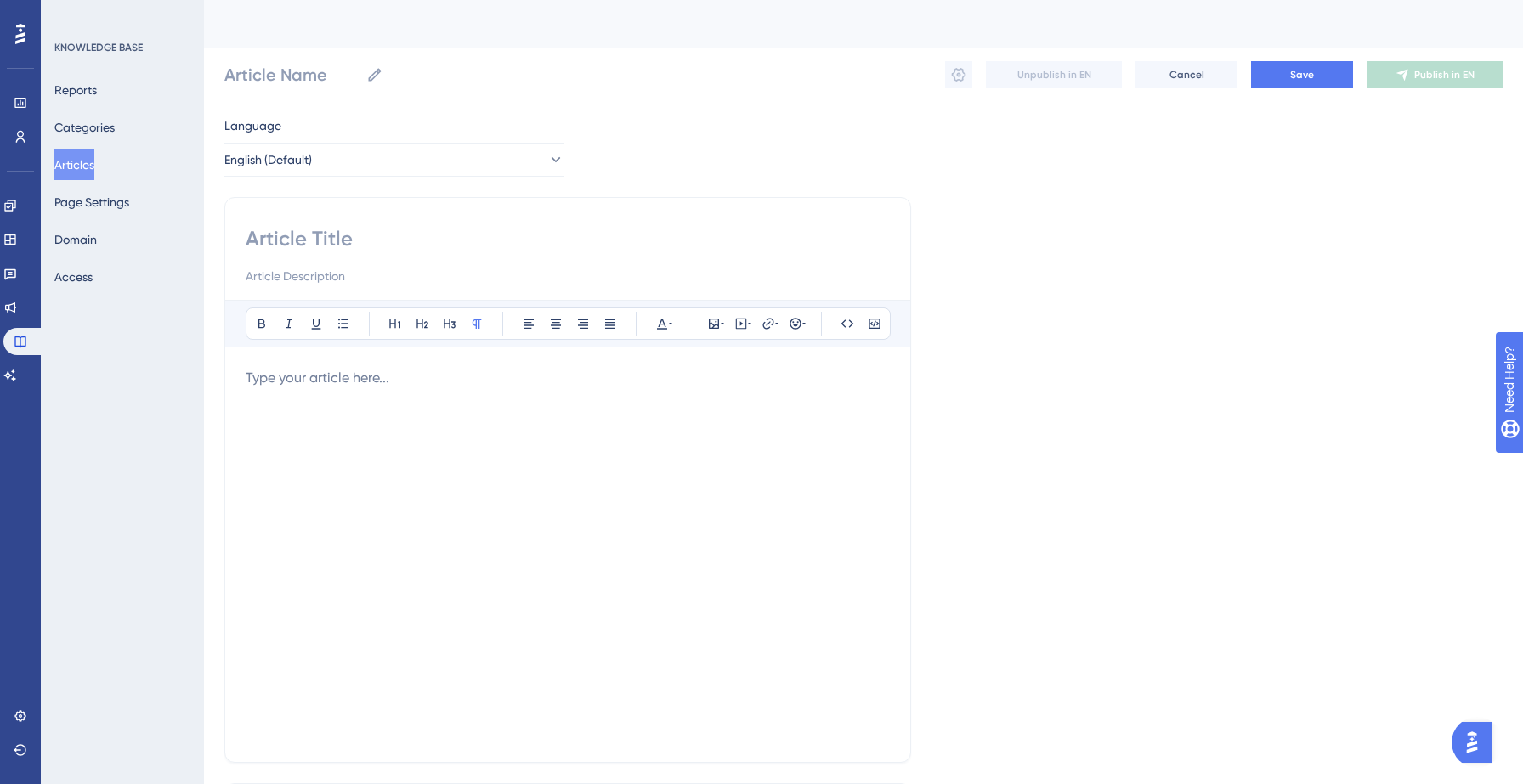
click at [355, 248] on input at bounding box center [568, 238] width 644 height 28
paste input "How can I see assigned leads in the mobile app?"
type input "How can I see assigned leads in the mobile app?"
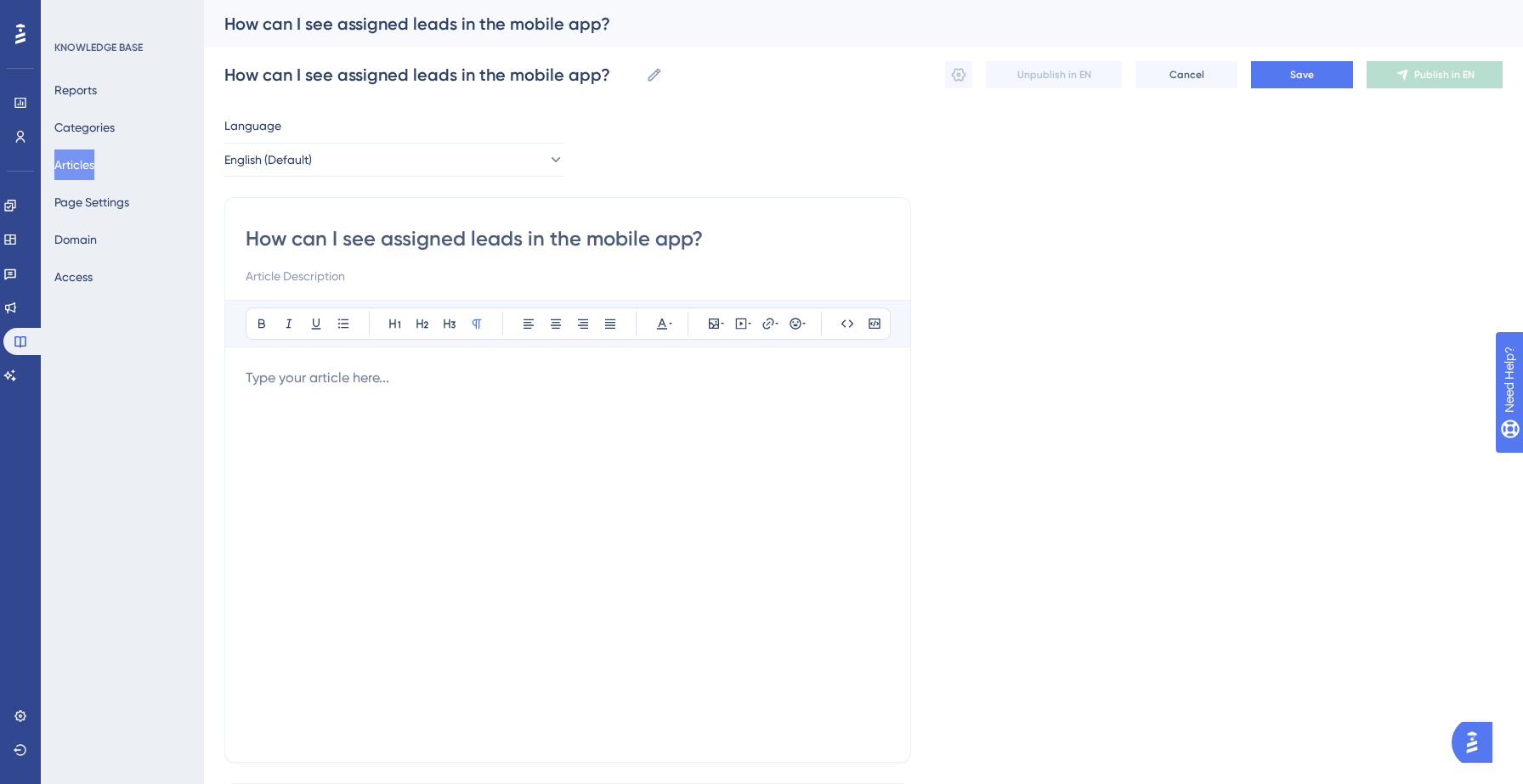
type input "How can I see assigned leads in the mobile app?"
click at [328, 383] on p at bounding box center [568, 377] width 644 height 20
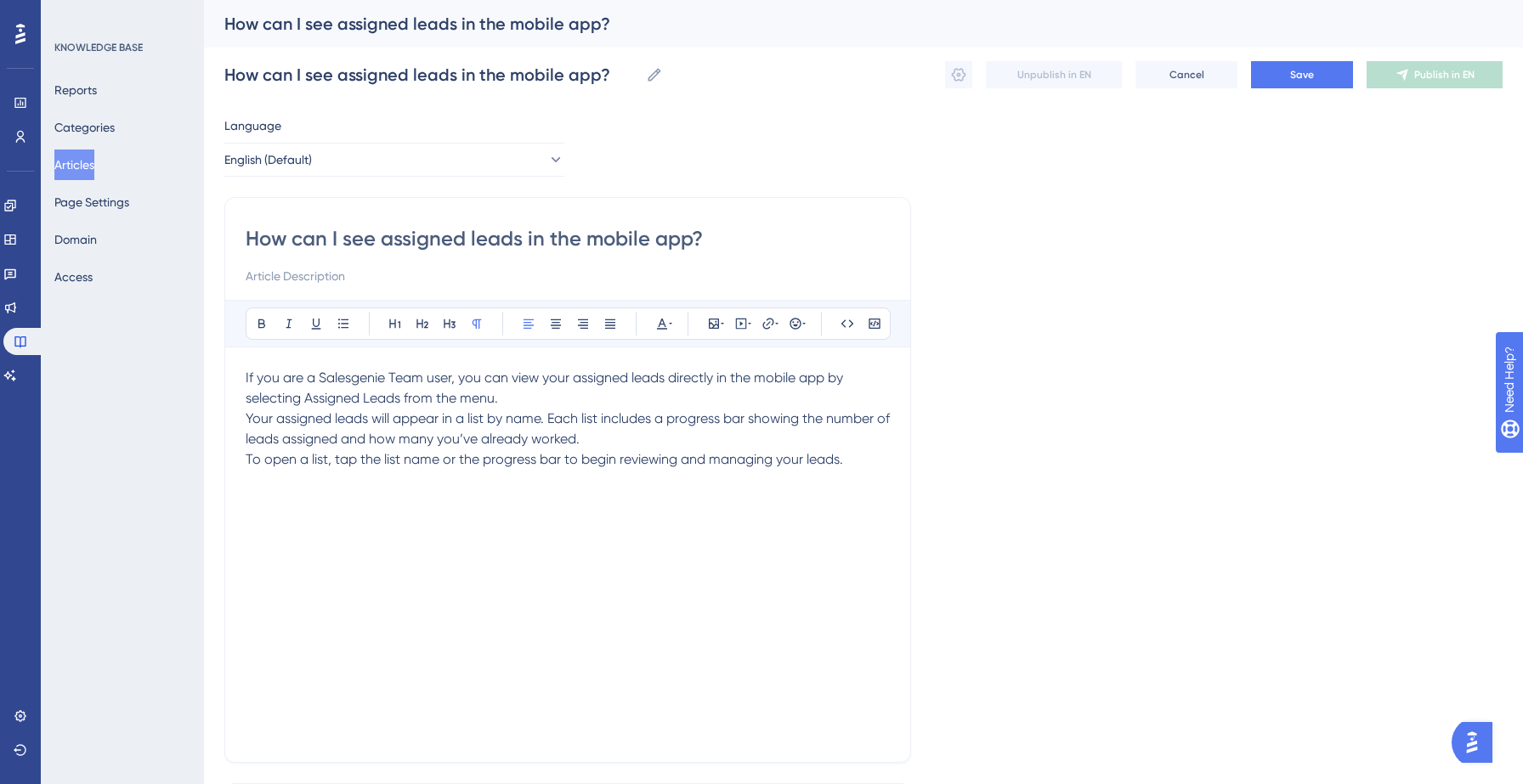
click at [515, 399] on p "If you are a Salesgenie Team user, you can view your assigned leads directly in…" at bounding box center [568, 388] width 644 height 41
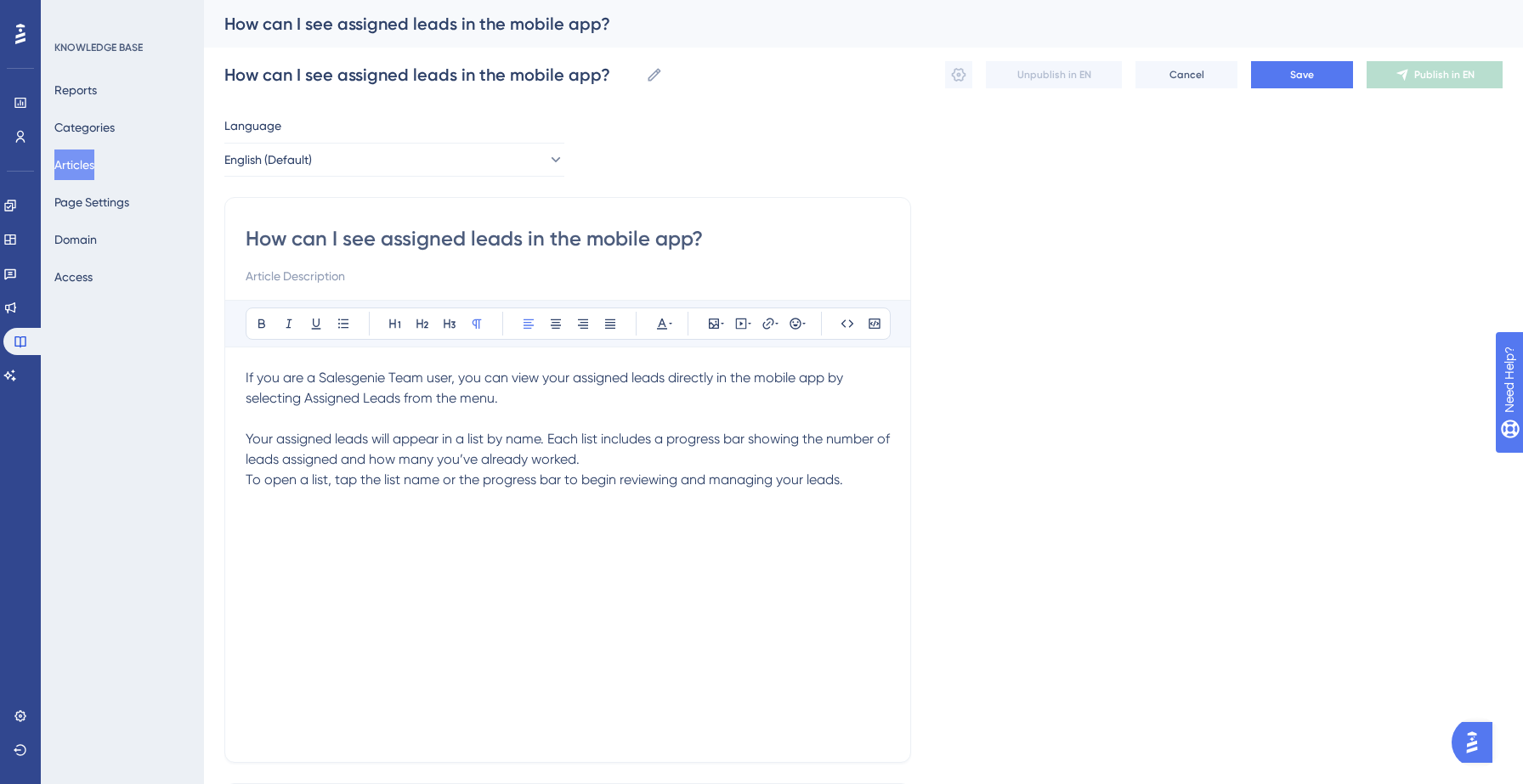
click at [647, 460] on p "Your assigned leads will appear in a list by name. Each list includes a progres…" at bounding box center [568, 449] width 644 height 41
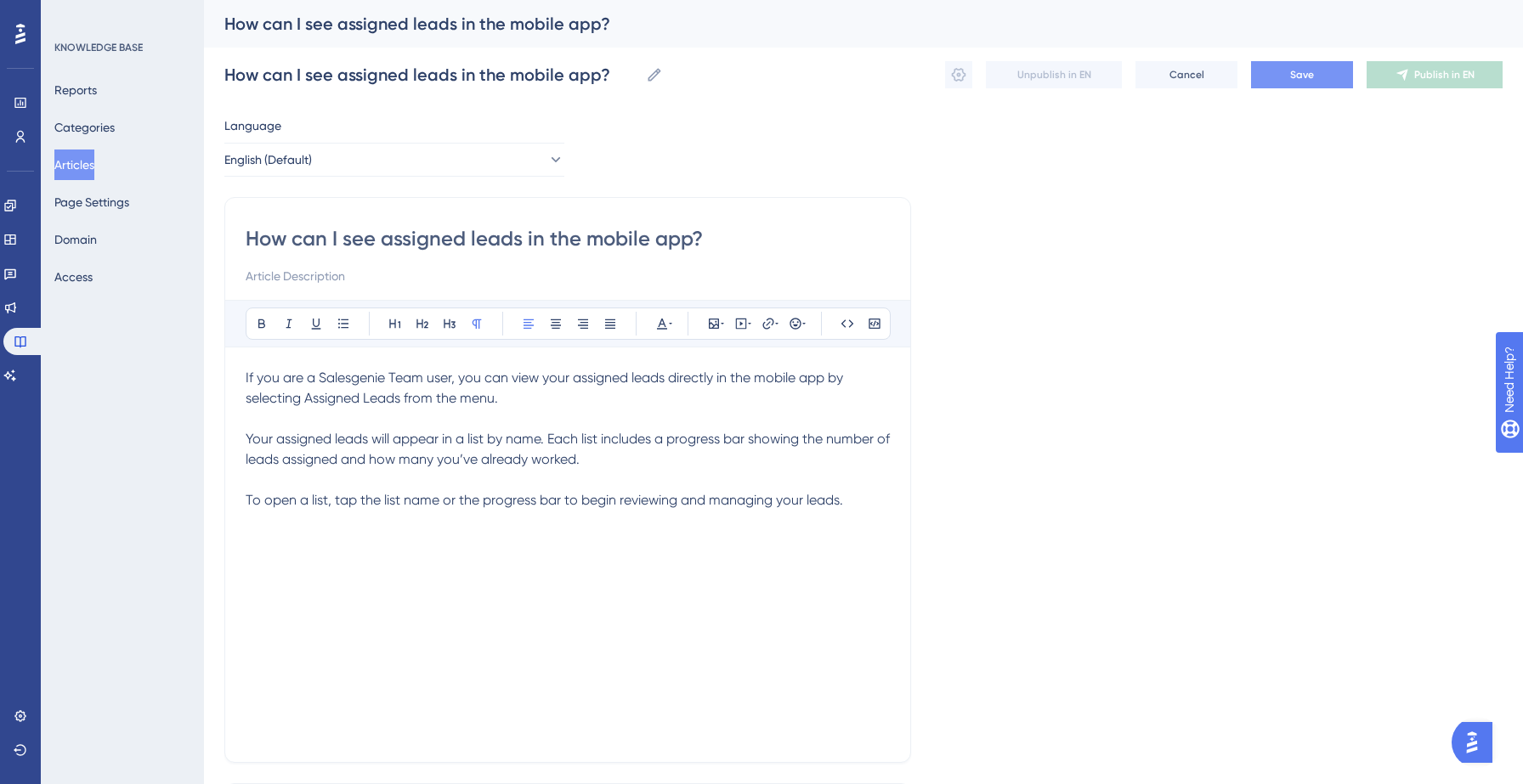
click at [1299, 74] on span "Save" at bounding box center [1302, 74] width 24 height 13
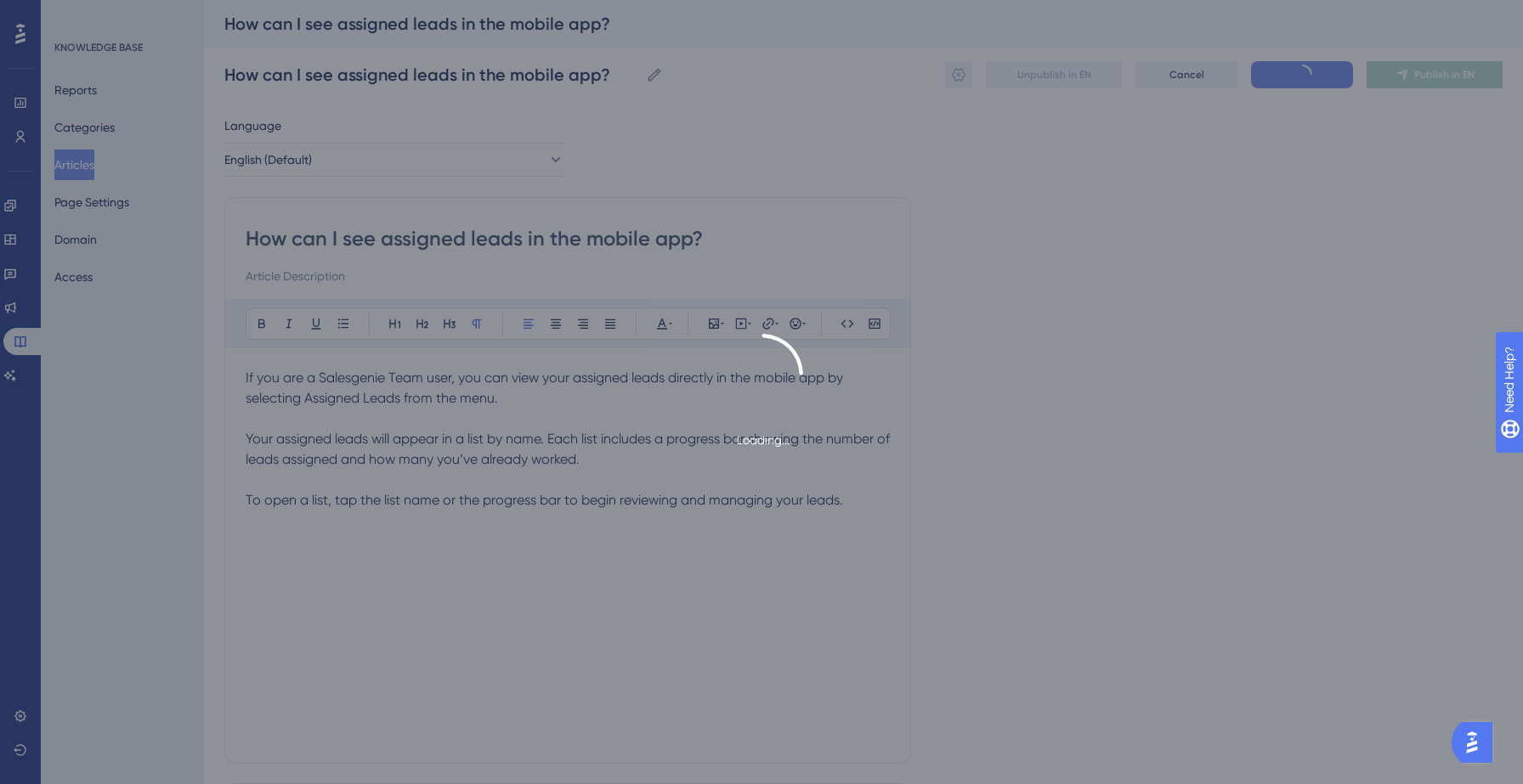
type input "How can I see assigned leads in the mobile app?"
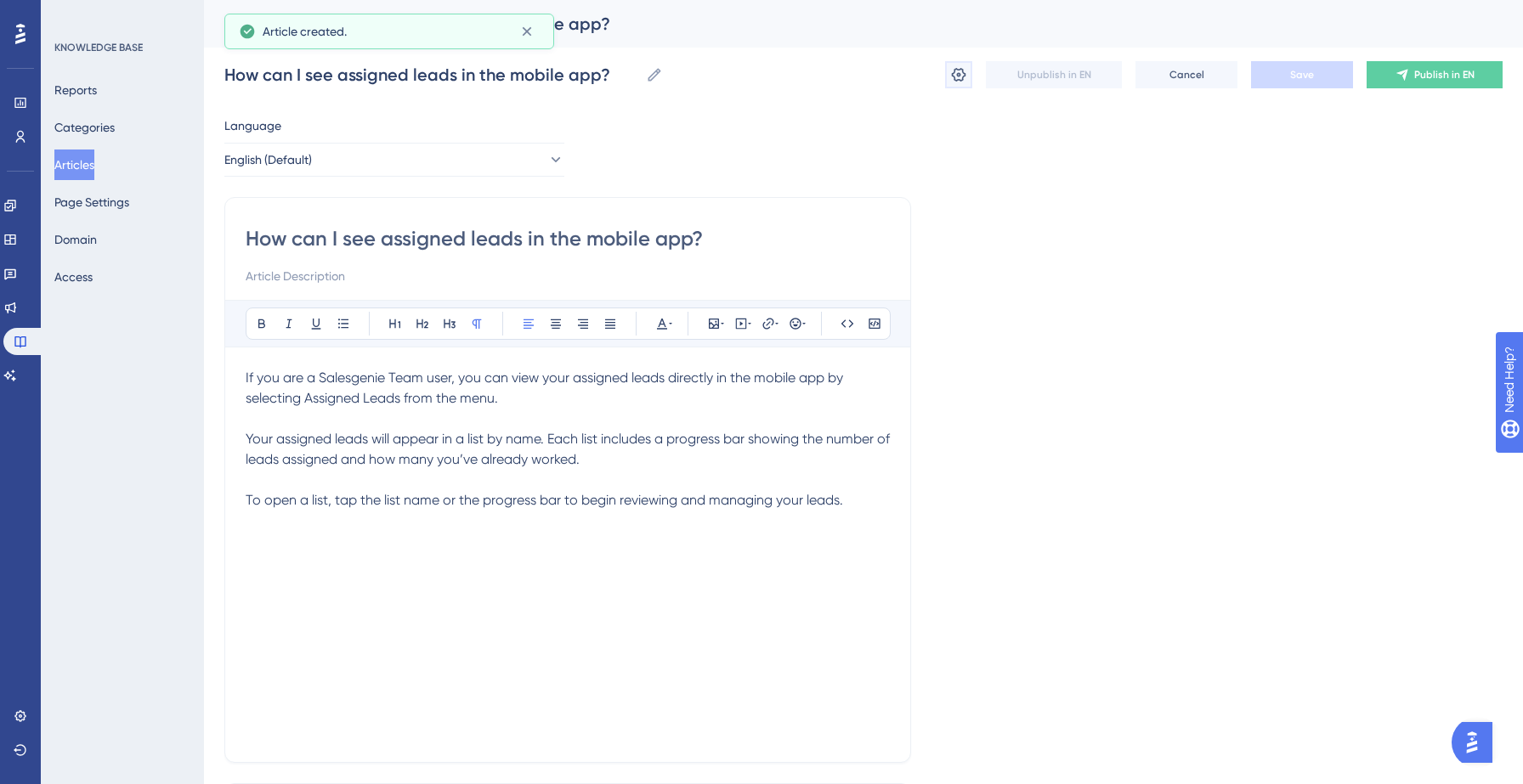
click at [962, 74] on icon at bounding box center [959, 75] width 17 height 17
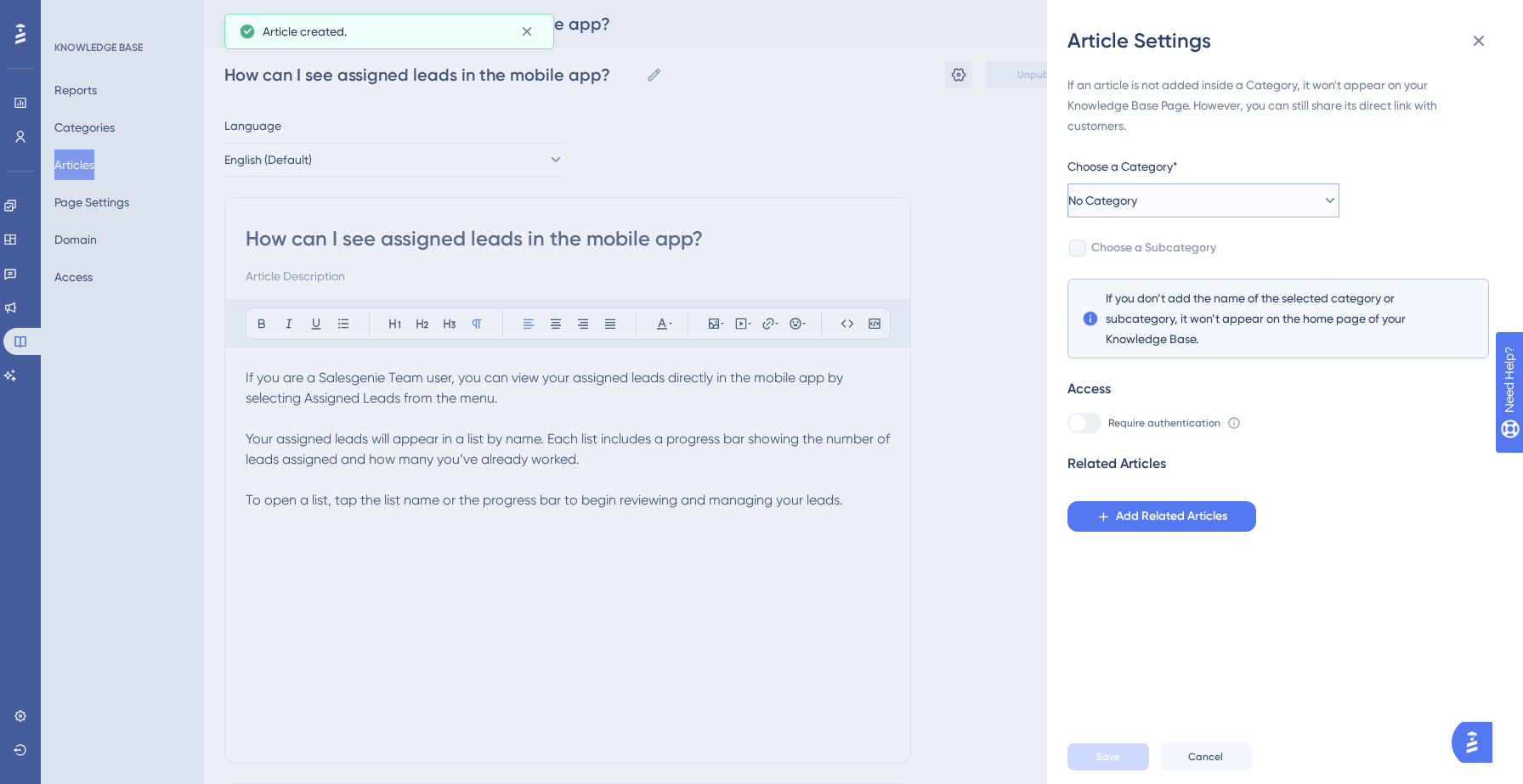
click at [1197, 207] on button "No Category" at bounding box center [1203, 201] width 272 height 34
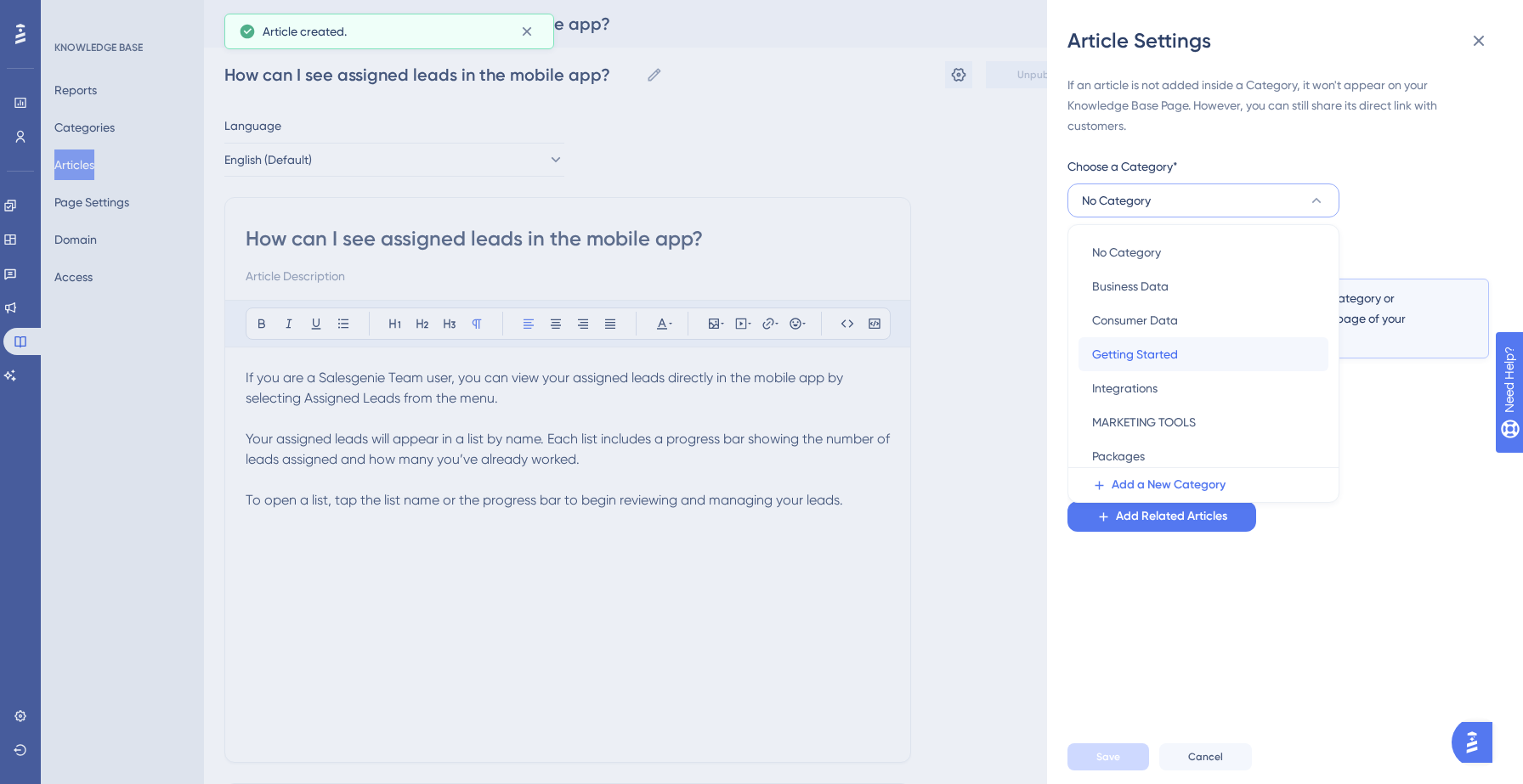
click at [1134, 357] on span "Getting Started" at bounding box center [1135, 353] width 86 height 20
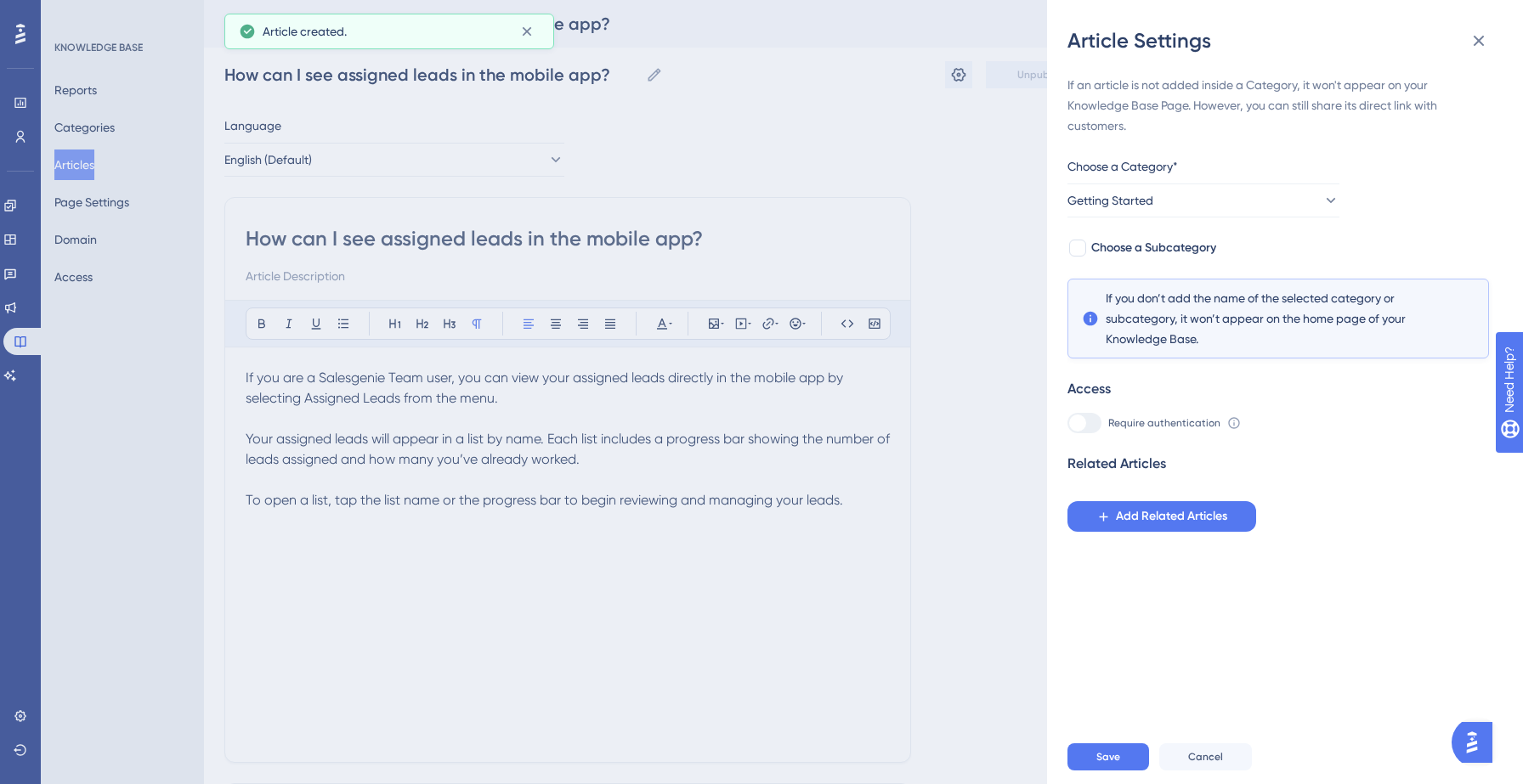
click at [1199, 266] on div "If an article is not added inside a Category, it won't appear on your Knowledge…" at bounding box center [1278, 303] width 421 height 457
click at [1199, 258] on div "If an article is not added inside a Category, it won't appear on your Knowledge…" at bounding box center [1278, 303] width 421 height 457
click at [1199, 246] on span "Choose a Subcategory" at bounding box center [1153, 248] width 125 height 20
checkbox input "true"
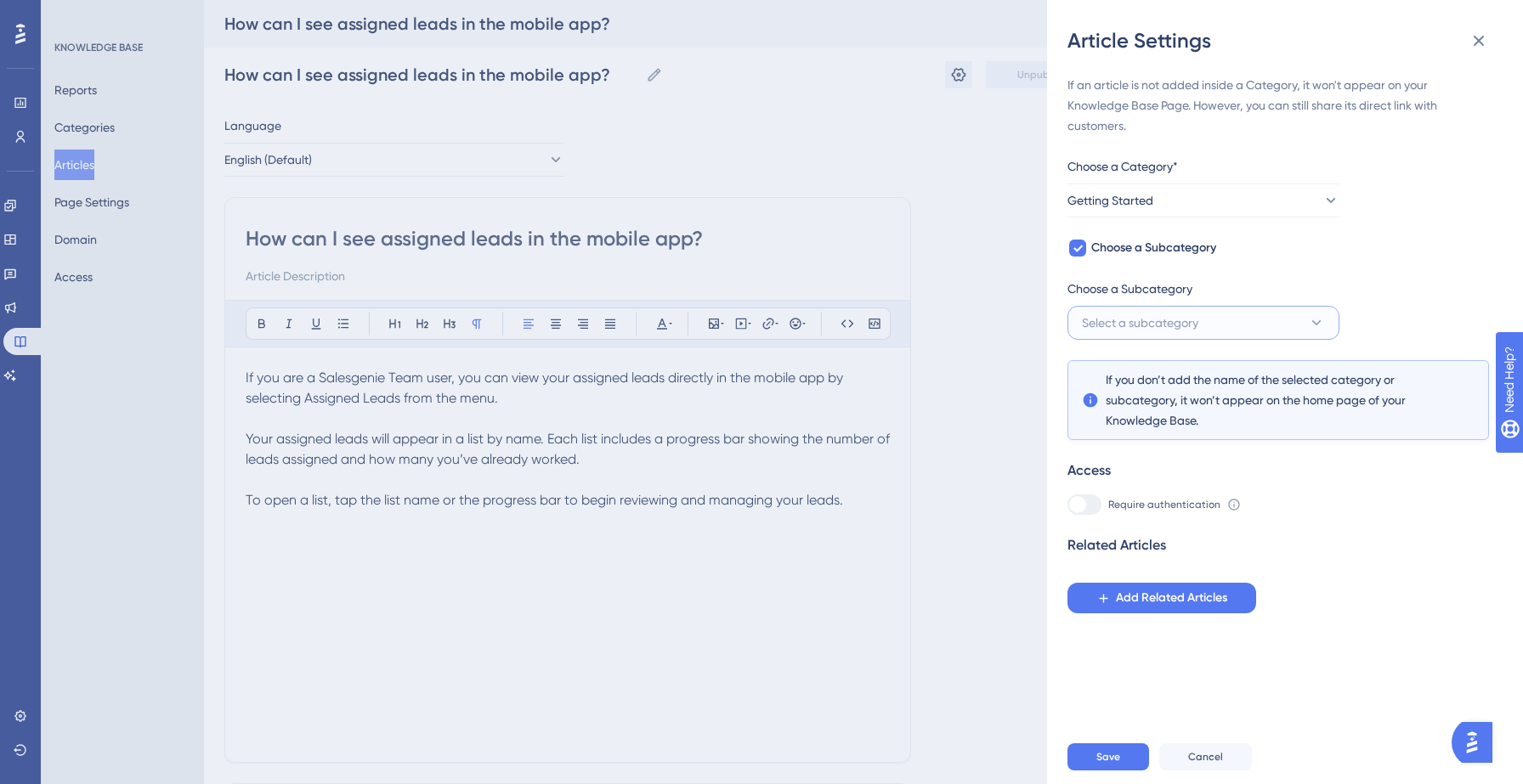
click at [1200, 331] on button "Select a subcategory" at bounding box center [1203, 323] width 272 height 34
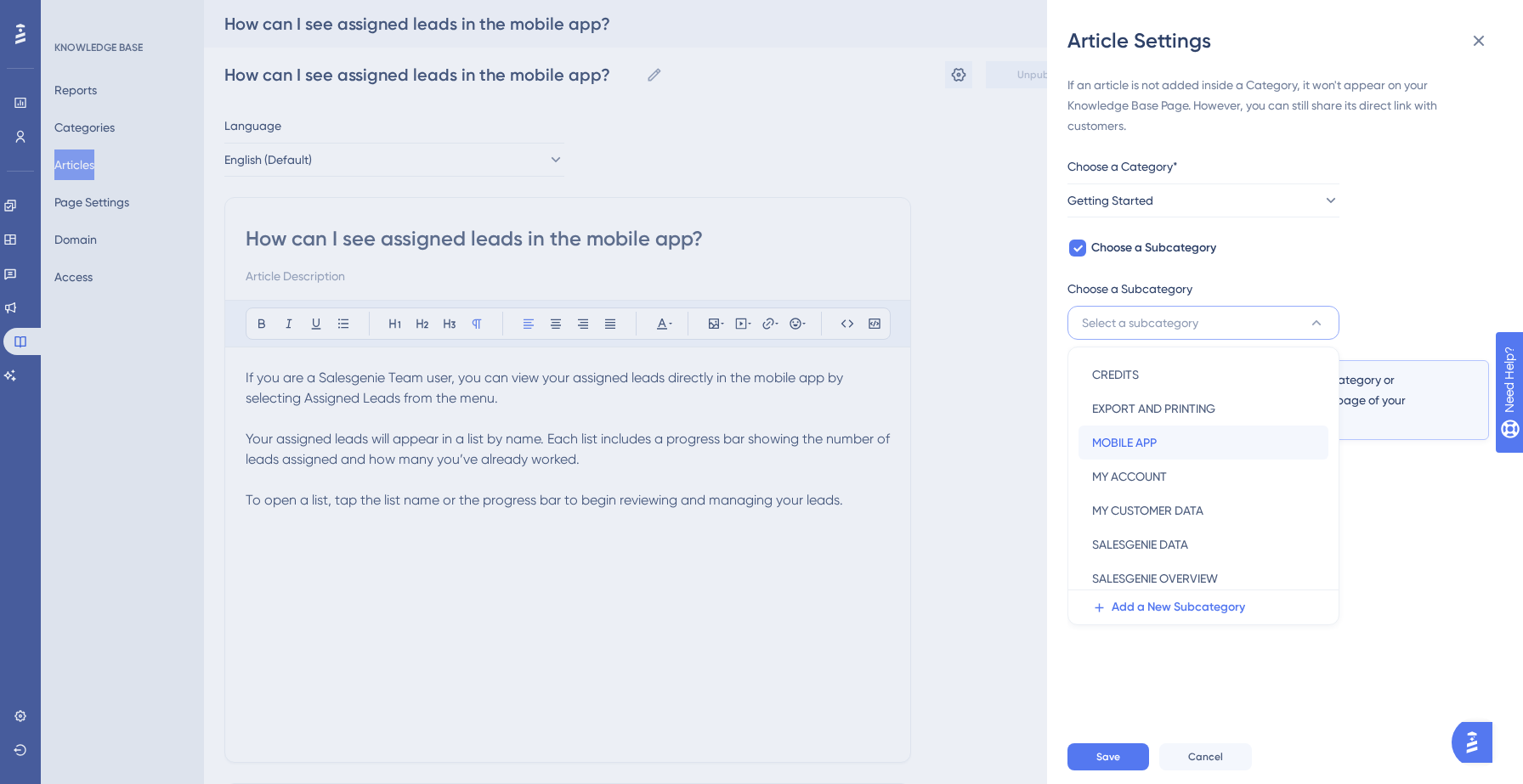
click at [1151, 453] on div "MOBILE APP MOBILE APP" at bounding box center [1204, 443] width 223 height 34
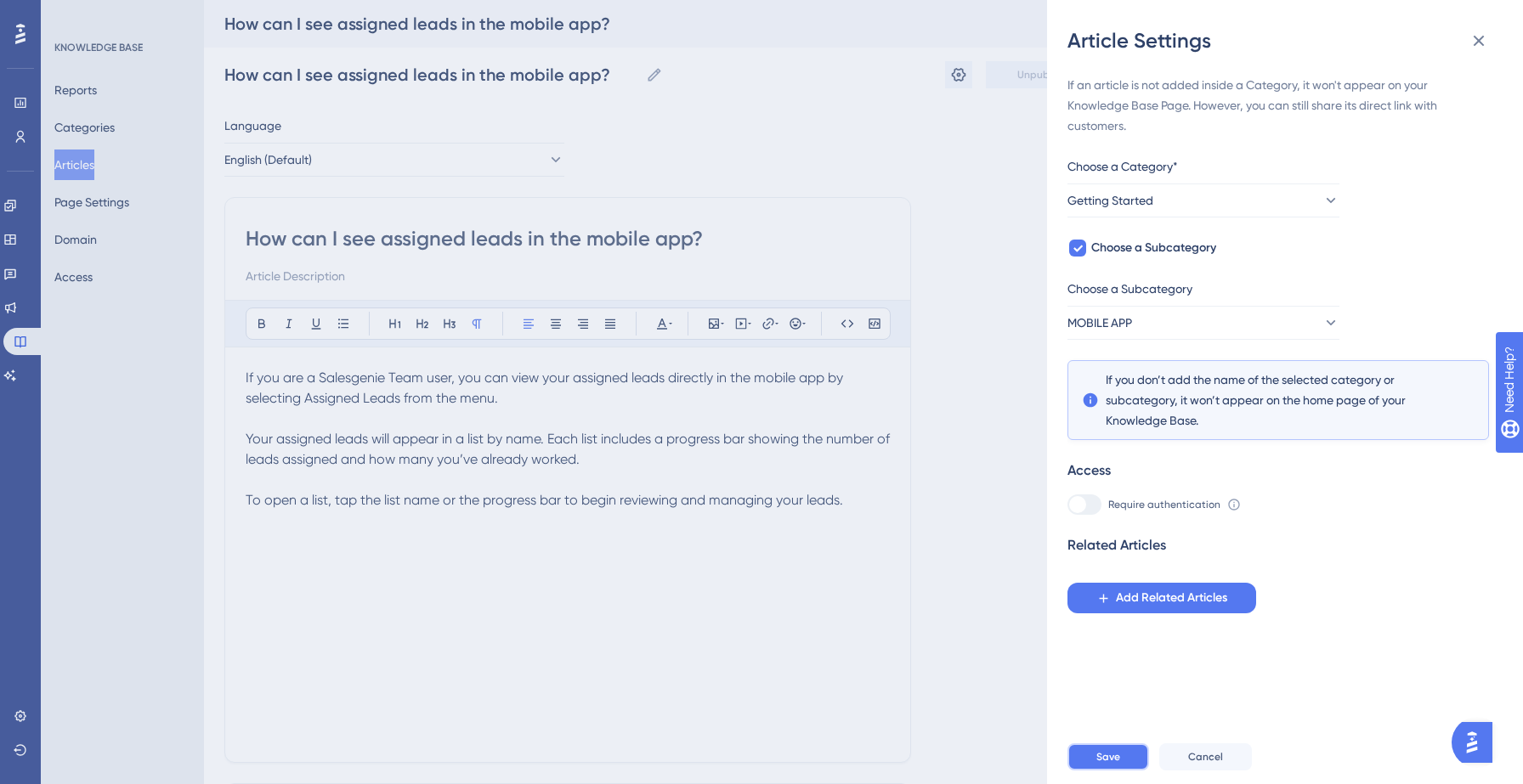
click at [1121, 748] on button "Save" at bounding box center [1108, 756] width 82 height 28
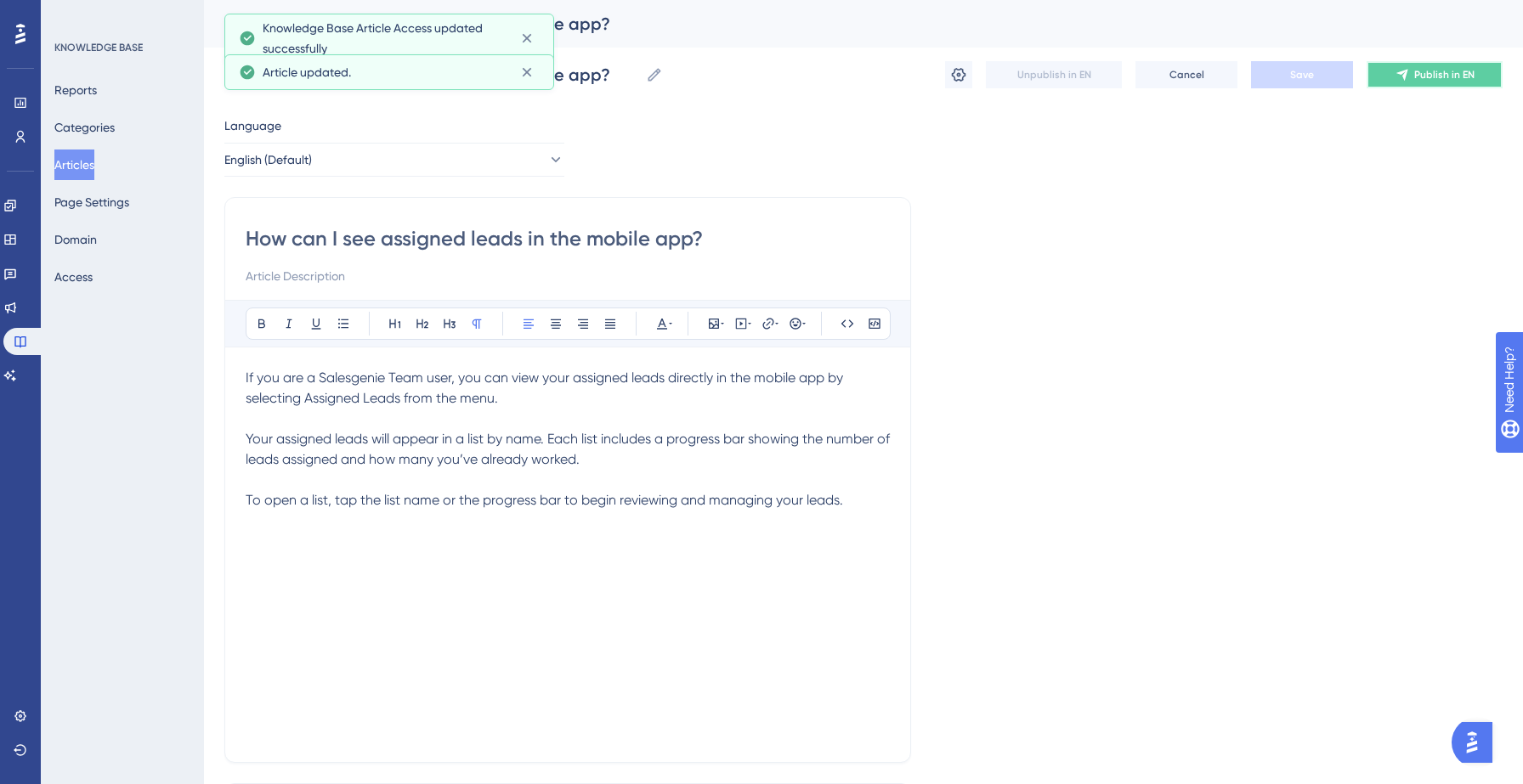
click at [1440, 76] on span "Publish in EN" at bounding box center [1444, 74] width 60 height 13
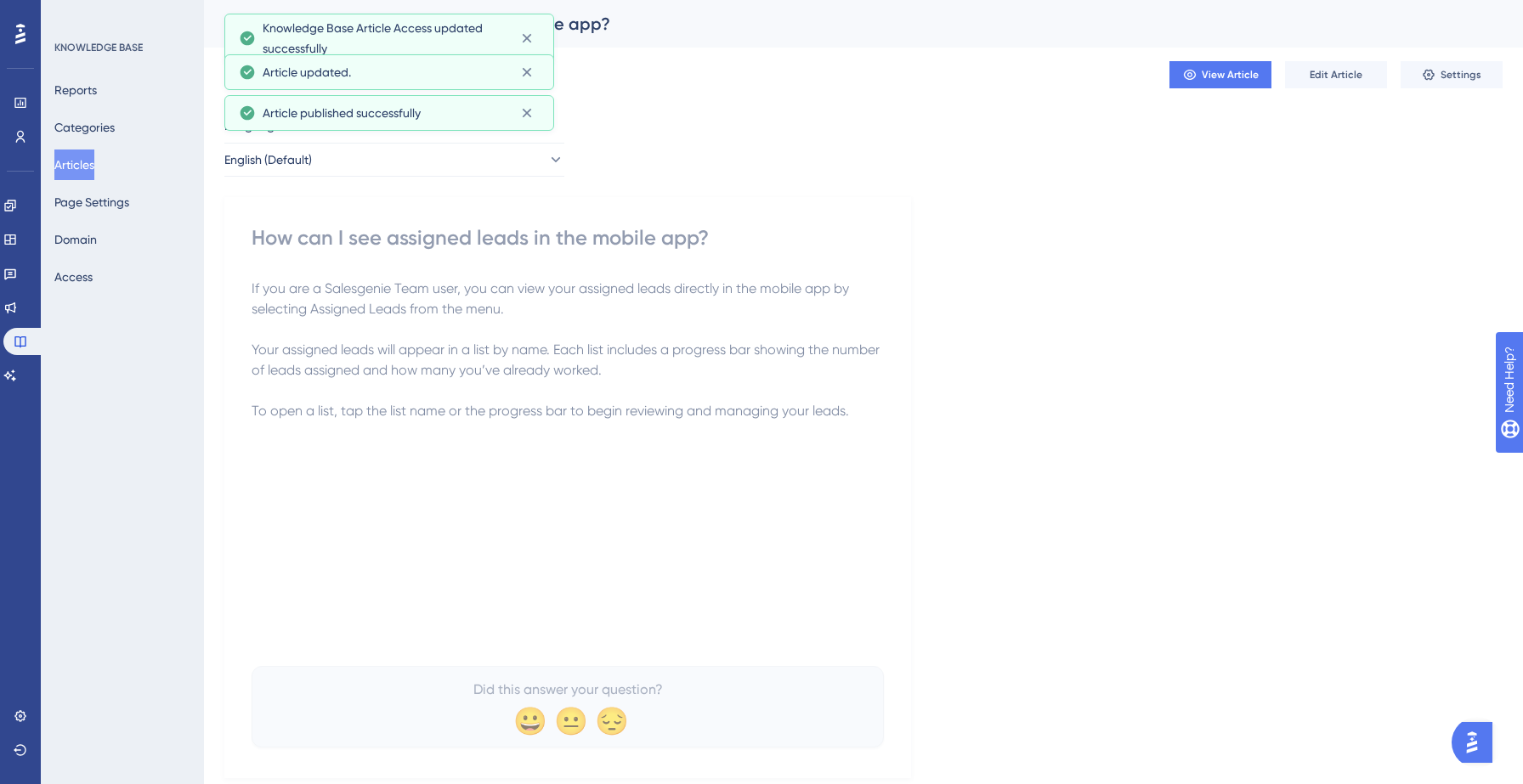
click at [85, 165] on button "Articles" at bounding box center [74, 165] width 40 height 30
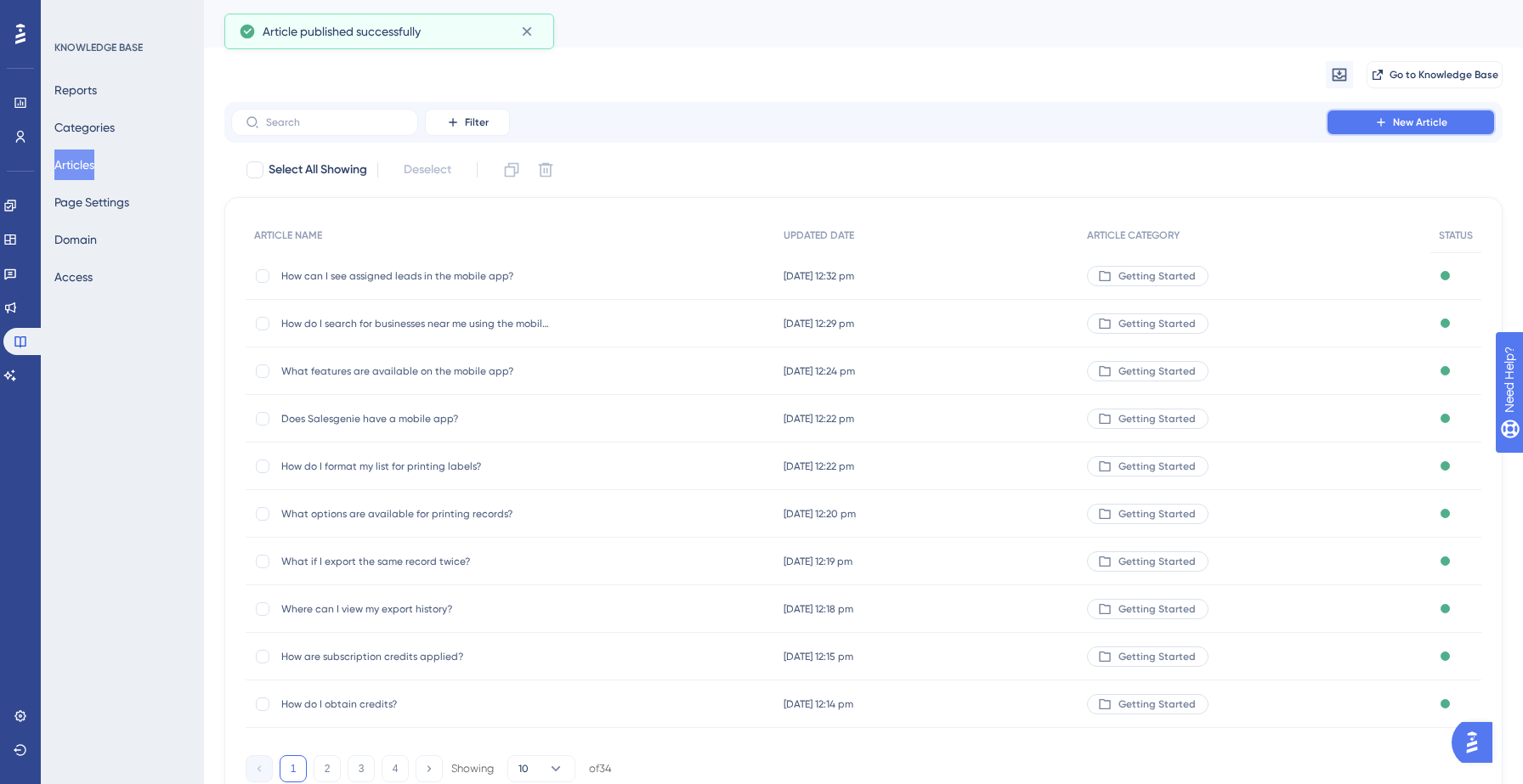
click at [1345, 113] on button "New Article" at bounding box center [1411, 122] width 170 height 28
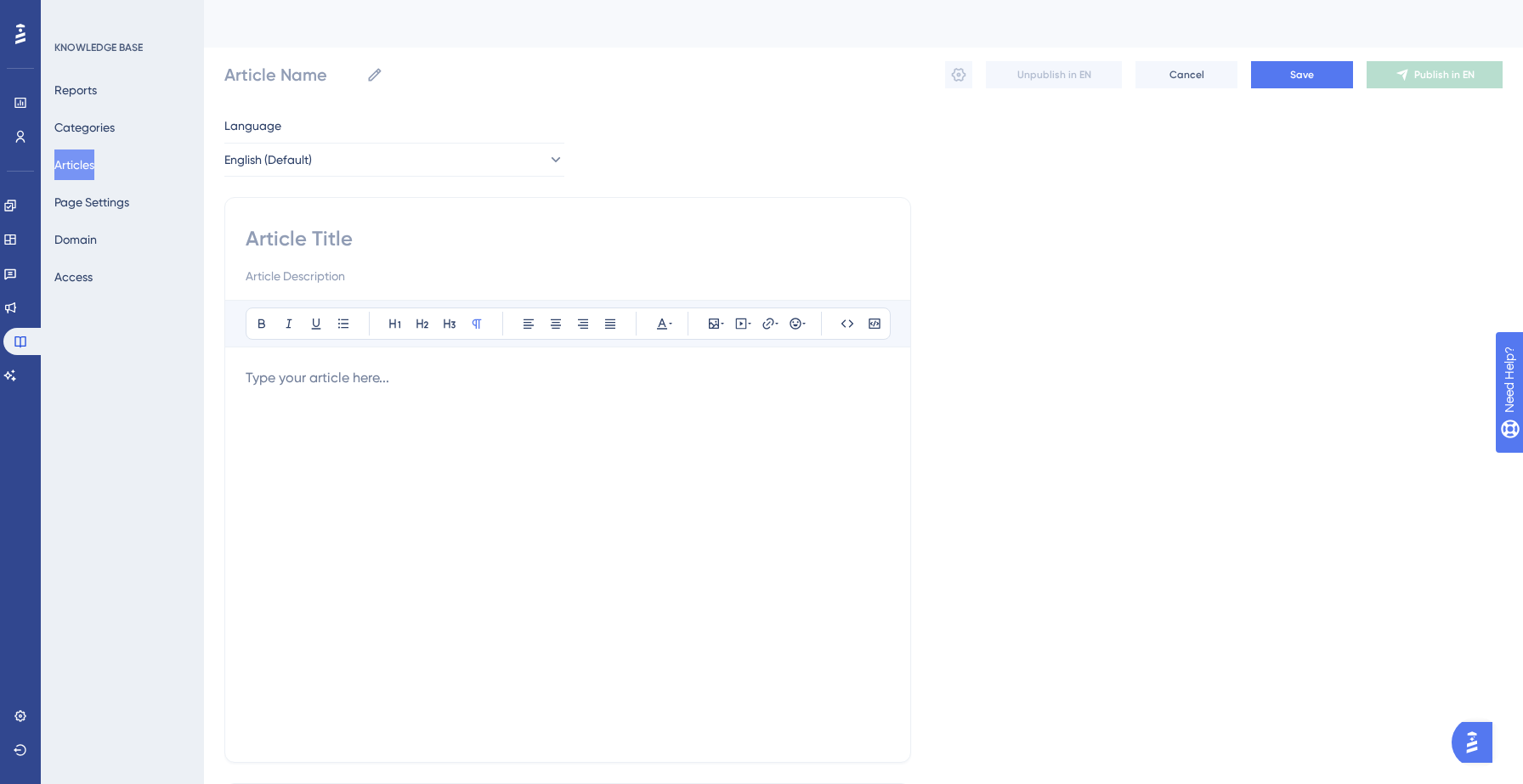
click at [339, 237] on input at bounding box center [568, 238] width 644 height 28
paste input "How do I log in to the mobile app?"
type input "How do I log in to the mobile app?"
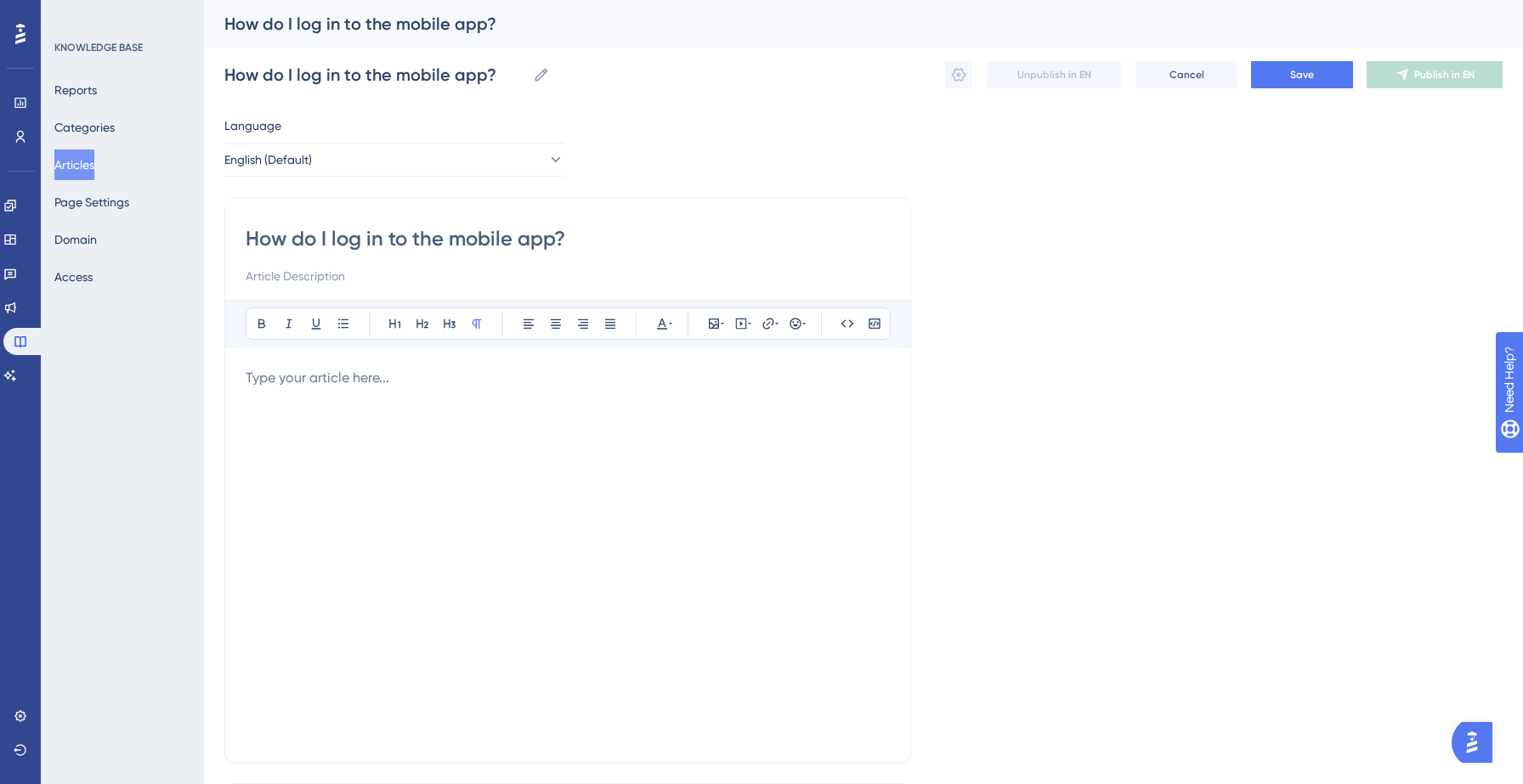
type input "How do I log in to the mobile app?"
click at [285, 422] on div at bounding box center [568, 554] width 644 height 373
click at [353, 389] on div at bounding box center [568, 554] width 644 height 373
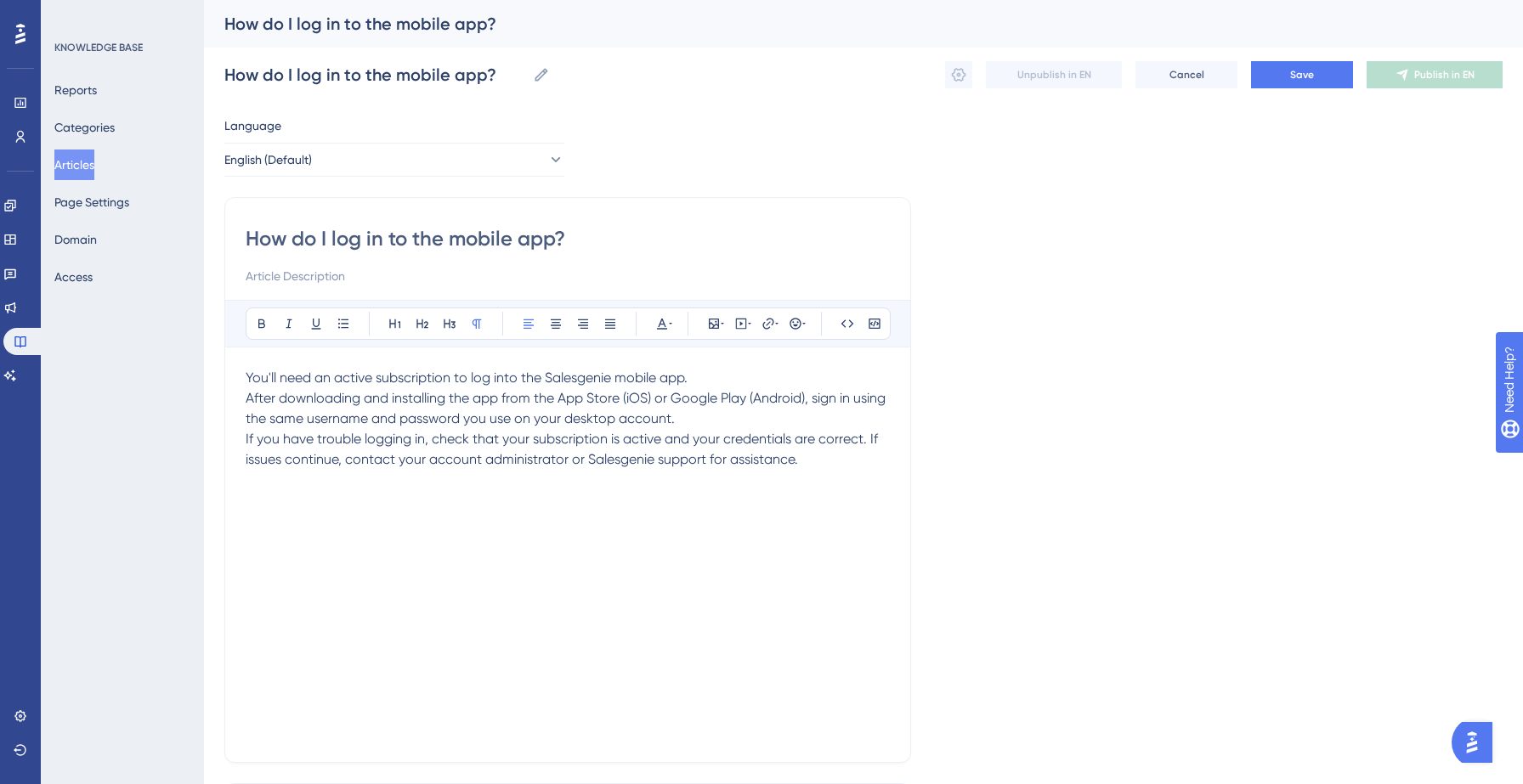
click at [701, 419] on p "After downloading and installing the app from the App Store (iOS) or Google Pla…" at bounding box center [568, 409] width 644 height 41
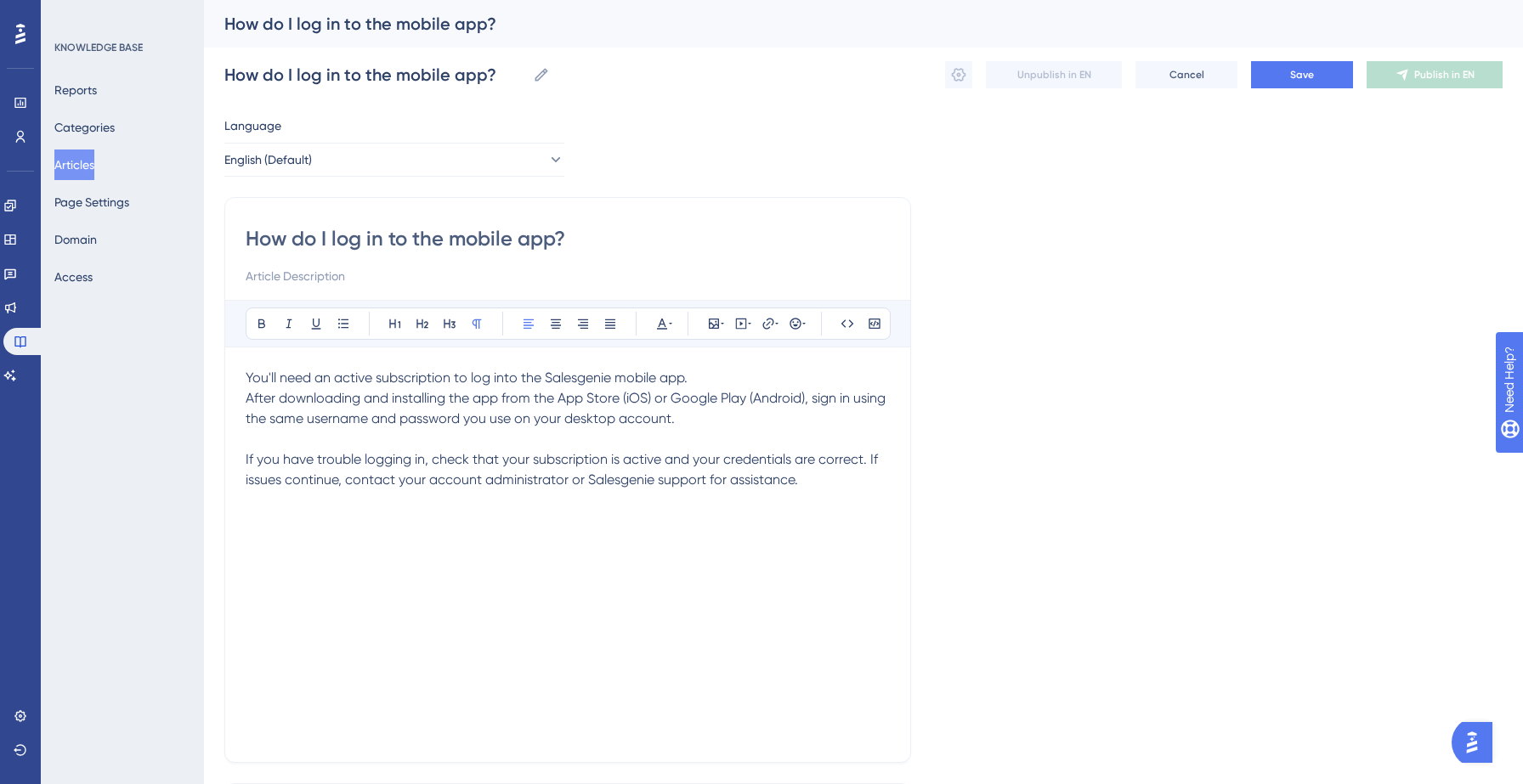
click at [722, 375] on p "You'll need an active subscription to log into the Salesgenie mobile app." at bounding box center [568, 377] width 644 height 20
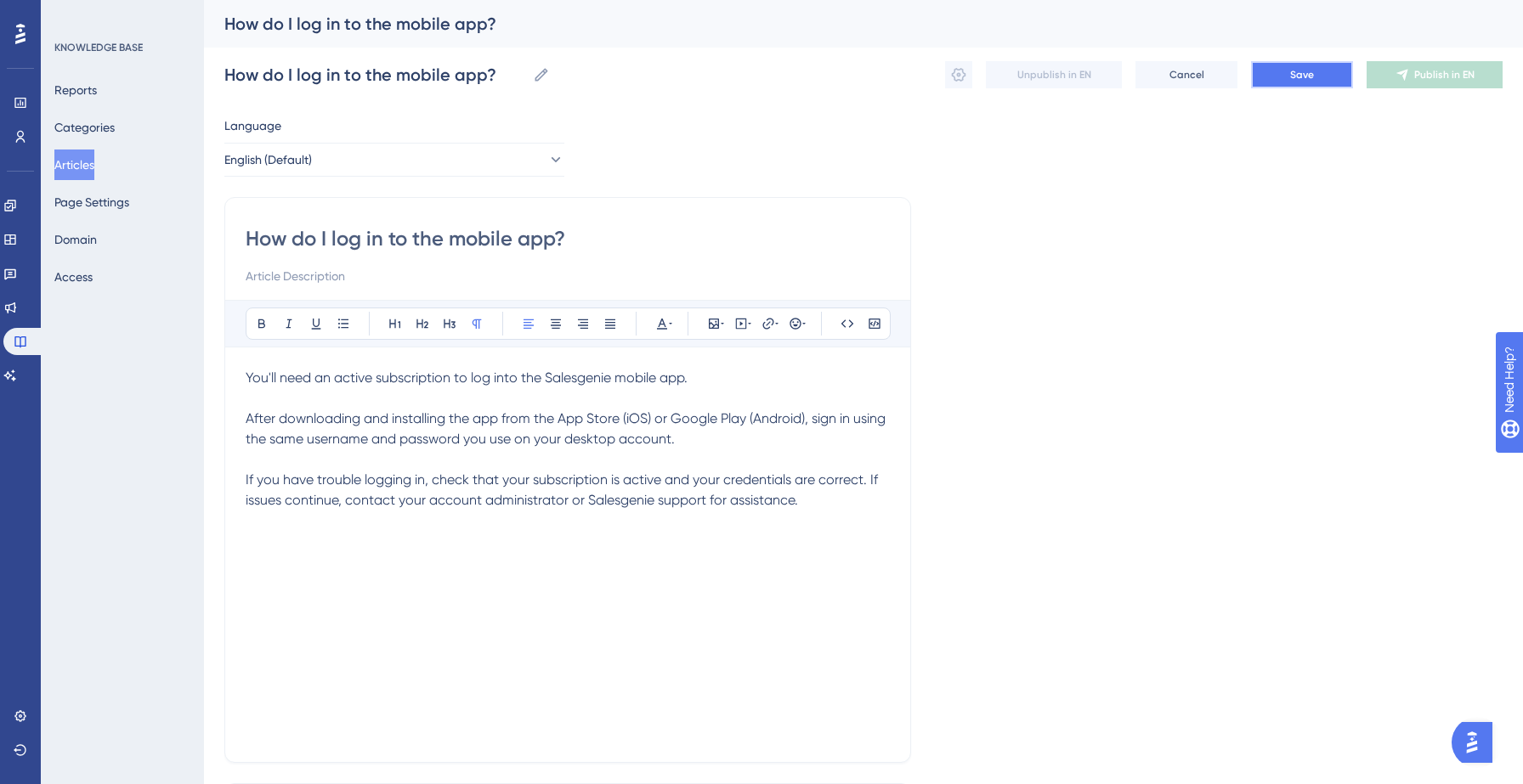
click at [1268, 65] on button "Save" at bounding box center [1302, 74] width 102 height 28
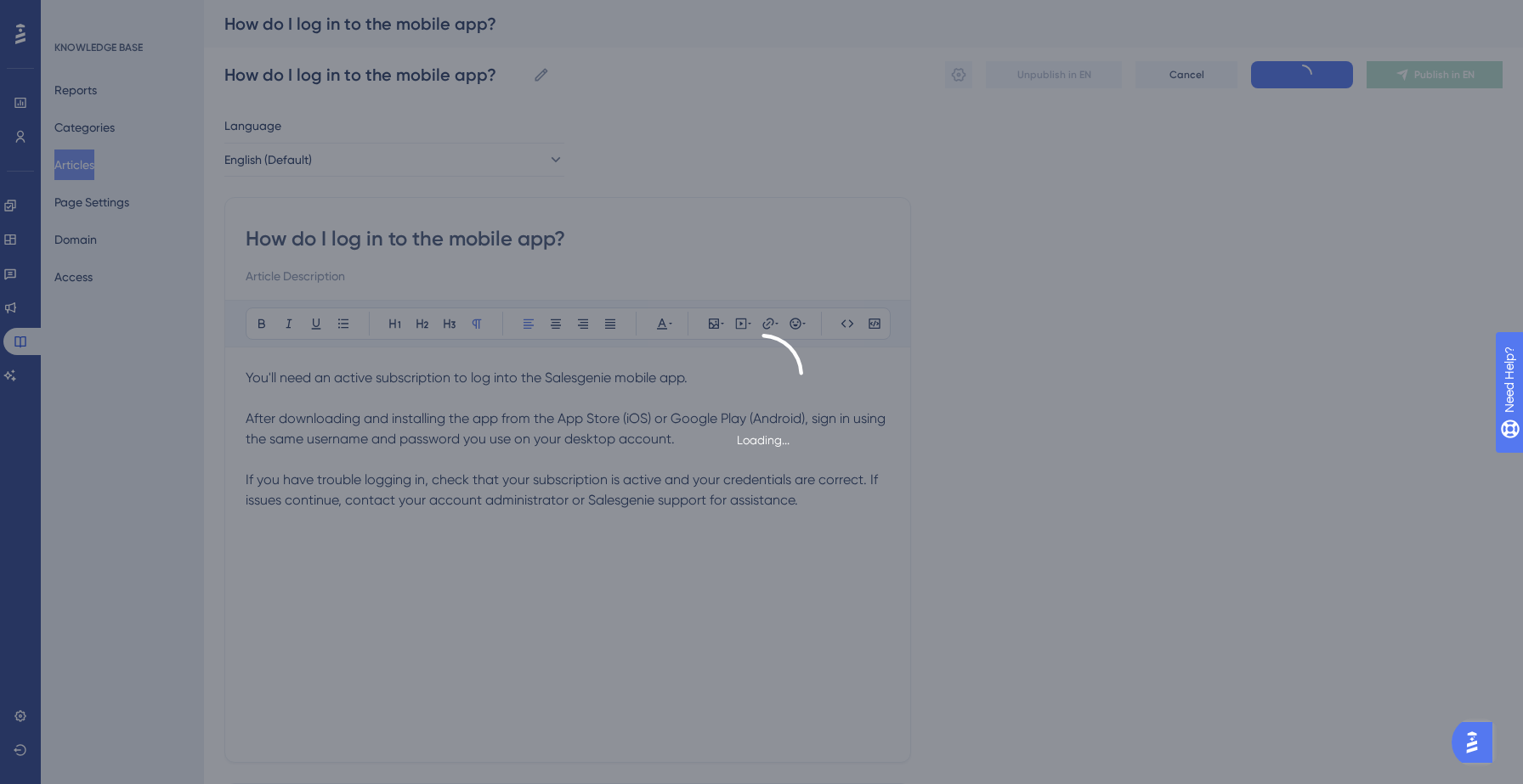
type input "How do I log in to the mobile app?"
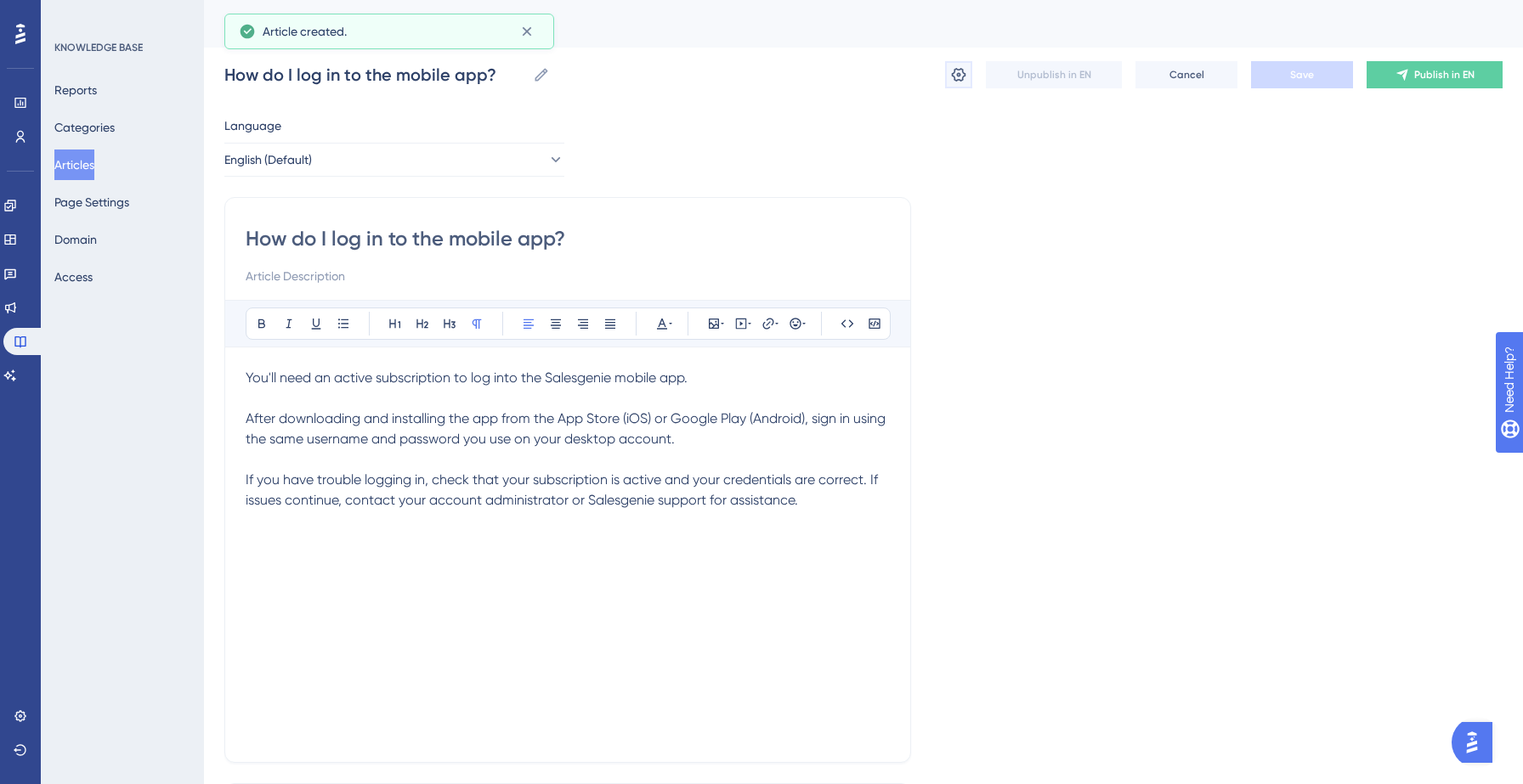
click at [956, 73] on icon at bounding box center [959, 75] width 17 height 17
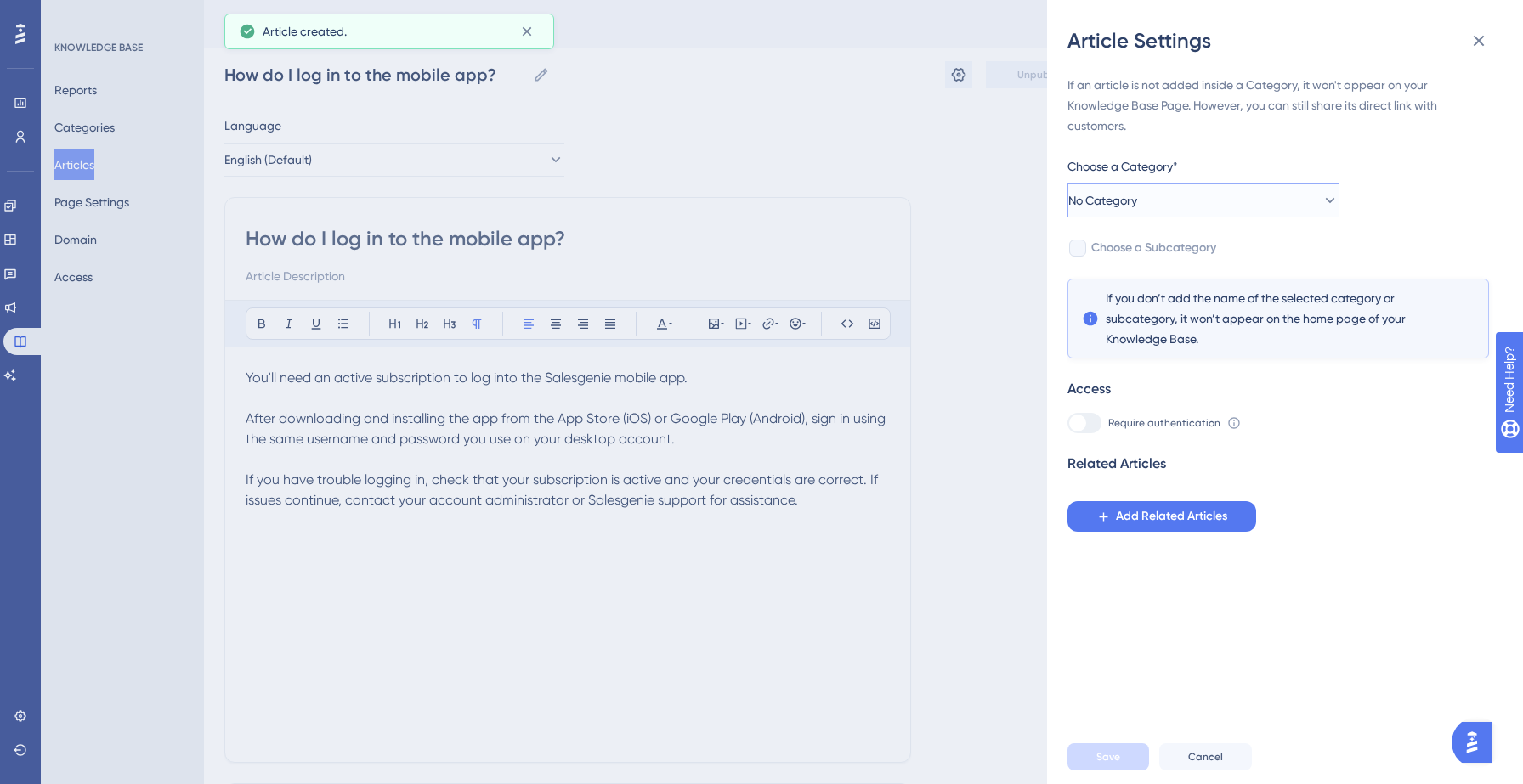
click at [1228, 204] on button "No Category" at bounding box center [1203, 201] width 272 height 34
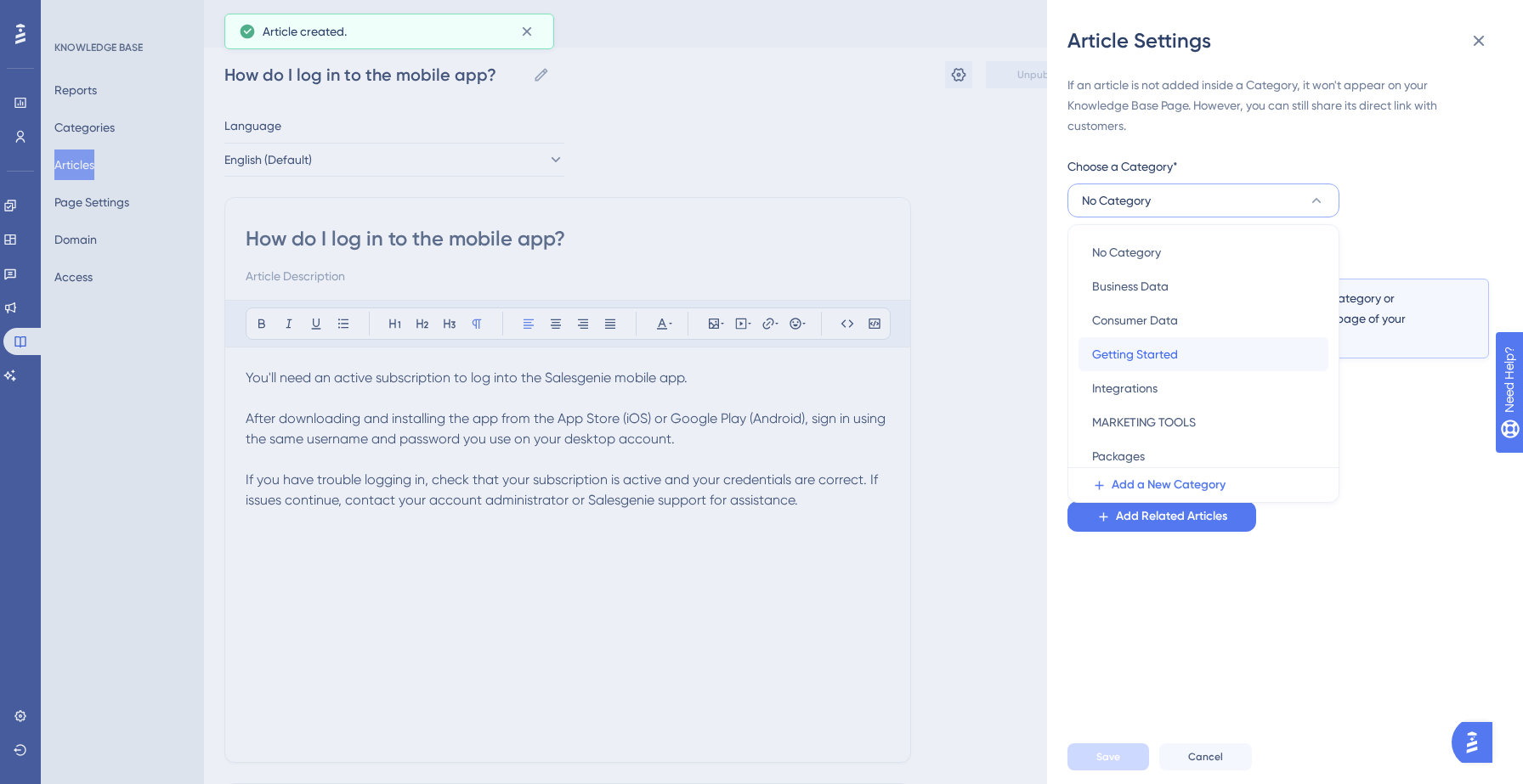
click at [1162, 360] on span "Getting Started" at bounding box center [1135, 353] width 86 height 20
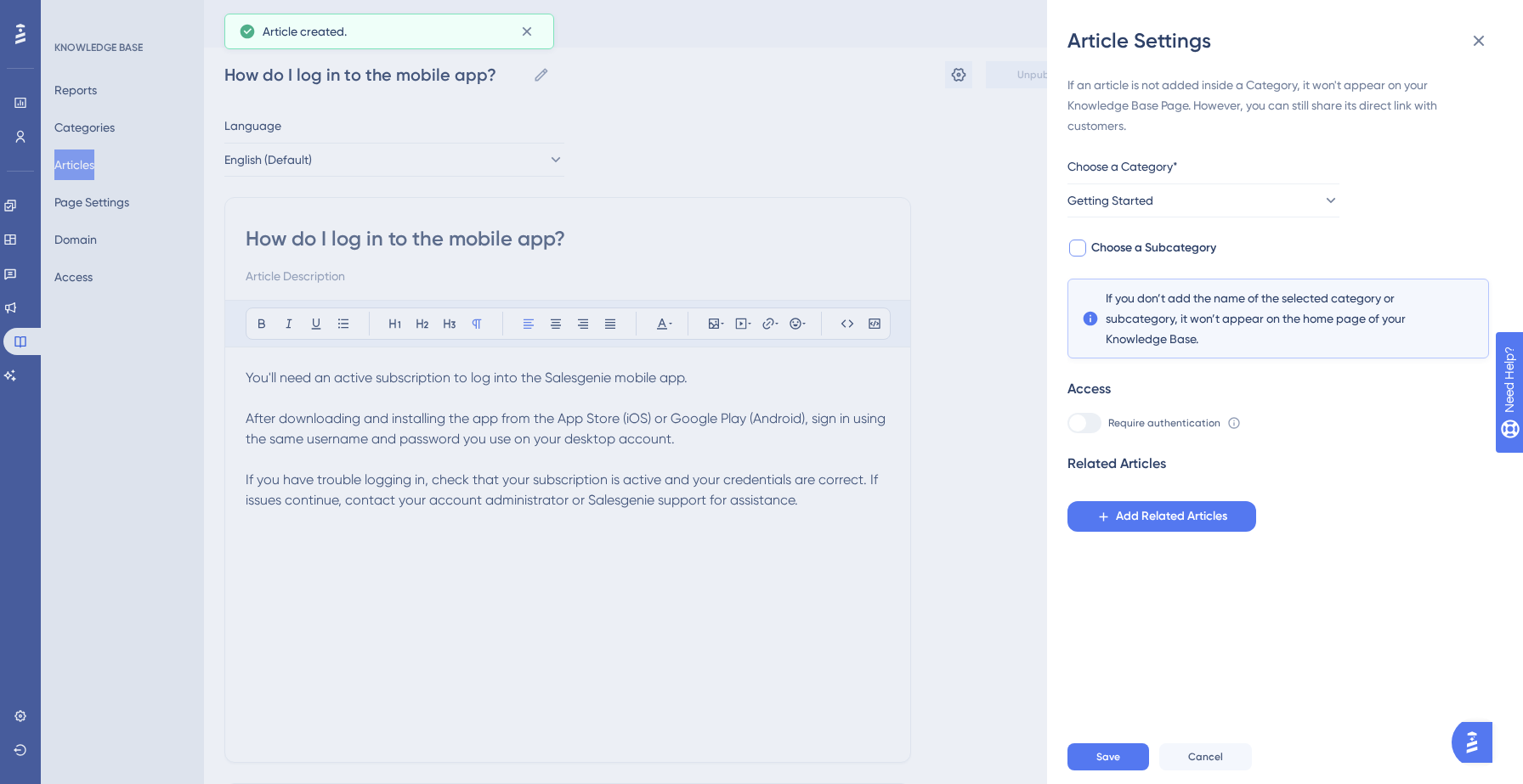
click at [1150, 255] on span "Choose a Subcategory" at bounding box center [1153, 248] width 125 height 20
checkbox input "true"
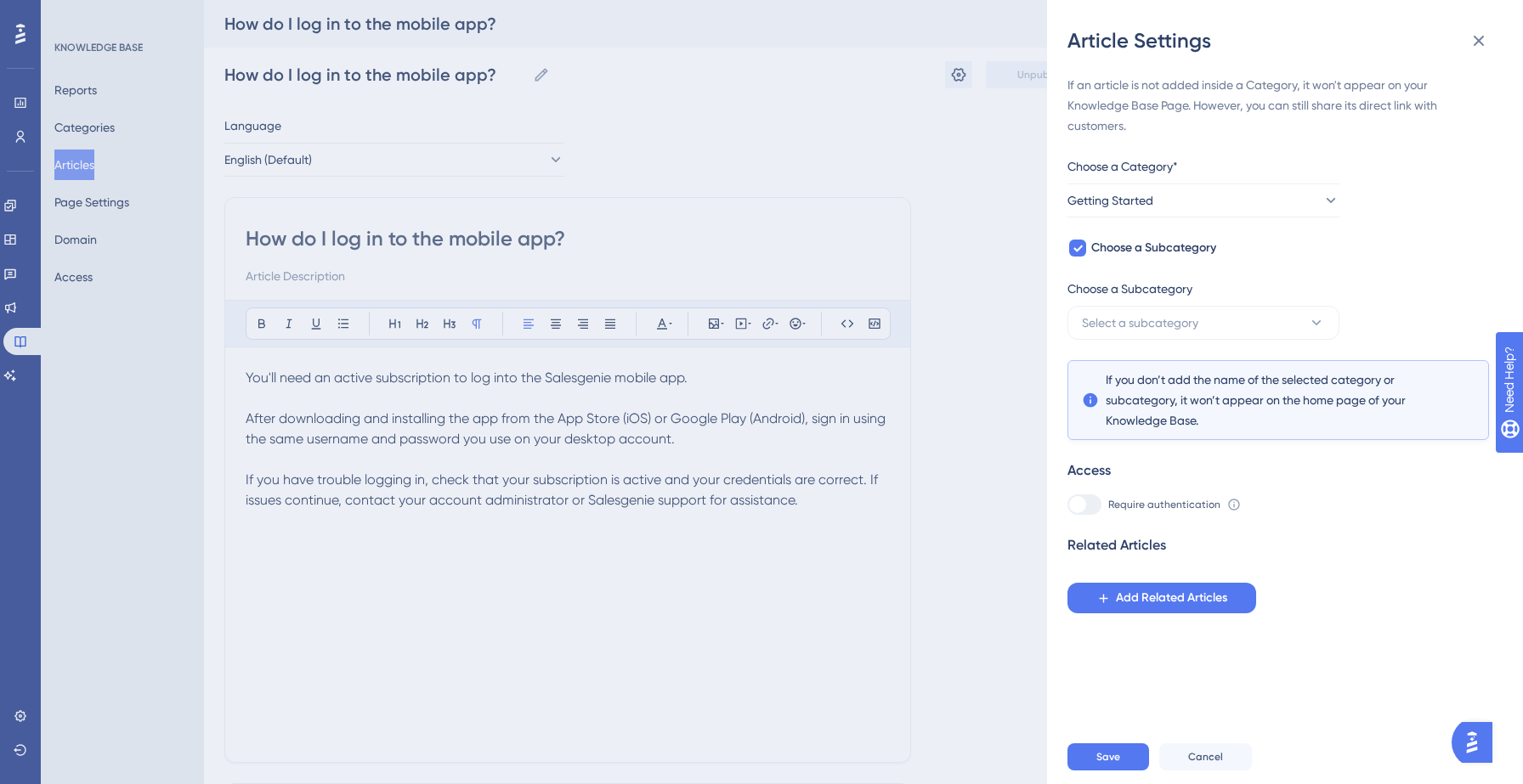
click at [1182, 345] on div "If an article is not added inside a Category, it won't appear on your Knowledge…" at bounding box center [1278, 343] width 421 height 538
click at [1196, 323] on span "Select a subcategory" at bounding box center [1140, 322] width 116 height 20
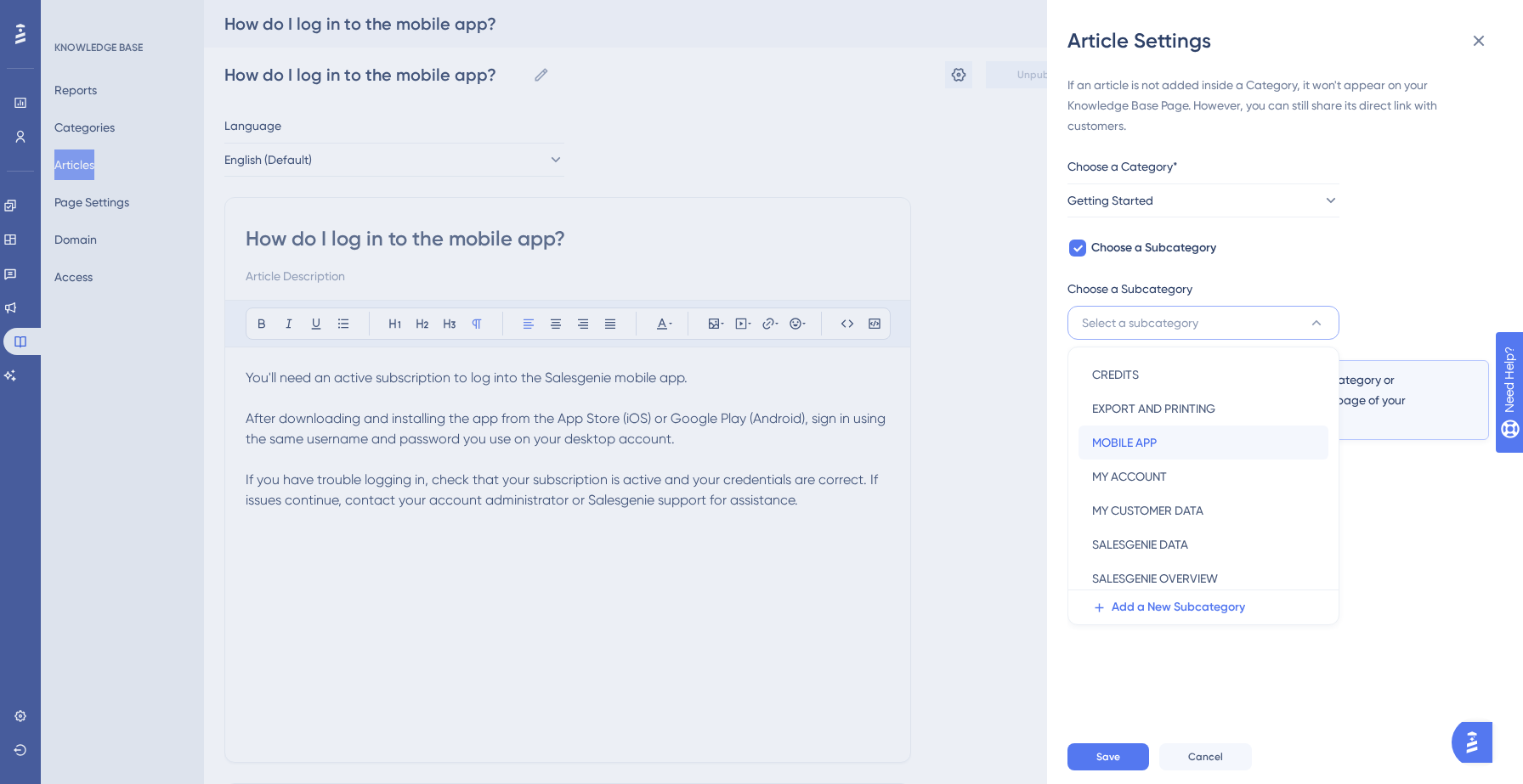
click at [1138, 443] on span "MOBILE APP" at bounding box center [1125, 442] width 65 height 20
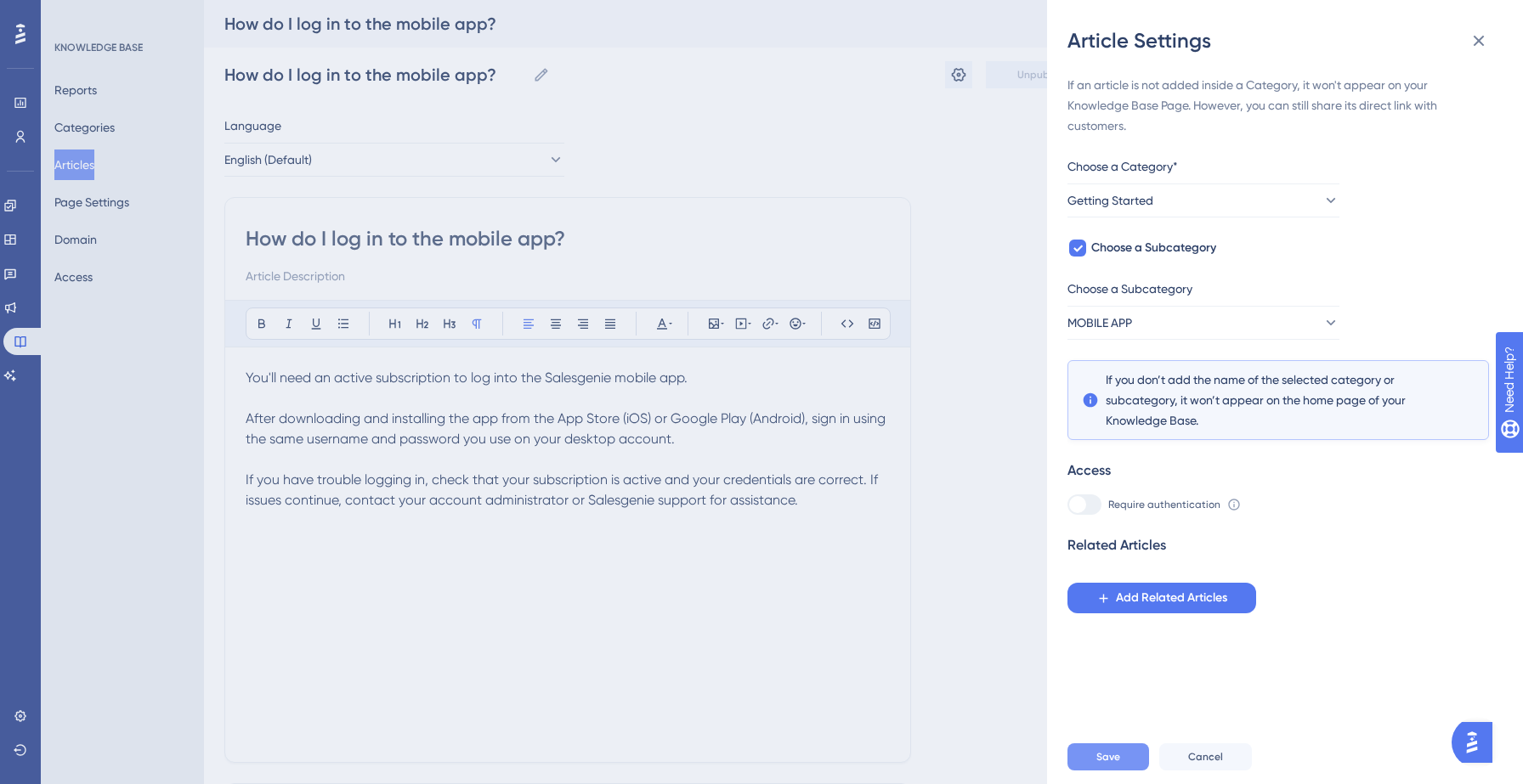
click at [1103, 754] on span "Save" at bounding box center [1107, 756] width 24 height 13
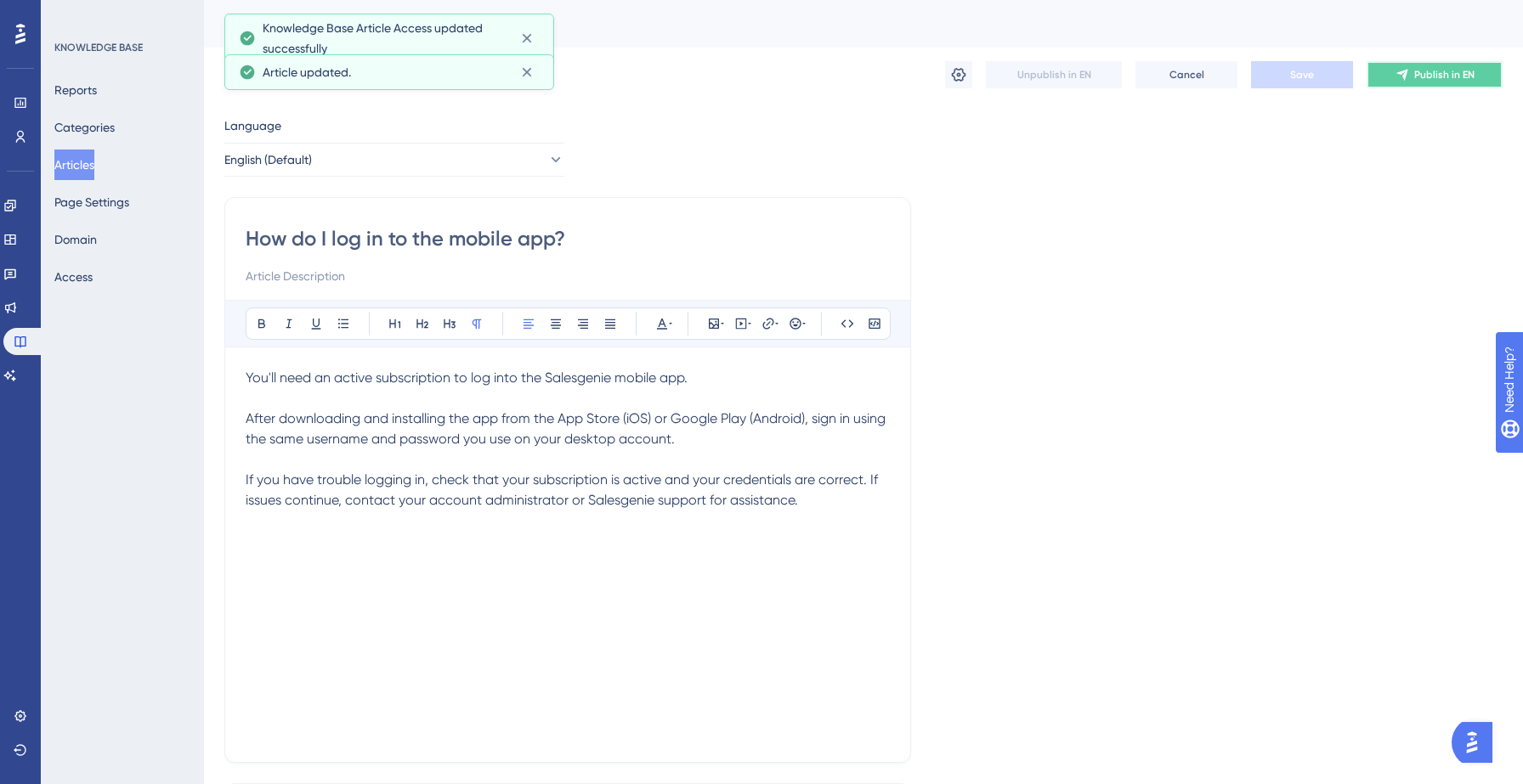
click at [1434, 73] on span "Publish in EN" at bounding box center [1444, 74] width 60 height 13
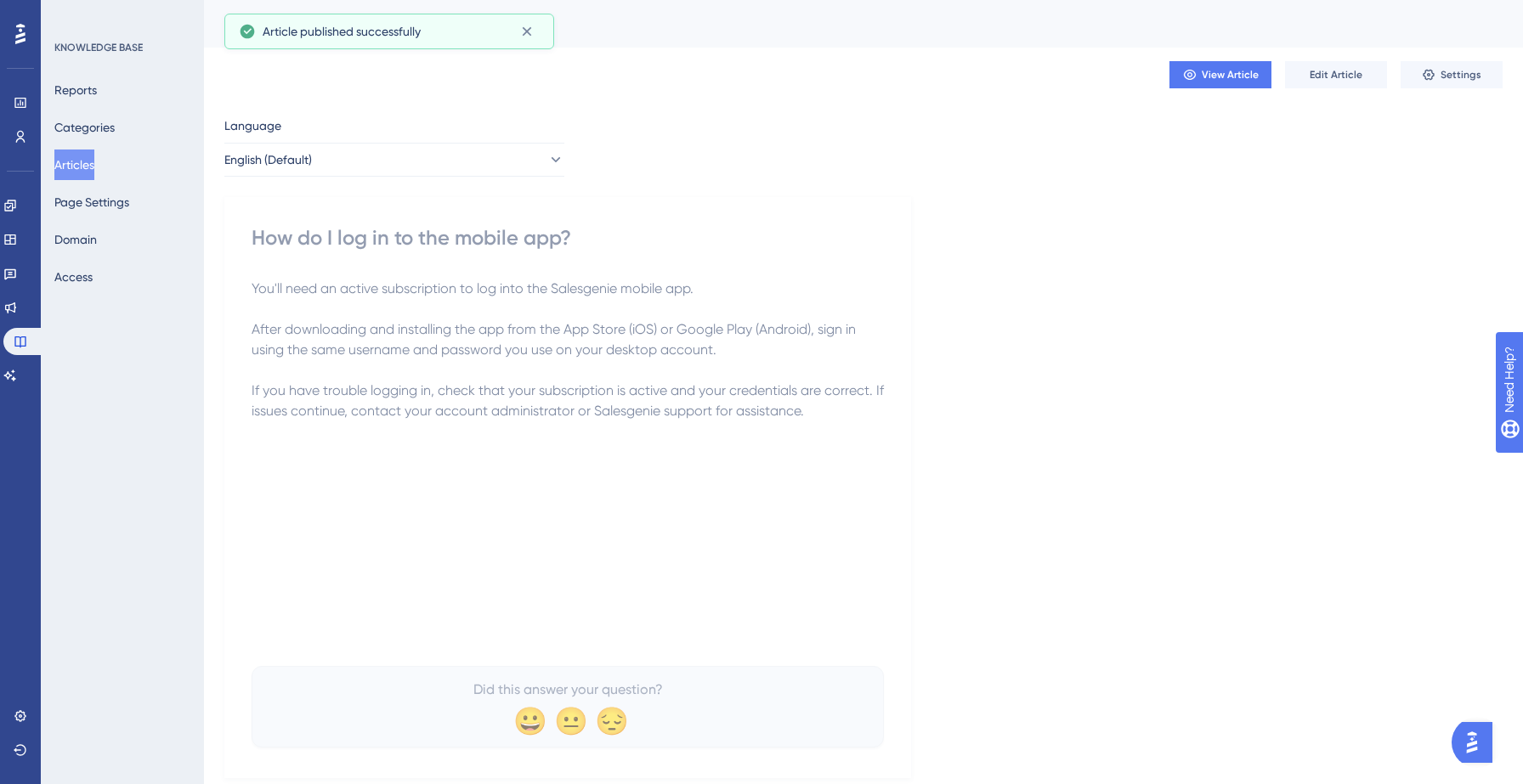
click at [84, 162] on button "Articles" at bounding box center [74, 165] width 40 height 30
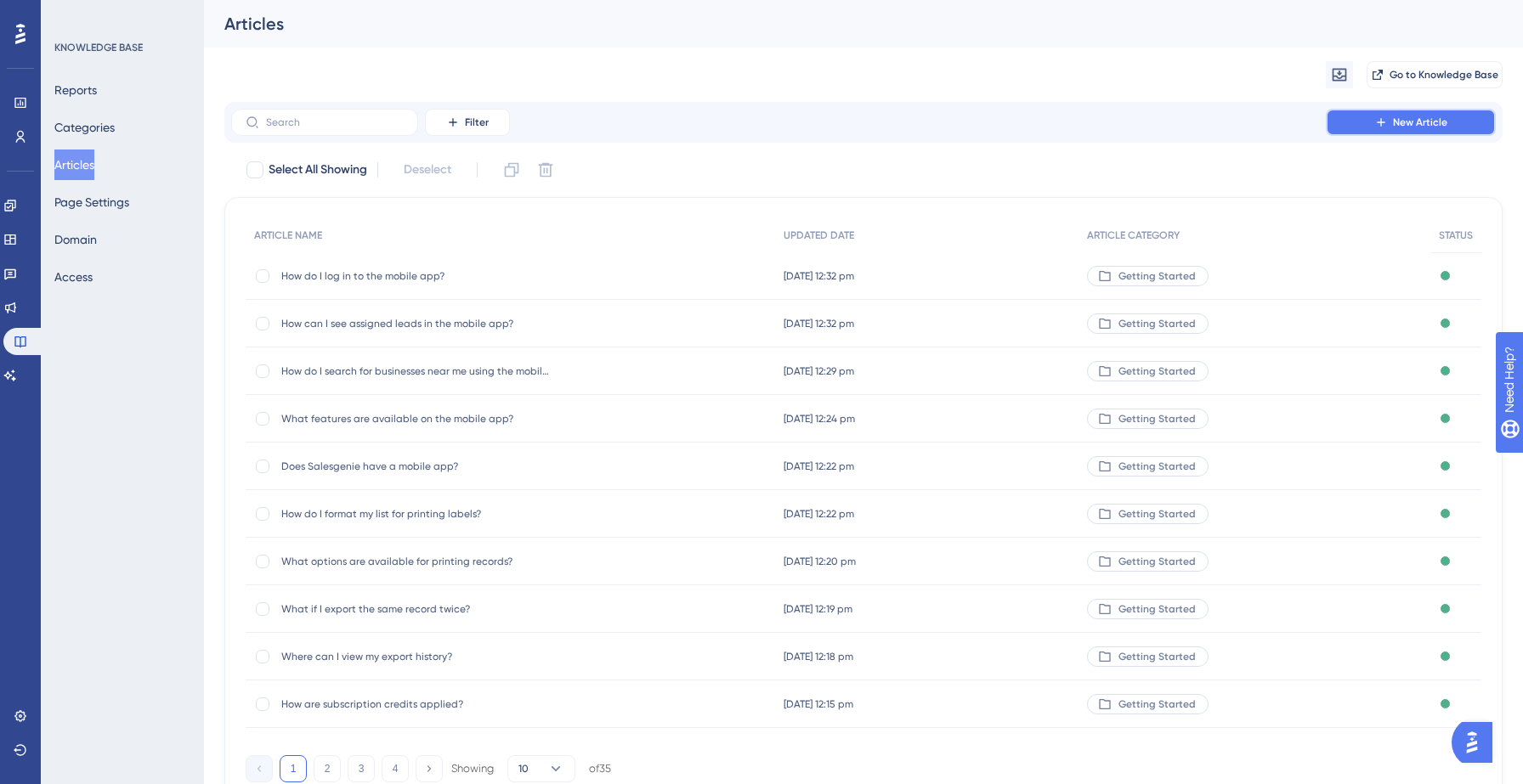
click at [1355, 122] on button "New Article" at bounding box center [1411, 122] width 170 height 28
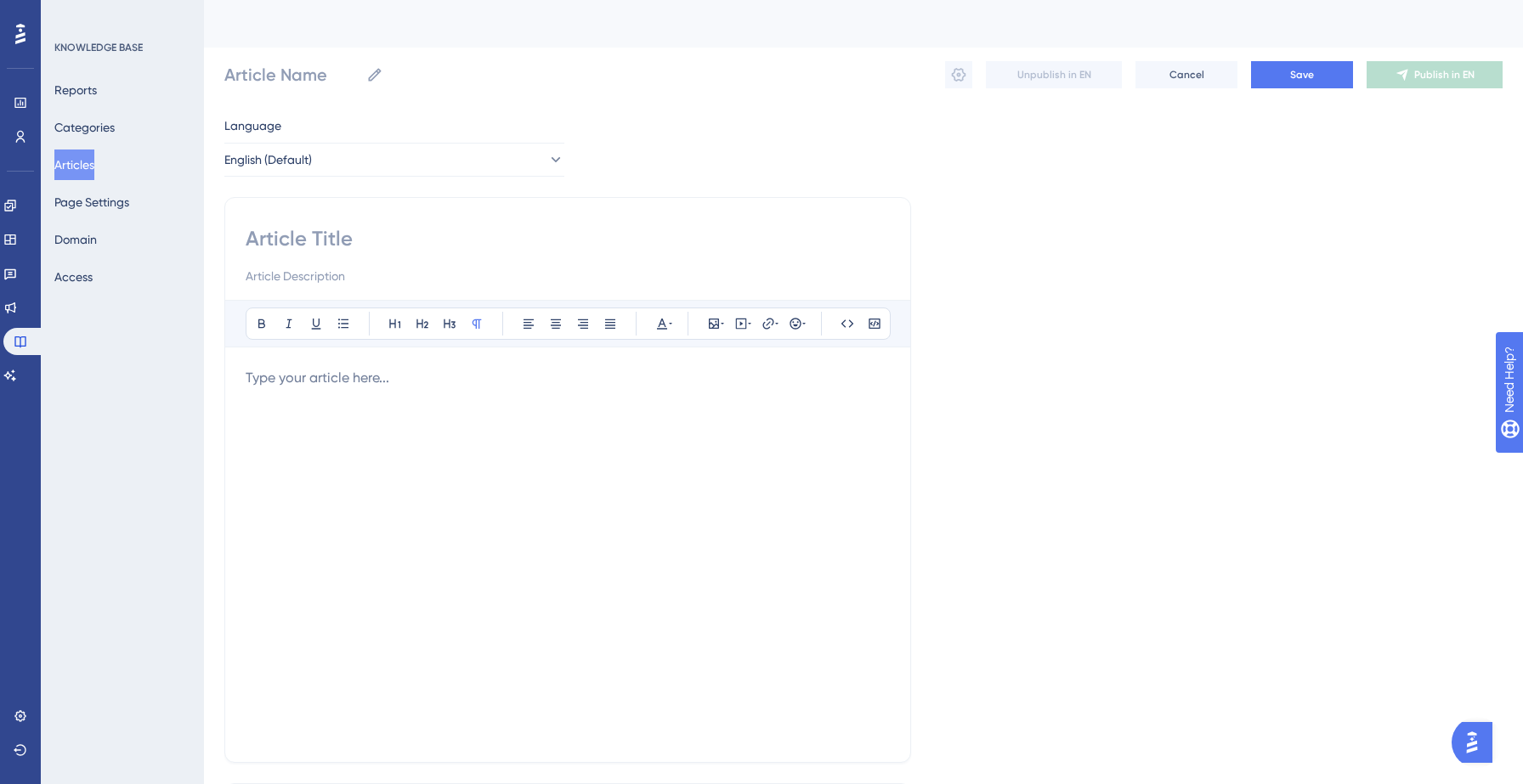
click at [393, 231] on input at bounding box center [568, 238] width 644 height 28
paste input "What lead management tools are available on the app?"
type input "What lead management tools are available on the app?"
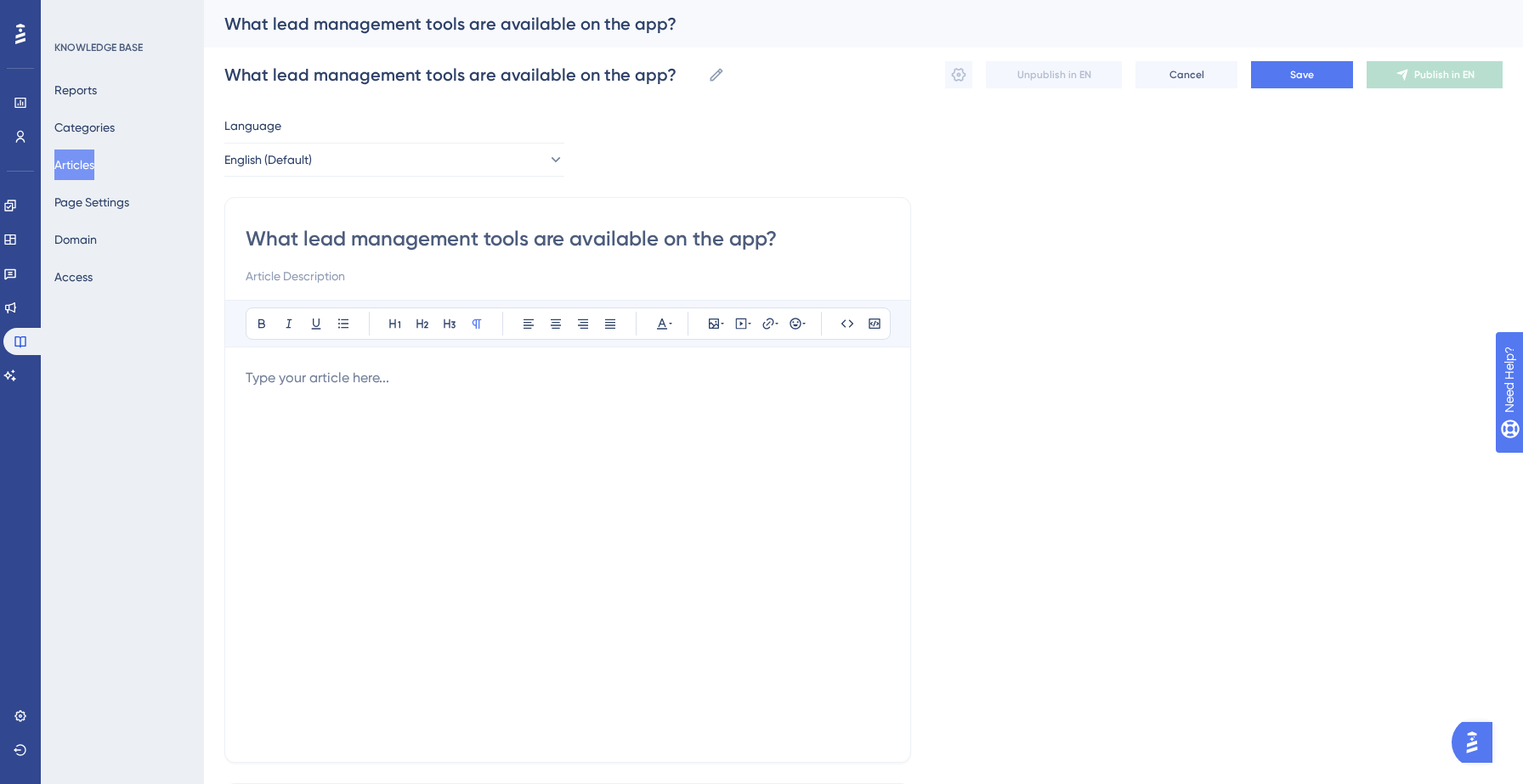
type input "What lead management tools are available on the app?"
click at [297, 397] on div at bounding box center [568, 554] width 644 height 373
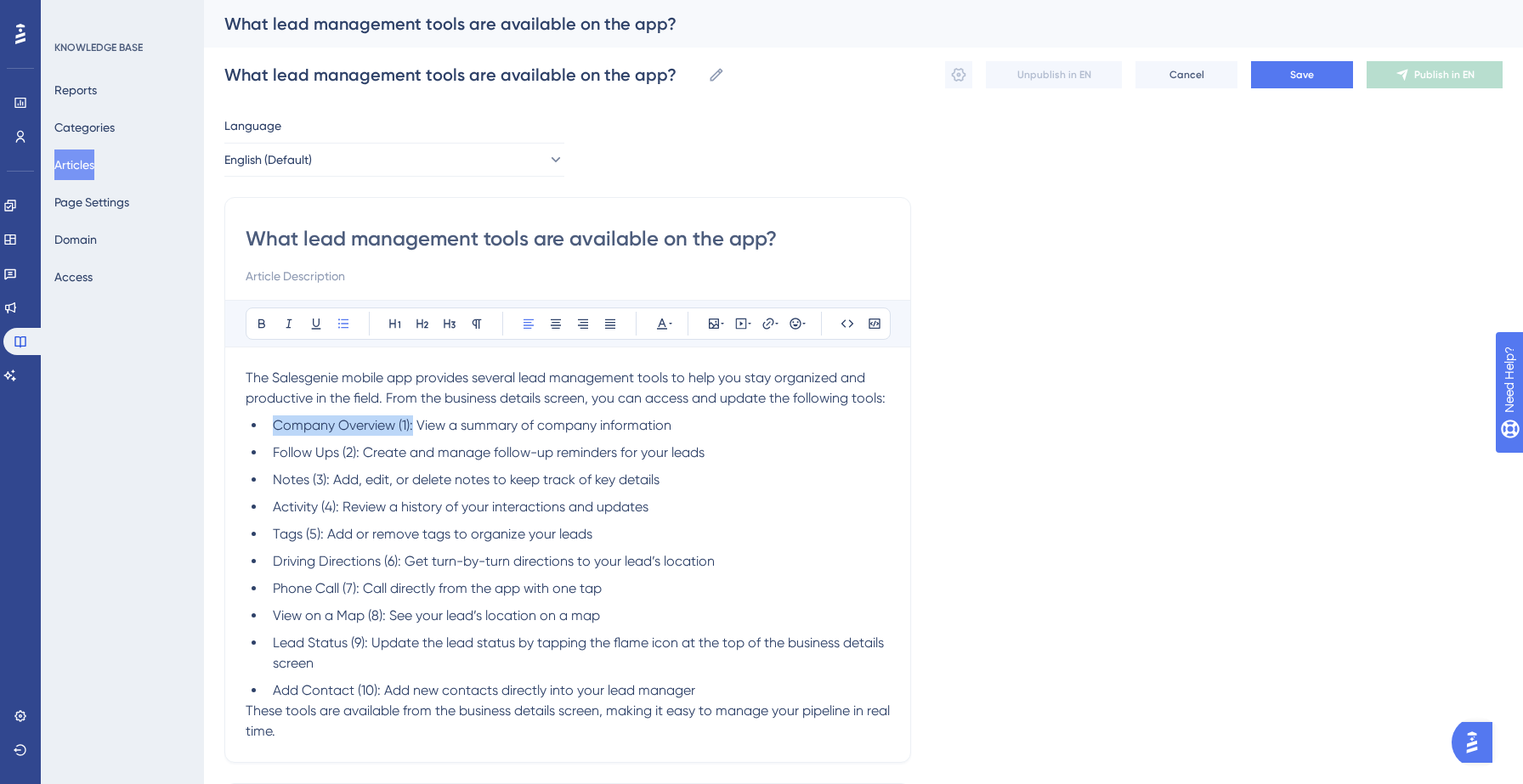
drag, startPoint x: 414, startPoint y: 424, endPoint x: 277, endPoint y: 425, distance: 137.0
click at [277, 425] on span "Company Overview (1): View a summary of company information" at bounding box center [472, 425] width 398 height 16
drag, startPoint x: 360, startPoint y: 452, endPoint x: 274, endPoint y: 448, distance: 86.1
click at [274, 448] on span "Follow Ups (2): Create and manage follow-up reminders for your leads" at bounding box center [488, 452] width 432 height 16
drag, startPoint x: 331, startPoint y: 481, endPoint x: 272, endPoint y: 475, distance: 59.3
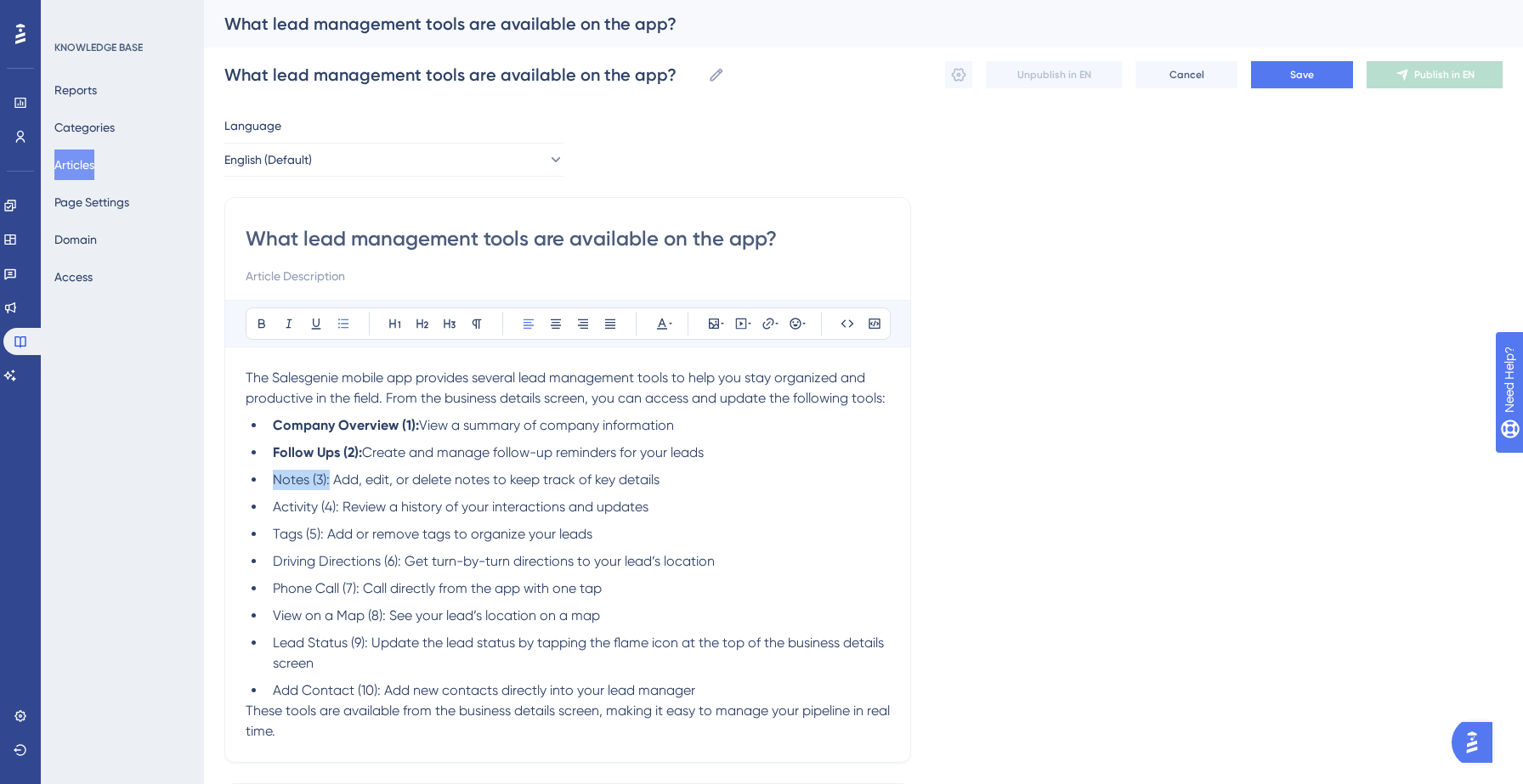
click at [273, 475] on span "Notes (3): Add, edit, or delete notes to keep track of key details" at bounding box center [466, 479] width 387 height 16
drag, startPoint x: 341, startPoint y: 506, endPoint x: 266, endPoint y: 514, distance: 75.4
click at [266, 514] on li "Activity (4): Review a history of your interactions and updates" at bounding box center [578, 507] width 624 height 20
drag, startPoint x: 324, startPoint y: 535, endPoint x: 274, endPoint y: 531, distance: 50.2
click at [274, 531] on span "Tags (5): Add or remove tags to organize your leads" at bounding box center [432, 533] width 319 height 16
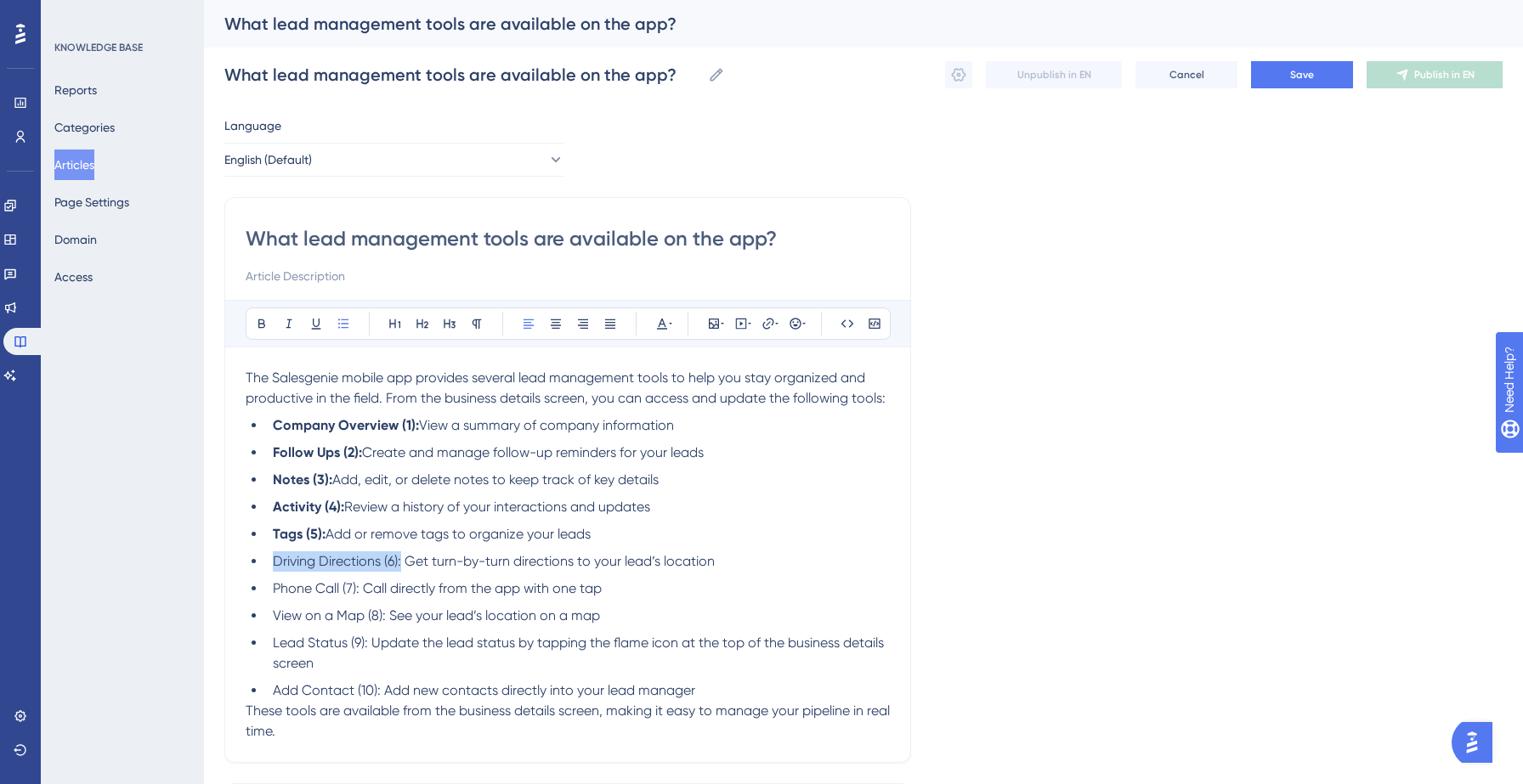
drag, startPoint x: 402, startPoint y: 562, endPoint x: 274, endPoint y: 561, distance: 128.0
click at [274, 561] on span "Driving Directions (6): Get turn-by-turn directions to your lead’s location" at bounding box center [494, 561] width 442 height 16
drag, startPoint x: 361, startPoint y: 593, endPoint x: 266, endPoint y: 583, distance: 95.5
click at [266, 583] on li "Phone Call (7): Call directly from the app with one tap" at bounding box center [578, 588] width 624 height 20
drag, startPoint x: 387, startPoint y: 618, endPoint x: 275, endPoint y: 614, distance: 112.1
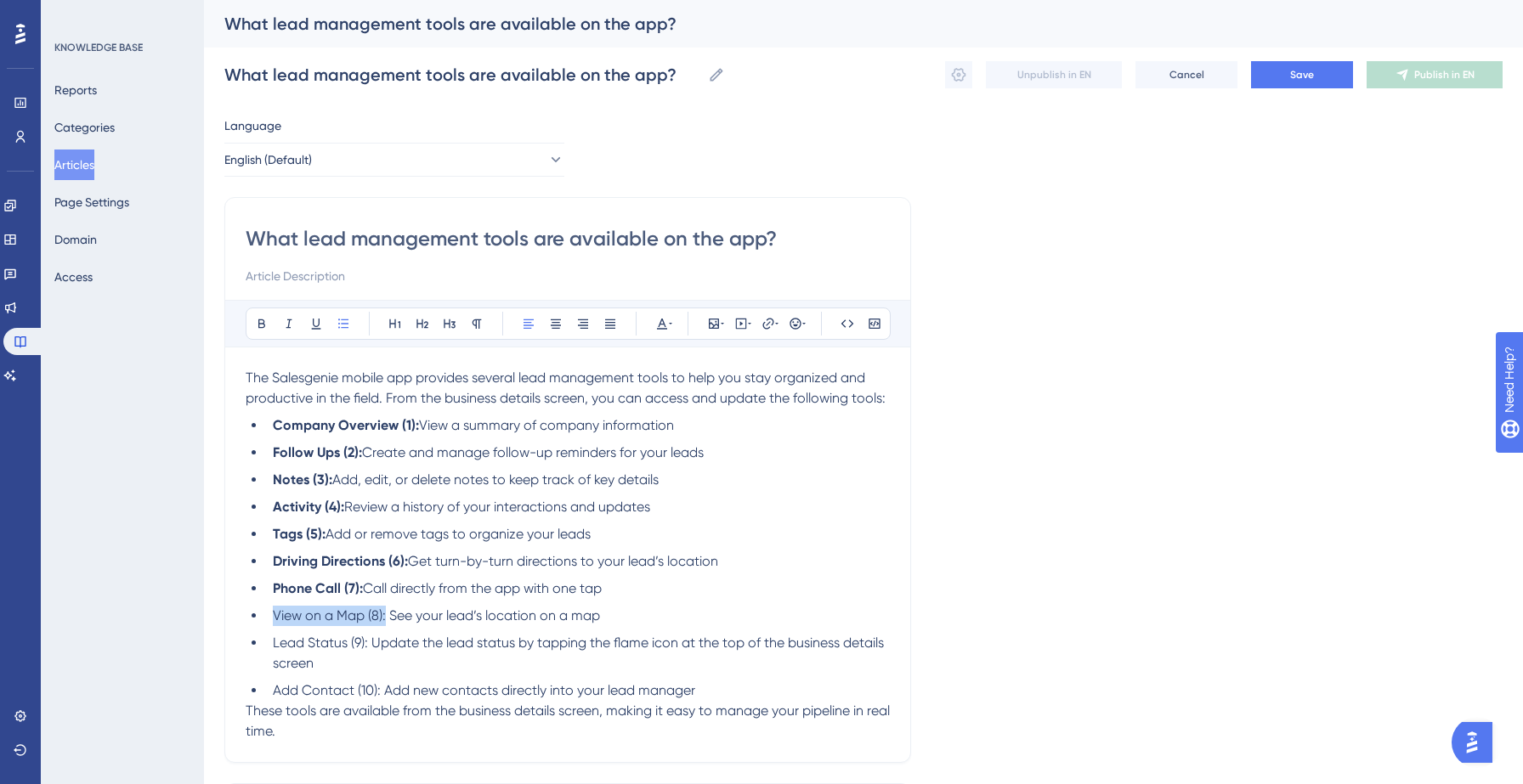
click at [275, 614] on span "View on a Map (8): See your lead’s location on a map" at bounding box center [436, 615] width 327 height 16
drag, startPoint x: 371, startPoint y: 649, endPoint x: 278, endPoint y: 635, distance: 94.0
click at [278, 635] on ul "Company Overview (1): View a summary of company information Follow Ups (2): Cre…" at bounding box center [568, 558] width 644 height 286
drag, startPoint x: 381, startPoint y: 688, endPoint x: 274, endPoint y: 685, distance: 107.0
click at [274, 685] on li "Add Contact (10): Add new contacts directly into your lead manager" at bounding box center [578, 690] width 624 height 20
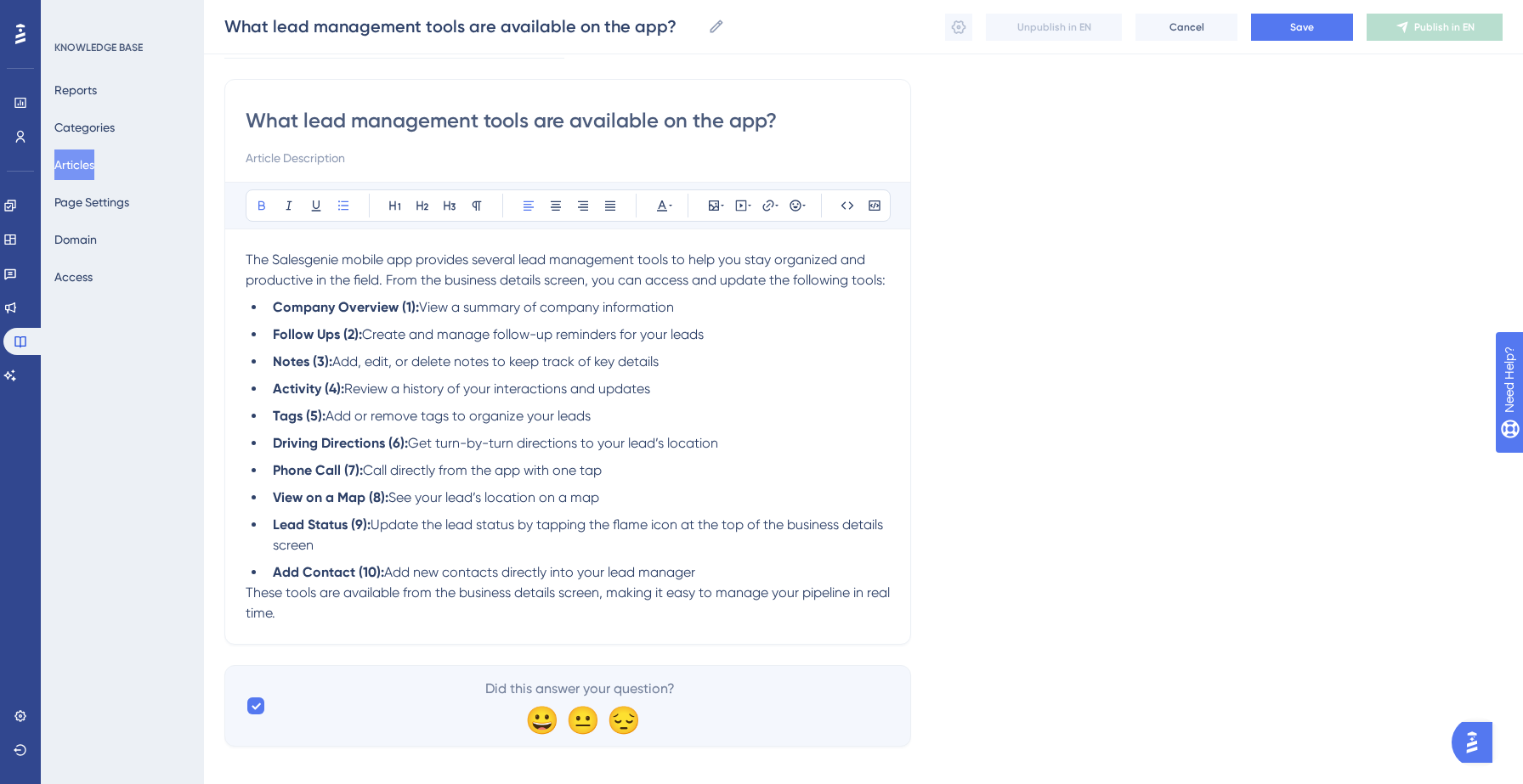
scroll to position [114, 0]
click at [381, 620] on p "These tools are available from the business details screen, making it easy to m…" at bounding box center [568, 599] width 644 height 41
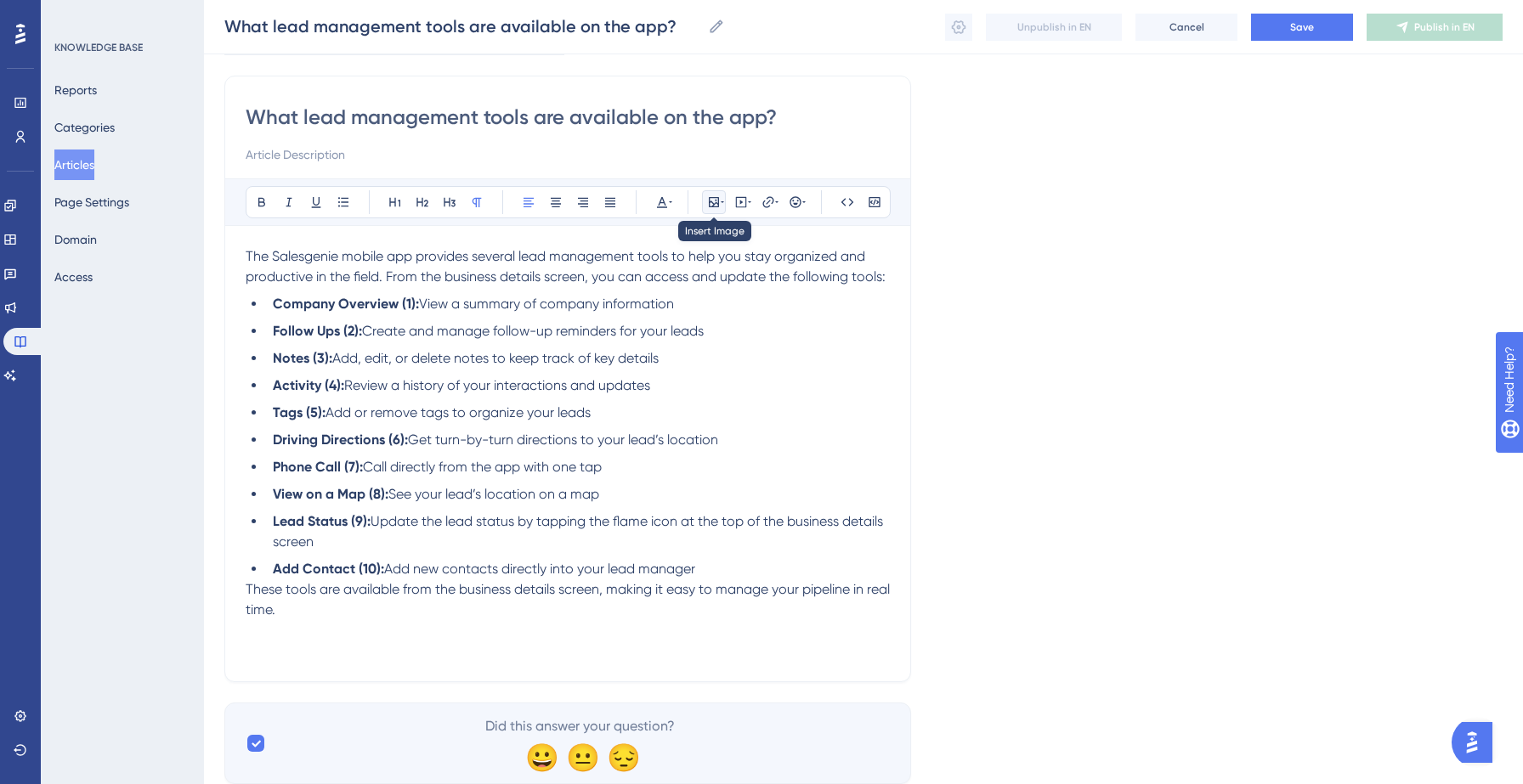
click at [718, 200] on icon at bounding box center [714, 202] width 13 height 13
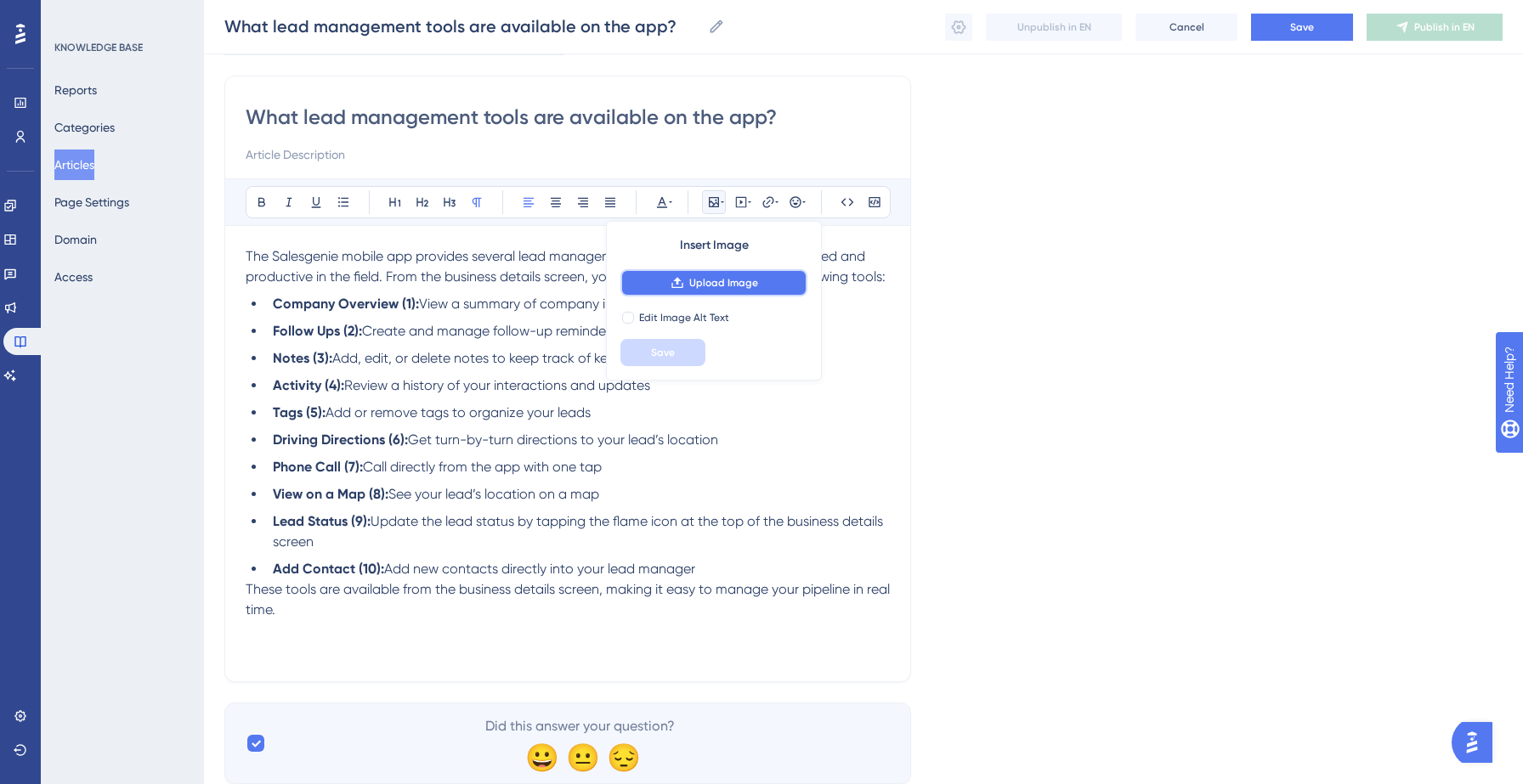
click at [712, 287] on span "Upload Image" at bounding box center [723, 283] width 69 height 13
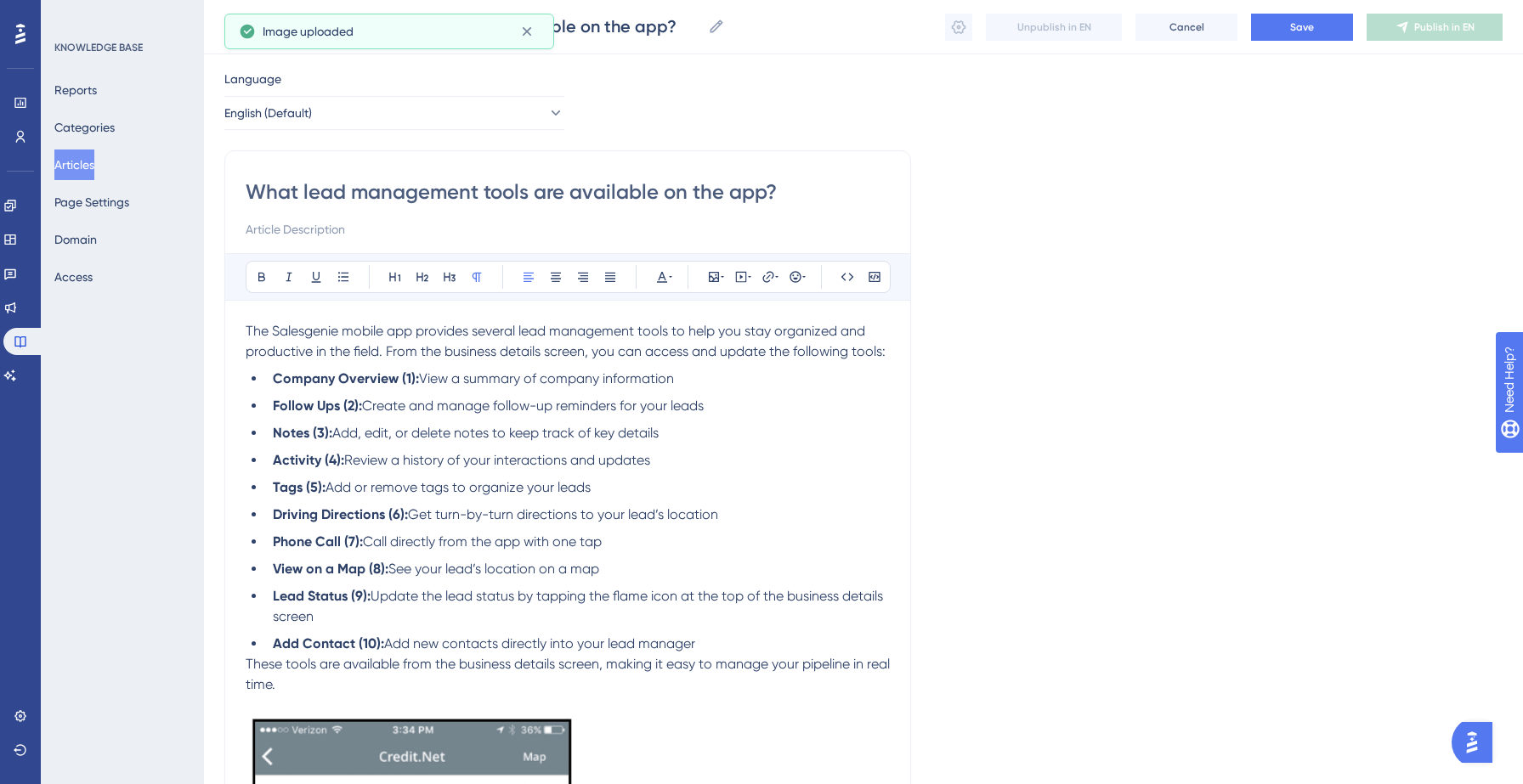
scroll to position [0, 0]
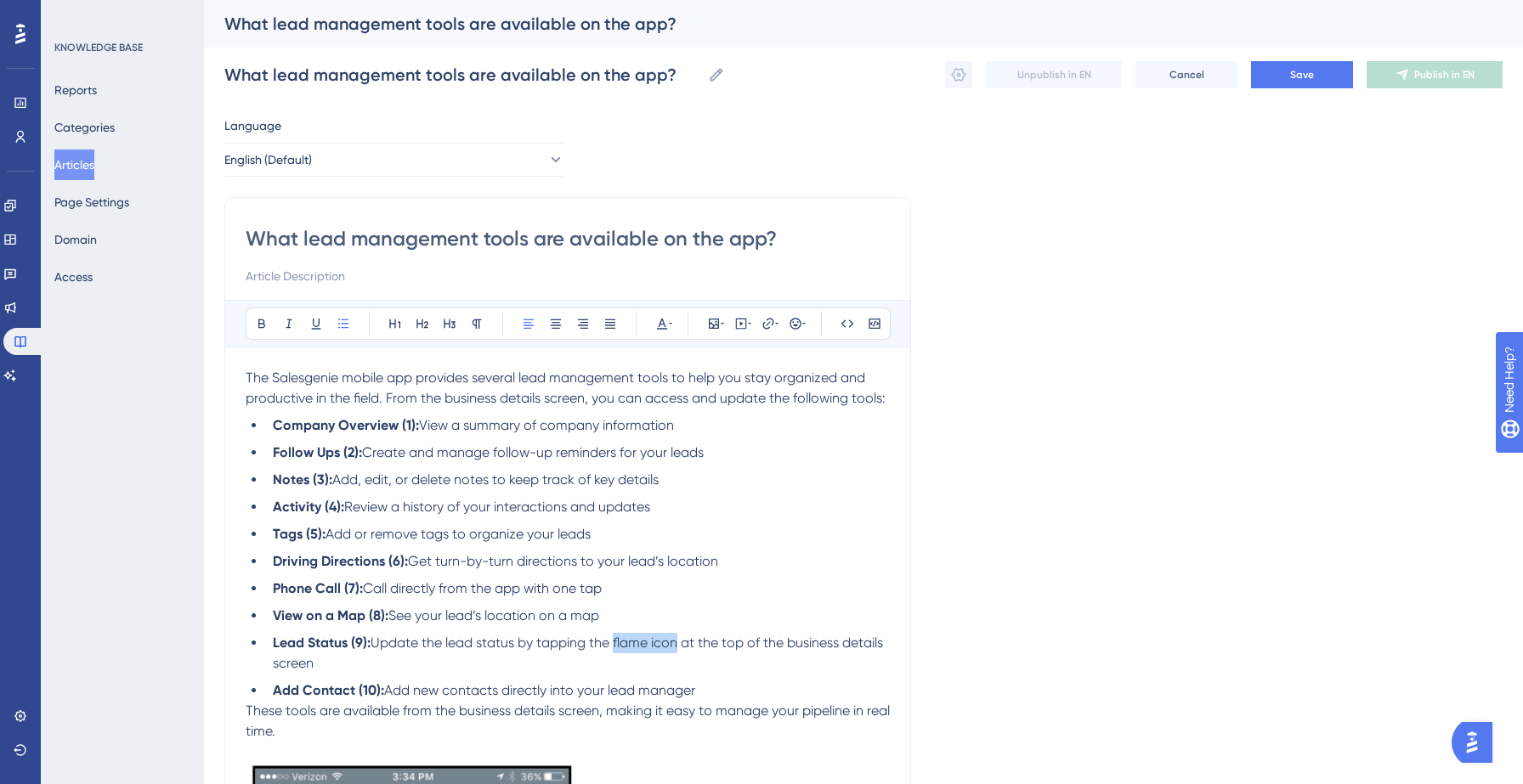
drag, startPoint x: 618, startPoint y: 647, endPoint x: 682, endPoint y: 648, distance: 64.0
click at [682, 648] on span "Update the lead status by tapping the flame icon at the top of the business det…" at bounding box center [579, 653] width 614 height 36
click at [1307, 84] on button "Save" at bounding box center [1302, 74] width 102 height 28
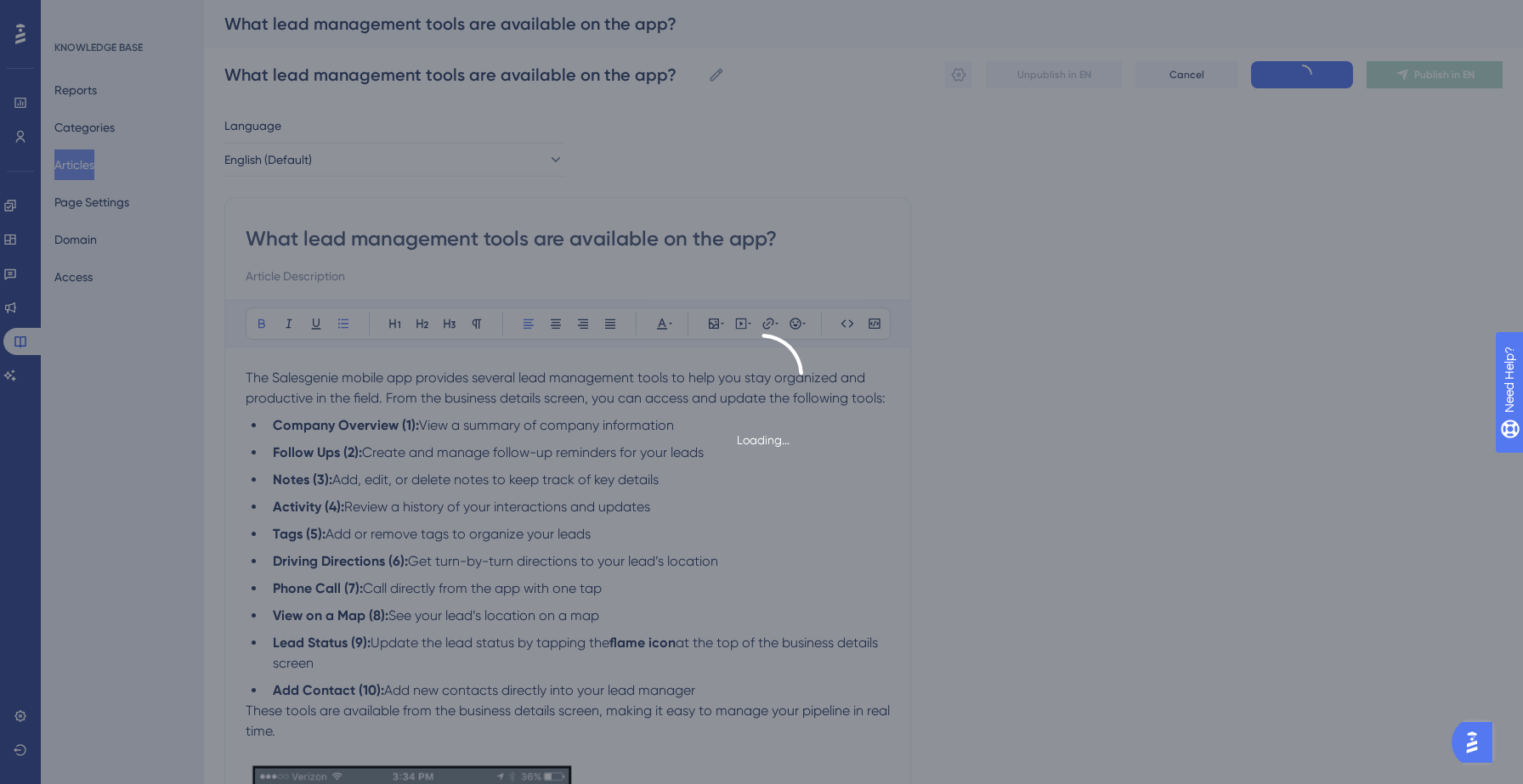
type input "What lead management tools are available on the app?"
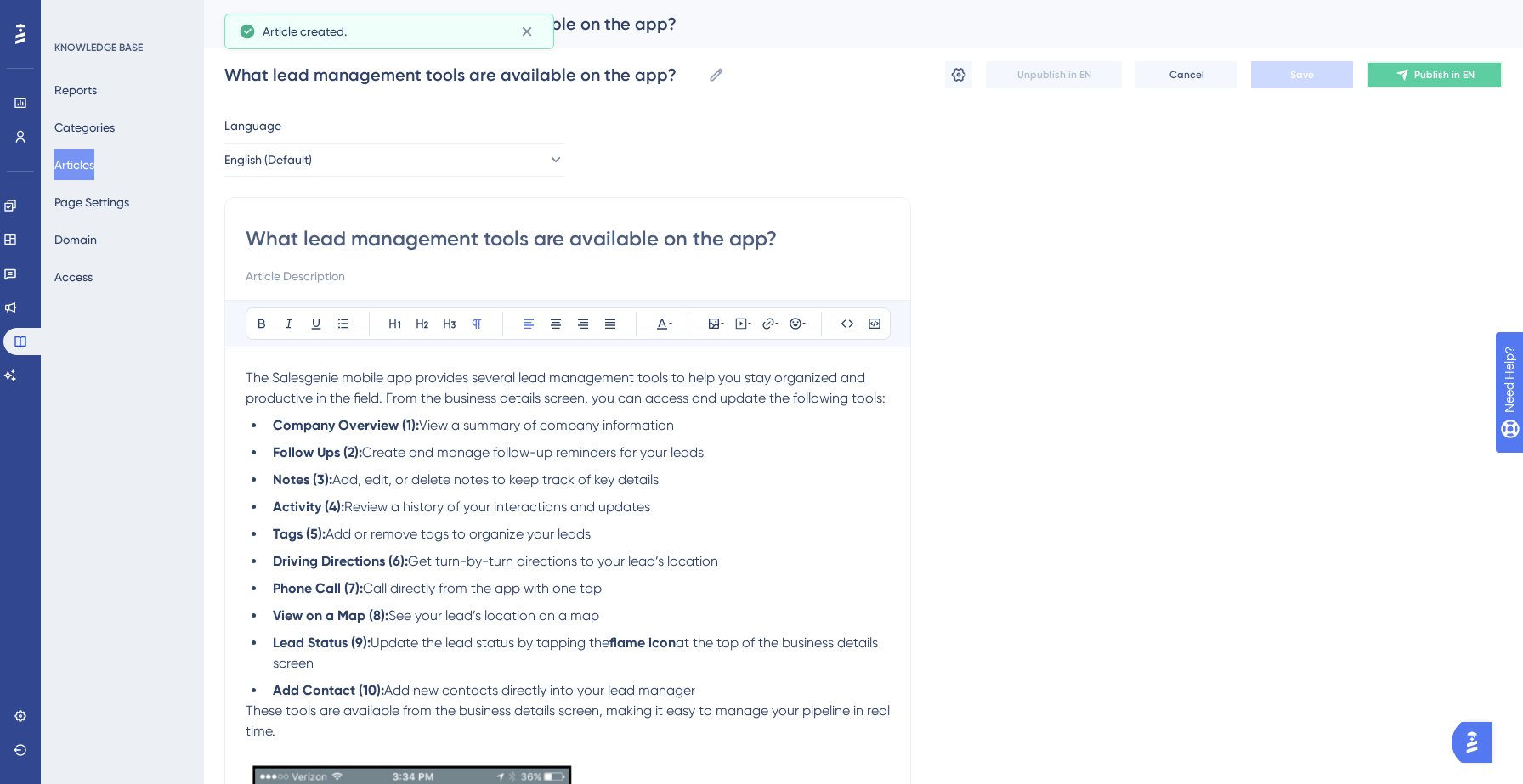
click at [1411, 72] on button "Publish in EN" at bounding box center [1434, 74] width 136 height 28
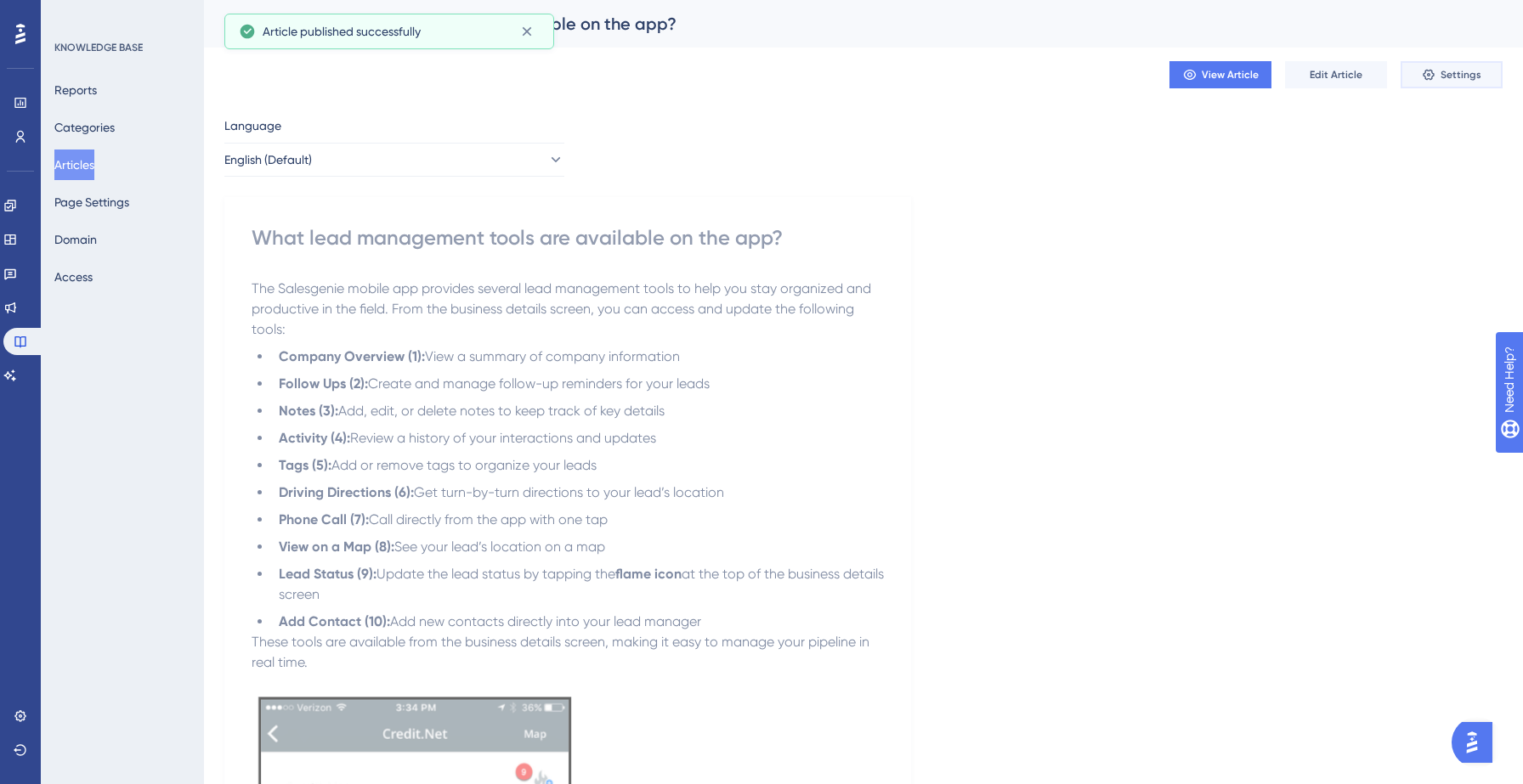
click at [1453, 68] on span "Settings" at bounding box center [1460, 74] width 41 height 13
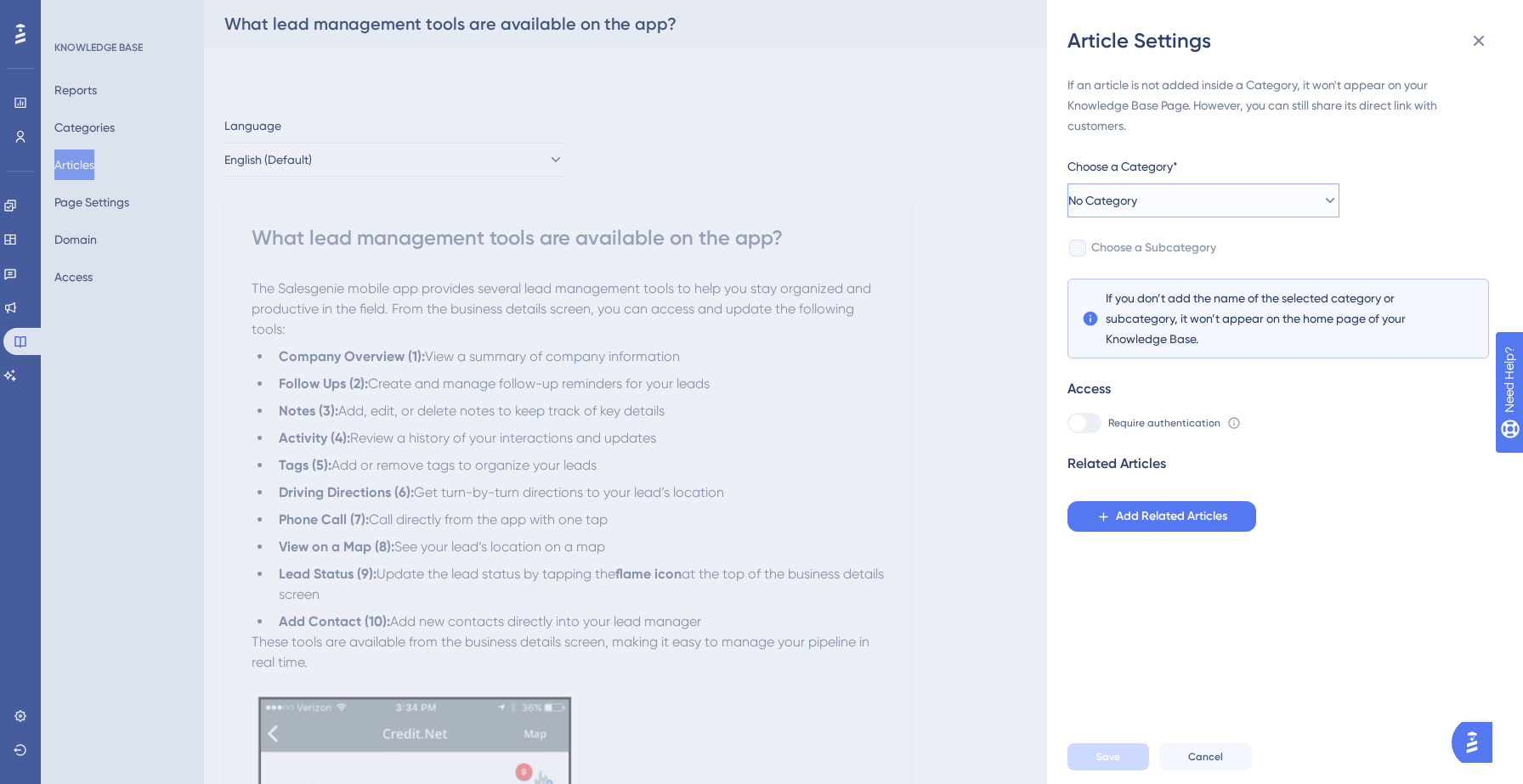
click at [1177, 184] on button "No Category" at bounding box center [1203, 201] width 272 height 34
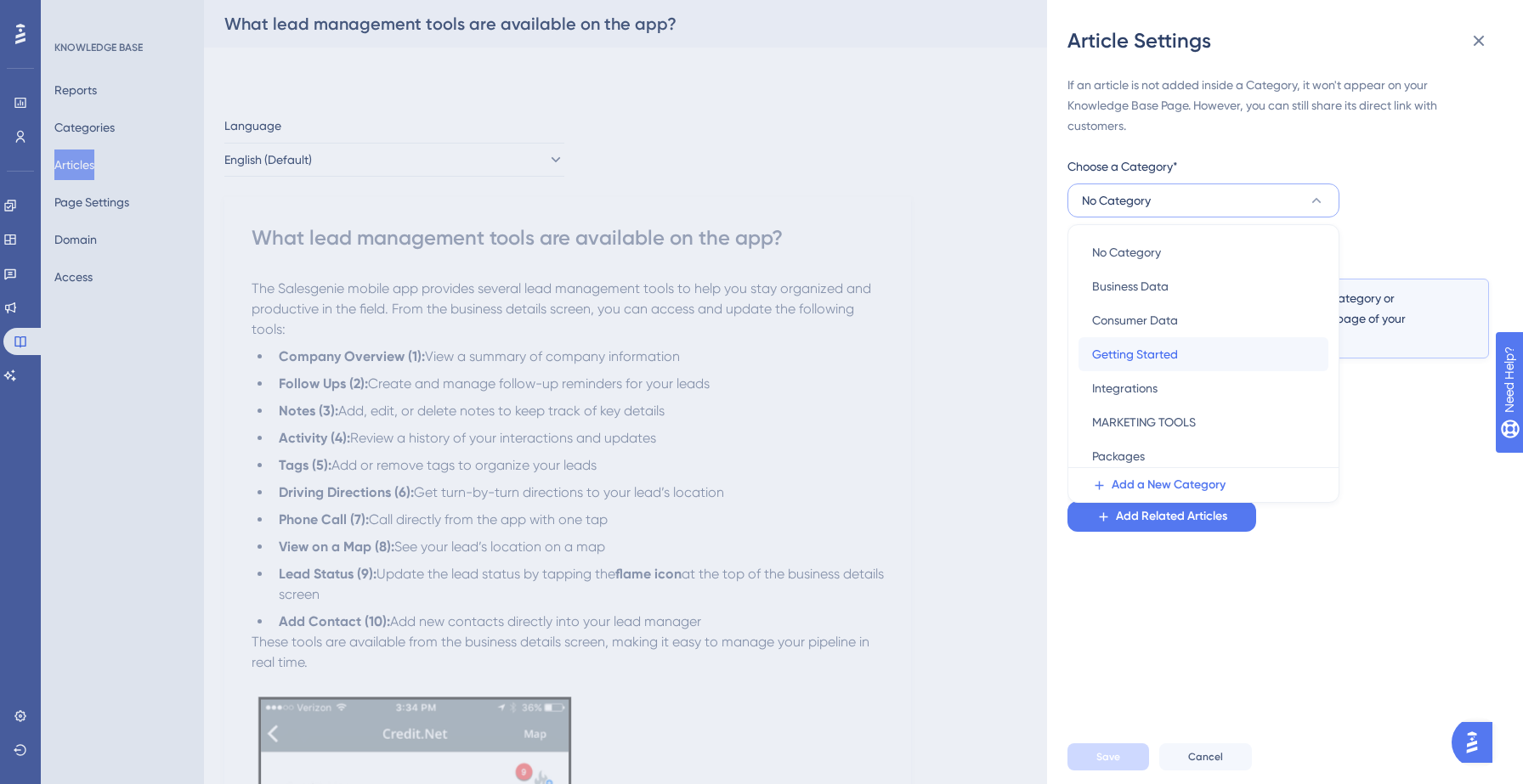
click at [1140, 364] on span "Getting Started" at bounding box center [1135, 353] width 86 height 20
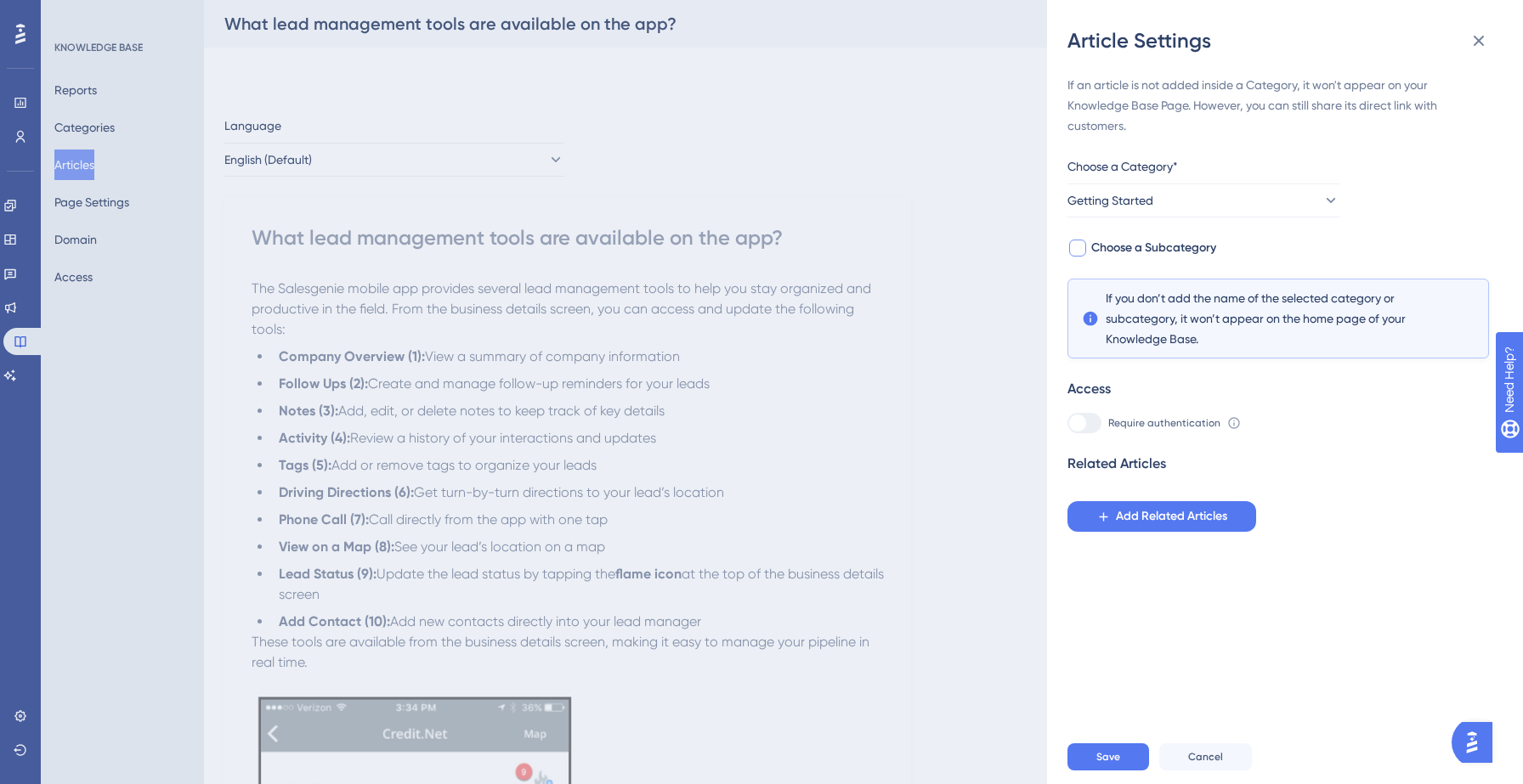
click at [1187, 250] on span "Choose a Subcategory" at bounding box center [1153, 248] width 125 height 20
checkbox input "true"
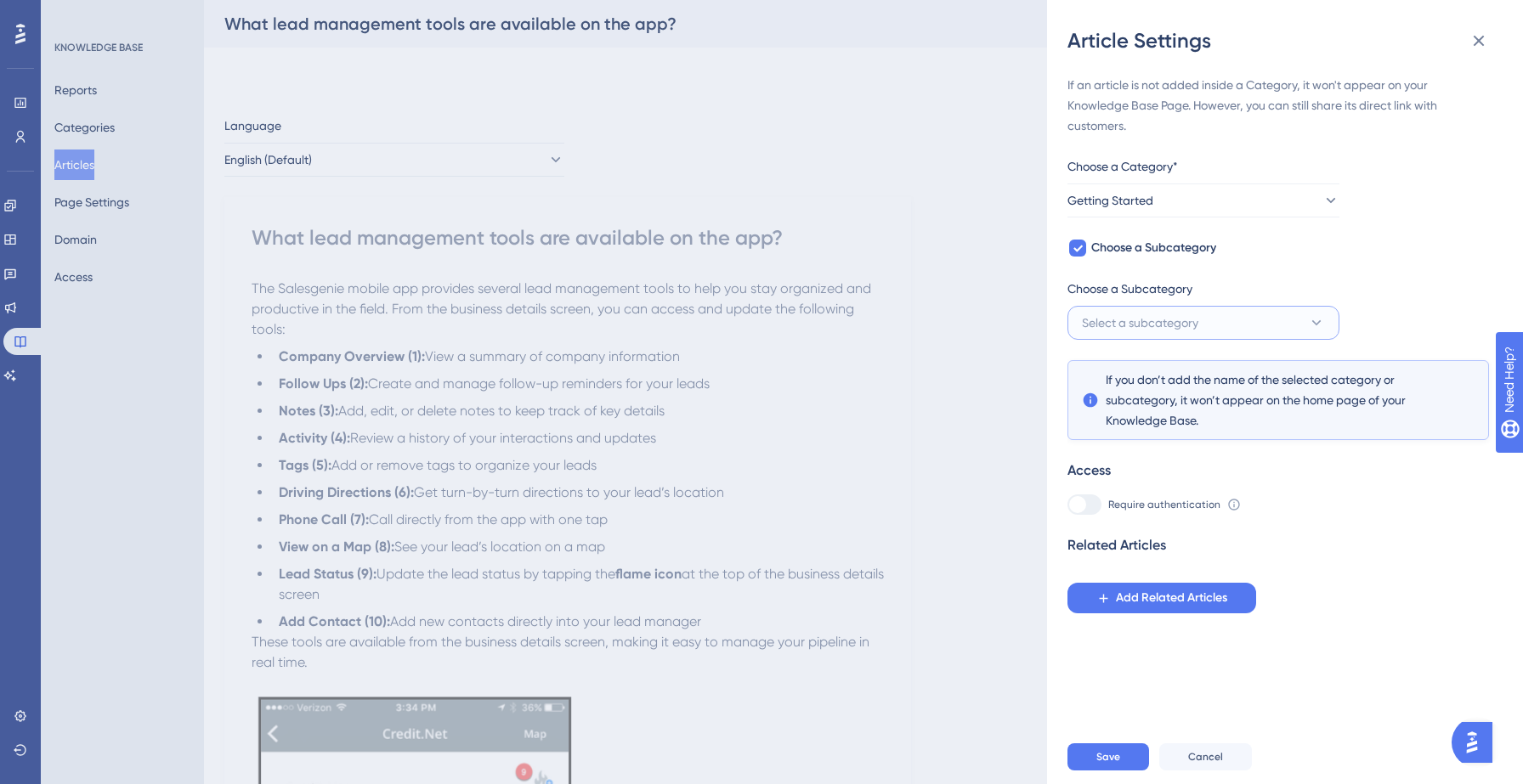
click at [1197, 329] on span "Select a subcategory" at bounding box center [1140, 322] width 116 height 20
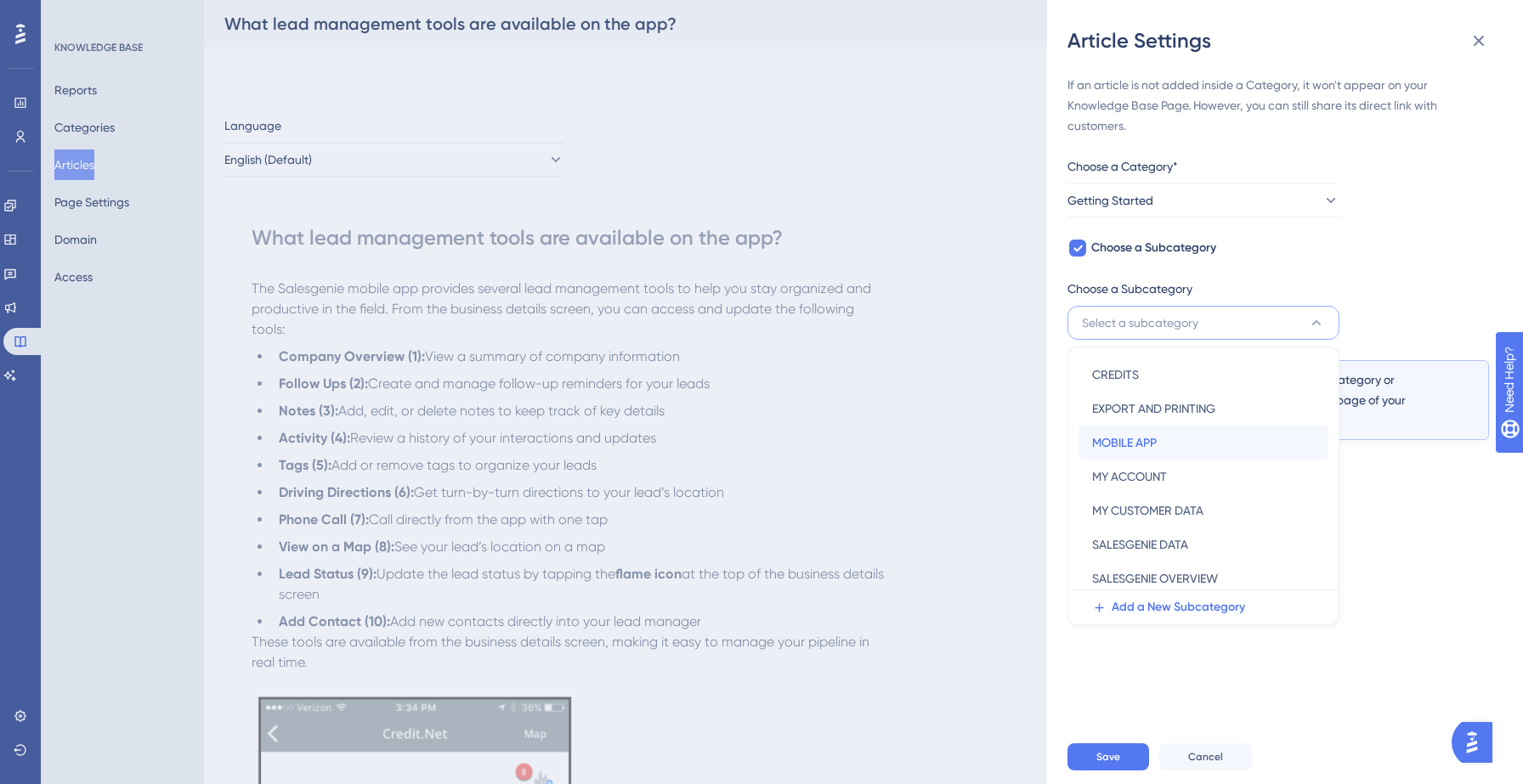
click at [1159, 443] on div "MOBILE APP MOBILE APP" at bounding box center [1204, 443] width 223 height 34
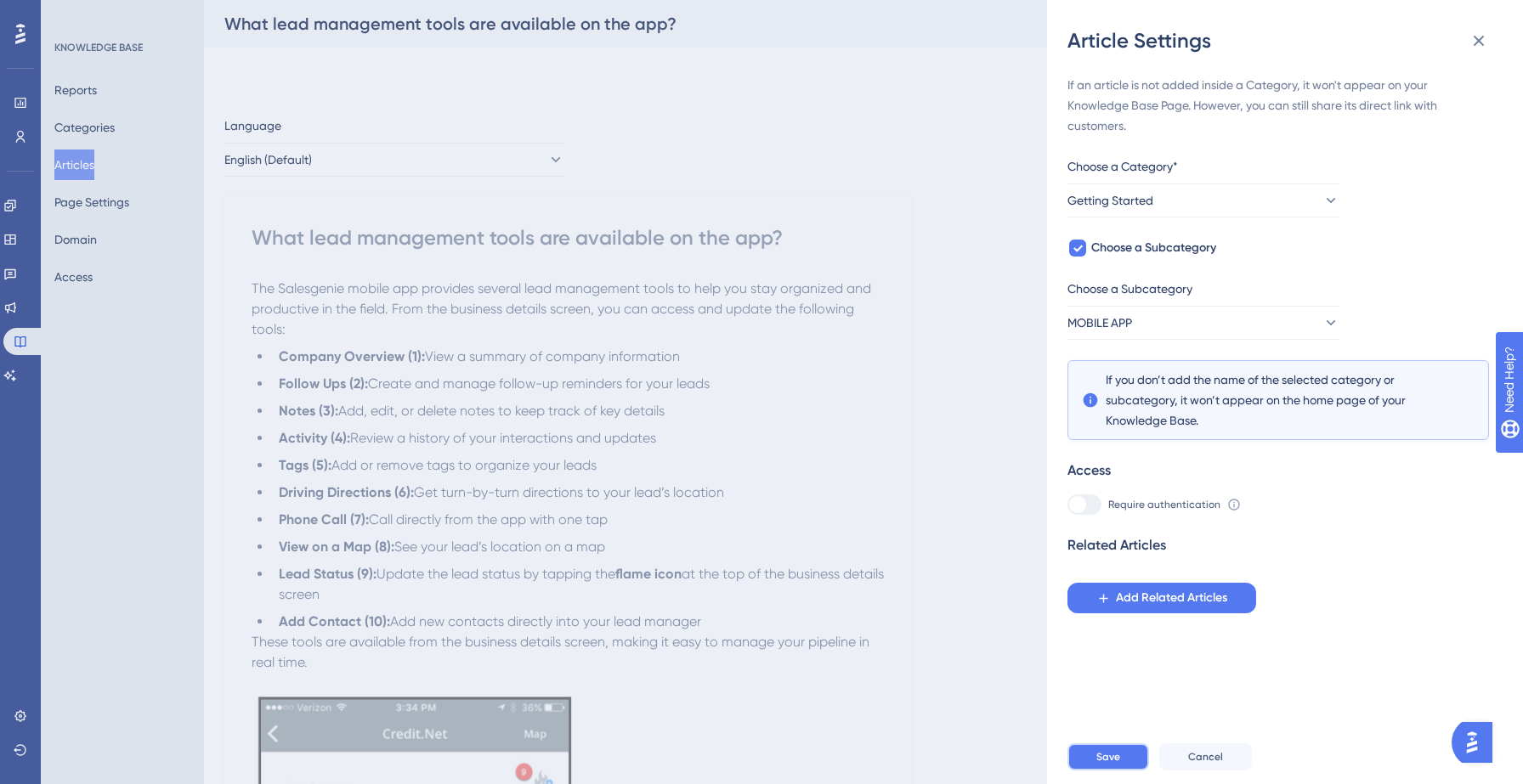
click at [1119, 752] on span "Save" at bounding box center [1107, 756] width 24 height 13
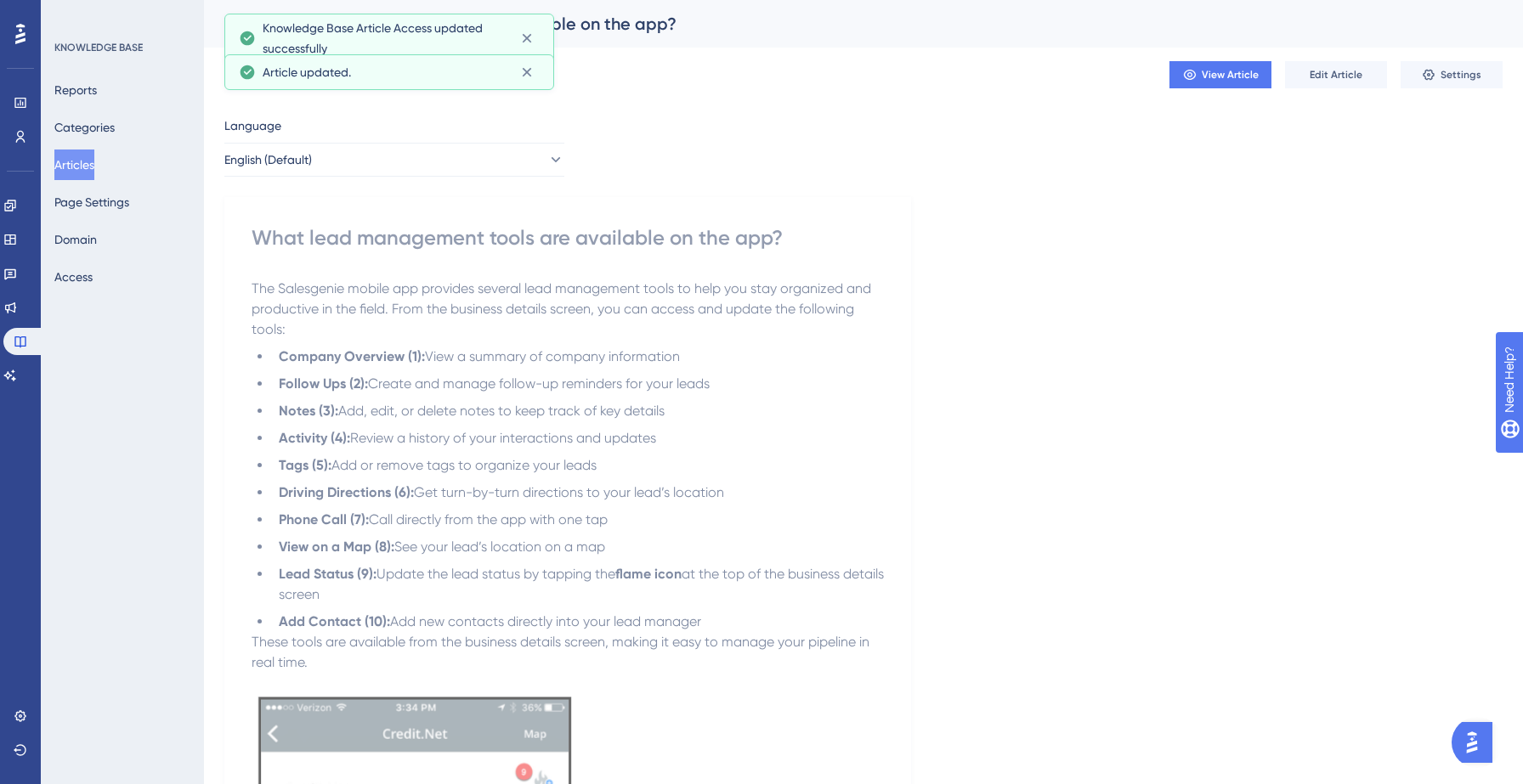
click at [66, 159] on button "Articles" at bounding box center [74, 165] width 40 height 30
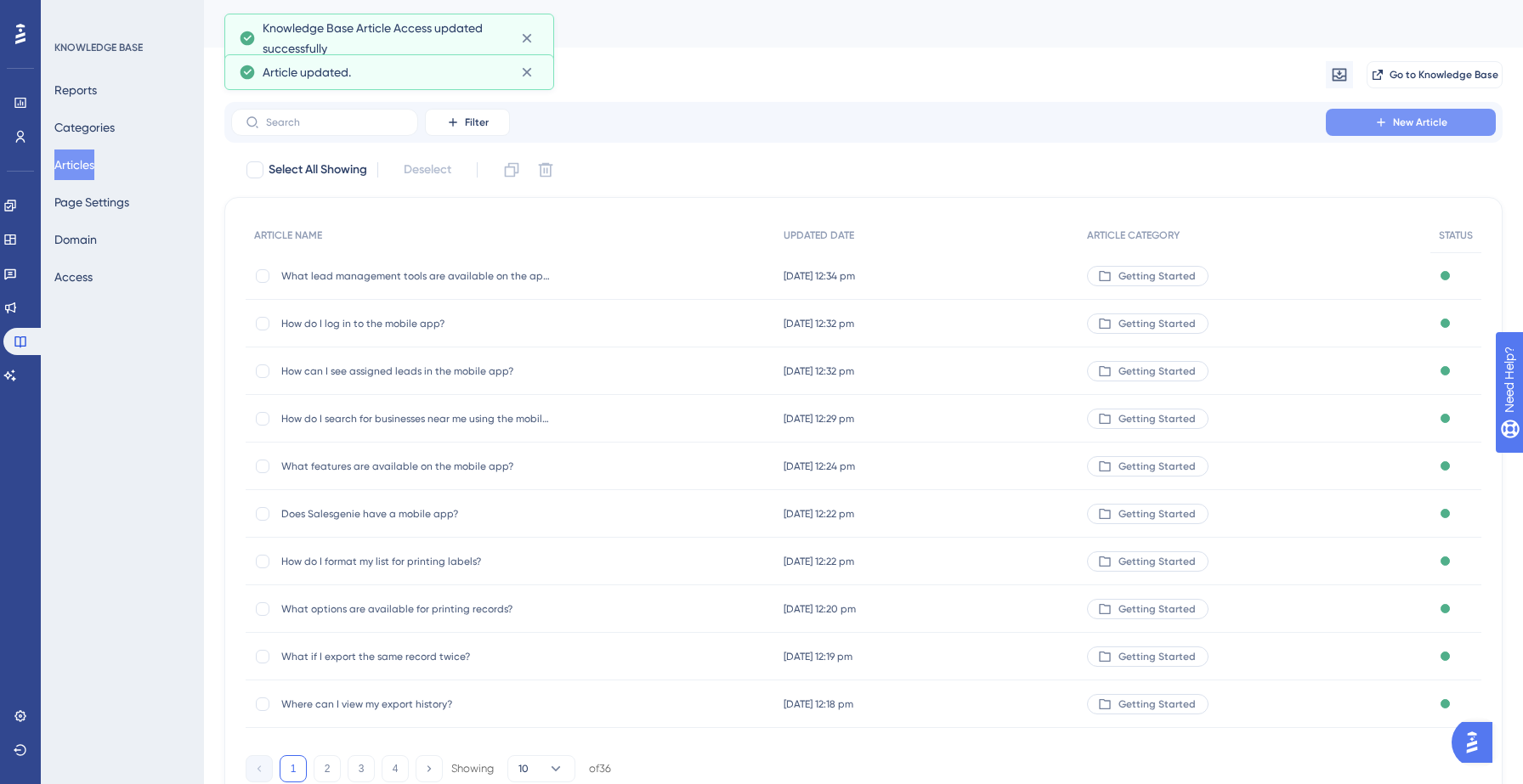
click at [1370, 129] on button "New Article" at bounding box center [1411, 122] width 170 height 28
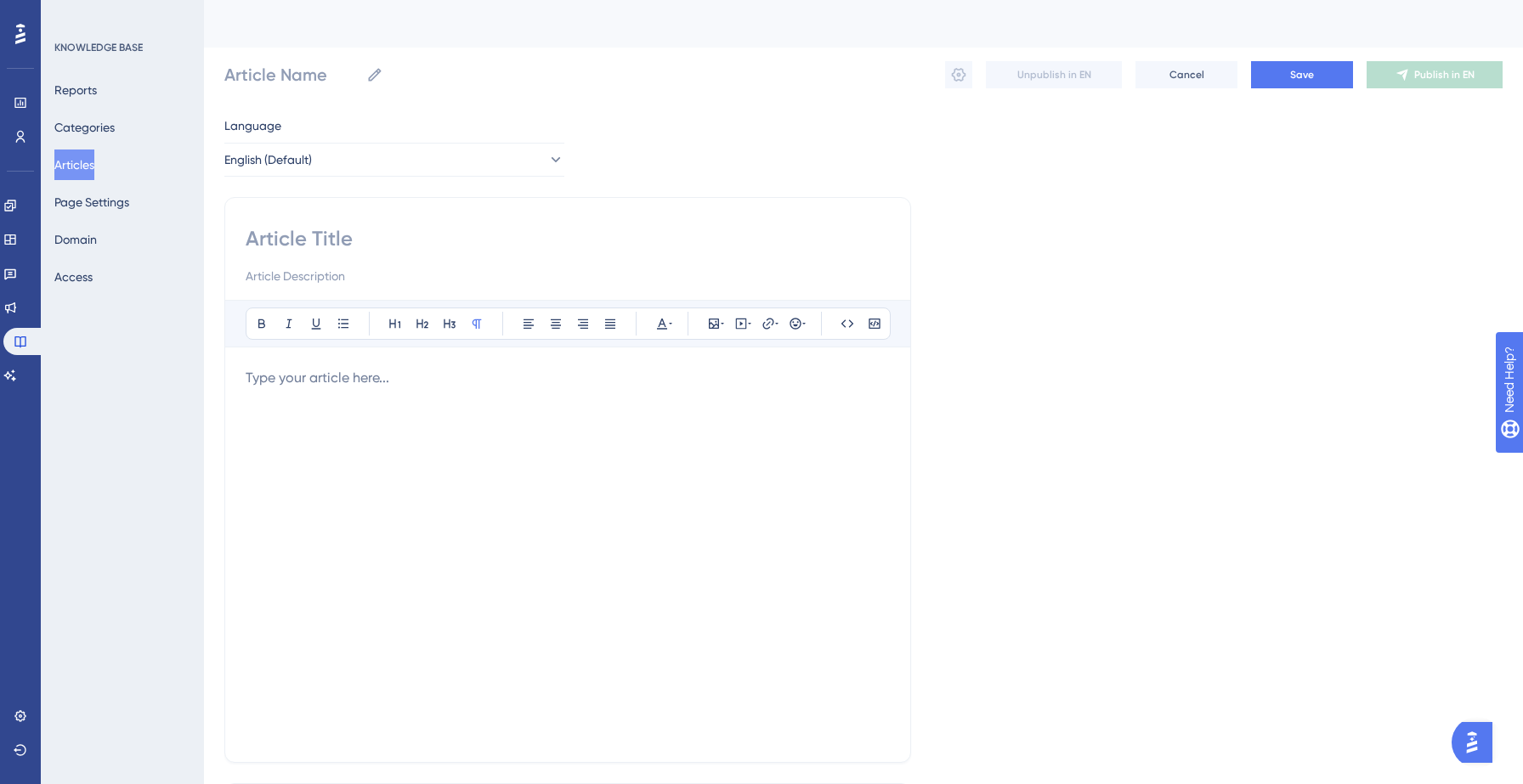
click at [380, 247] on input at bounding box center [568, 238] width 644 height 28
paste input "How can I see leads on a map when using the mobile app?"
type input "How can I see leads on a map when using the mobile app?"
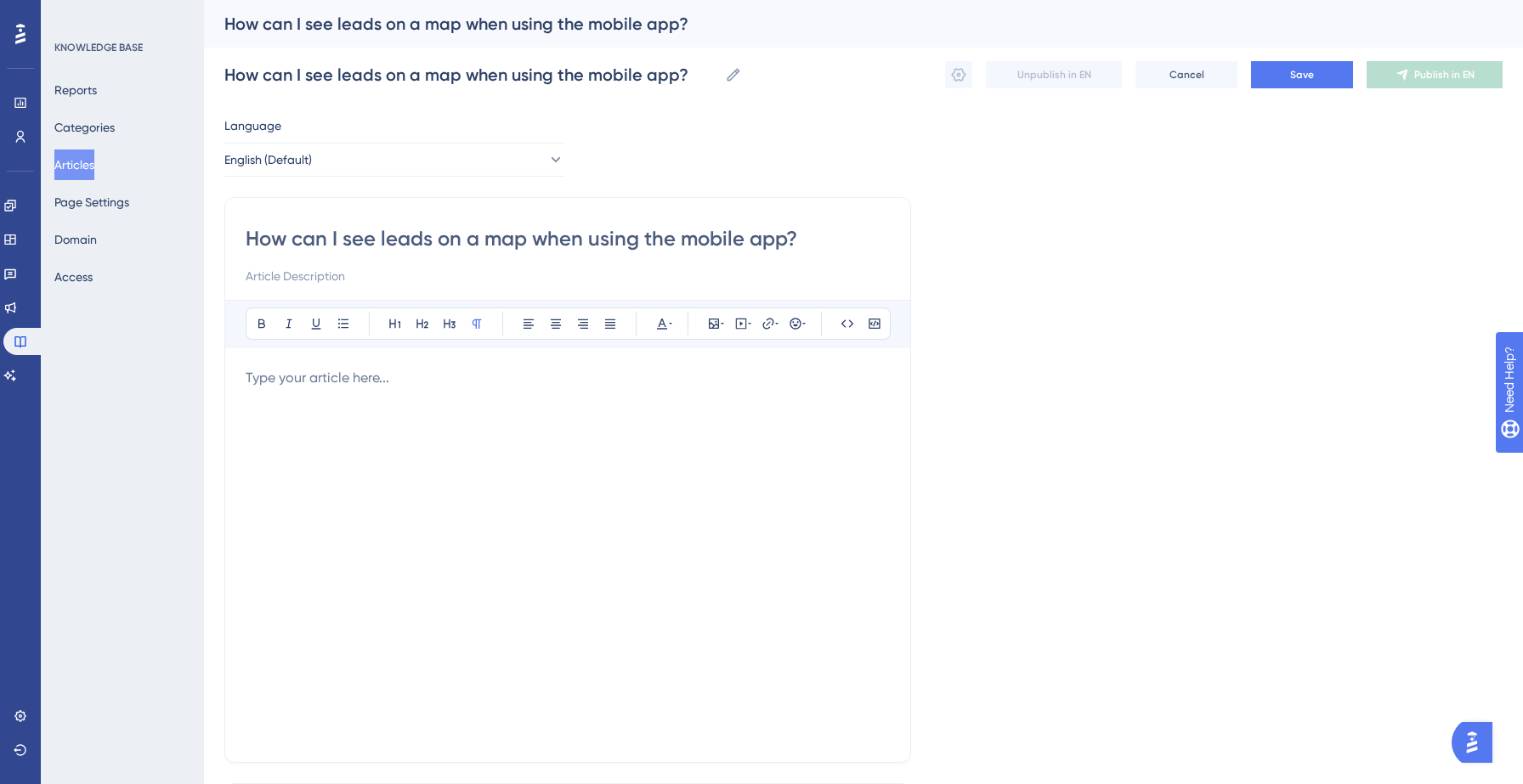
type input "How can I see leads on a map when using the mobile app?"
click at [331, 379] on p at bounding box center [568, 377] width 644 height 20
click at [295, 382] on p at bounding box center [568, 377] width 644 height 20
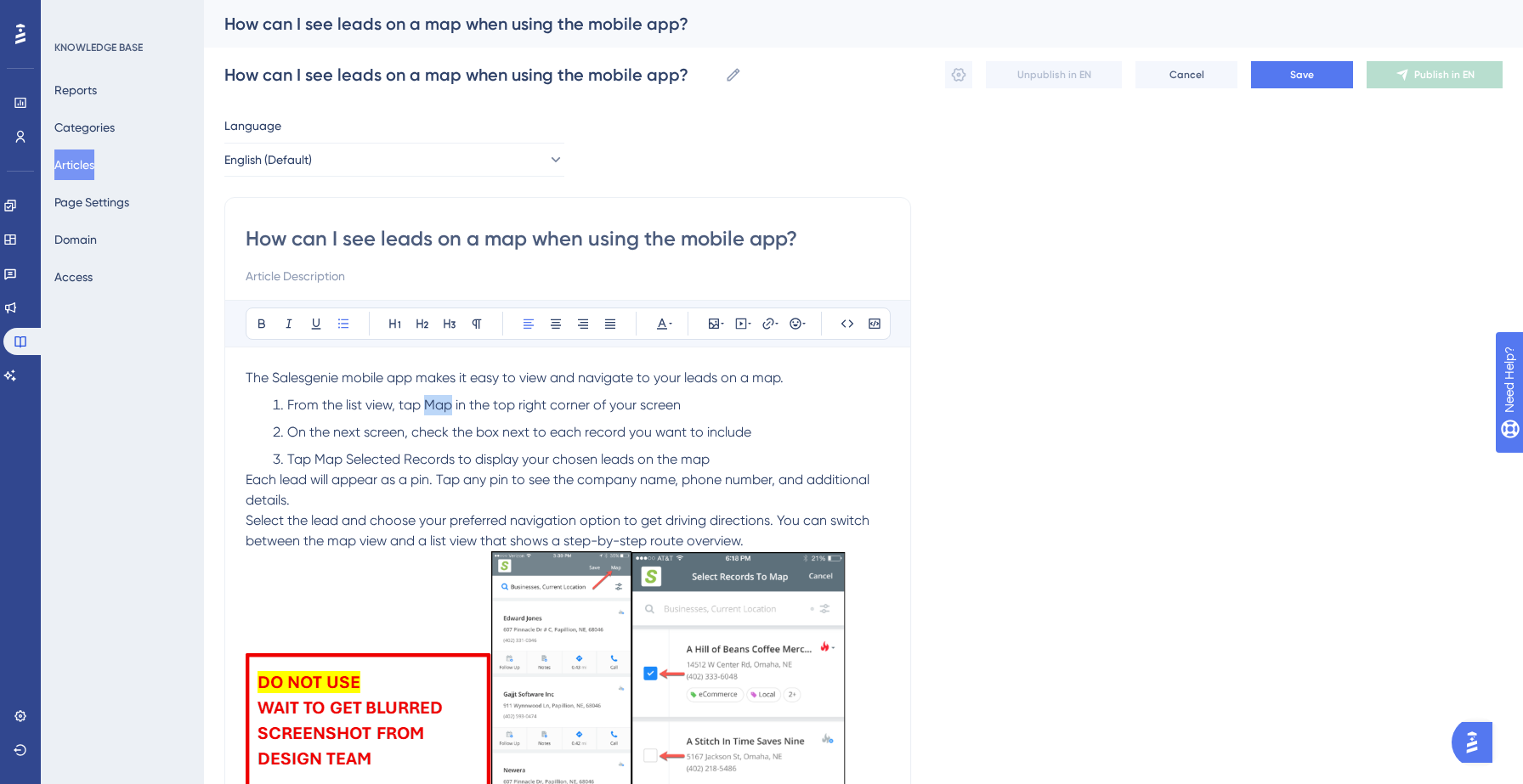
drag, startPoint x: 426, startPoint y: 401, endPoint x: 452, endPoint y: 403, distance: 26.1
click at [452, 403] on span "From the list view, tap Map in the top right corner of your screen" at bounding box center [483, 404] width 394 height 16
drag, startPoint x: 313, startPoint y: 456, endPoint x: 454, endPoint y: 453, distance: 141.0
click at [454, 453] on span "Tap Map Selected Records to display your chosen leads on the map" at bounding box center [498, 459] width 422 height 16
click at [1296, 73] on span "Save" at bounding box center [1302, 74] width 24 height 13
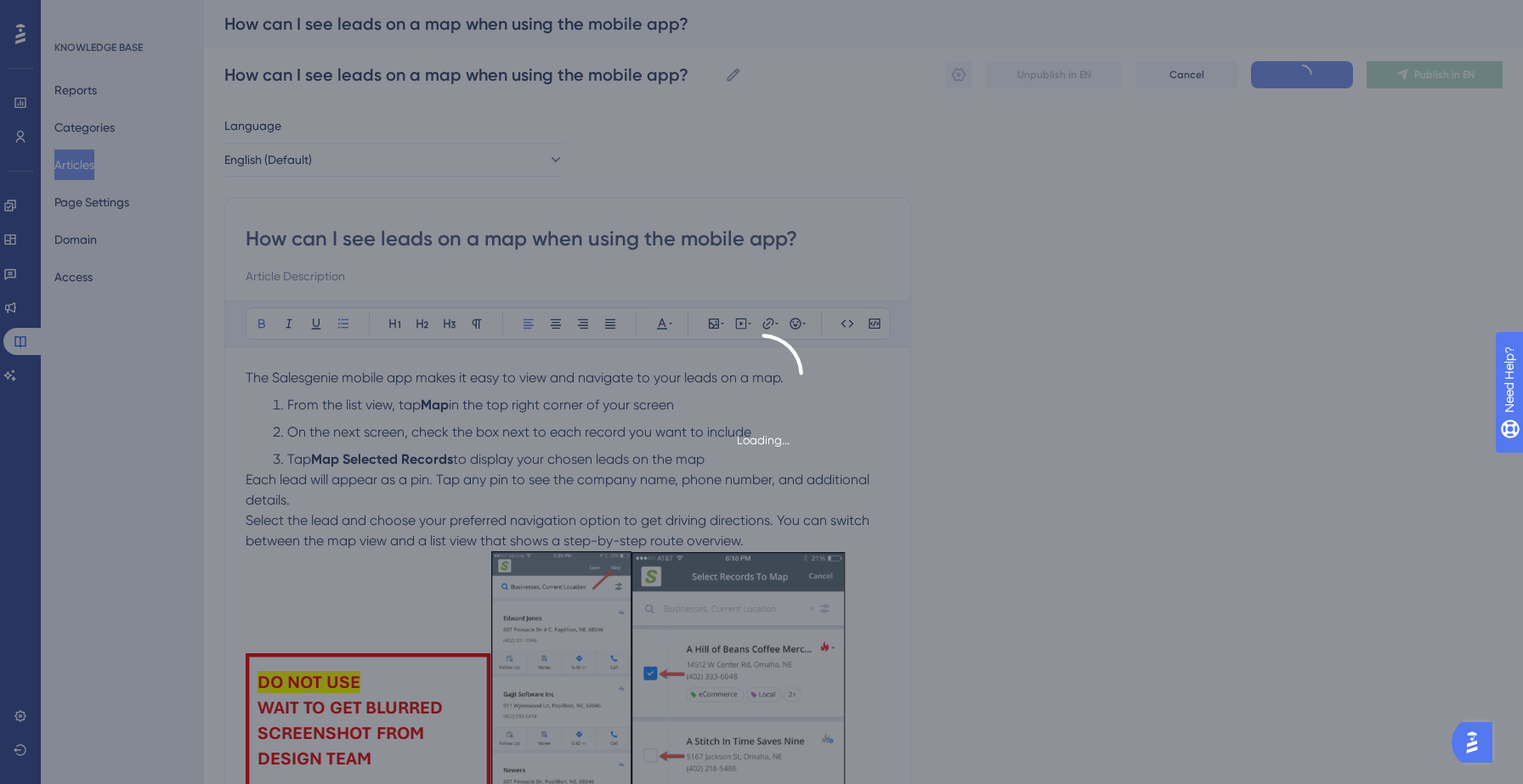
type input "How can I see leads on a map when using the mobile app?"
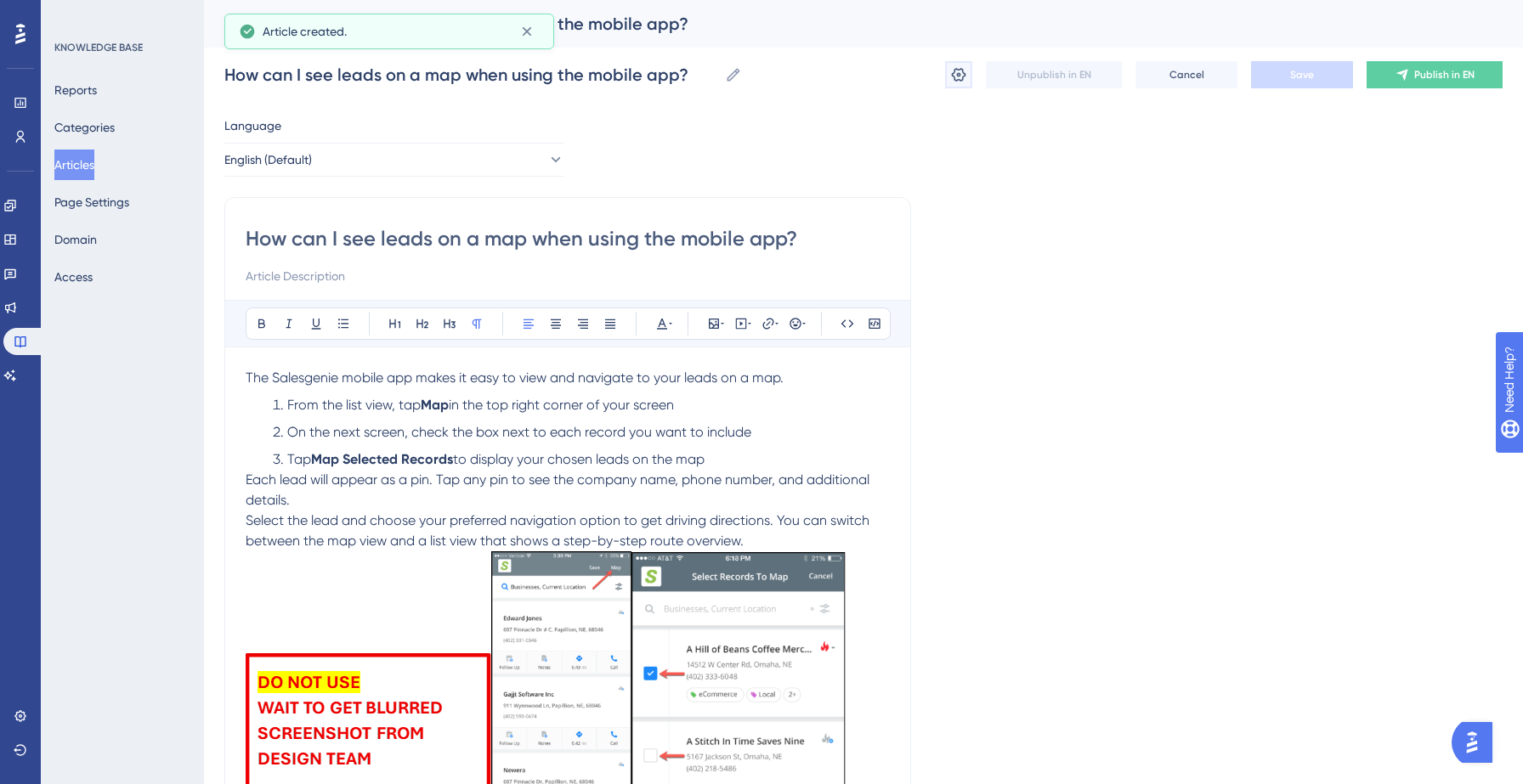
click at [961, 79] on icon at bounding box center [959, 75] width 17 height 17
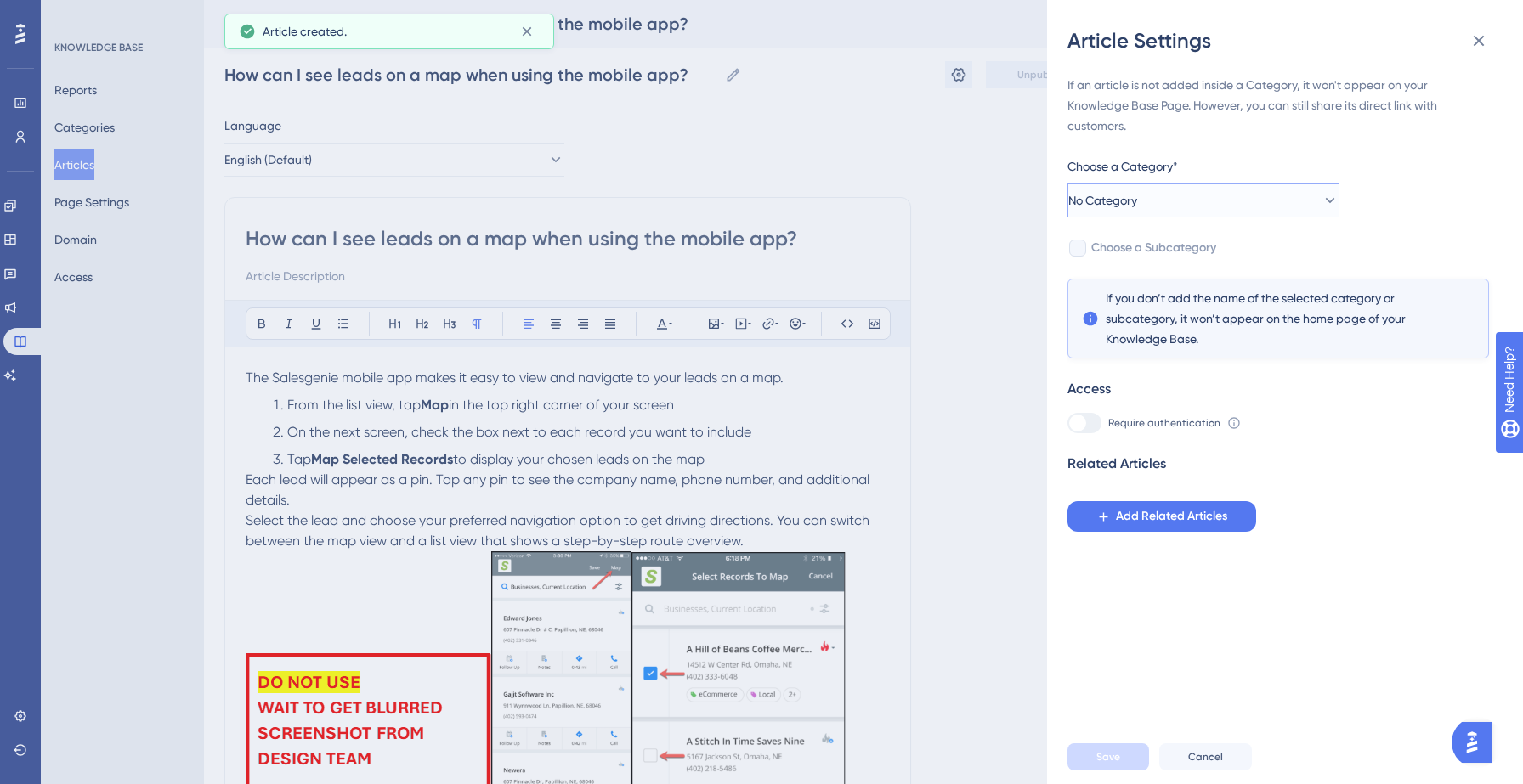
click at [1248, 191] on button "No Category" at bounding box center [1203, 201] width 272 height 34
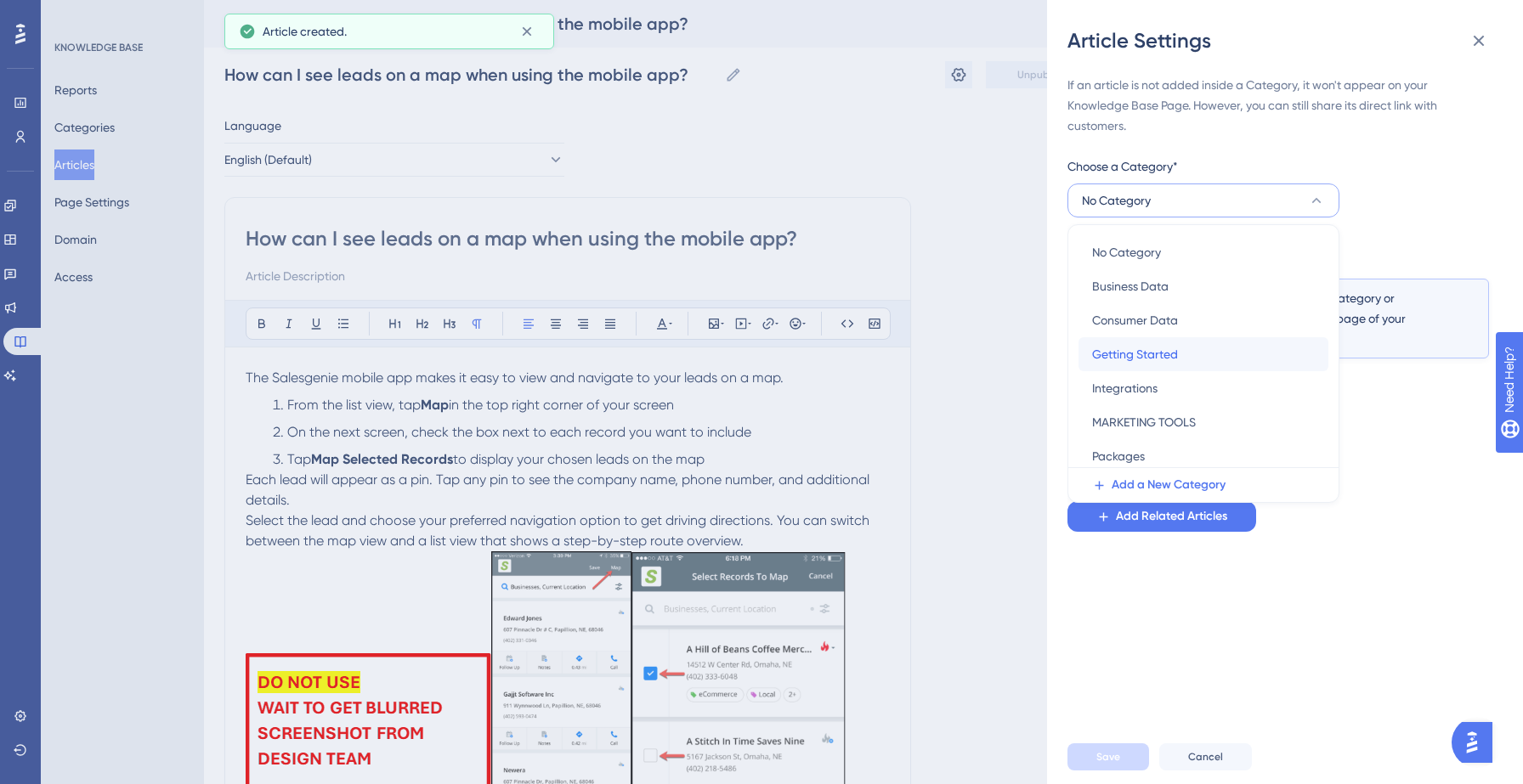
click at [1167, 352] on span "Getting Started" at bounding box center [1135, 353] width 86 height 20
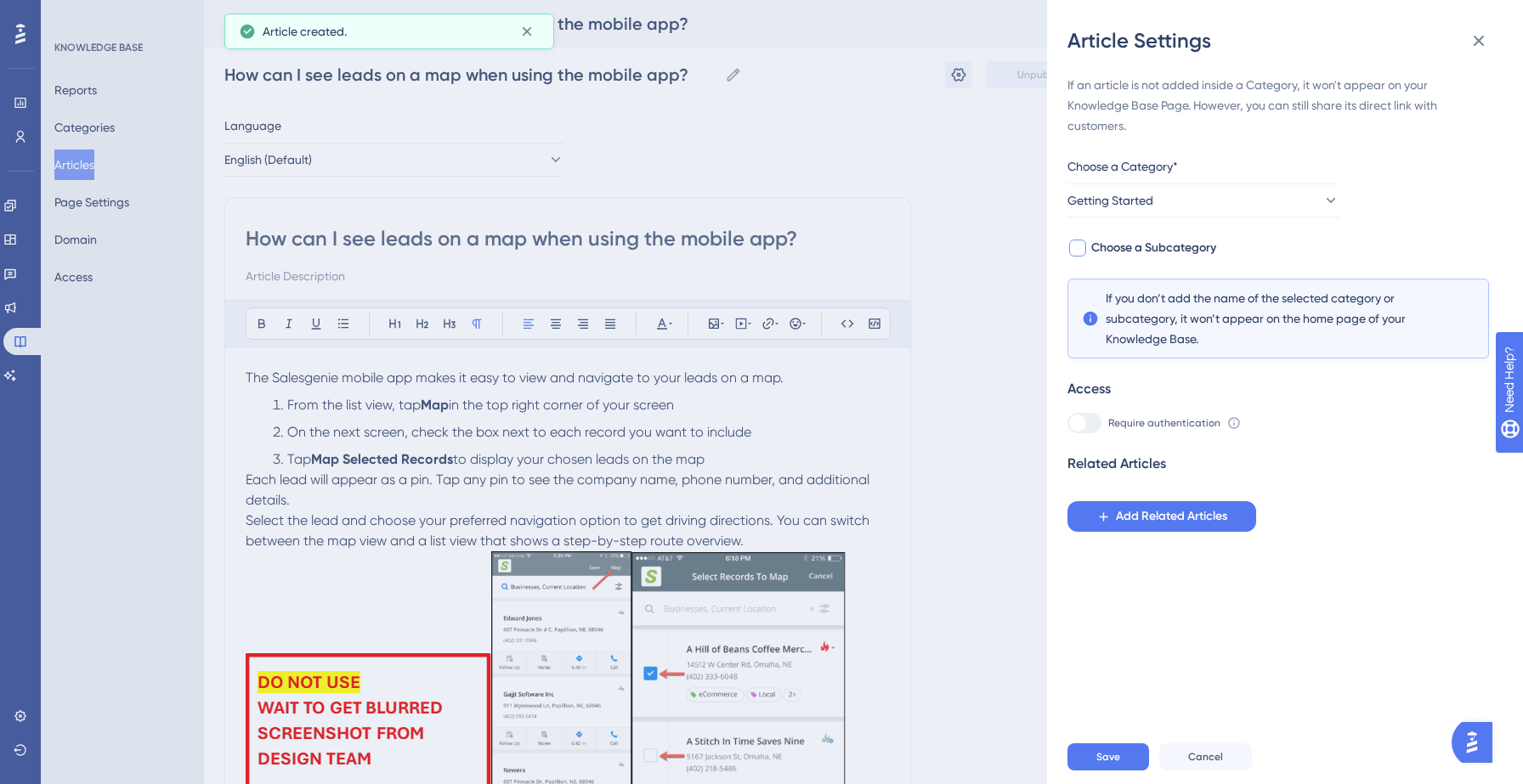
click at [1180, 249] on span "Choose a Subcategory" at bounding box center [1153, 248] width 125 height 20
checkbox input "true"
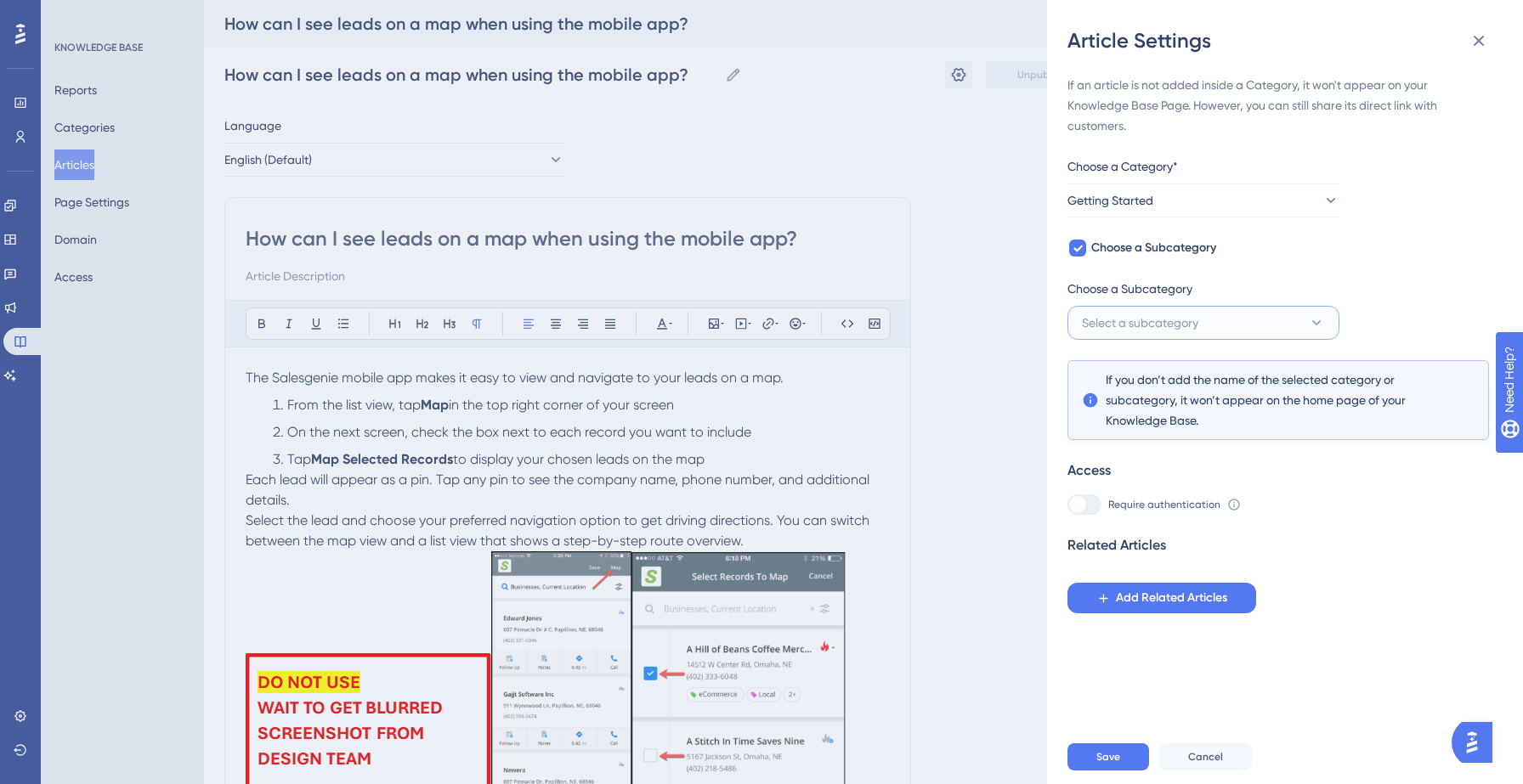
click at [1172, 312] on span "Select a subcategory" at bounding box center [1140, 322] width 116 height 20
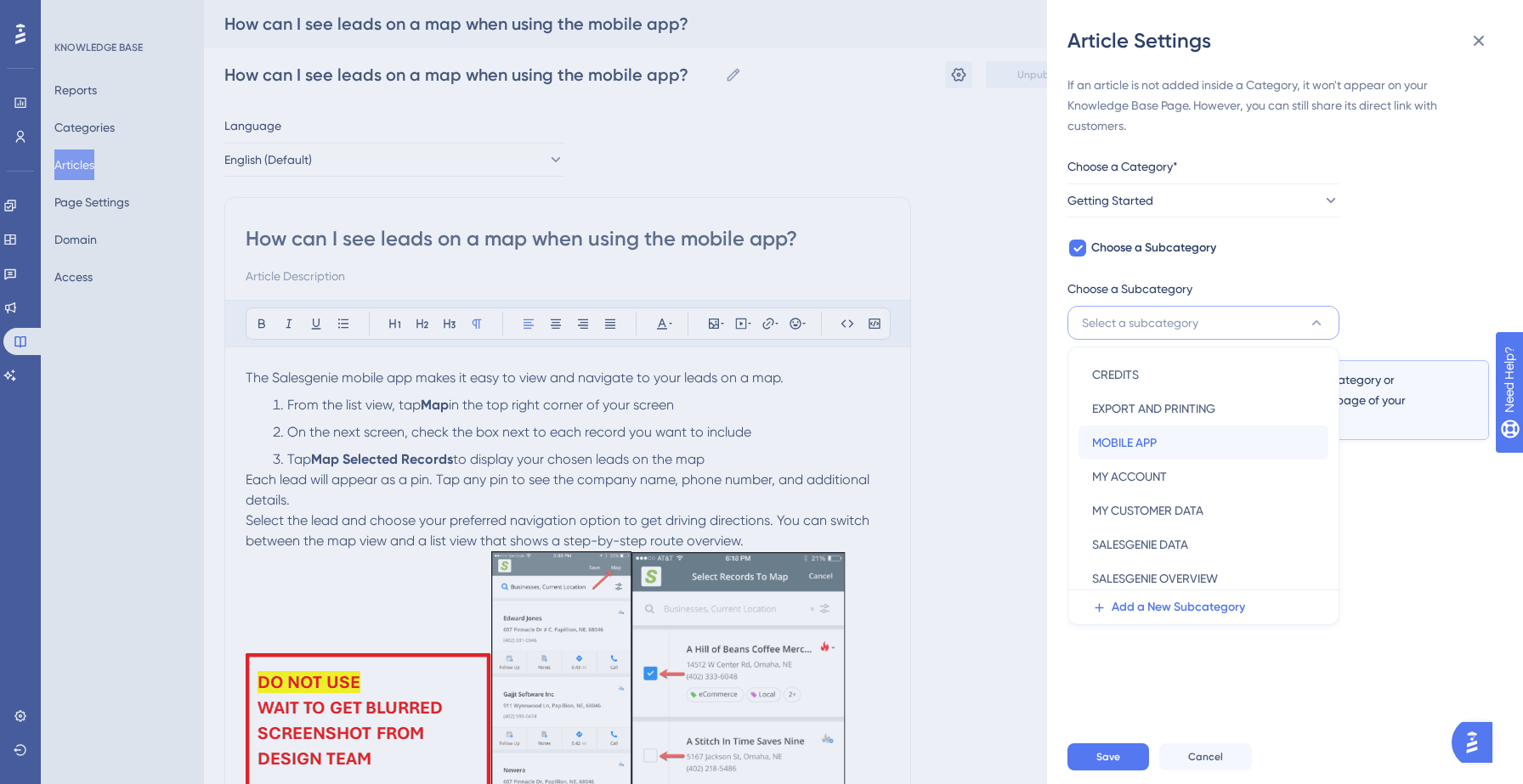
click at [1129, 455] on div "MOBILE APP MOBILE APP" at bounding box center [1204, 443] width 223 height 34
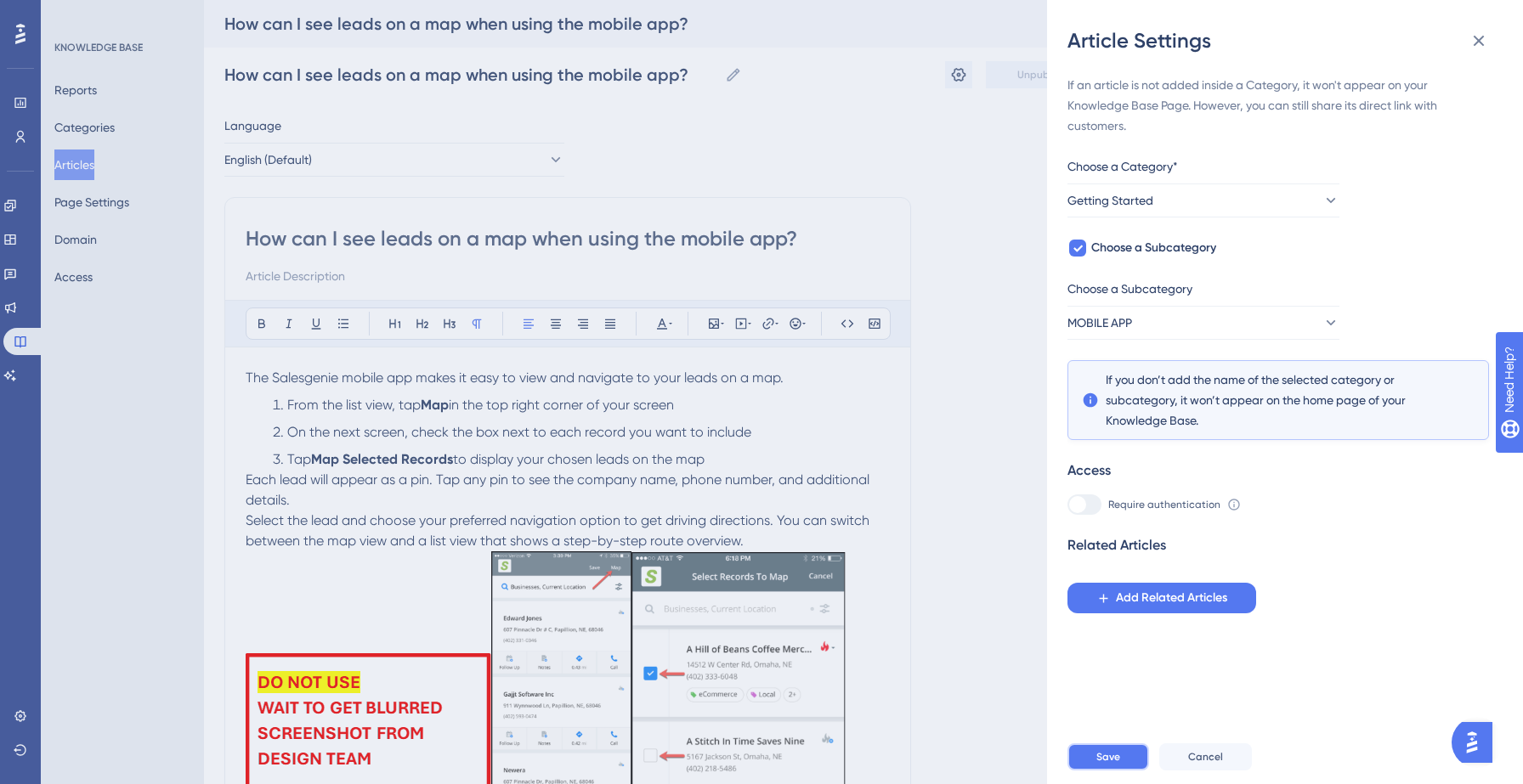
click at [1107, 743] on button "Save" at bounding box center [1108, 756] width 82 height 28
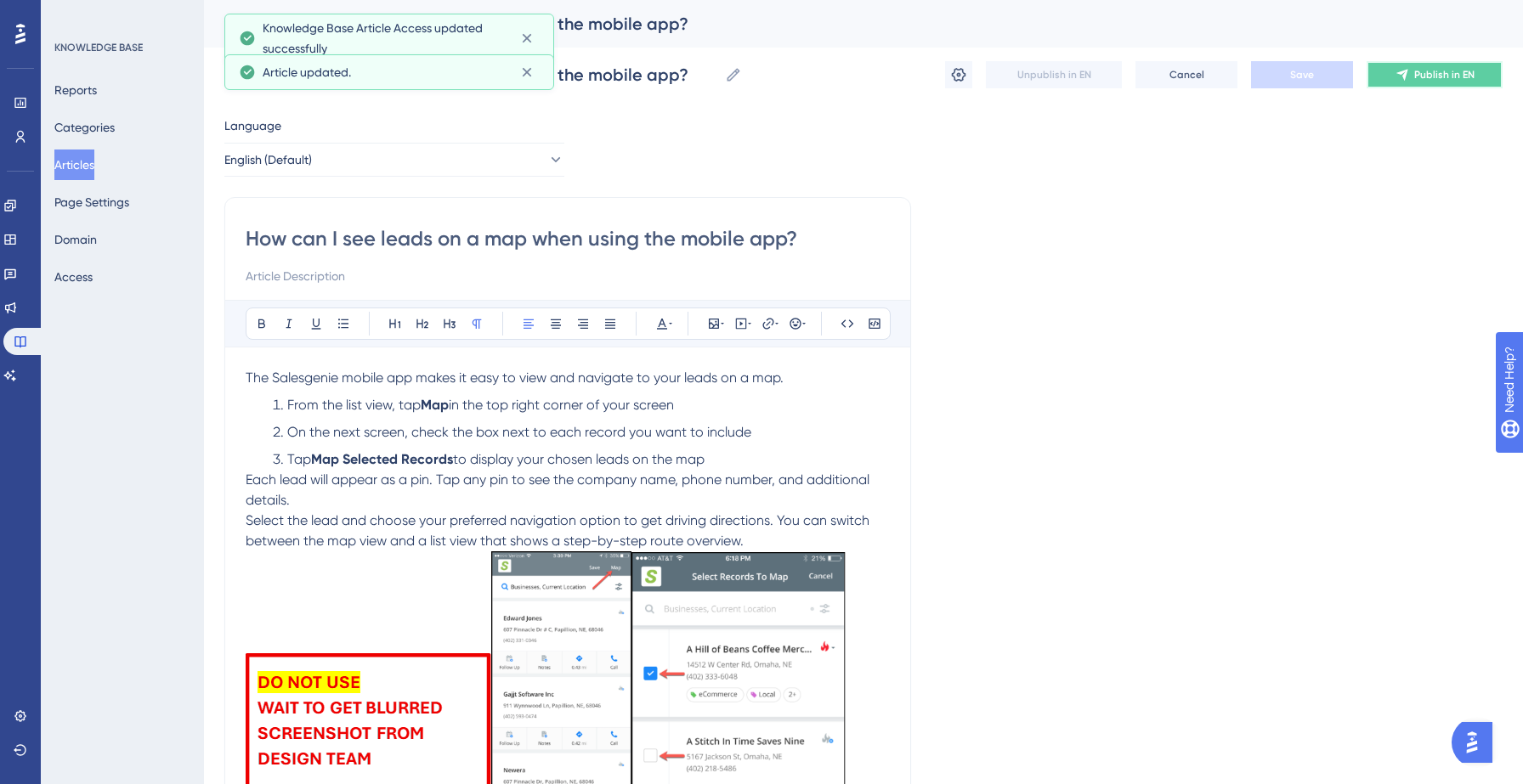
click at [1425, 65] on button "Publish in EN" at bounding box center [1434, 74] width 136 height 28
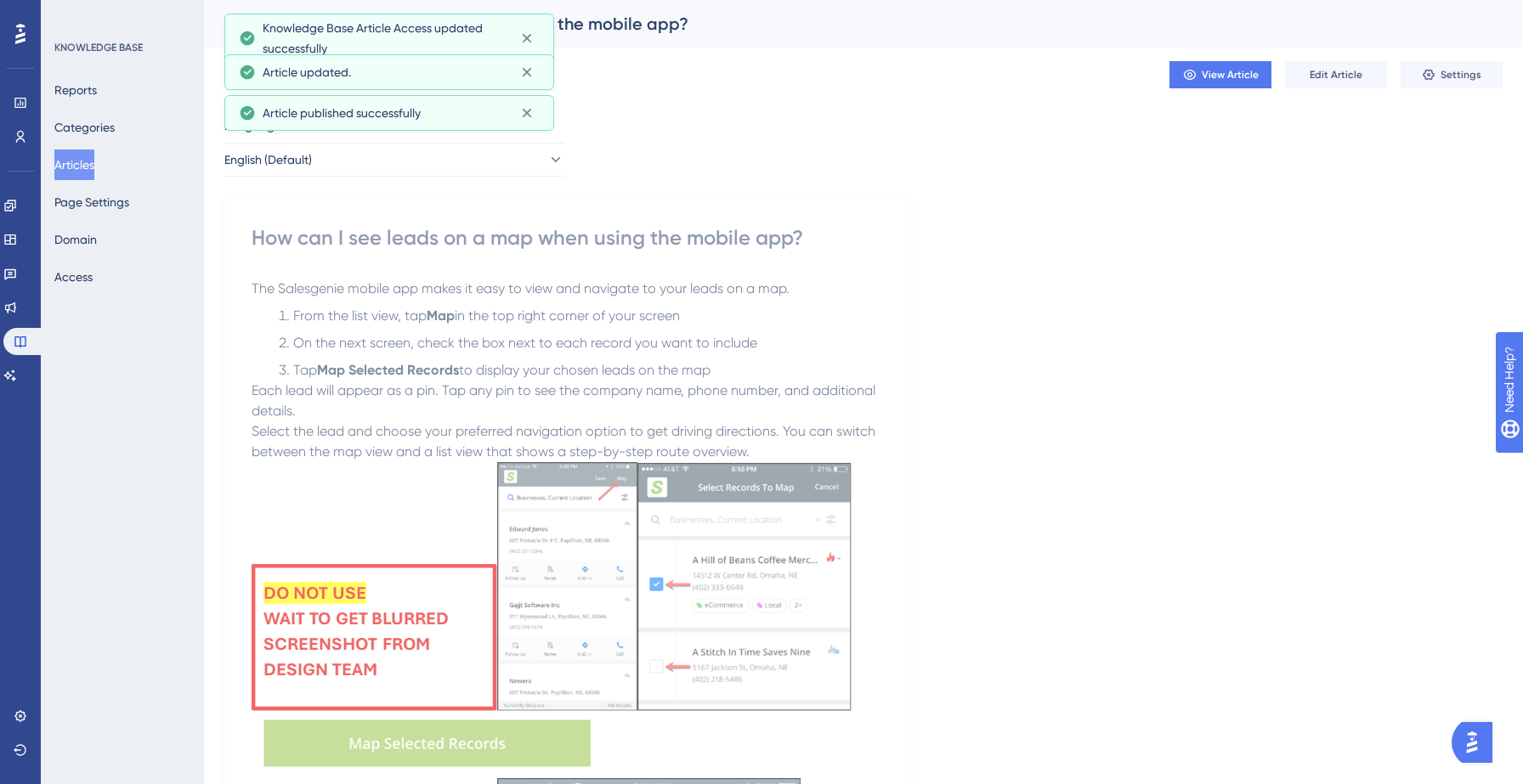
click at [91, 160] on button "Articles" at bounding box center [74, 165] width 40 height 30
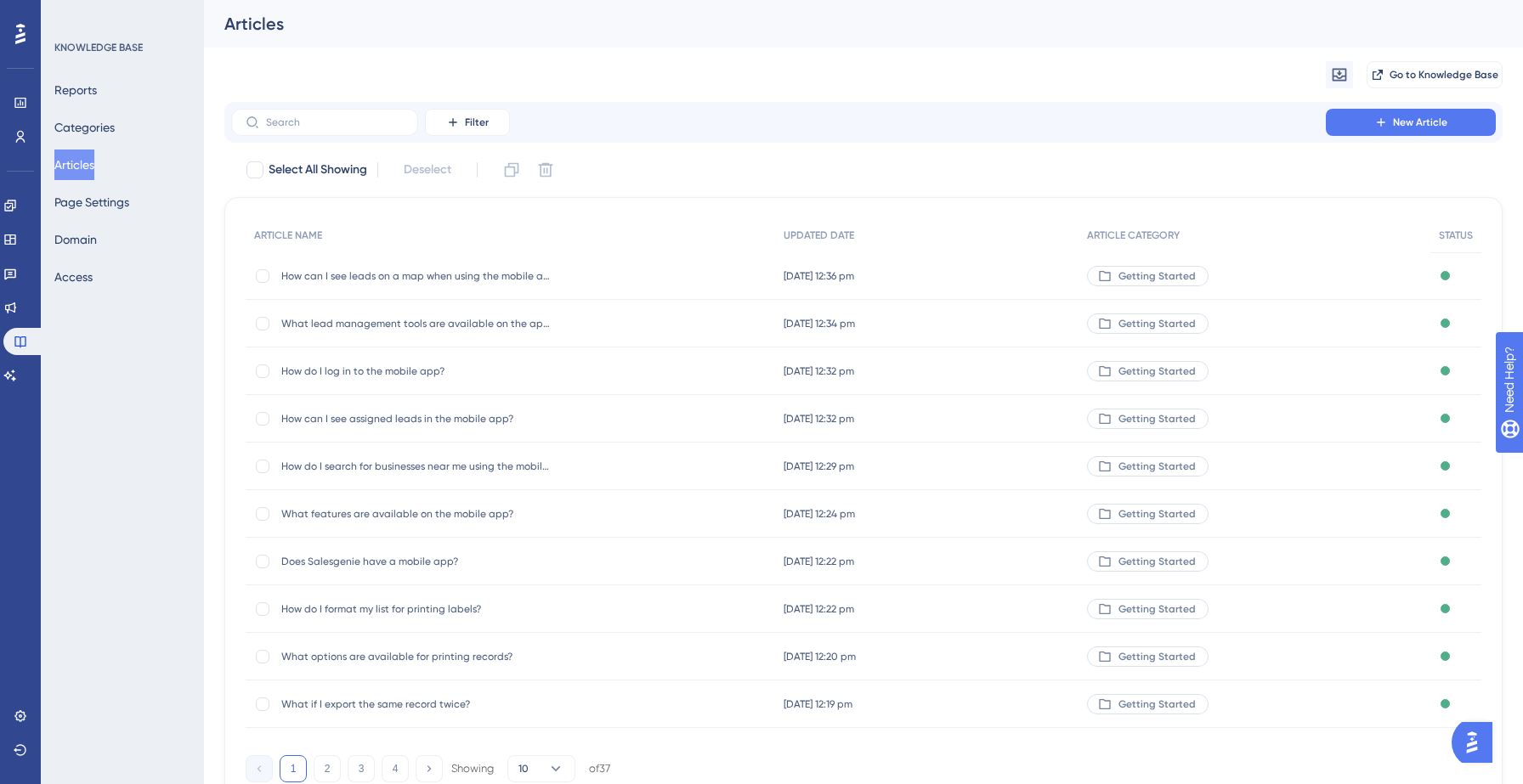
click at [93, 111] on div "Reports Categories Articles Page Settings Domain Access" at bounding box center [123, 183] width 137 height 217
click at [92, 145] on div "Reports Categories Articles Page Settings Domain Access" at bounding box center [123, 183] width 137 height 217
click at [94, 132] on button "Categories" at bounding box center [84, 128] width 60 height 30
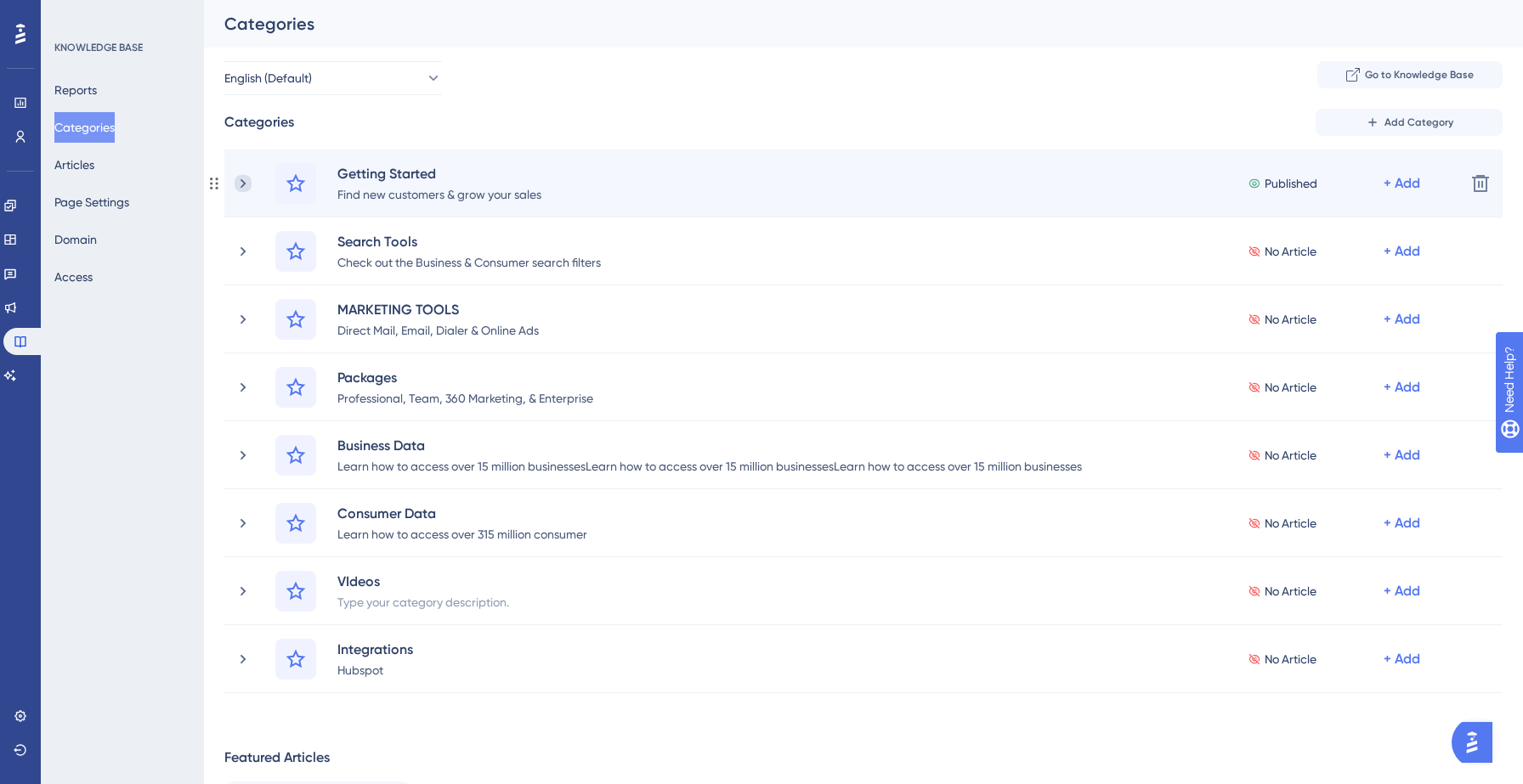
click at [242, 181] on icon at bounding box center [242, 183] width 5 height 10
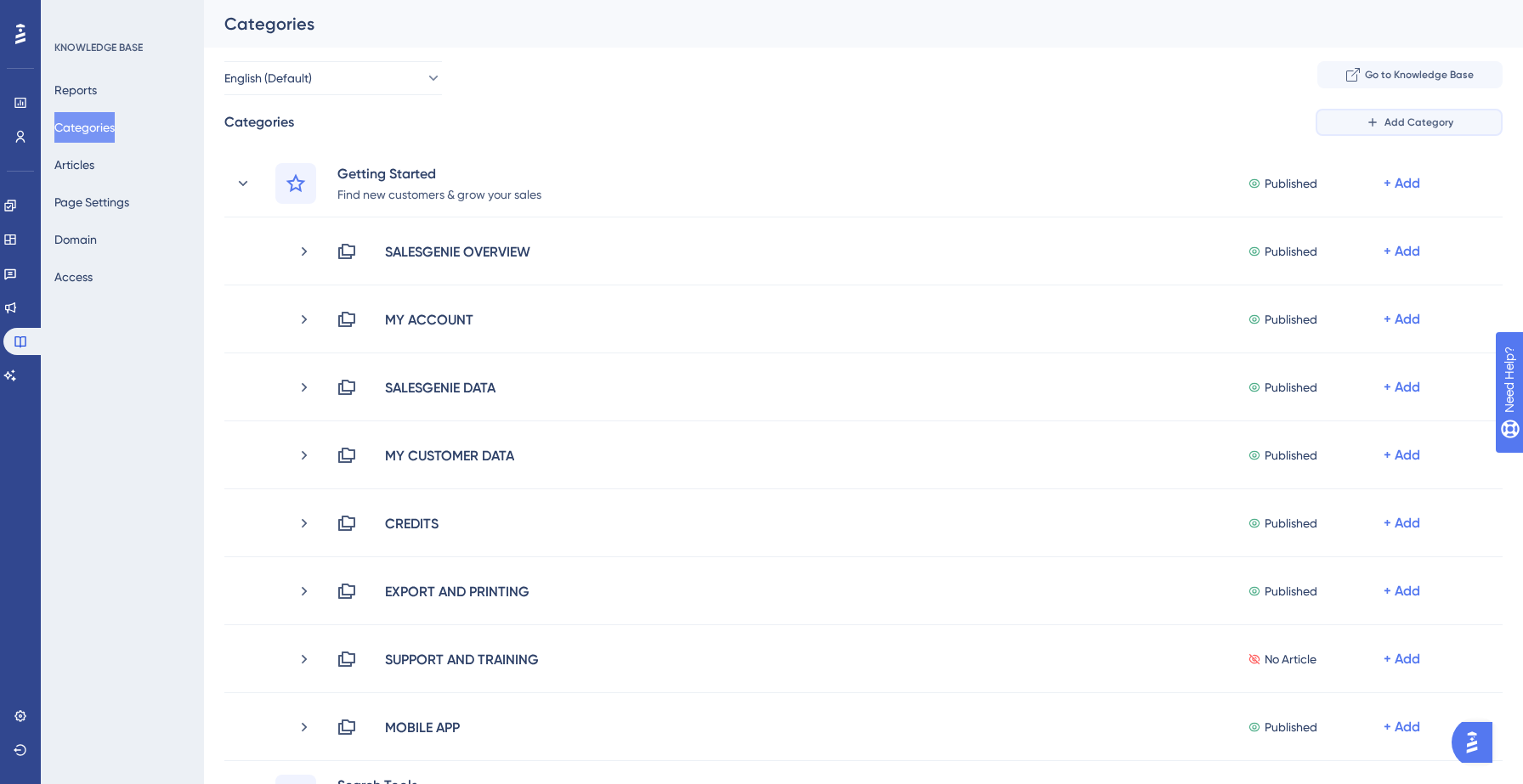
click at [1386, 121] on span "Add Category" at bounding box center [1419, 122] width 69 height 13
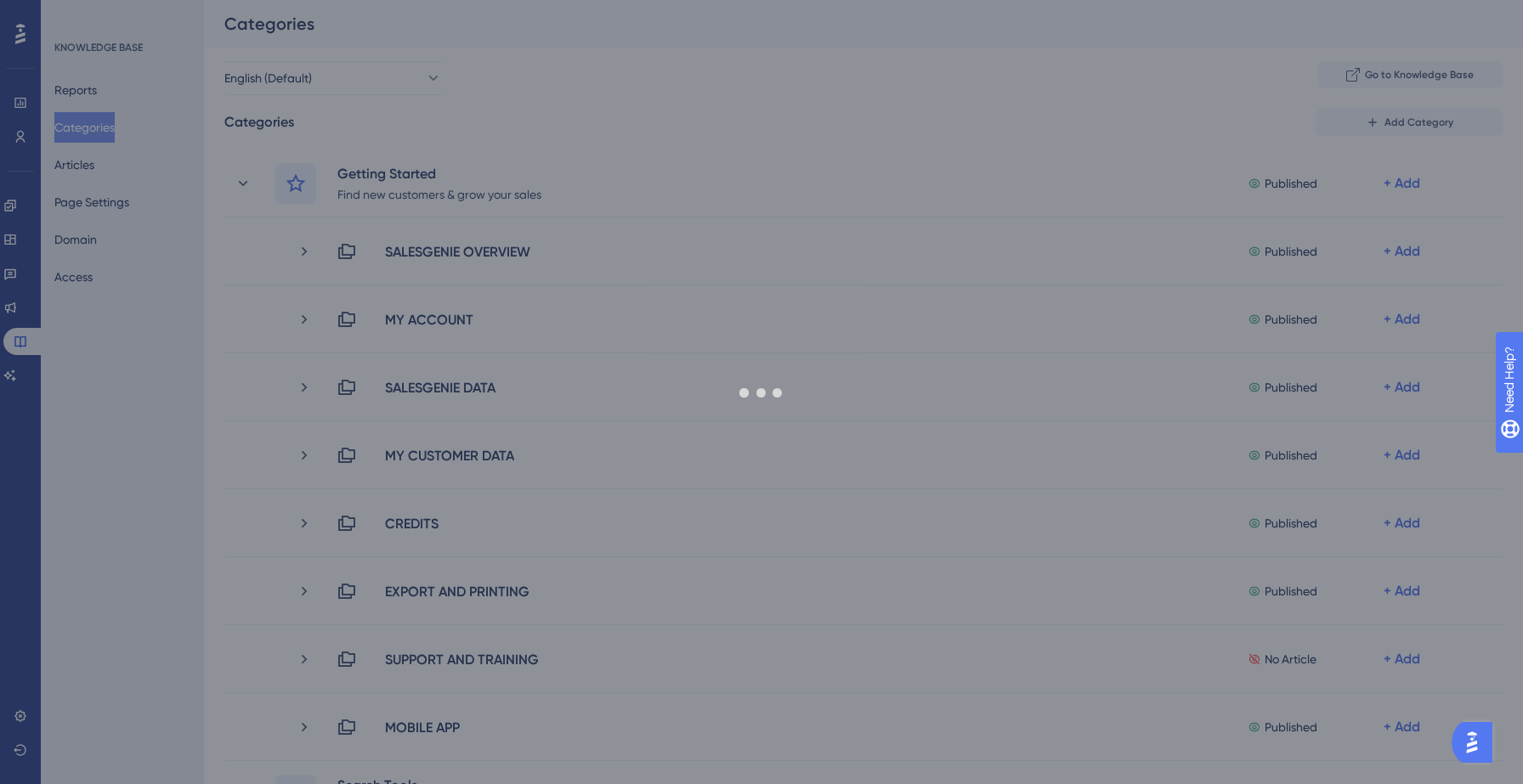
scroll to position [773, 0]
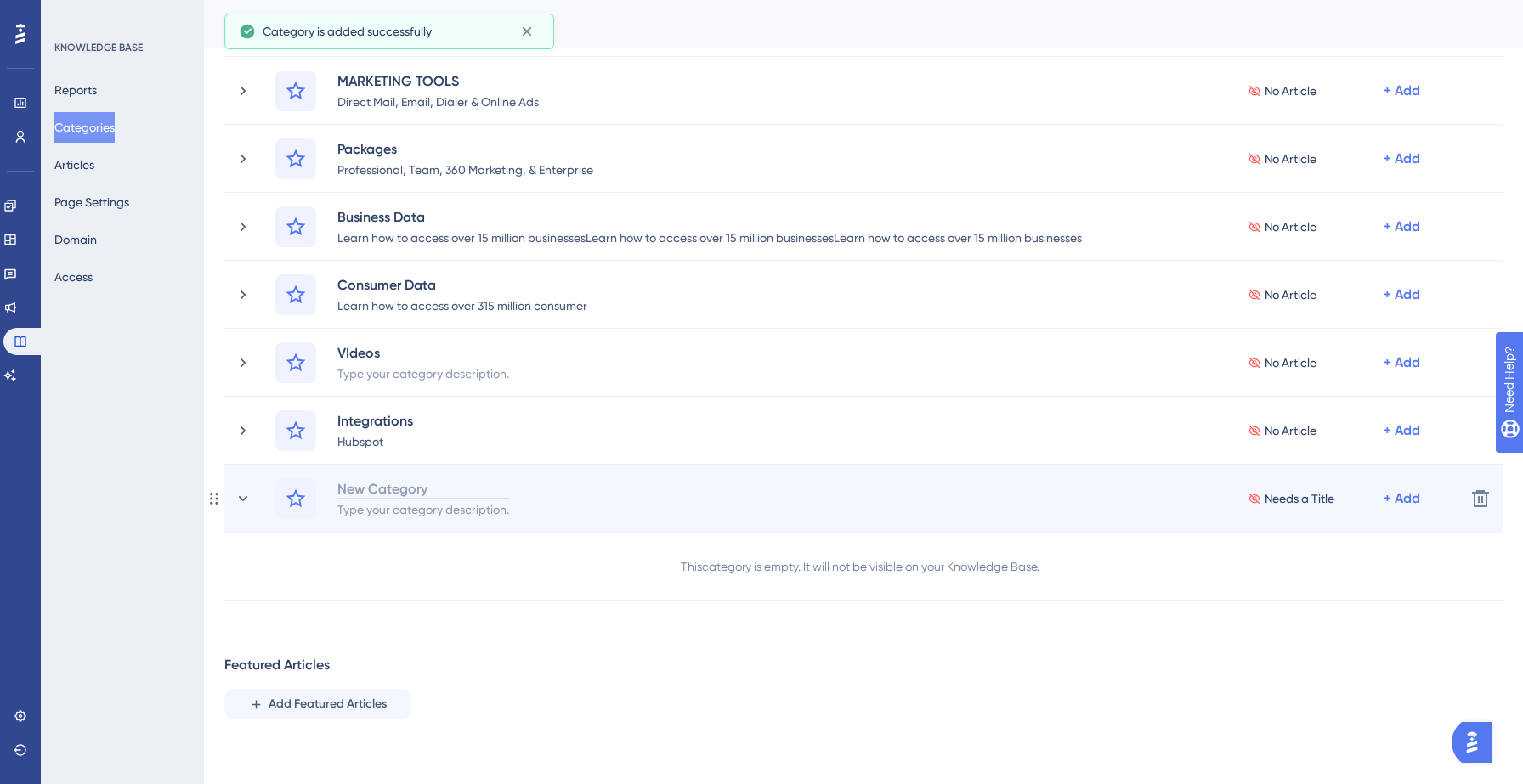
click at [428, 489] on div "New Category" at bounding box center [423, 488] width 173 height 20
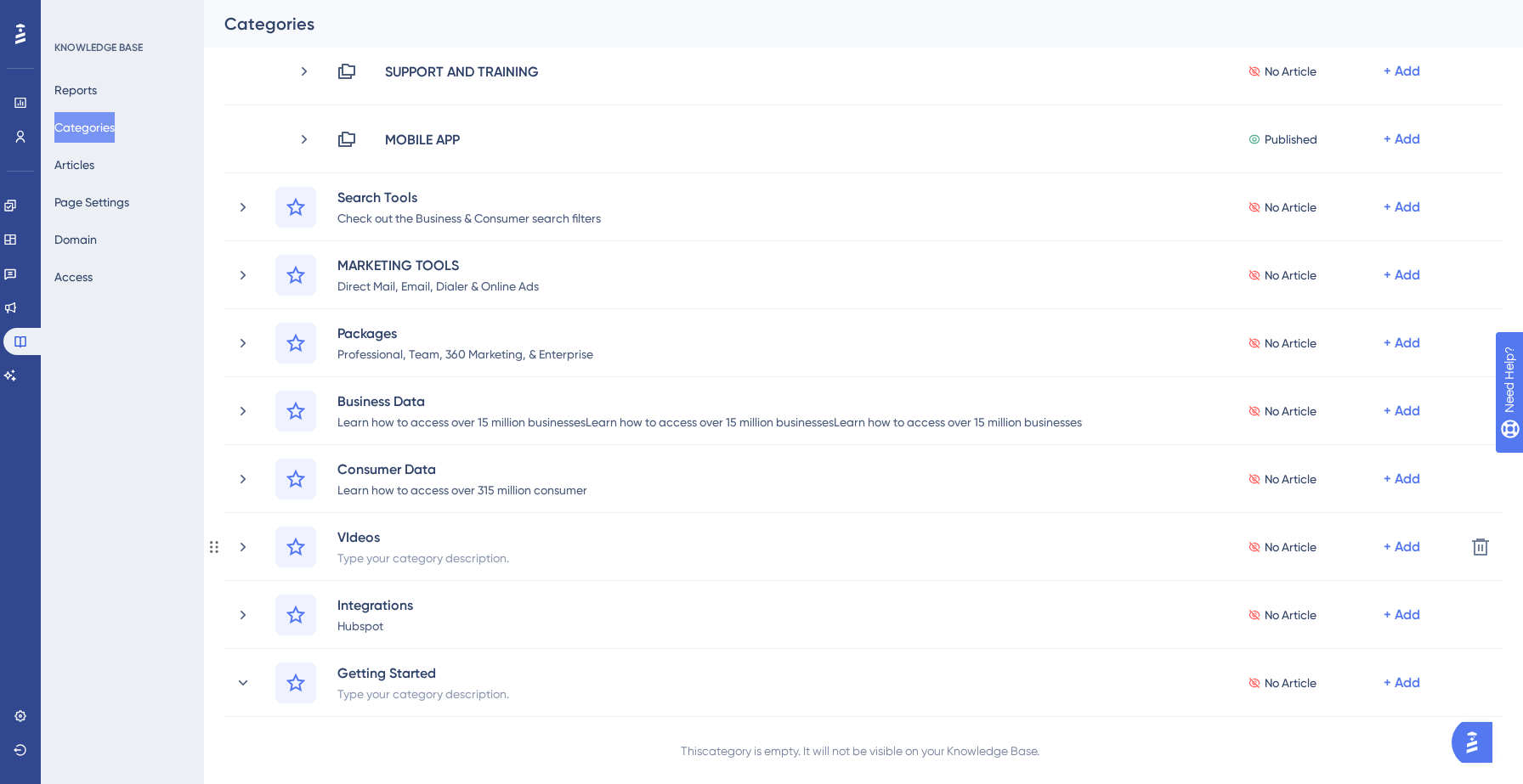
scroll to position [725, 0]
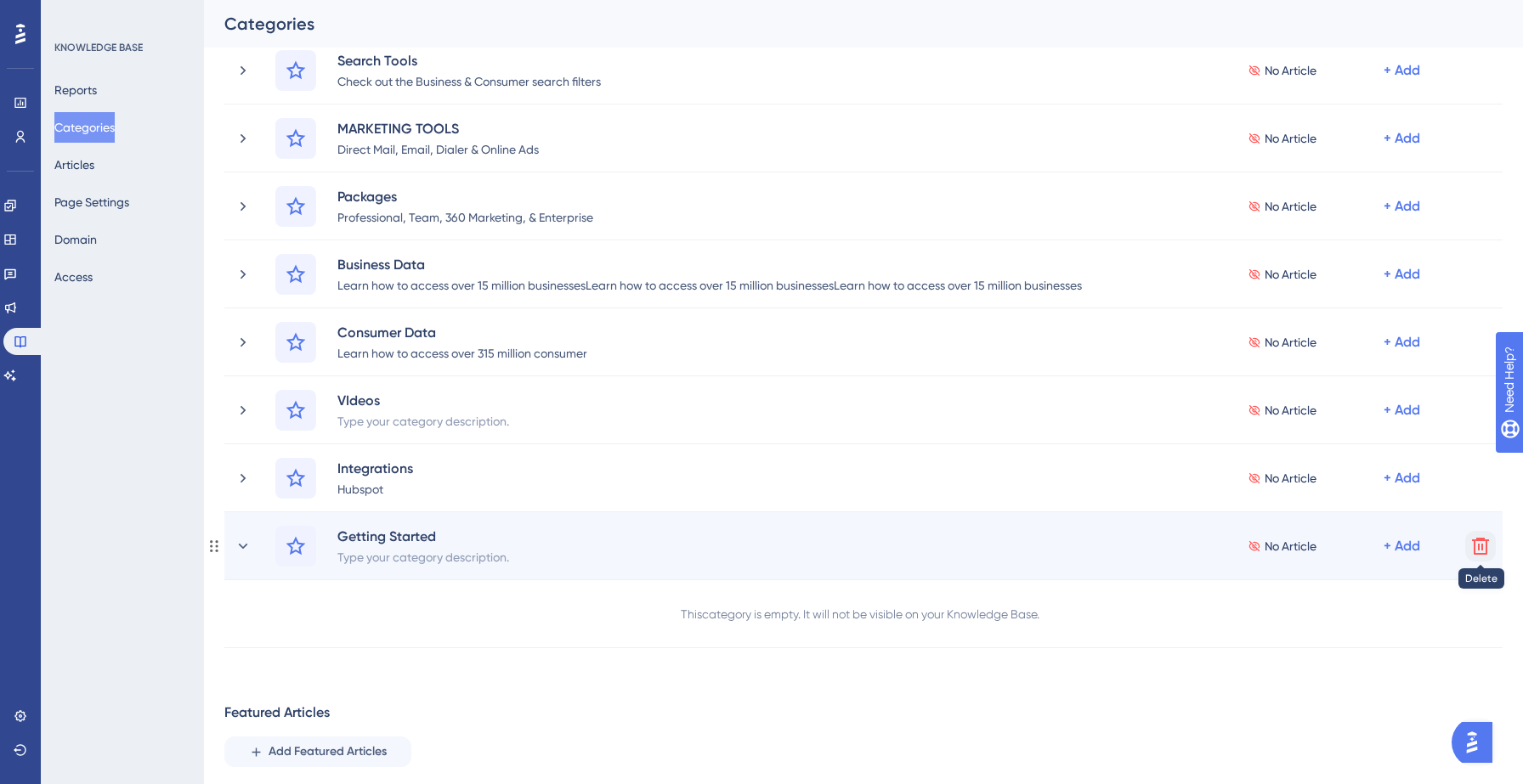
click at [1487, 548] on icon at bounding box center [1480, 546] width 17 height 17
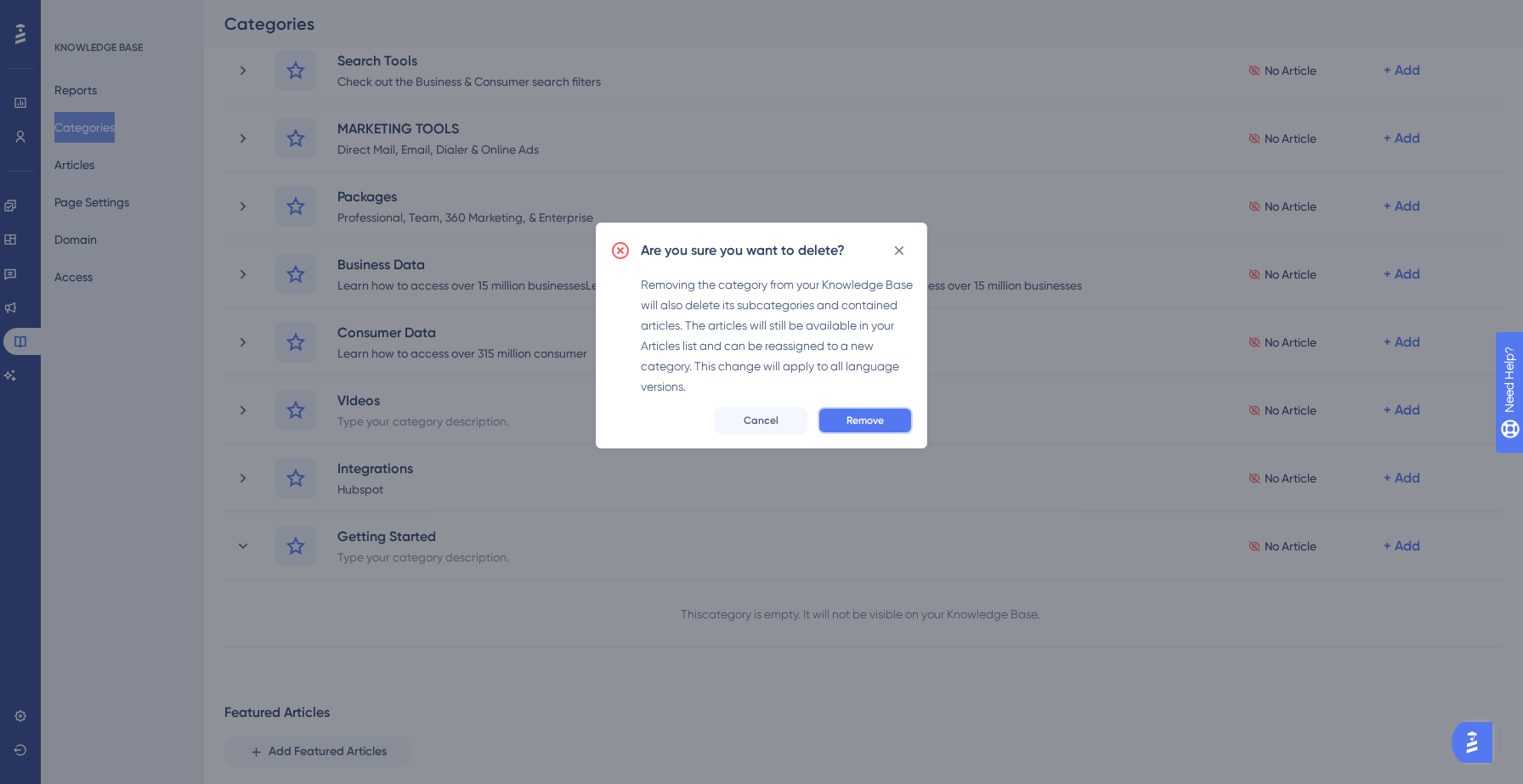
click at [885, 407] on button "Remove" at bounding box center [865, 420] width 95 height 28
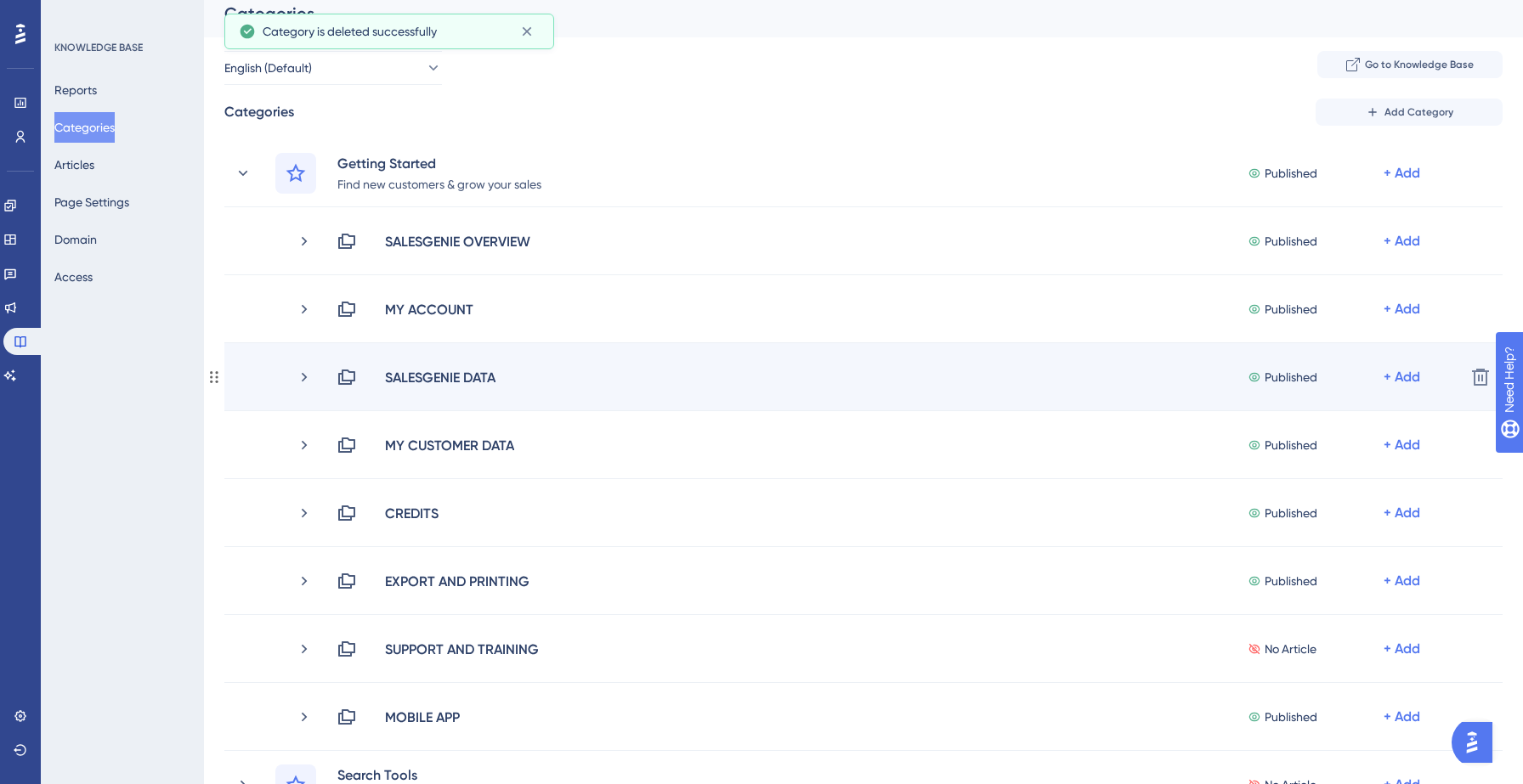
scroll to position [0, 0]
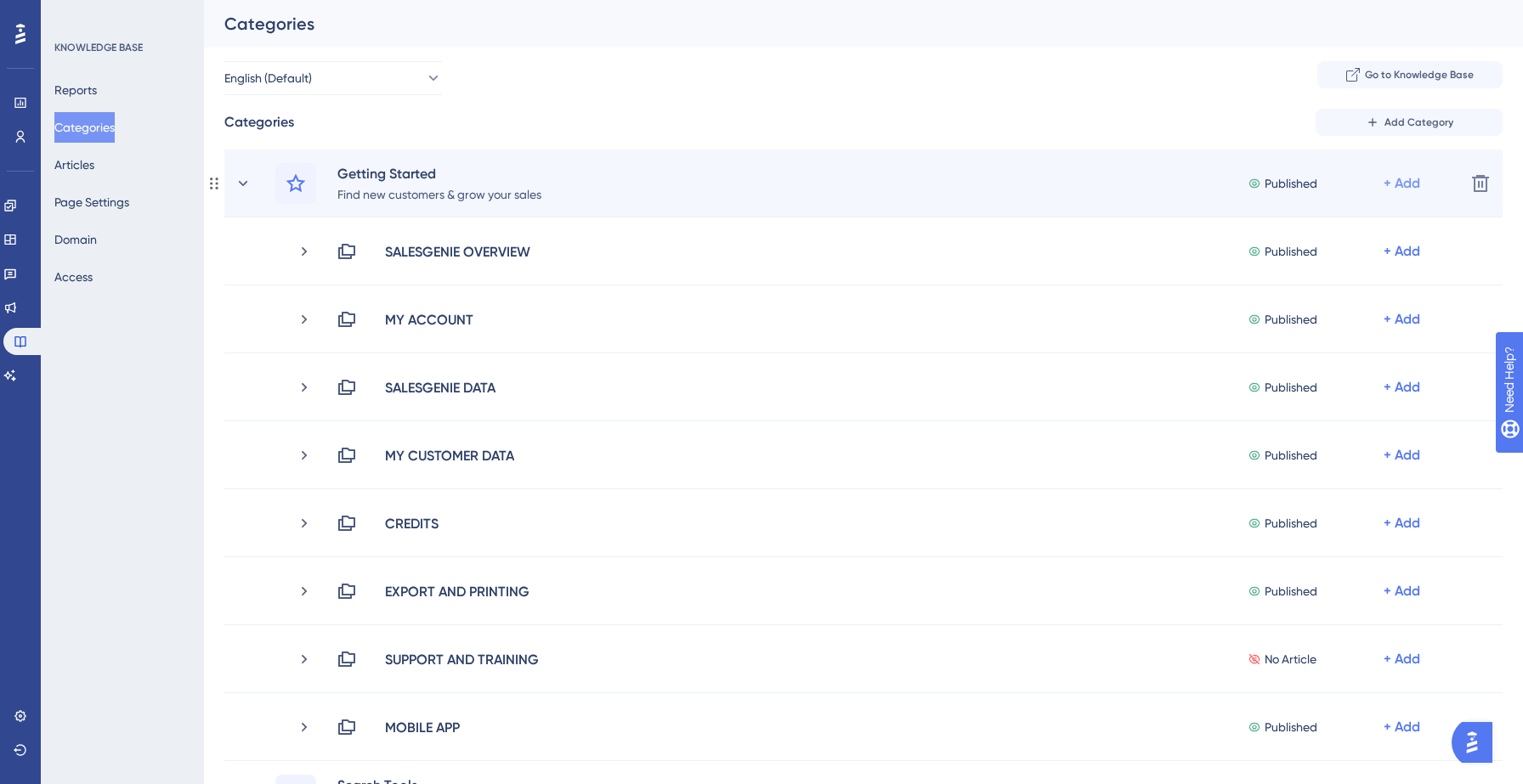
click at [1404, 181] on div "+ Add" at bounding box center [1402, 183] width 36 height 20
click at [1342, 227] on span "Add a Subcategory" at bounding box center [1329, 228] width 107 height 20
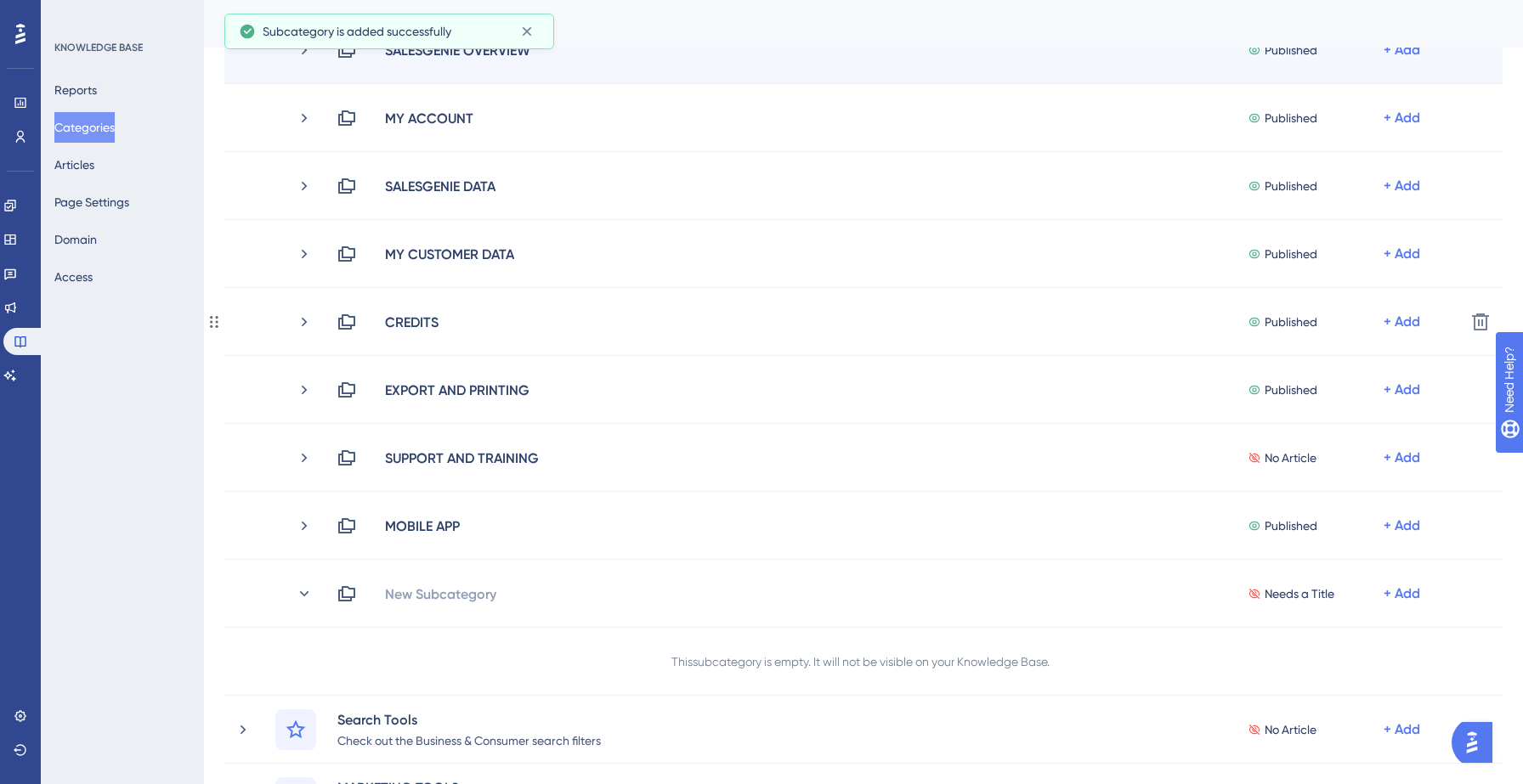
scroll to position [269, 0]
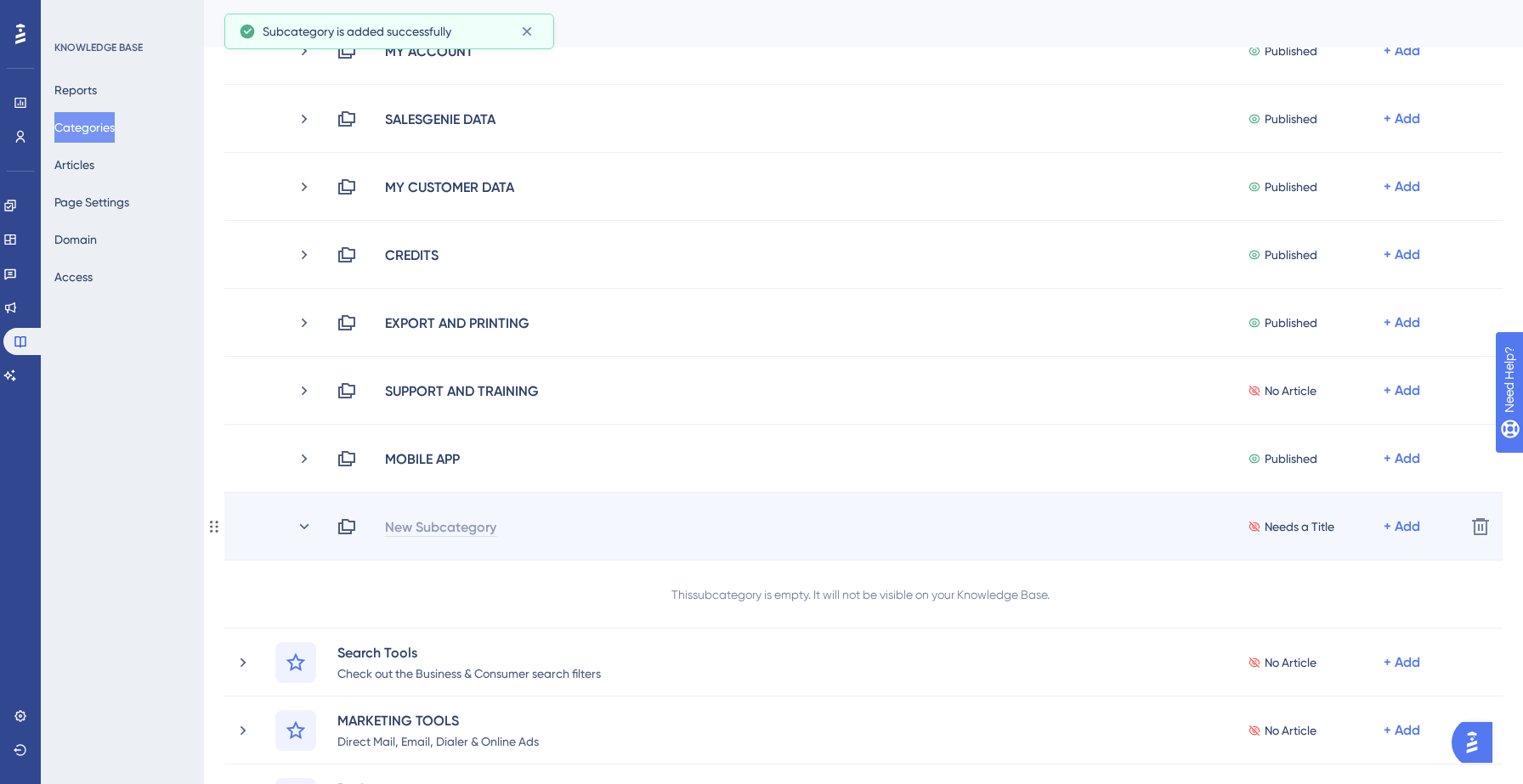
click at [407, 519] on div "New Subcategory" at bounding box center [440, 526] width 113 height 20
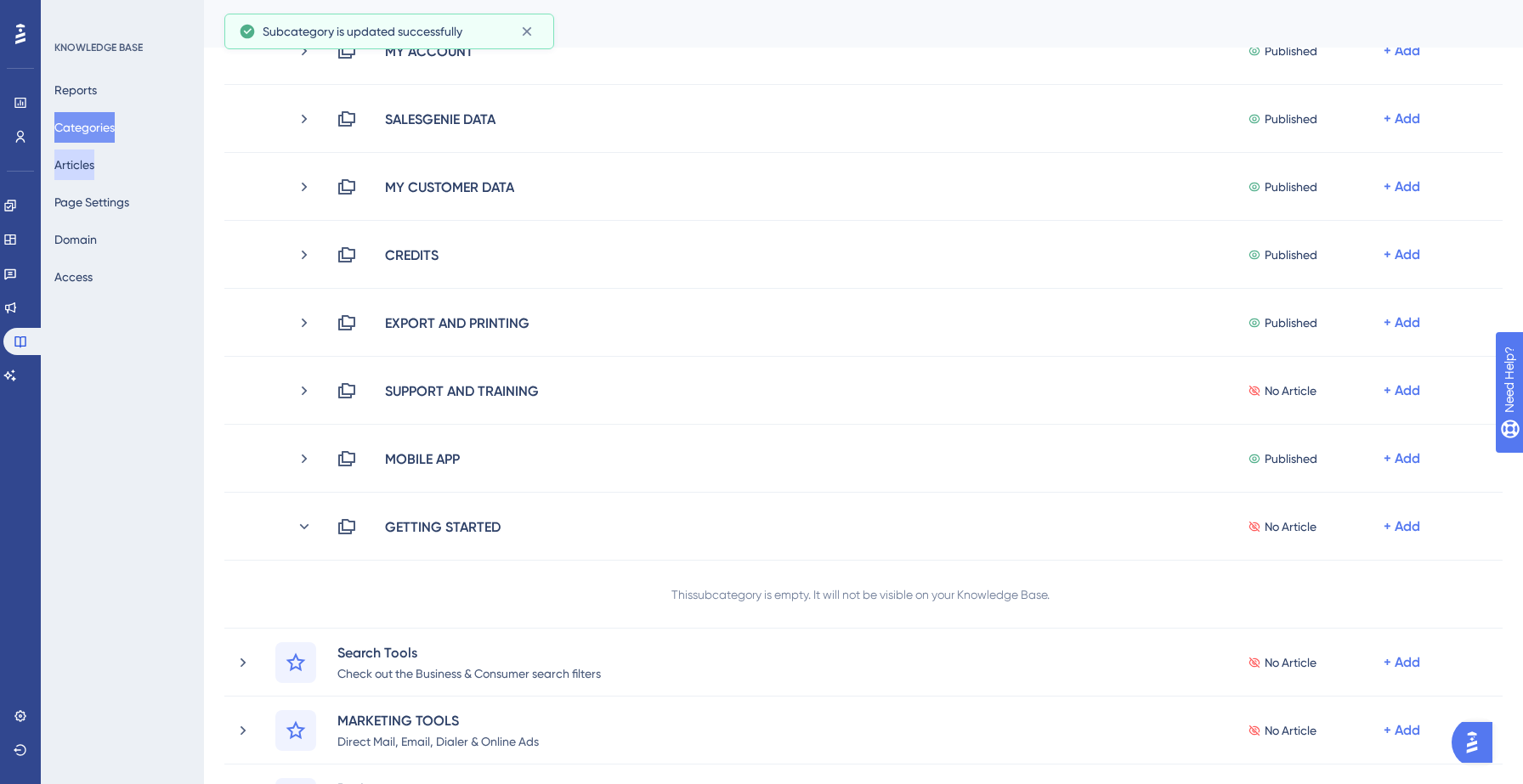
click at [88, 155] on button "Articles" at bounding box center [74, 165] width 40 height 30
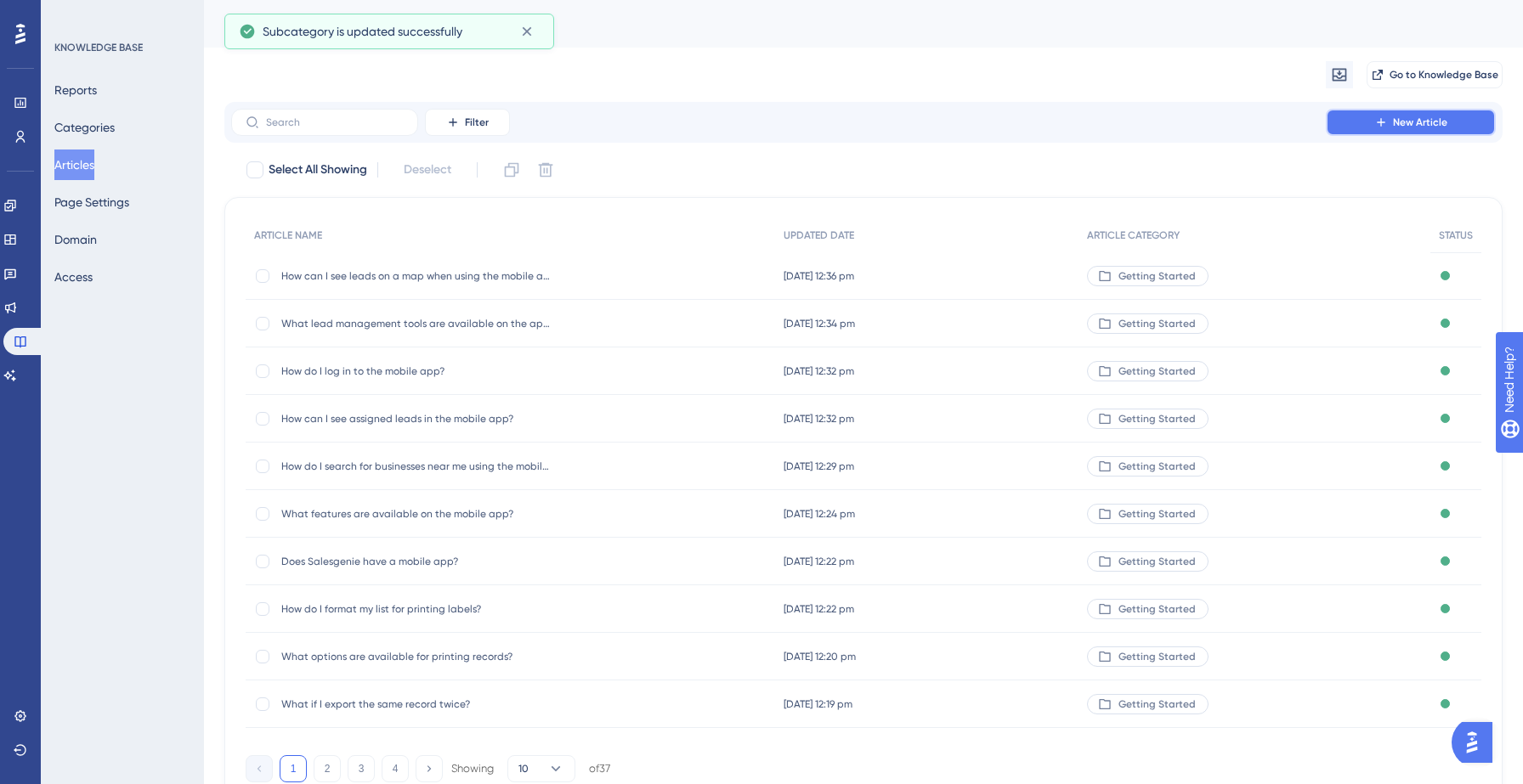
click at [1335, 115] on button "New Article" at bounding box center [1411, 122] width 170 height 28
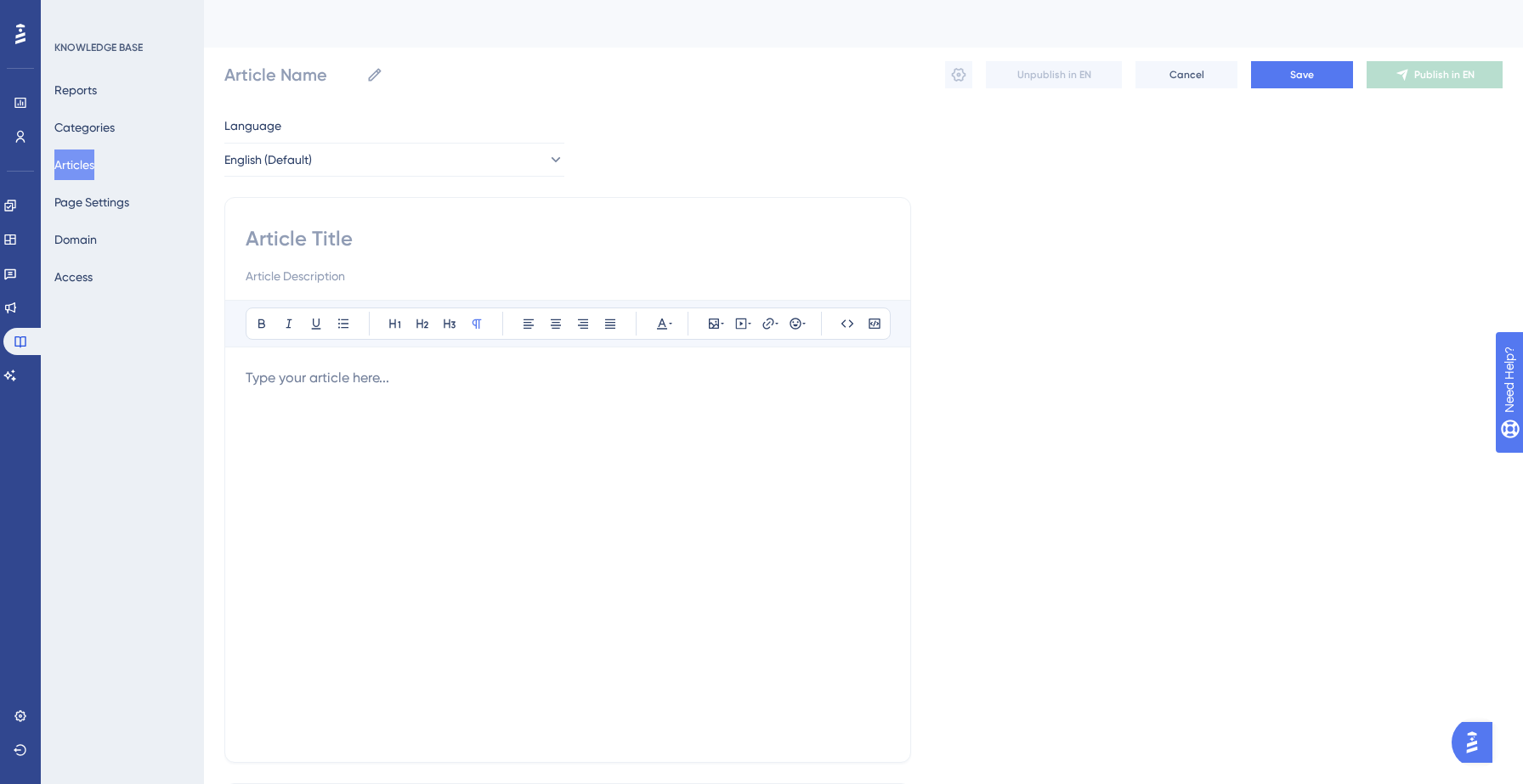
click at [305, 228] on input at bounding box center [568, 238] width 644 height 28
paste input "How do I build a business list?"
type input "How do I build a business list?"
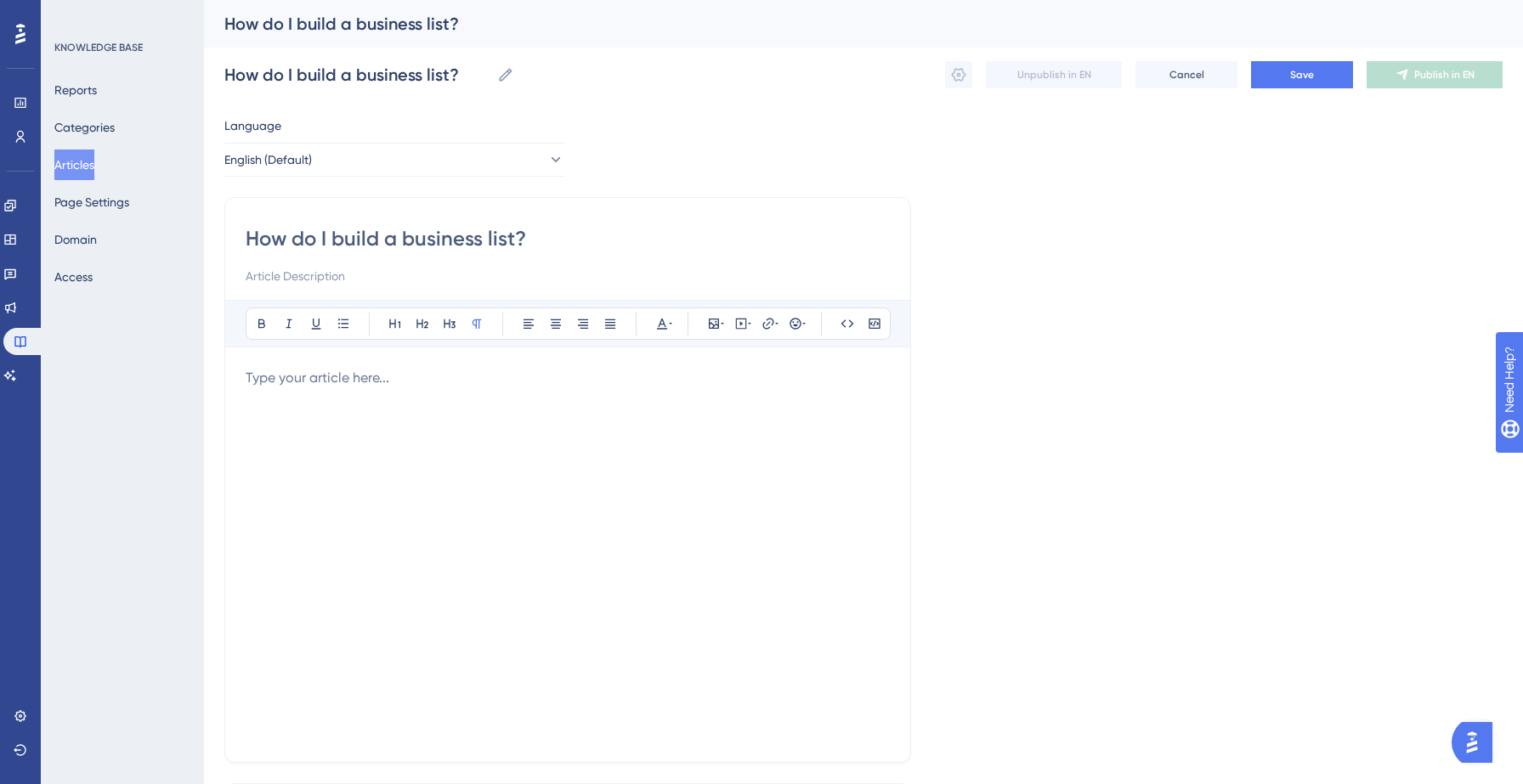
click at [279, 380] on p at bounding box center [568, 377] width 644 height 20
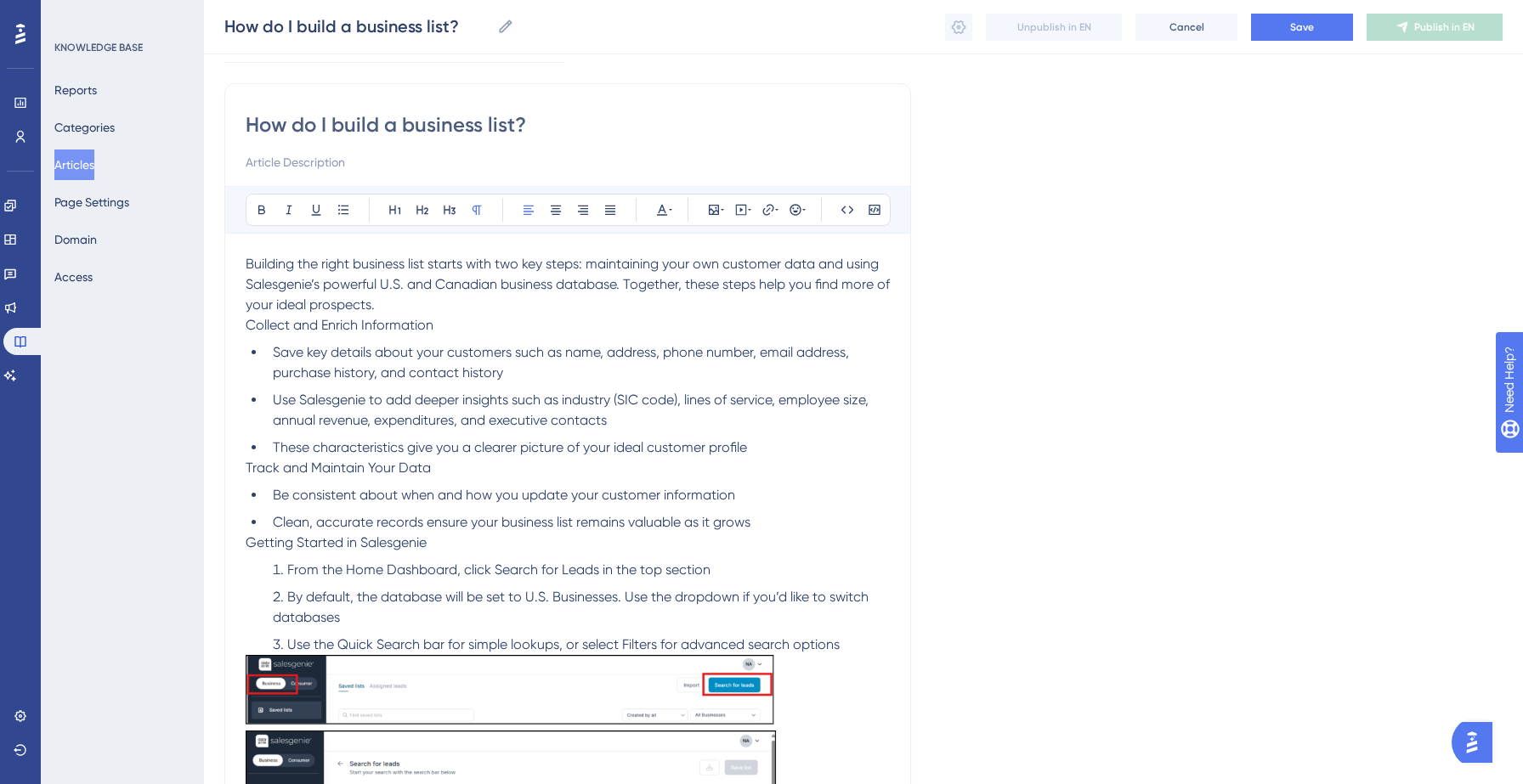
scroll to position [119, 0]
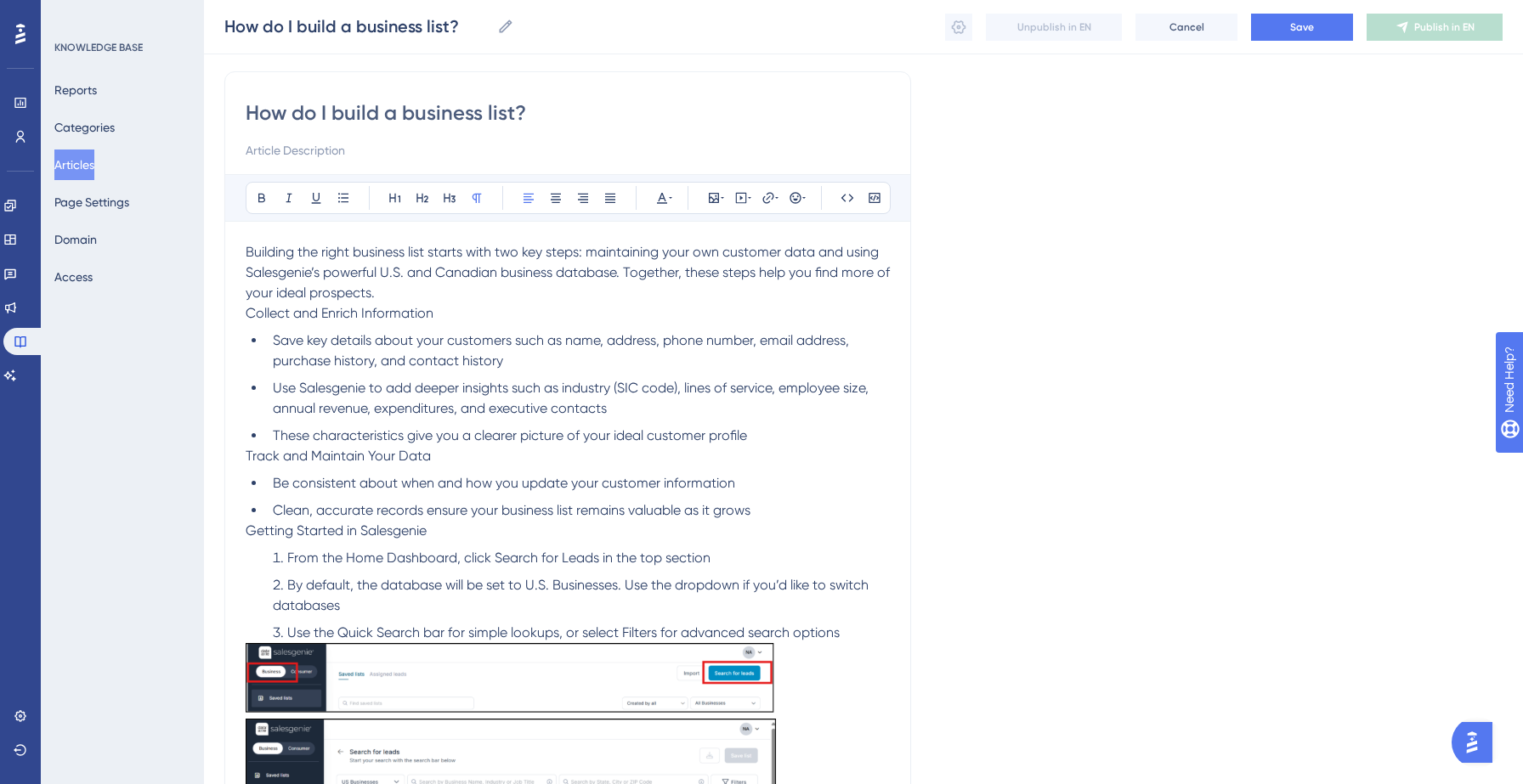
click at [310, 314] on span "Collect and Enrich Information" at bounding box center [339, 312] width 188 height 16
click at [420, 291] on p "Building the right business list starts with two key steps: maintaining your ow…" at bounding box center [568, 272] width 644 height 61
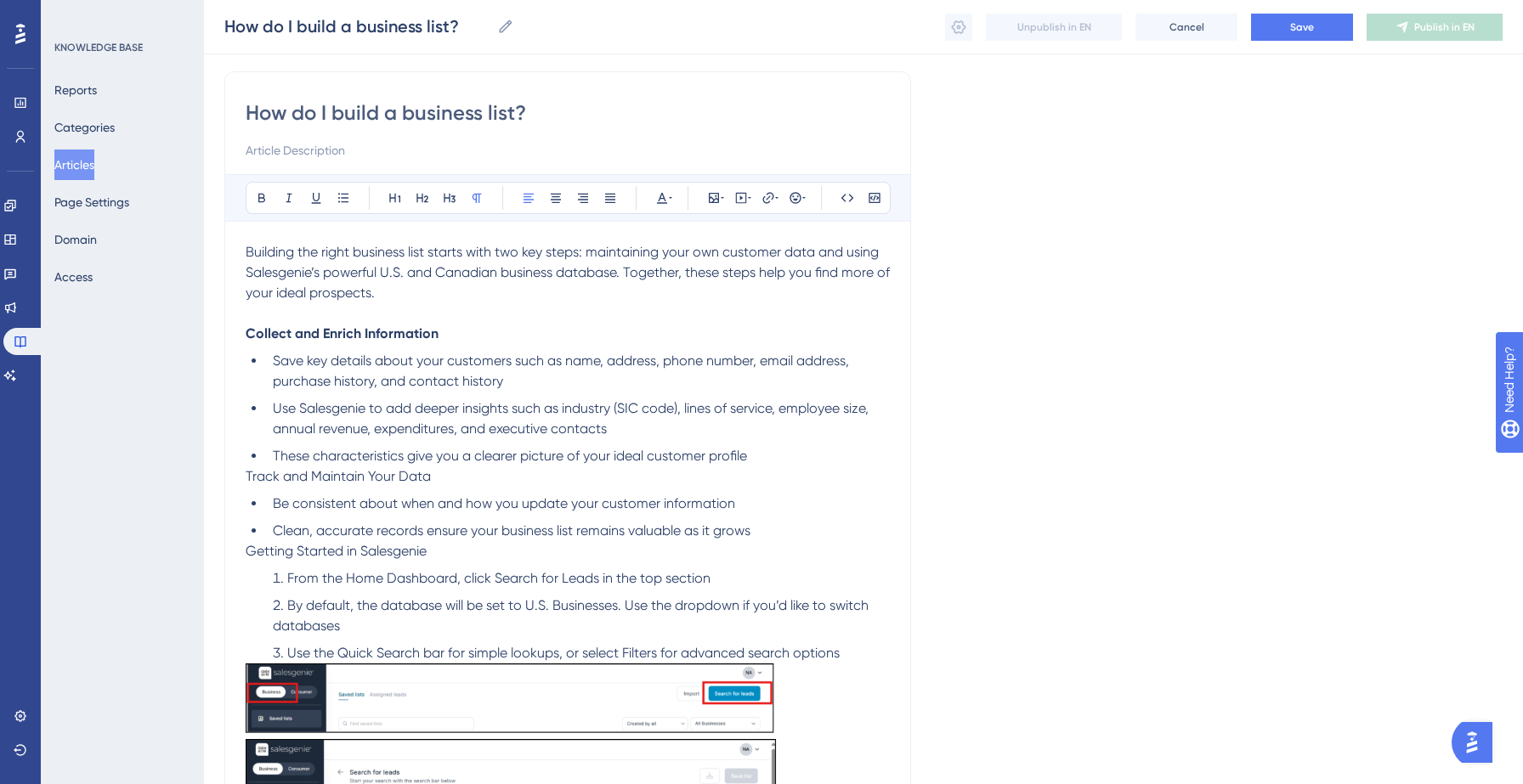
click at [288, 479] on span "Track and Maintain Your Data" at bounding box center [338, 475] width 185 height 16
click at [779, 464] on li "These characteristics give you a clearer picture of your ideal customer profile" at bounding box center [578, 455] width 624 height 20
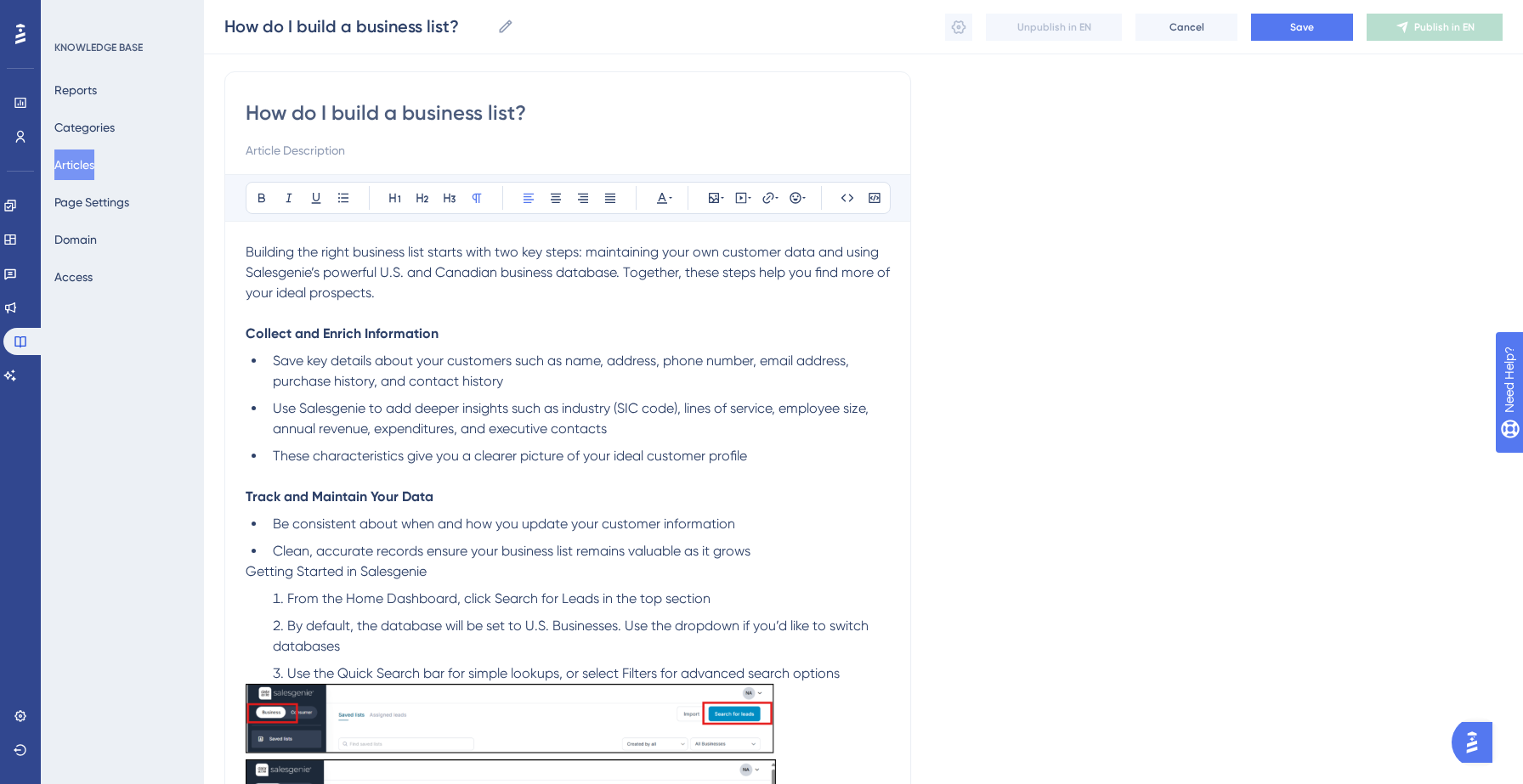
click at [376, 573] on span "Getting Started in Salesgenie" at bounding box center [336, 571] width 181 height 16
click at [780, 554] on li "Clean, accurate records ensure your business list remains valuable as it grows" at bounding box center [578, 551] width 624 height 20
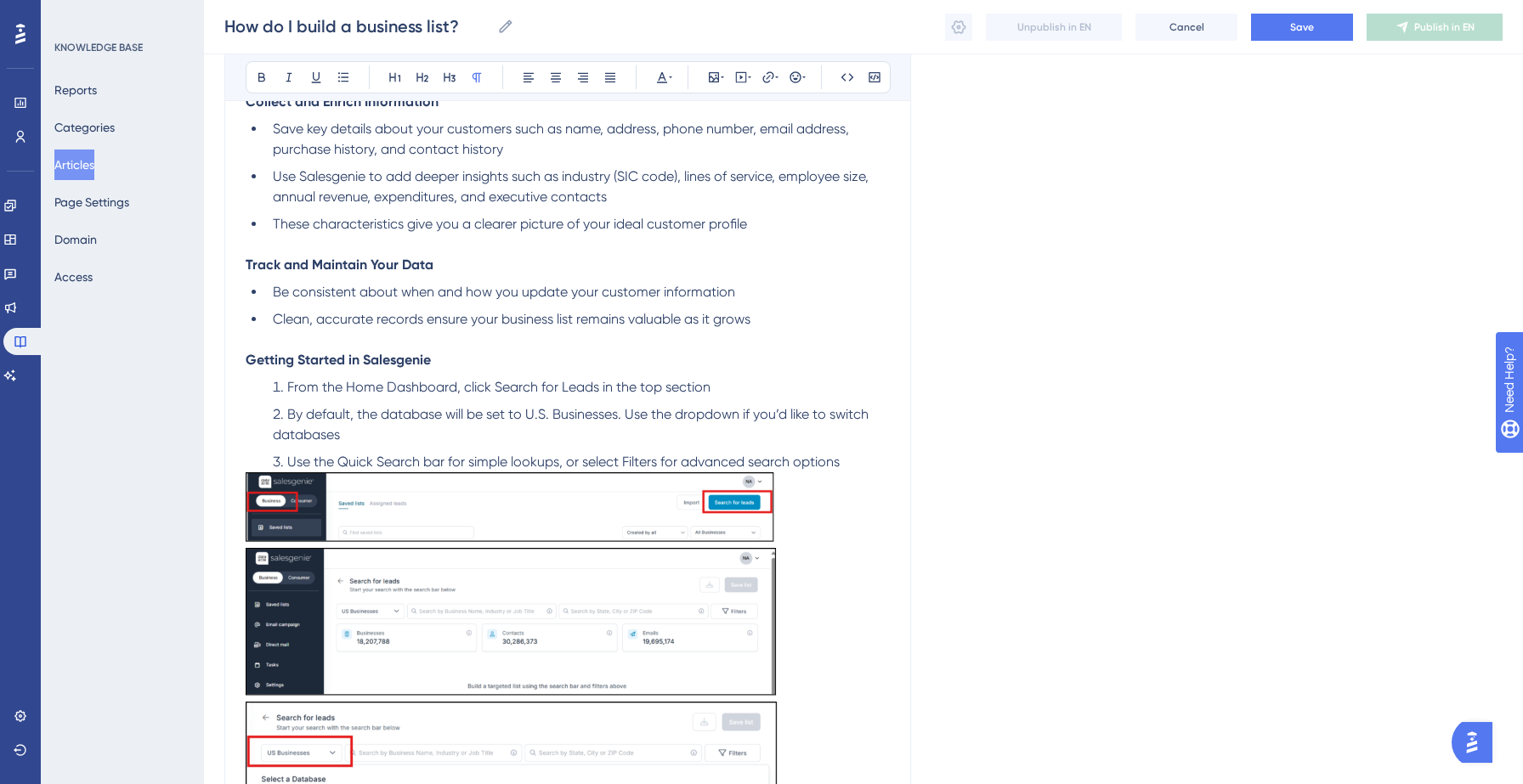
scroll to position [357, 0]
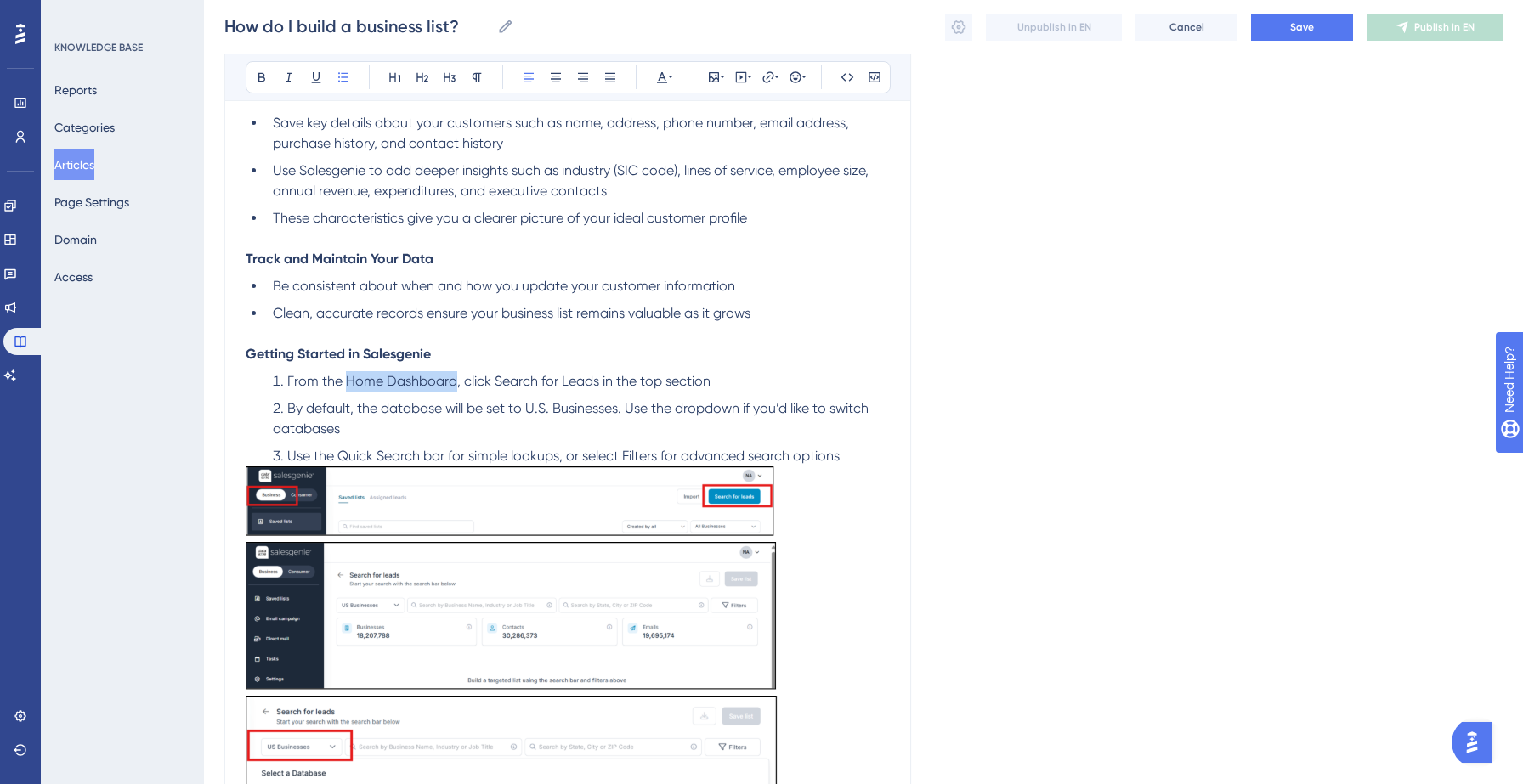
drag, startPoint x: 348, startPoint y: 380, endPoint x: 453, endPoint y: 383, distance: 105.0
click at [453, 383] on span "From the Home Dashboard, click Search for Leads in the top section" at bounding box center [498, 380] width 423 height 16
drag, startPoint x: 493, startPoint y: 381, endPoint x: 596, endPoint y: 386, distance: 103.1
click at [596, 386] on span ", click Search for Leads in the top section" at bounding box center [580, 380] width 254 height 16
drag, startPoint x: 530, startPoint y: 411, endPoint x: 617, endPoint y: 410, distance: 87.0
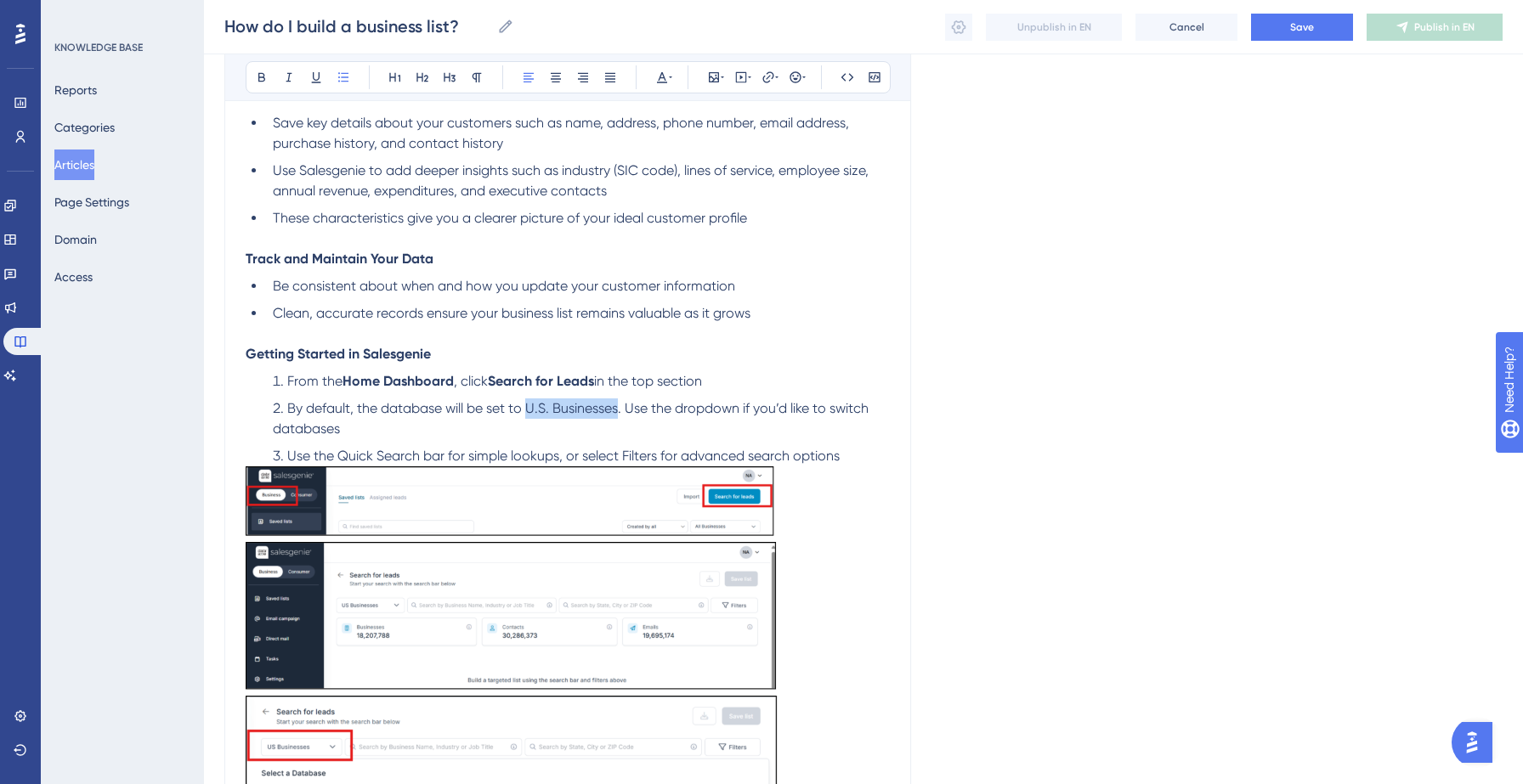
click at [617, 410] on span "By default, the database will be set to U.S. Businesses. Use the dropdown if yo…" at bounding box center [572, 418] width 599 height 36
drag, startPoint x: 336, startPoint y: 457, endPoint x: 419, endPoint y: 456, distance: 83.0
click at [419, 456] on span "Use the Quick Search bar for simple lookups, or select Filters for advanced sea…" at bounding box center [563, 455] width 553 height 16
drag, startPoint x: 621, startPoint y: 460, endPoint x: 659, endPoint y: 460, distance: 38.0
click at [659, 460] on span "bar for simple lookups, or select Filters for advanced search options" at bounding box center [626, 455] width 416 height 16
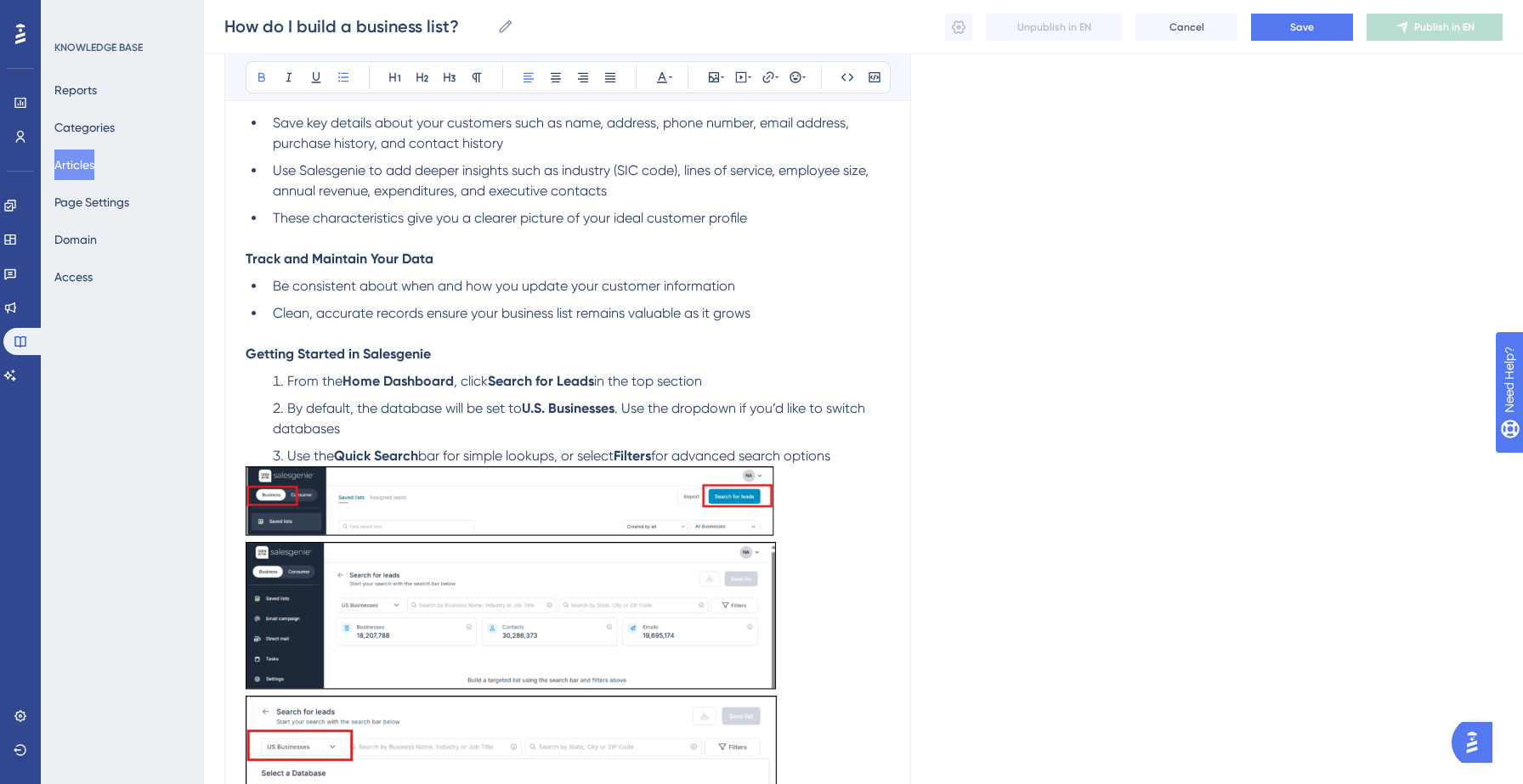
click at [867, 460] on li "Use the Quick Search bar for simple lookups, or select Filters for advanced sea…" at bounding box center [578, 455] width 624 height 20
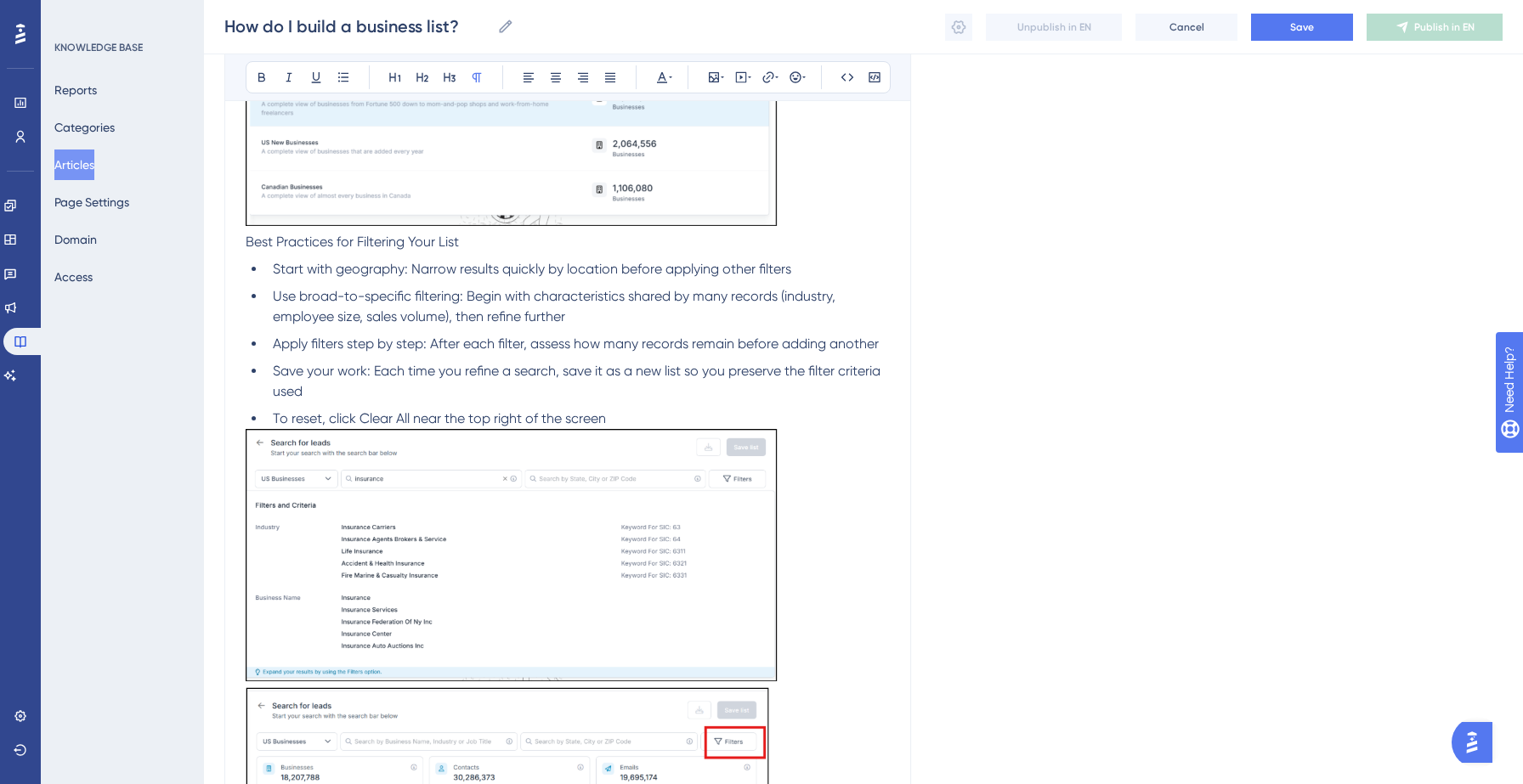
scroll to position [1064, 0]
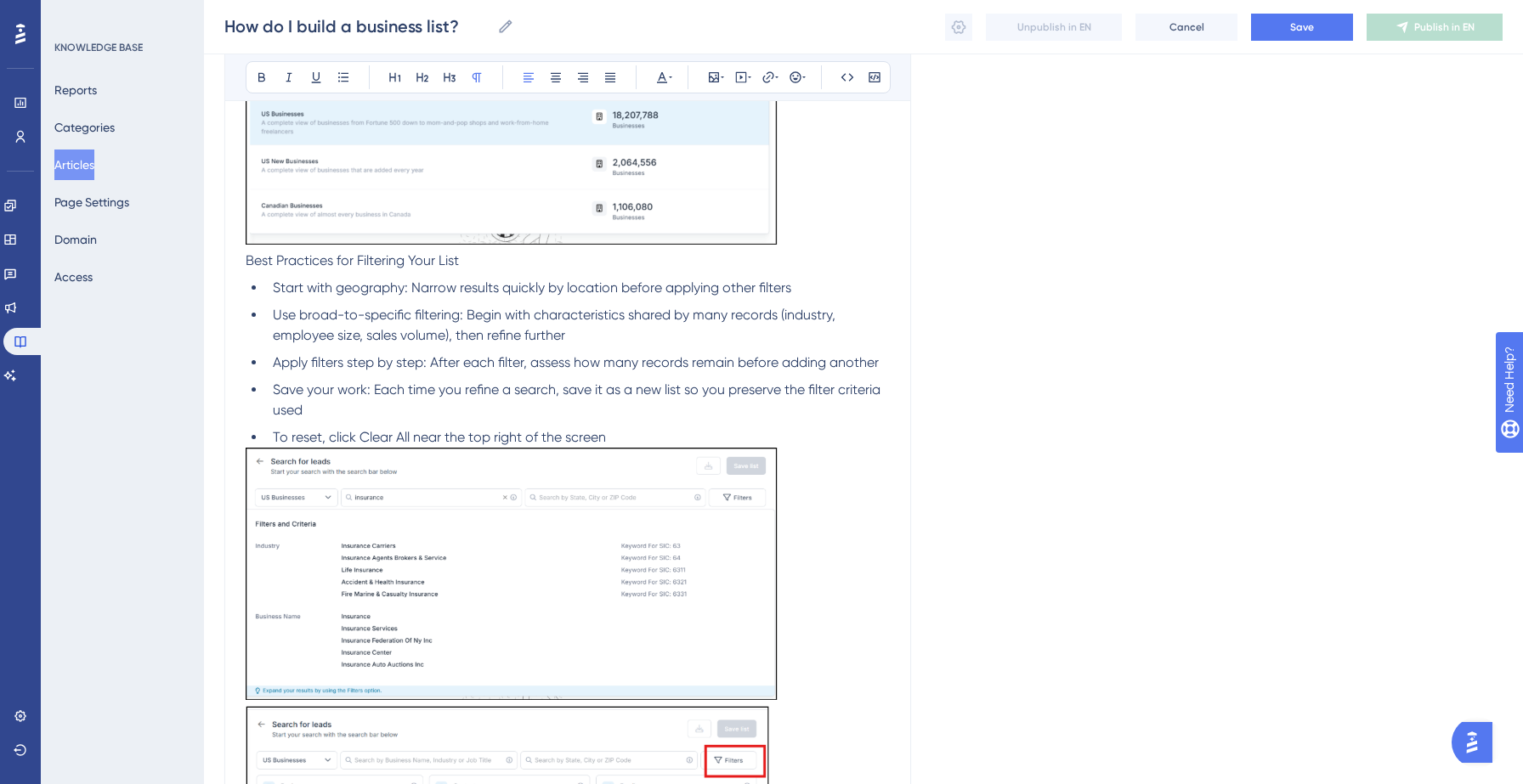
click at [247, 261] on span "Best Practices for Filtering Your List" at bounding box center [353, 260] width 213 height 16
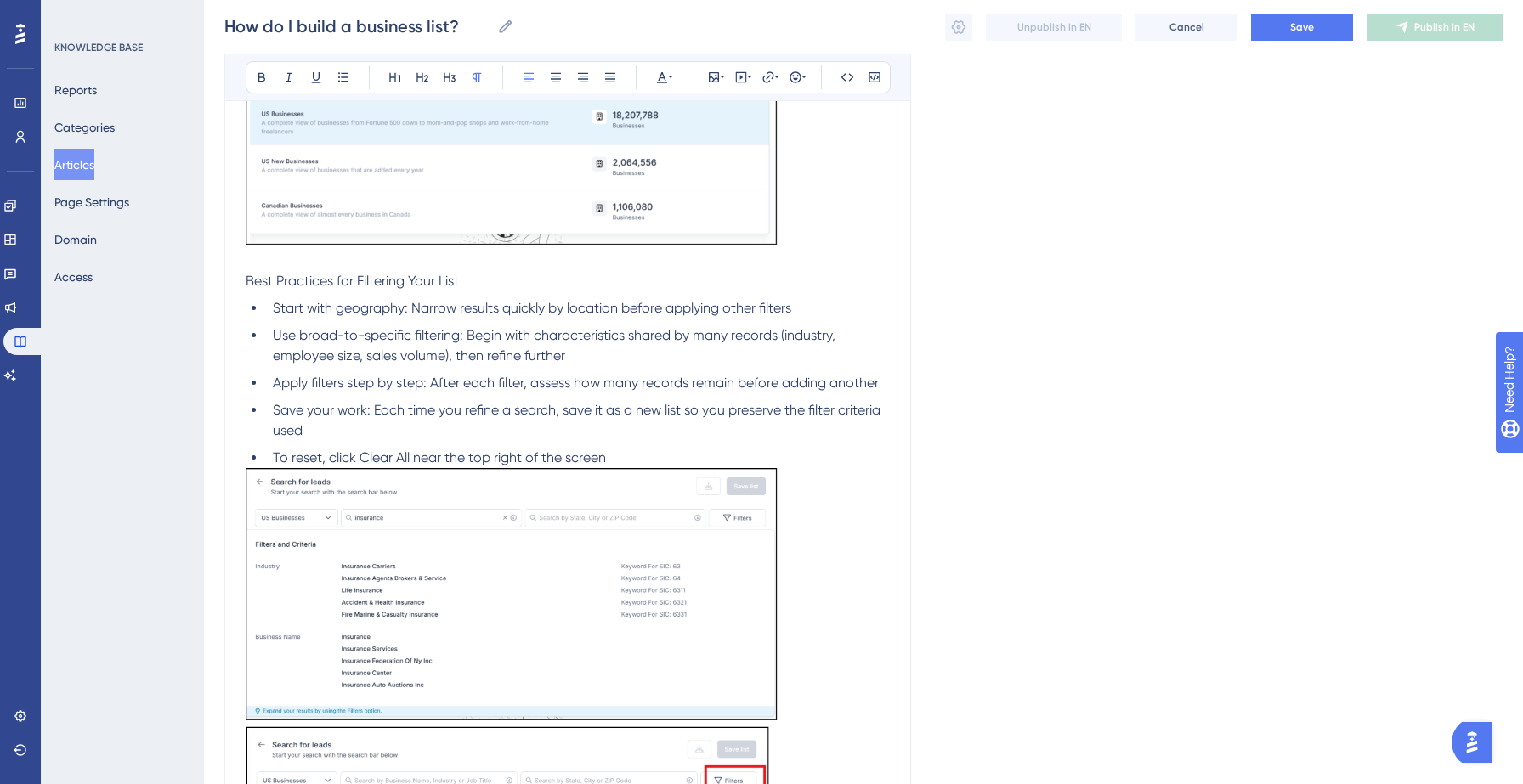
click at [293, 278] on span "Best Practices for Filtering Your List" at bounding box center [353, 280] width 213 height 16
drag, startPoint x: 409, startPoint y: 312, endPoint x: 274, endPoint y: 311, distance: 135.0
click at [274, 311] on span "Start with geography: Narrow results quickly by location before applying other …" at bounding box center [532, 308] width 518 height 16
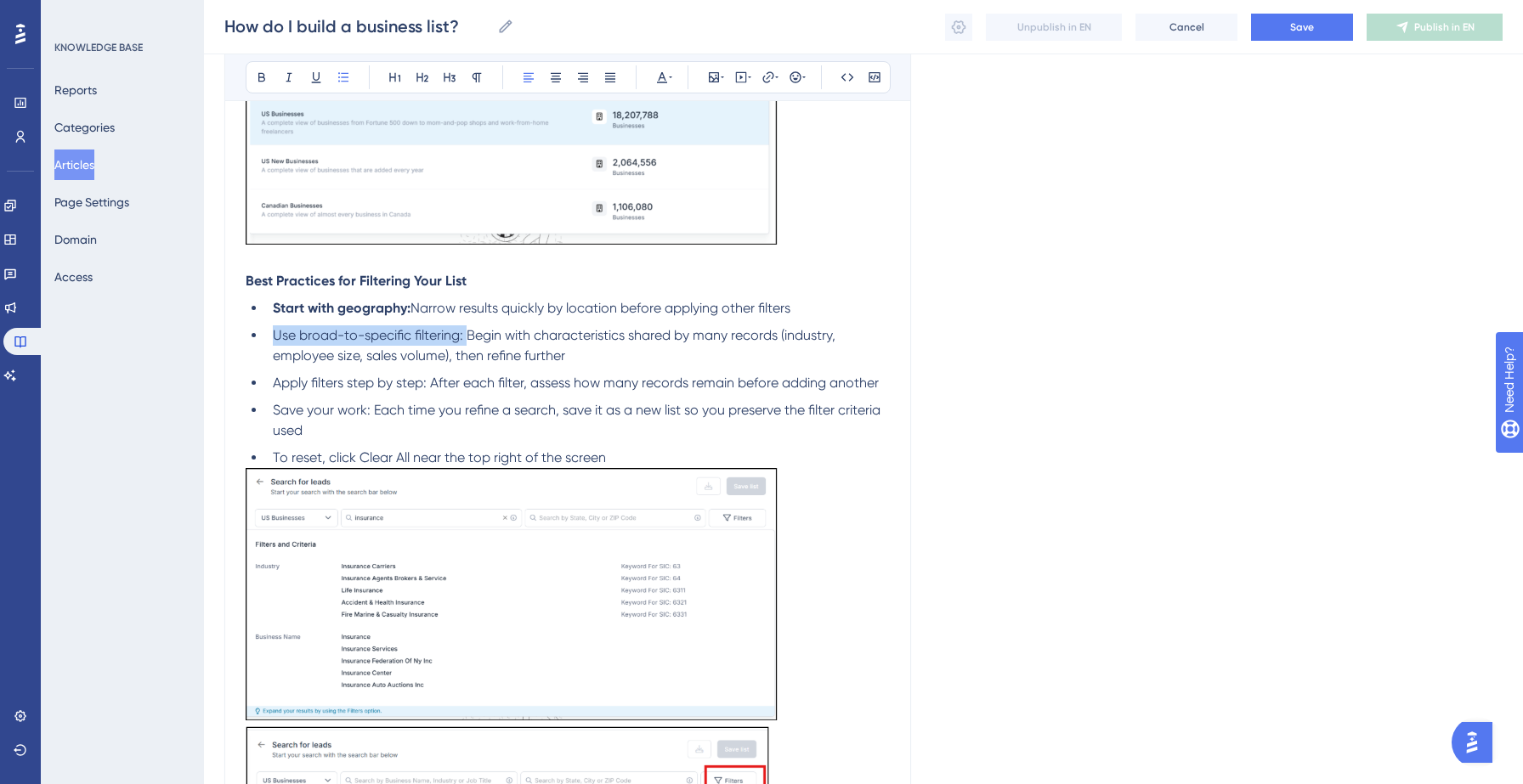
drag, startPoint x: 466, startPoint y: 337, endPoint x: 271, endPoint y: 342, distance: 195.1
click at [271, 342] on li "Use broad-to-specific filtering: Begin with characteristics shared by many reco…" at bounding box center [578, 346] width 624 height 41
drag, startPoint x: 428, startPoint y: 388, endPoint x: 272, endPoint y: 388, distance: 156.0
click at [272, 388] on li "Apply filters step by step: After each filter, assess how many records remain b…" at bounding box center [578, 382] width 624 height 20
drag, startPoint x: 370, startPoint y: 413, endPoint x: 271, endPoint y: 410, distance: 99.0
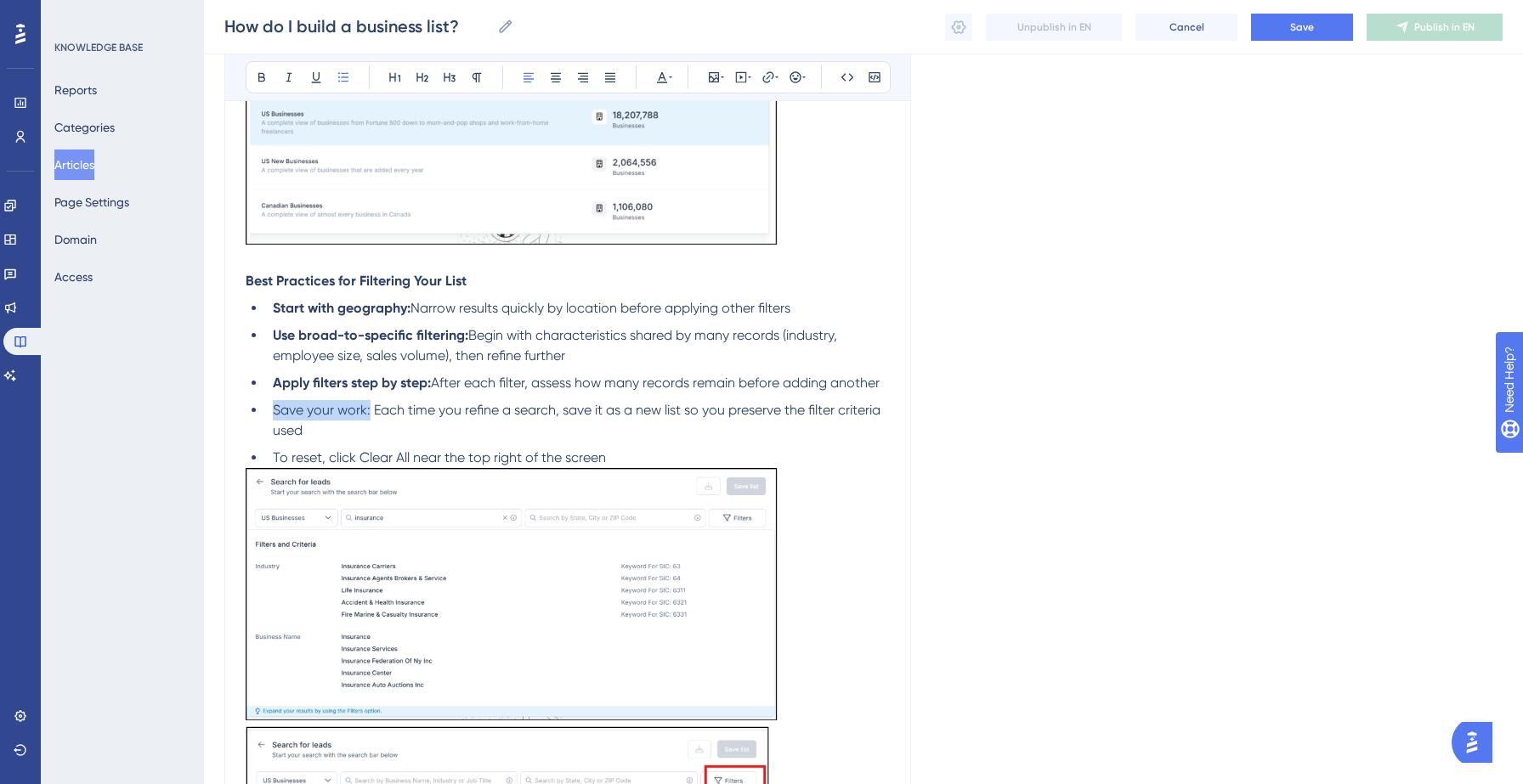
click at [271, 410] on li "Save your work: Each time you refine a search, save it as a new list so you pre…" at bounding box center [578, 420] width 624 height 41
drag, startPoint x: 358, startPoint y: 462, endPoint x: 410, endPoint y: 462, distance: 52.0
click at [410, 462] on span "To reset, click Clear All near the top right of the screen" at bounding box center [439, 457] width 334 height 16
click at [619, 467] on li "To reset, click Clear All near the top right of the screen" at bounding box center [578, 457] width 624 height 20
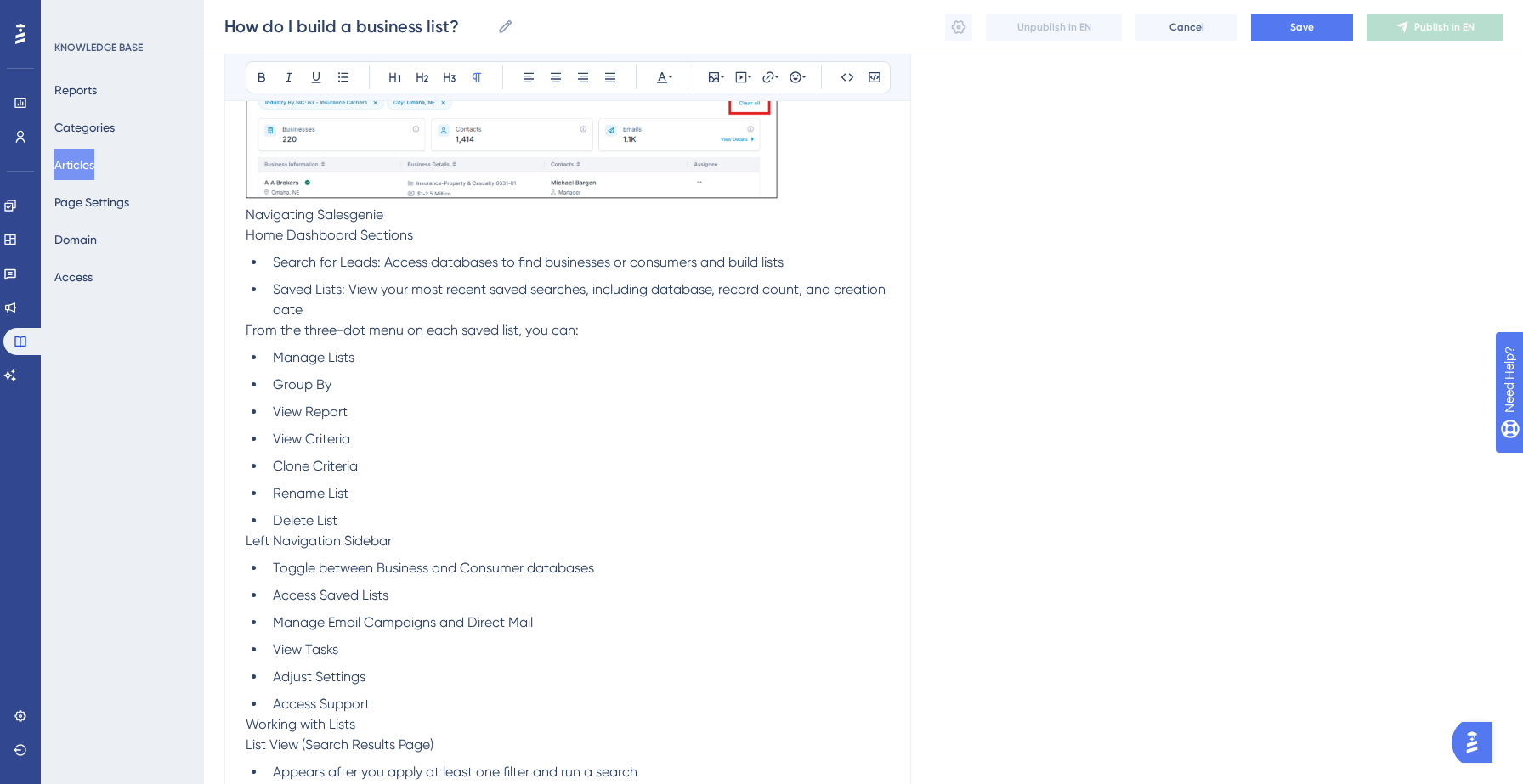
scroll to position [2452, 0]
click at [318, 220] on span "Navigating Salesgenie" at bounding box center [315, 211] width 137 height 16
click at [315, 240] on span "Home Dashboard Sections" at bounding box center [330, 231] width 168 height 16
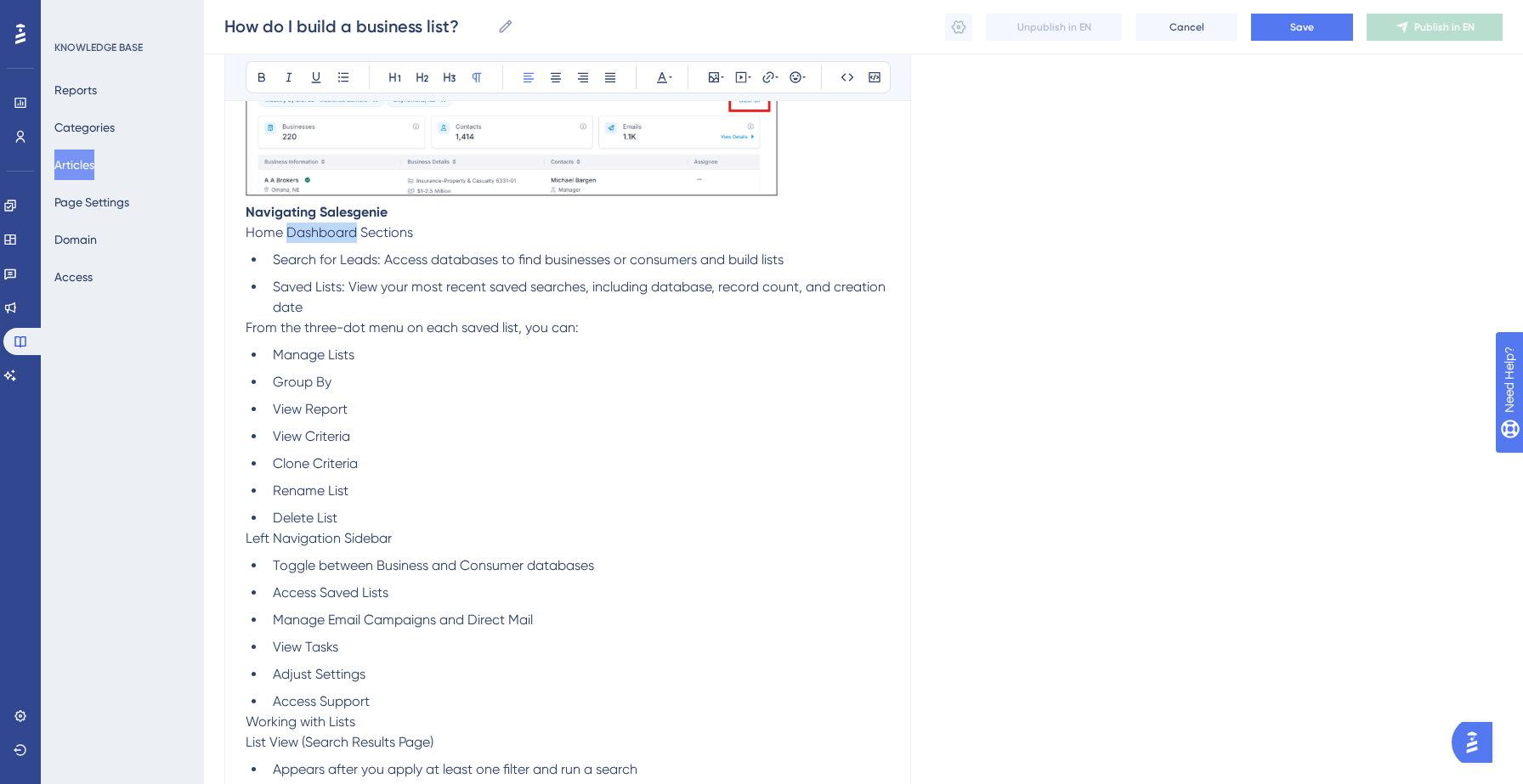
click at [315, 240] on span "Home Dashboard Sections" at bounding box center [330, 231] width 168 height 16
drag, startPoint x: 380, startPoint y: 267, endPoint x: 274, endPoint y: 267, distance: 106.0
click at [274, 267] on span "Search for Leads: Access databases to find businesses or consumers and build li…" at bounding box center [528, 259] width 511 height 16
drag, startPoint x: 346, startPoint y: 294, endPoint x: 274, endPoint y: 288, distance: 72.2
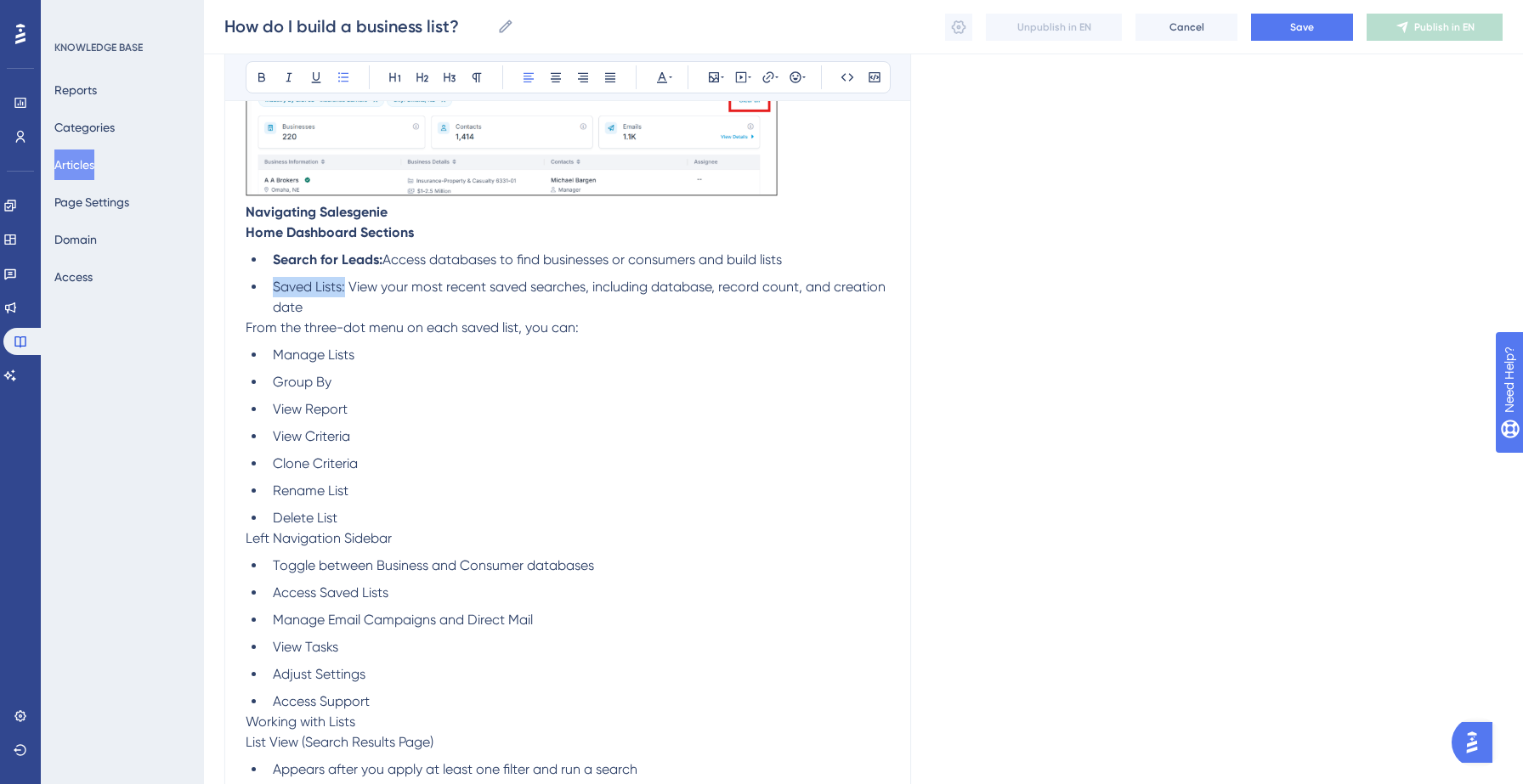
click at [274, 288] on span "Saved Lists: View your most recent saved searches, including database, record c…" at bounding box center [580, 296] width 617 height 36
click at [294, 545] on span "Left Navigation Sidebar" at bounding box center [318, 537] width 146 height 16
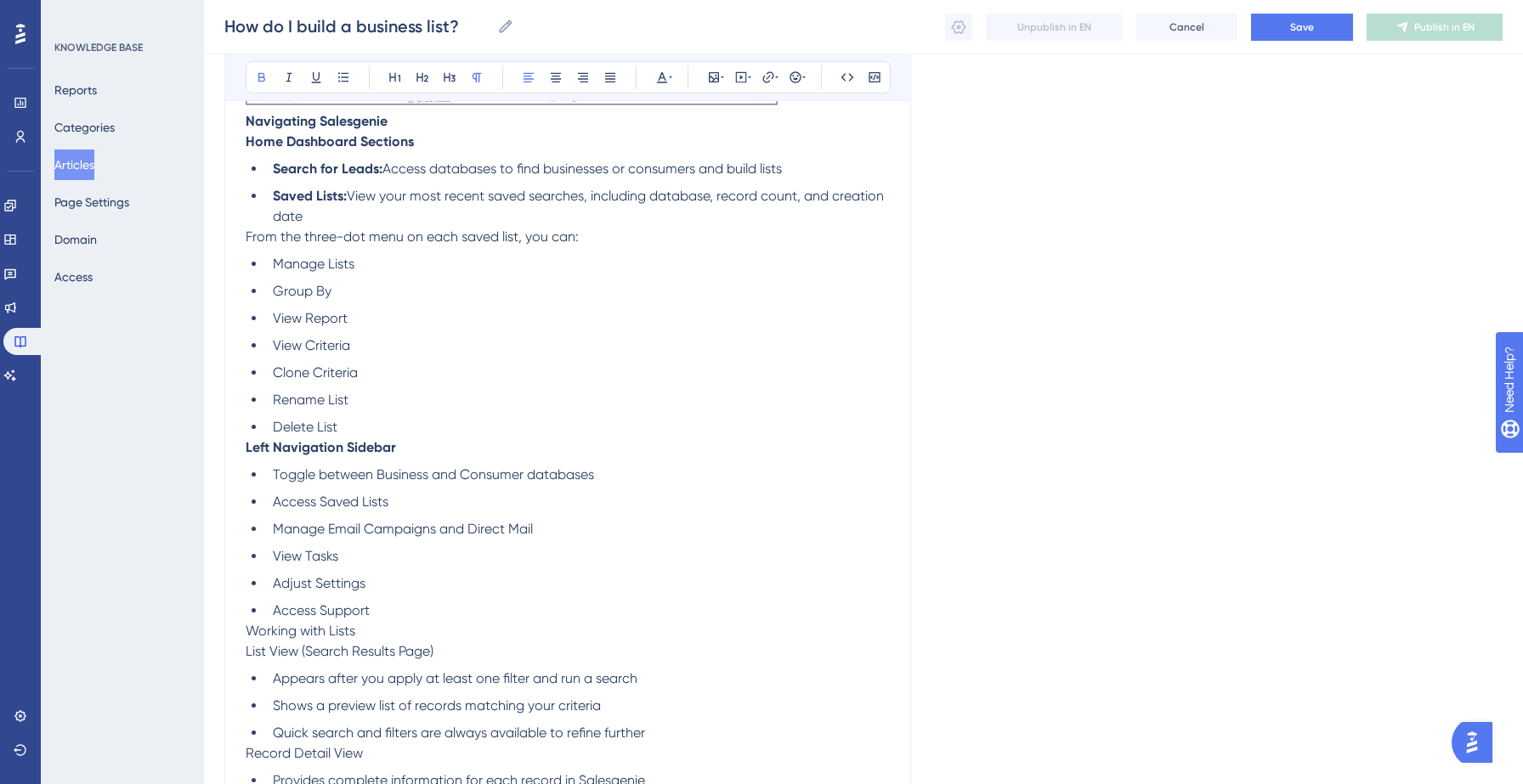
scroll to position [2546, 0]
click at [281, 635] on span "Working with Lists" at bounding box center [300, 627] width 110 height 16
click at [292, 653] on span "List View (Search Results Page)" at bounding box center [339, 647] width 188 height 16
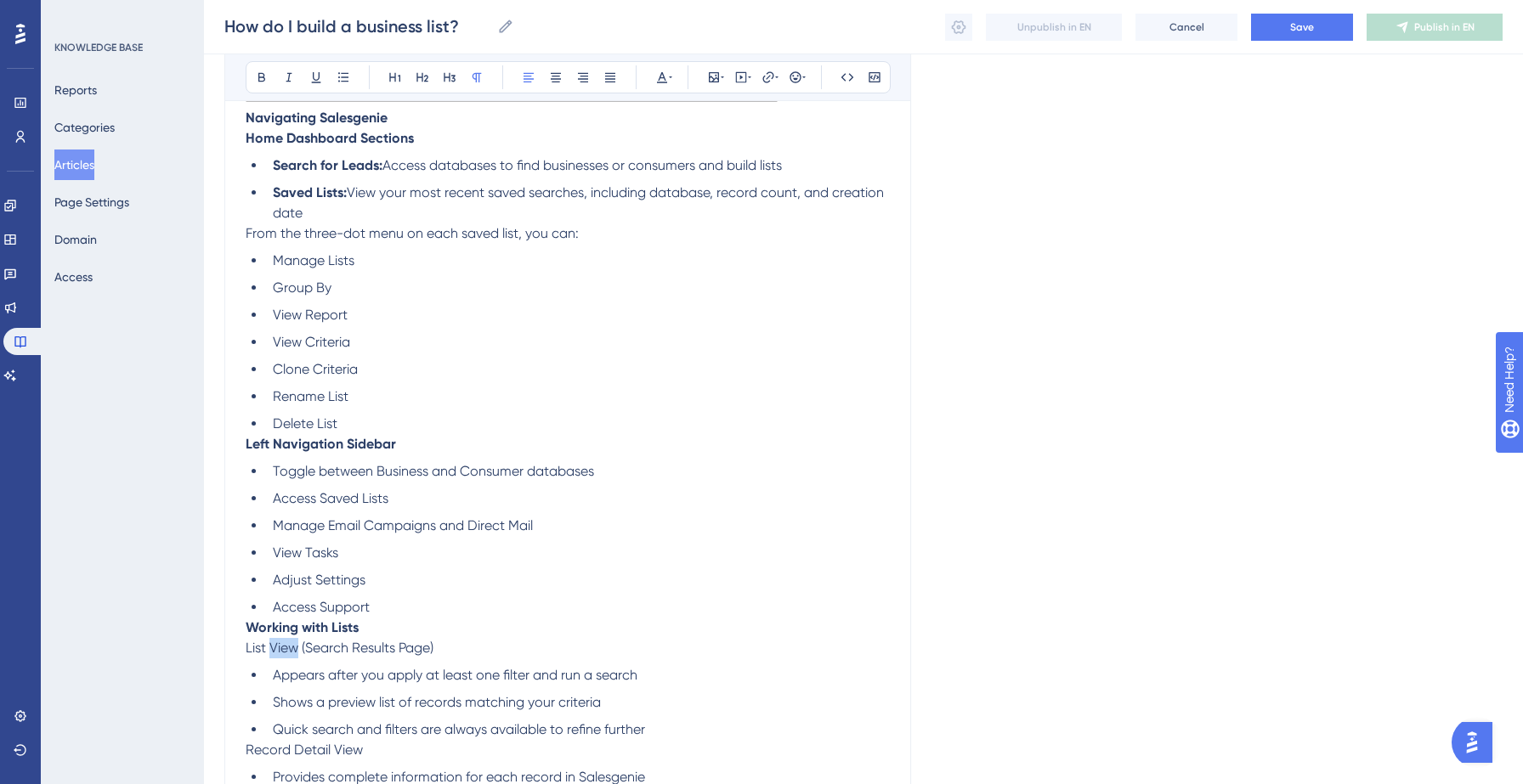
click at [292, 653] on span "List View (Search Results Page)" at bounding box center [339, 647] width 188 height 16
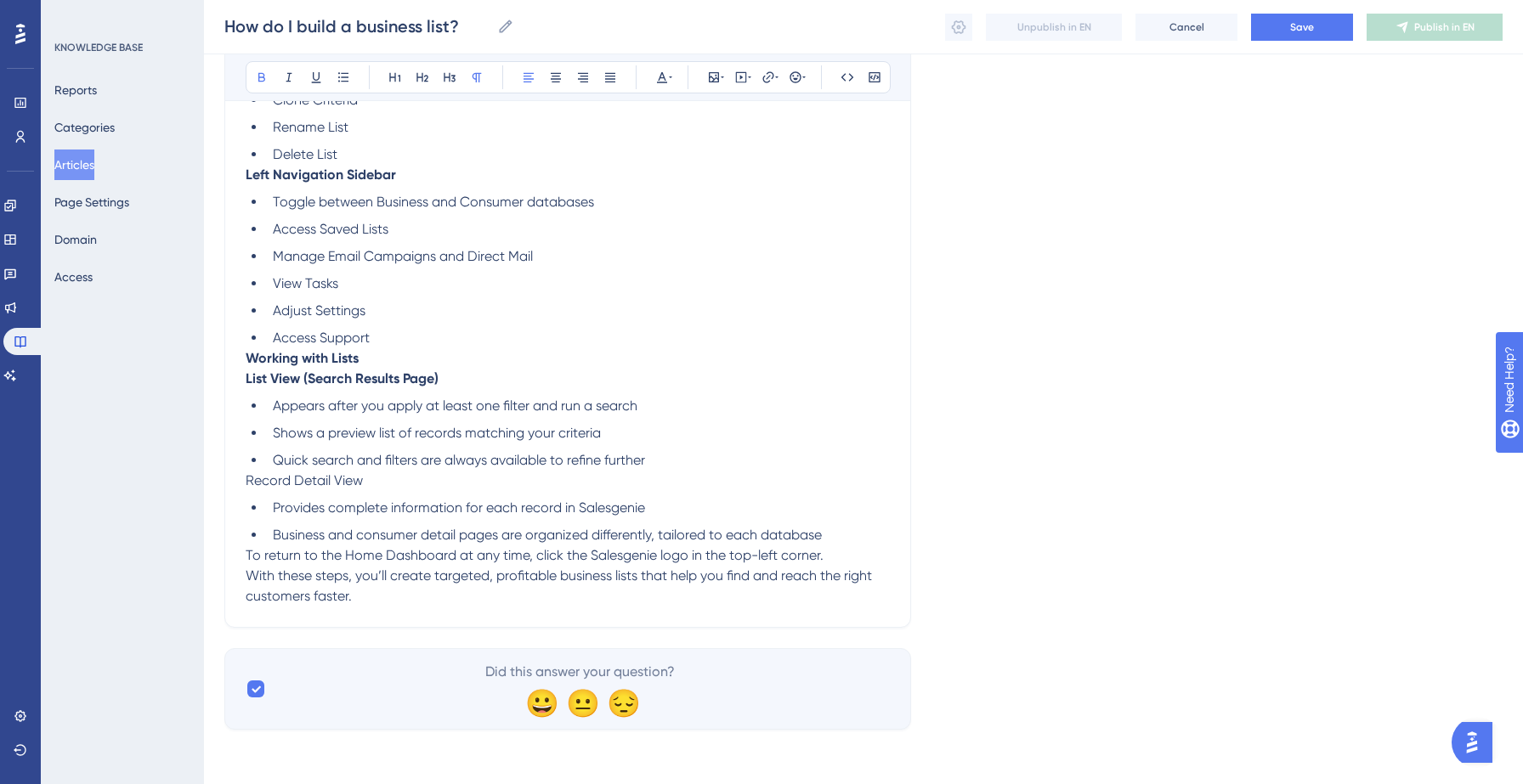
scroll to position [2822, 0]
click at [308, 483] on span "Record Detail View" at bounding box center [304, 480] width 117 height 16
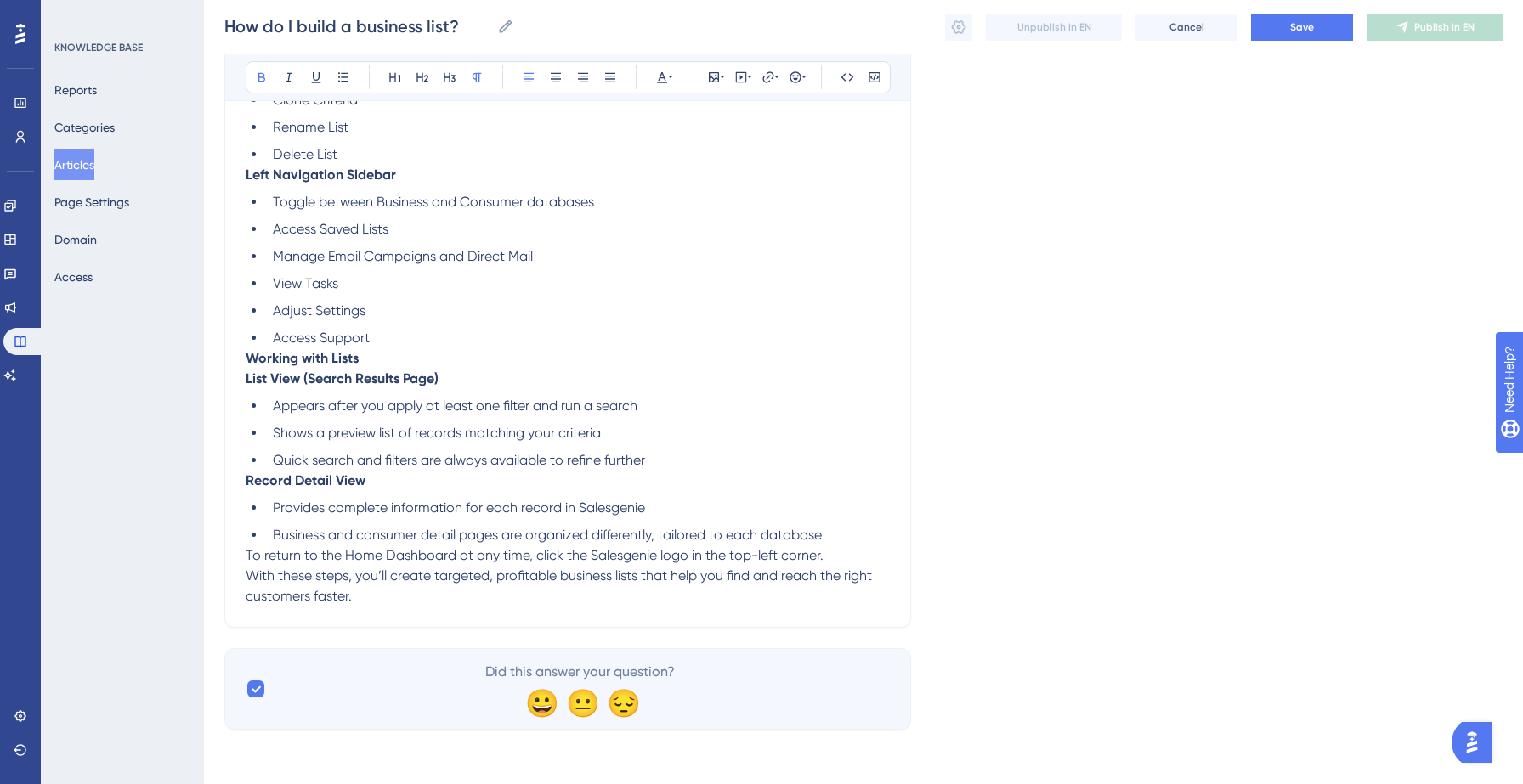
click at [477, 477] on p "Record Detail View" at bounding box center [568, 480] width 644 height 20
drag, startPoint x: 588, startPoint y: 558, endPoint x: 688, endPoint y: 558, distance: 100.0
click at [688, 558] on span "To return to the Home Dashboard at any time, click the Salesgenie logo in the t…" at bounding box center [535, 554] width 578 height 16
drag, startPoint x: 246, startPoint y: 574, endPoint x: 371, endPoint y: 609, distance: 129.8
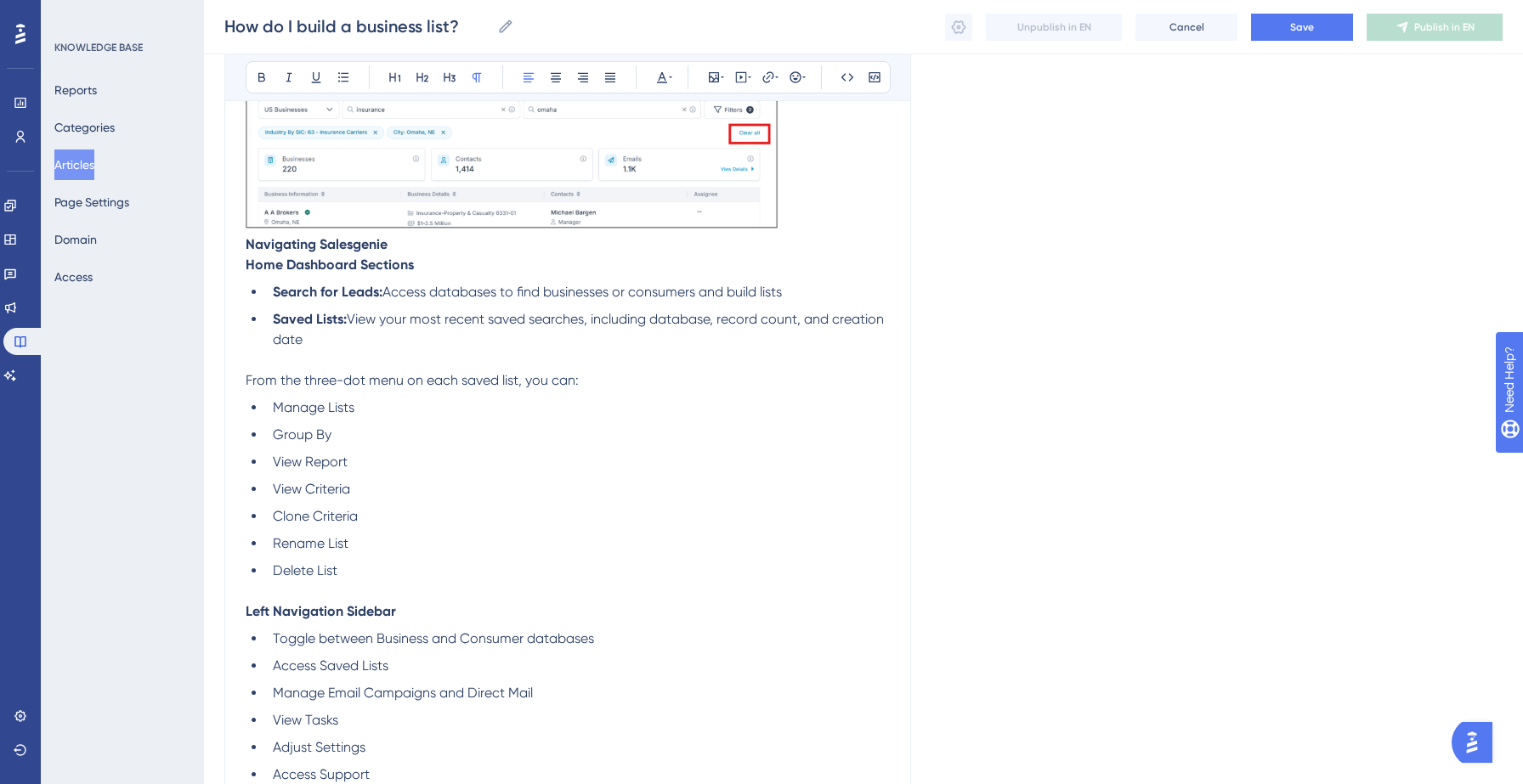
scroll to position [2420, 0]
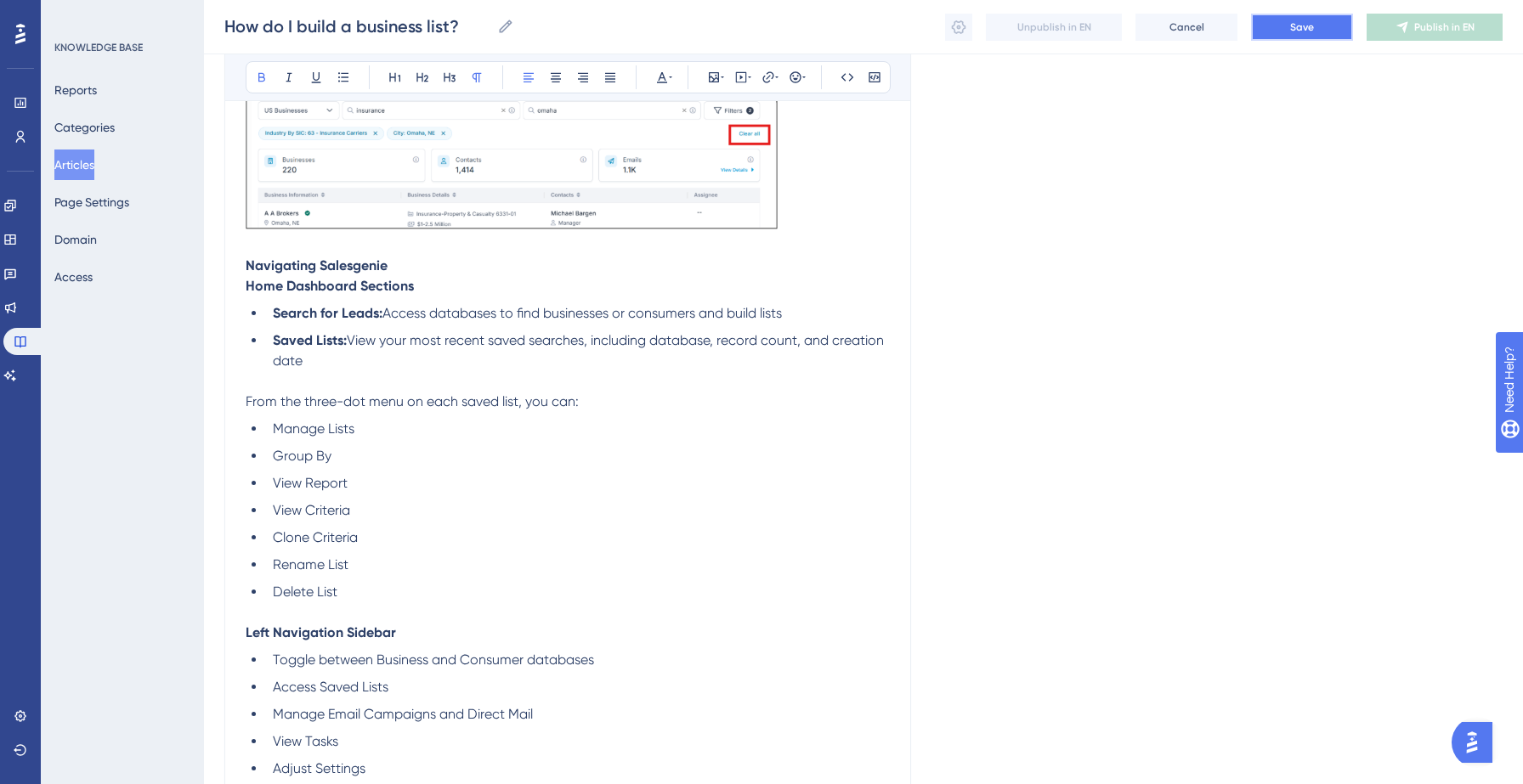
click at [1295, 37] on button "Save" at bounding box center [1302, 27] width 102 height 28
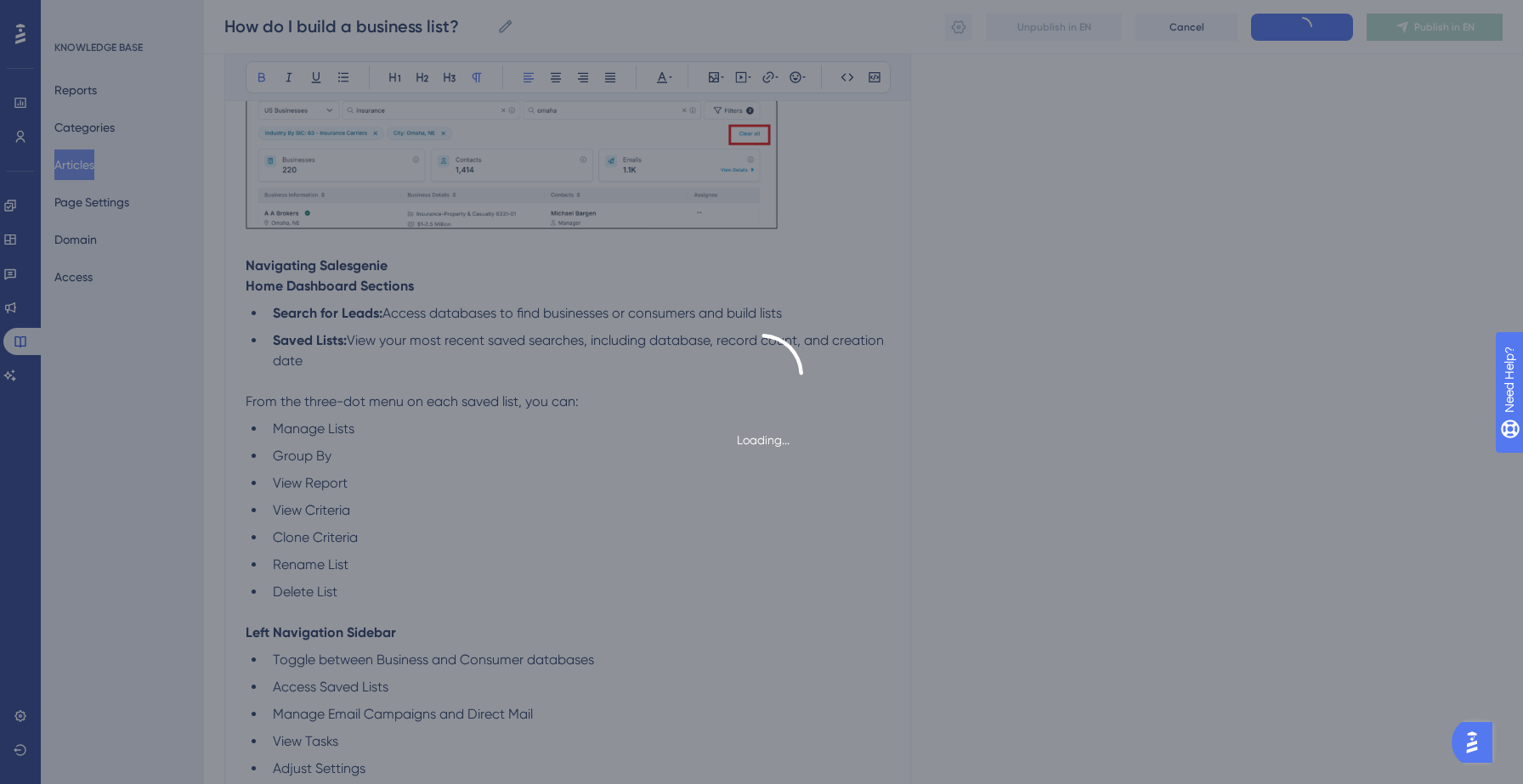
type input "How do I build a business list?"
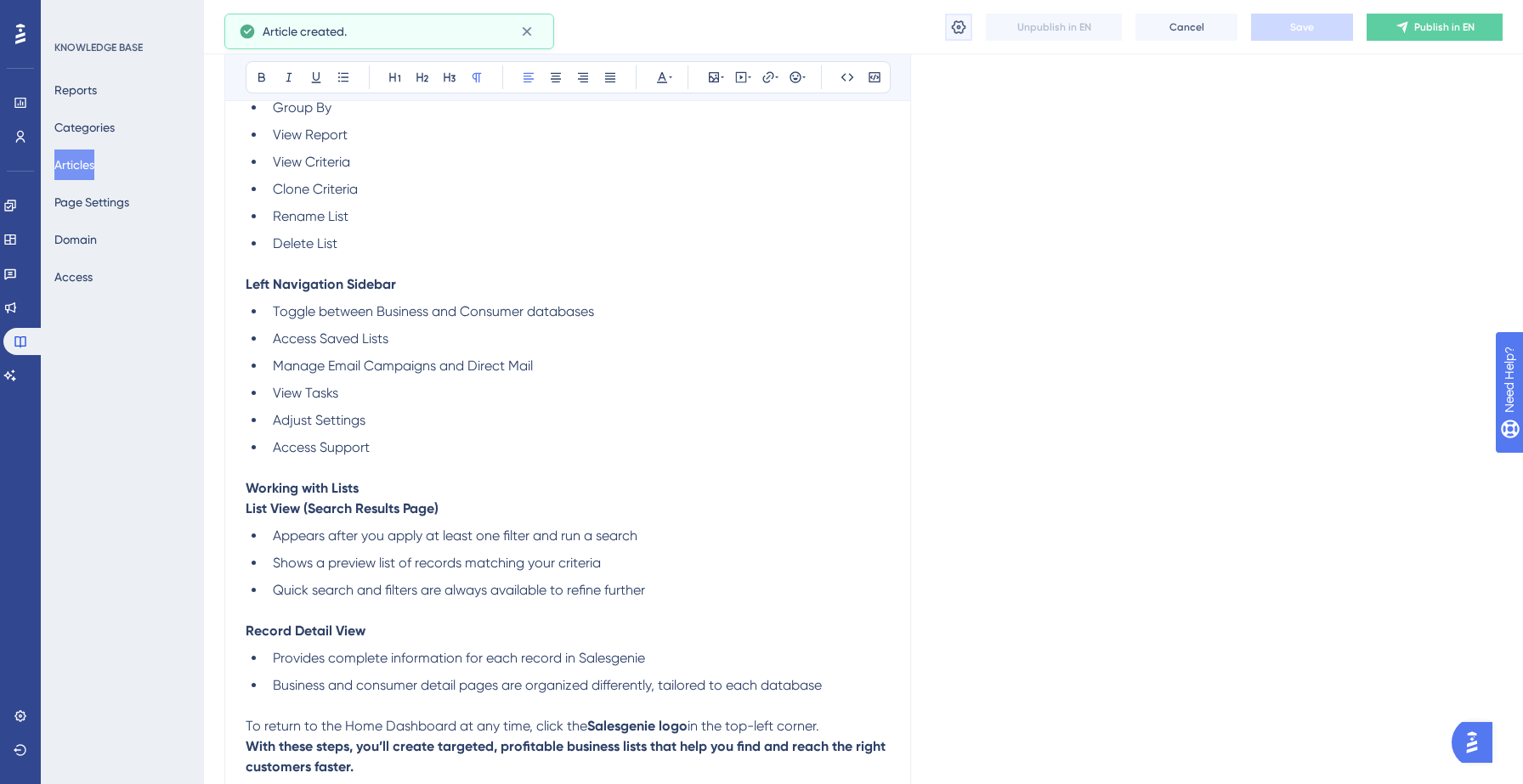
click at [960, 34] on icon at bounding box center [959, 28] width 17 height 17
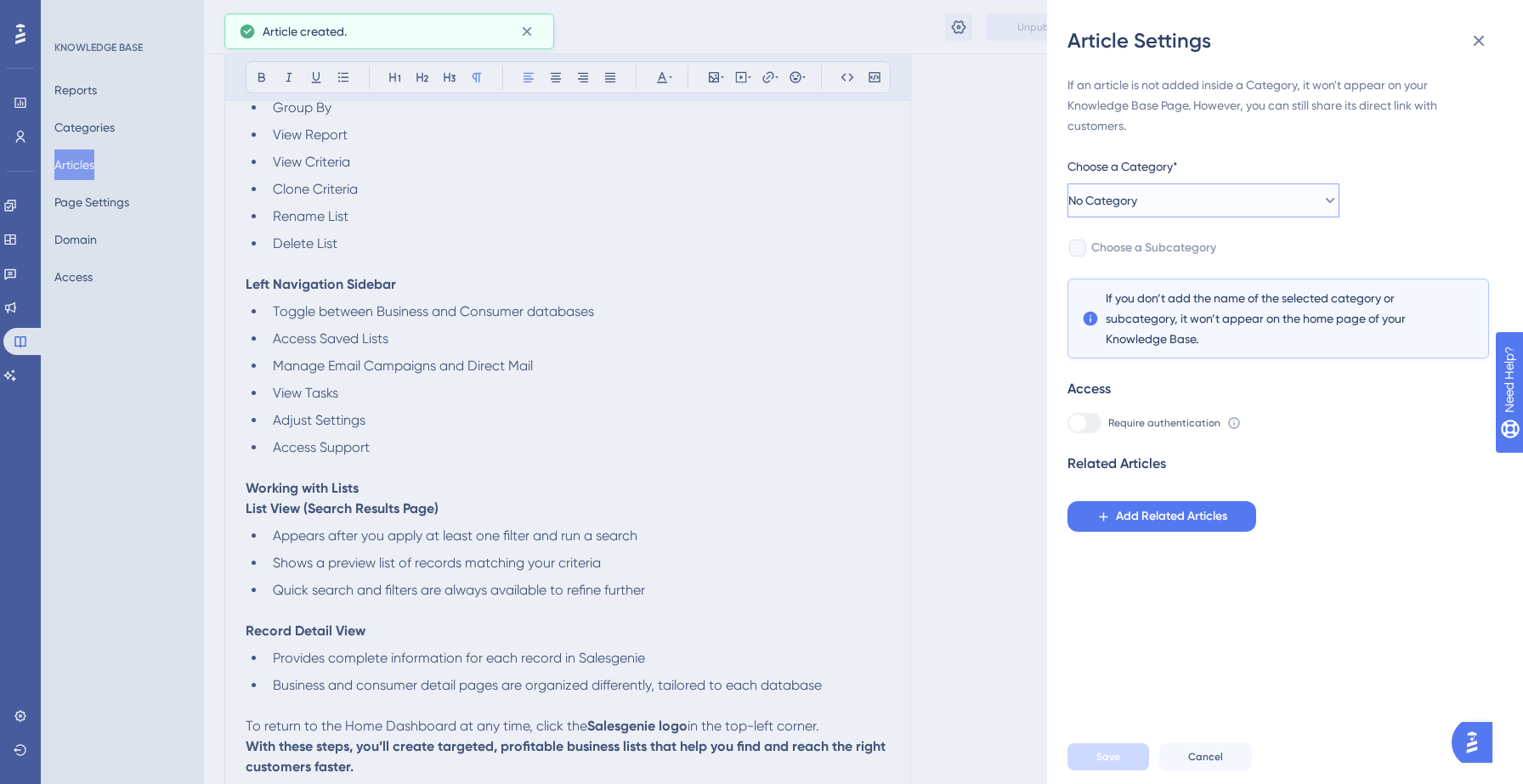
click at [1204, 188] on button "No Category" at bounding box center [1203, 201] width 272 height 34
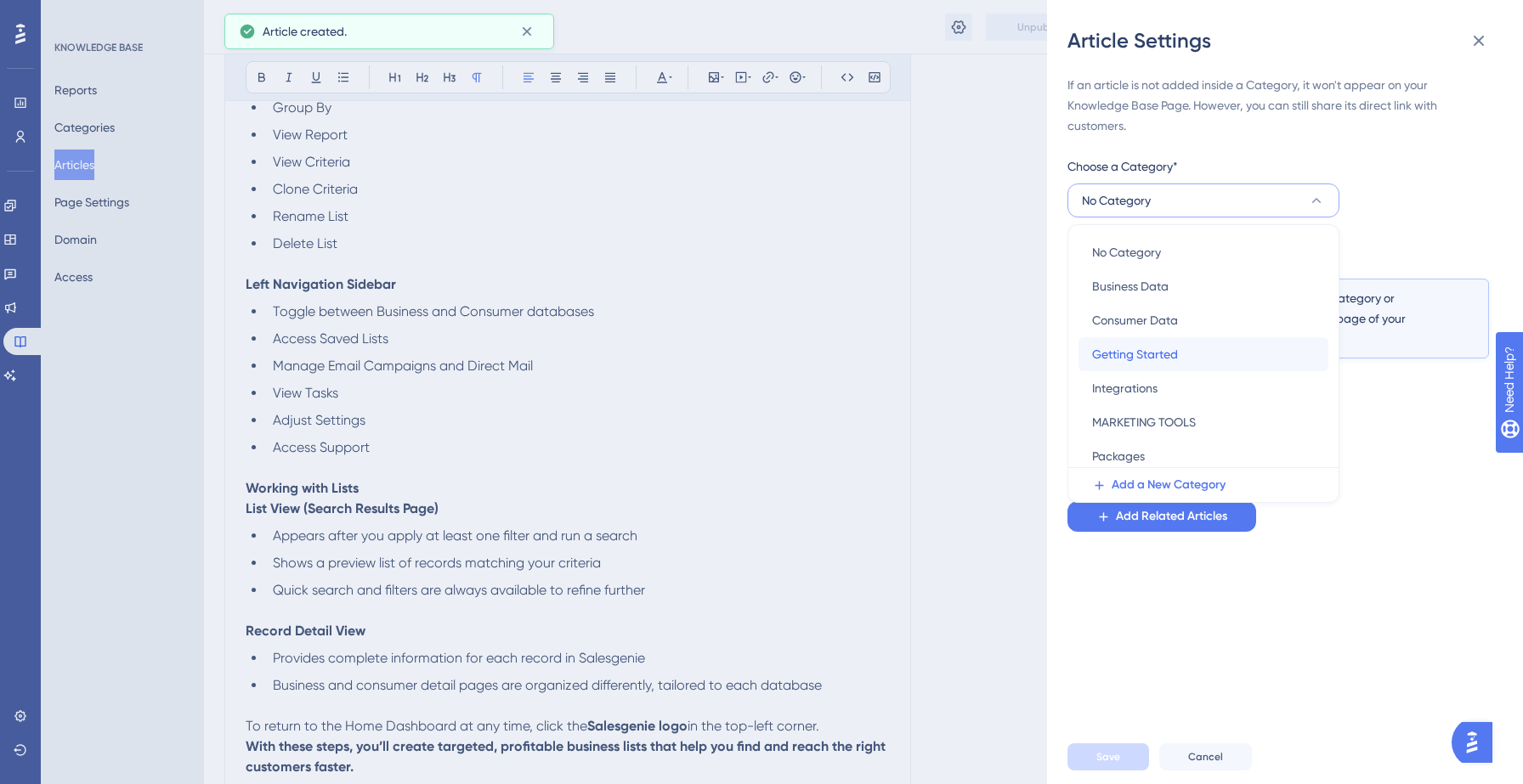
click at [1135, 357] on span "Getting Started" at bounding box center [1135, 353] width 86 height 20
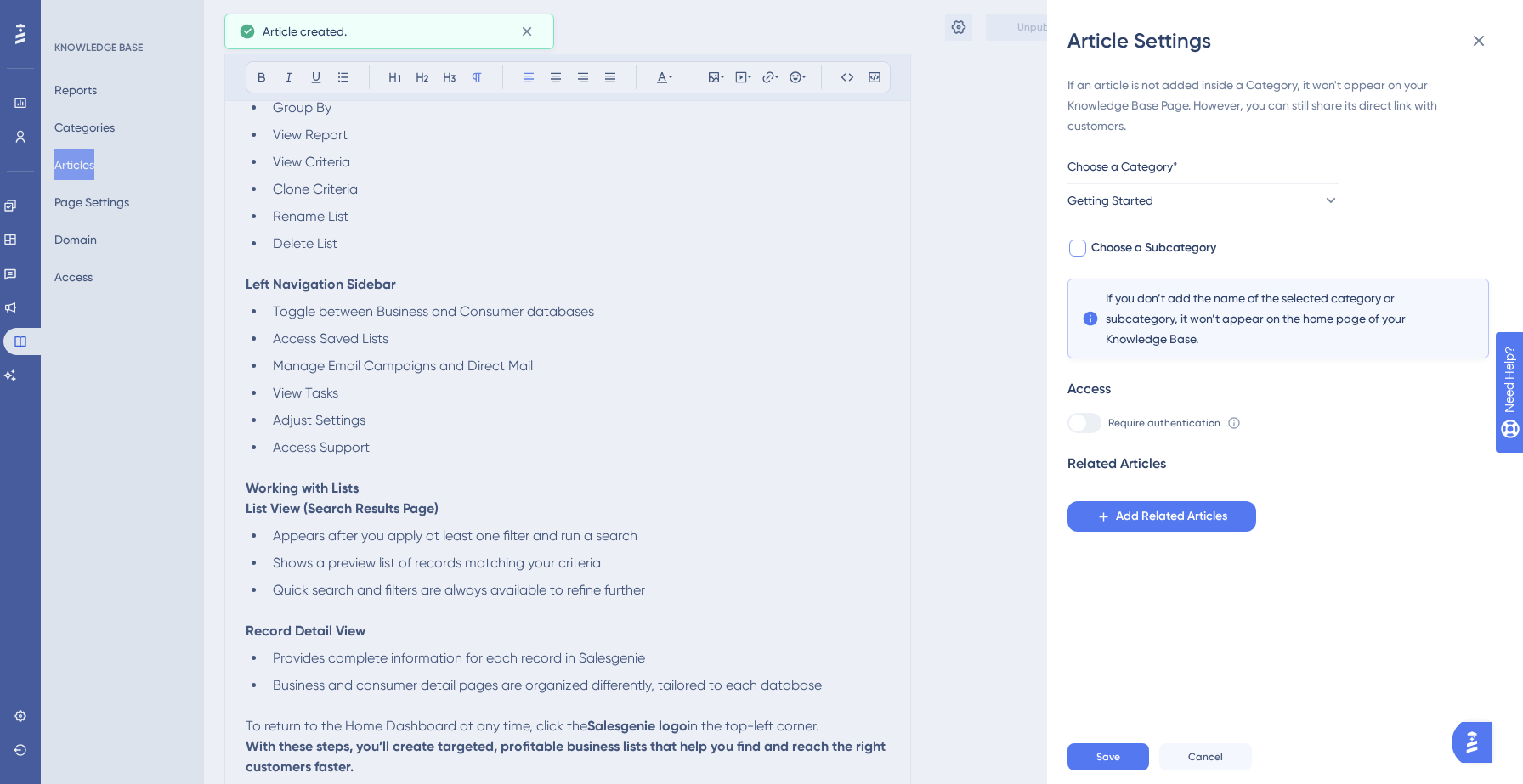
click at [1180, 247] on span "Choose a Subcategory" at bounding box center [1153, 248] width 125 height 20
checkbox input "true"
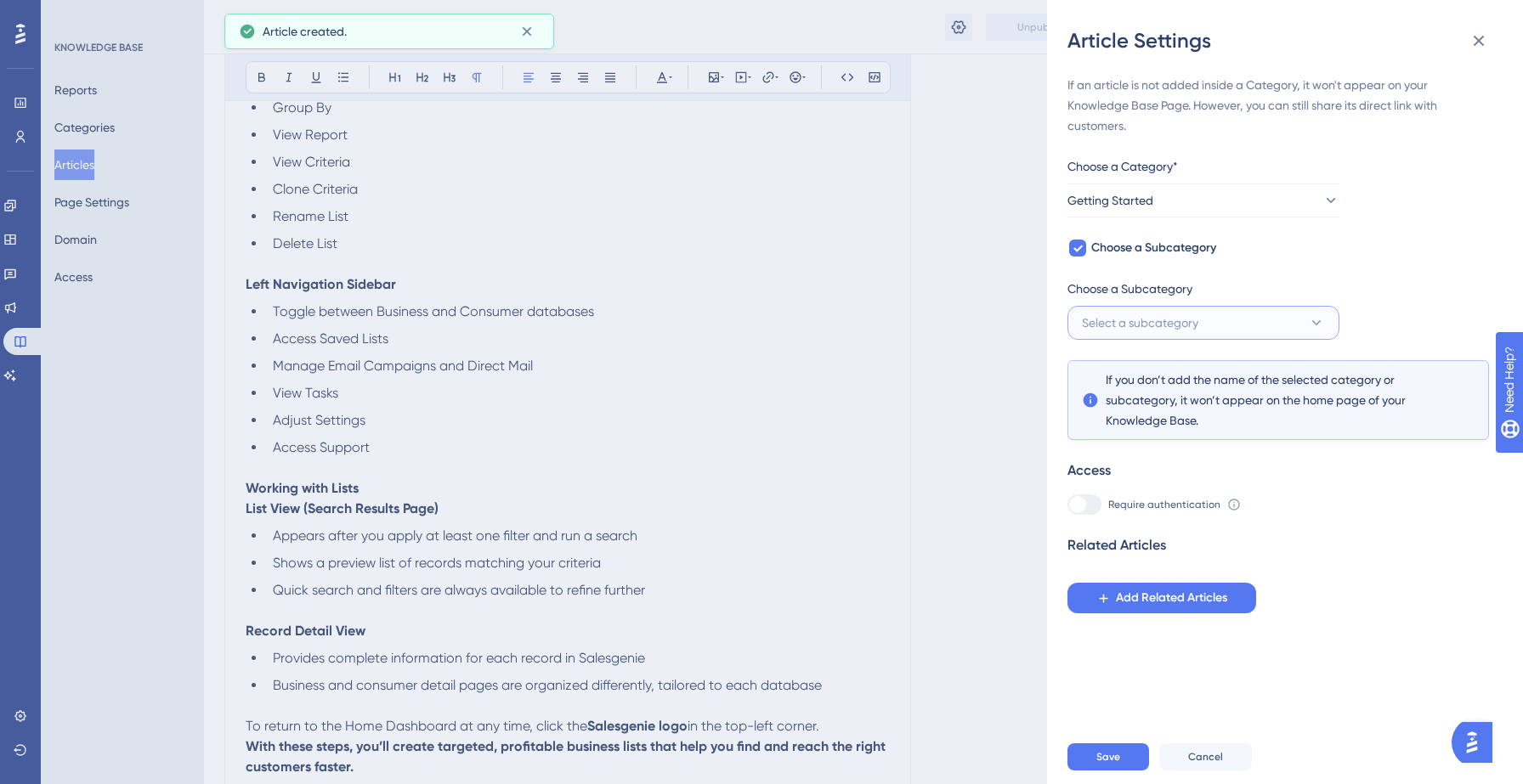
click at [1185, 335] on button "Select a subcategory" at bounding box center [1203, 323] width 272 height 34
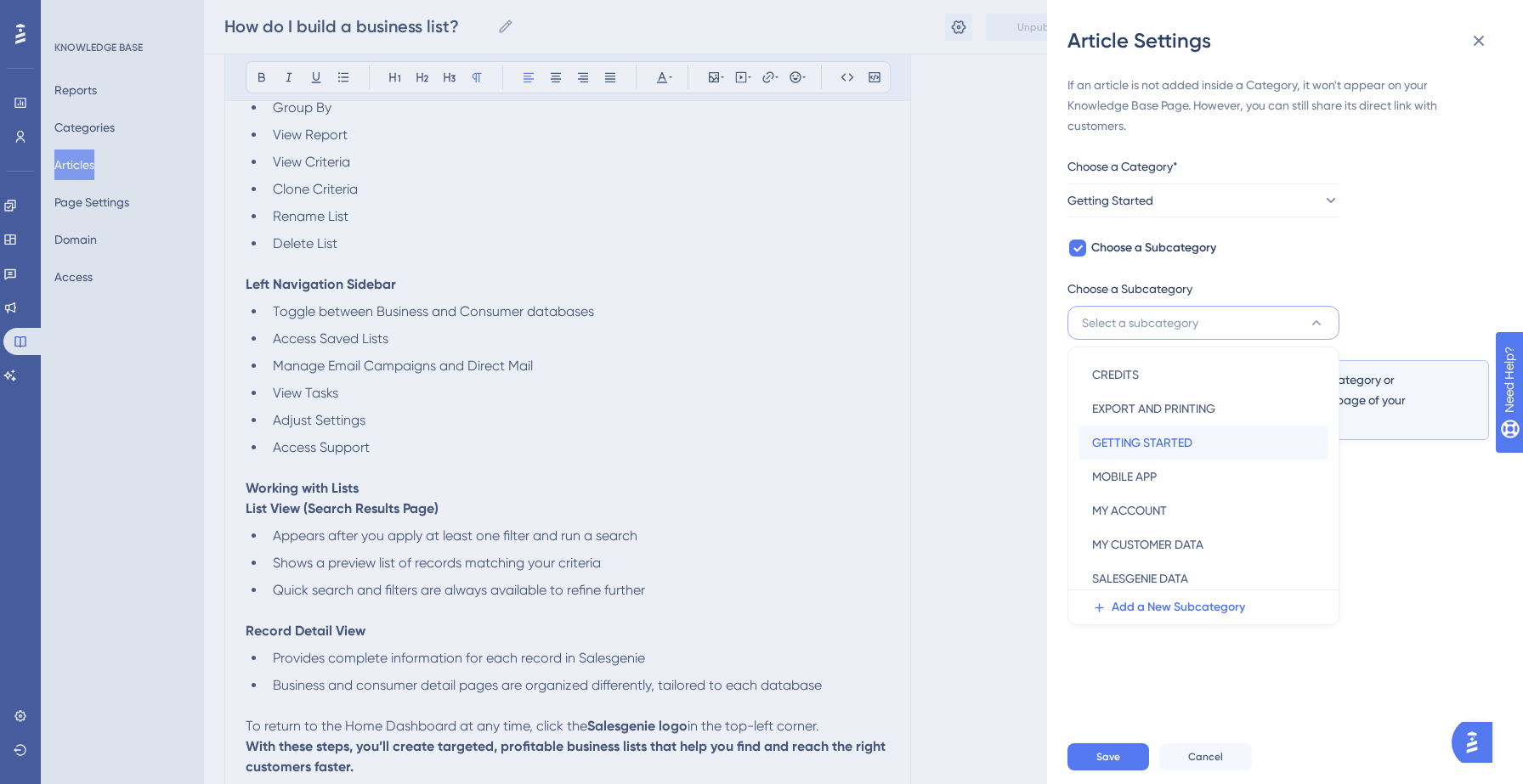
click at [1159, 439] on span "GETTING STARTED" at bounding box center [1142, 442] width 100 height 20
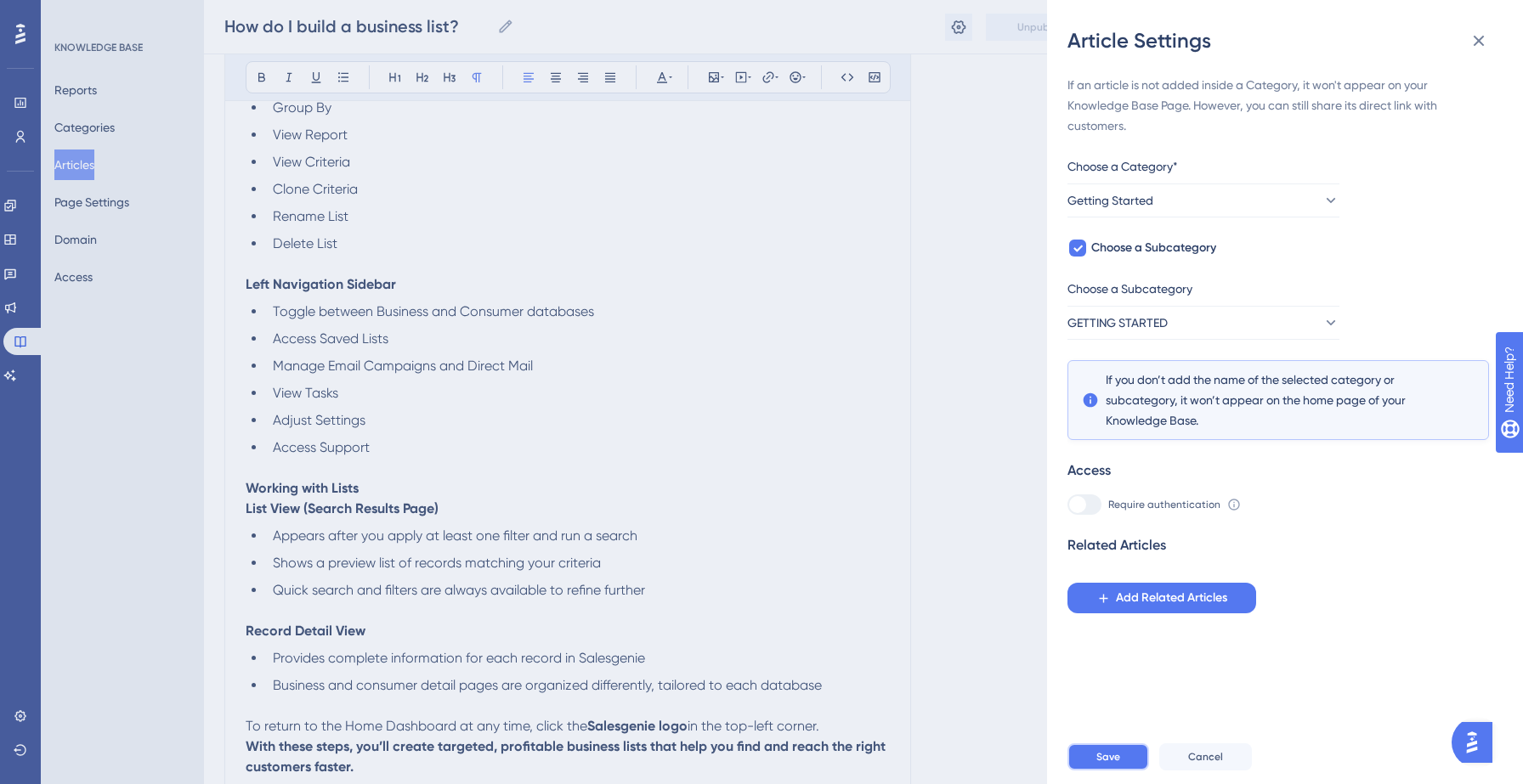
click at [1107, 759] on span "Save" at bounding box center [1107, 756] width 24 height 13
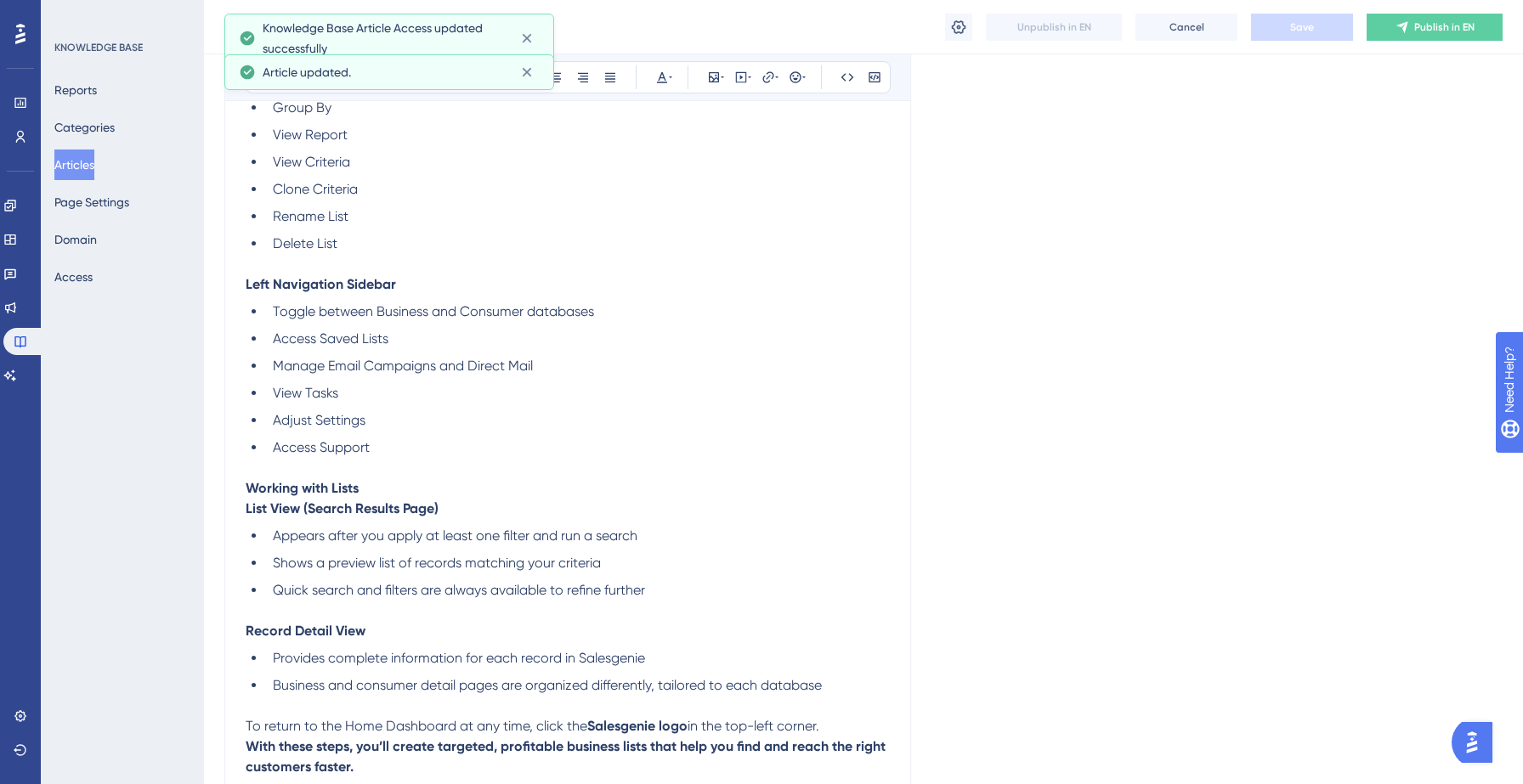
click at [1443, 41] on div "How do I build a business list? How do I build a business list? Unpublish in EN…" at bounding box center [863, 27] width 1319 height 54
click at [1435, 35] on button "Publish in EN" at bounding box center [1434, 27] width 136 height 28
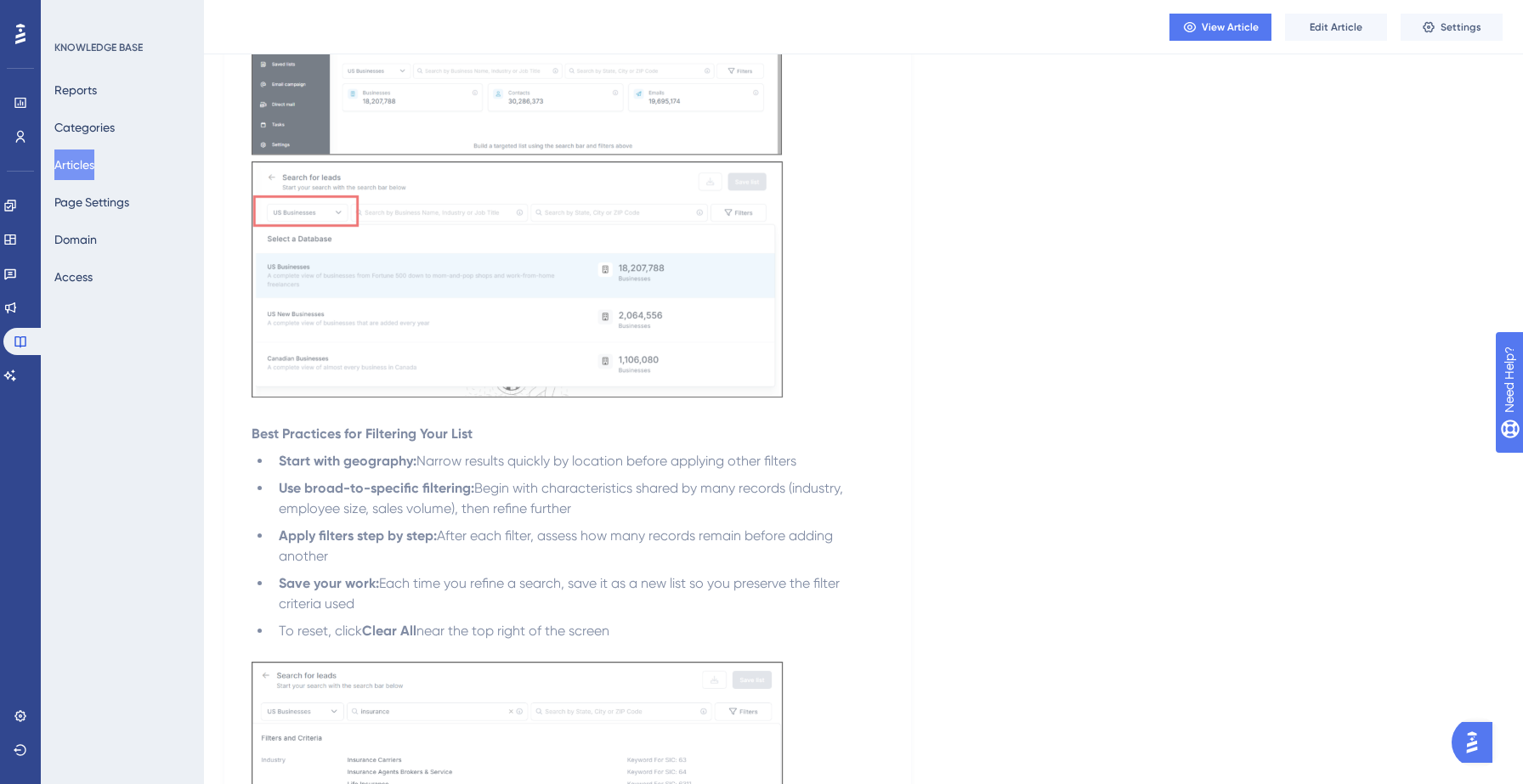
scroll to position [0, 0]
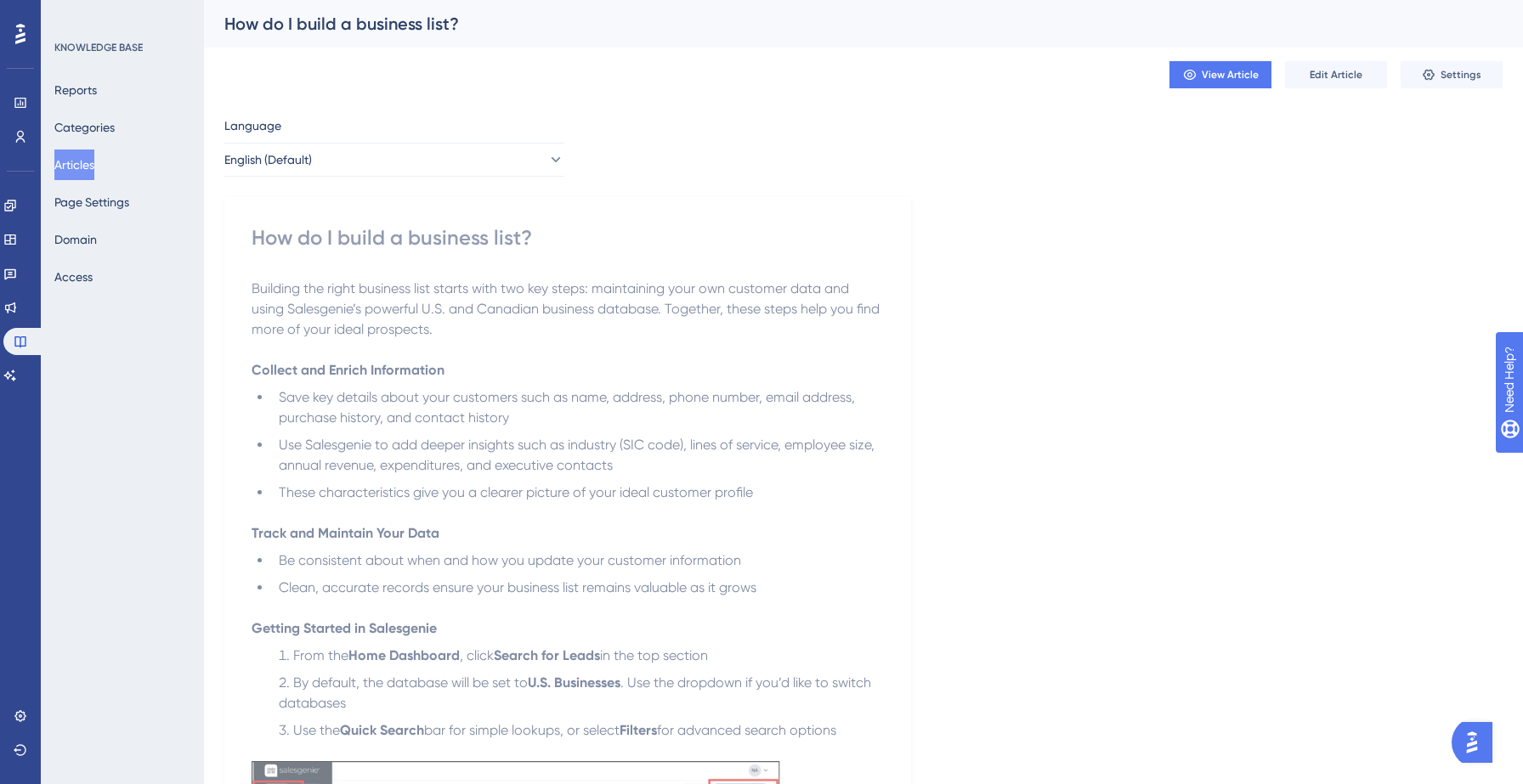
click at [91, 164] on button "Articles" at bounding box center [74, 165] width 40 height 30
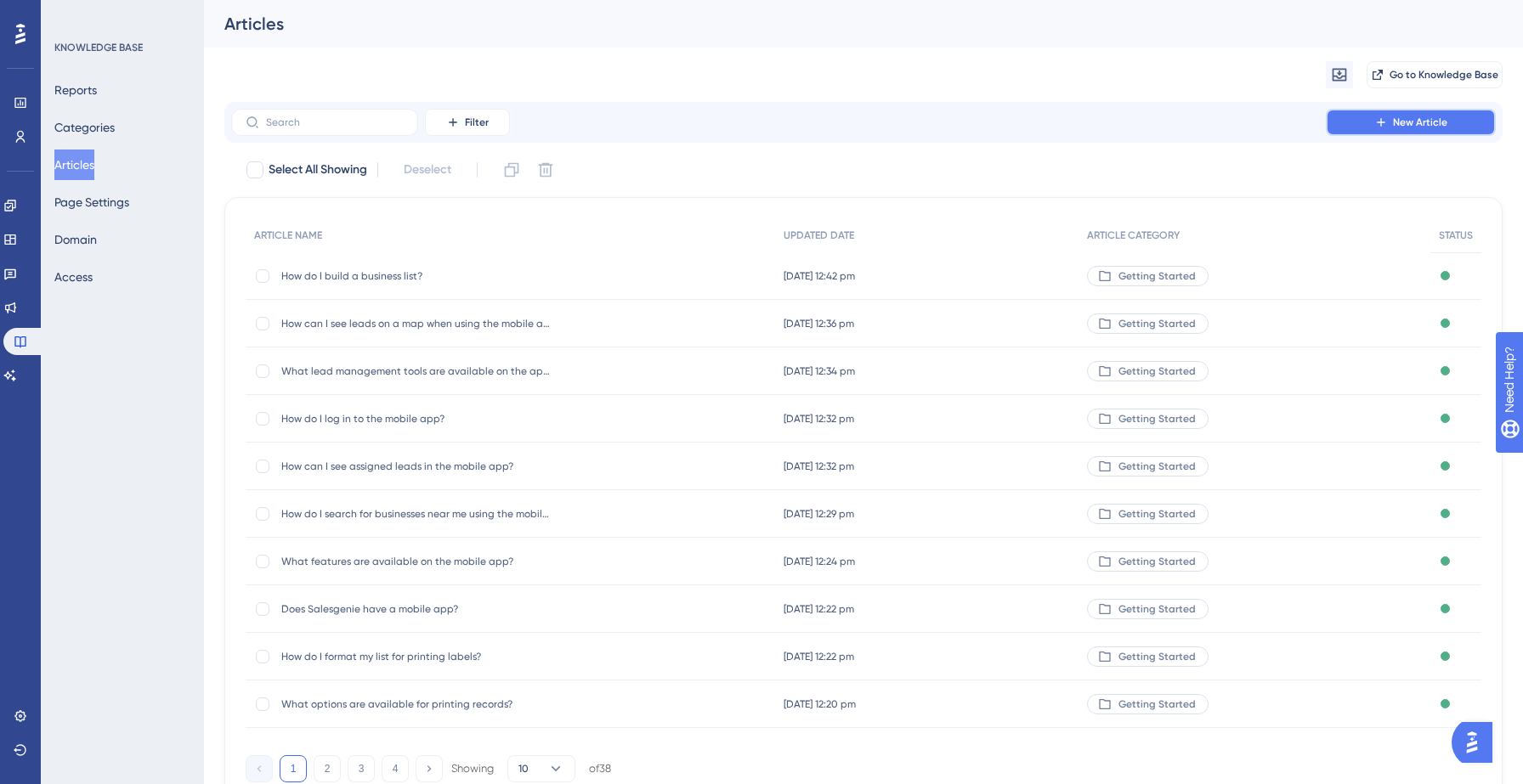
click at [1432, 121] on span "New Article" at bounding box center [1420, 122] width 54 height 13
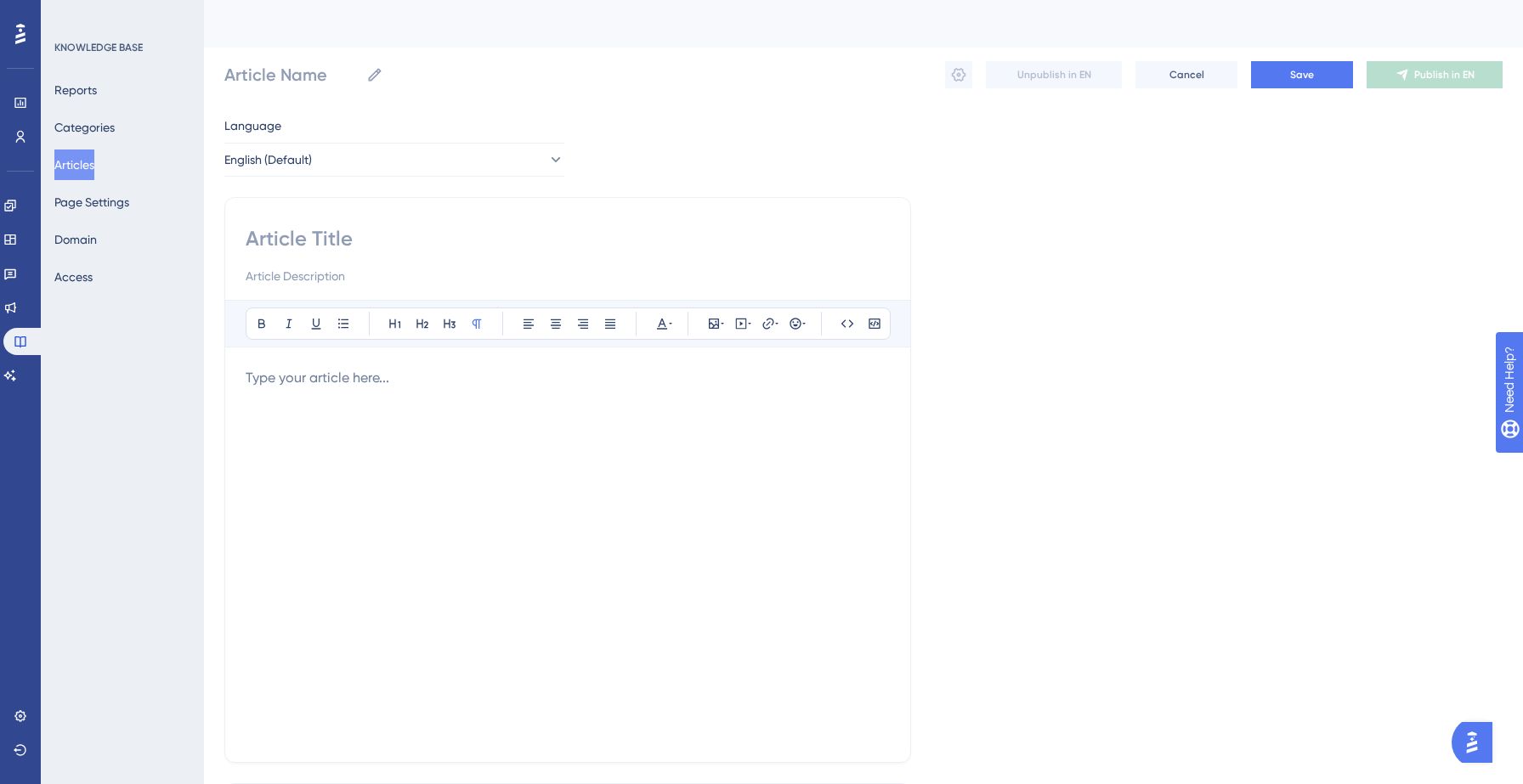
click at [479, 240] on input at bounding box center [568, 238] width 644 height 28
paste input "What business database should I choose?"
type input "What business database should I choose?"
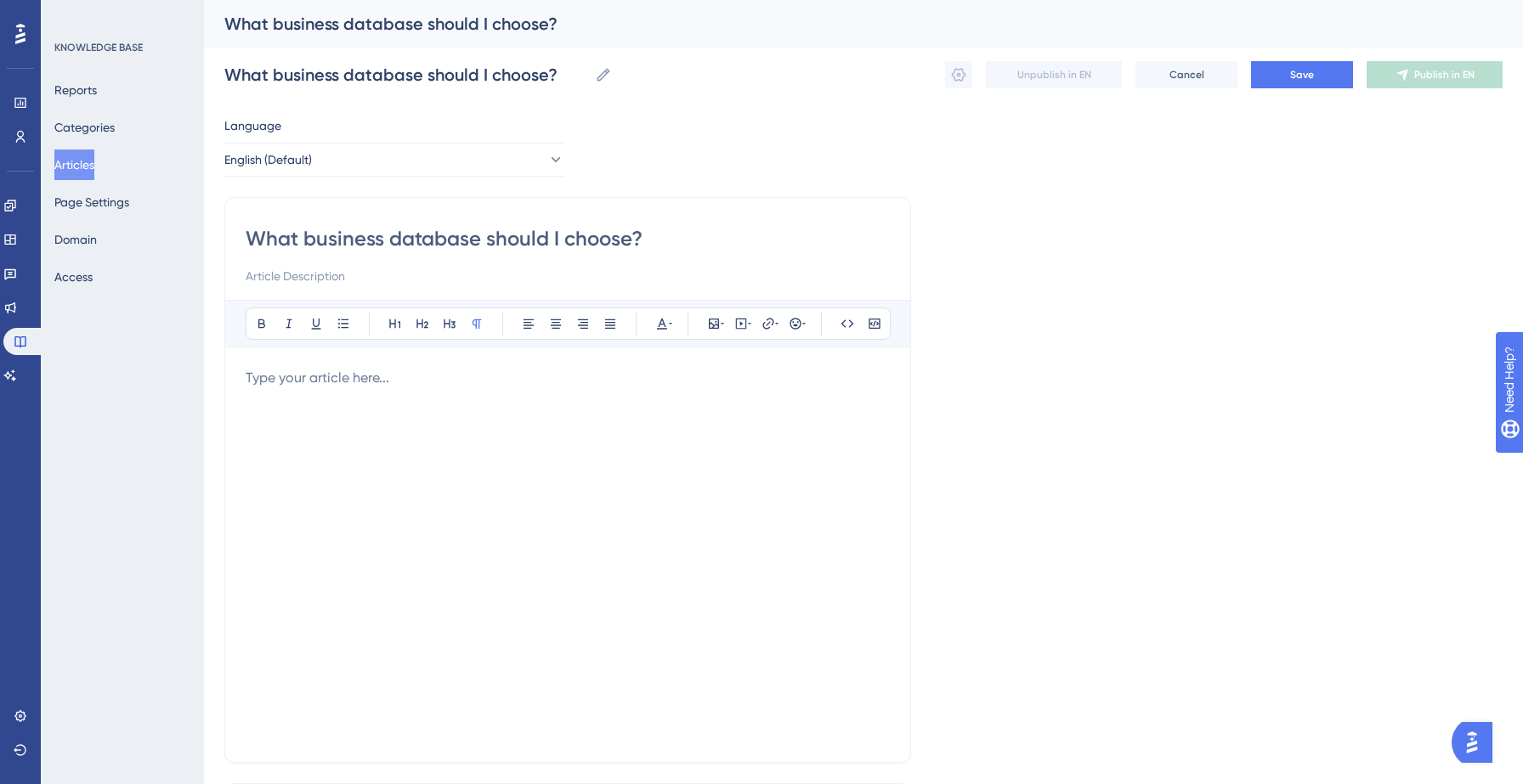
type input "What business database should I choose?"
click at [292, 402] on div at bounding box center [568, 554] width 644 height 373
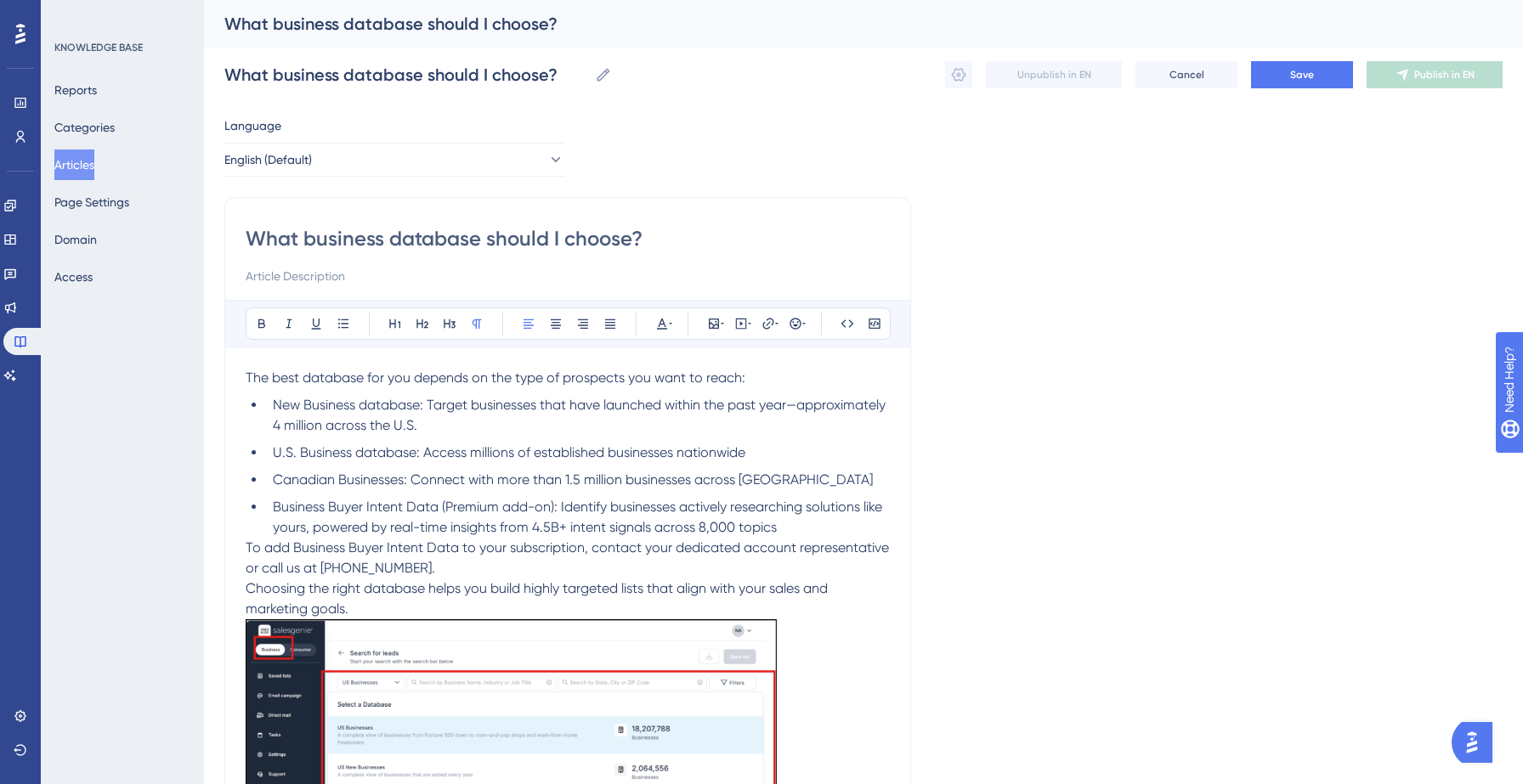
click at [365, 379] on span "The best database for you depends on the type of prospects you want to reach:" at bounding box center [496, 377] width 499 height 16
drag, startPoint x: 424, startPoint y: 404, endPoint x: 274, endPoint y: 403, distance: 150.0
click at [274, 403] on span "New Business database: Target businesses that have launched within the past yea…" at bounding box center [580, 414] width 617 height 36
drag, startPoint x: 420, startPoint y: 458, endPoint x: 253, endPoint y: 437, distance: 168.3
click at [253, 437] on ul "New Business database: Target businesses that have launched within the past yea…" at bounding box center [568, 467] width 644 height 143
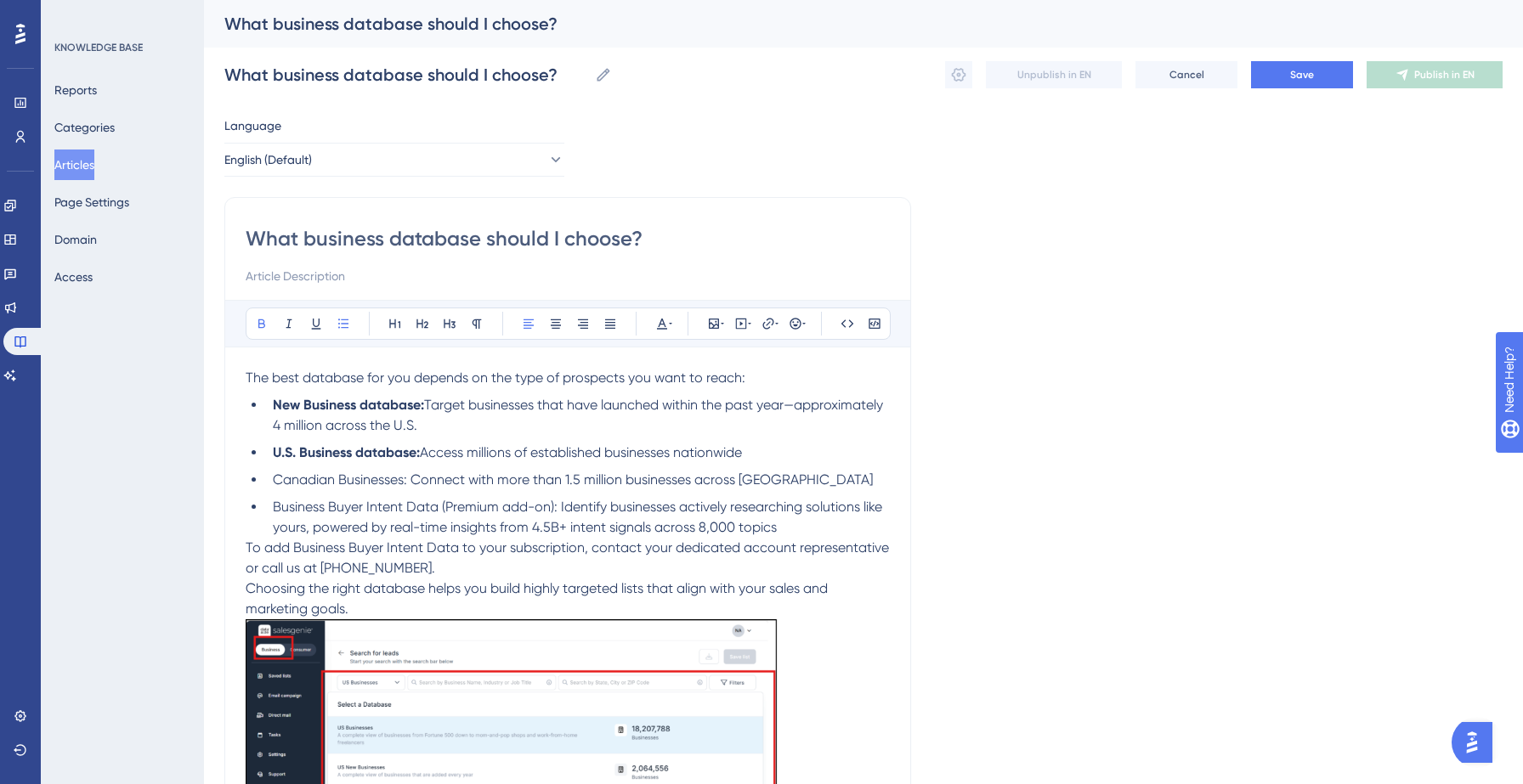
click at [406, 481] on span "Canadian Businesses: Connect with more than 1.5 million businesses across Canada" at bounding box center [573, 479] width 600 height 16
drag, startPoint x: 411, startPoint y: 482, endPoint x: 271, endPoint y: 484, distance: 140.0
click at [271, 484] on li "Canadian Businesses: Connect with more than 1.5 million businesses across Canada" at bounding box center [578, 479] width 624 height 20
drag, startPoint x: 294, startPoint y: 549, endPoint x: 459, endPoint y: 551, distance: 165.0
click at [459, 551] on span "To add Business Buyer Intent Data to your subscription, contact your dedicated …" at bounding box center [569, 557] width 647 height 36
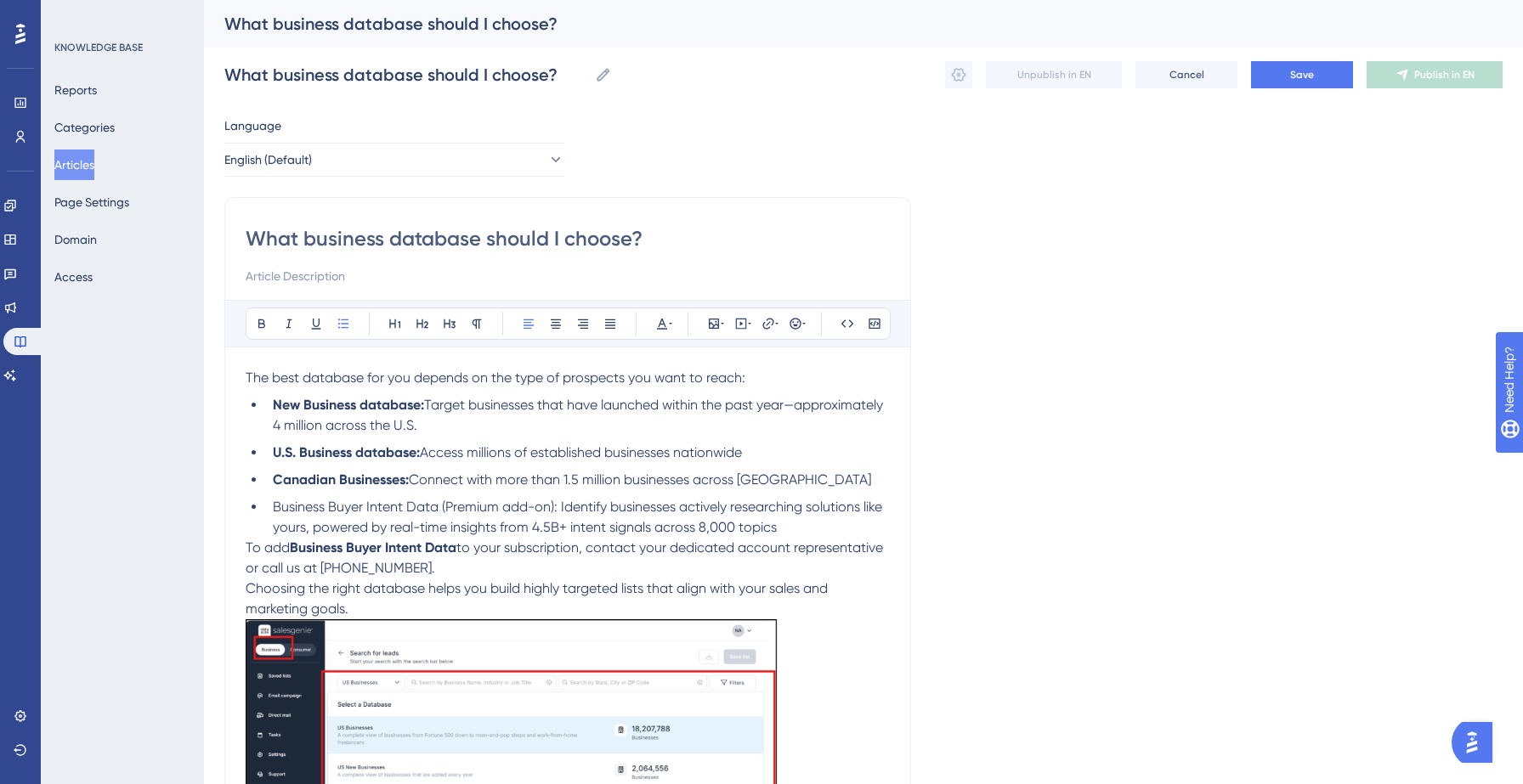
click at [503, 519] on li "Business Buyer Intent Data (Premium add-on): Identify businesses actively resea…" at bounding box center [578, 517] width 624 height 41
drag, startPoint x: 558, startPoint y: 507, endPoint x: 274, endPoint y: 509, distance: 284.0
click at [274, 509] on span "Business Buyer Intent Data (Premium add-on): Identify businesses actively resea…" at bounding box center [579, 516] width 613 height 36
click at [396, 518] on li "Business Buyer Intent Data (Premium add-on): Identify businesses actively resea…" at bounding box center [578, 517] width 624 height 41
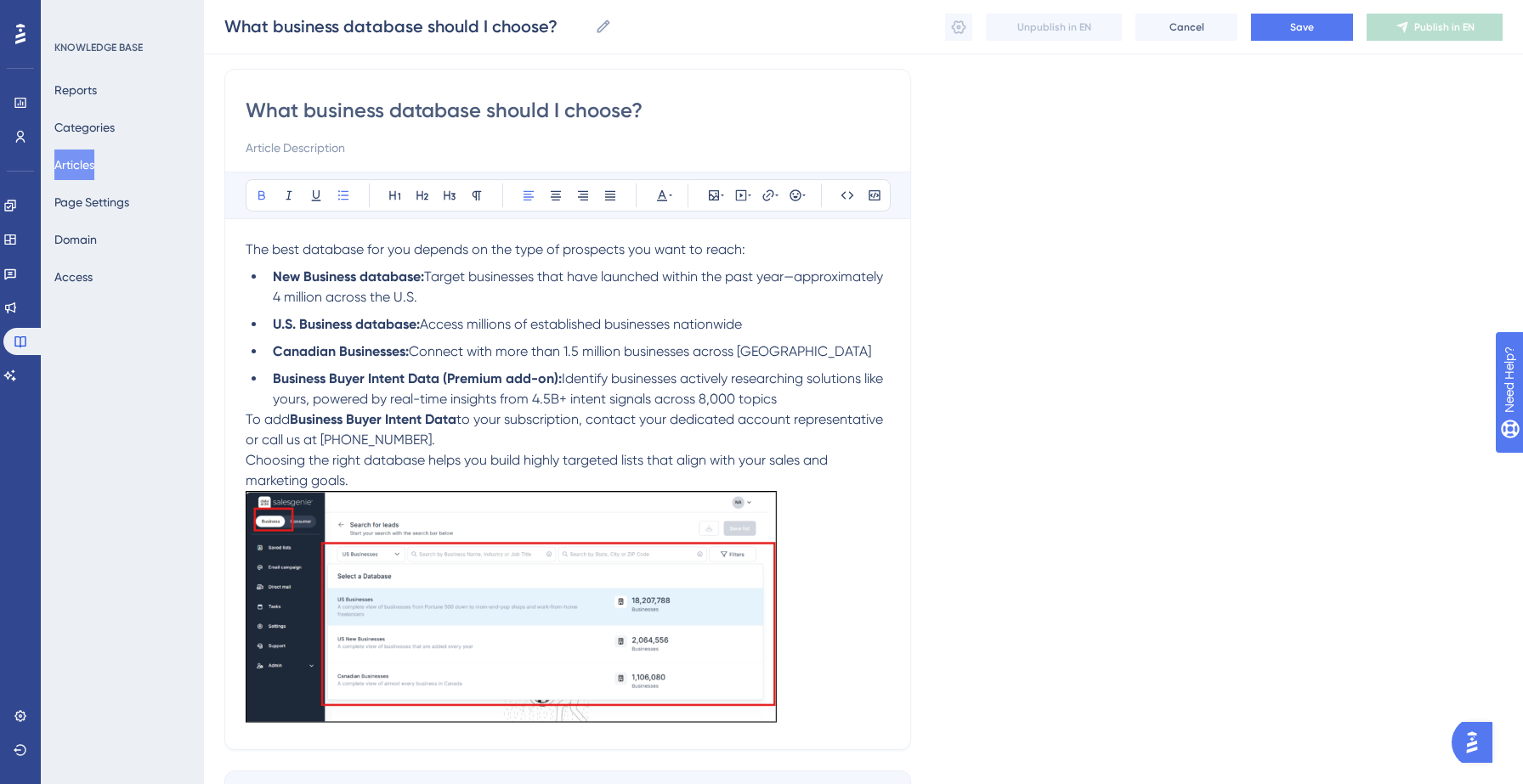
scroll to position [122, 0]
drag, startPoint x: 321, startPoint y: 437, endPoint x: 409, endPoint y: 438, distance: 88.0
click at [409, 438] on p "To add Business Buyer Intent Data to your subscription, contact your dedicated …" at bounding box center [568, 429] width 644 height 41
drag, startPoint x: 246, startPoint y: 461, endPoint x: 351, endPoint y: 480, distance: 106.7
click at [351, 480] on span "Choosing the right database helps you build highly targeted lists that align wi…" at bounding box center [538, 470] width 585 height 36
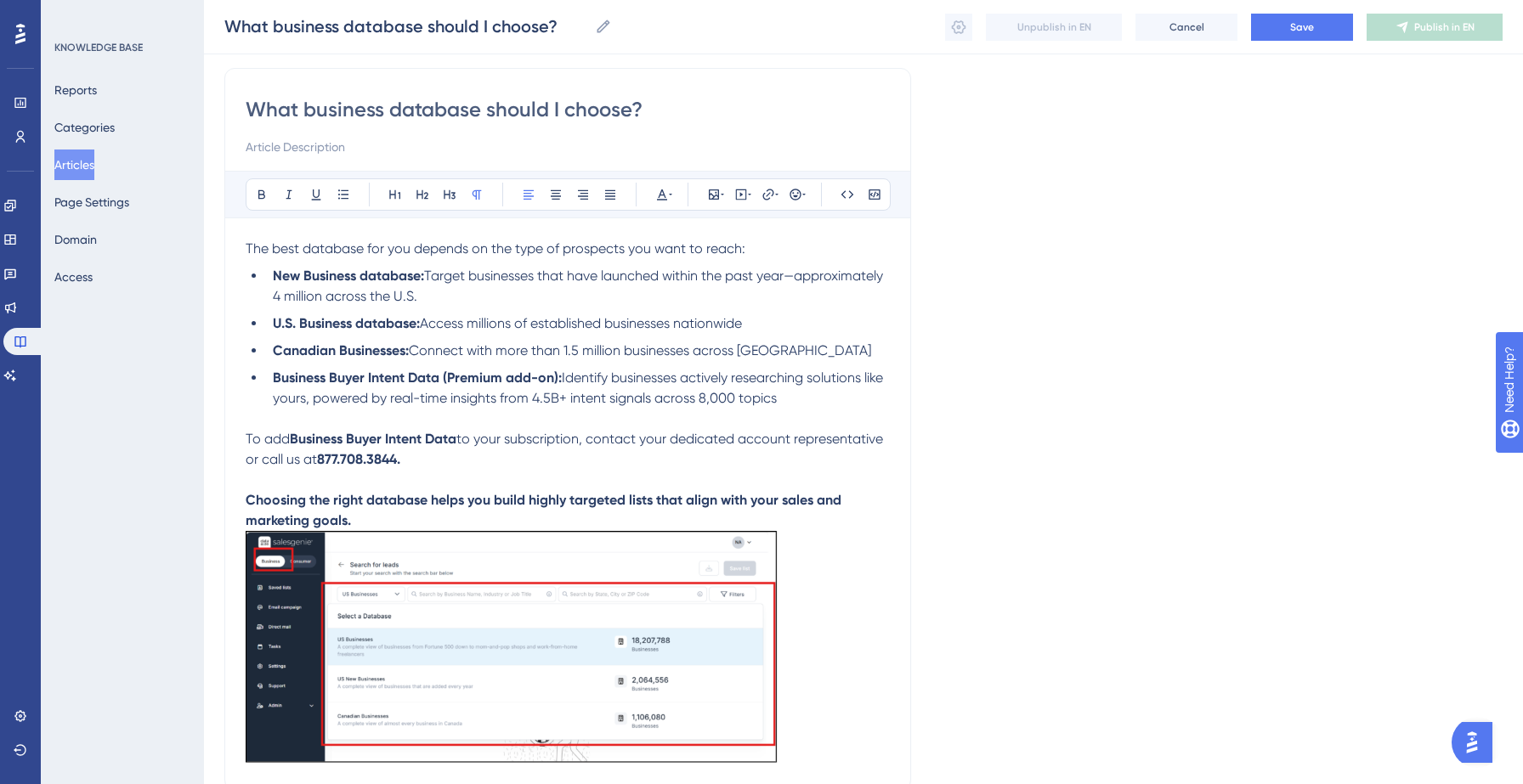
scroll to position [287, 0]
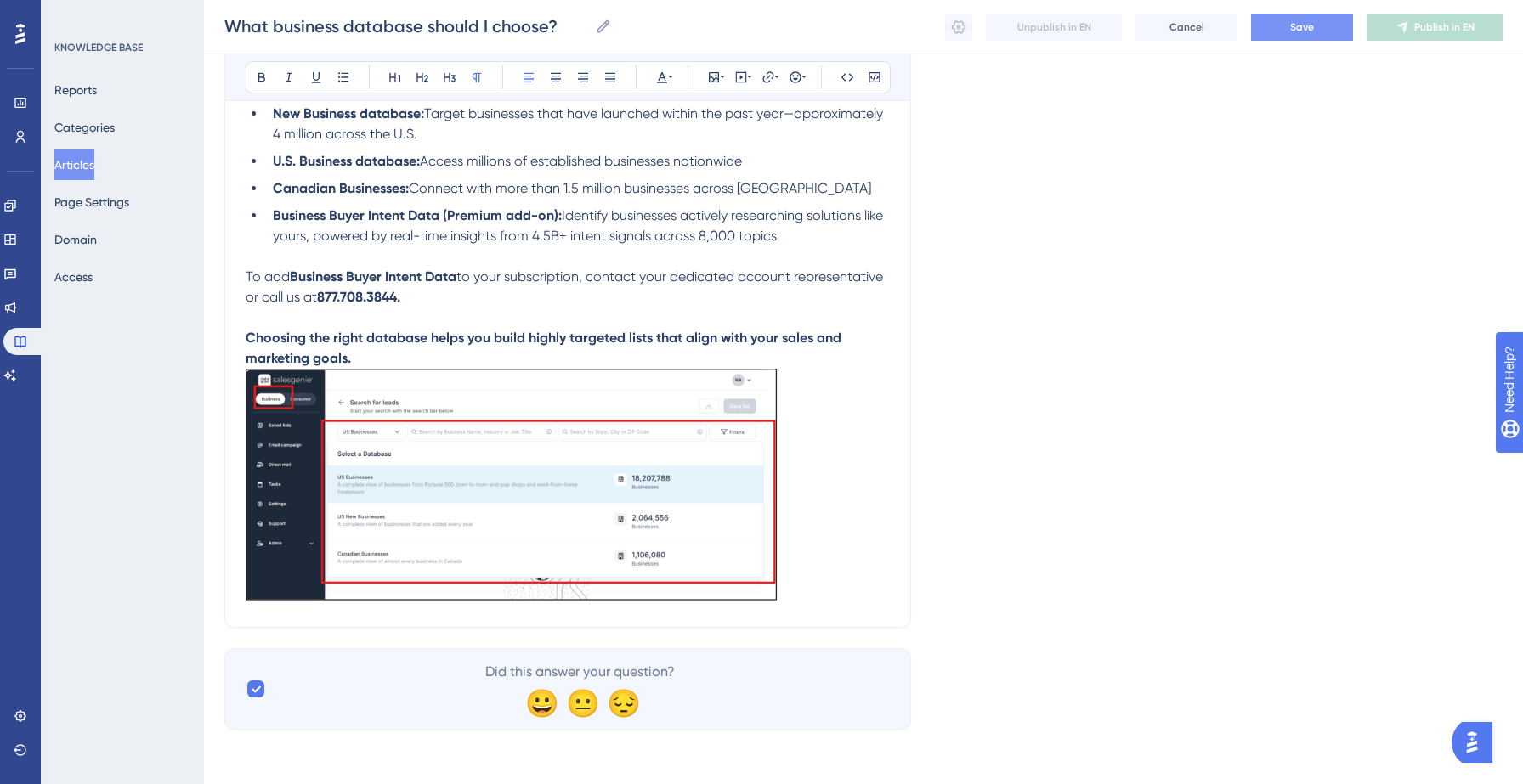
click at [1319, 28] on button "Save" at bounding box center [1302, 27] width 102 height 28
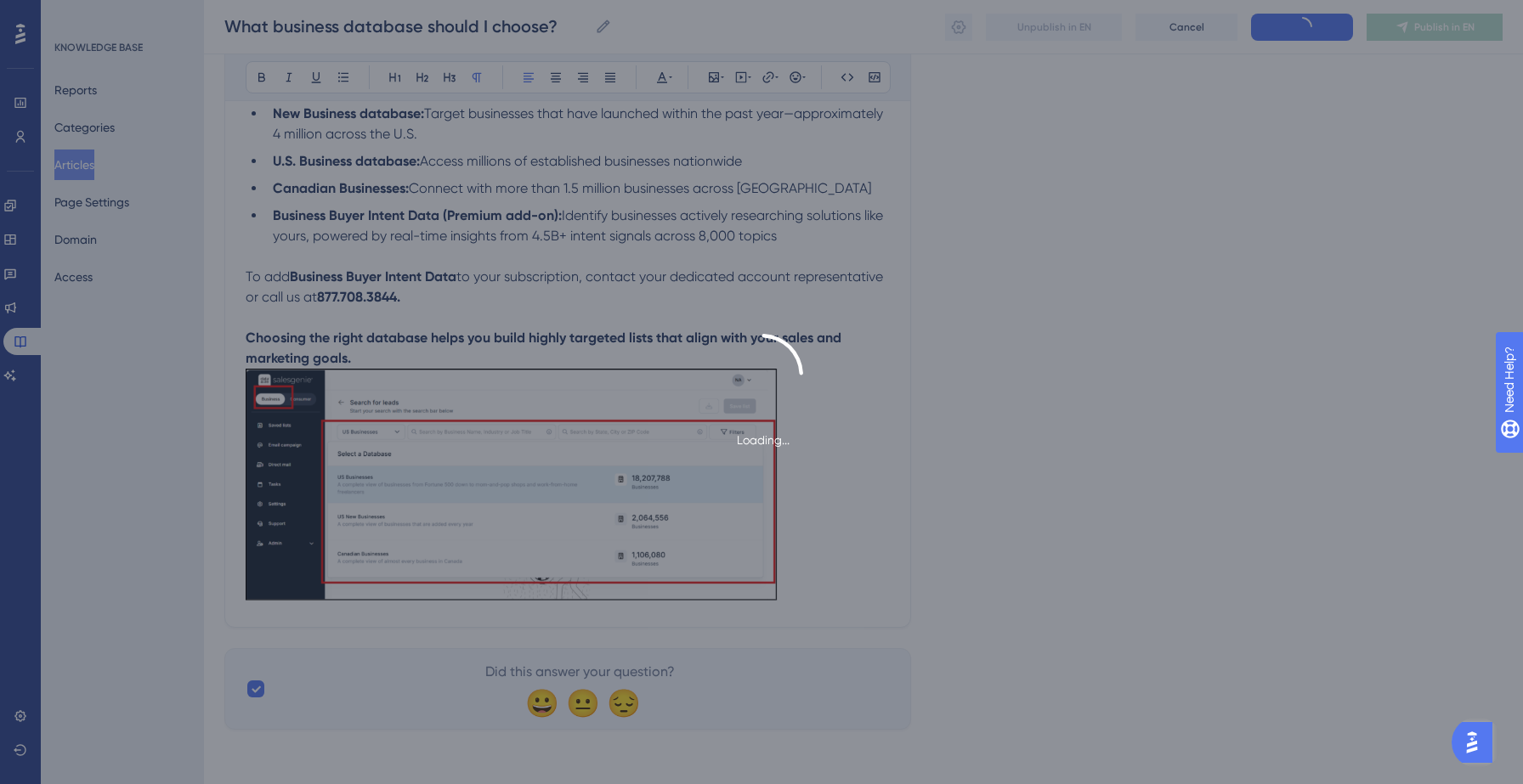
type input "What business database should I choose?"
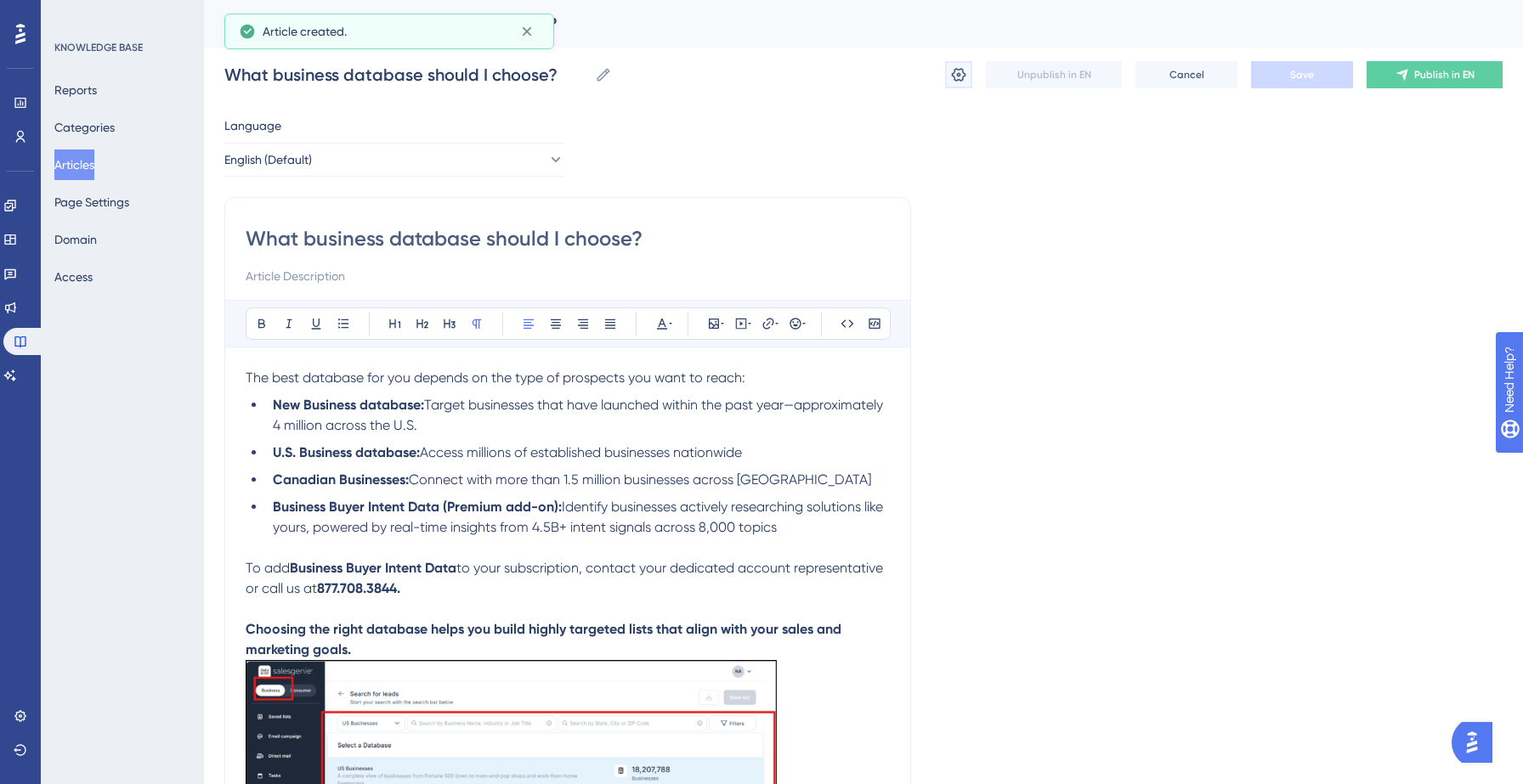
click at [962, 71] on icon at bounding box center [959, 74] width 14 height 13
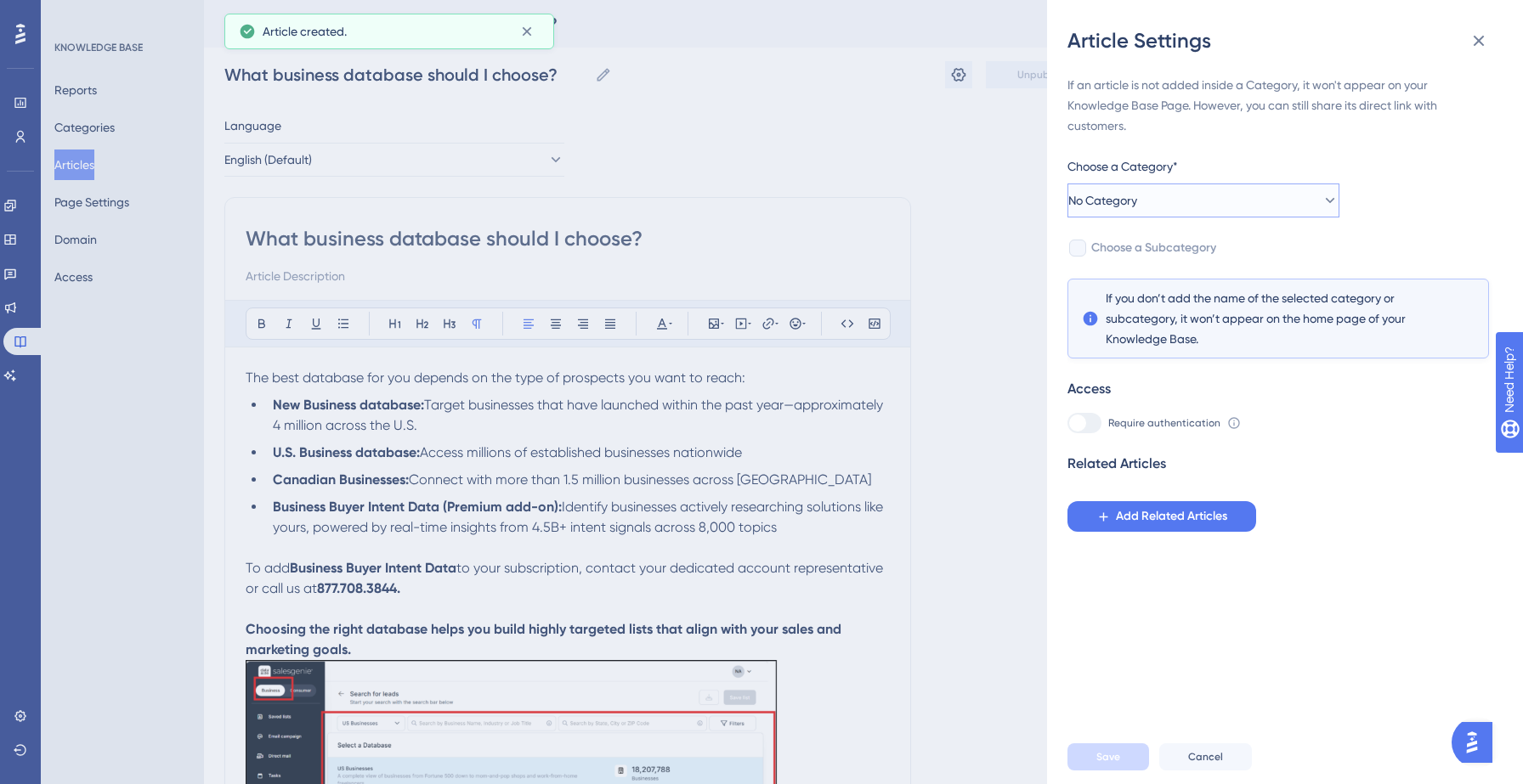
click at [1221, 193] on button "No Category" at bounding box center [1203, 201] width 272 height 34
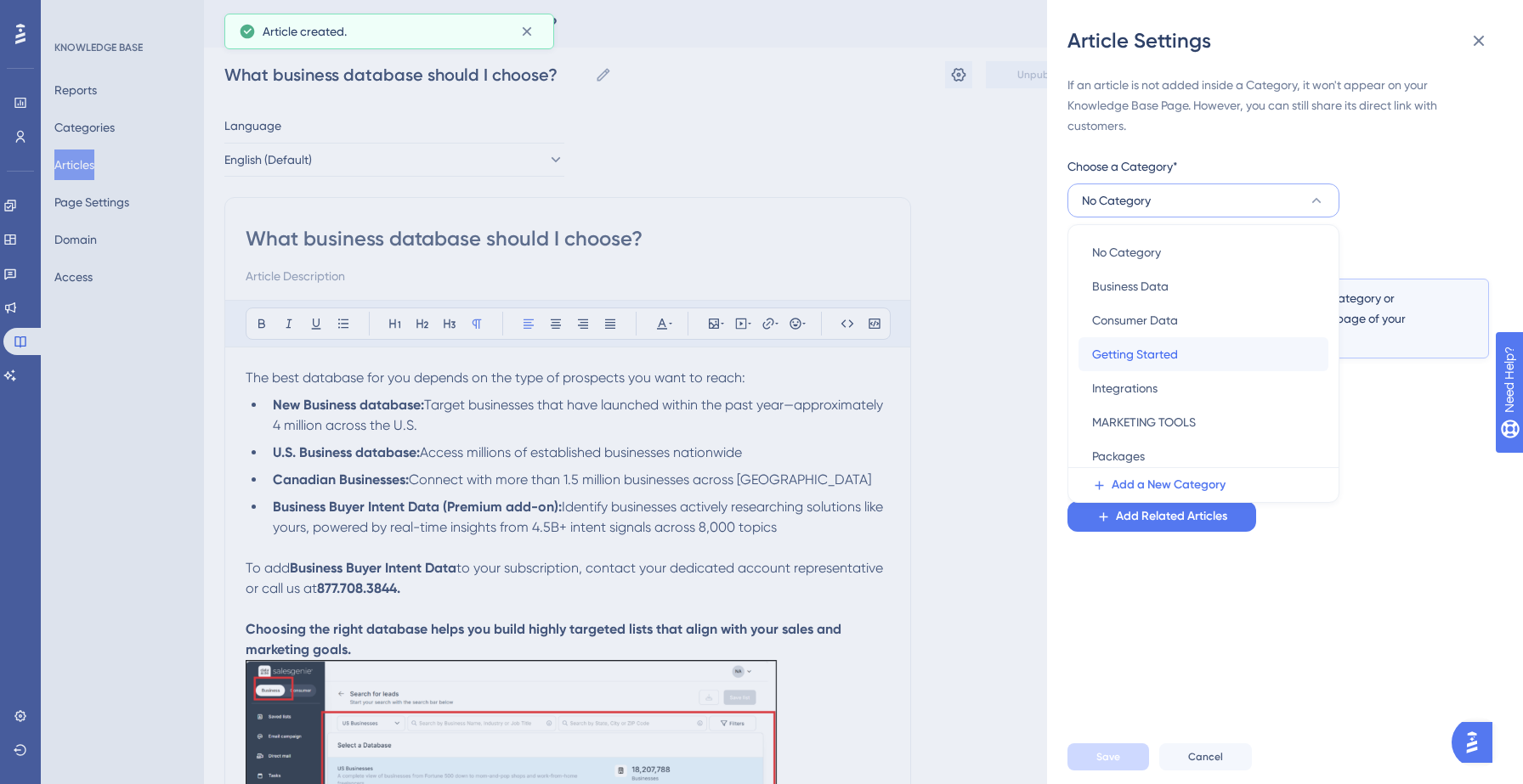
click at [1135, 351] on span "Getting Started" at bounding box center [1135, 353] width 86 height 20
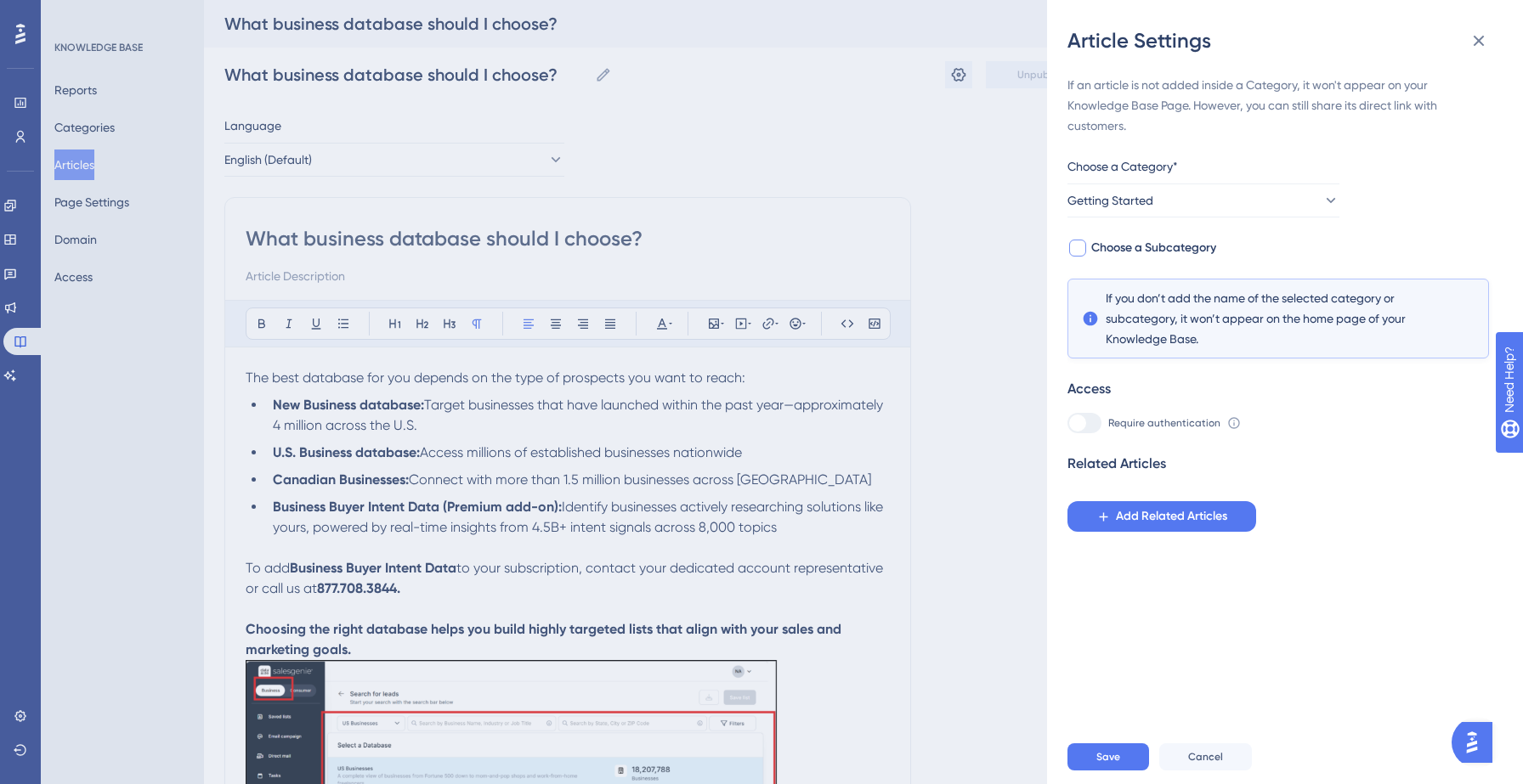
click at [1174, 247] on span "Choose a Subcategory" at bounding box center [1153, 248] width 125 height 20
checkbox input "true"
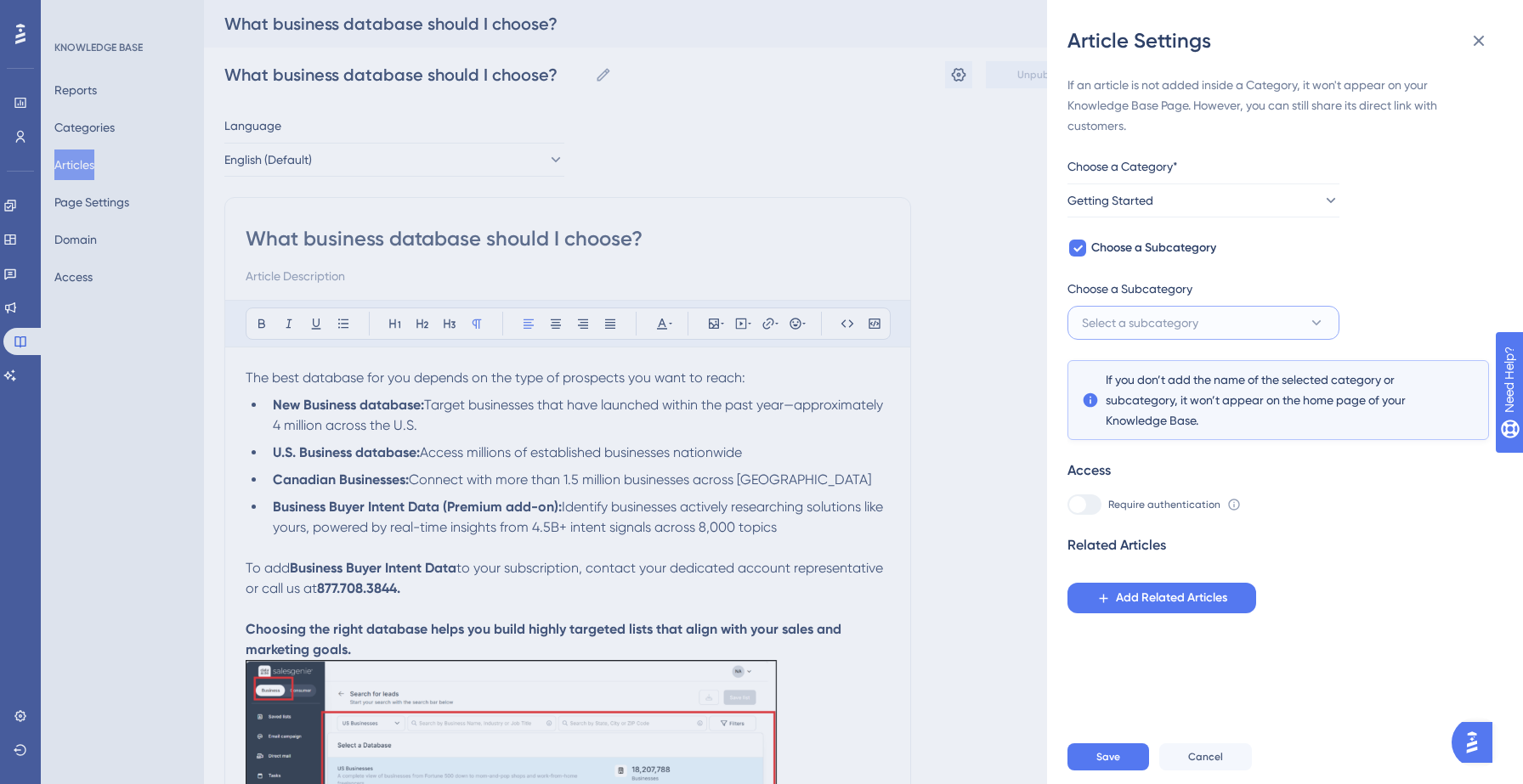
click at [1176, 324] on span "Select a subcategory" at bounding box center [1140, 322] width 116 height 20
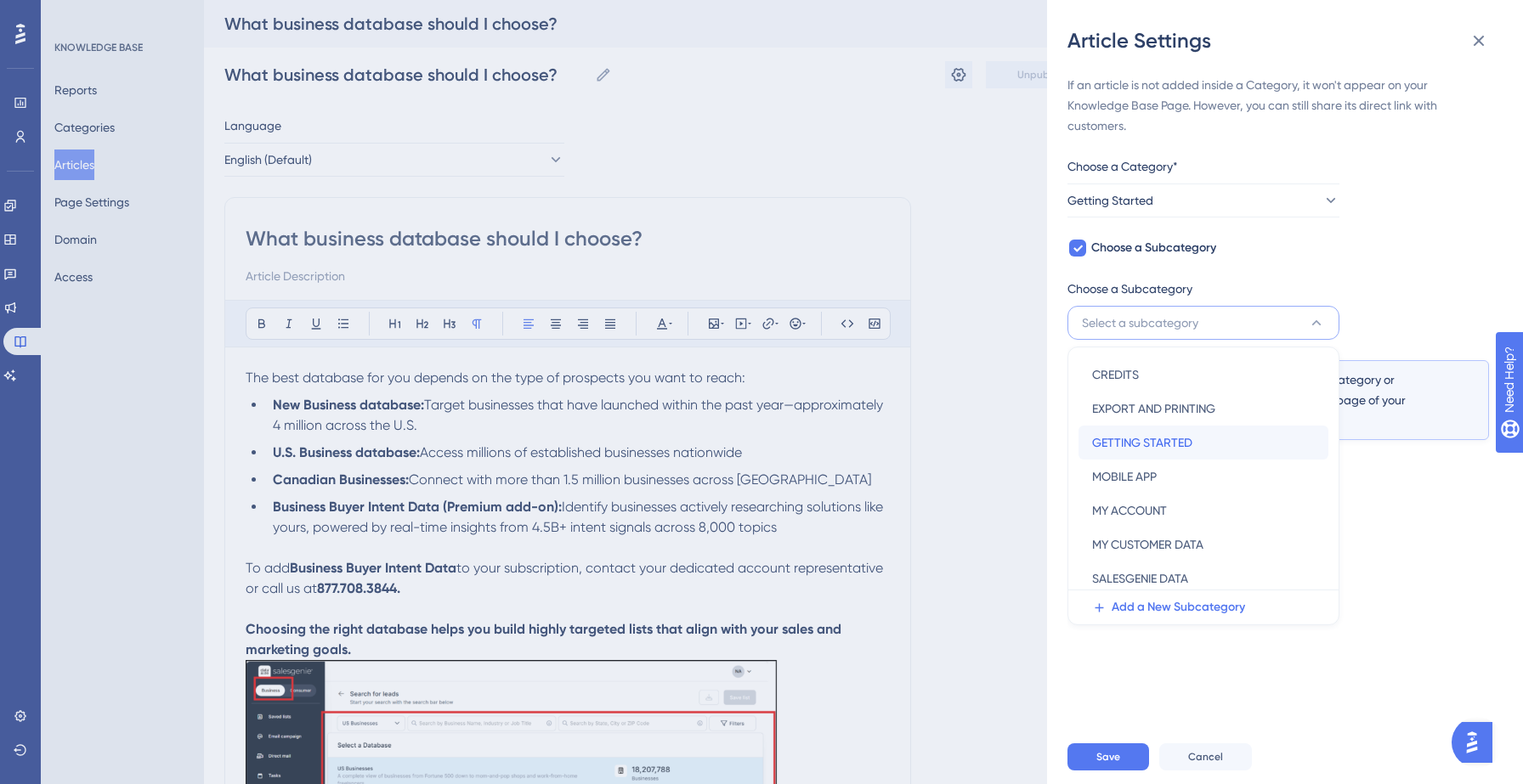
click at [1177, 444] on span "GETTING STARTED" at bounding box center [1142, 442] width 100 height 20
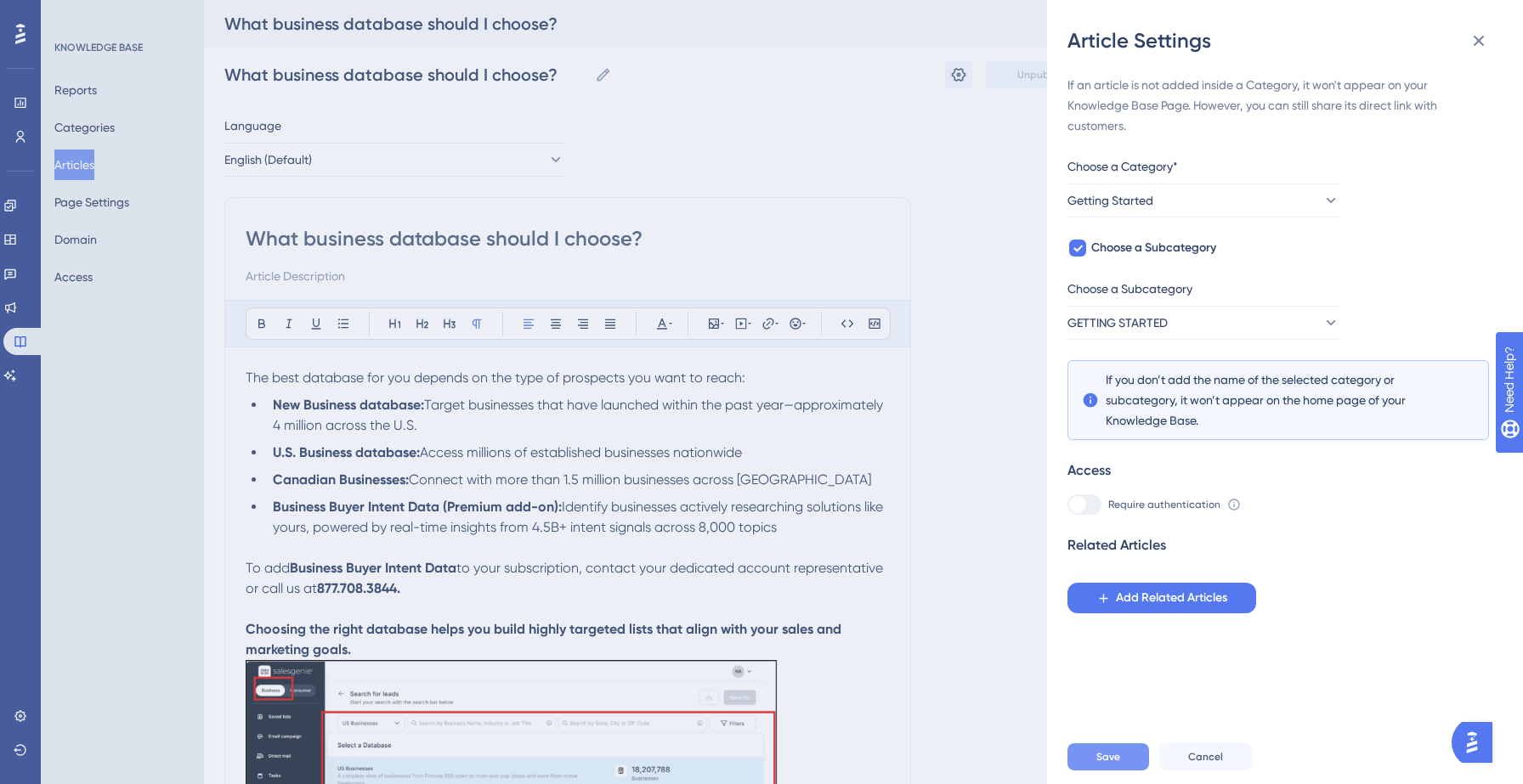
click at [1112, 751] on span "Save" at bounding box center [1107, 756] width 24 height 13
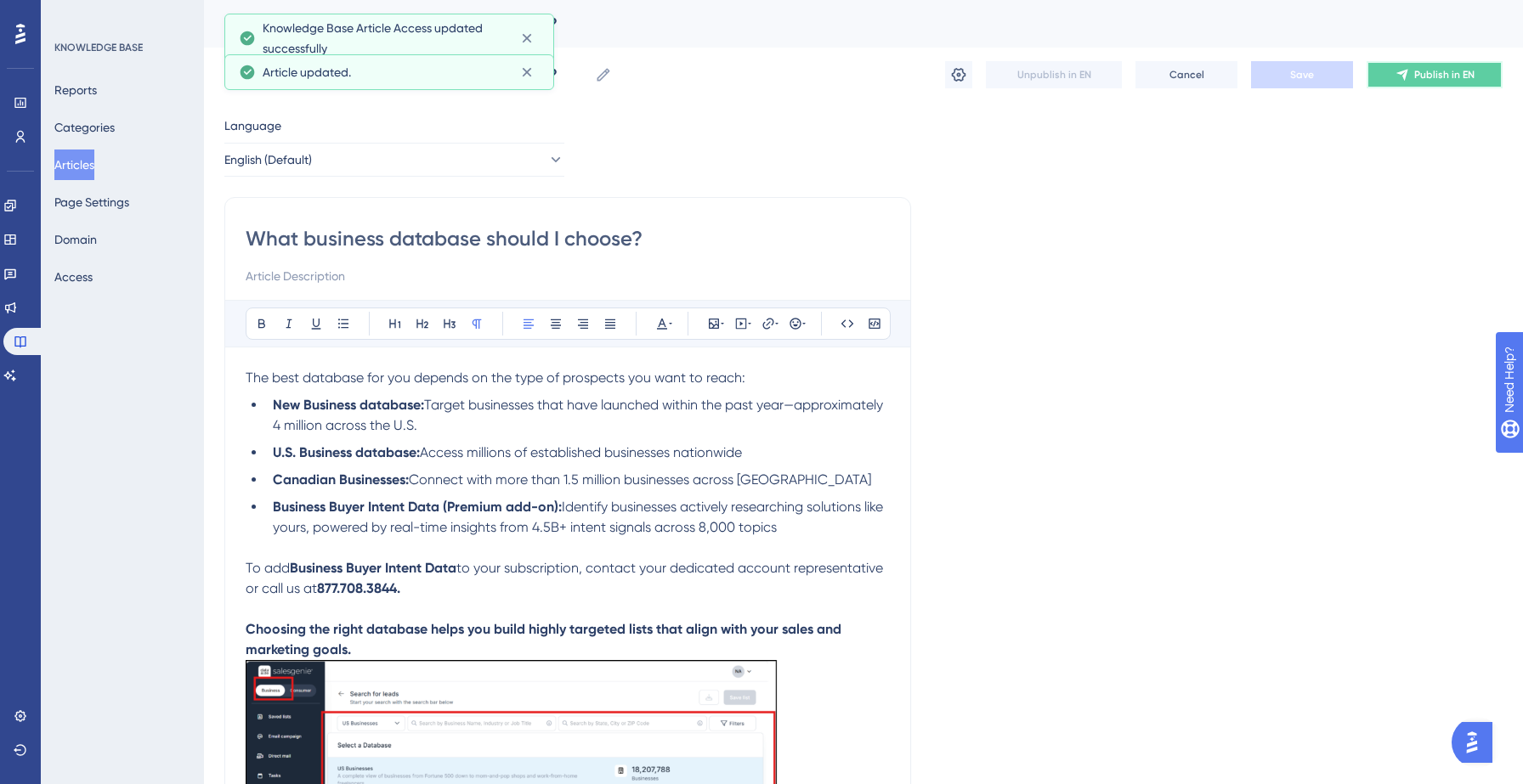
click at [1418, 82] on button "Publish in EN" at bounding box center [1434, 74] width 136 height 28
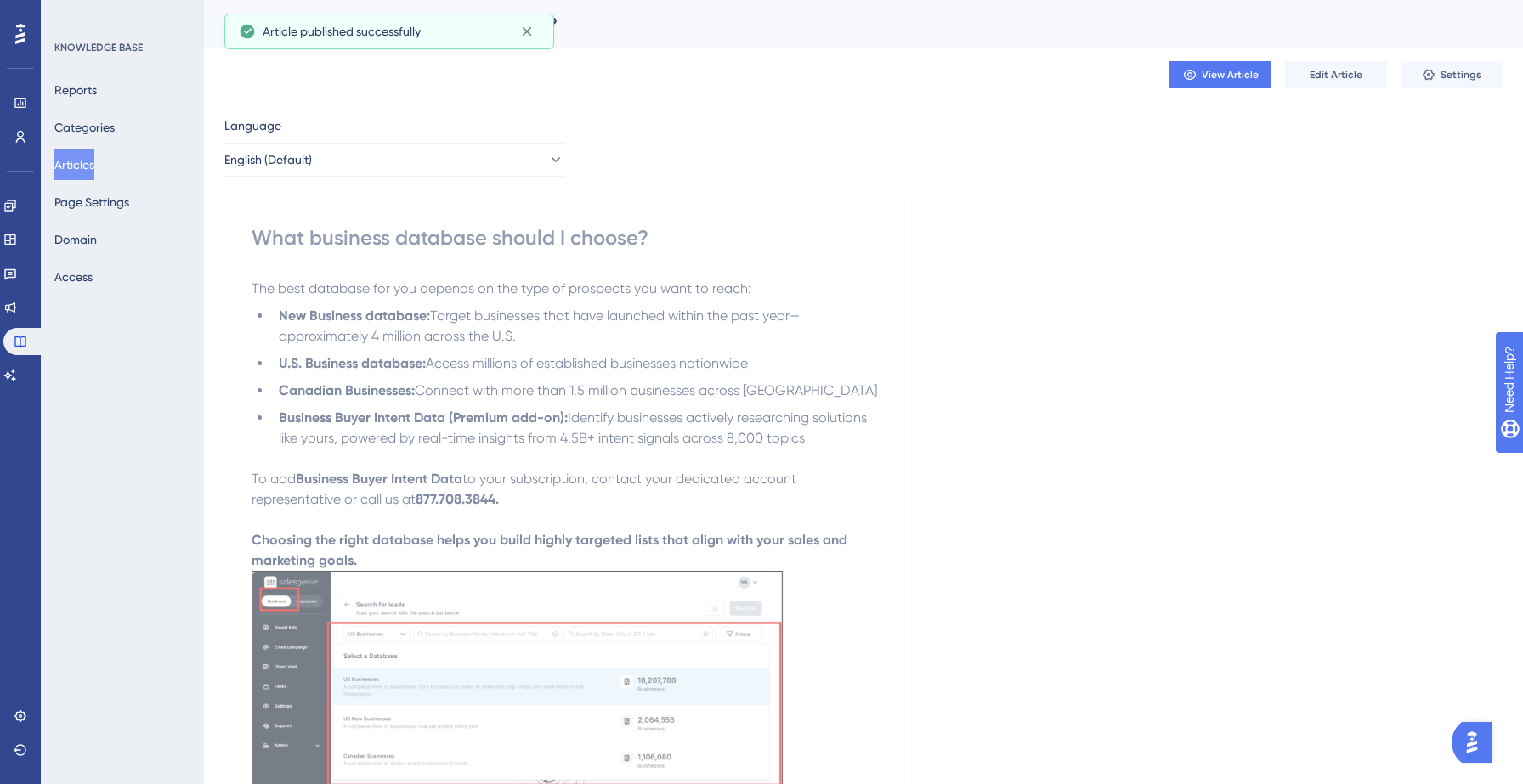
click at [86, 161] on button "Articles" at bounding box center [74, 165] width 40 height 30
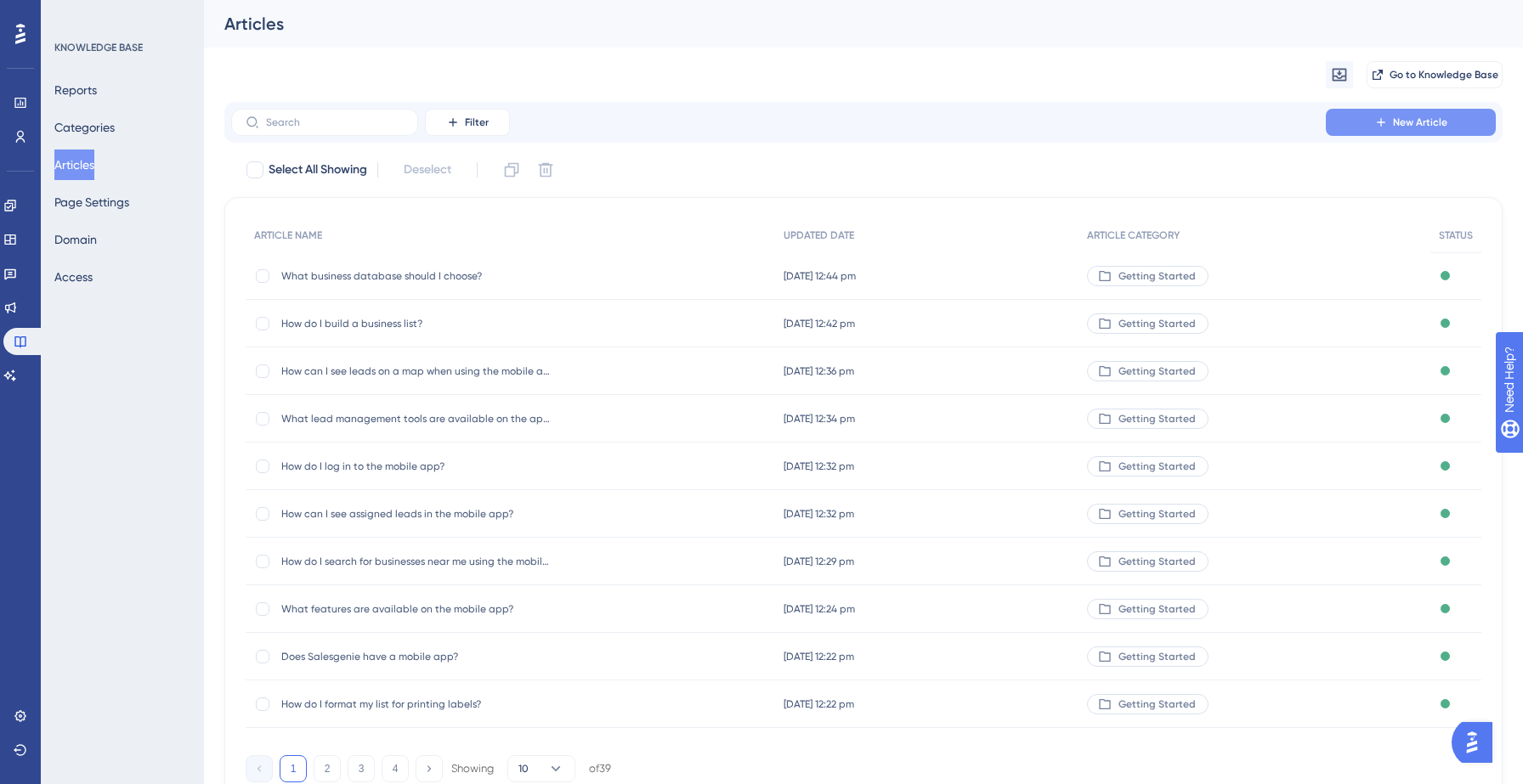
click at [1391, 126] on button "New Article" at bounding box center [1411, 122] width 170 height 28
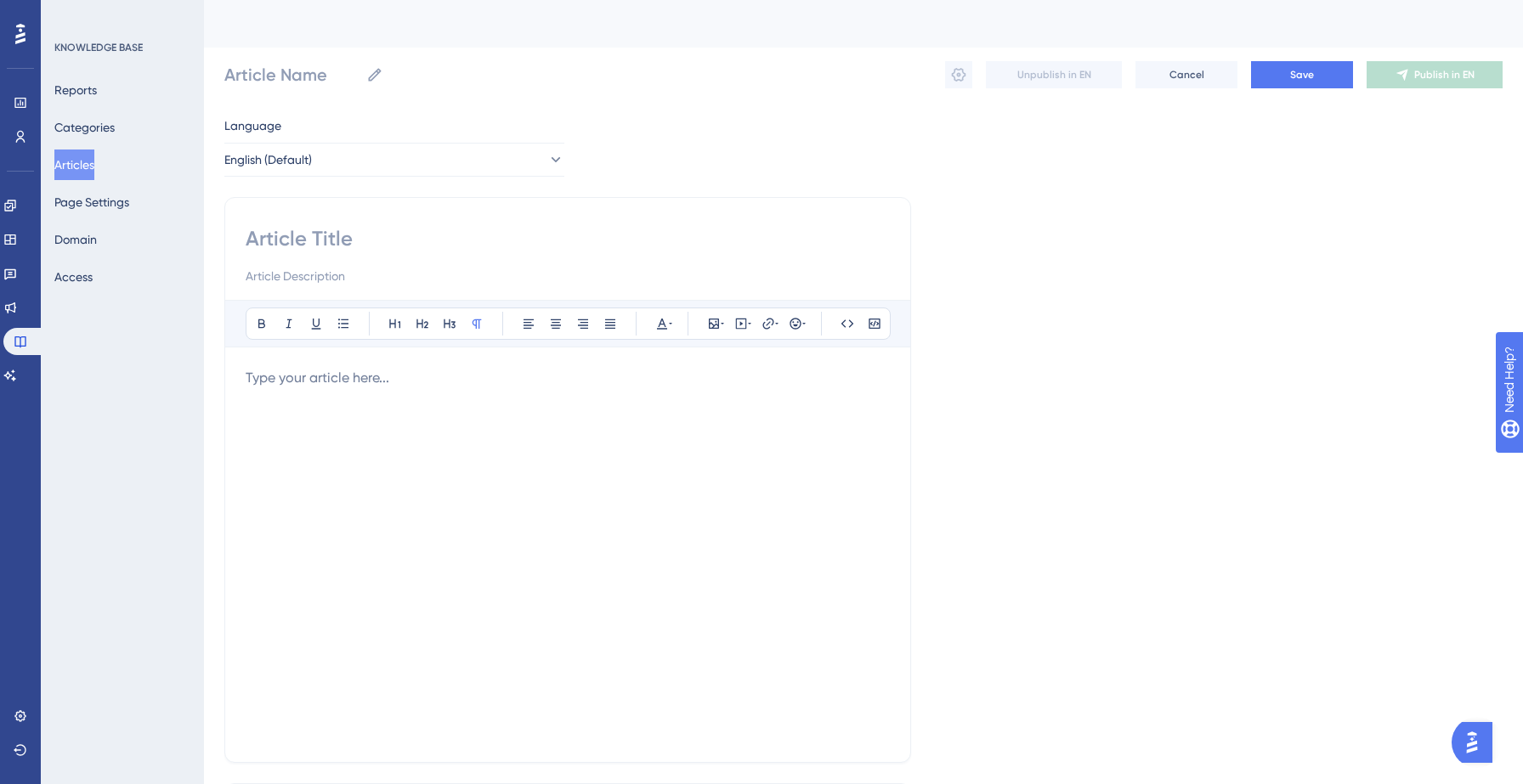
click at [457, 279] on input at bounding box center [568, 275] width 644 height 20
click at [437, 218] on div "Bold Italic Underline Bullet Point Heading 1 Heading 2 Heading 3 Normal Align L…" at bounding box center [567, 480] width 687 height 566
click at [324, 224] on div "Bold Italic Underline Bullet Point Heading 1 Heading 2 Heading 3 Normal Align L…" at bounding box center [567, 480] width 687 height 566
click at [320, 238] on input at bounding box center [568, 238] width 644 height 28
paste input "What consumer database should I choose?"
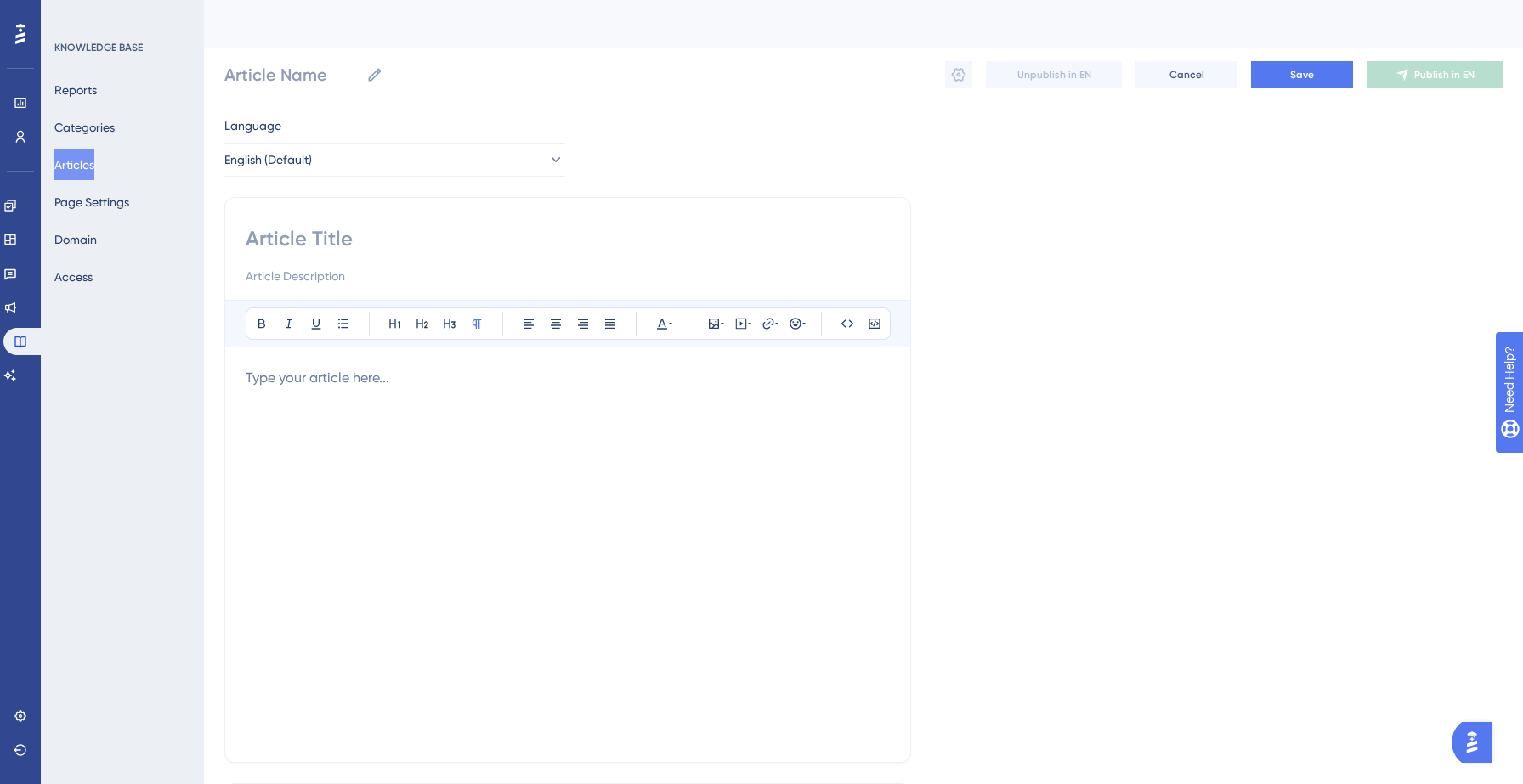
type input "What consumer database should I choose?"
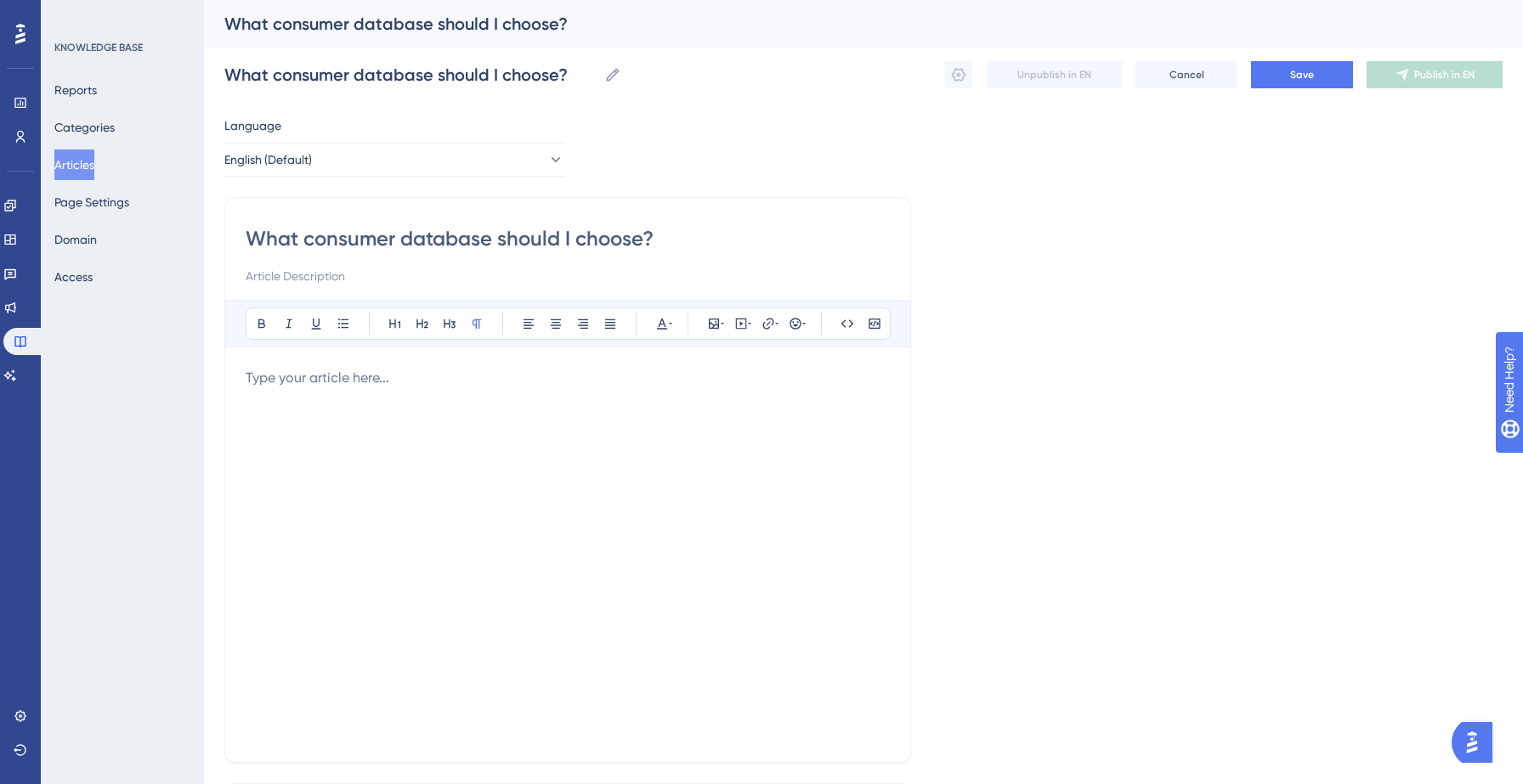
type input "What consumer database should I choose?"
click at [263, 380] on p at bounding box center [568, 377] width 644 height 20
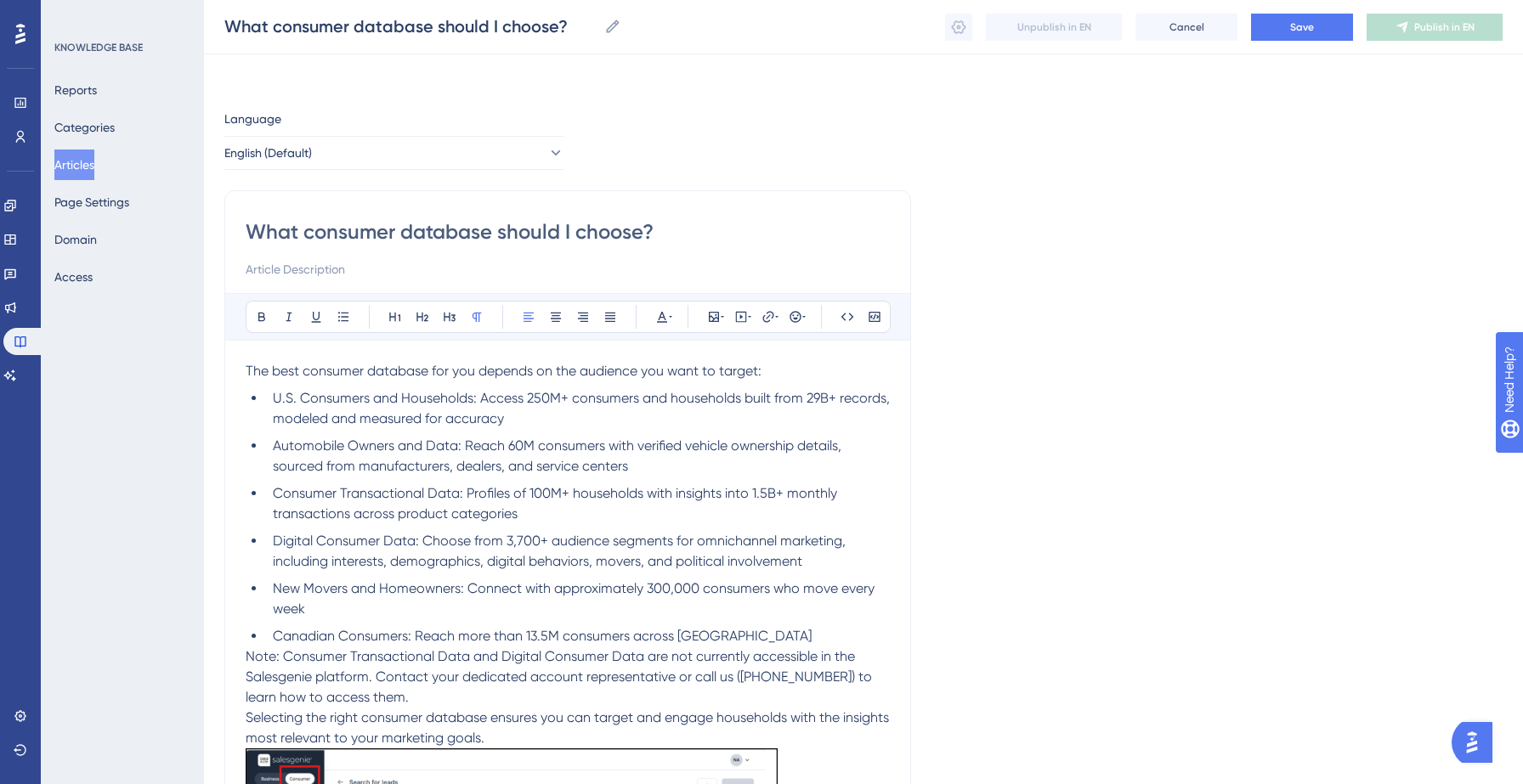
scroll to position [50, 0]
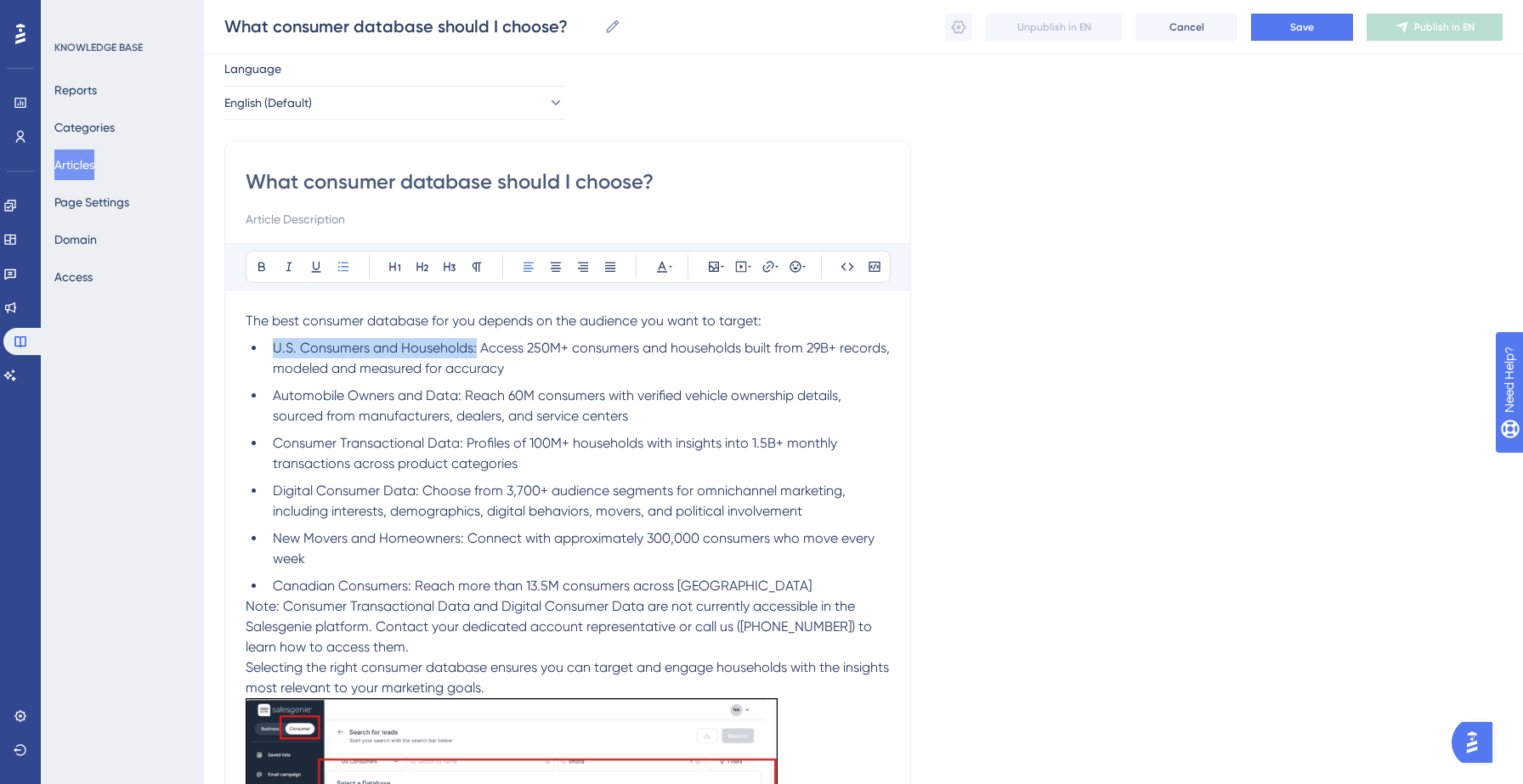
drag, startPoint x: 475, startPoint y: 349, endPoint x: 266, endPoint y: 351, distance: 209.0
click at [266, 351] on li "U.S. Consumers and Households: Access 250M+ consumers and households built from…" at bounding box center [578, 358] width 624 height 41
drag, startPoint x: 462, startPoint y: 394, endPoint x: 232, endPoint y: 394, distance: 230.0
click at [232, 394] on div "What consumer database should I choose? Bold Italic Underline Bullet Point Head…" at bounding box center [567, 577] width 687 height 874
drag, startPoint x: 461, startPoint y: 441, endPoint x: 253, endPoint y: 443, distance: 208.0
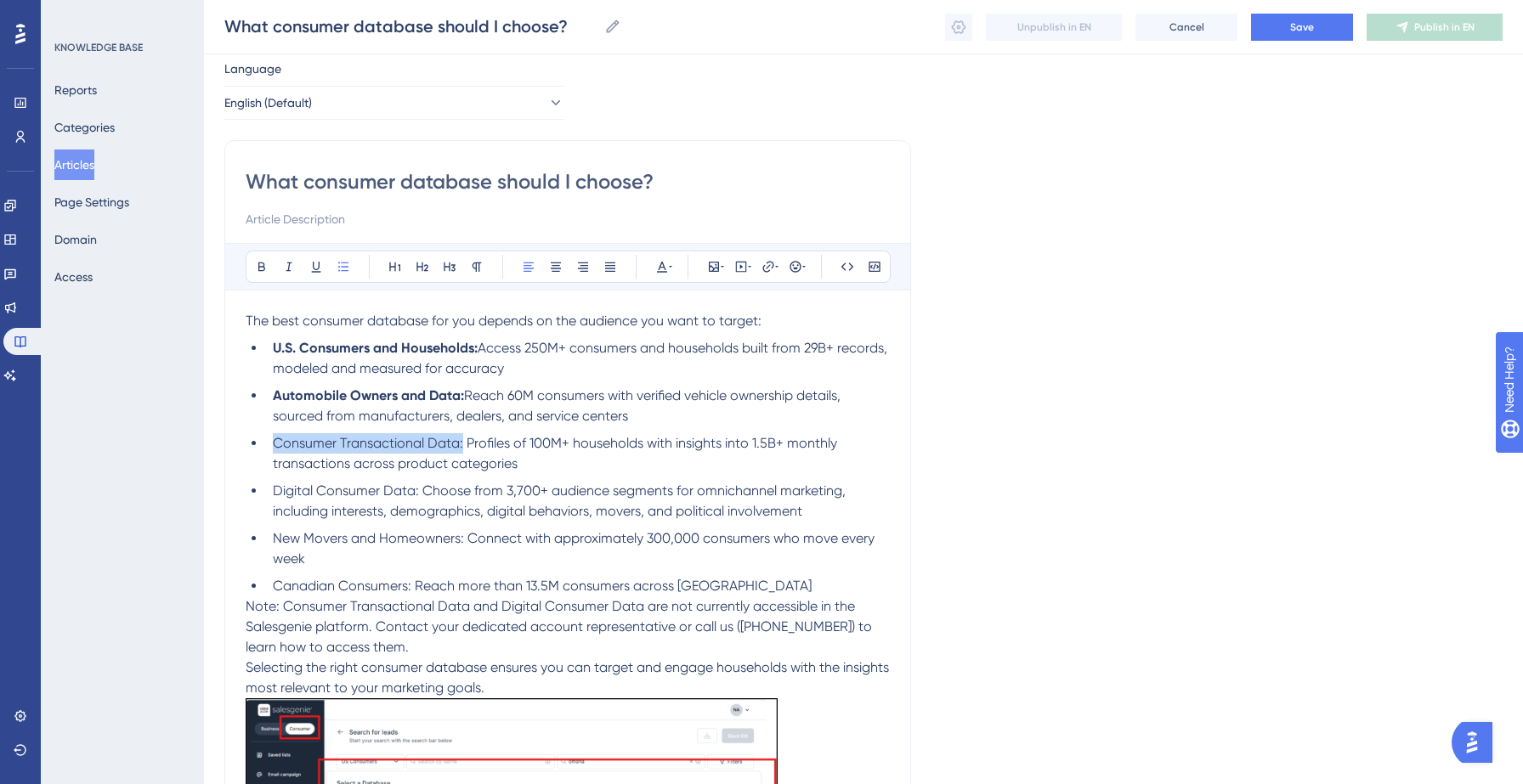
click at [253, 443] on ul "U.S. Consumers and Households: Access 250M+ consumers and households built from…" at bounding box center [568, 467] width 644 height 258
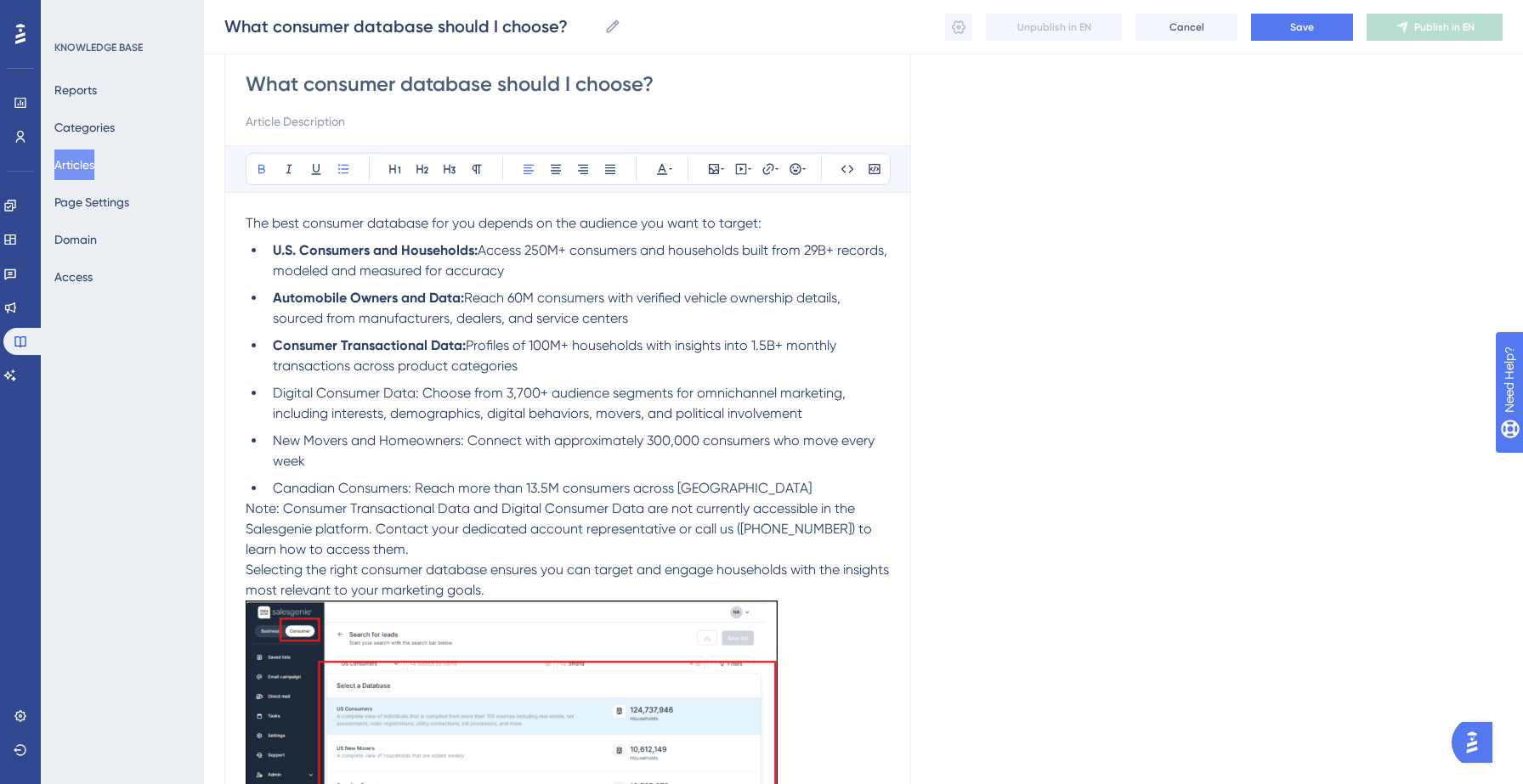
scroll to position [151, 0]
drag, startPoint x: 420, startPoint y: 390, endPoint x: 222, endPoint y: 394, distance: 198.0
click at [222, 394] on div "Performance Users Engagement Widgets Feedback Product Updates Knowledge Base AI…" at bounding box center [863, 445] width 1319 height 1194
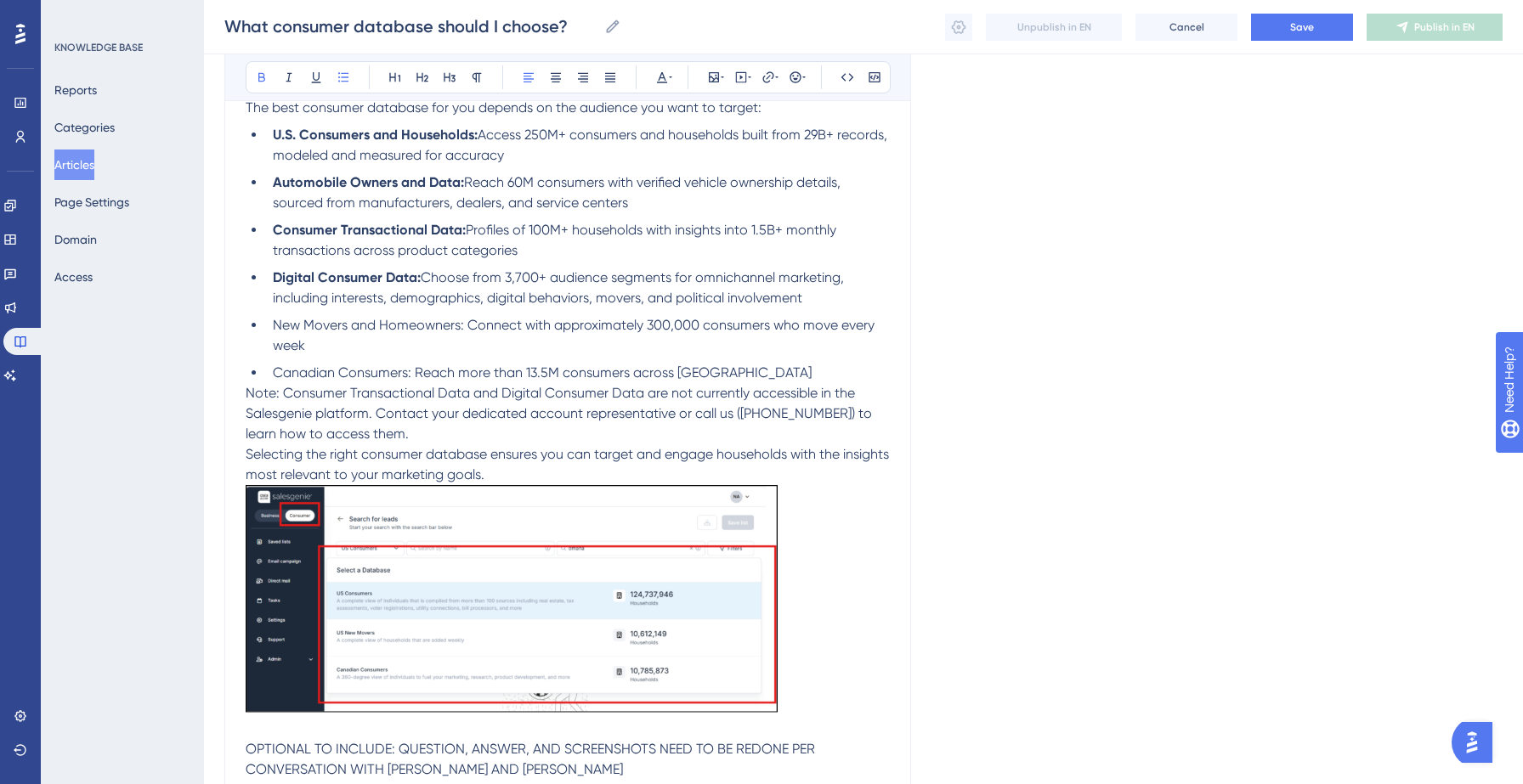
scroll to position [291, 0]
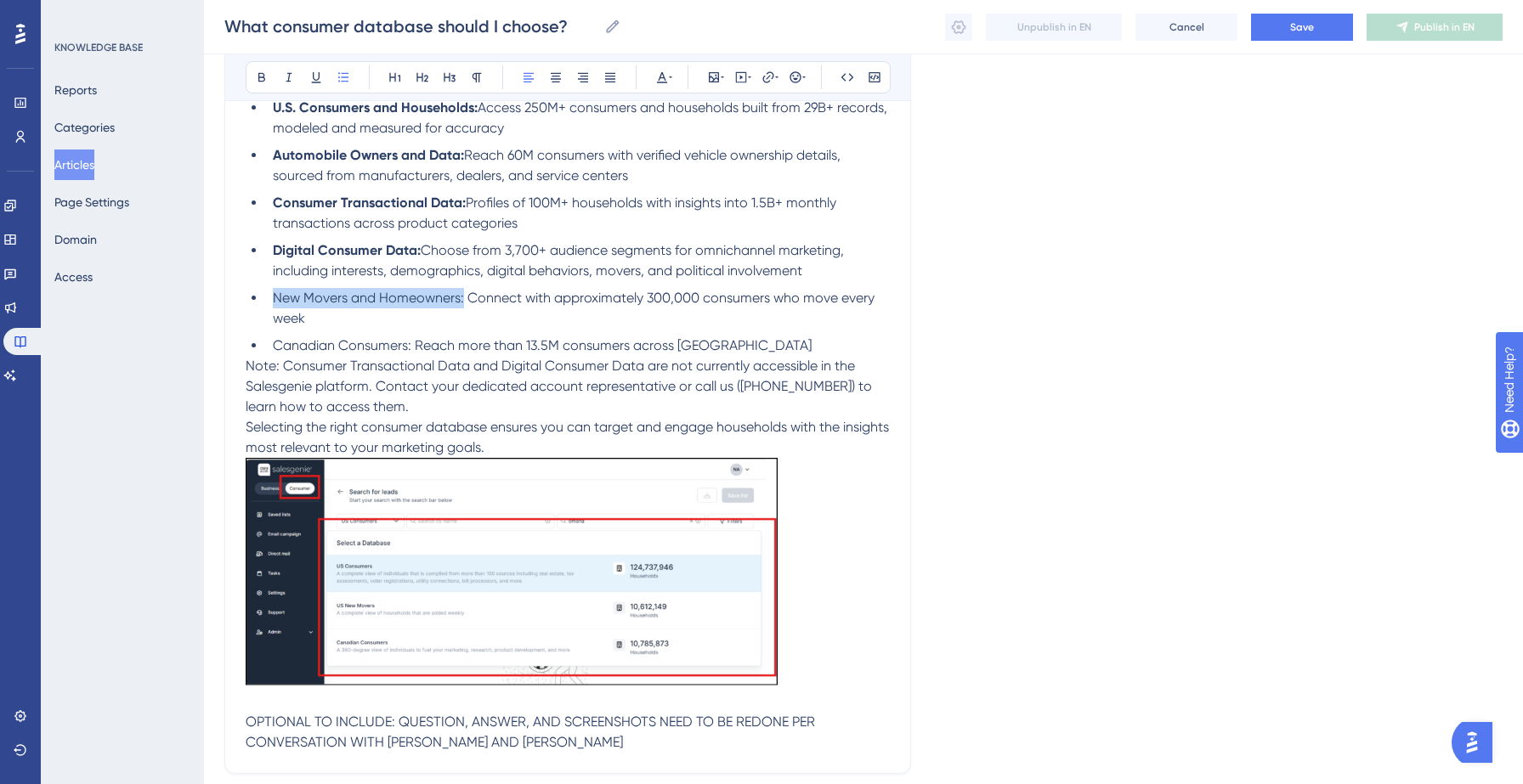
drag, startPoint x: 464, startPoint y: 299, endPoint x: 277, endPoint y: 299, distance: 187.0
click at [277, 299] on span "New Movers and Homeowners: Connect with approximately 300,000 consumers who mov…" at bounding box center [575, 308] width 605 height 36
drag, startPoint x: 414, startPoint y: 350, endPoint x: 276, endPoint y: 346, distance: 138.1
click at [276, 346] on span "Canadian Consumers: Reach more than 13.5M consumers across Canada" at bounding box center [541, 345] width 538 height 16
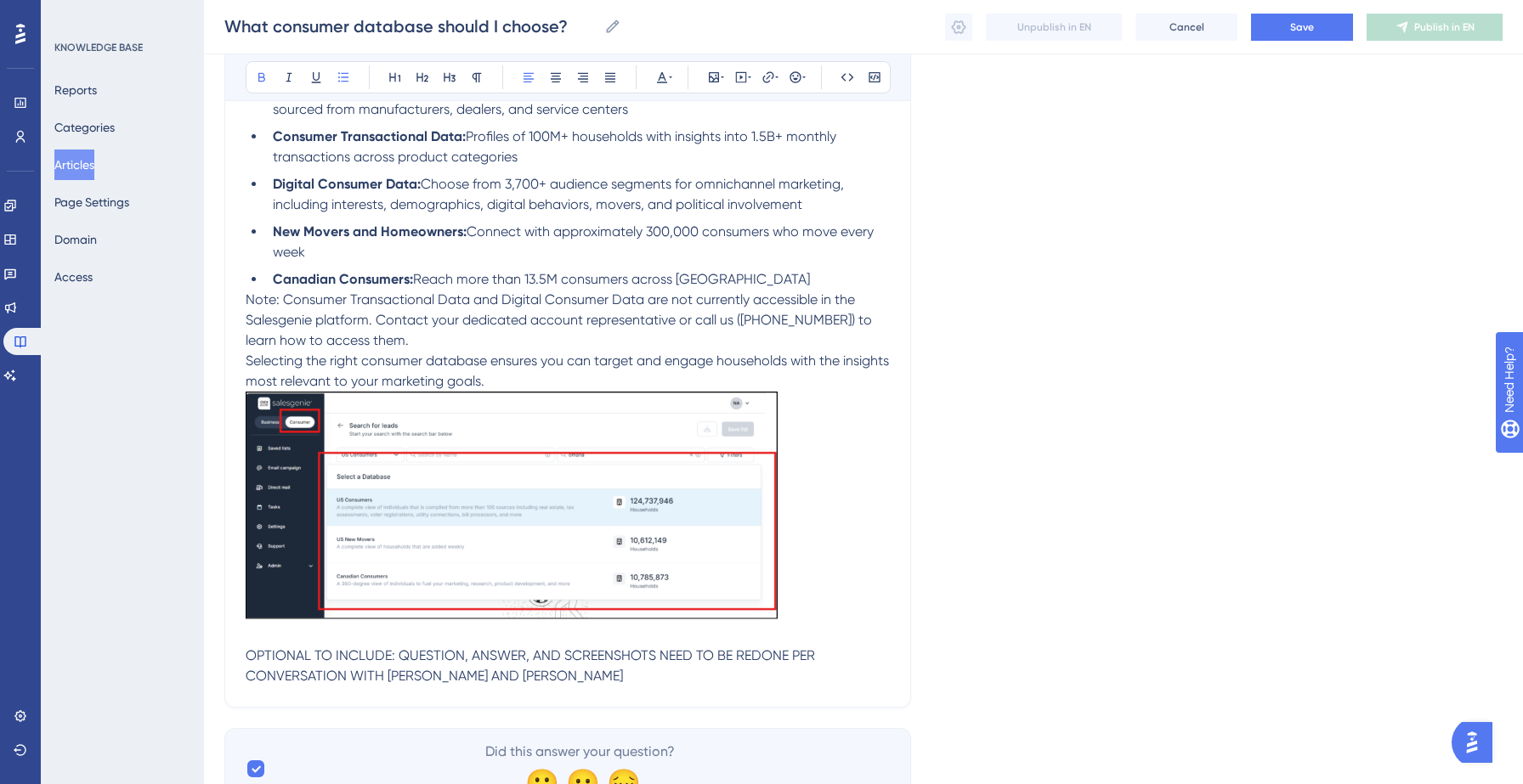
scroll to position [371, 0]
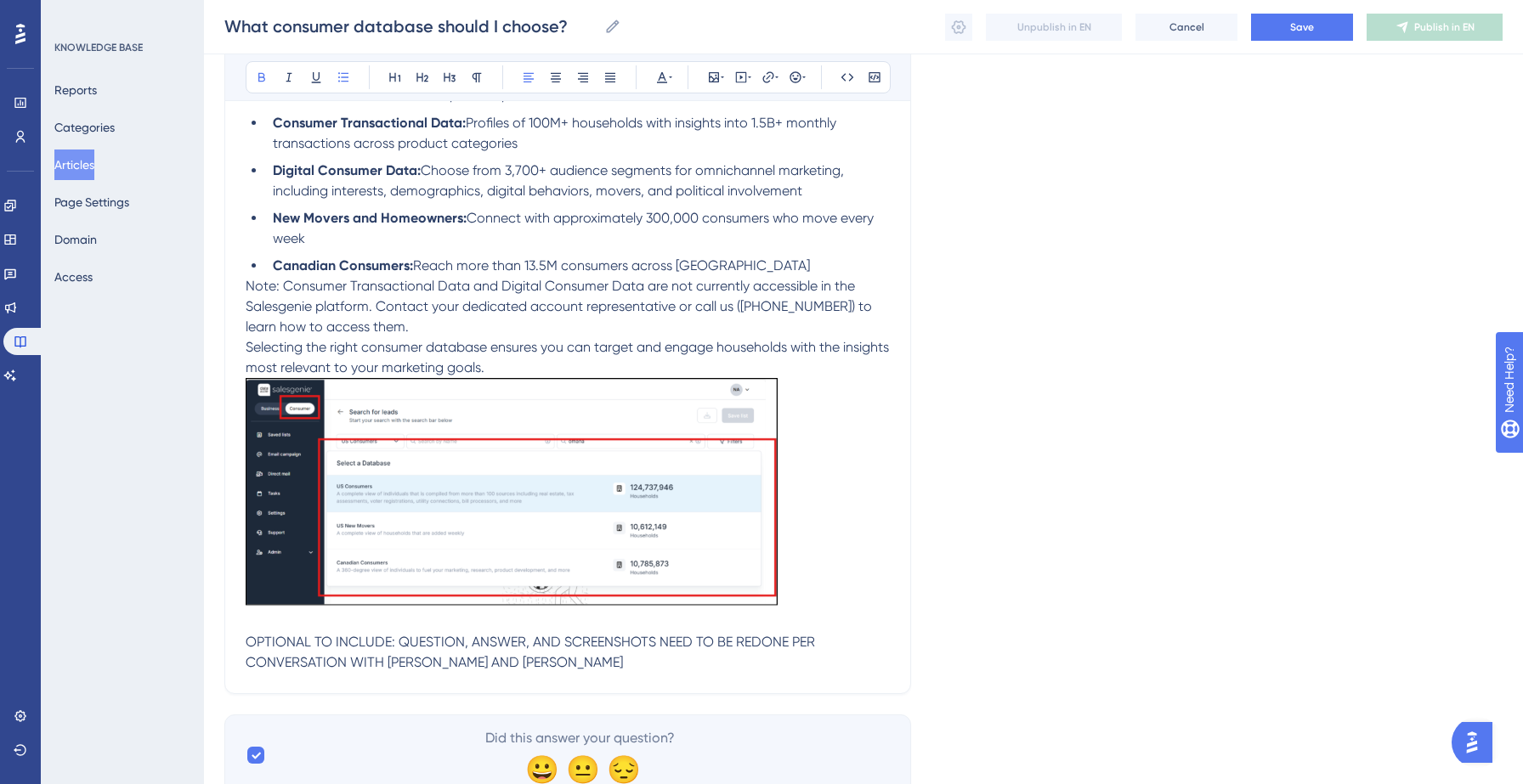
click at [388, 328] on p "Note: Consumer Transactional Data and Digital Consumer Data are not currently a…" at bounding box center [568, 307] width 644 height 61
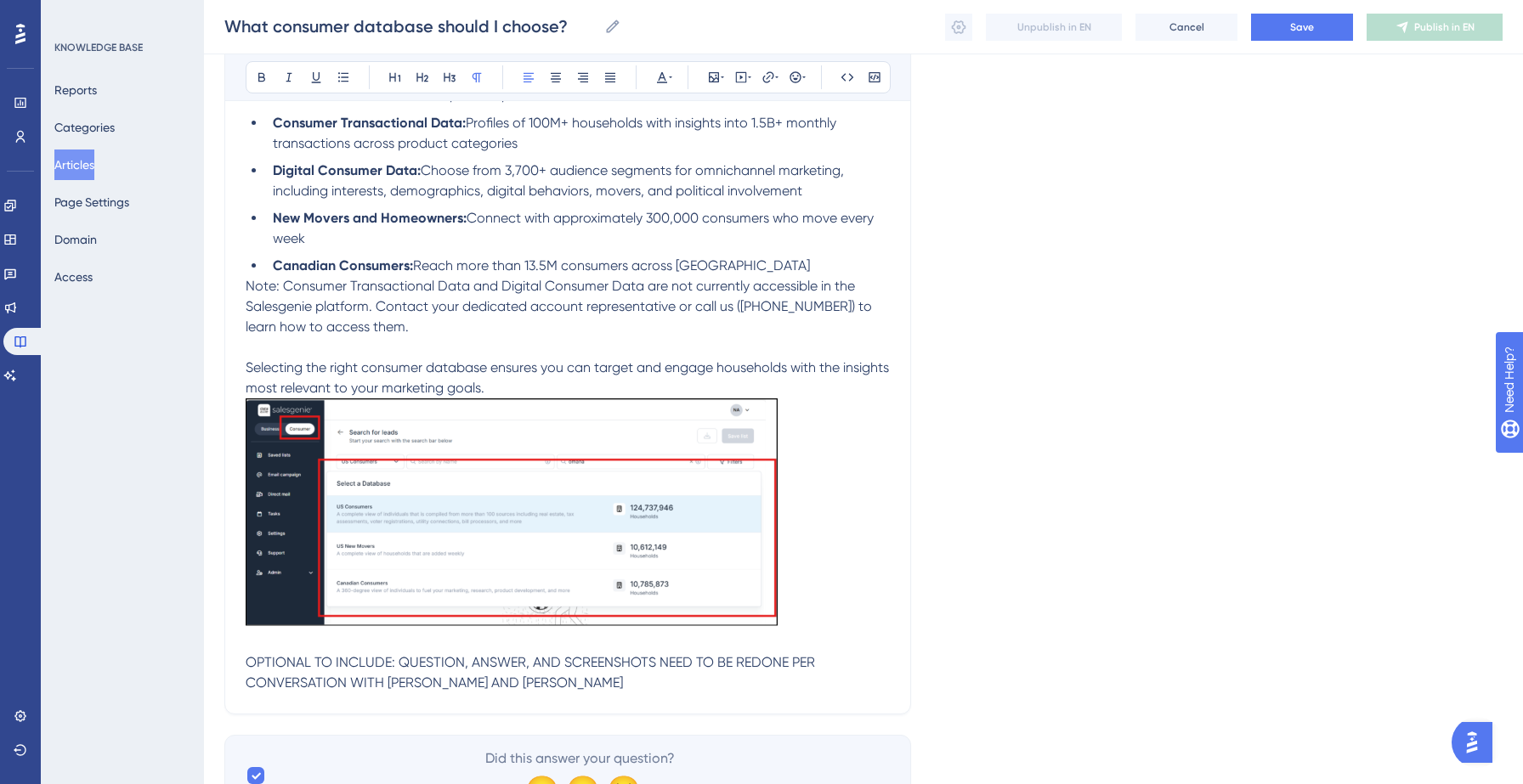
click at [247, 290] on span "Note: Consumer Transactional Data and Digital Consumer Data are not currently a…" at bounding box center [560, 307] width 630 height 57
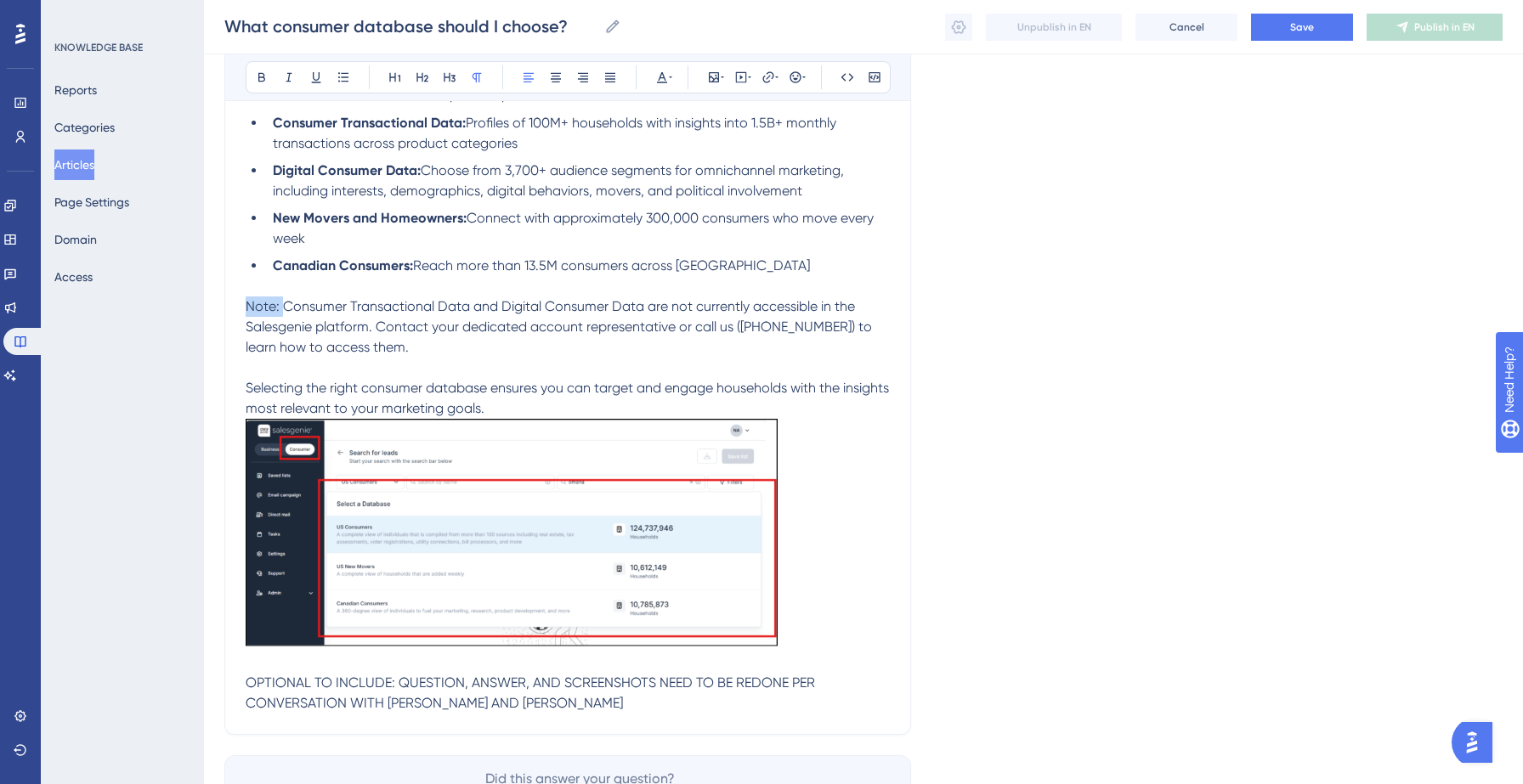
drag, startPoint x: 282, startPoint y: 310, endPoint x: 247, endPoint y: 310, distance: 35.0
click at [247, 310] on span "Note: Consumer Transactional Data and Digital Consumer Data are not currently a…" at bounding box center [560, 327] width 630 height 57
click at [294, 392] on span "Selecting the right consumer database ensures you can target and engage househo…" at bounding box center [569, 398] width 647 height 36
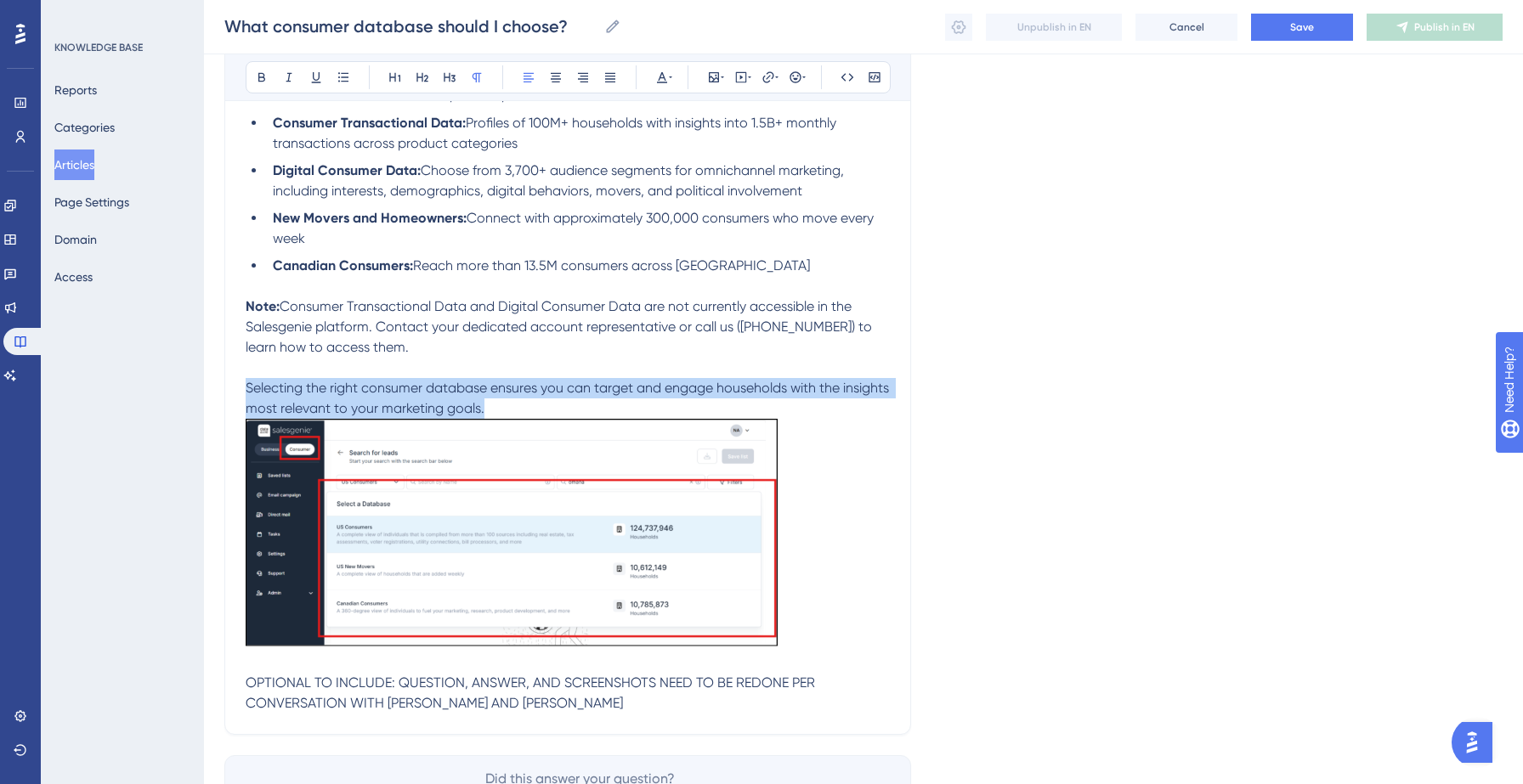
click at [294, 392] on span "Selecting the right consumer database ensures you can target and engage househo…" at bounding box center [569, 398] width 647 height 36
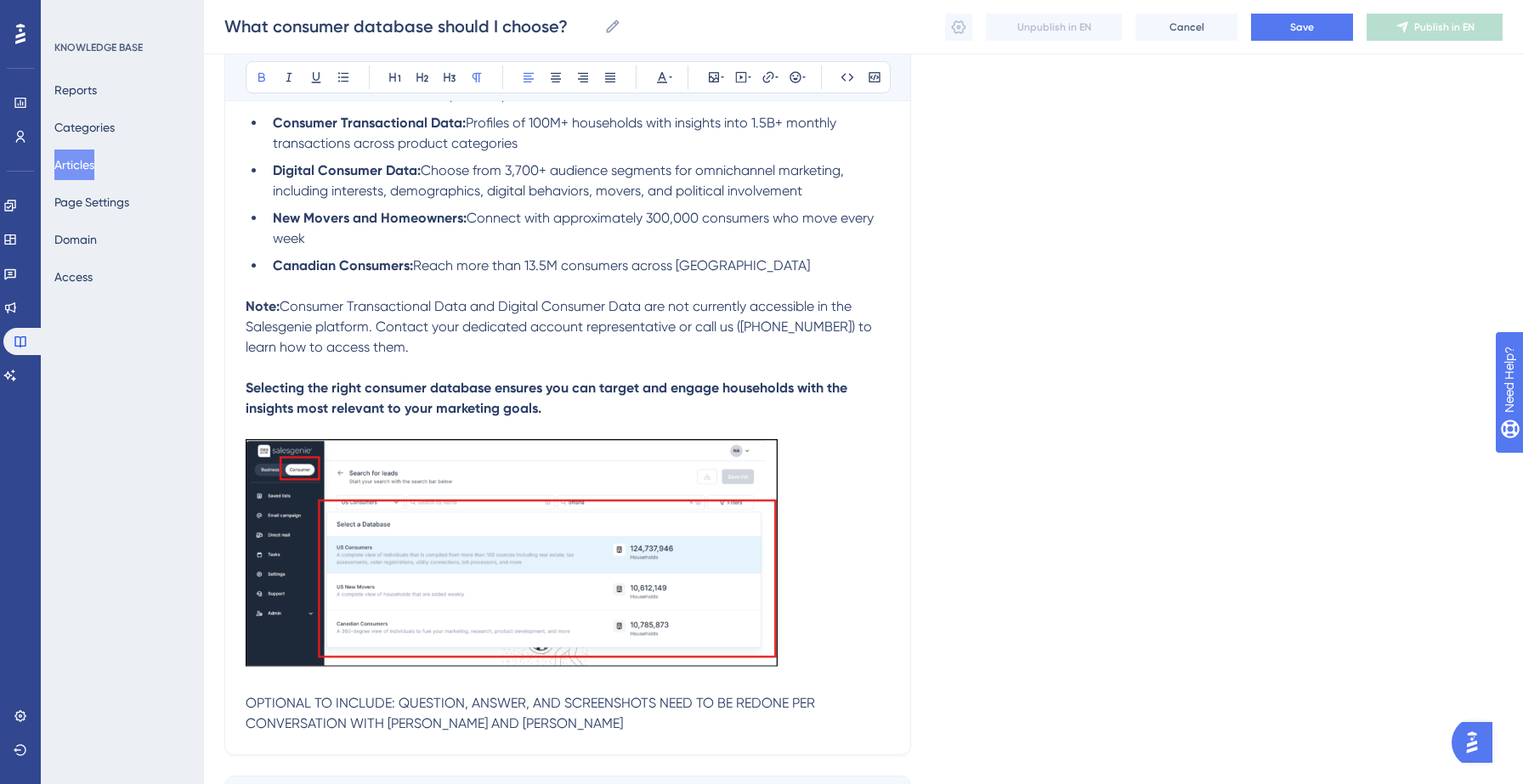
scroll to position [501, 0]
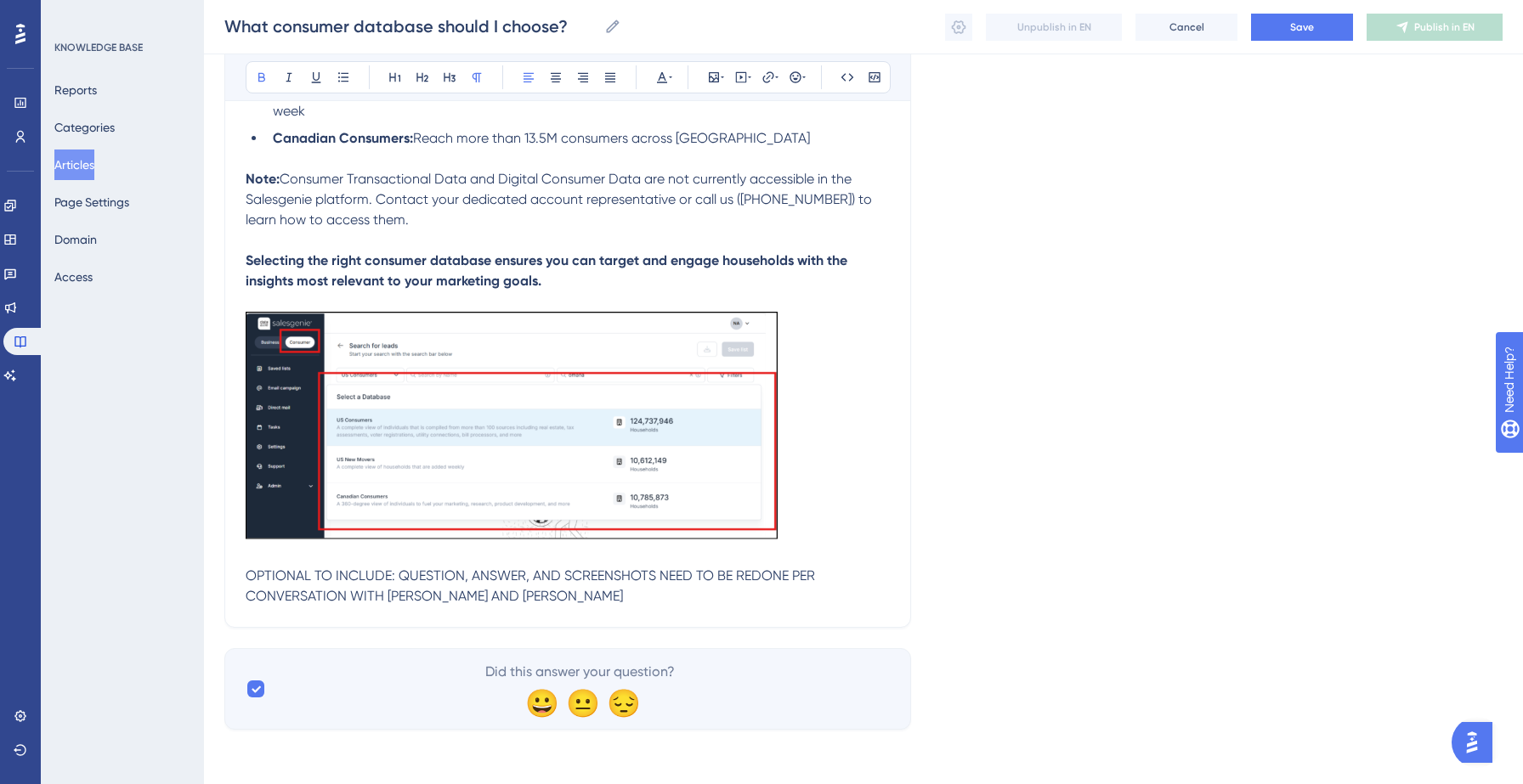
click at [412, 572] on span "OPTIONAL TO INCLUDE: QUESTION, ANSWER, AND SCREENSHOTS NEED TO BE REDONE PER CO…" at bounding box center [532, 586] width 573 height 36
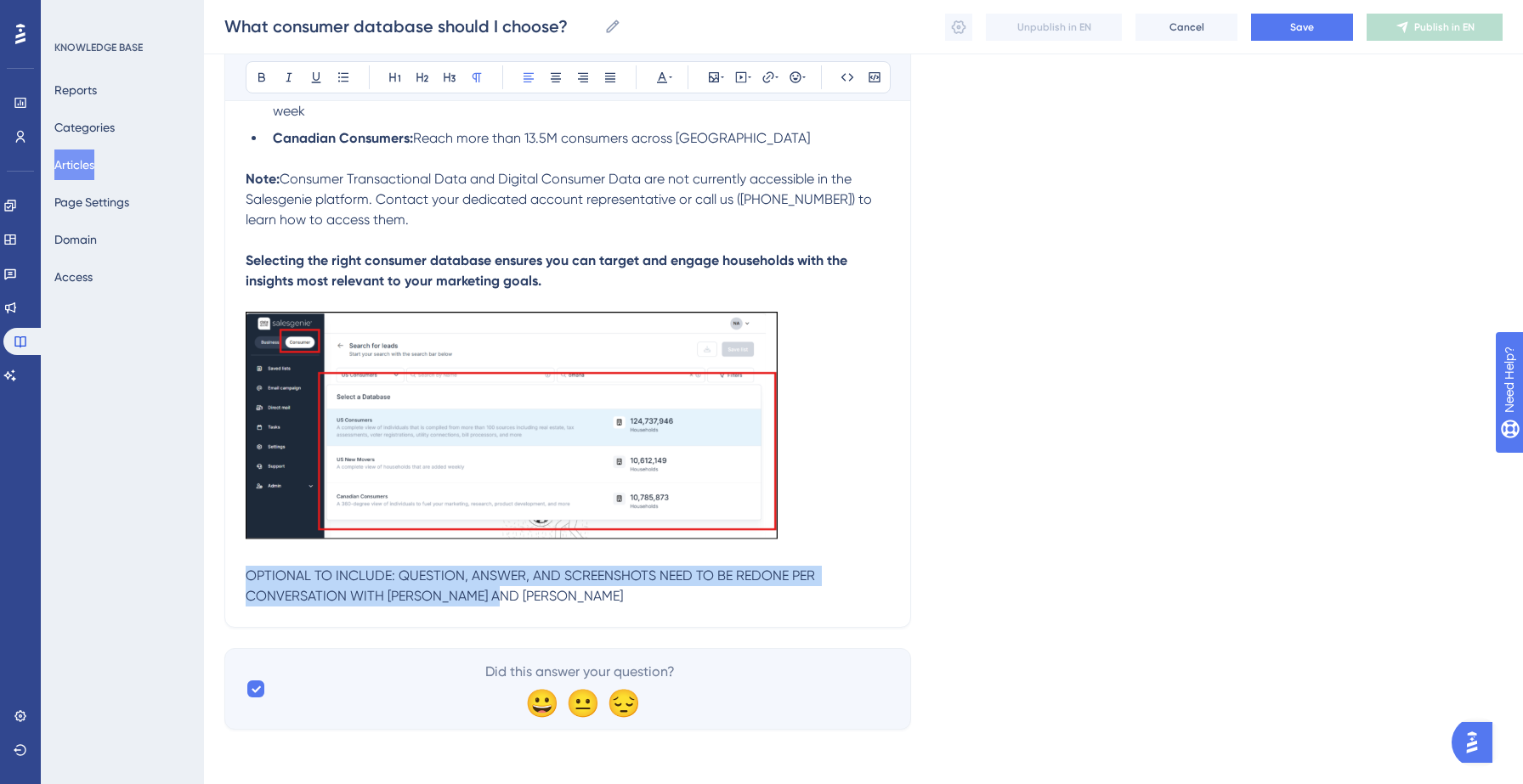
click at [412, 572] on span "OPTIONAL TO INCLUDE: QUESTION, ANSWER, AND SCREENSHOTS NEED TO BE REDONE PER CO…" at bounding box center [532, 586] width 573 height 36
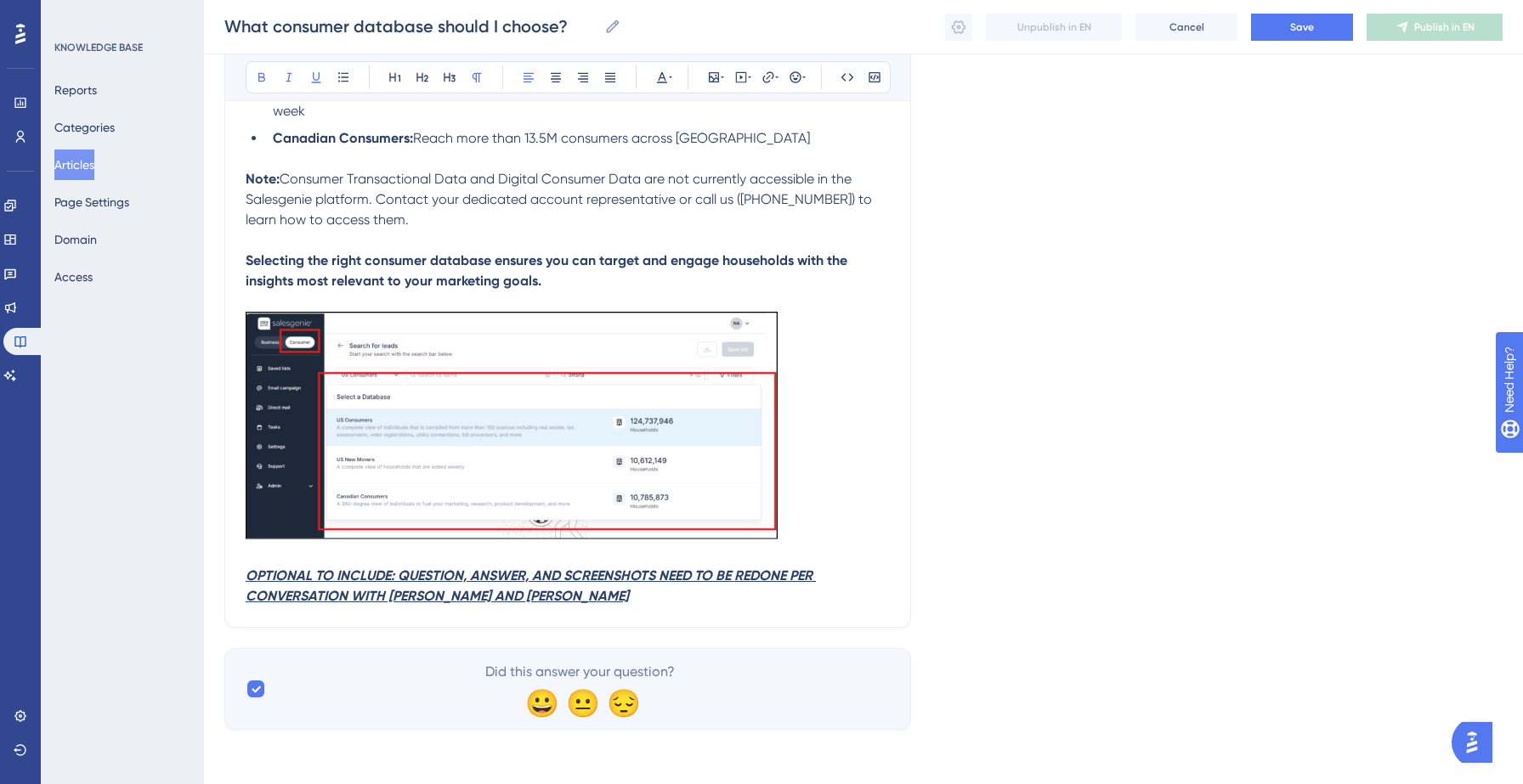
click at [412, 572] on strong "OPTIONAL TO INCLUDE: QUESTION, ANSWER, AND SCREENSHOTS NEED TO BE REDONE PER CO…" at bounding box center [531, 586] width 570 height 36
click at [1304, 21] on span "Save" at bounding box center [1302, 27] width 24 height 13
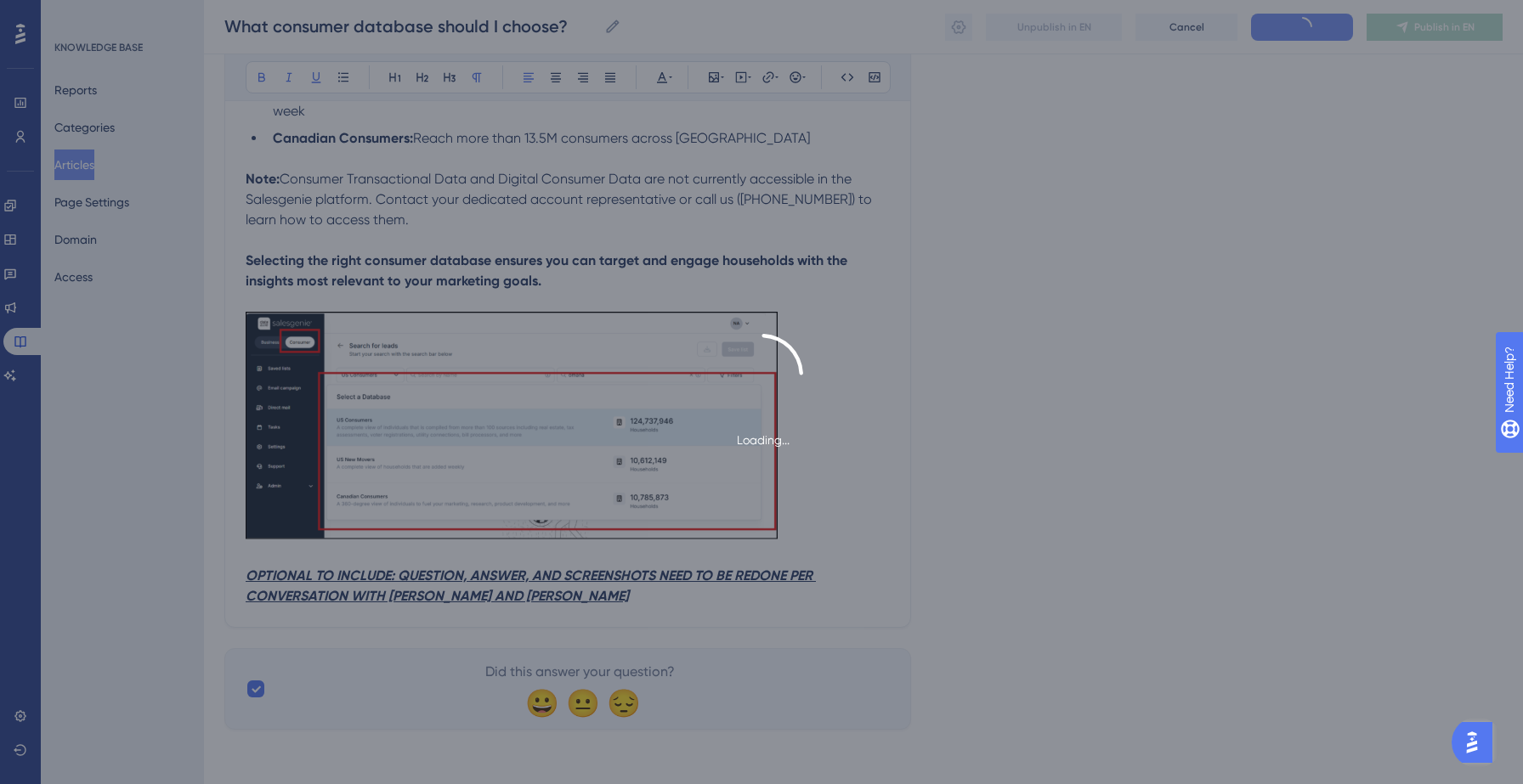
type input "What consumer database should I choose?"
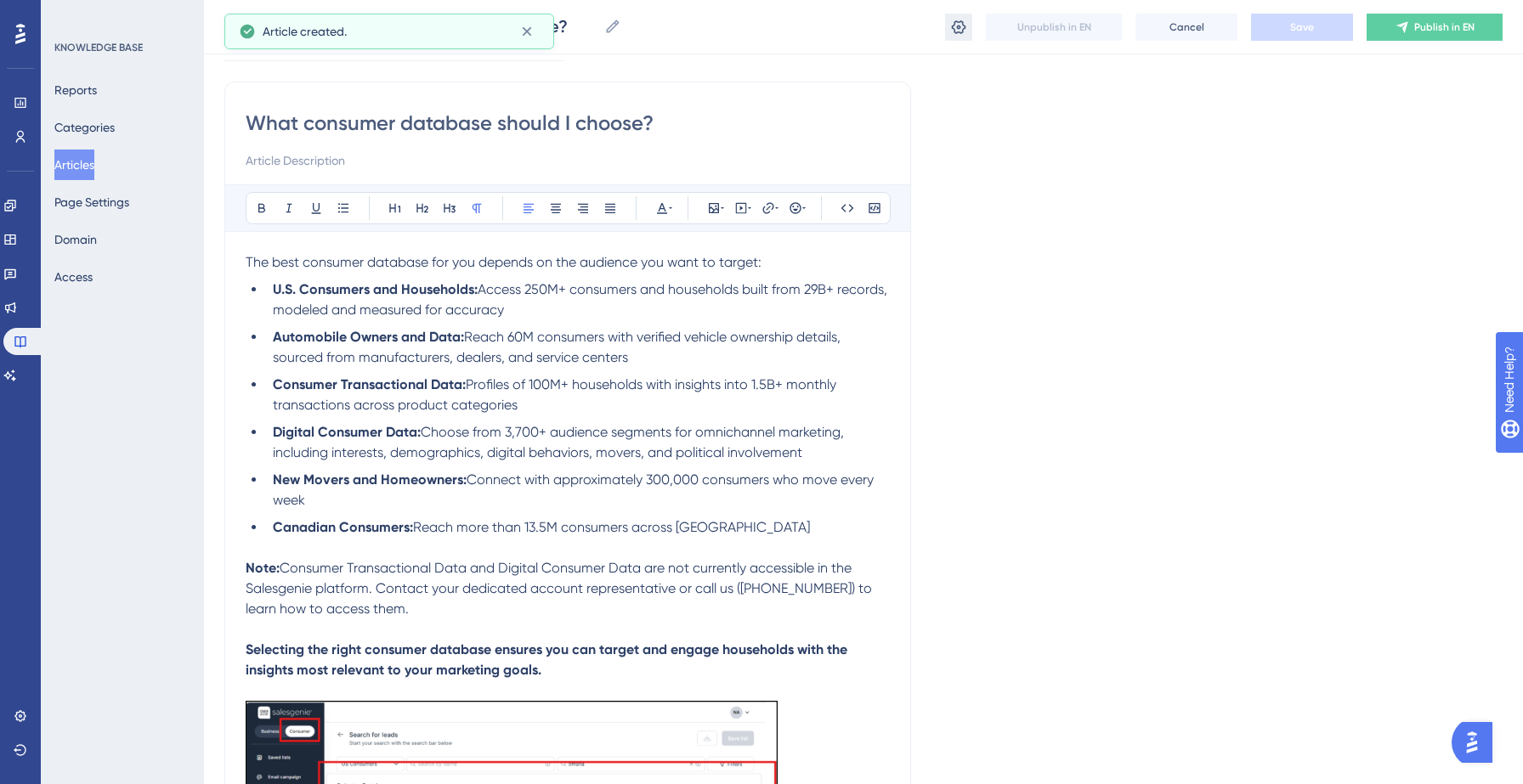
click at [962, 31] on icon at bounding box center [959, 27] width 14 height 13
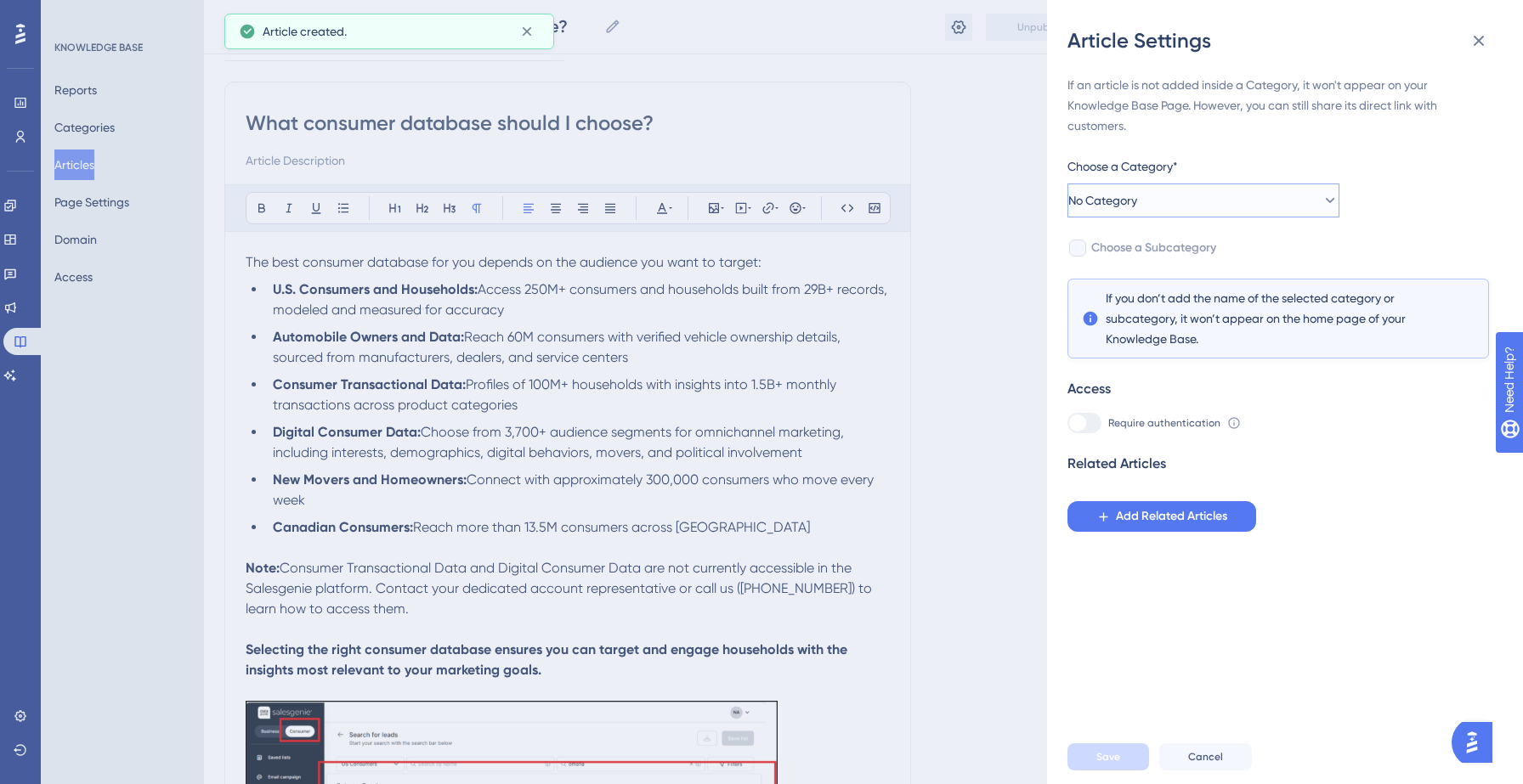
click at [1224, 192] on button "No Category" at bounding box center [1203, 201] width 272 height 34
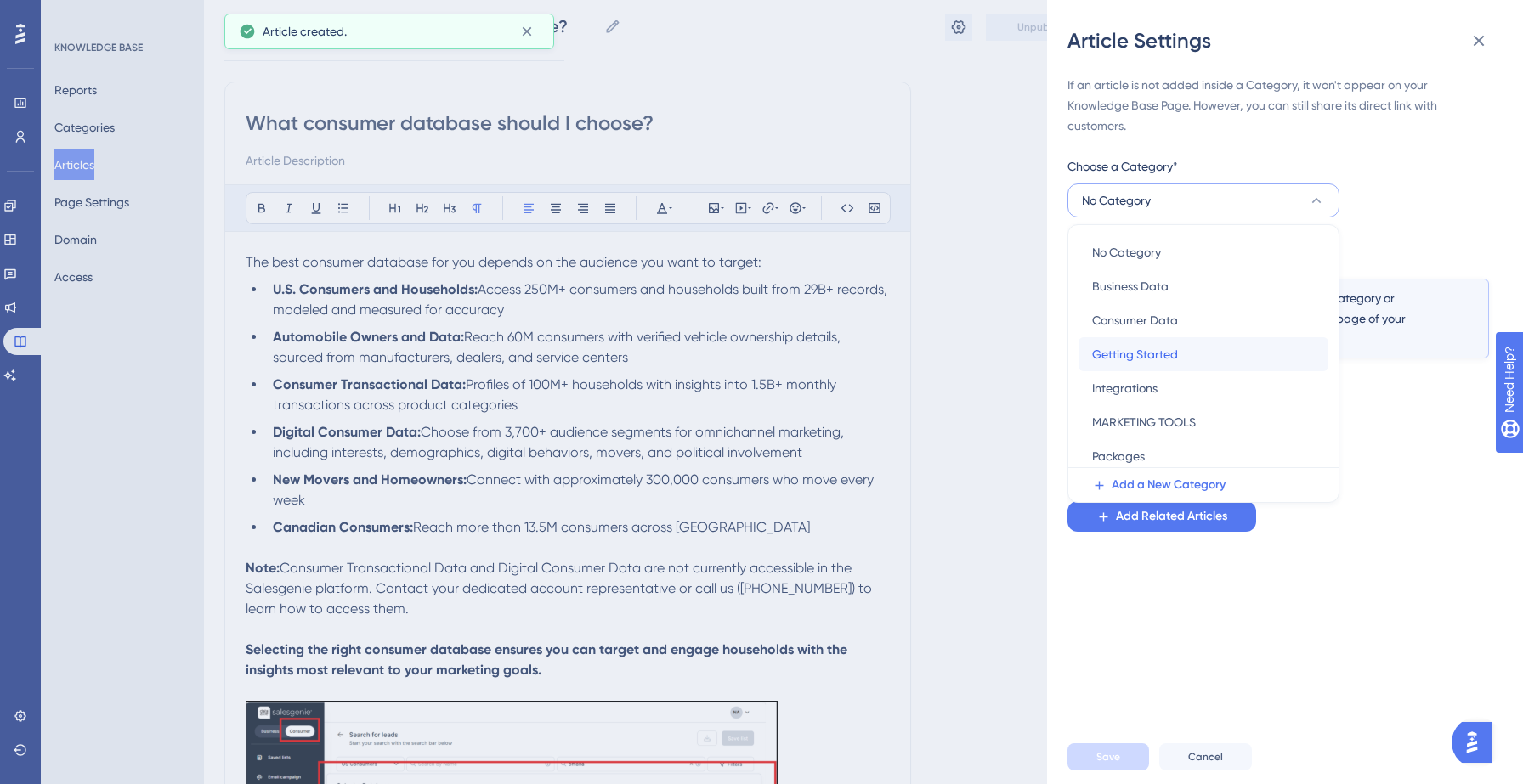
click at [1150, 347] on span "Getting Started" at bounding box center [1135, 353] width 86 height 20
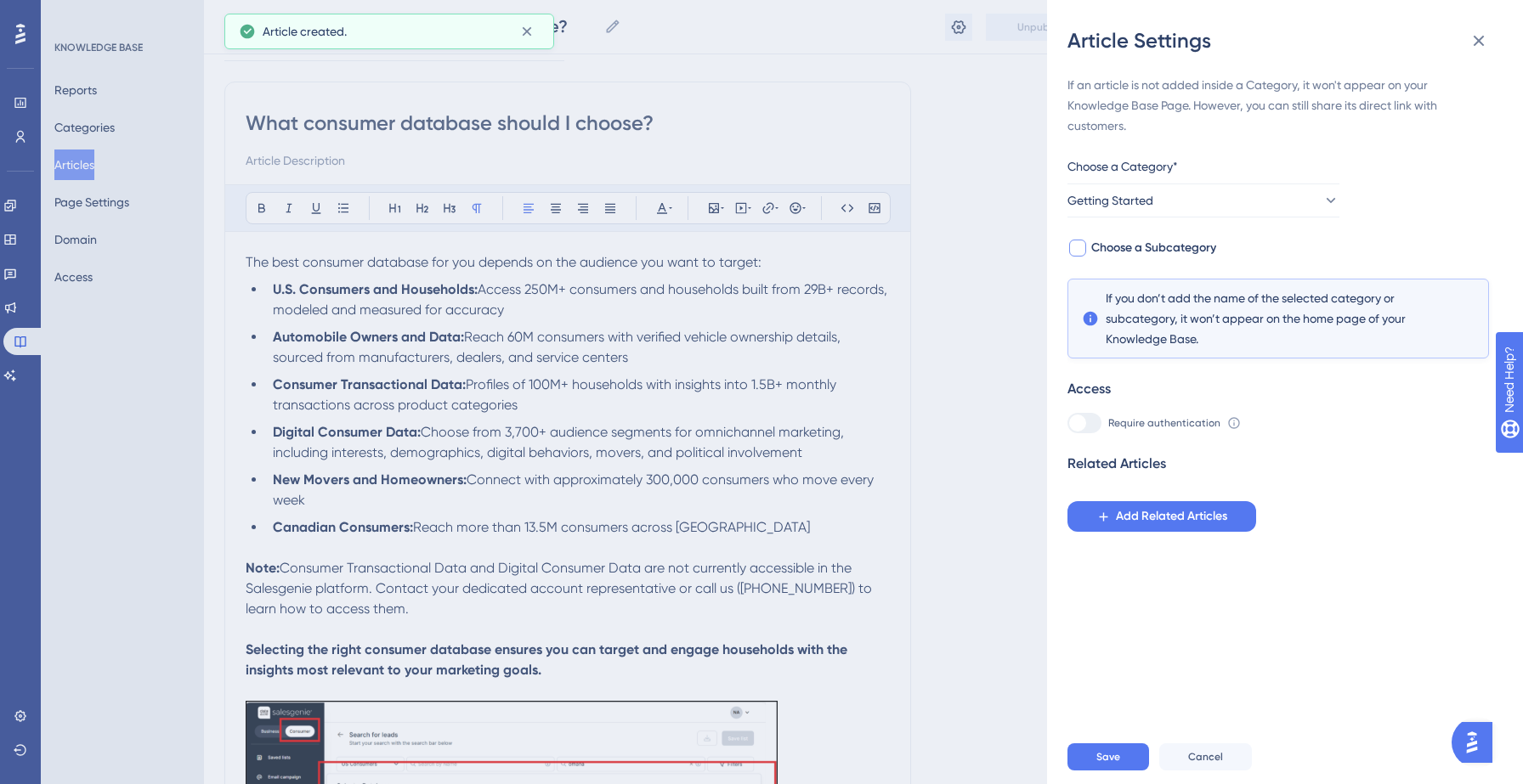
click at [1159, 251] on span "Choose a Subcategory" at bounding box center [1153, 248] width 125 height 20
checkbox input "true"
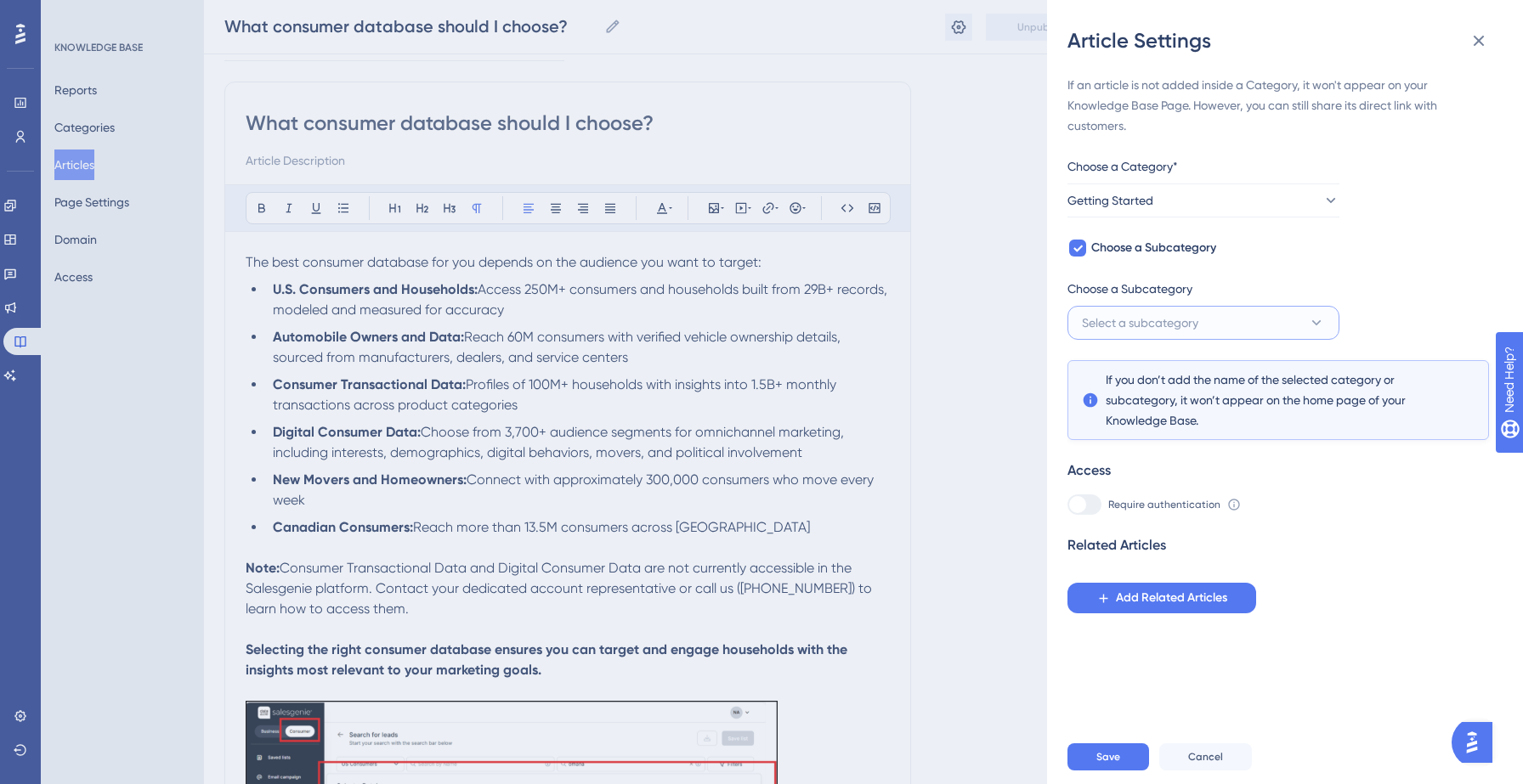
click at [1213, 312] on button "Select a subcategory" at bounding box center [1203, 323] width 272 height 34
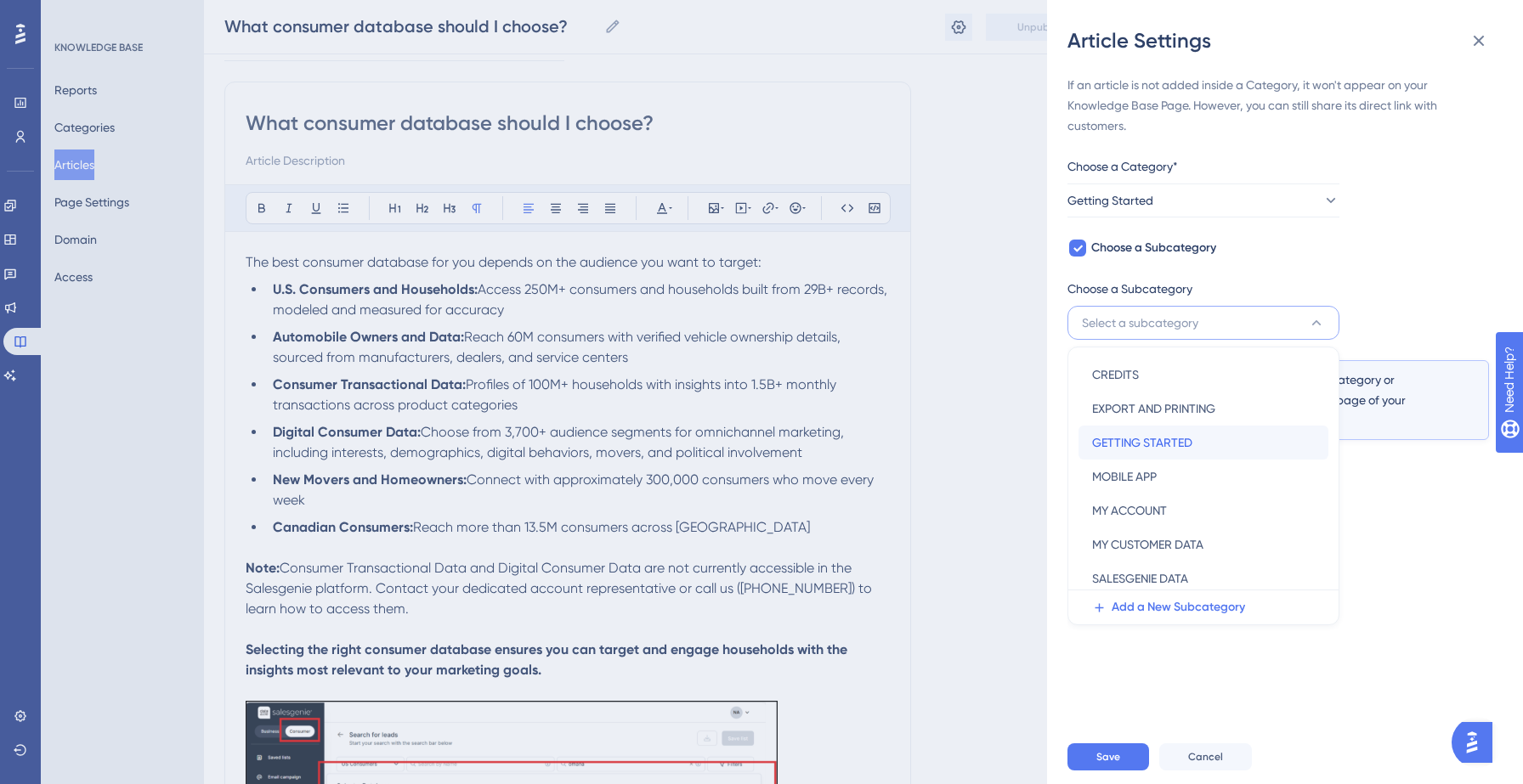
click at [1162, 458] on div "GETTING STARTED GETTING STARTED" at bounding box center [1204, 443] width 223 height 34
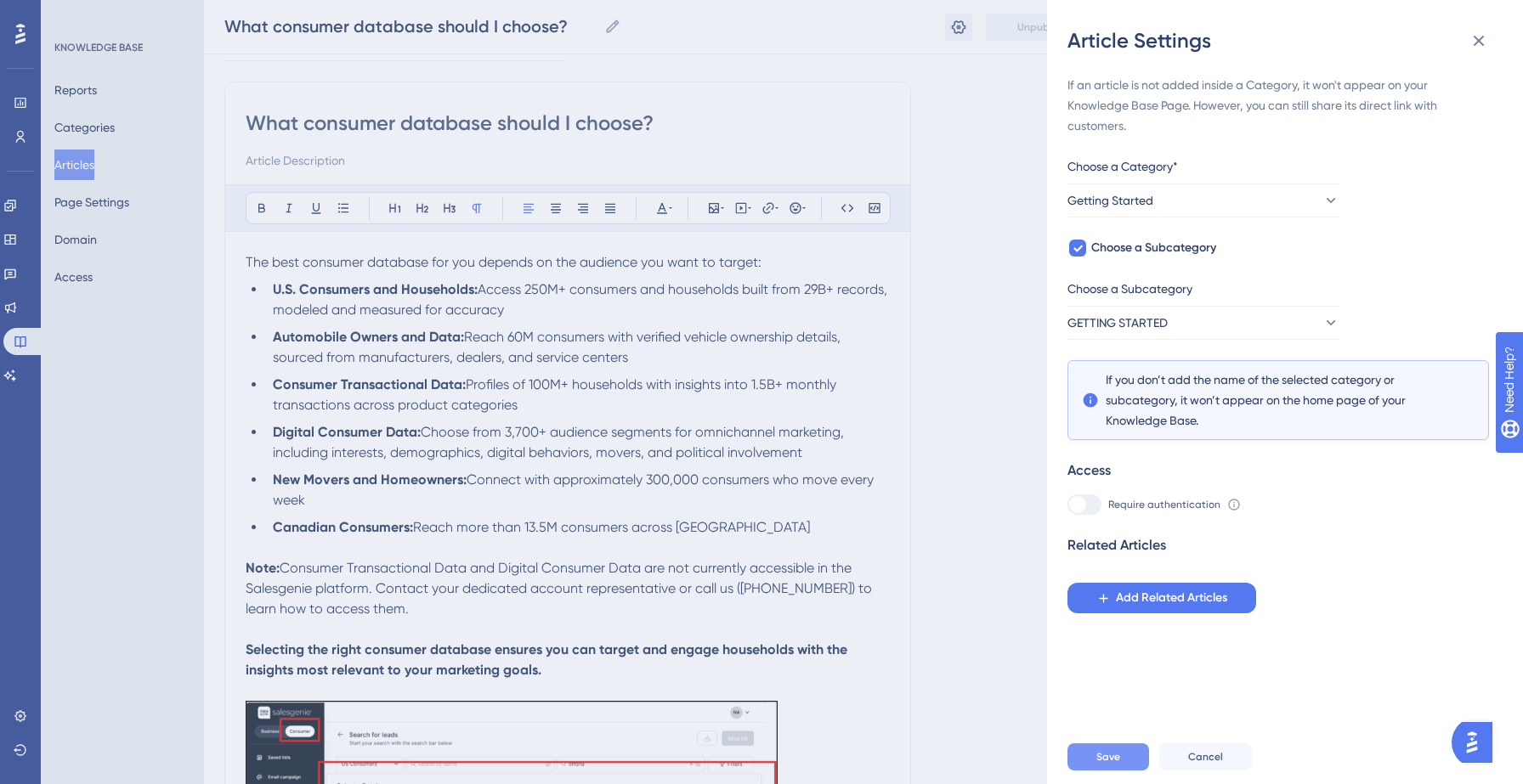
click at [1126, 749] on button "Save" at bounding box center [1108, 756] width 82 height 28
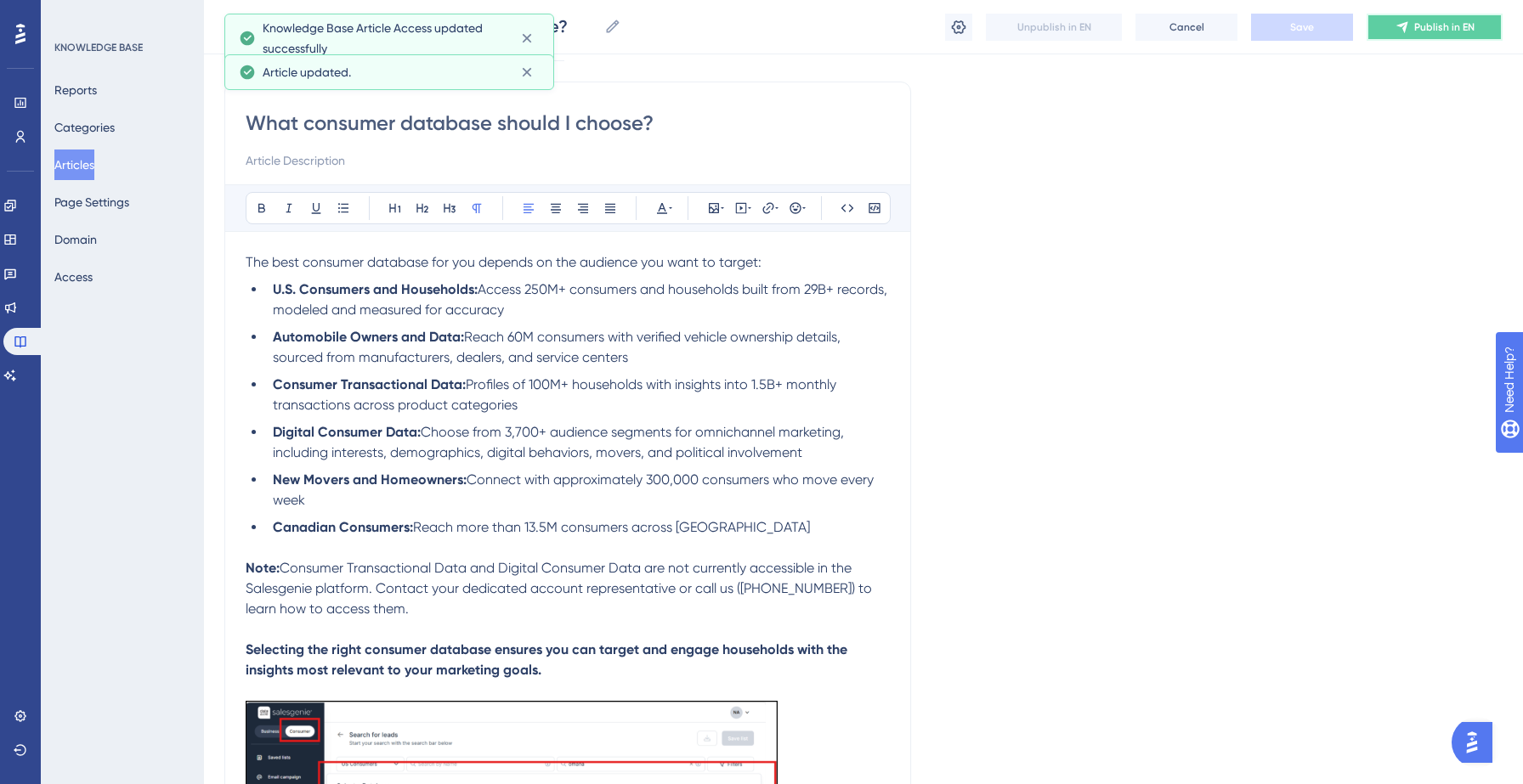
click at [1391, 28] on button "Publish in EN" at bounding box center [1434, 27] width 136 height 28
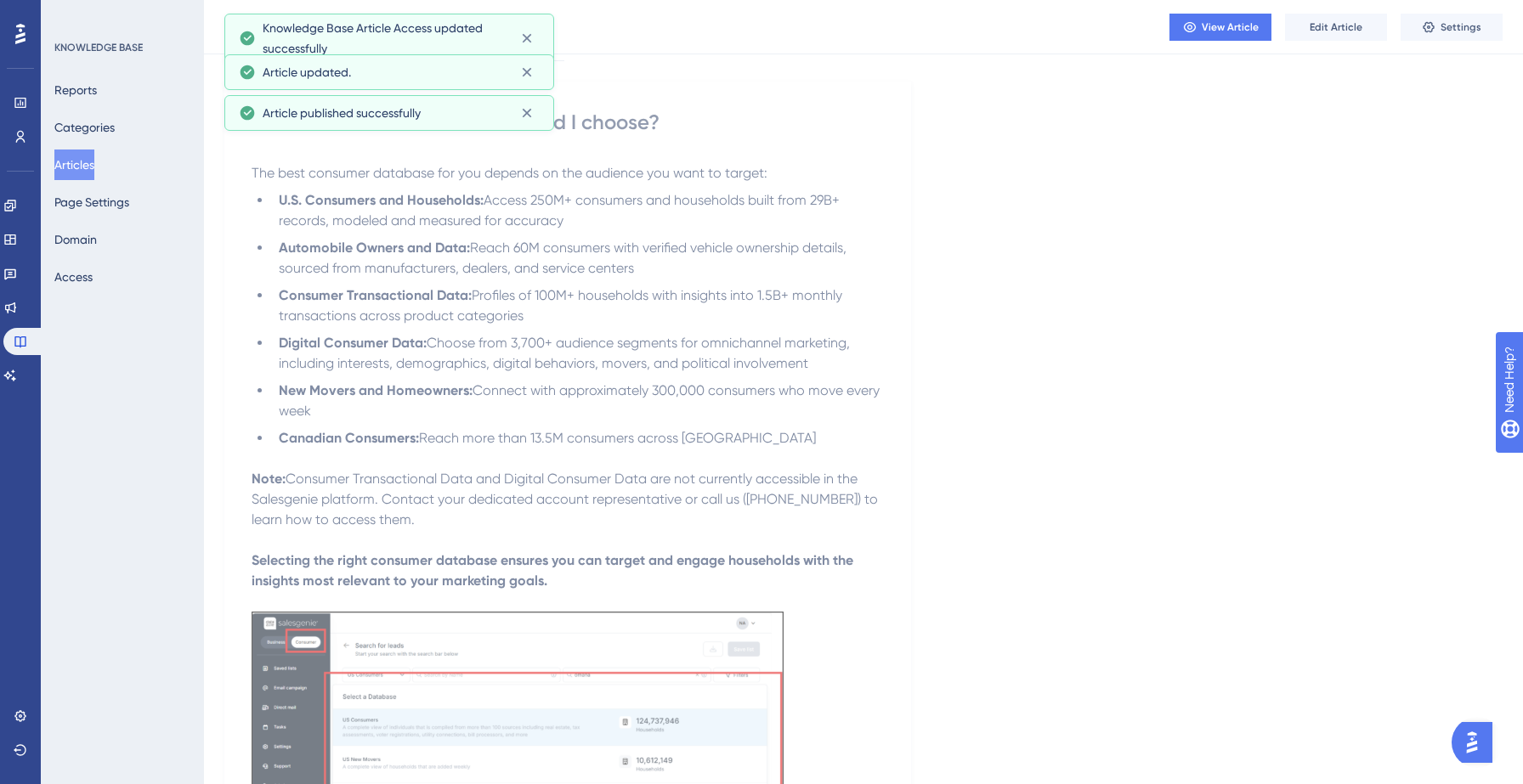
click at [74, 162] on button "Articles" at bounding box center [74, 165] width 40 height 30
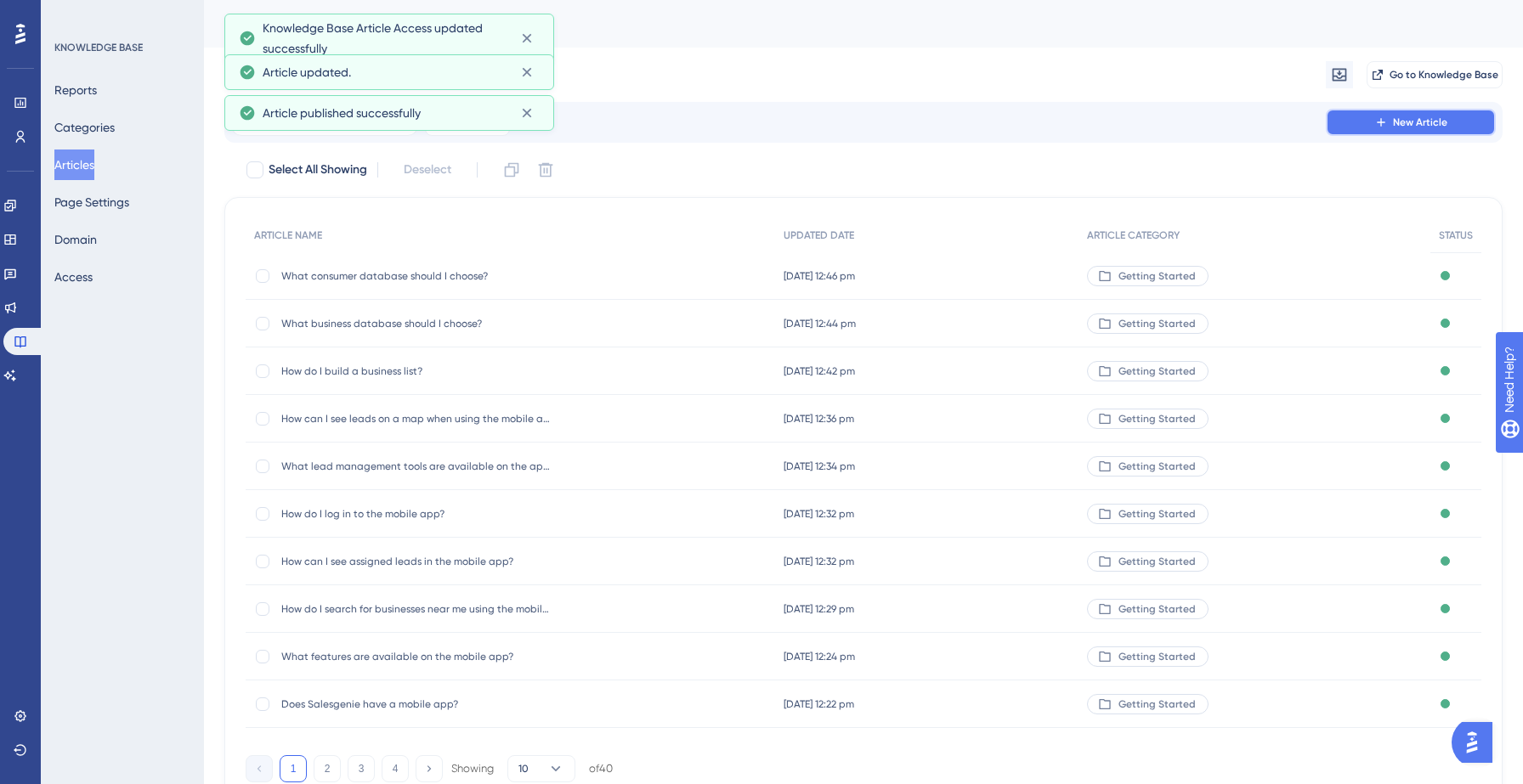
click at [1407, 128] on span "New Article" at bounding box center [1420, 122] width 54 height 13
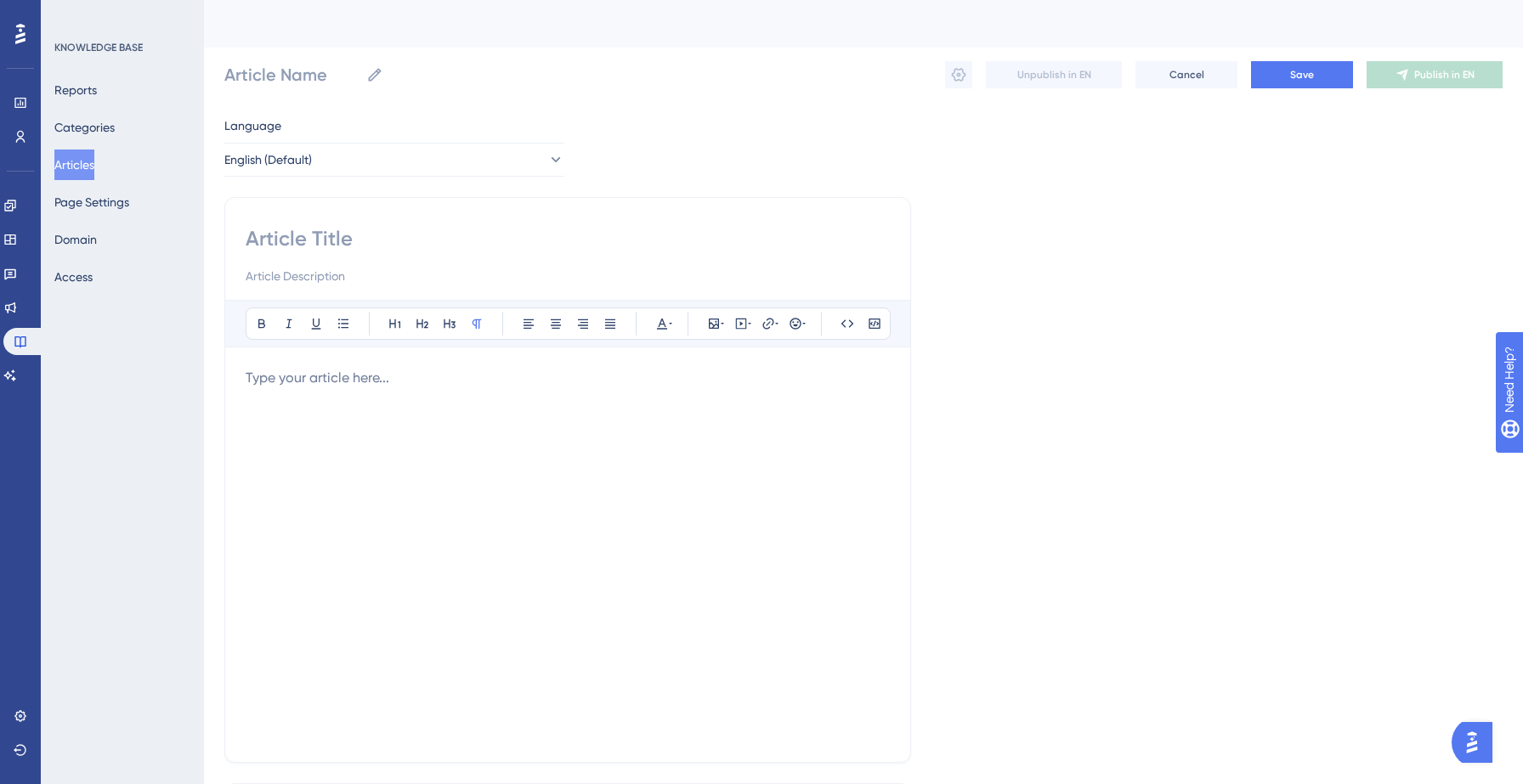
click at [394, 247] on input at bounding box center [568, 238] width 644 height 28
paste input "How do I navigate Salesgenie?"
type input "How do I navigate Salesgenie?"
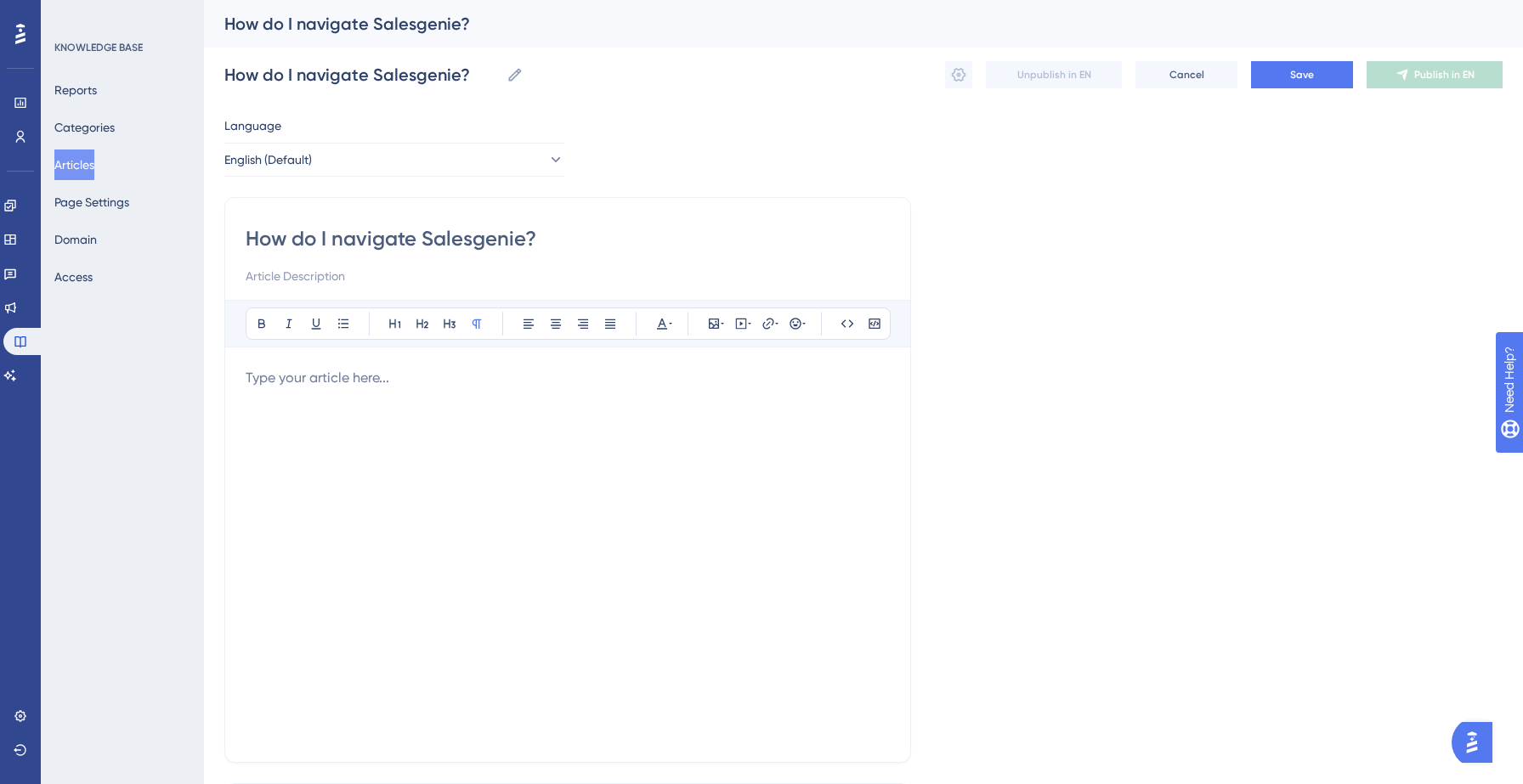
type input "How do I navigate Salesgenie?"
click at [359, 381] on p at bounding box center [568, 377] width 644 height 20
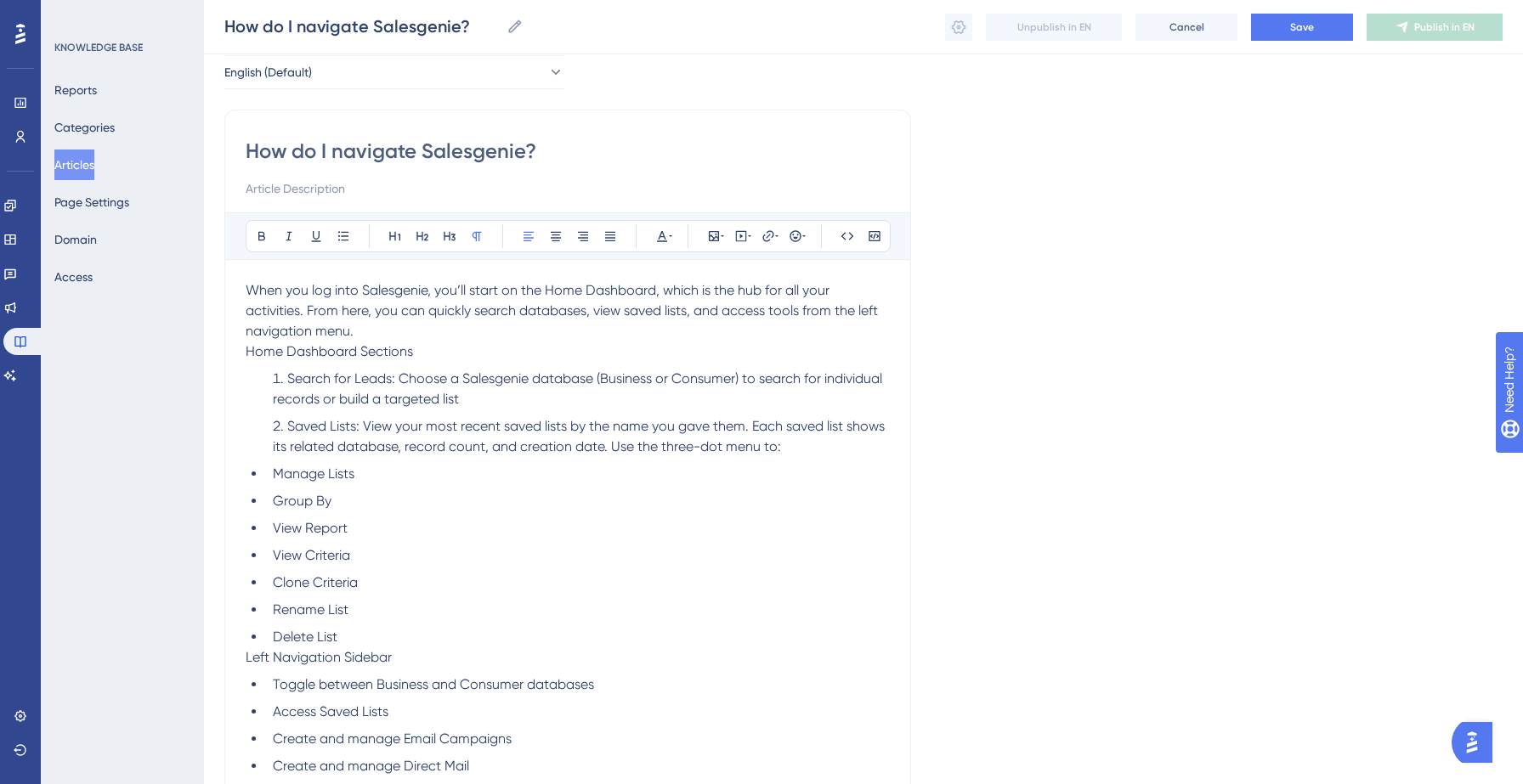
scroll to position [78, 0]
drag, startPoint x: 545, startPoint y: 293, endPoint x: 654, endPoint y: 293, distance: 109.0
click at [654, 293] on span "When you log into Salesgenie, you’ll start on the Home Dashboard, which is the …" at bounding box center [563, 313] width 636 height 57
click at [420, 318] on span ", which is the hub for all your activities. From here, you can quickly search d…" at bounding box center [568, 313] width 645 height 57
click at [396, 329] on p "When you log into Salesgenie, you’ll start on the Home Dashboard , which is the…" at bounding box center [568, 313] width 644 height 61
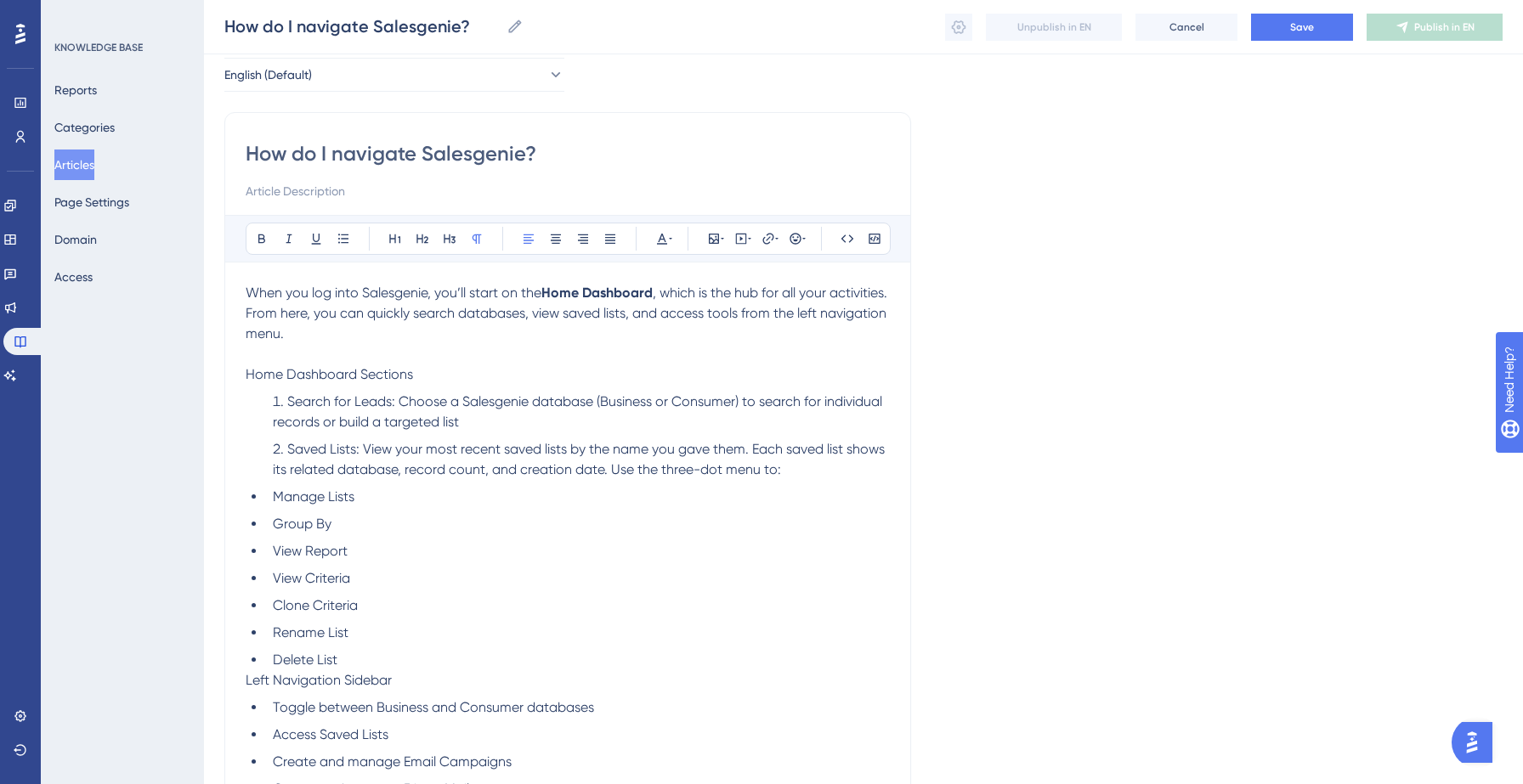
click at [347, 374] on span "Home Dashboard Sections" at bounding box center [330, 373] width 168 height 16
drag, startPoint x: 396, startPoint y: 407, endPoint x: 289, endPoint y: 402, distance: 107.1
click at [289, 402] on span "Search for Leads: Choose a Salesgenie database (Business or Consumer) to search…" at bounding box center [579, 412] width 613 height 36
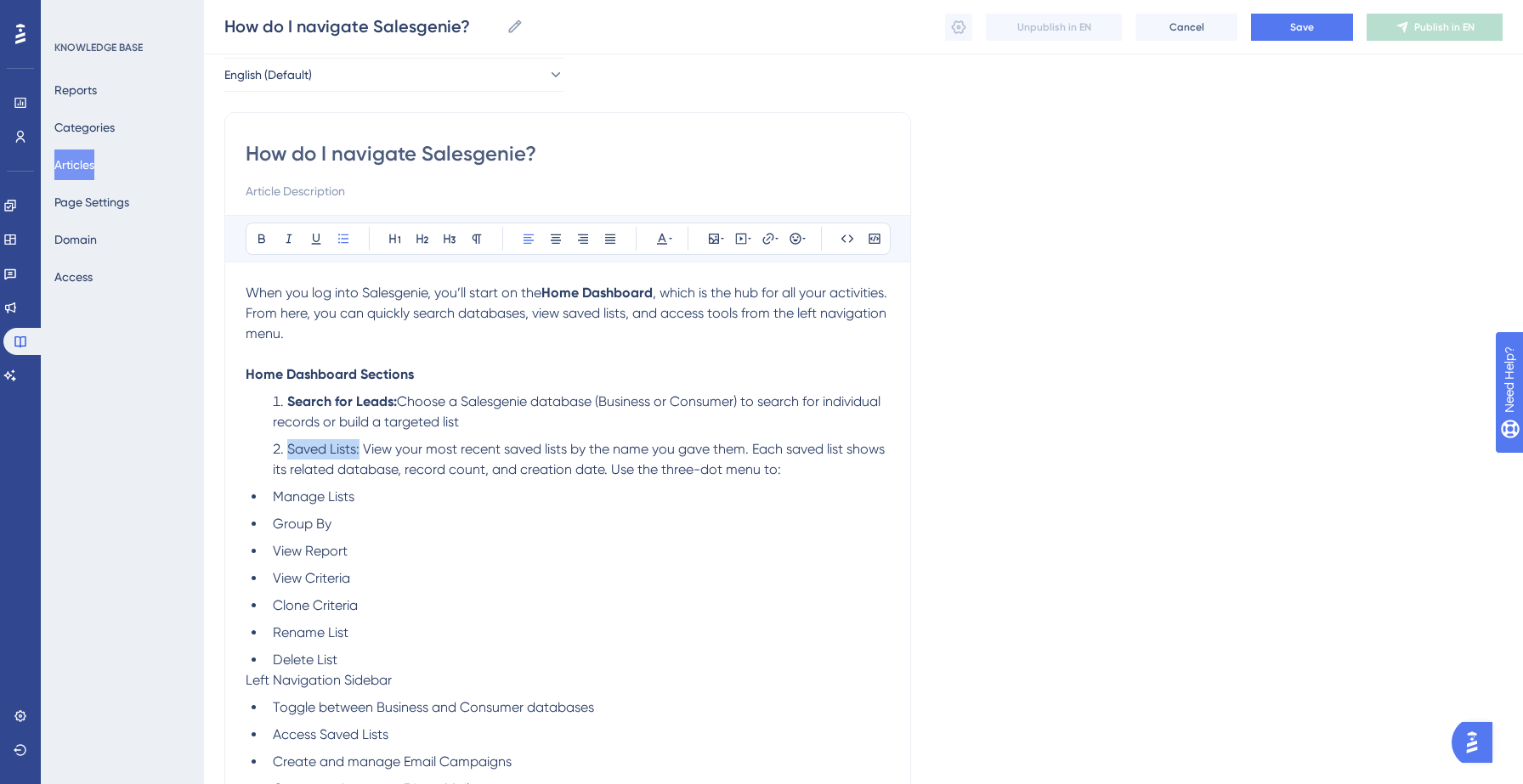
drag, startPoint x: 360, startPoint y: 451, endPoint x: 287, endPoint y: 449, distance: 73.0
click at [287, 449] on li "Saved Lists: View your most recent saved lists by the name you gave them. Each …" at bounding box center [578, 459] width 624 height 41
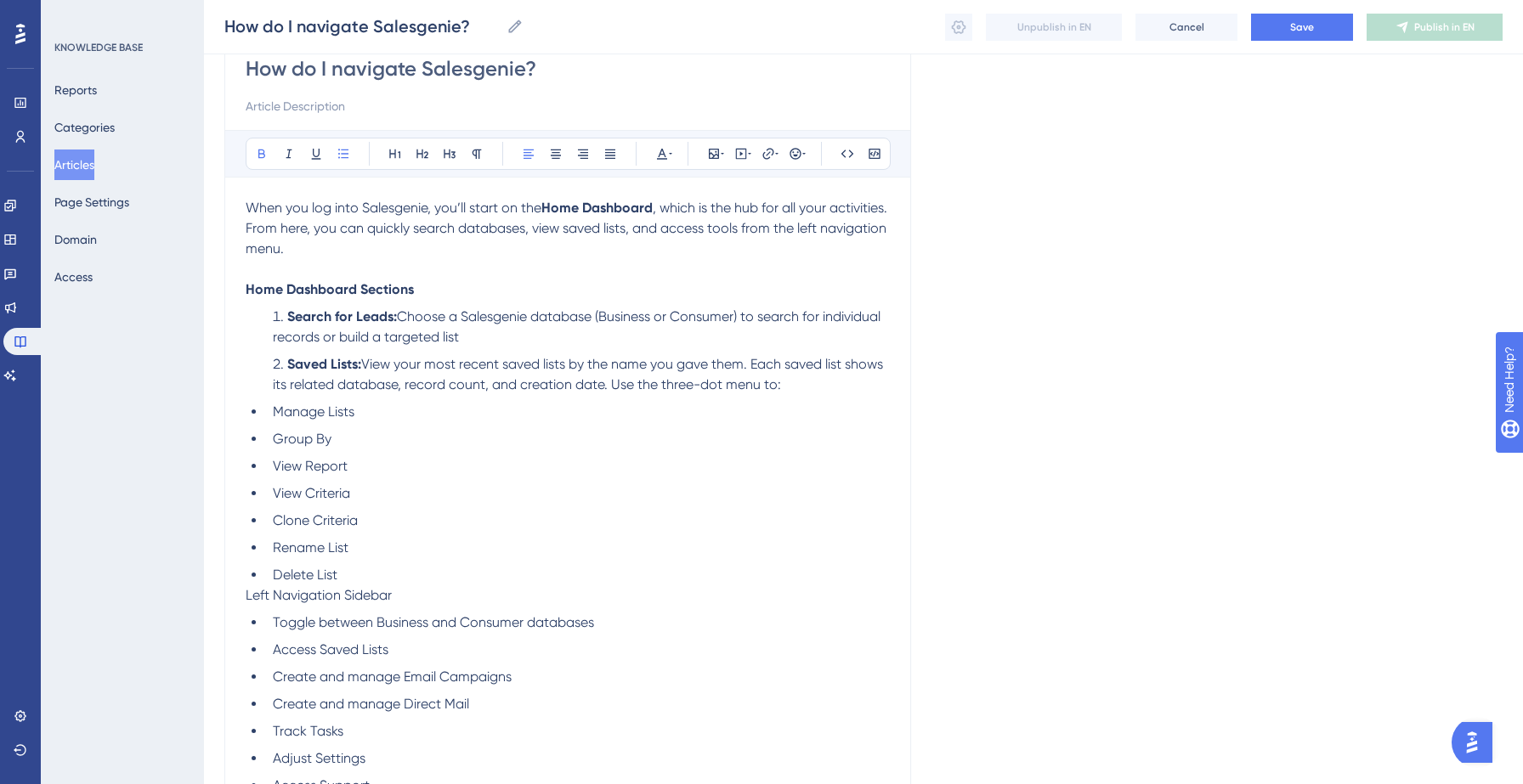
scroll to position [183, 0]
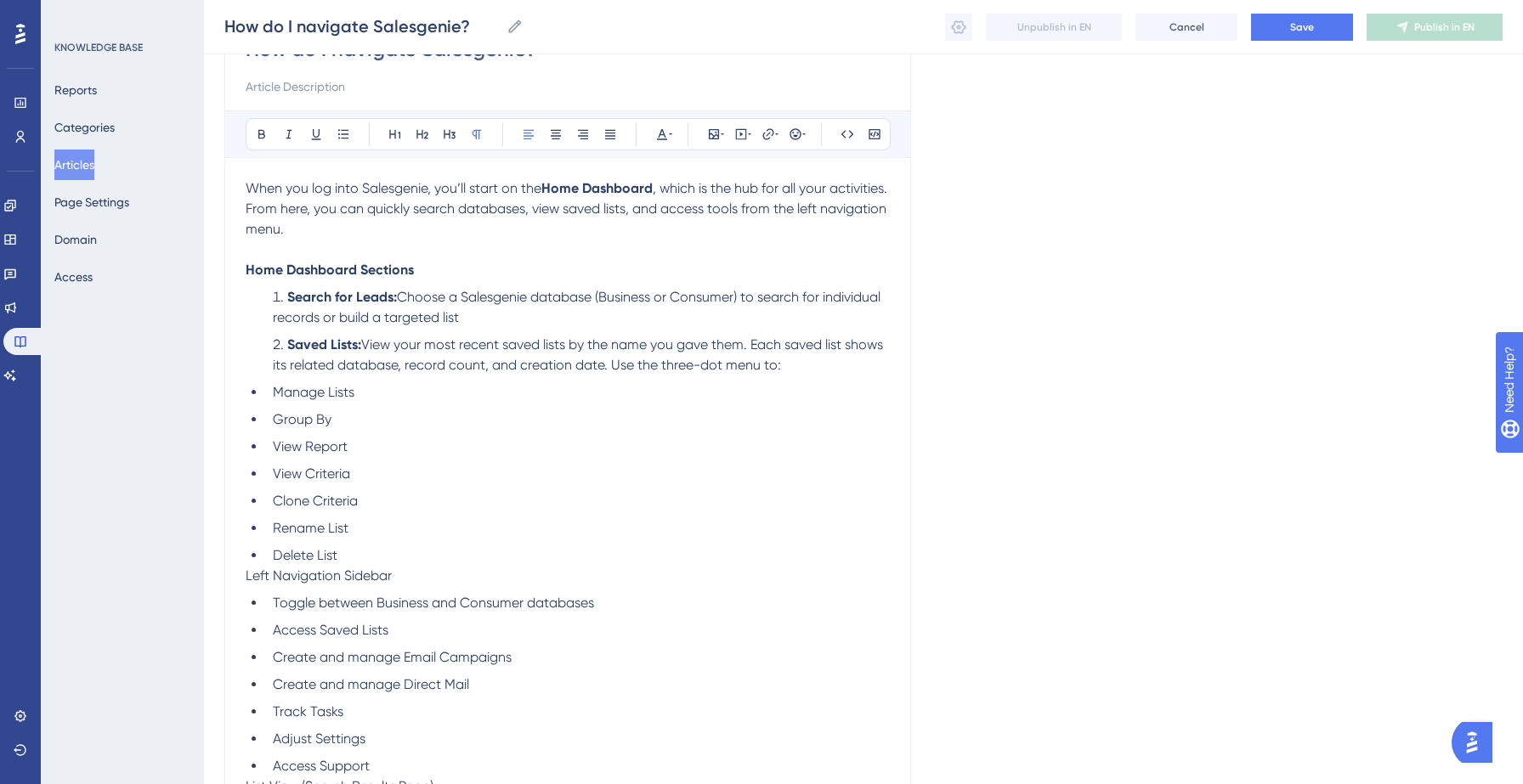
click at [317, 569] on span "Left Navigation Sidebar" at bounding box center [318, 575] width 146 height 16
click at [365, 556] on li "Delete List" at bounding box center [578, 554] width 624 height 20
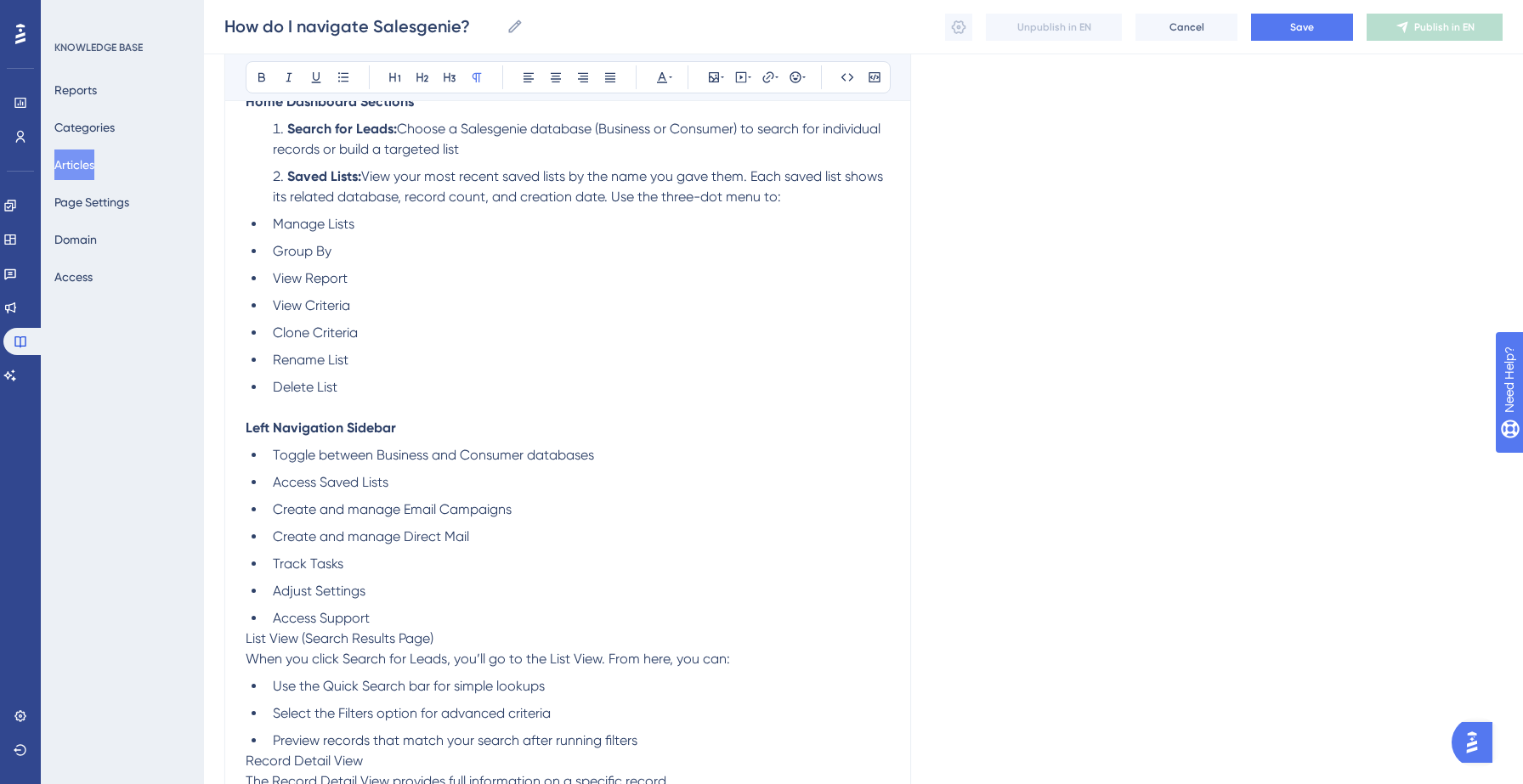
scroll to position [366, 0]
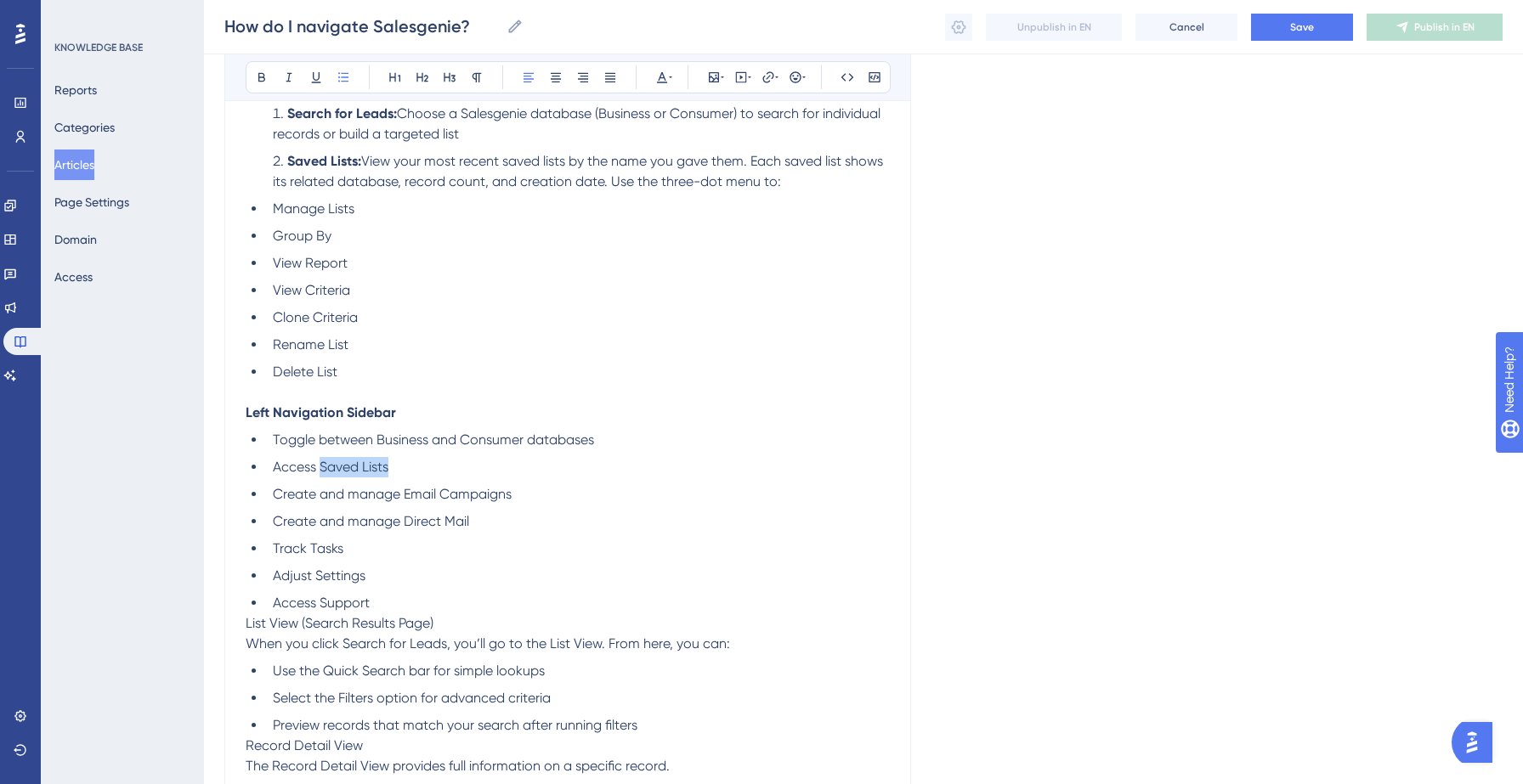
drag, startPoint x: 319, startPoint y: 466, endPoint x: 386, endPoint y: 466, distance: 67.0
click at [386, 466] on span "Access Saved Lists" at bounding box center [330, 467] width 115 height 16
drag, startPoint x: 402, startPoint y: 495, endPoint x: 520, endPoint y: 495, distance: 118.0
click at [520, 495] on li "Create and manage Email Campaigns" at bounding box center [578, 493] width 624 height 20
drag, startPoint x: 405, startPoint y: 525, endPoint x: 484, endPoint y: 525, distance: 79.0
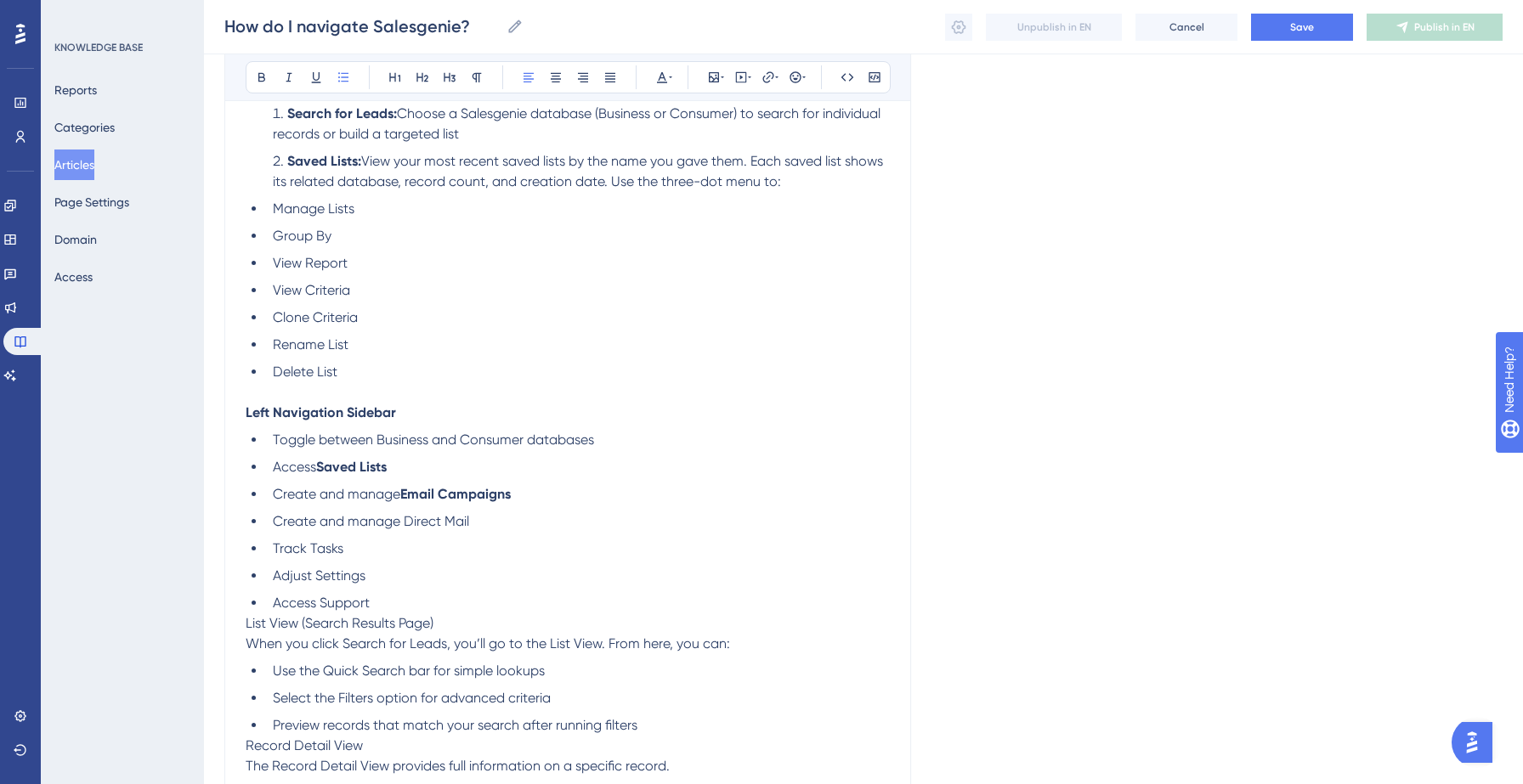
click at [484, 525] on li "Create and manage Direct Mail" at bounding box center [578, 521] width 624 height 20
drag, startPoint x: 312, startPoint y: 553, endPoint x: 354, endPoint y: 553, distance: 42.0
click at [354, 553] on li "Track Tasks" at bounding box center [578, 548] width 624 height 20
drag, startPoint x: 308, startPoint y: 547, endPoint x: 382, endPoint y: 551, distance: 74.1
click at [382, 551] on li "Track Tasks" at bounding box center [578, 548] width 624 height 20
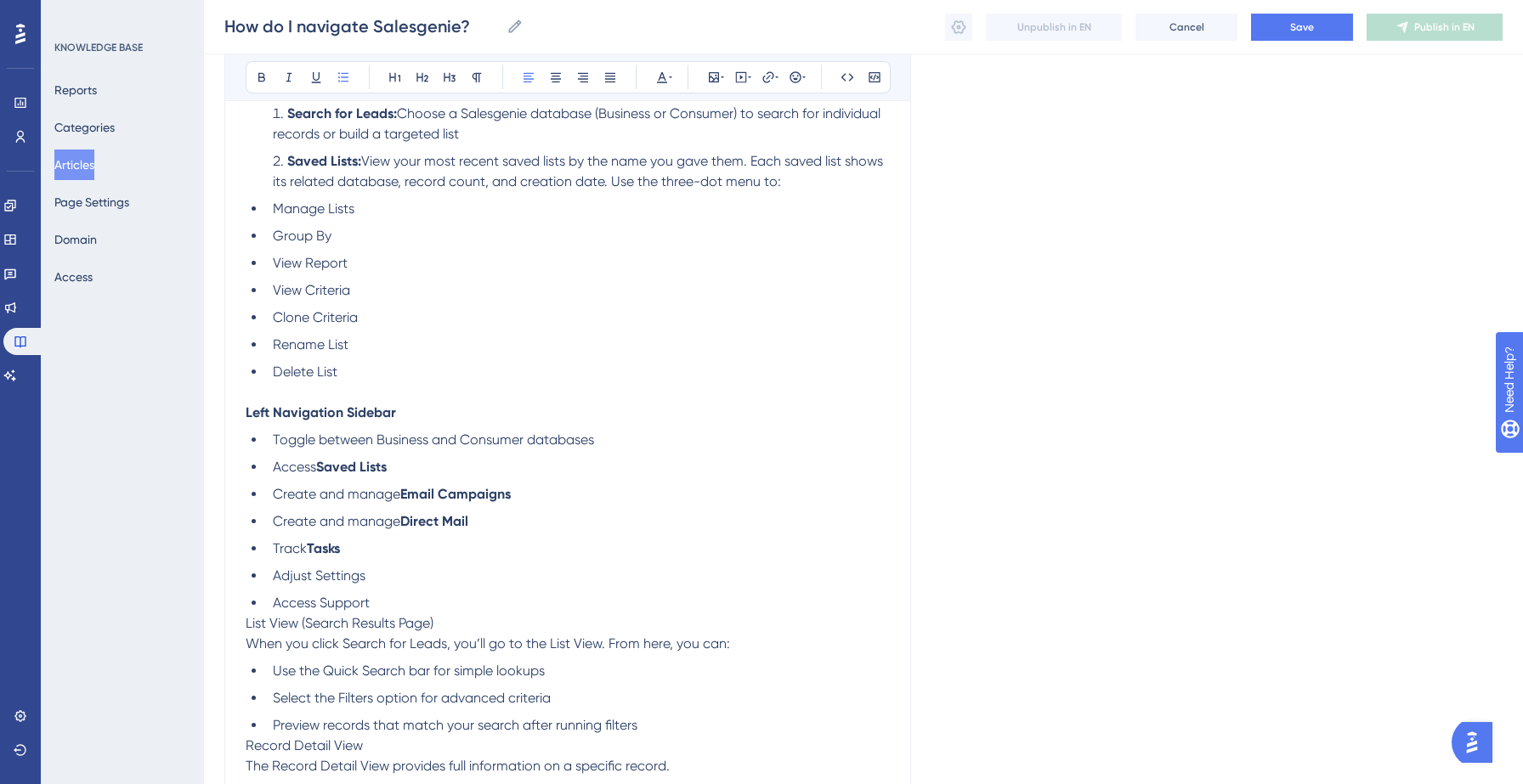
drag, startPoint x: 314, startPoint y: 577, endPoint x: 390, endPoint y: 577, distance: 76.0
click at [390, 577] on li "Adjust Settings" at bounding box center [578, 575] width 624 height 20
drag, startPoint x: 319, startPoint y: 606, endPoint x: 394, endPoint y: 606, distance: 75.0
click at [394, 606] on li "Access Support" at bounding box center [578, 602] width 624 height 20
click at [338, 628] on span "List View (Search Results Page)" at bounding box center [339, 623] width 188 height 16
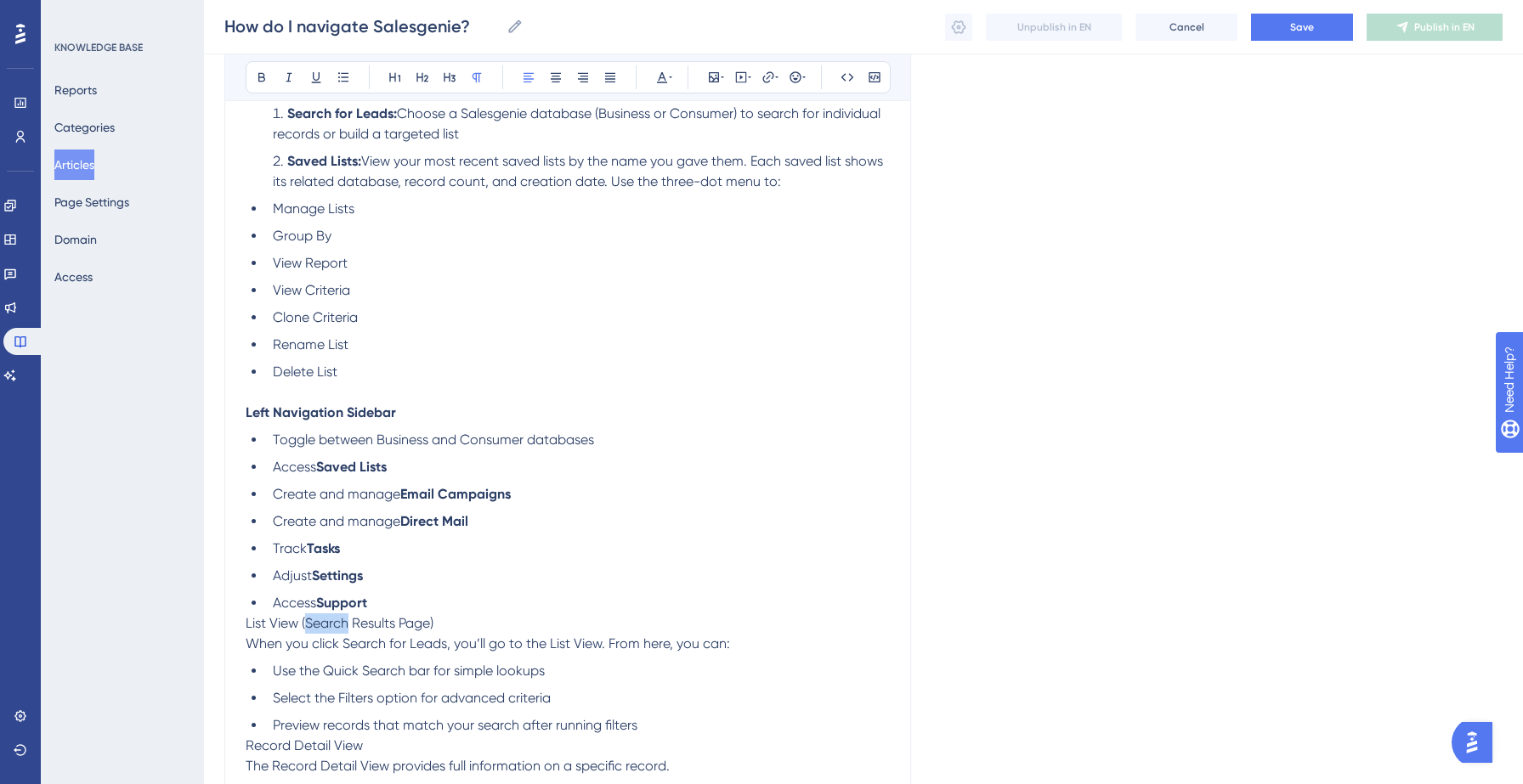
click at [338, 628] on span "List View (Search Results Page)" at bounding box center [339, 623] width 188 height 16
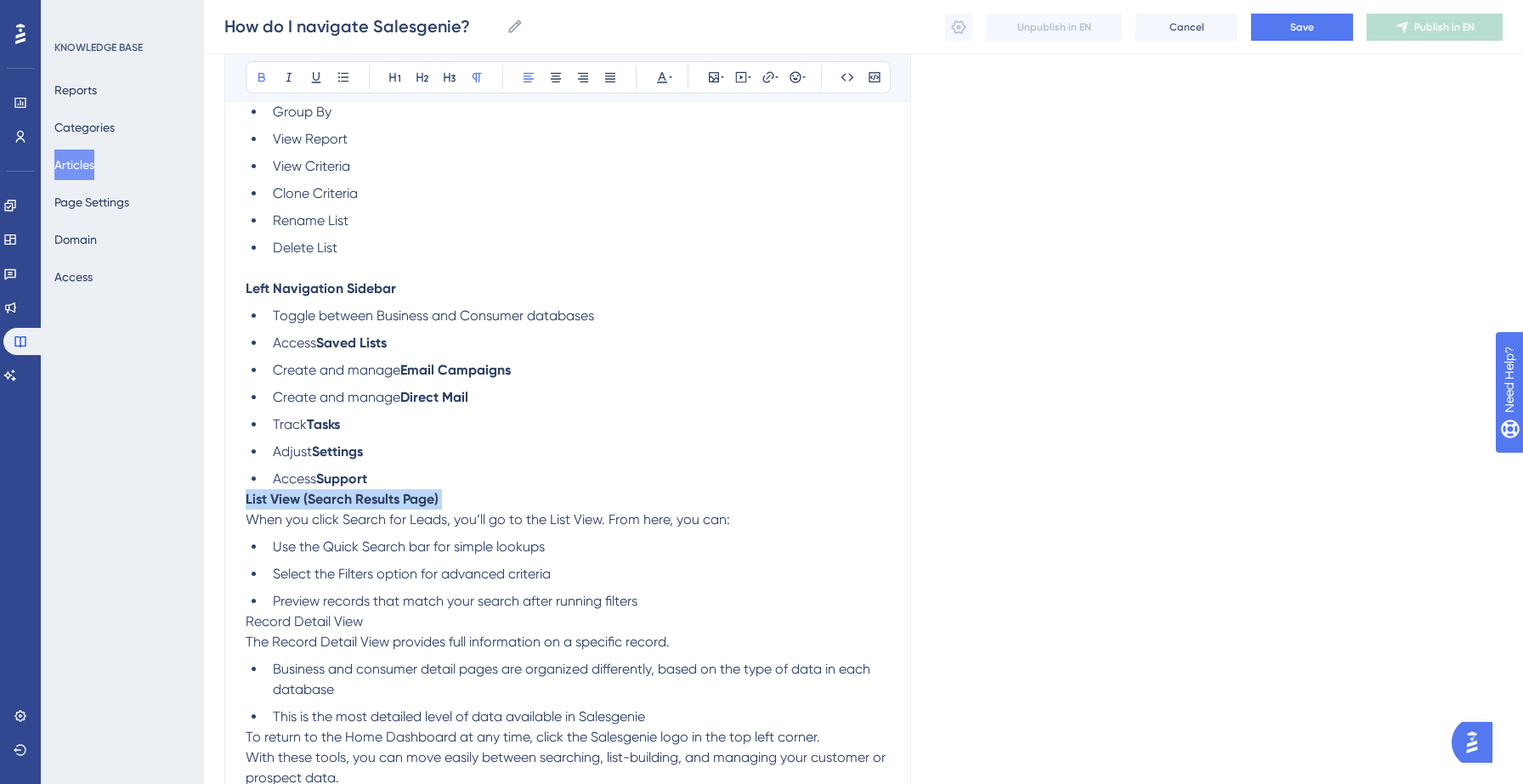
scroll to position [495, 0]
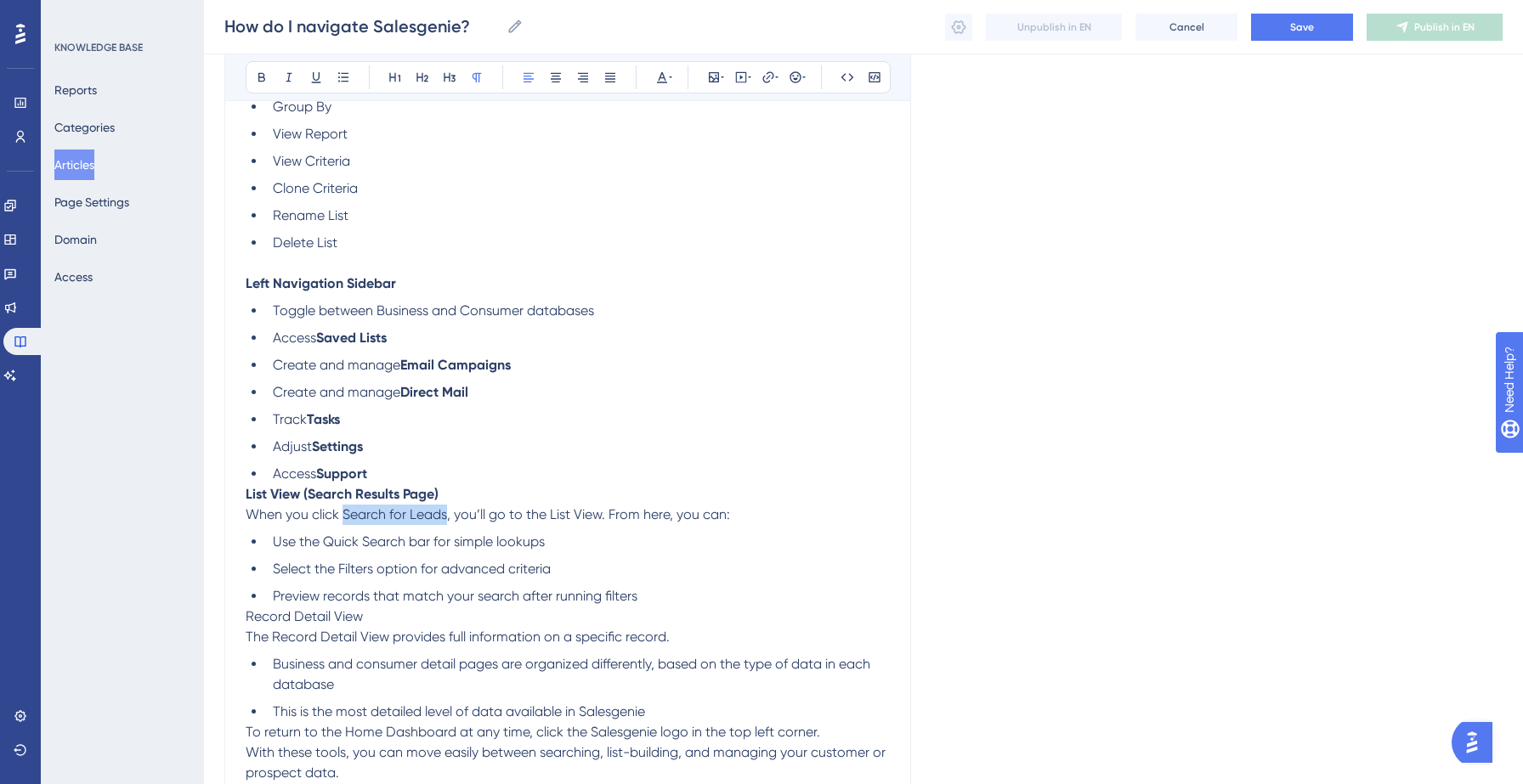
drag, startPoint x: 341, startPoint y: 520, endPoint x: 443, endPoint y: 521, distance: 102.0
click at [443, 521] on span "When you click Search for Leads, you’ll go to the List View. From here, you can:" at bounding box center [488, 513] width 484 height 16
drag, startPoint x: 323, startPoint y: 547, endPoint x: 404, endPoint y: 547, distance: 81.0
click at [404, 547] on span "Use the Quick Search bar for simple lookups" at bounding box center [408, 541] width 272 height 16
click at [341, 562] on ul "Use the Quick Search bar for simple lookups Select the Filters option for advan…" at bounding box center [568, 569] width 644 height 74
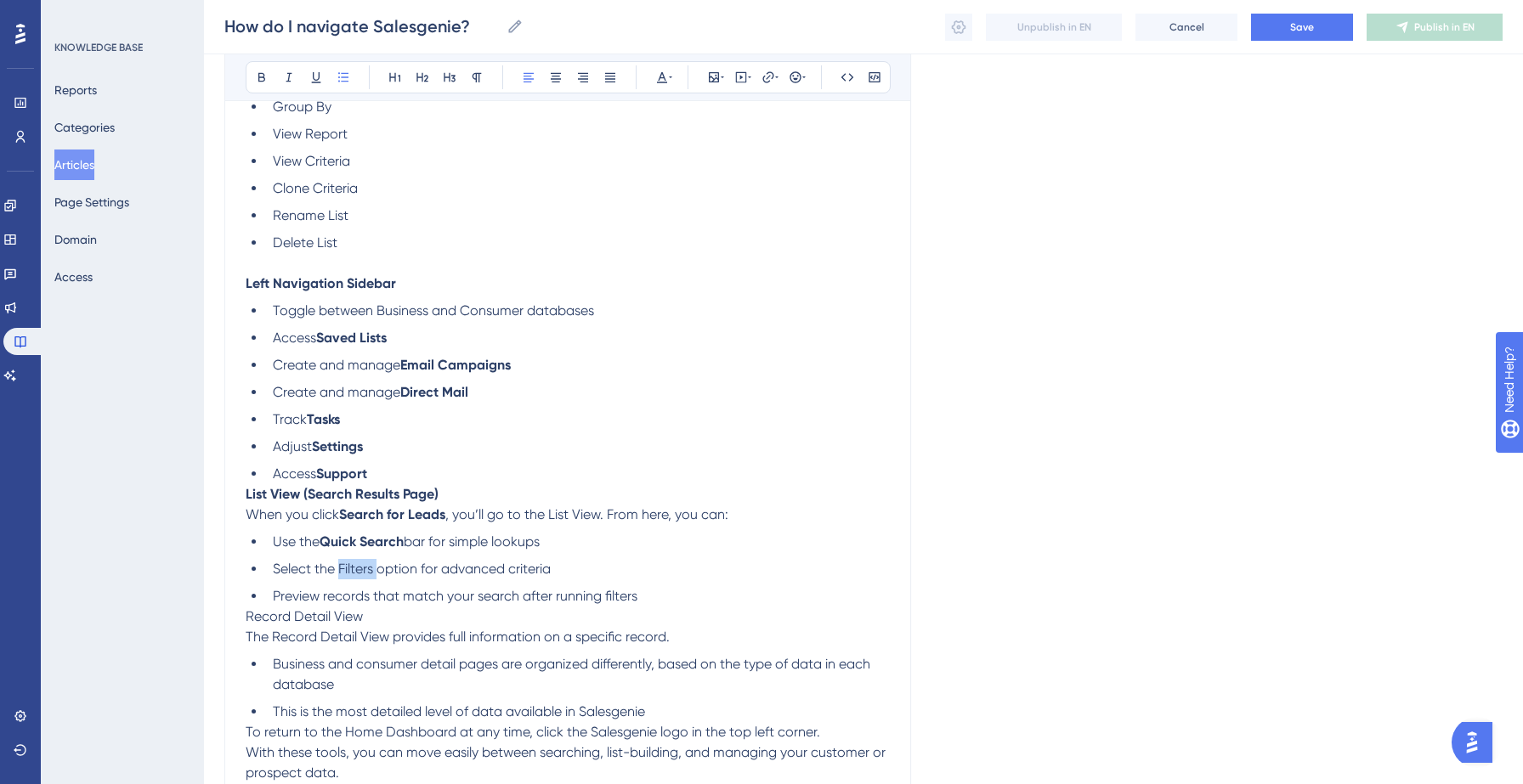
drag, startPoint x: 340, startPoint y: 574, endPoint x: 376, endPoint y: 574, distance: 36.0
click at [376, 574] on span "Select the Filters option for advanced criteria" at bounding box center [412, 569] width 278 height 16
click at [301, 623] on span "Record Detail View" at bounding box center [304, 615] width 117 height 16
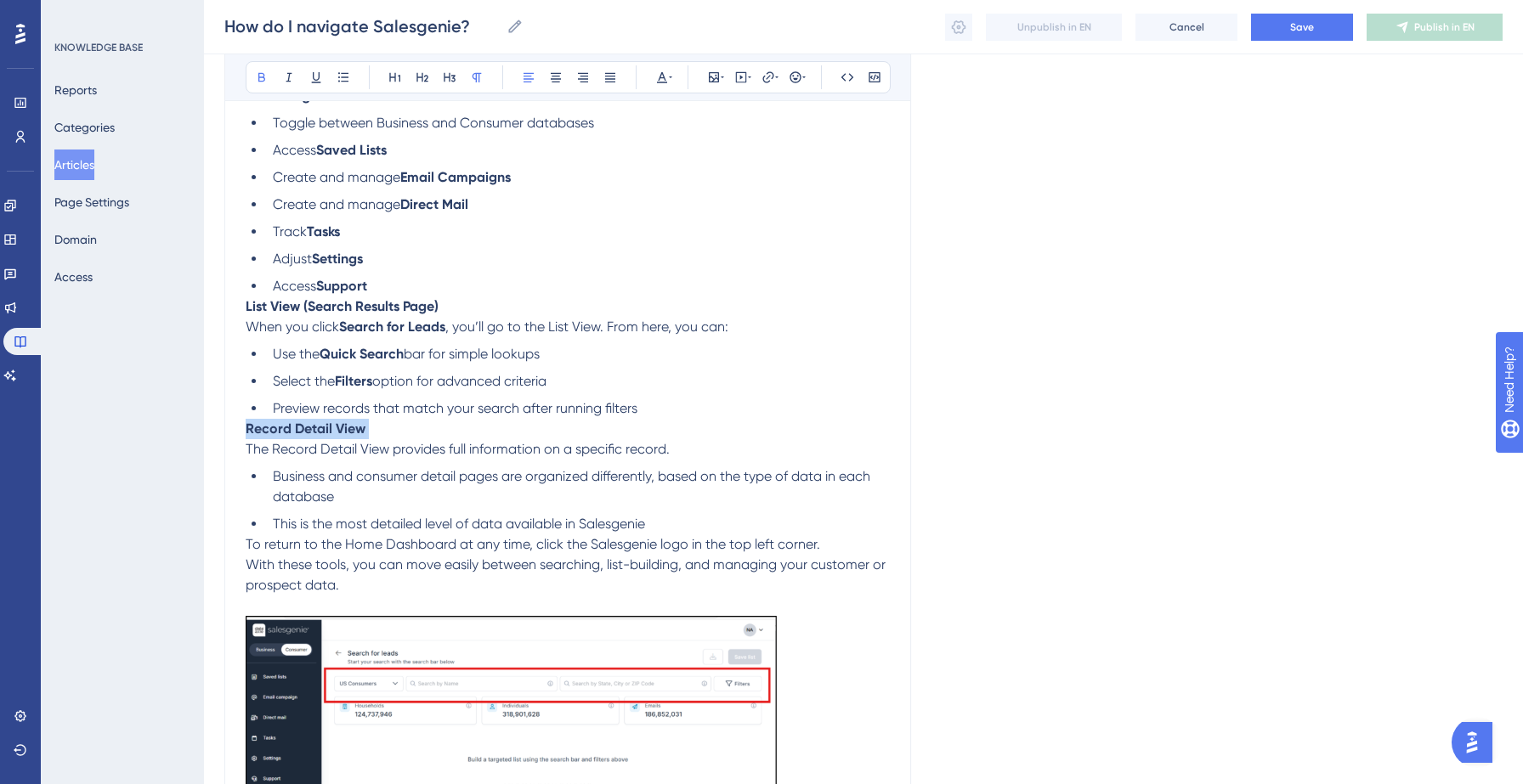
scroll to position [685, 0]
drag, startPoint x: 588, startPoint y: 550, endPoint x: 685, endPoint y: 544, distance: 97.2
click at [685, 544] on span "To return to the Home Dashboard at any time, click the Salesgenie logo in the t…" at bounding box center [533, 542] width 575 height 16
click at [837, 553] on p "To return to the Home Dashboard at any time, click the Salesgenie logo in the t…" at bounding box center [568, 542] width 644 height 20
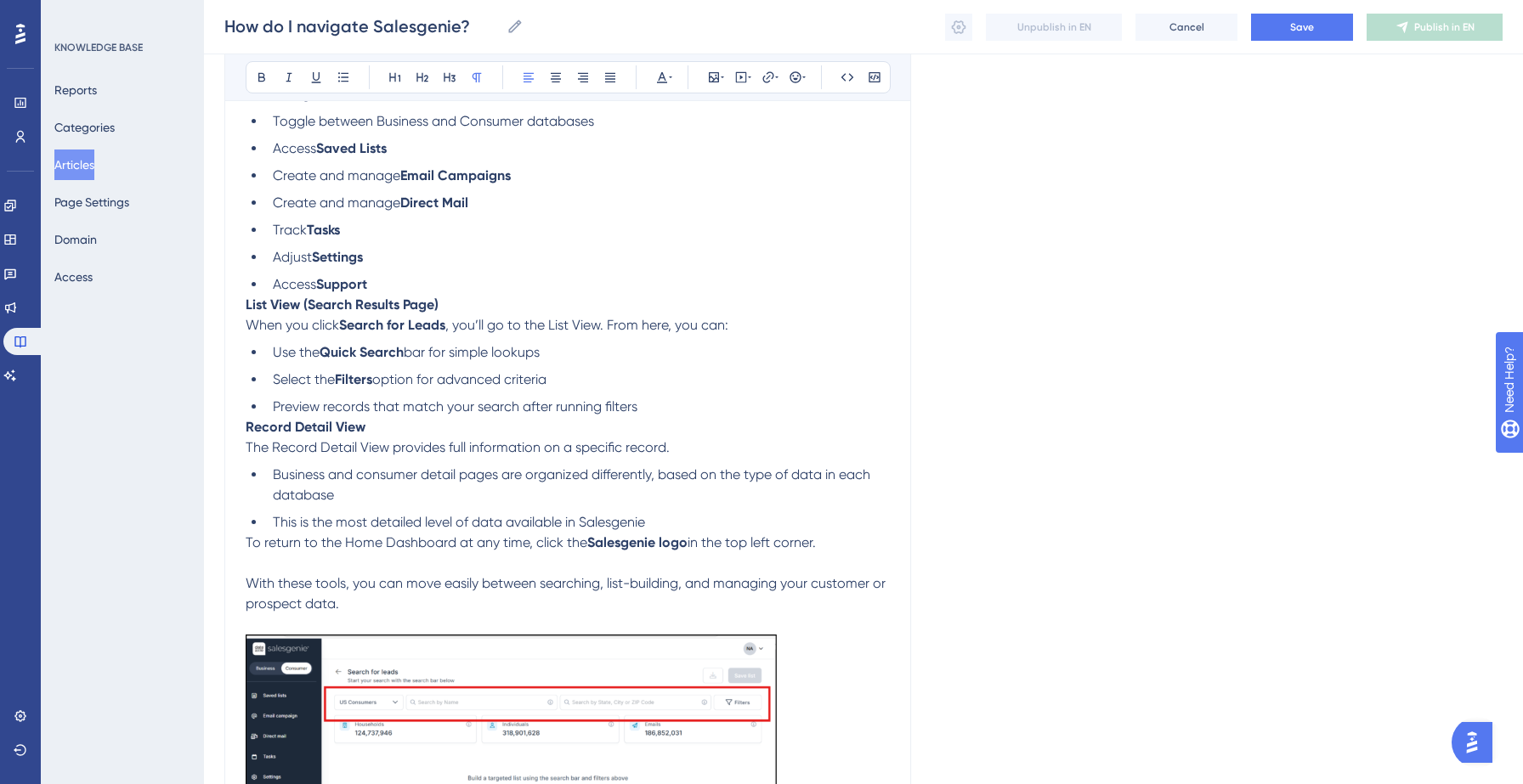
click at [378, 600] on p "With these tools, you can move easily between searching, list-building, and man…" at bounding box center [568, 593] width 644 height 41
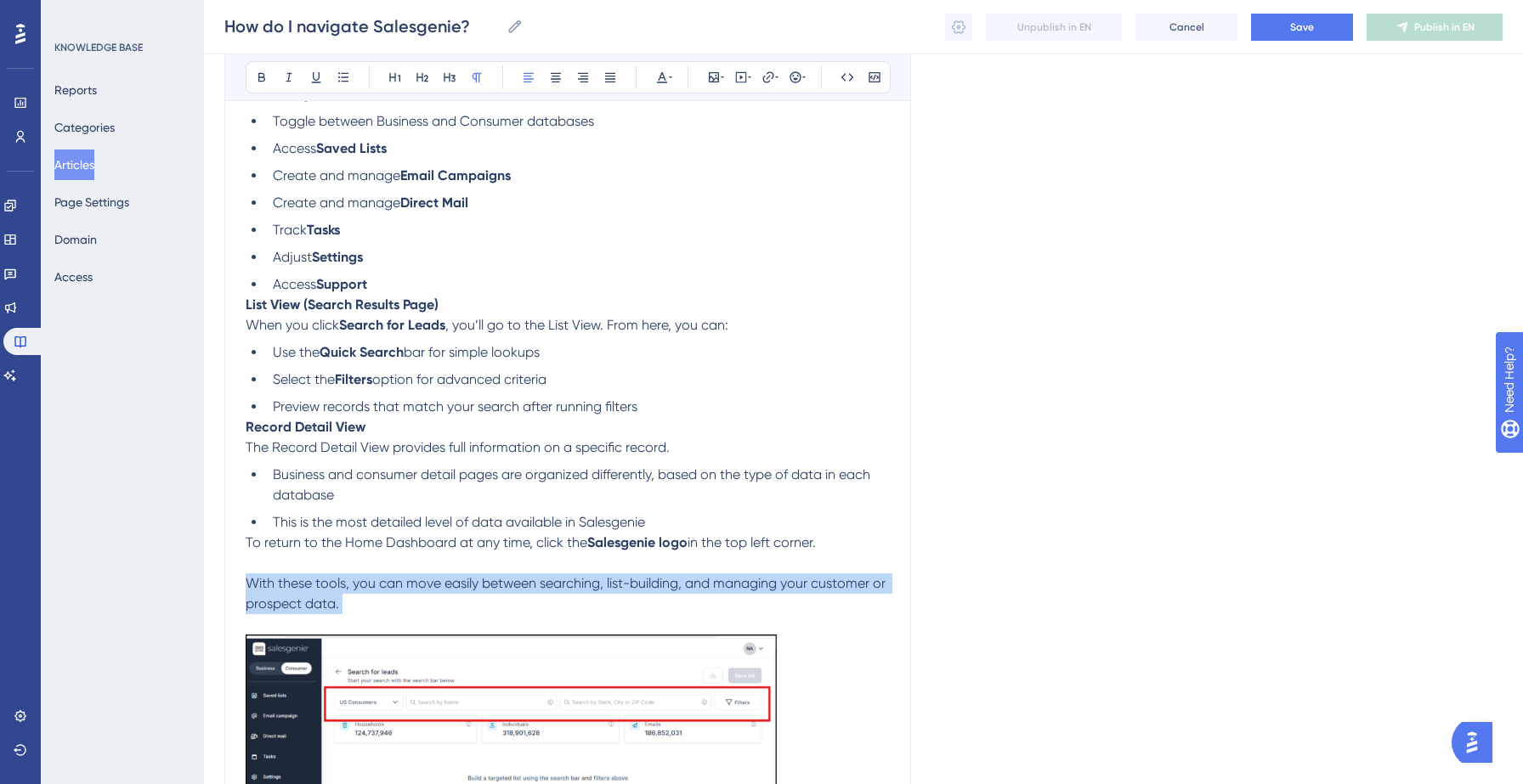
click at [378, 600] on p "With these tools, you can move easily between searching, list-building, and man…" at bounding box center [568, 593] width 644 height 41
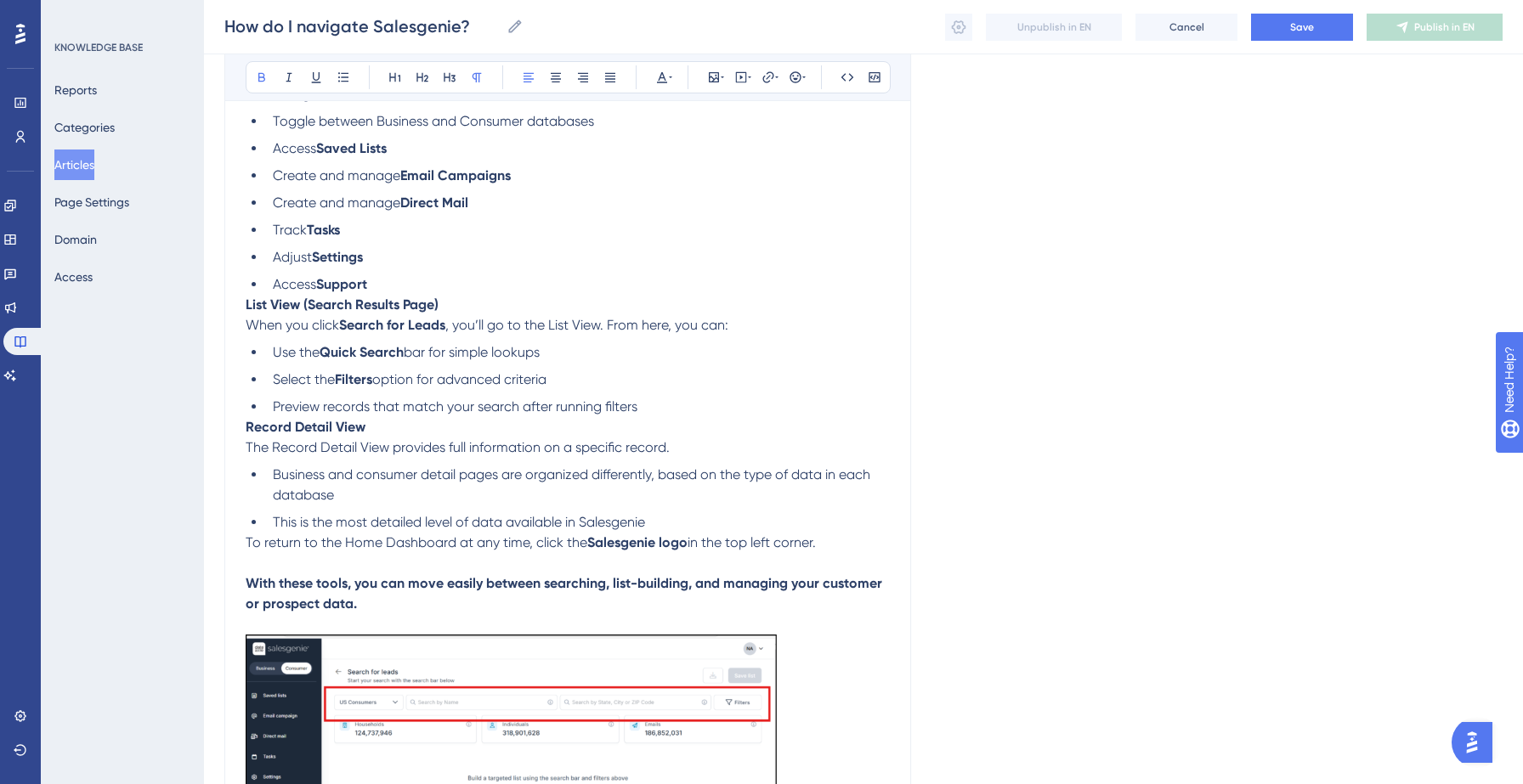
click at [419, 573] on p at bounding box center [568, 563] width 644 height 20
click at [1285, 27] on button "Save" at bounding box center [1302, 27] width 102 height 28
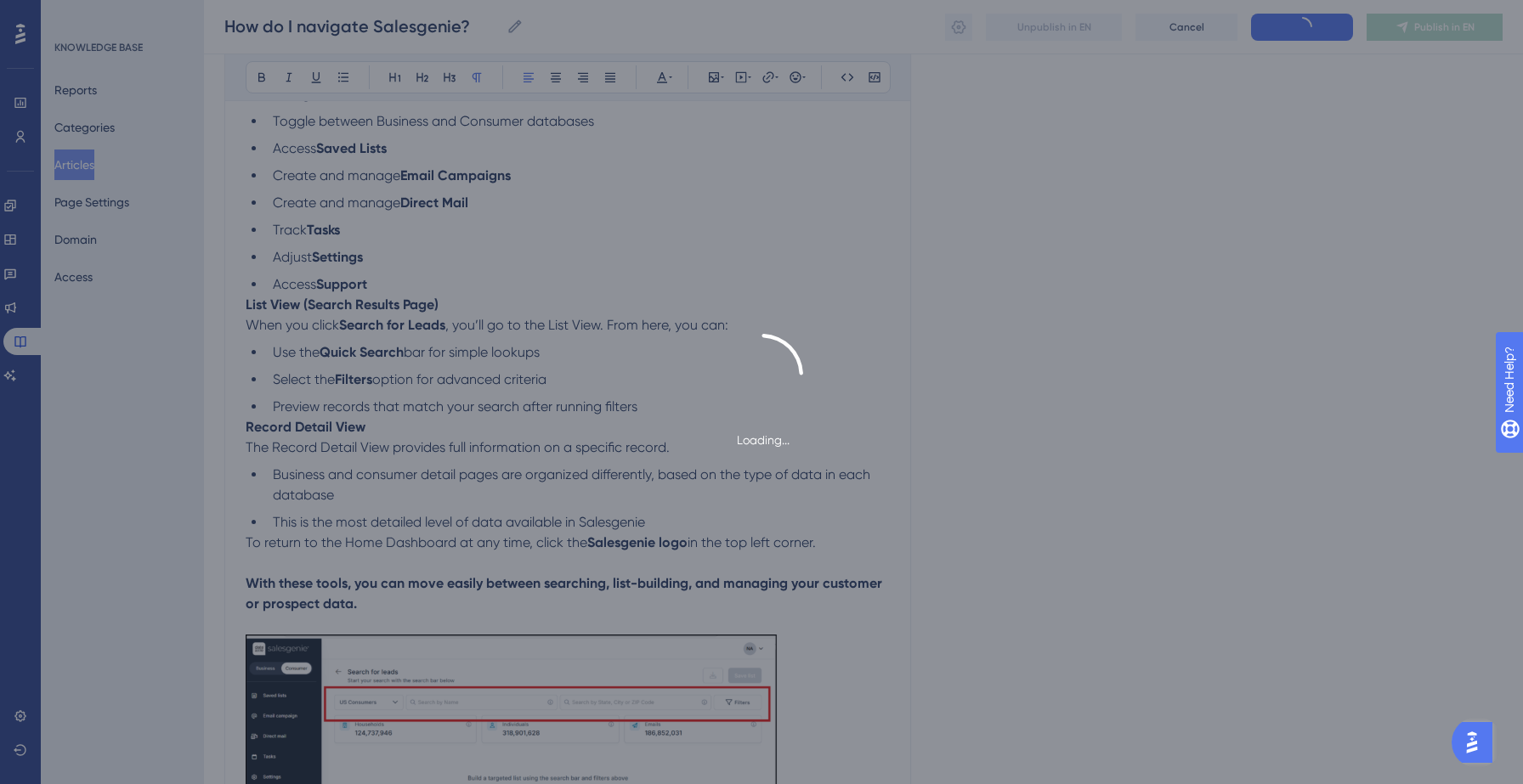
type input "How do I navigate Salesgenie?"
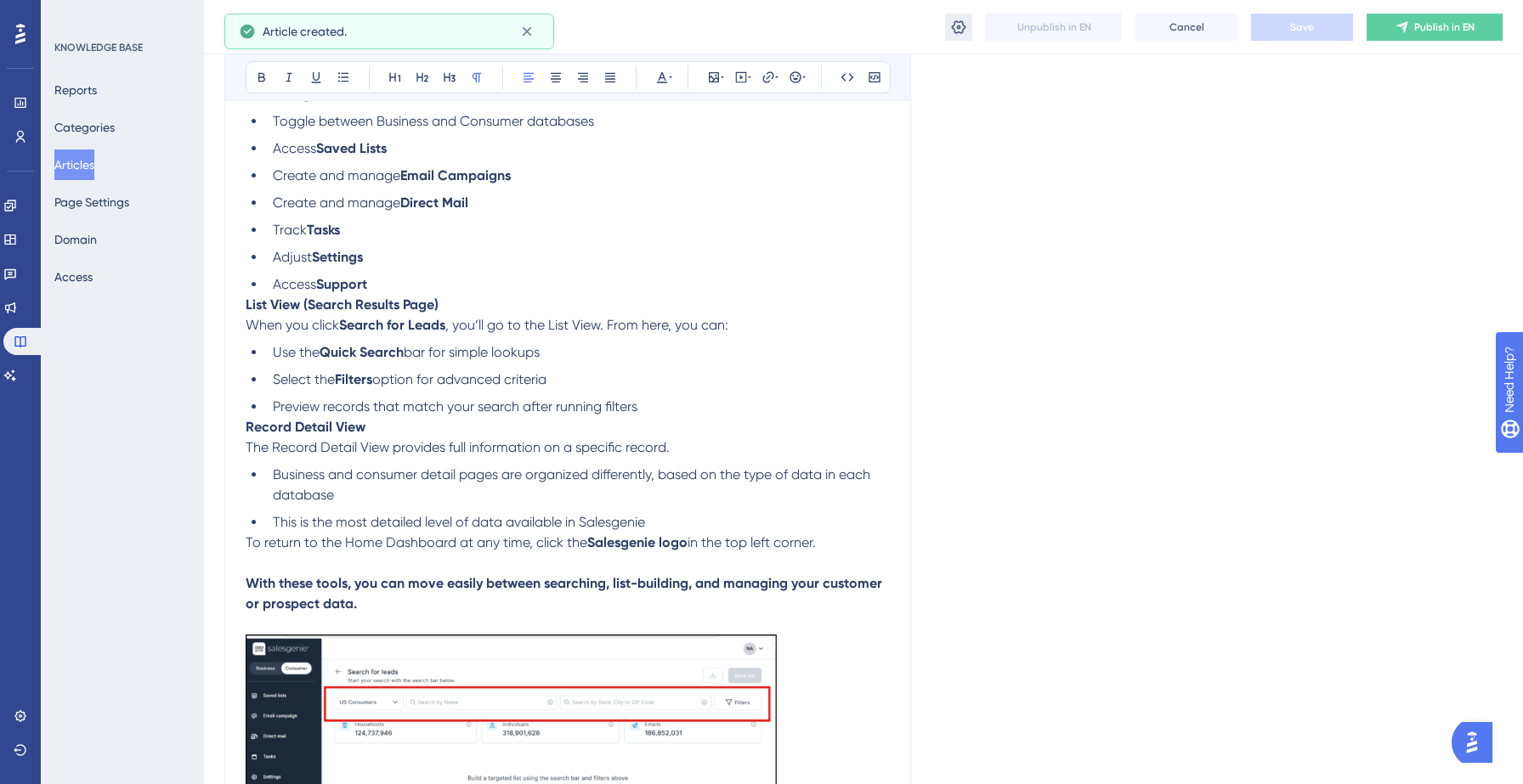
scroll to position [642, 0]
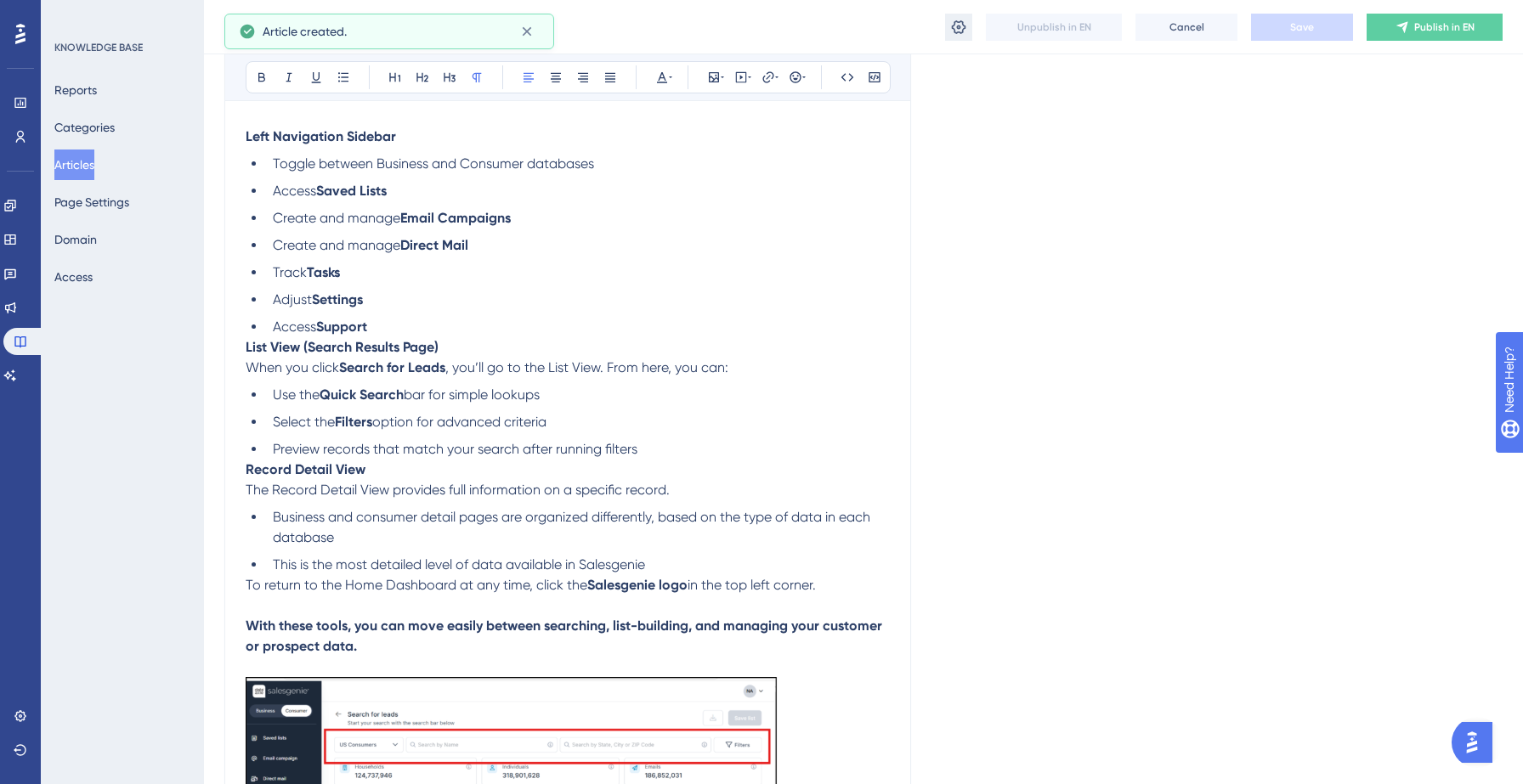
click at [961, 28] on icon at bounding box center [959, 28] width 17 height 17
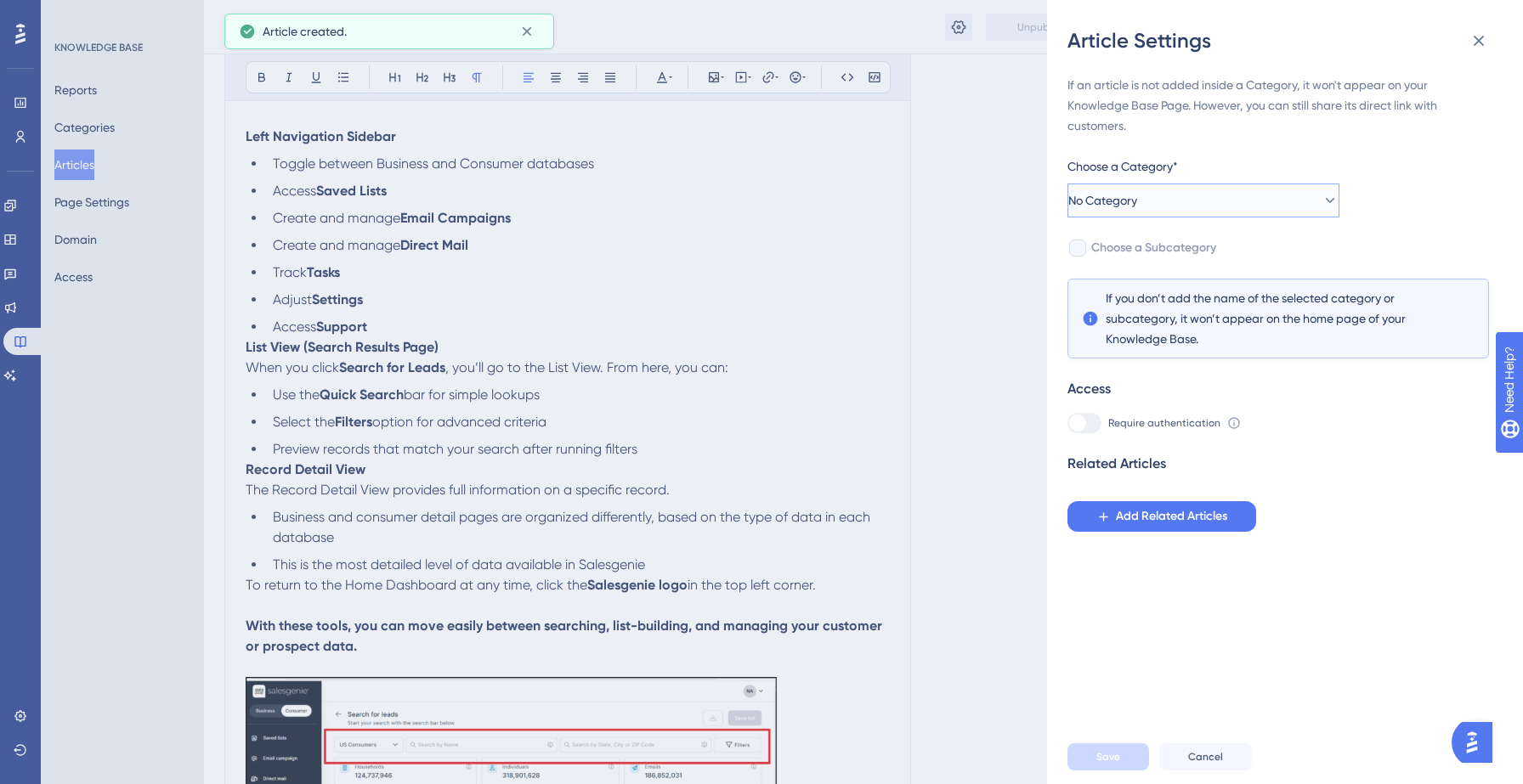
click at [1213, 211] on button "No Category" at bounding box center [1203, 201] width 272 height 34
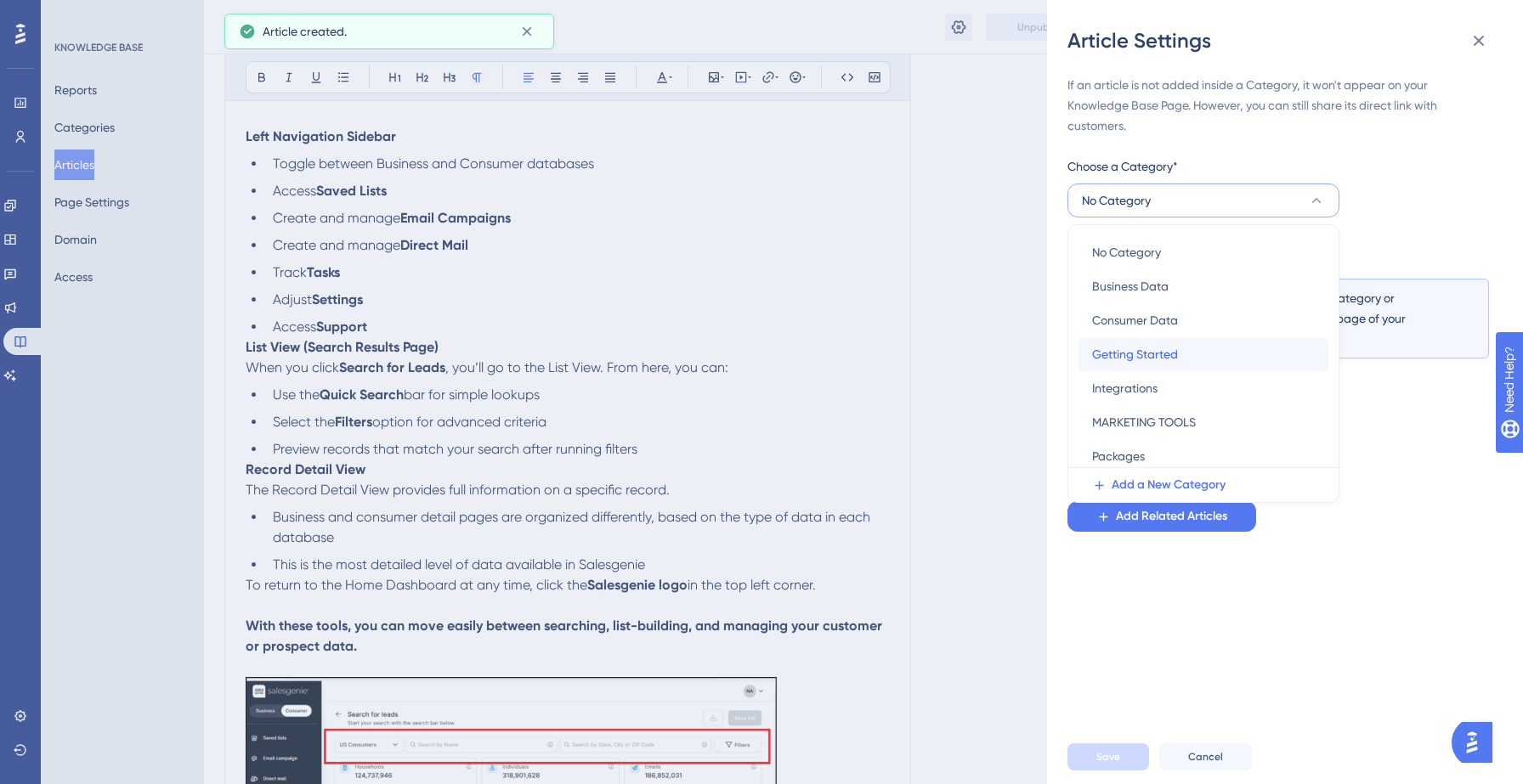
click at [1142, 348] on span "Getting Started" at bounding box center [1135, 353] width 86 height 20
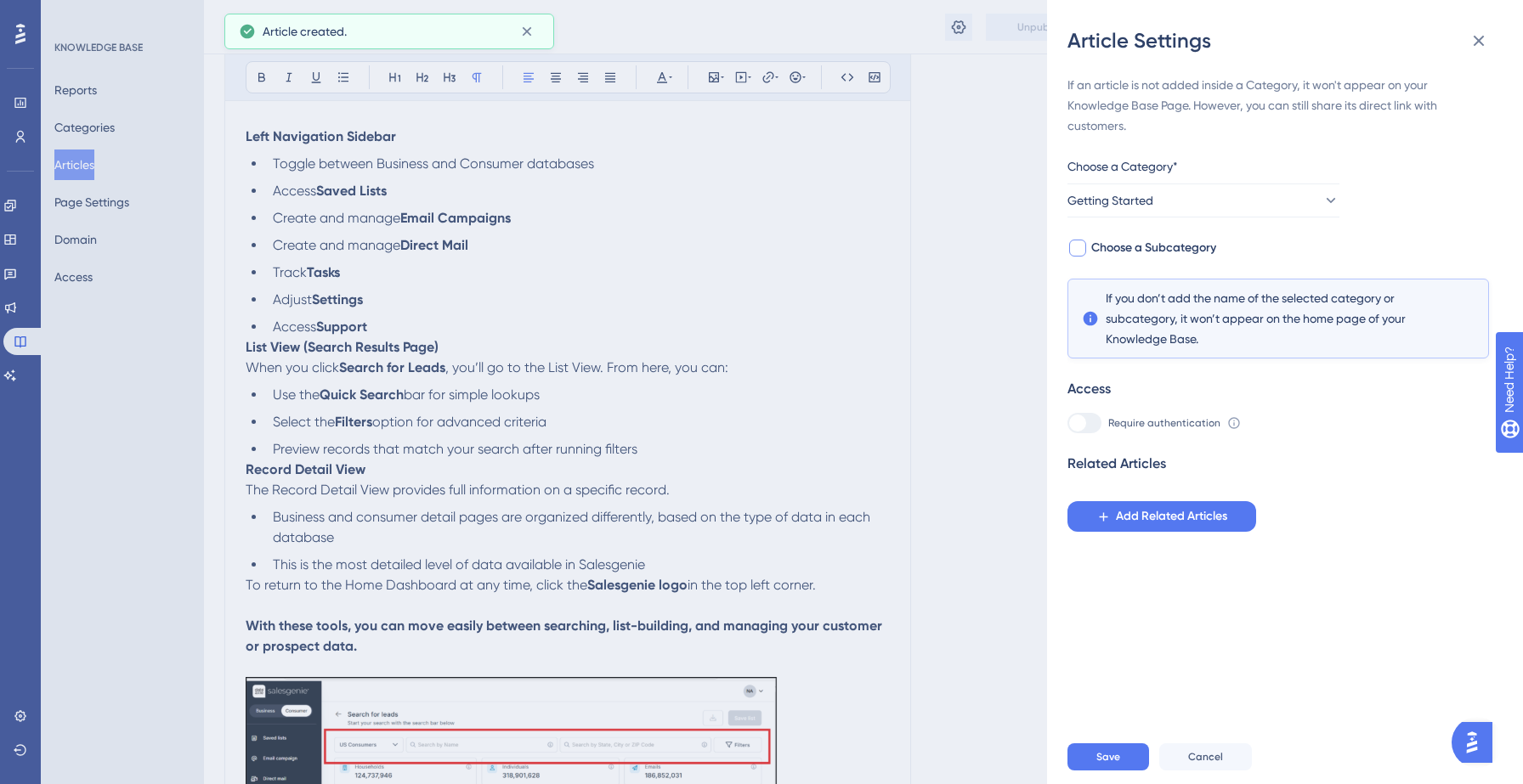
click at [1196, 255] on span "Choose a Subcategory" at bounding box center [1153, 248] width 125 height 20
checkbox input "true"
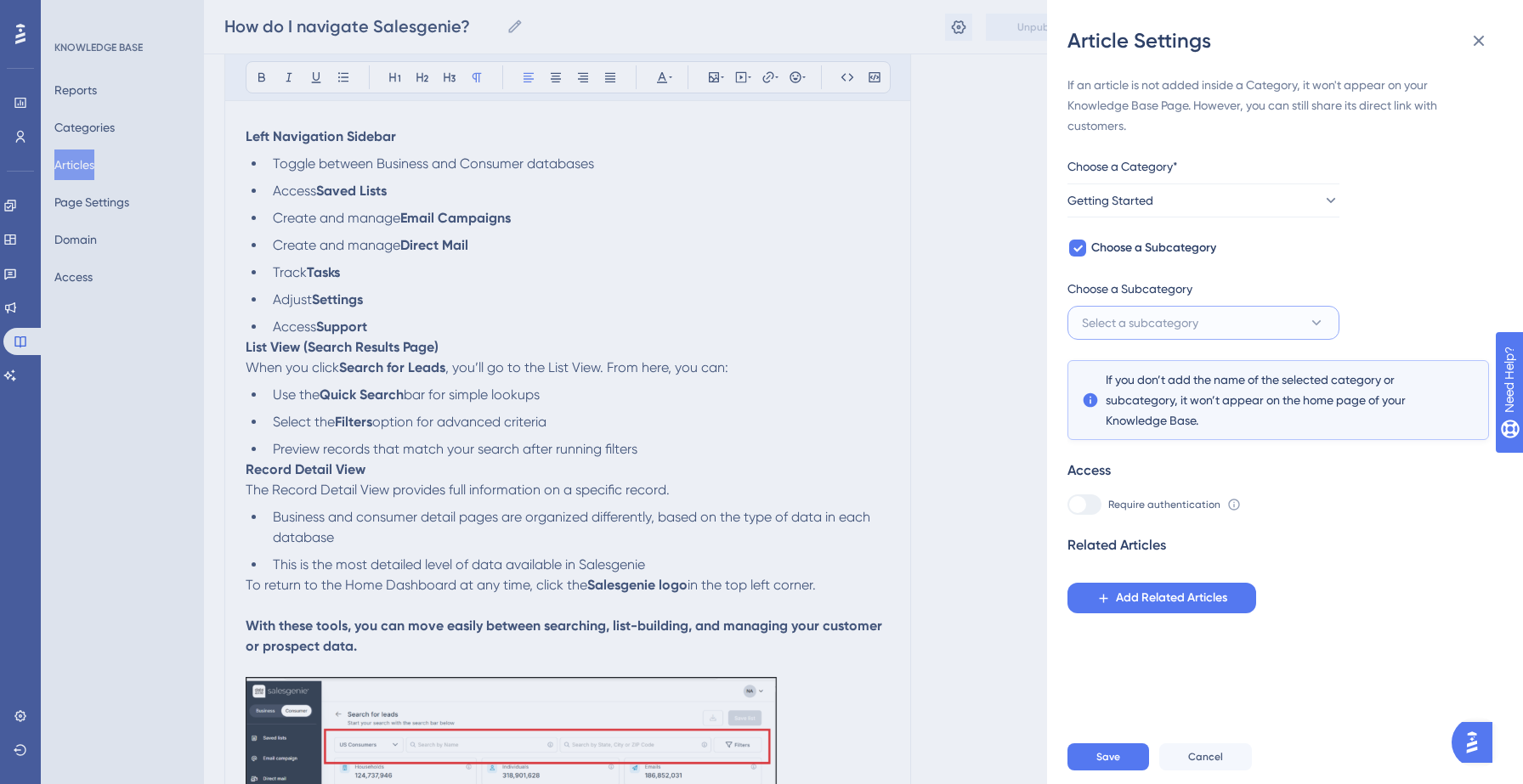
click at [1197, 325] on span "Select a subcategory" at bounding box center [1140, 322] width 116 height 20
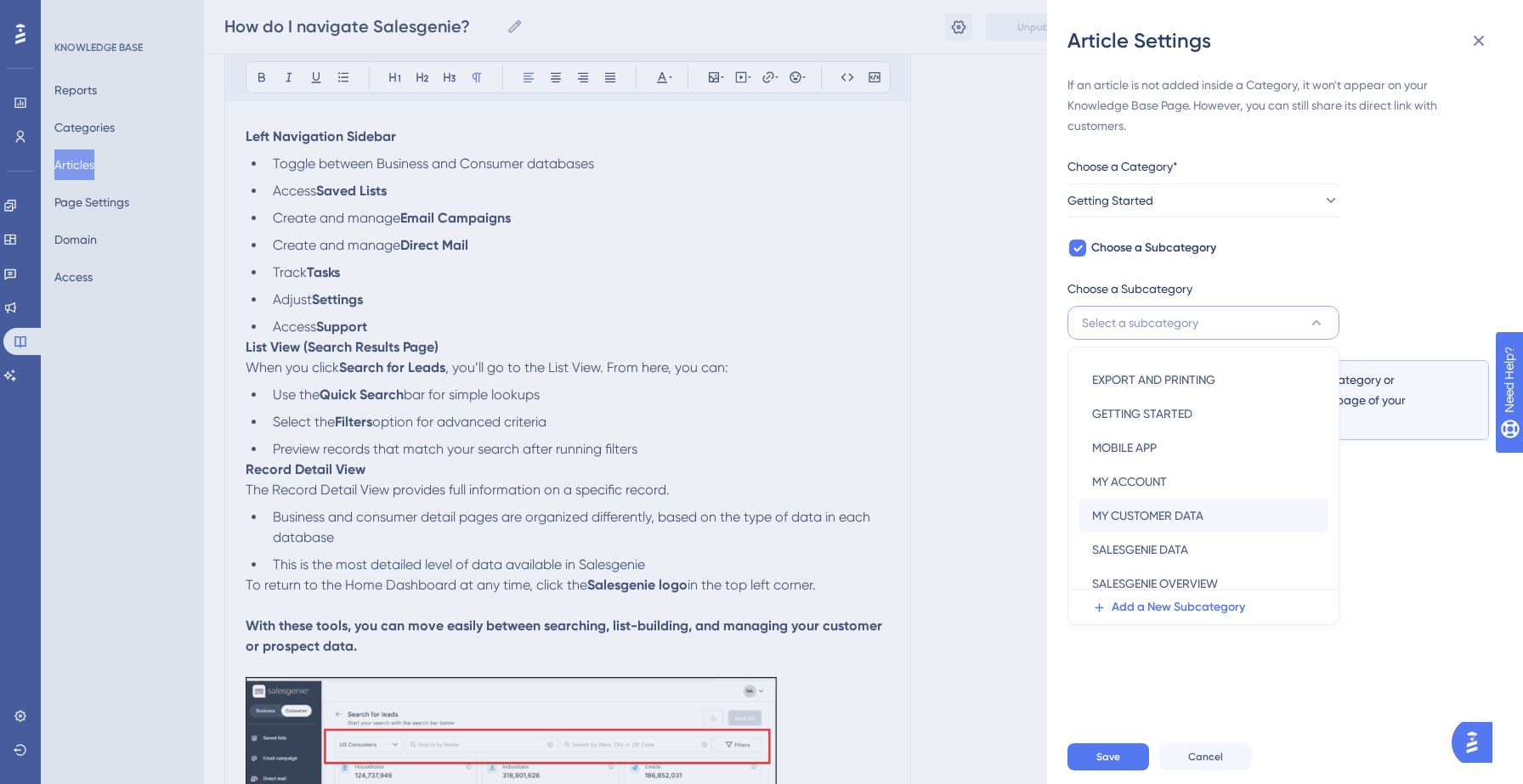
scroll to position [0, 0]
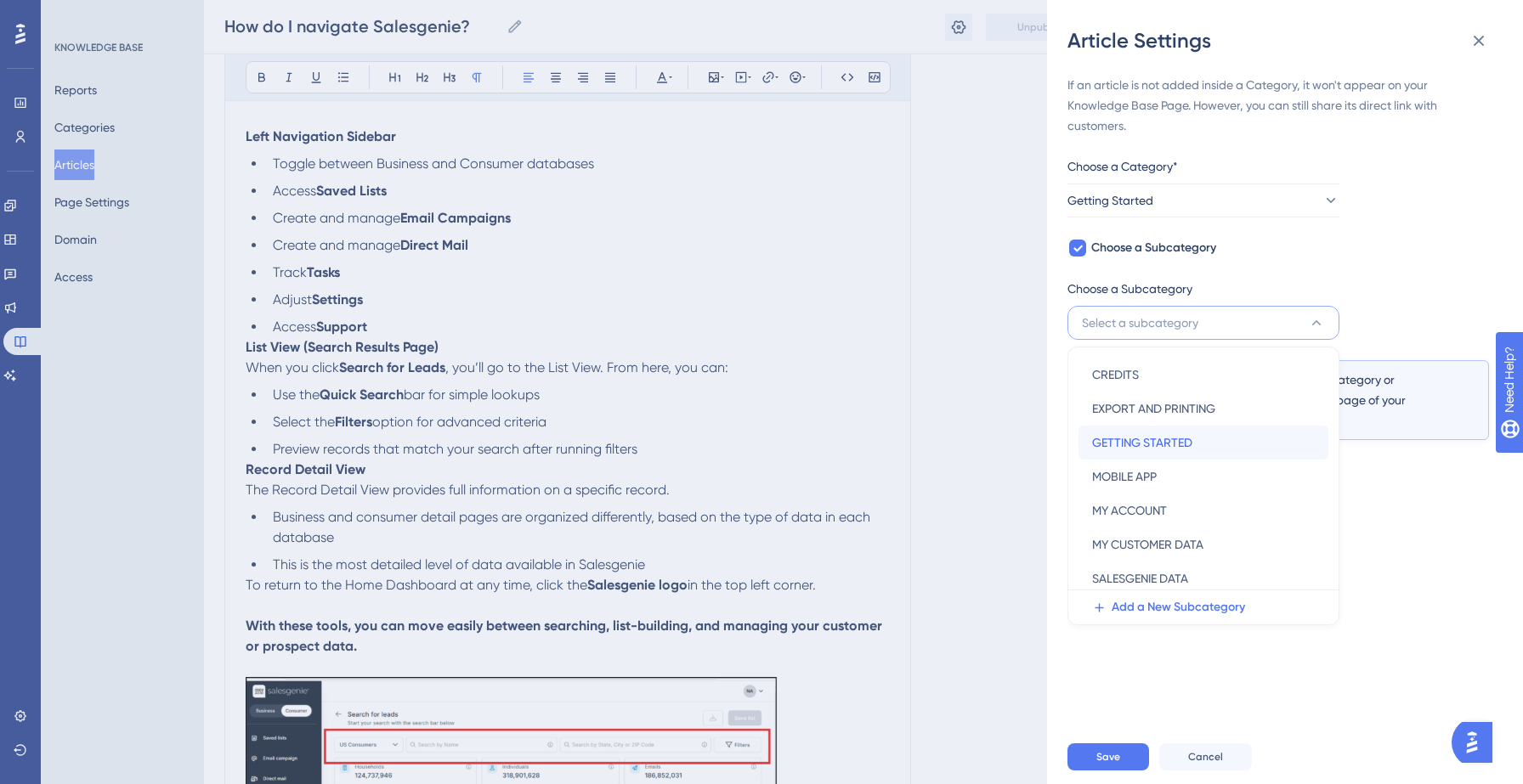
click at [1159, 444] on span "GETTING STARTED" at bounding box center [1142, 442] width 100 height 20
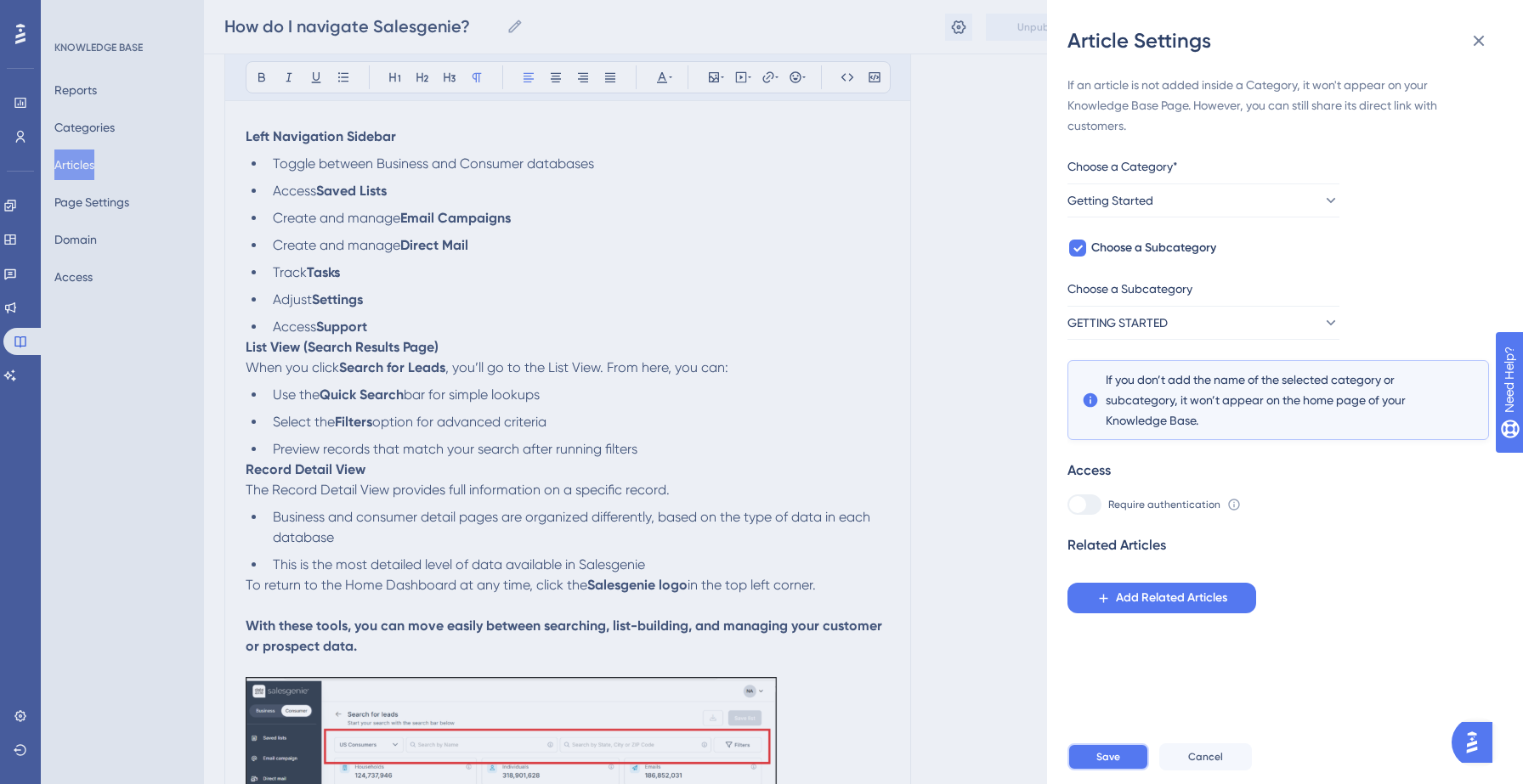
click at [1113, 747] on button "Save" at bounding box center [1108, 756] width 82 height 28
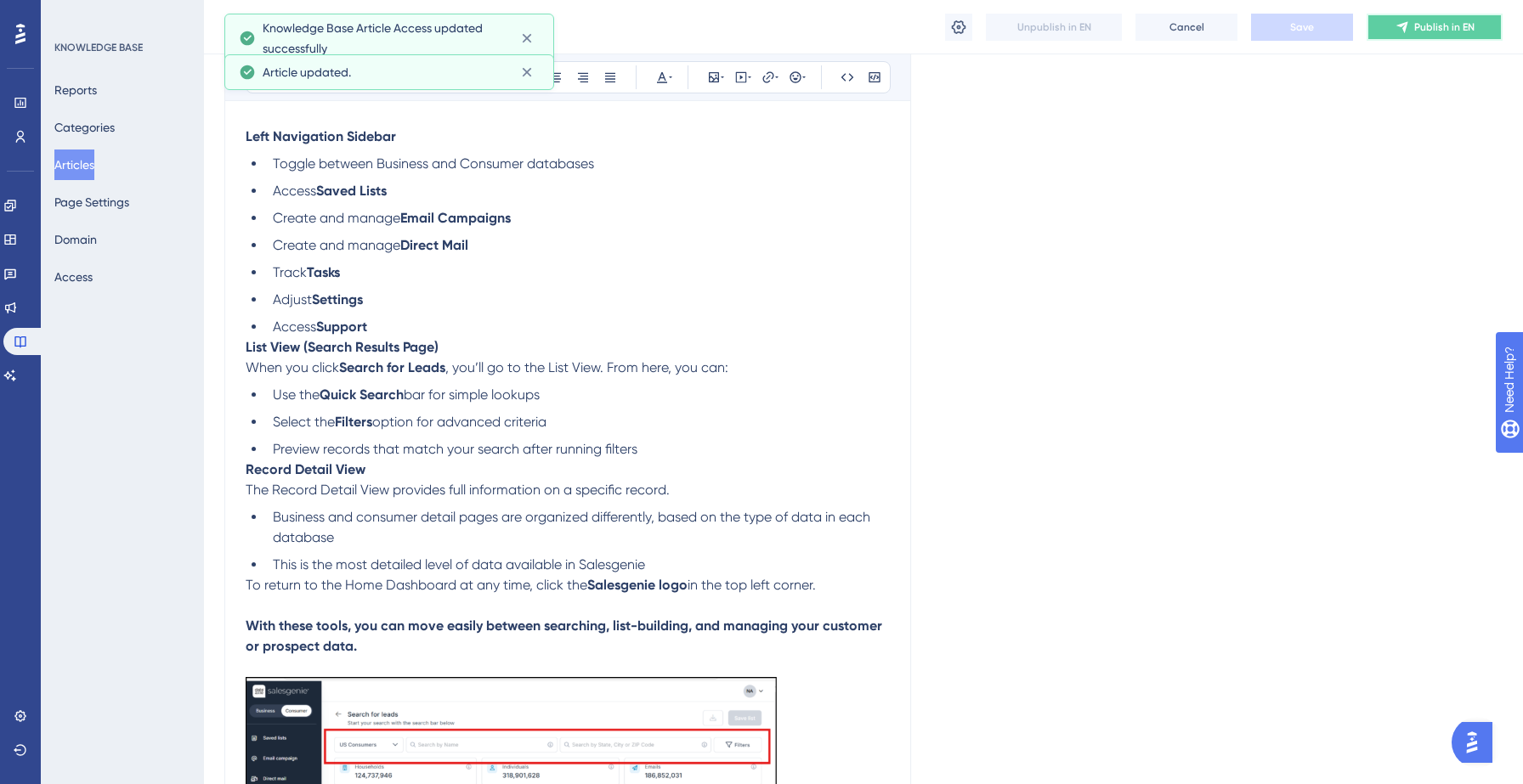
click at [1430, 28] on span "Publish in EN" at bounding box center [1444, 27] width 60 height 13
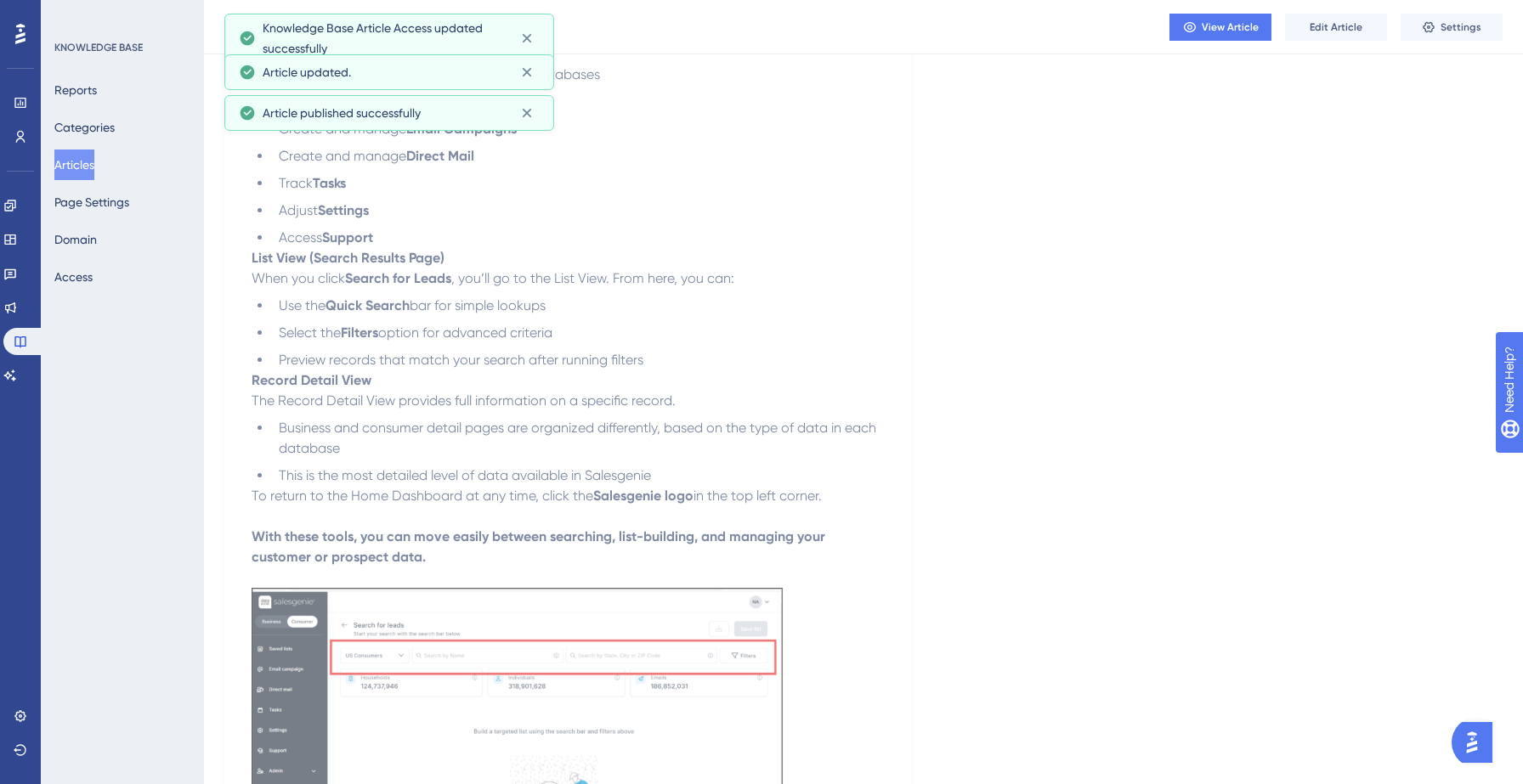
click at [86, 164] on button "Articles" at bounding box center [74, 165] width 40 height 30
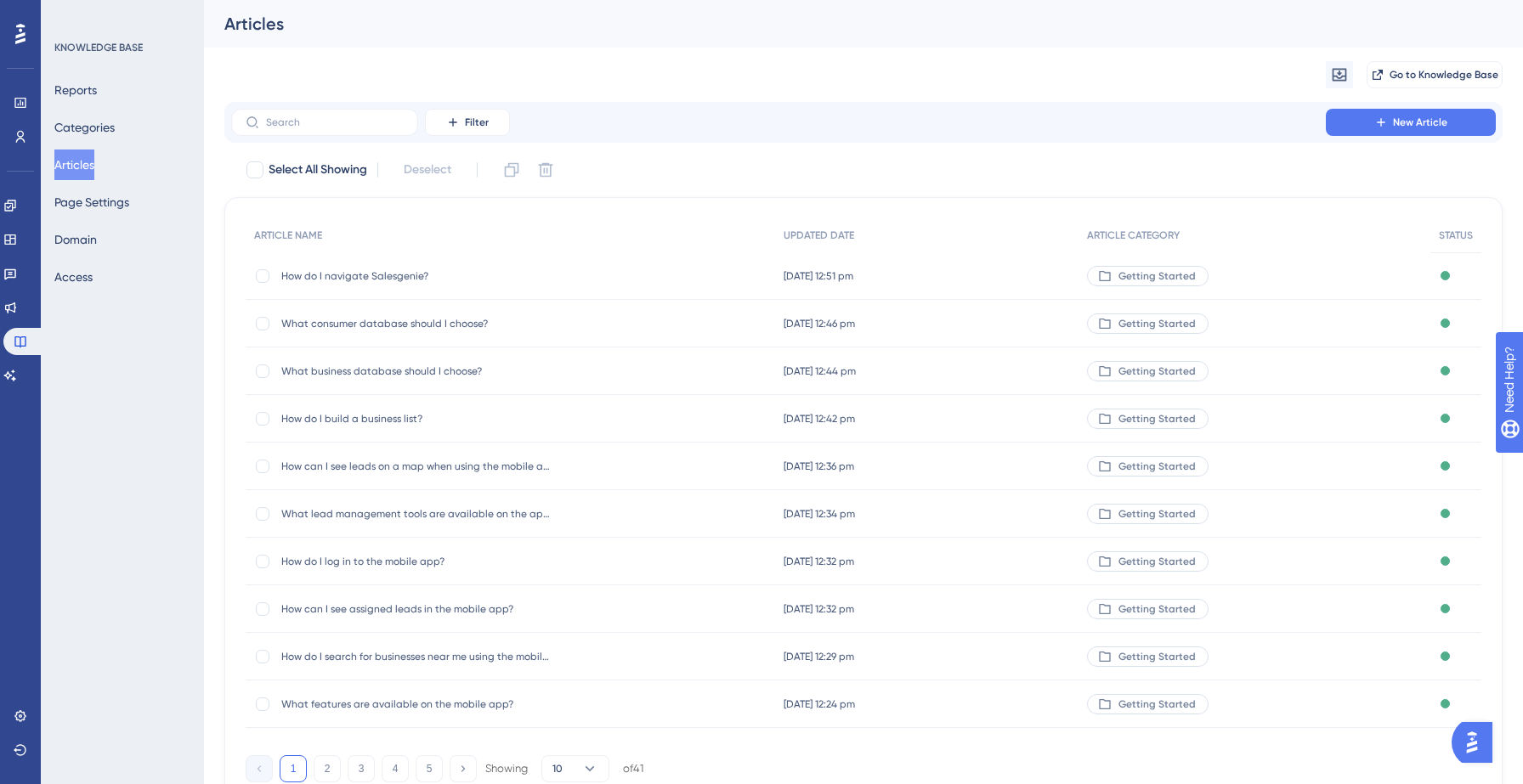
click at [94, 171] on button "Articles" at bounding box center [74, 165] width 40 height 30
click at [82, 131] on button "Categories" at bounding box center [84, 128] width 60 height 30
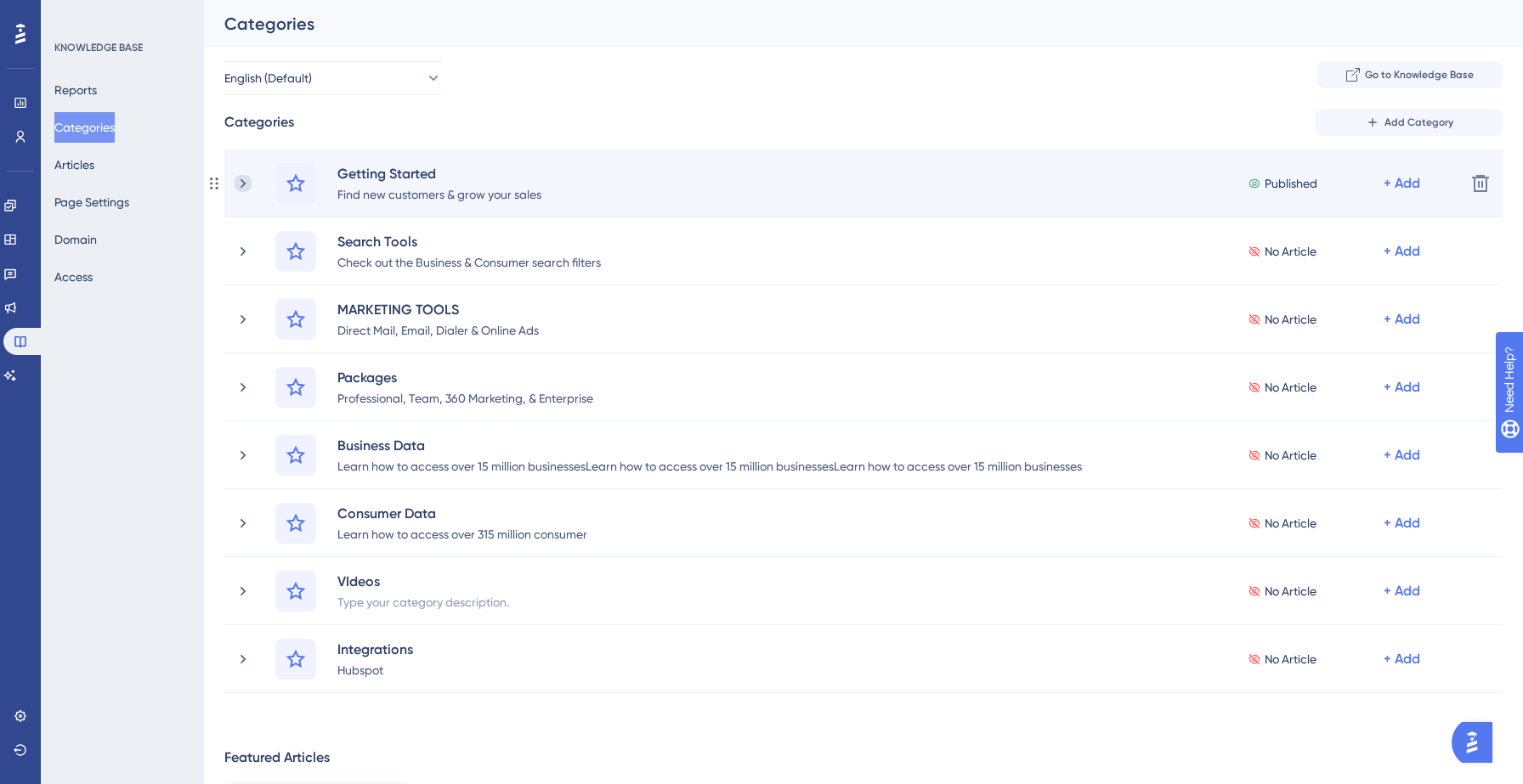
click at [244, 185] on icon at bounding box center [243, 184] width 17 height 17
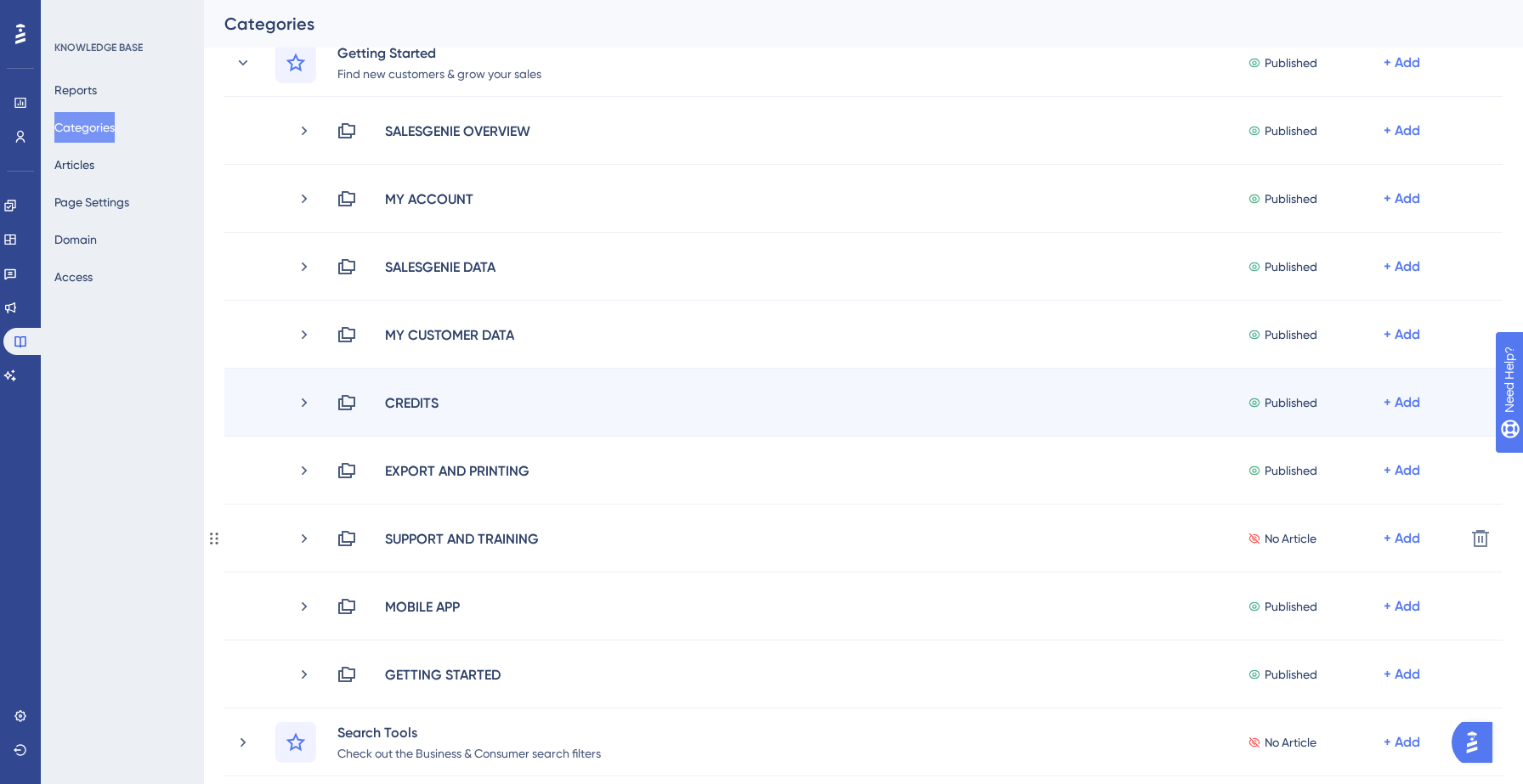
scroll to position [182, 0]
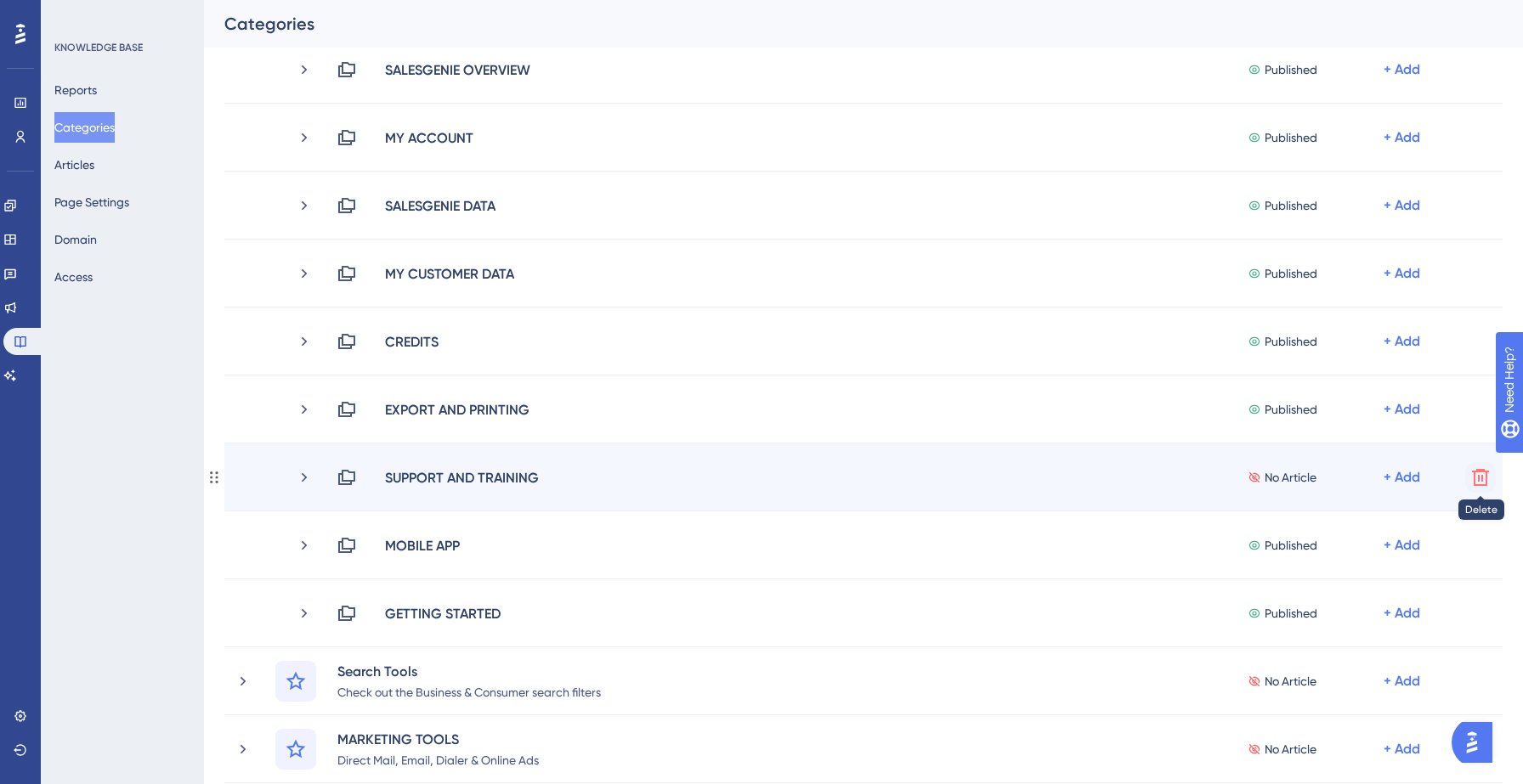
click at [1486, 478] on icon at bounding box center [1480, 477] width 17 height 17
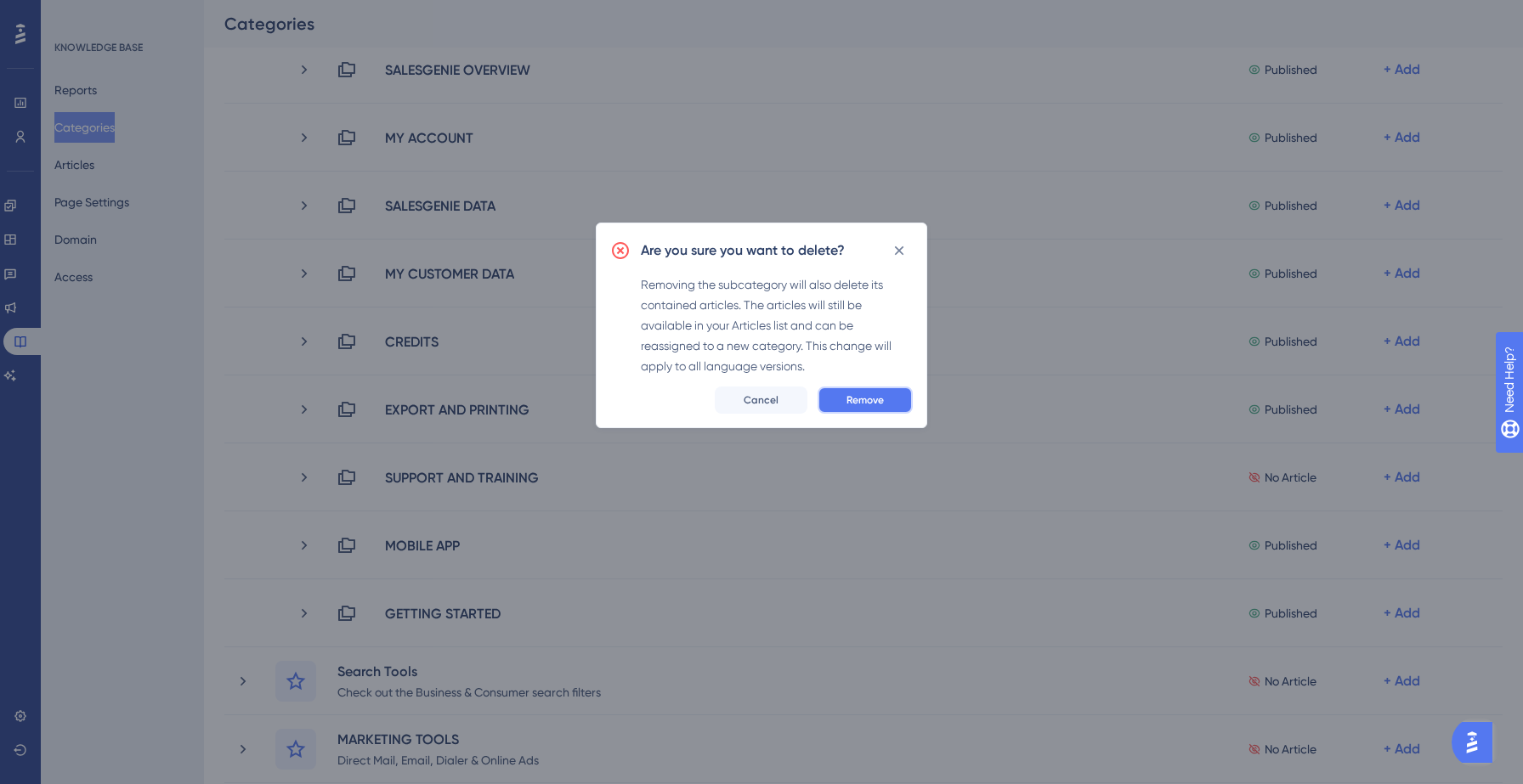
click at [883, 395] on span "Remove" at bounding box center [864, 400] width 37 height 13
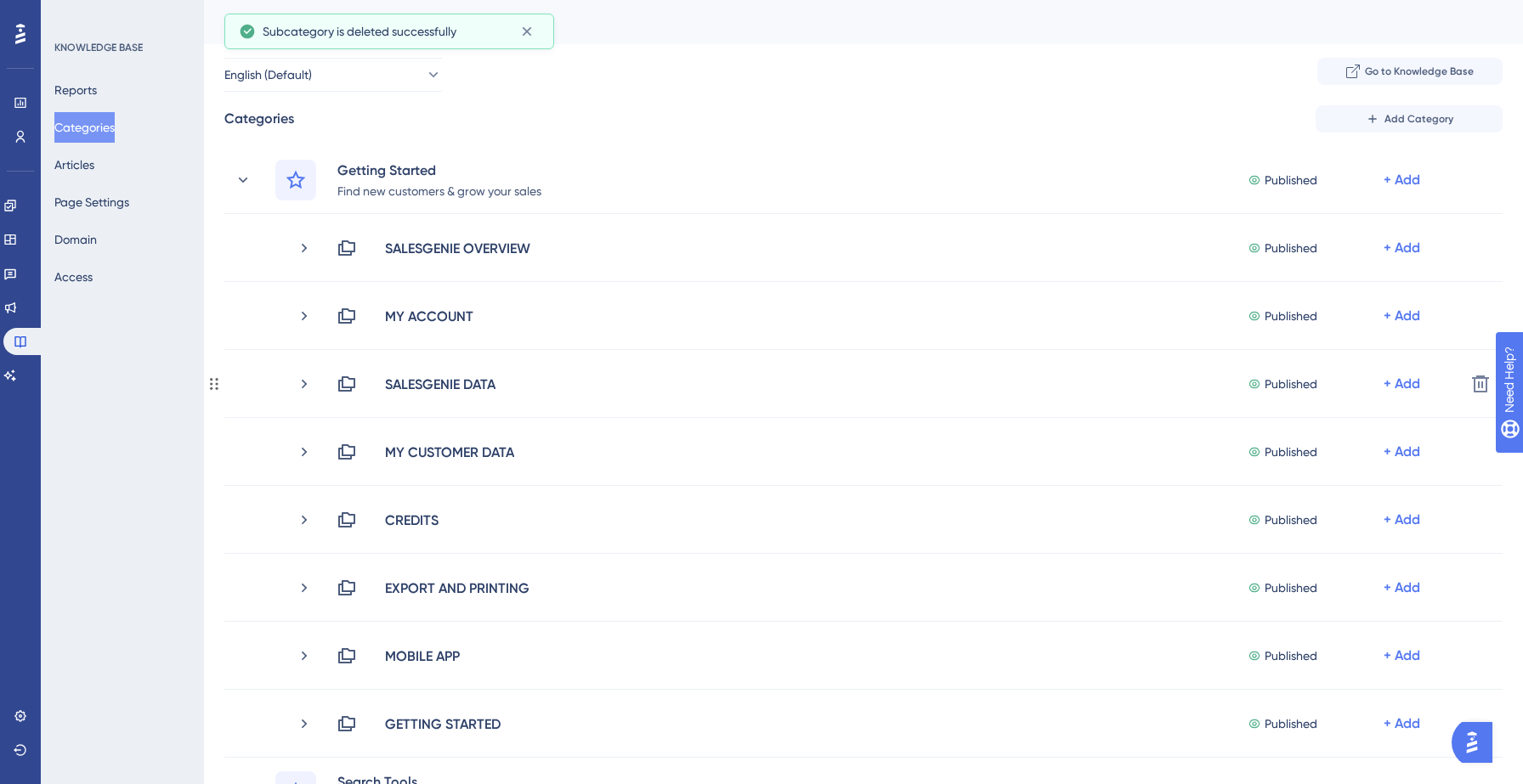
scroll to position [0, 0]
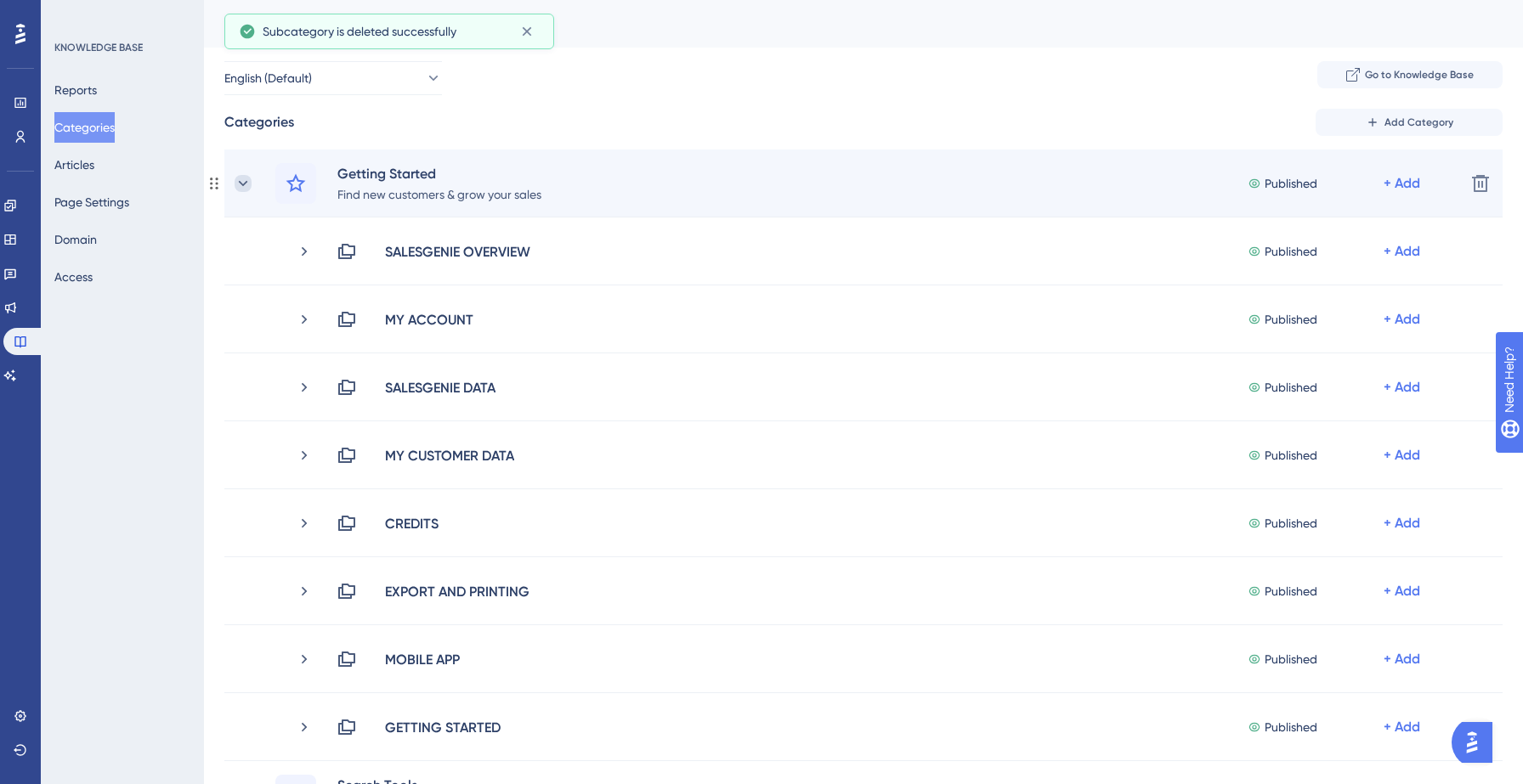
click at [247, 185] on icon at bounding box center [243, 184] width 17 height 17
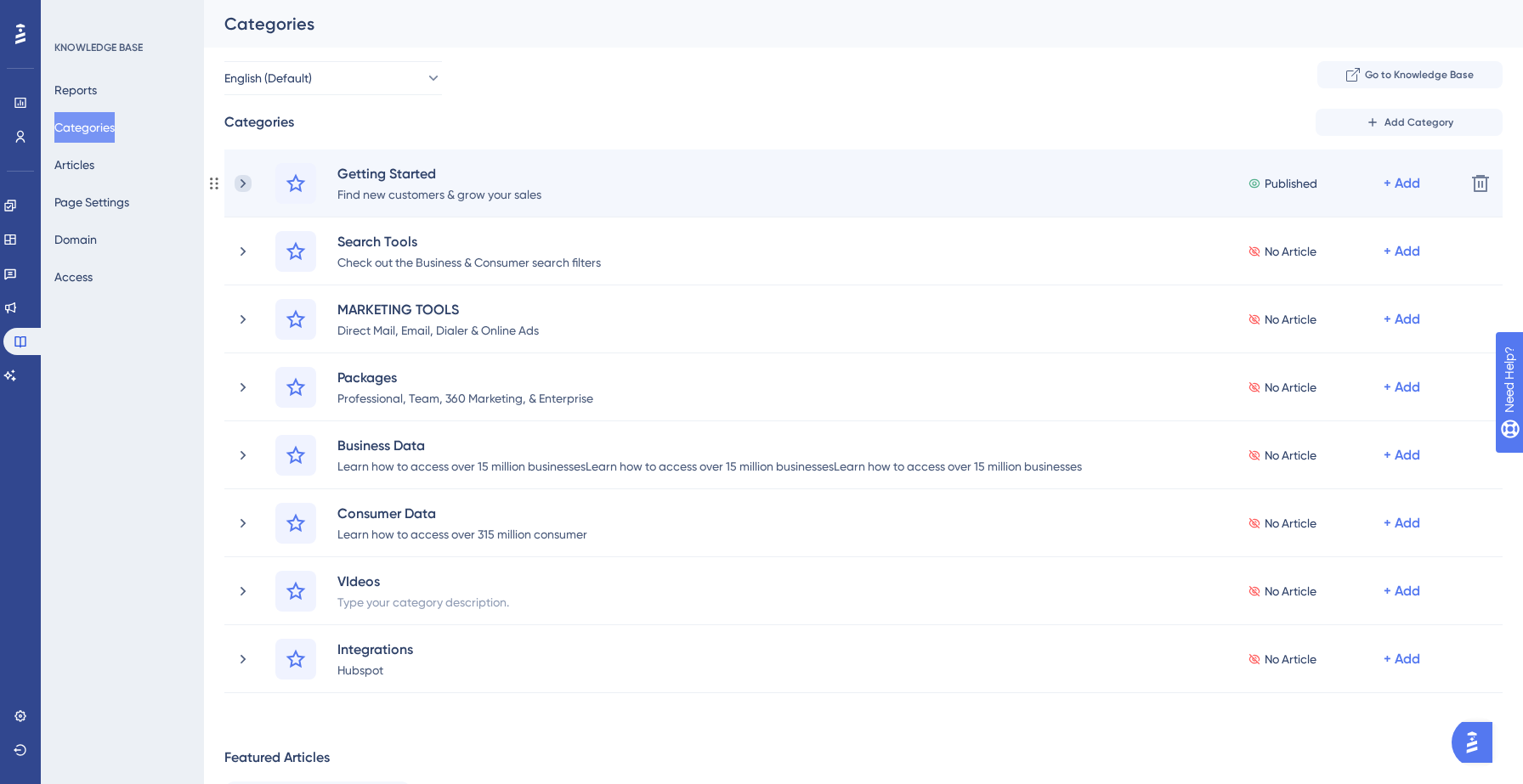
click at [247, 180] on icon at bounding box center [243, 184] width 17 height 17
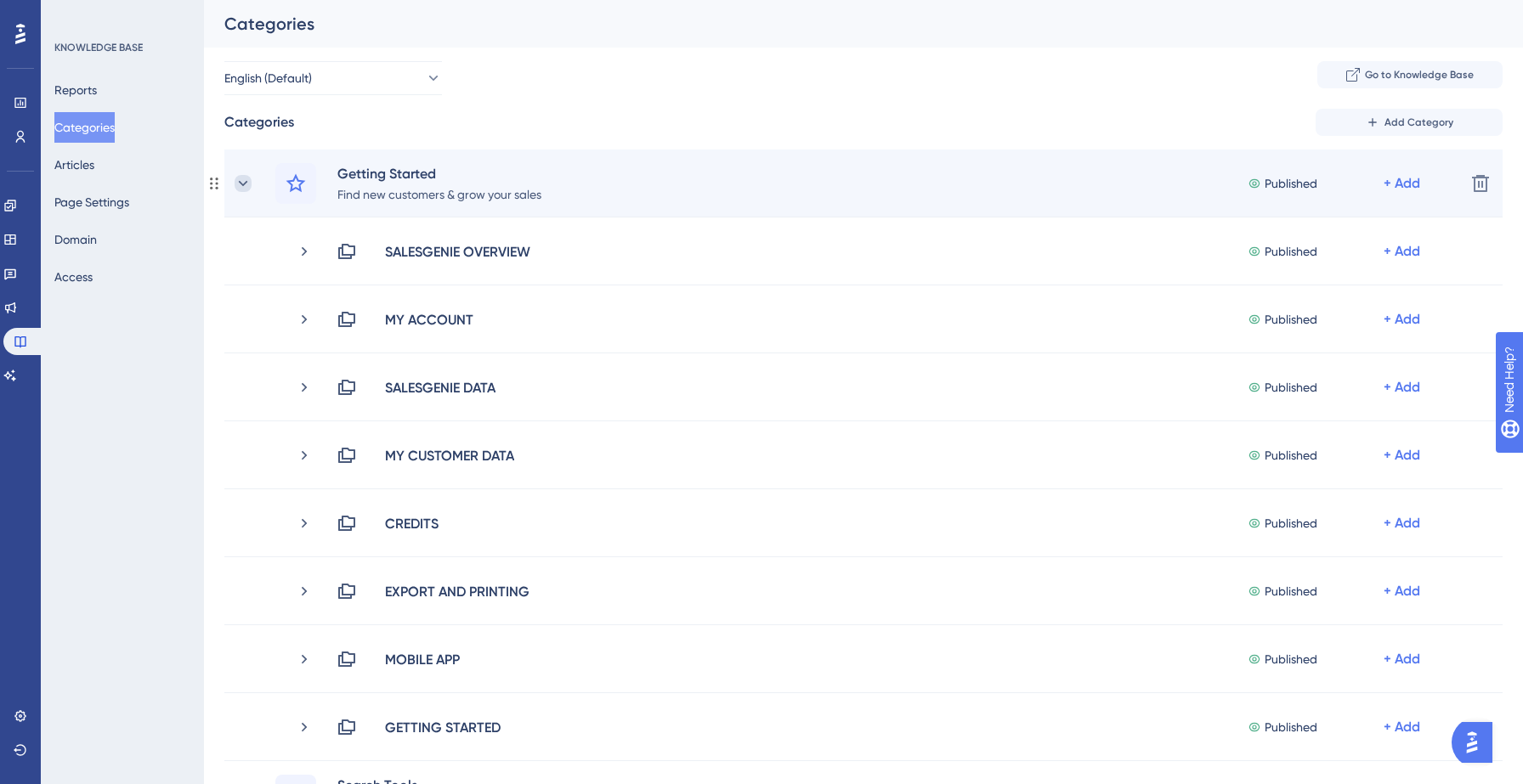
click at [245, 178] on icon at bounding box center [243, 184] width 17 height 17
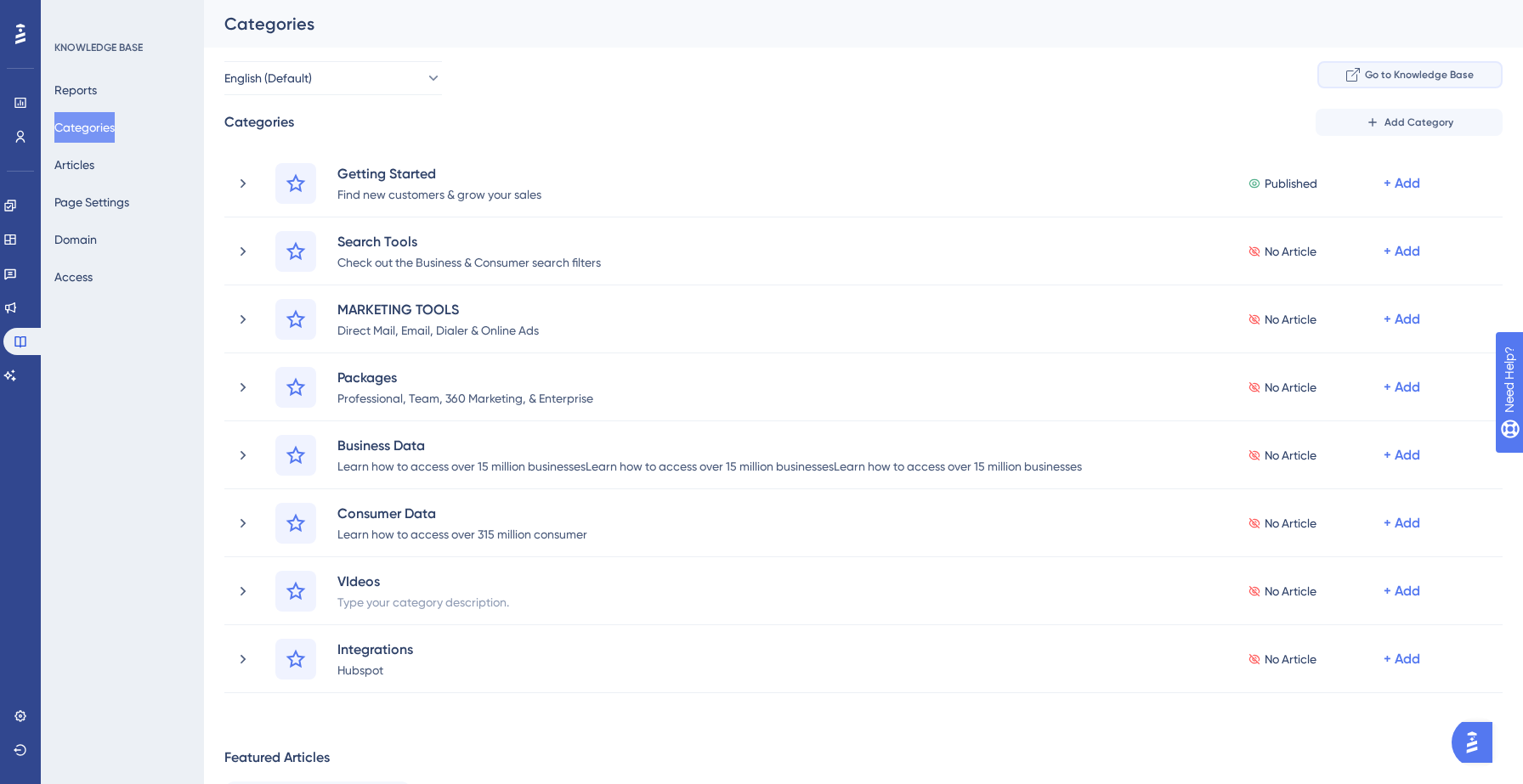
click at [1432, 83] on button "Go to Knowledge Base" at bounding box center [1410, 74] width 185 height 28
click at [94, 171] on button "Articles" at bounding box center [74, 165] width 40 height 30
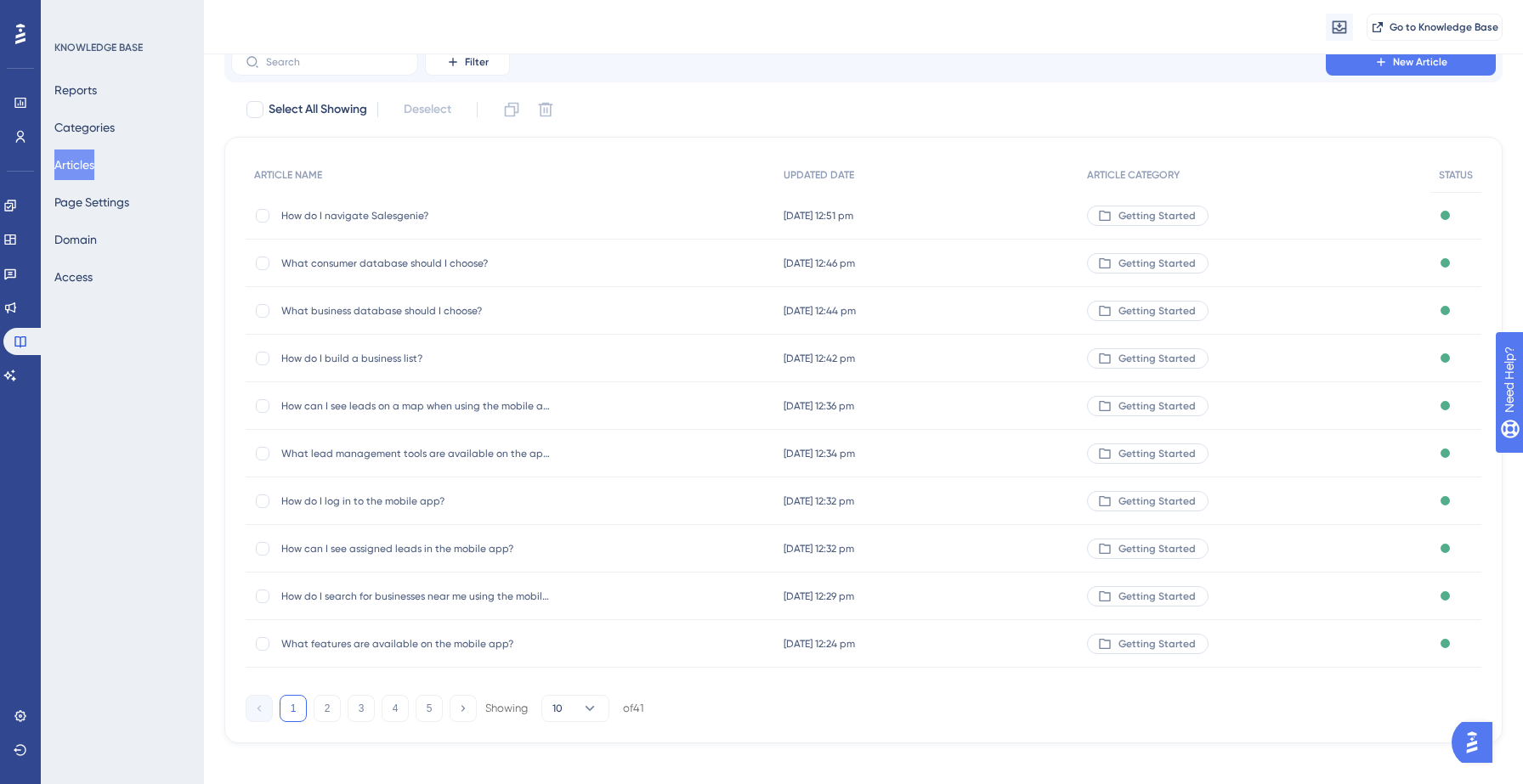
scroll to position [81, 0]
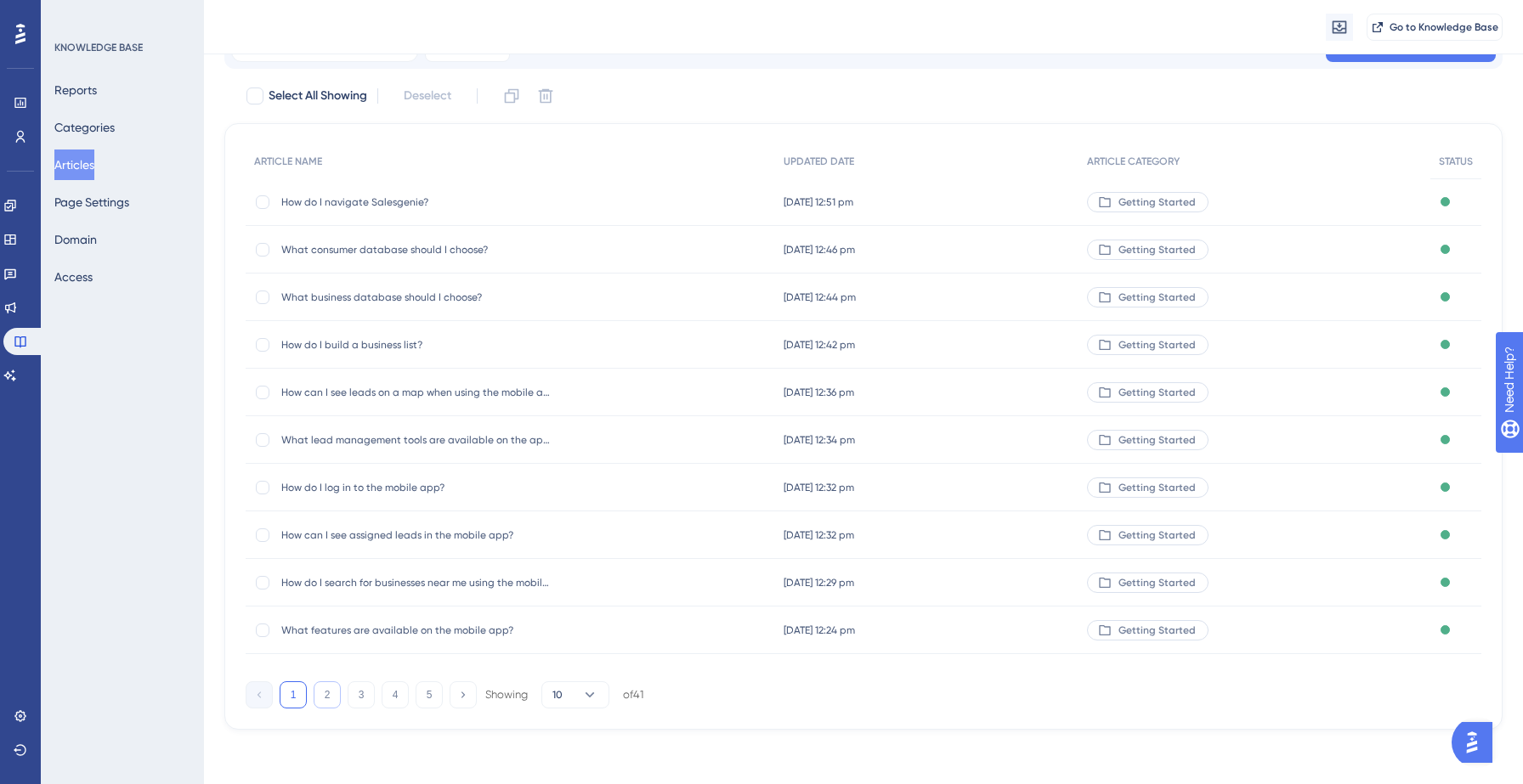
click at [321, 693] on button "2" at bounding box center [327, 694] width 28 height 28
click at [358, 694] on button "3" at bounding box center [361, 694] width 28 height 28
click at [322, 694] on button "2" at bounding box center [327, 694] width 28 height 28
click at [350, 697] on button "3" at bounding box center [361, 694] width 28 height 28
click at [468, 396] on span "How do I upload/import my customer data?" at bounding box center [416, 392] width 272 height 13
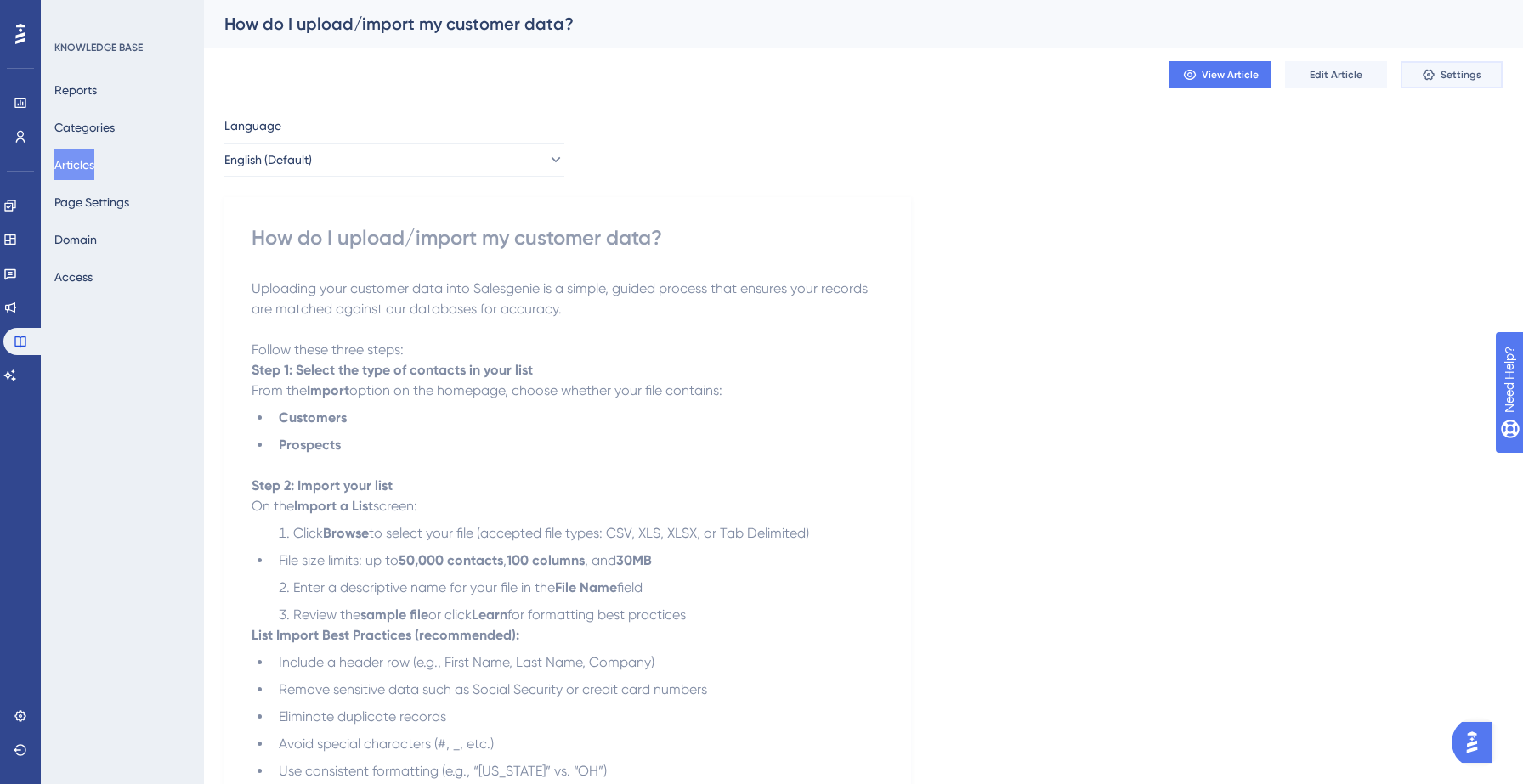
click at [1439, 74] on button "Settings" at bounding box center [1452, 74] width 102 height 28
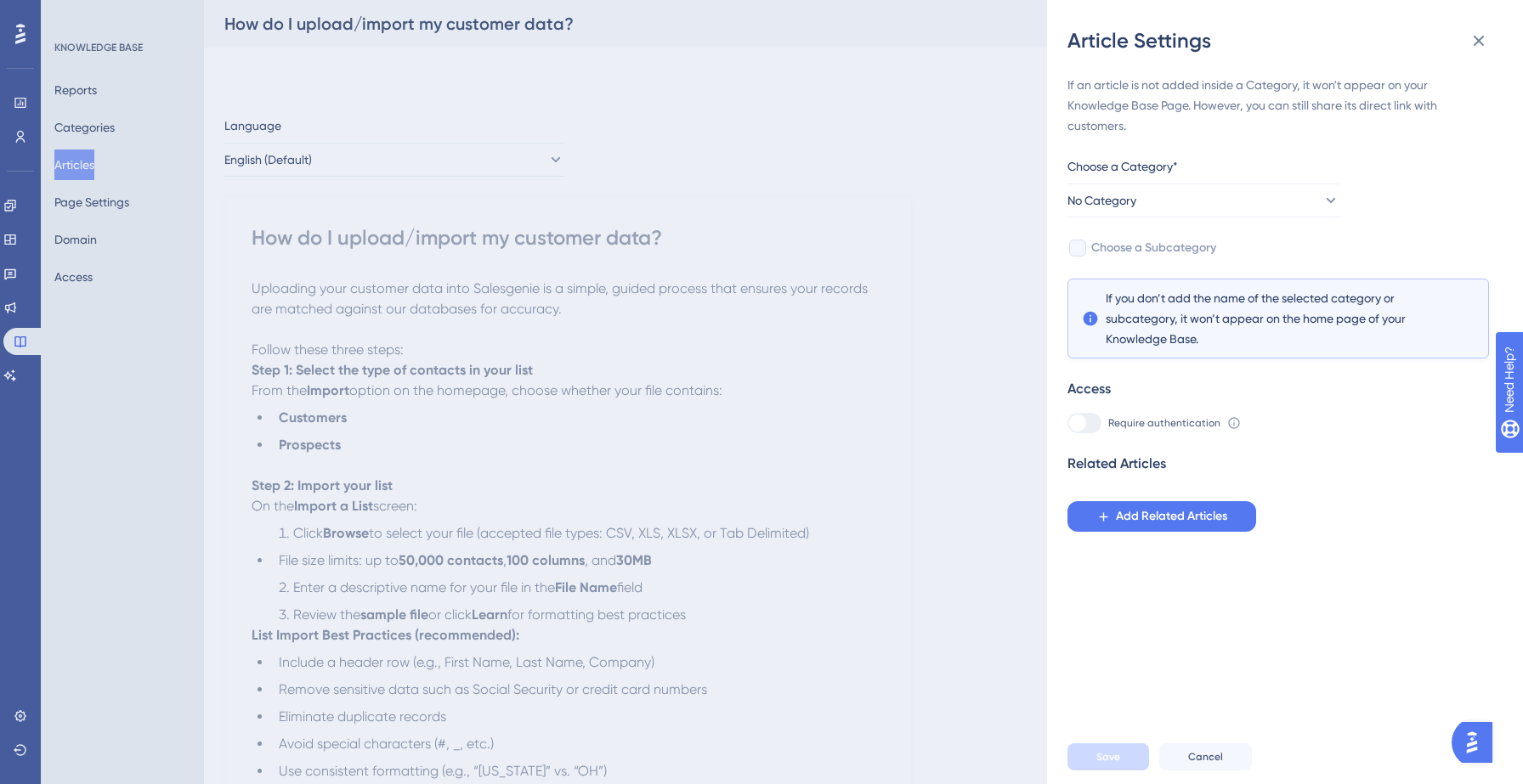
click at [383, 25] on div "Article Settings If an article is not added inside a Category, it won't appear …" at bounding box center [762, 392] width 1523 height 784
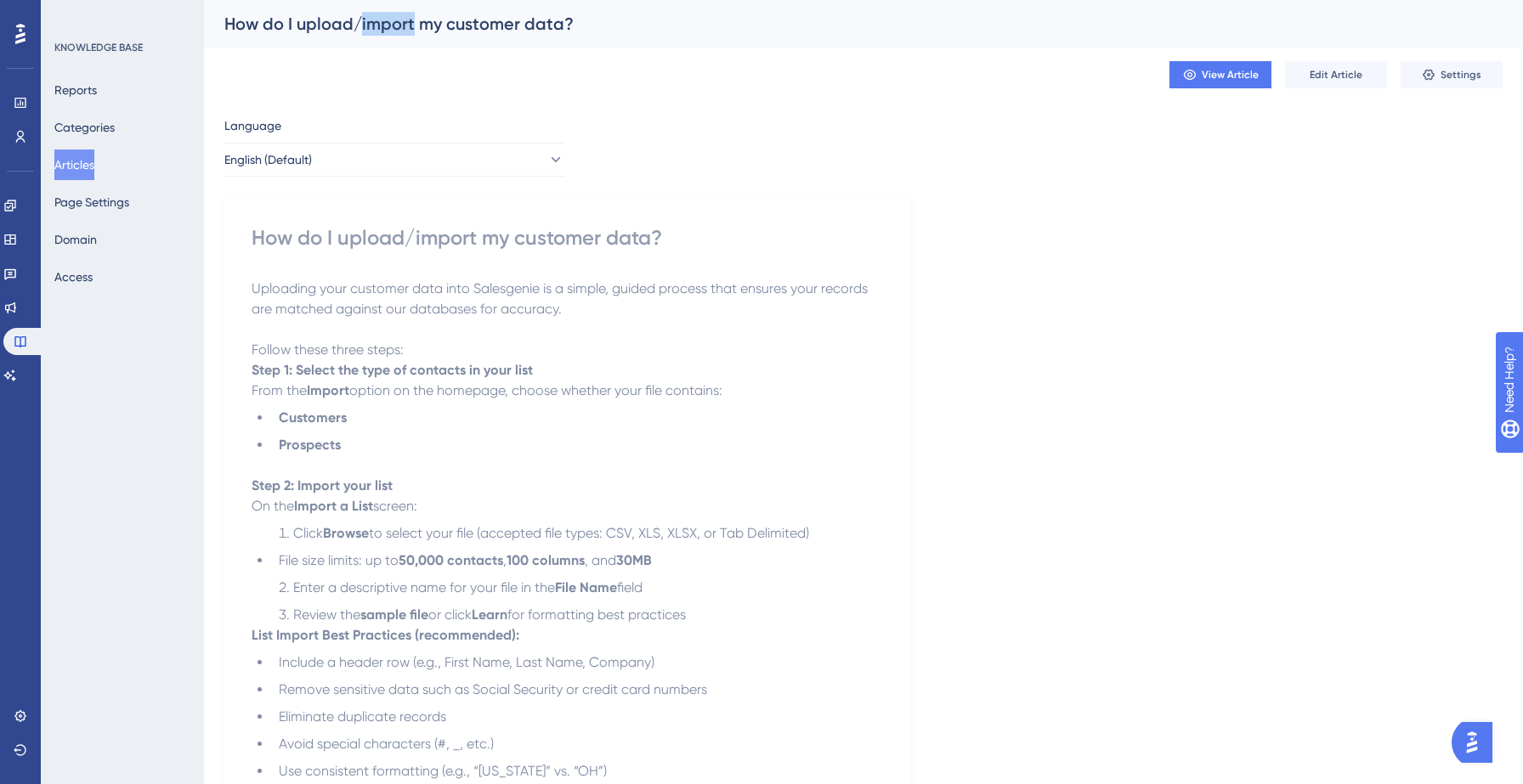
click at [383, 25] on div "How do I upload/import my customer data?" at bounding box center [842, 23] width 1236 height 24
copy div "How do I upload/import my customer data? View Article Edit Article Settings Lan…"
click at [1435, 81] on icon at bounding box center [1429, 74] width 13 height 13
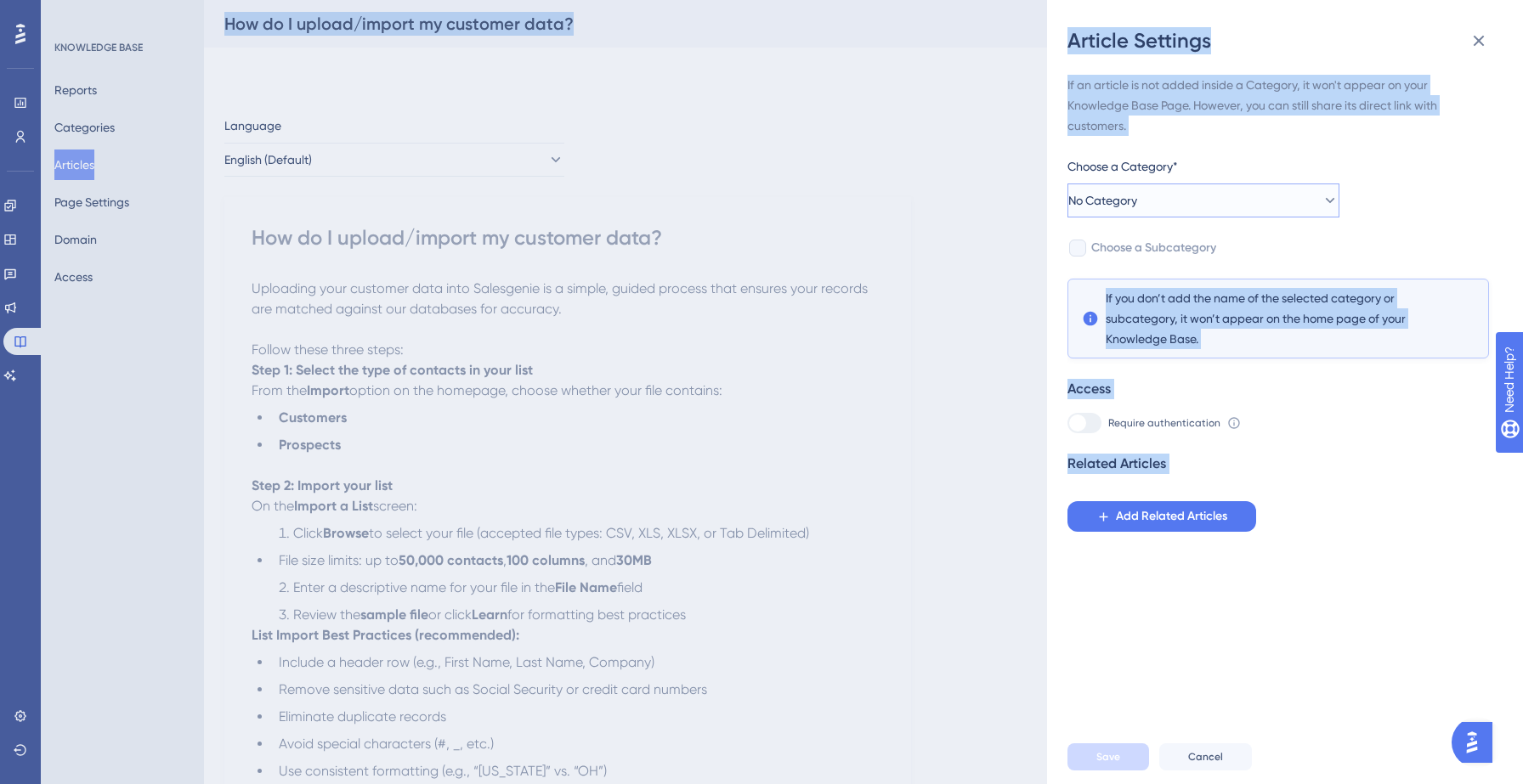
click at [1193, 209] on button "No Category" at bounding box center [1203, 201] width 272 height 34
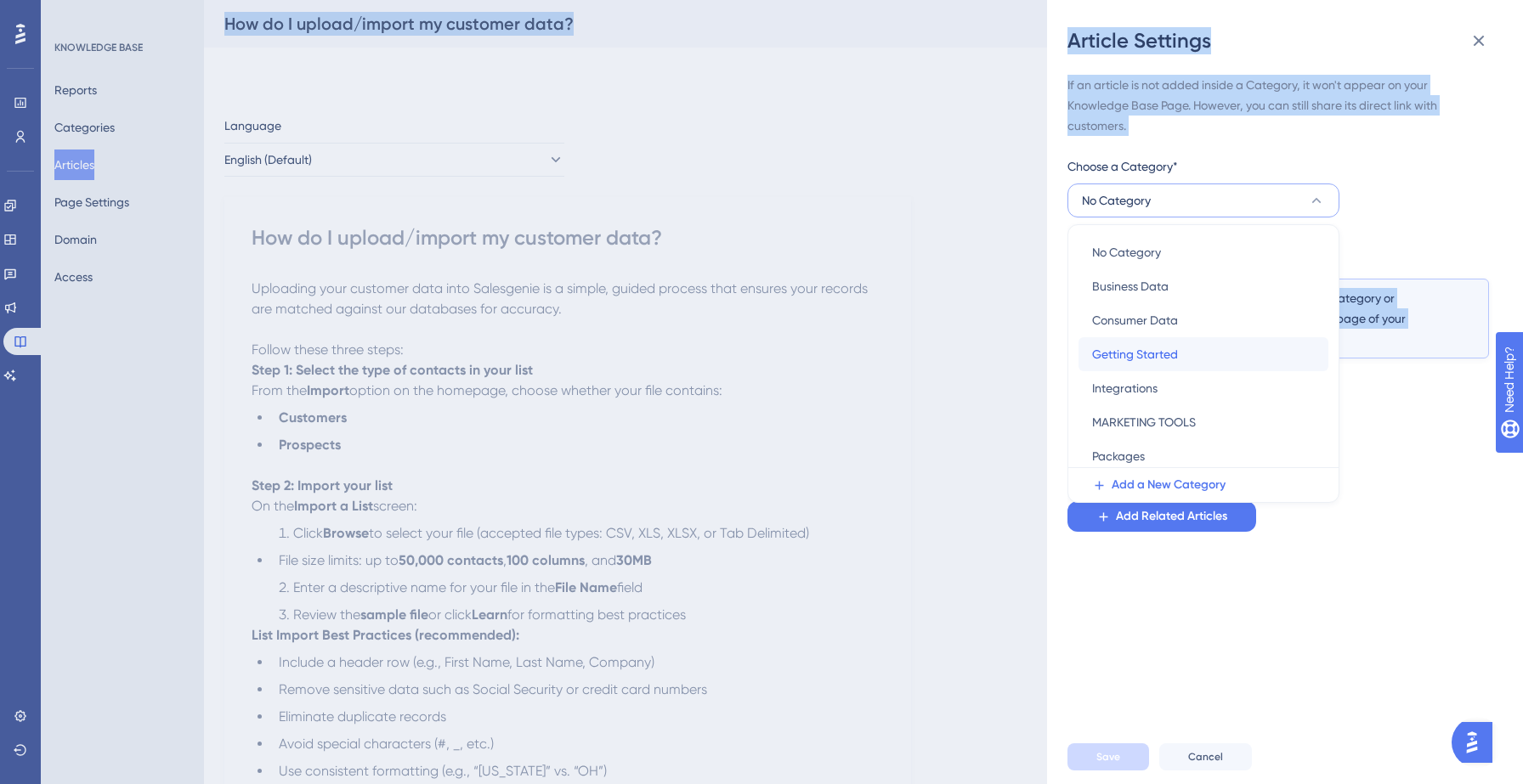
click at [1146, 360] on span "Getting Started" at bounding box center [1135, 353] width 86 height 20
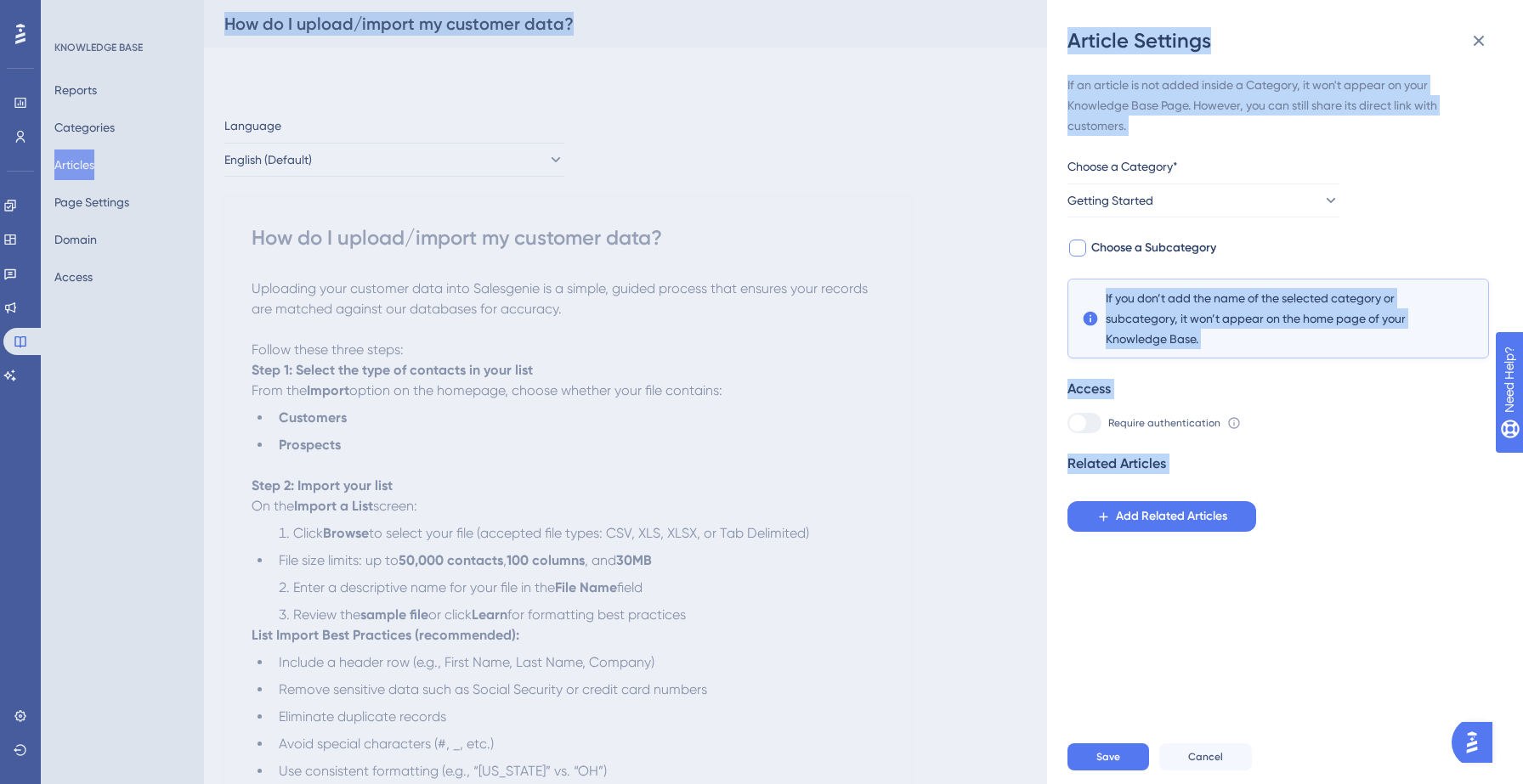
click at [1166, 247] on span "Choose a Subcategory" at bounding box center [1153, 248] width 125 height 20
checkbox input "true"
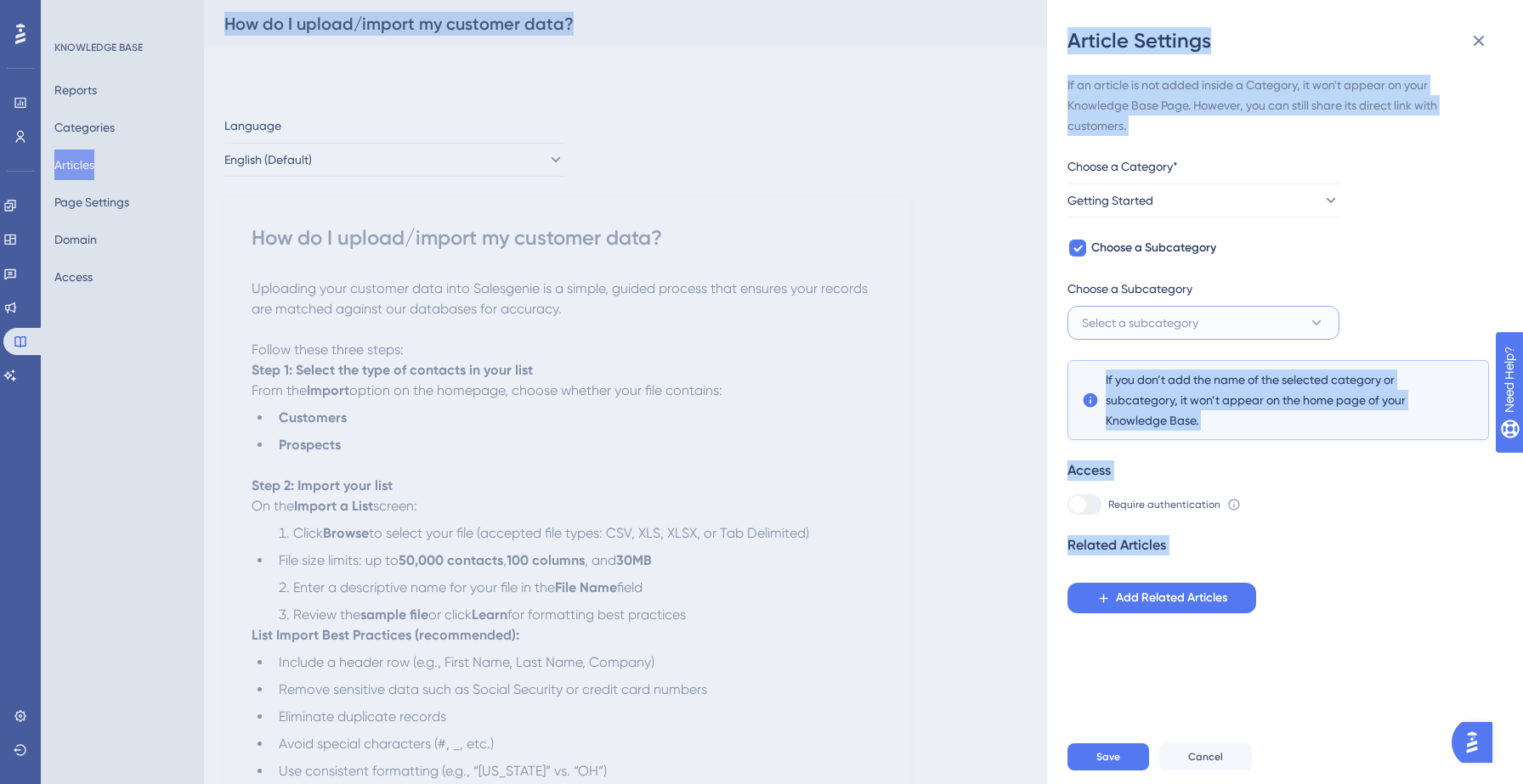
click at [1189, 333] on button "Select a subcategory" at bounding box center [1203, 323] width 272 height 34
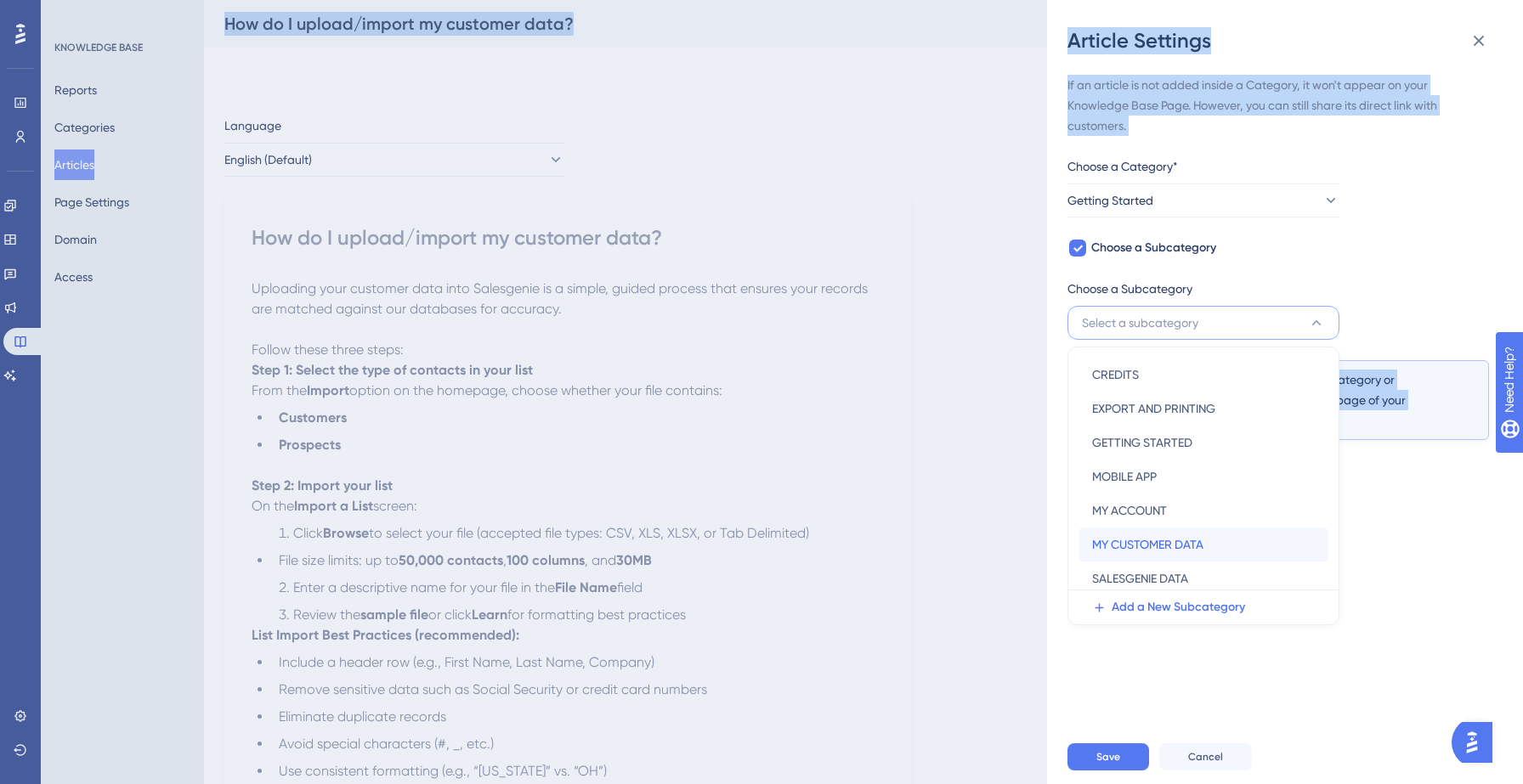
click at [1155, 548] on span "MY CUSTOMER DATA" at bounding box center [1147, 544] width 112 height 20
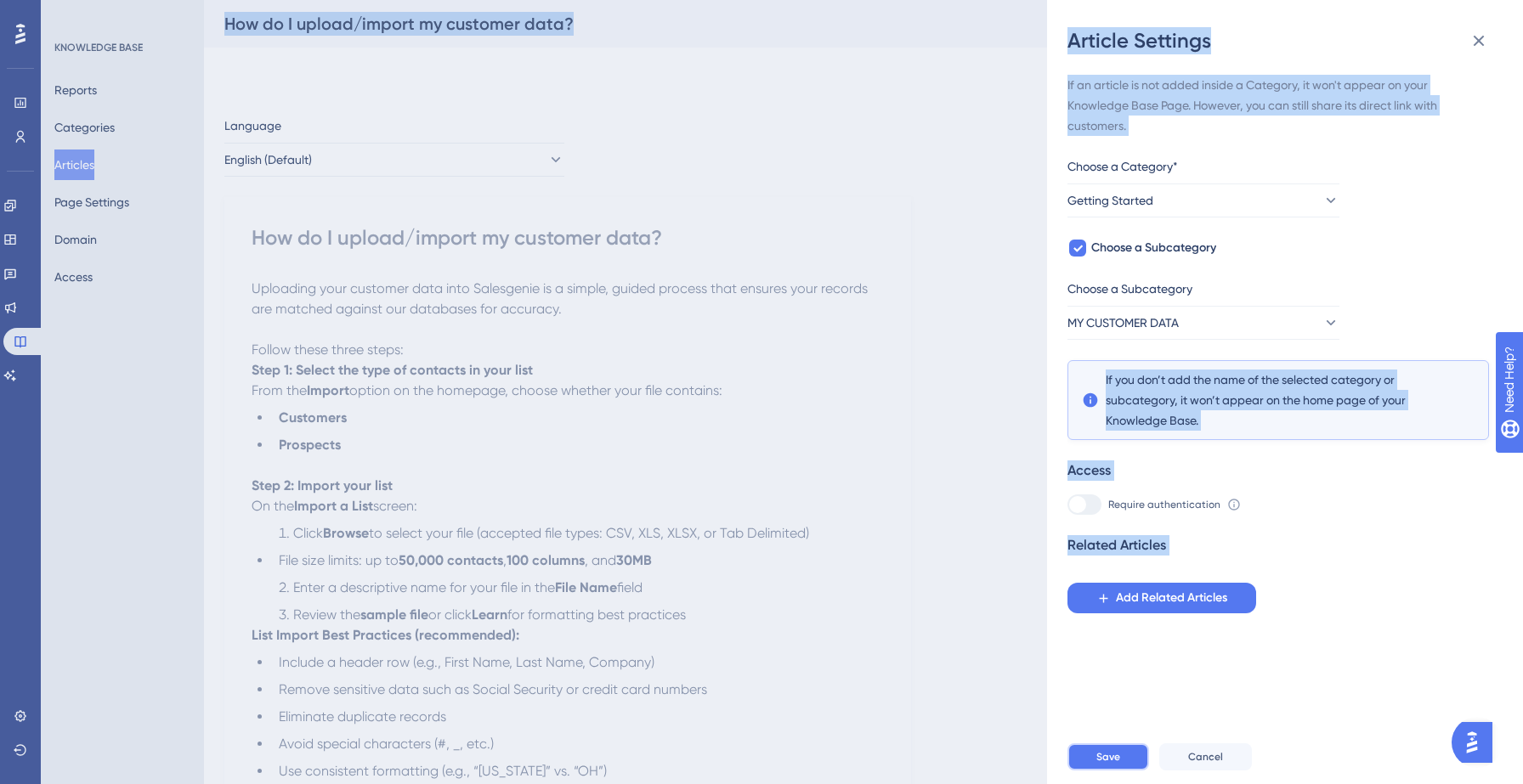
click at [1124, 750] on button "Save" at bounding box center [1108, 756] width 82 height 28
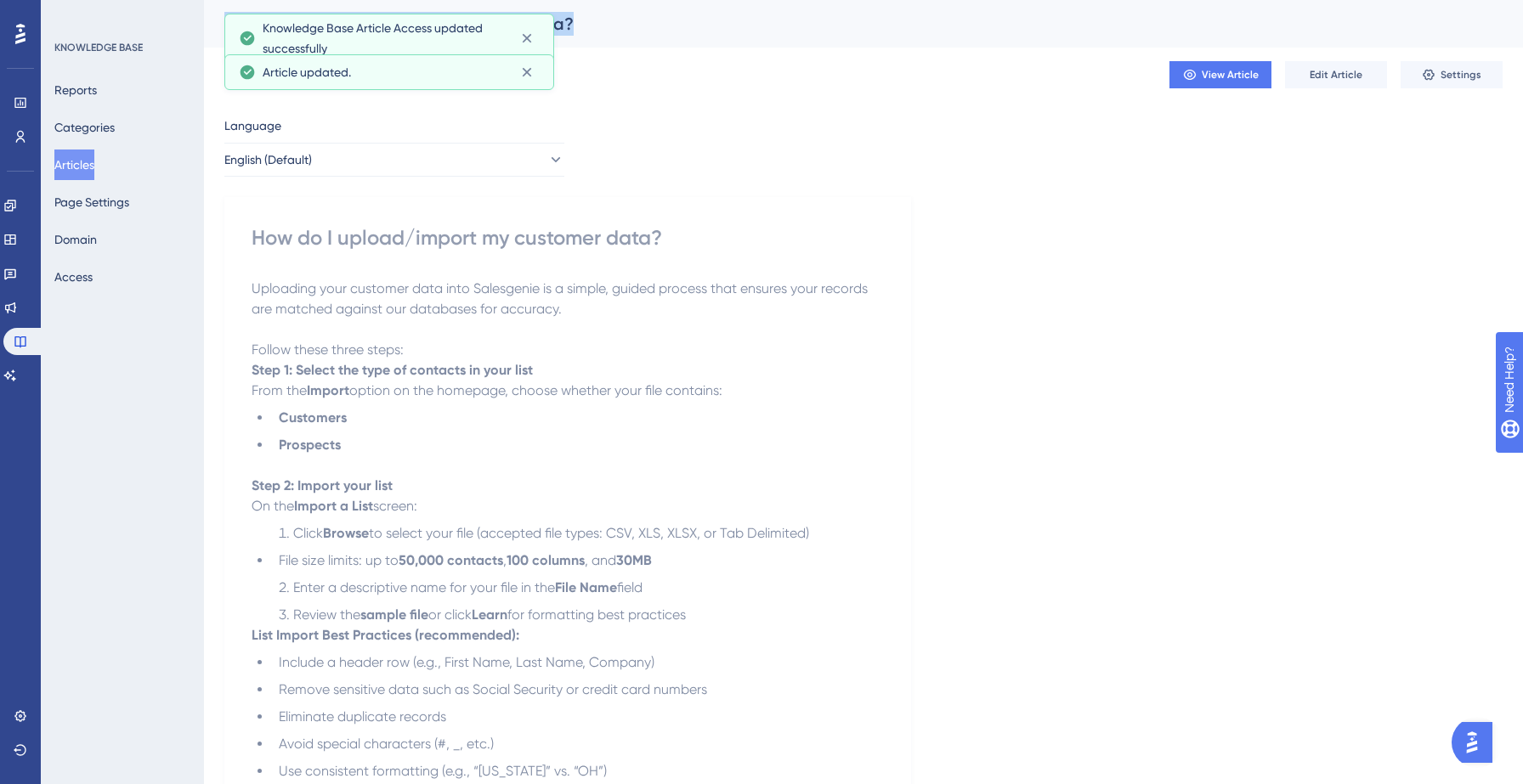
click at [88, 154] on button "Articles" at bounding box center [74, 165] width 40 height 30
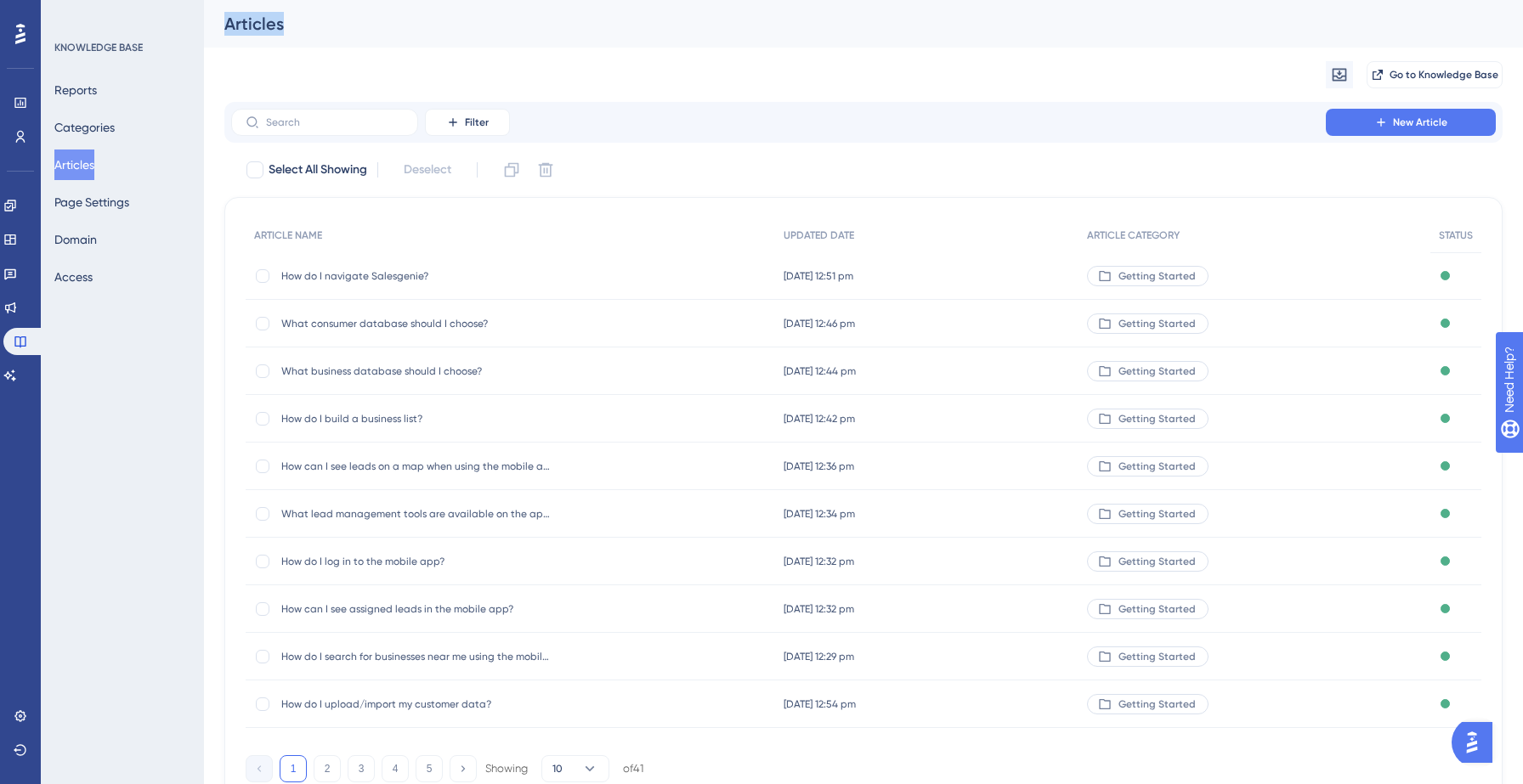
click at [700, 86] on div "Migrate from Go to Knowledge Base" at bounding box center [863, 74] width 1278 height 54
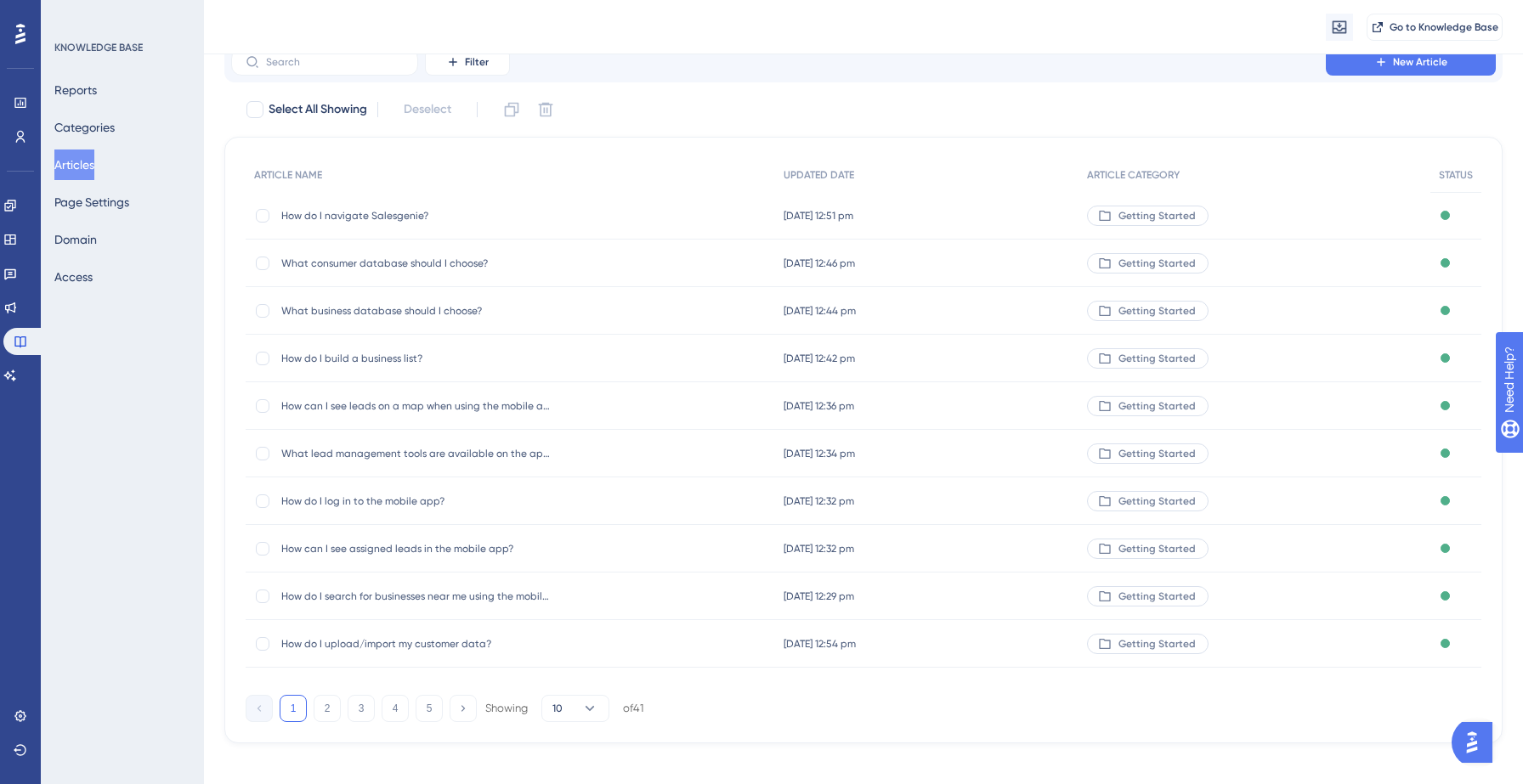
scroll to position [81, 0]
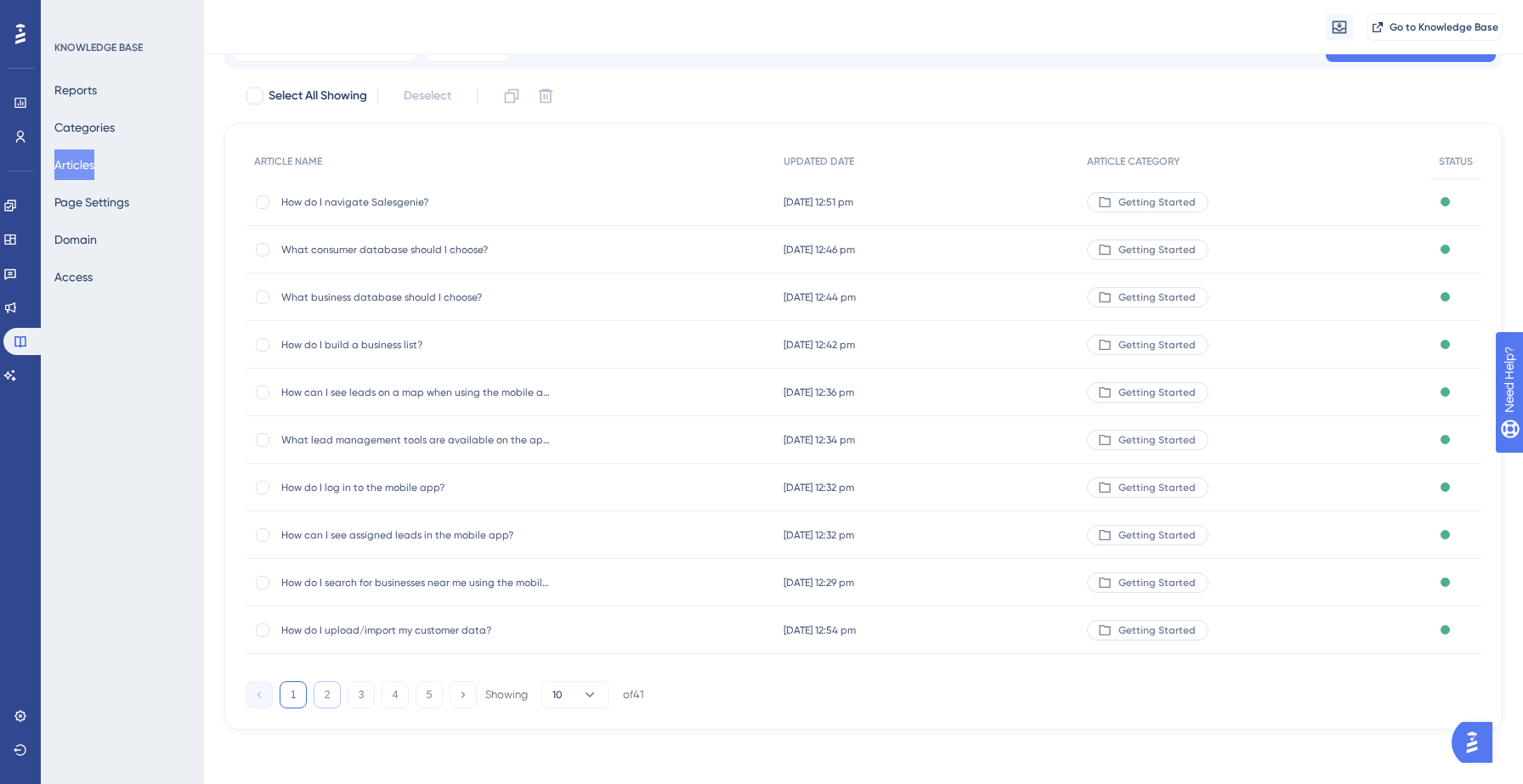
click at [329, 691] on button "2" at bounding box center [327, 694] width 28 height 28
click at [360, 698] on button "3" at bounding box center [361, 694] width 28 height 28
click at [391, 697] on button "4" at bounding box center [395, 694] width 28 height 28
click at [538, 350] on span "How do I view my subscription information?" at bounding box center [416, 345] width 272 height 13
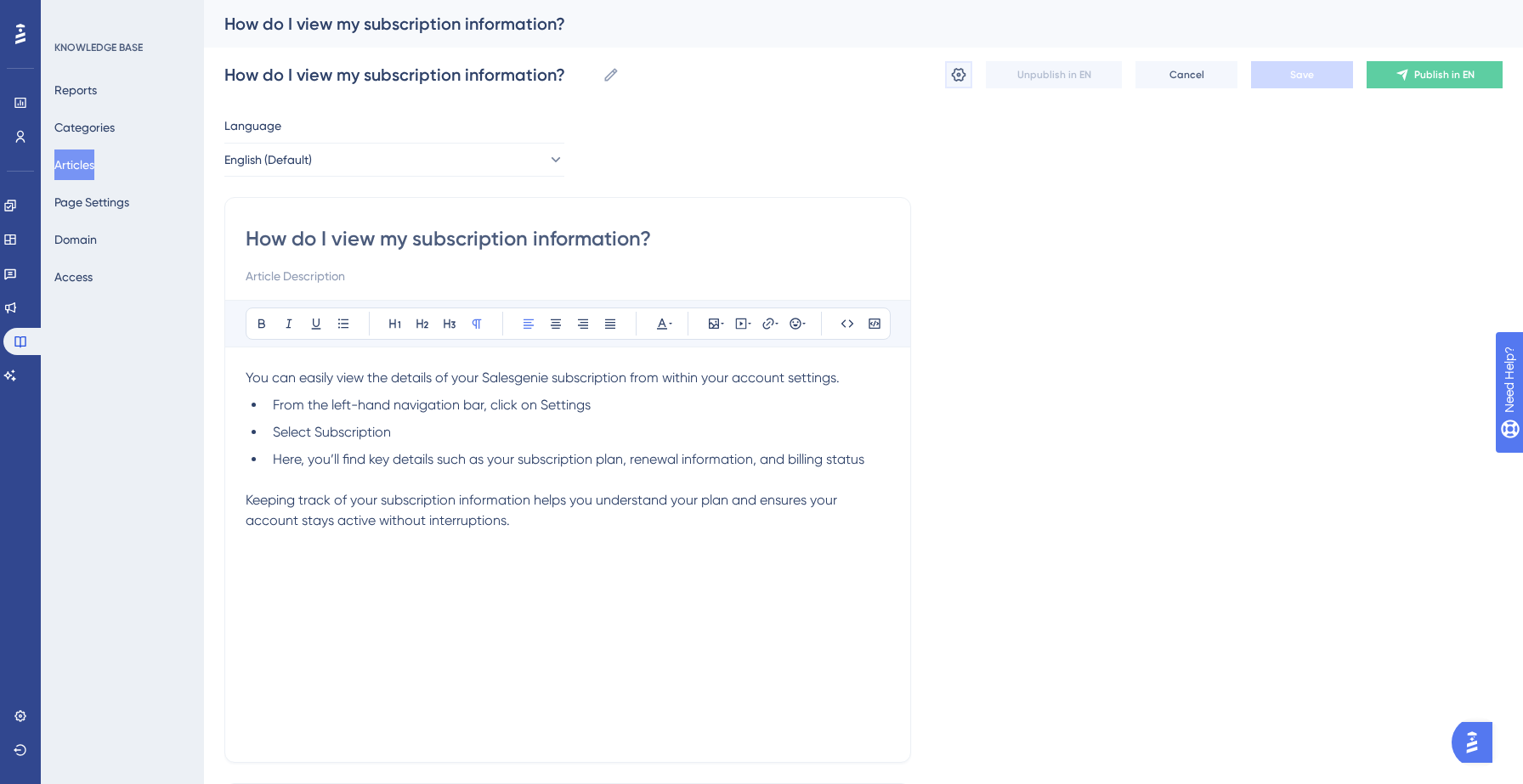
click at [947, 72] on button at bounding box center [959, 74] width 28 height 28
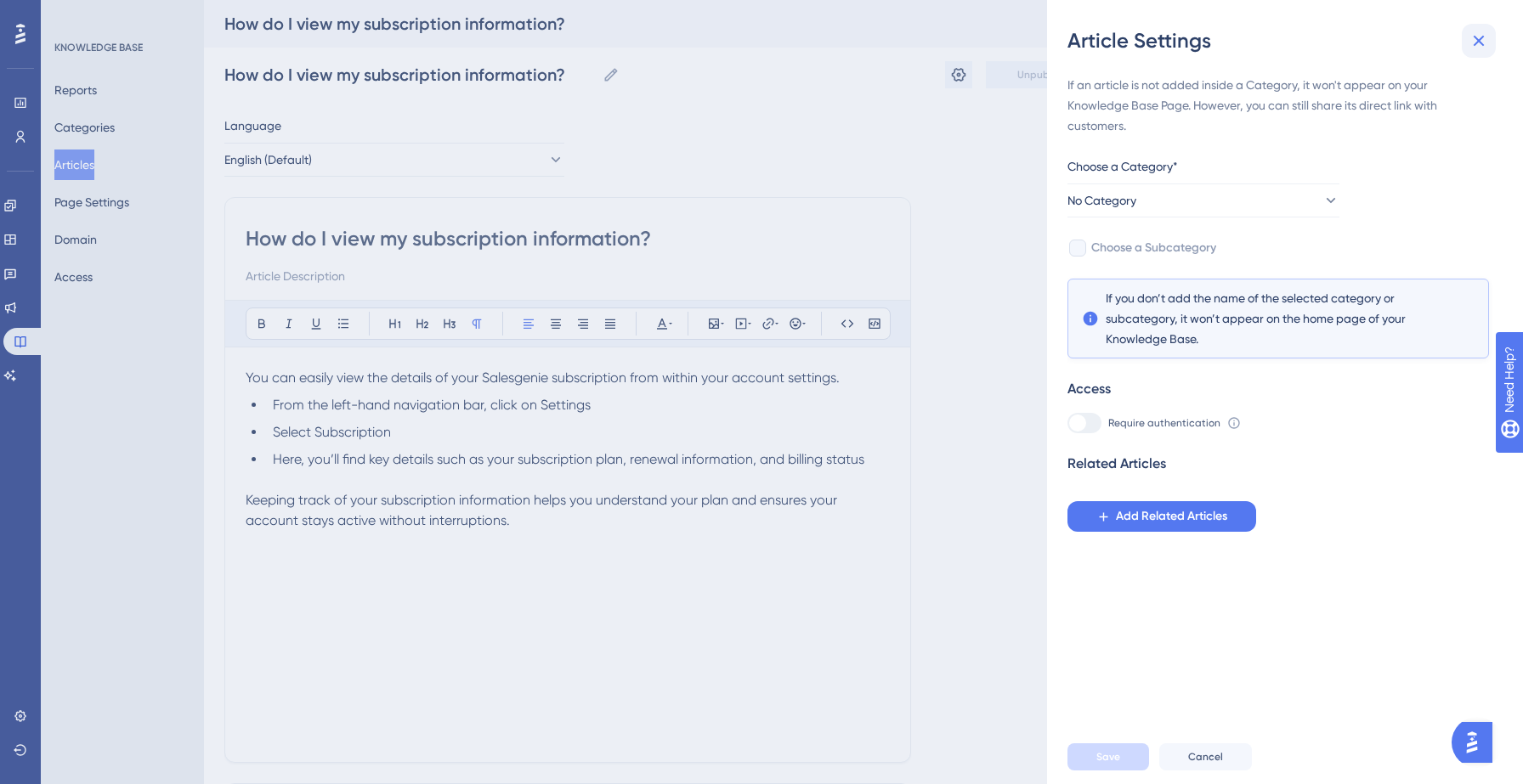
click at [1482, 41] on icon at bounding box center [1478, 40] width 20 height 20
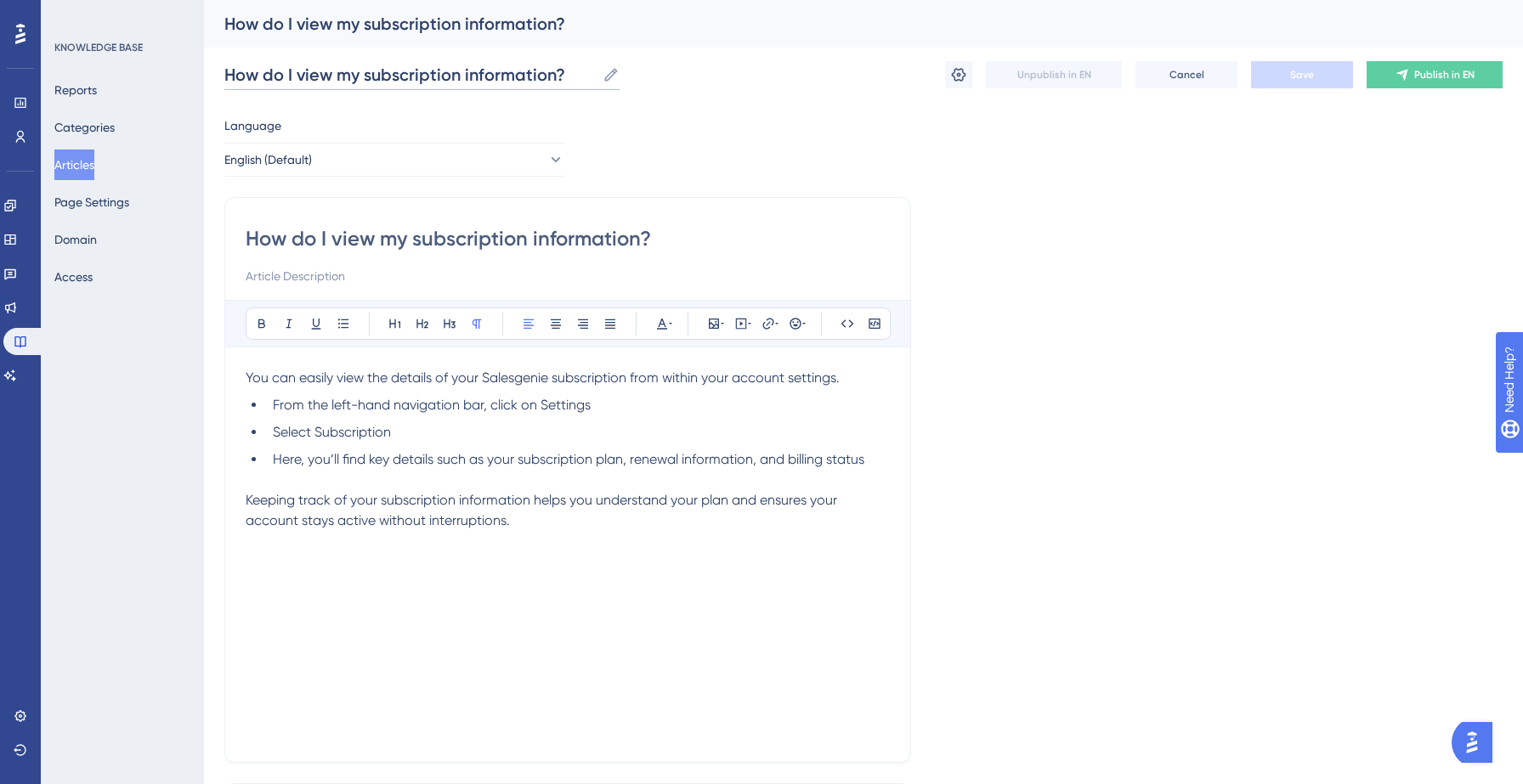
click at [382, 69] on input "How do I view my subscription information?" at bounding box center [410, 74] width 372 height 24
click at [1431, 79] on span "Publish in EN" at bounding box center [1444, 74] width 60 height 13
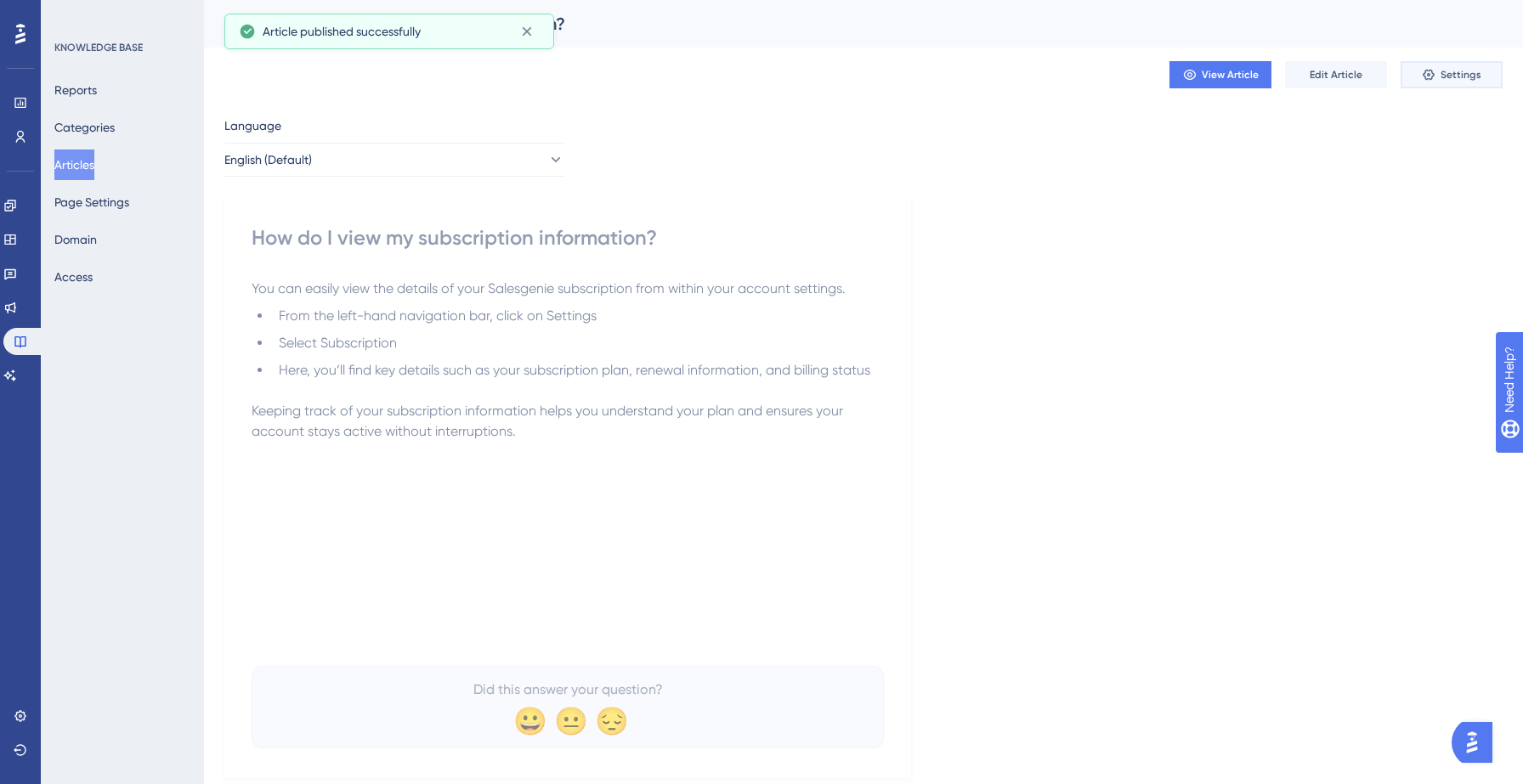
click at [1463, 78] on span "Settings" at bounding box center [1460, 74] width 41 height 13
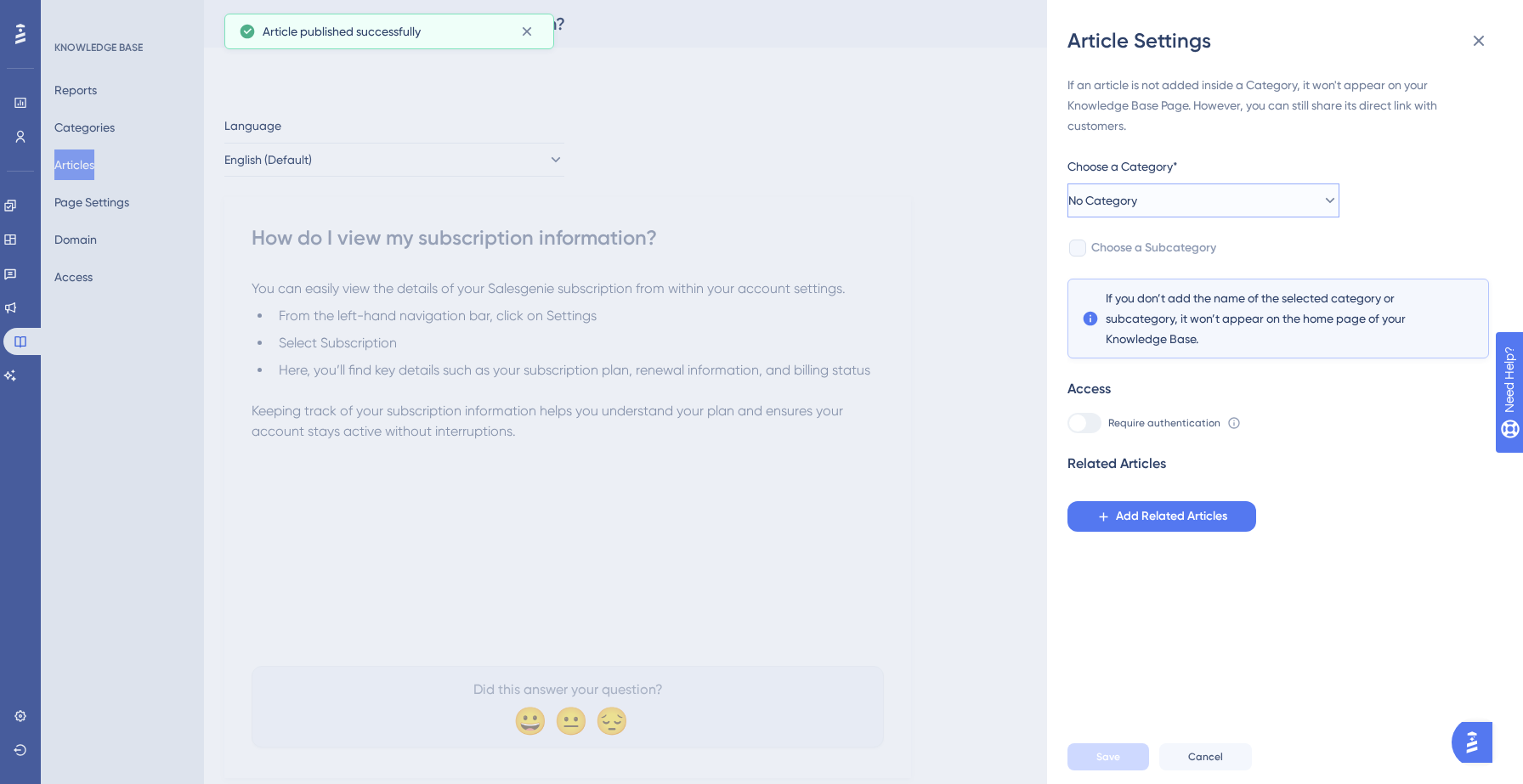
click at [1257, 195] on button "No Category" at bounding box center [1203, 201] width 272 height 34
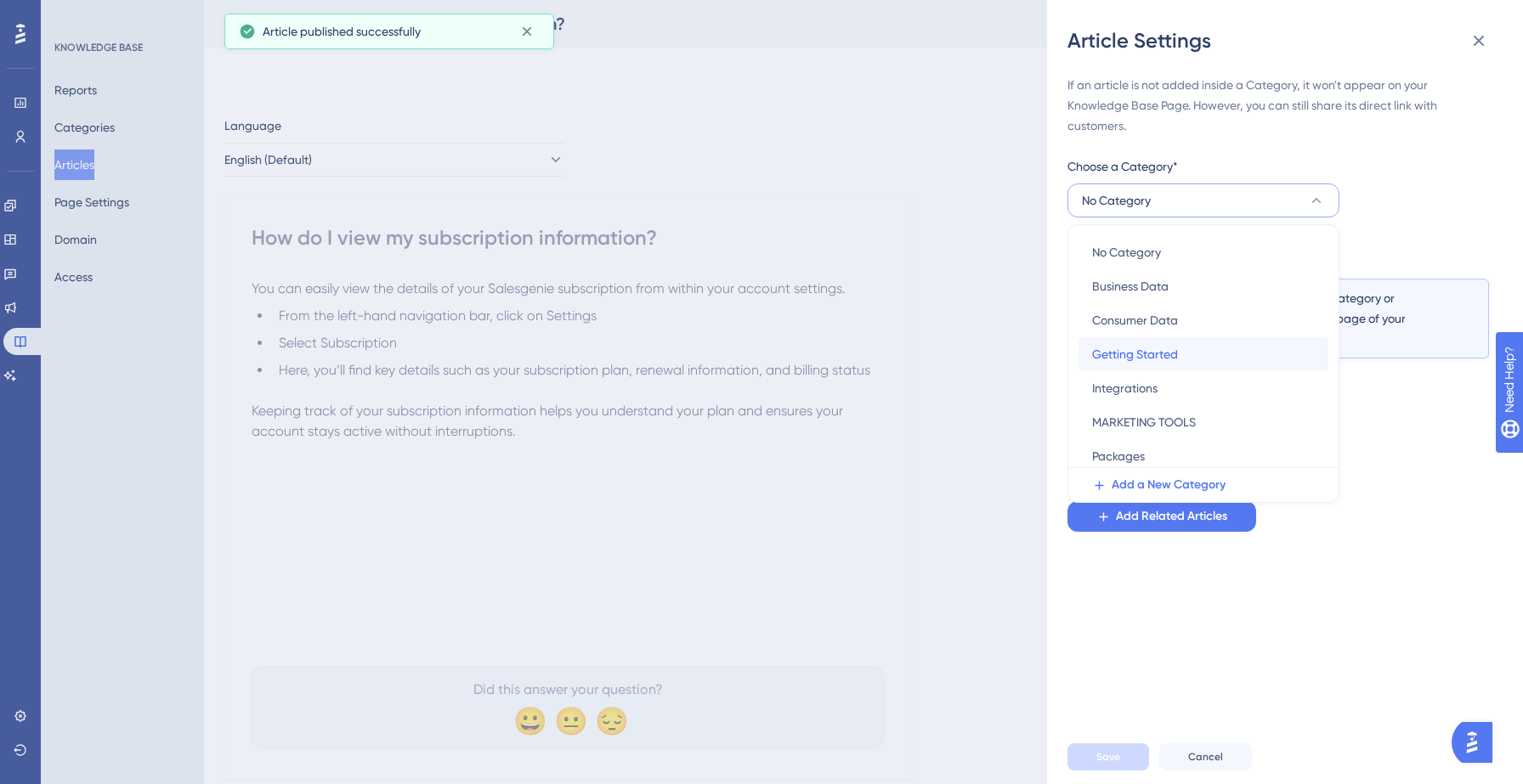
click at [1197, 348] on div "Getting Started Getting Started" at bounding box center [1204, 354] width 223 height 34
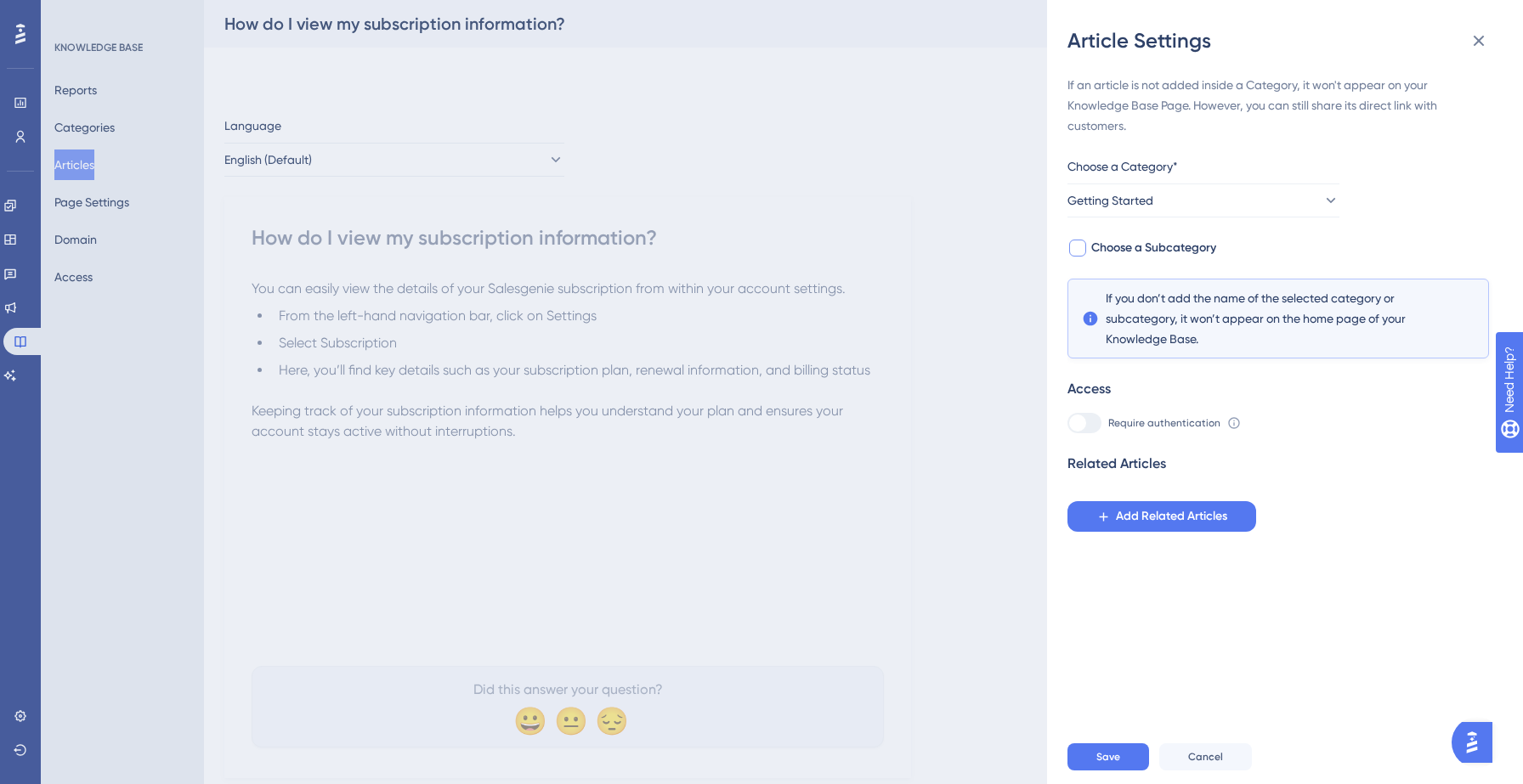
click at [1204, 240] on span "Choose a Subcategory" at bounding box center [1153, 248] width 125 height 20
checkbox input "true"
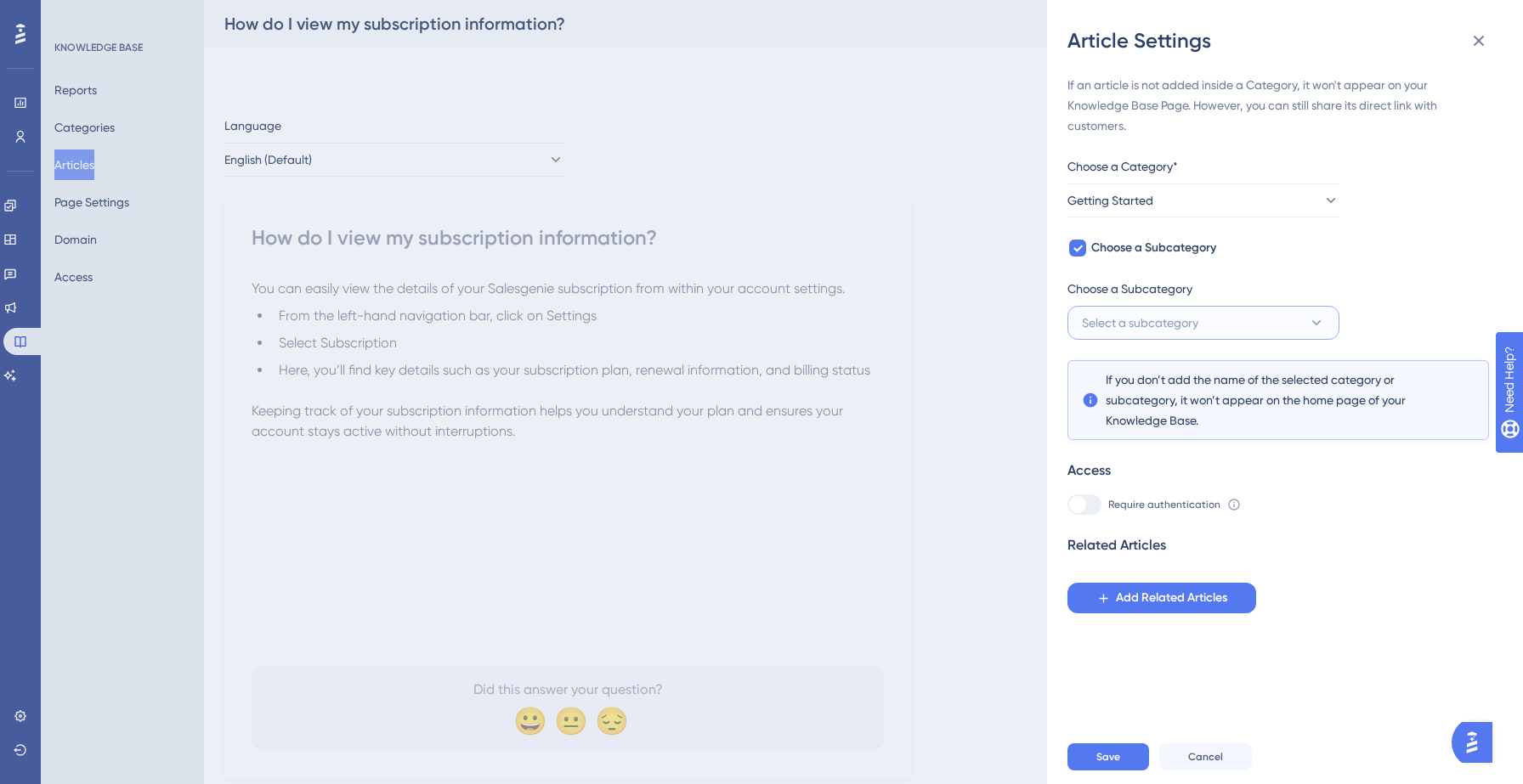
click at [1202, 312] on button "Select a subcategory" at bounding box center [1203, 323] width 272 height 34
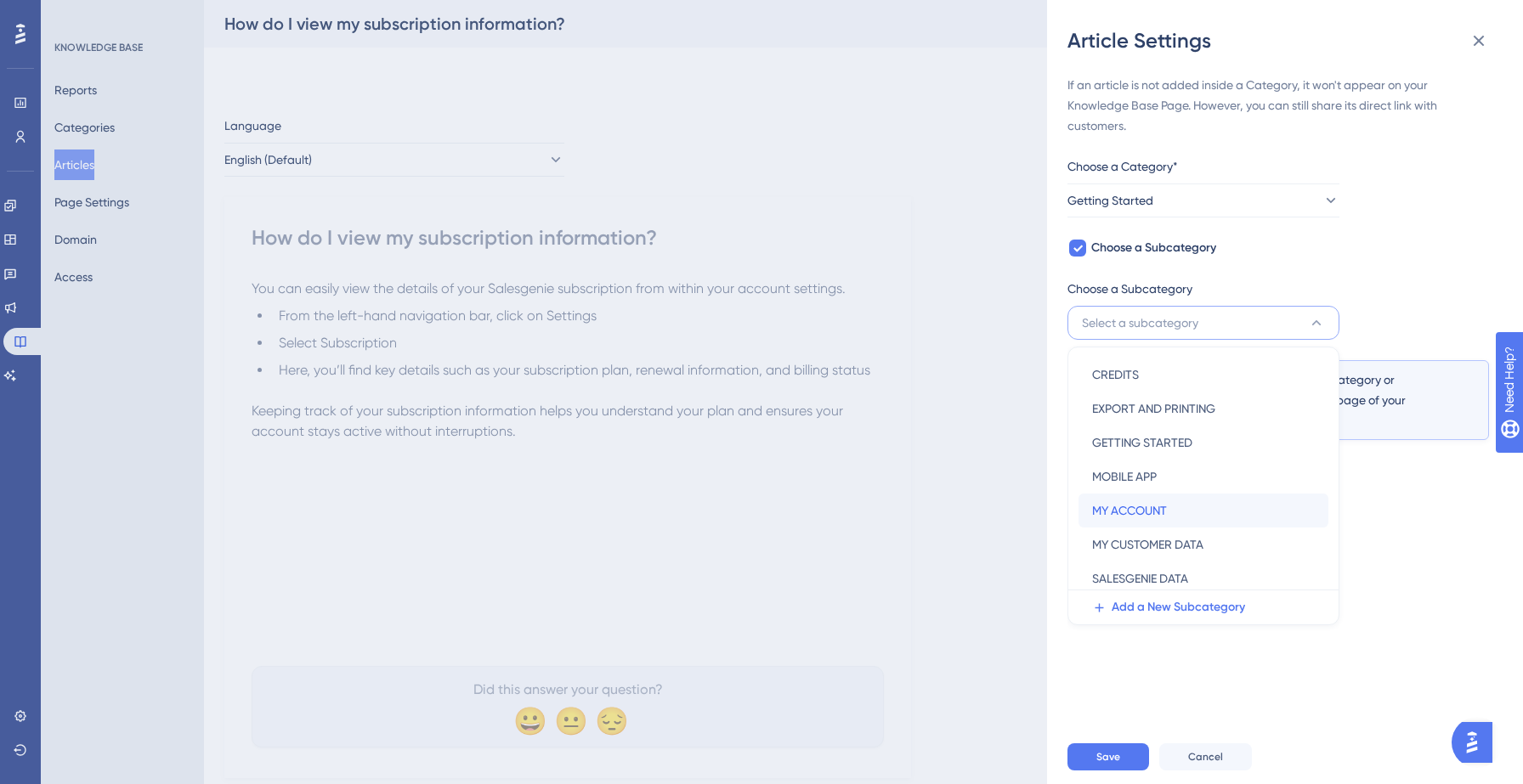
click at [1150, 505] on span "MY ACCOUNT" at bounding box center [1129, 510] width 74 height 20
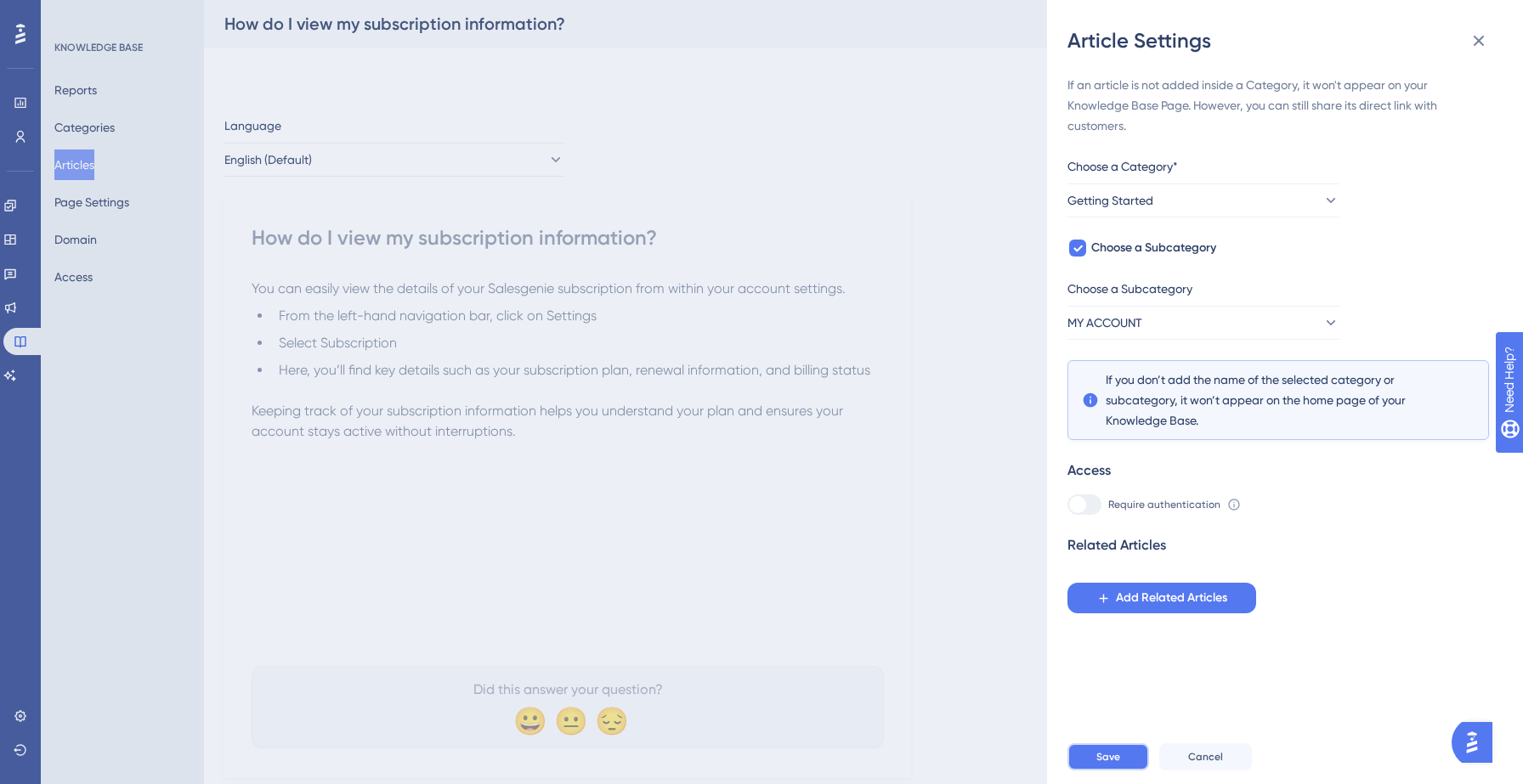
click at [1116, 754] on span "Save" at bounding box center [1107, 756] width 24 height 13
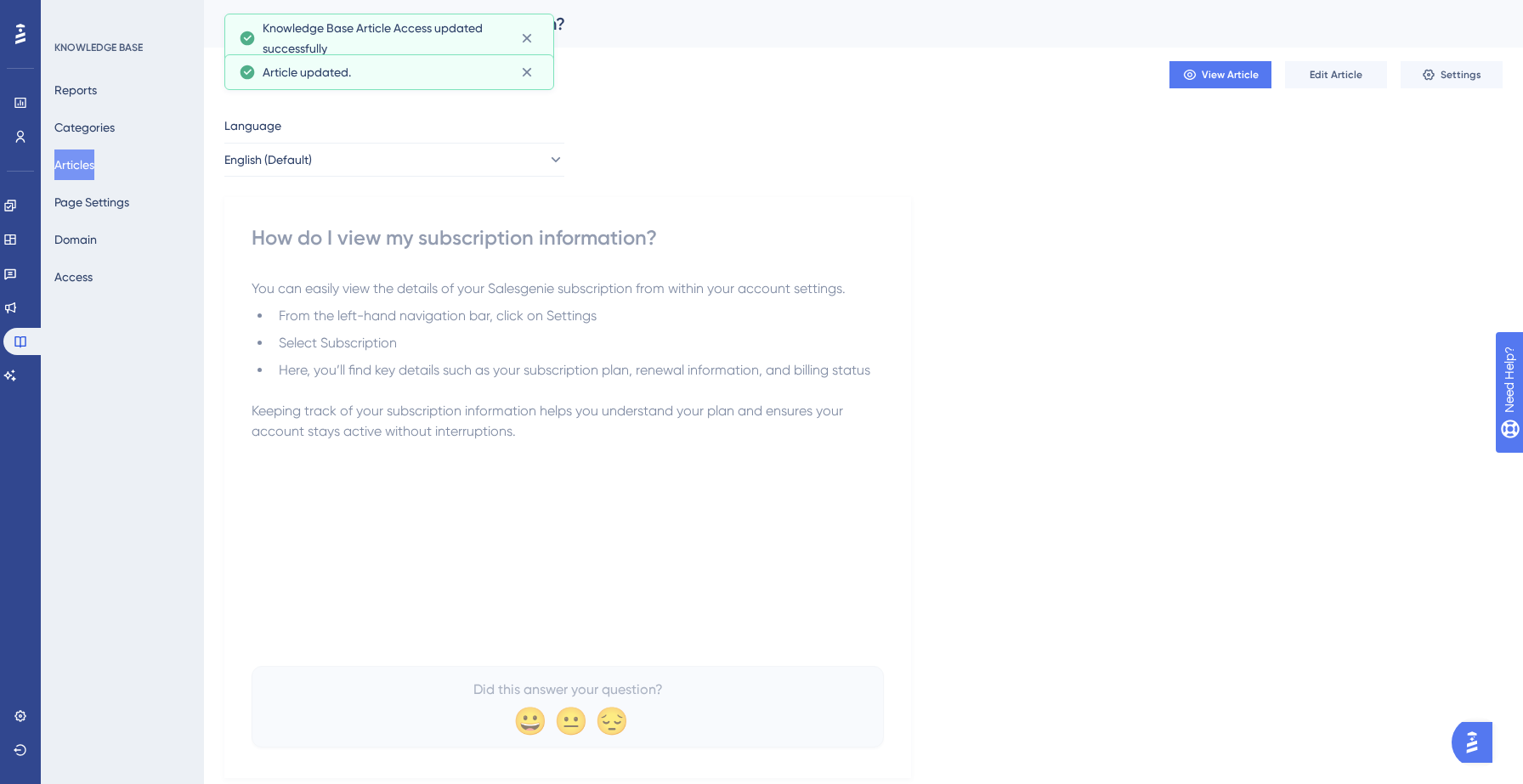
click at [94, 169] on button "Articles" at bounding box center [74, 165] width 40 height 30
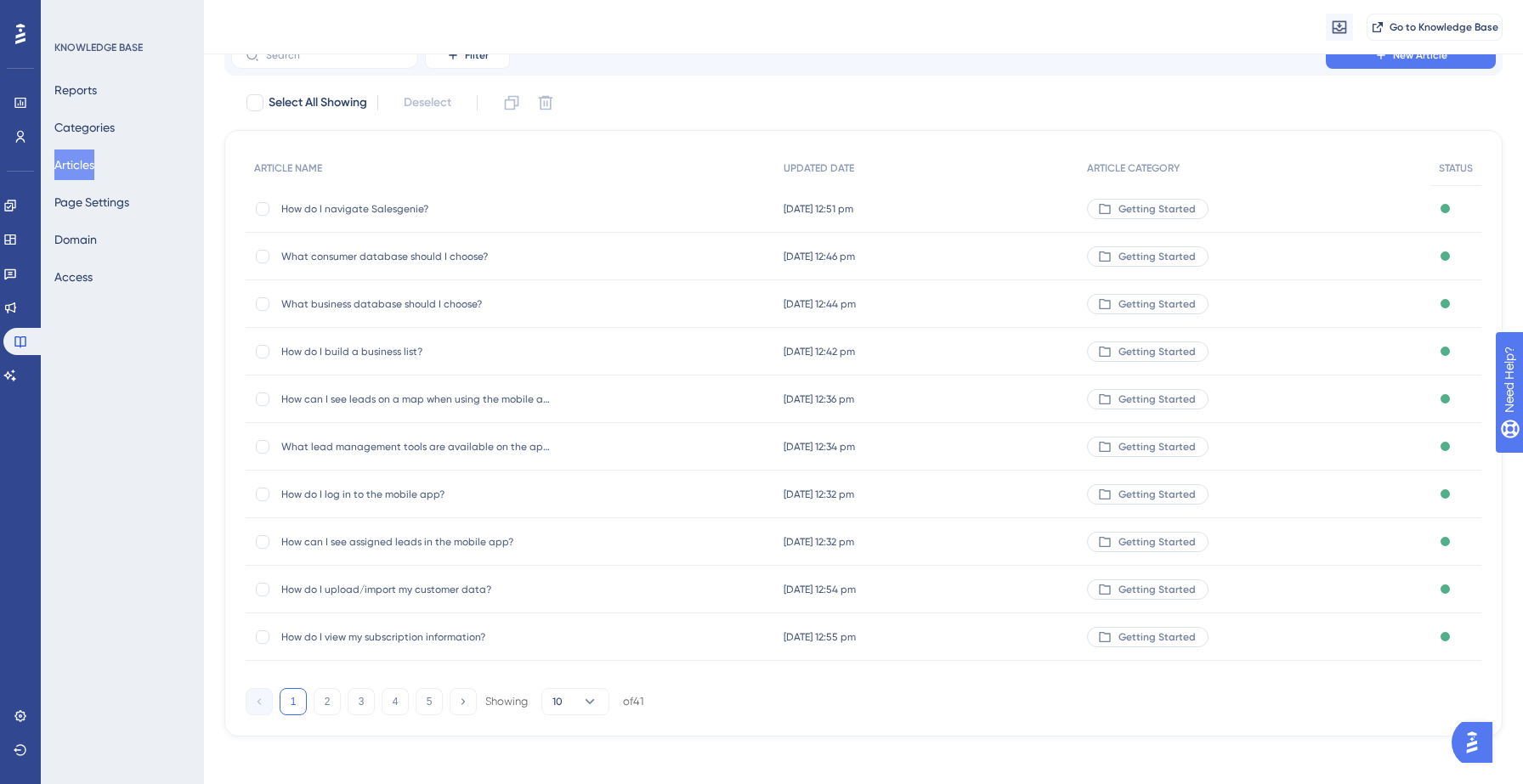
scroll to position [81, 0]
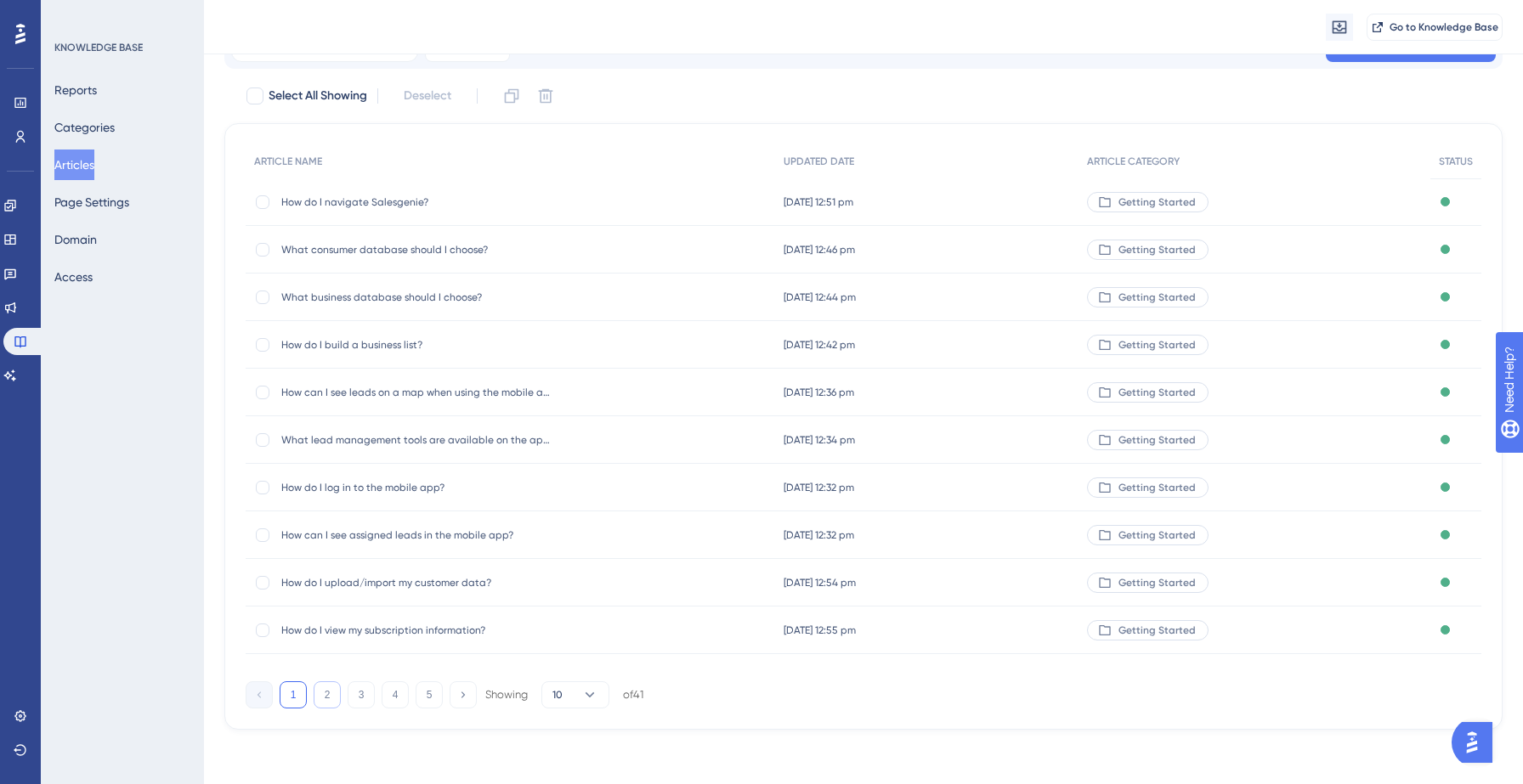
click at [330, 700] on button "2" at bounding box center [327, 694] width 28 height 28
click at [351, 696] on button "3" at bounding box center [361, 694] width 28 height 28
click at [398, 694] on button "4" at bounding box center [395, 694] width 28 height 28
click at [484, 386] on span "How do I manage my account?" at bounding box center [416, 392] width 272 height 13
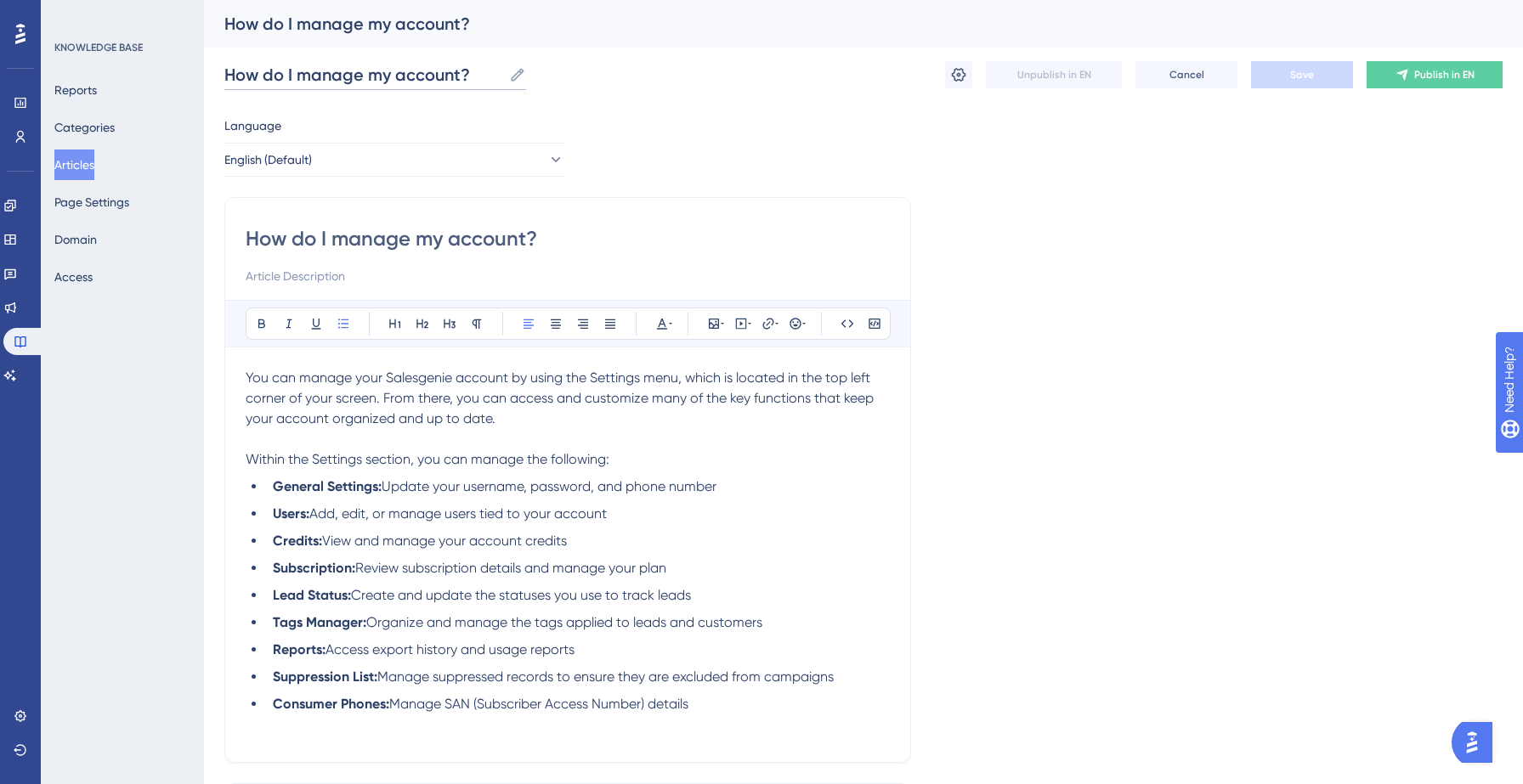
click at [375, 81] on input "How do I manage my account?" at bounding box center [363, 74] width 278 height 24
click at [961, 74] on icon at bounding box center [959, 74] width 14 height 13
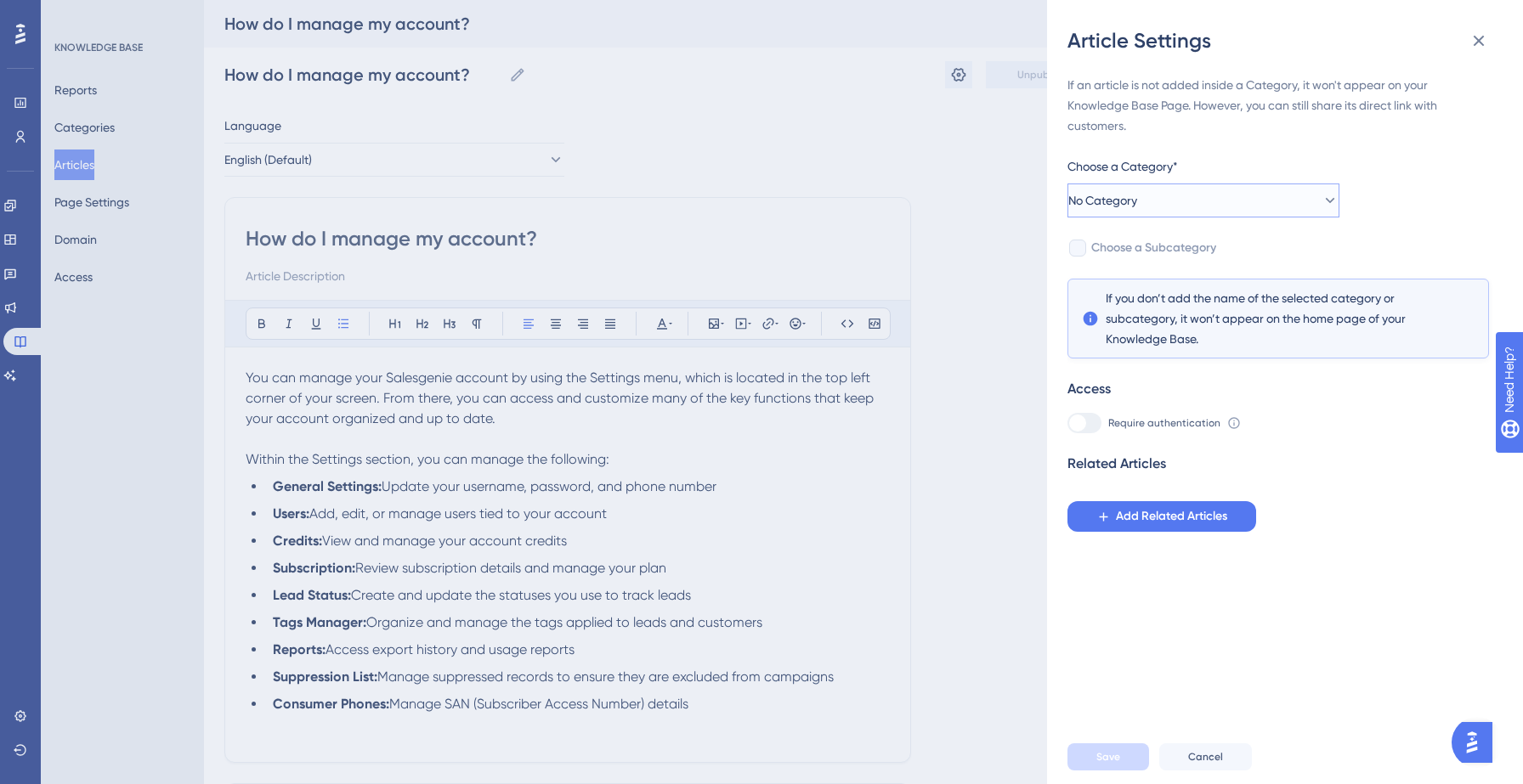
click at [1252, 186] on button "No Category" at bounding box center [1203, 201] width 272 height 34
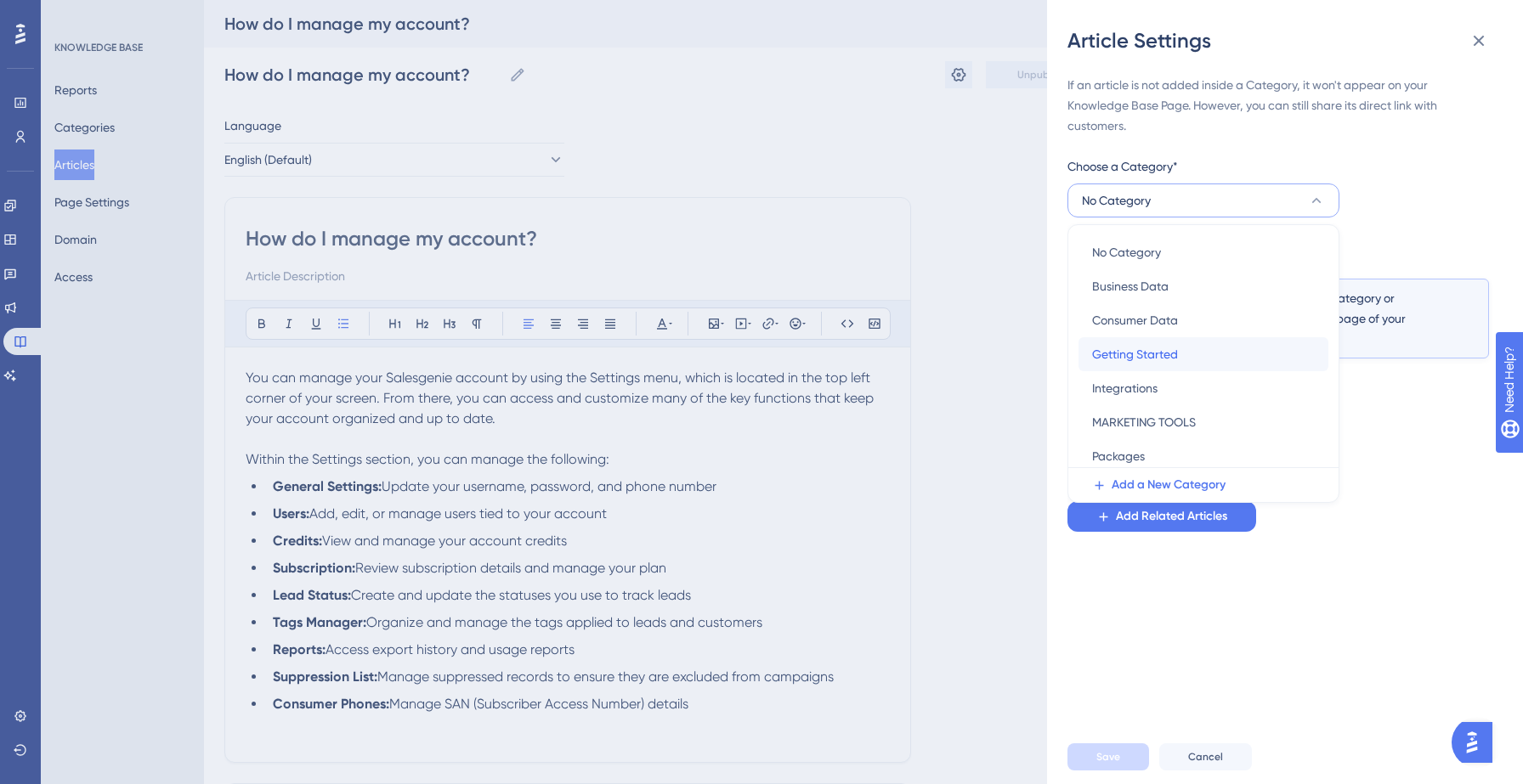
click at [1174, 357] on span "Getting Started" at bounding box center [1135, 353] width 86 height 20
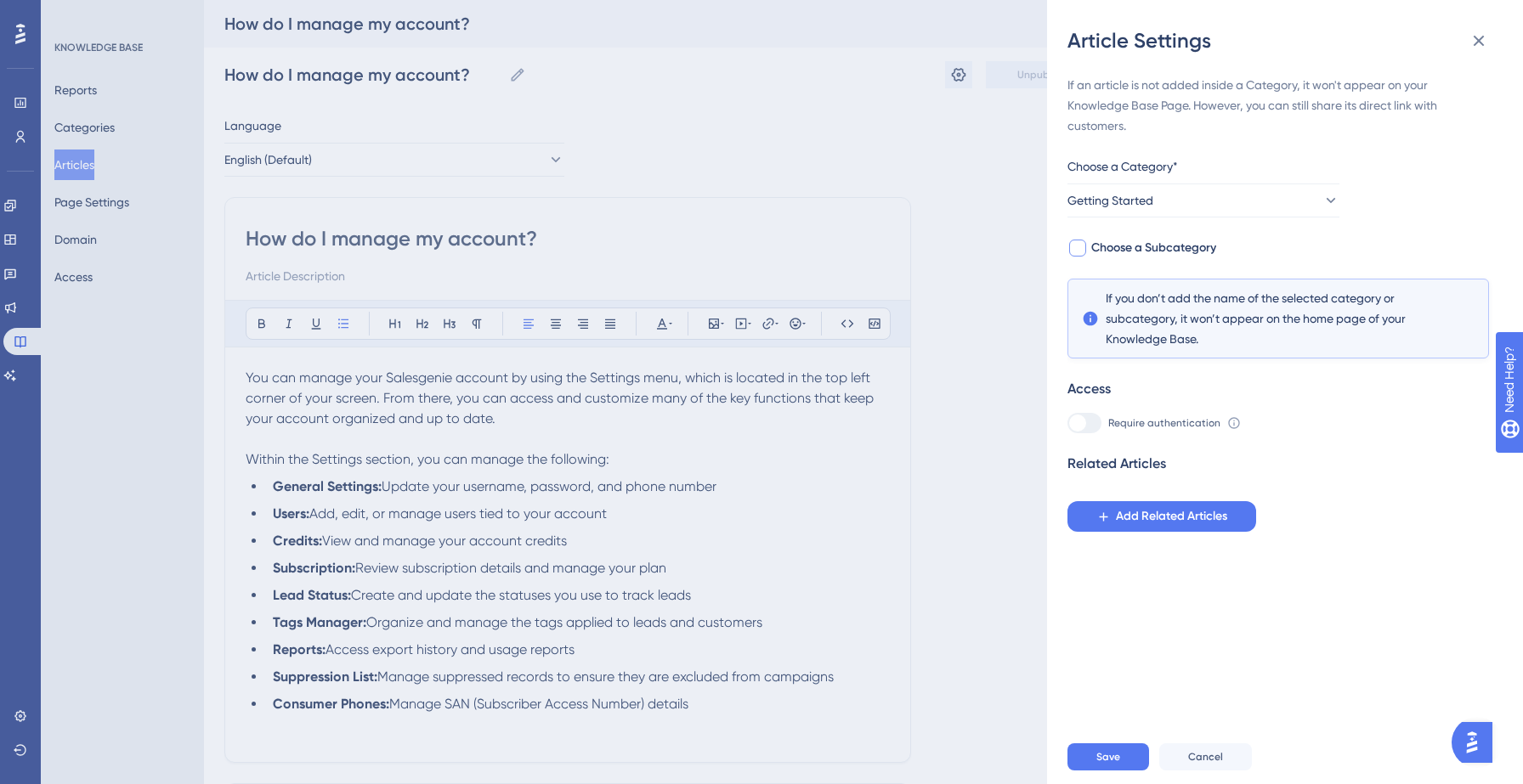
click at [1168, 246] on span "Choose a Subcategory" at bounding box center [1153, 248] width 125 height 20
checkbox input "true"
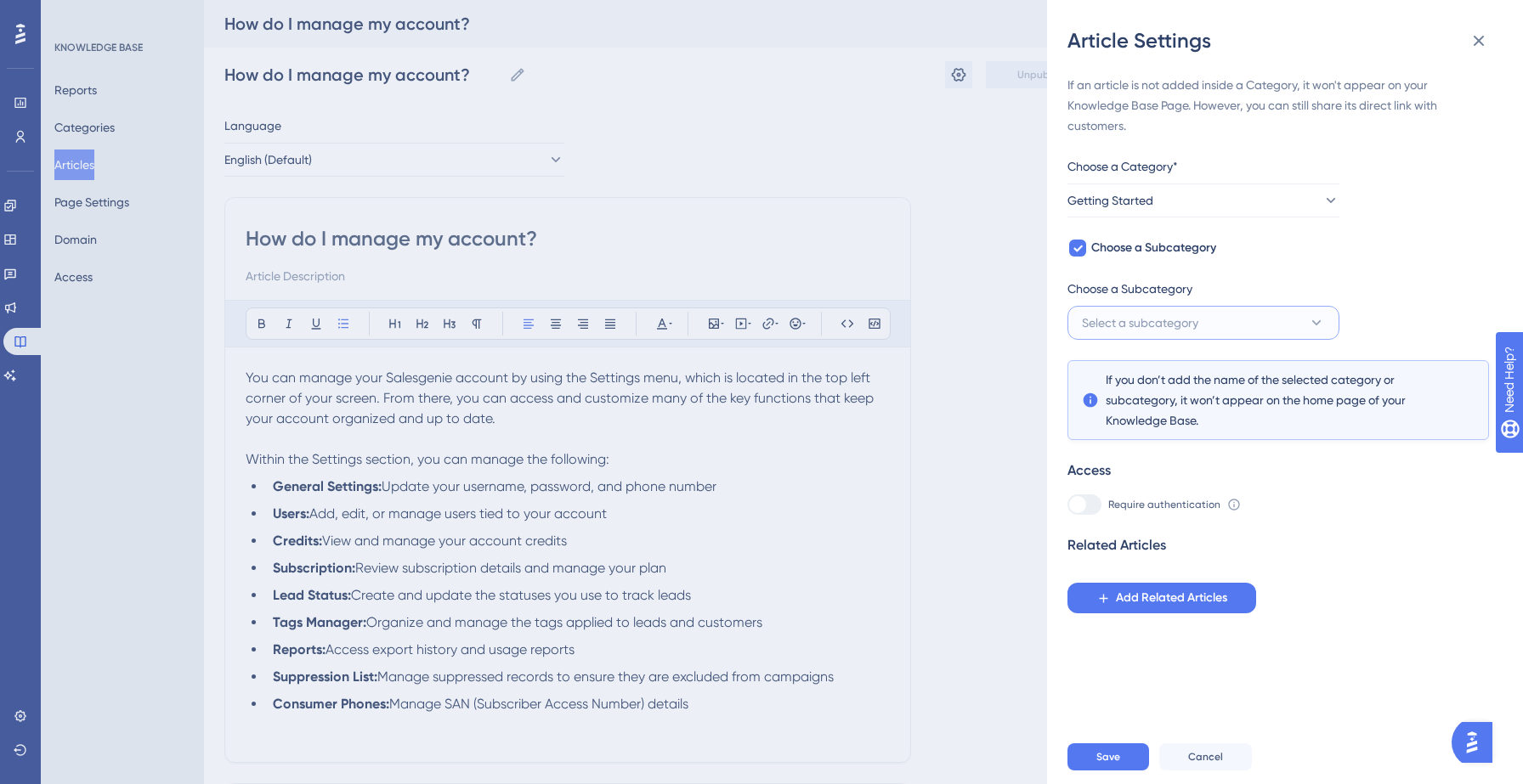
click at [1169, 330] on span "Select a subcategory" at bounding box center [1140, 322] width 116 height 20
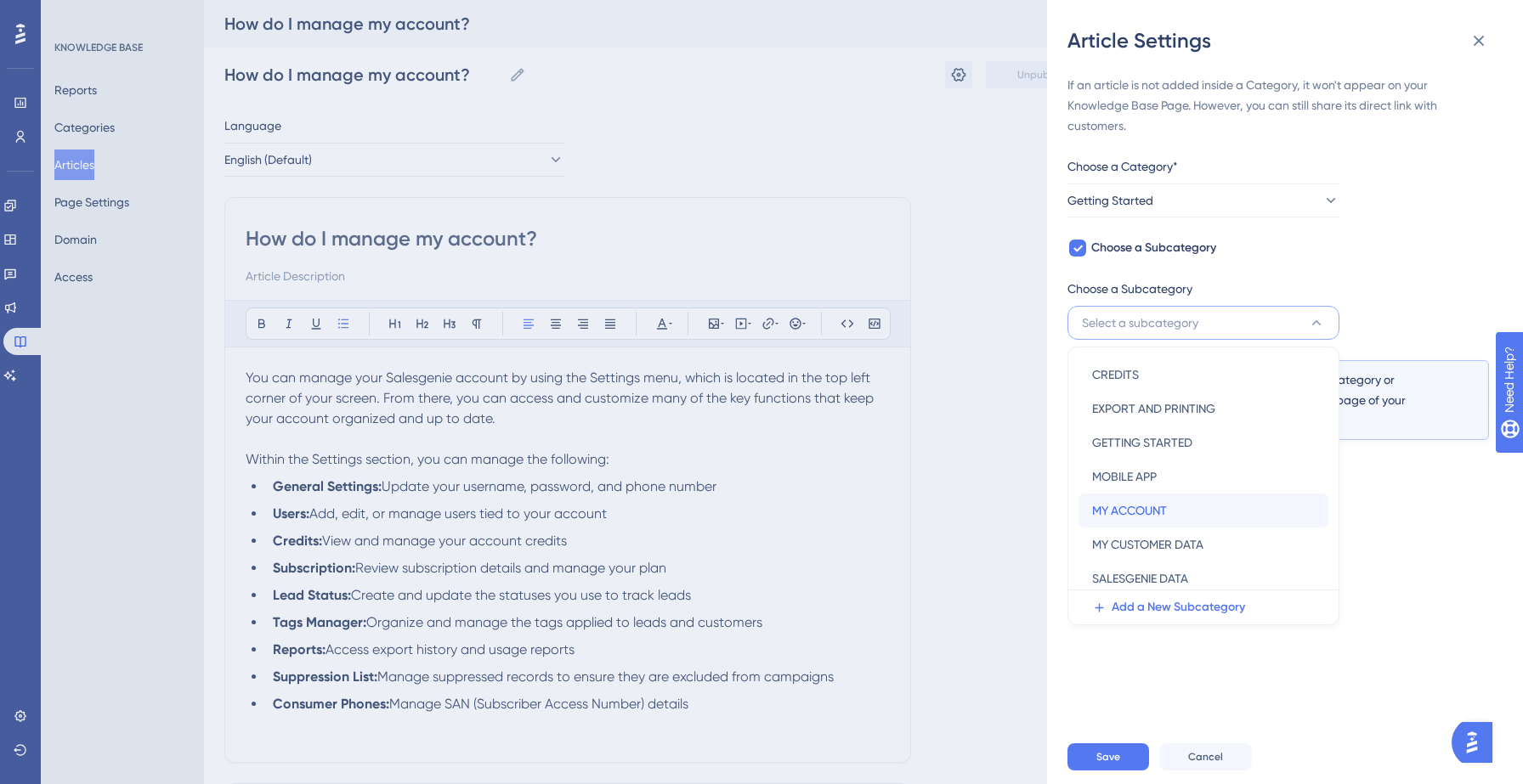
click at [1150, 508] on span "MY ACCOUNT" at bounding box center [1129, 510] width 74 height 20
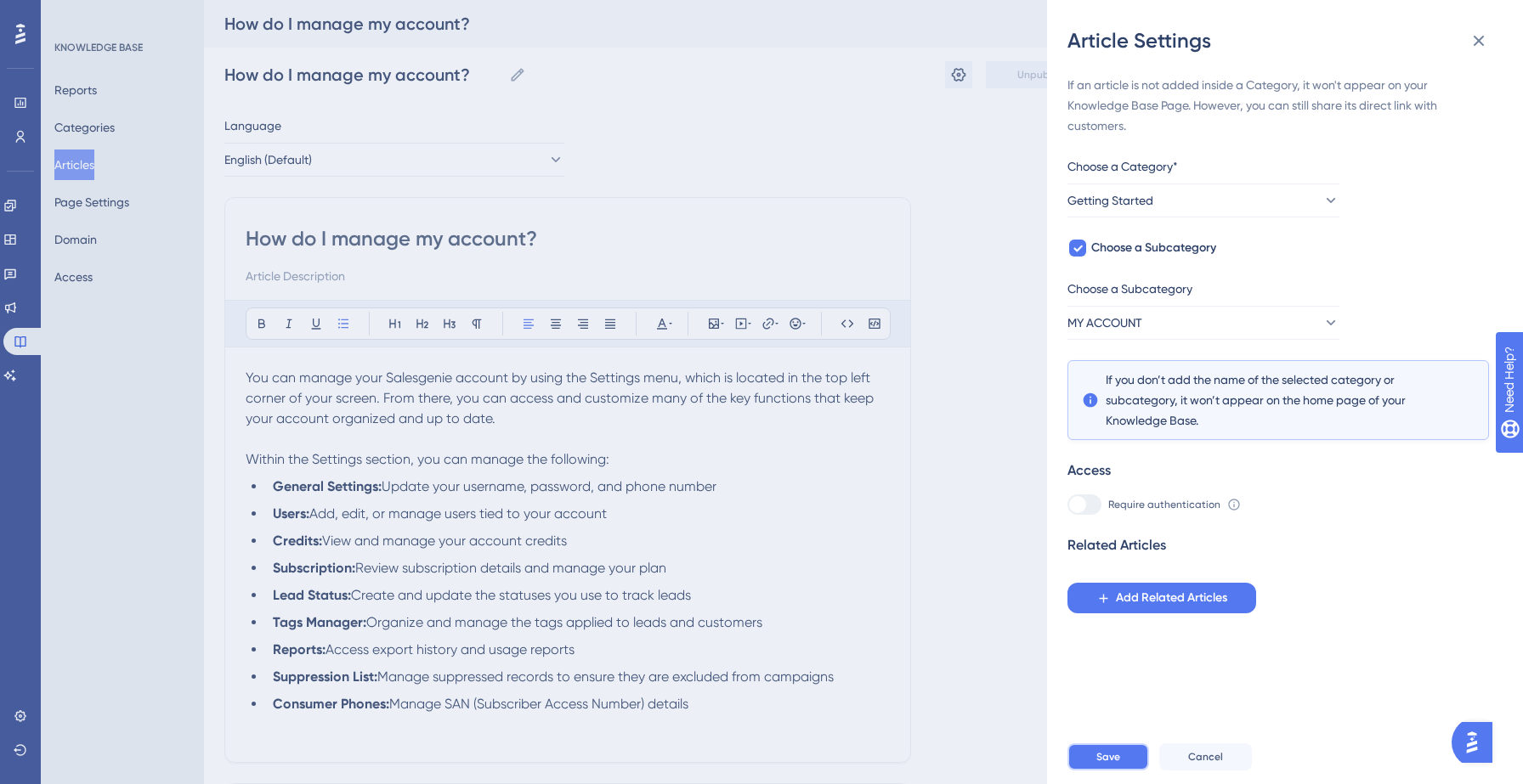
click at [1123, 754] on button "Save" at bounding box center [1108, 756] width 82 height 28
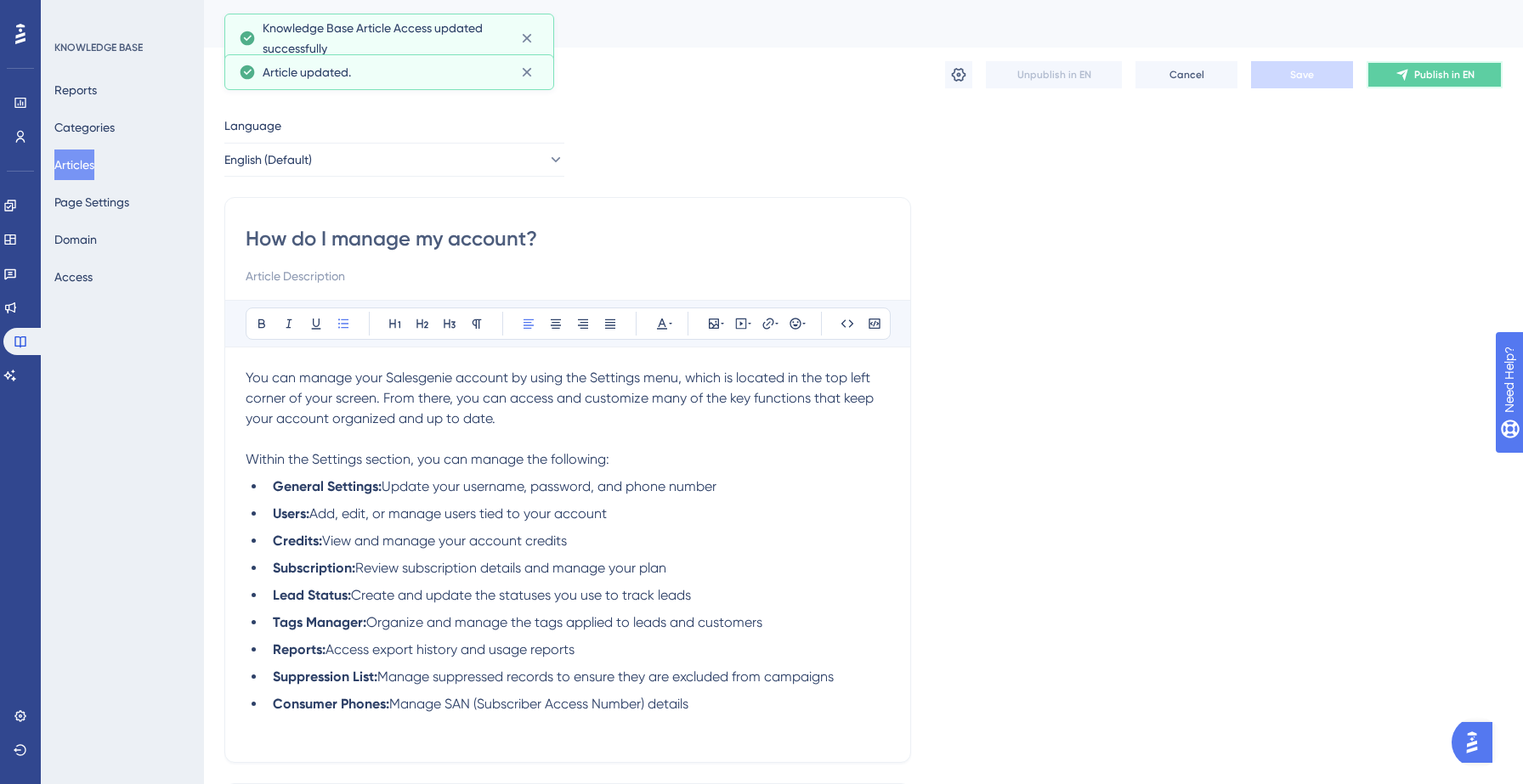
click at [1430, 73] on span "Publish in EN" at bounding box center [1444, 74] width 60 height 13
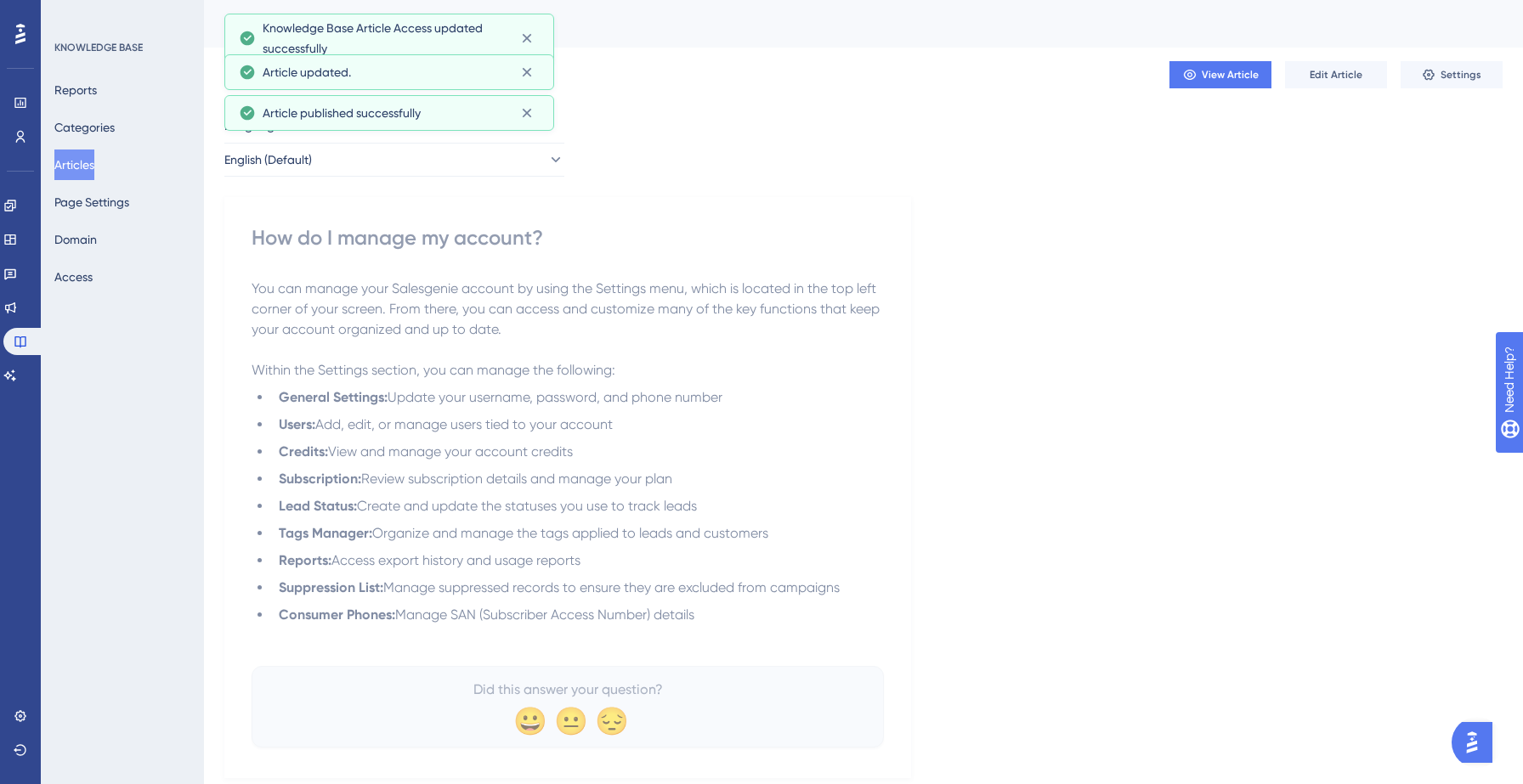
click at [83, 159] on button "Articles" at bounding box center [74, 165] width 40 height 30
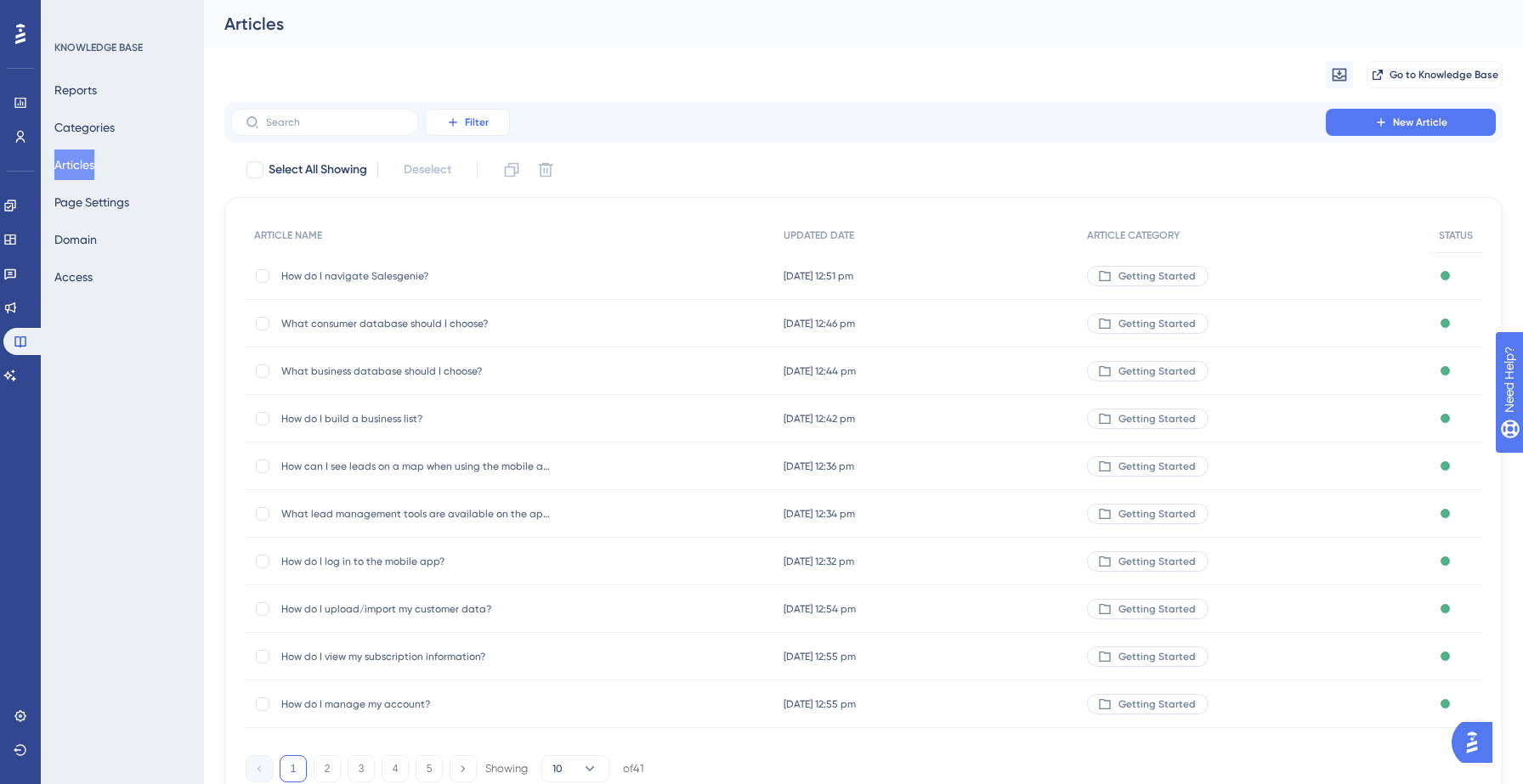
click at [478, 113] on button "Filter" at bounding box center [467, 122] width 85 height 28
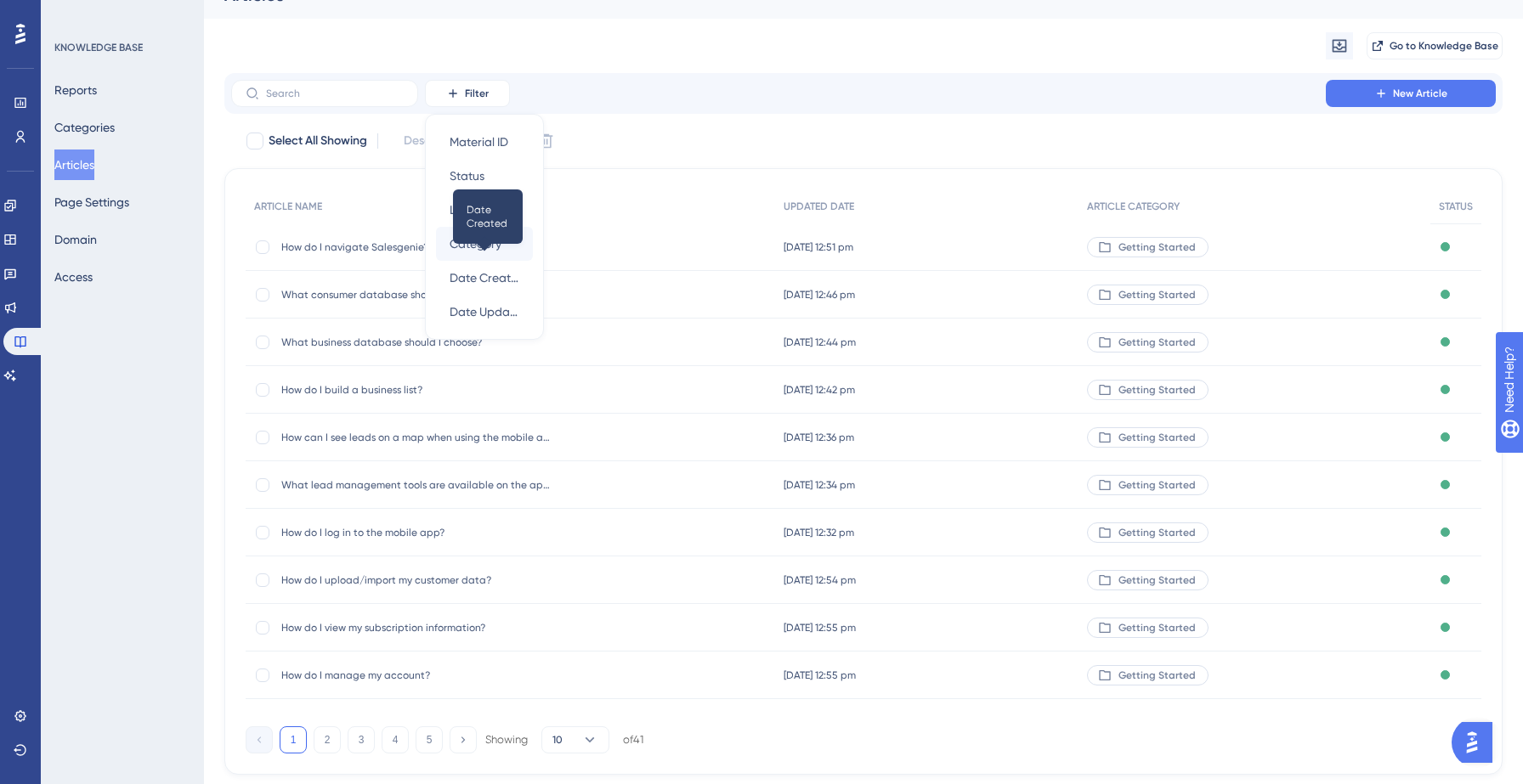
scroll to position [15, 0]
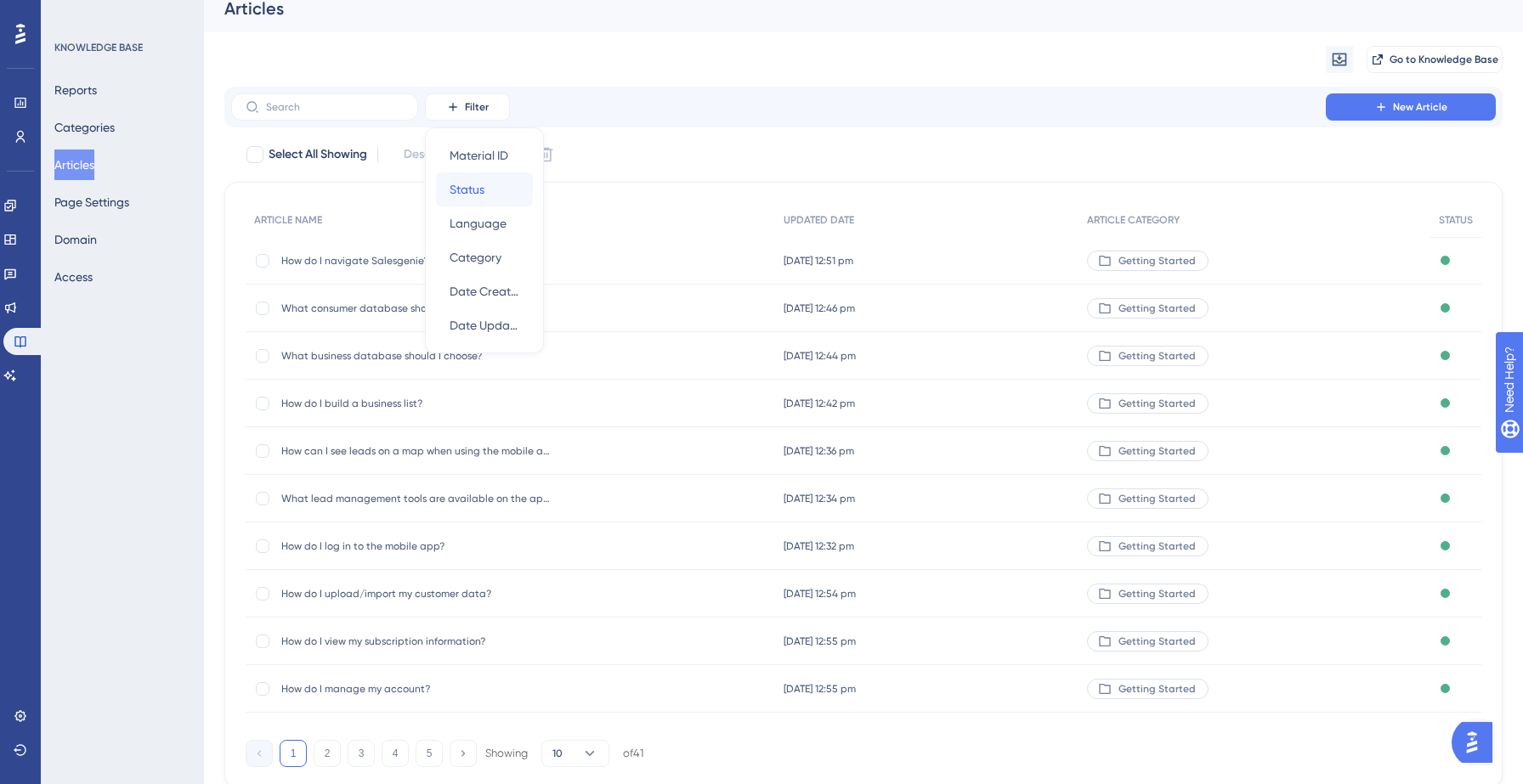
click at [486, 191] on div "Status Status" at bounding box center [484, 190] width 70 height 34
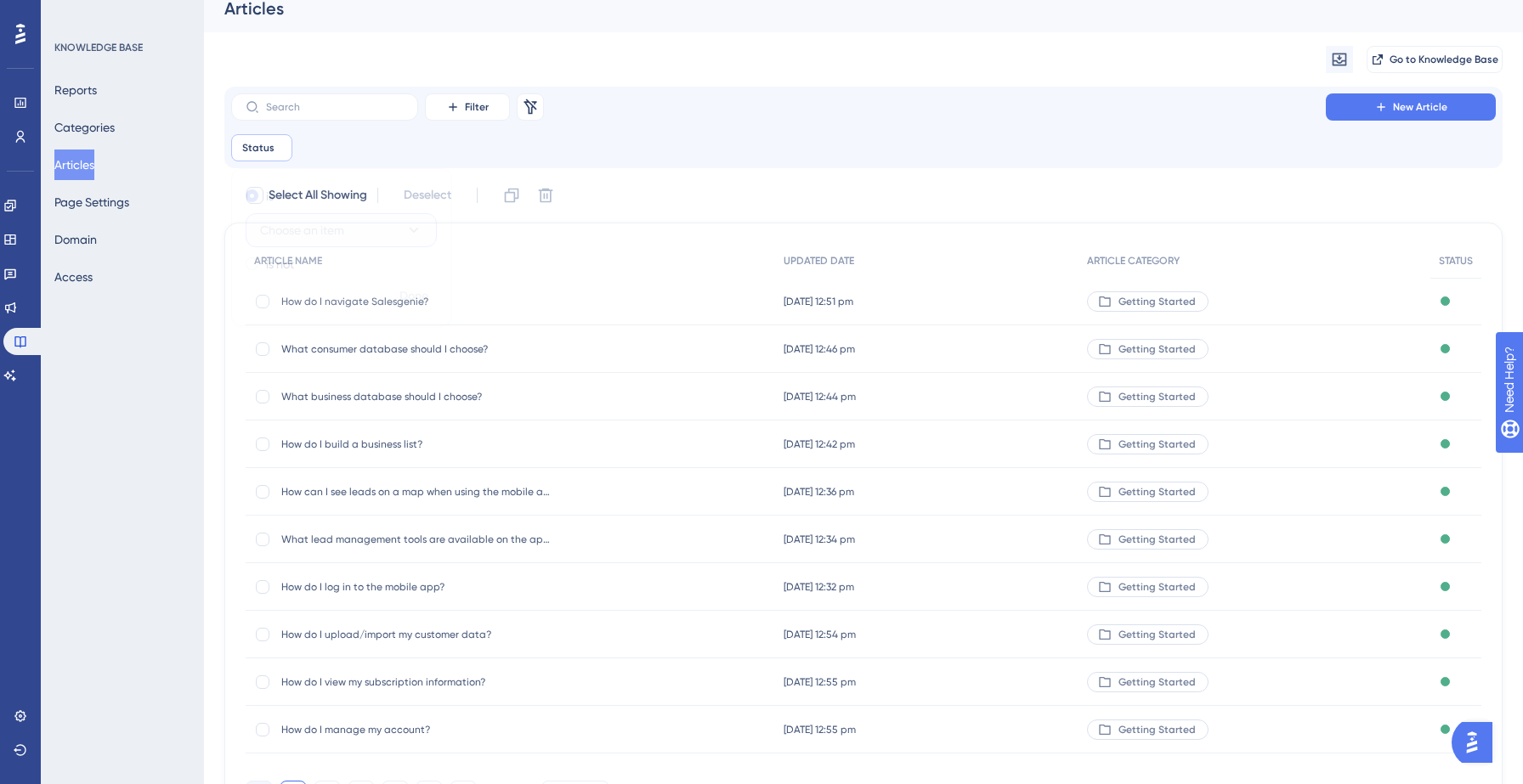
click at [350, 235] on button "Choose an item" at bounding box center [341, 231] width 192 height 34
click at [353, 190] on div "is" at bounding box center [338, 195] width 185 height 20
click at [290, 263] on label "is not" at bounding box center [279, 264] width 28 height 20
click at [344, 258] on span "Choose an item" at bounding box center [302, 256] width 84 height 20
click at [316, 346] on span "Published" at bounding box center [296, 343] width 52 height 20
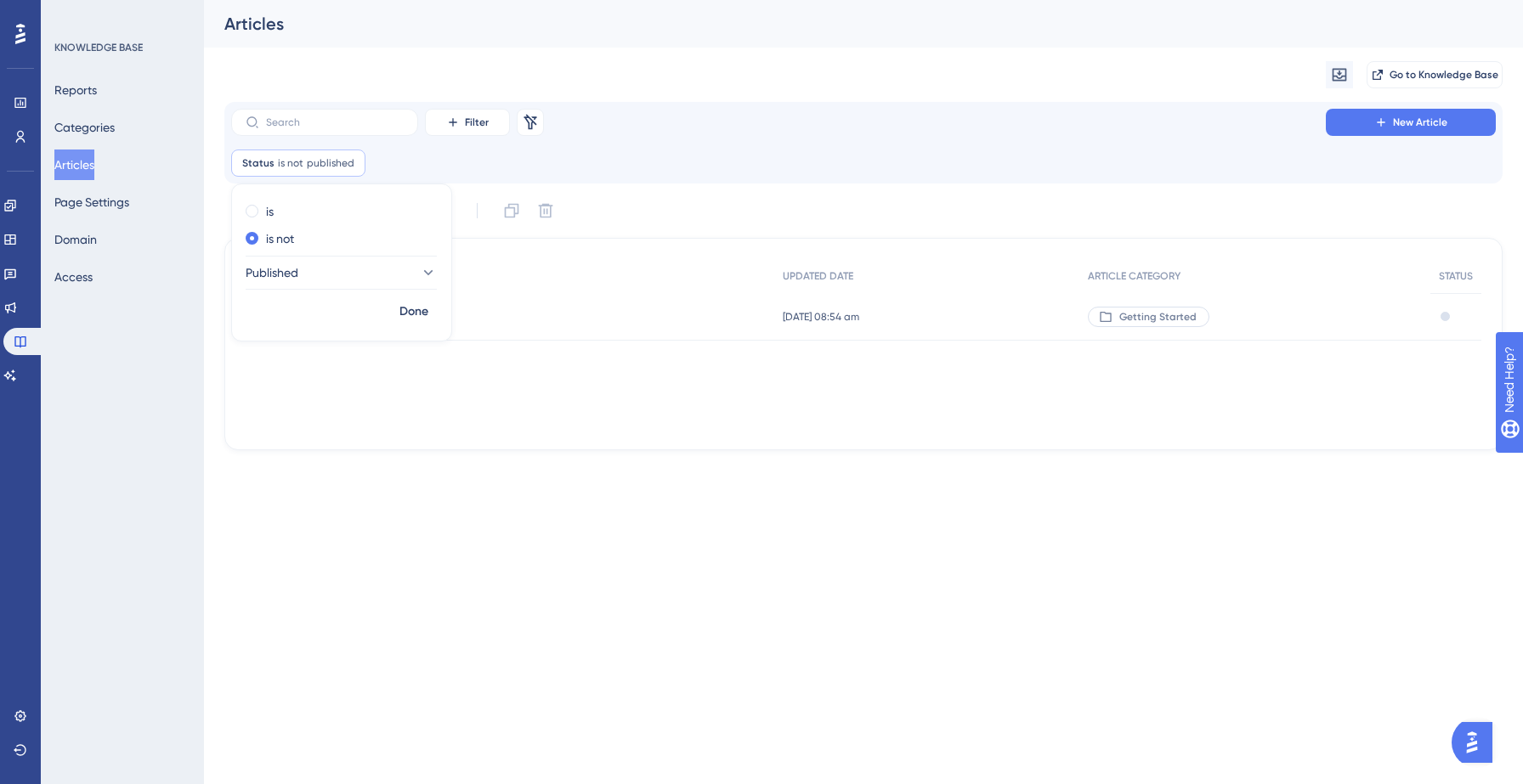
scroll to position [0, 0]
click at [423, 271] on icon at bounding box center [428, 272] width 10 height 5
click at [538, 395] on div "ARTICLE NAME UPDATED DATE ARTICLE CATEGORY STATUS How do I reset my password? H…" at bounding box center [863, 344] width 1236 height 170
click at [368, 315] on span "How do I reset my password?" at bounding box center [416, 316] width 272 height 13
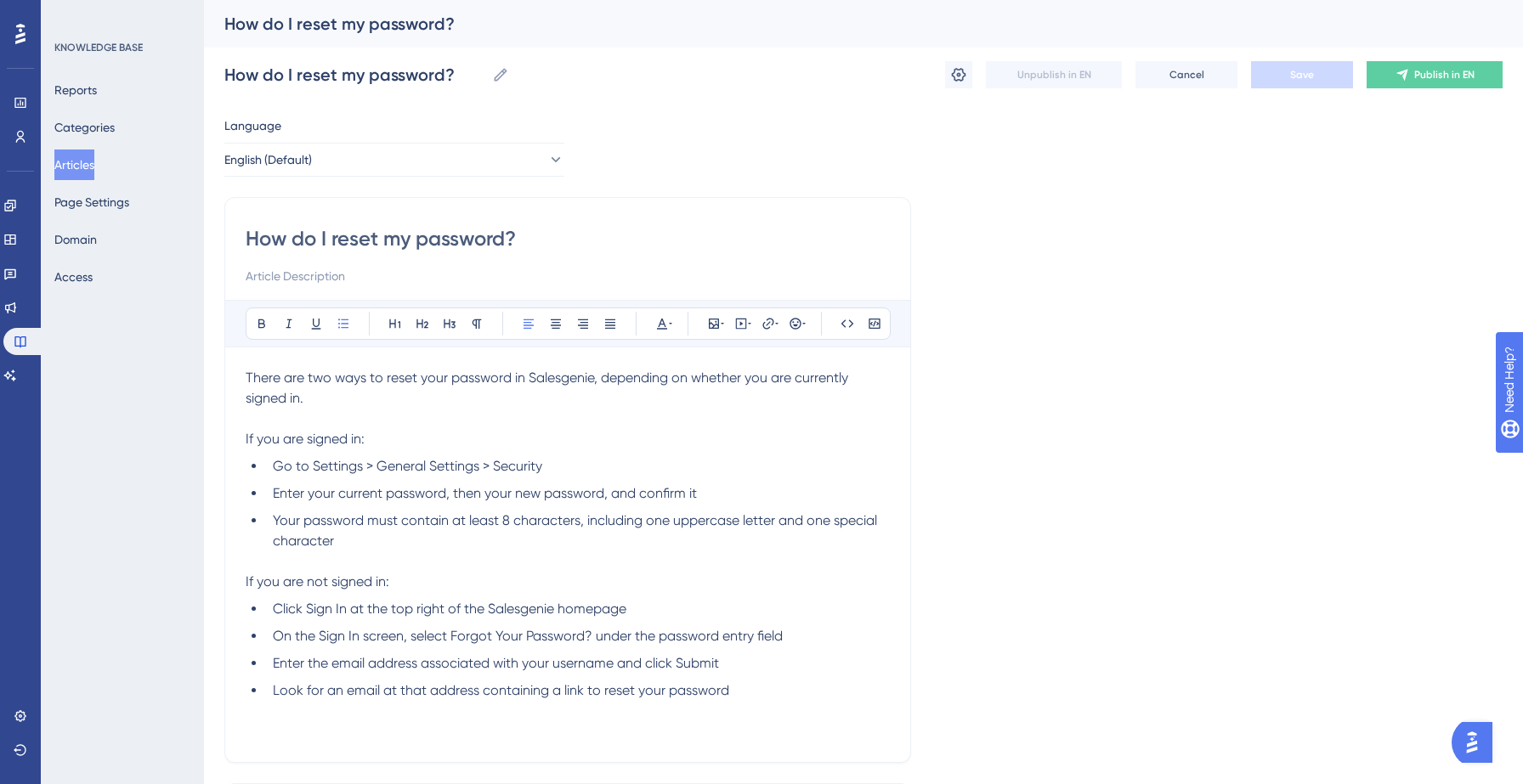
click at [315, 229] on input "How do I reset my password?" at bounding box center [568, 238] width 644 height 28
click at [961, 67] on icon at bounding box center [959, 75] width 17 height 17
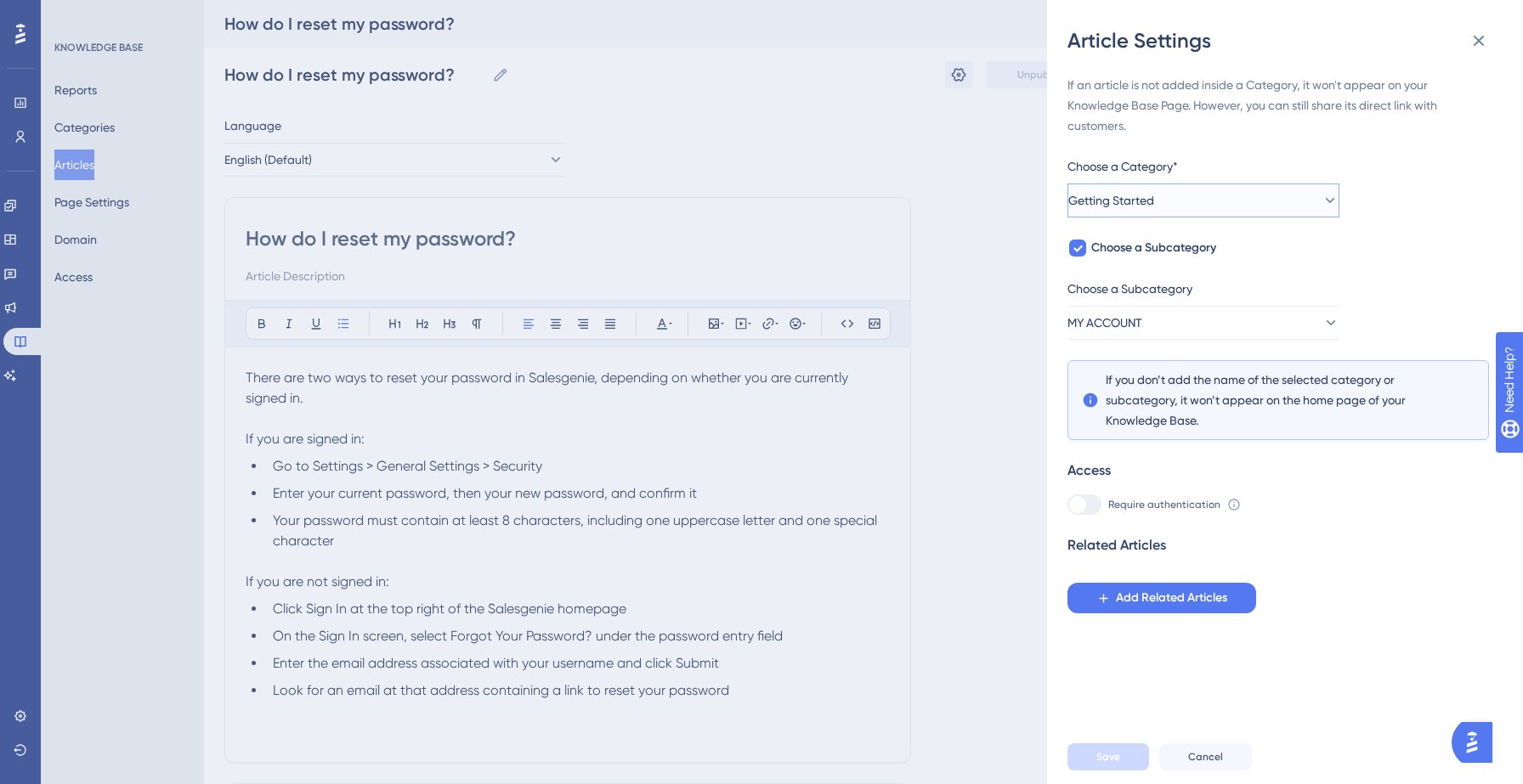
click at [1228, 205] on button "Getting Started" at bounding box center [1203, 201] width 272 height 34
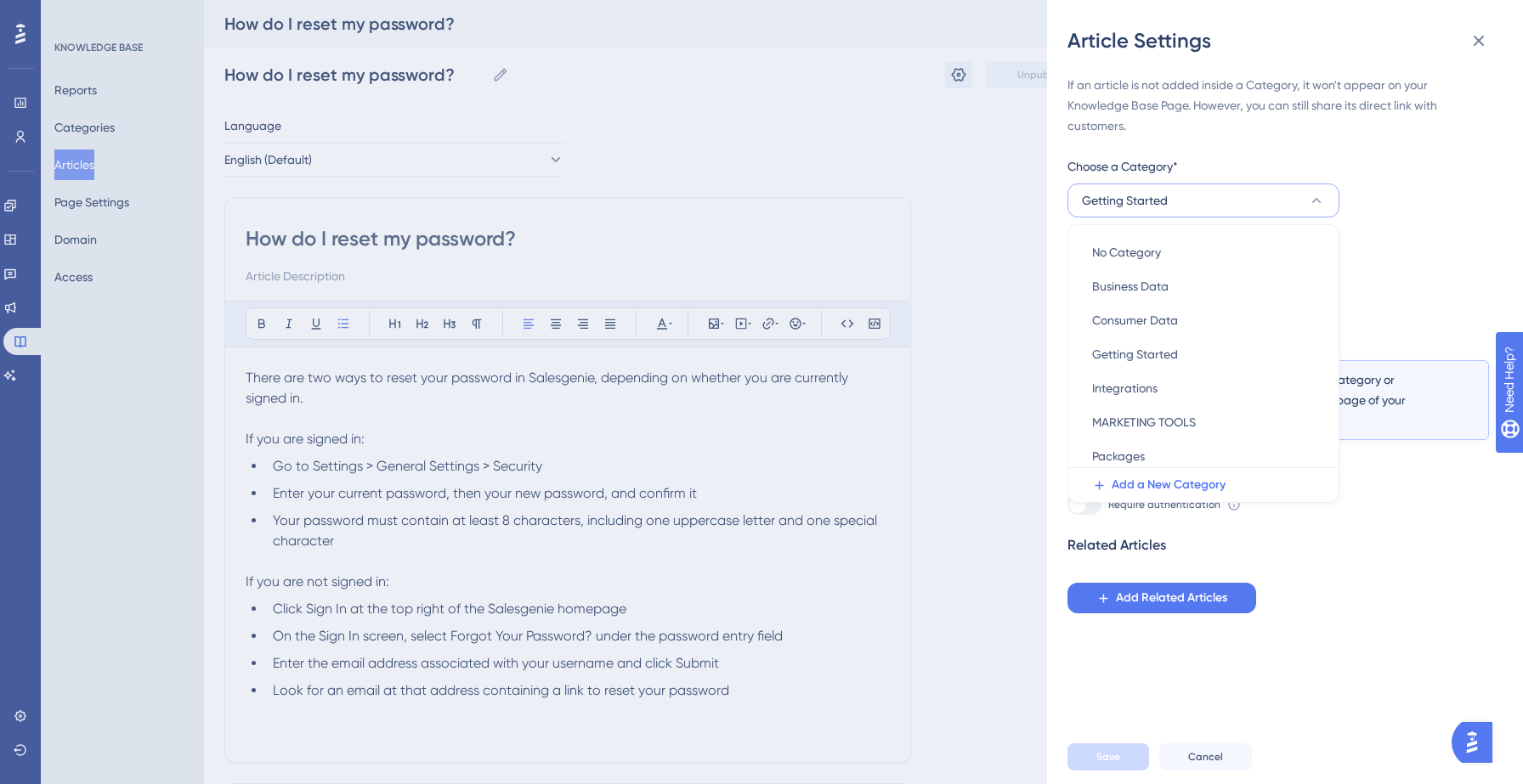
click at [1228, 205] on button "Getting Started" at bounding box center [1203, 201] width 272 height 34
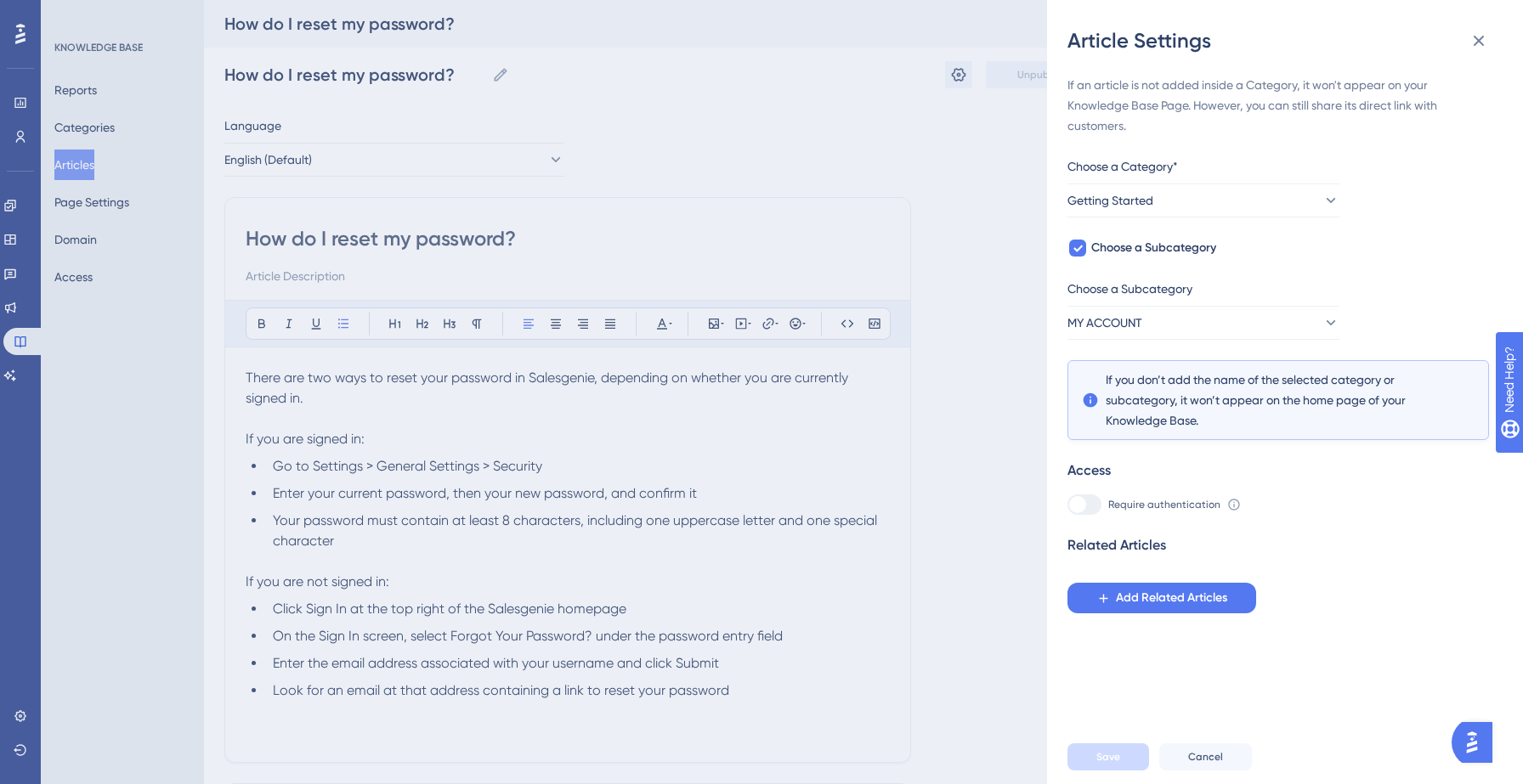
click at [1324, 247] on div "If an article is not added inside a Category, it won't appear on your Knowledge…" at bounding box center [1278, 343] width 421 height 538
click at [1482, 36] on icon at bounding box center [1479, 41] width 11 height 11
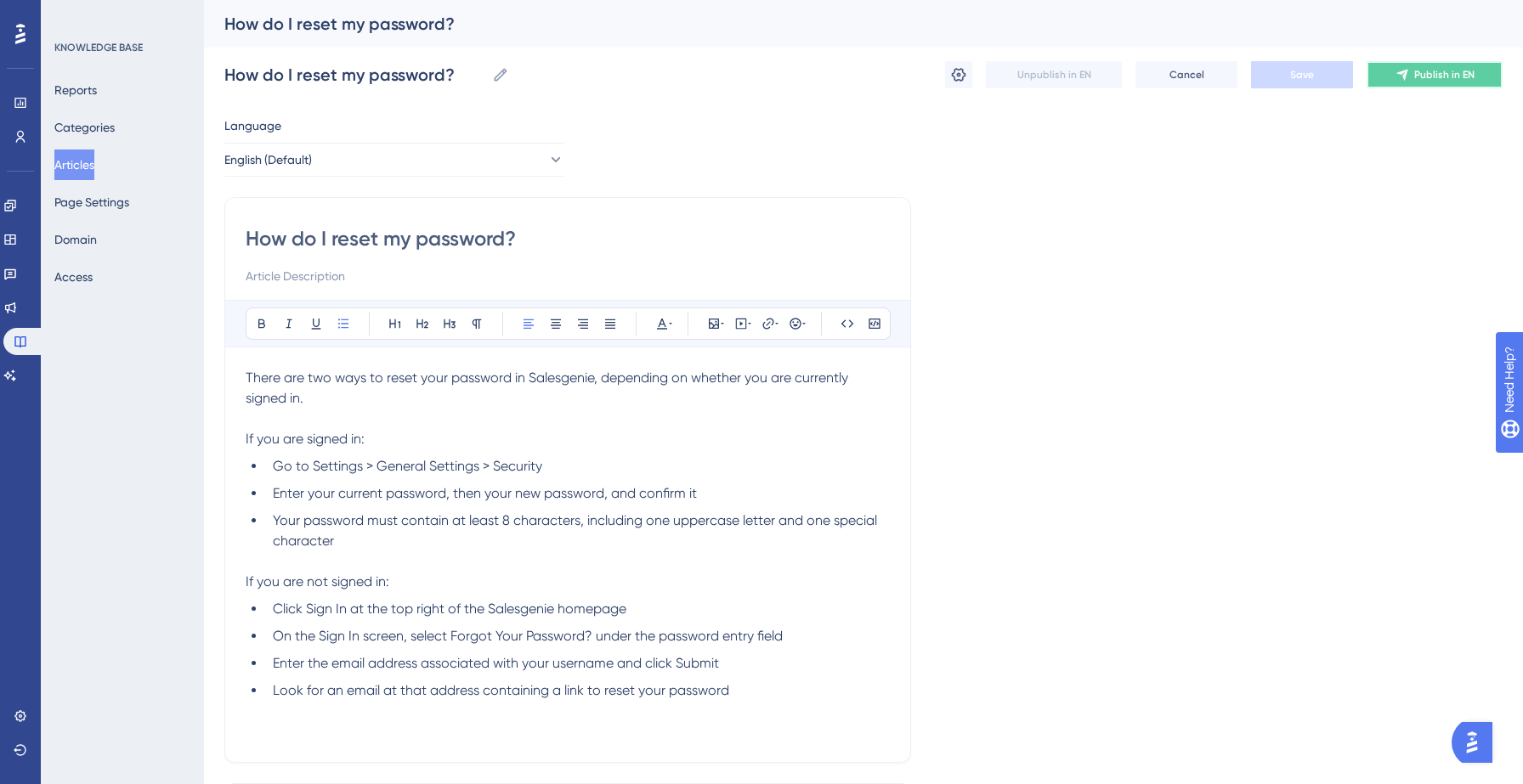
click at [1443, 78] on span "Publish in EN" at bounding box center [1444, 74] width 60 height 13
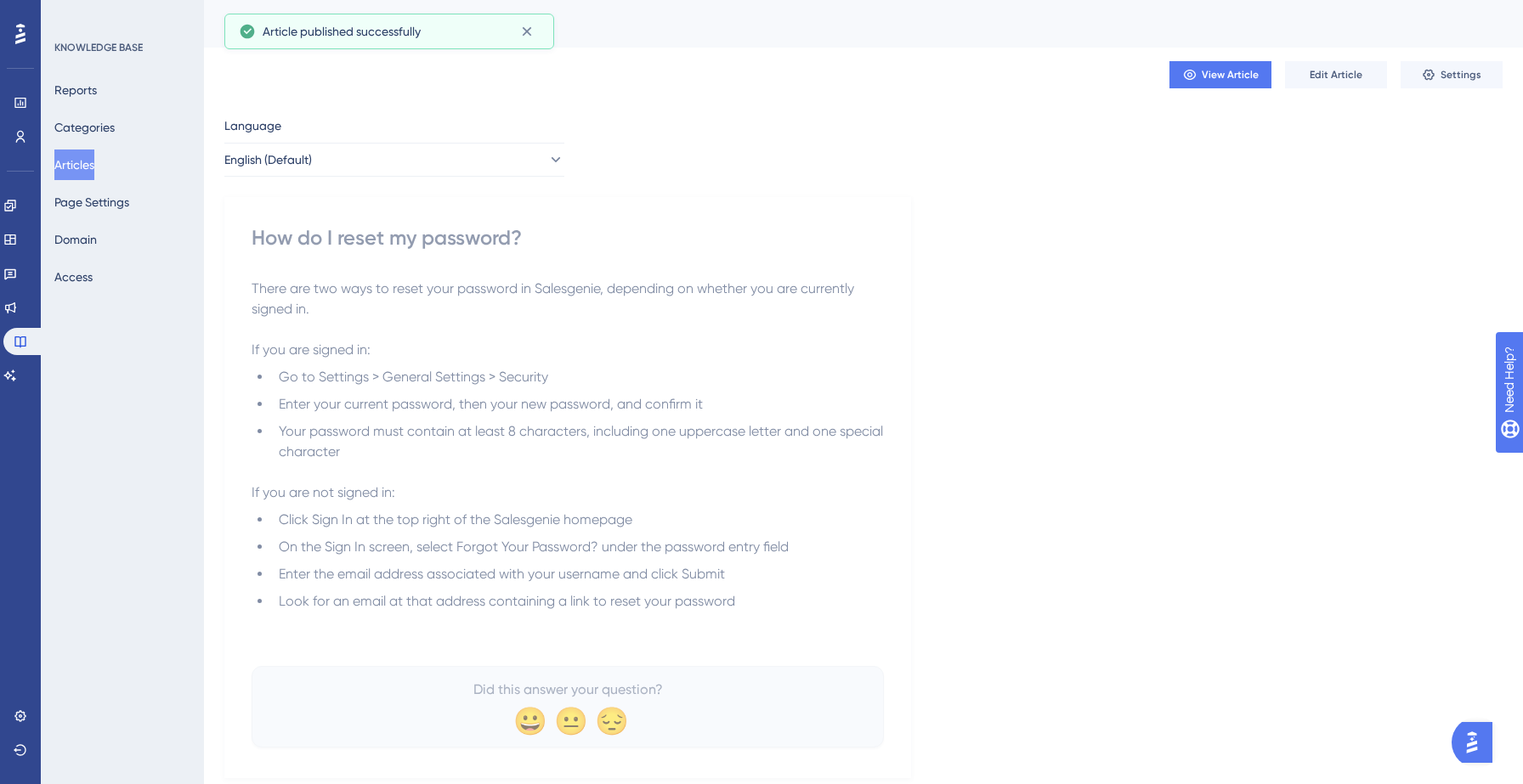
click at [71, 165] on button "Articles" at bounding box center [74, 165] width 40 height 30
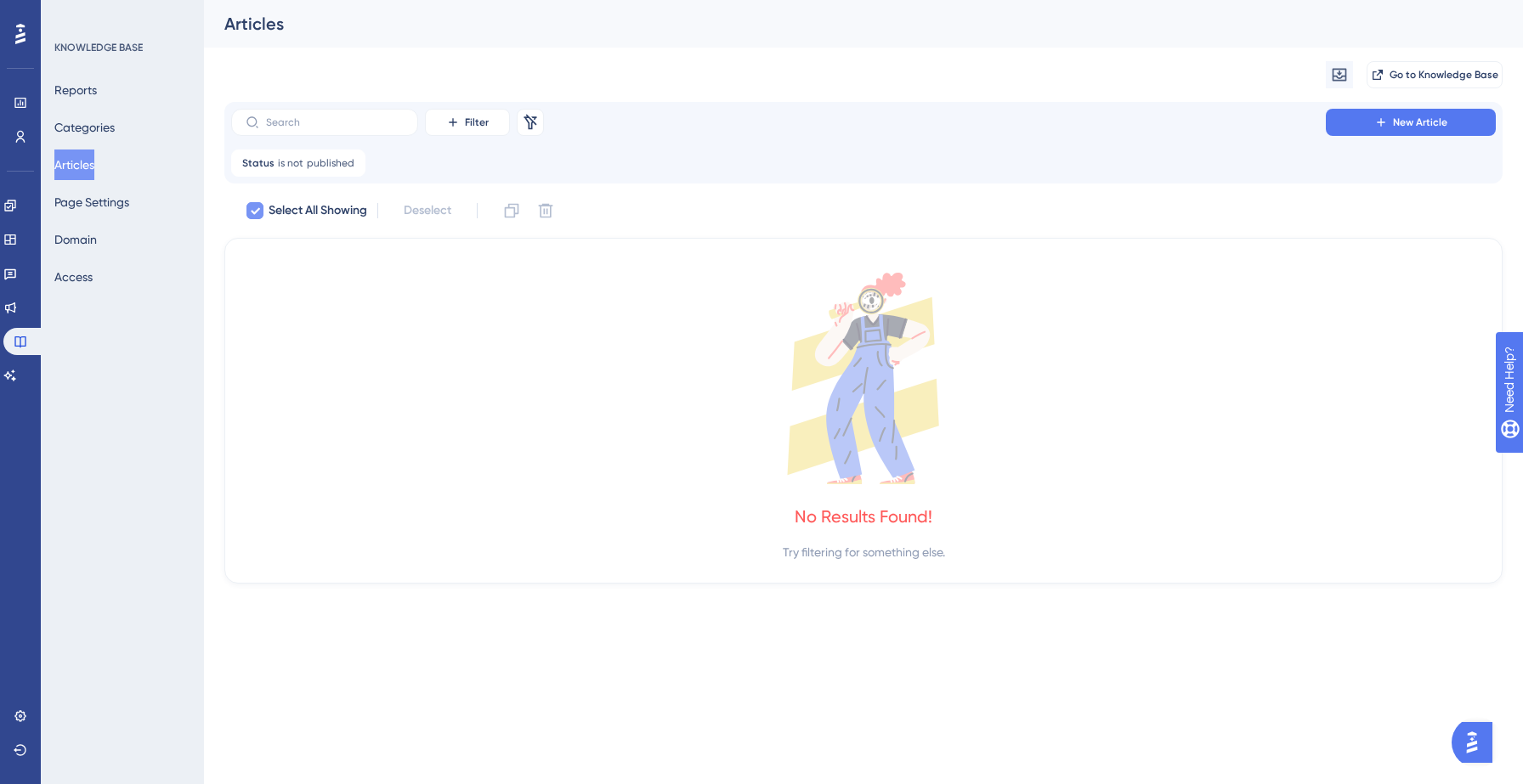
click at [262, 214] on div at bounding box center [255, 211] width 17 height 17
click at [538, 123] on icon at bounding box center [531, 122] width 17 height 17
checkbox input "false"
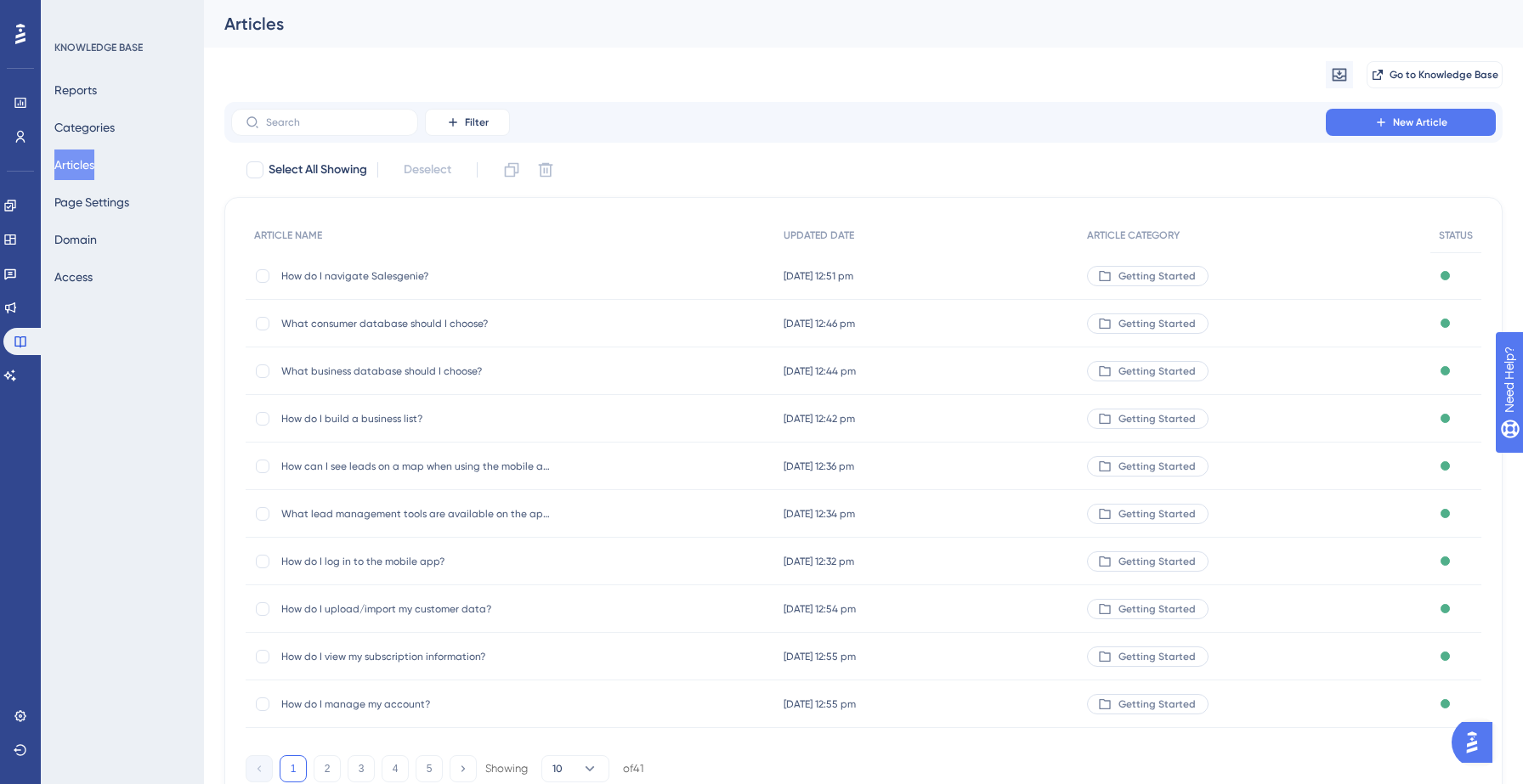
scroll to position [81, 0]
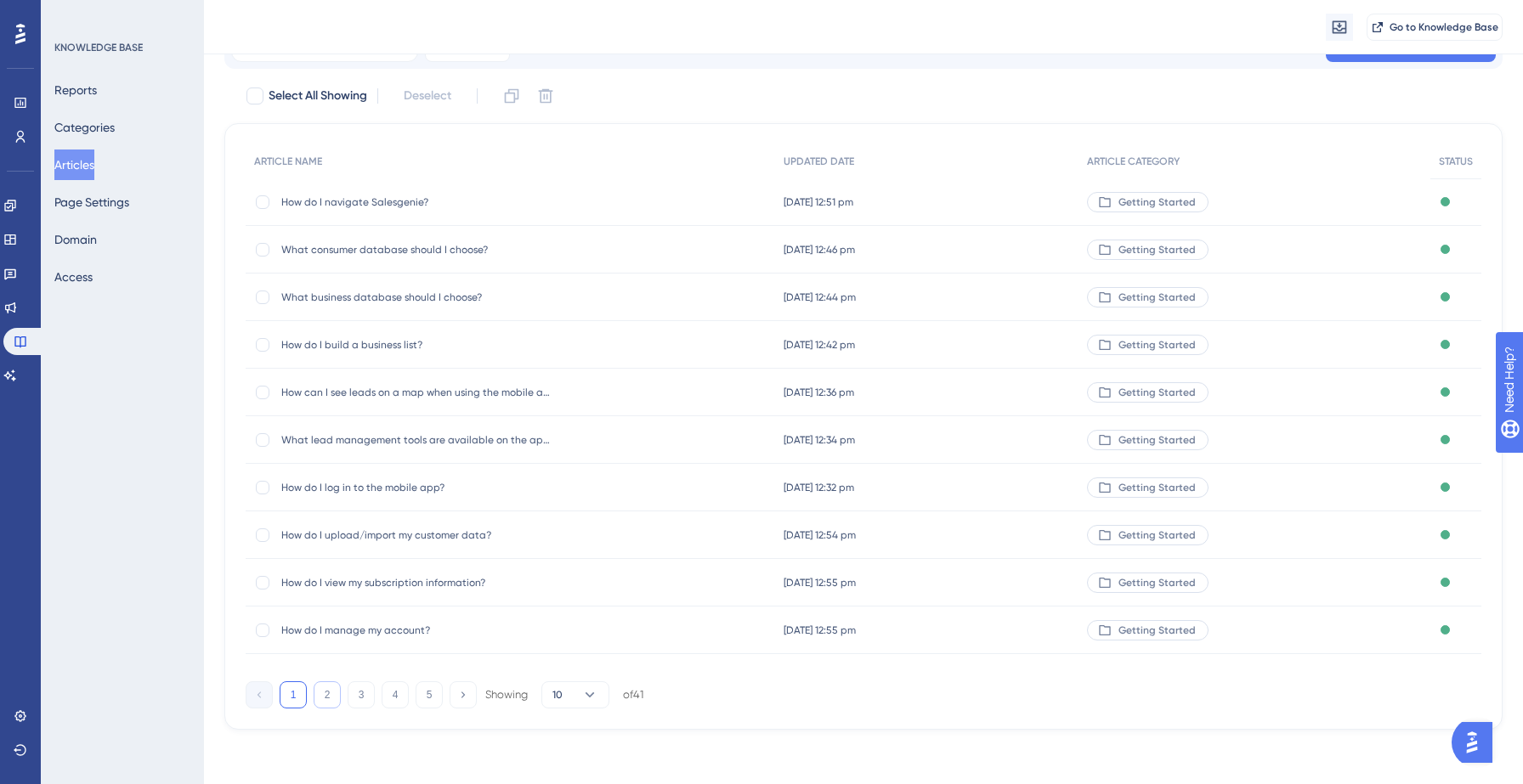
click at [322, 689] on button "2" at bounding box center [327, 694] width 28 height 28
click at [360, 696] on button "3" at bounding box center [361, 694] width 28 height 28
click at [396, 694] on button "4" at bounding box center [395, 694] width 28 height 28
click at [557, 491] on div "How do I log in and out of my account? How do I log in and out of my account?" at bounding box center [510, 488] width 528 height 48
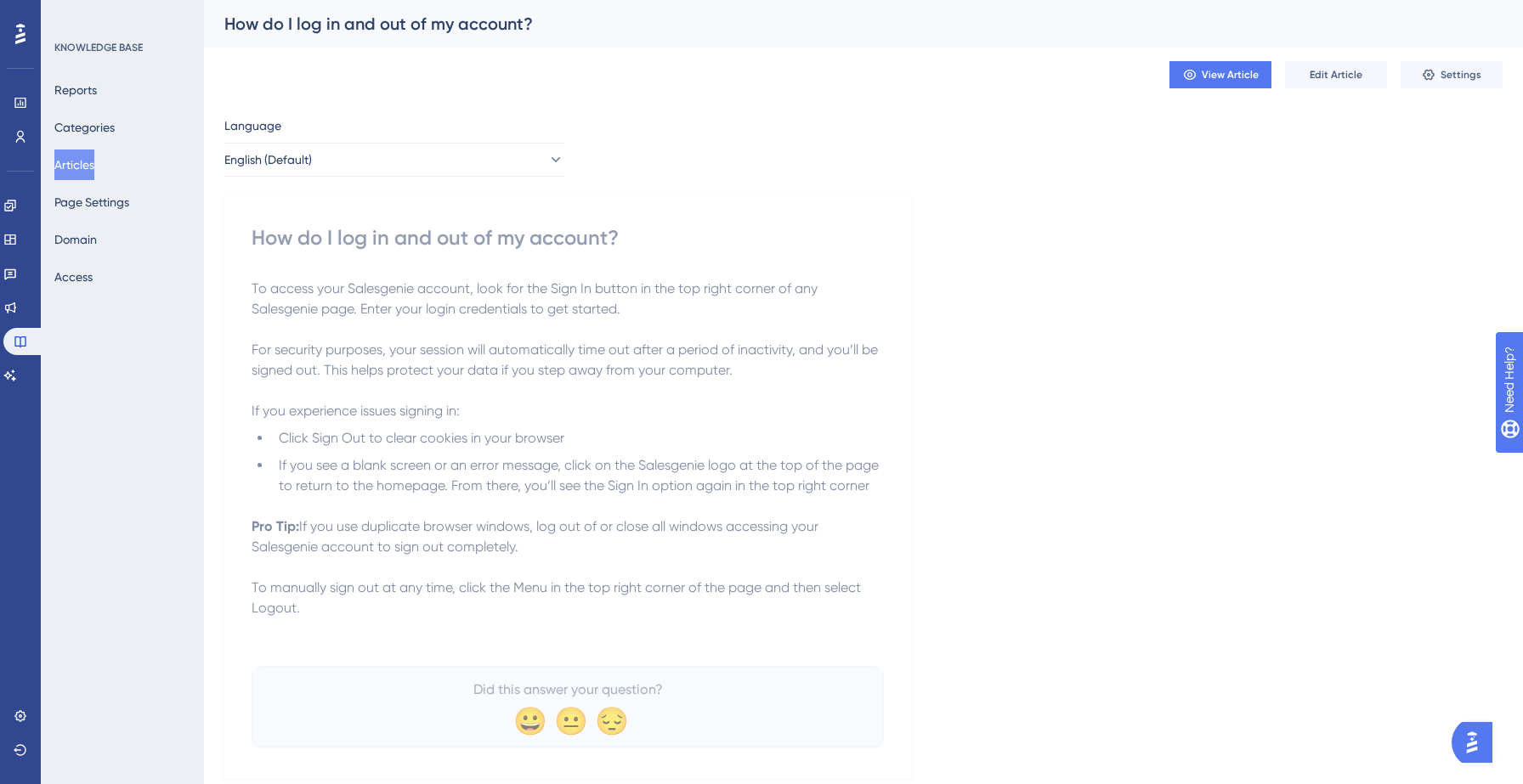
click at [333, 231] on div "How do I log in and out of my account?" at bounding box center [567, 237] width 632 height 28
copy div "How do I log in and out of my account?"
click at [1419, 66] on button "Settings" at bounding box center [1452, 74] width 102 height 28
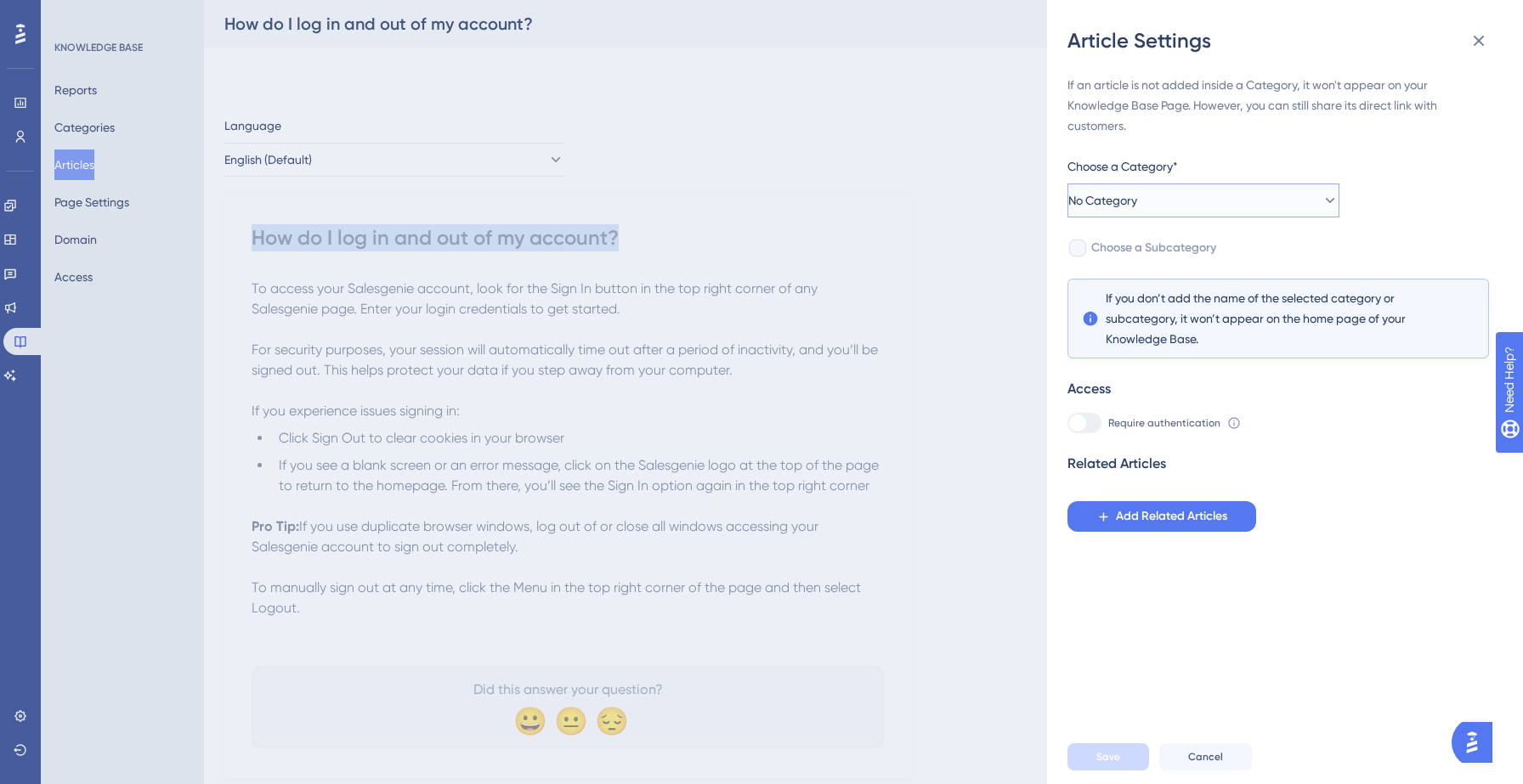
click at [1177, 200] on button "No Category" at bounding box center [1203, 201] width 272 height 34
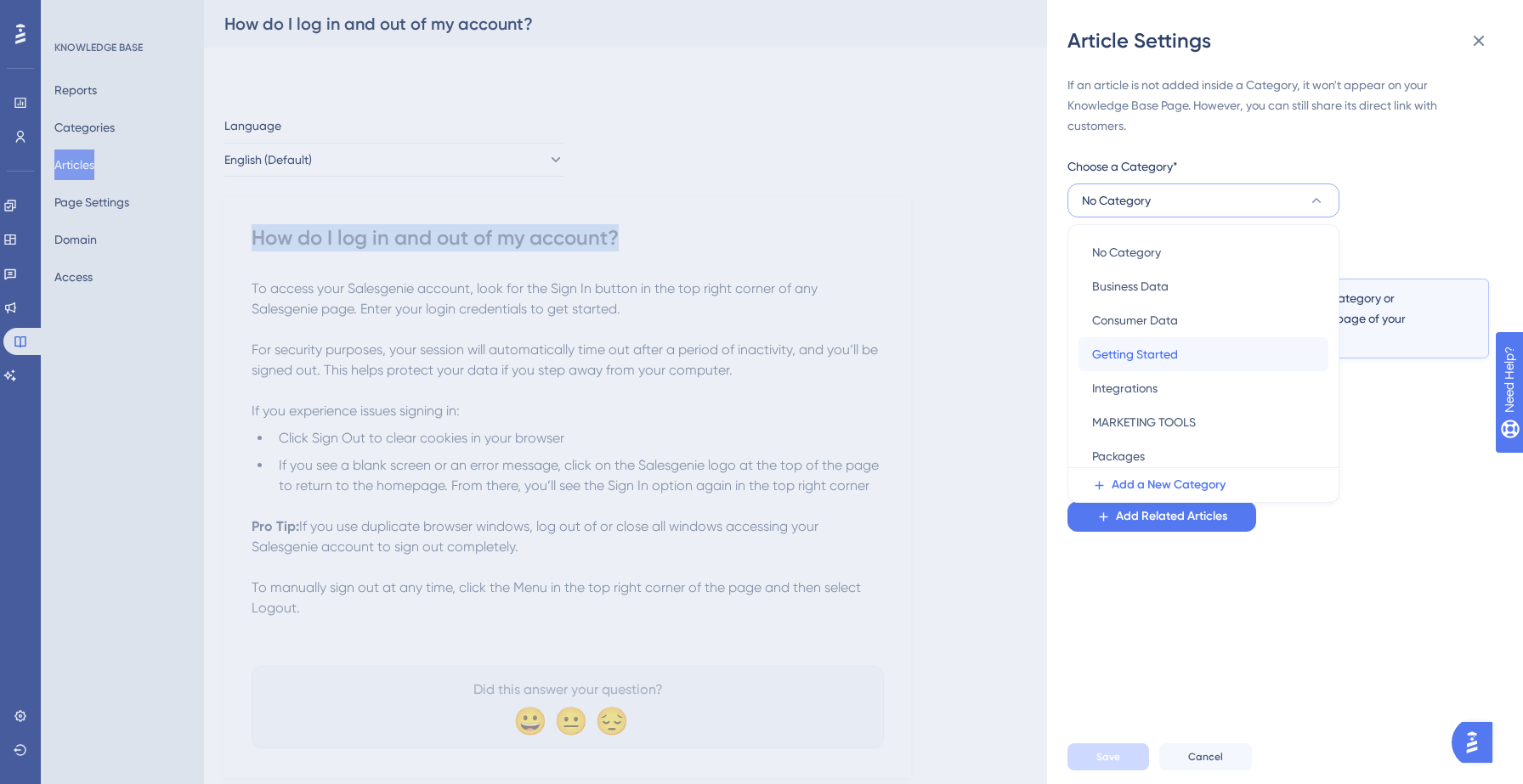
click at [1146, 348] on span "Getting Started" at bounding box center [1135, 353] width 86 height 20
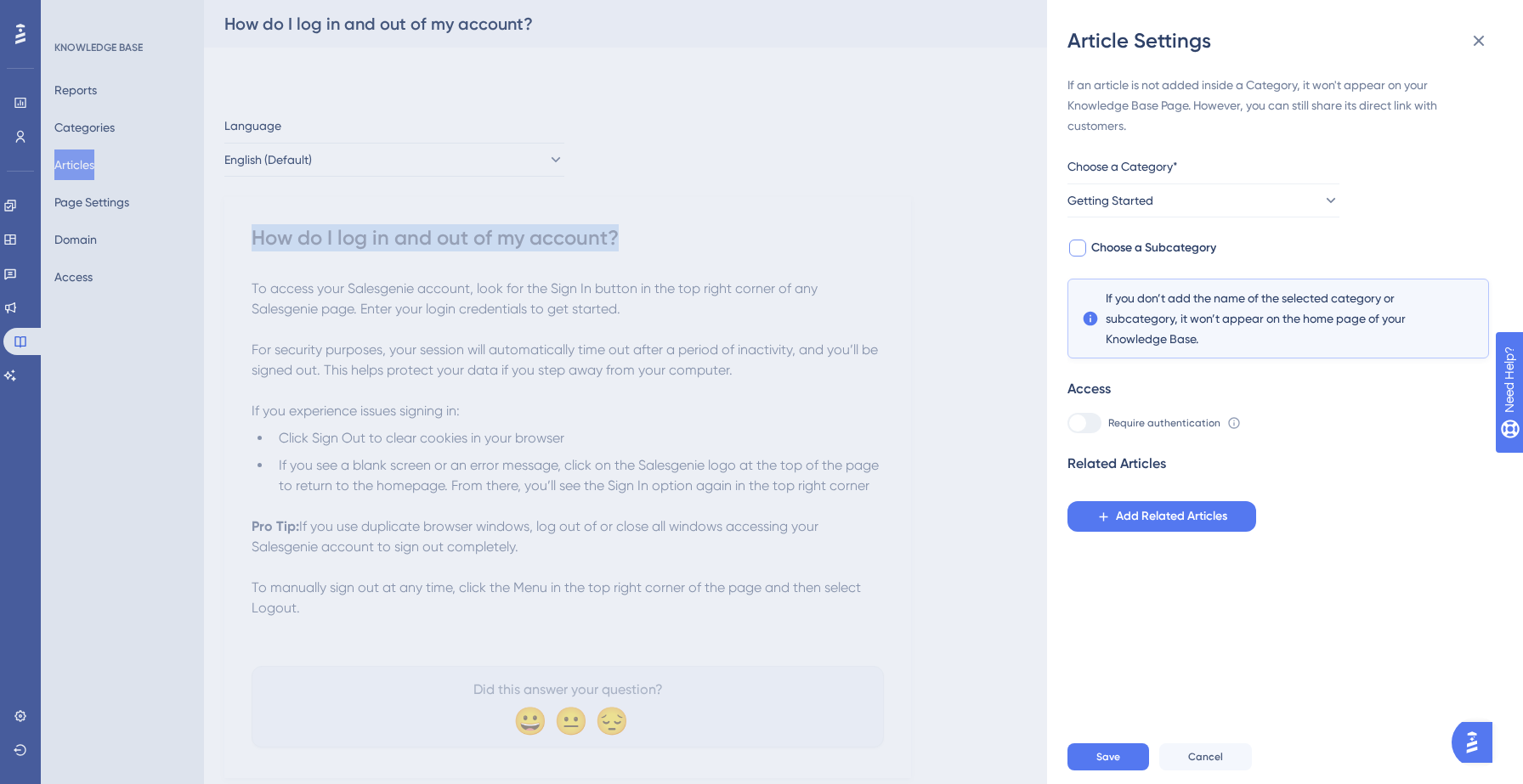
click at [1191, 252] on span "Choose a Subcategory" at bounding box center [1153, 248] width 125 height 20
checkbox input "true"
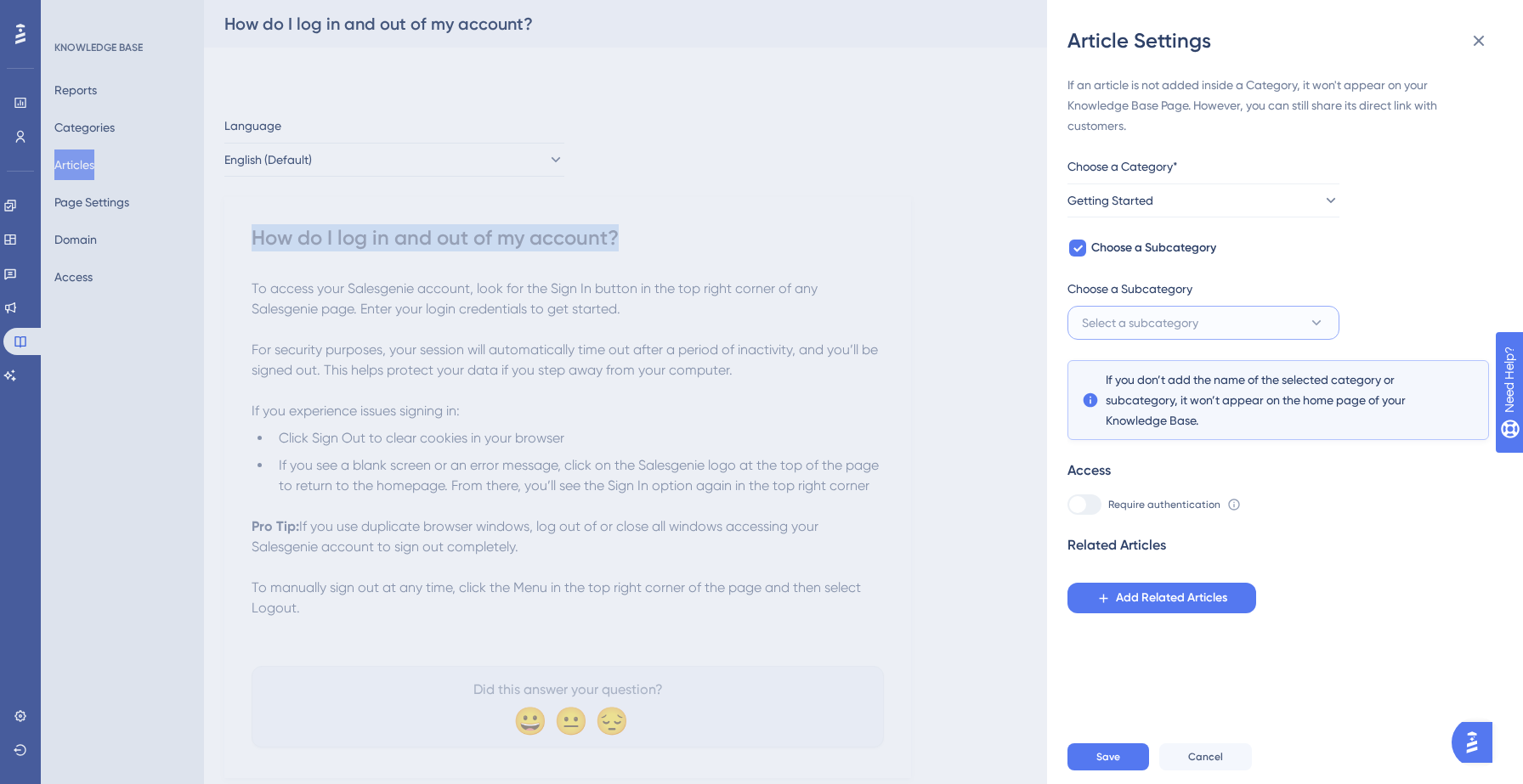
click at [1183, 314] on span "Select a subcategory" at bounding box center [1140, 322] width 116 height 20
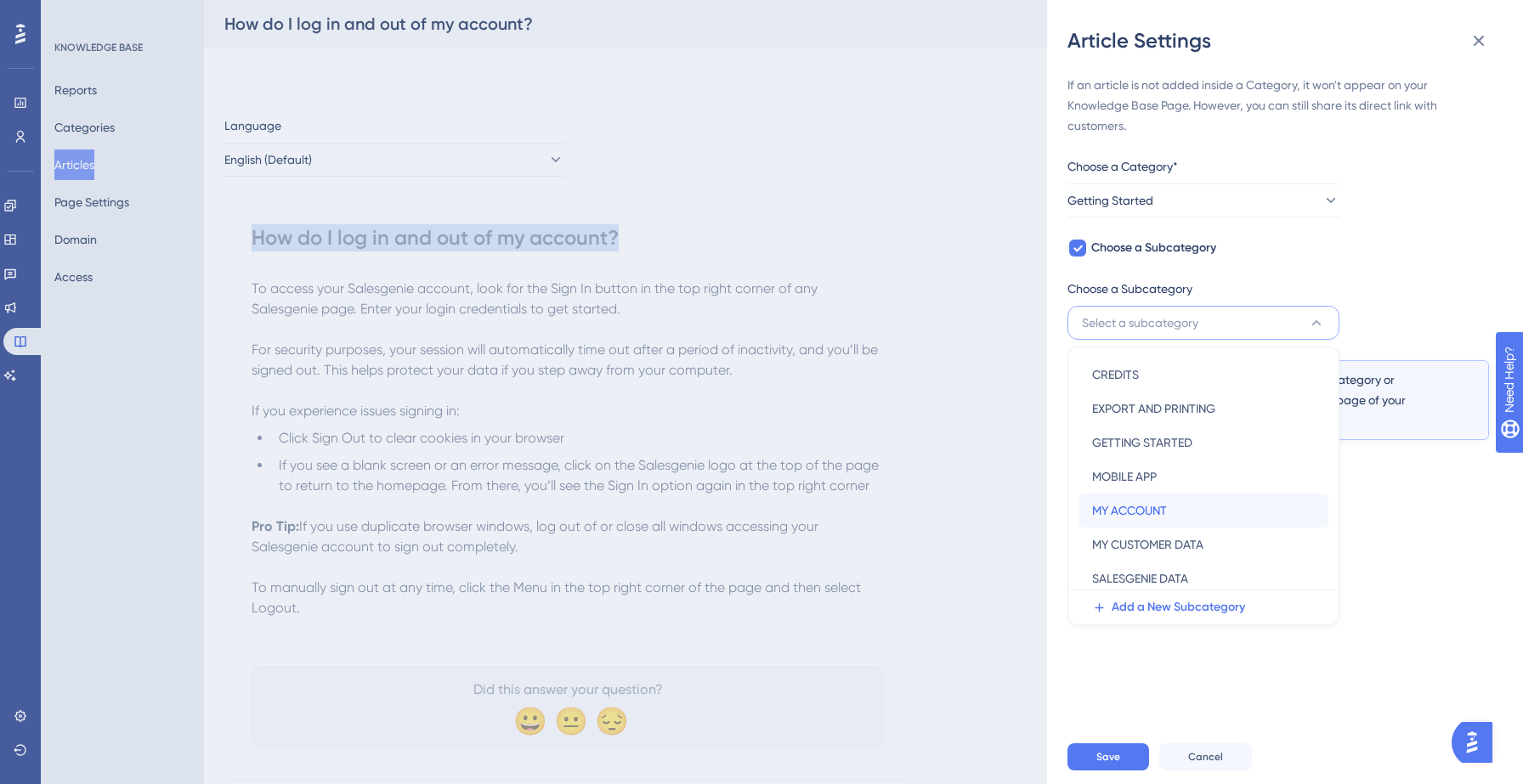
click at [1139, 507] on span "MY ACCOUNT" at bounding box center [1129, 510] width 74 height 20
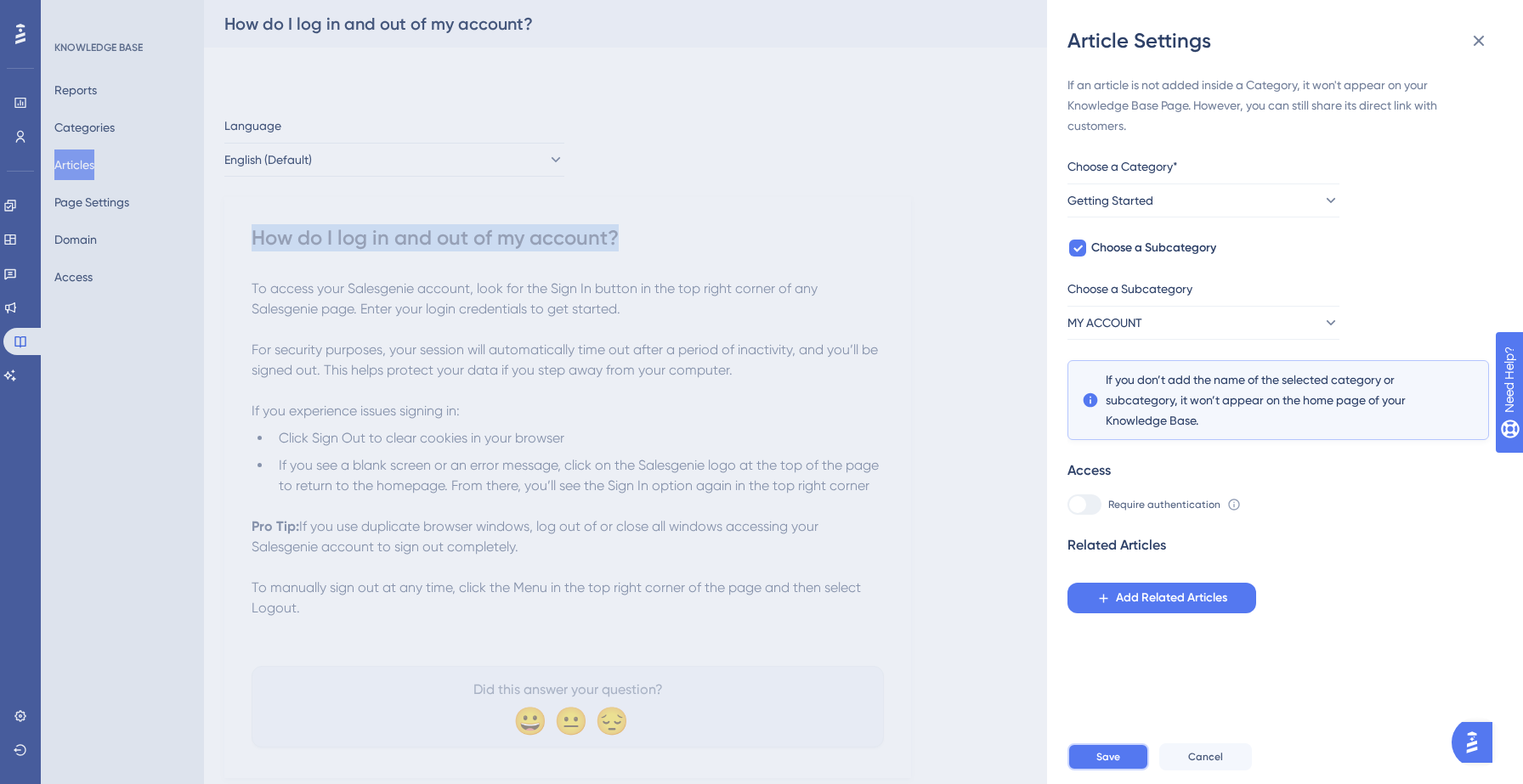
click at [1106, 762] on span "Save" at bounding box center [1107, 756] width 24 height 13
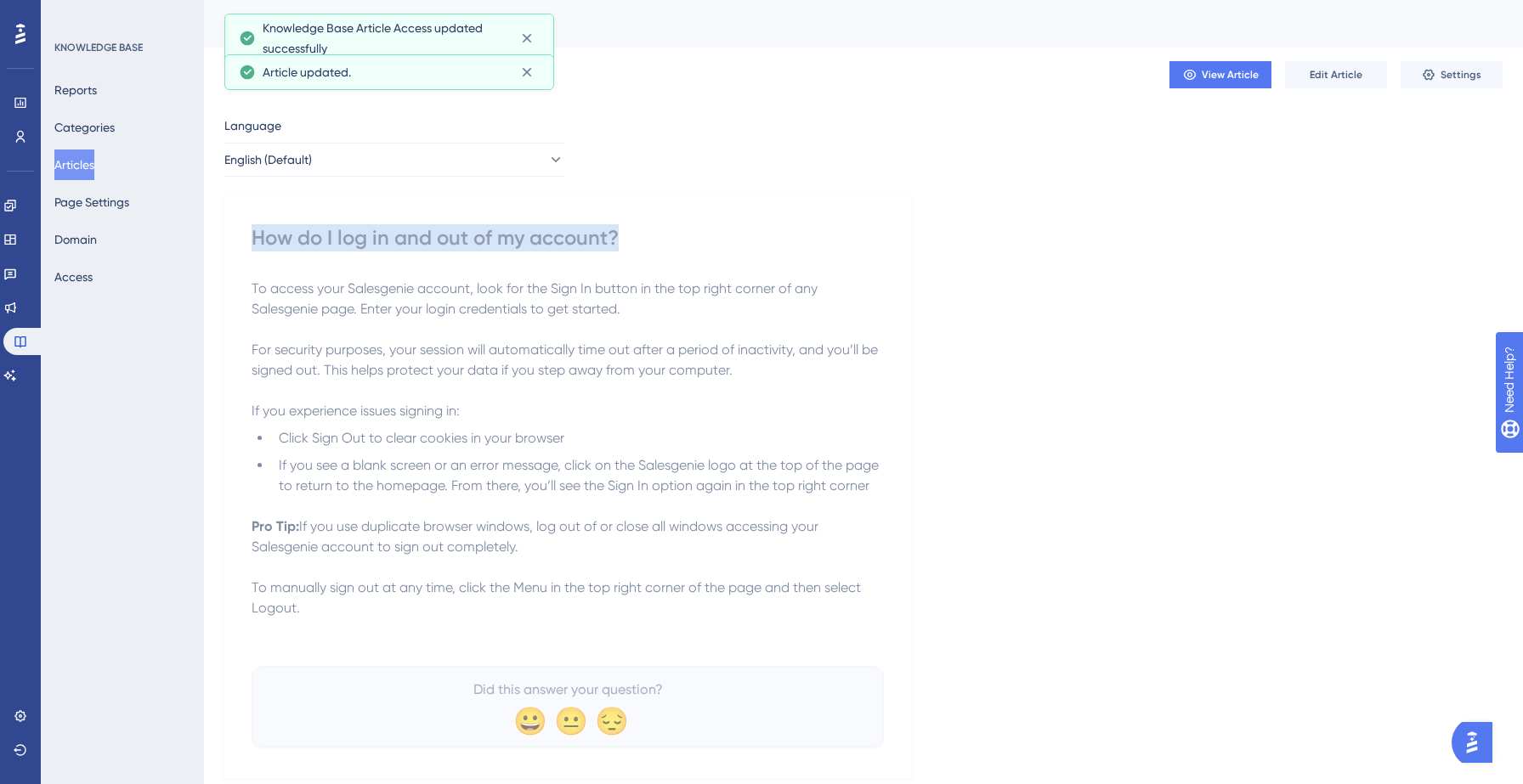
click at [88, 169] on button "Articles" at bounding box center [74, 165] width 40 height 30
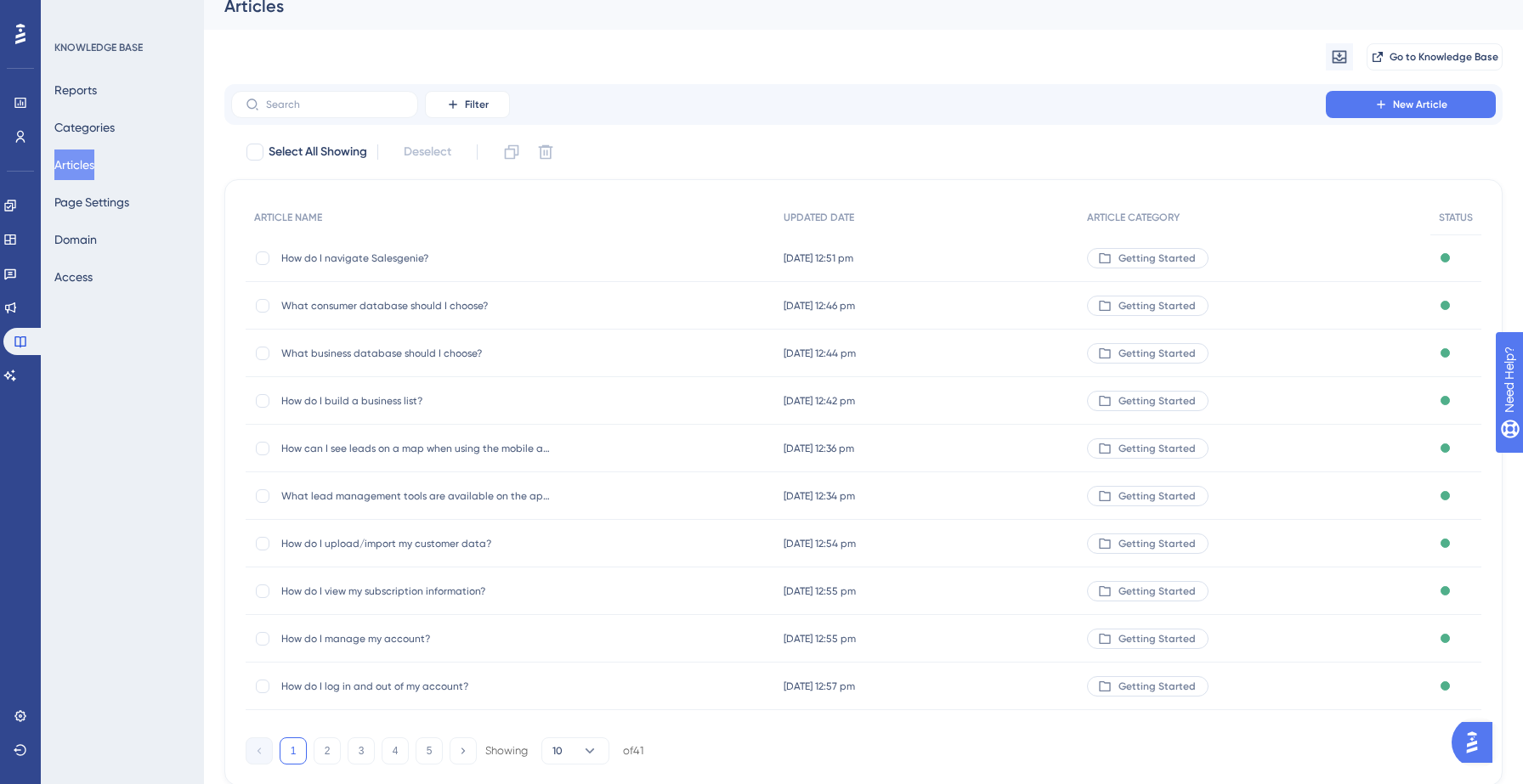
scroll to position [81, 0]
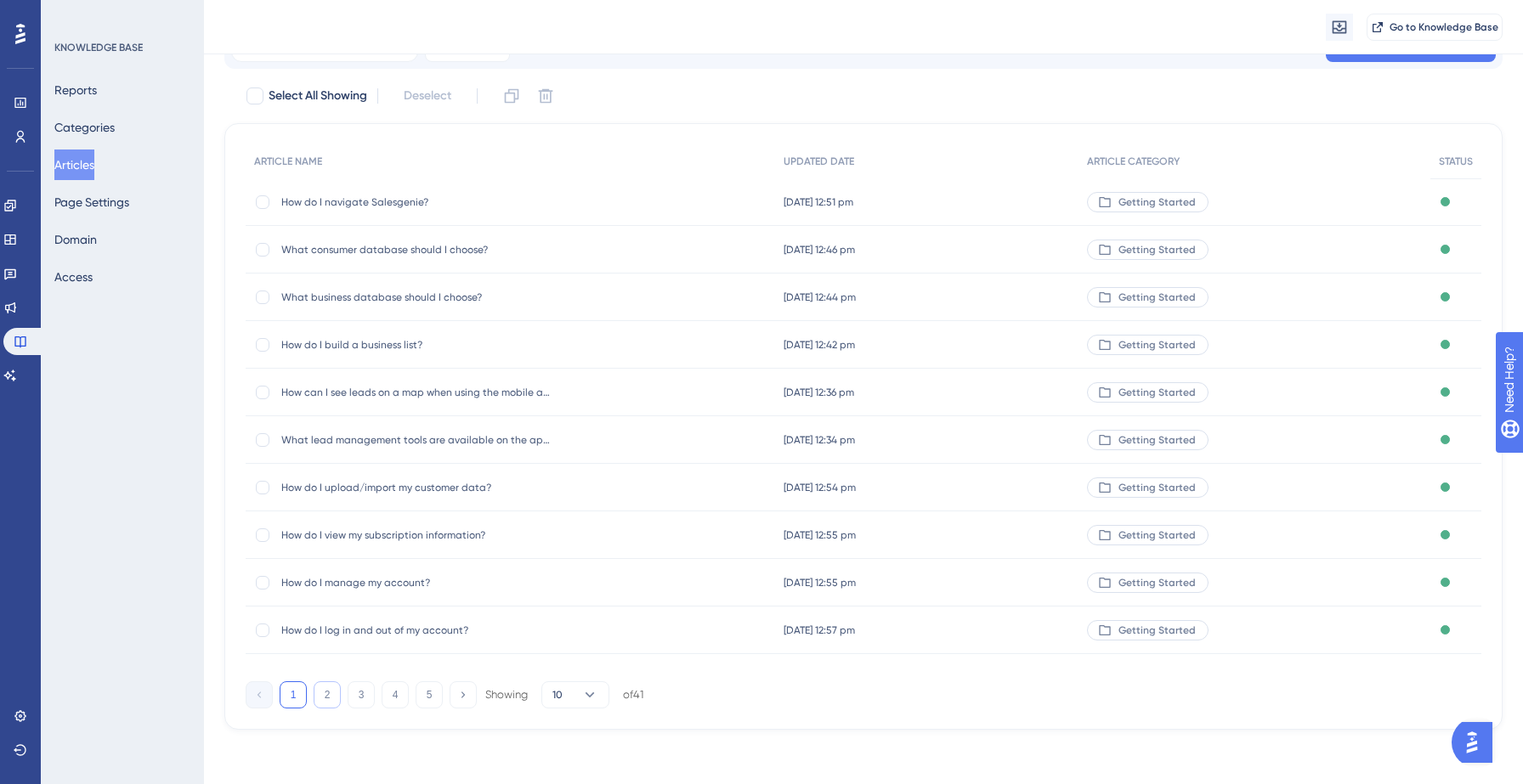
click at [322, 700] on button "2" at bounding box center [327, 694] width 28 height 28
click at [355, 696] on button "3" at bounding box center [361, 694] width 28 height 28
click at [400, 694] on button "4" at bounding box center [395, 694] width 28 height 28
click at [424, 696] on button "5" at bounding box center [429, 694] width 28 height 28
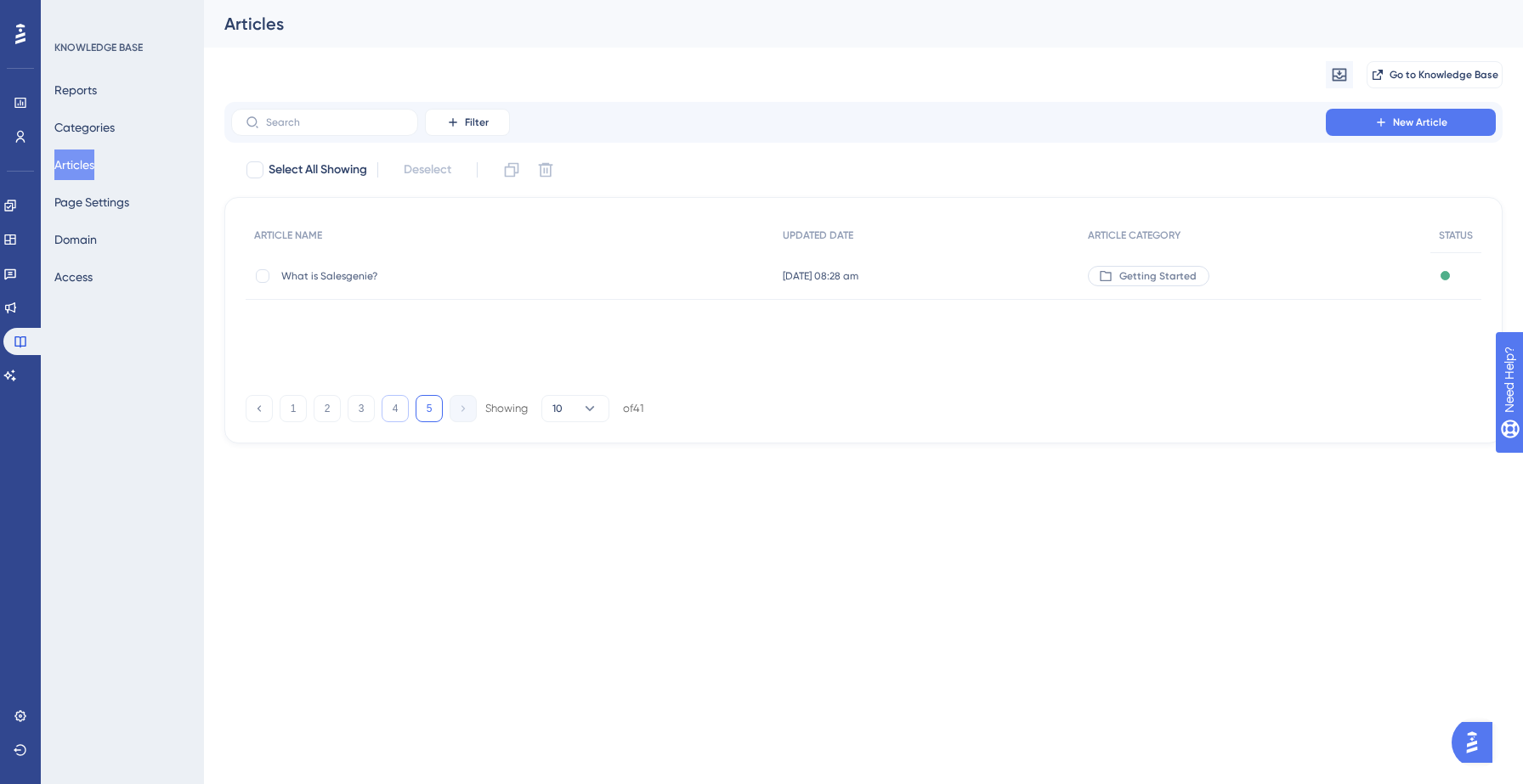
click at [397, 413] on button "4" at bounding box center [395, 409] width 28 height 28
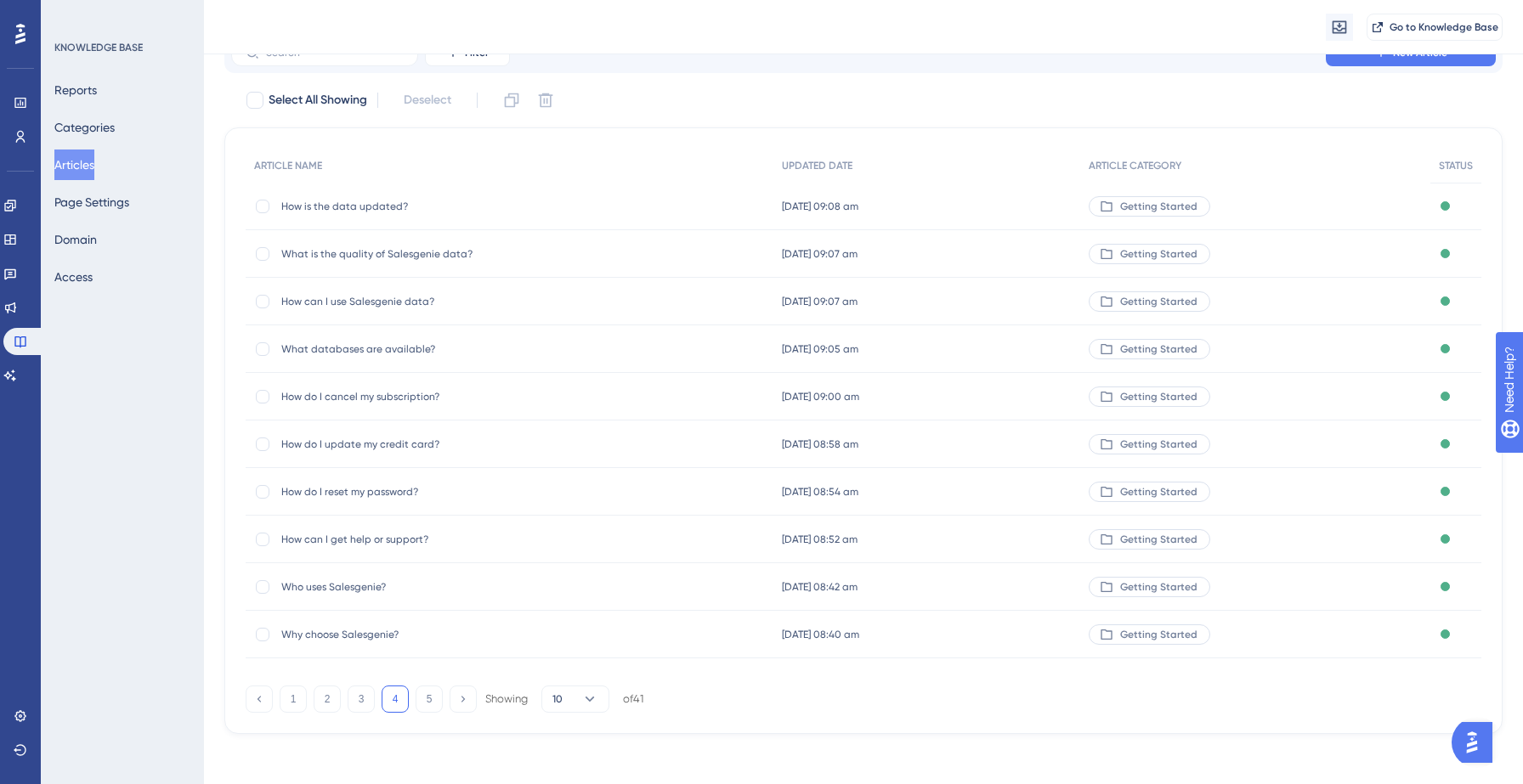
scroll to position [74, 0]
click at [366, 697] on button "3" at bounding box center [361, 700] width 28 height 28
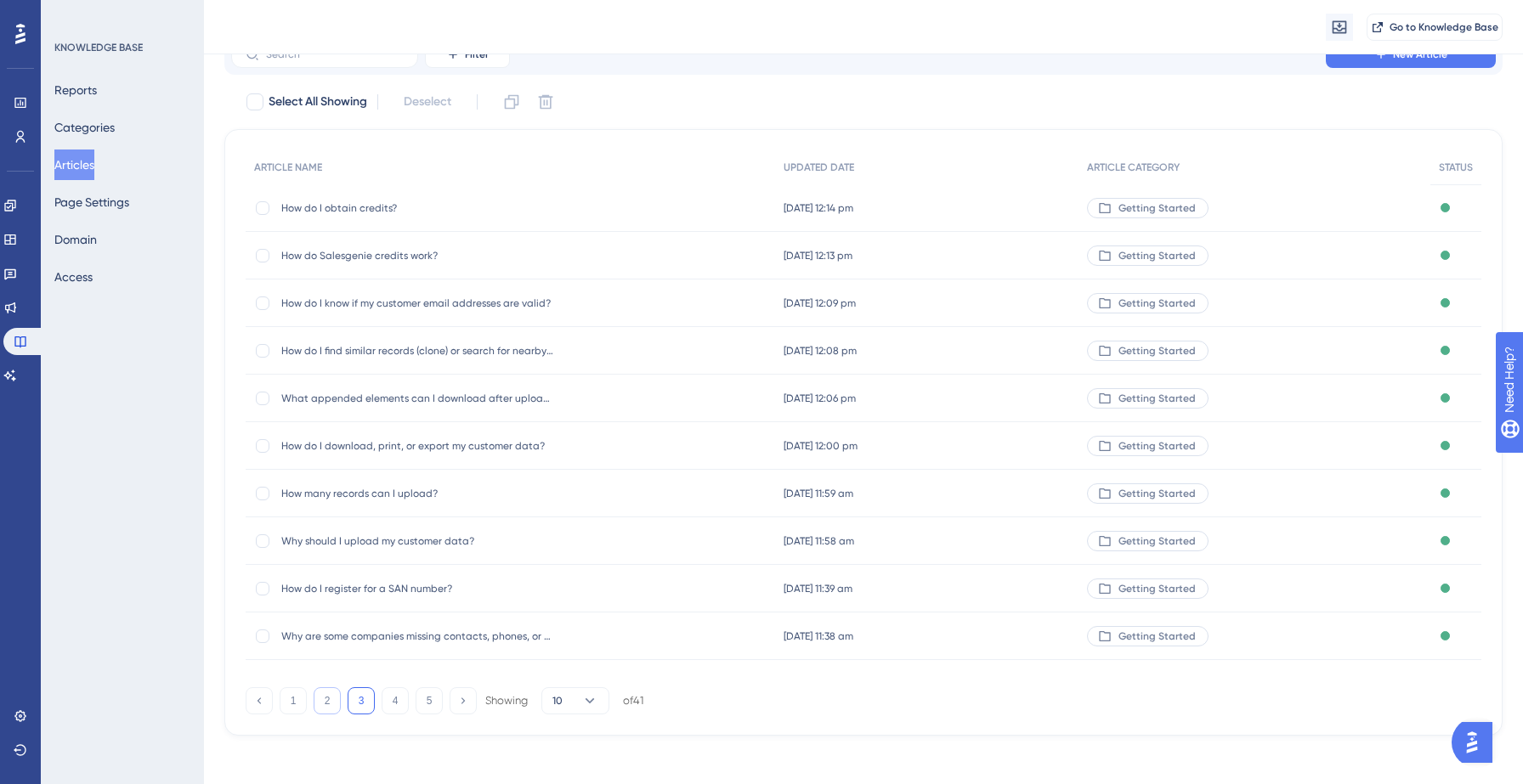
click at [334, 699] on button "2" at bounding box center [327, 700] width 28 height 28
click at [306, 702] on button "1" at bounding box center [293, 700] width 28 height 28
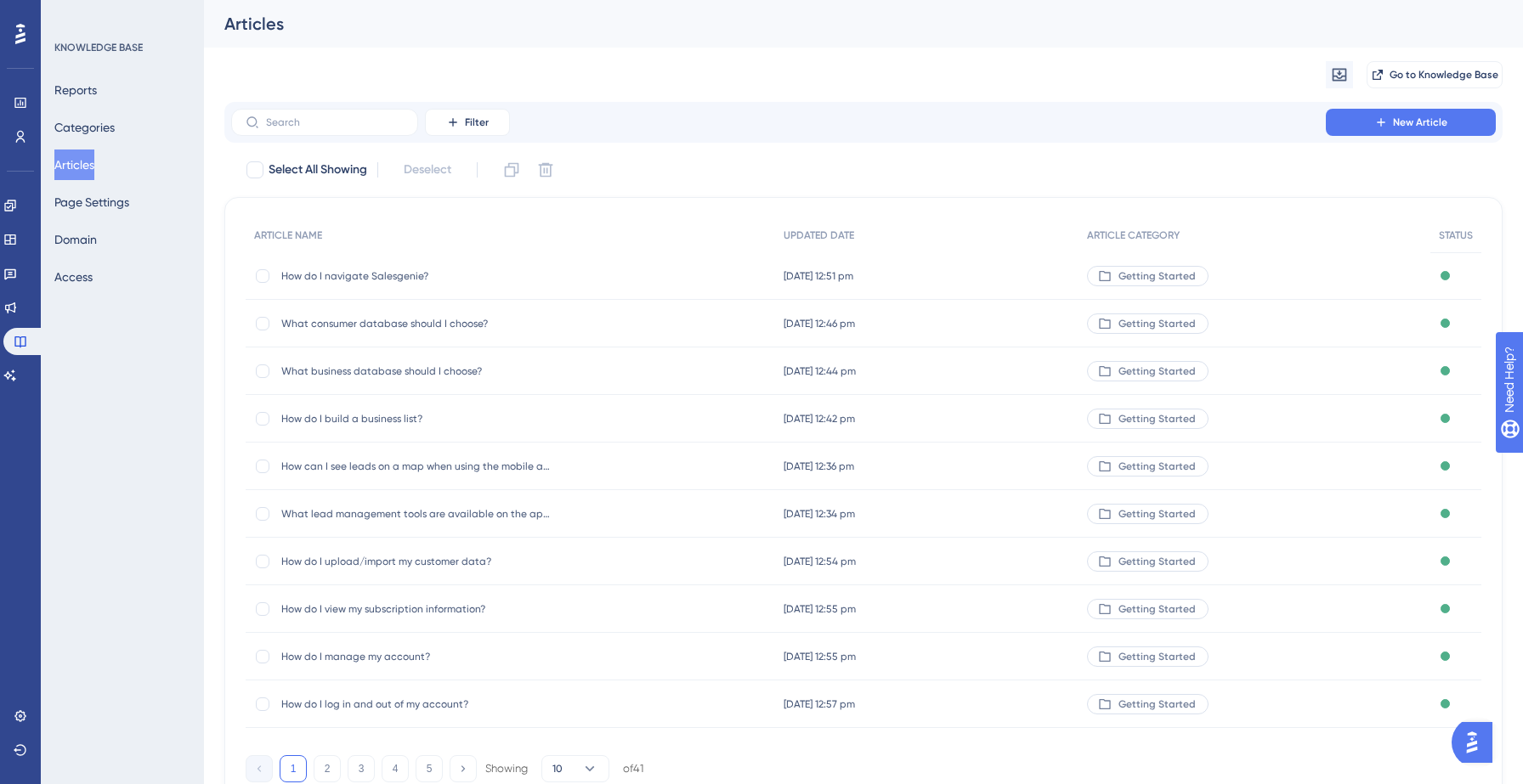
click at [83, 160] on button "Articles" at bounding box center [74, 165] width 40 height 30
click at [85, 122] on button "Categories" at bounding box center [84, 128] width 60 height 30
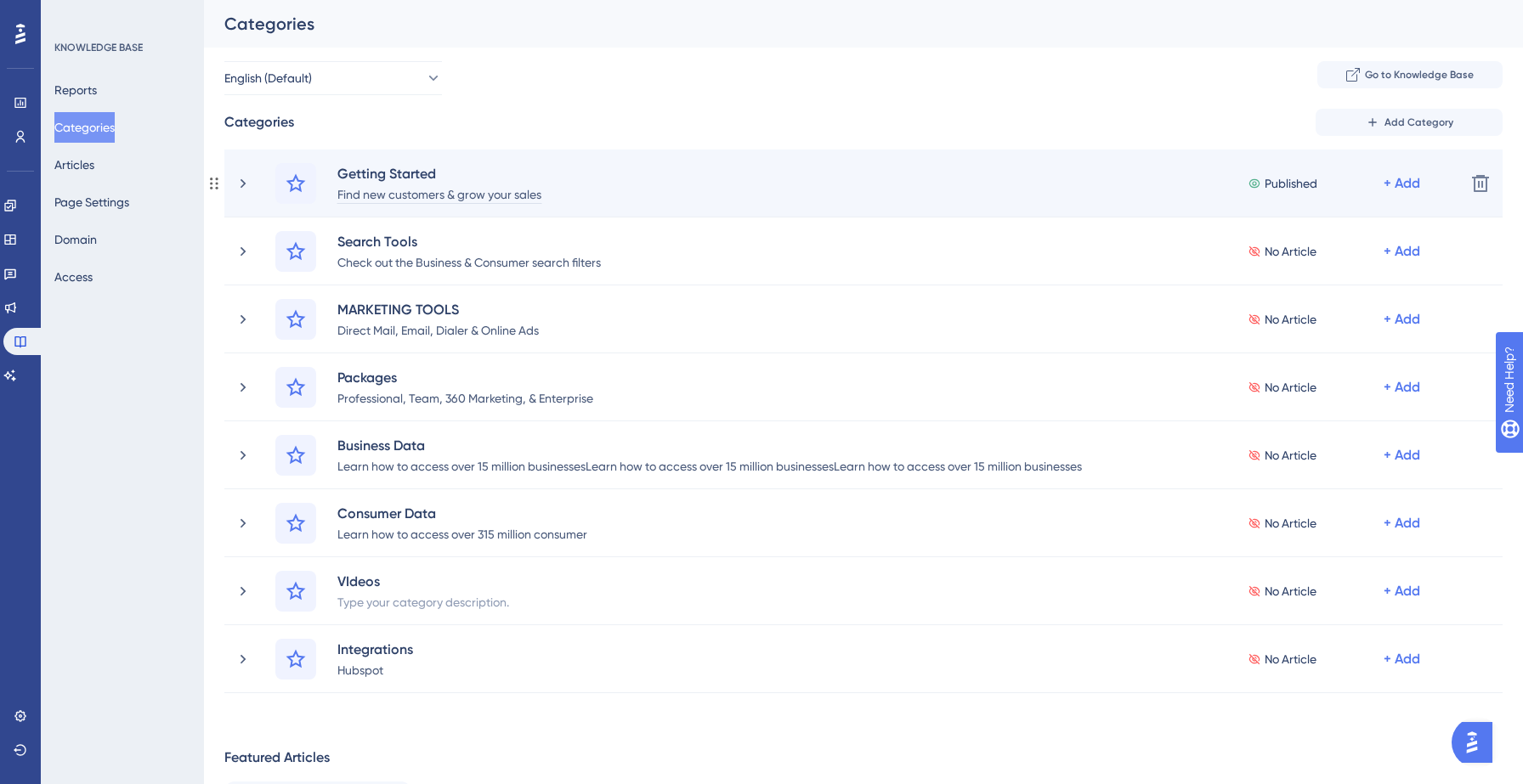
click at [540, 193] on div "Find new customers & grow your sales" at bounding box center [439, 193] width 206 height 20
click at [538, 192] on div "Find new customers & grow your sales" at bounding box center [439, 193] width 206 height 20
click at [247, 185] on icon at bounding box center [243, 184] width 17 height 17
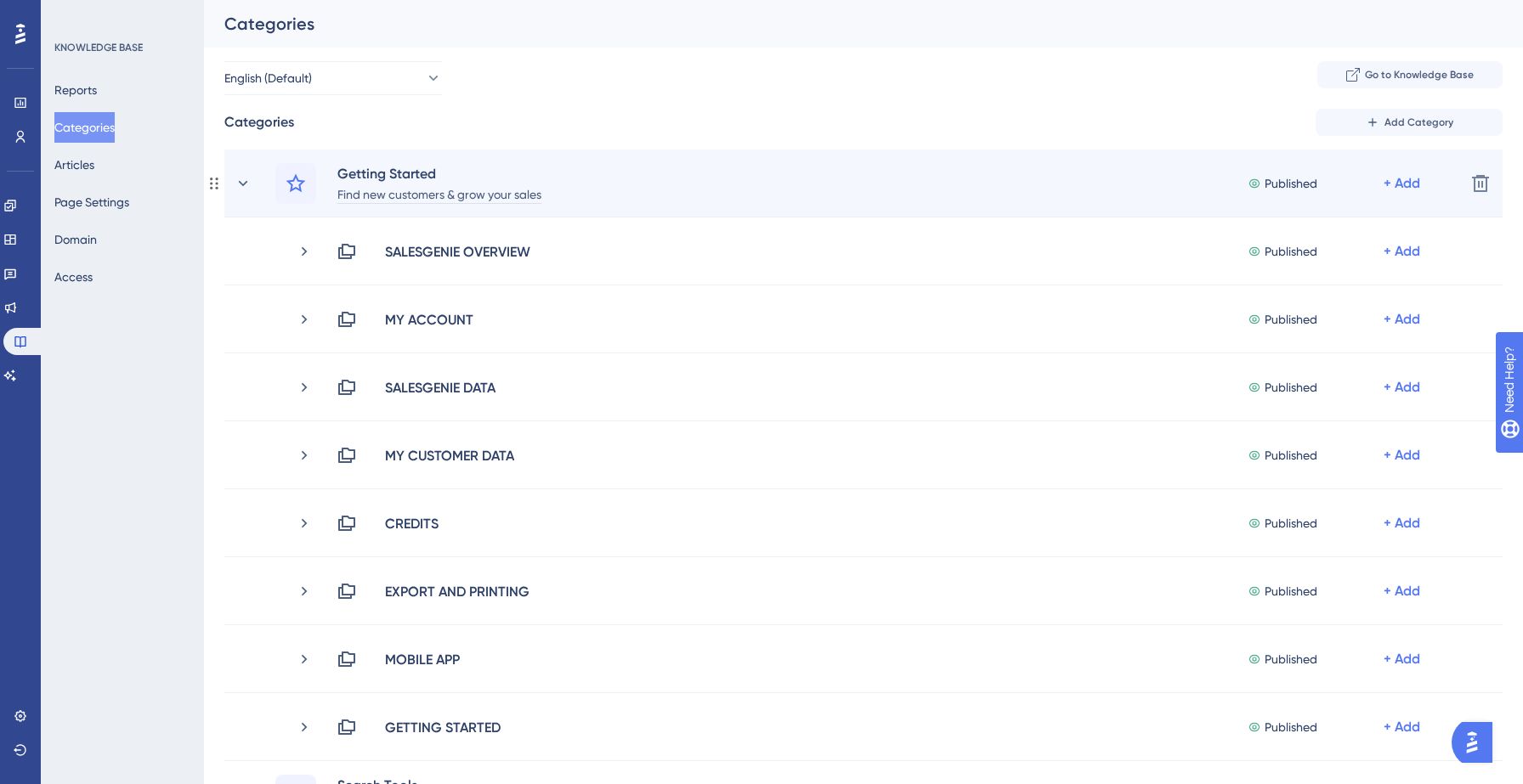
click at [477, 187] on div "Find new customers & grow your sales" at bounding box center [439, 193] width 206 height 20
click at [533, 192] on div "Find new customers & grow your sales" at bounding box center [439, 193] width 206 height 20
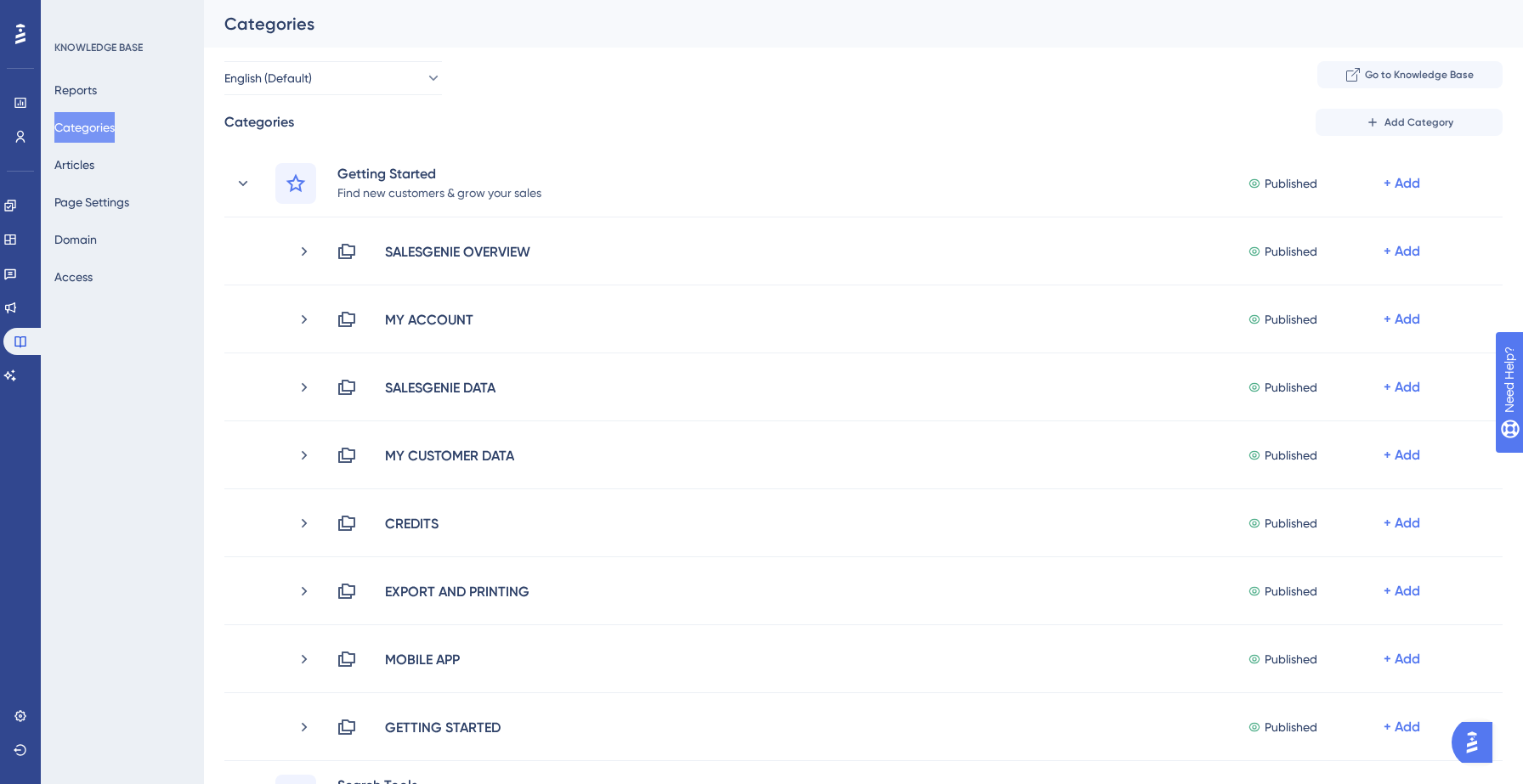
click at [639, 55] on div "Performance Users Engagement Widgets Feedback Product Updates Knowledge Base AI…" at bounding box center [863, 764] width 1319 height 1529
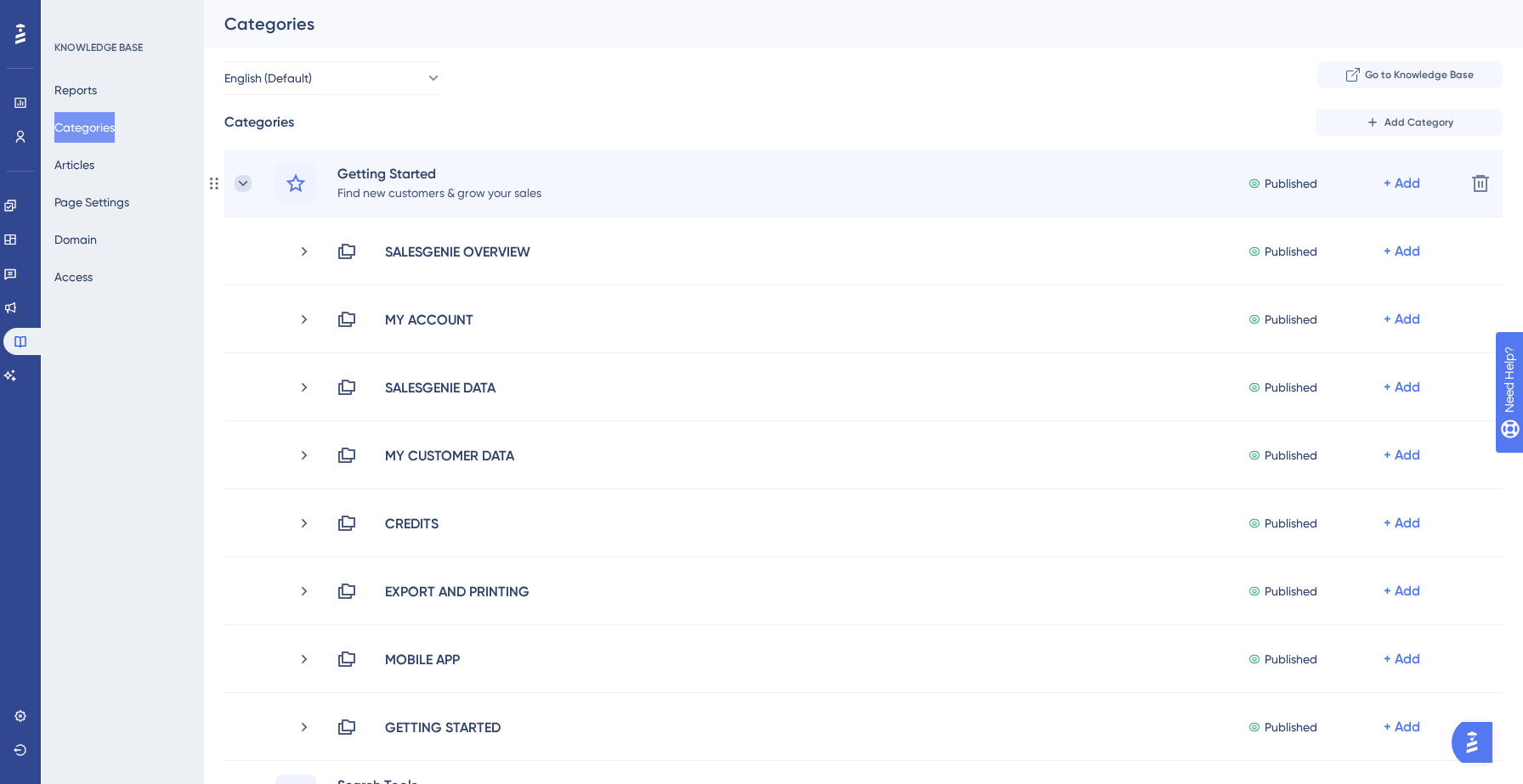
click at [242, 179] on icon at bounding box center [243, 184] width 17 height 17
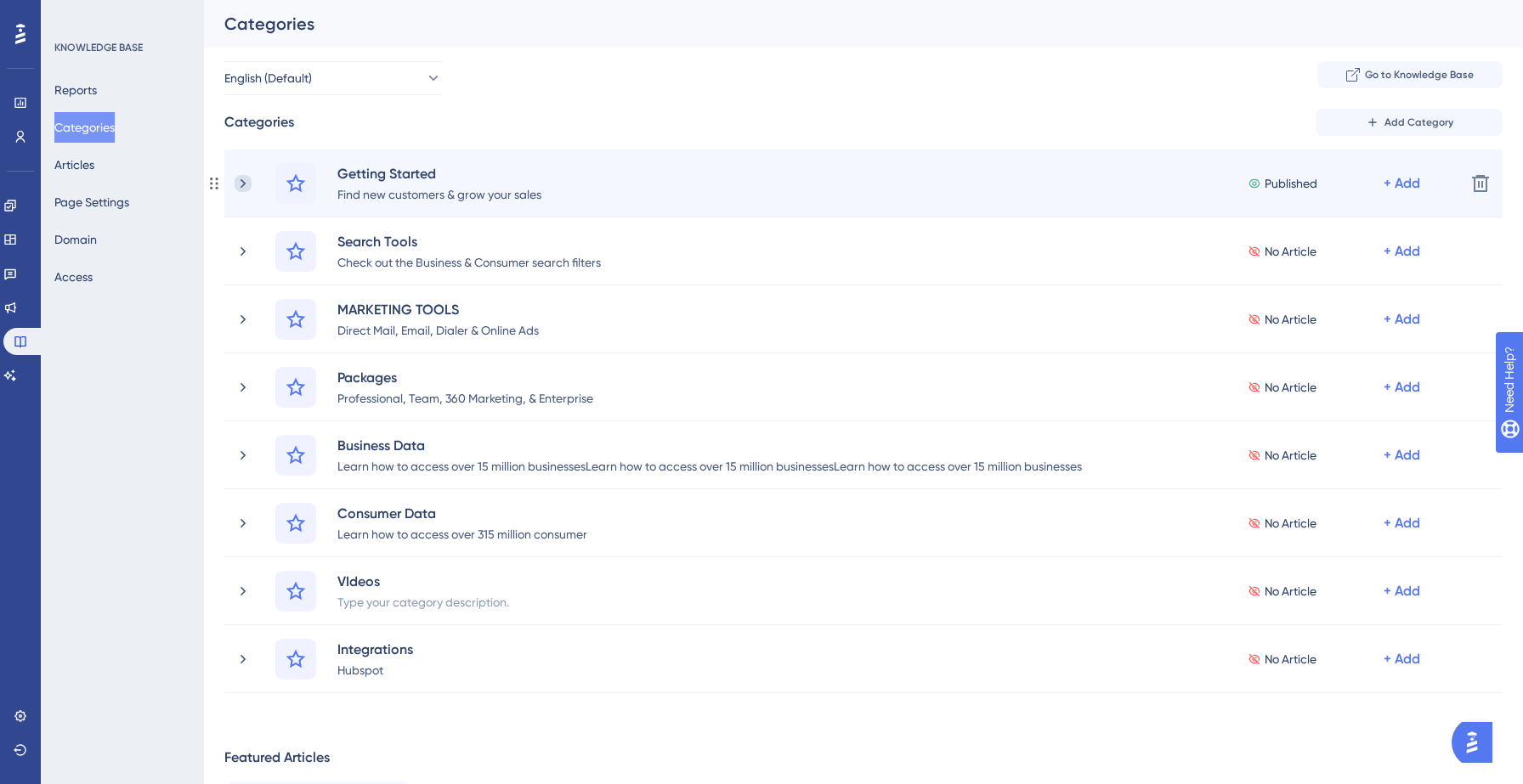
click at [245, 188] on icon at bounding box center [243, 184] width 17 height 17
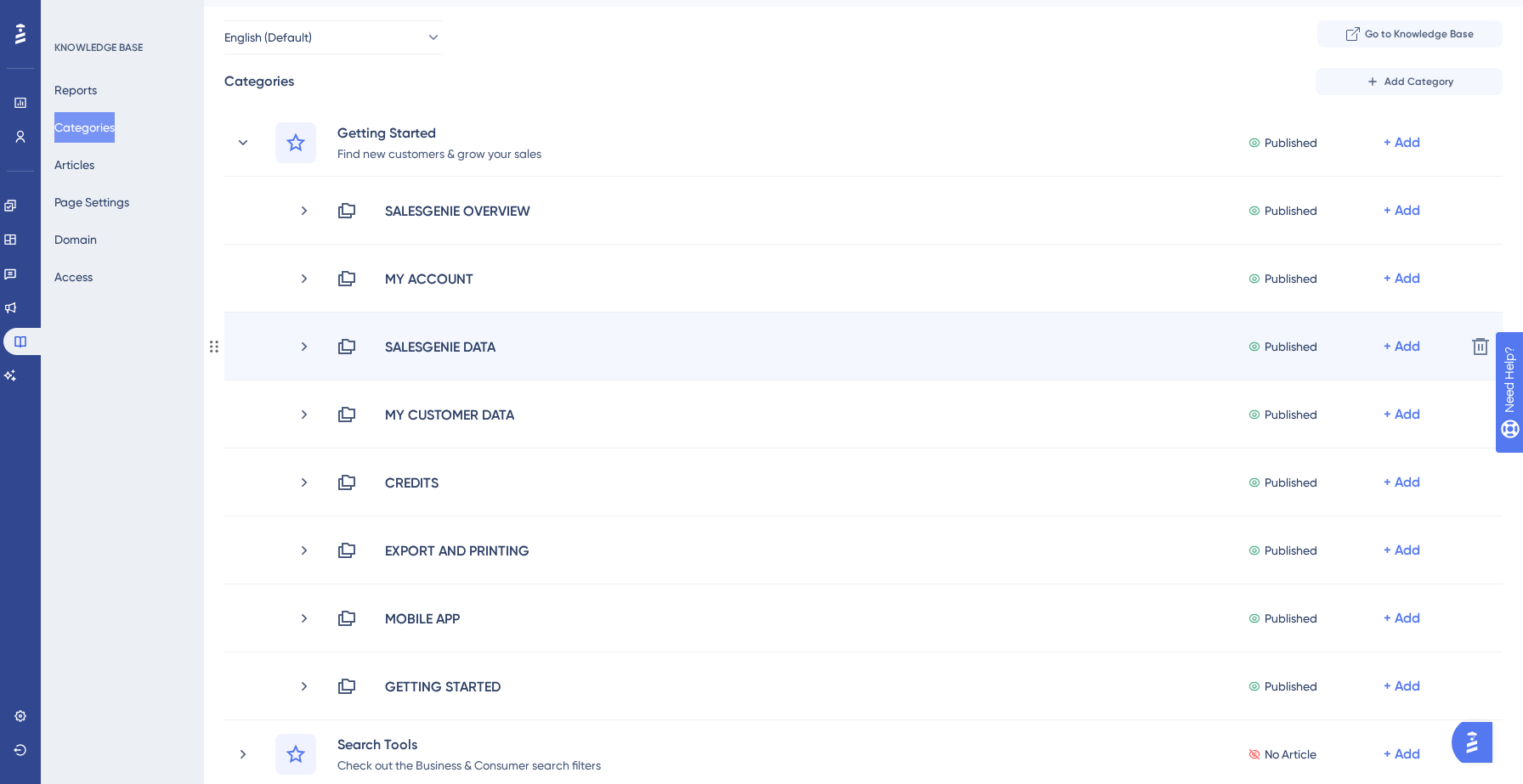
scroll to position [0, 0]
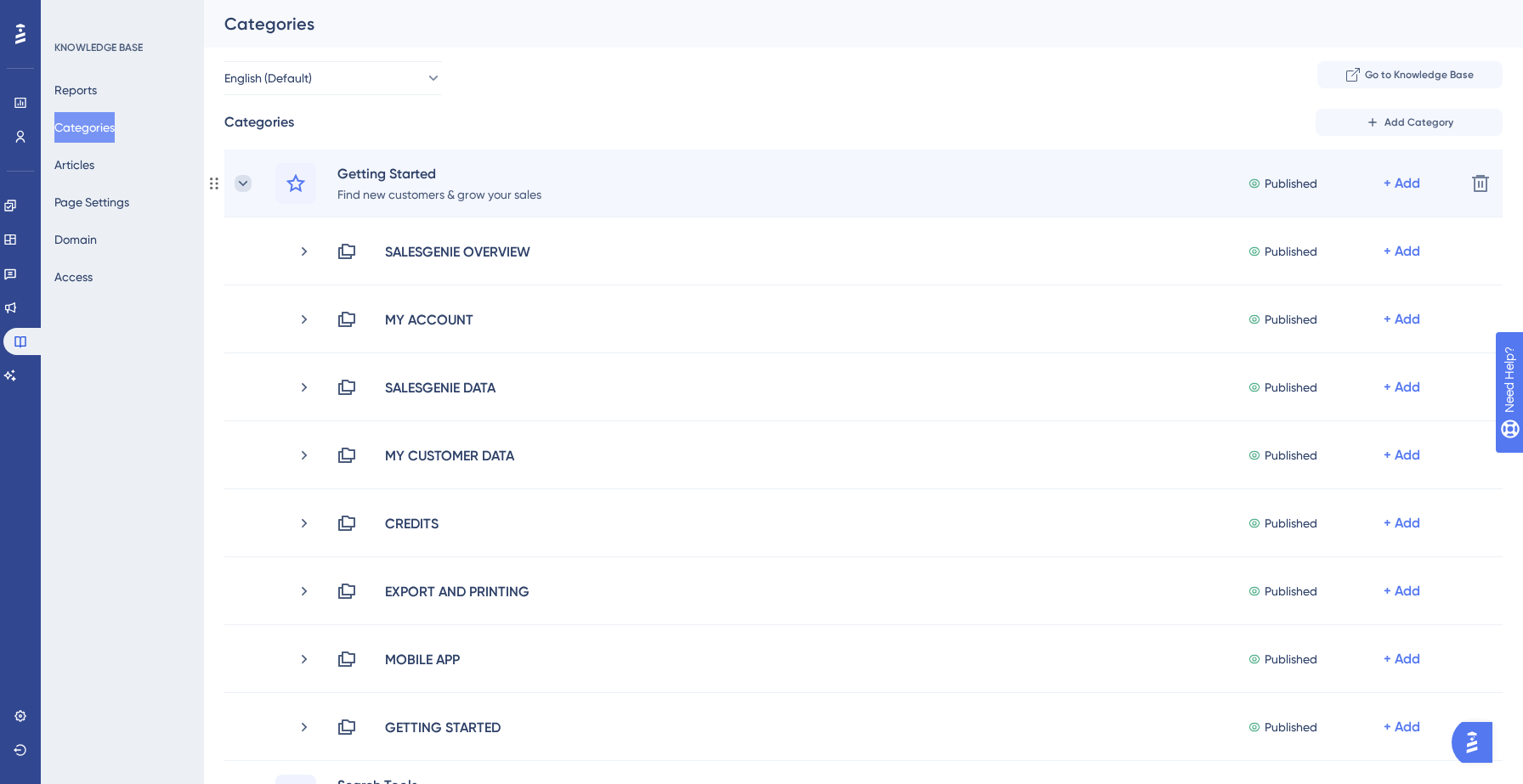
click at [246, 185] on icon at bounding box center [243, 184] width 17 height 17
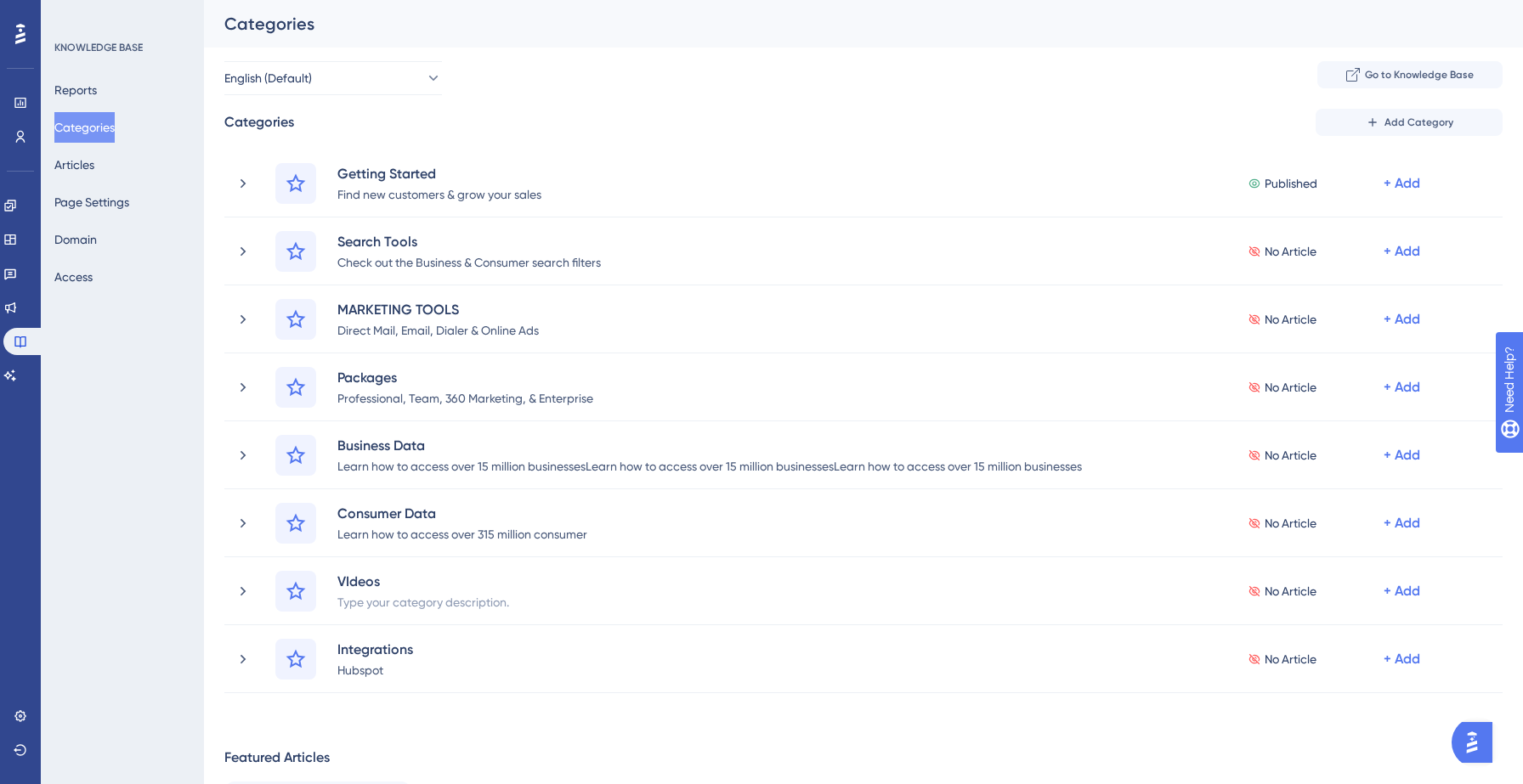
click at [665, 45] on div "Categories" at bounding box center [863, 24] width 1319 height 48
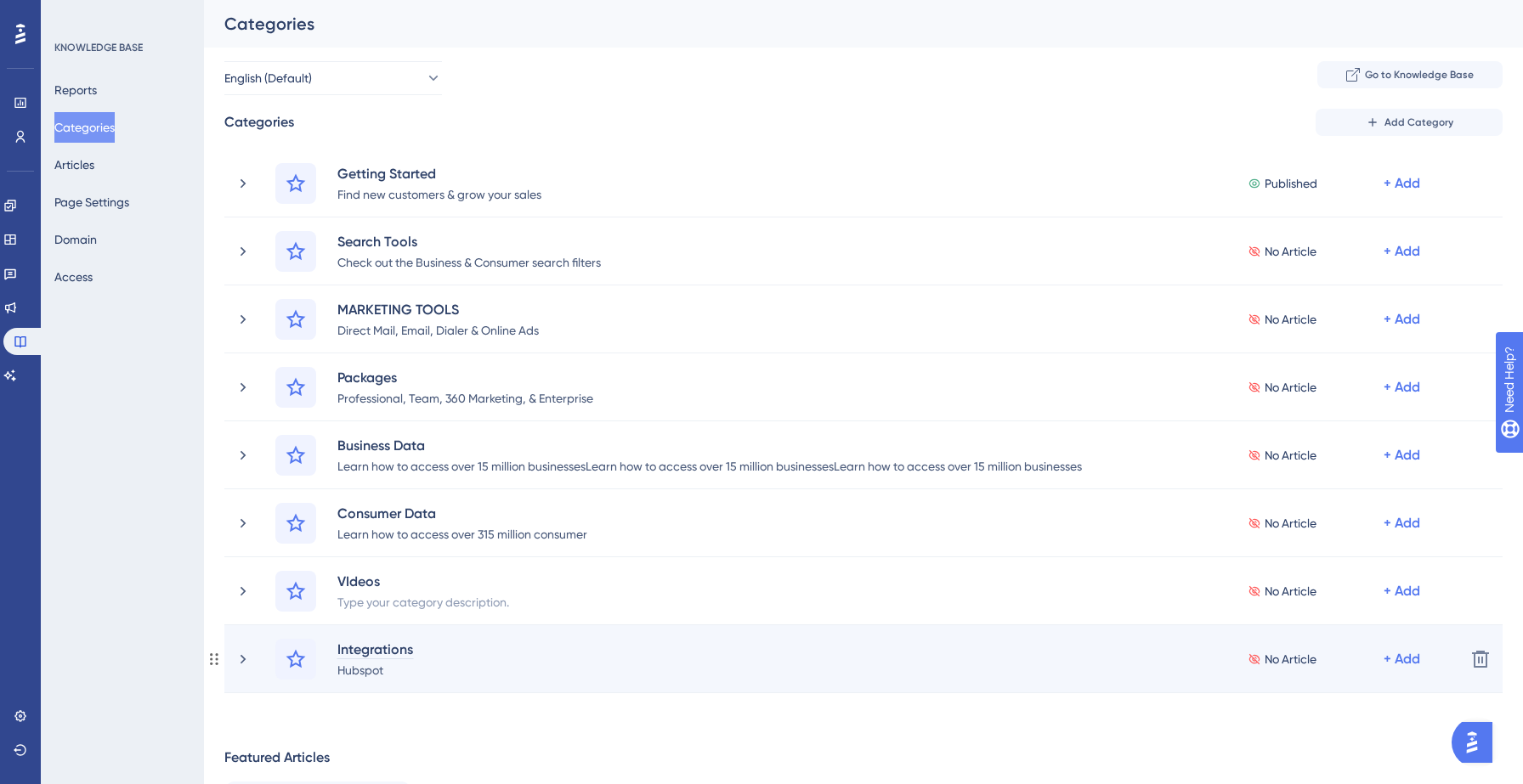
click at [361, 654] on div "Integrations" at bounding box center [375, 649] width 77 height 20
click at [385, 651] on div "Smart audiences" at bounding box center [390, 649] width 107 height 20
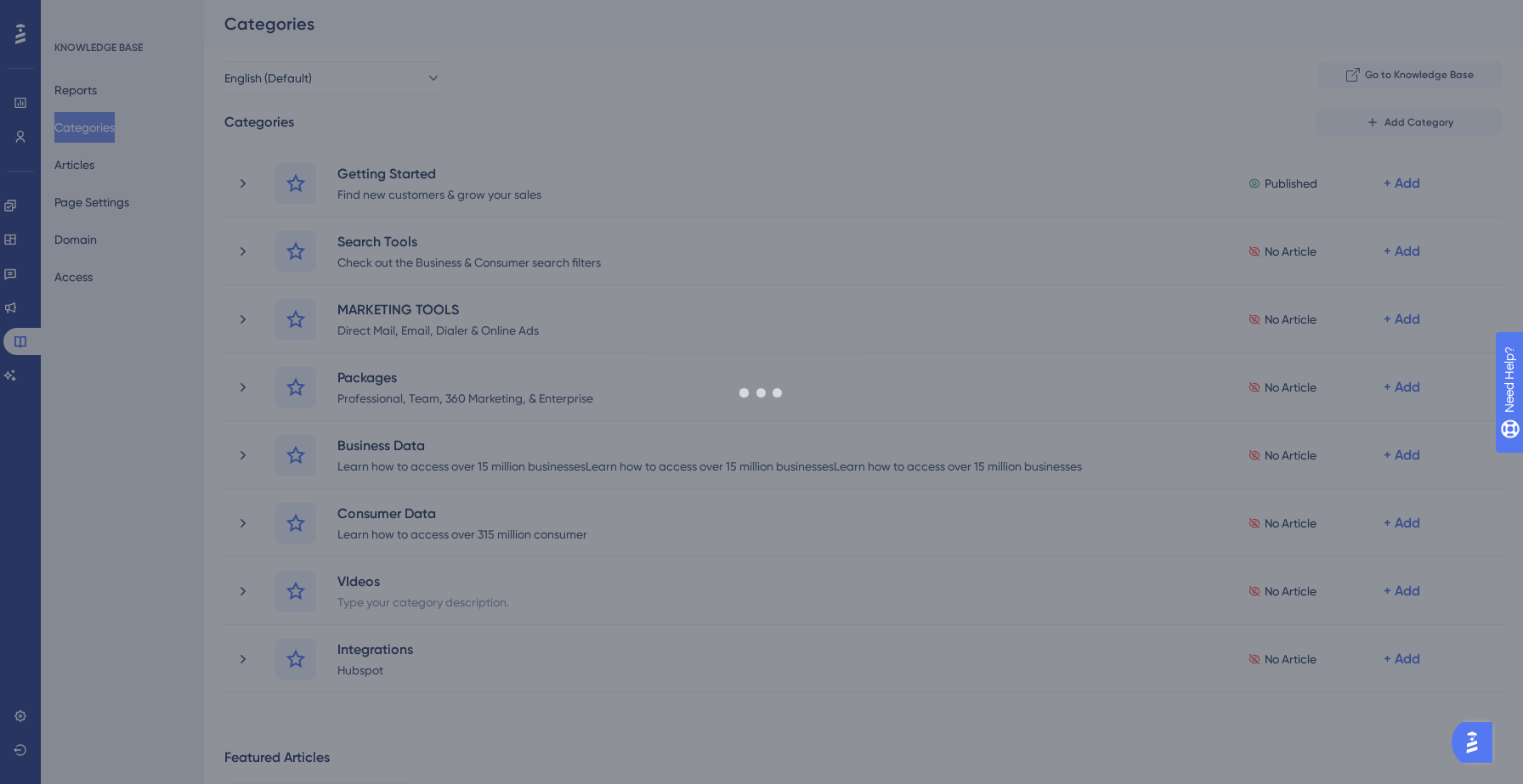
click at [370, 673] on div at bounding box center [762, 392] width 1523 height 784
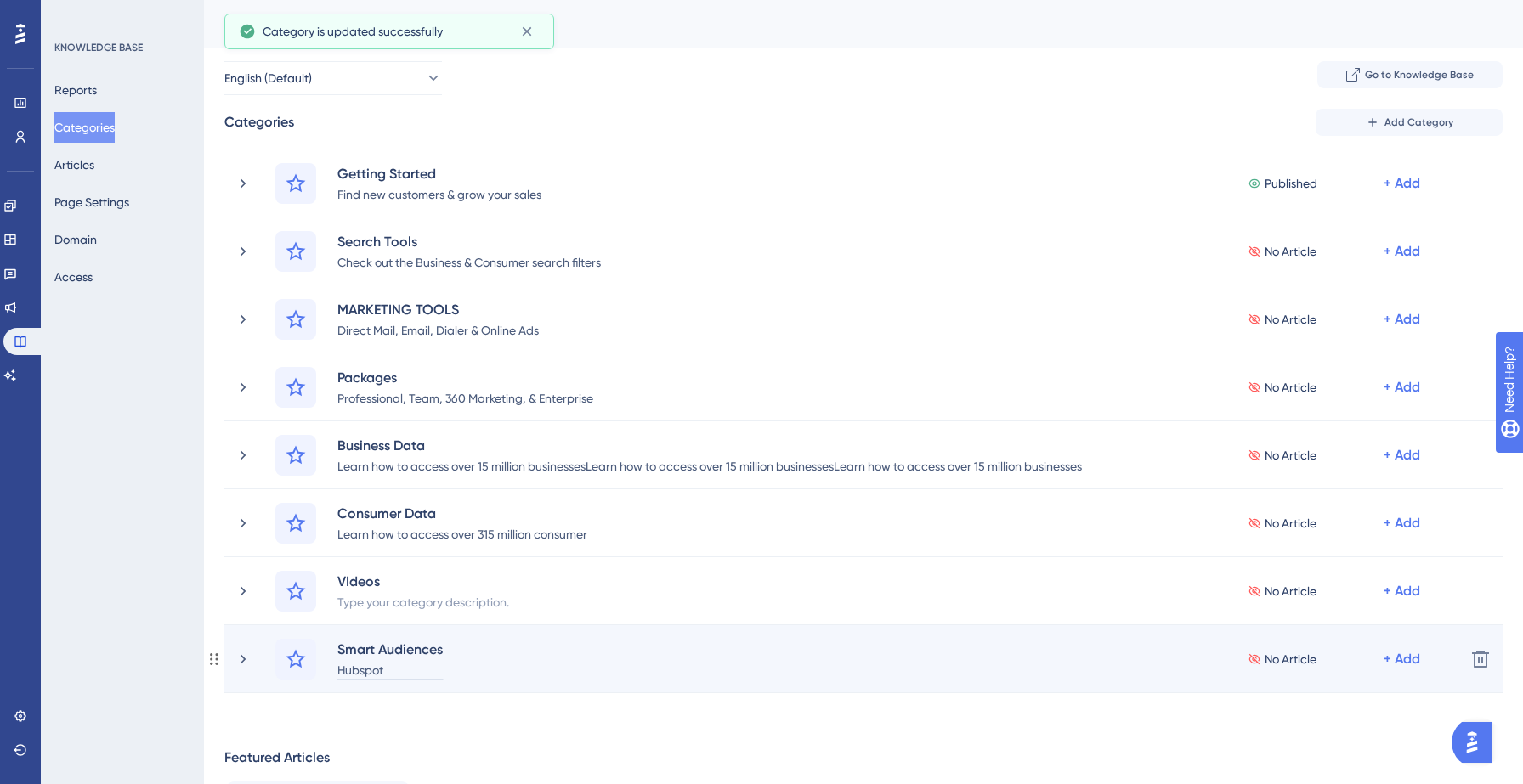
click at [365, 666] on div "Hubspot" at bounding box center [390, 669] width 107 height 20
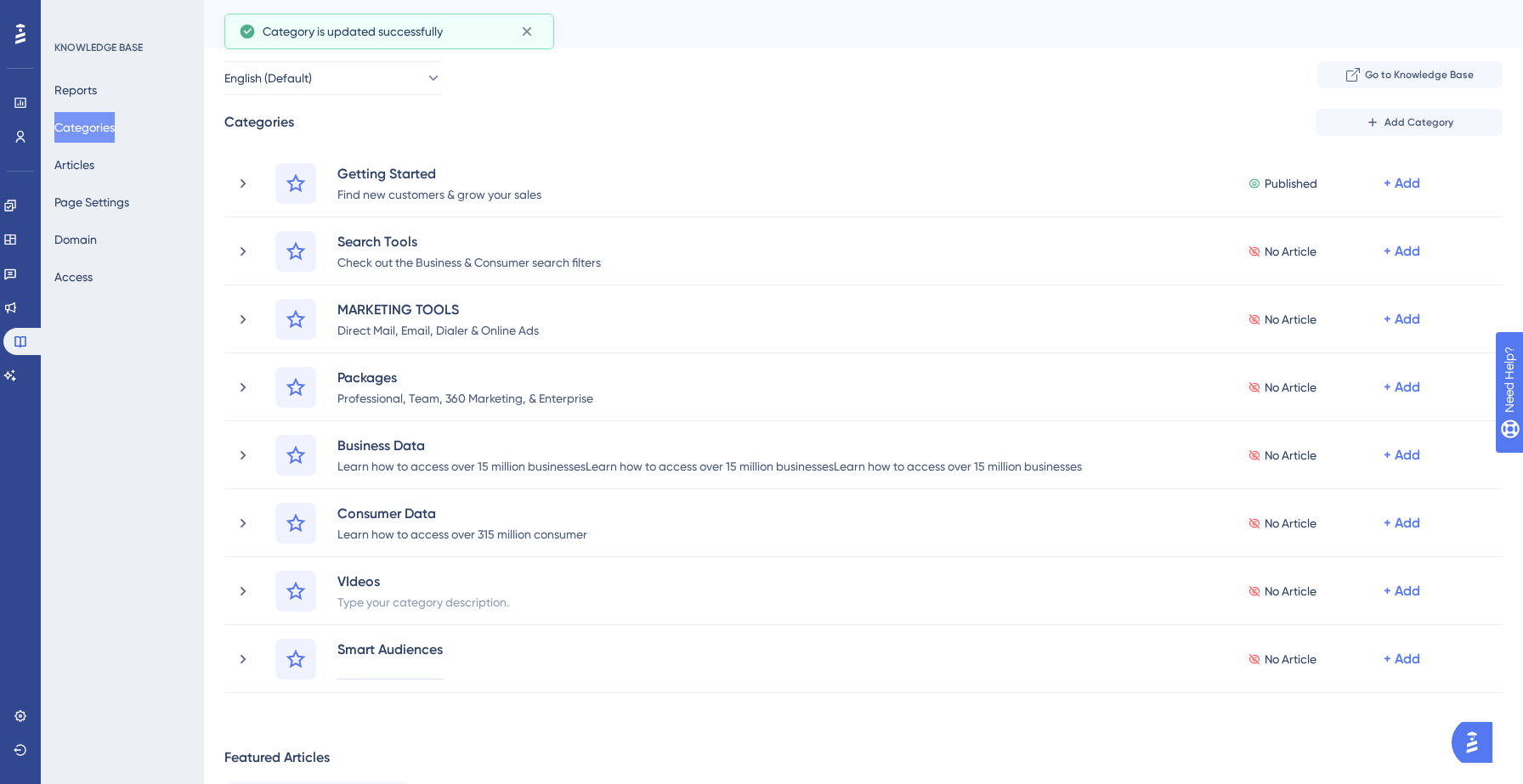
click at [391, 720] on div "Categories Add Category Getting Started Find new customers & grow your sales Pu…" at bounding box center [863, 533] width 1278 height 850
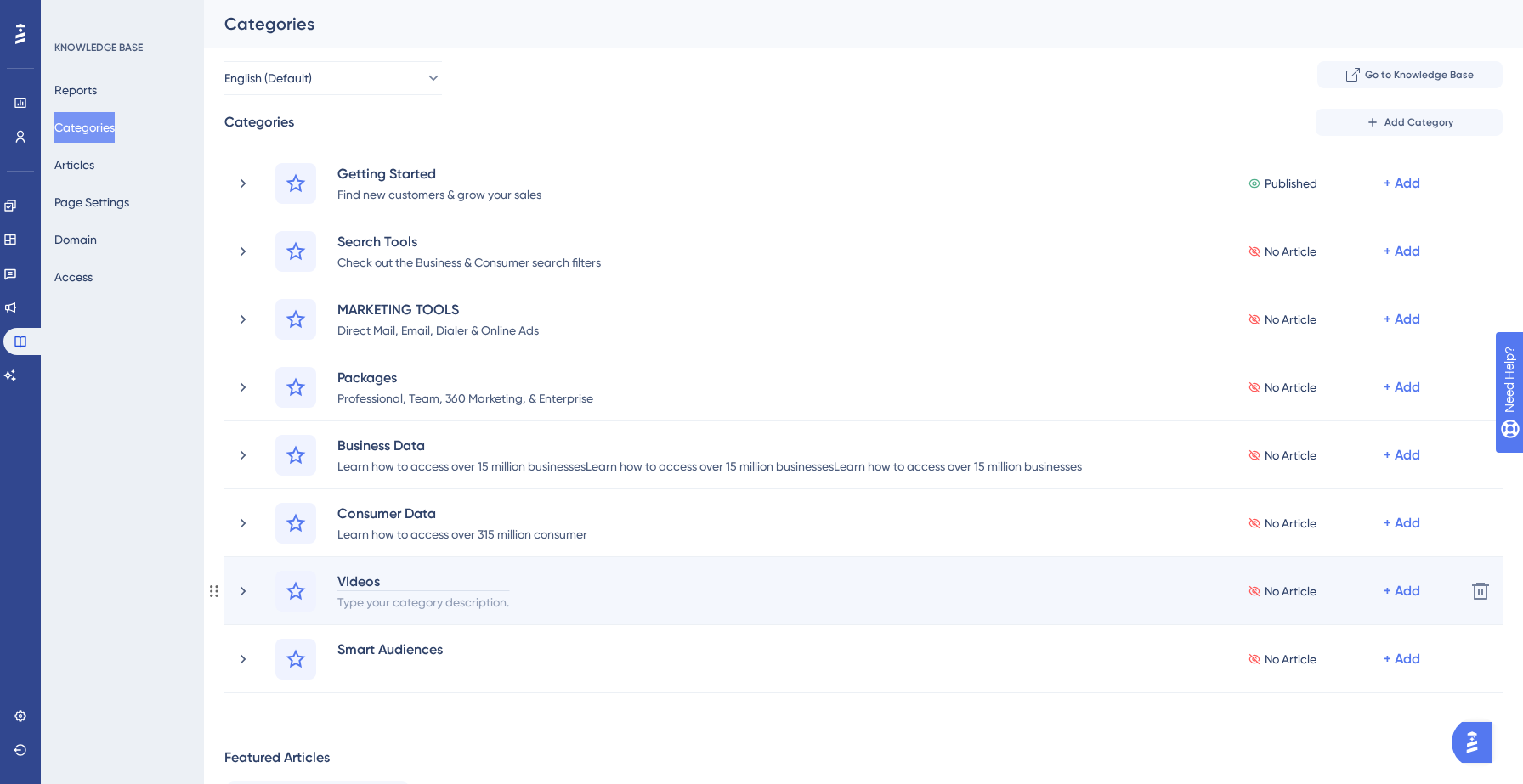
click at [362, 577] on div "VIdeos" at bounding box center [423, 580] width 173 height 20
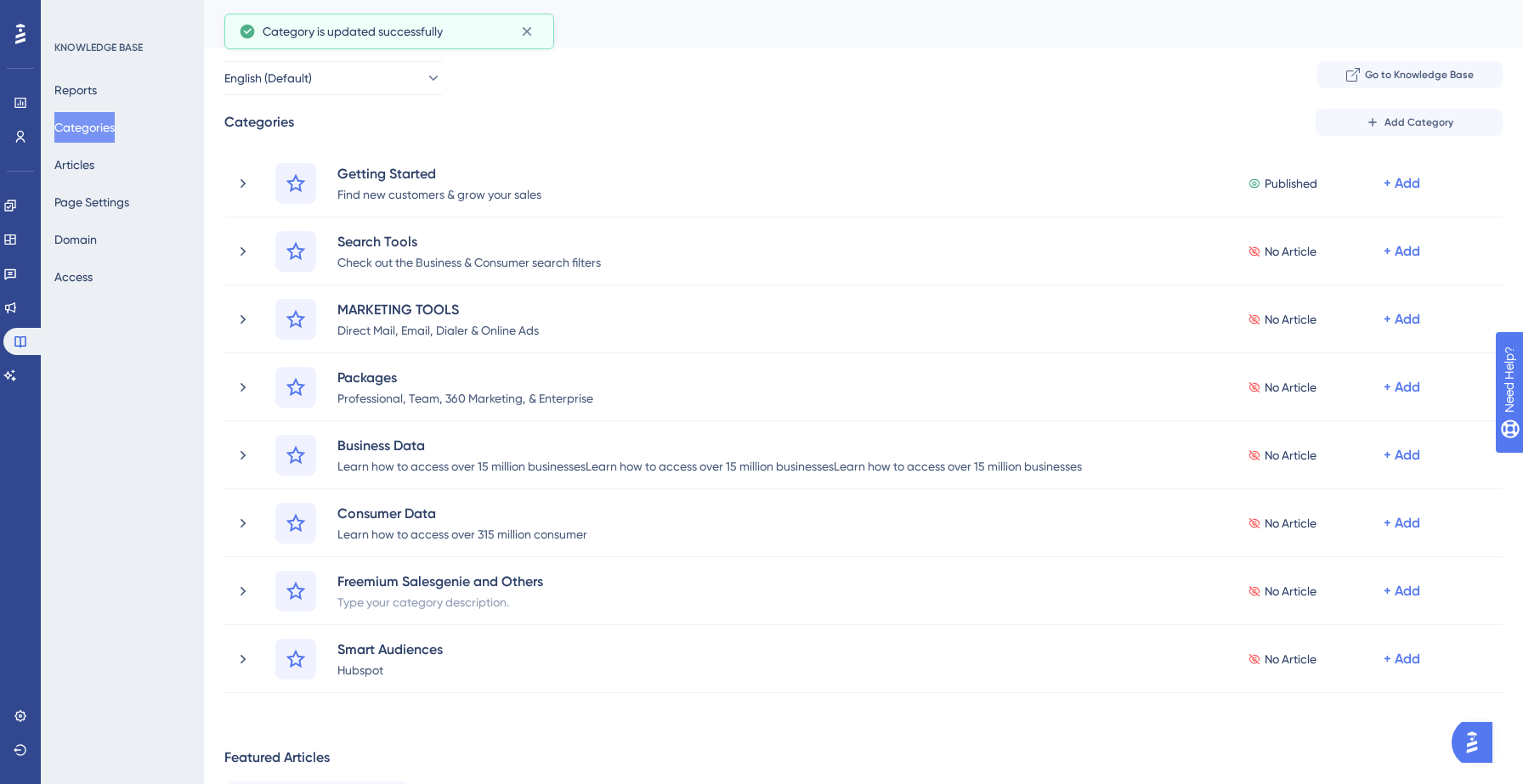
click at [798, 64] on div "English (Default) Go to Knowledge Base" at bounding box center [863, 78] width 1278 height 34
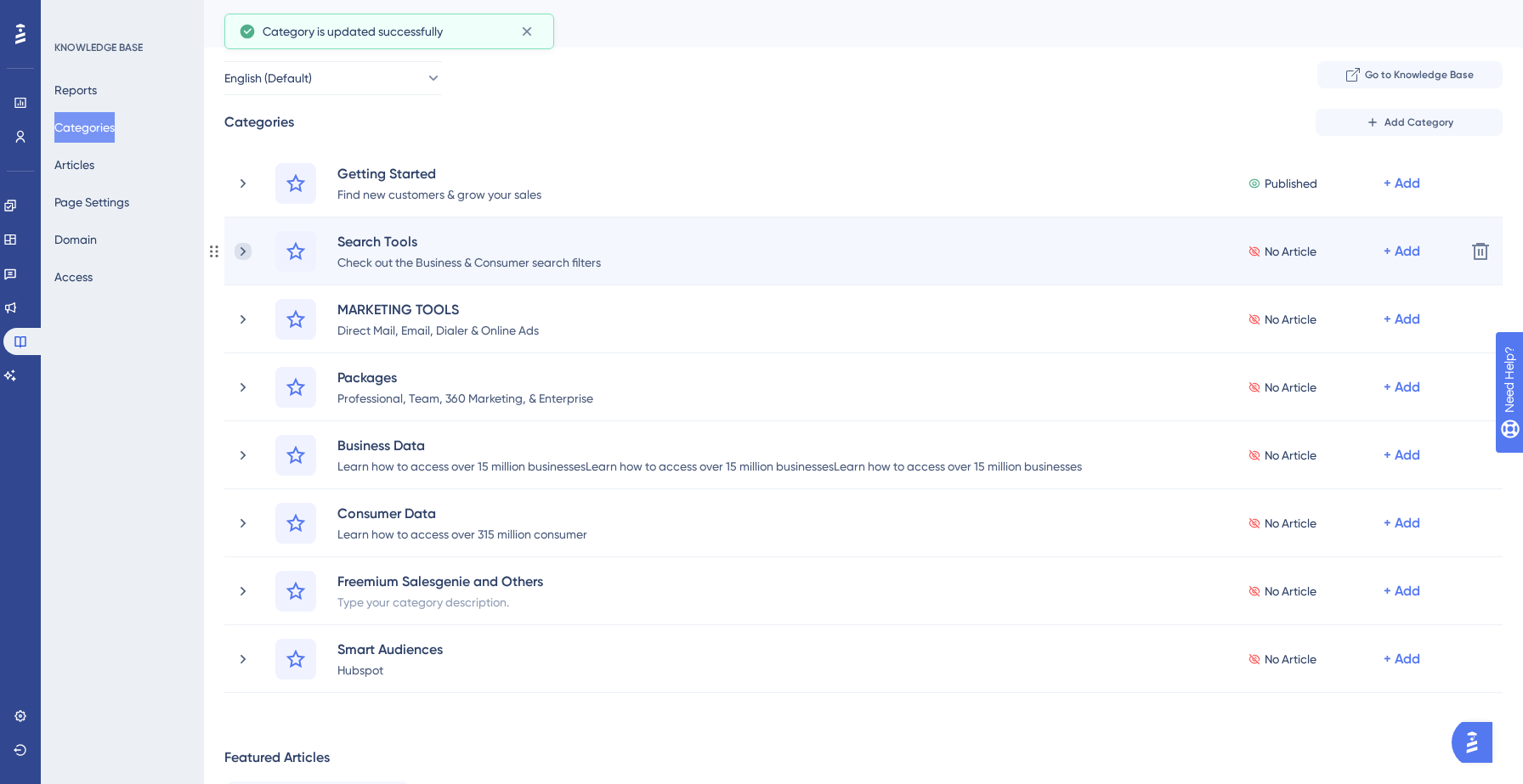
click at [247, 255] on icon at bounding box center [243, 251] width 17 height 17
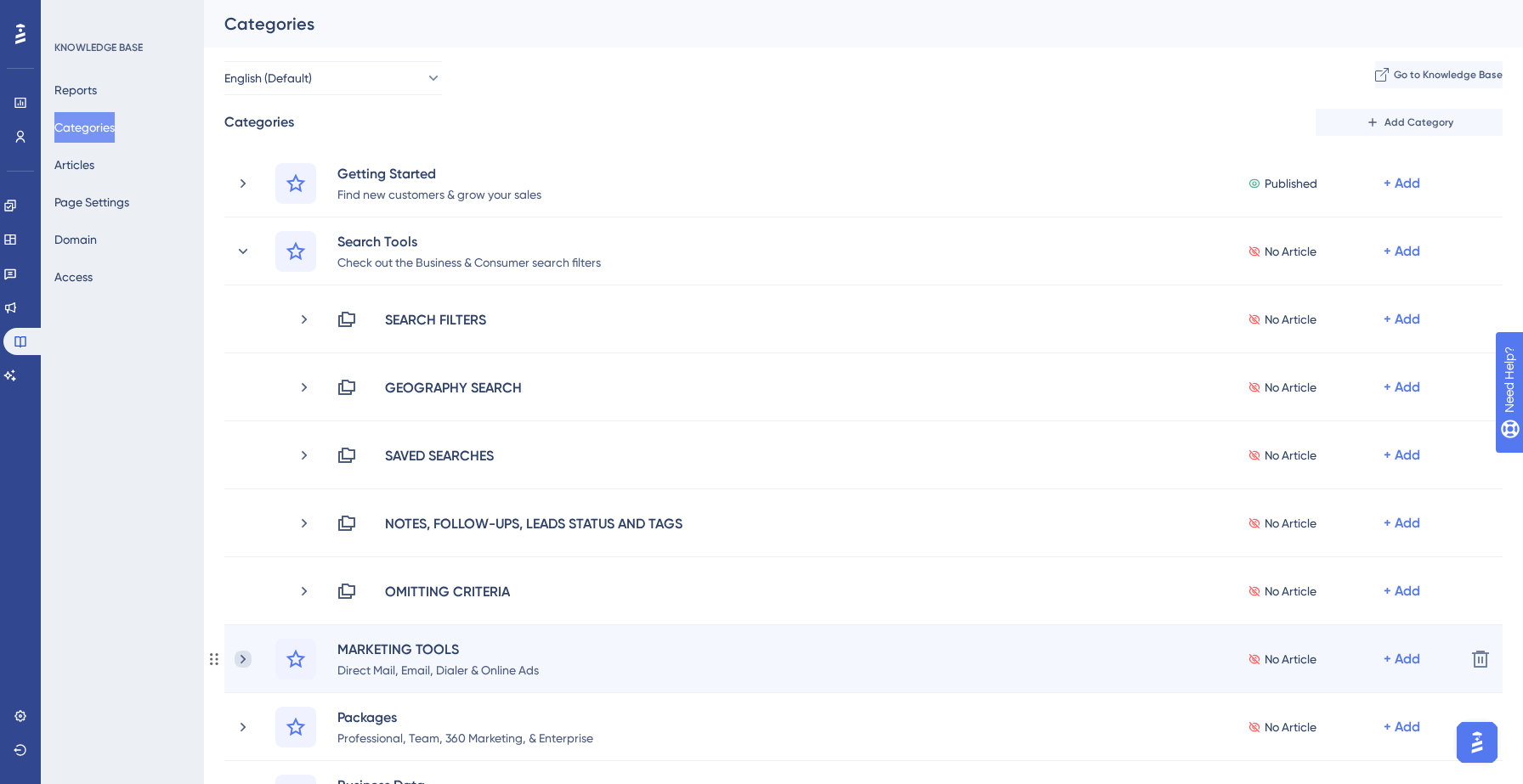
click at [244, 657] on icon at bounding box center [242, 659] width 5 height 10
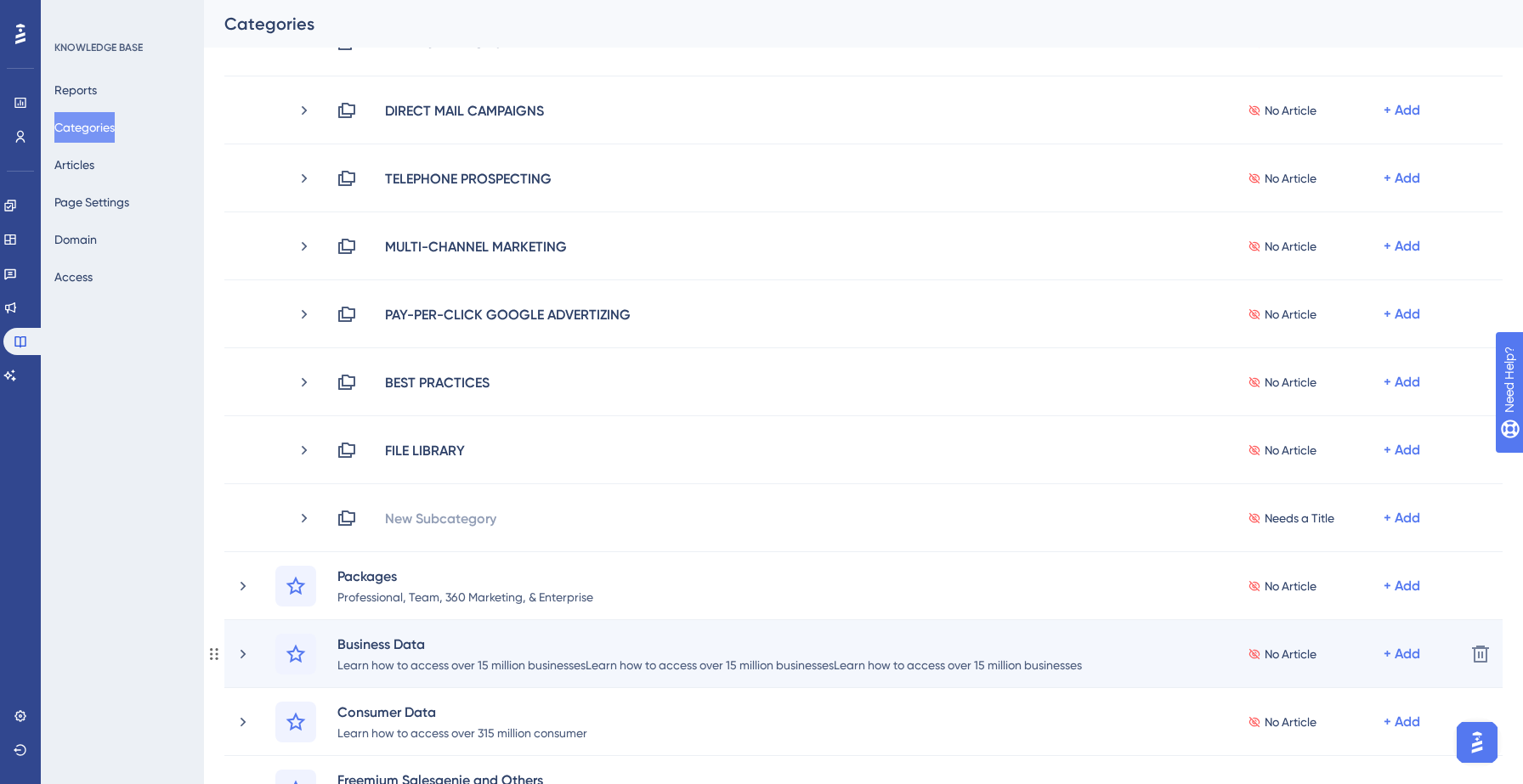
scroll to position [927, 0]
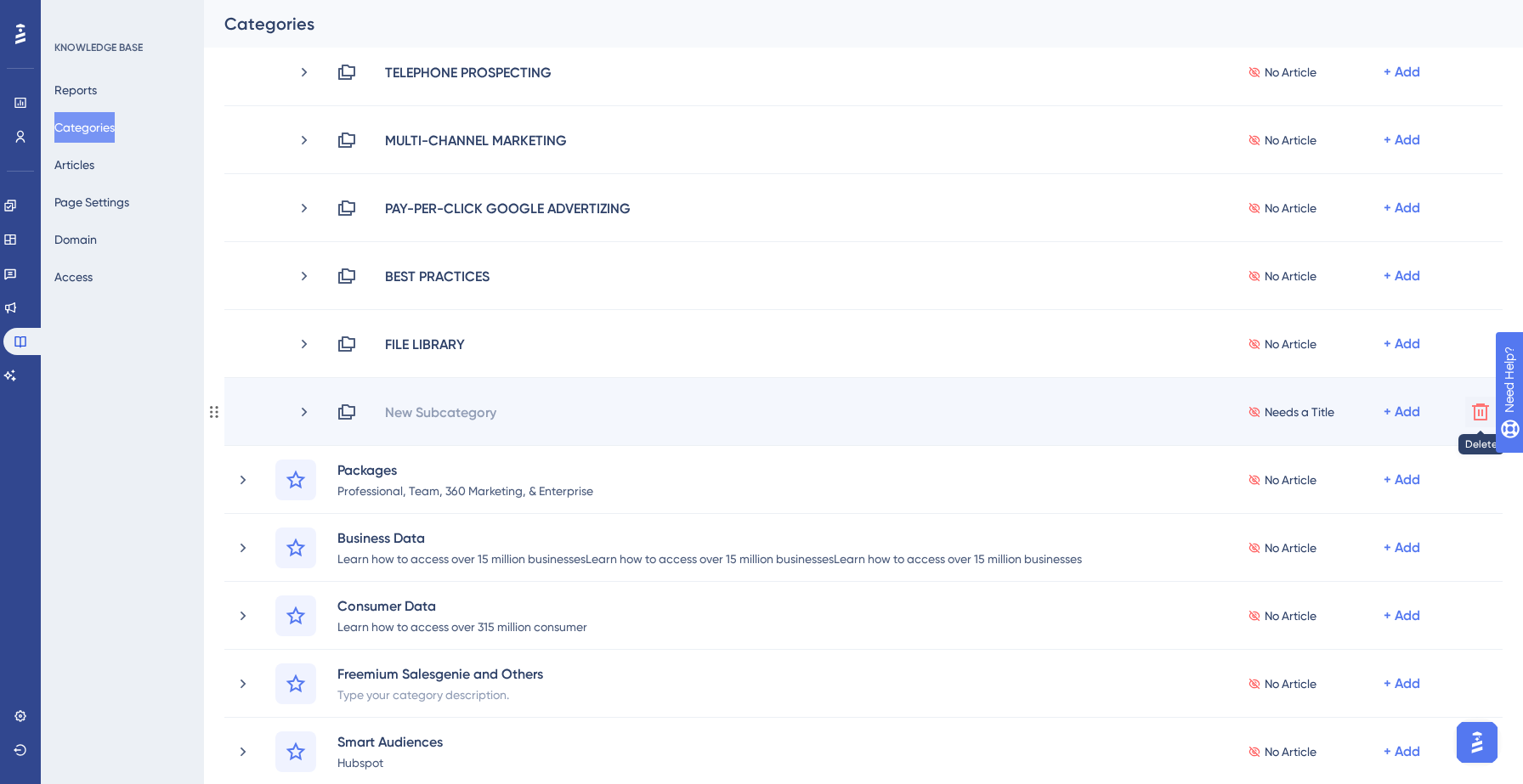
click at [1485, 408] on icon at bounding box center [1480, 412] width 20 height 20
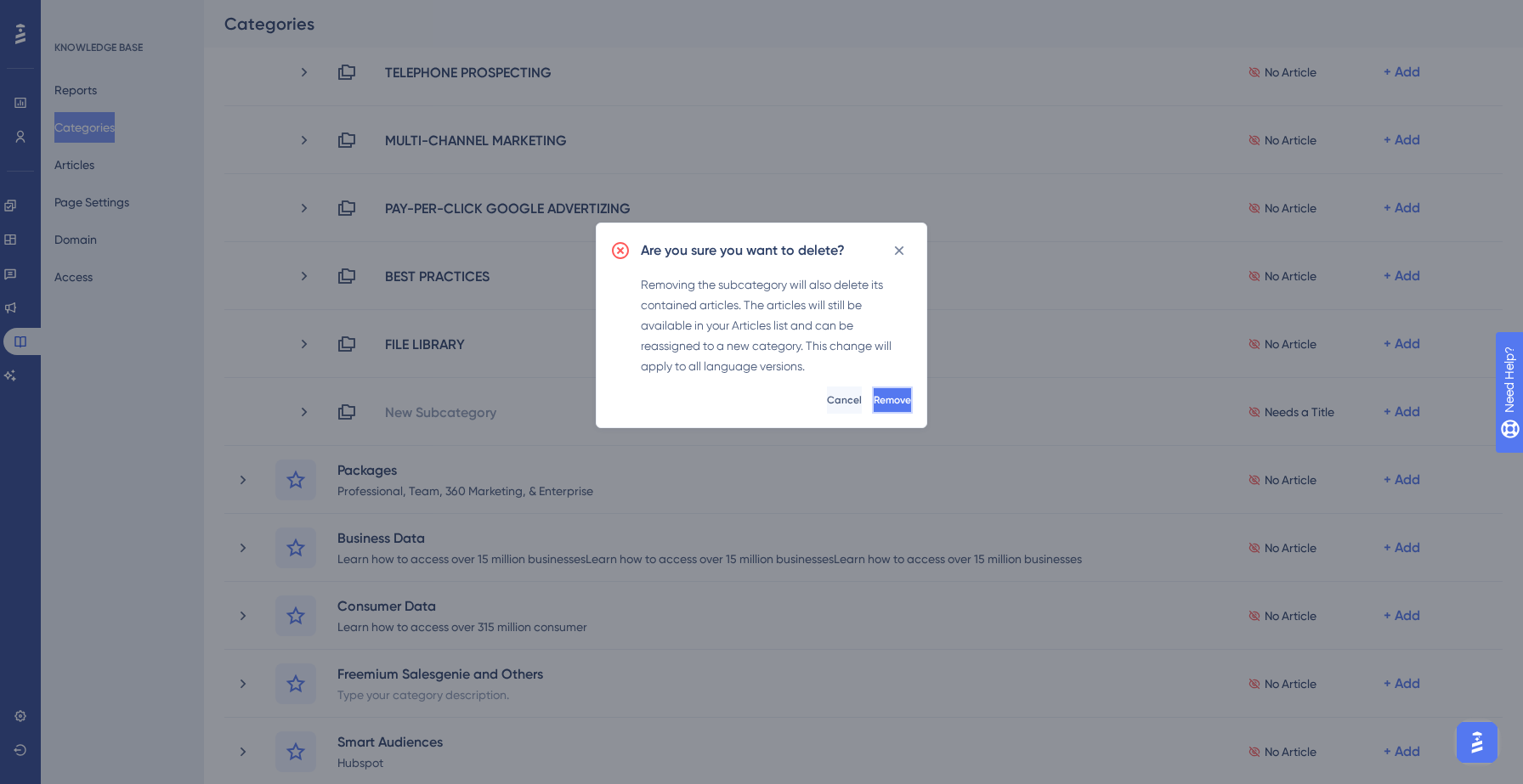
click at [875, 406] on span "Remove" at bounding box center [892, 400] width 37 height 13
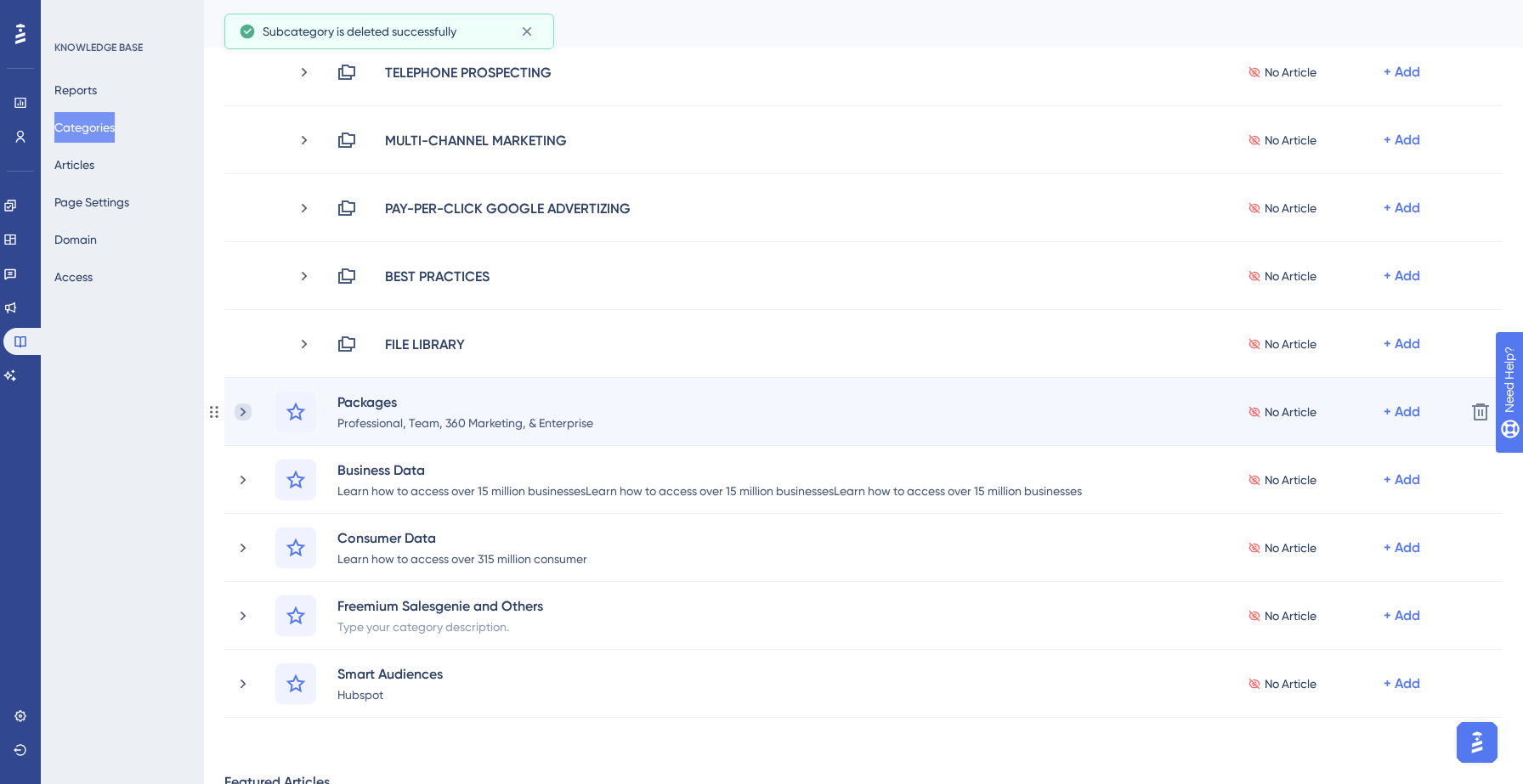
click at [242, 413] on icon at bounding box center [242, 412] width 5 height 10
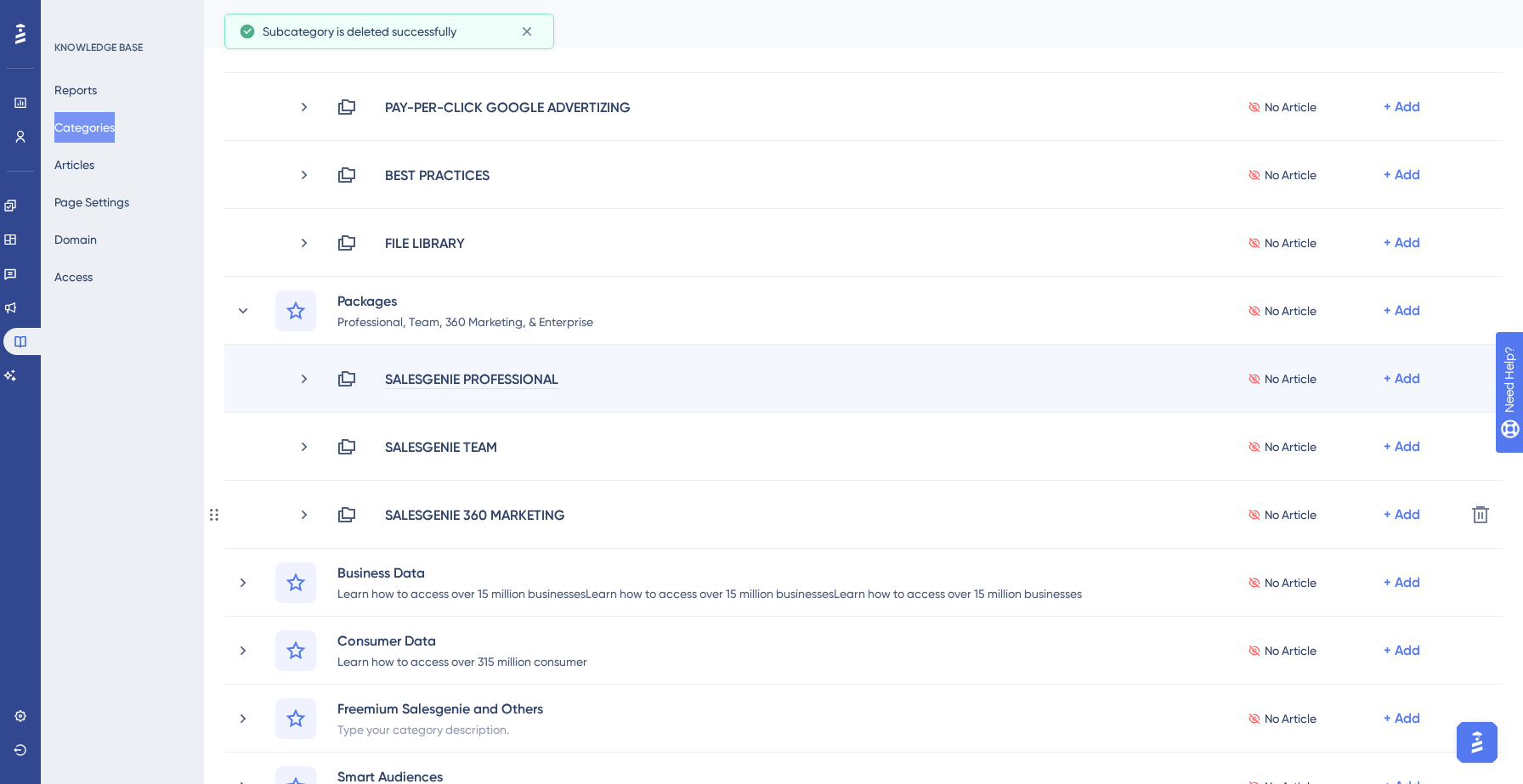
scroll to position [1095, 0]
